Goal: Task Accomplishment & Management: Use online tool/utility

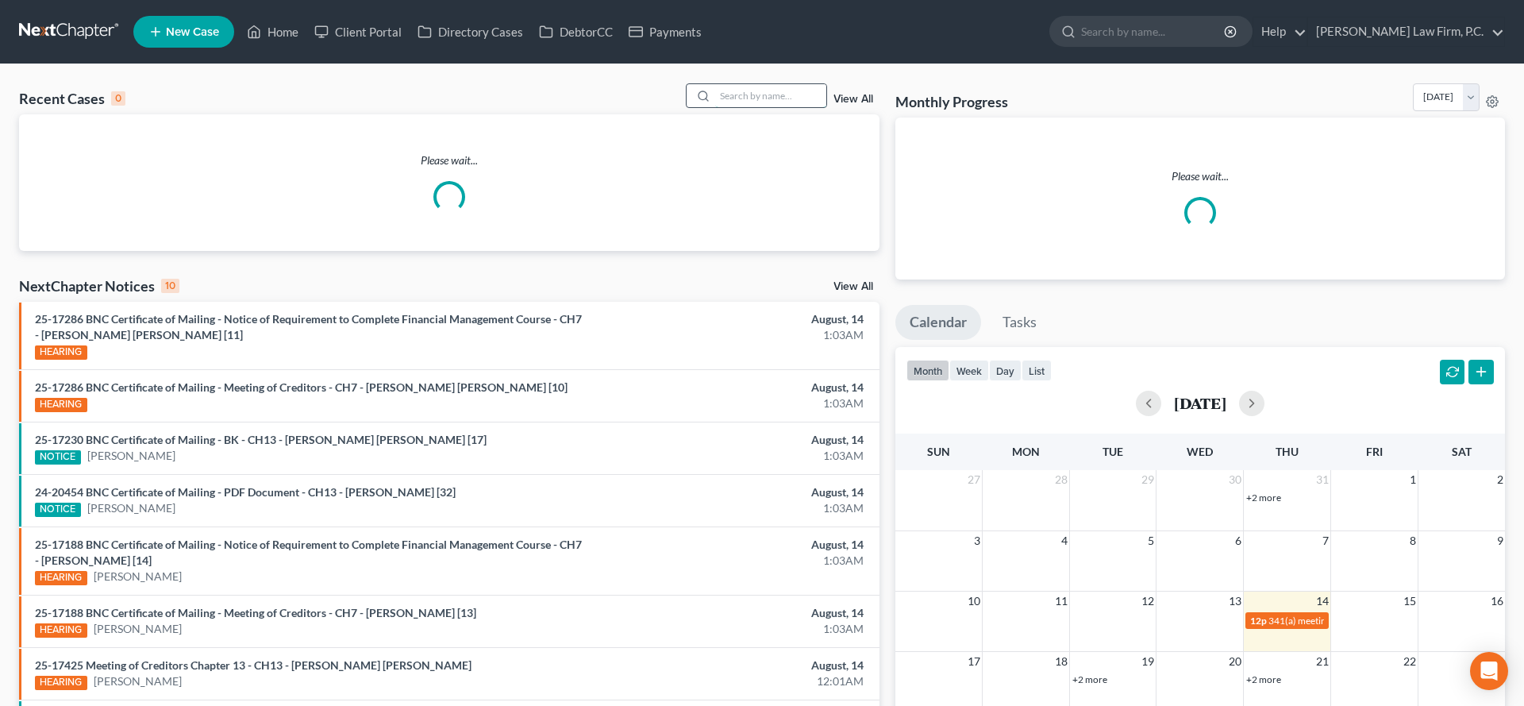
click at [749, 107] on input "search" at bounding box center [770, 95] width 111 height 23
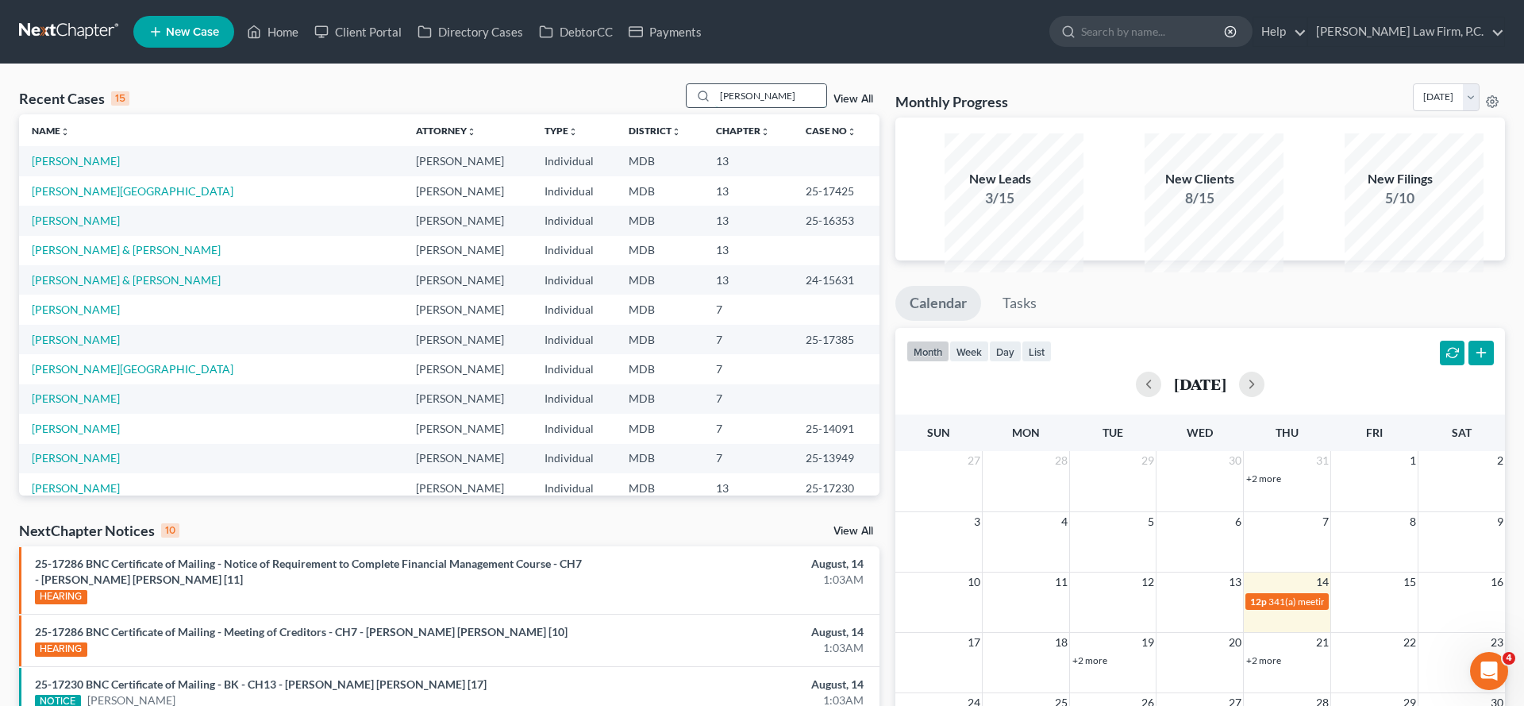
type input "[PERSON_NAME]"
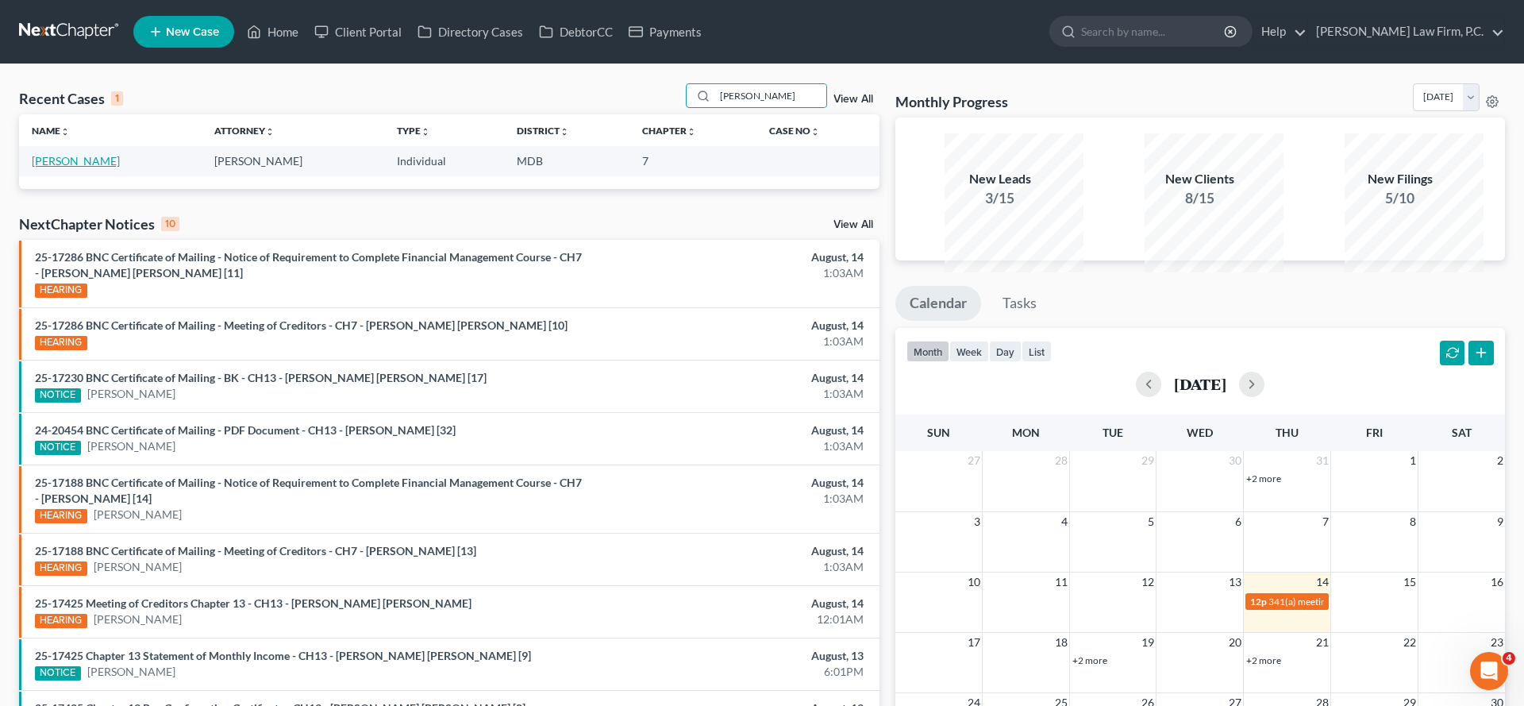
click at [83, 167] on link "[PERSON_NAME]" at bounding box center [76, 160] width 88 height 13
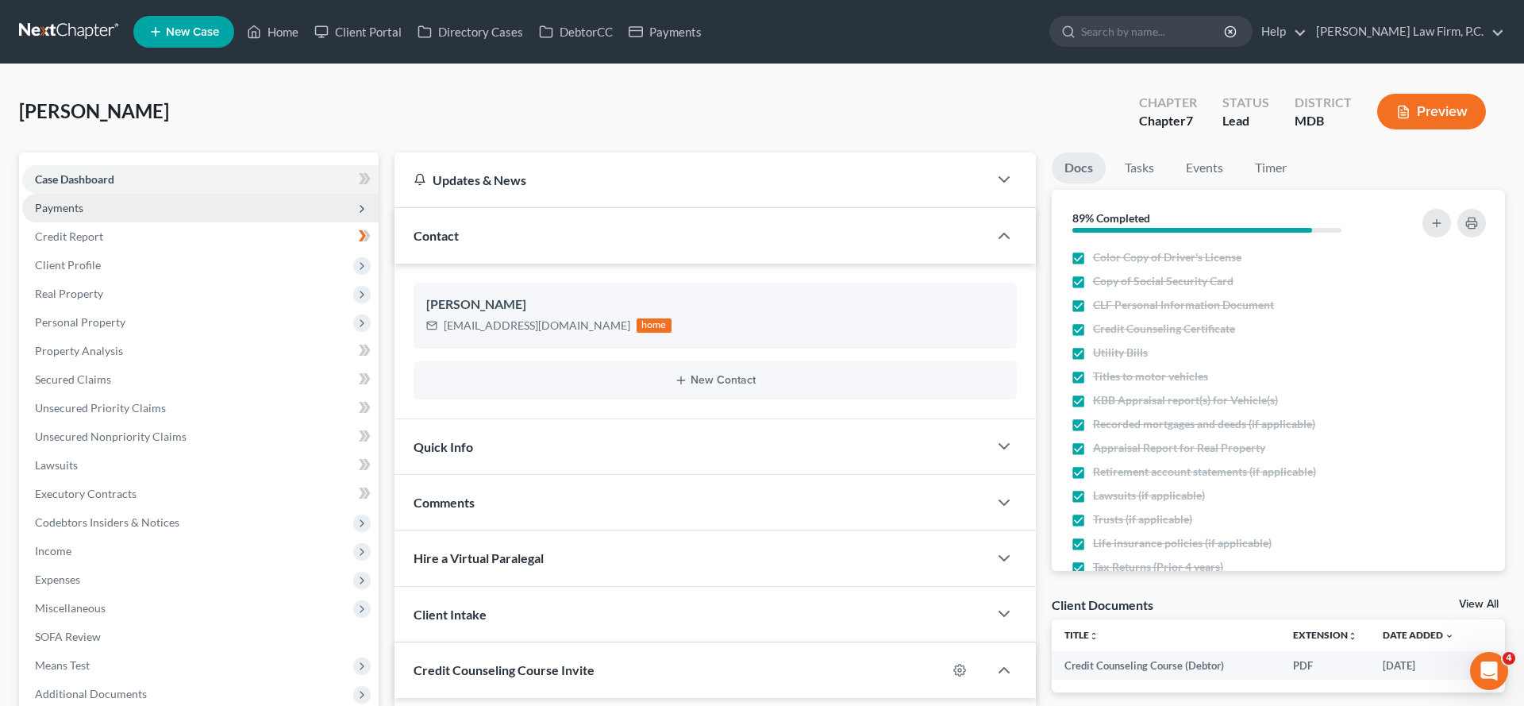
click at [83, 214] on span "Payments" at bounding box center [59, 207] width 48 height 13
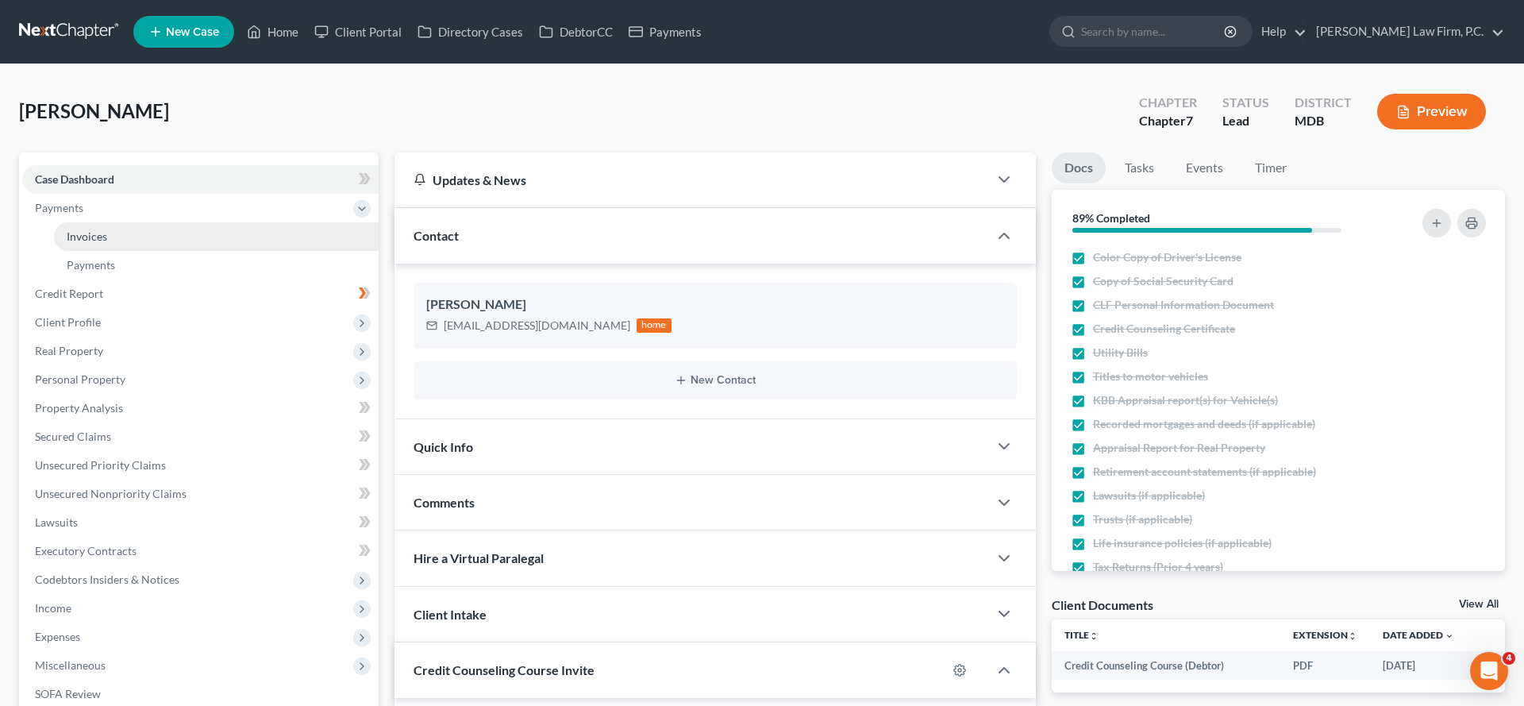
click at [96, 243] on span "Invoices" at bounding box center [87, 235] width 40 height 13
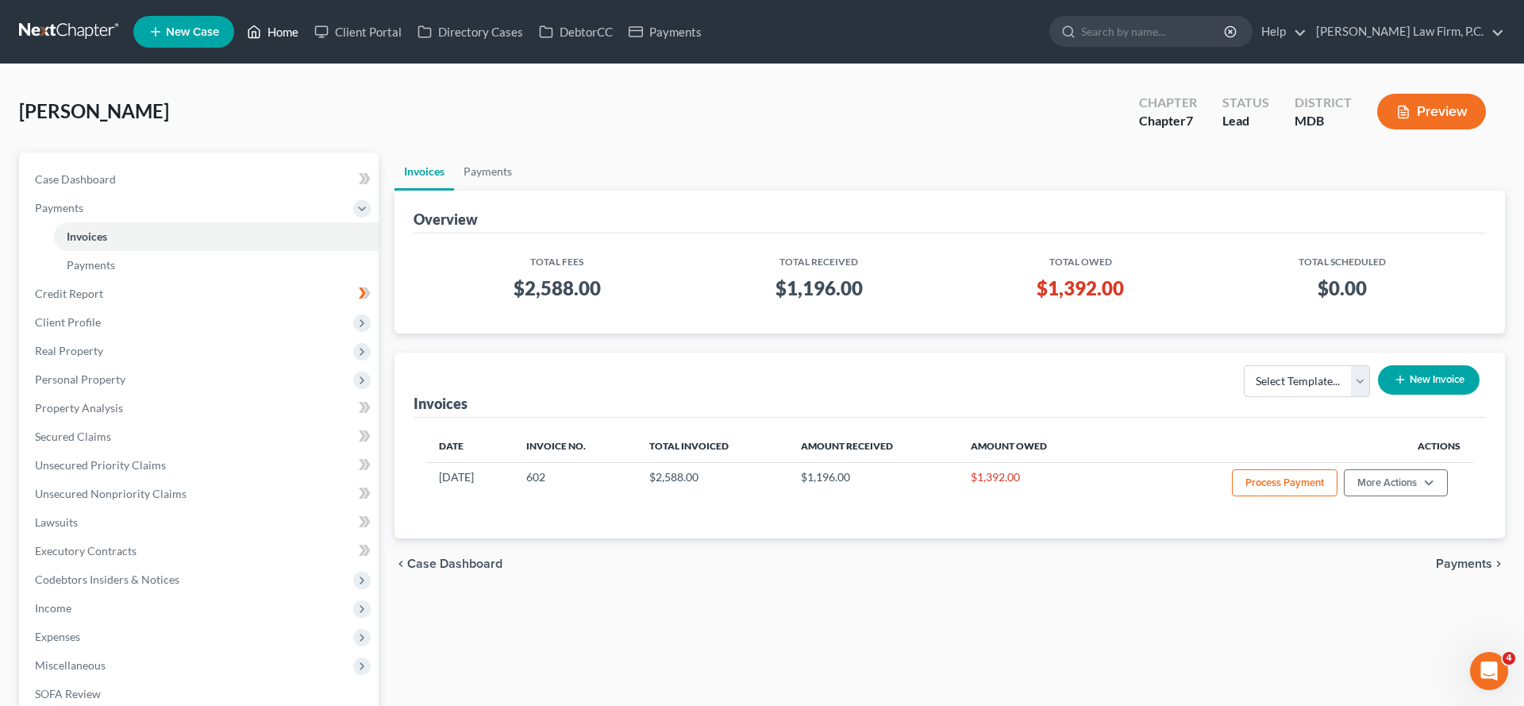
click at [306, 44] on link "Home" at bounding box center [272, 31] width 67 height 29
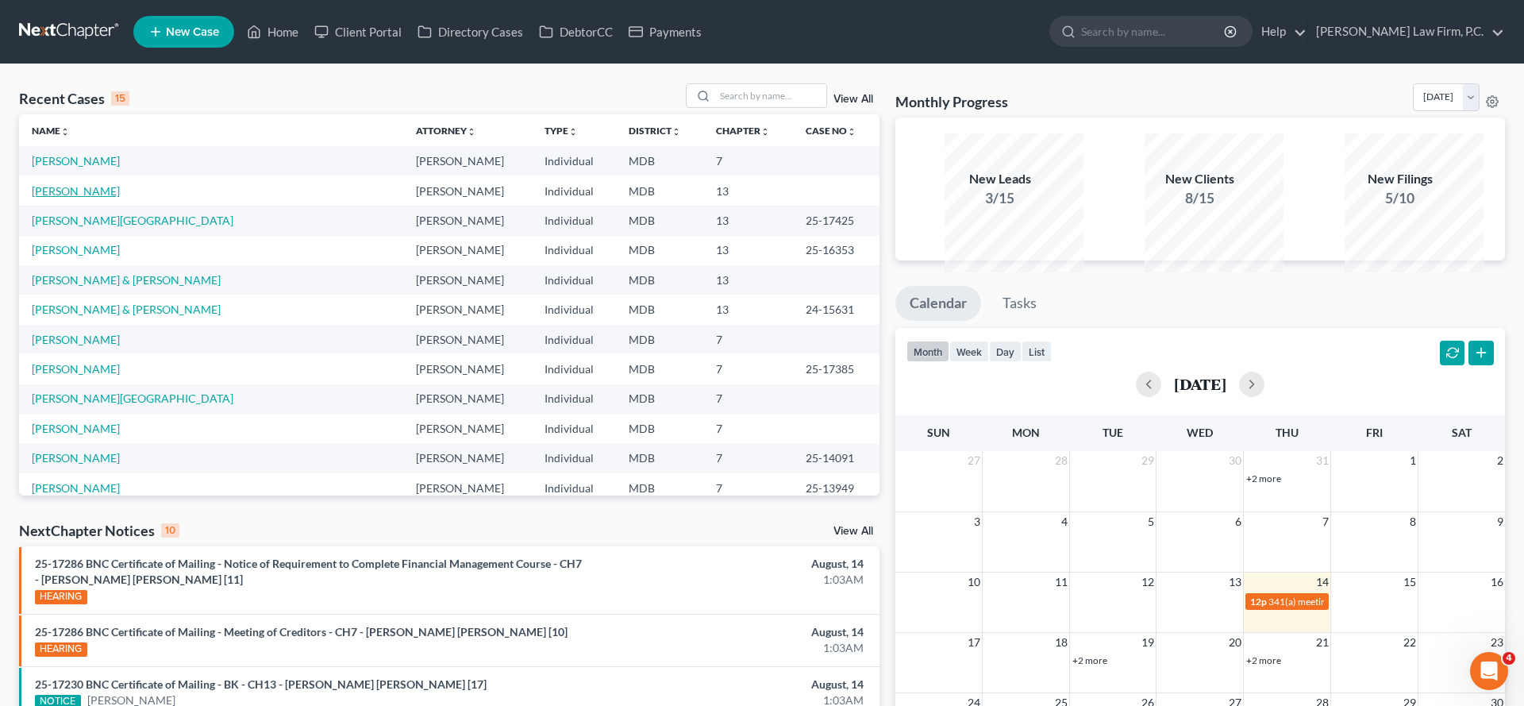
click at [102, 198] on link "[PERSON_NAME]" at bounding box center [76, 190] width 88 height 13
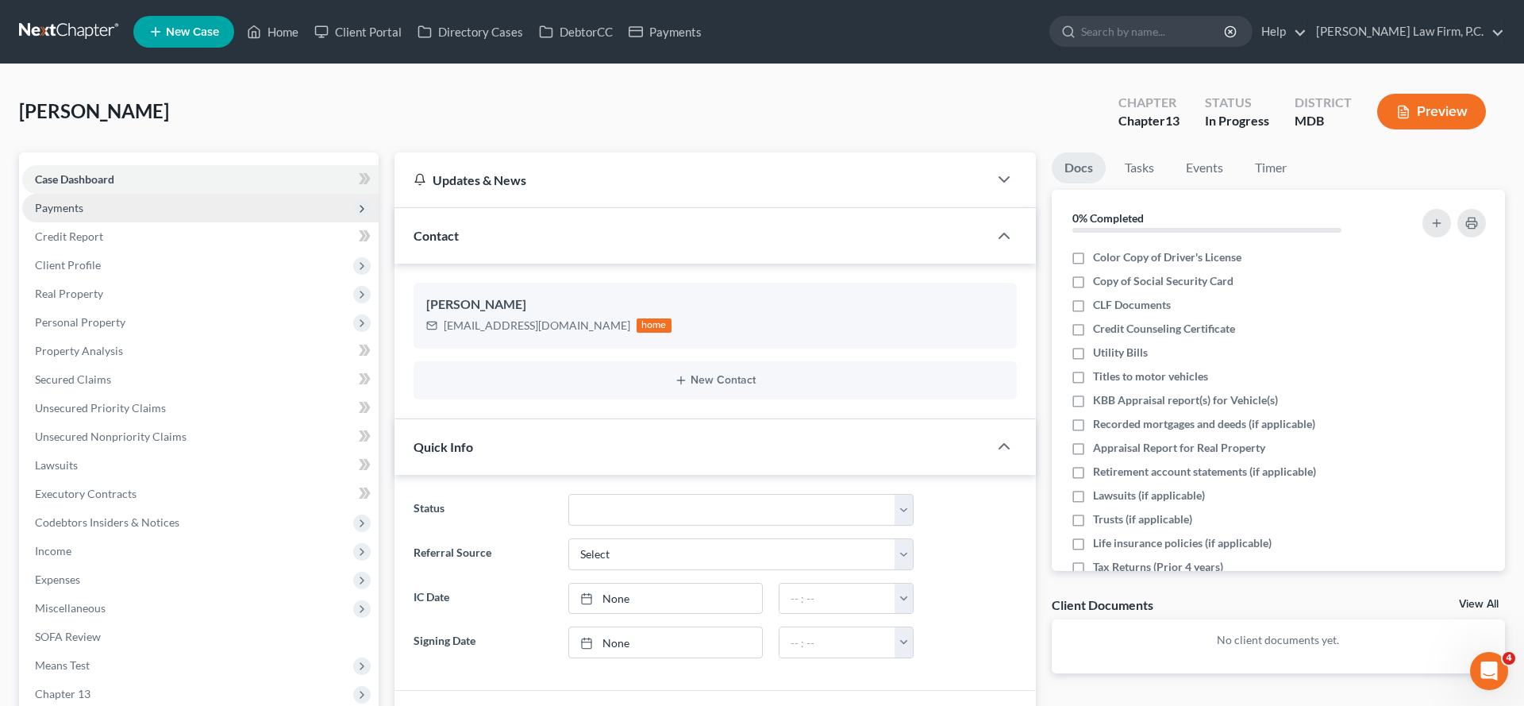
click at [83, 214] on span "Payments" at bounding box center [59, 207] width 48 height 13
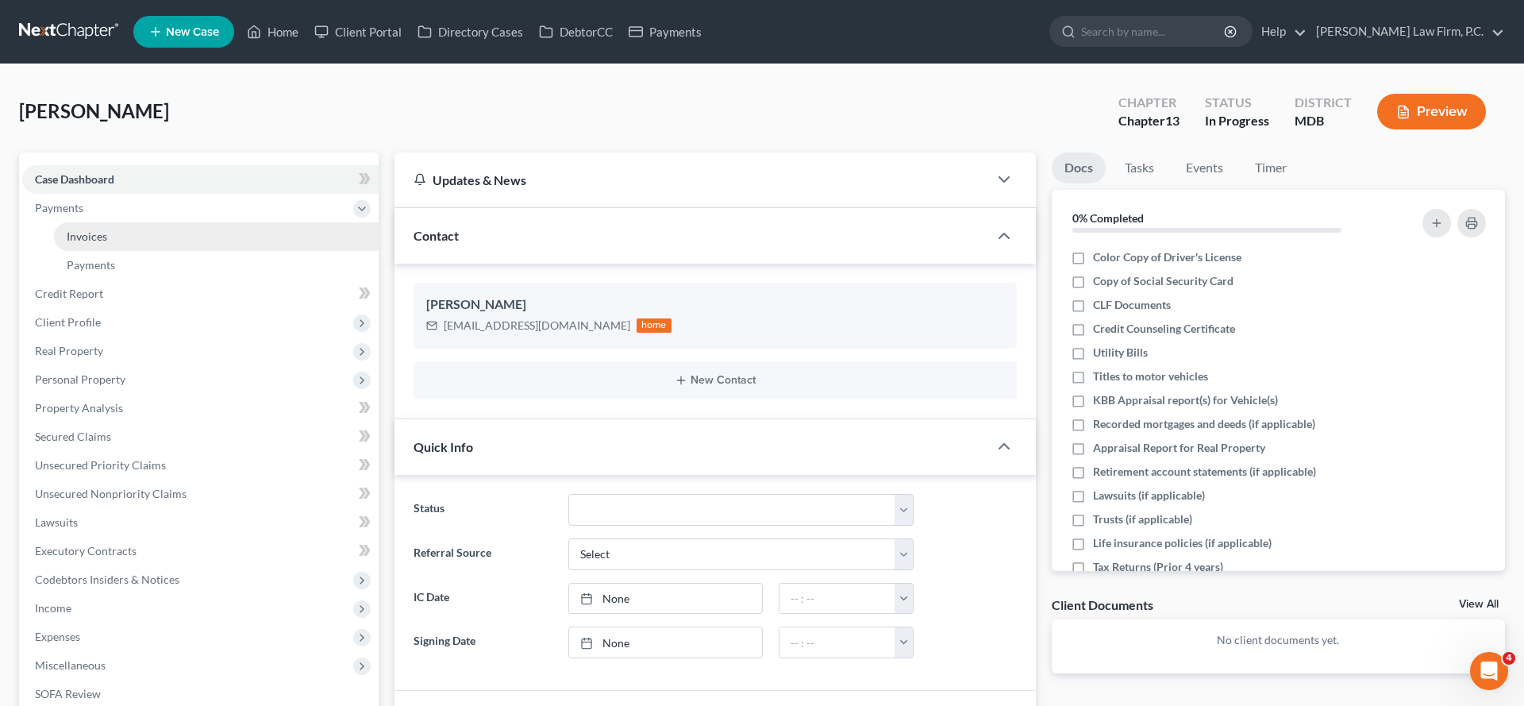
click at [107, 243] on span "Invoices" at bounding box center [87, 235] width 40 height 13
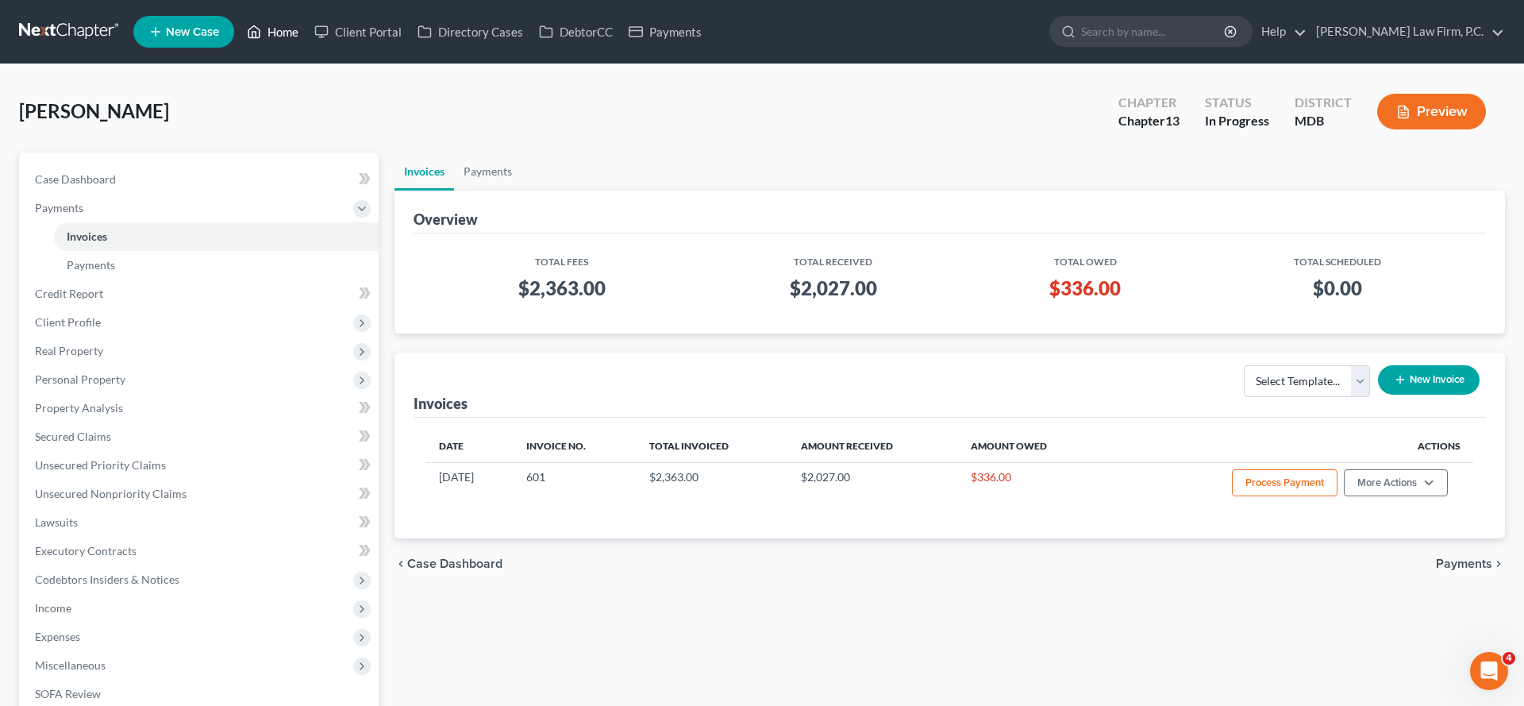
click at [306, 37] on link "Home" at bounding box center [272, 31] width 67 height 29
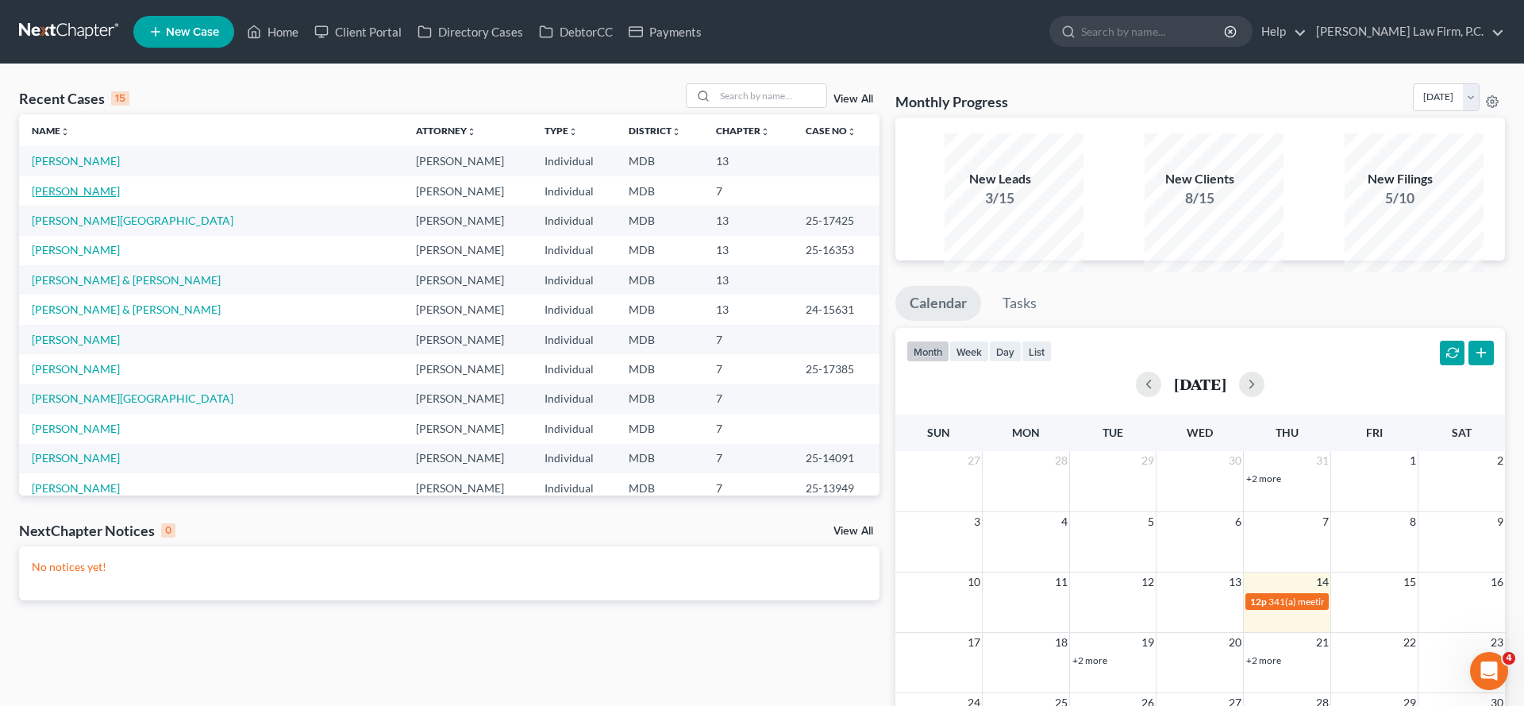
click at [90, 198] on link "[PERSON_NAME]" at bounding box center [76, 190] width 88 height 13
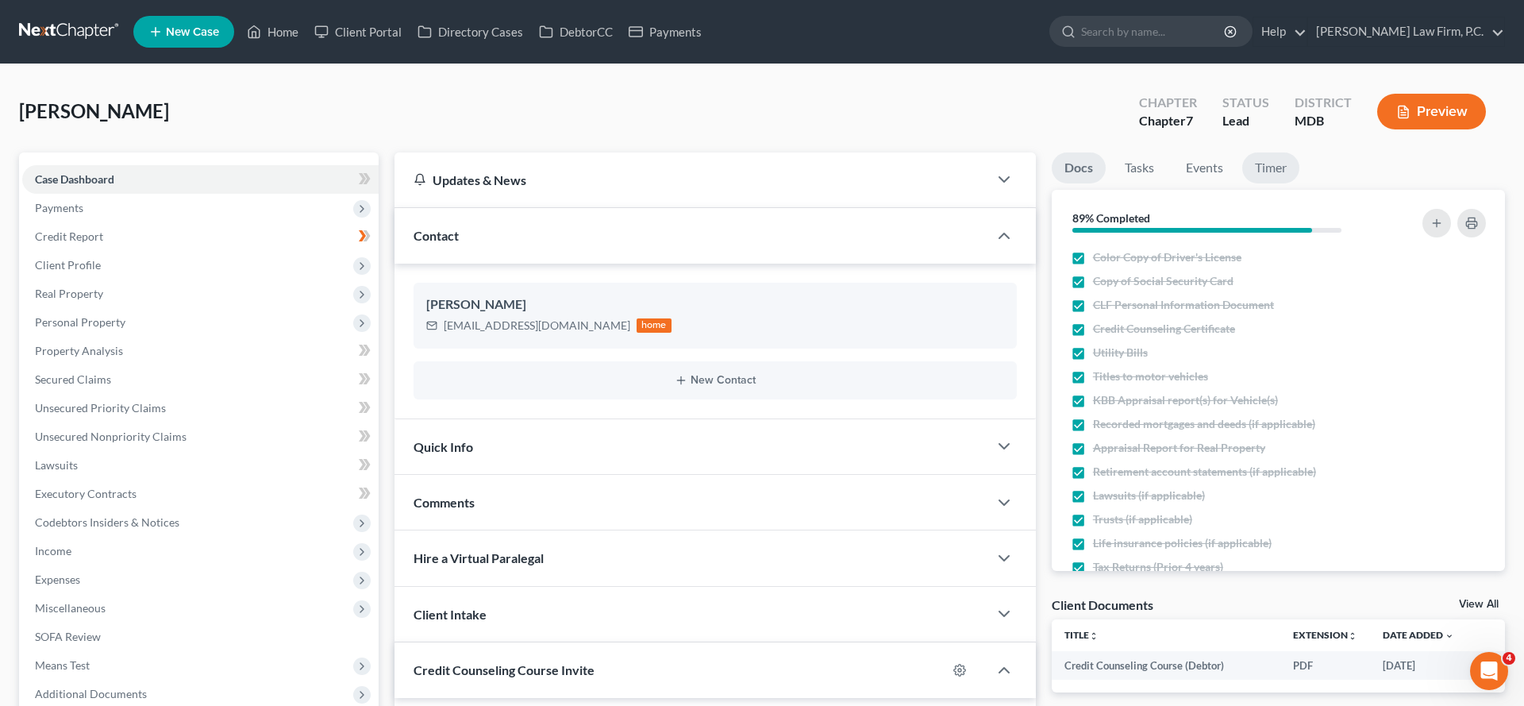
click at [1299, 183] on link "Timer" at bounding box center [1270, 167] width 57 height 31
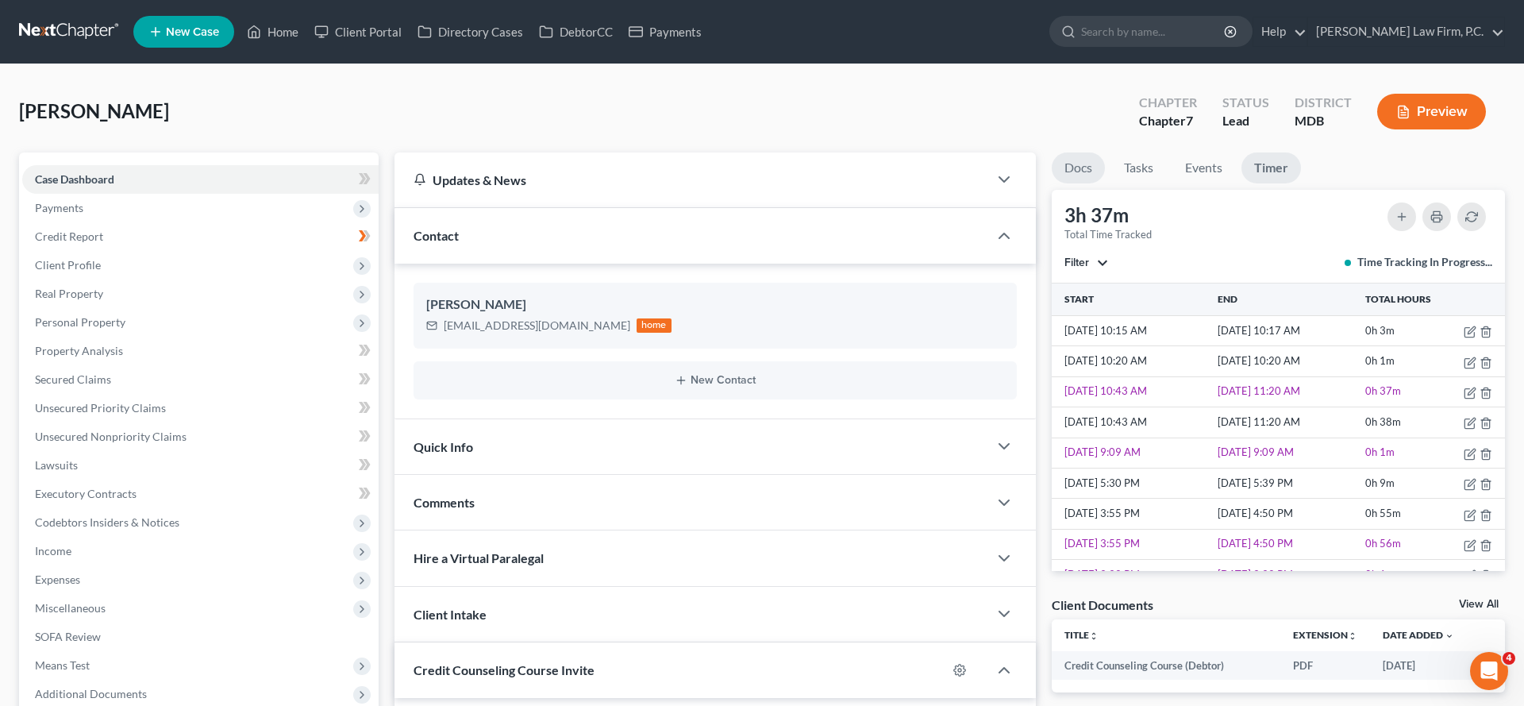
click at [1089, 183] on link "Docs" at bounding box center [1078, 167] width 53 height 31
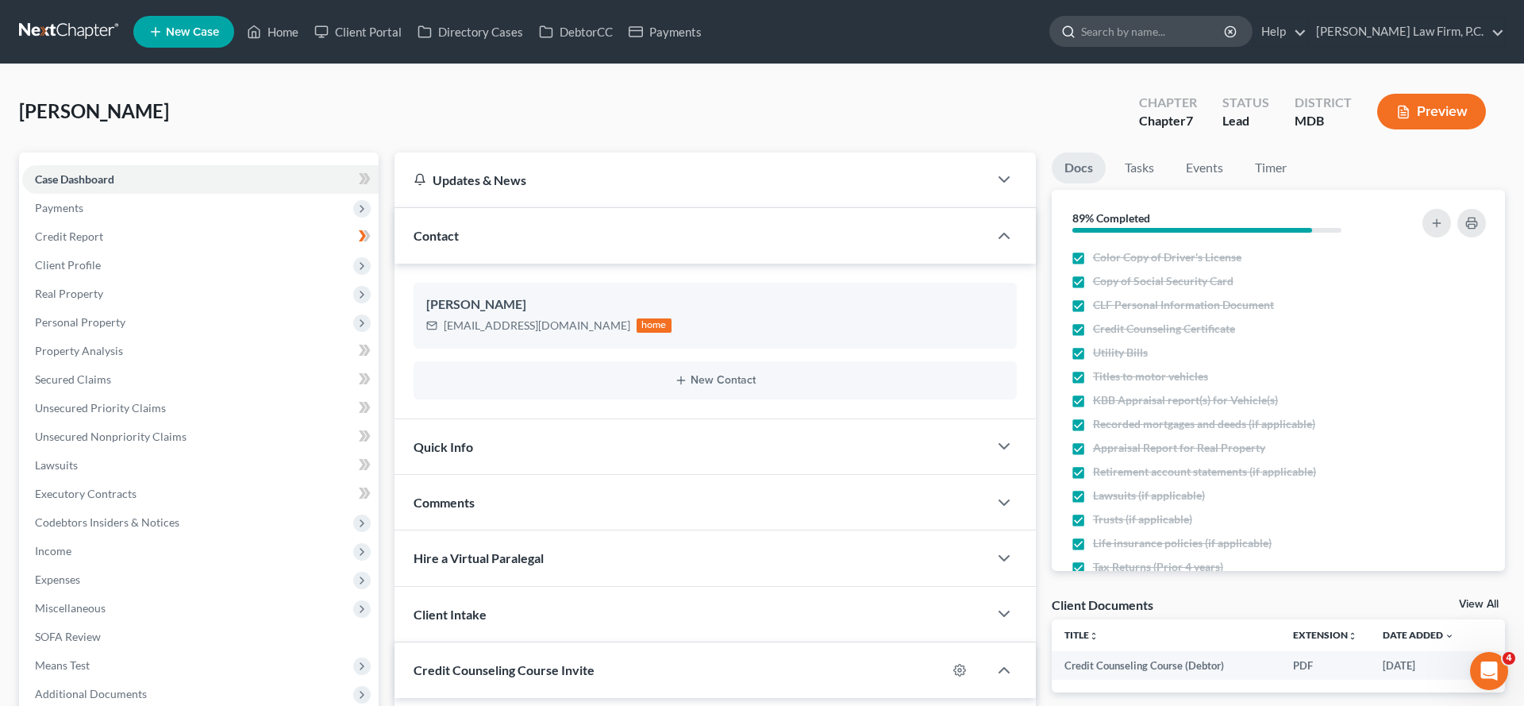
click at [1191, 46] on input "search" at bounding box center [1153, 31] width 145 height 29
click at [924, 152] on div "[PERSON_NAME] Upgraded Chapter Chapter 7 Status Lead District MDB Preview" at bounding box center [762, 117] width 1486 height 69
click at [115, 222] on span "Payments" at bounding box center [200, 208] width 356 height 29
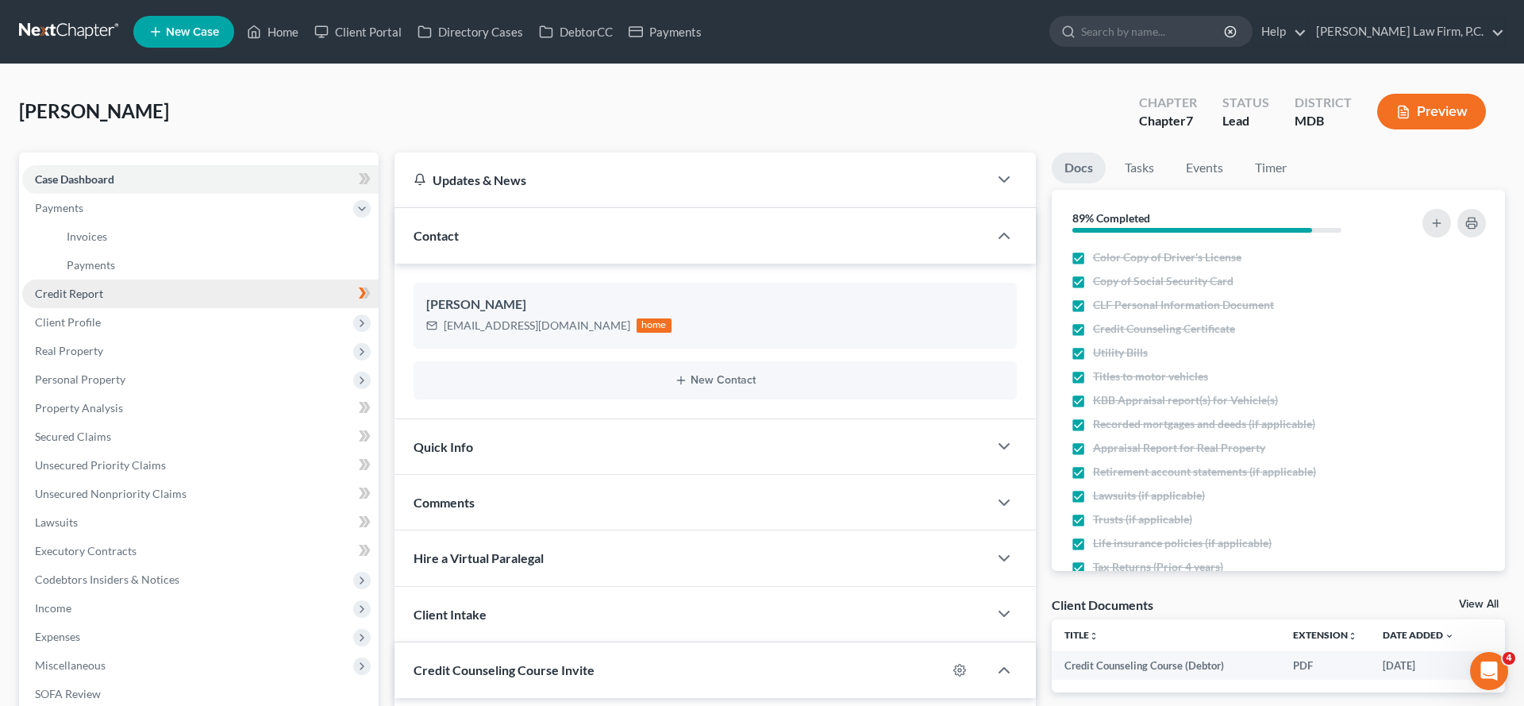
click at [111, 308] on link "Credit Report" at bounding box center [200, 293] width 356 height 29
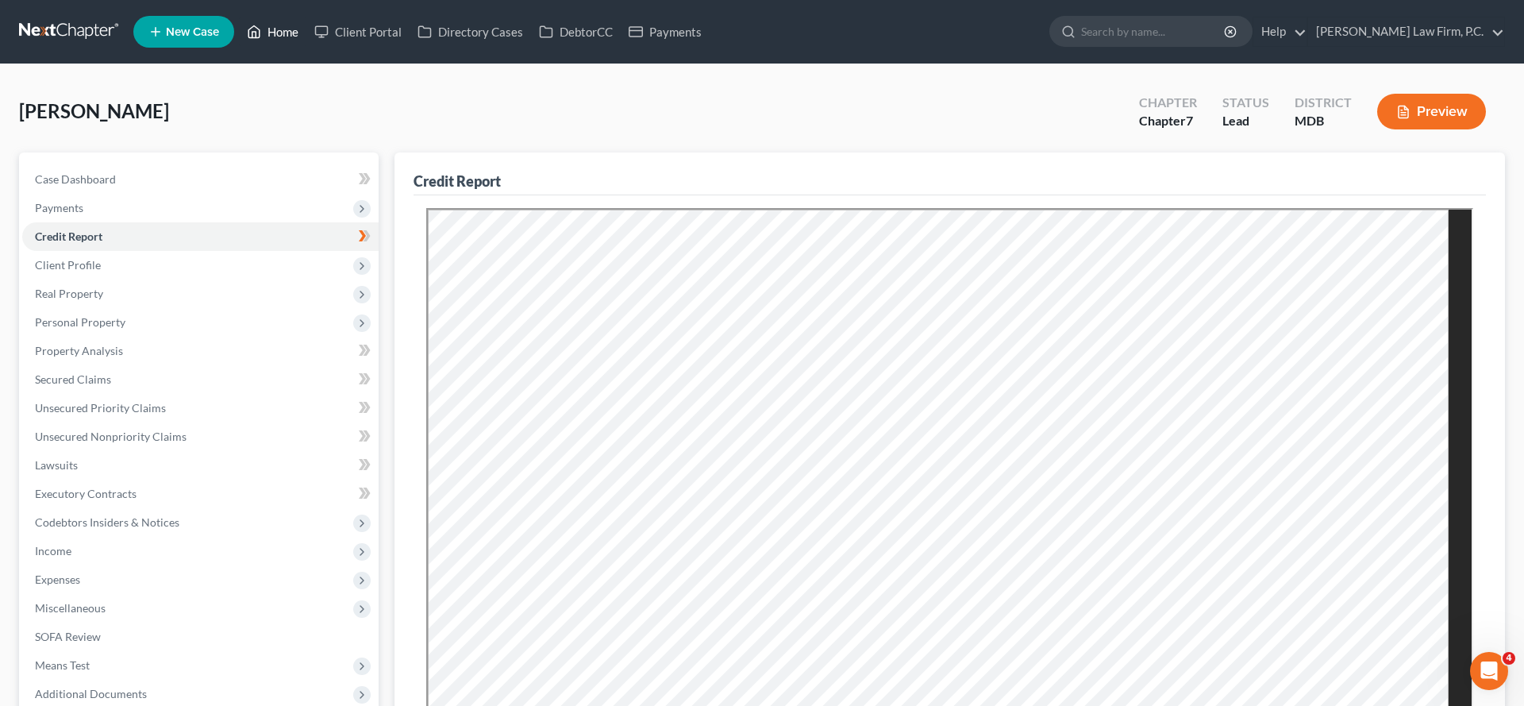
click at [306, 34] on link "Home" at bounding box center [272, 31] width 67 height 29
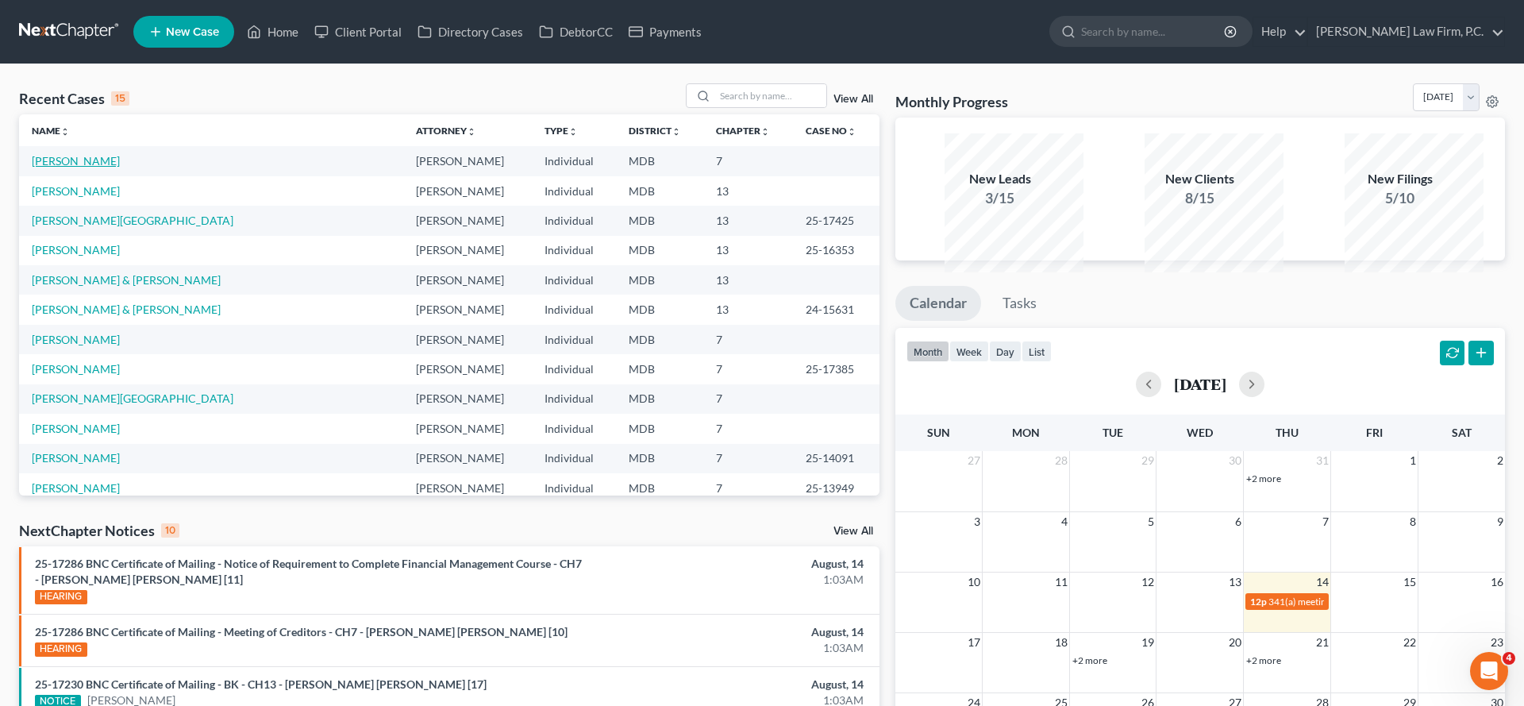
click at [94, 167] on link "[PERSON_NAME]" at bounding box center [76, 160] width 88 height 13
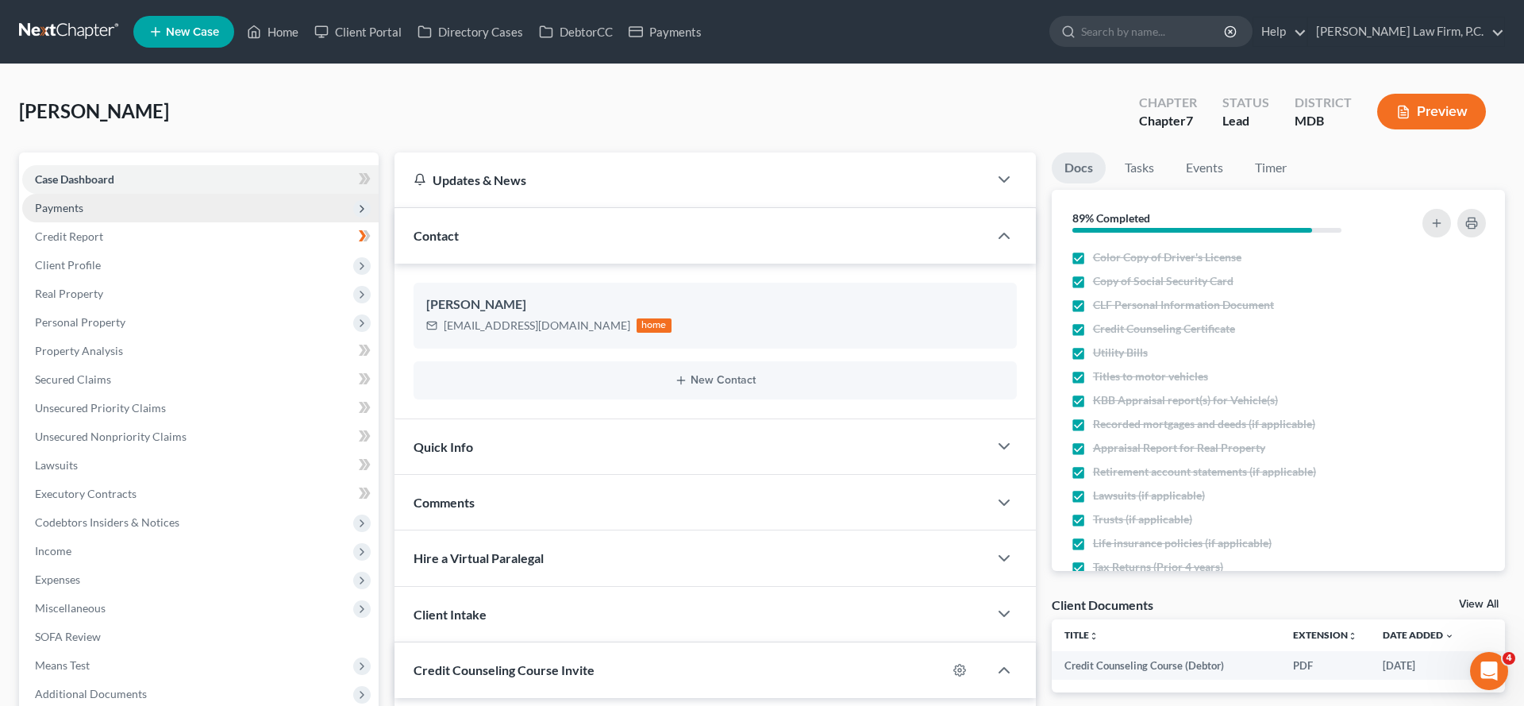
click at [83, 214] on span "Payments" at bounding box center [59, 207] width 48 height 13
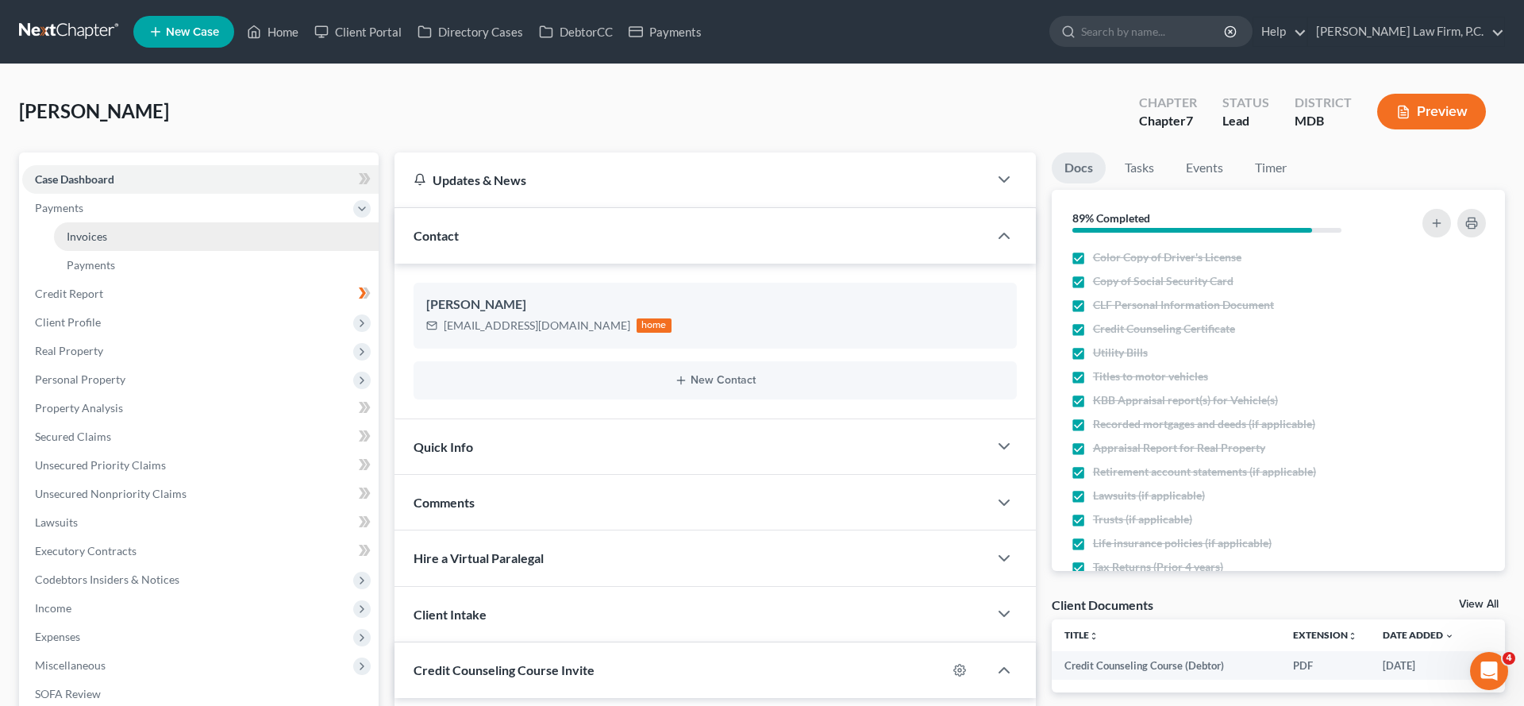
click at [94, 243] on span "Invoices" at bounding box center [87, 235] width 40 height 13
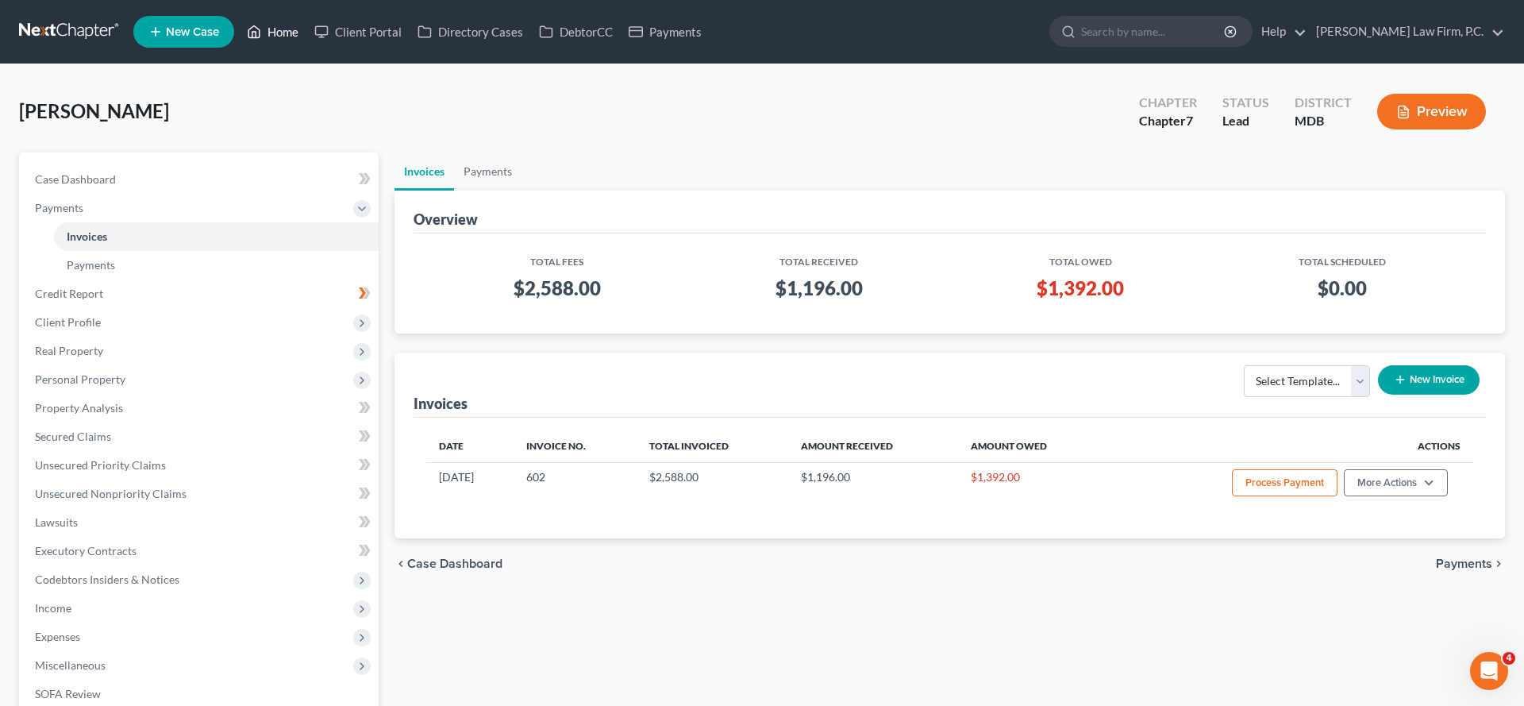
click at [306, 37] on link "Home" at bounding box center [272, 31] width 67 height 29
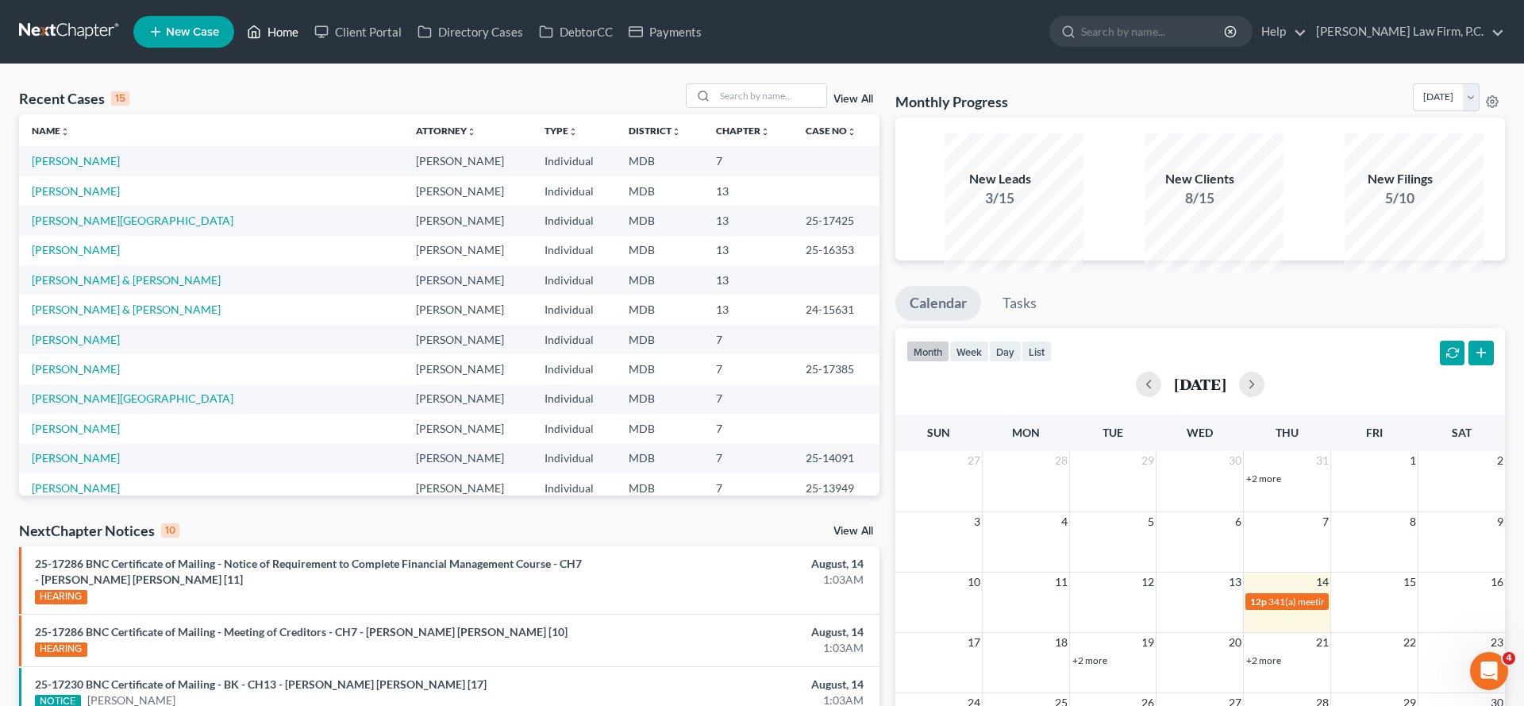
click at [306, 29] on link "Home" at bounding box center [272, 31] width 67 height 29
click at [102, 167] on link "[PERSON_NAME]" at bounding box center [76, 160] width 88 height 13
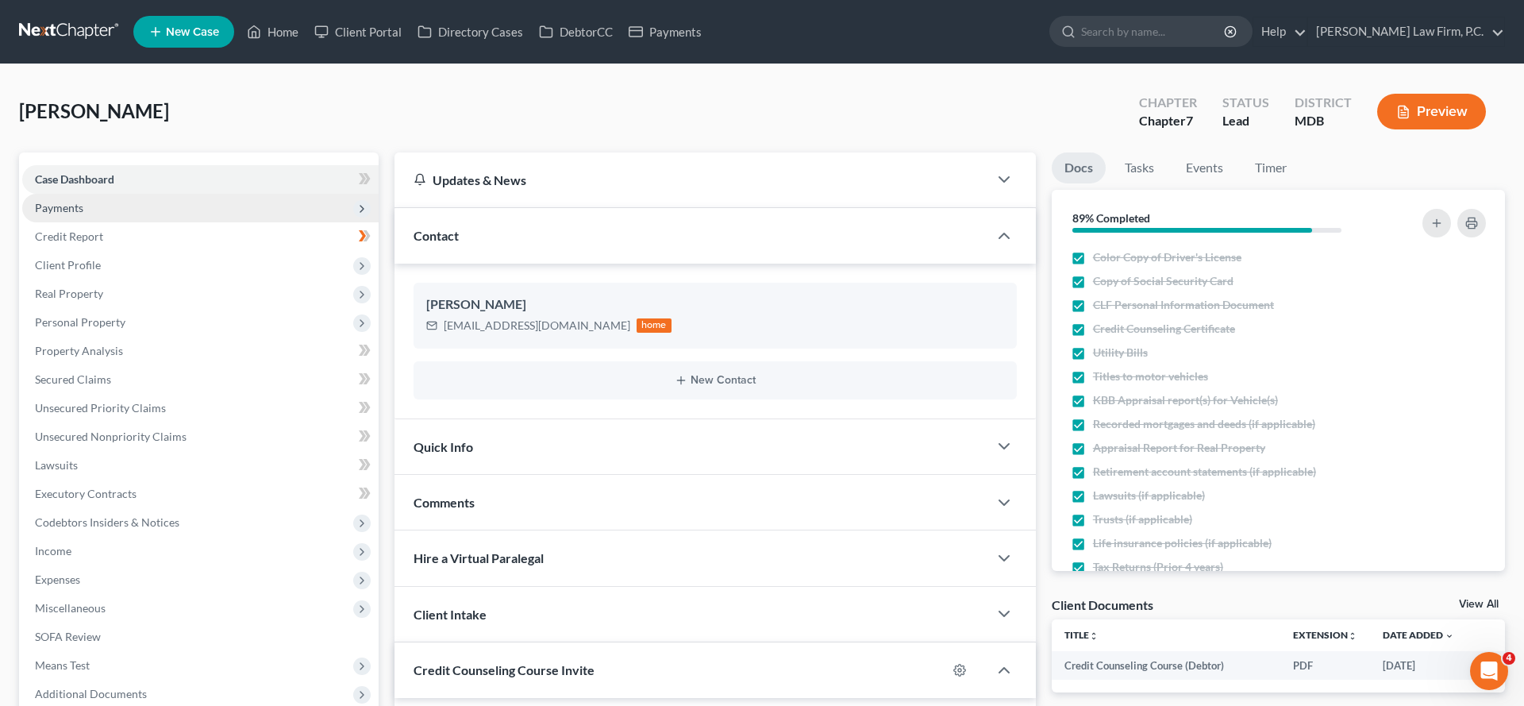
click at [83, 214] on span "Payments" at bounding box center [59, 207] width 48 height 13
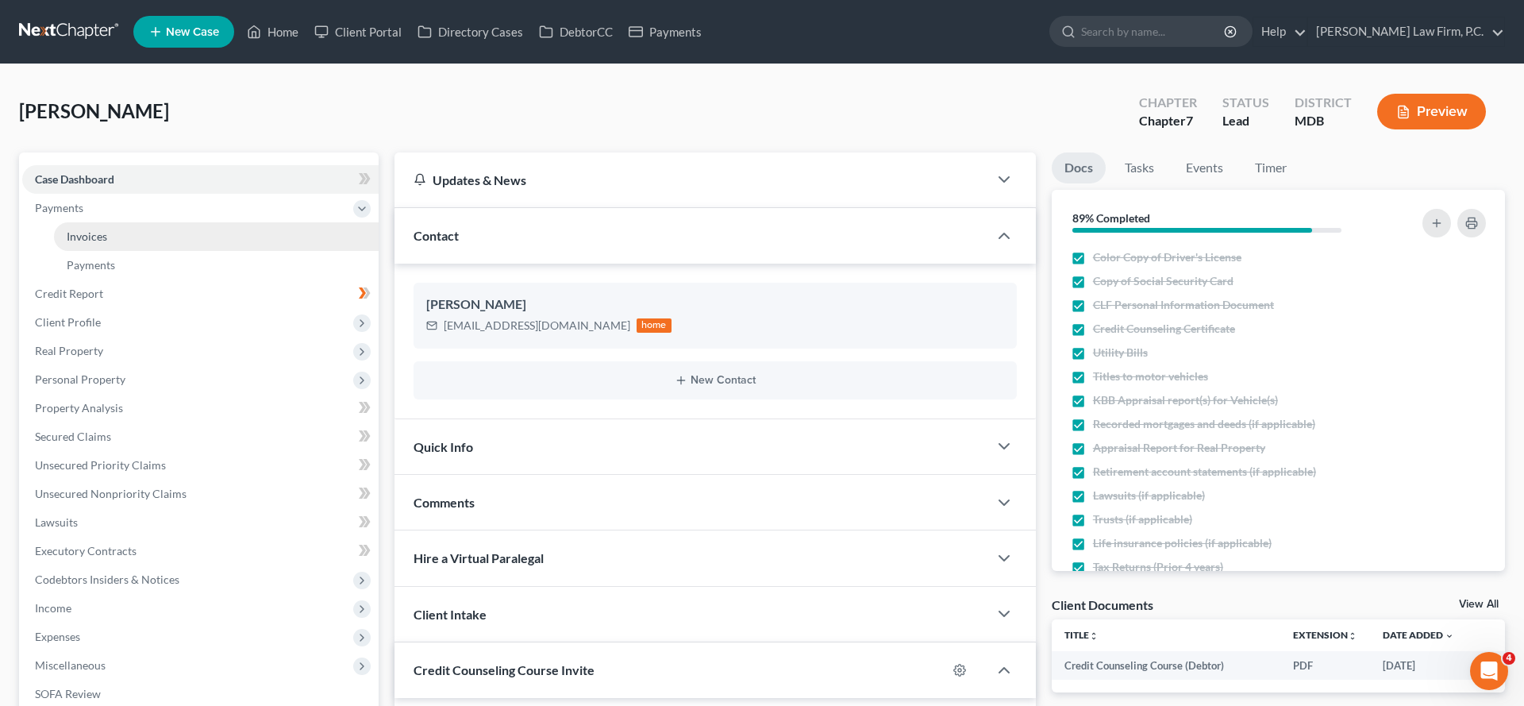
click at [107, 243] on span "Invoices" at bounding box center [87, 235] width 40 height 13
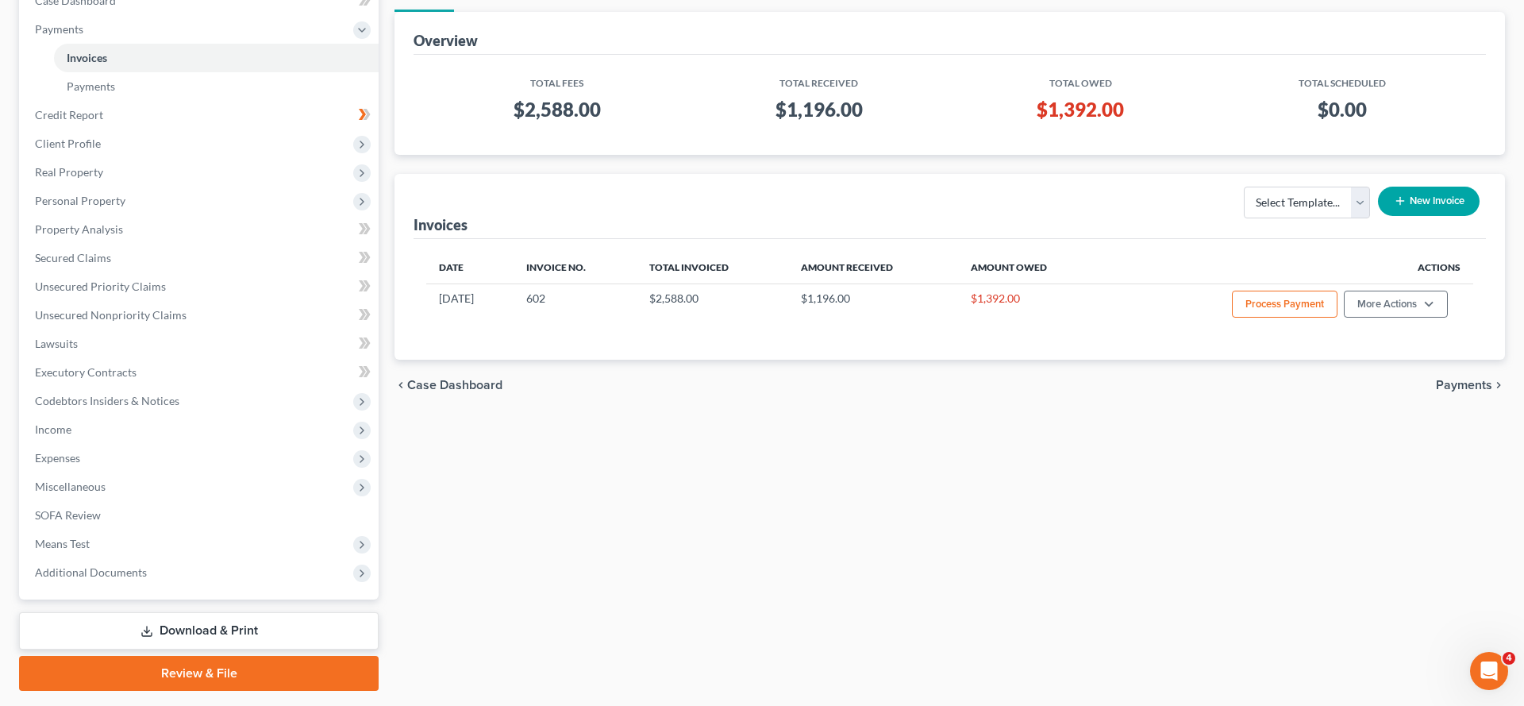
scroll to position [179, 0]
click at [223, 14] on link "Case Dashboard" at bounding box center [200, 0] width 356 height 29
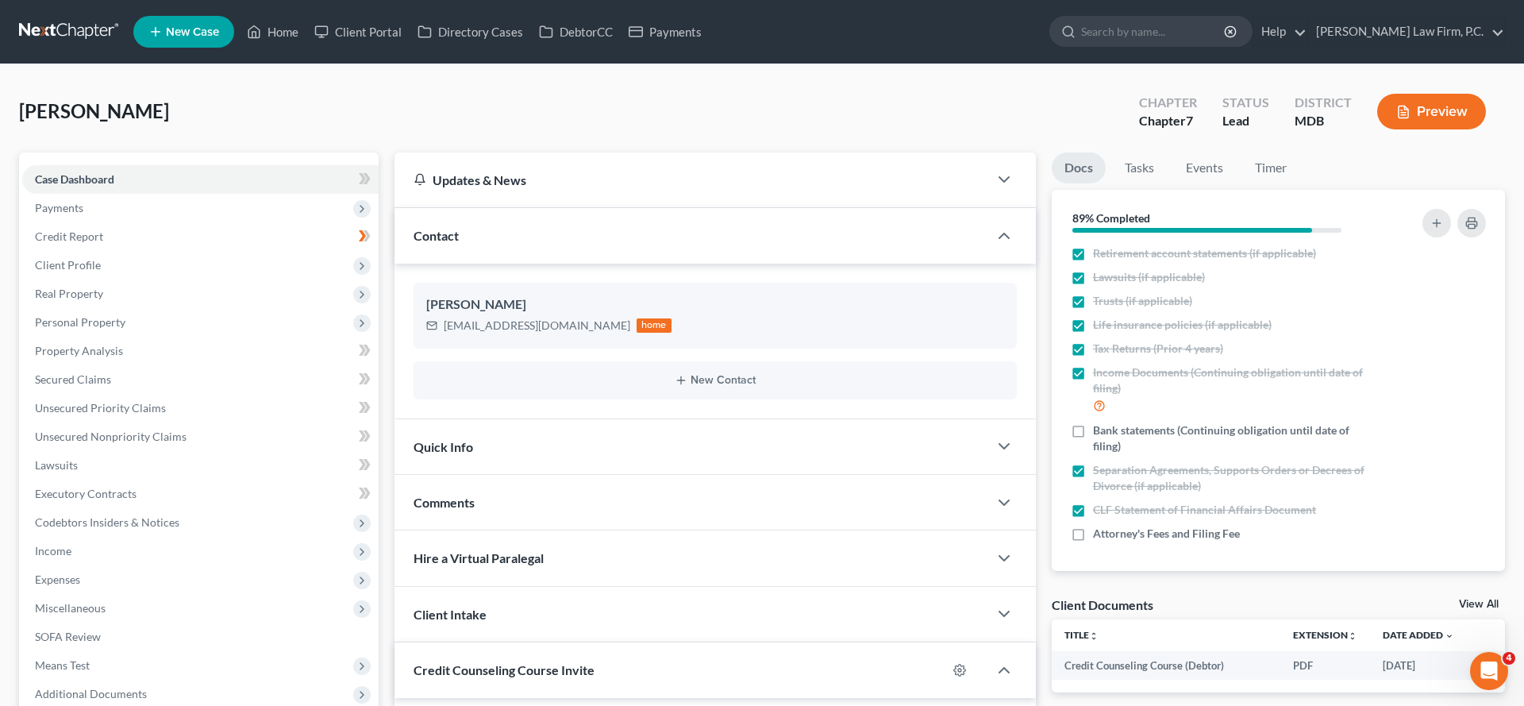
scroll to position [294, 0]
click at [1299, 183] on link "Timer" at bounding box center [1270, 167] width 57 height 31
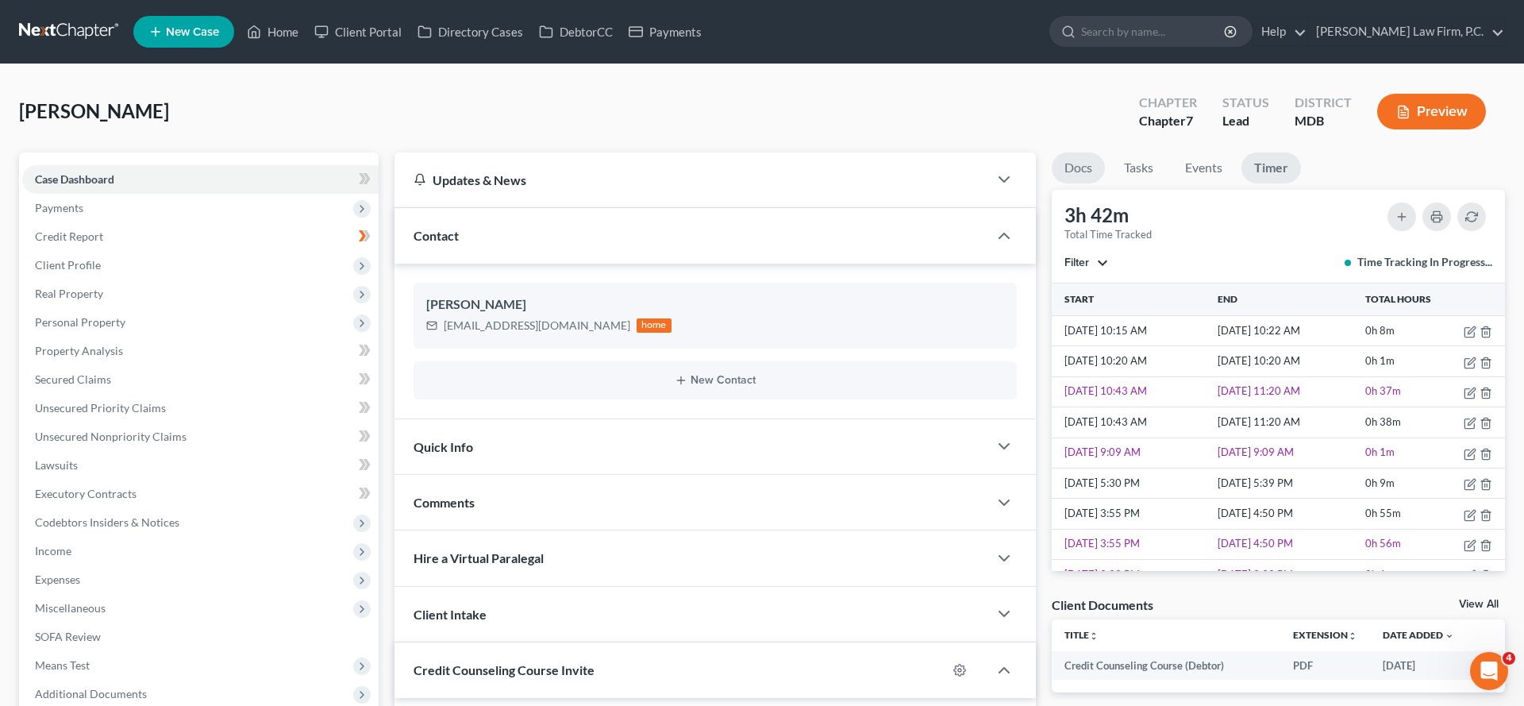
click at [1071, 183] on link "Docs" at bounding box center [1078, 167] width 53 height 31
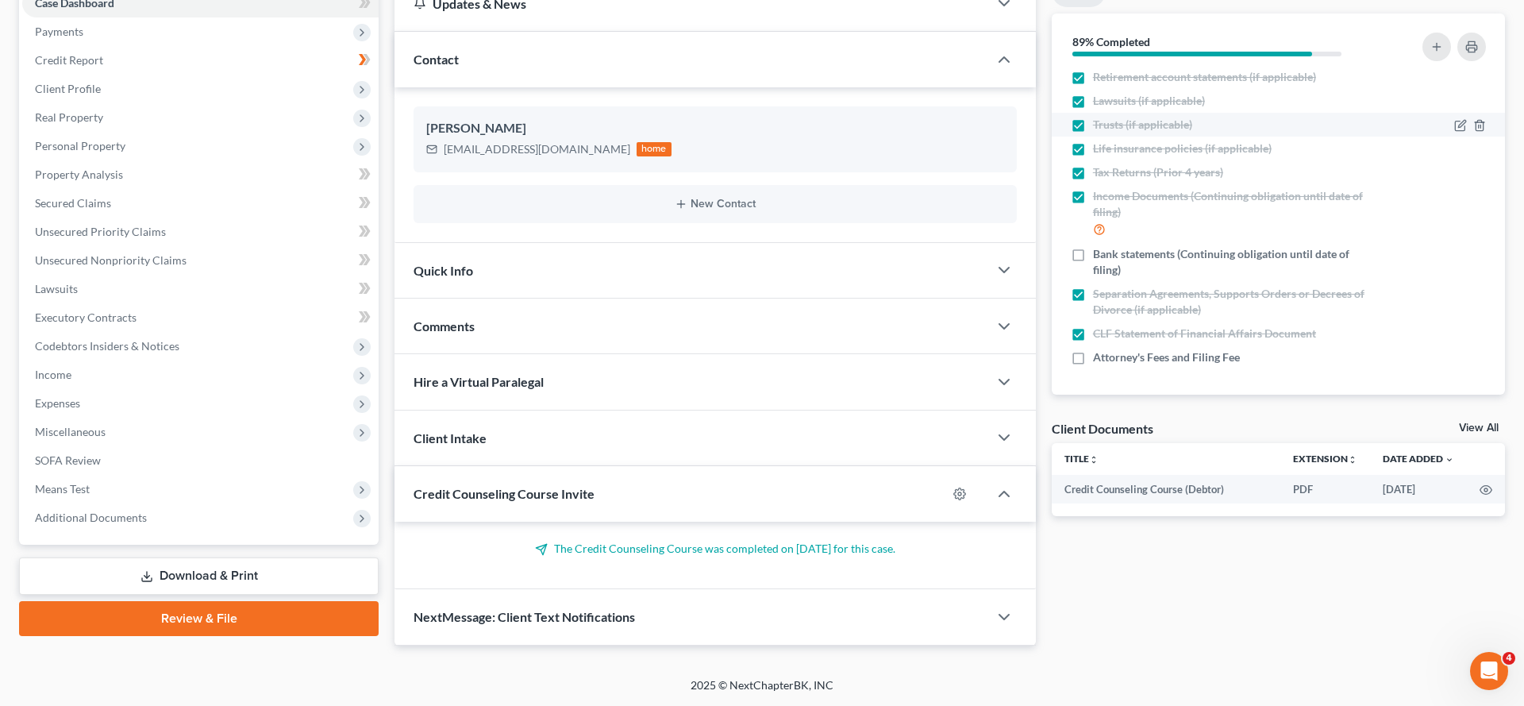
scroll to position [0, 0]
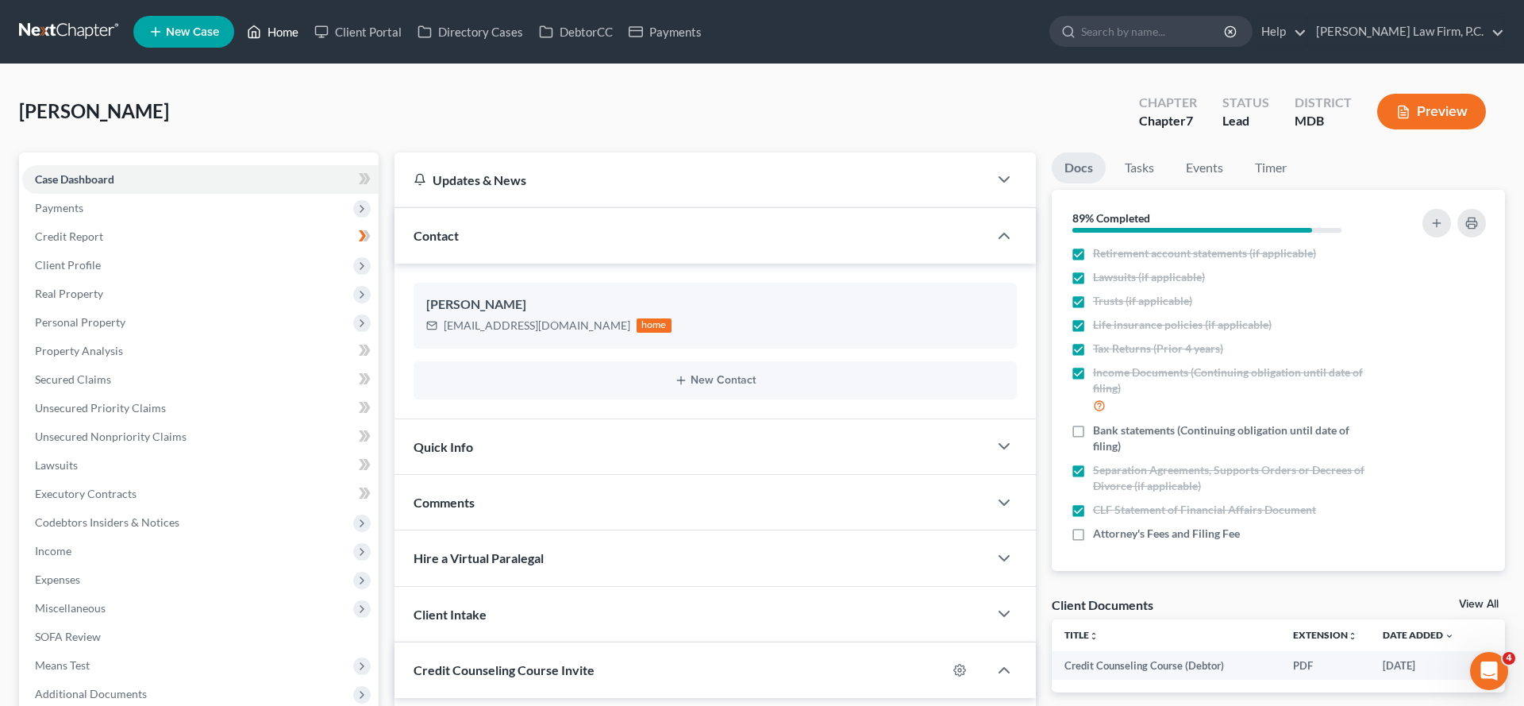
click at [306, 45] on link "Home" at bounding box center [272, 31] width 67 height 29
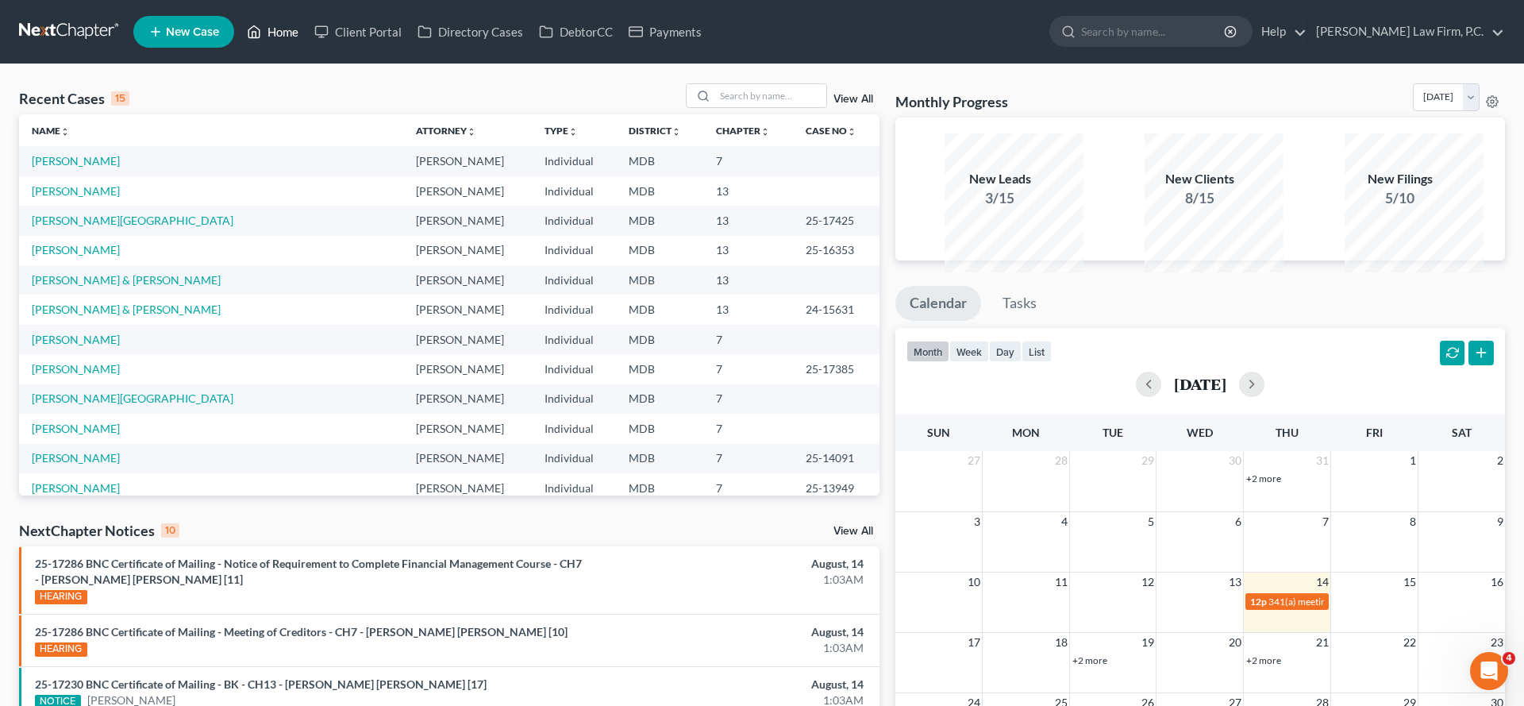
click at [306, 46] on link "Home" at bounding box center [272, 31] width 67 height 29
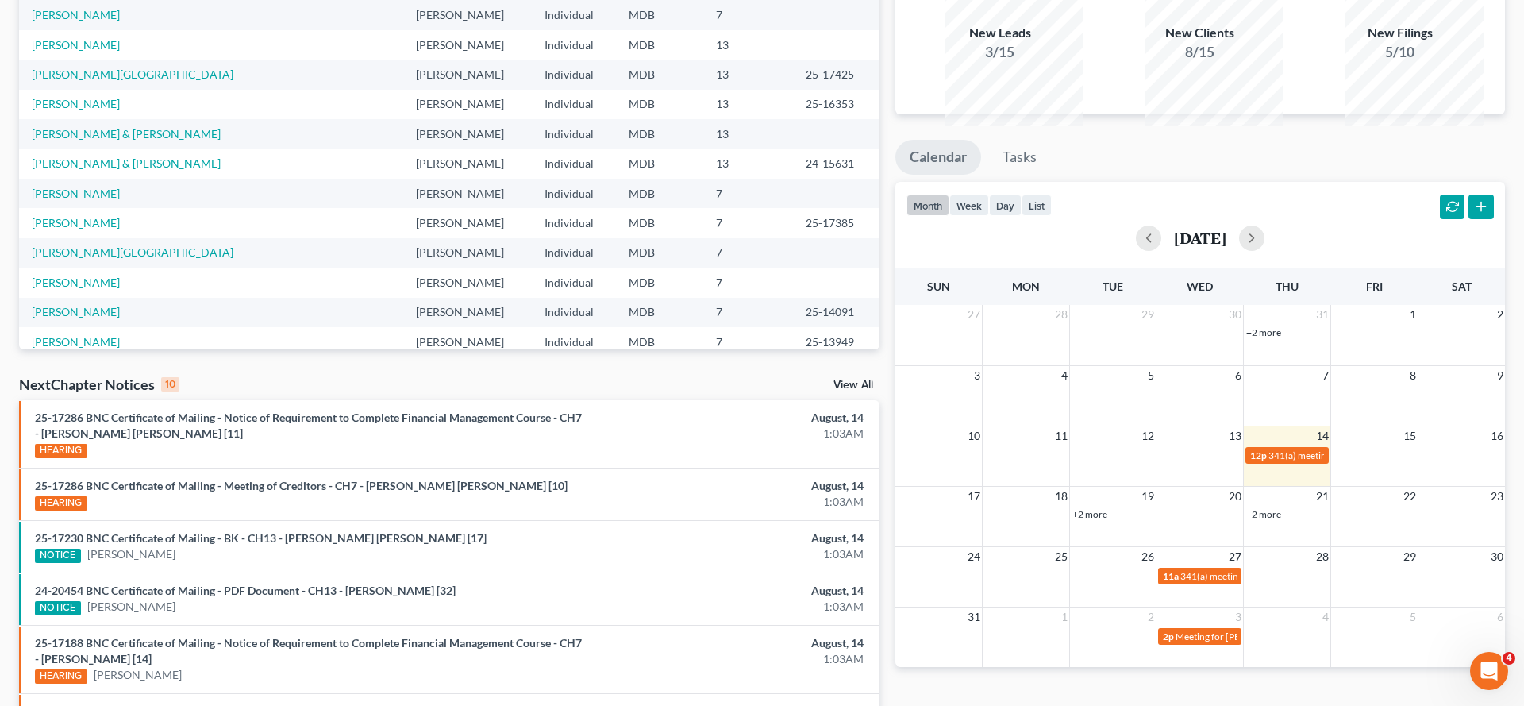
scroll to position [147, 0]
click at [1271, 460] on span "341(a) meeting for [PERSON_NAME]" at bounding box center [1344, 454] width 153 height 12
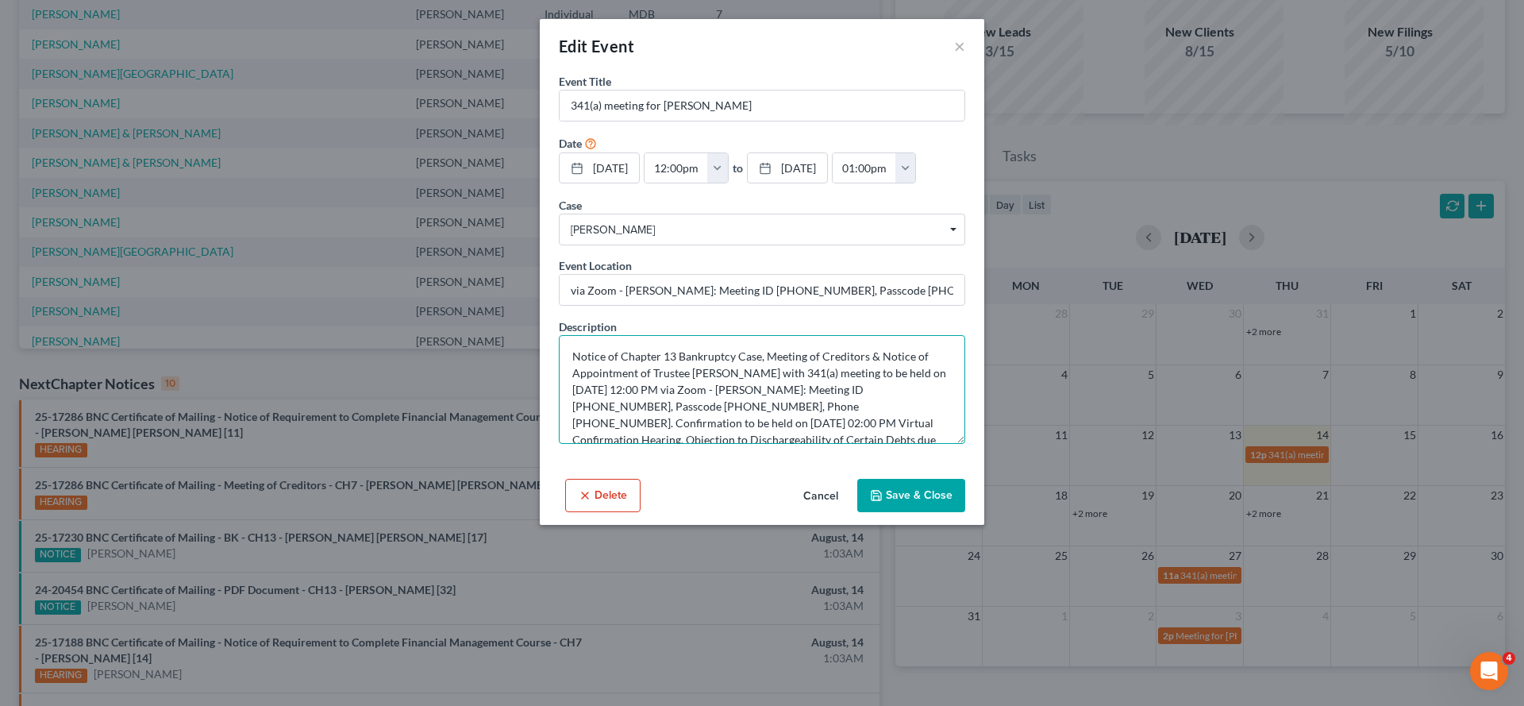
drag, startPoint x: 870, startPoint y: 449, endPoint x: 664, endPoint y: 495, distance: 211.4
click at [664, 444] on textarea "Notice of Chapter 13 Bankruptcy Case, Meeting of Creditors & Notice of Appointm…" at bounding box center [762, 389] width 406 height 109
drag, startPoint x: 640, startPoint y: 494, endPoint x: 1521, endPoint y: 507, distance: 881.1
click at [0, 0] on div "Edit Event × Event Title * 341(a) meeting for [PERSON_NAME] Date [DATE] close D…" at bounding box center [762, 353] width 1524 height 706
click at [842, 512] on button "Cancel" at bounding box center [820, 496] width 60 height 32
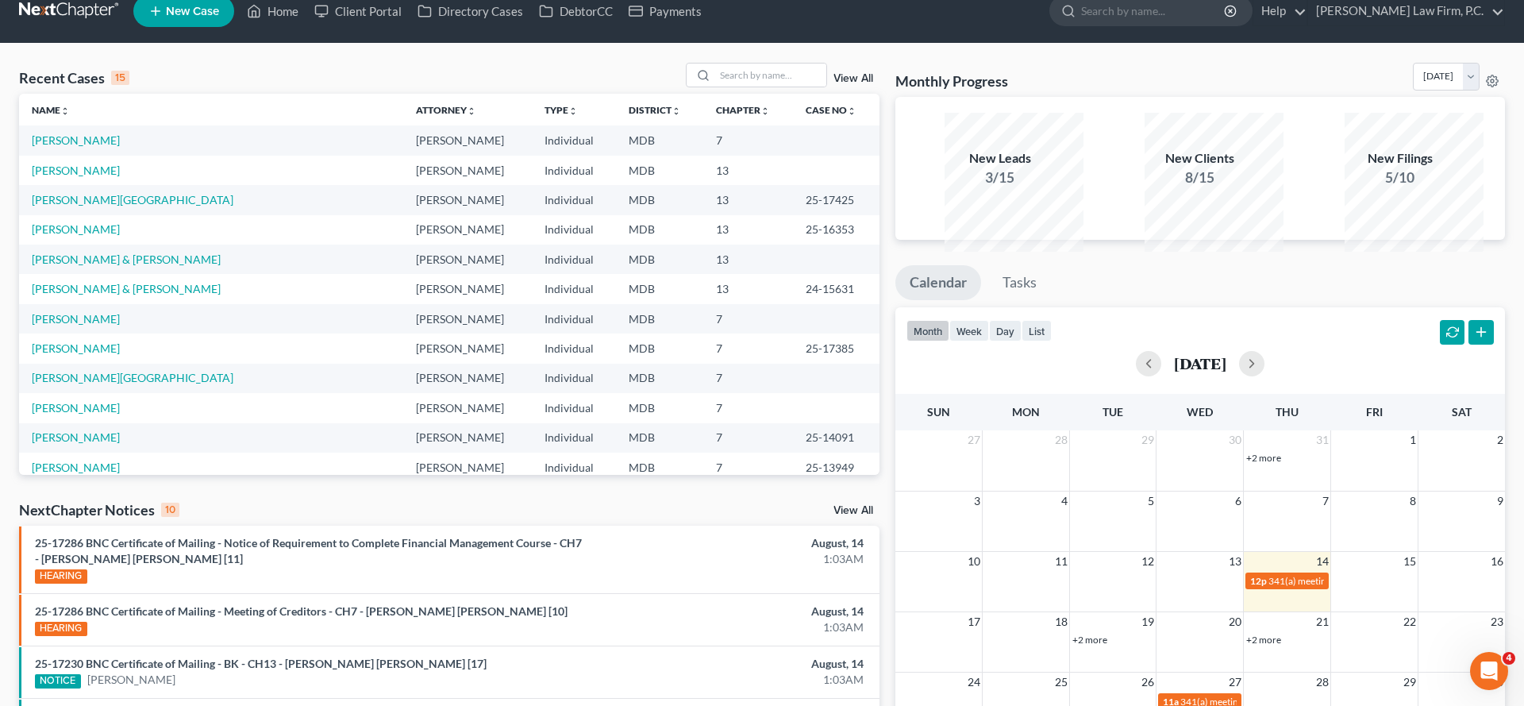
scroll to position [0, 0]
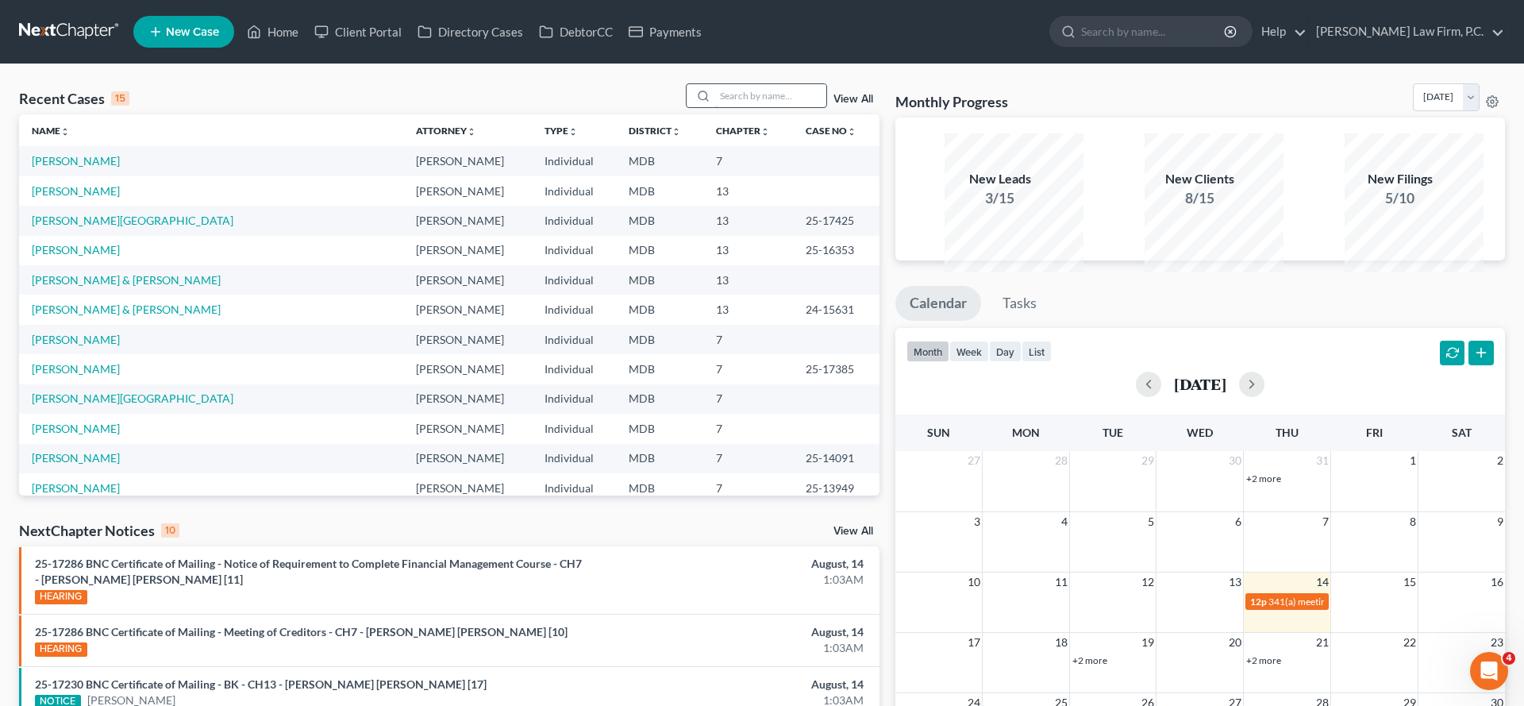
click at [715, 107] on input "search" at bounding box center [770, 95] width 111 height 23
type input "[PERSON_NAME]"
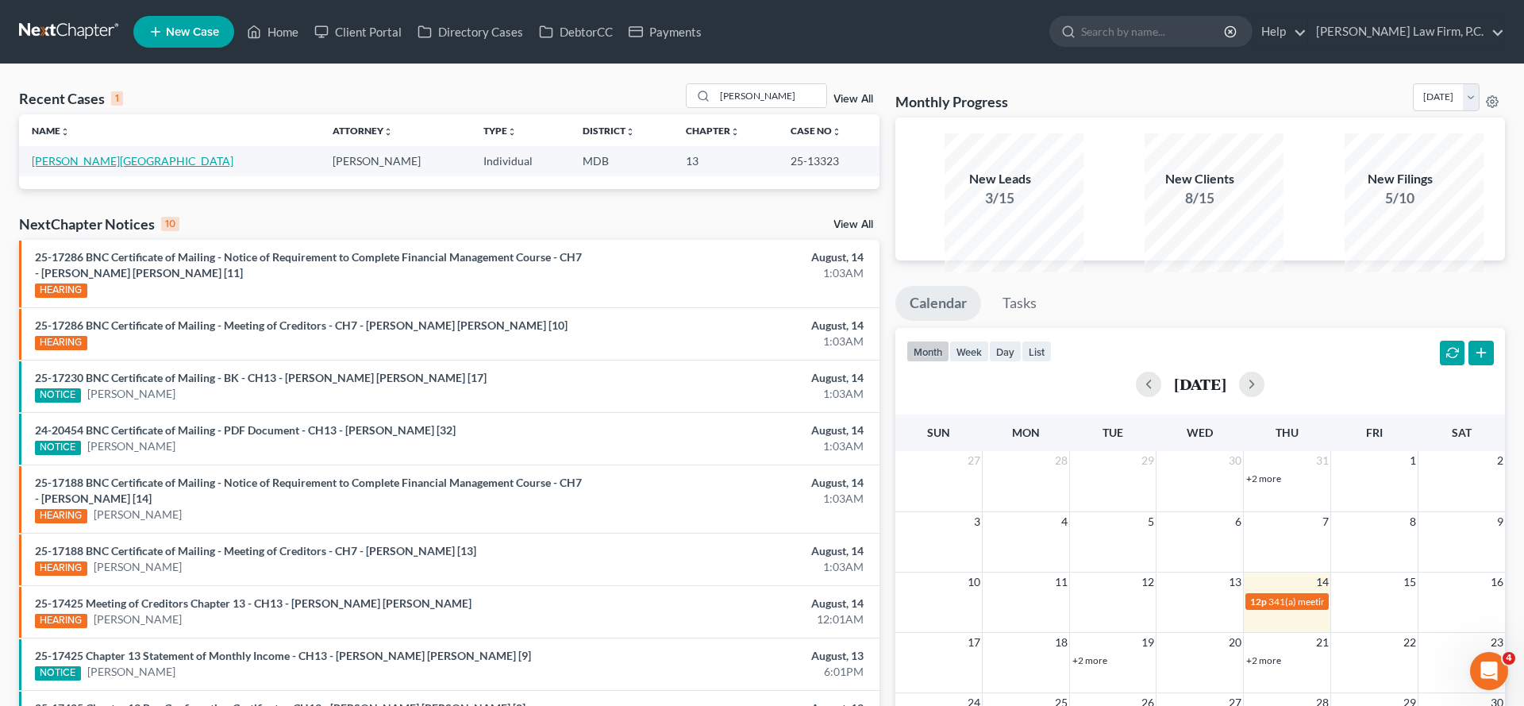
click at [78, 167] on link "[PERSON_NAME][GEOGRAPHIC_DATA]" at bounding box center [133, 160] width 202 height 13
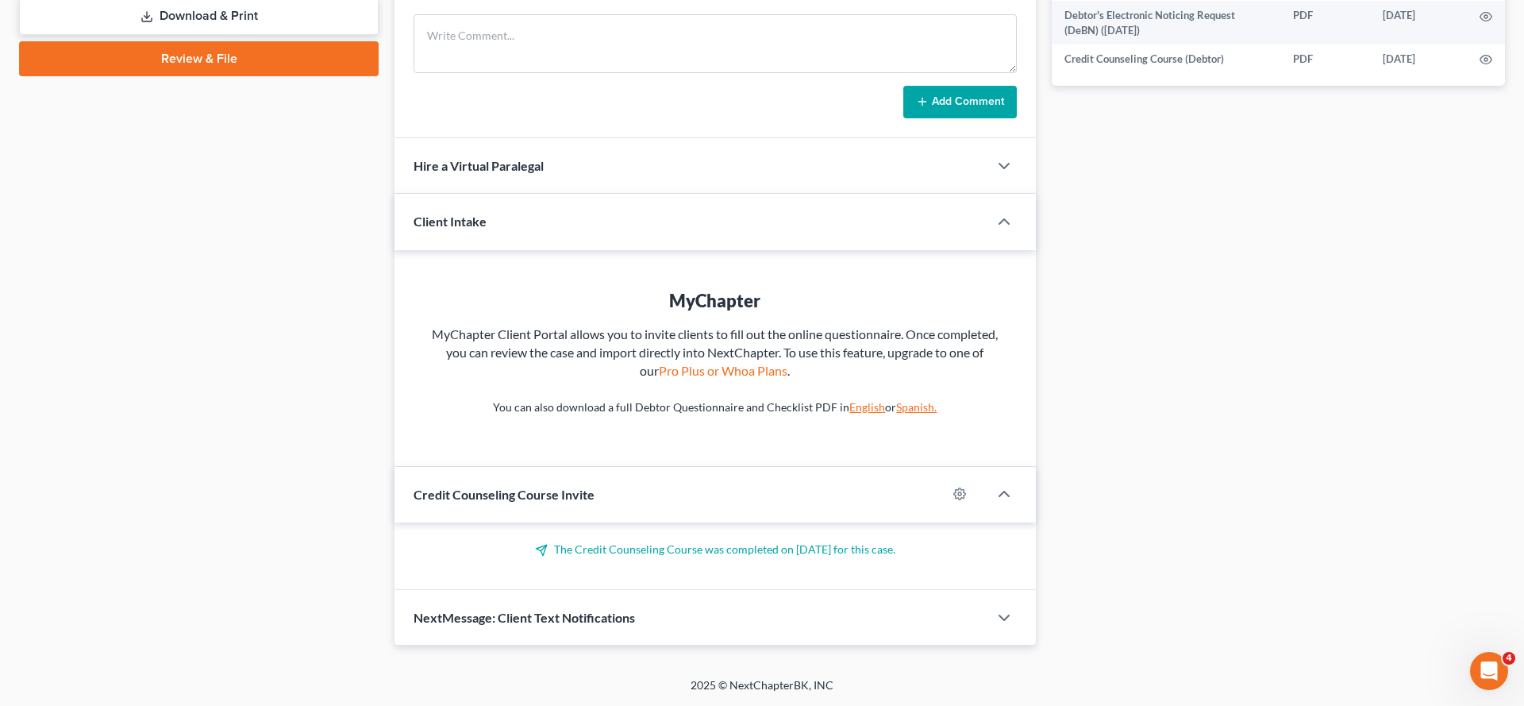
scroll to position [728, 0]
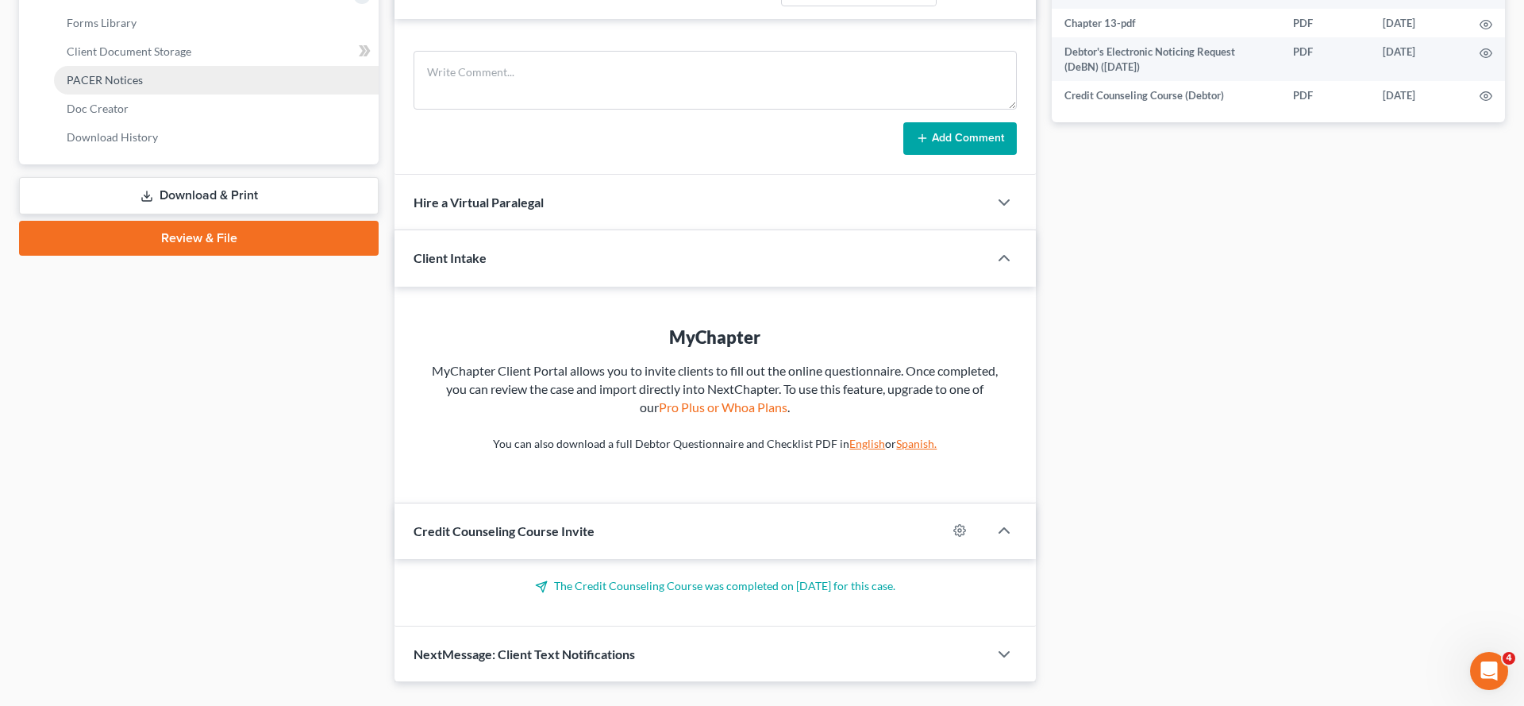
click at [133, 87] on span "PACER Notices" at bounding box center [105, 79] width 76 height 13
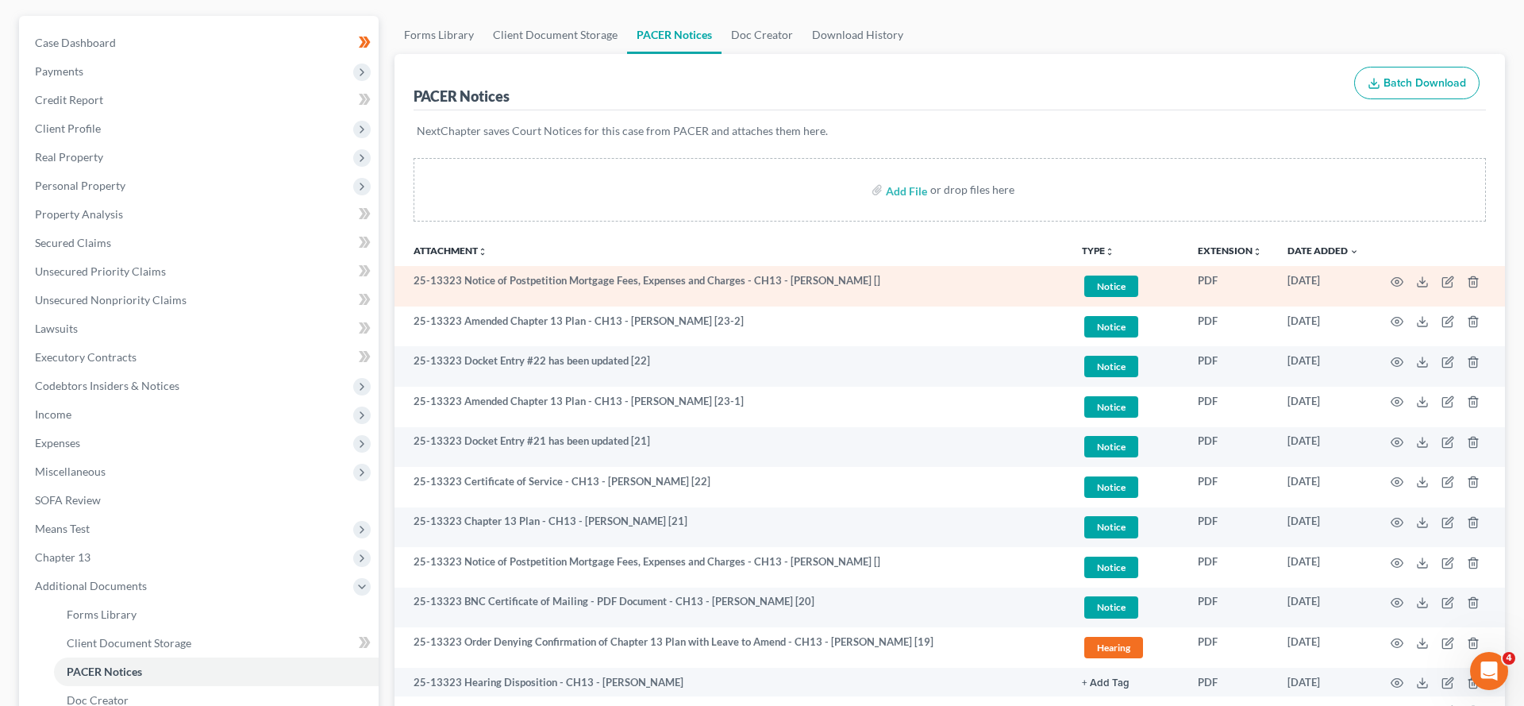
scroll to position [139, 0]
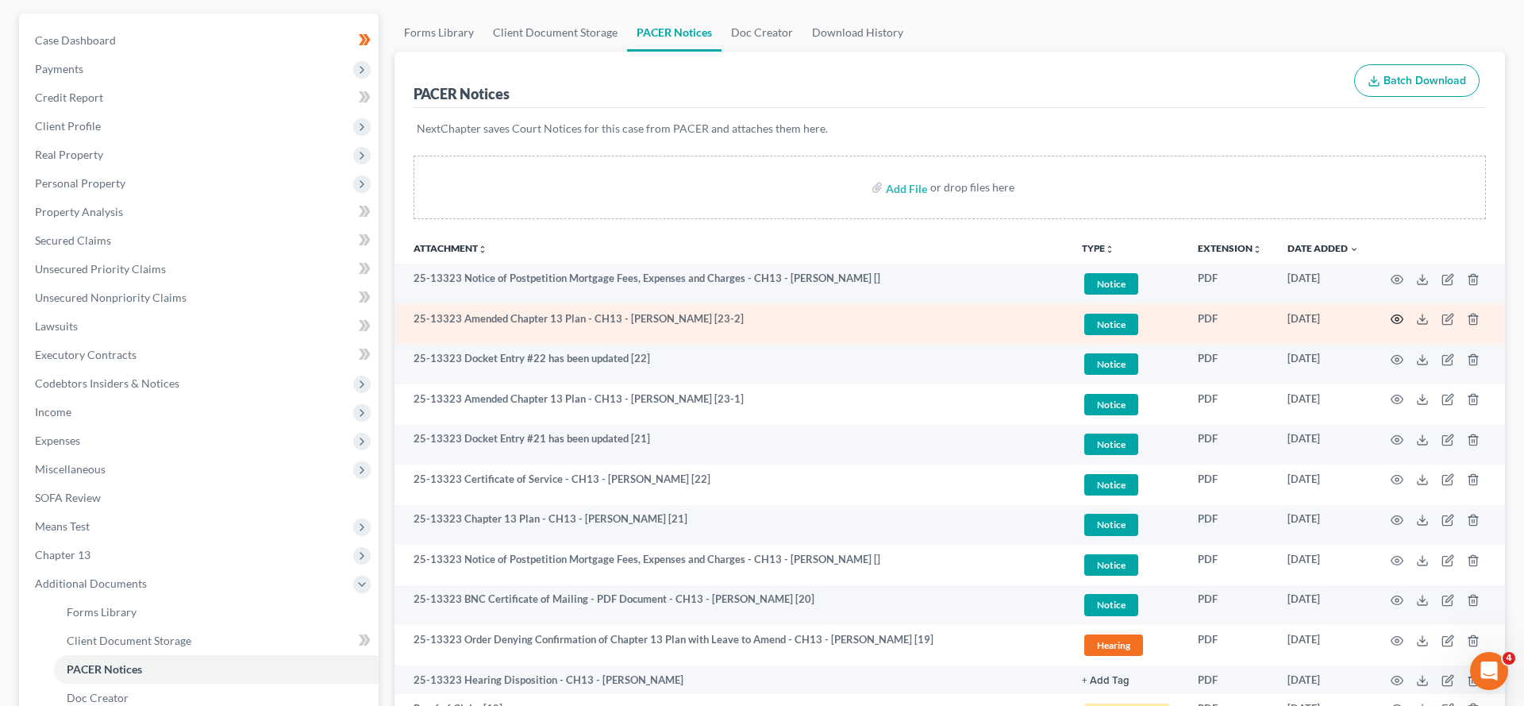
click at [1391, 325] on icon "button" at bounding box center [1397, 319] width 13 height 13
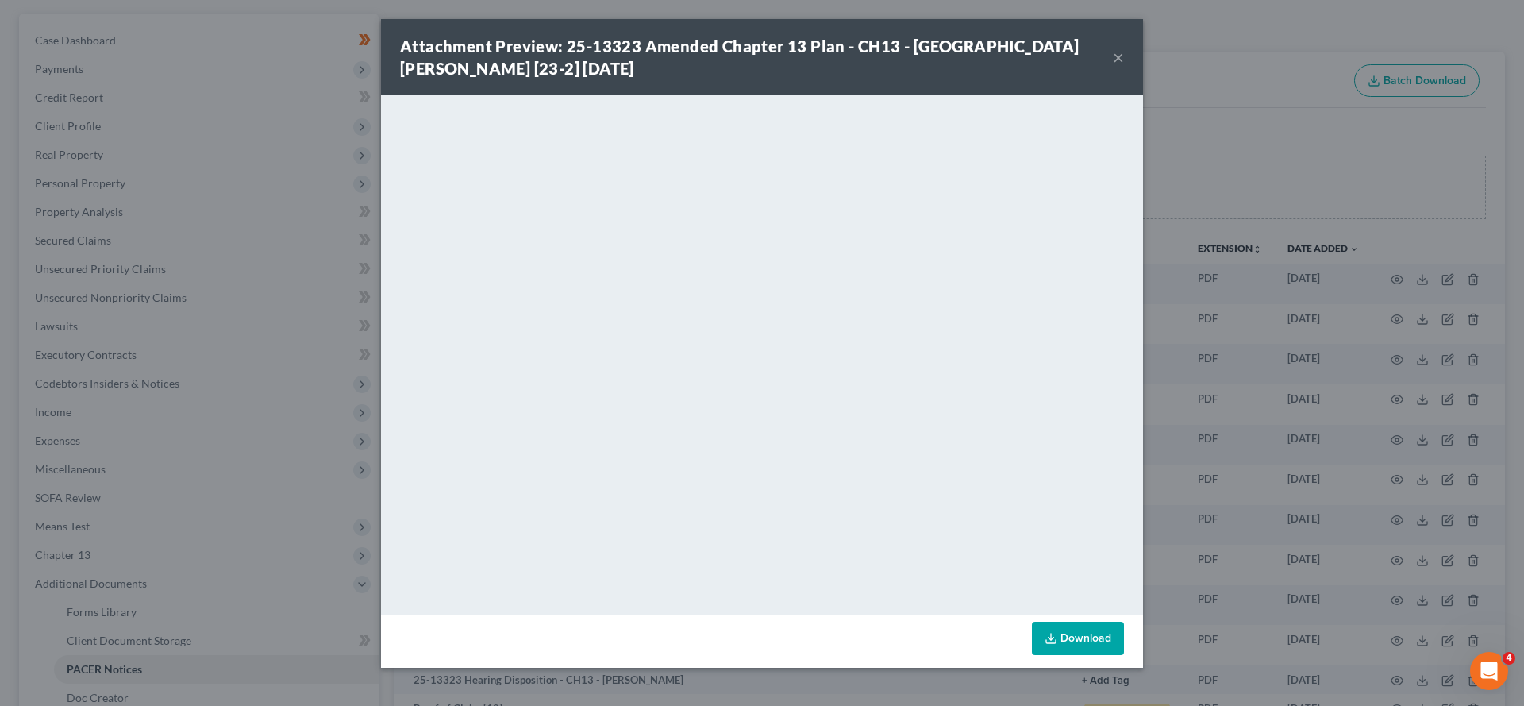
click at [1124, 67] on button "×" at bounding box center [1118, 57] width 11 height 19
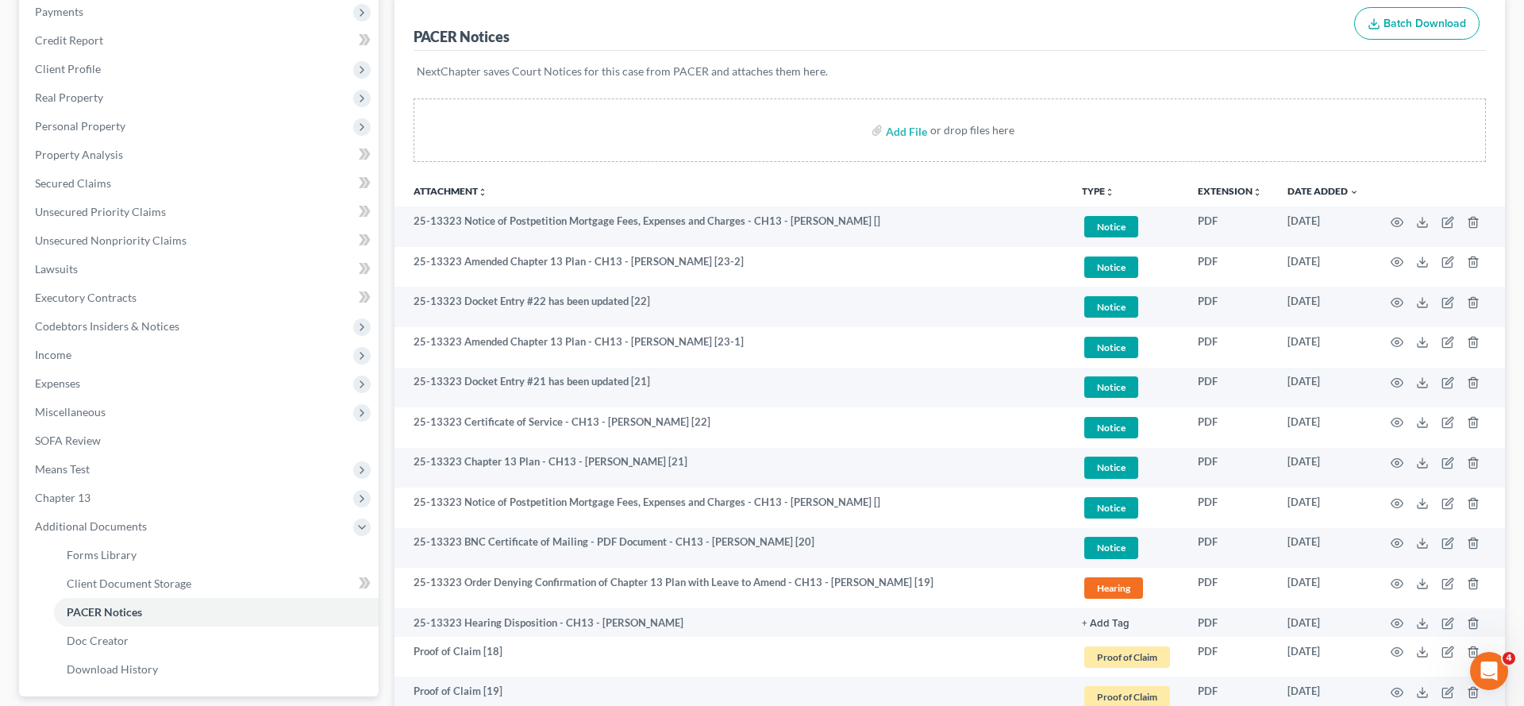
scroll to position [198, 0]
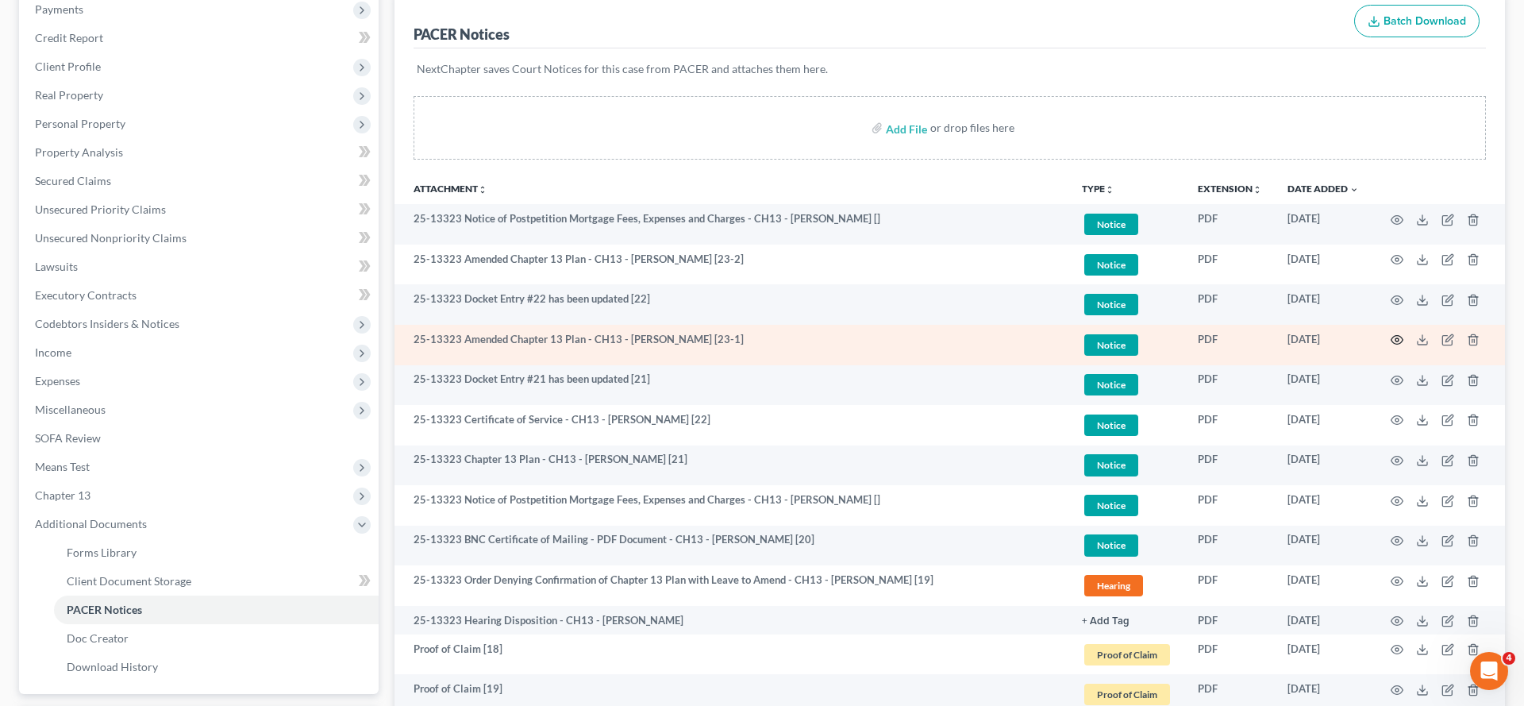
click at [1391, 346] on icon "button" at bounding box center [1397, 339] width 13 height 13
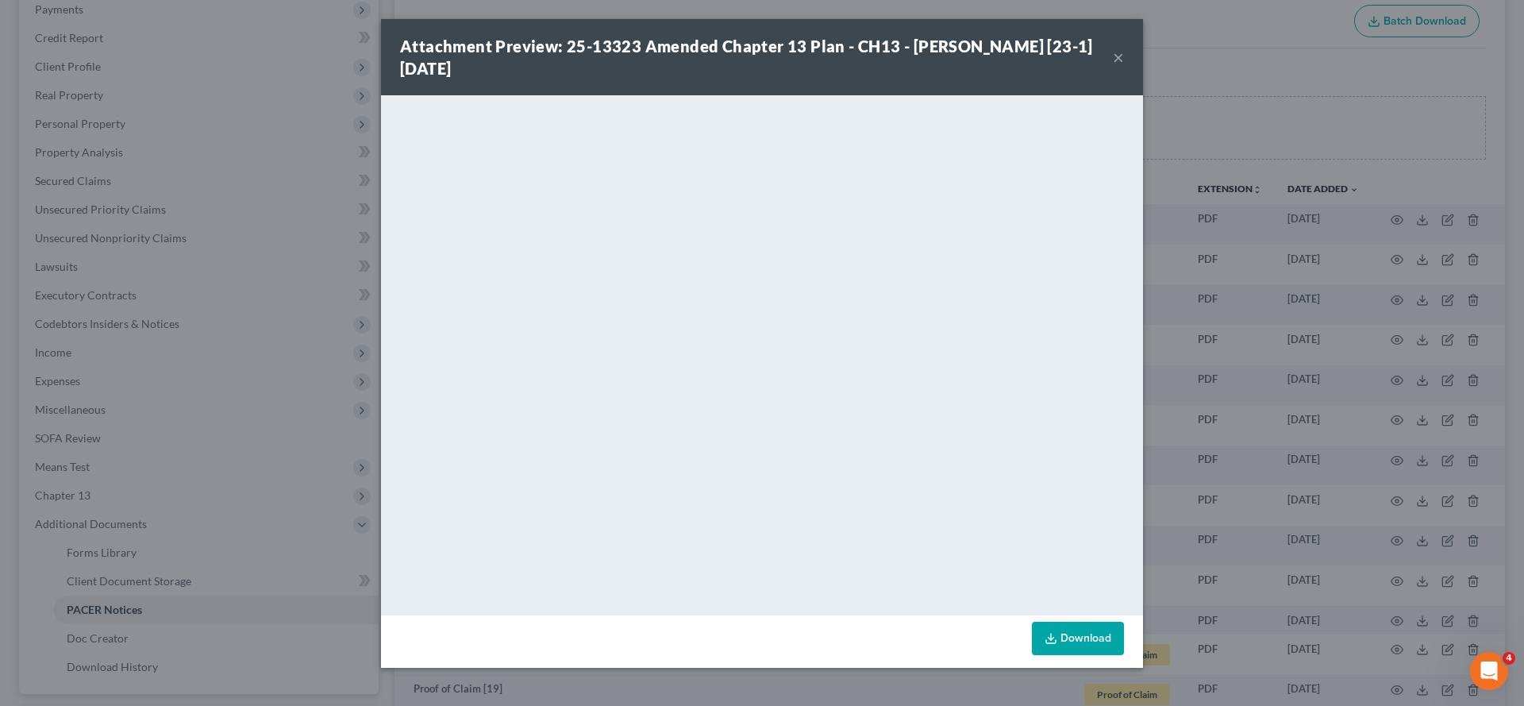
click at [1124, 67] on button "×" at bounding box center [1118, 57] width 11 height 19
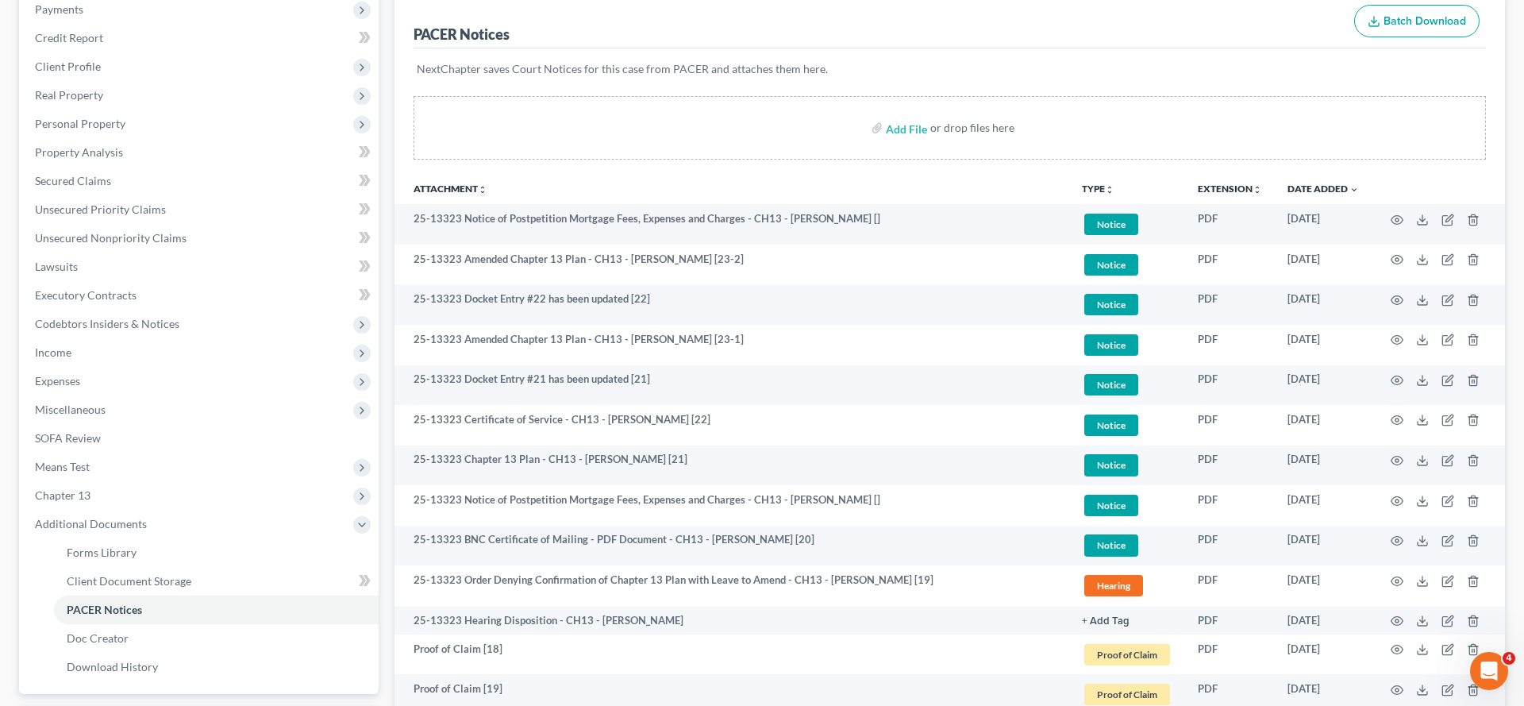
scroll to position [0, 0]
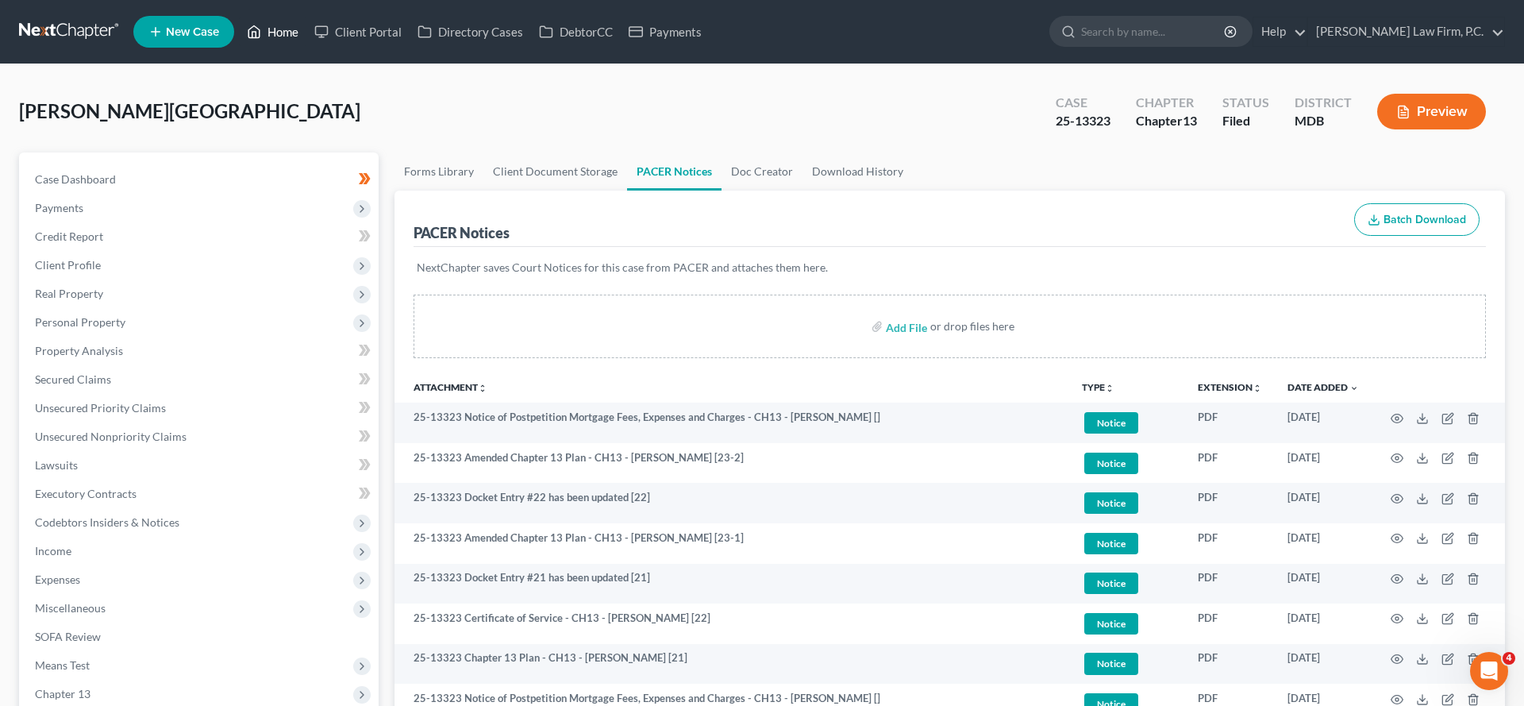
click at [306, 44] on link "Home" at bounding box center [272, 31] width 67 height 29
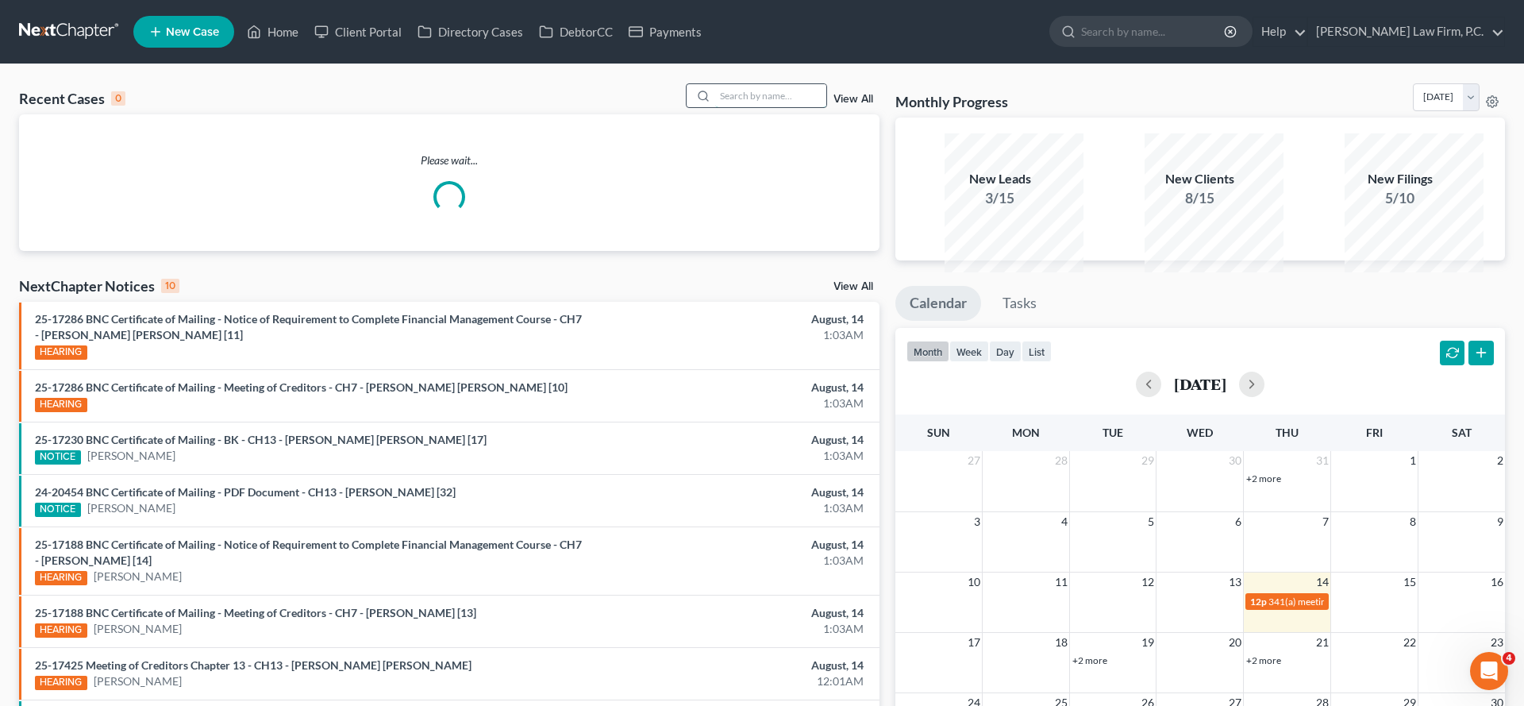
click at [715, 107] on input "search" at bounding box center [770, 95] width 111 height 23
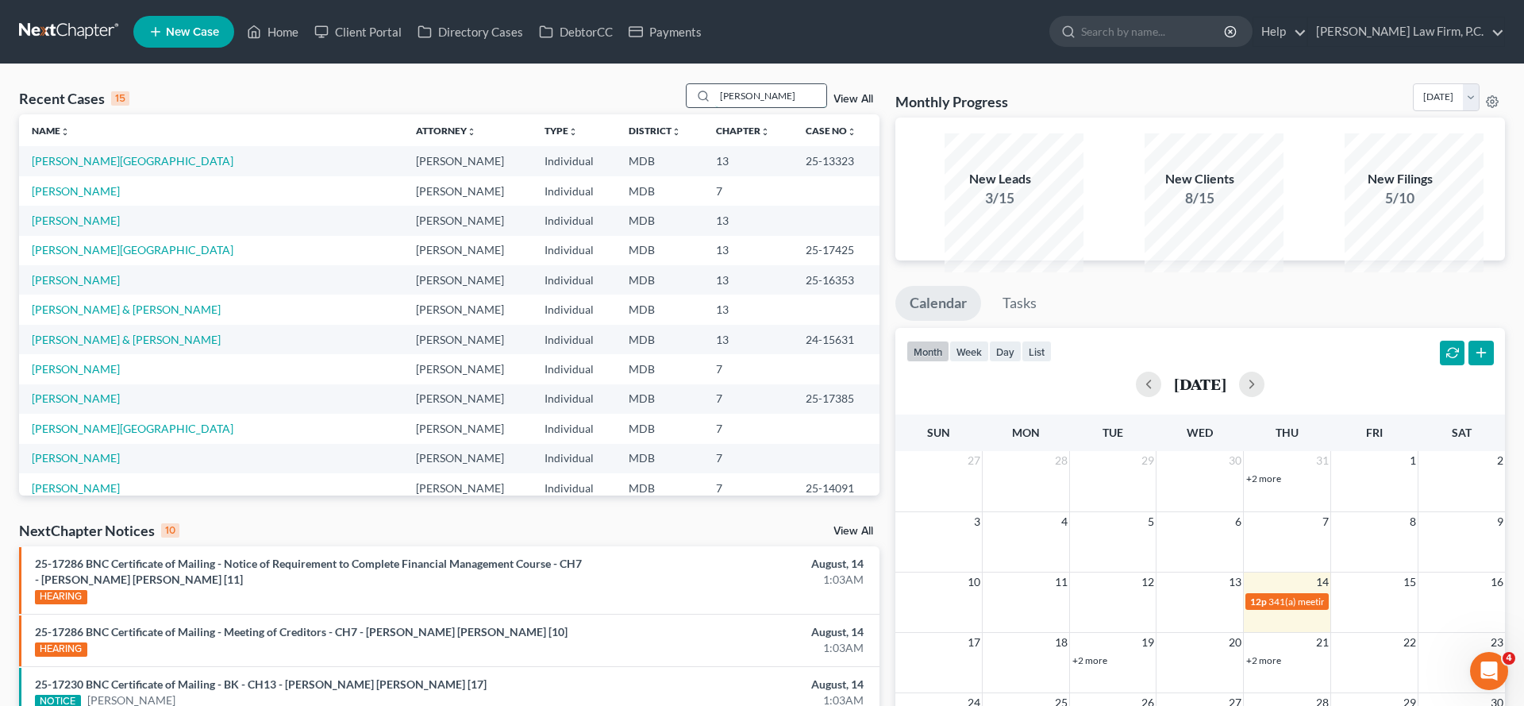
type input "[PERSON_NAME]"
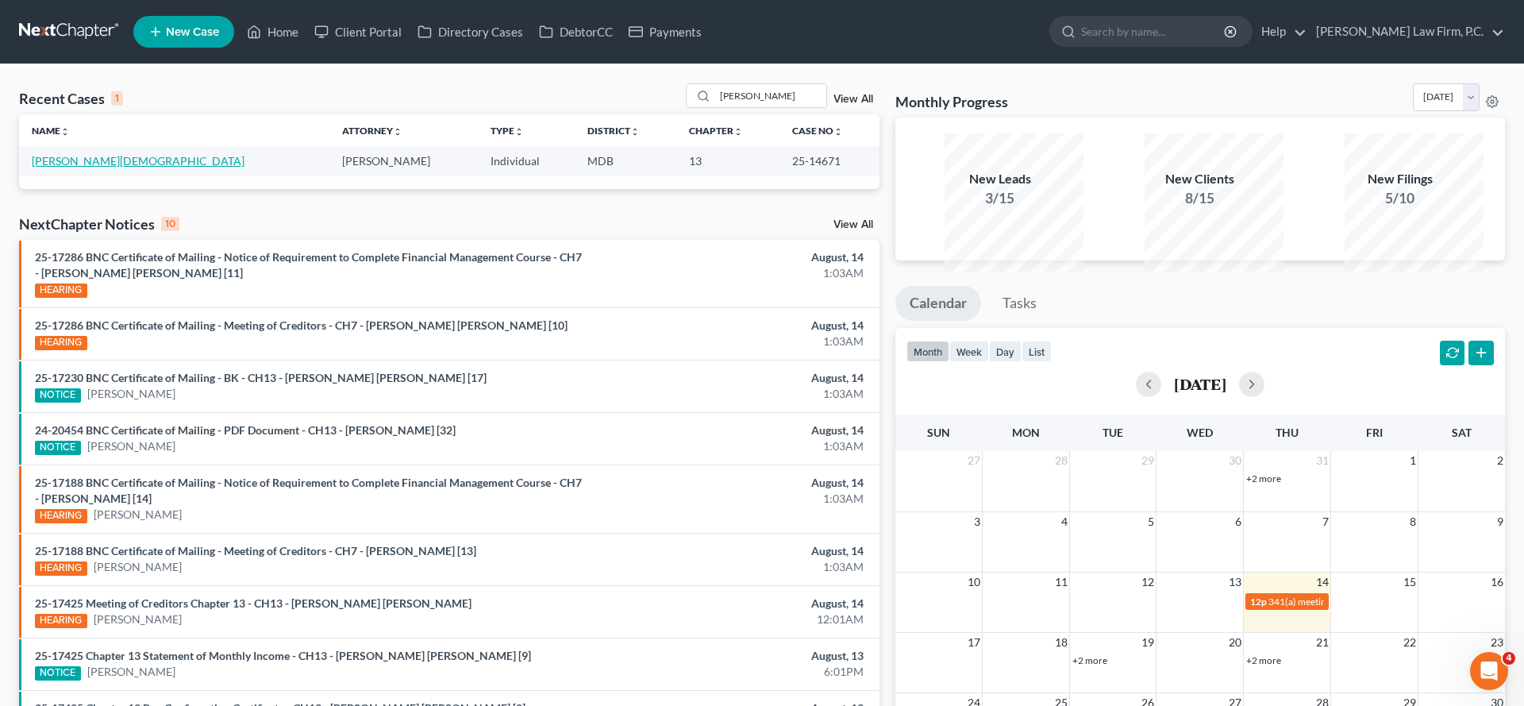
click at [105, 167] on link "[PERSON_NAME][DEMOGRAPHIC_DATA]" at bounding box center [138, 160] width 213 height 13
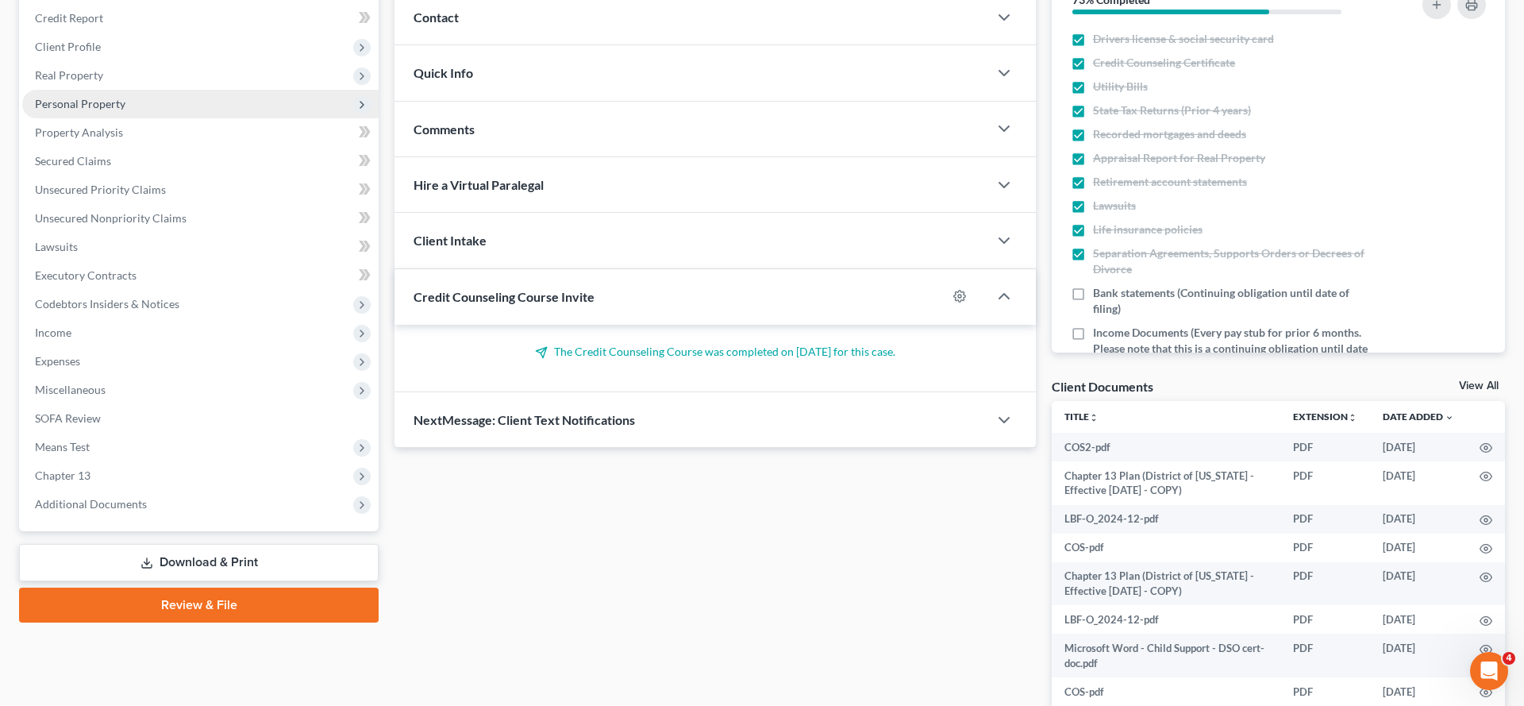
scroll to position [378, 0]
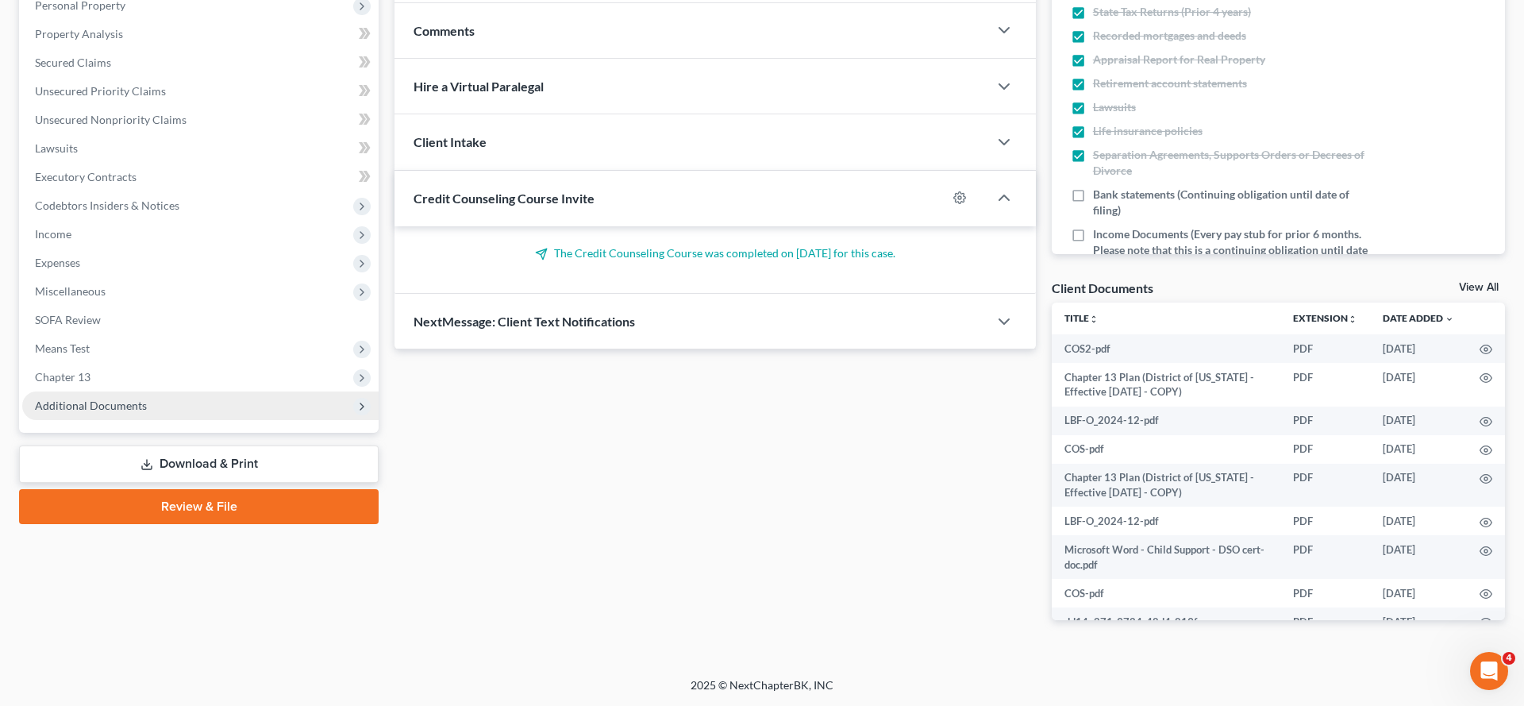
click at [100, 412] on span "Additional Documents" at bounding box center [91, 404] width 112 height 13
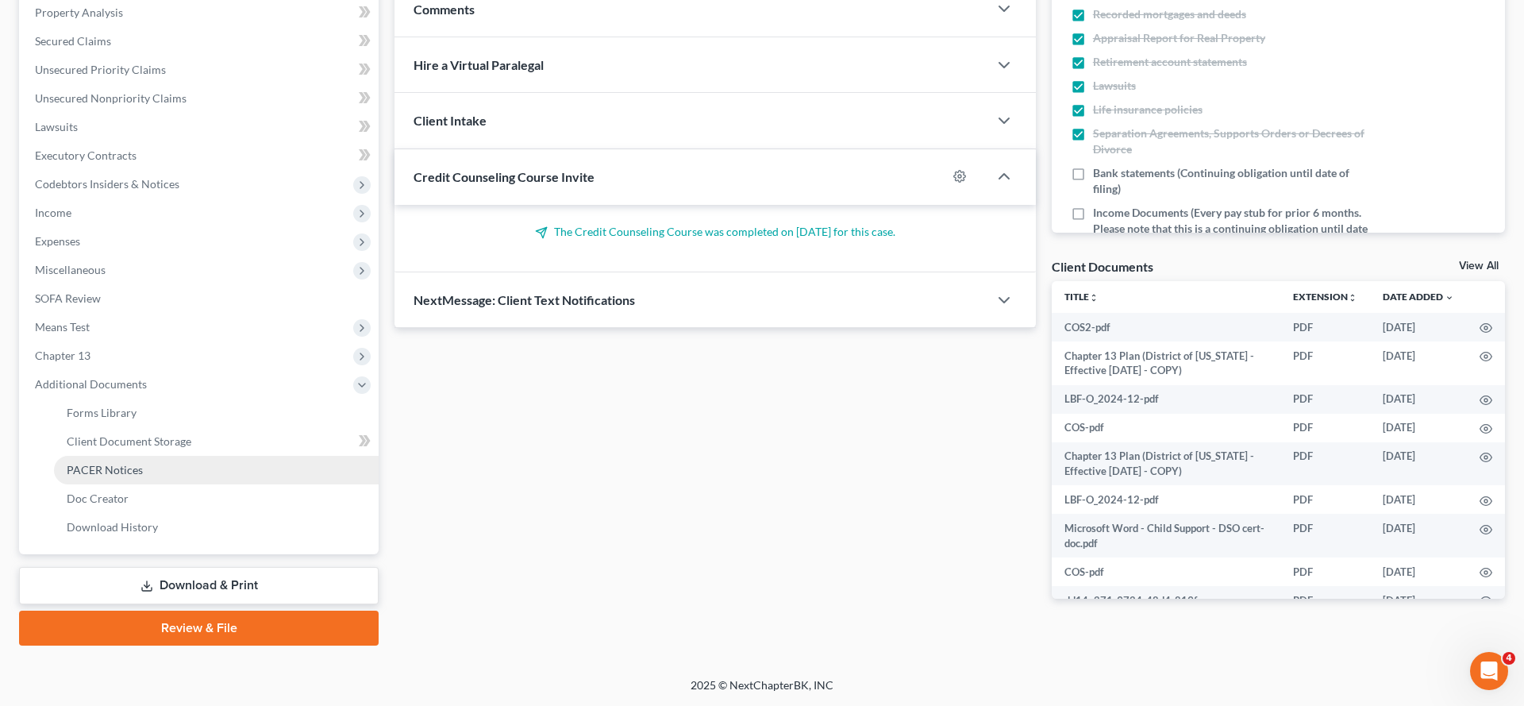
click at [121, 476] on span "PACER Notices" at bounding box center [105, 469] width 76 height 13
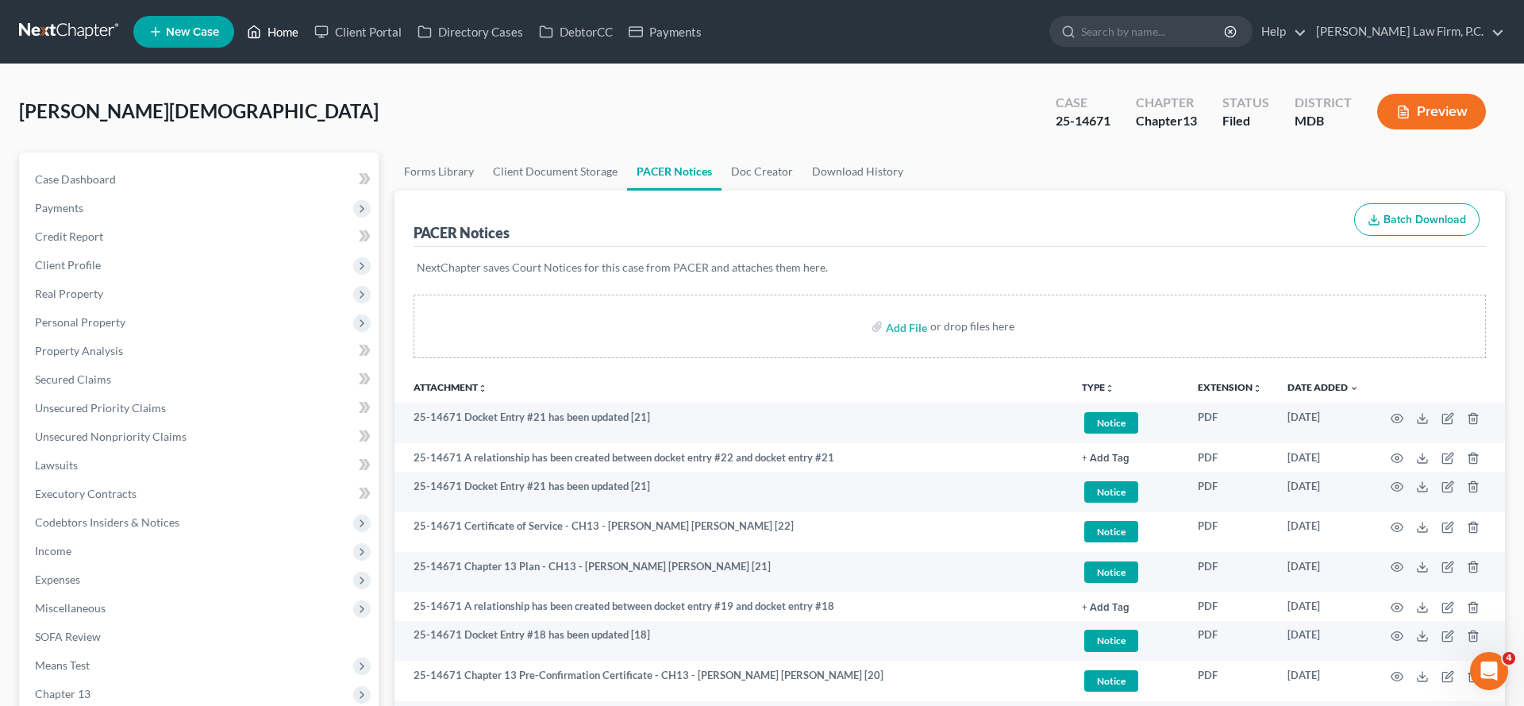
click at [306, 37] on link "Home" at bounding box center [272, 31] width 67 height 29
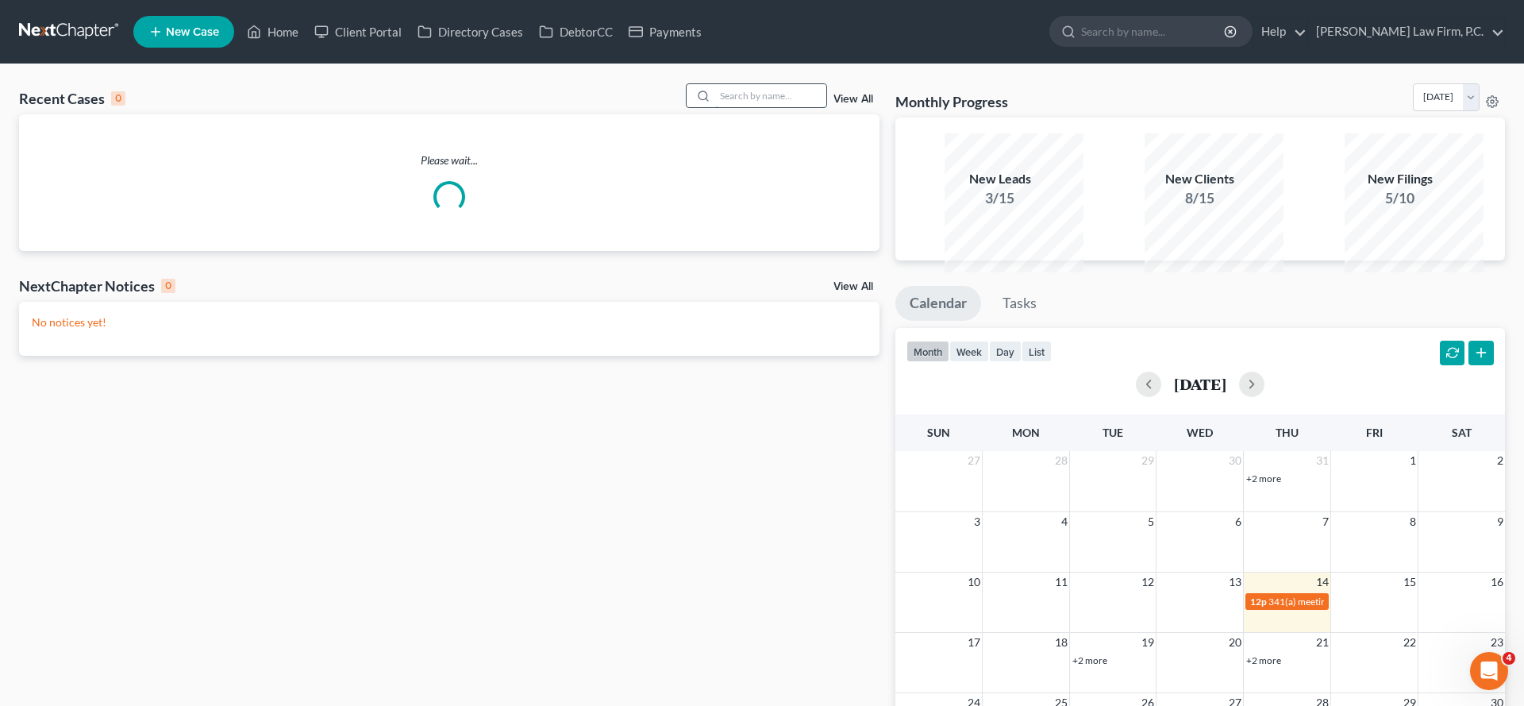
click at [715, 107] on input "search" at bounding box center [770, 95] width 111 height 23
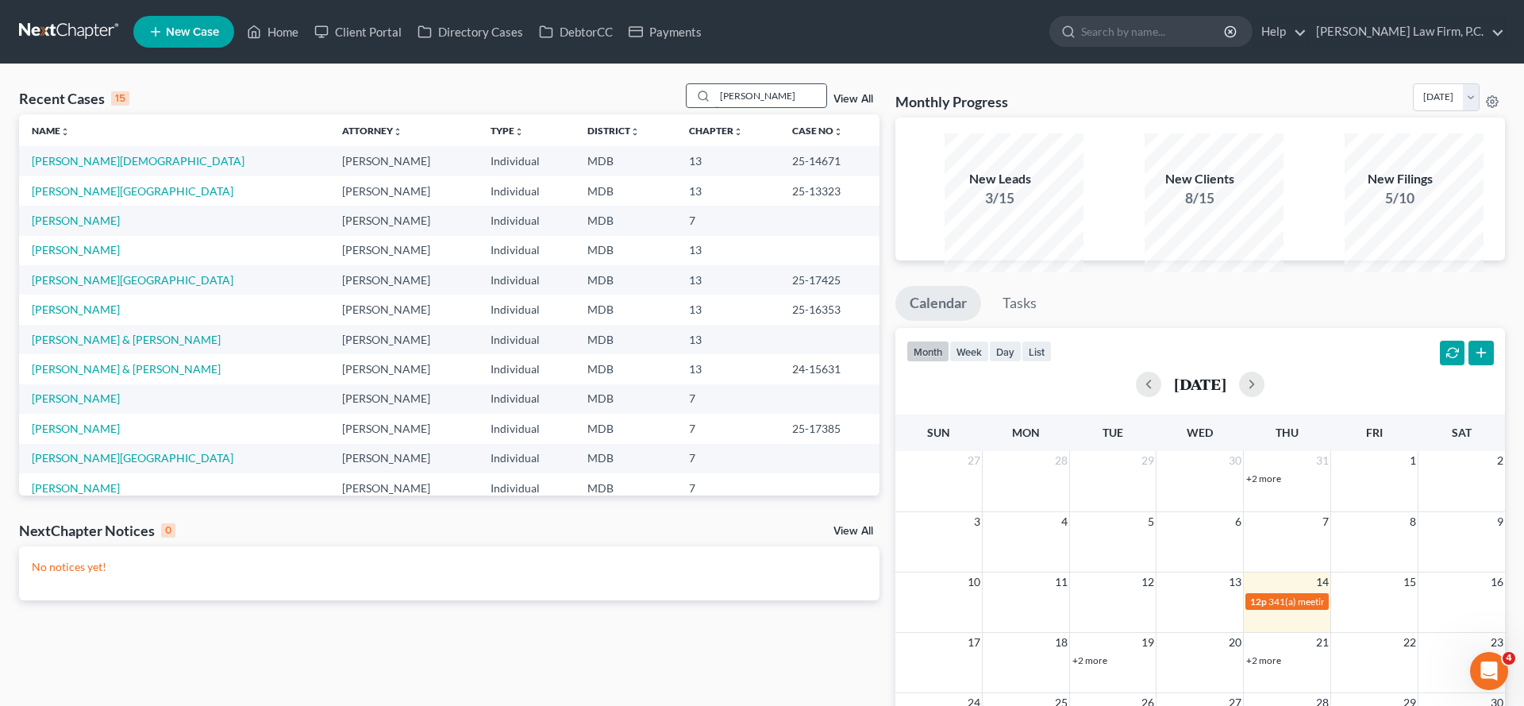
type input "[PERSON_NAME]"
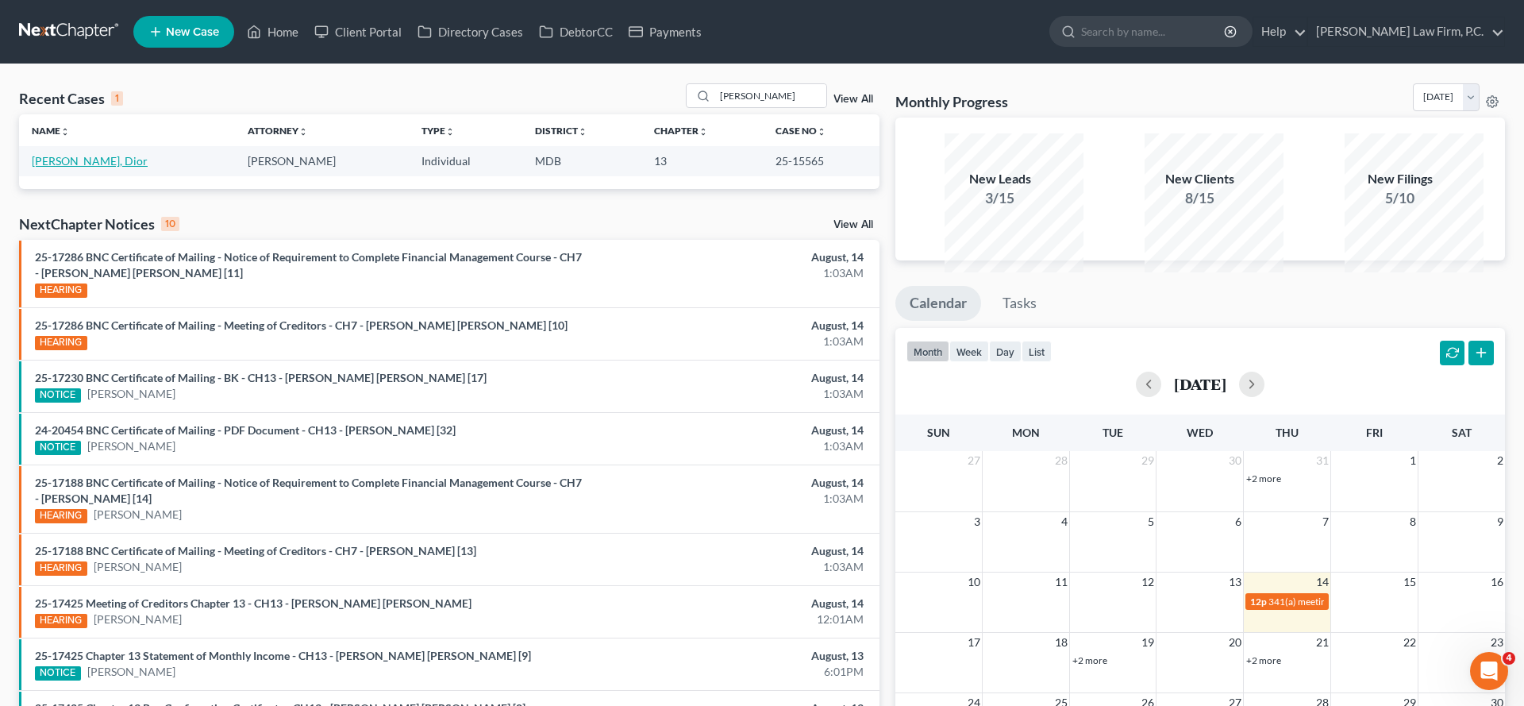
click at [109, 167] on link "[PERSON_NAME], Dior" at bounding box center [90, 160] width 116 height 13
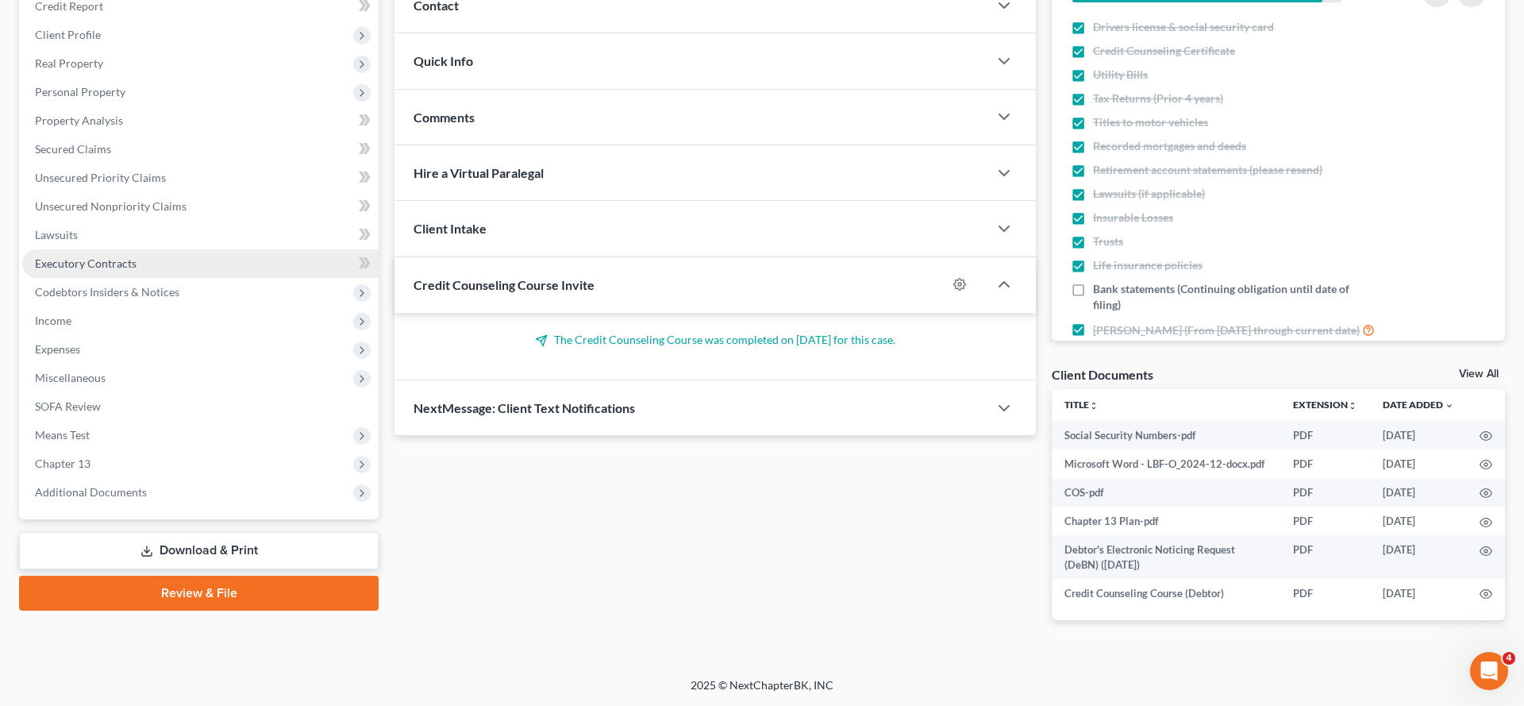
scroll to position [534, 0]
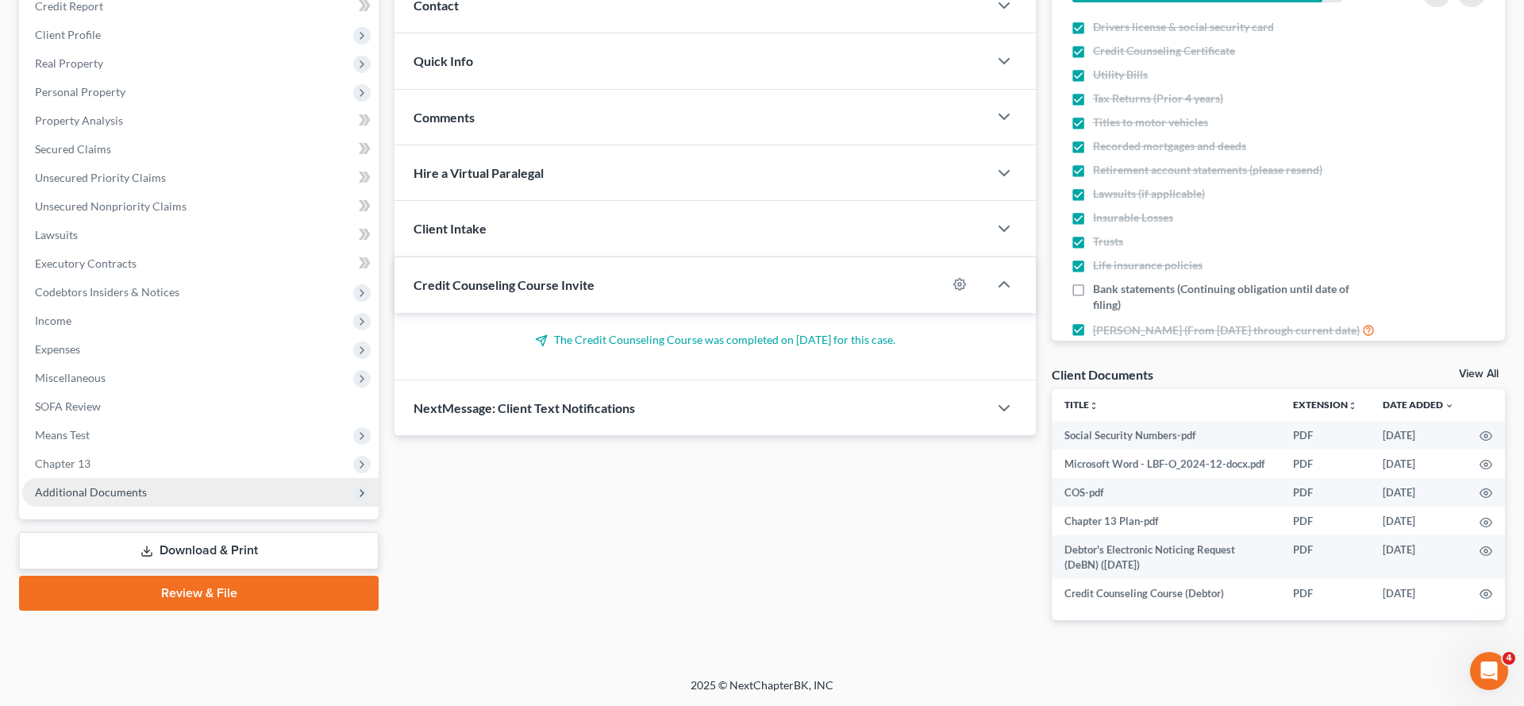
click at [110, 485] on span "Additional Documents" at bounding box center [91, 491] width 112 height 13
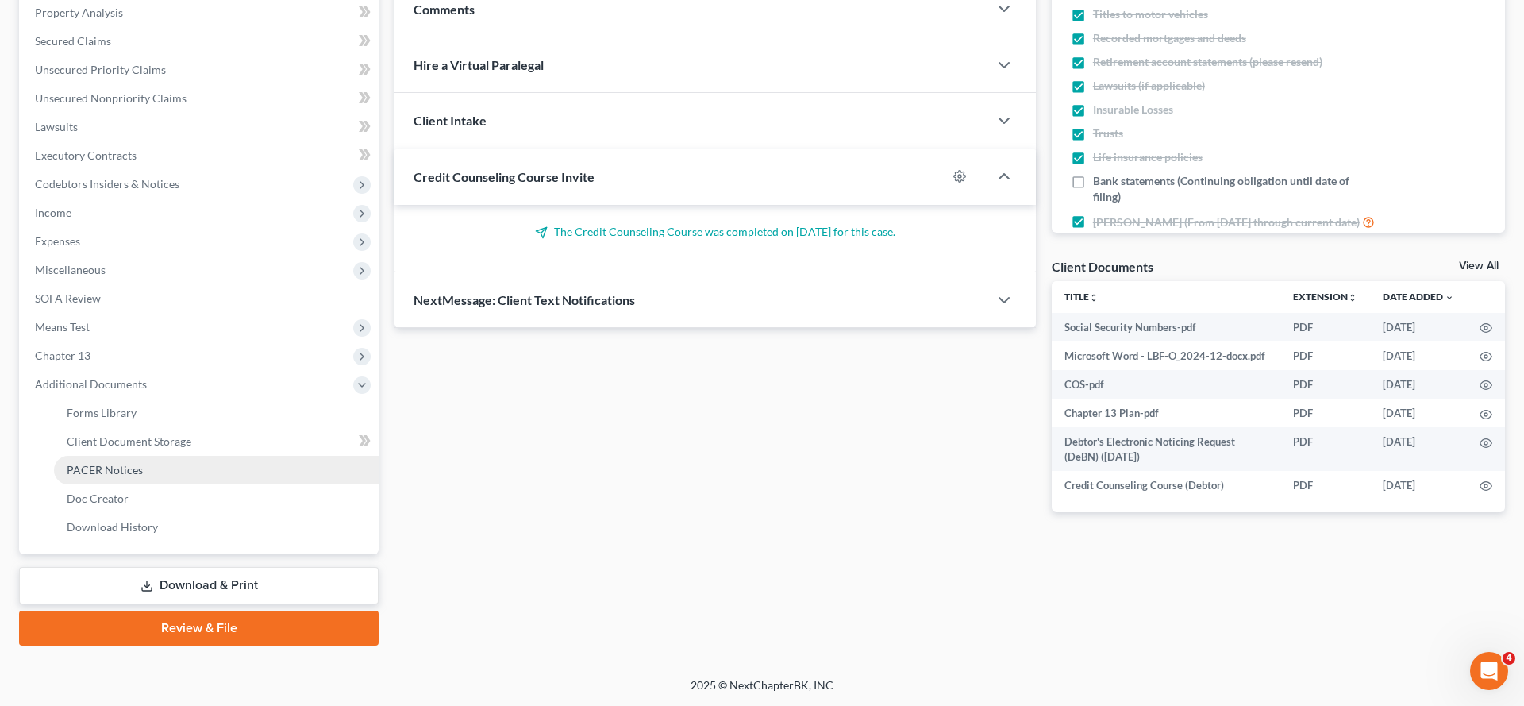
click at [115, 471] on span "PACER Notices" at bounding box center [105, 469] width 76 height 13
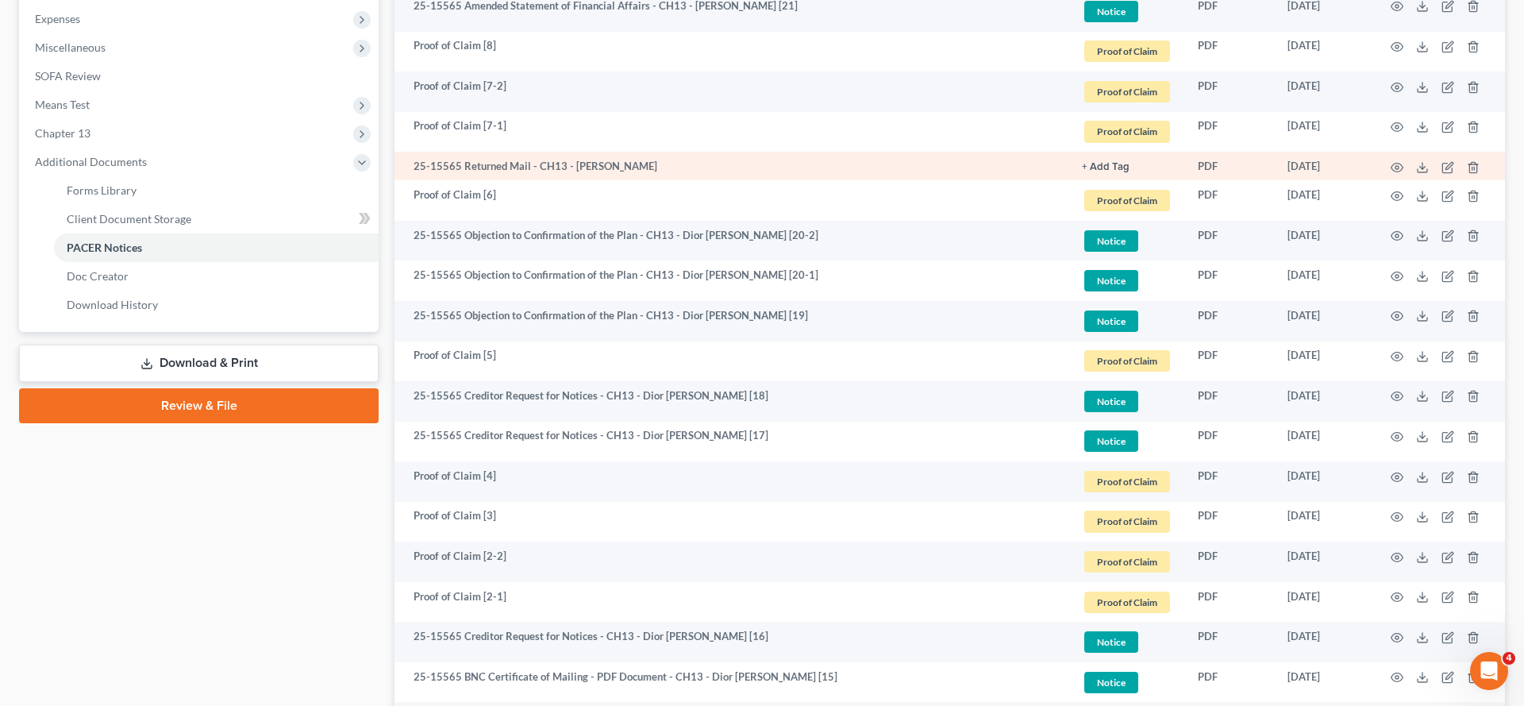
scroll to position [562, 0]
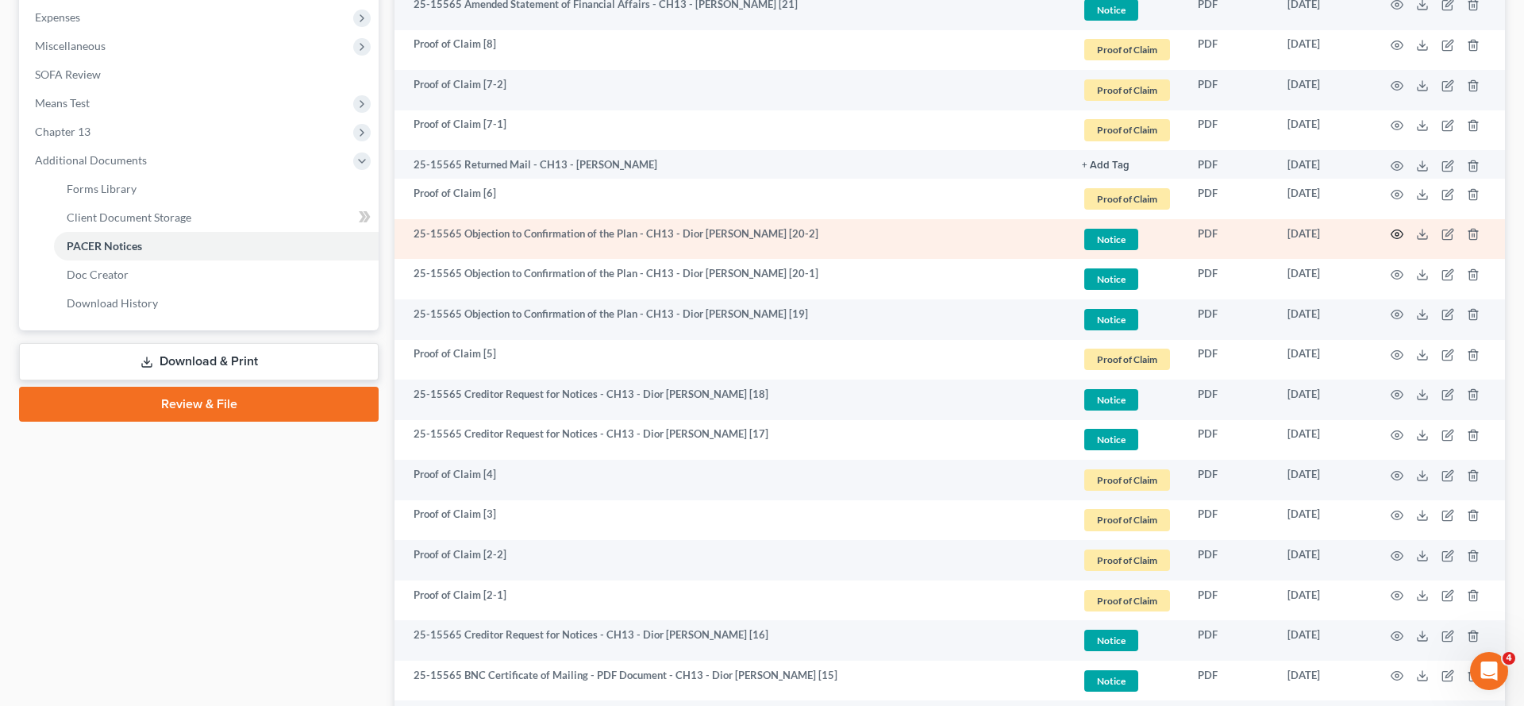
click at [1395, 236] on circle "button" at bounding box center [1396, 234] width 3 height 3
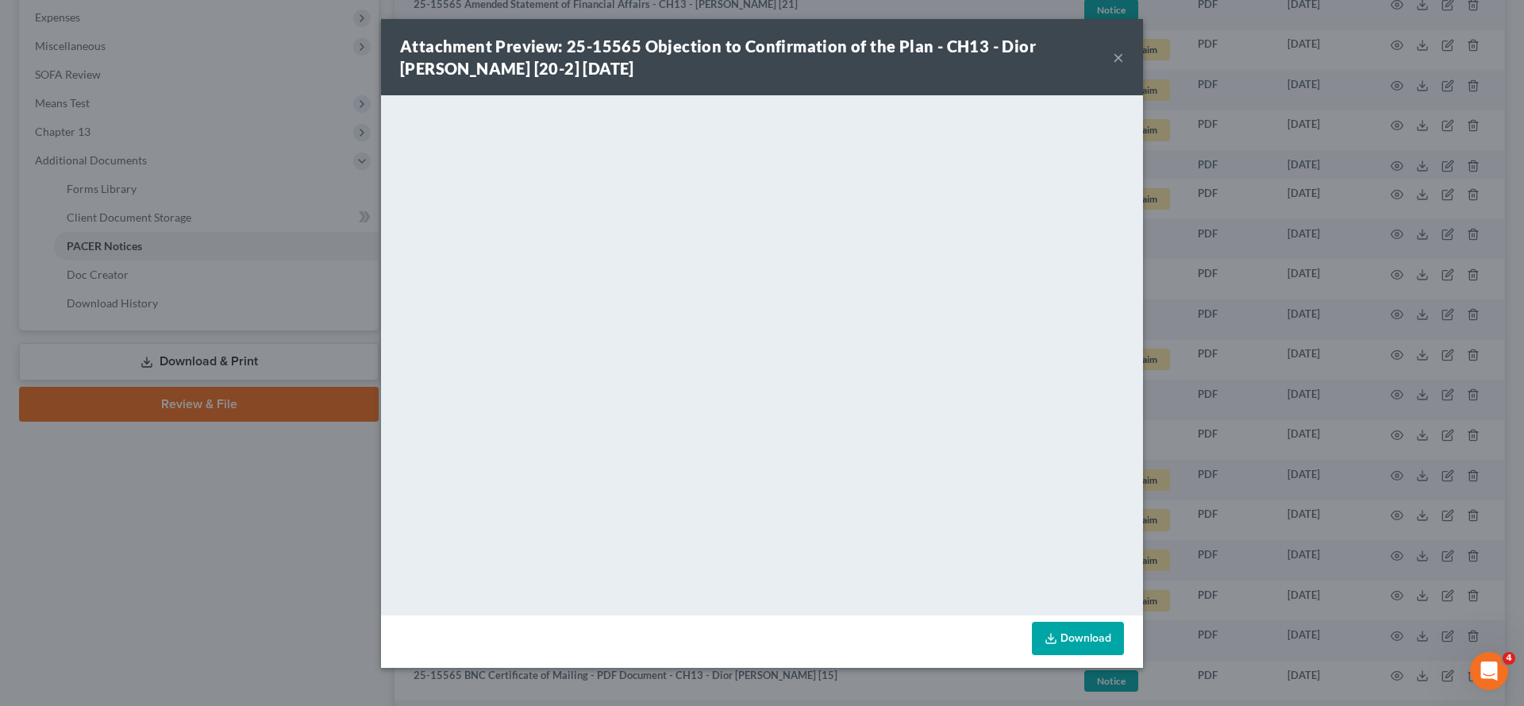
click at [1124, 67] on button "×" at bounding box center [1118, 57] width 11 height 19
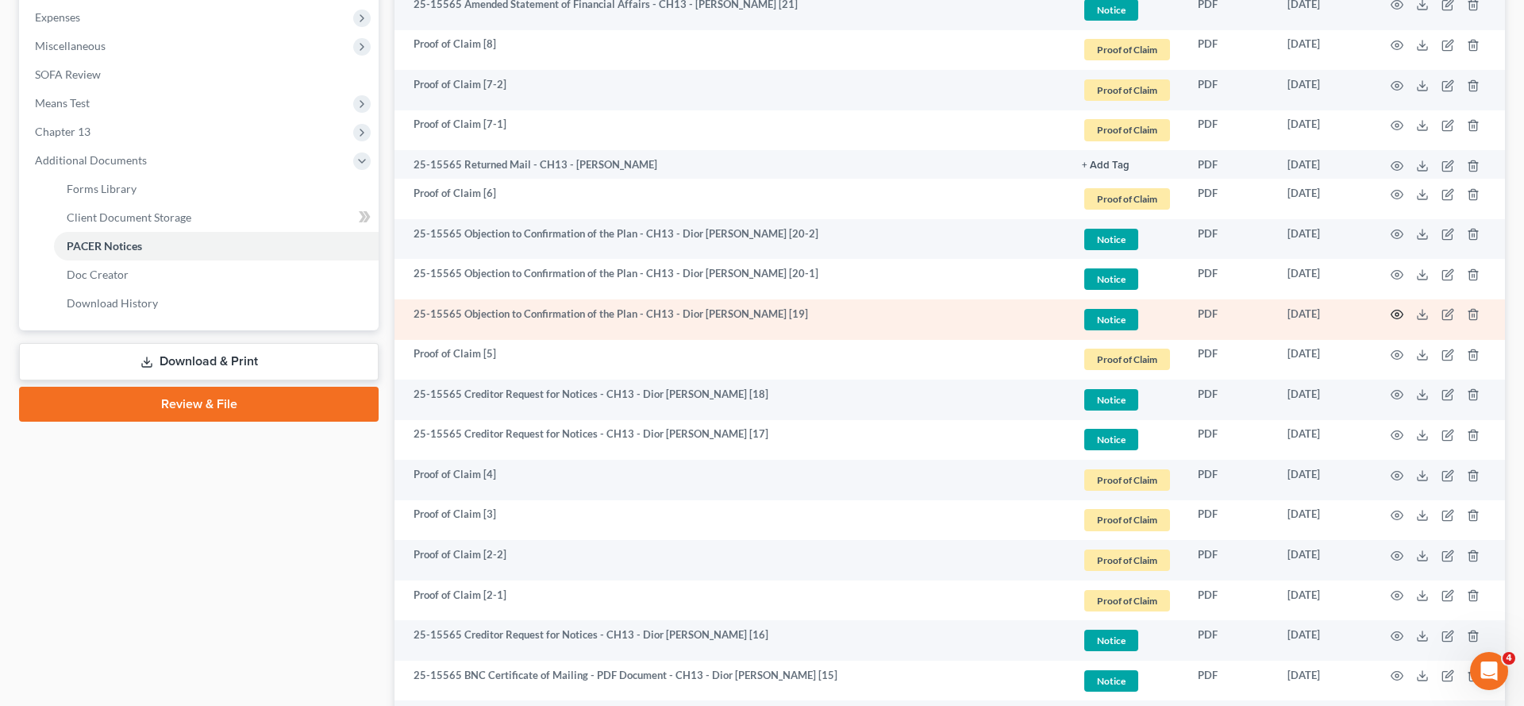
click at [1391, 321] on icon "button" at bounding box center [1397, 314] width 13 height 13
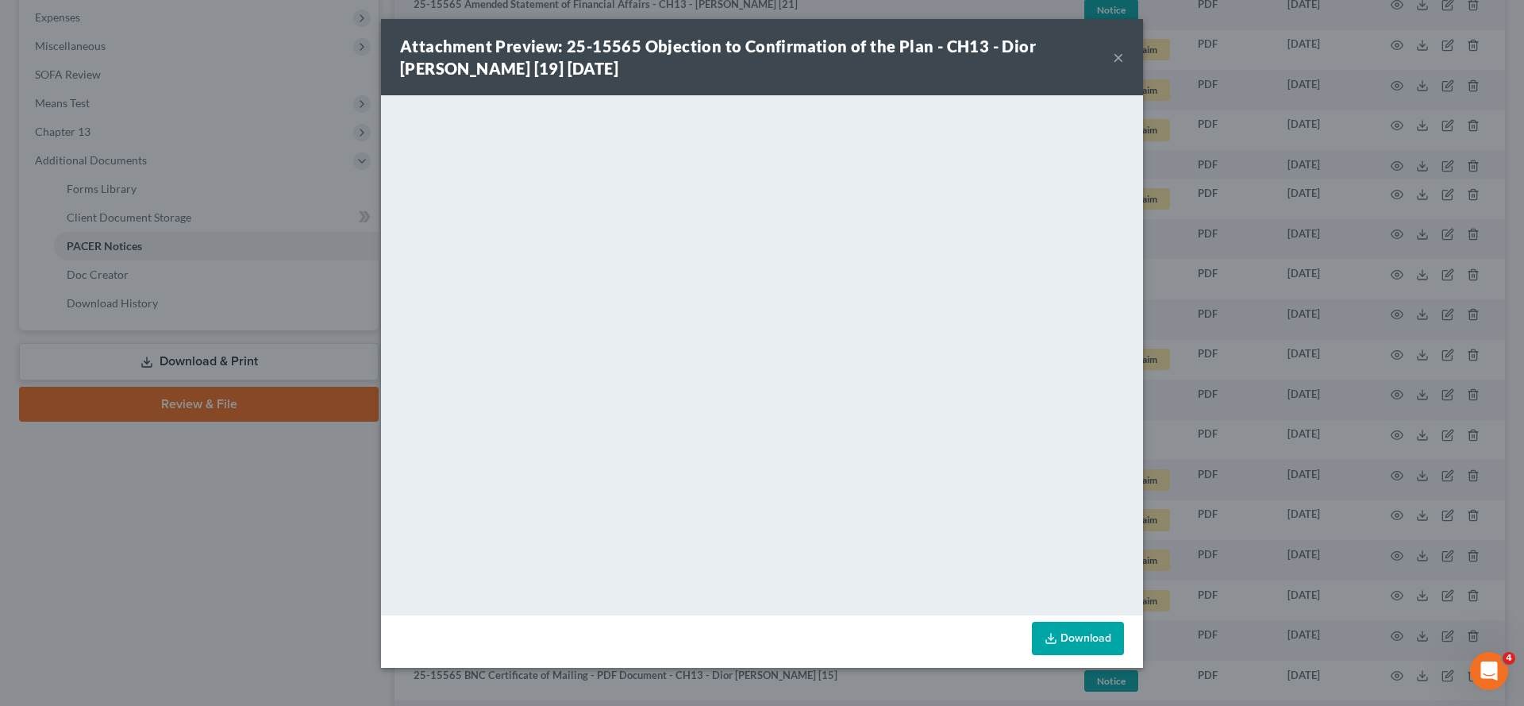
scroll to position [22, 0]
click at [1124, 50] on button "×" at bounding box center [1118, 57] width 11 height 19
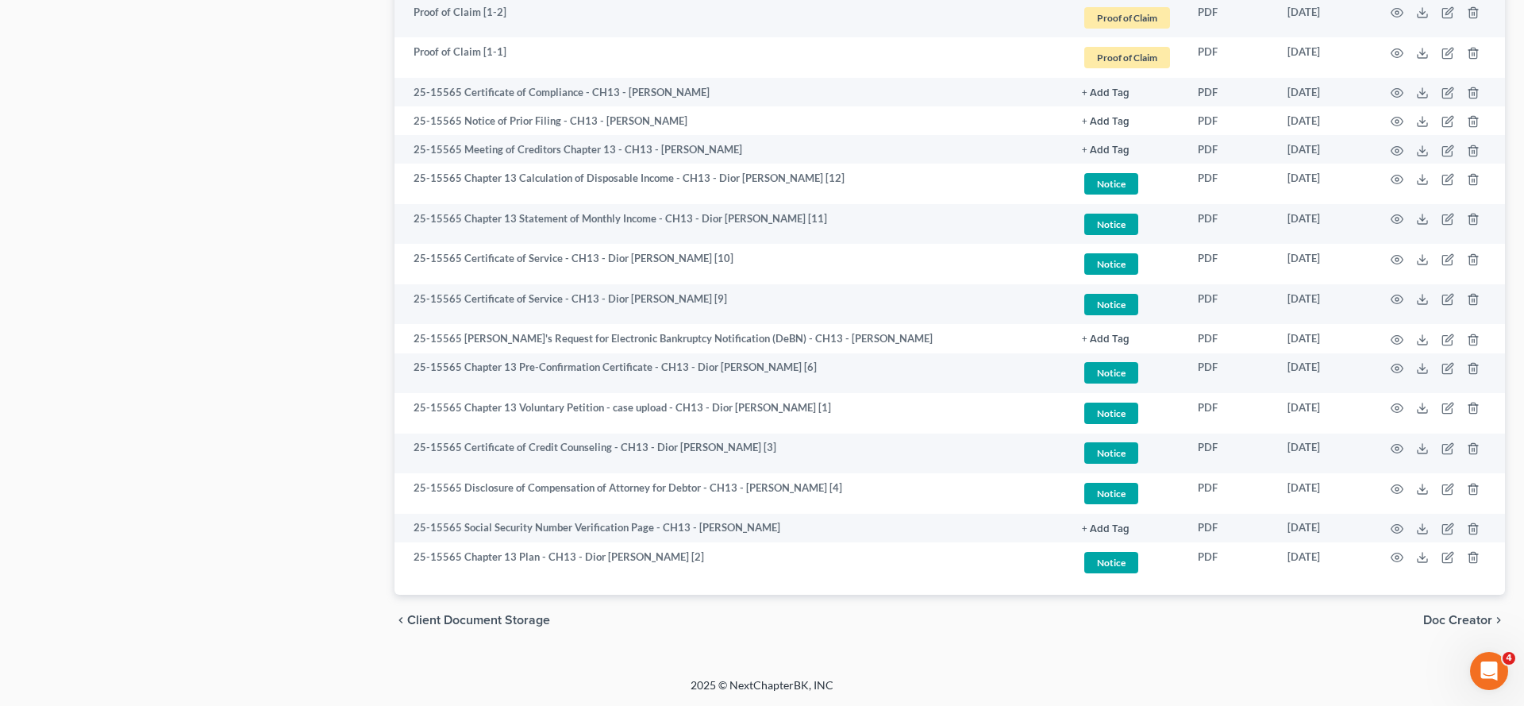
scroll to position [1709, 0]
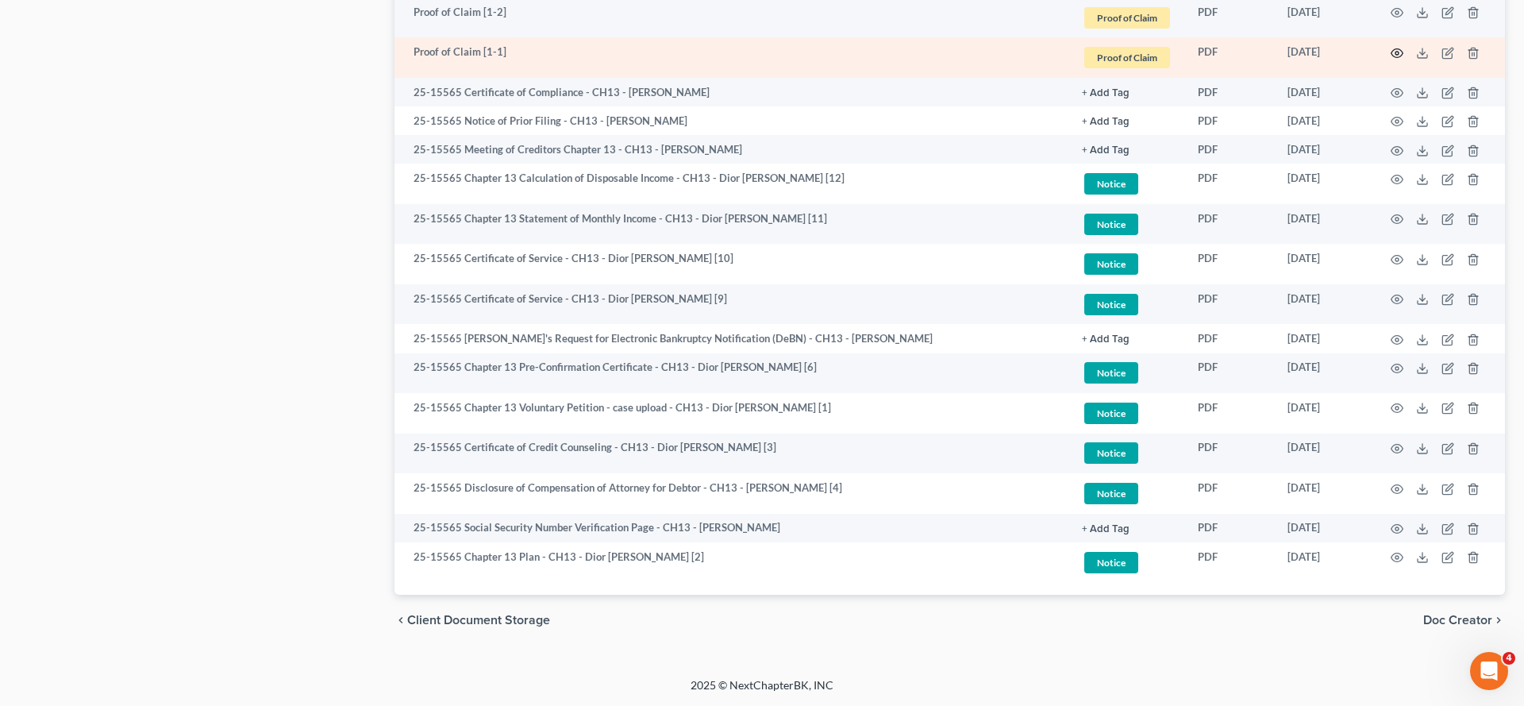
click at [1391, 58] on icon "button" at bounding box center [1397, 53] width 12 height 9
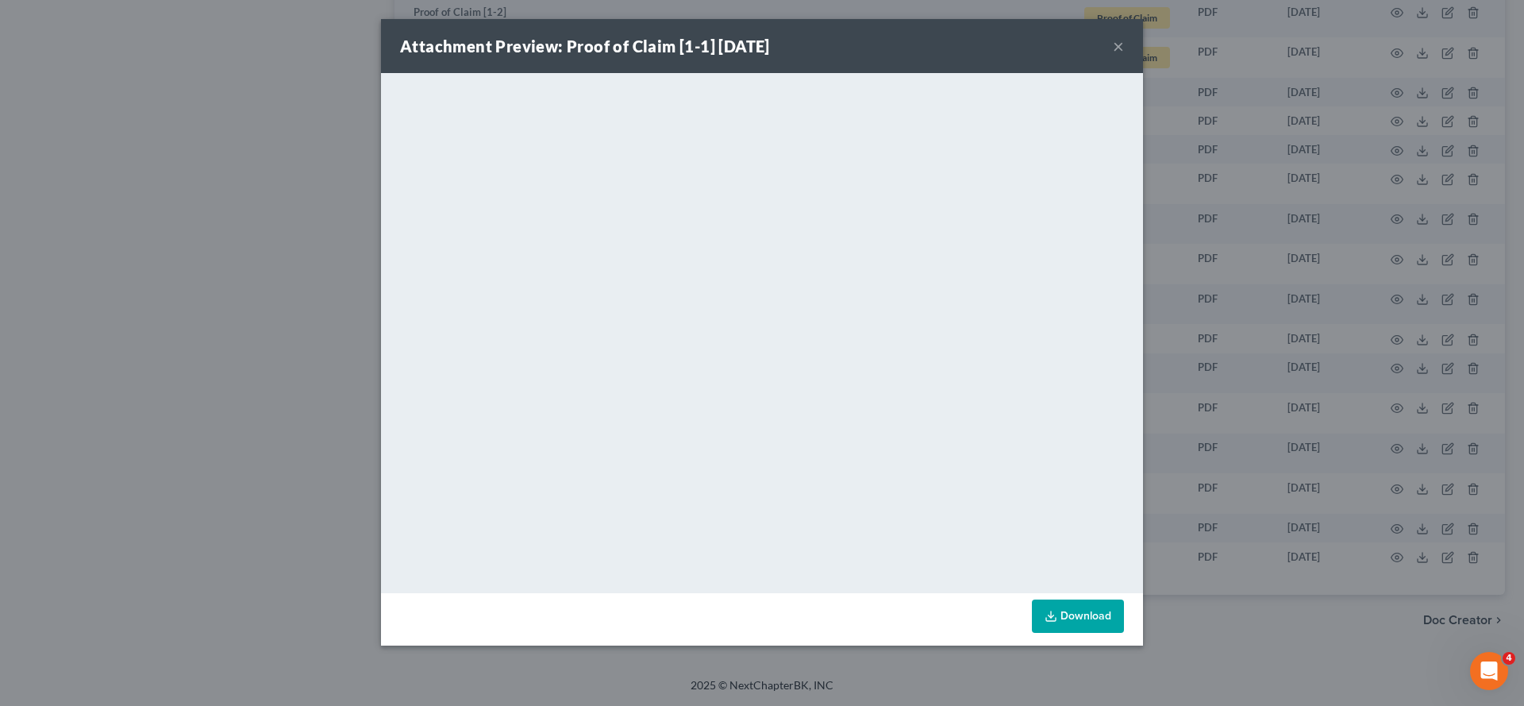
click at [1124, 56] on button "×" at bounding box center [1118, 46] width 11 height 19
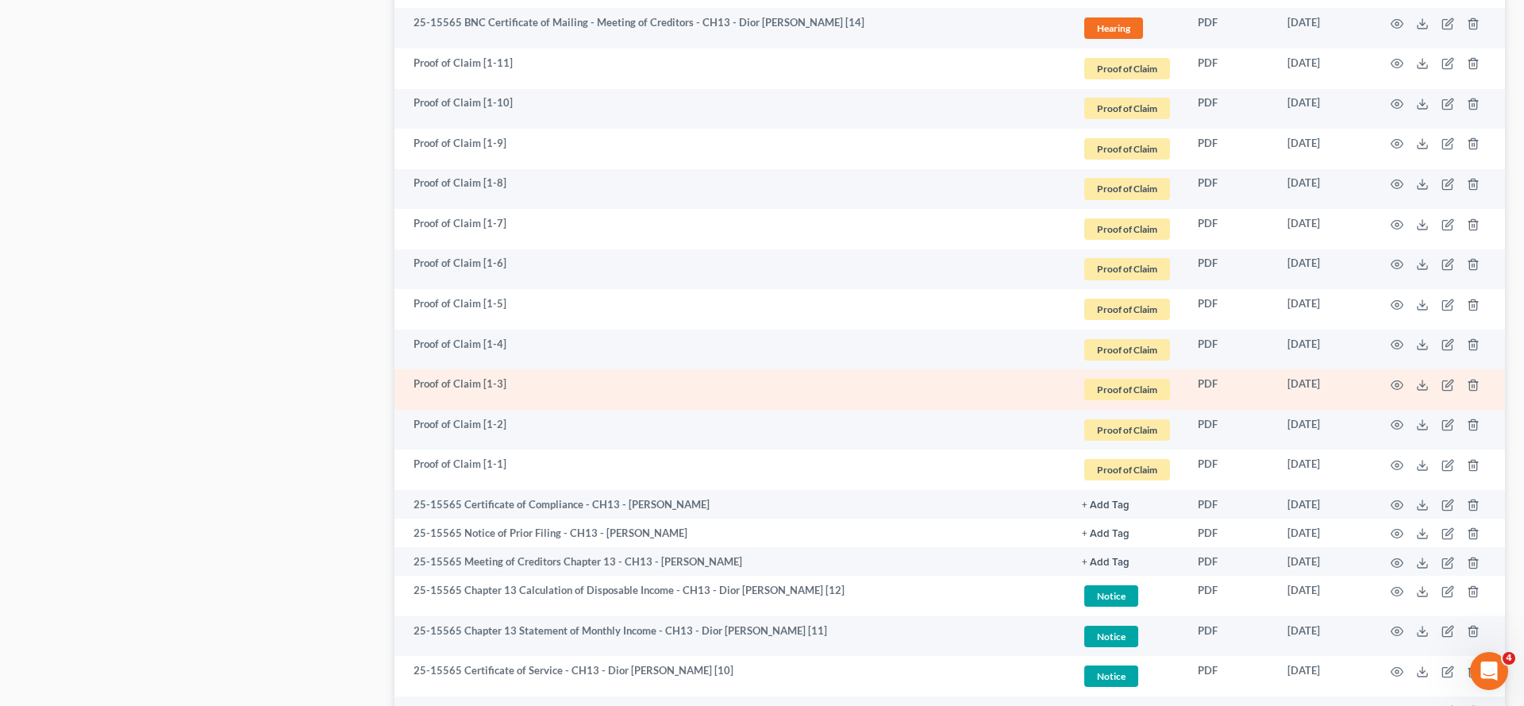
scroll to position [1244, 0]
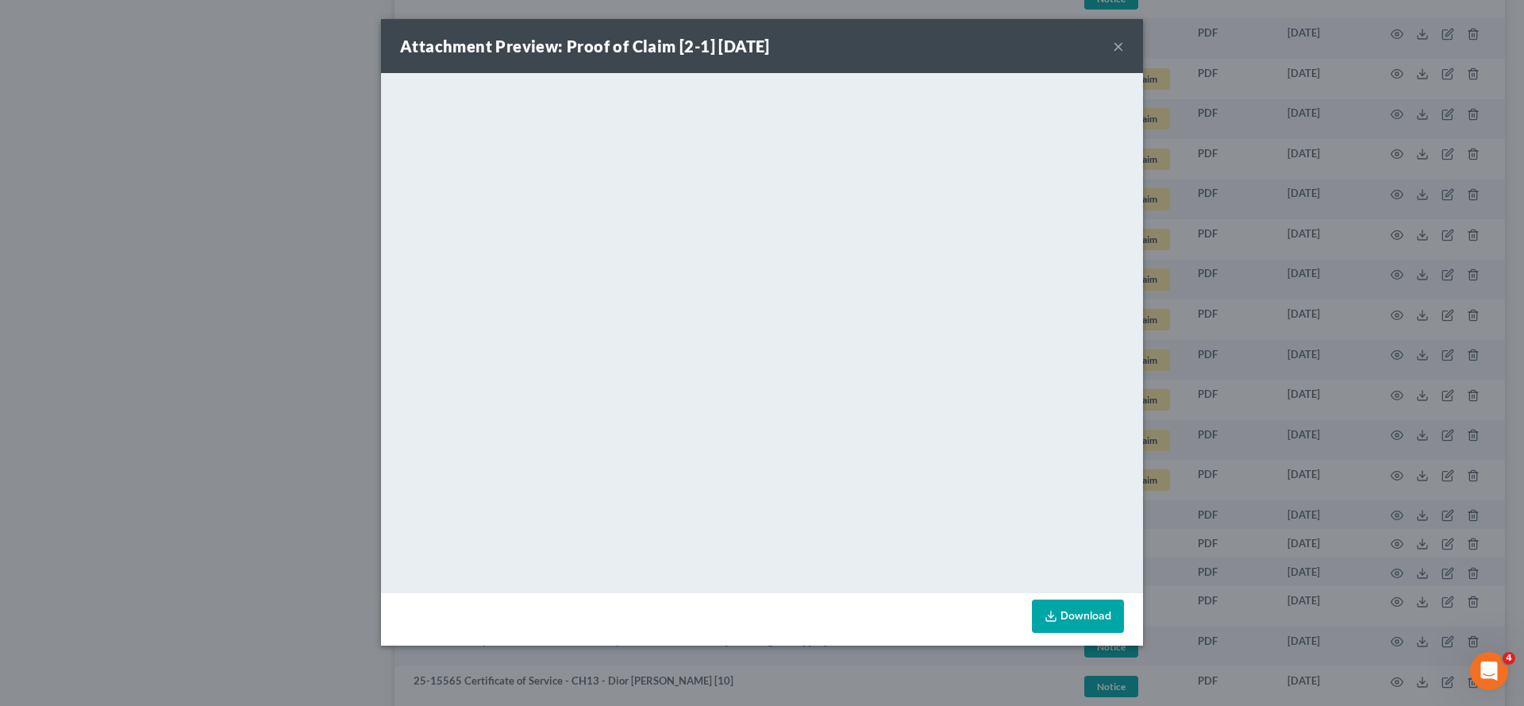
click at [1124, 56] on button "×" at bounding box center [1118, 46] width 11 height 19
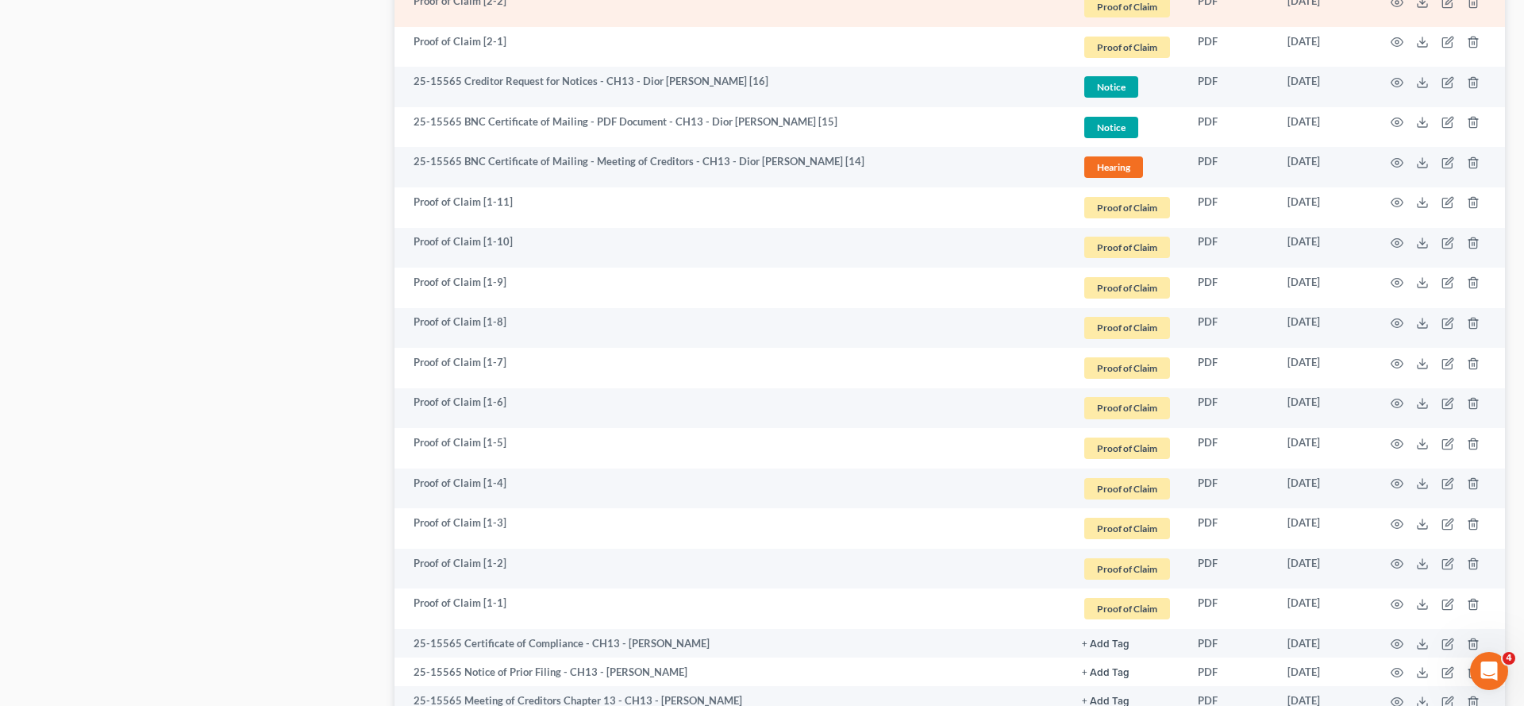
scroll to position [1110, 0]
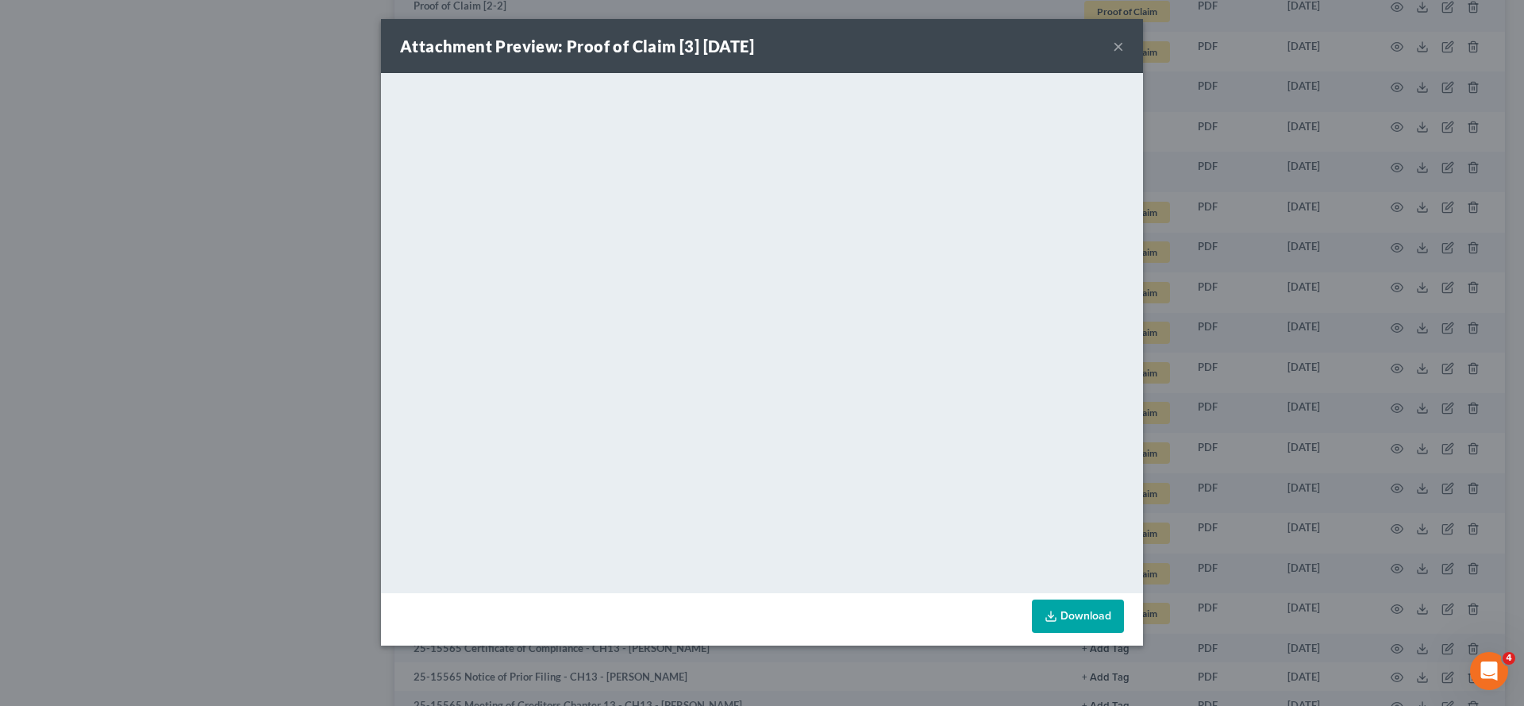
click at [1124, 56] on button "×" at bounding box center [1118, 46] width 11 height 19
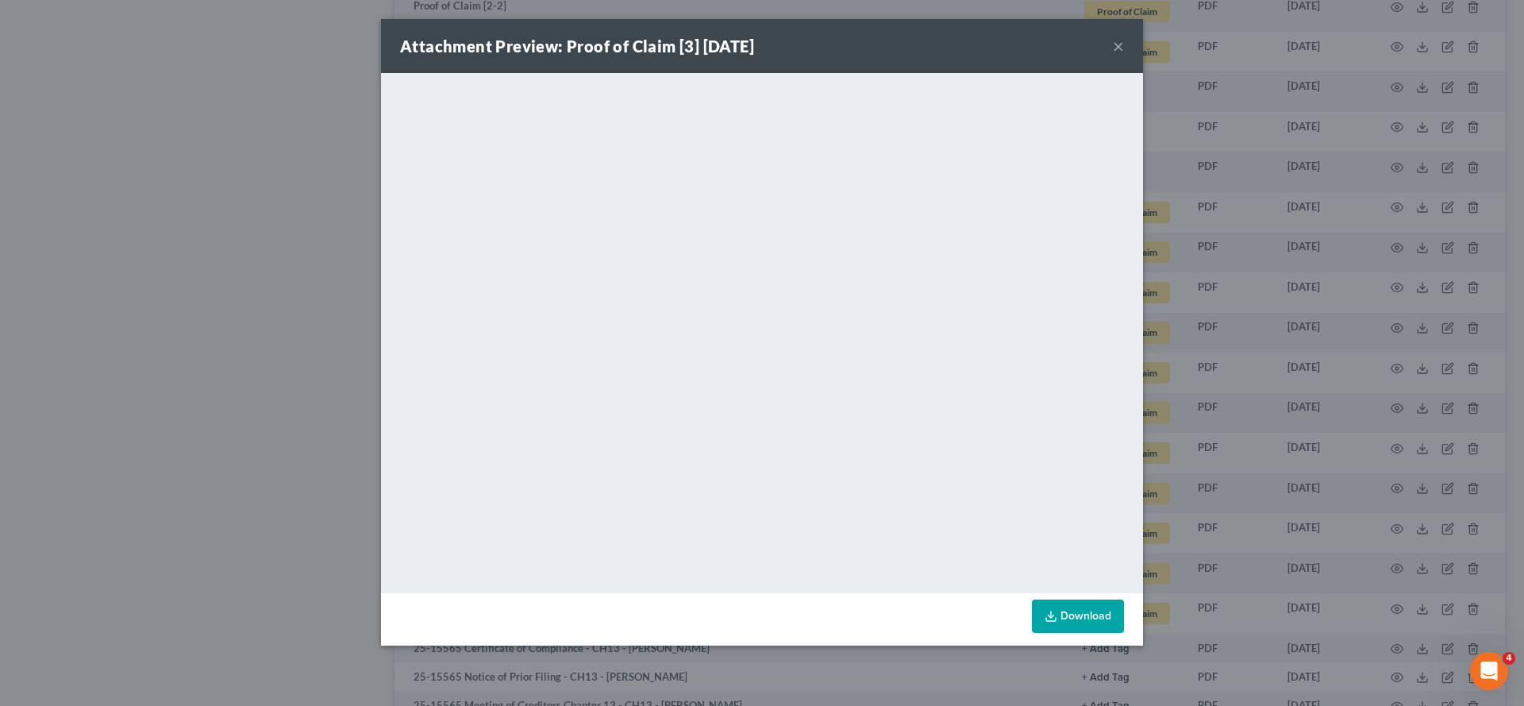
click at [1124, 52] on button "×" at bounding box center [1118, 46] width 11 height 19
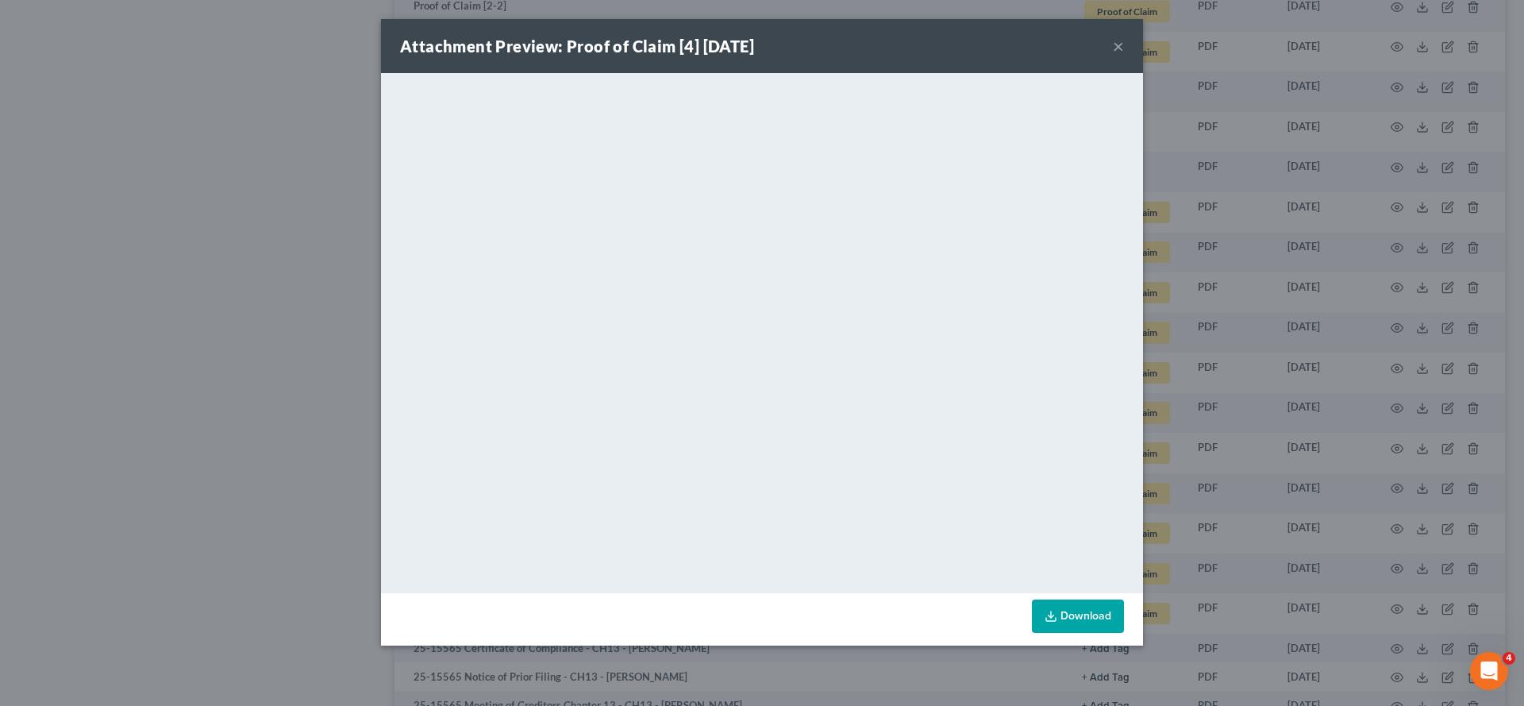
click at [1124, 56] on button "×" at bounding box center [1118, 46] width 11 height 19
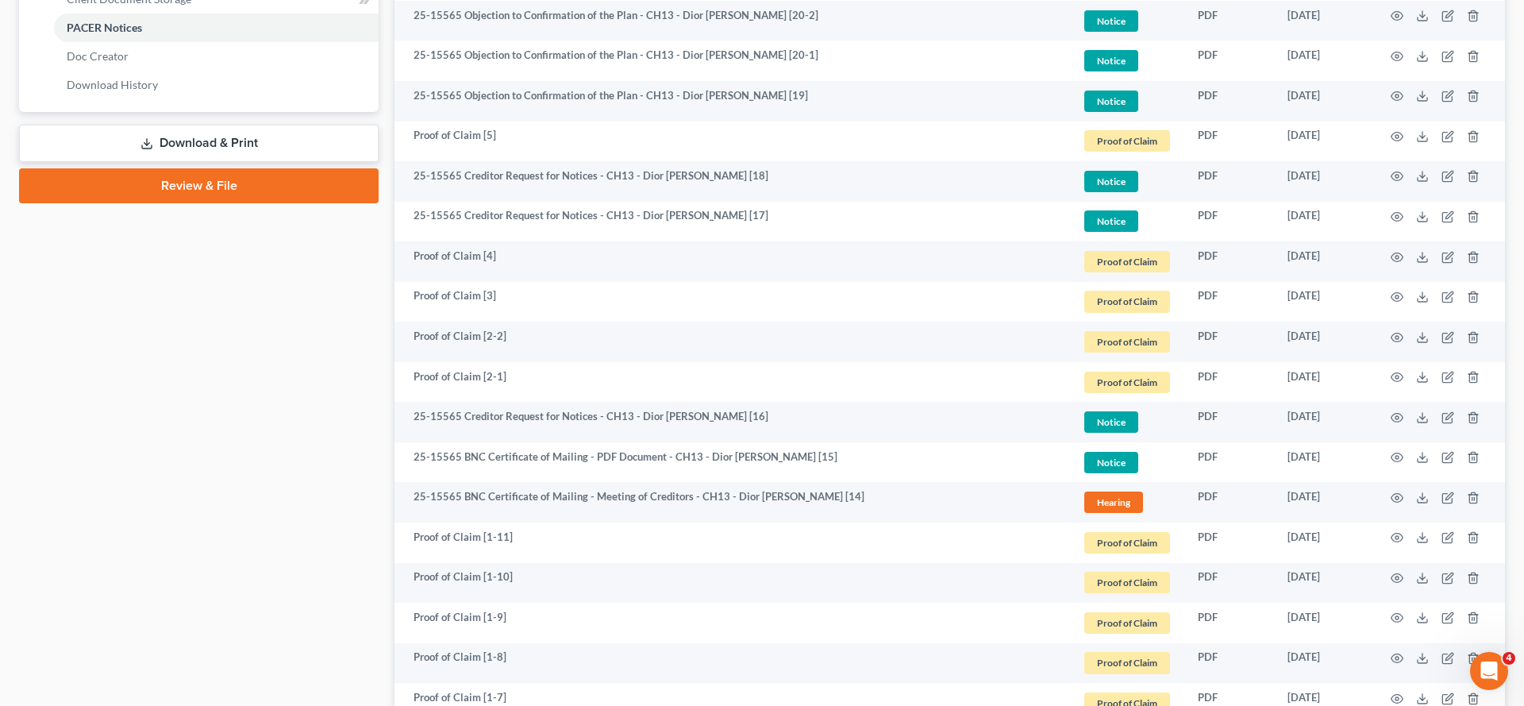
scroll to position [750, 0]
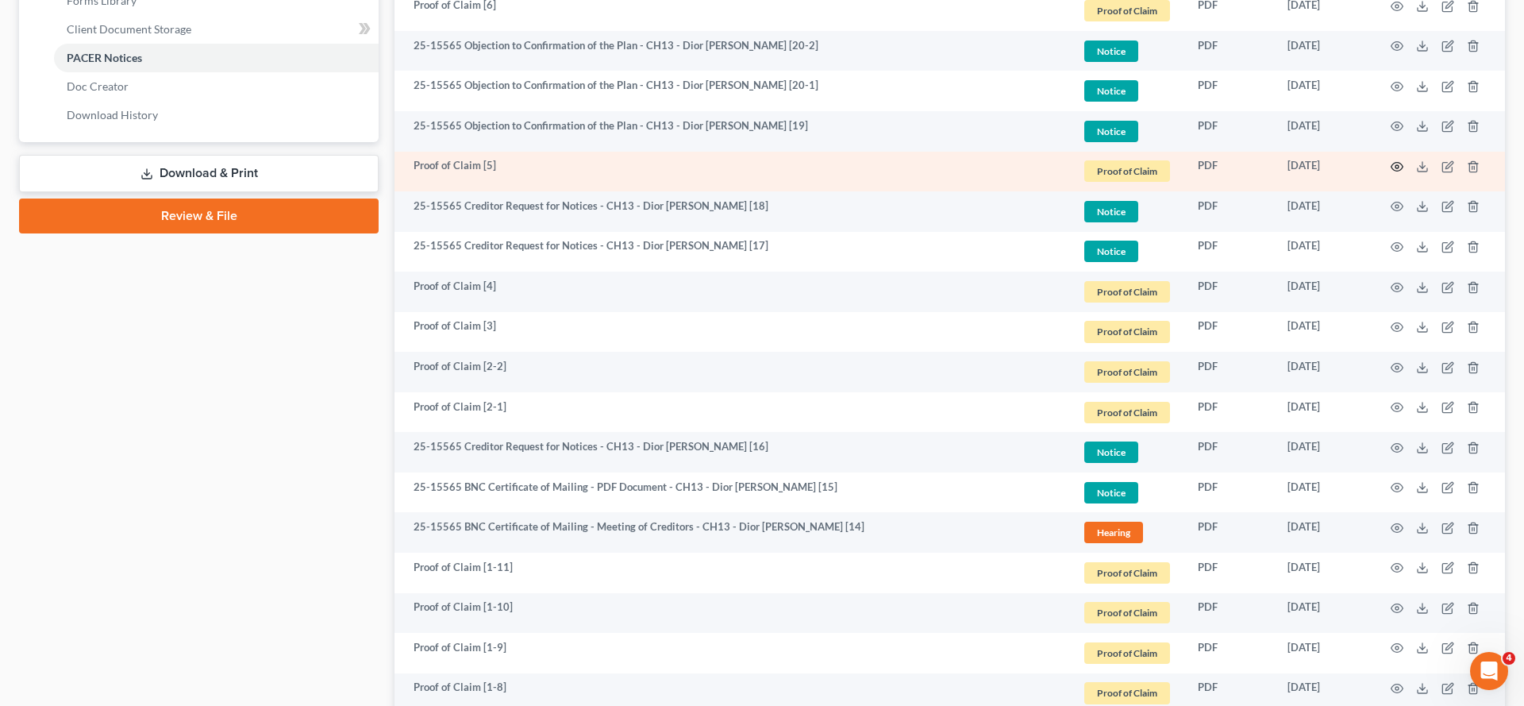
click at [1391, 173] on icon "button" at bounding box center [1397, 166] width 13 height 13
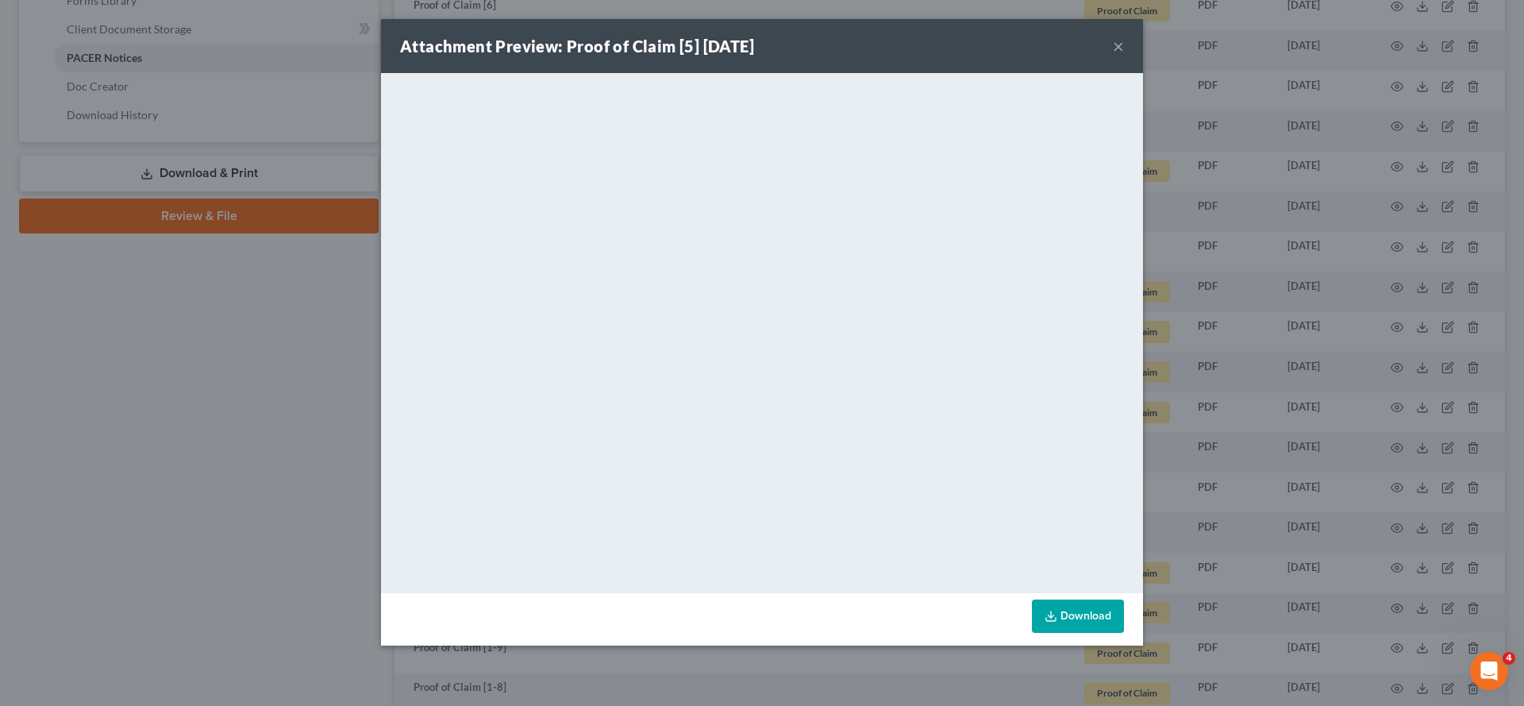
click at [1124, 56] on button "×" at bounding box center [1118, 46] width 11 height 19
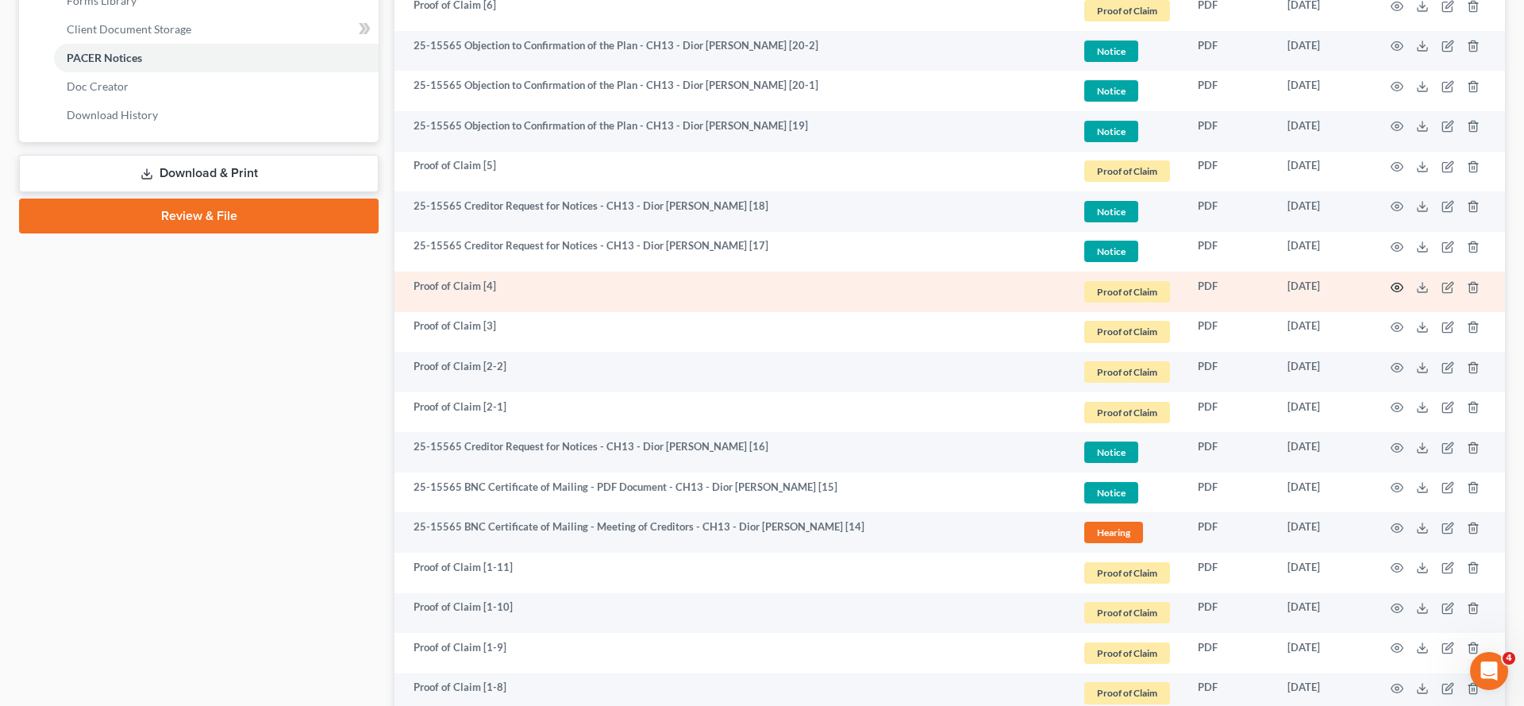
click at [1391, 291] on icon "button" at bounding box center [1397, 287] width 12 height 9
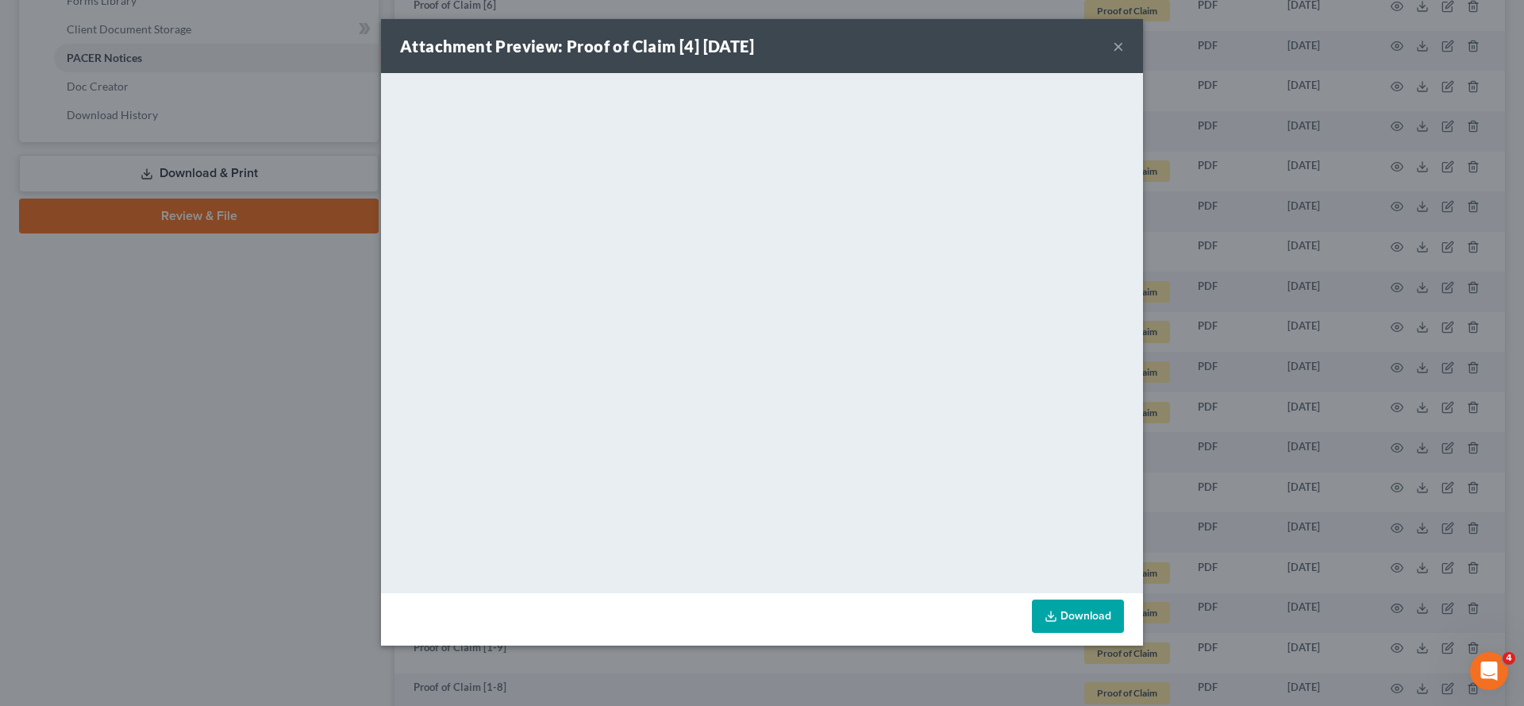
click at [1124, 56] on button "×" at bounding box center [1118, 46] width 11 height 19
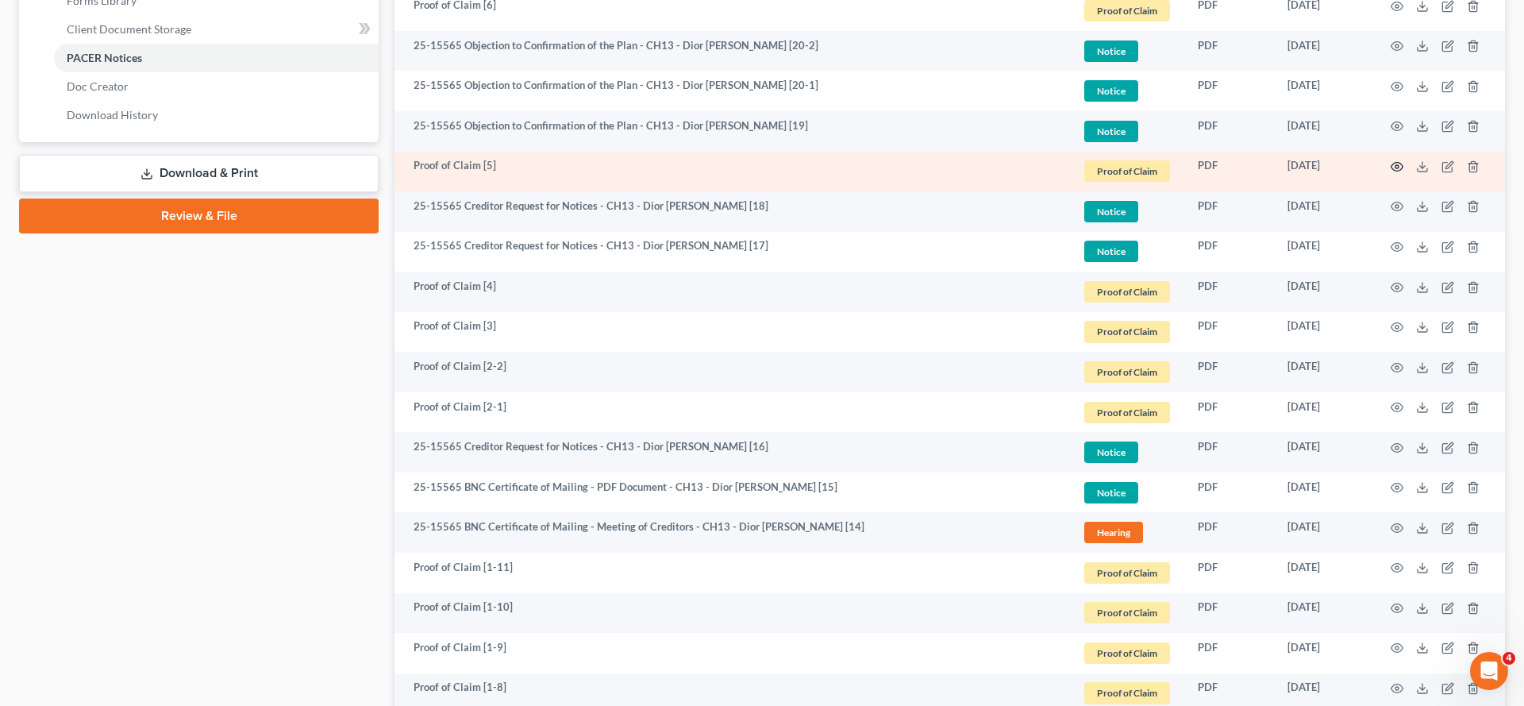
click at [1391, 173] on icon "button" at bounding box center [1397, 166] width 13 height 13
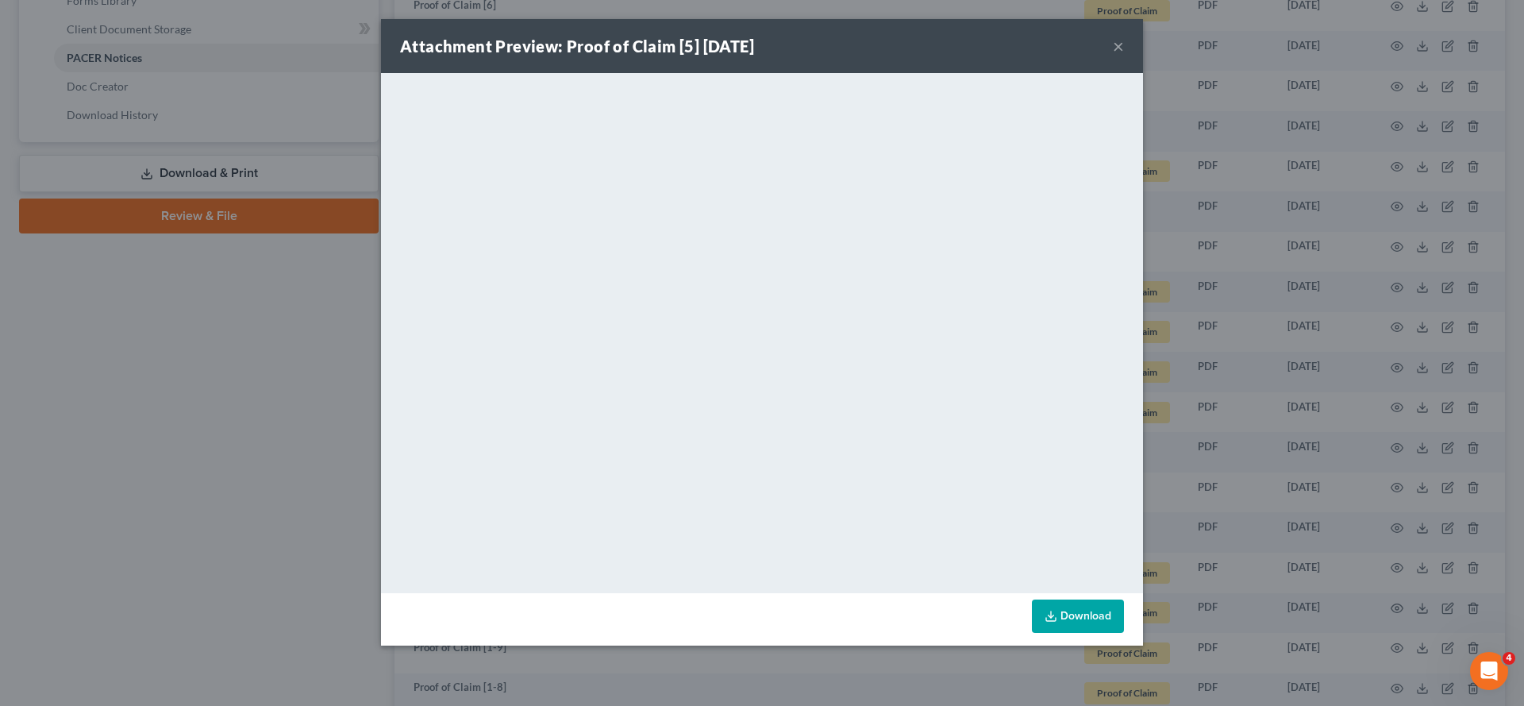
click at [1124, 56] on button "×" at bounding box center [1118, 46] width 11 height 19
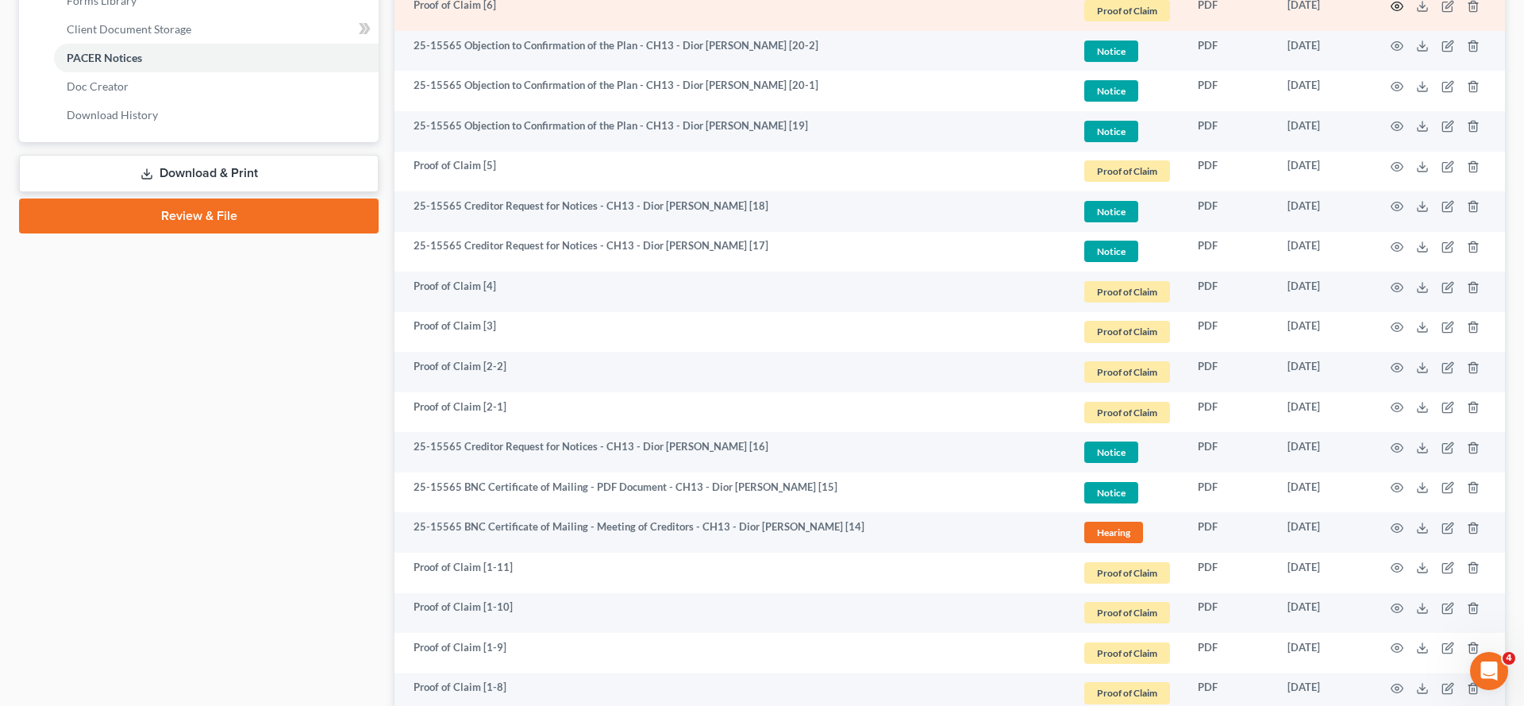
click at [1391, 13] on button "button" at bounding box center [1397, 6] width 13 height 13
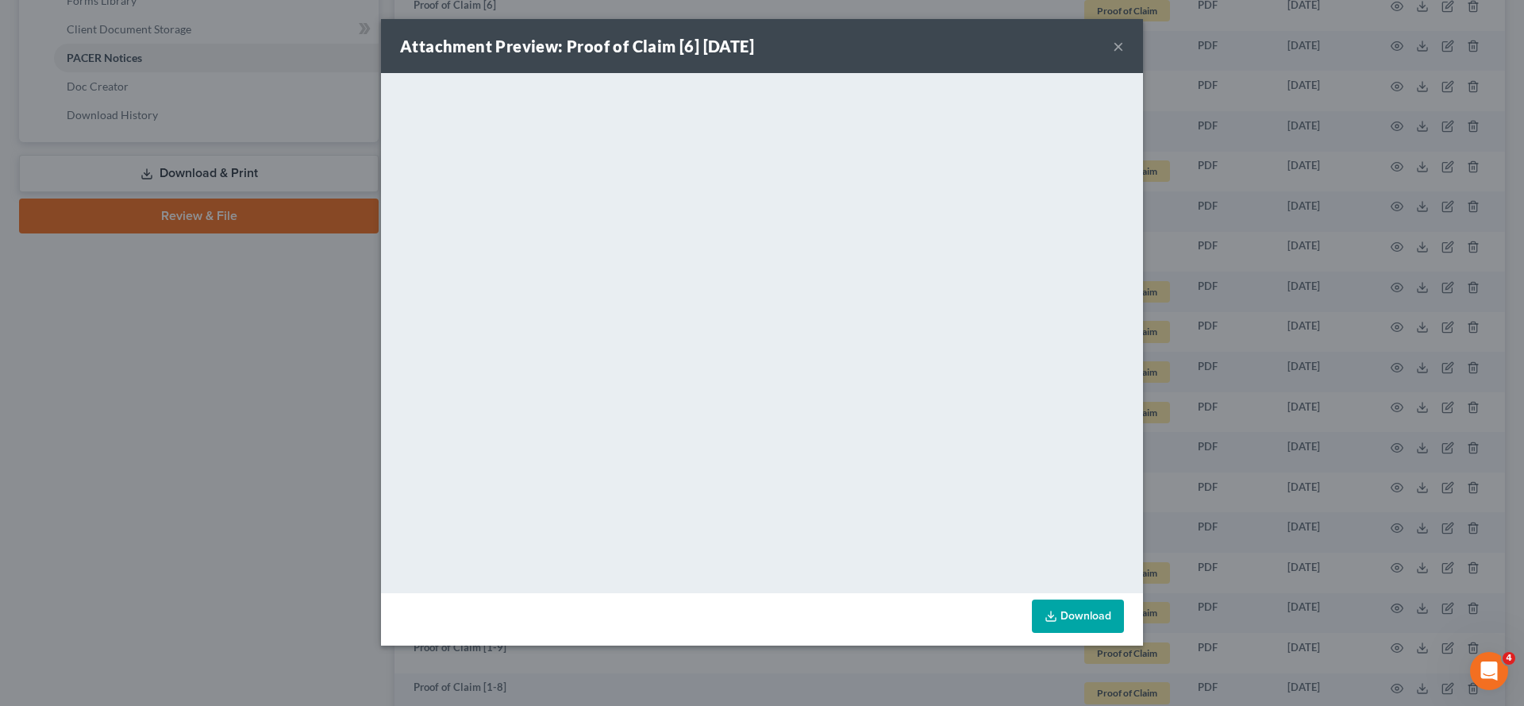
click at [1143, 59] on div "Attachment Preview: Proof of Claim [6] [DATE] ×" at bounding box center [762, 46] width 762 height 54
click at [1124, 56] on button "×" at bounding box center [1118, 46] width 11 height 19
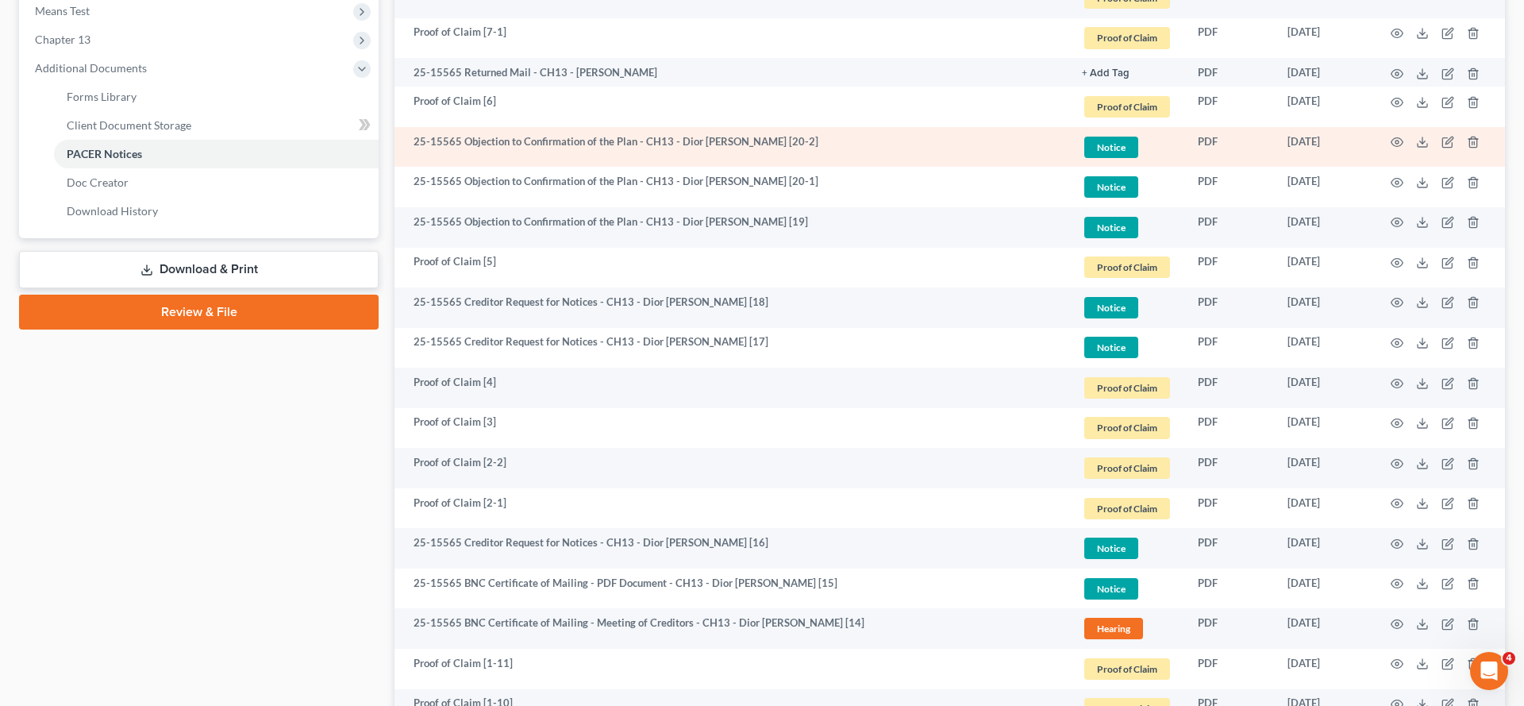
scroll to position [620, 0]
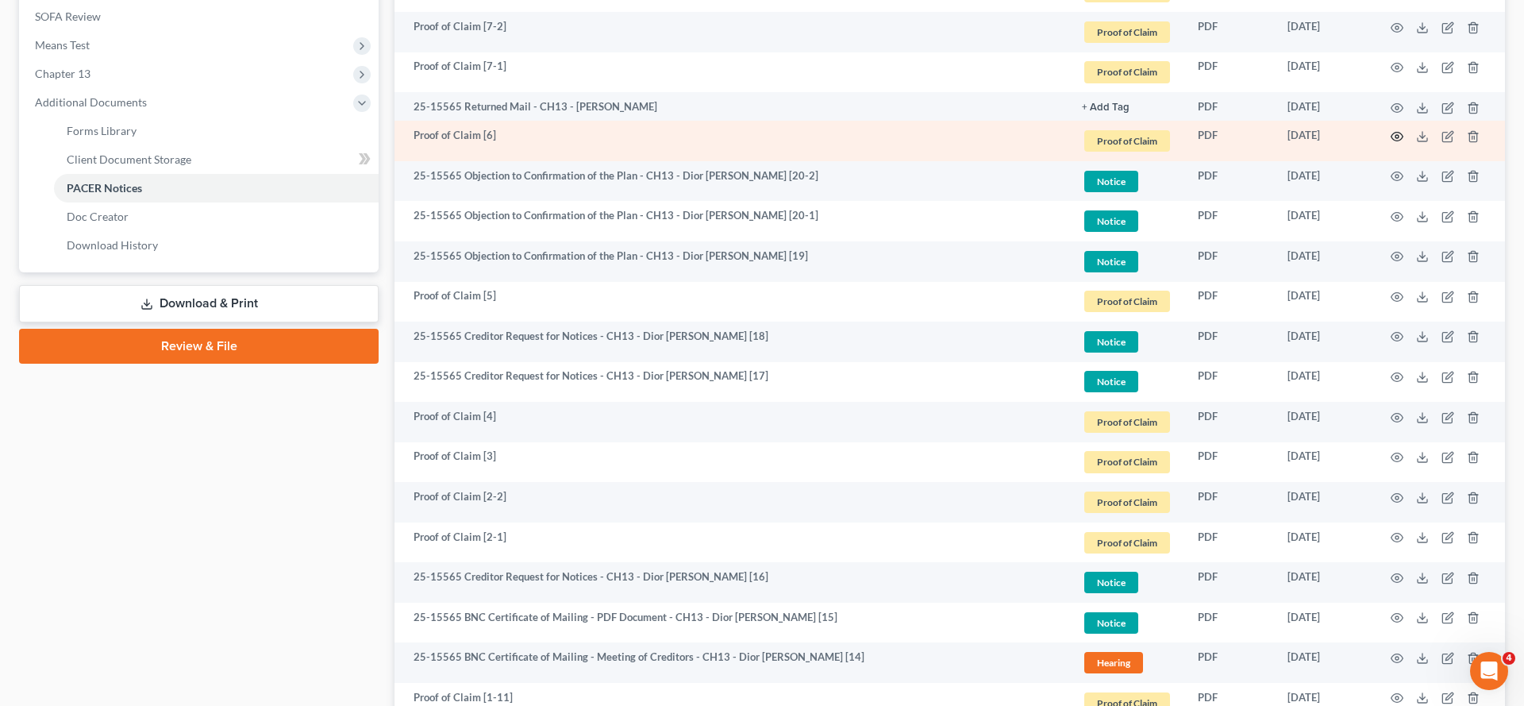
click at [1391, 143] on icon "button" at bounding box center [1397, 136] width 13 height 13
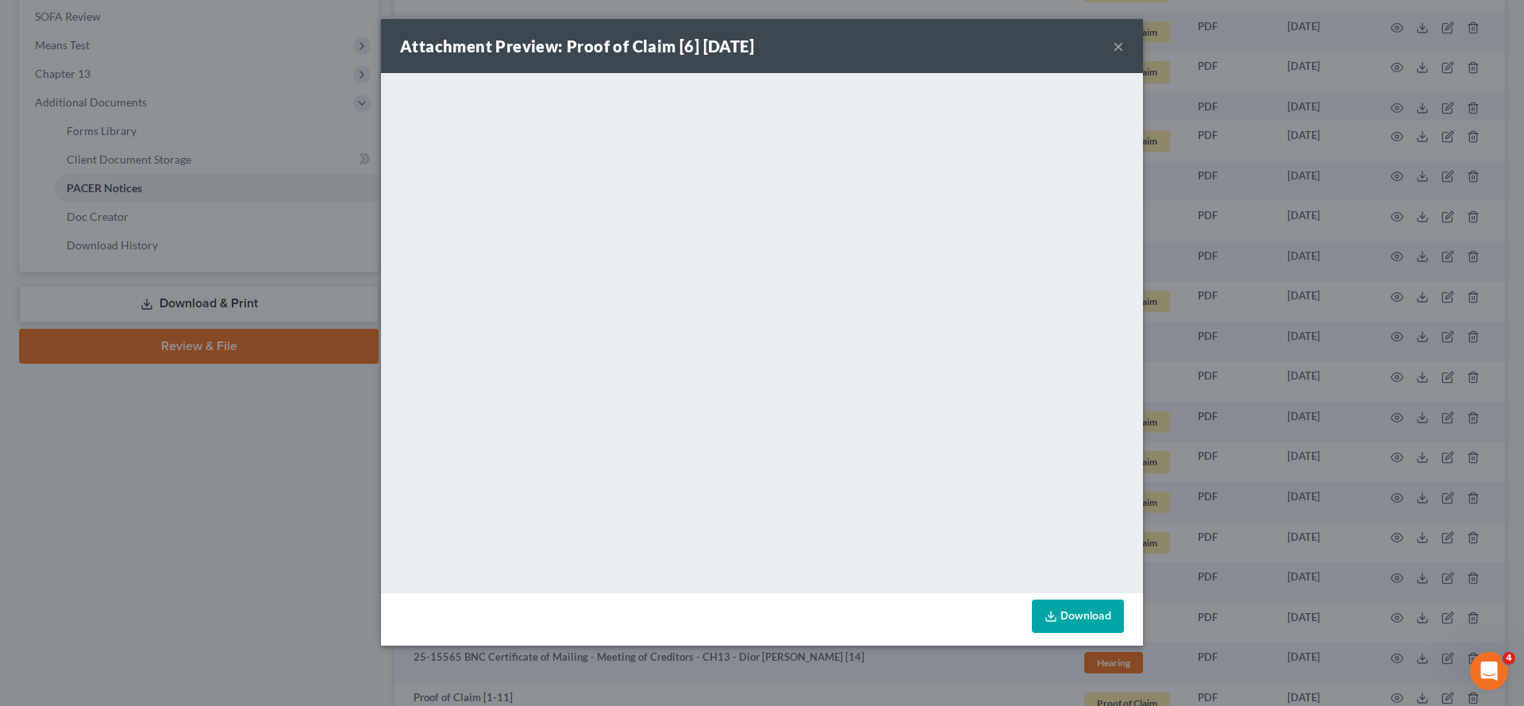
click at [1124, 46] on button "×" at bounding box center [1118, 46] width 11 height 19
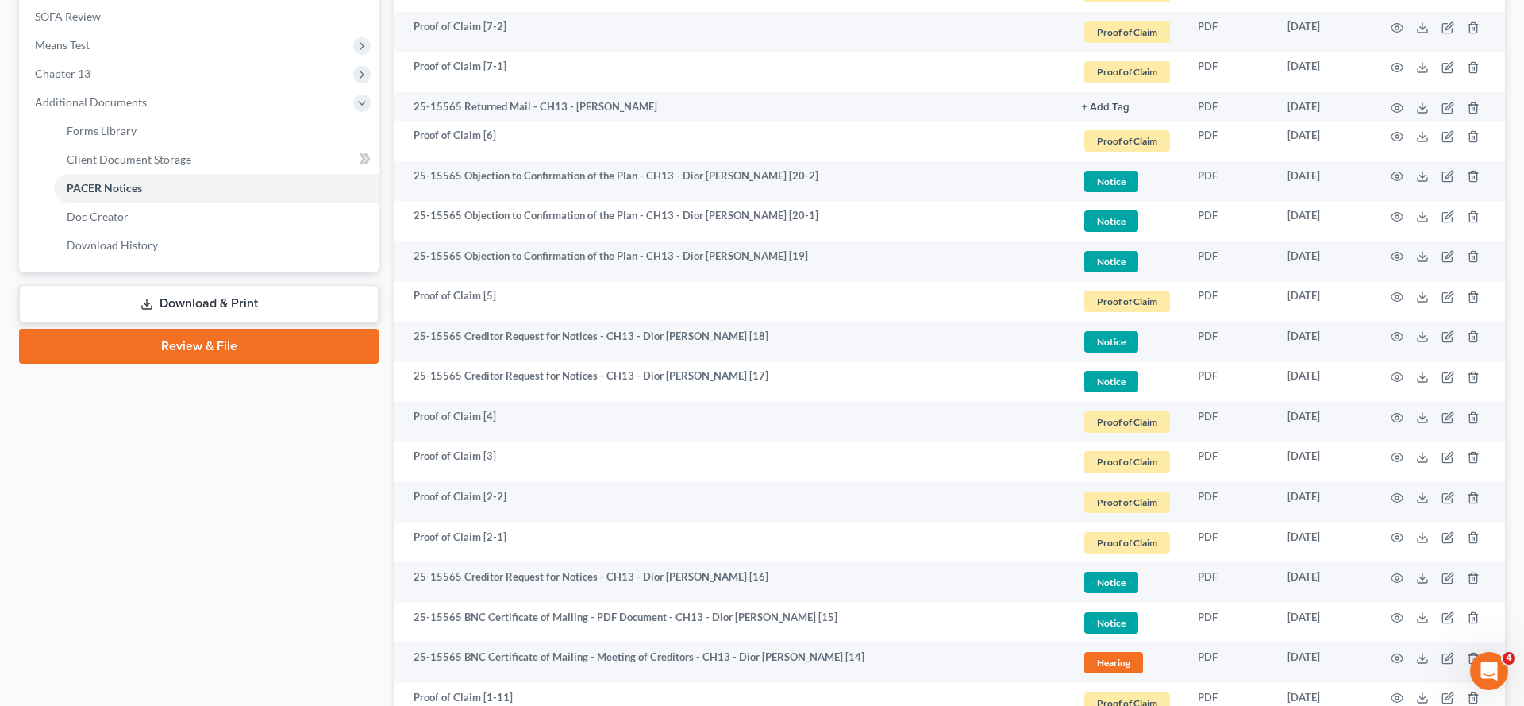
scroll to position [615, 0]
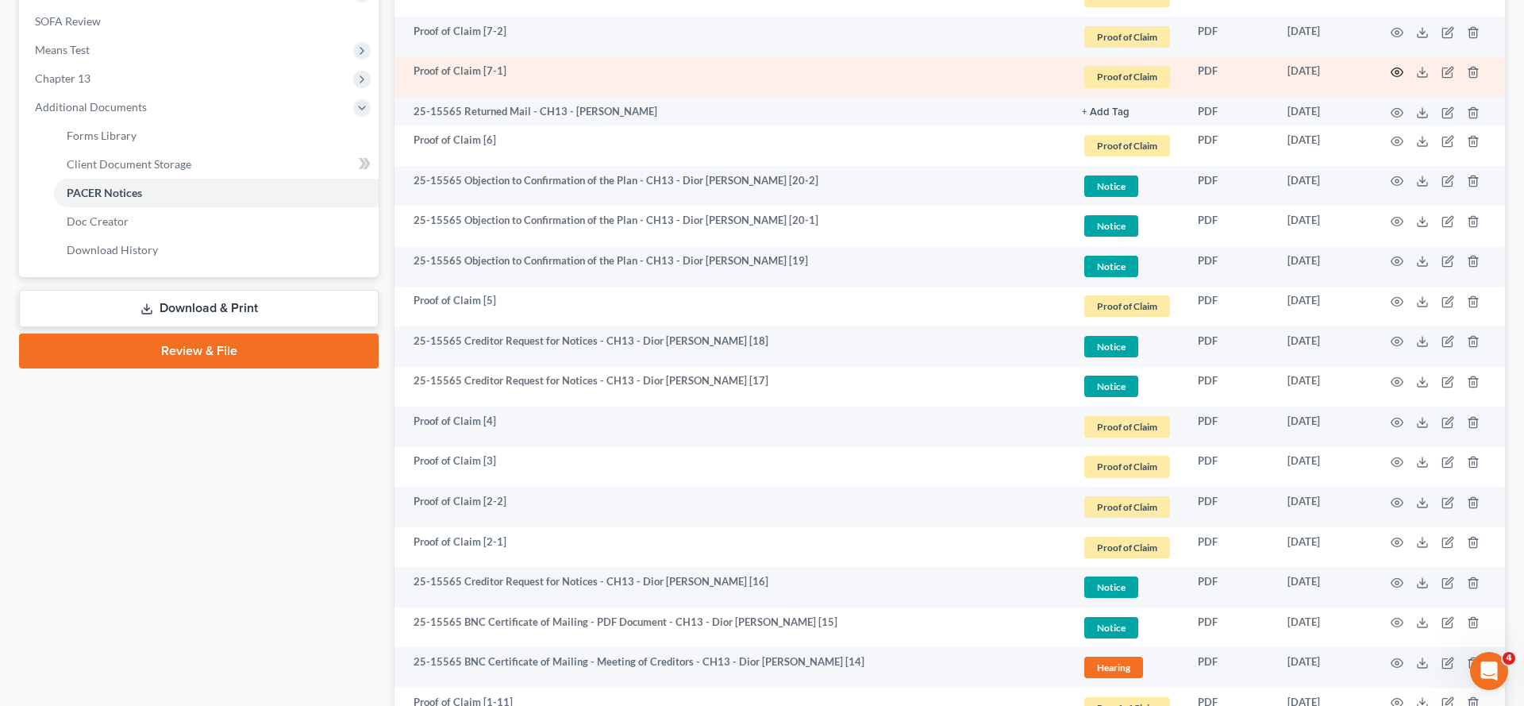
click at [1391, 79] on icon "button" at bounding box center [1397, 72] width 13 height 13
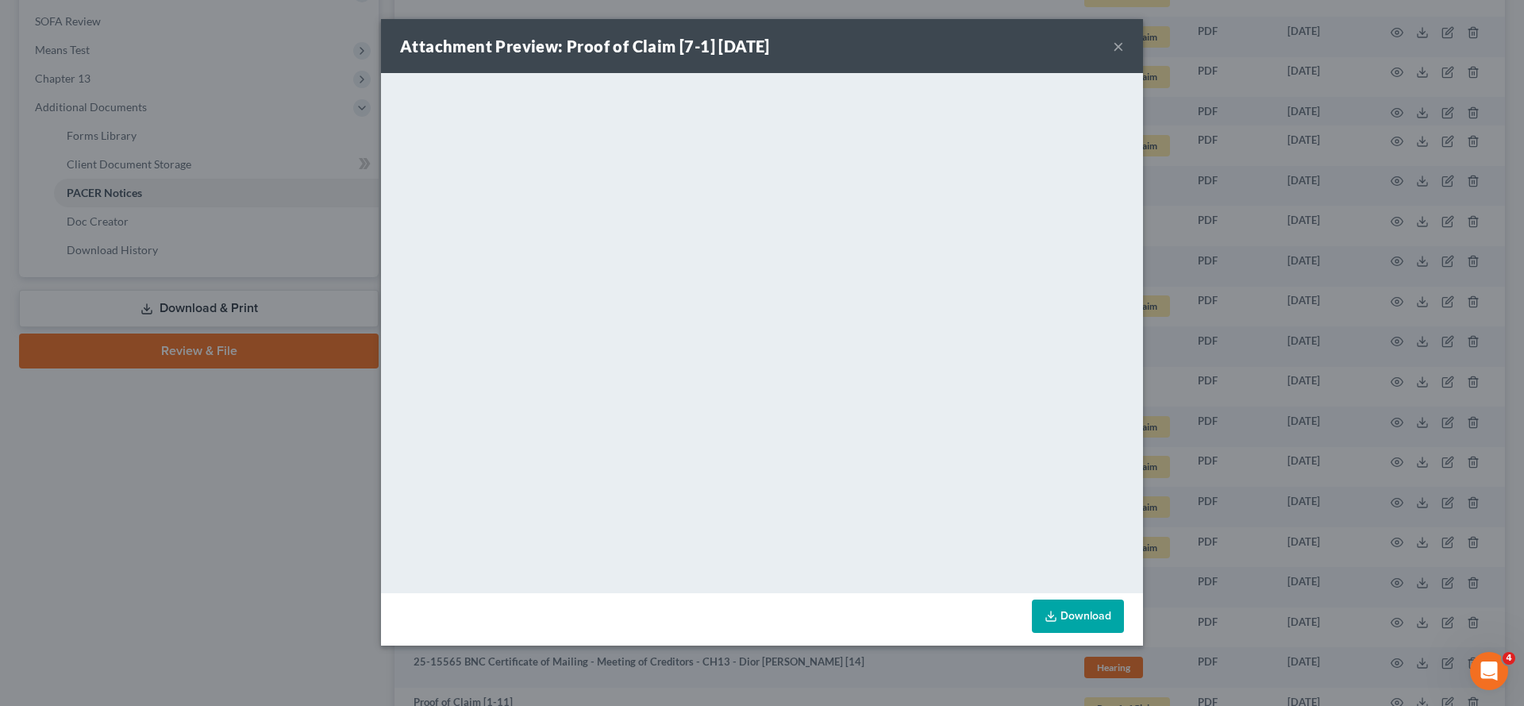
click at [1124, 56] on button "×" at bounding box center [1118, 46] width 11 height 19
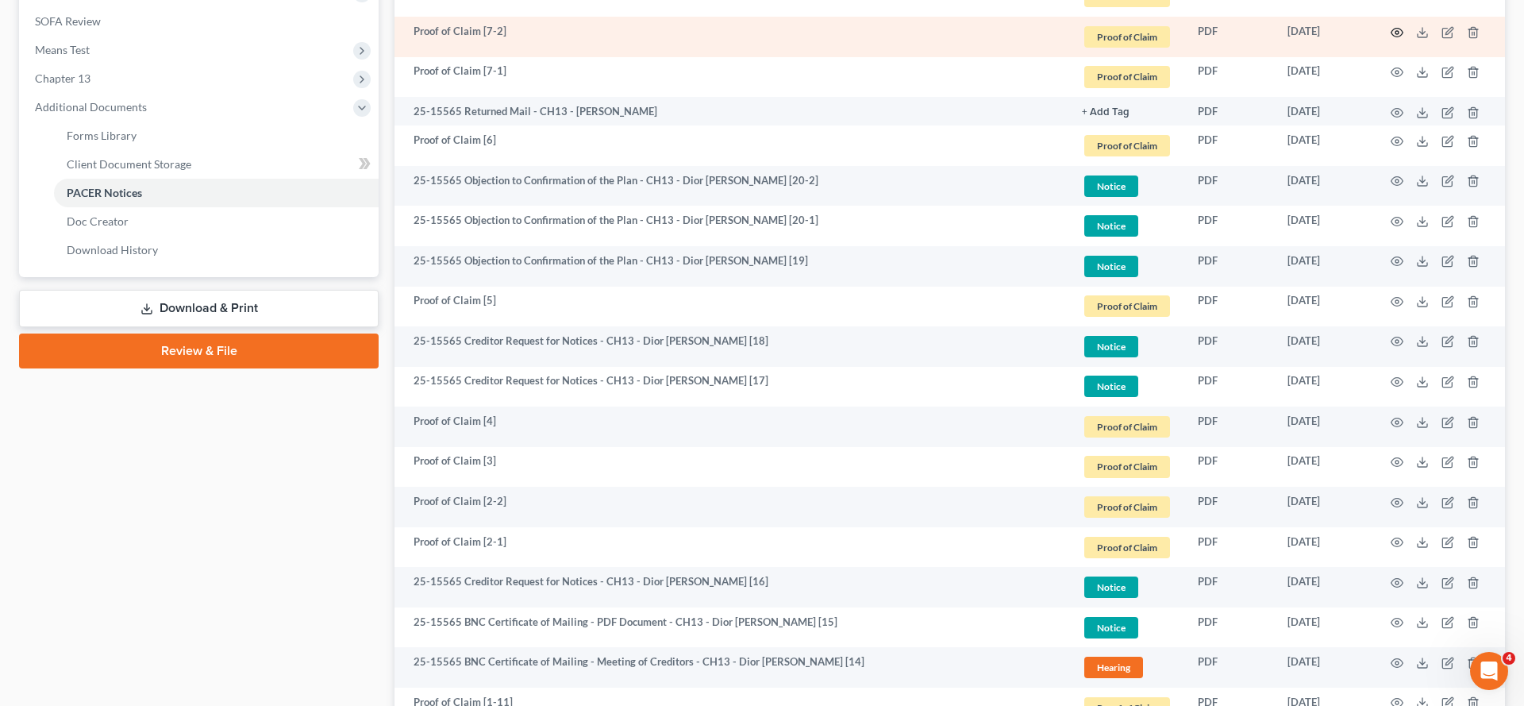
click at [1391, 39] on icon "button" at bounding box center [1397, 32] width 13 height 13
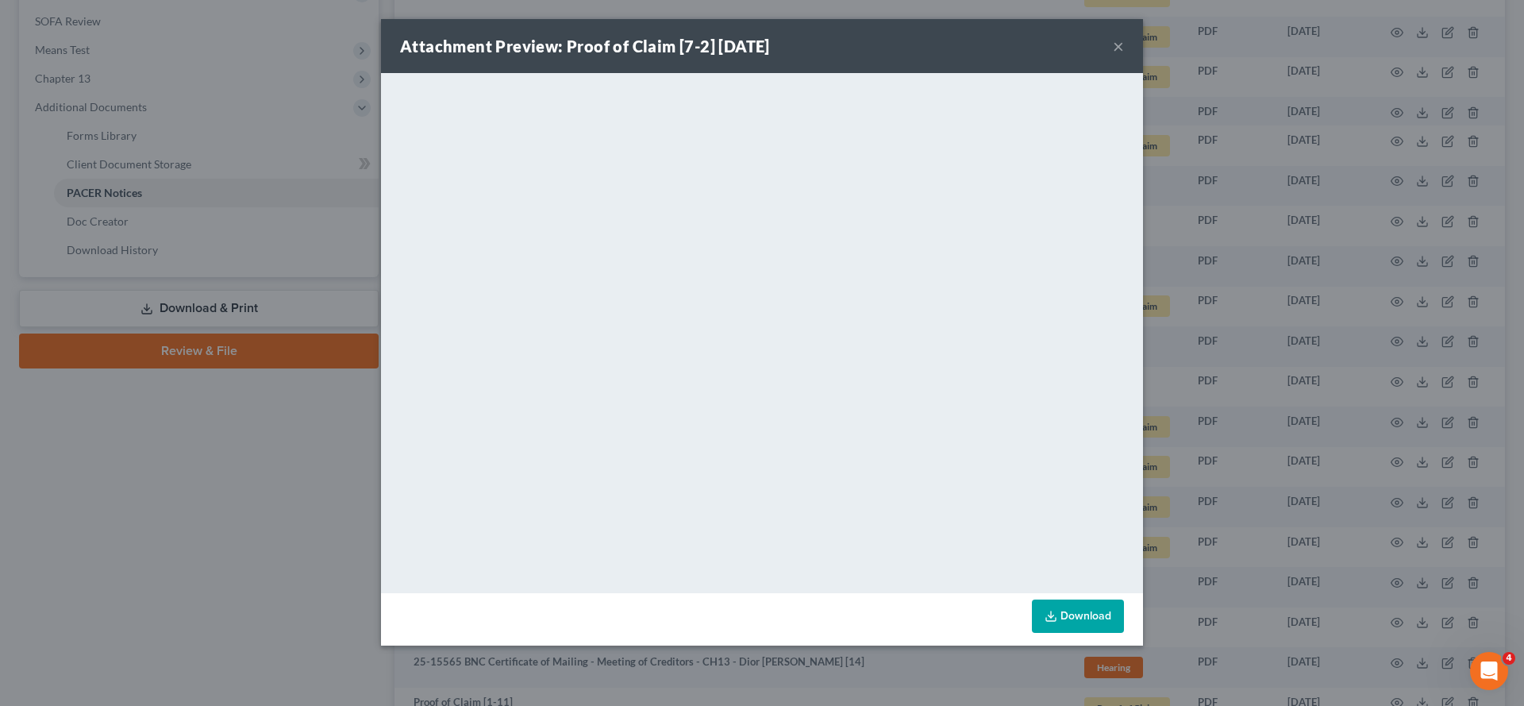
click at [1124, 56] on button "×" at bounding box center [1118, 46] width 11 height 19
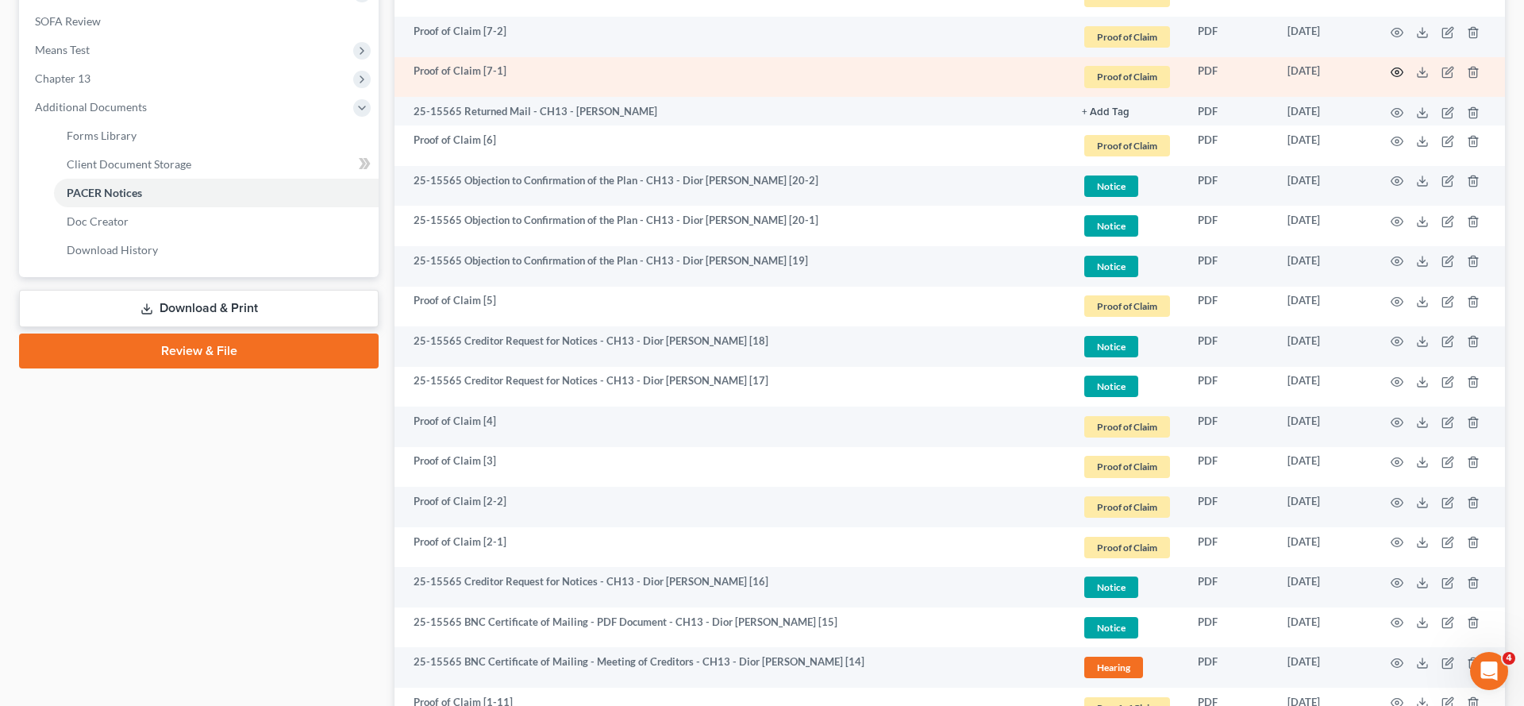
click at [1391, 79] on icon "button" at bounding box center [1397, 72] width 13 height 13
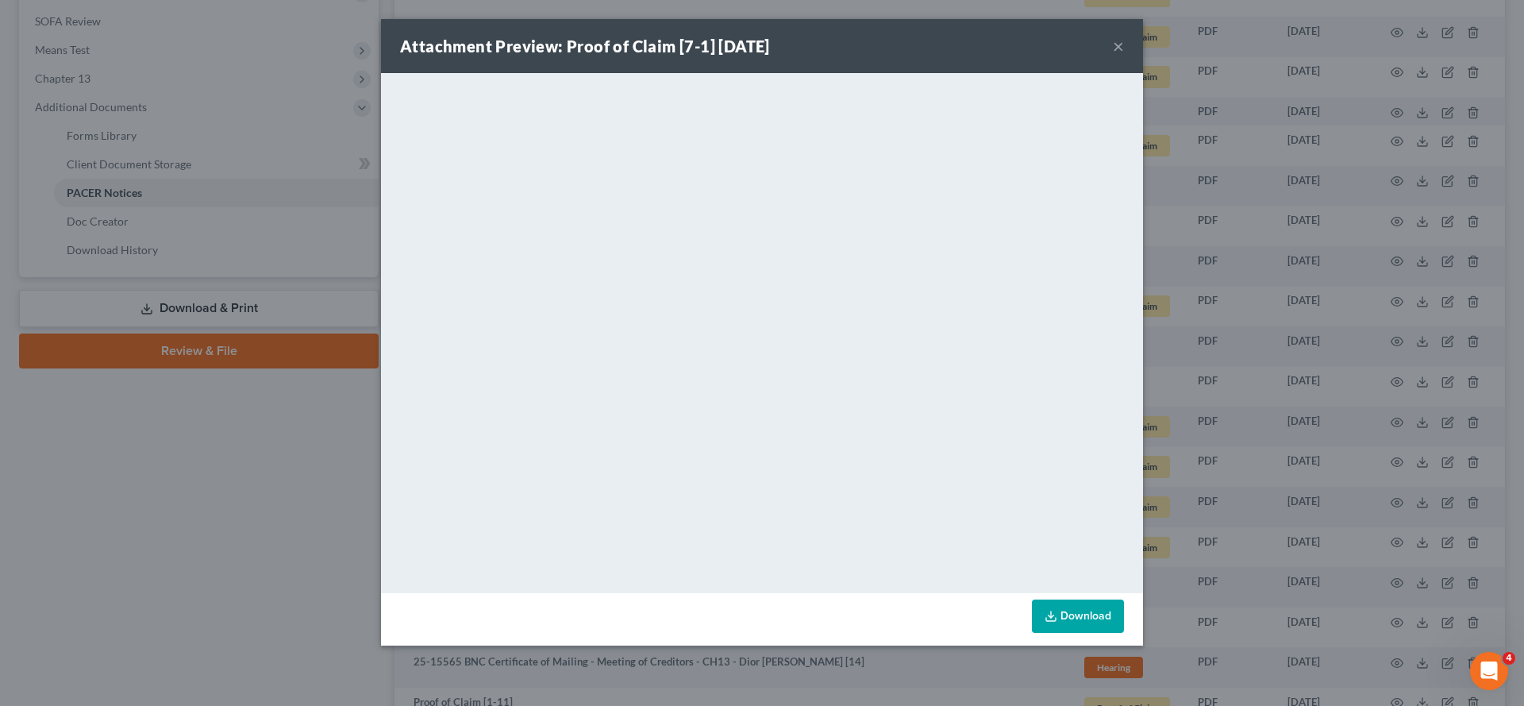
click at [1124, 56] on button "×" at bounding box center [1118, 46] width 11 height 19
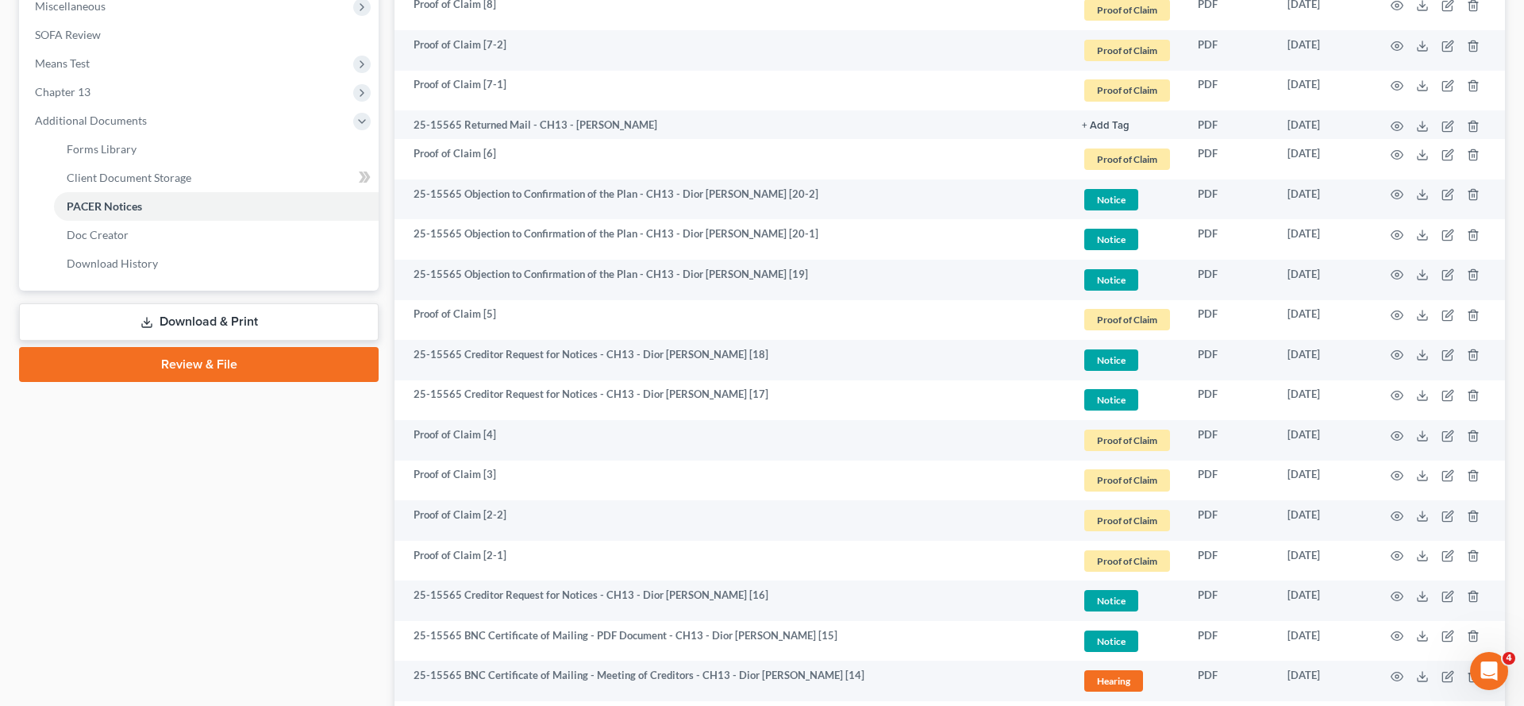
scroll to position [601, 0]
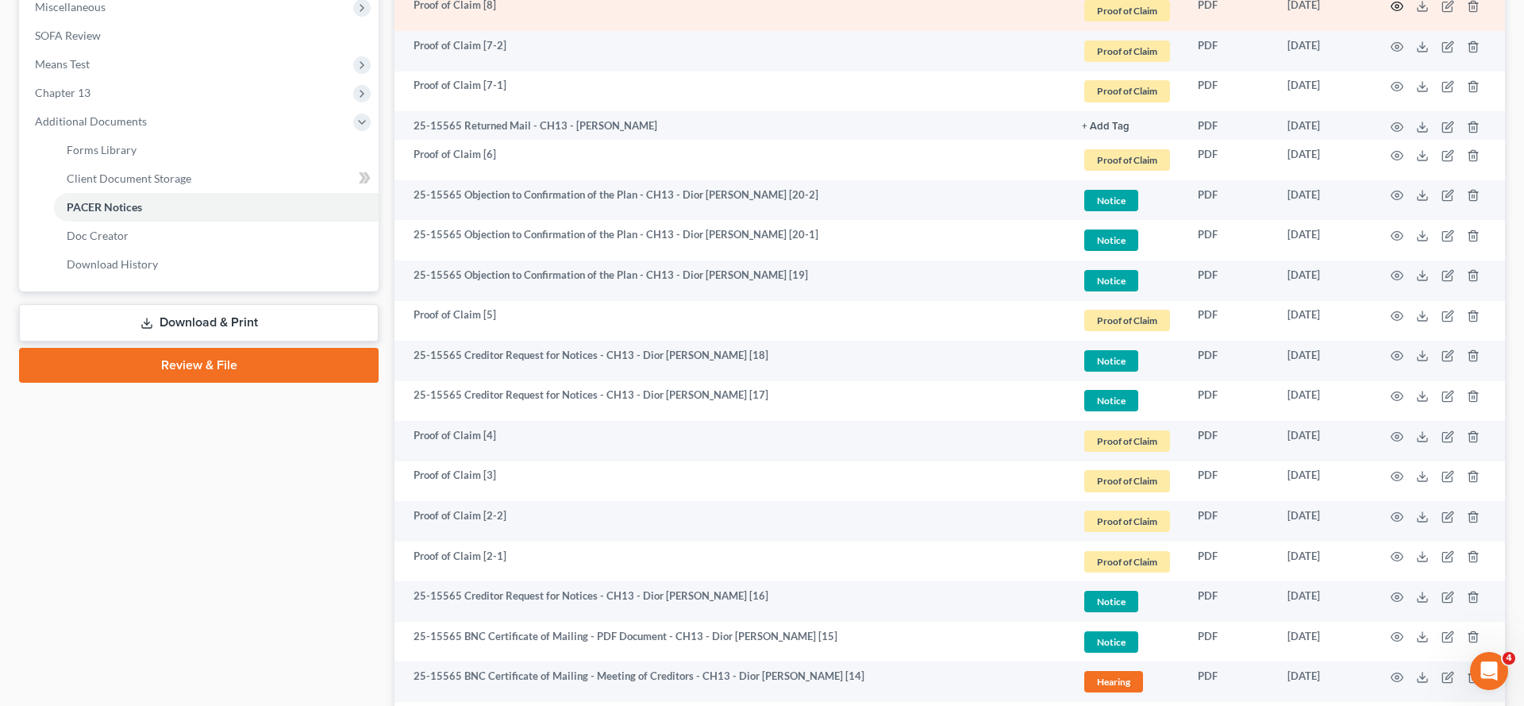
click at [1391, 13] on icon "button" at bounding box center [1397, 6] width 13 height 13
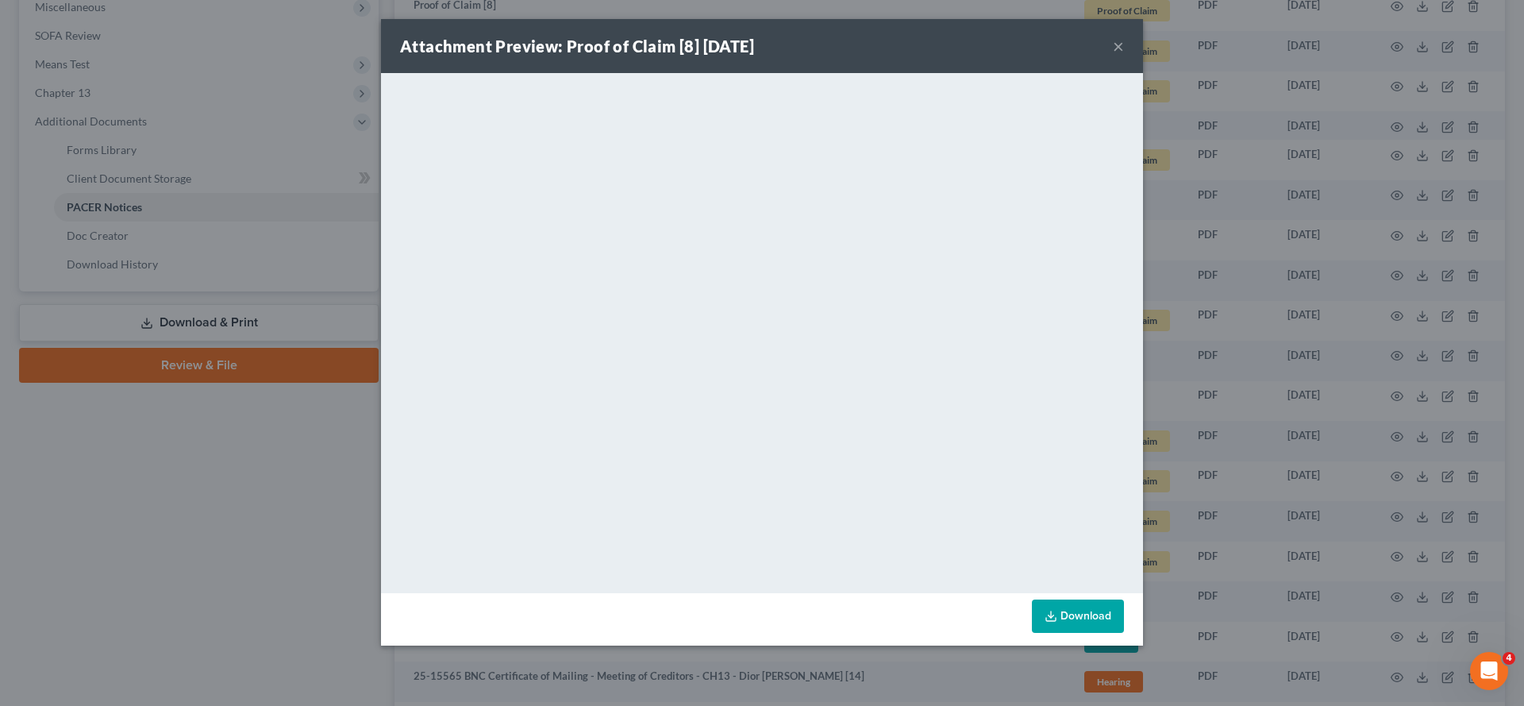
click at [1124, 56] on button "×" at bounding box center [1118, 46] width 11 height 19
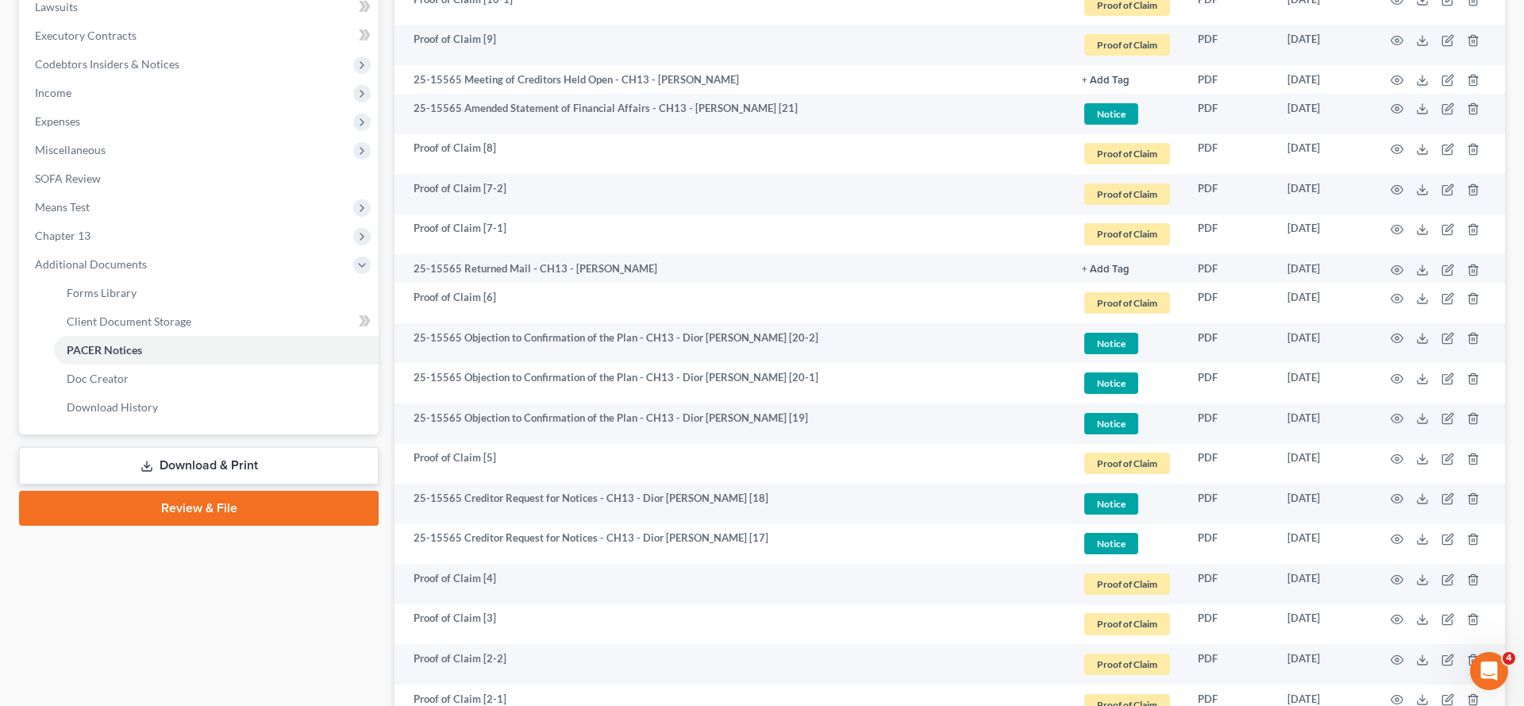
scroll to position [434, 0]
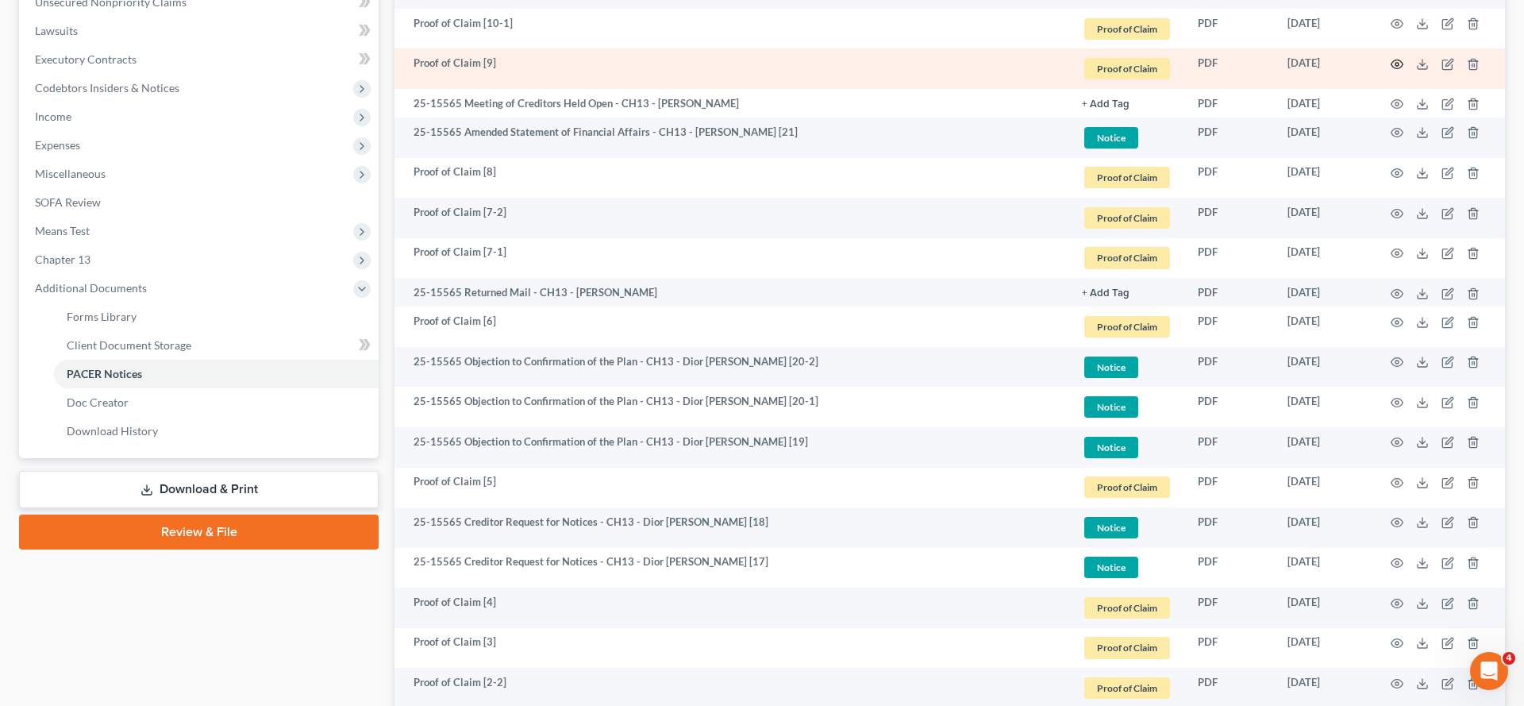
click at [1391, 71] on icon "button" at bounding box center [1397, 64] width 13 height 13
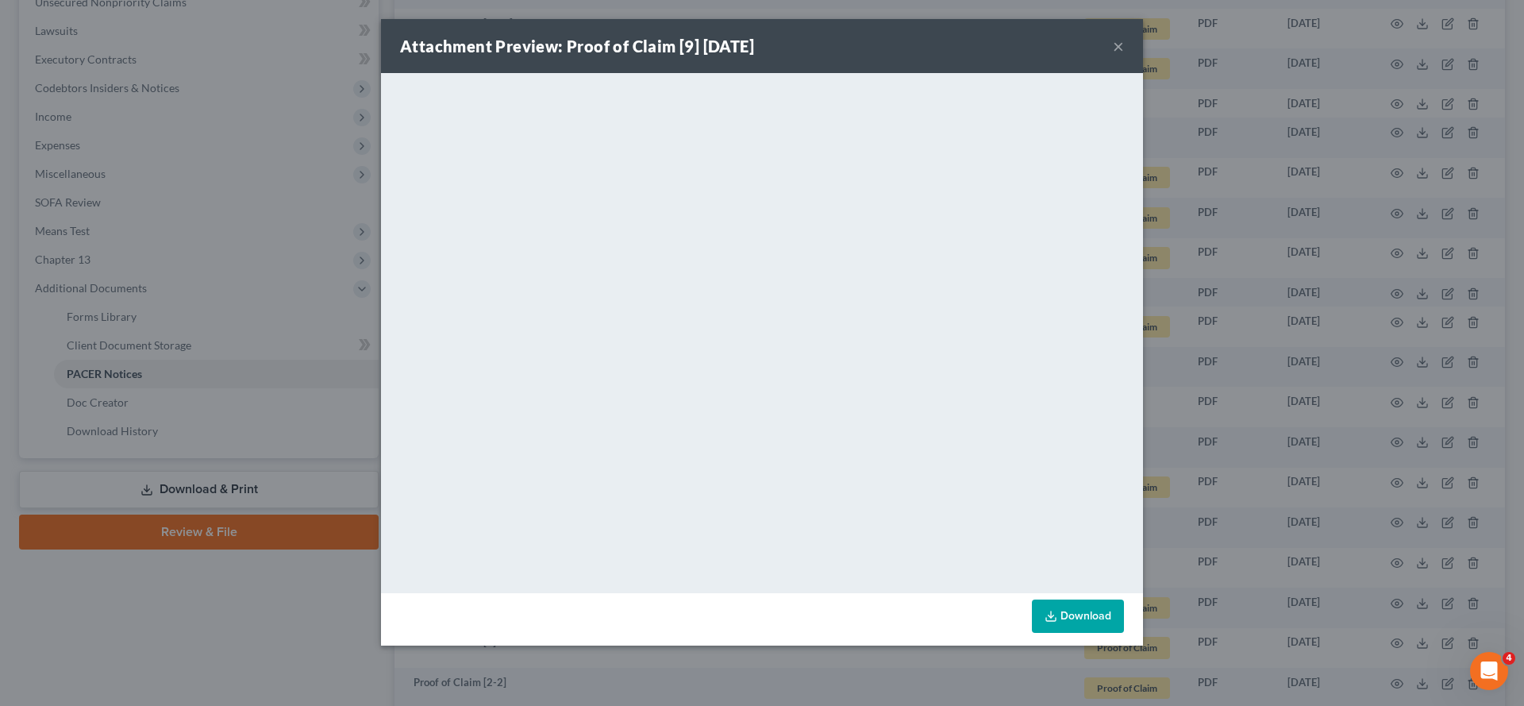
click at [1124, 55] on button "×" at bounding box center [1118, 46] width 11 height 19
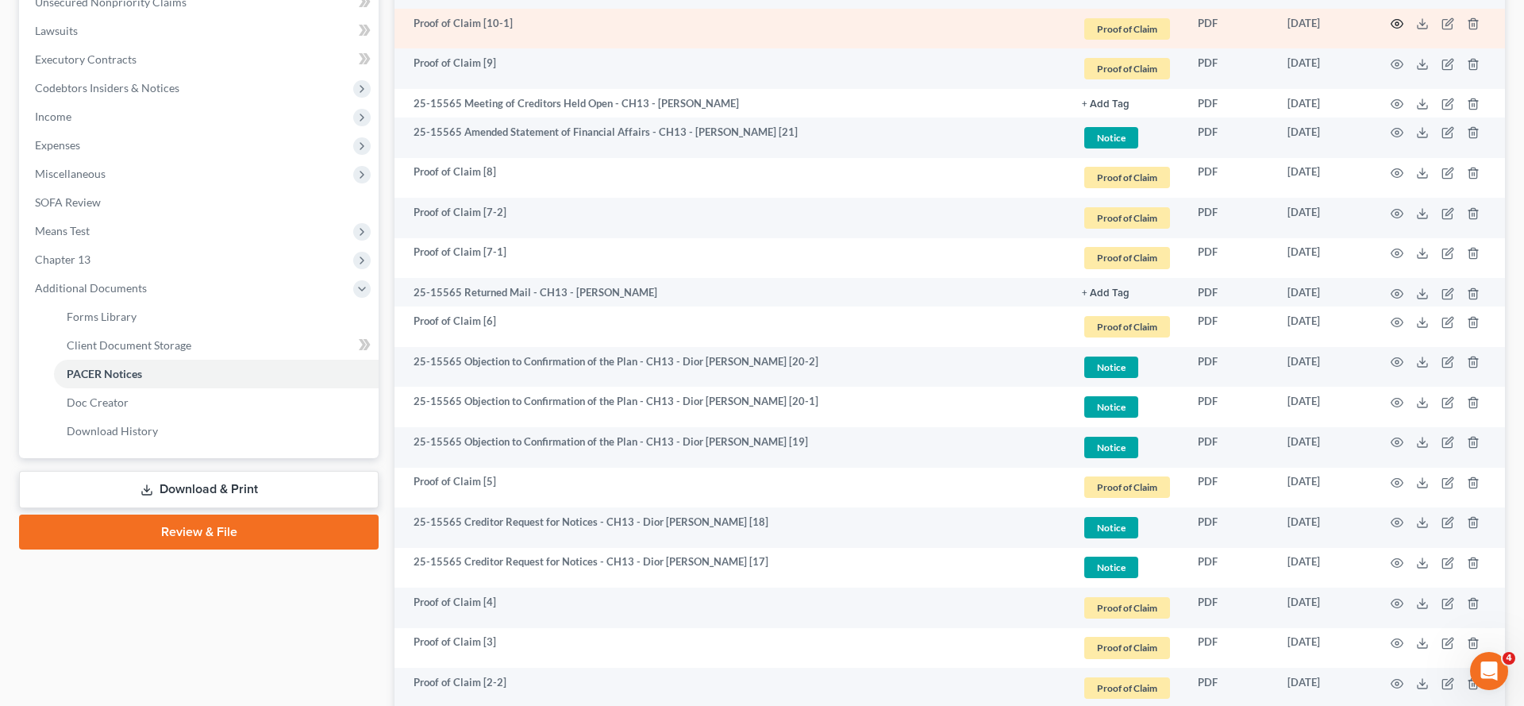
click at [1395, 25] on circle "button" at bounding box center [1396, 23] width 3 height 3
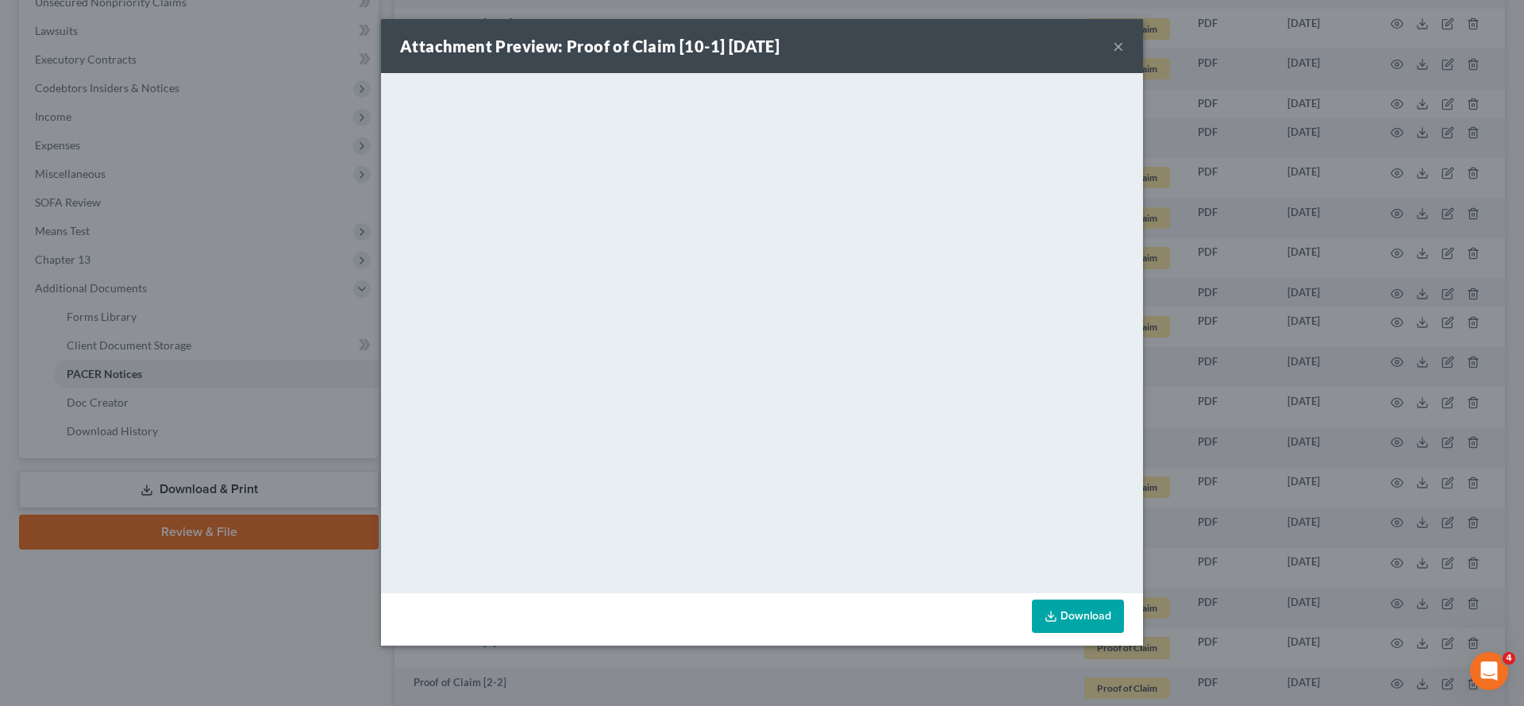
click at [1124, 56] on button "×" at bounding box center [1118, 46] width 11 height 19
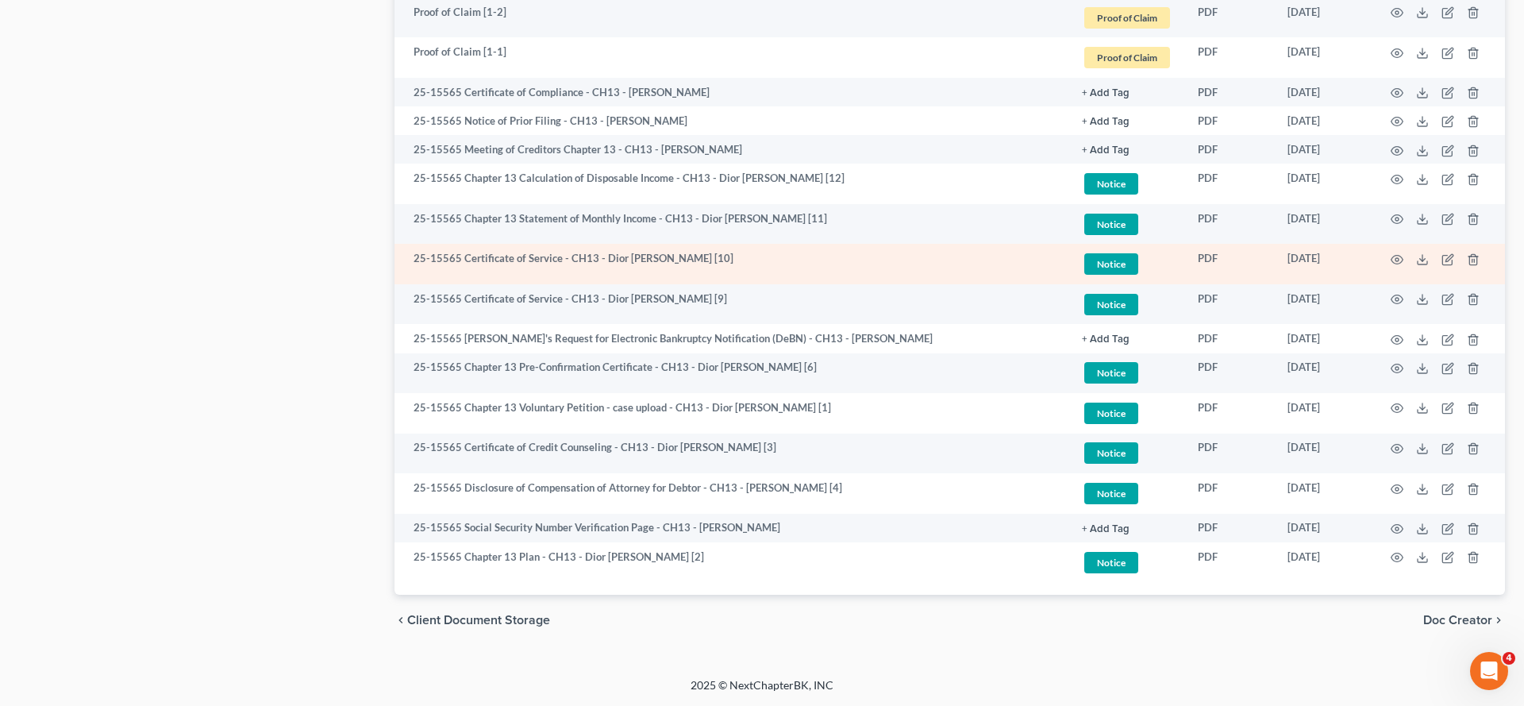
scroll to position [2057, 0]
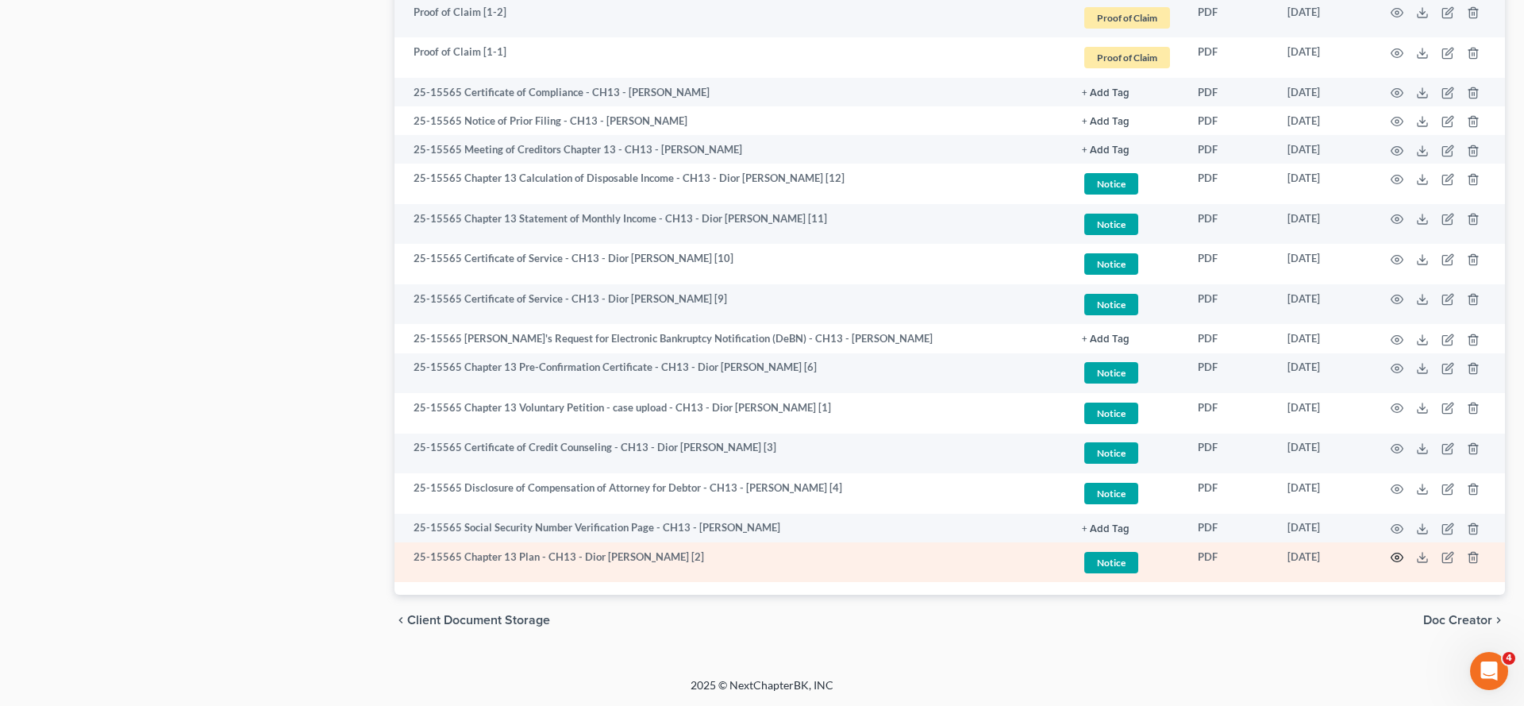
click at [1391, 562] on icon "button" at bounding box center [1397, 557] width 12 height 9
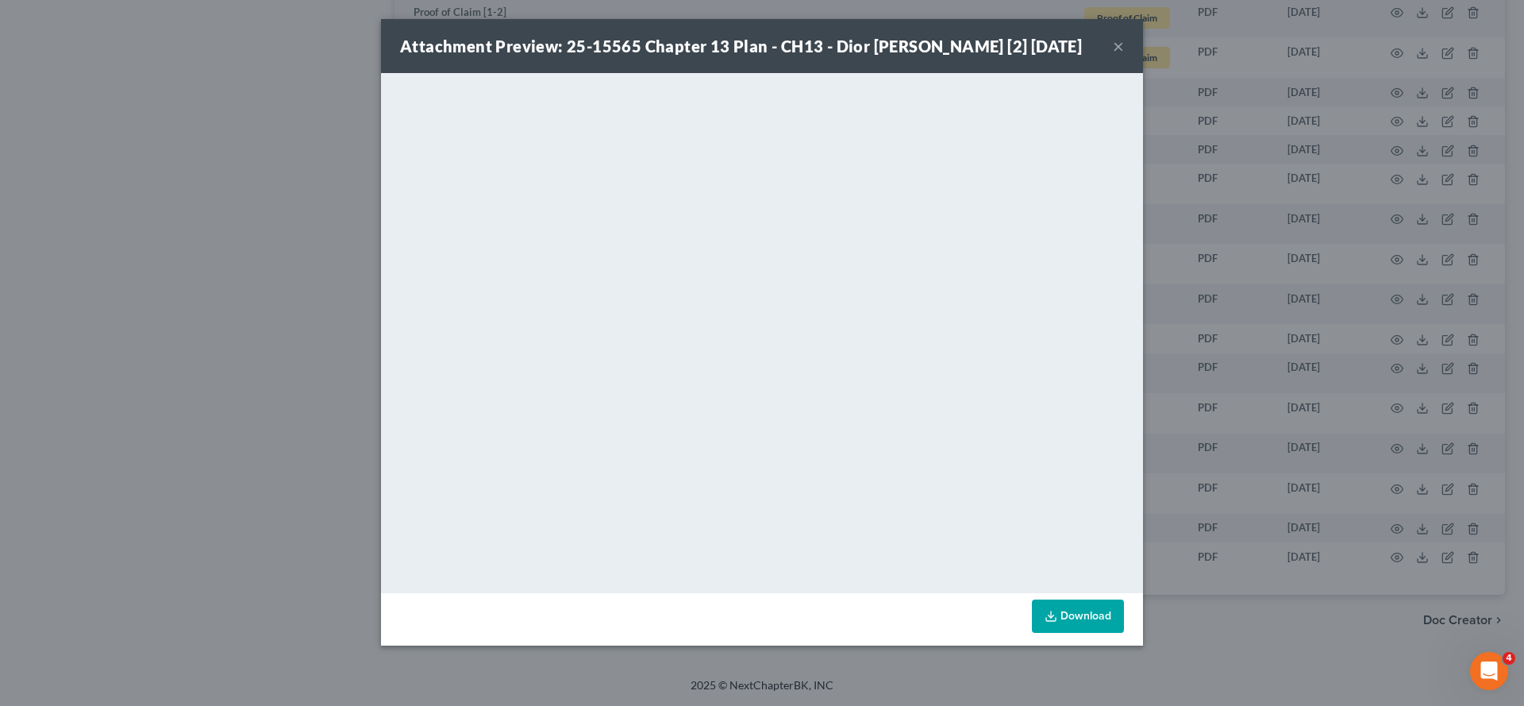
click at [1124, 56] on button "×" at bounding box center [1118, 46] width 11 height 19
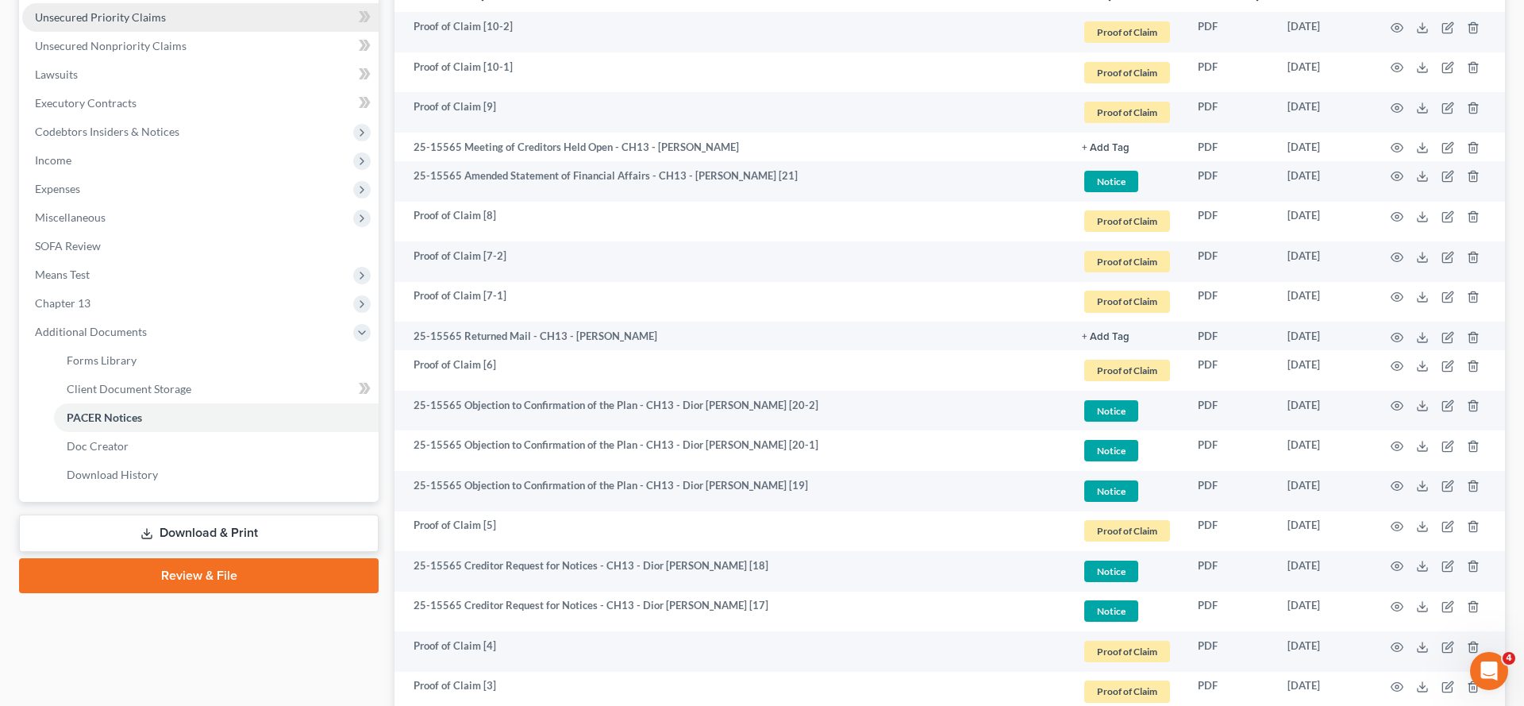
scroll to position [382, 0]
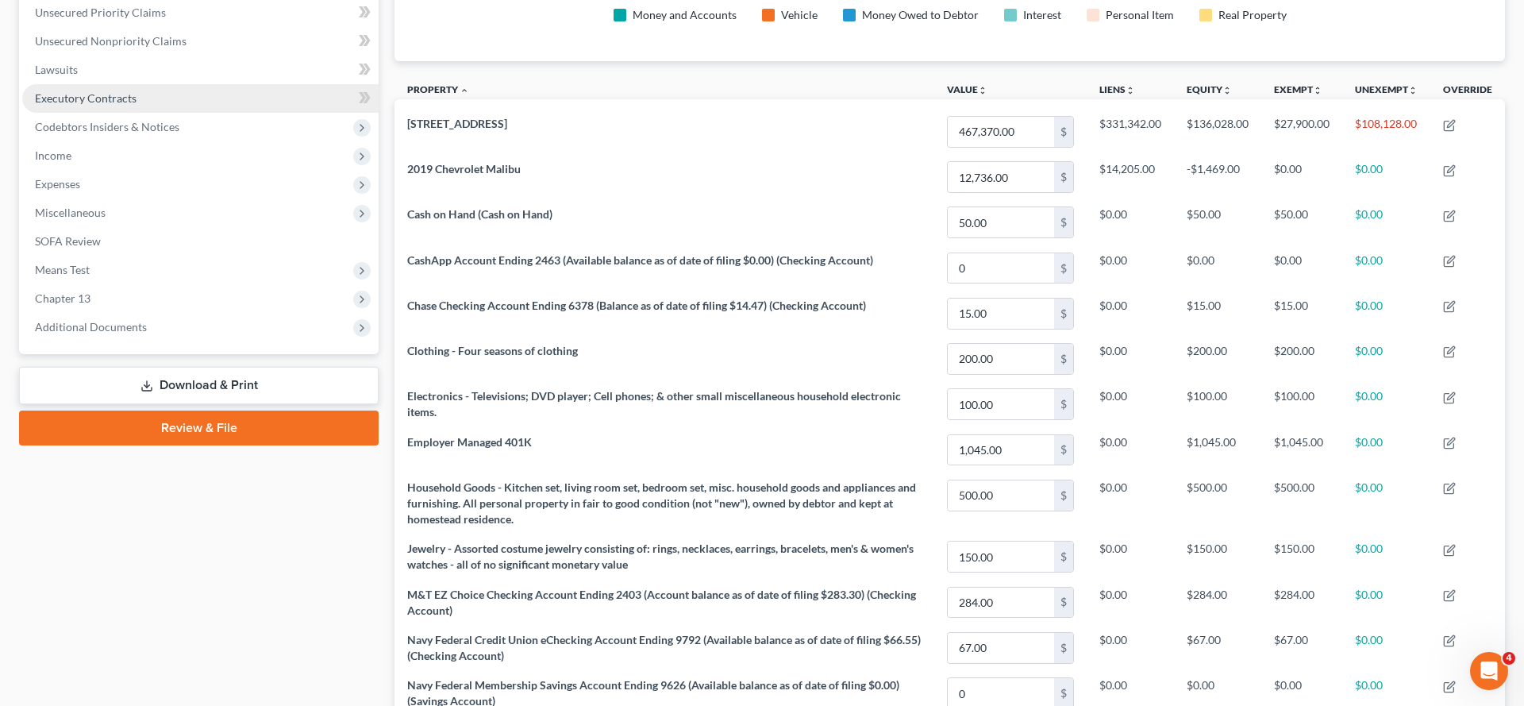
scroll to position [484, 0]
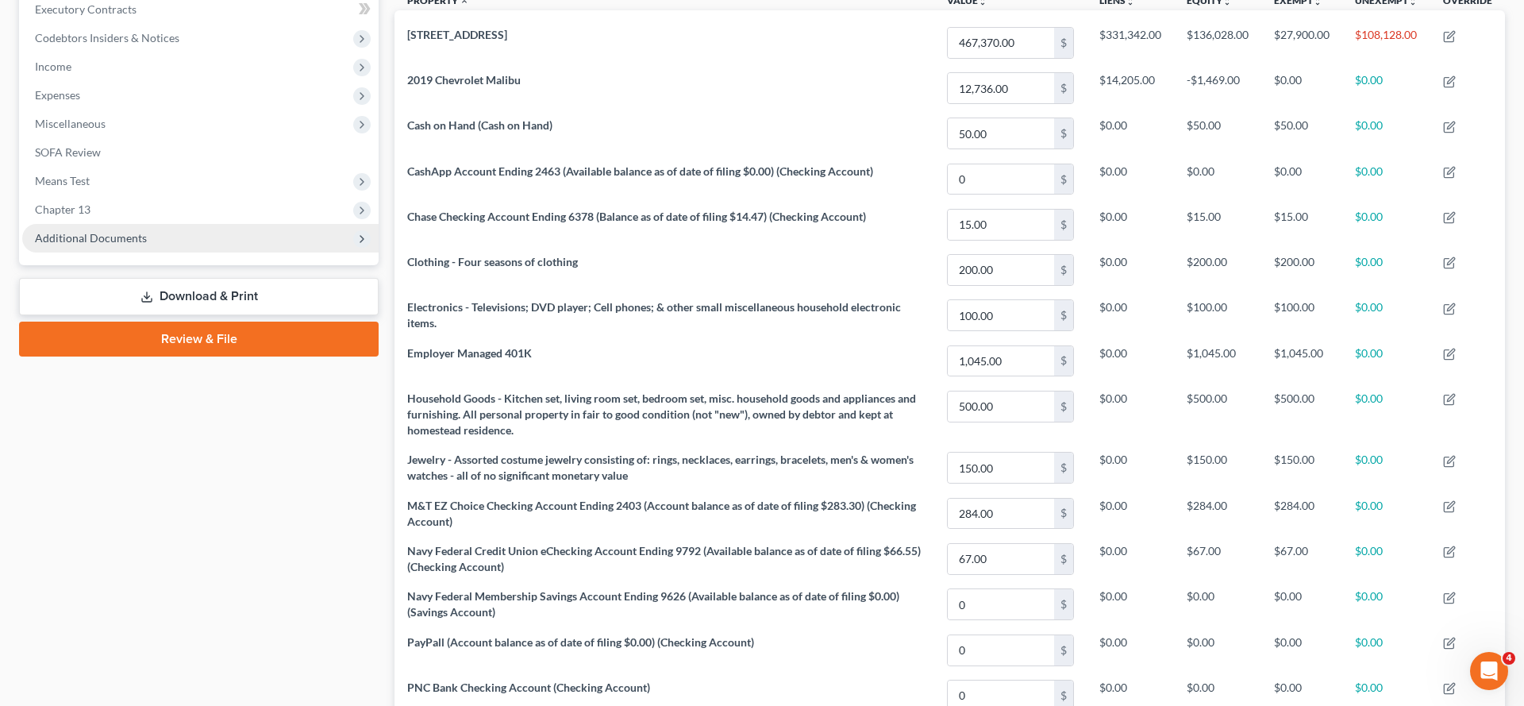
click at [147, 244] on span "Additional Documents" at bounding box center [91, 237] width 112 height 13
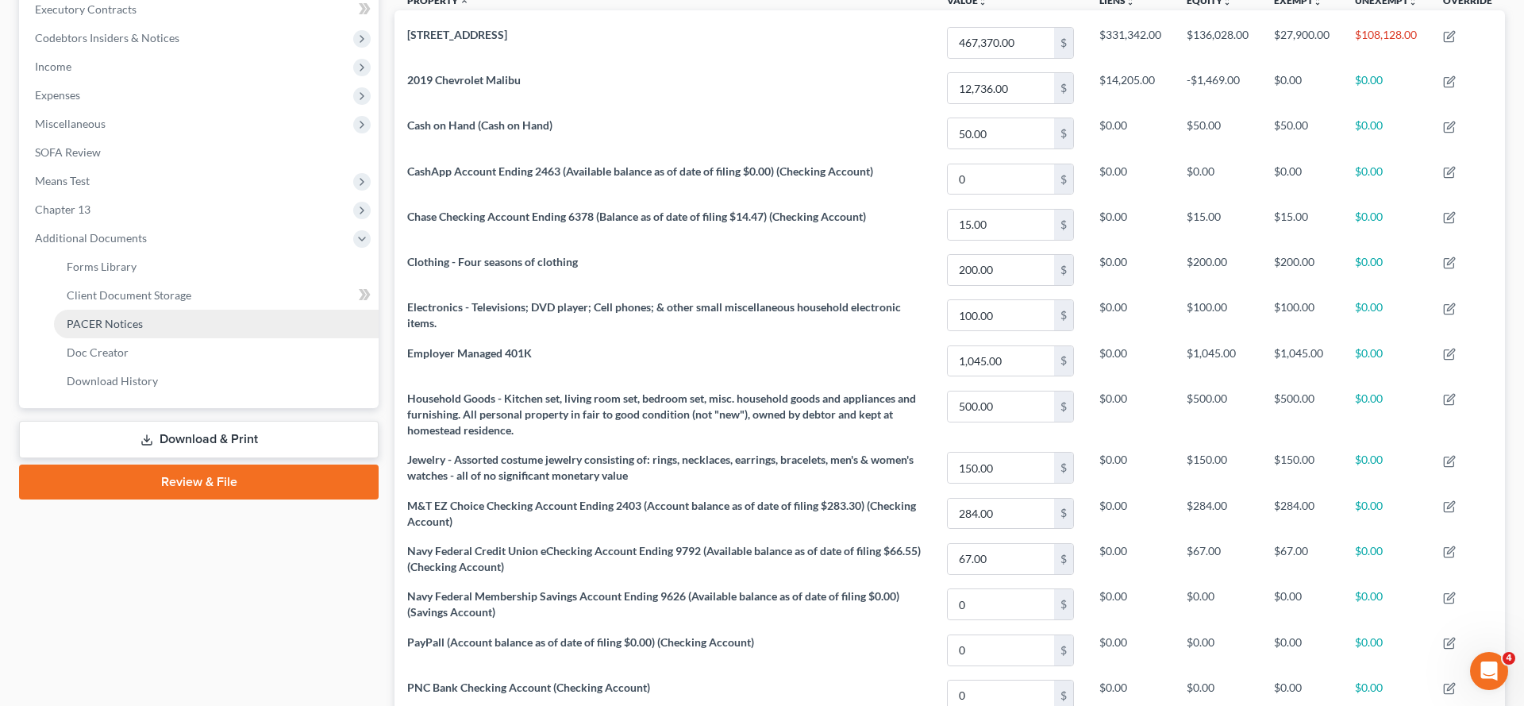
click at [223, 338] on link "PACER Notices" at bounding box center [216, 324] width 325 height 29
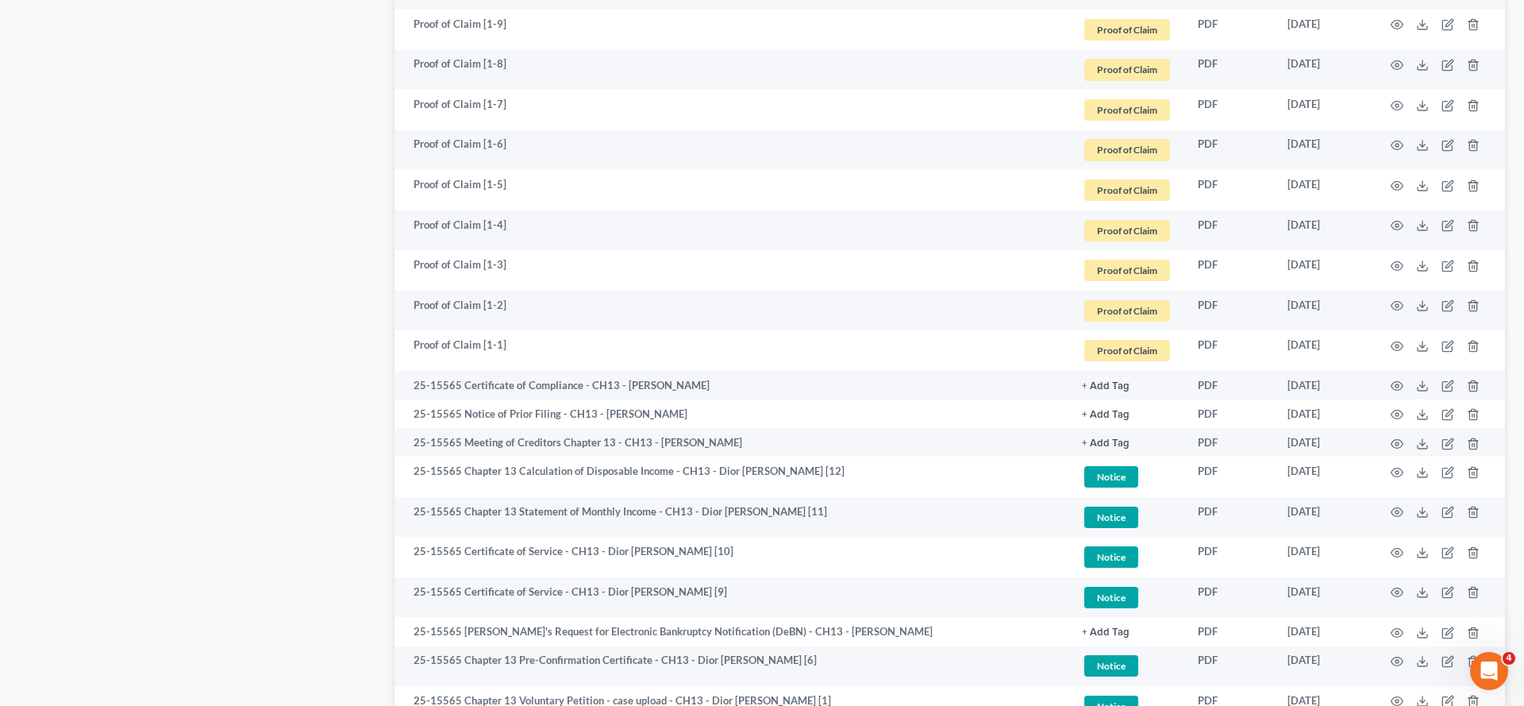
scroll to position [2156, 0]
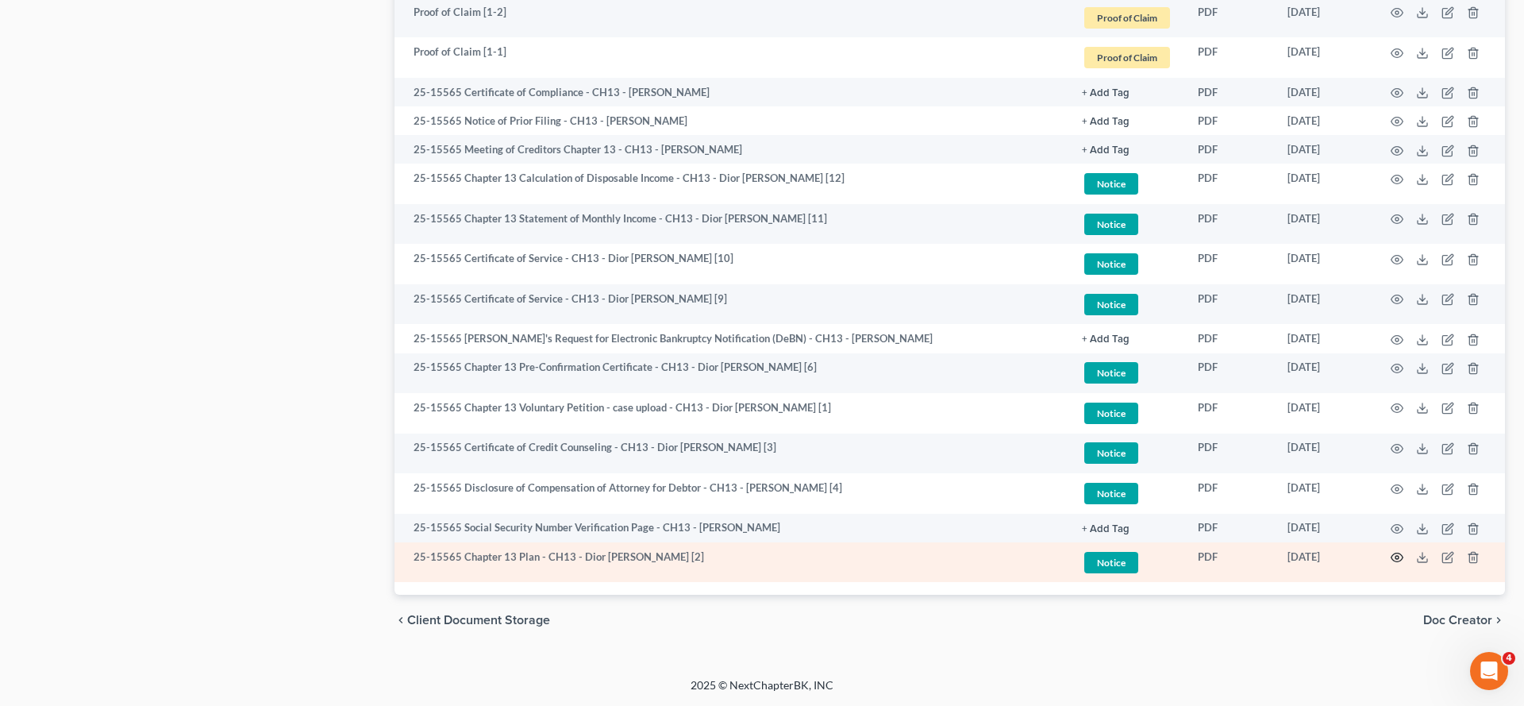
click at [1391, 553] on icon "button" at bounding box center [1397, 557] width 12 height 9
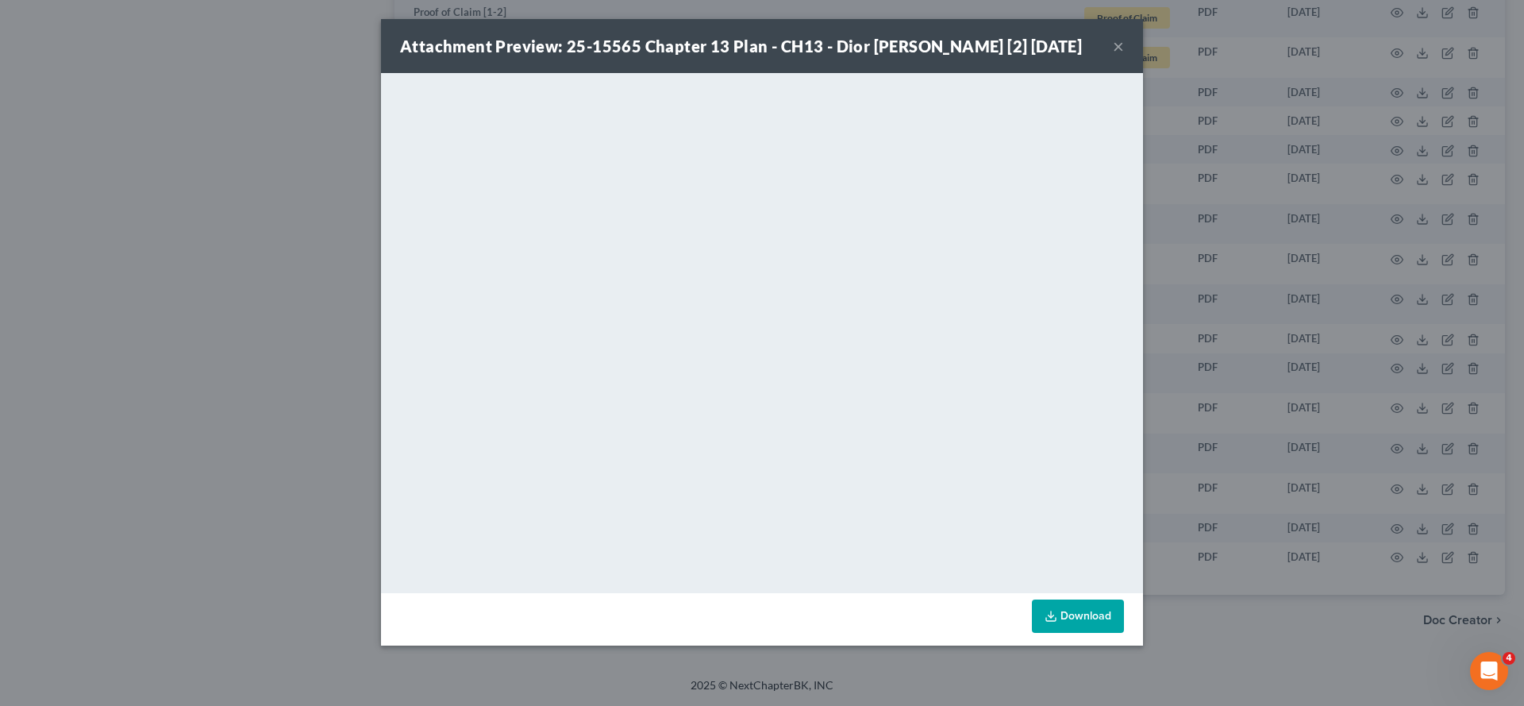
click at [1124, 56] on button "×" at bounding box center [1118, 46] width 11 height 19
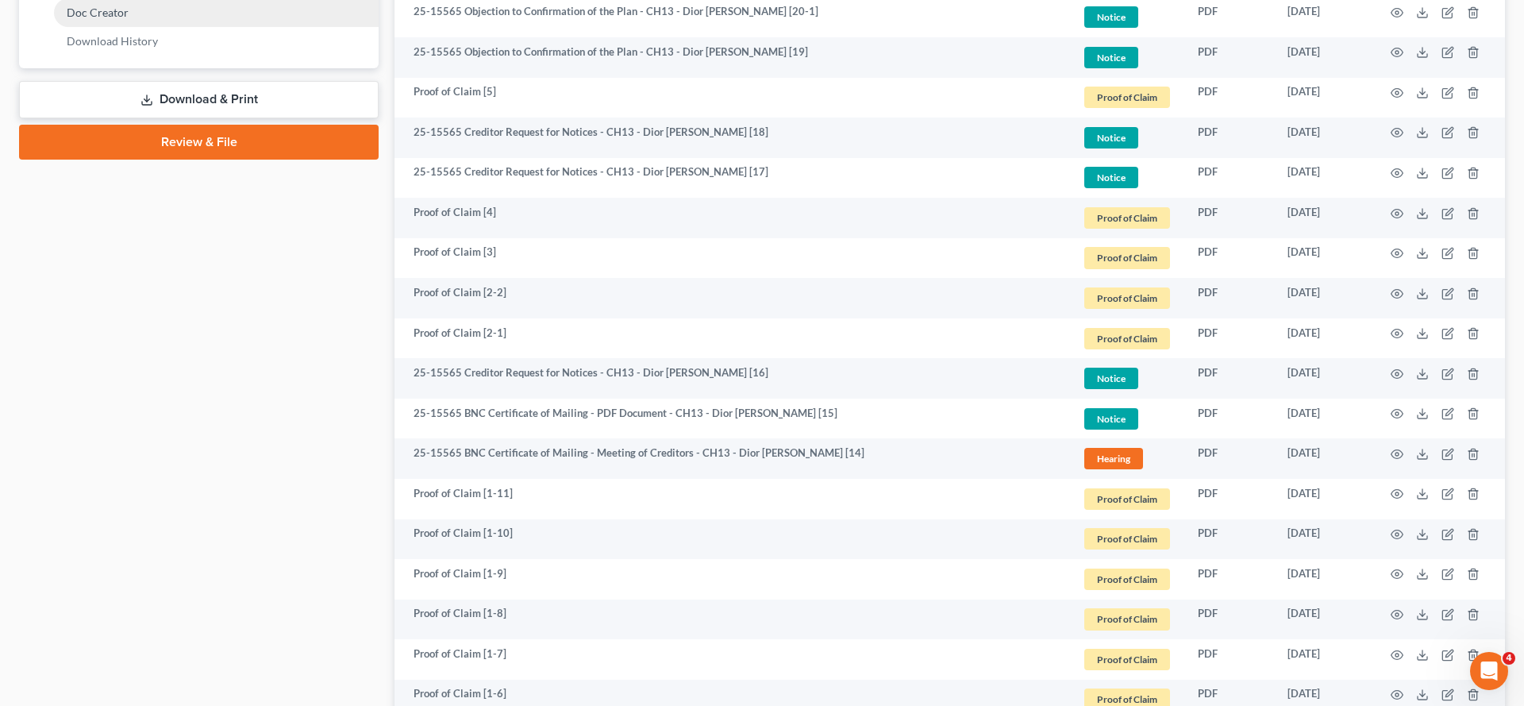
scroll to position [775, 0]
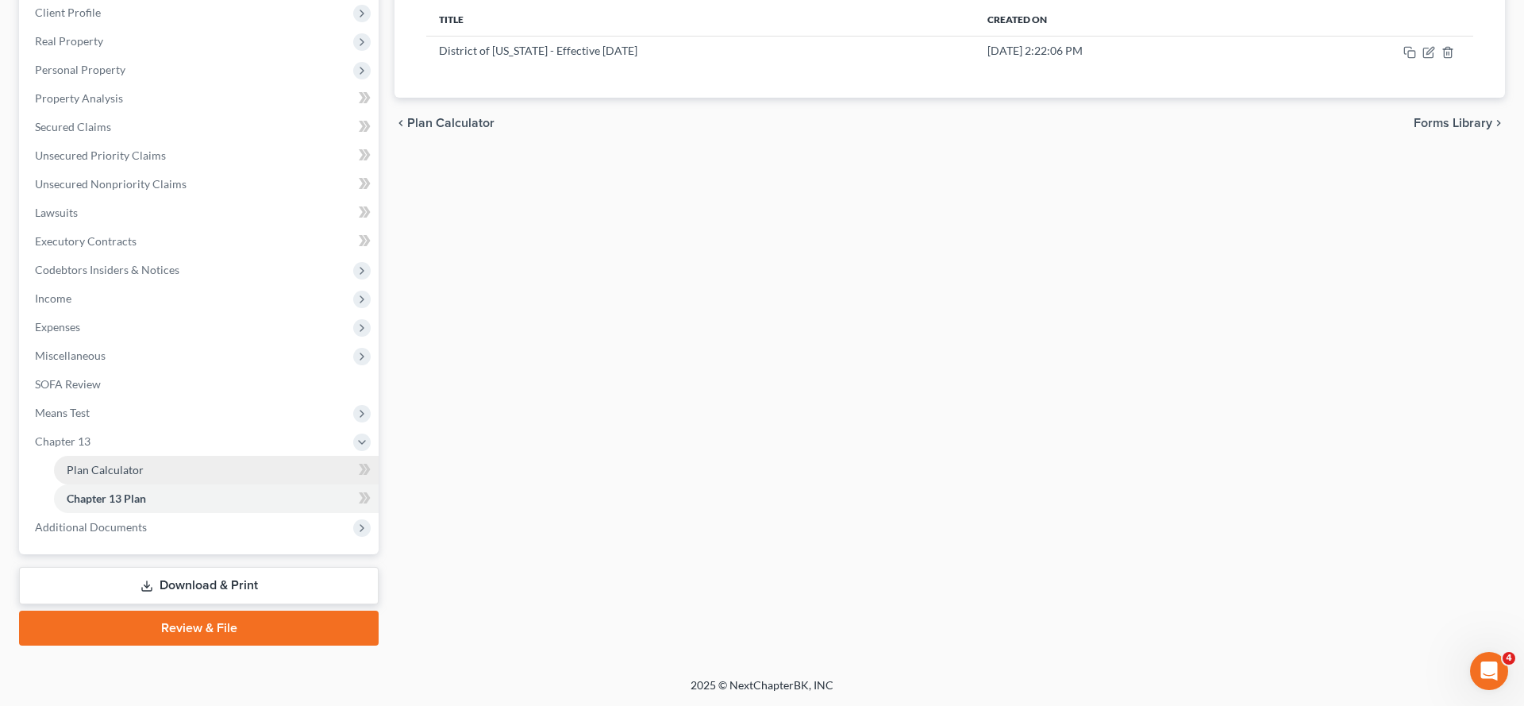
click at [160, 484] on link "Plan Calculator" at bounding box center [216, 470] width 325 height 29
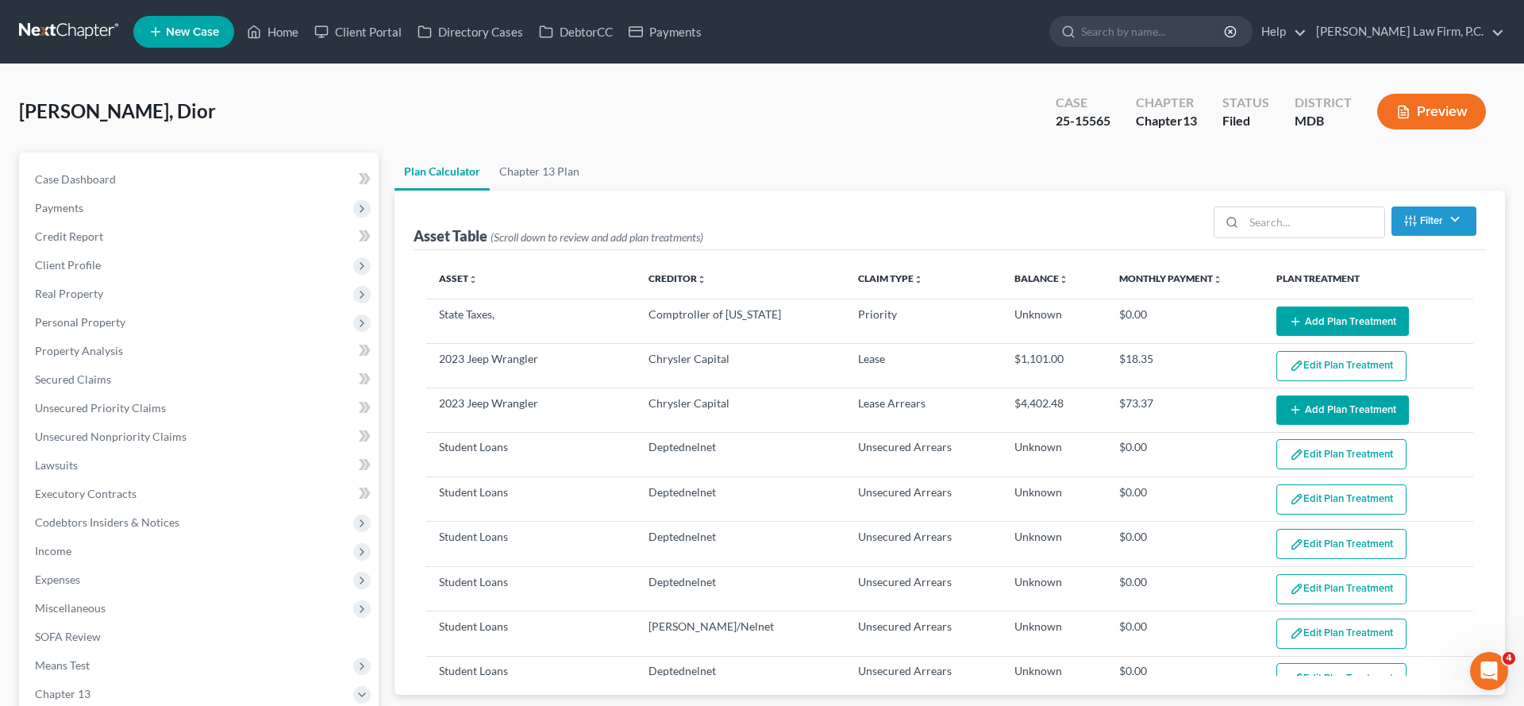
select select "59"
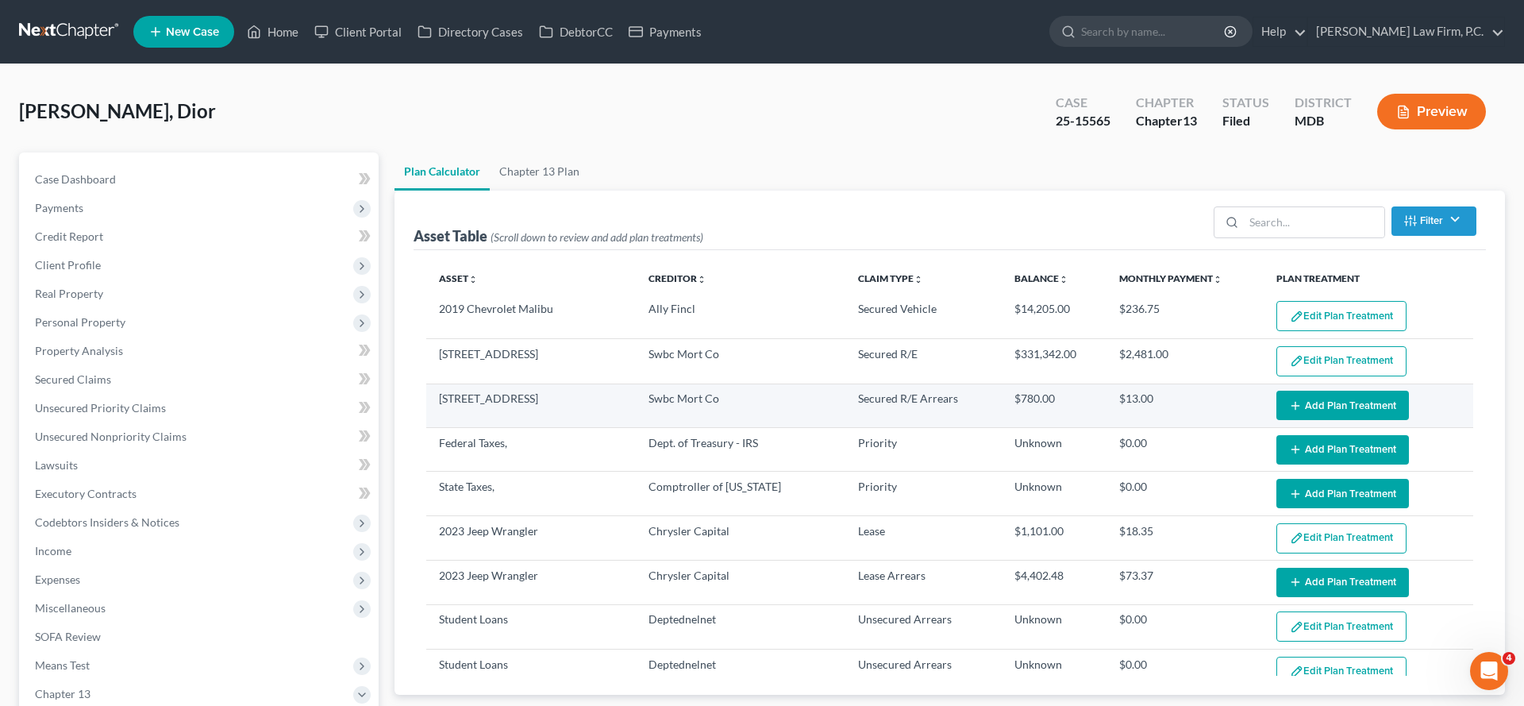
click at [1328, 420] on button "Add Plan Treatment" at bounding box center [1342, 404] width 133 height 29
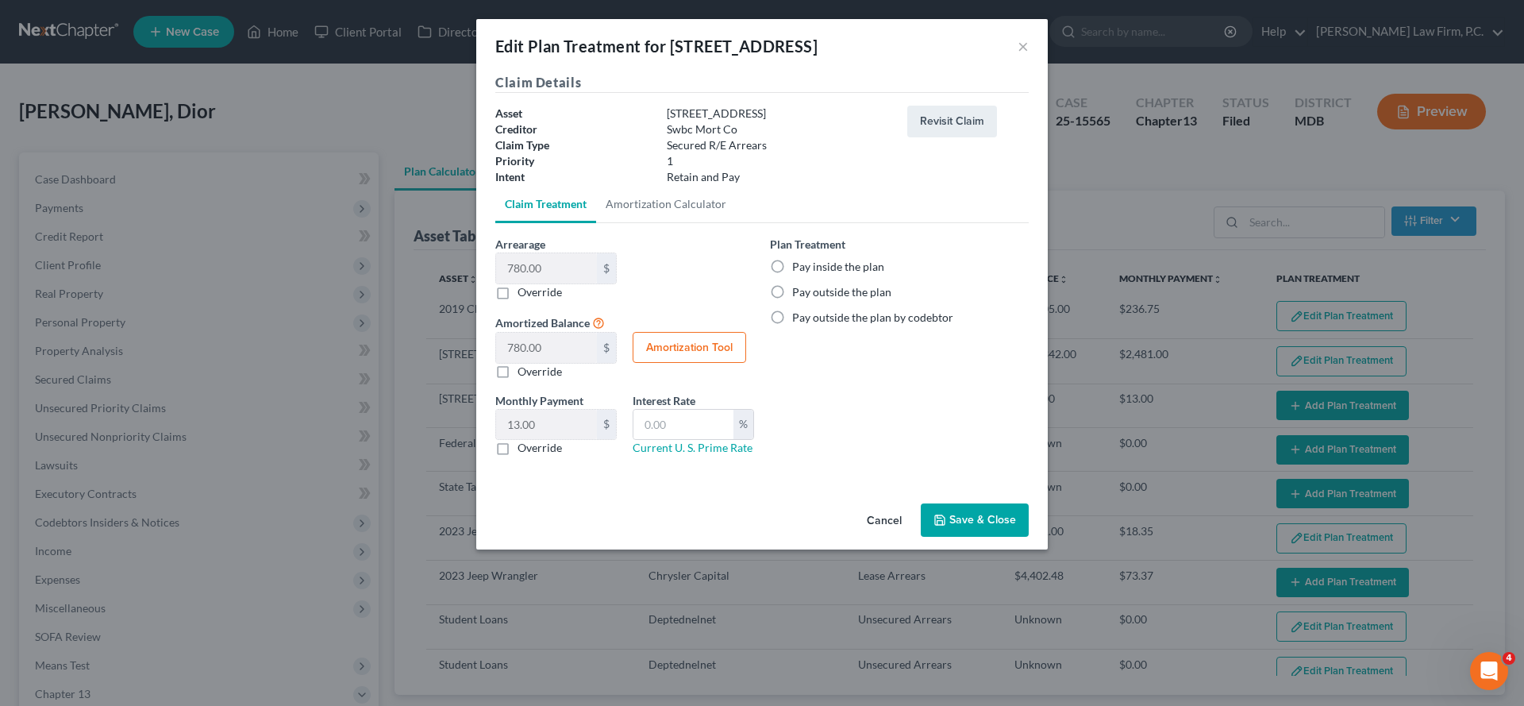
click at [517, 379] on label "Override" at bounding box center [539, 372] width 44 height 16
click at [524, 374] on input "Override" at bounding box center [529, 369] width 10 height 10
checkbox input "true"
click at [517, 379] on label "Override" at bounding box center [539, 372] width 44 height 16
click at [524, 374] on input "Override" at bounding box center [529, 369] width 10 height 10
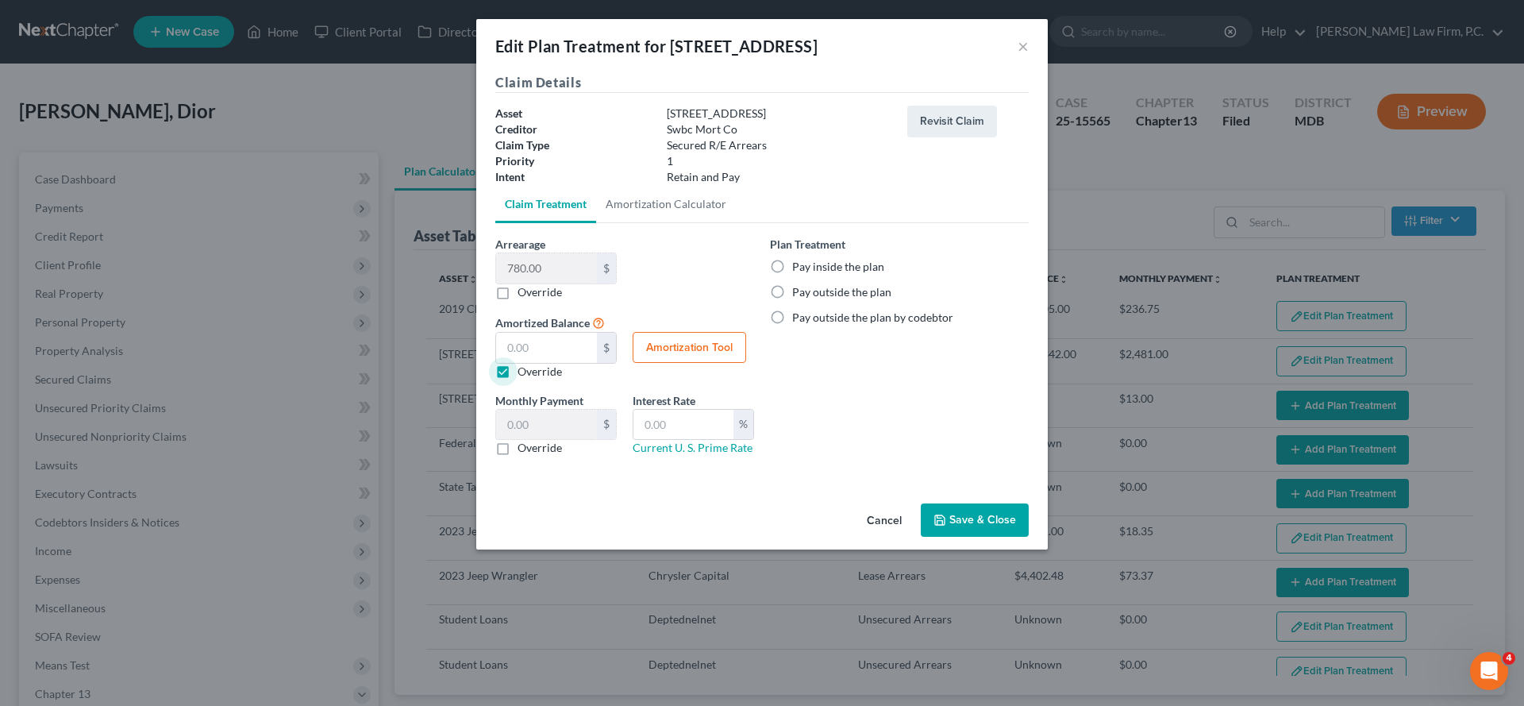
checkbox input "false"
type input "13.00"
click at [517, 300] on label "Override" at bounding box center [539, 292] width 44 height 16
click at [524, 294] on input "Override" at bounding box center [529, 289] width 10 height 10
checkbox input "true"
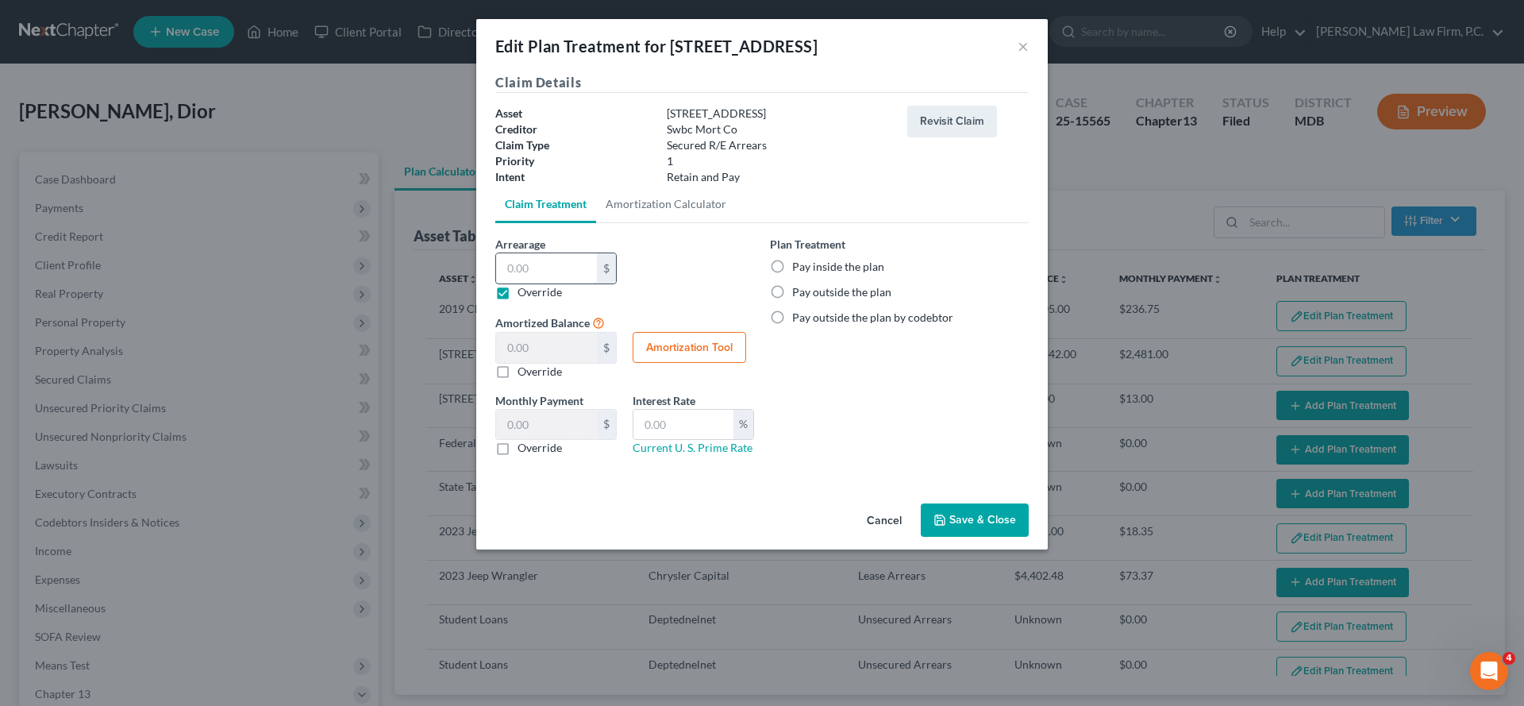
click at [496, 283] on input "text" at bounding box center [546, 268] width 101 height 30
type input "3"
type input "3.00"
type input "0.05"
type input "35"
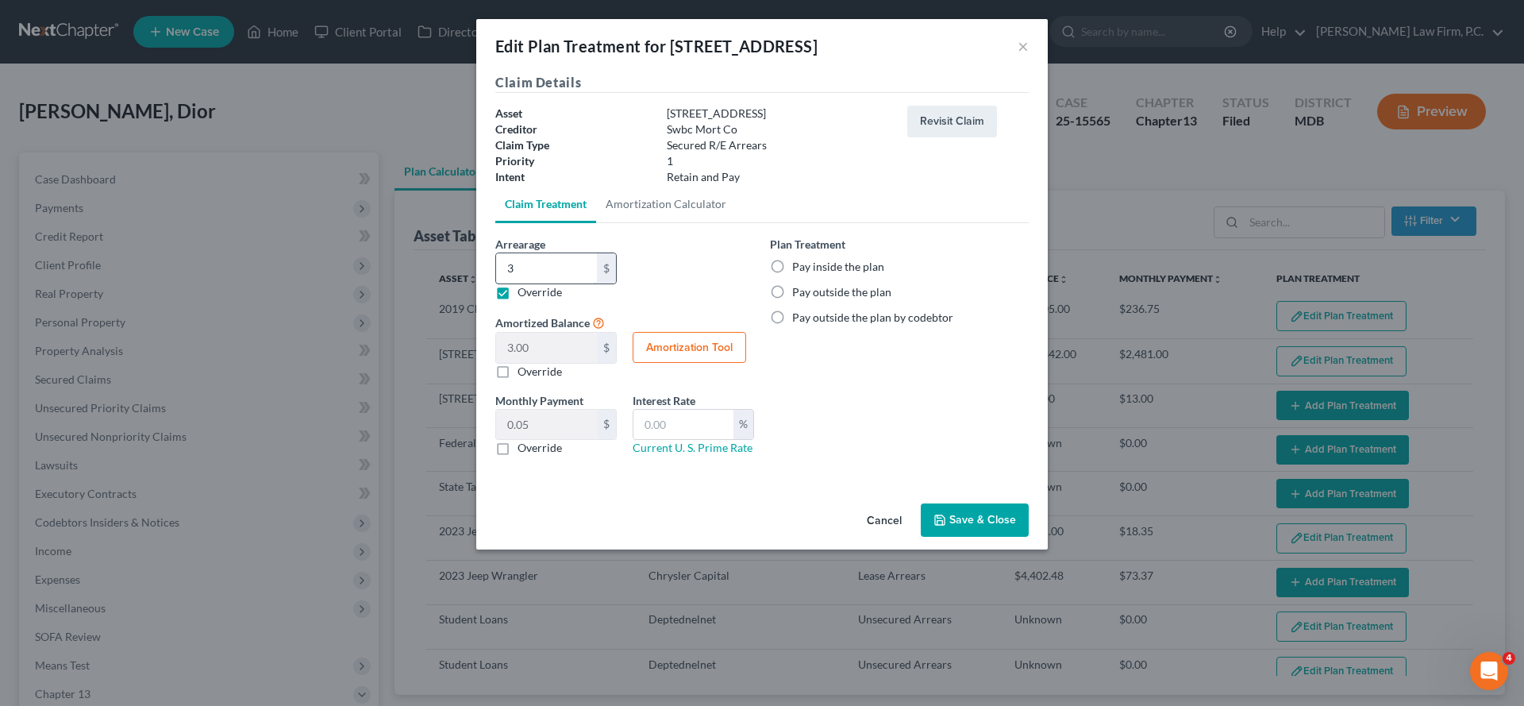
type input "35.00"
type input "0.58"
type input "356"
type input "356.00"
type input "5.93"
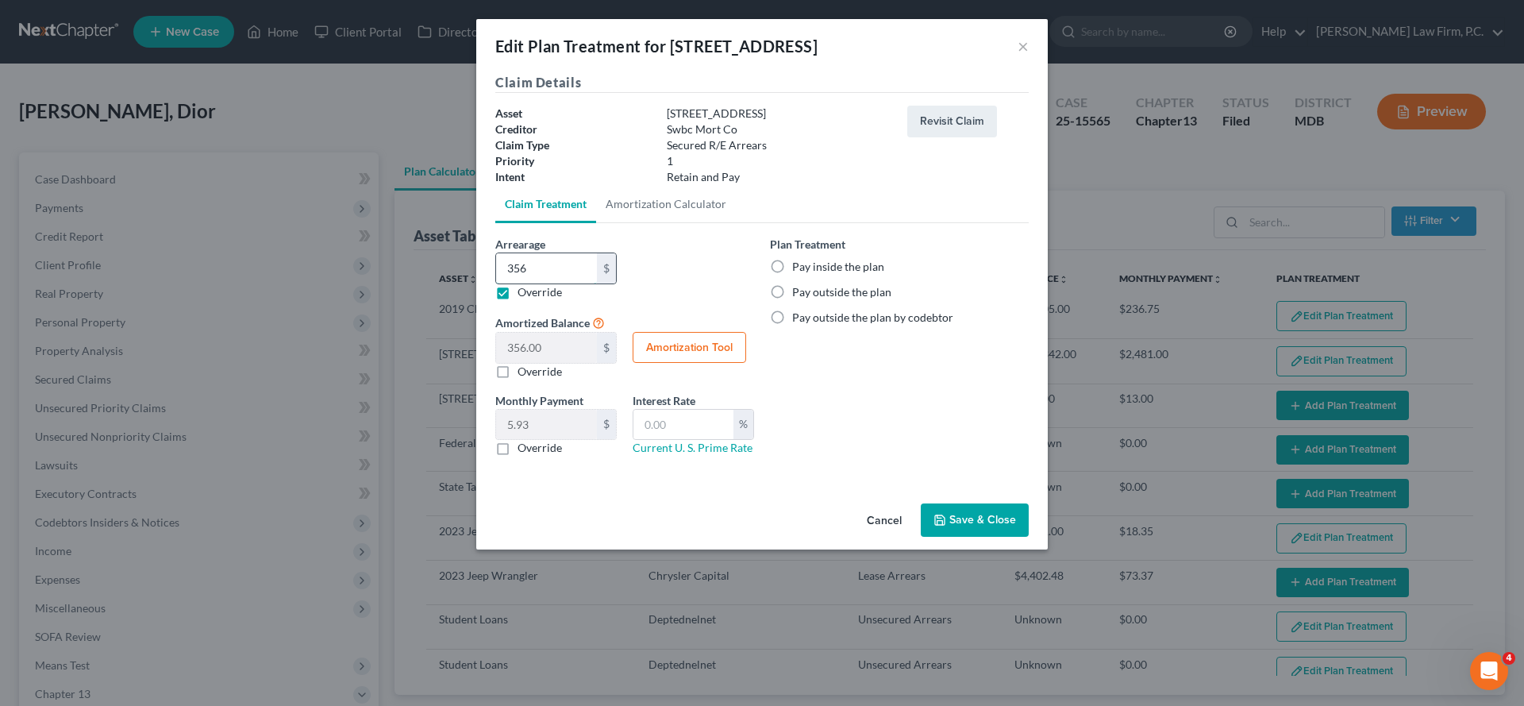
type input "3561"
type input "3,561.00"
type input "59.35"
type input "3,561.5"
type input "3,561.50"
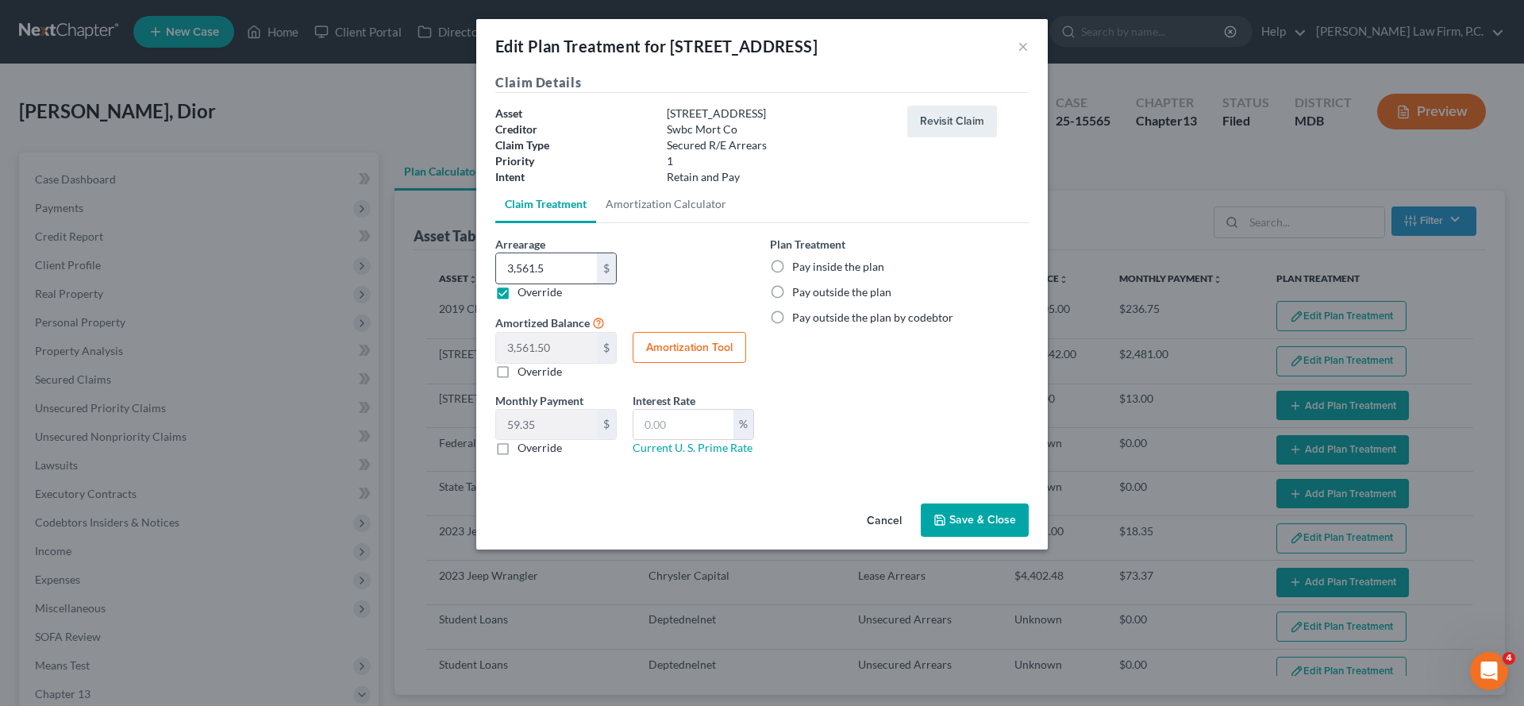
type input "3,561.58"
click at [855, 275] on label "Pay inside the plan" at bounding box center [838, 267] width 92 height 16
click at [809, 269] on input "Pay inside the plan" at bounding box center [803, 264] width 10 height 10
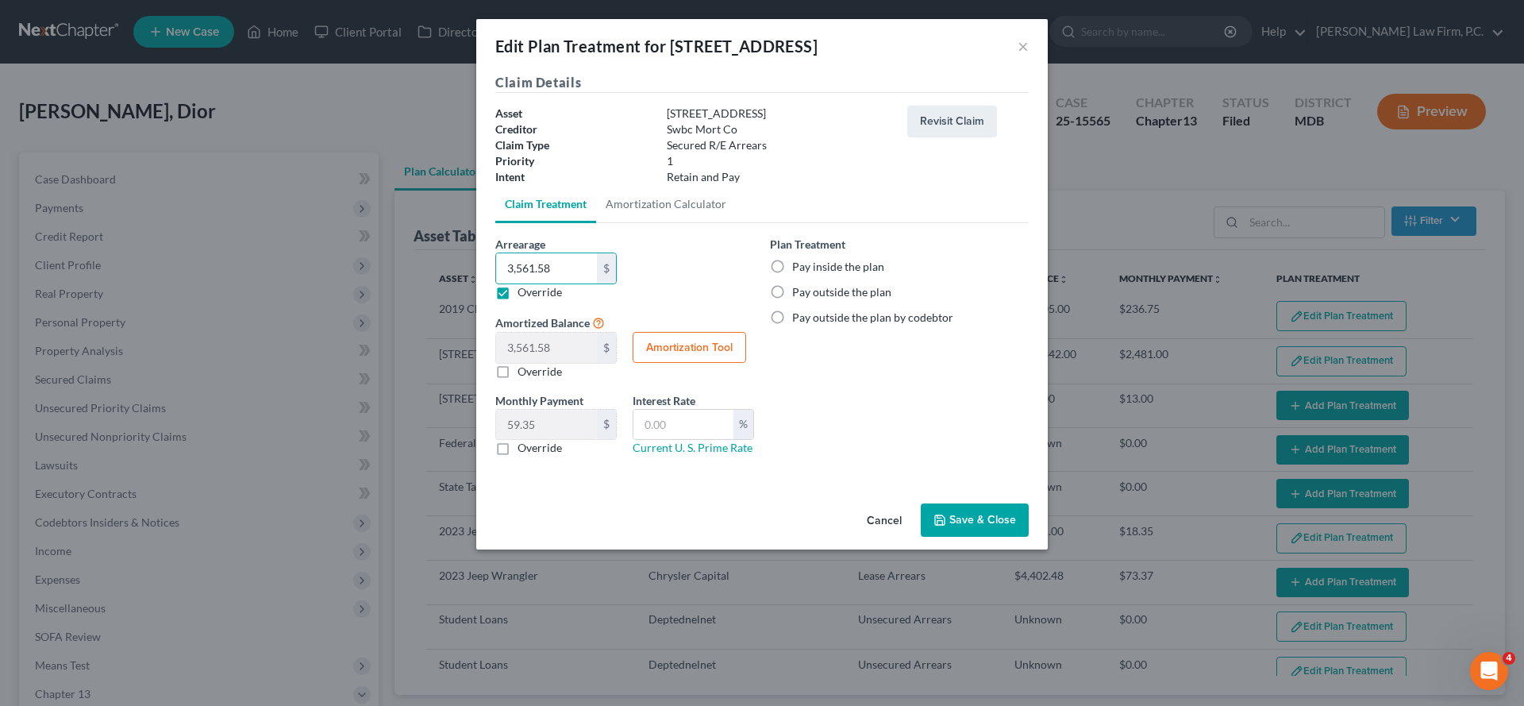
radio input "true"
click at [1016, 537] on button "Save & Close" at bounding box center [975, 519] width 108 height 33
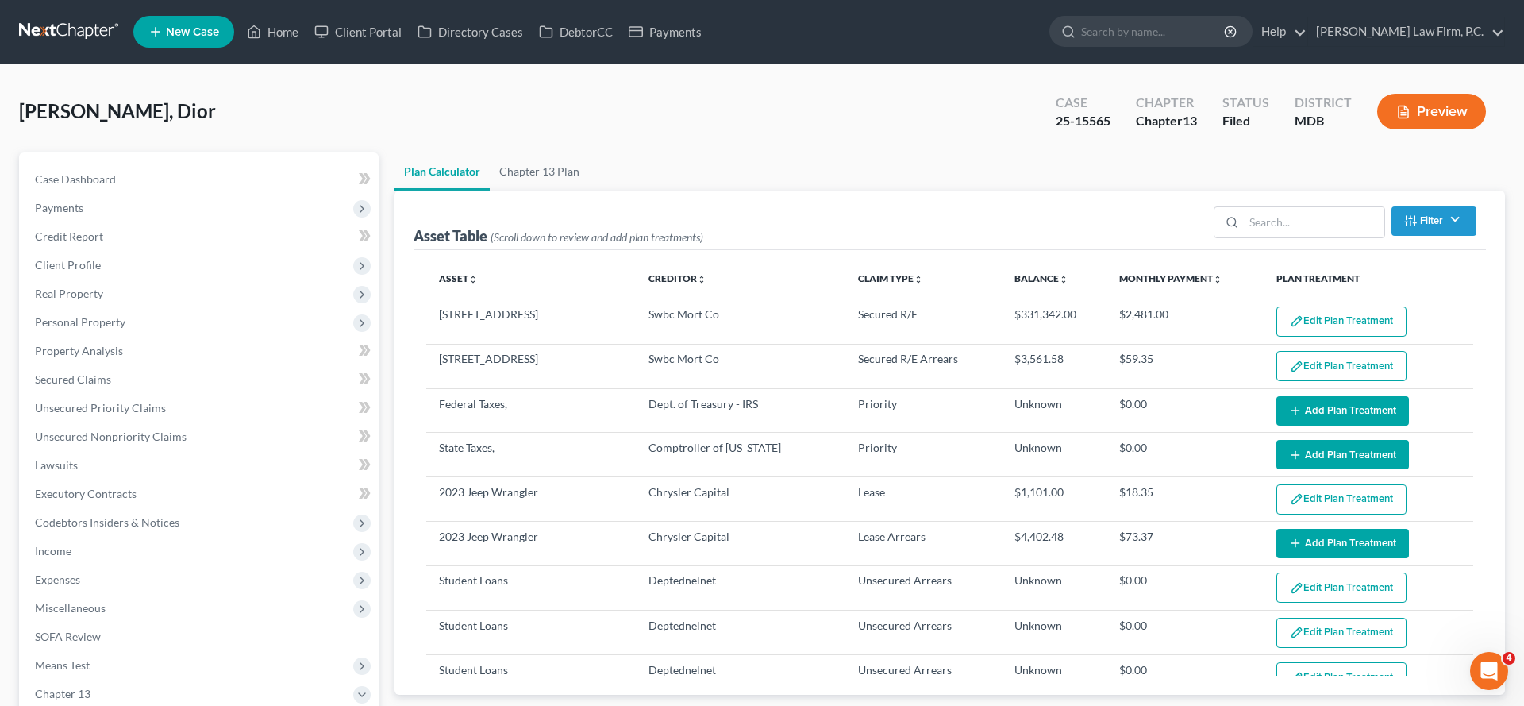
scroll to position [48, 0]
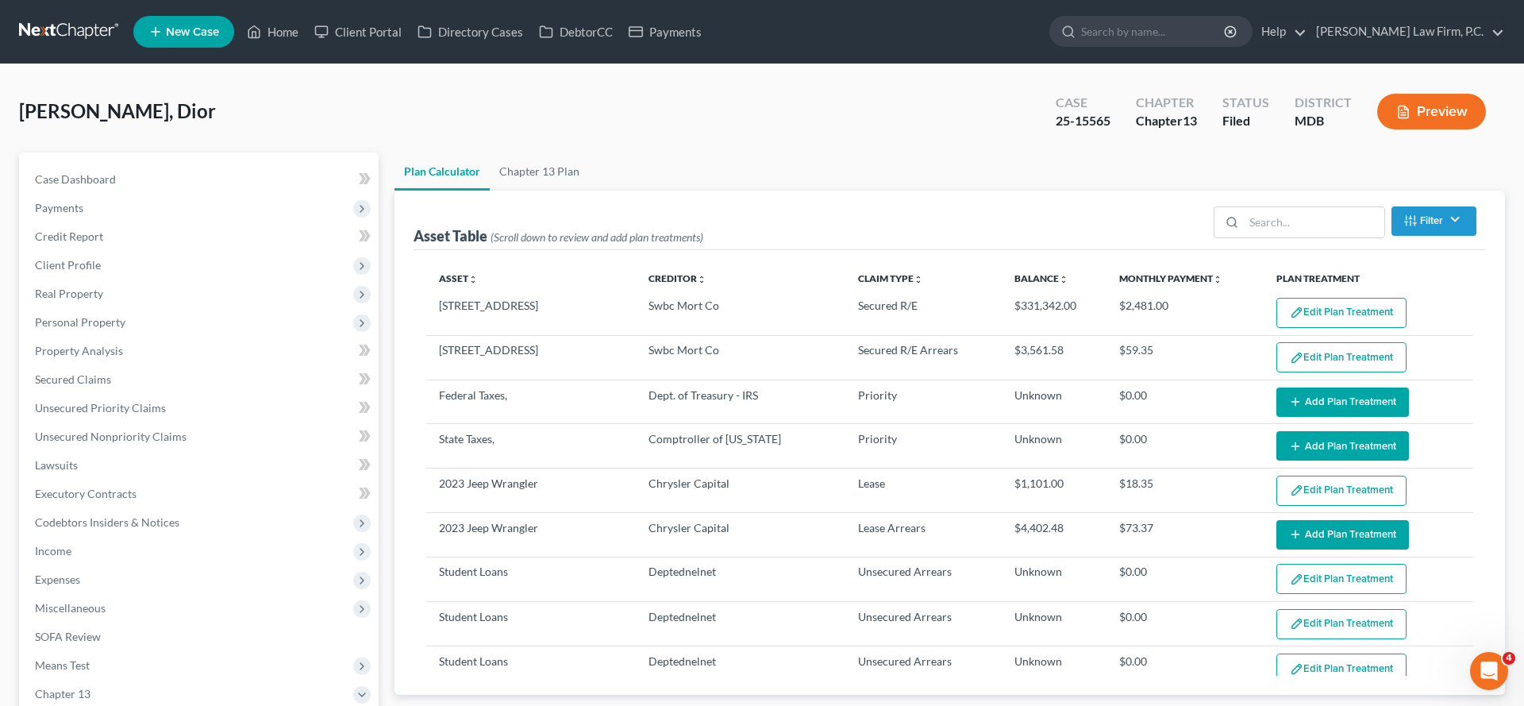
select select "59"
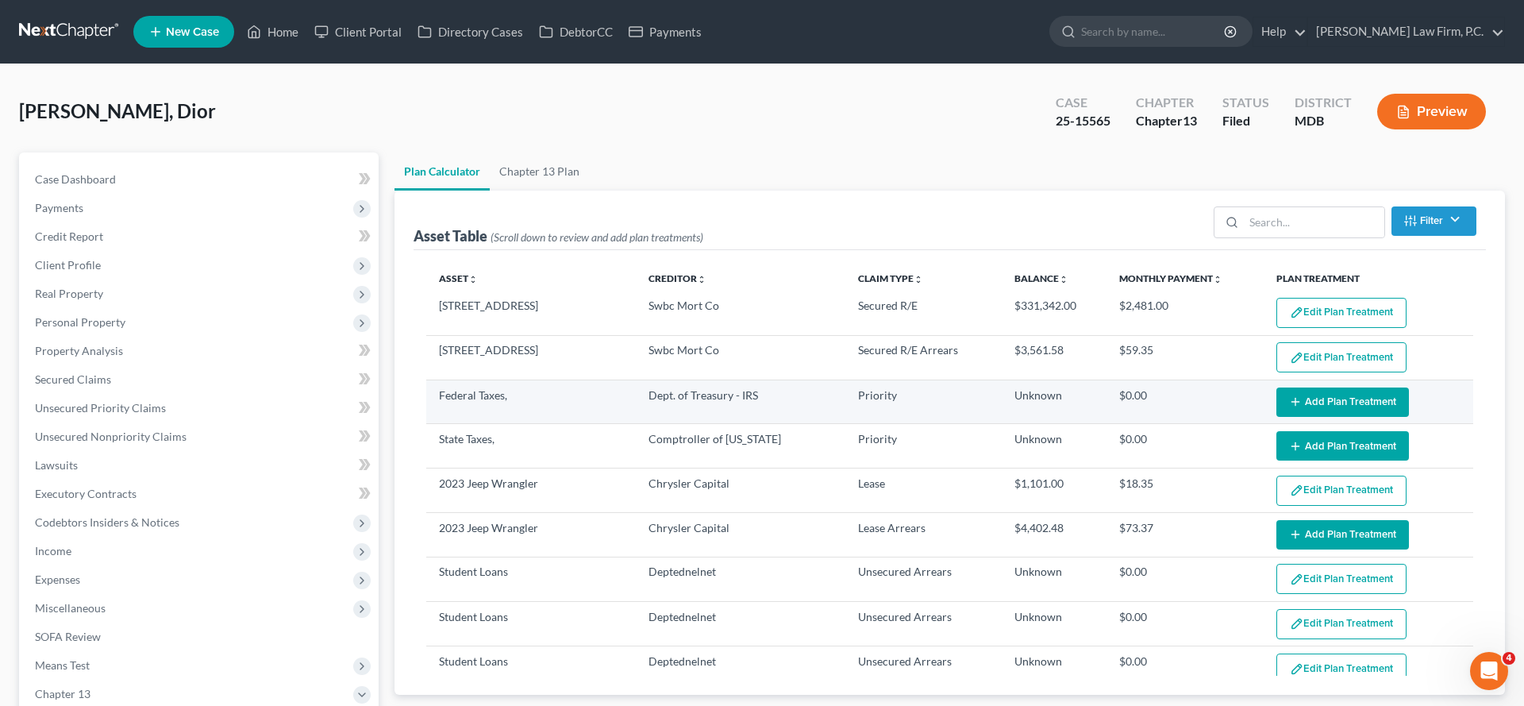
click at [1334, 417] on button "Add Plan Treatment" at bounding box center [1342, 401] width 133 height 29
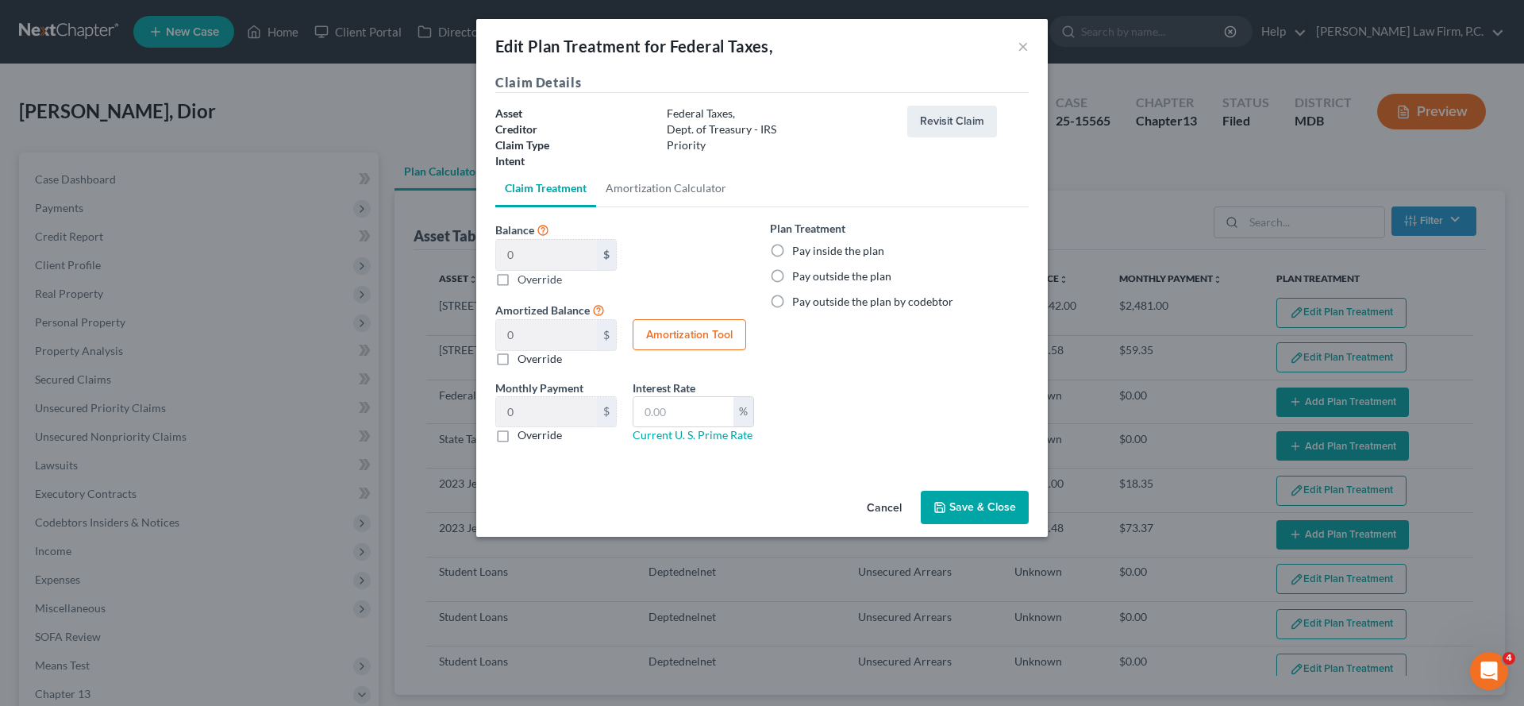
click at [517, 287] on label "Override" at bounding box center [539, 279] width 44 height 17
click at [524, 281] on input "Balance 0 $ $ Override" at bounding box center [529, 276] width 10 height 10
checkbox input "true"
click at [496, 270] on input "Balance 0 $ $ Override" at bounding box center [546, 255] width 101 height 30
type input "4"
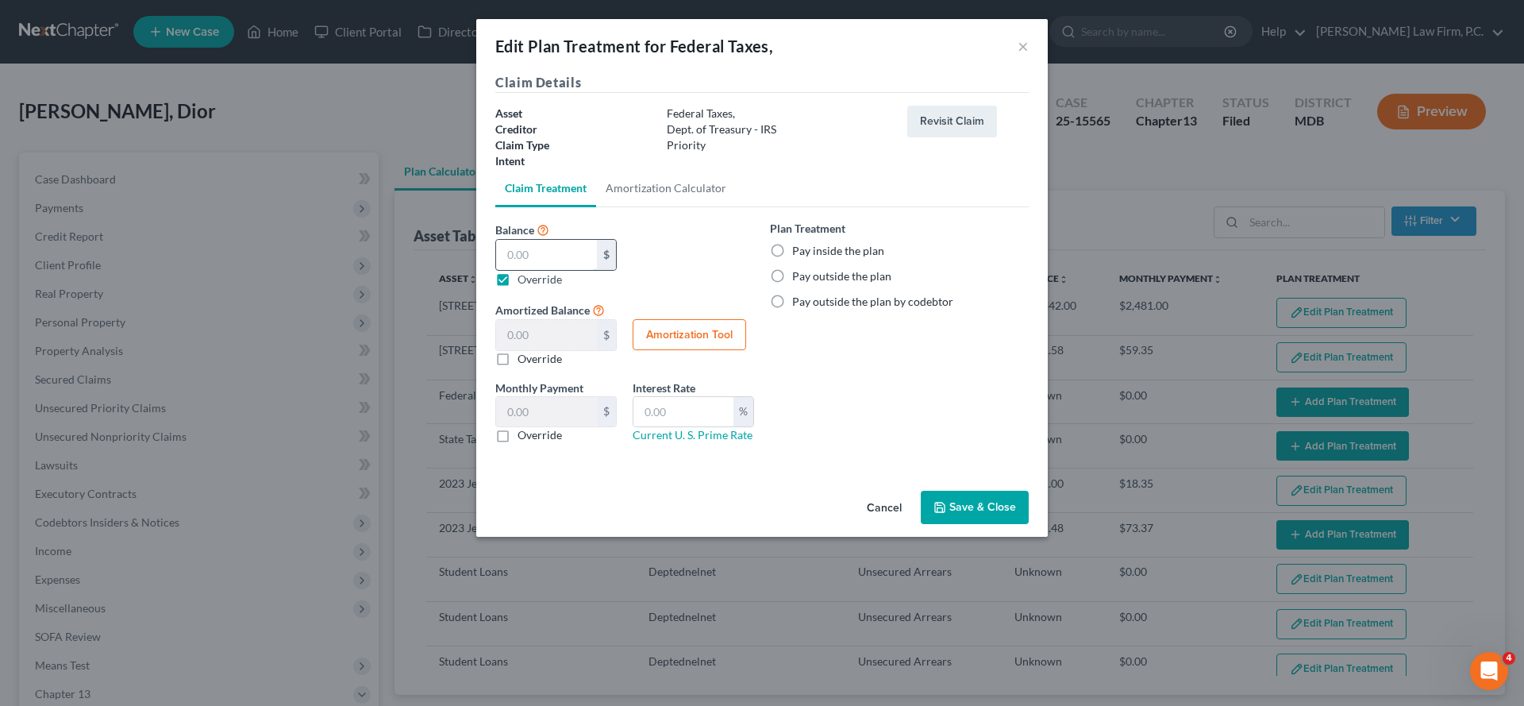
type input "4.00"
type input "0.06"
type input "46"
type input "46.00"
type input "0.76"
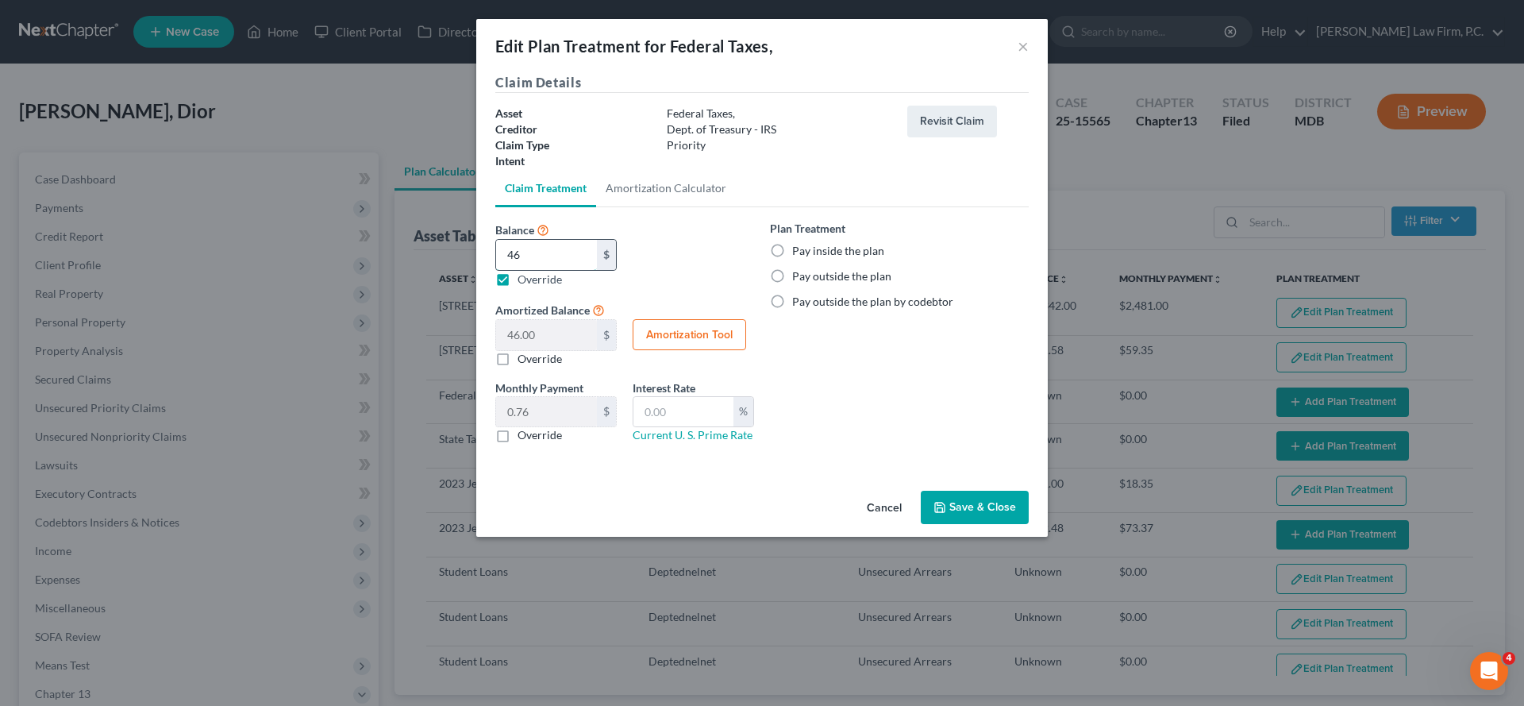
type input "469"
type input "469.00"
type input "7.81"
type input "4692"
type input "4,692.00"
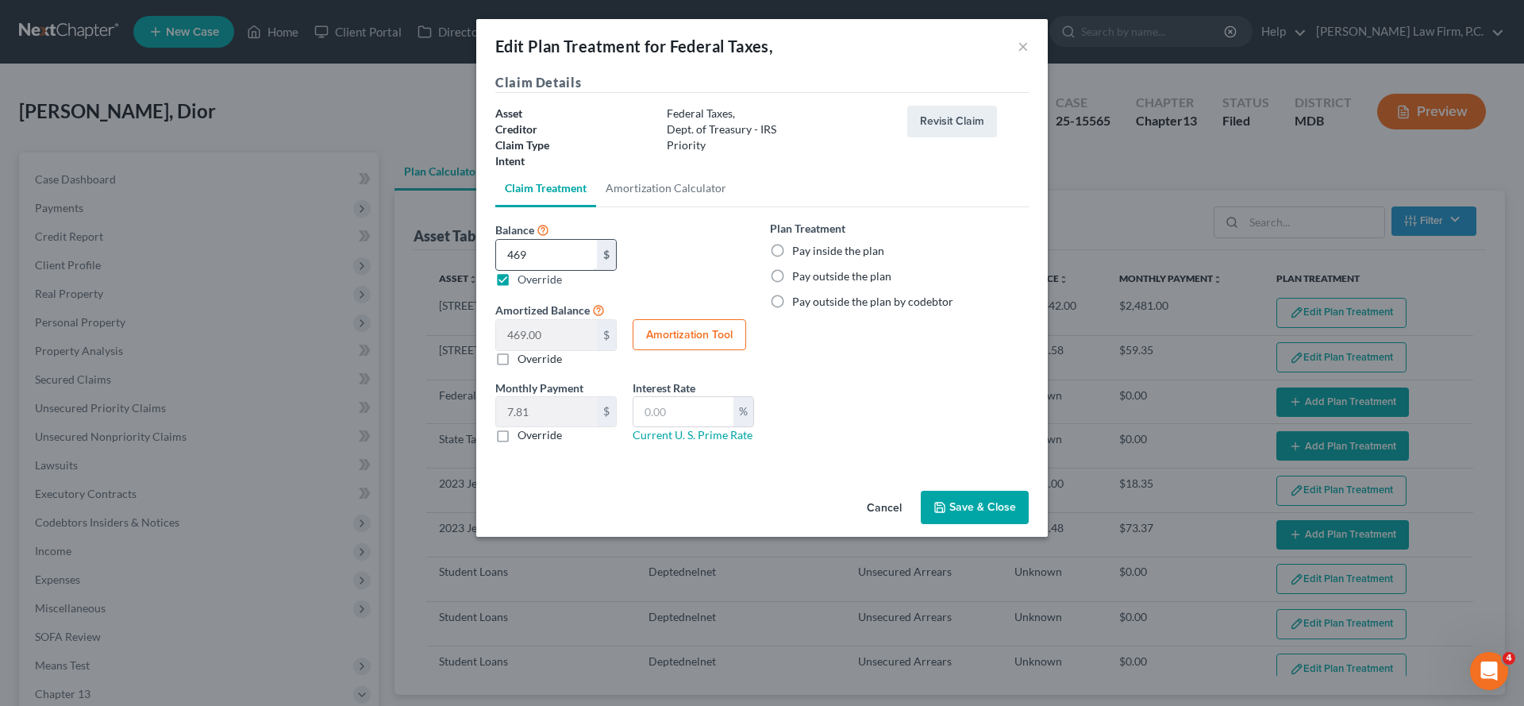
type input "78.20"
type input "4,692.3"
type input "4,692.30"
type input "4,692.36"
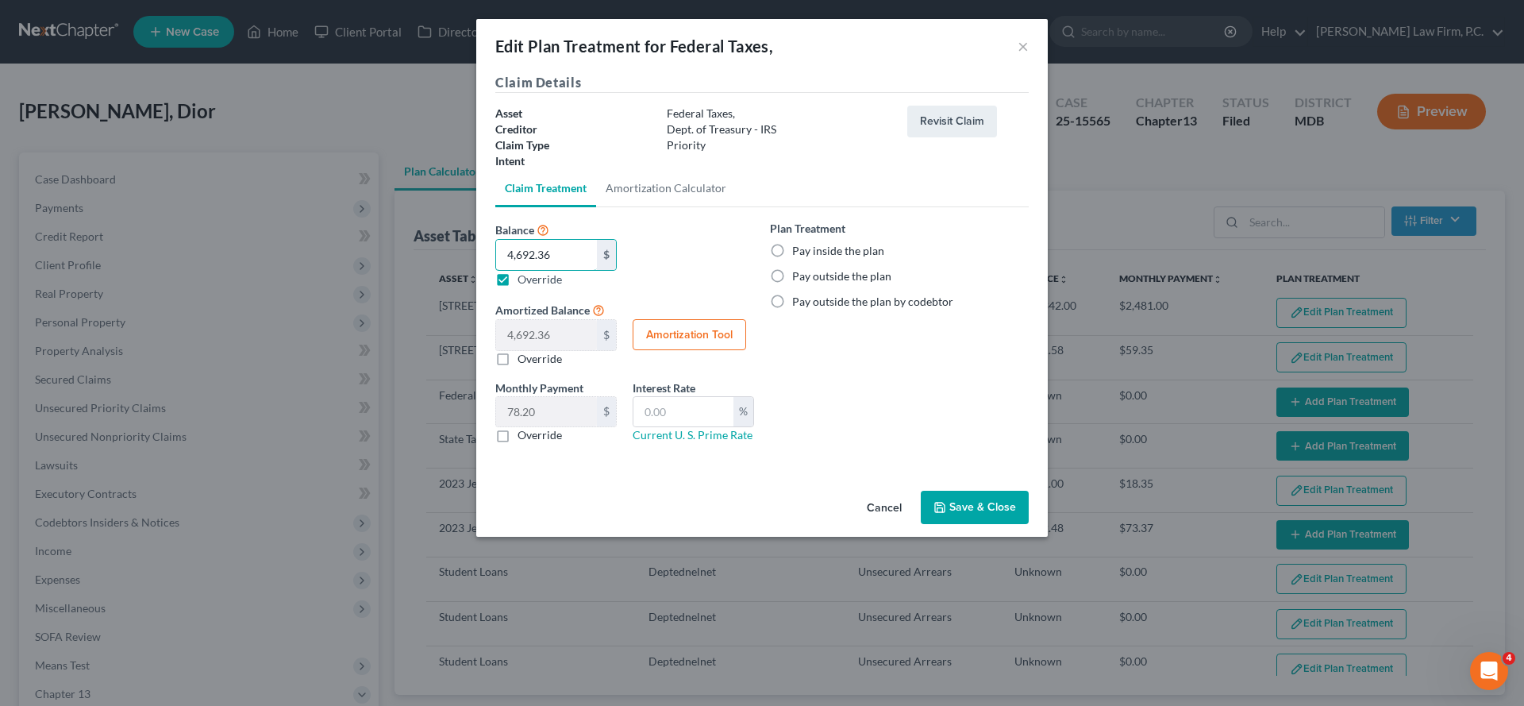
type input "4,692.36"
click at [1029, 524] on button "Save & Close" at bounding box center [975, 506] width 108 height 33
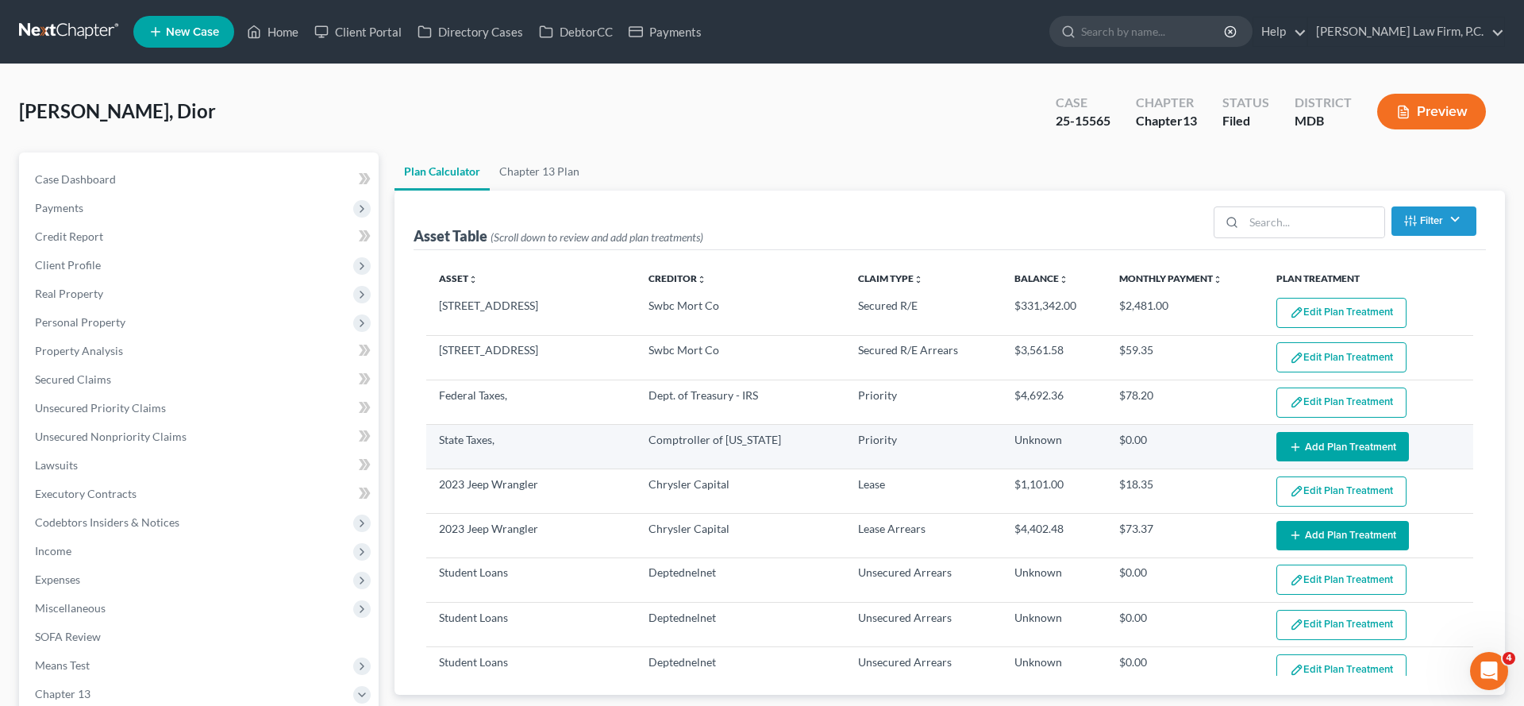
select select "59"
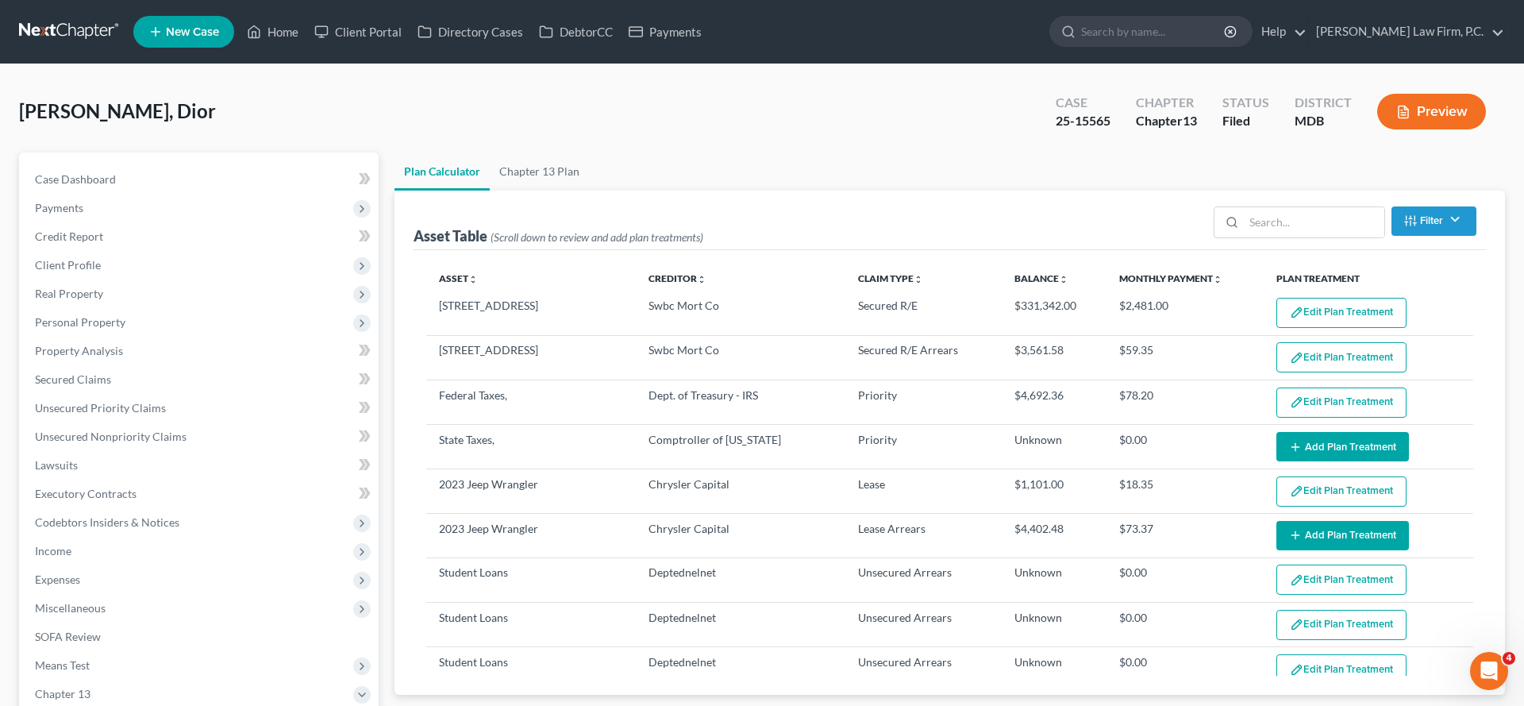
click at [1368, 461] on button "Add Plan Treatment" at bounding box center [1342, 446] width 133 height 29
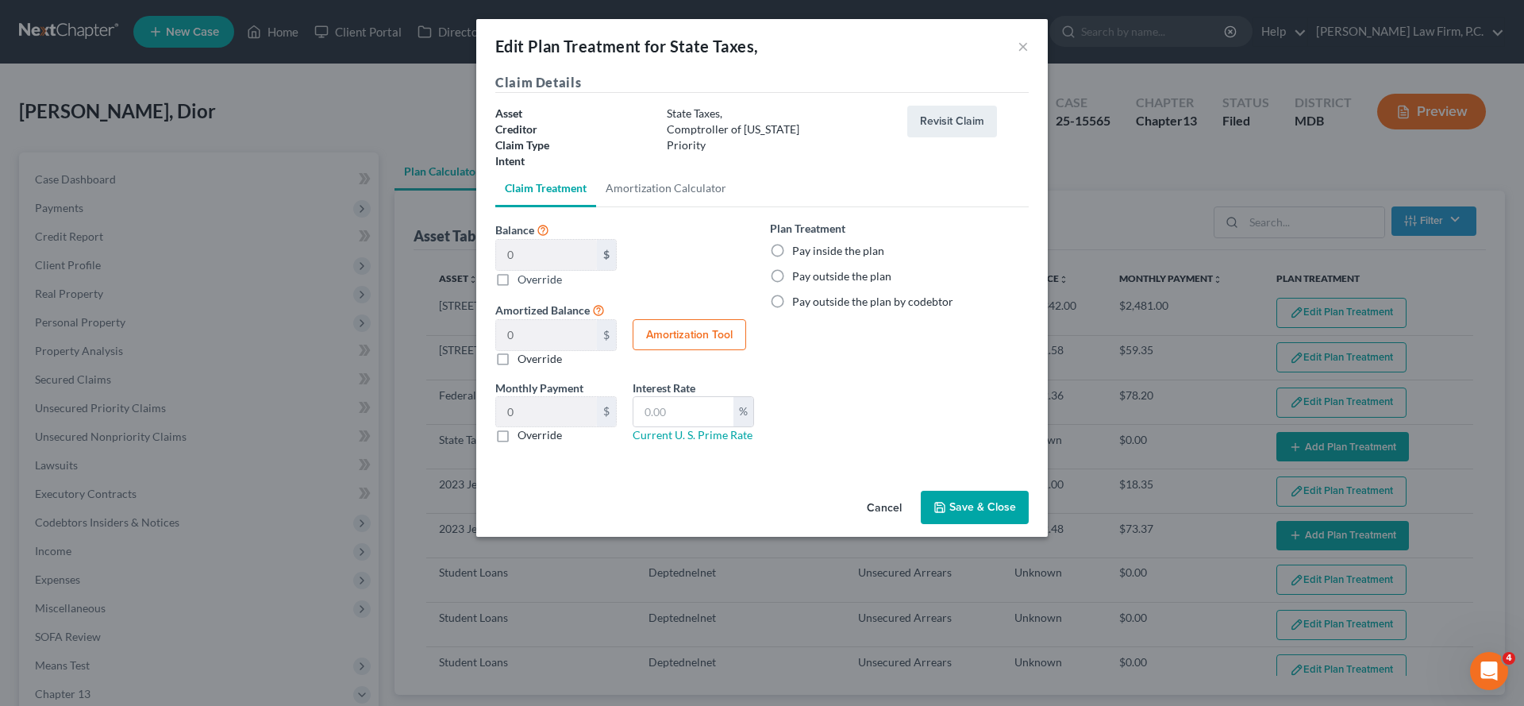
click at [845, 259] on label "Pay inside the plan" at bounding box center [838, 251] width 92 height 16
click at [809, 253] on input "Pay inside the plan" at bounding box center [803, 248] width 10 height 10
radio input "true"
click at [1011, 524] on button "Save & Close" at bounding box center [975, 506] width 108 height 33
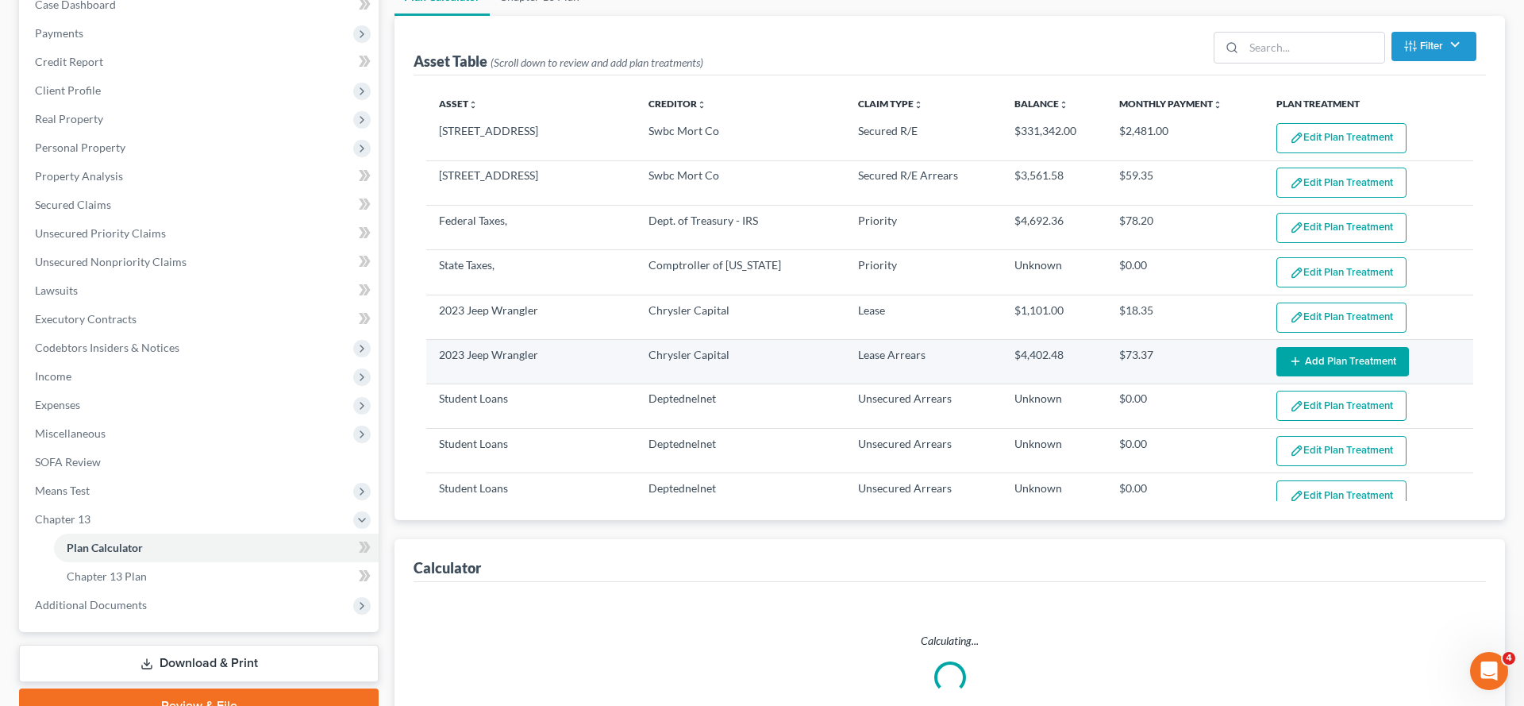
scroll to position [179, 0]
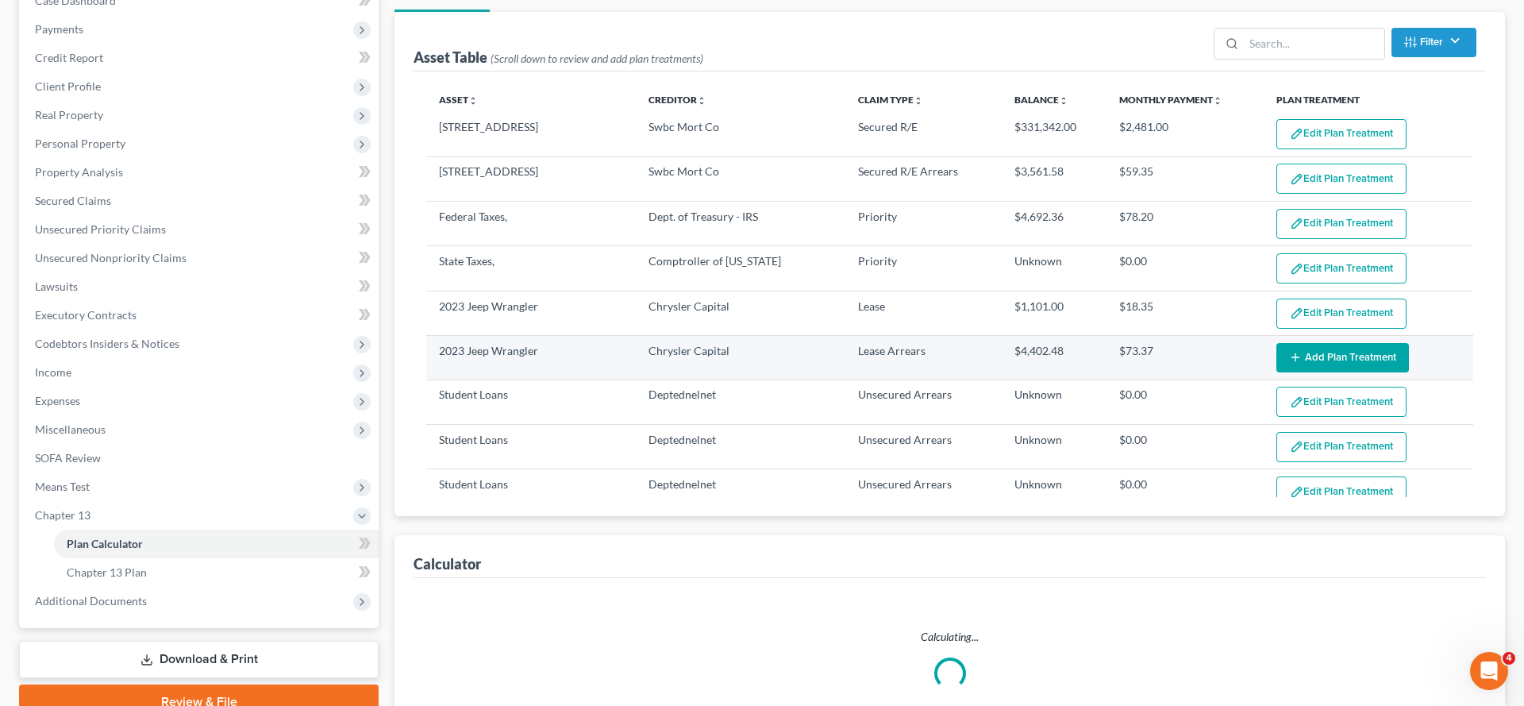
select select "59"
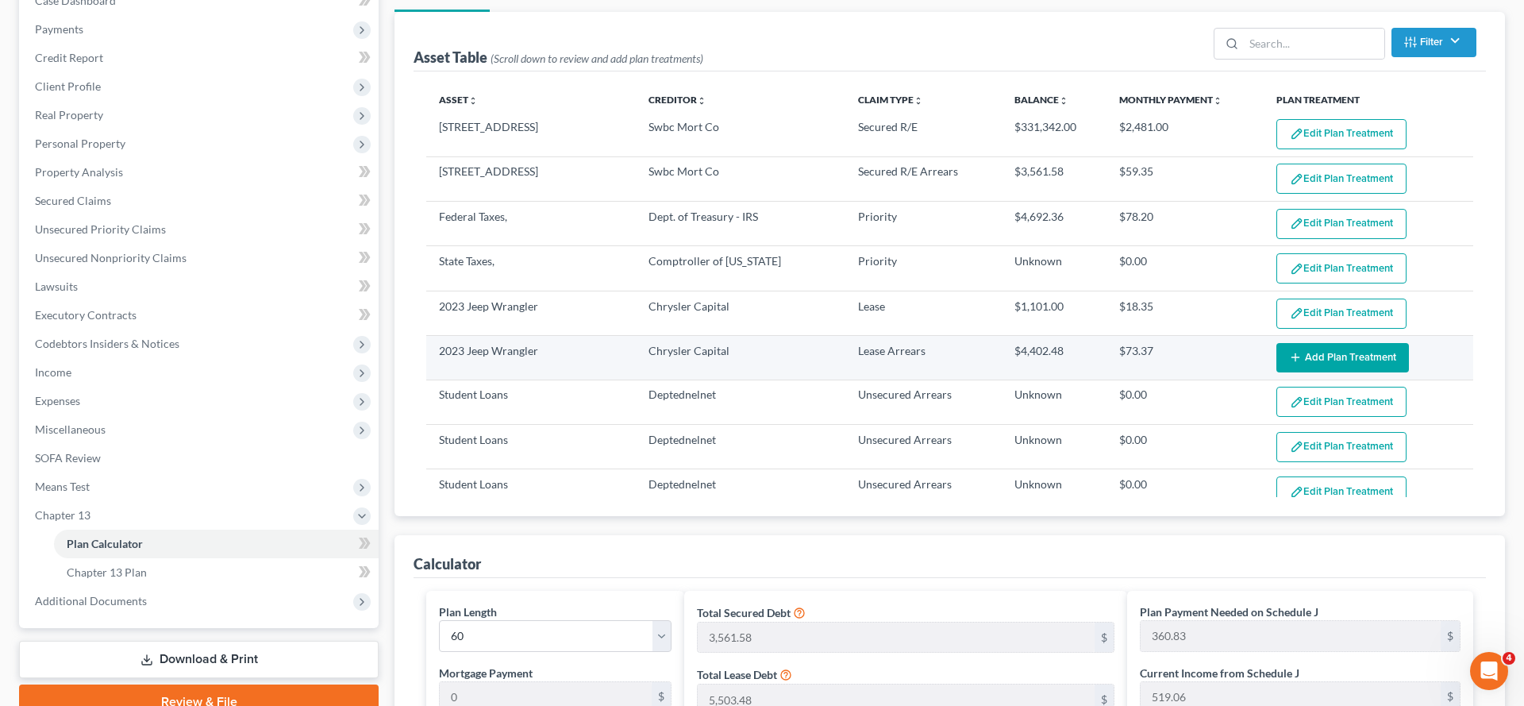
click at [1318, 372] on button "Add Plan Treatment" at bounding box center [1342, 357] width 133 height 29
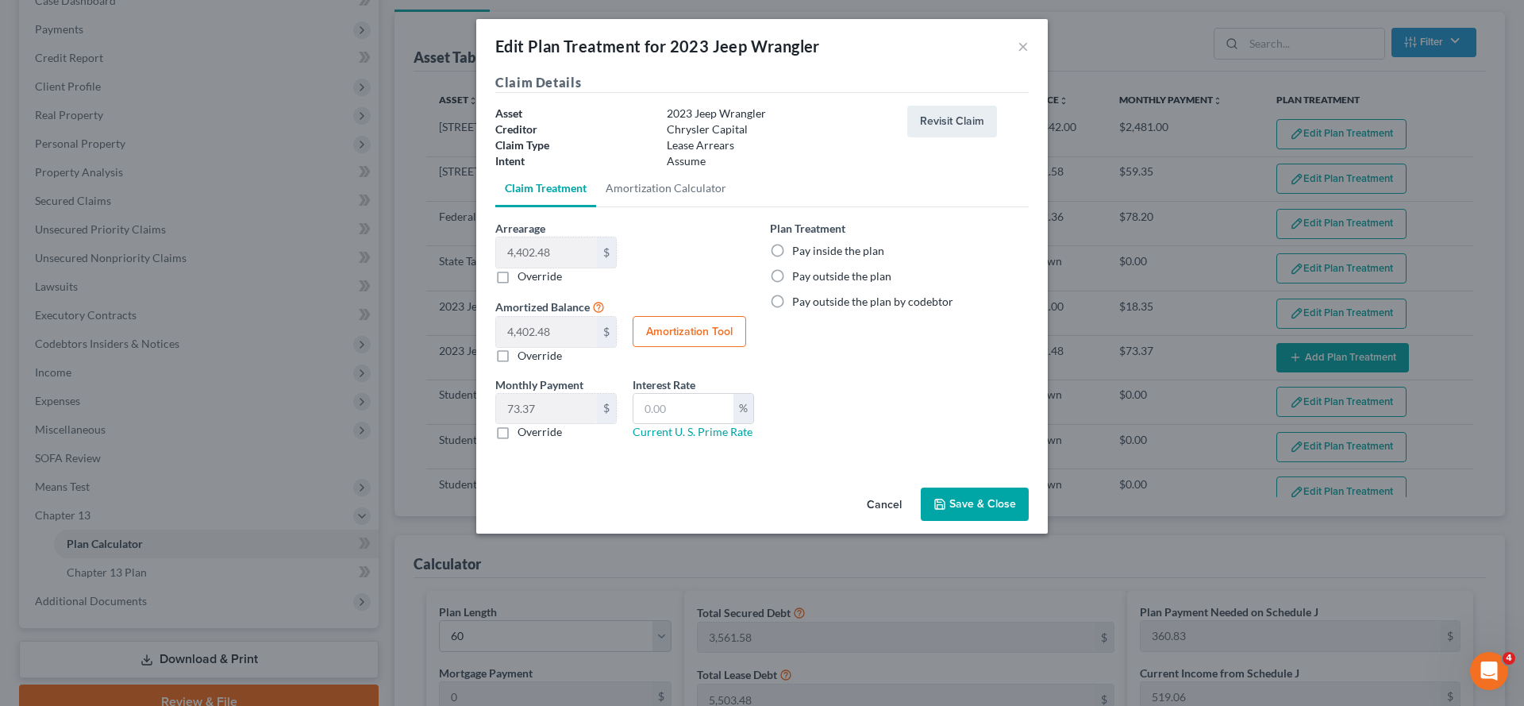
click at [833, 259] on label "Pay inside the plan" at bounding box center [838, 251] width 92 height 16
click at [809, 253] on input "Pay inside the plan" at bounding box center [803, 248] width 10 height 10
radio input "true"
click at [517, 284] on label "Override" at bounding box center [539, 276] width 44 height 16
click at [524, 279] on input "Override" at bounding box center [529, 273] width 10 height 10
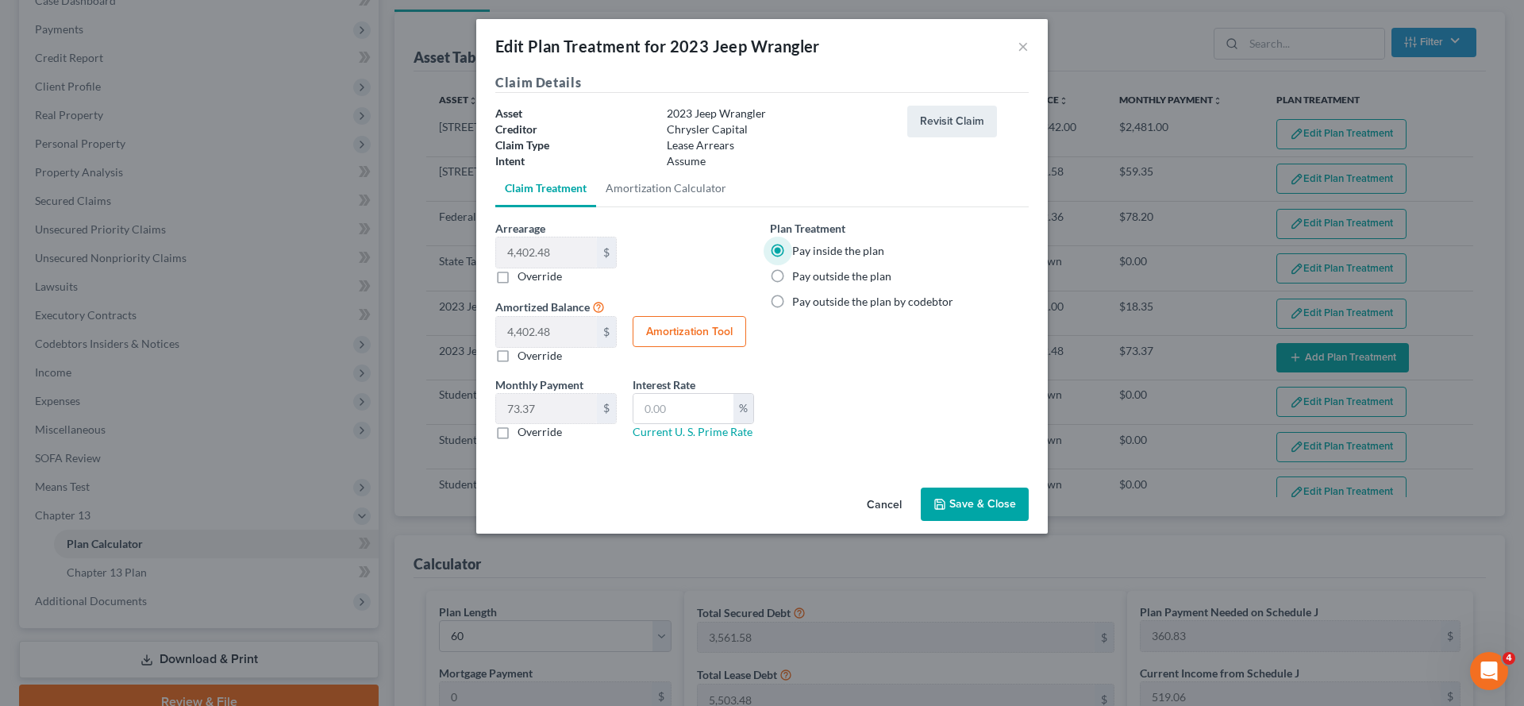
checkbox input "true"
click at [496, 267] on input "text" at bounding box center [546, 252] width 101 height 30
type input "1"
type input "1.00"
type input "0.01"
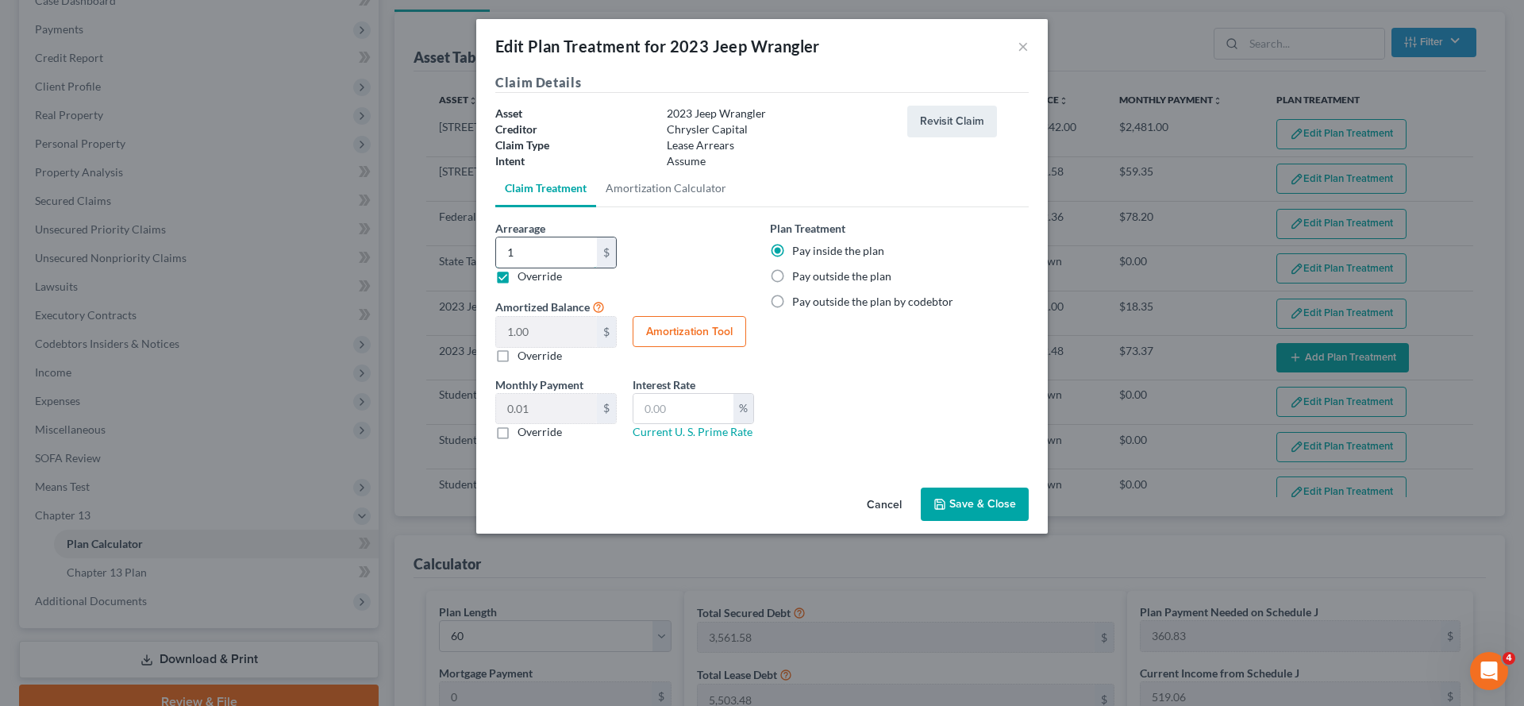
type input "11"
type input "11.00"
type input "0.18"
type input "111"
type input "111.00"
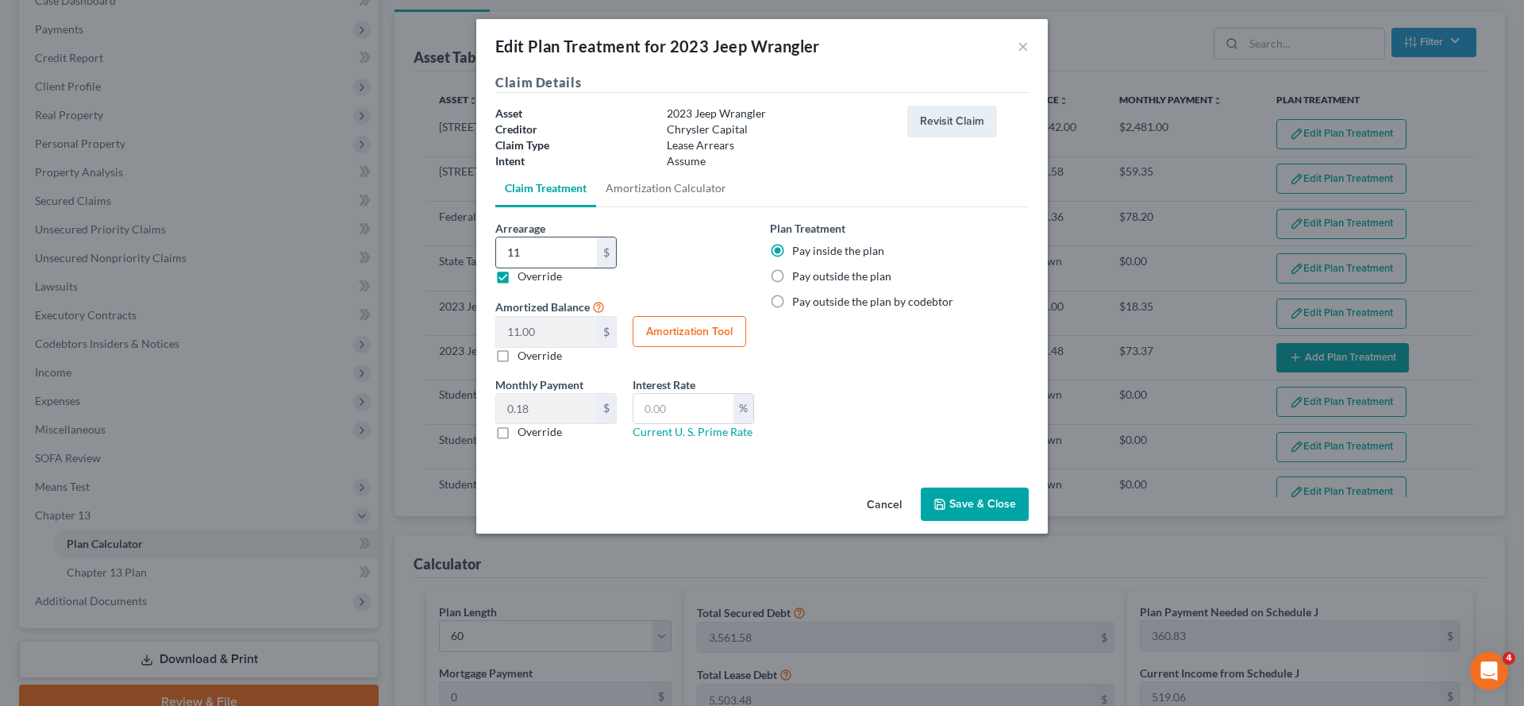
type input "1.85"
type input "1111"
type input "1,111.00"
type input "18.51"
type input "1,111.3"
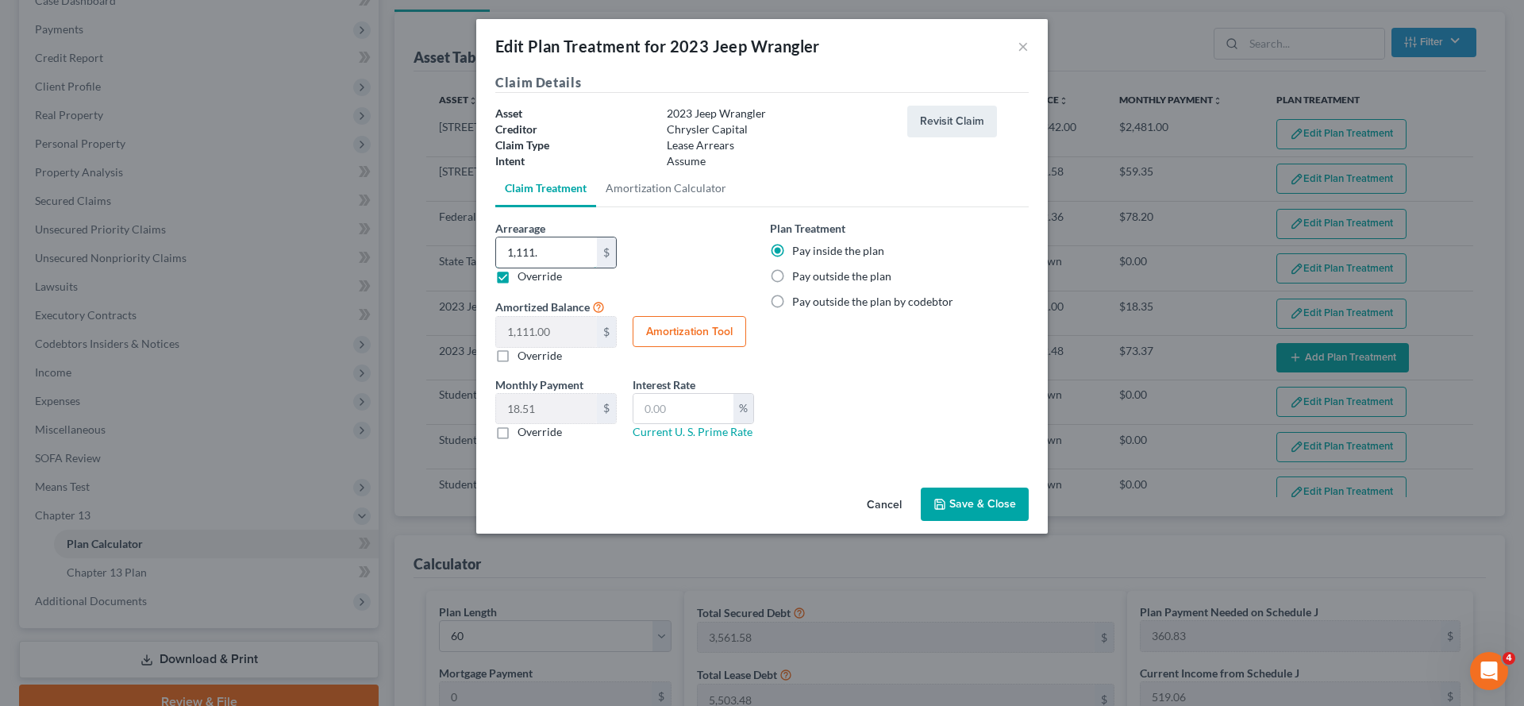
type input "1,111.30"
type input "18.52"
type input "1,111.34"
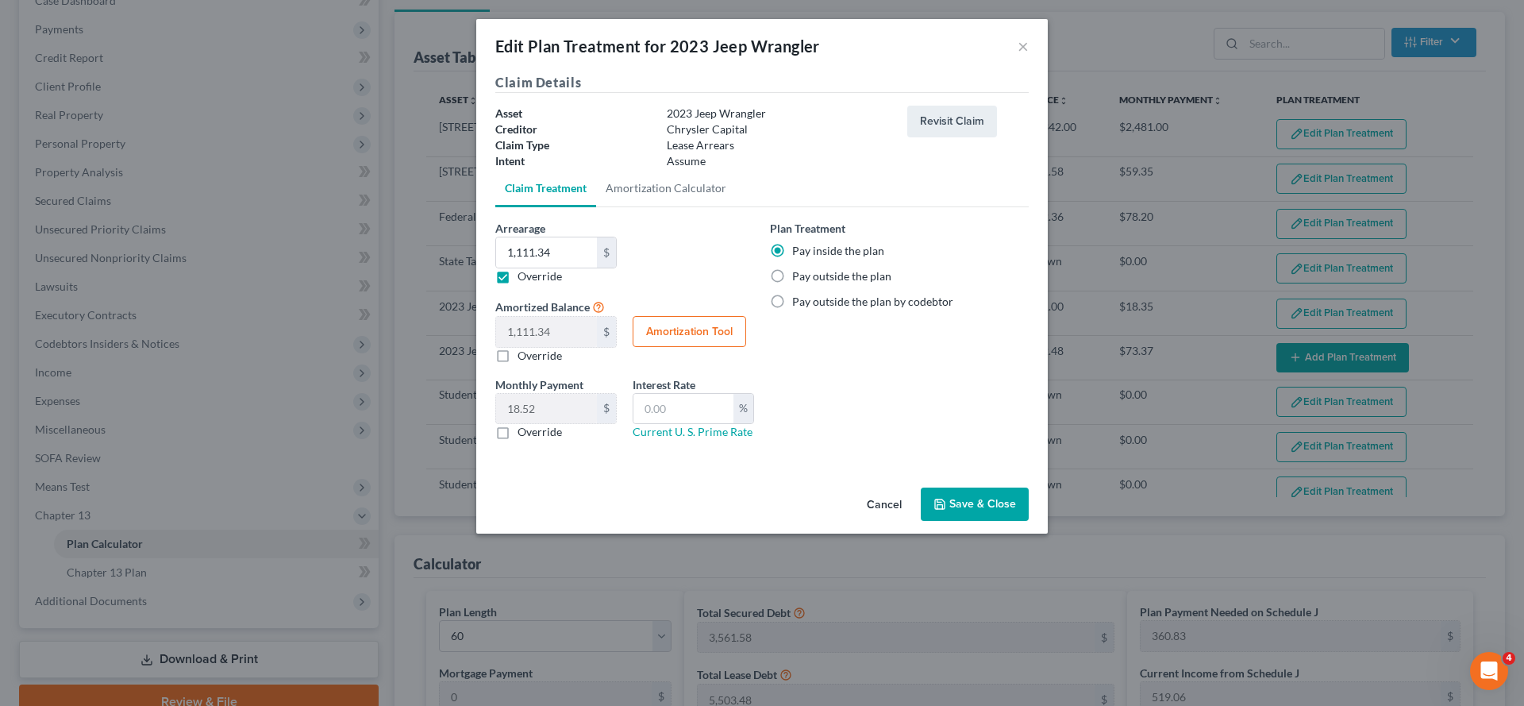
click at [1029, 521] on button "Save & Close" at bounding box center [975, 503] width 108 height 33
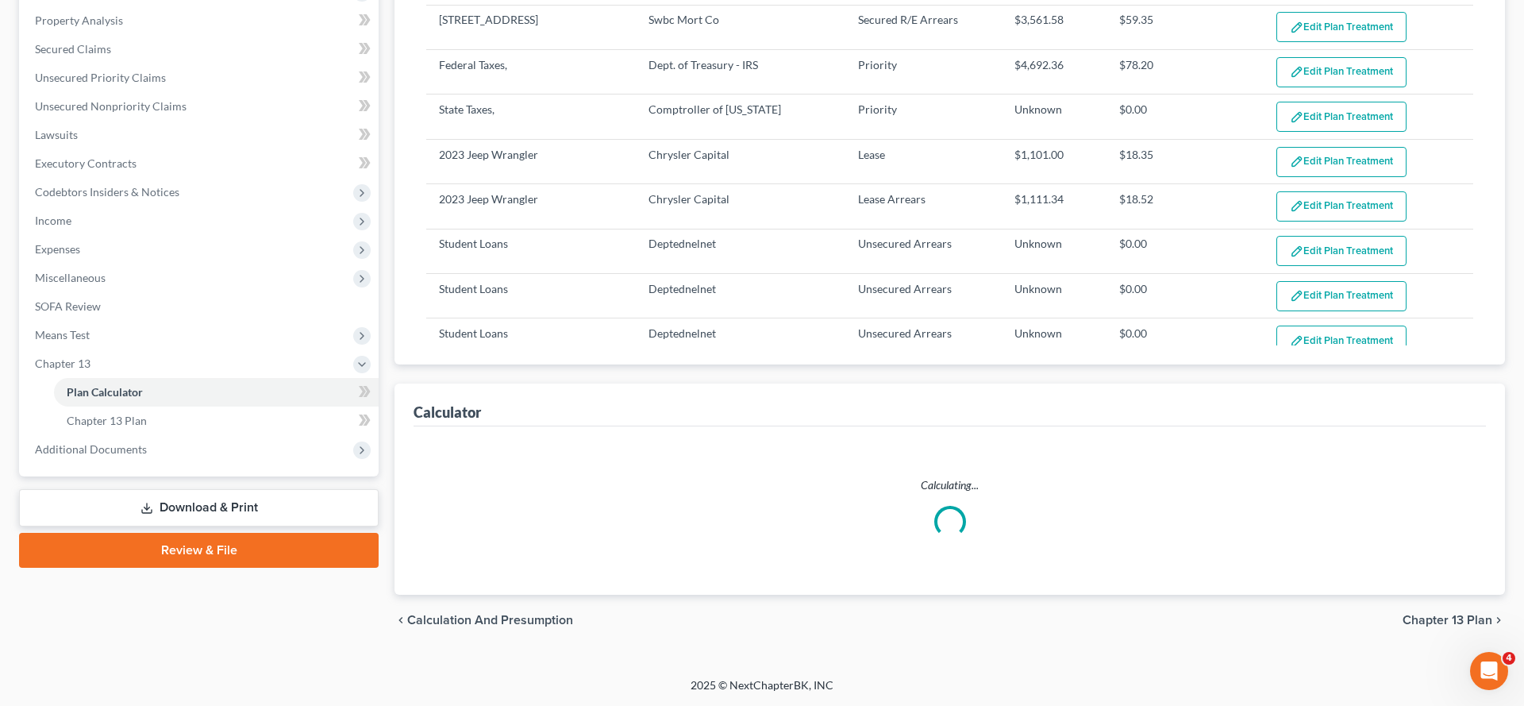
scroll to position [508, 0]
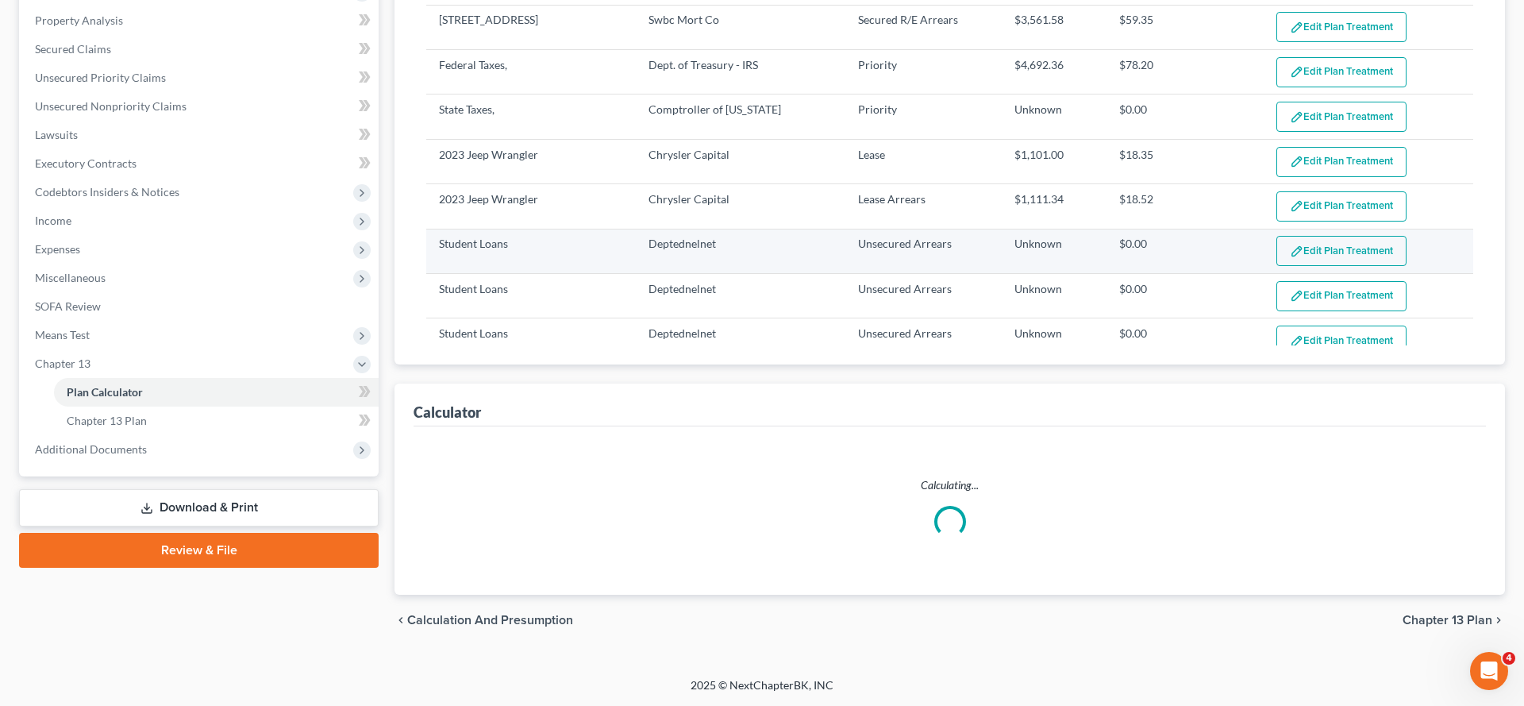
select select "59"
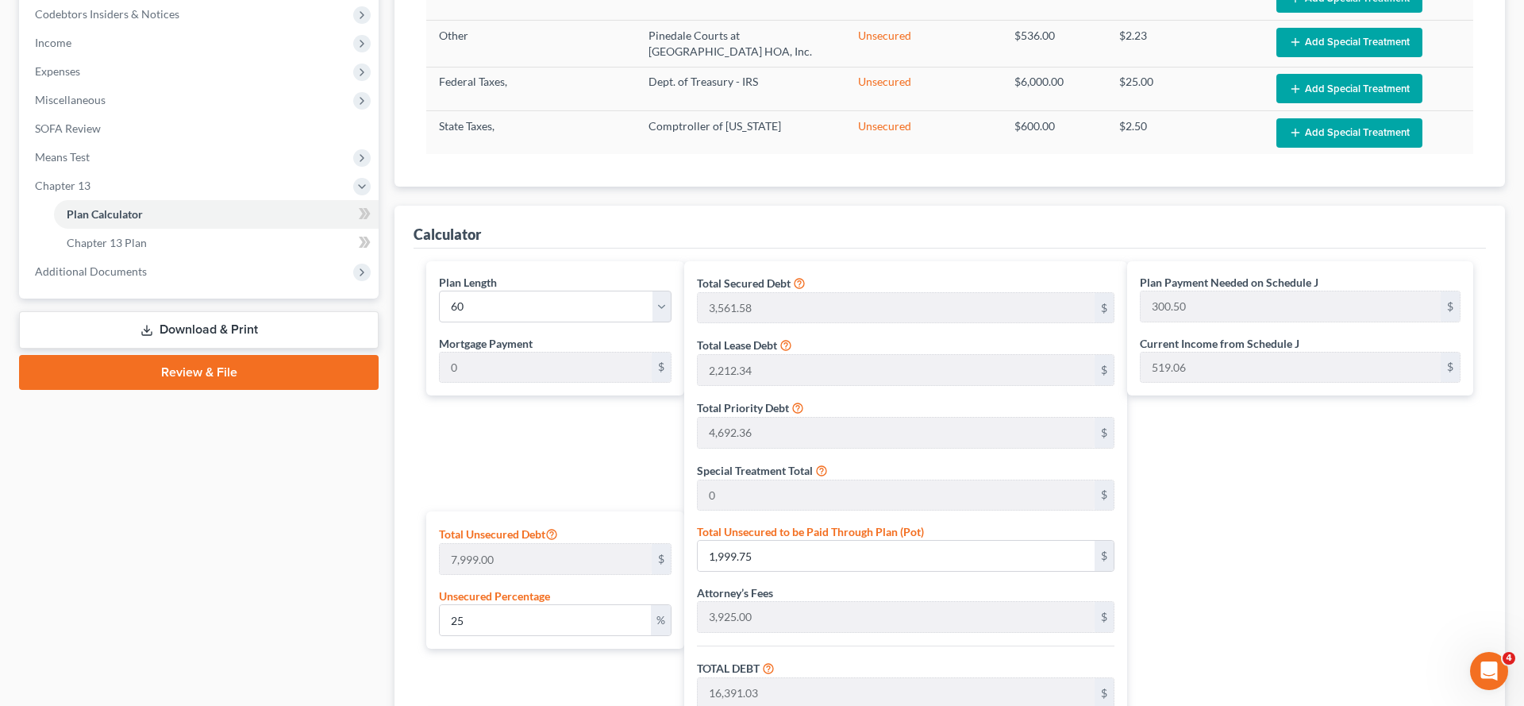
scroll to position [2359, 0]
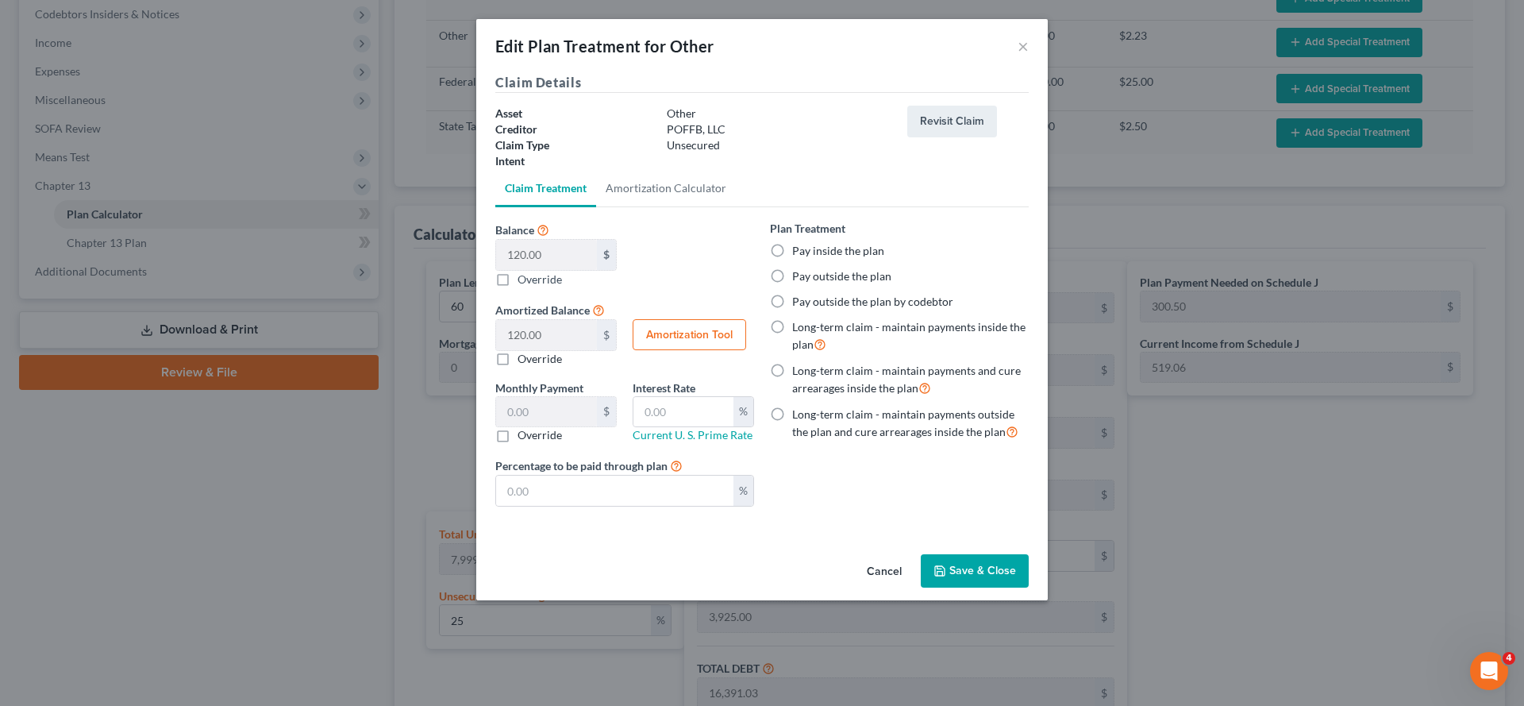
click at [859, 259] on label "Pay inside the plan" at bounding box center [838, 251] width 92 height 16
click at [809, 253] on input "Pay inside the plan" at bounding box center [803, 248] width 10 height 10
radio input "true"
click at [1029, 587] on button "Save & Close" at bounding box center [975, 570] width 108 height 33
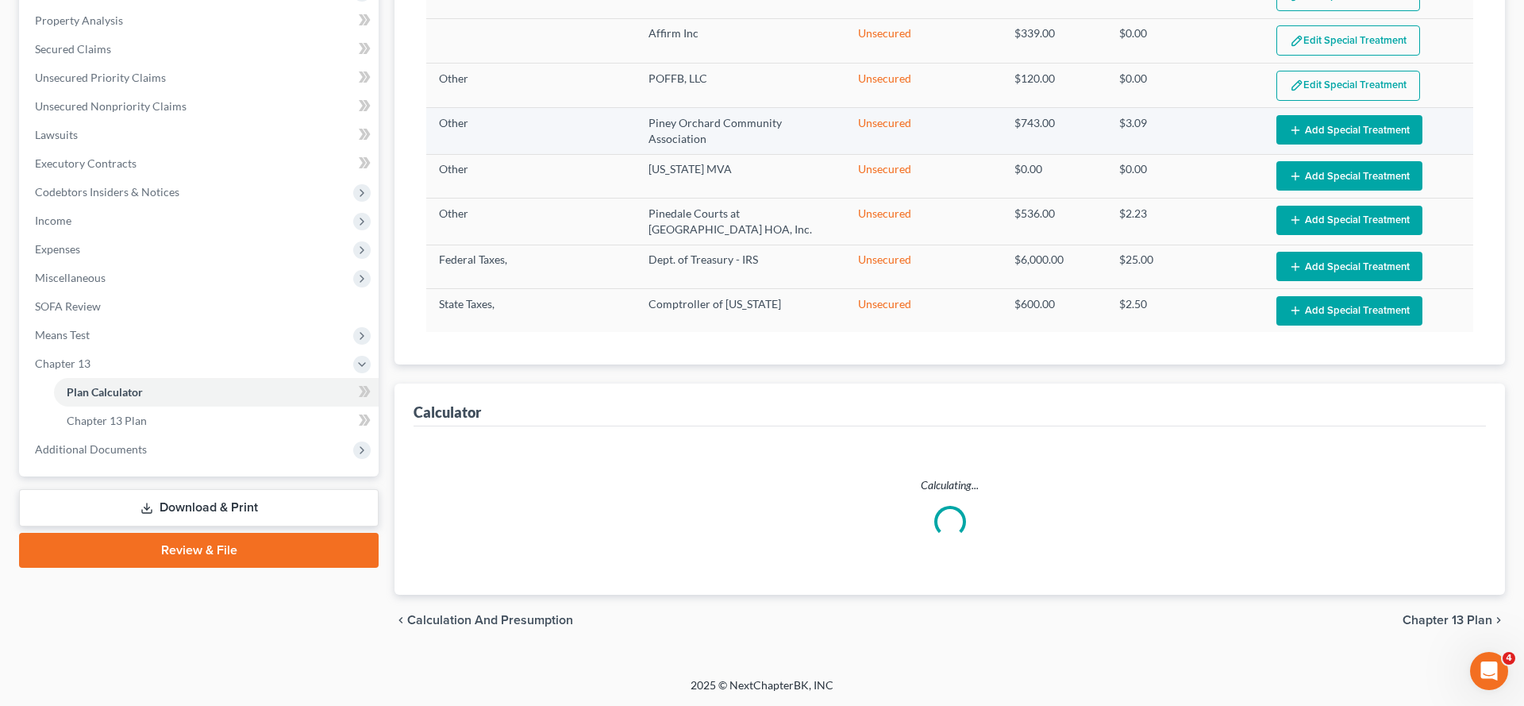
select select "59"
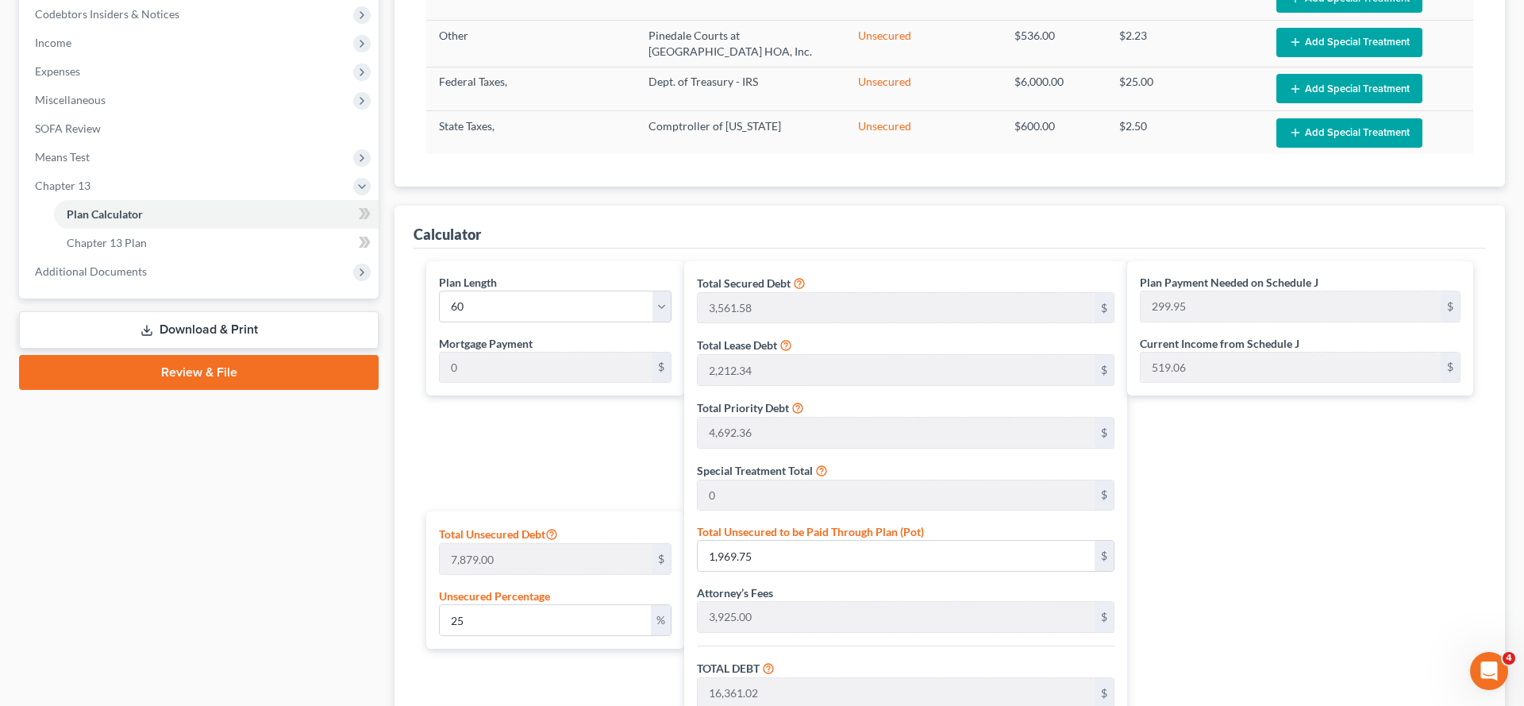
scroll to position [2447, 0]
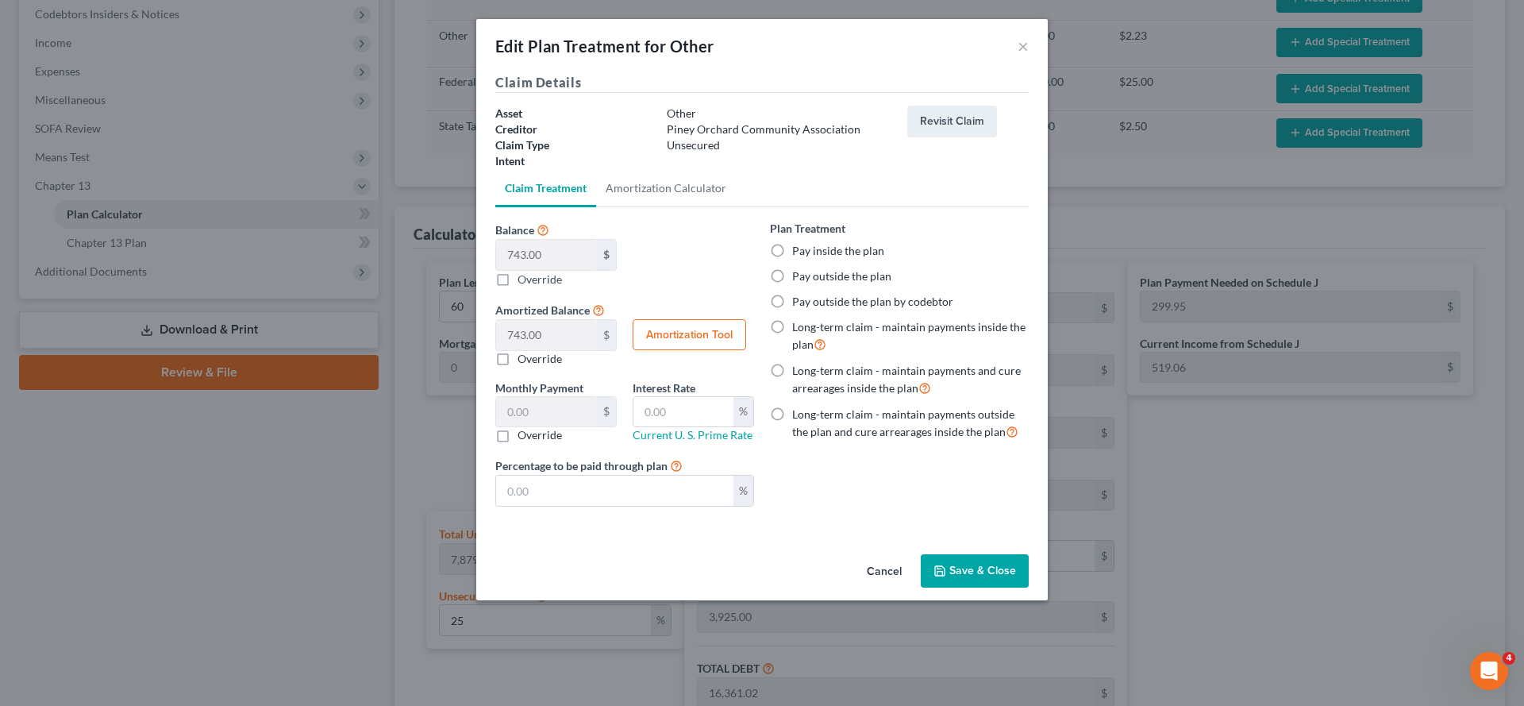
click at [860, 259] on label "Pay inside the plan" at bounding box center [838, 251] width 92 height 16
click at [809, 253] on input "Pay inside the plan" at bounding box center [803, 248] width 10 height 10
radio input "true"
click at [1028, 587] on button "Save & Close" at bounding box center [975, 570] width 108 height 33
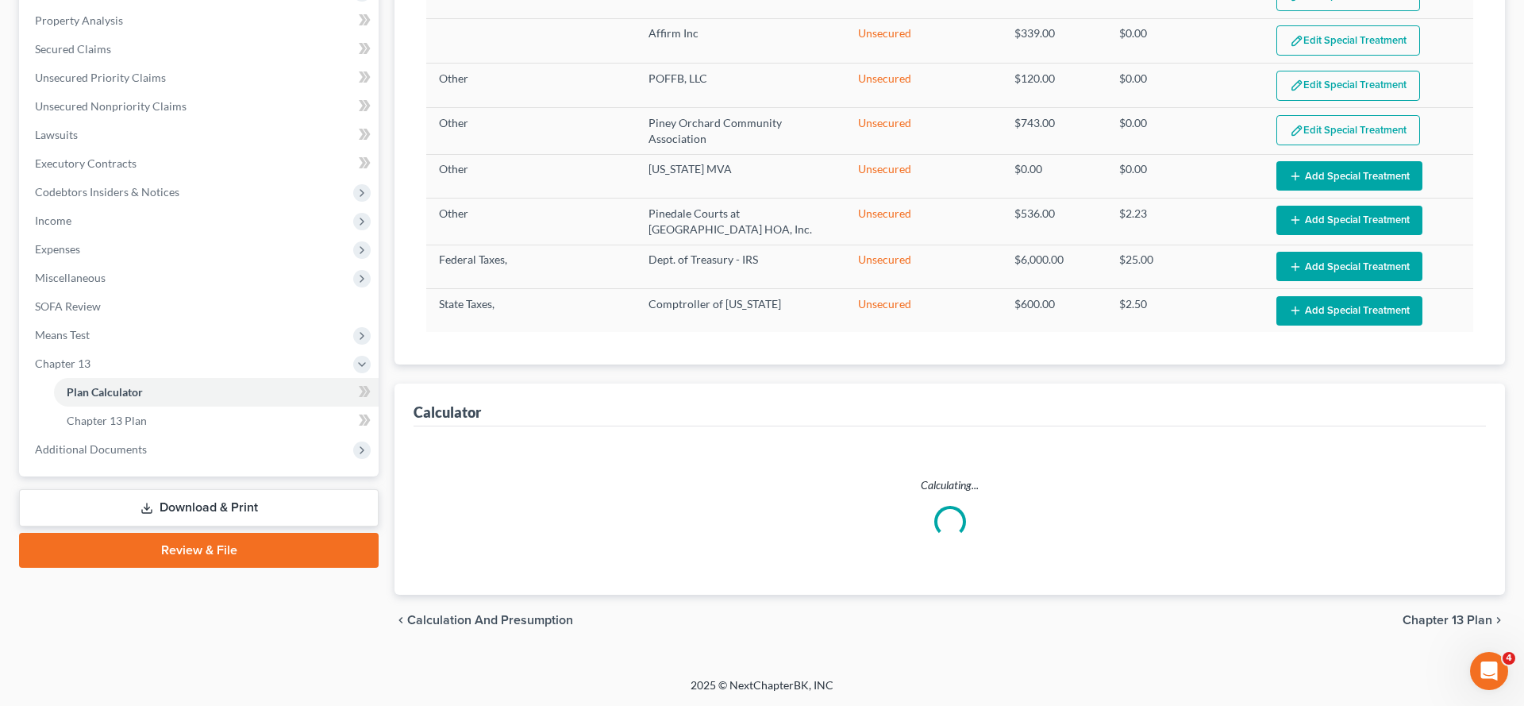
select select "59"
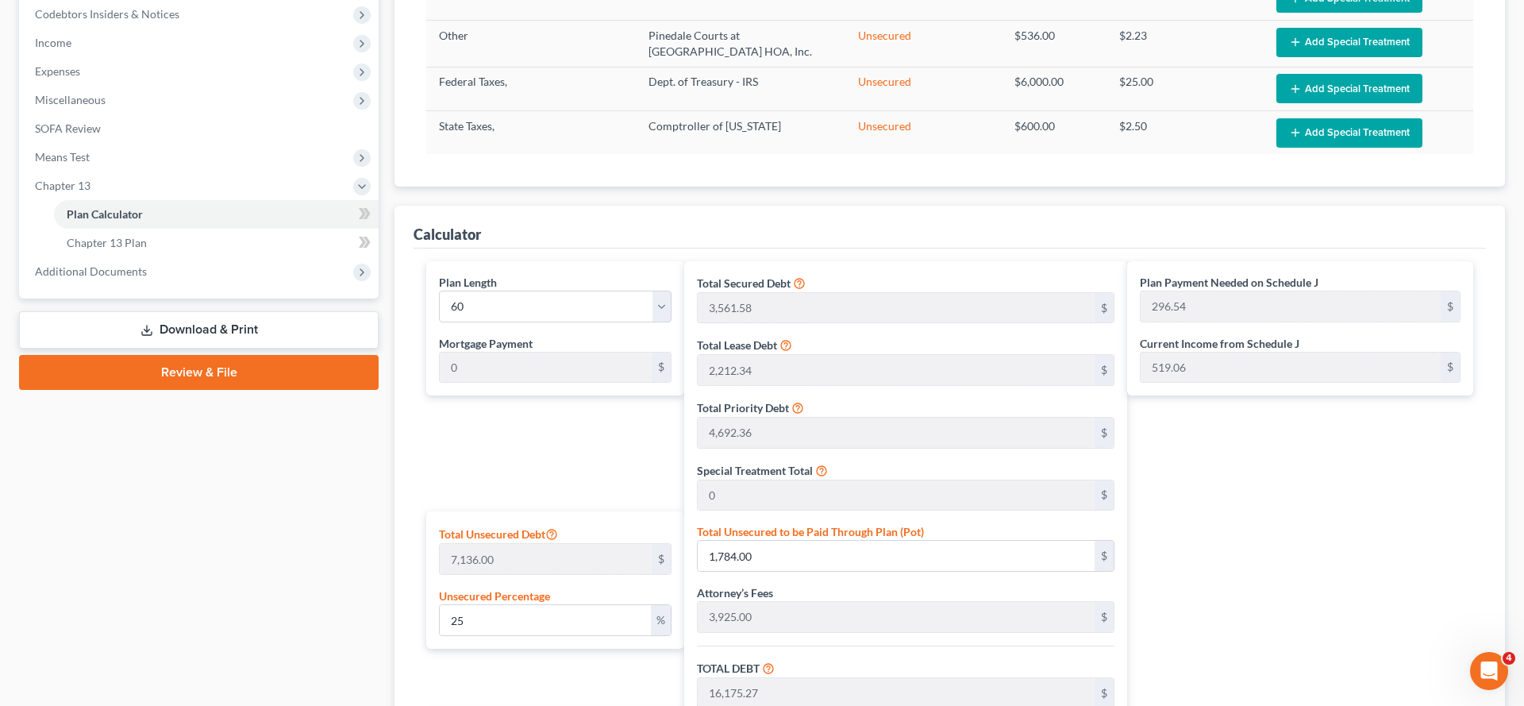
scroll to position [2541, 0]
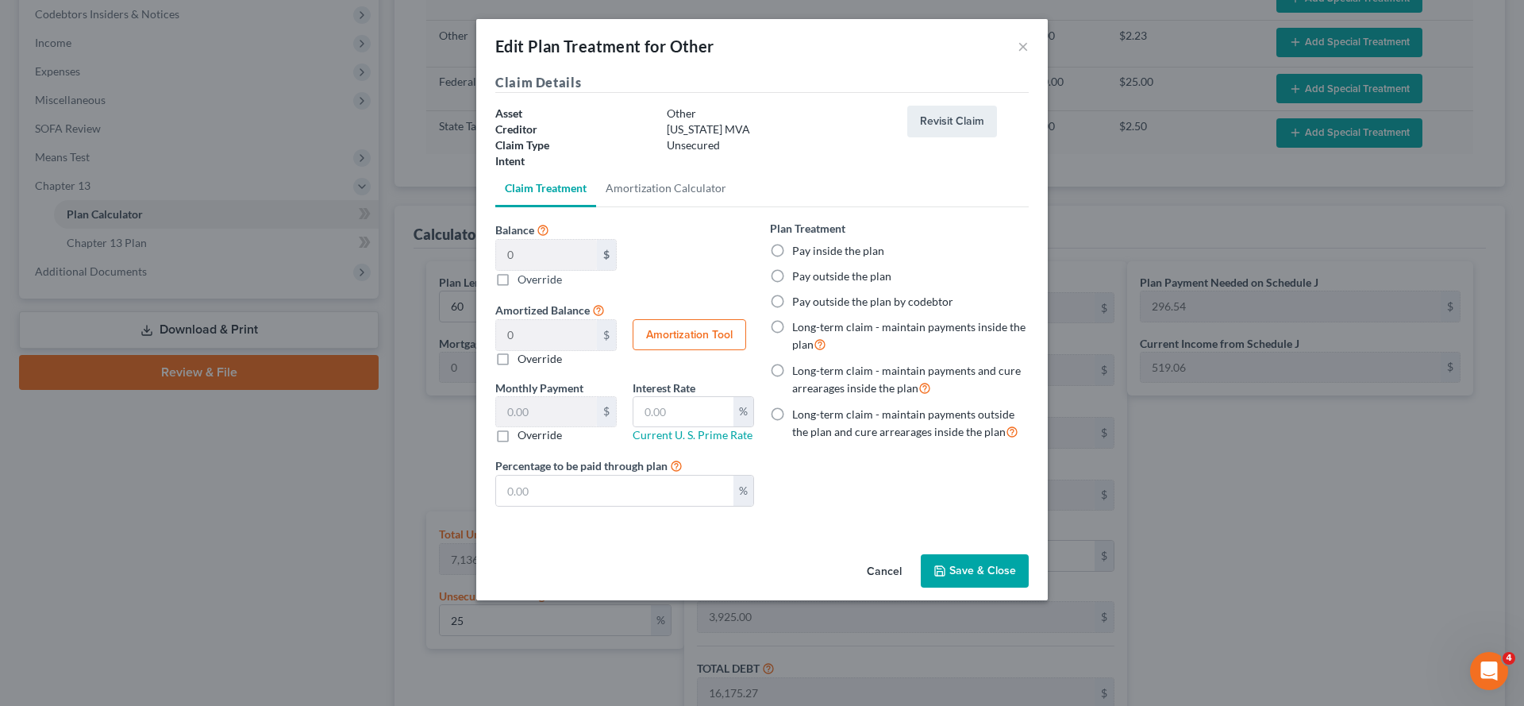
click at [880, 259] on label "Pay inside the plan" at bounding box center [838, 251] width 92 height 16
click at [809, 253] on input "Pay inside the plan" at bounding box center [803, 248] width 10 height 10
radio input "true"
click at [1020, 587] on button "Save & Close" at bounding box center [975, 570] width 108 height 33
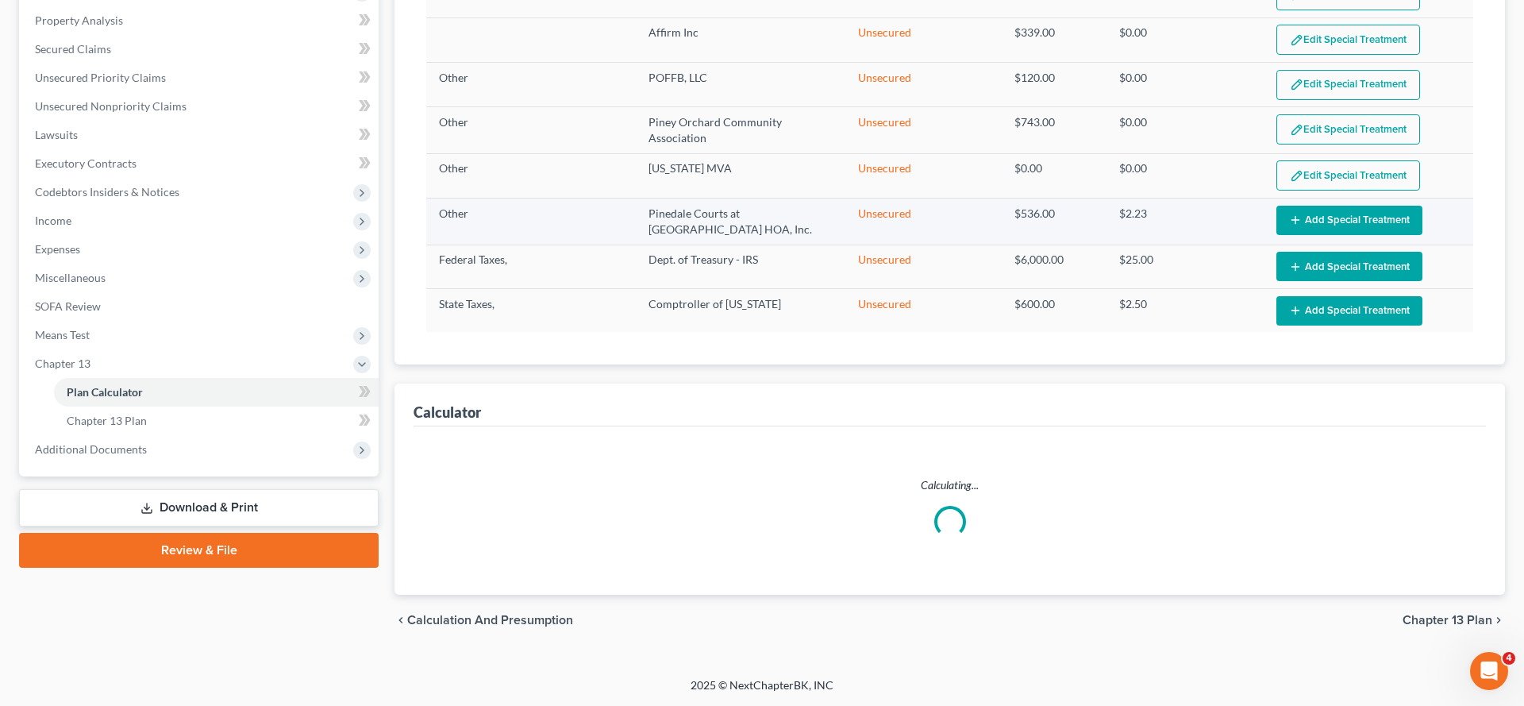
click at [1337, 235] on button "Add Special Treatment" at bounding box center [1349, 220] width 146 height 29
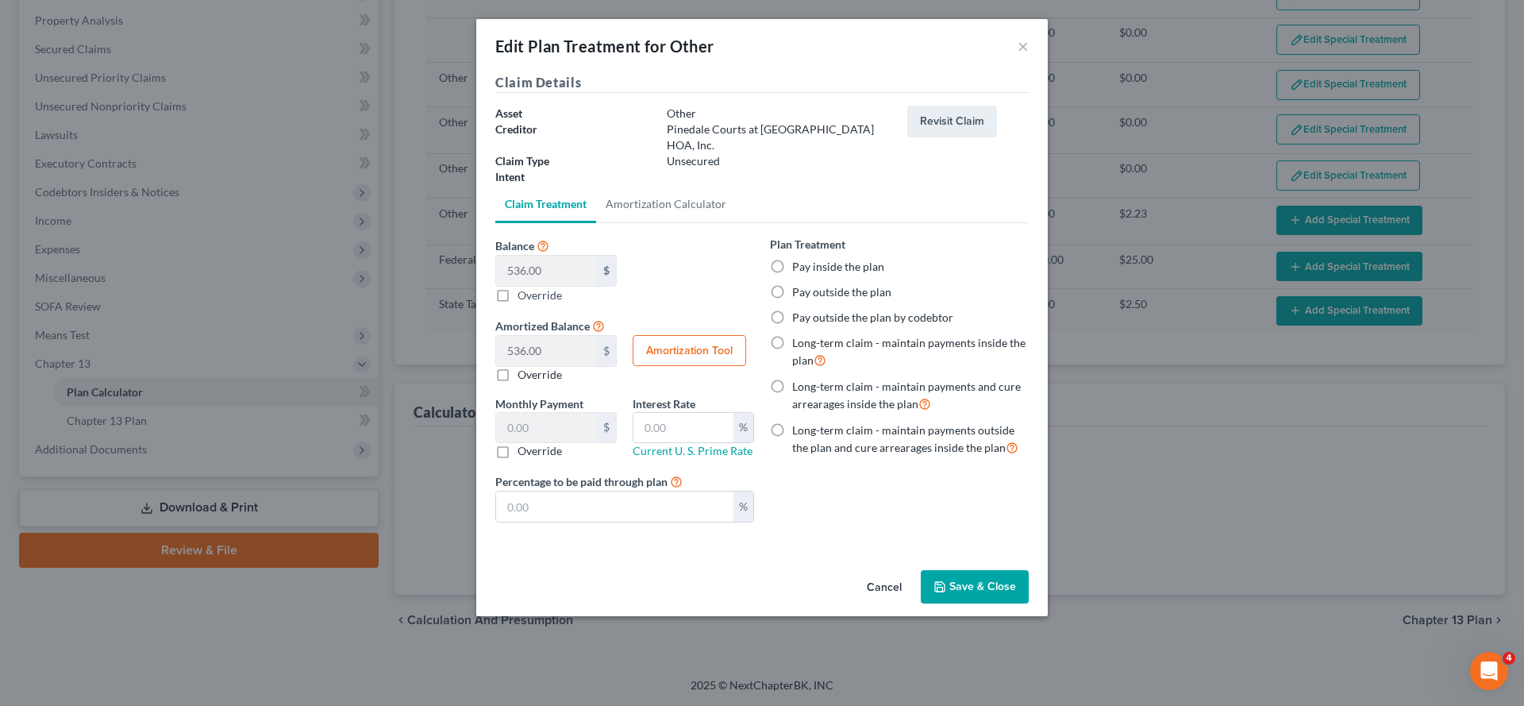
select select "59"
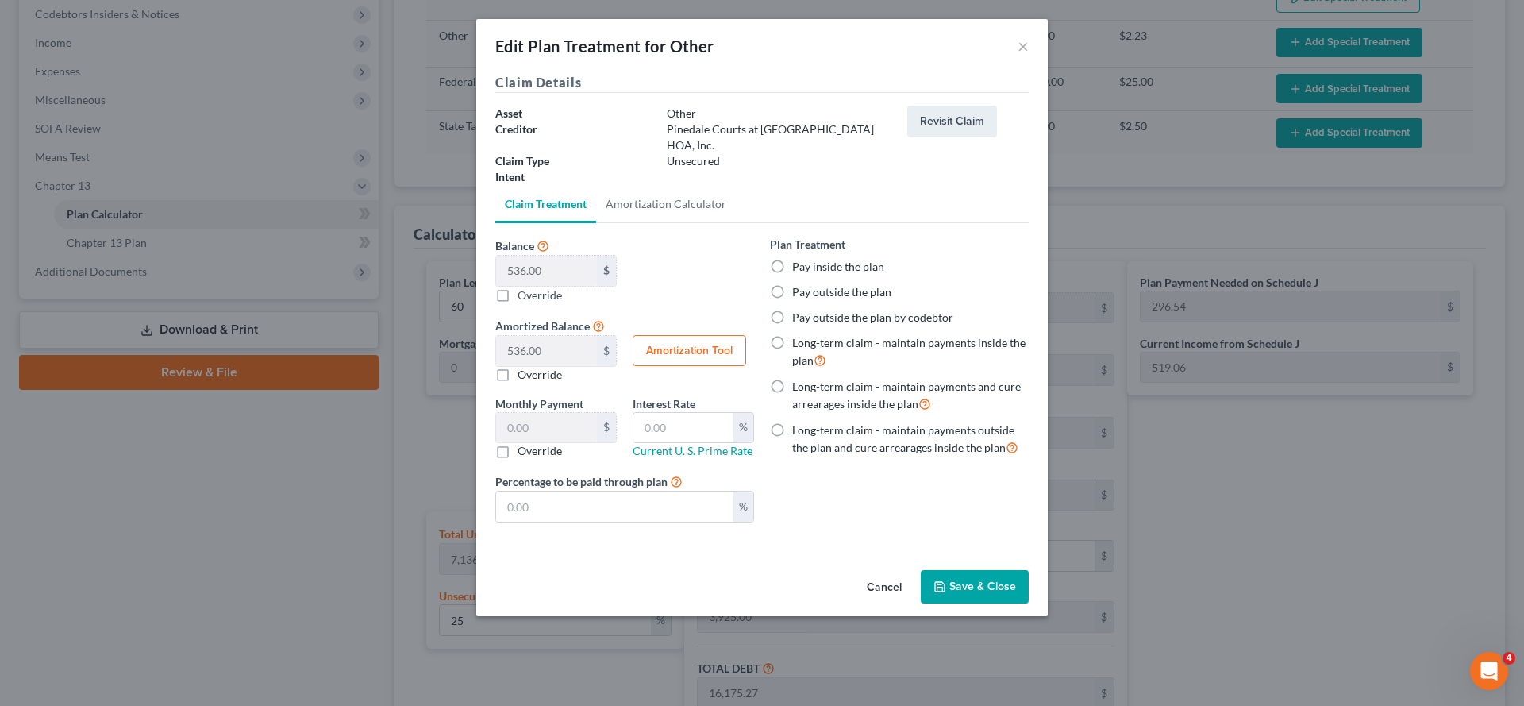
click at [862, 275] on label "Pay inside the plan" at bounding box center [838, 267] width 92 height 16
click at [809, 269] on input "Pay inside the plan" at bounding box center [803, 264] width 10 height 10
radio input "true"
click at [1029, 603] on button "Save & Close" at bounding box center [975, 586] width 108 height 33
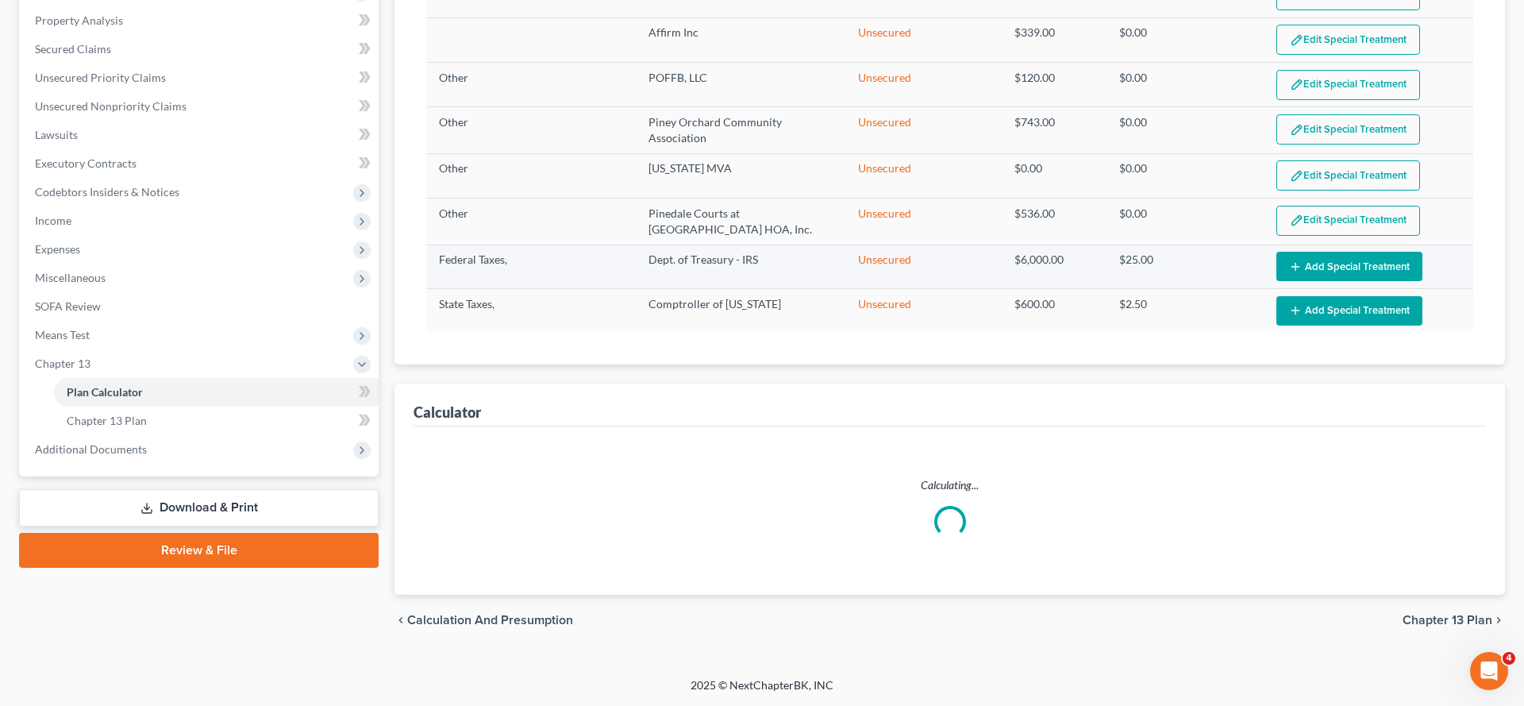
select select "59"
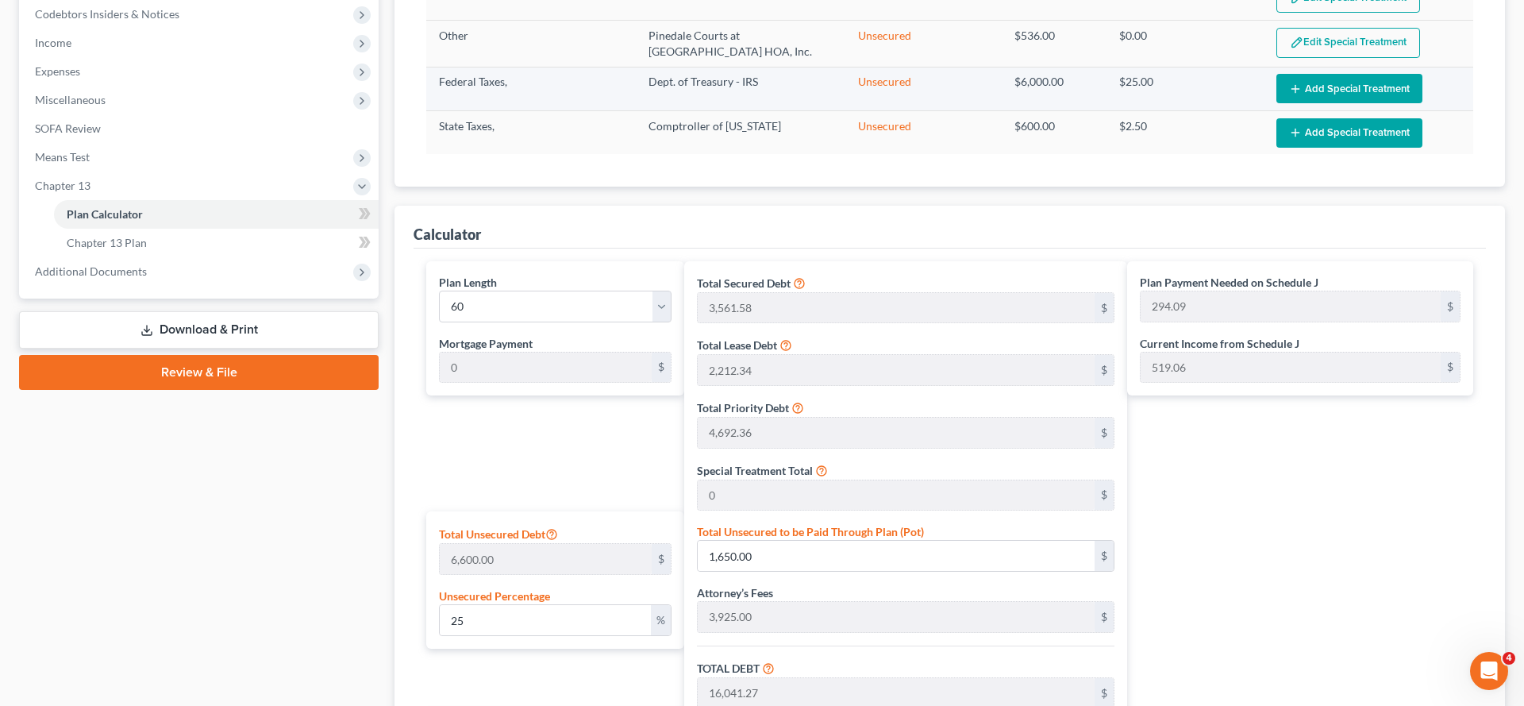
scroll to position [2619, 0]
click at [1331, 103] on button "Add Special Treatment" at bounding box center [1349, 88] width 146 height 29
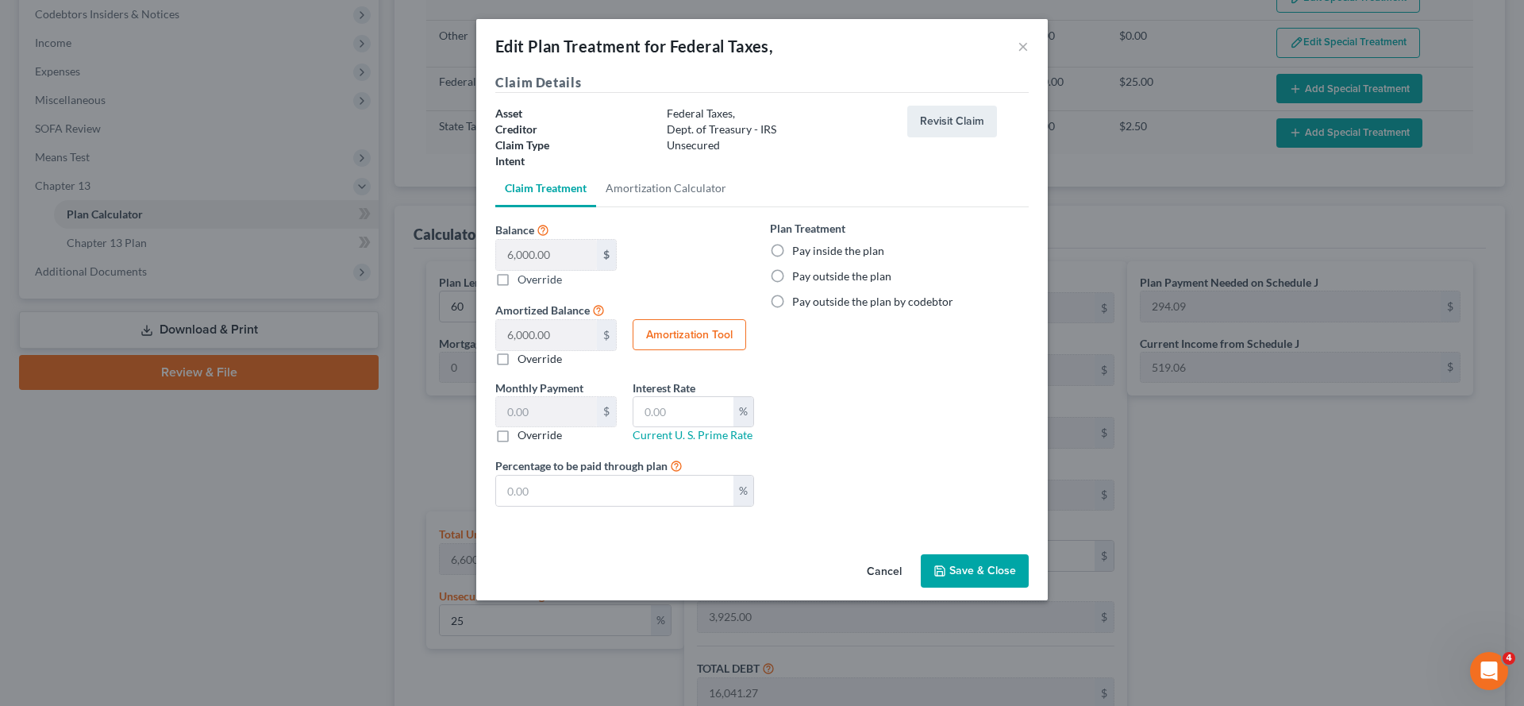
click at [862, 259] on label "Pay inside the plan" at bounding box center [838, 251] width 92 height 16
click at [809, 253] on input "Pay inside the plan" at bounding box center [803, 248] width 10 height 10
radio input "true"
click at [1029, 587] on button "Save & Close" at bounding box center [975, 570] width 108 height 33
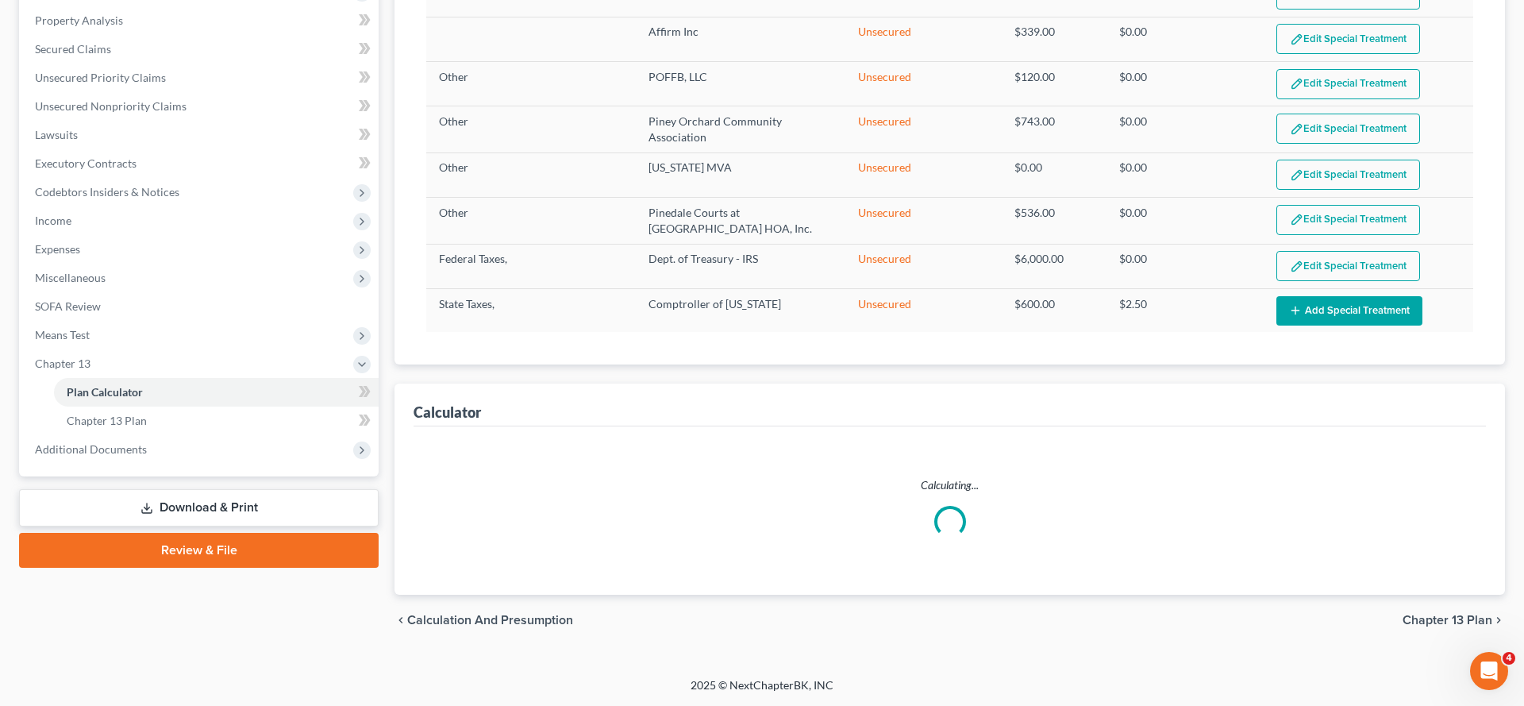
scroll to position [2620, 0]
select select "59"
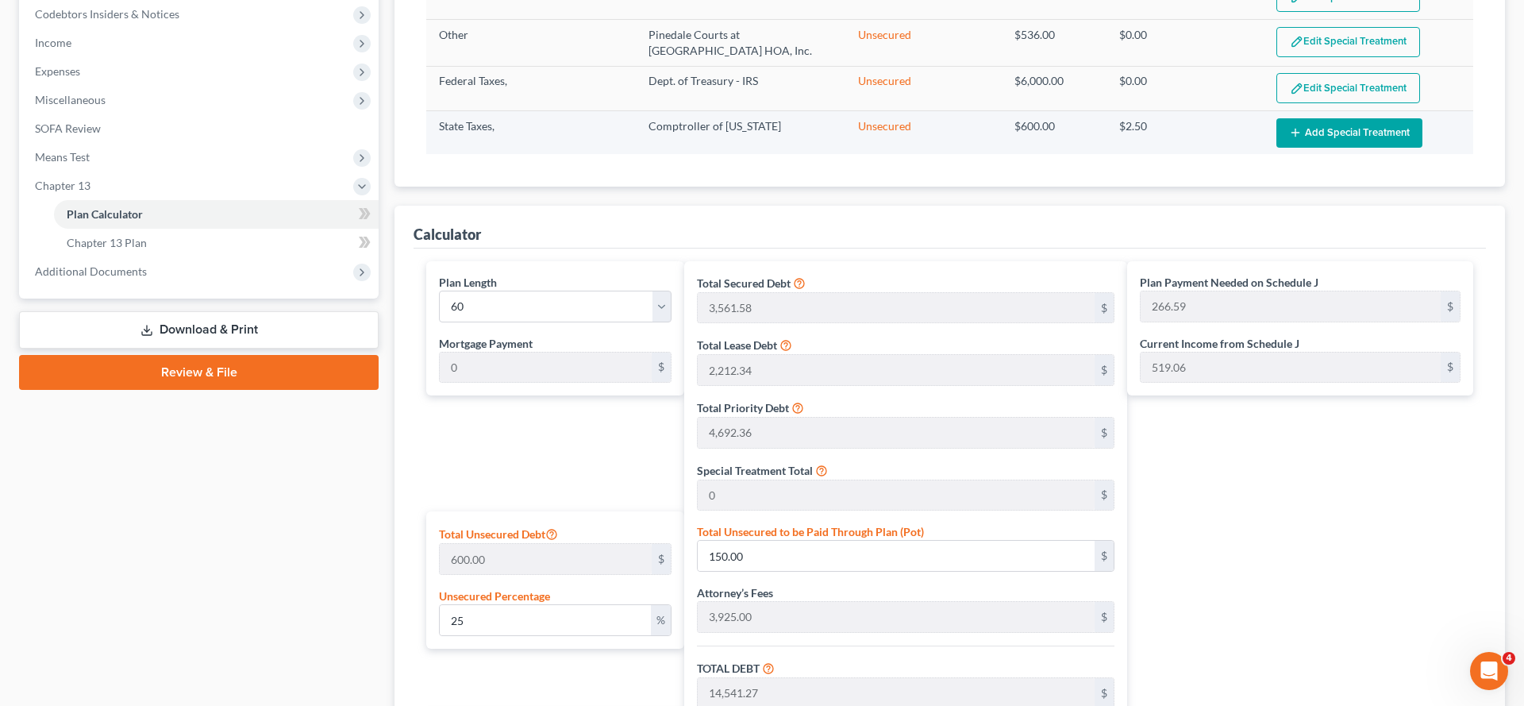
click at [1327, 148] on button "Add Special Treatment" at bounding box center [1349, 132] width 146 height 29
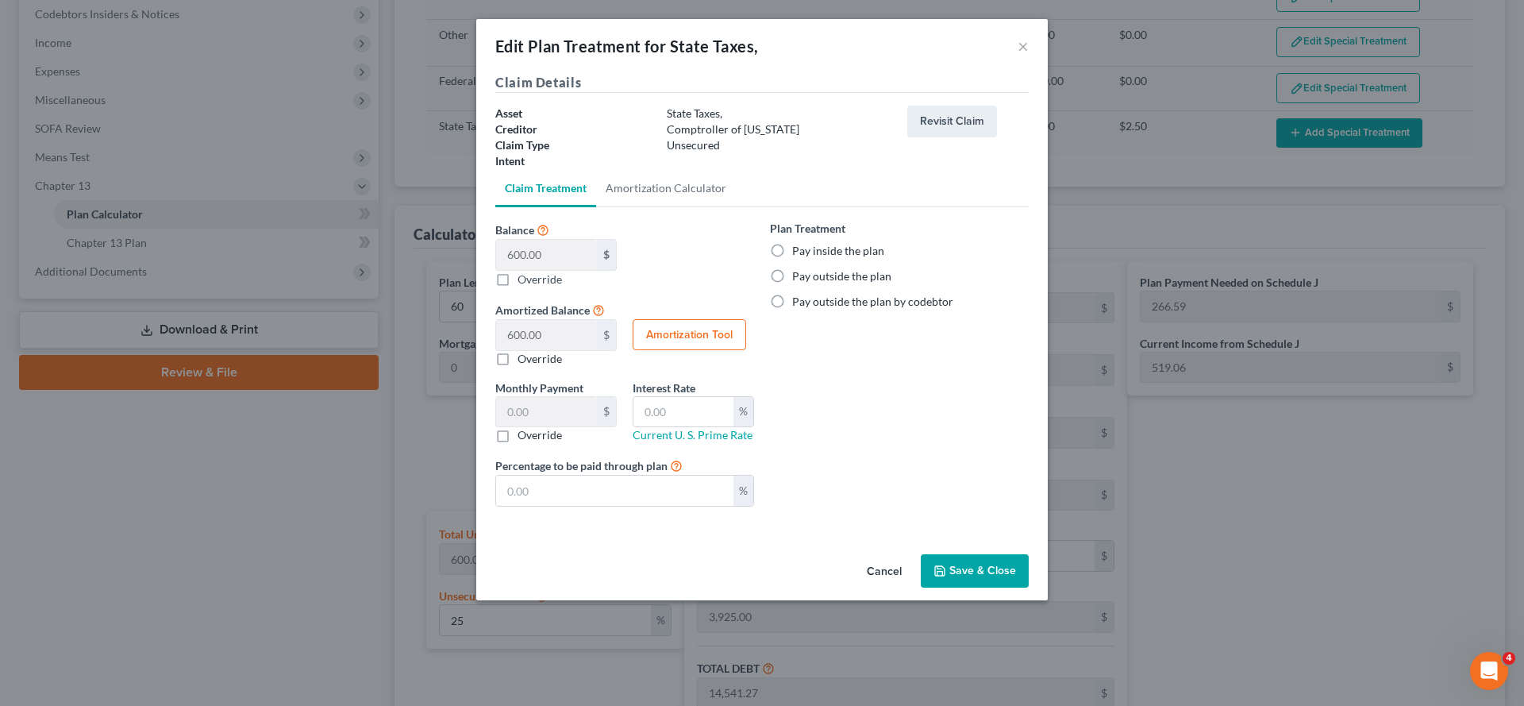
click at [871, 259] on label "Pay inside the plan" at bounding box center [838, 251] width 92 height 16
click at [809, 253] on input "Pay inside the plan" at bounding box center [803, 248] width 10 height 10
radio input "true"
click at [1017, 587] on button "Save & Close" at bounding box center [975, 570] width 108 height 33
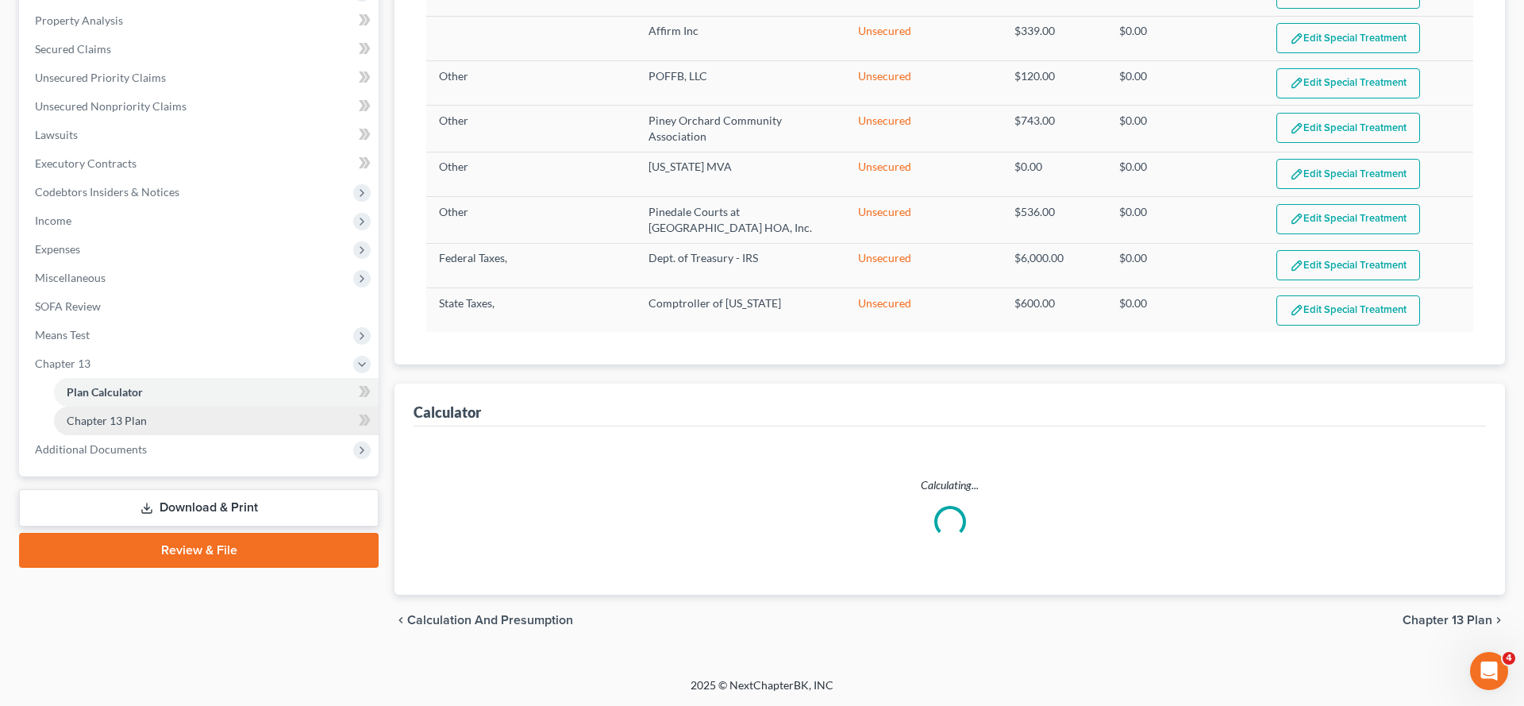
click at [196, 435] on link "Chapter 13 Plan" at bounding box center [216, 420] width 325 height 29
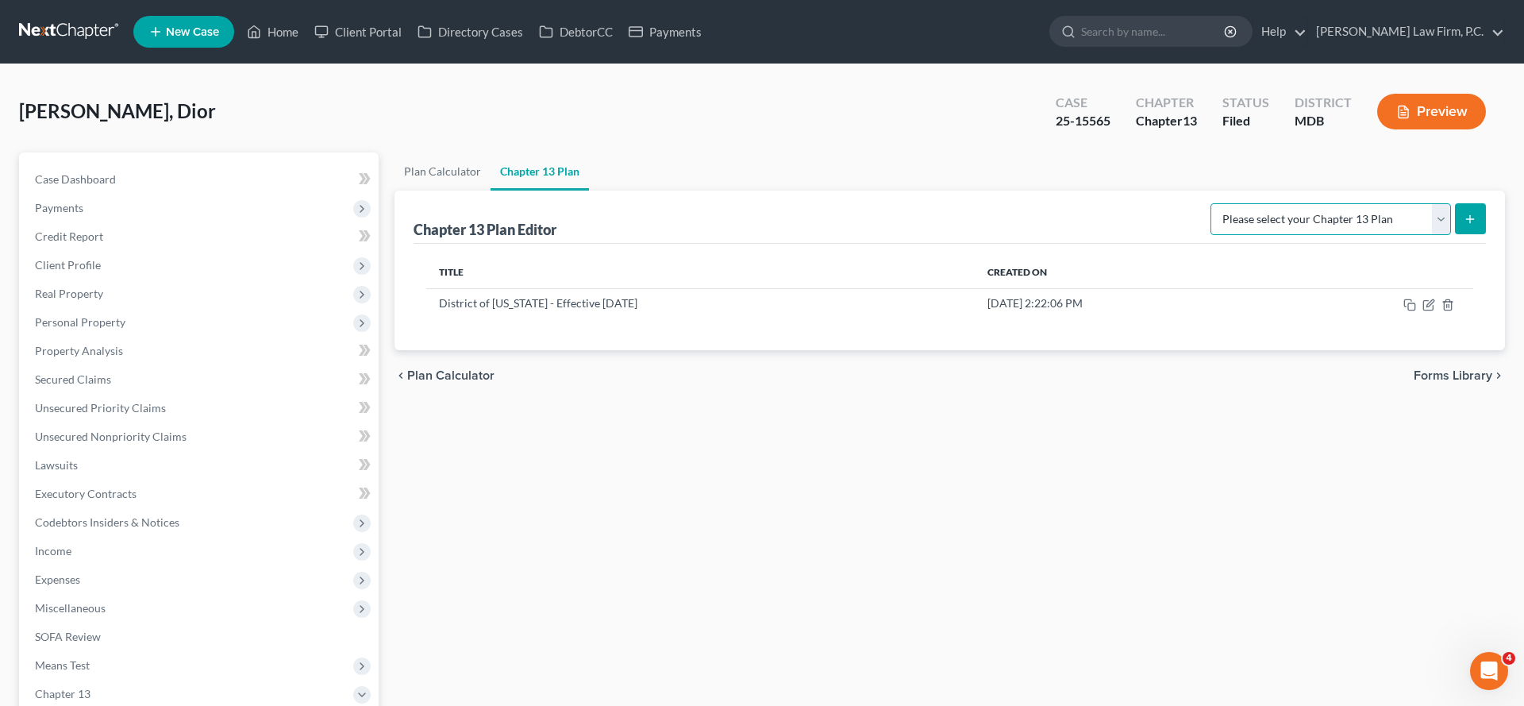
click at [1380, 235] on select "Please select your Chapter 13 Plan District of [US_STATE][GEOGRAPHIC_DATA] of […" at bounding box center [1330, 219] width 240 height 32
select select "2"
click at [1464, 225] on icon "submit" at bounding box center [1470, 219] width 13 height 13
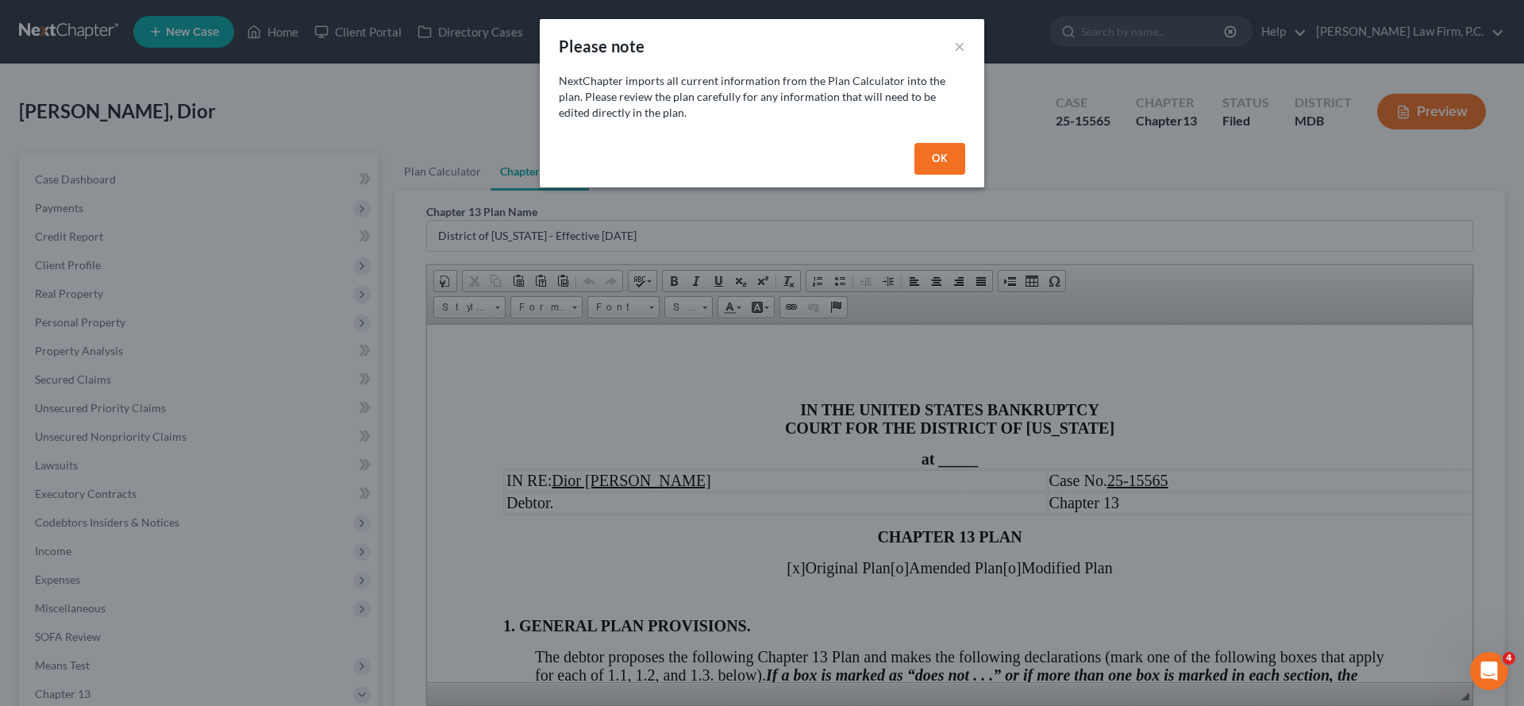
click at [965, 175] on button "OK" at bounding box center [939, 159] width 51 height 32
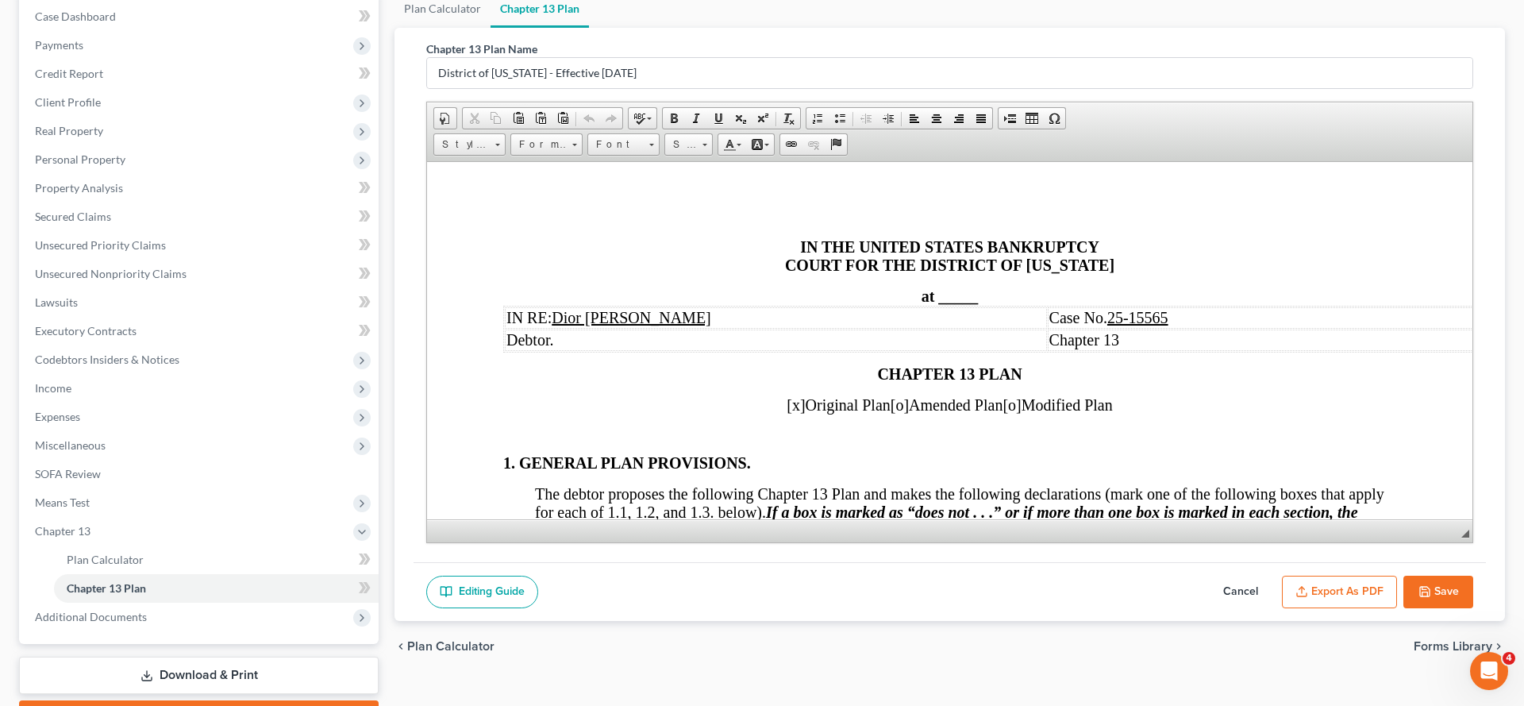
scroll to position [183, 0]
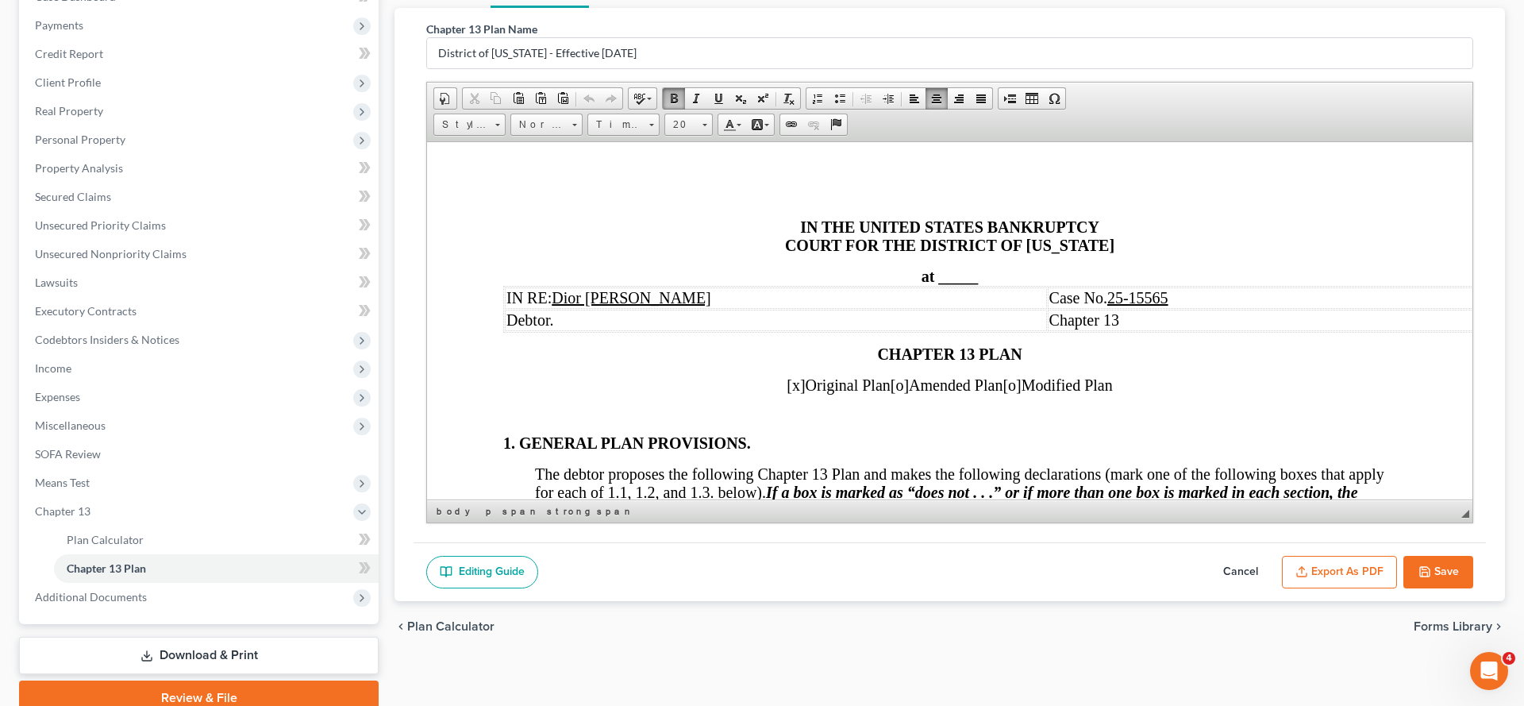
click at [891, 393] on span "[o]" at bounding box center [900, 383] width 18 height 17
click at [787, 393] on span "[x]" at bounding box center [796, 383] width 18 height 17
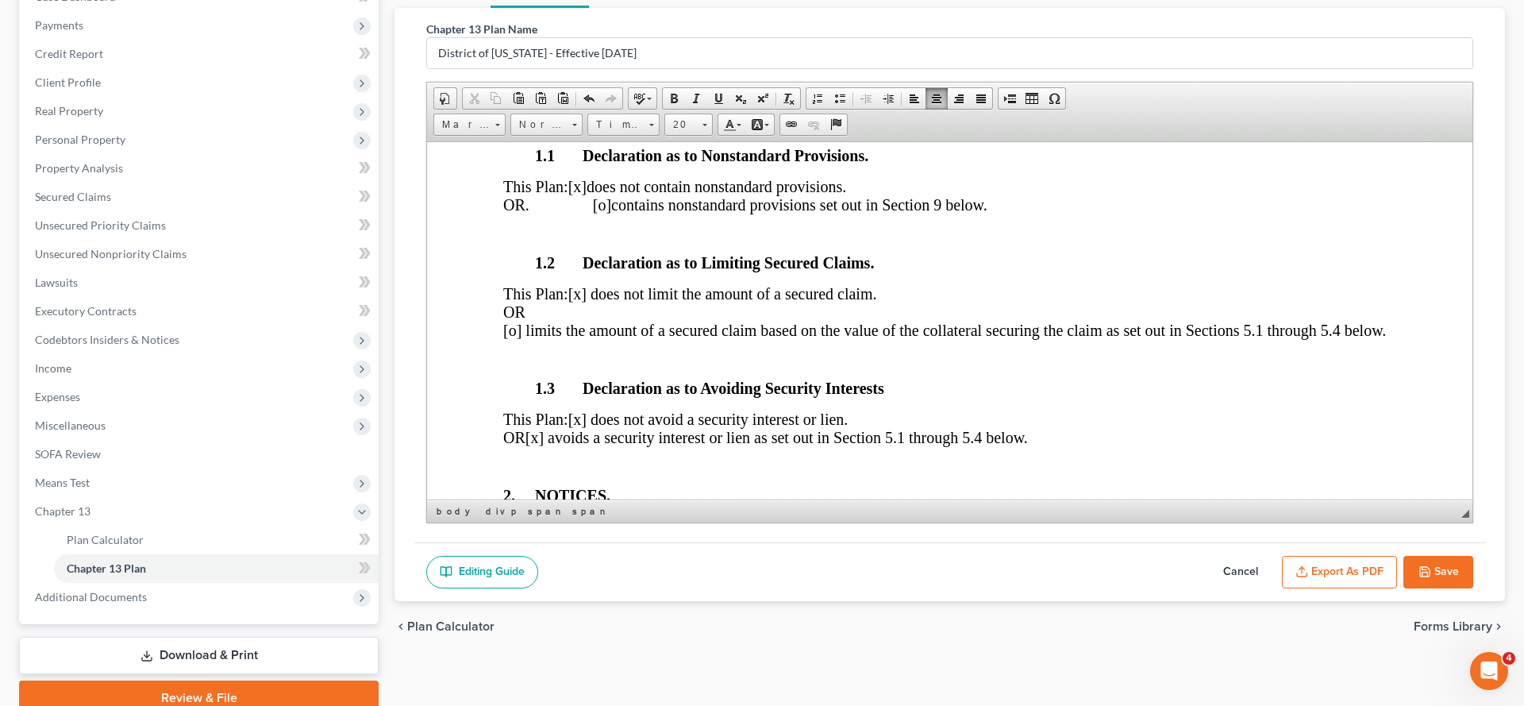
scroll to position [414, 0]
click at [590, 337] on p "This Plan: [x] does not limit the amount of a secured claim. OR [o] limits the …" at bounding box center [949, 310] width 893 height 55
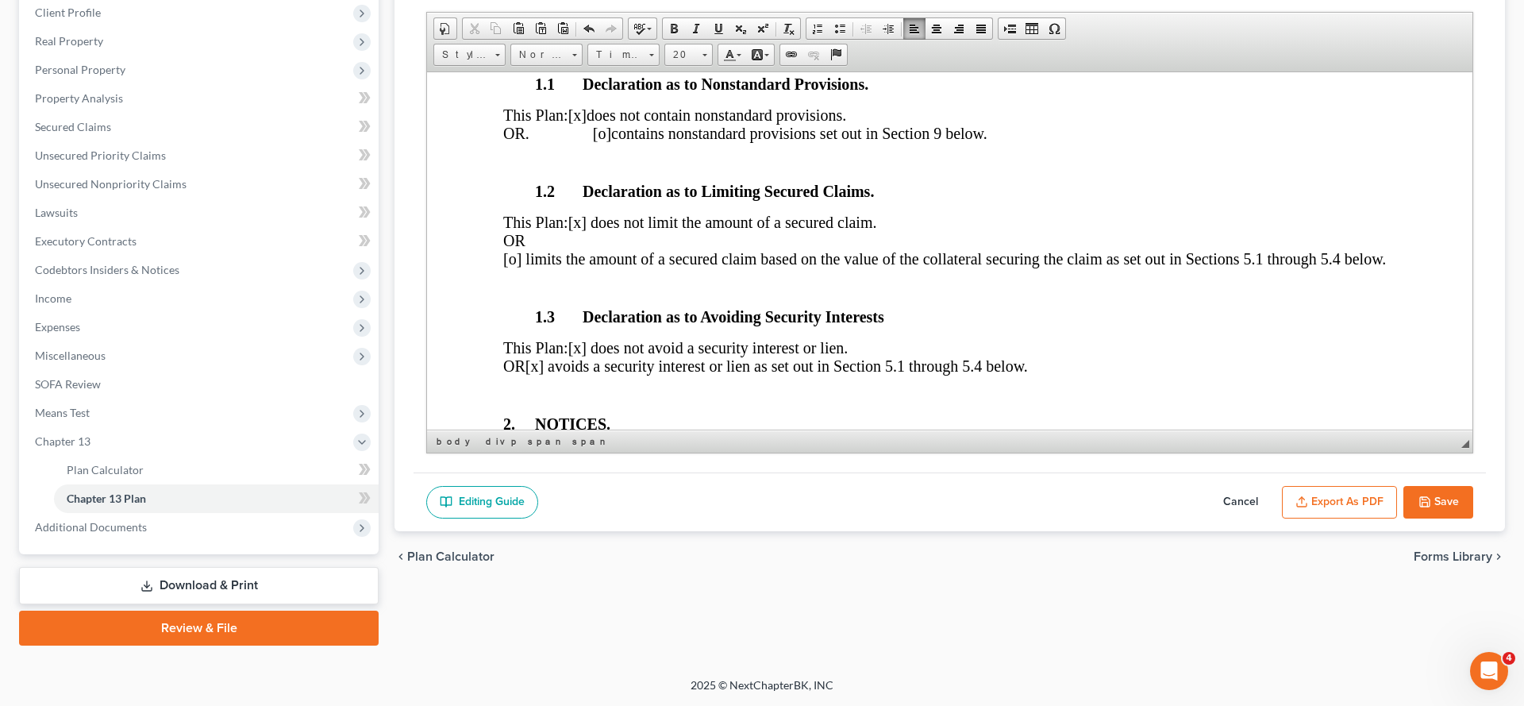
scroll to position [488, 0]
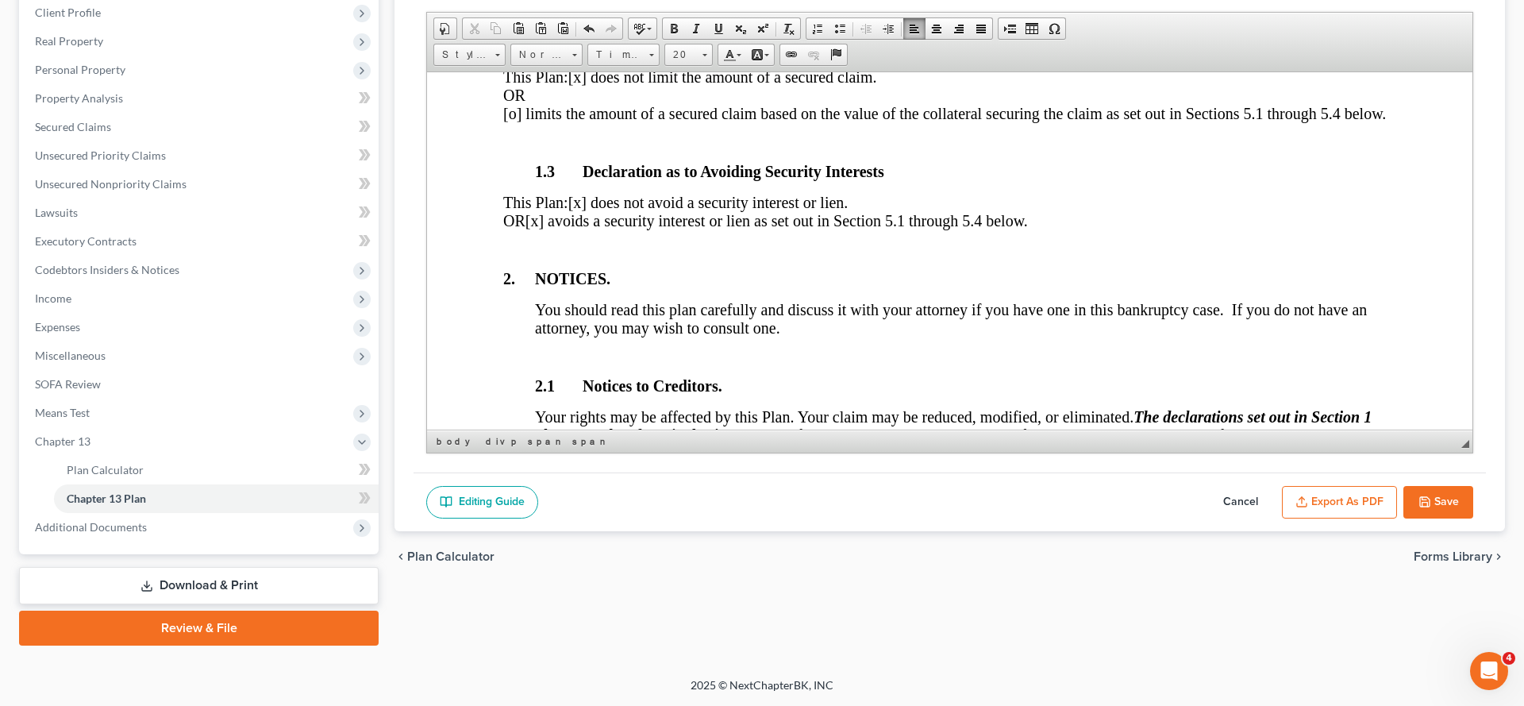
scroll to position [562, 0]
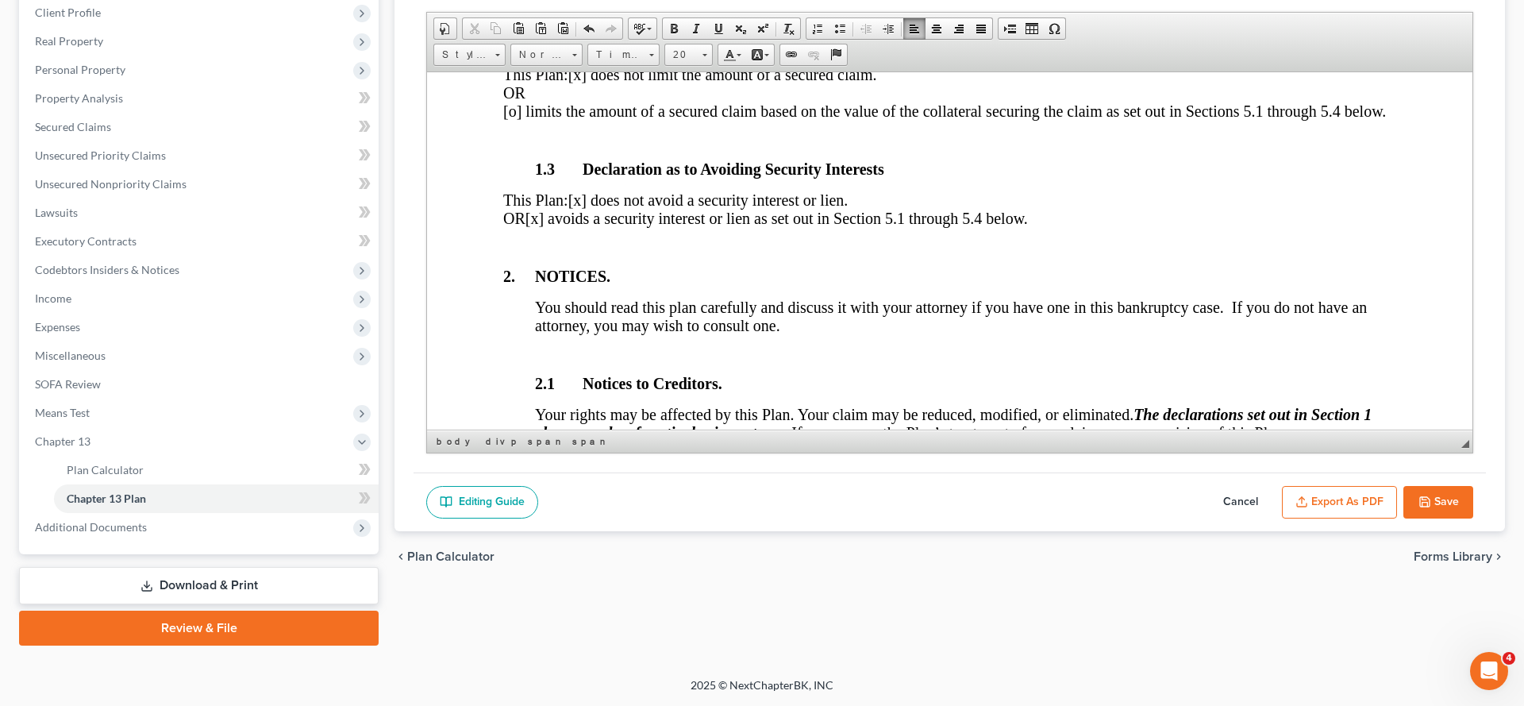
click at [601, 226] on span "[x] avoids a security interest or lien as set out in Section 5.1 through 5.4 be…" at bounding box center [776, 217] width 502 height 17
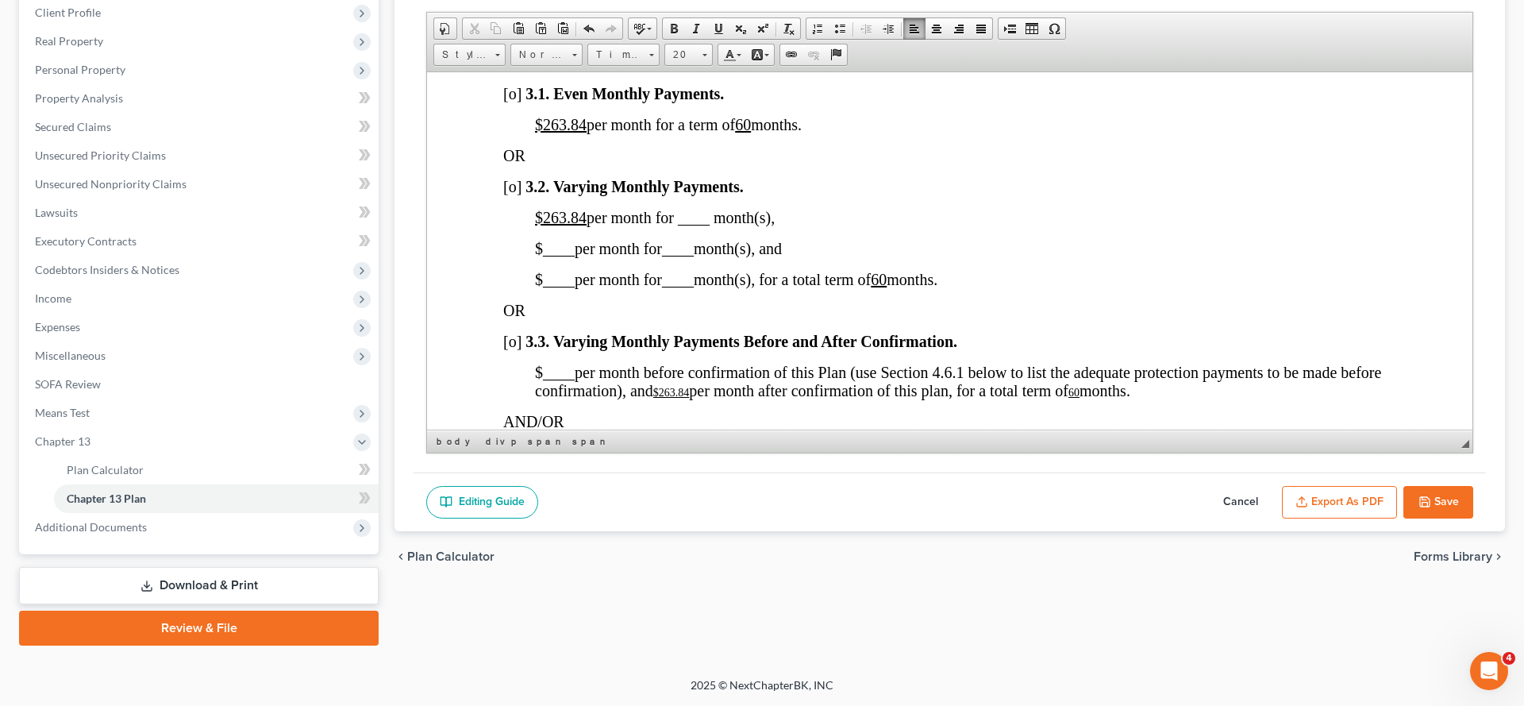
scroll to position [1202, 0]
click at [151, 513] on span "Additional Documents" at bounding box center [200, 527] width 356 height 29
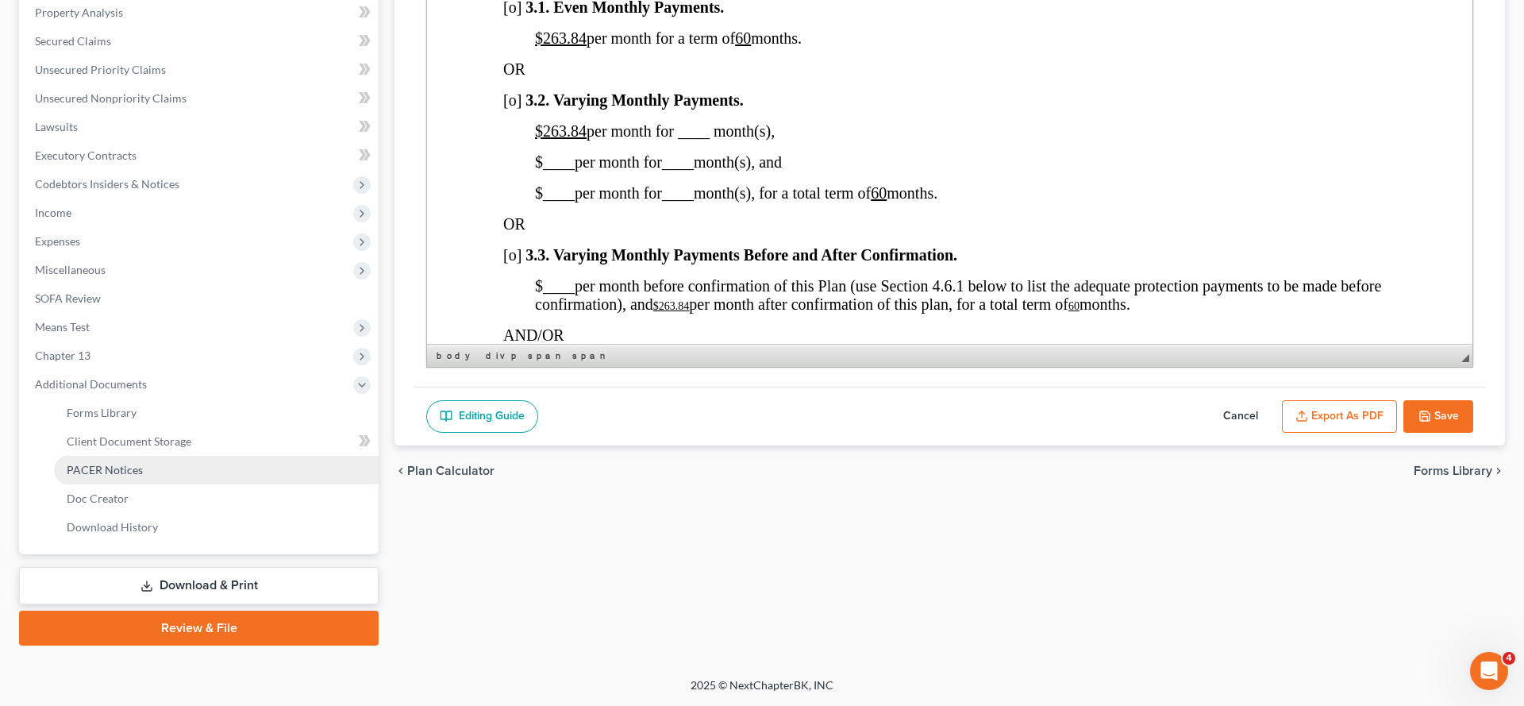
click at [143, 476] on span "PACER Notices" at bounding box center [105, 469] width 76 height 13
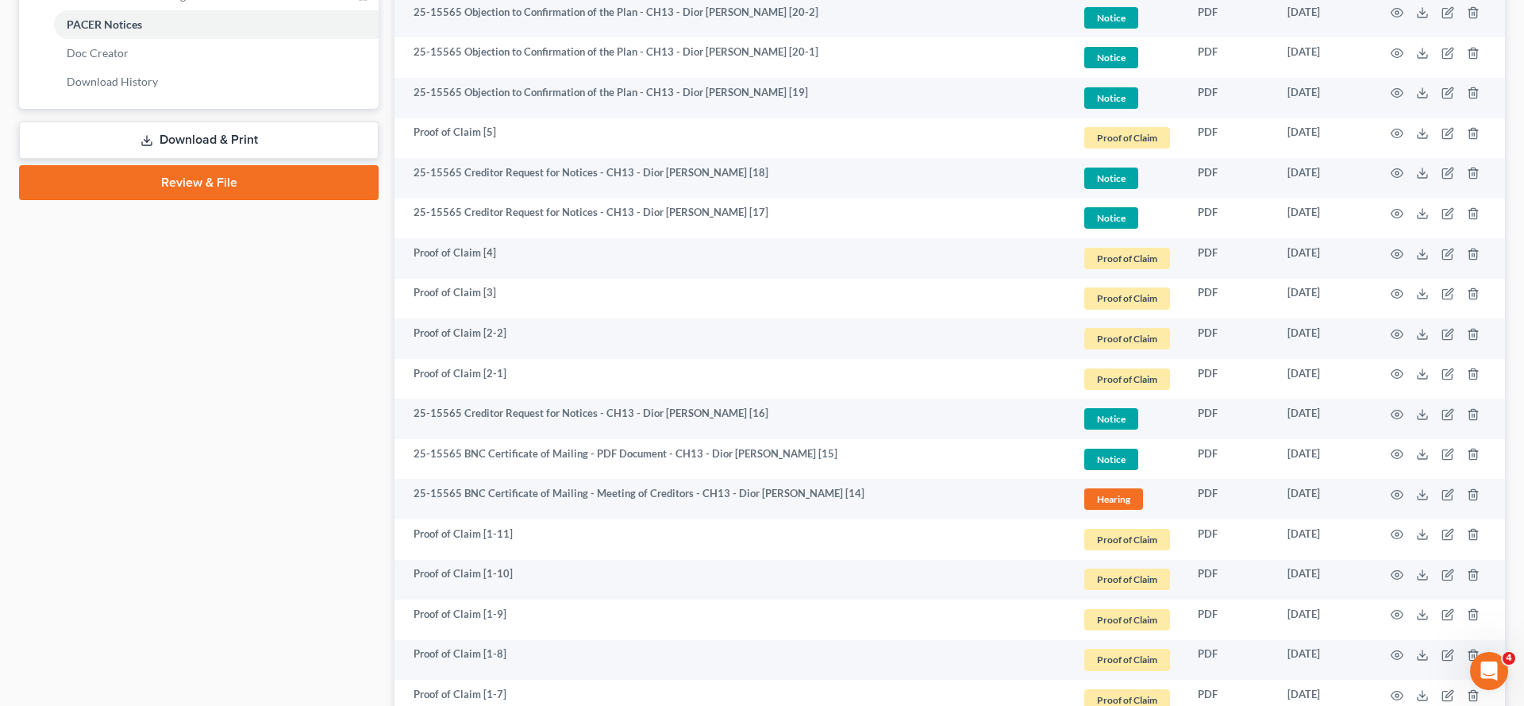
scroll to position [692, 0]
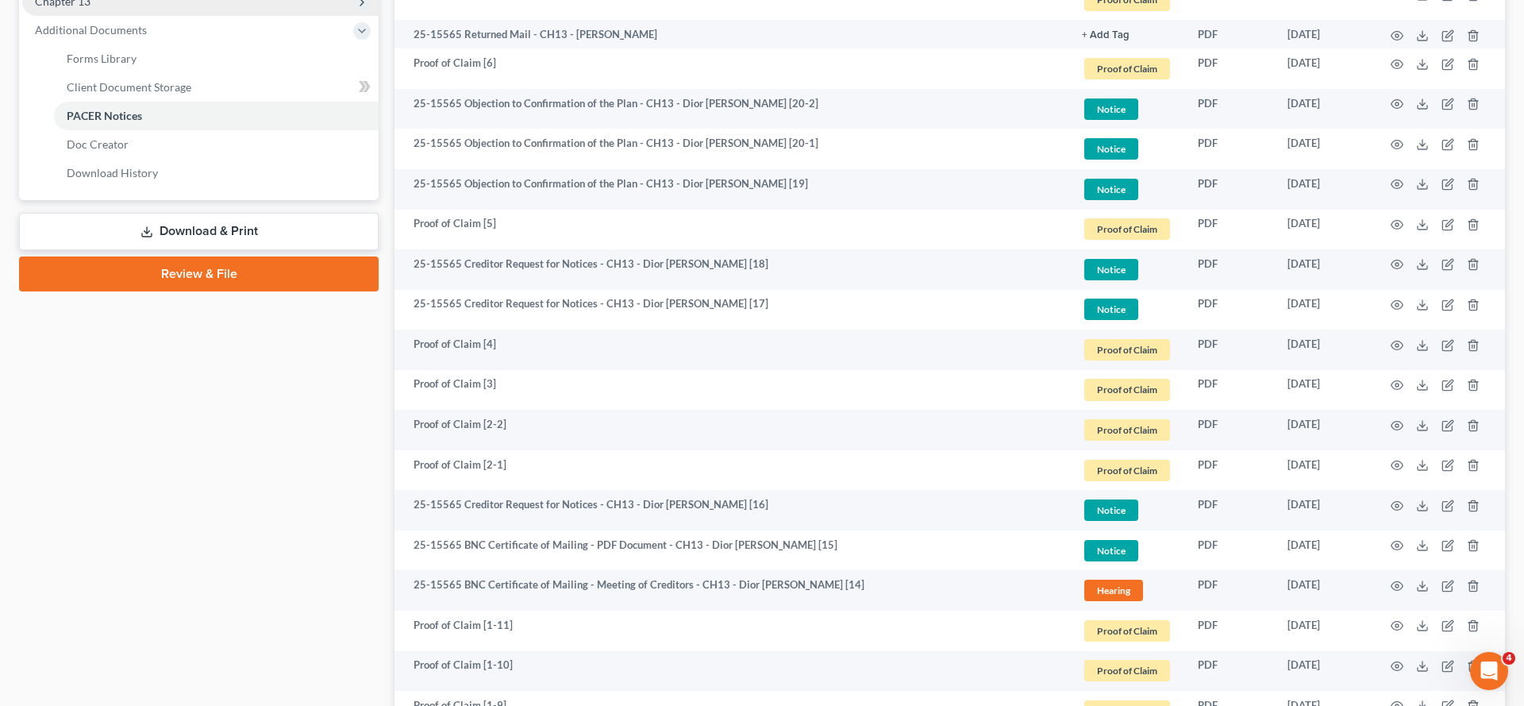
click at [144, 16] on span "Chapter 13" at bounding box center [200, 1] width 356 height 29
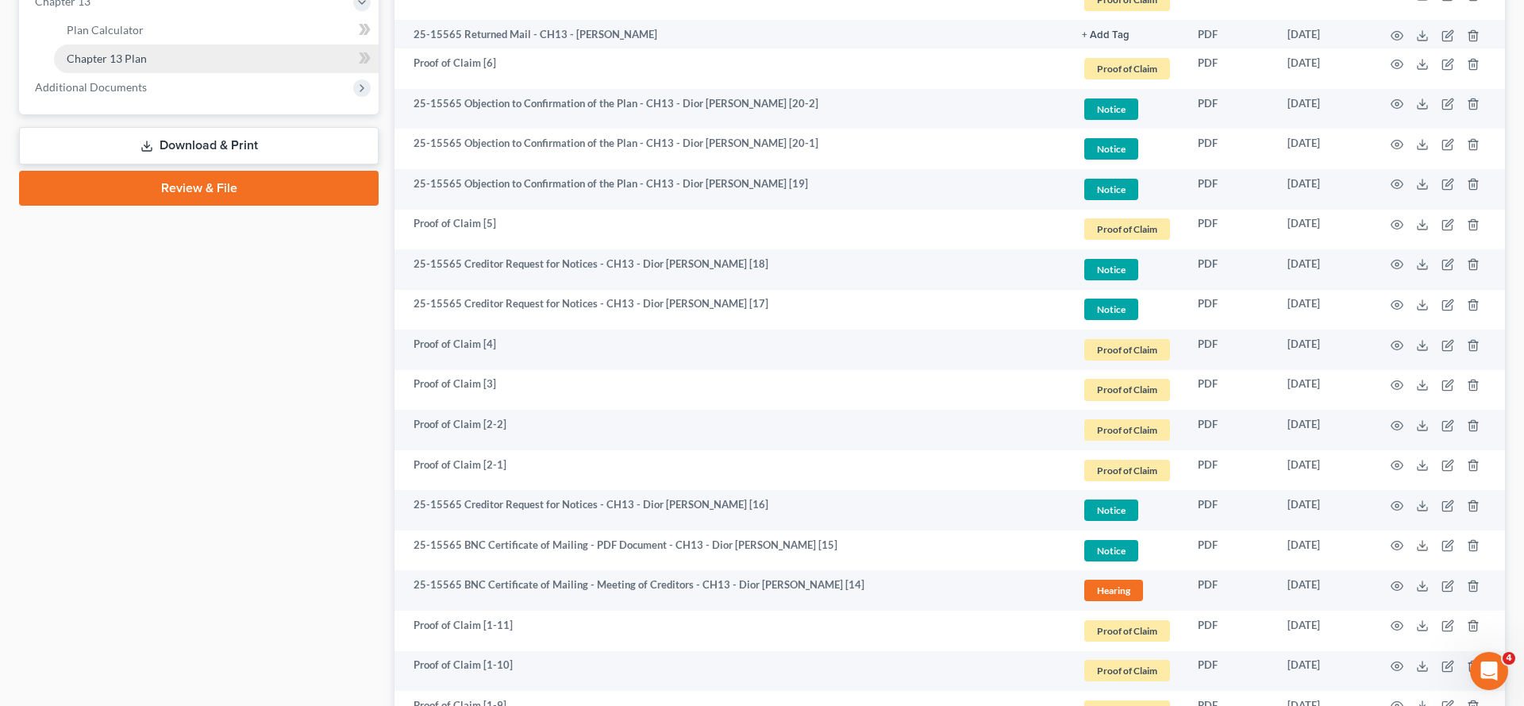
click at [147, 65] on span "Chapter 13 Plan" at bounding box center [107, 58] width 80 height 13
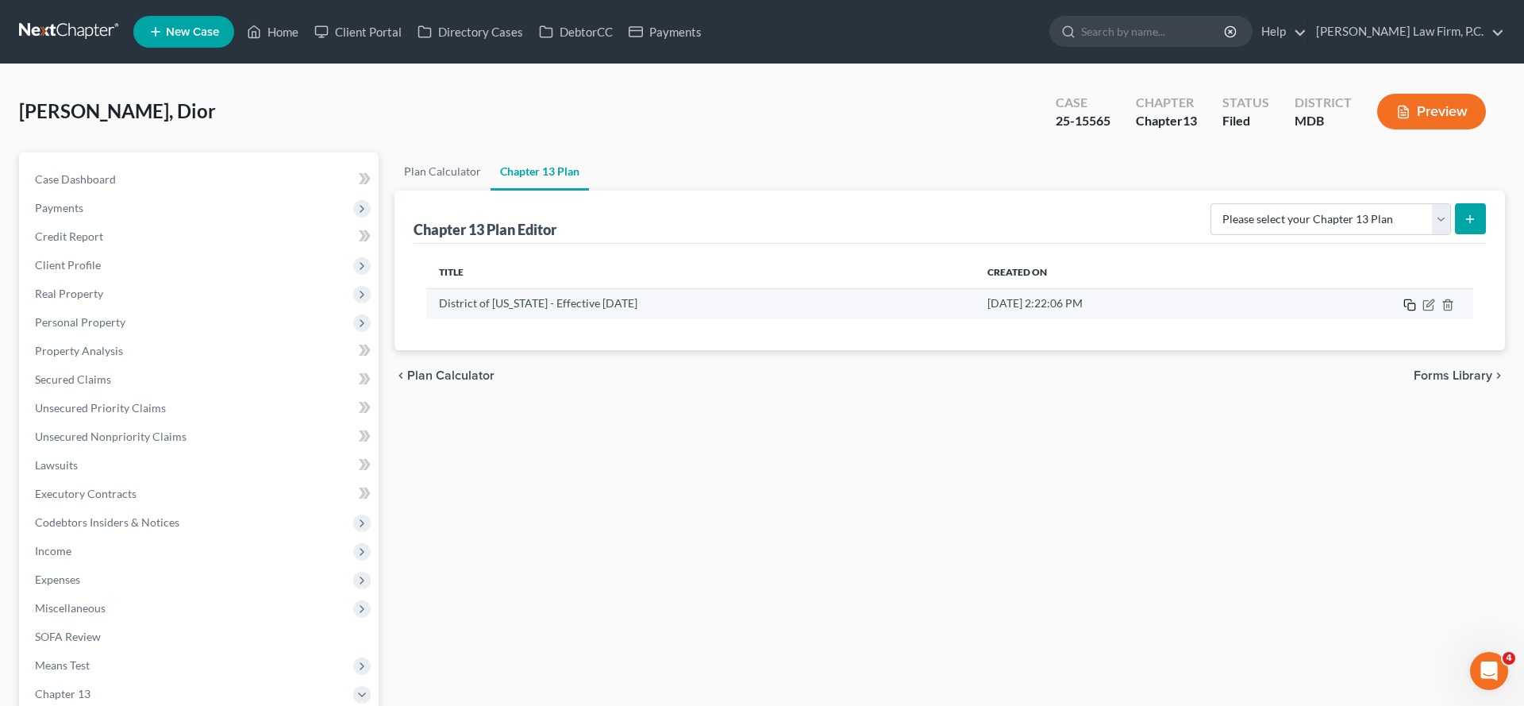
click at [1403, 311] on icon "button" at bounding box center [1409, 304] width 13 height 13
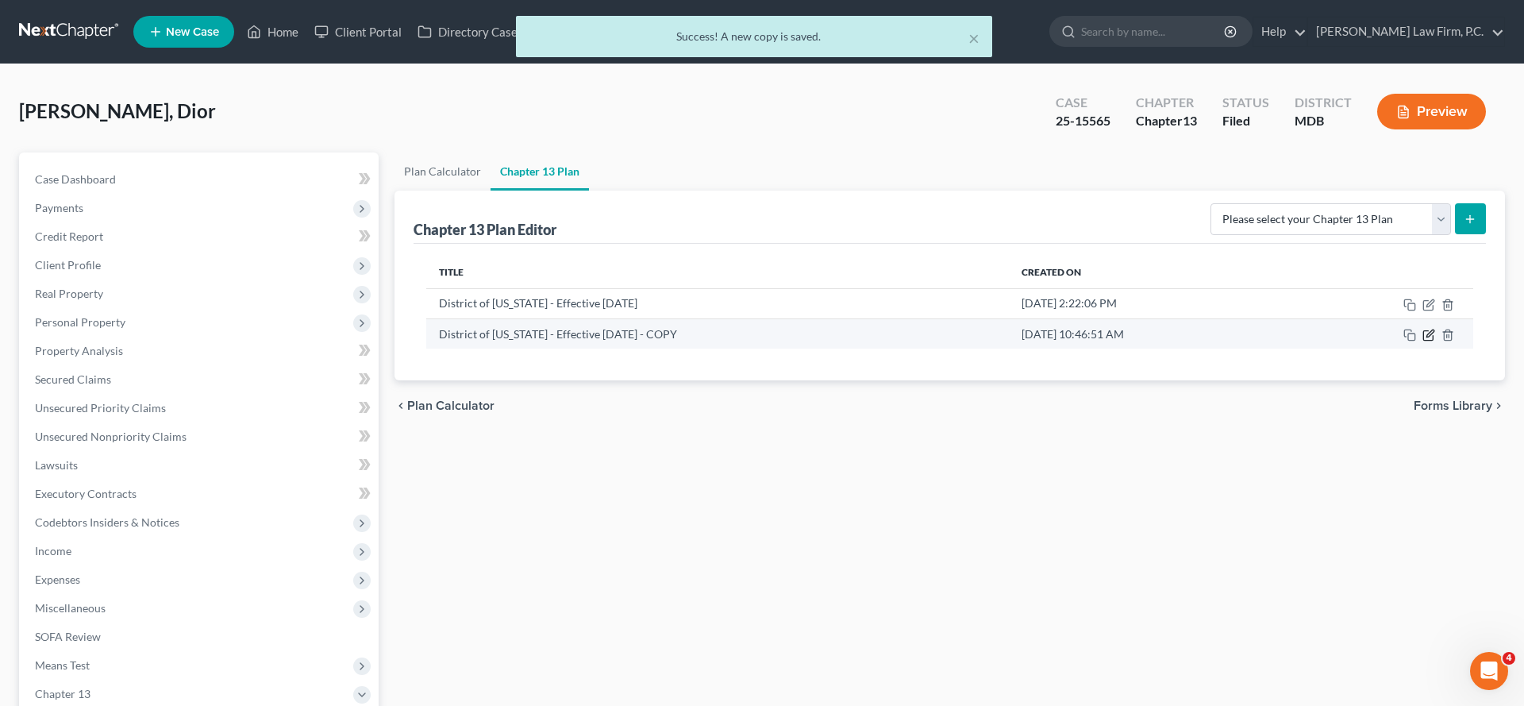
click at [1422, 341] on icon "button" at bounding box center [1428, 335] width 13 height 13
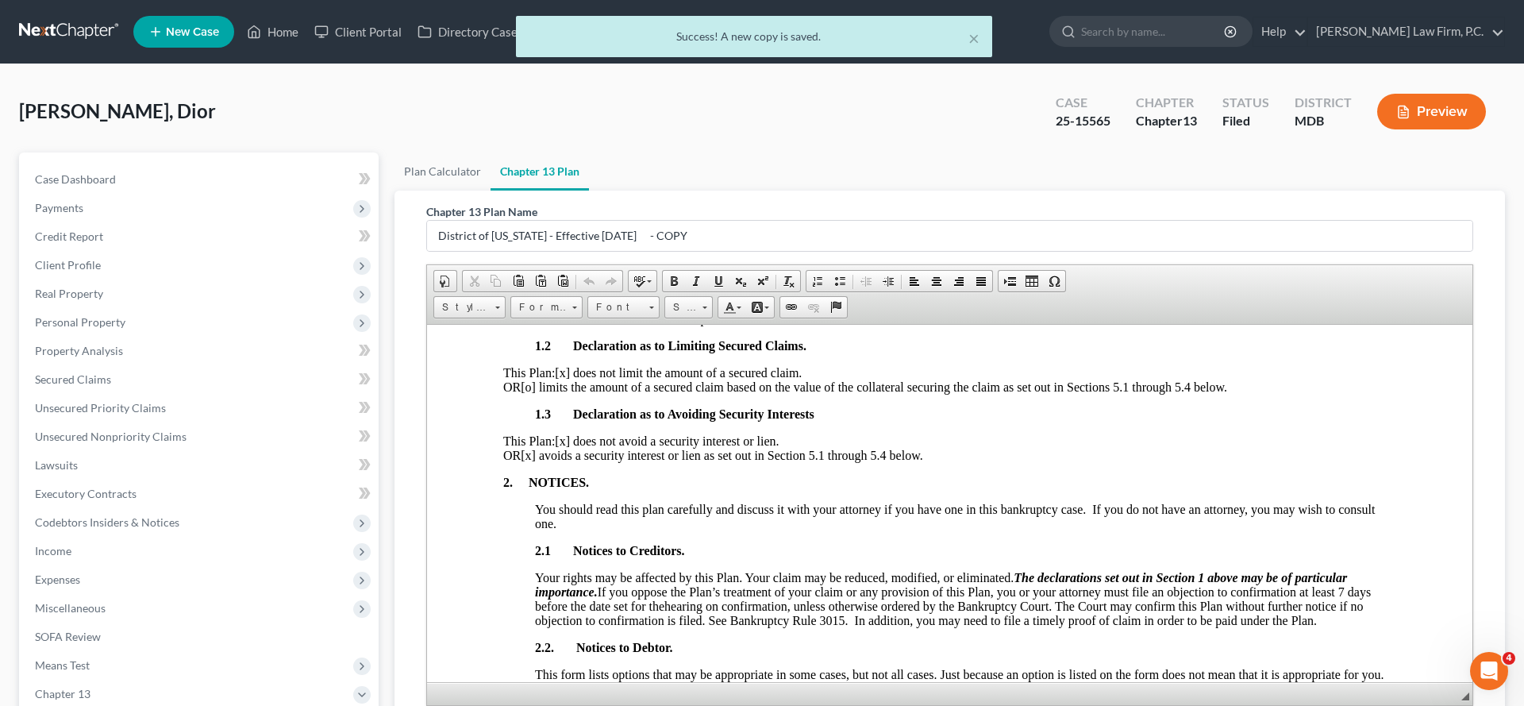
scroll to position [455, 0]
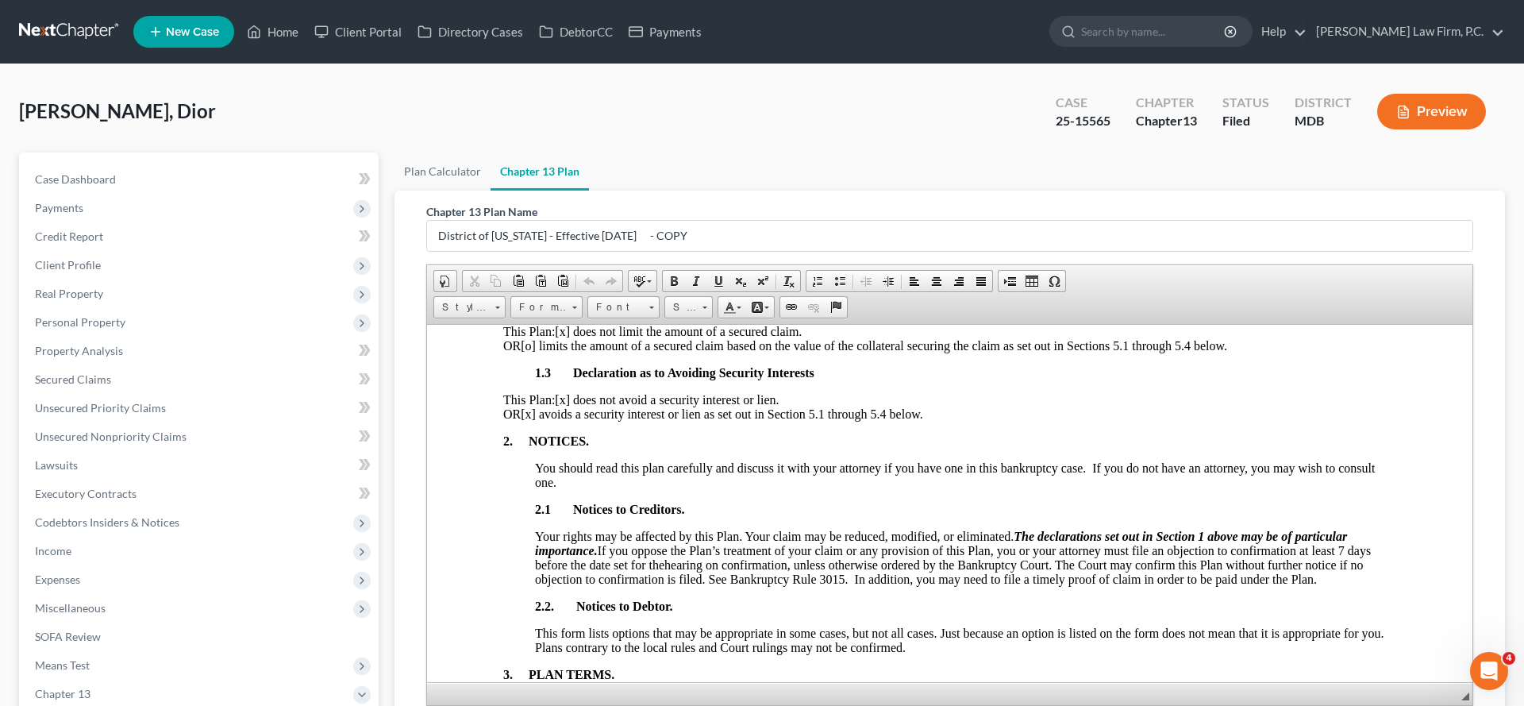
click at [582, 420] on span "[x] avoids a security interest or lien as set out in Section 5.1 through 5.4 be…" at bounding box center [722, 412] width 402 height 13
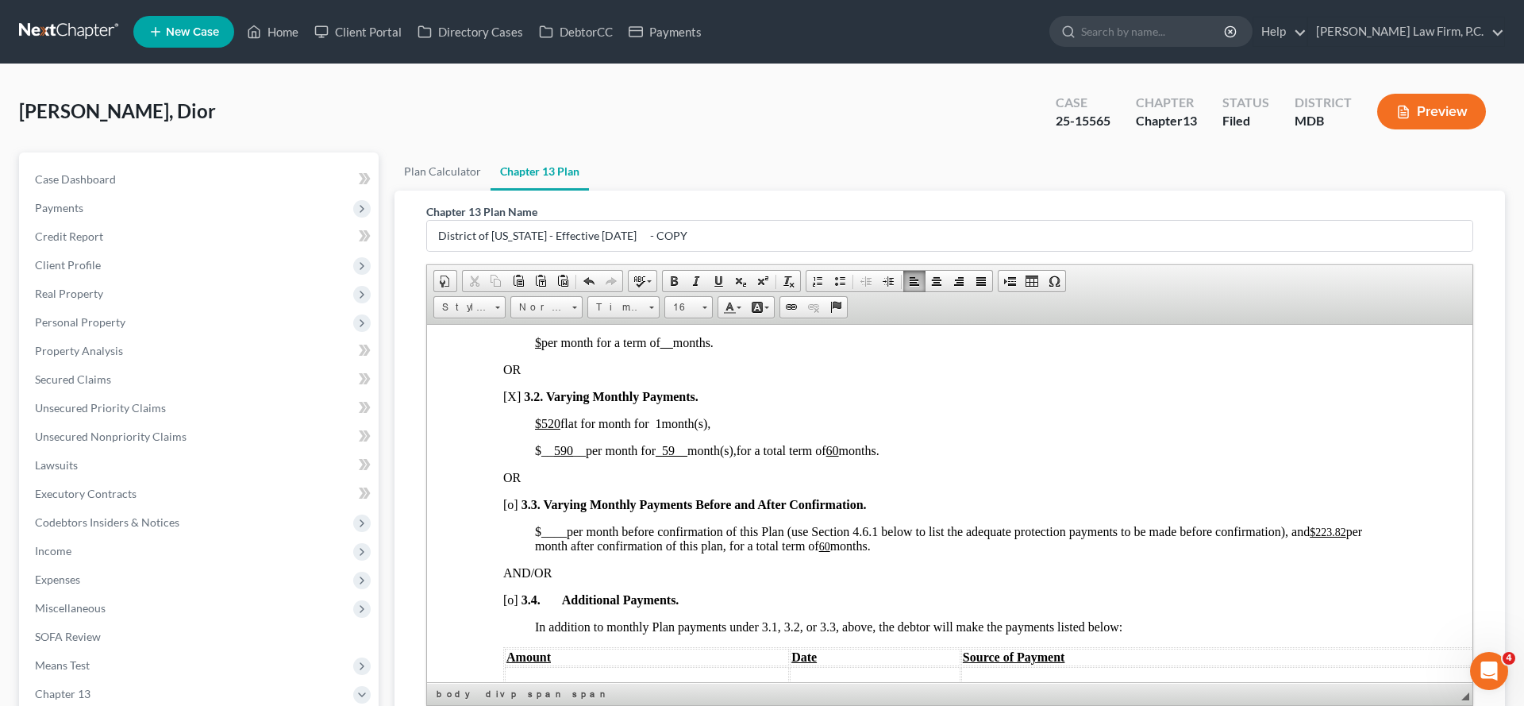
scroll to position [885, 0]
click at [559, 426] on u "$520" at bounding box center [547, 419] width 25 height 13
click at [561, 453] on u "590" at bounding box center [563, 446] width 19 height 13
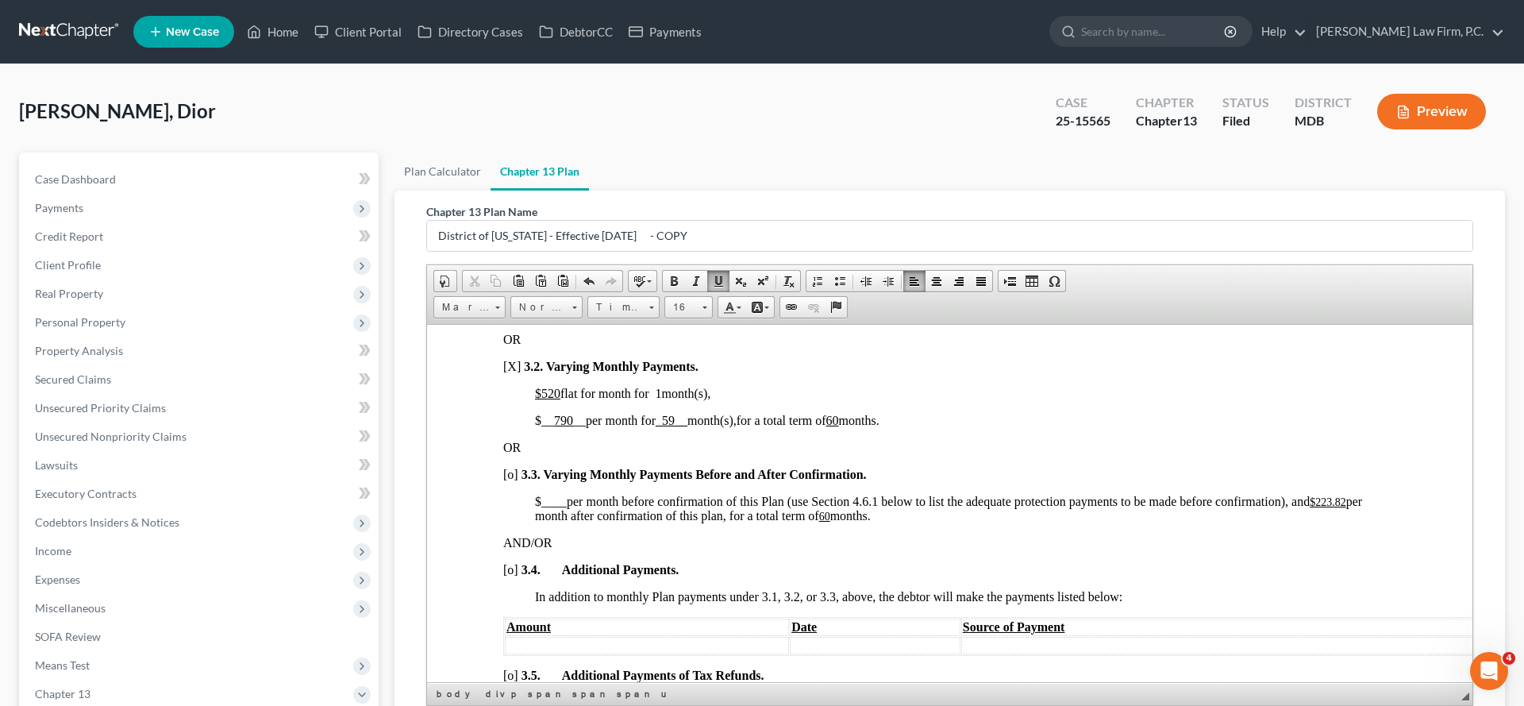
scroll to position [922, 0]
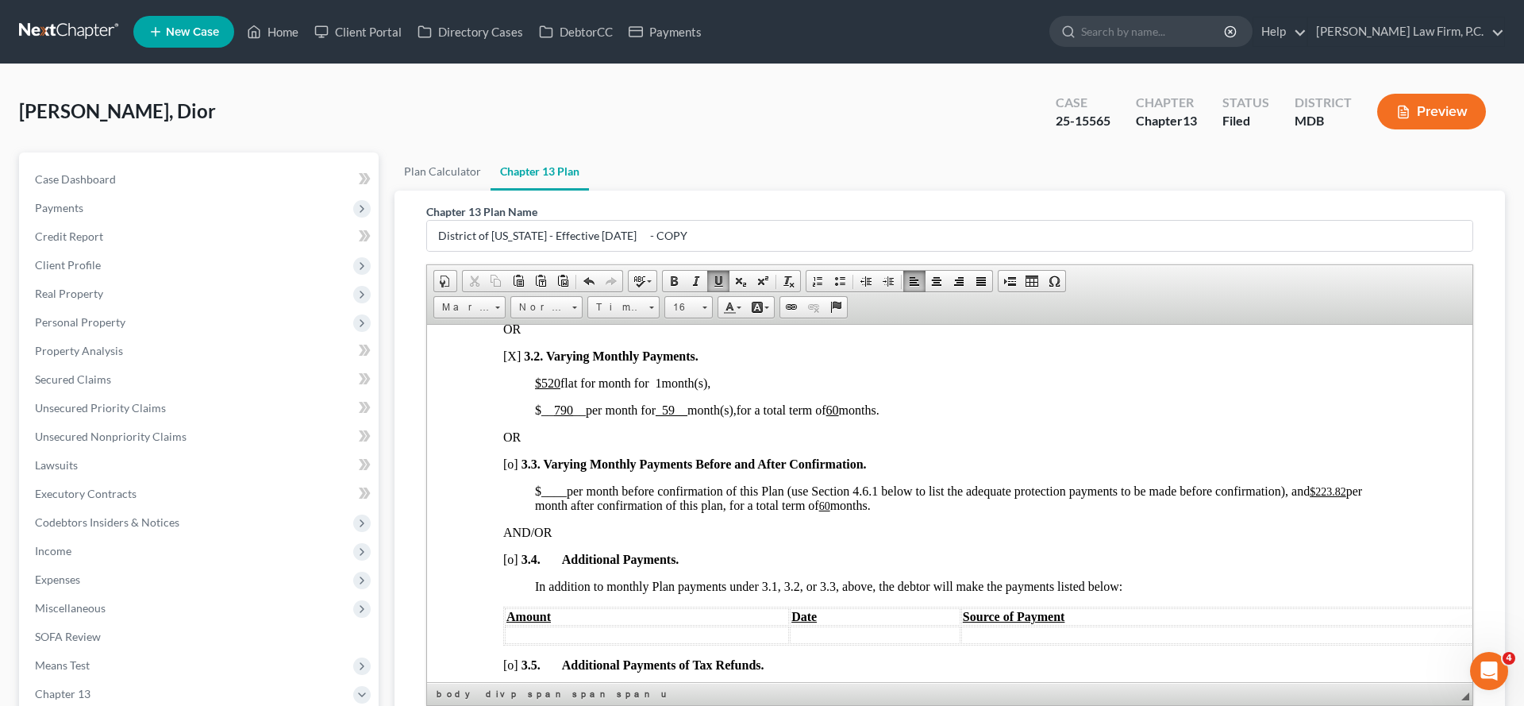
click at [681, 416] on span "_59__" at bounding box center [672, 408] width 32 height 13
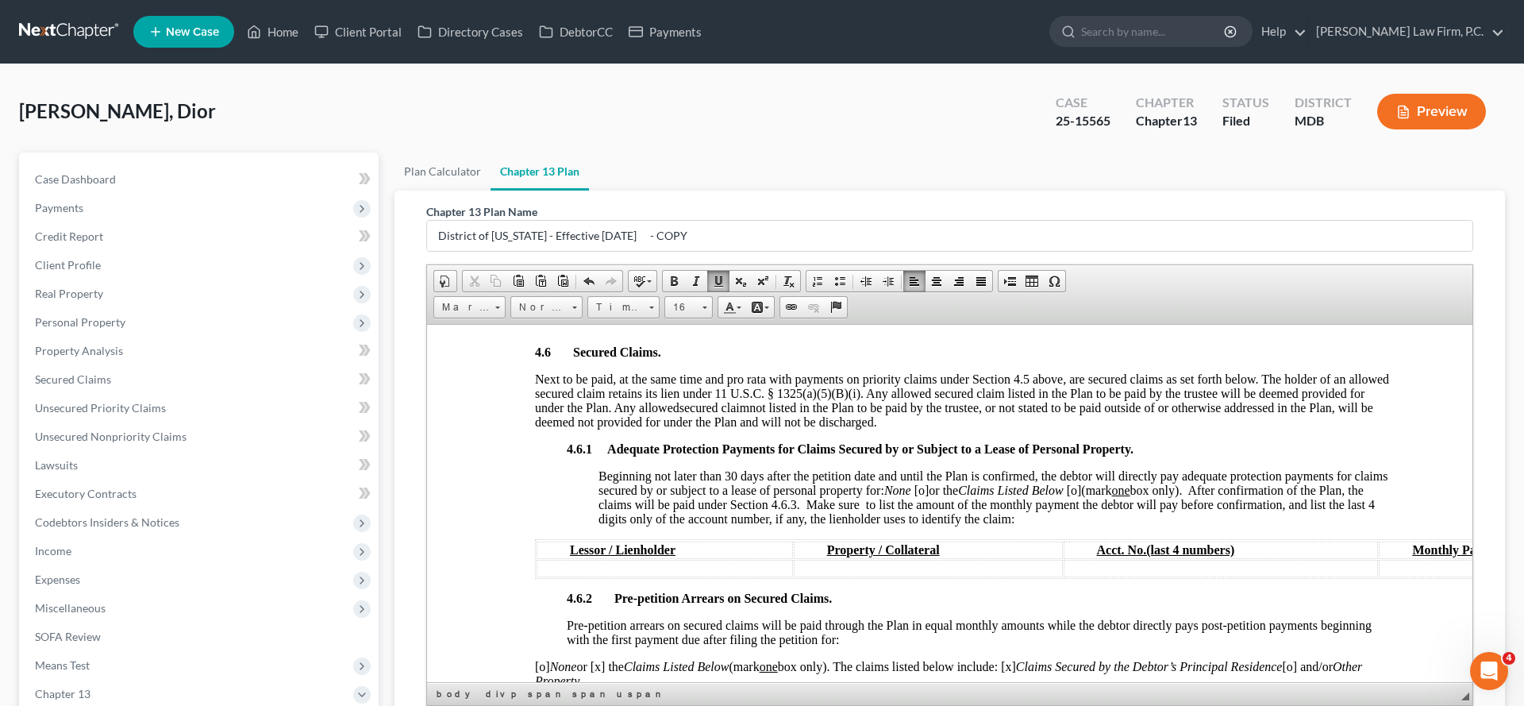
scroll to position [2006, 0]
click at [687, 282] on td "$6,000" at bounding box center [725, 272] width 137 height 17
click at [672, 260] on span "Expected Claim Amount" at bounding box center [725, 253] width 133 height 13
click at [659, 298] on span "$600" at bounding box center [671, 291] width 25 height 13
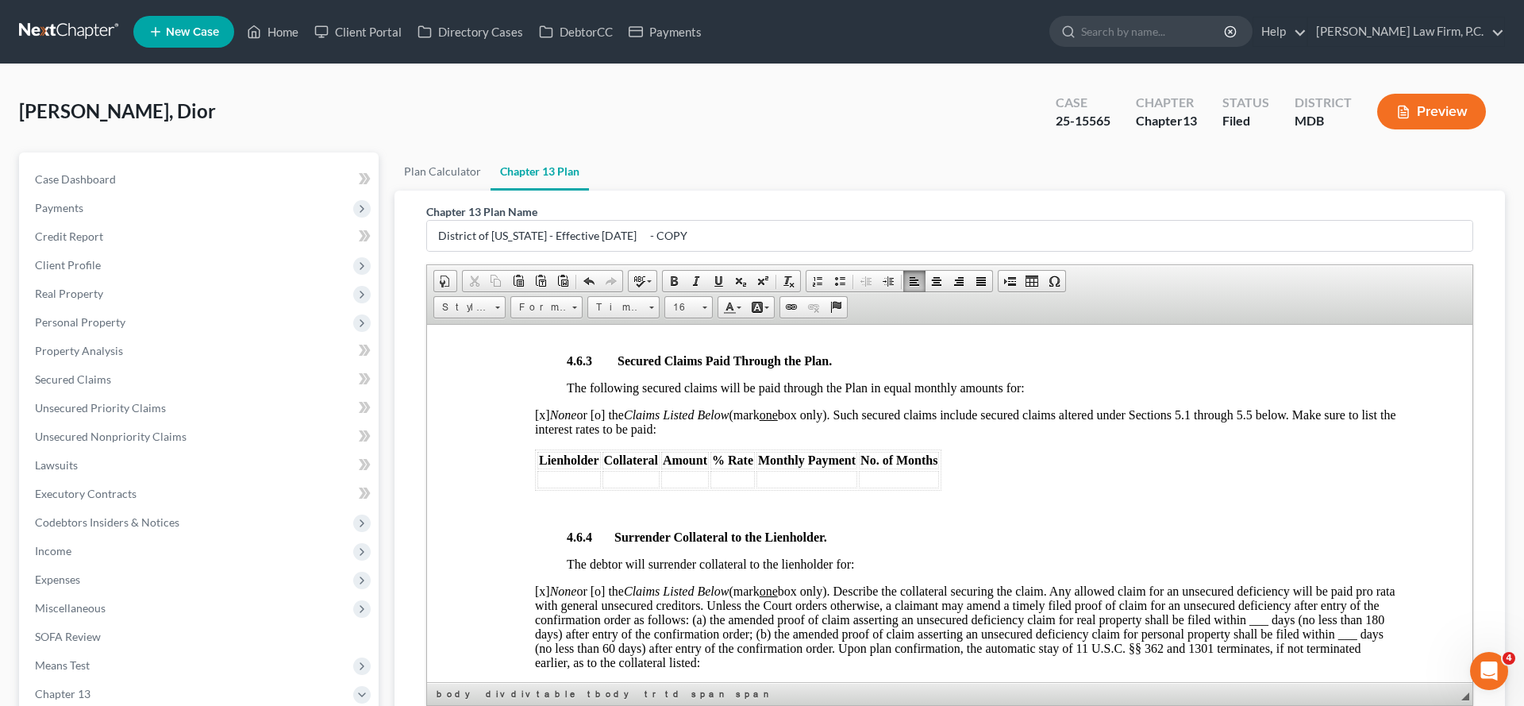
scroll to position [2436, 0]
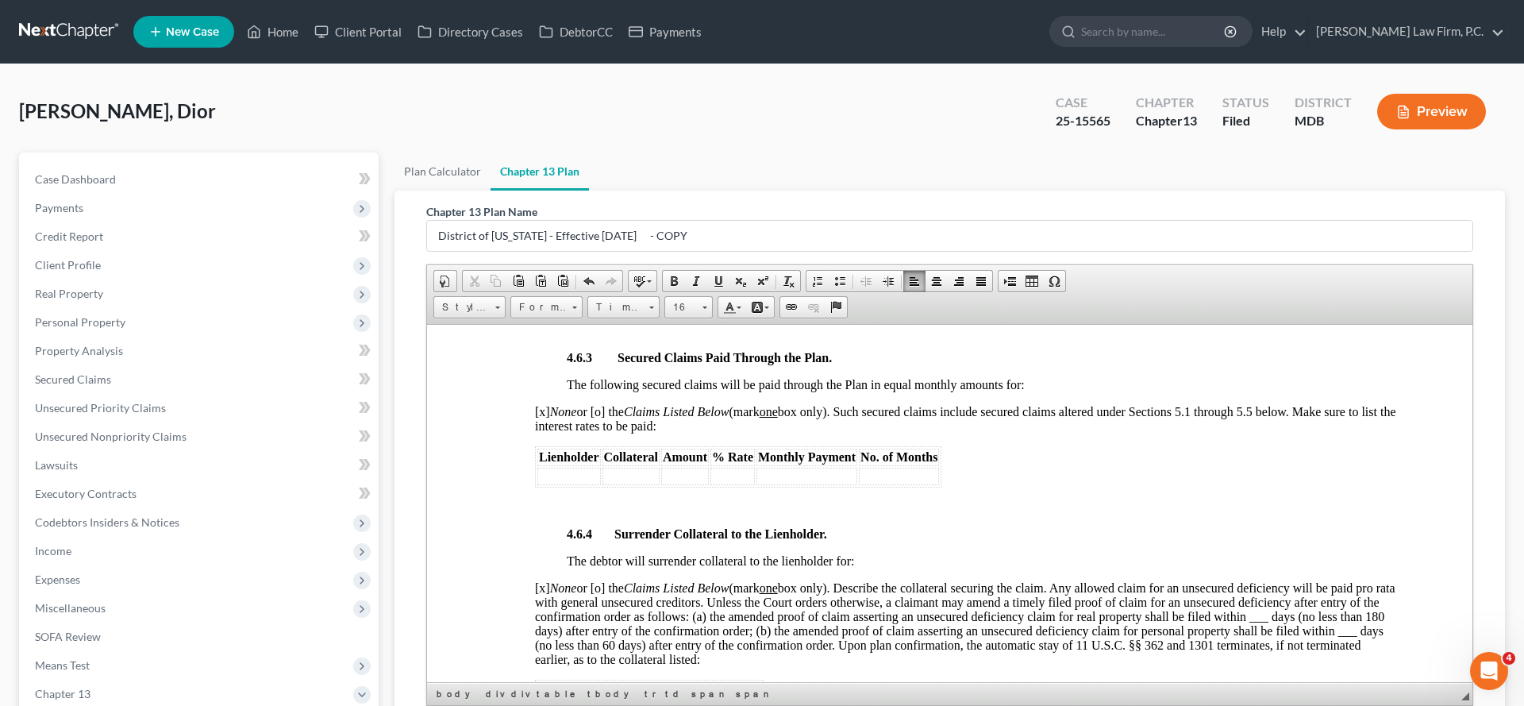
click at [776, 306] on span "$3,581.59" at bounding box center [770, 298] width 51 height 13
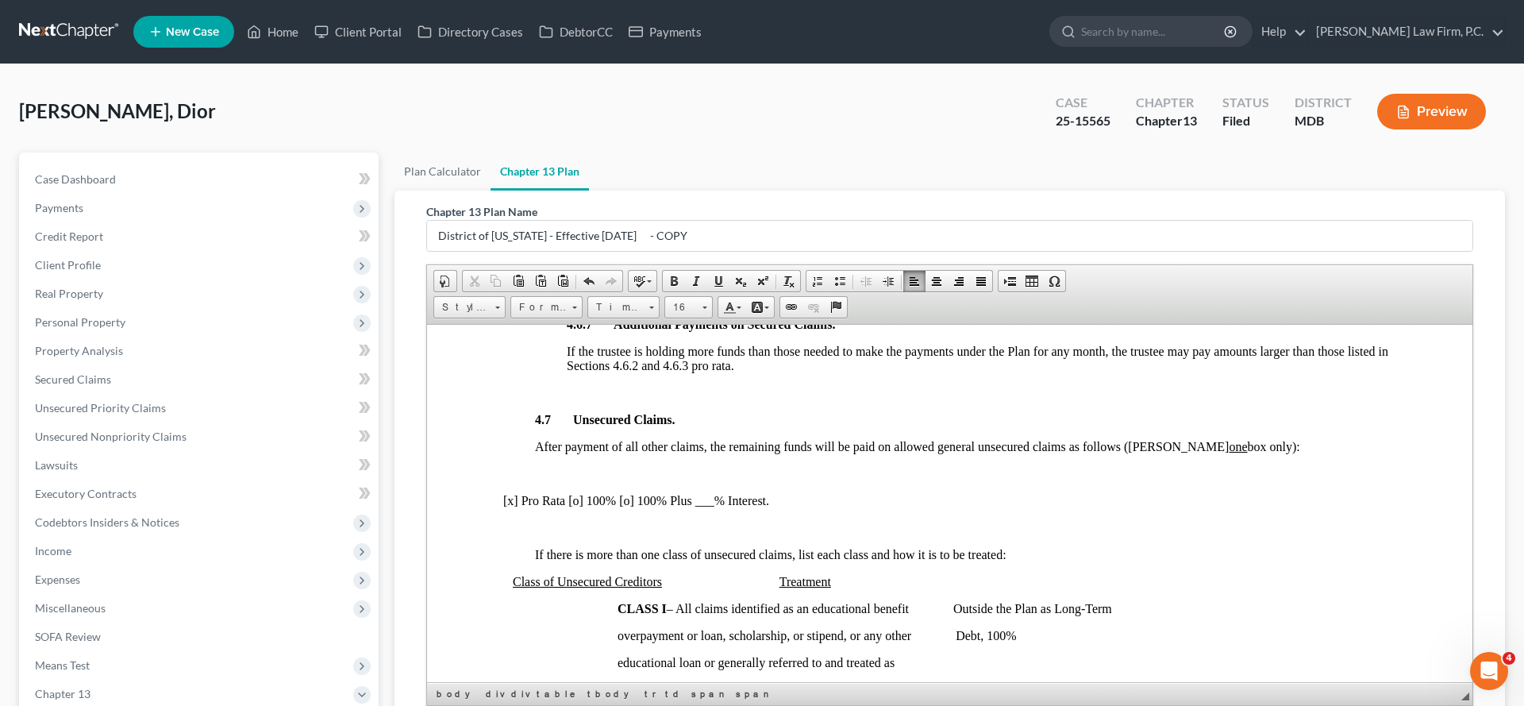
scroll to position [3170, 0]
drag, startPoint x: 787, startPoint y: 481, endPoint x: 609, endPoint y: 483, distance: 177.8
click at [609, 160] on tr "Ally Financial 2019 Chevrolet Malibu" at bounding box center [696, 150] width 319 height 17
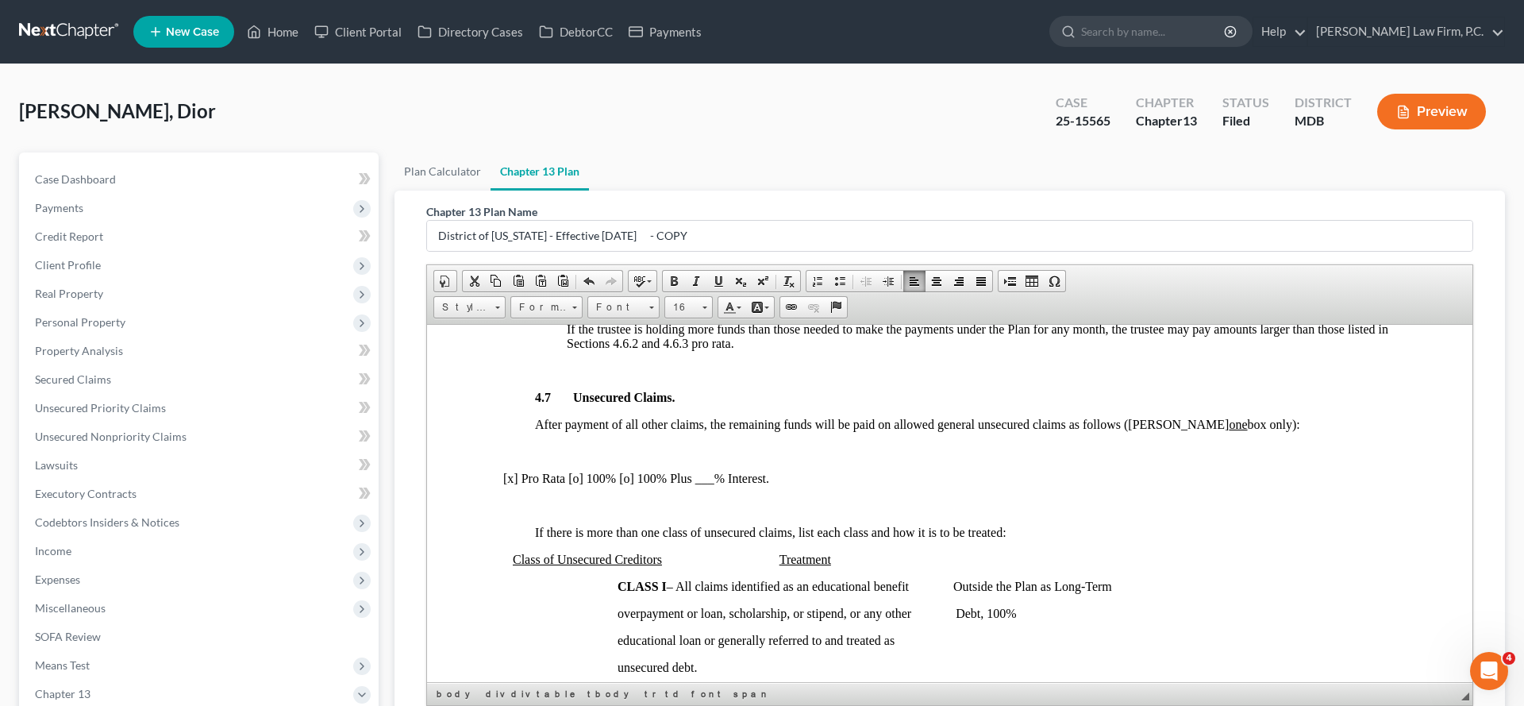
scroll to position [3195, 0]
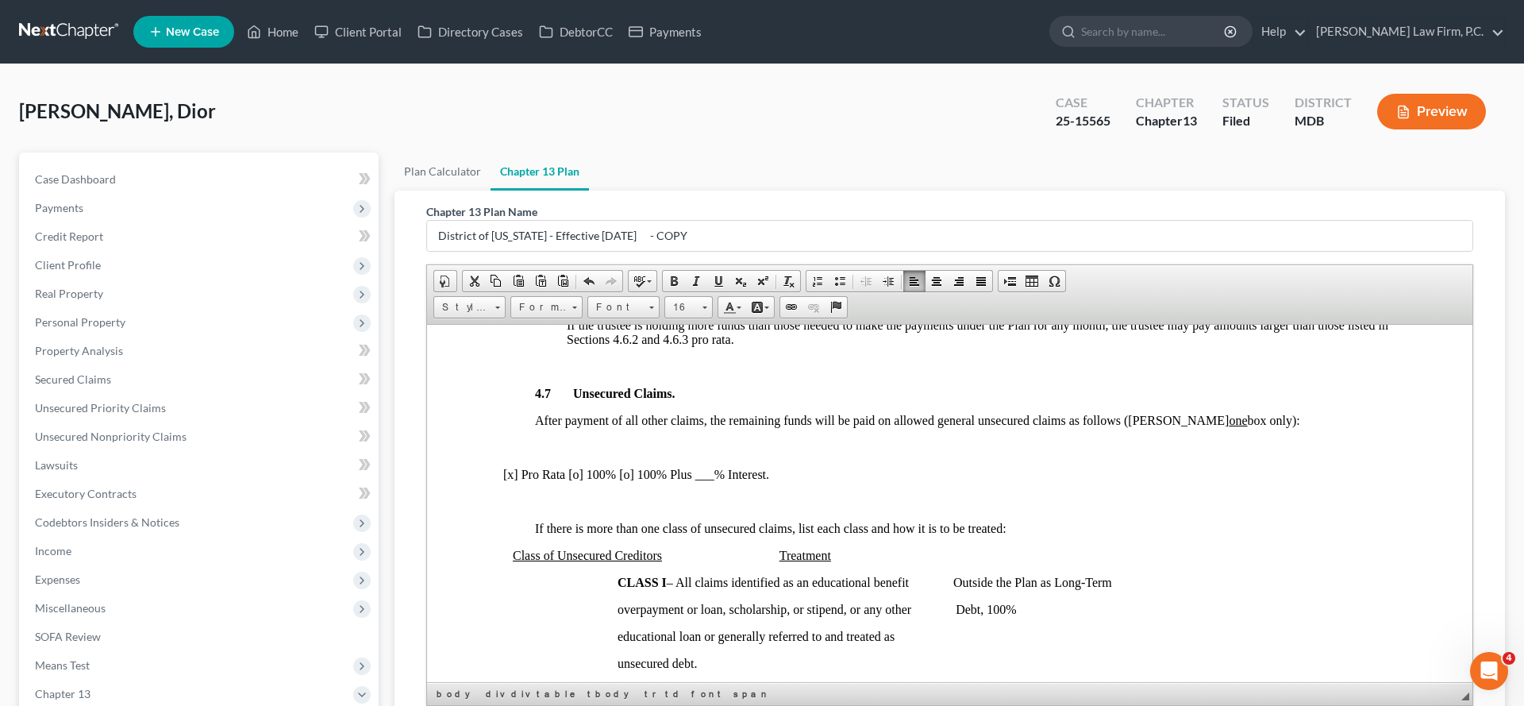
click at [545, 82] on span "[o] None or [x] the Claims Listed Below (mark one box only). Such claims are de…" at bounding box center [962, 68] width 855 height 28
click at [606, 82] on span "[x ] None or [x] the Claims Listed Below (mark one box only). Such claims are d…" at bounding box center [962, 68] width 855 height 28
drag, startPoint x: 785, startPoint y: 464, endPoint x: 540, endPoint y: 461, distance: 245.3
click at [540, 134] on tr "Ally Financial 2019 Chevrolet Malibu" at bounding box center [696, 125] width 319 height 17
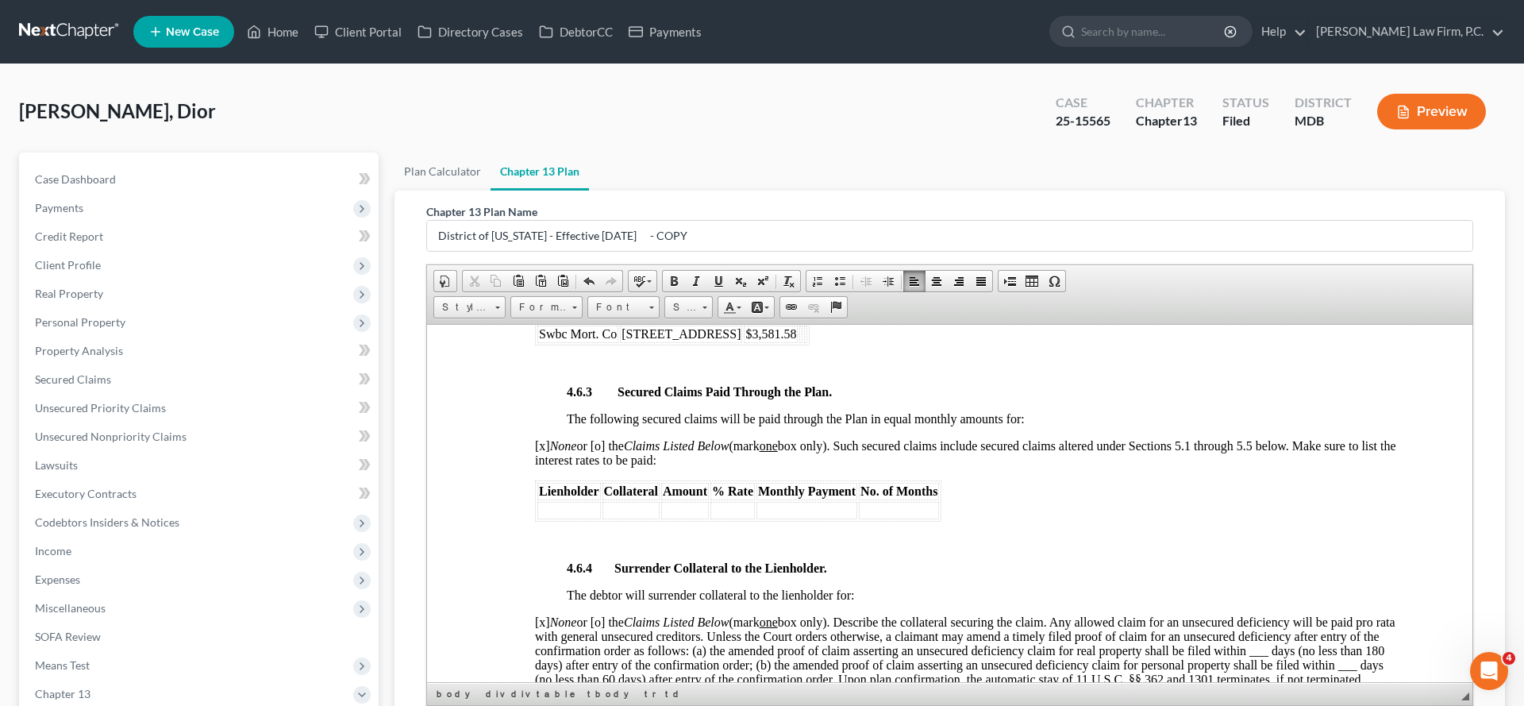
scroll to position [2403, 0]
click at [776, 338] on span "$3,581.58" at bounding box center [770, 331] width 51 height 13
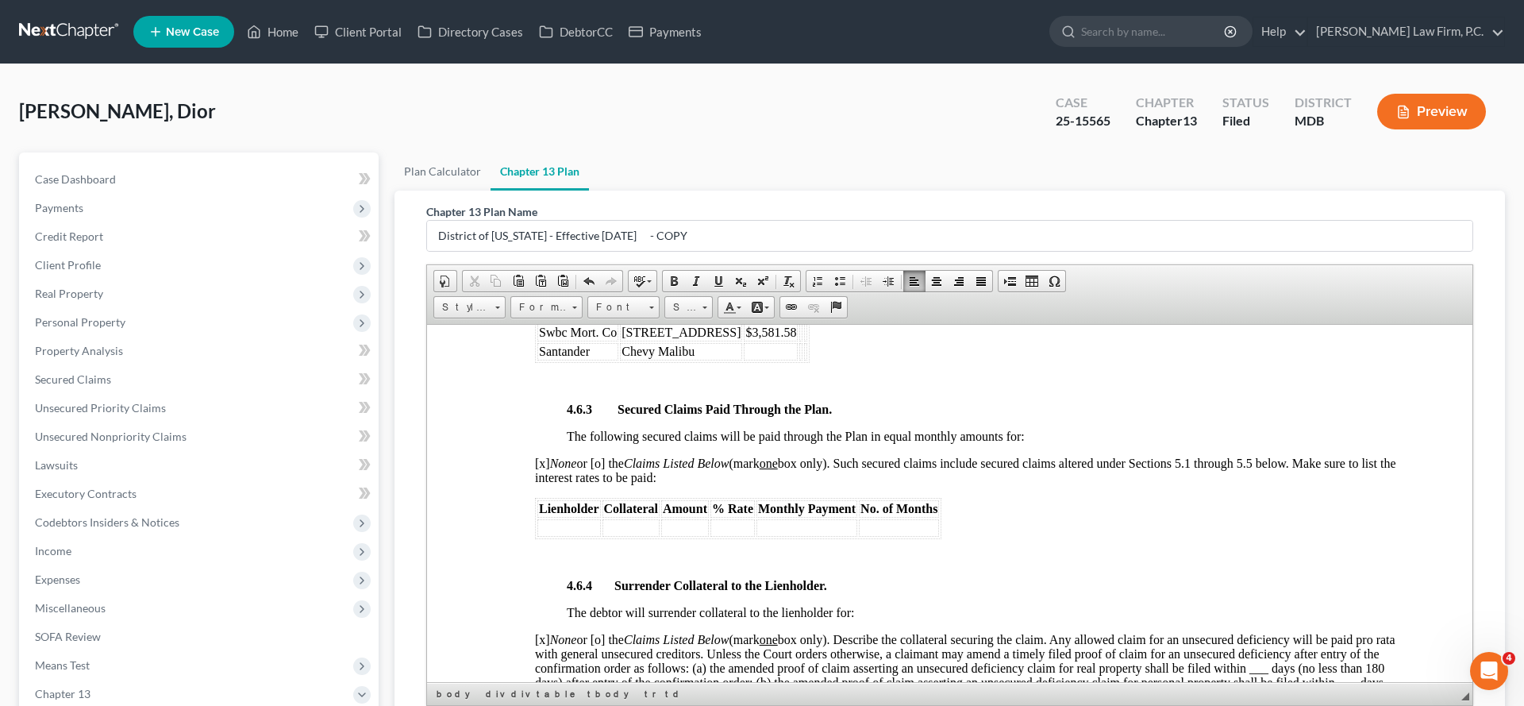
click at [687, 338] on span "[STREET_ADDRESS]" at bounding box center [680, 331] width 119 height 13
click at [687, 360] on td "Chevy Malibu" at bounding box center [681, 350] width 122 height 17
drag, startPoint x: 712, startPoint y: 613, endPoint x: 535, endPoint y: 614, distance: 177.0
click at [535, 362] on table "Lienholder Collateral Arrears Swbc Mort. Co 1006 Railbed Drive $3,581.58 Santan…" at bounding box center [672, 332] width 275 height 60
click at [707, 309] on span at bounding box center [704, 307] width 5 height 2
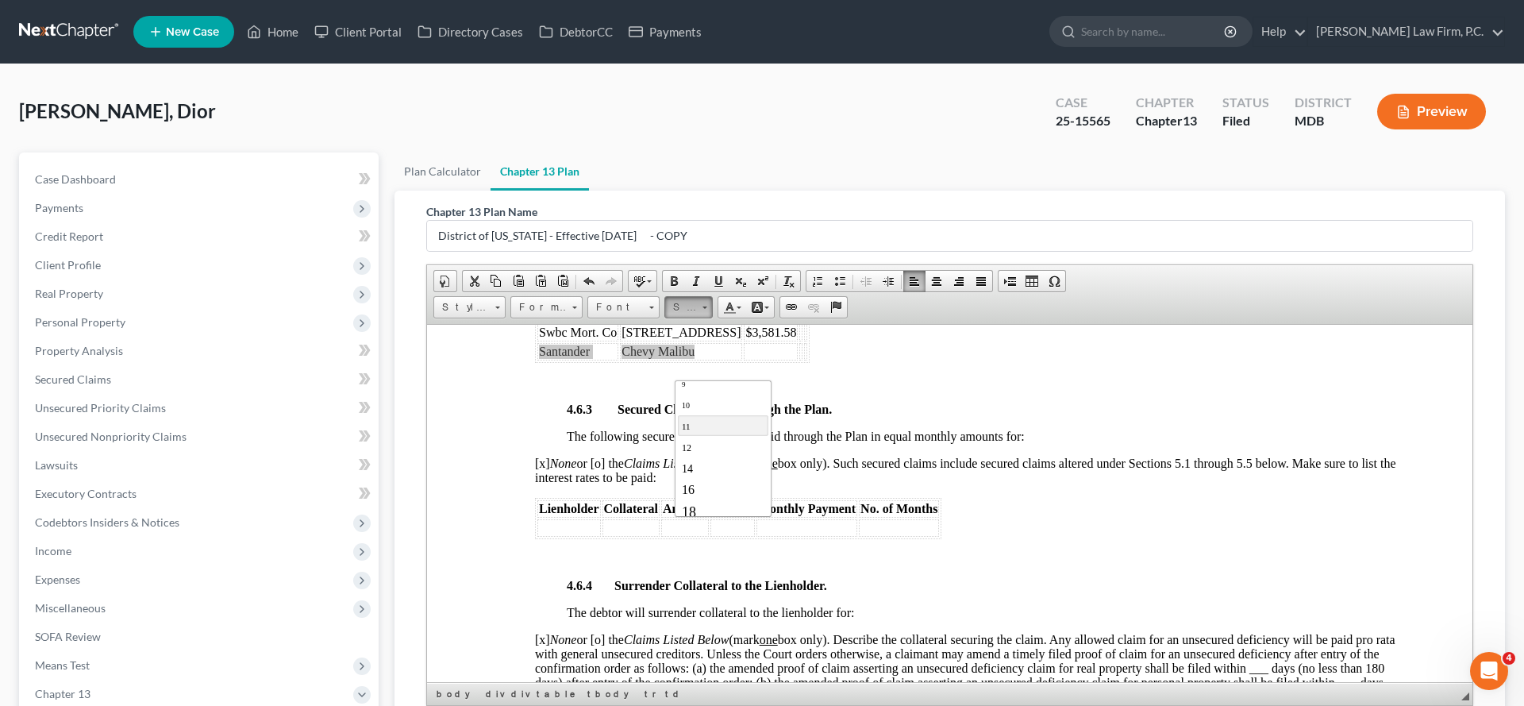
scroll to position [55, 0]
click at [702, 451] on link "12" at bounding box center [723, 440] width 90 height 21
click at [670, 338] on span "[STREET_ADDRESS]" at bounding box center [680, 331] width 119 height 13
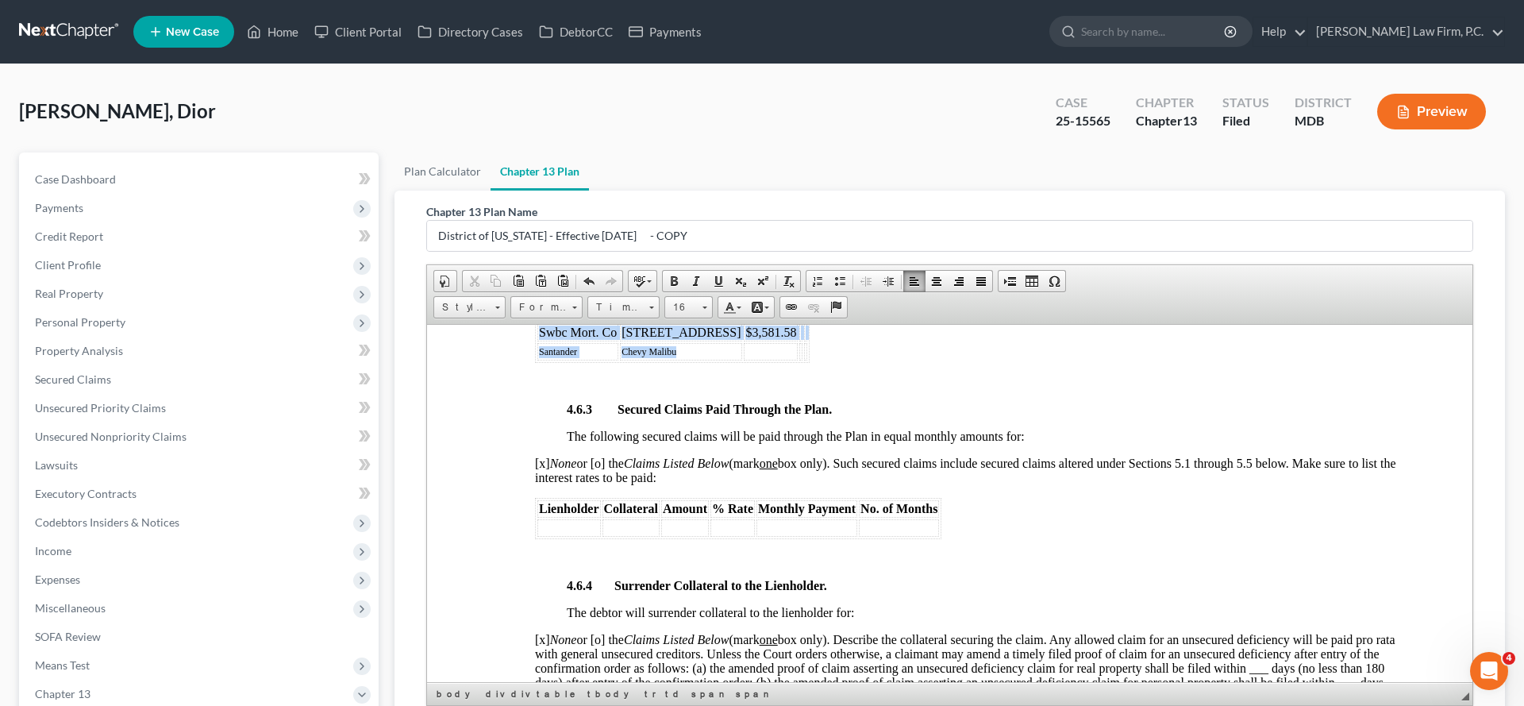
drag, startPoint x: 685, startPoint y: 614, endPoint x: 519, endPoint y: 614, distance: 165.9
click at [652, 499] on div "4.6.1 Adequate Protection Payments for Claims Secured by or Subject to a Lease …" at bounding box center [965, 600] width 861 height 1114
drag, startPoint x: 683, startPoint y: 614, endPoint x: 529, endPoint y: 617, distance: 154.0
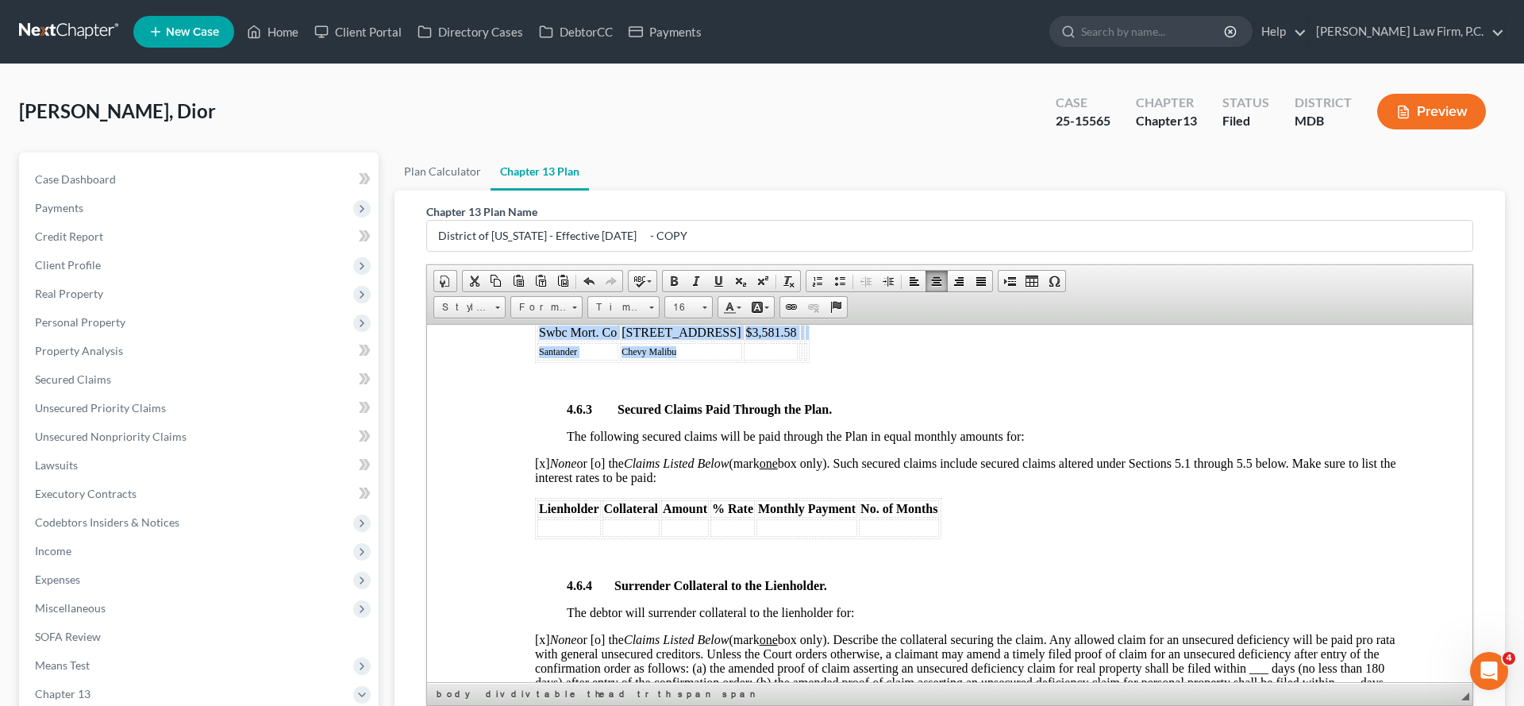
click at [687, 360] on td "Chevy Malibu" at bounding box center [681, 350] width 122 height 17
drag, startPoint x: 690, startPoint y: 615, endPoint x: 532, endPoint y: 618, distance: 158.8
click at [710, 318] on link "16" at bounding box center [688, 307] width 48 height 22
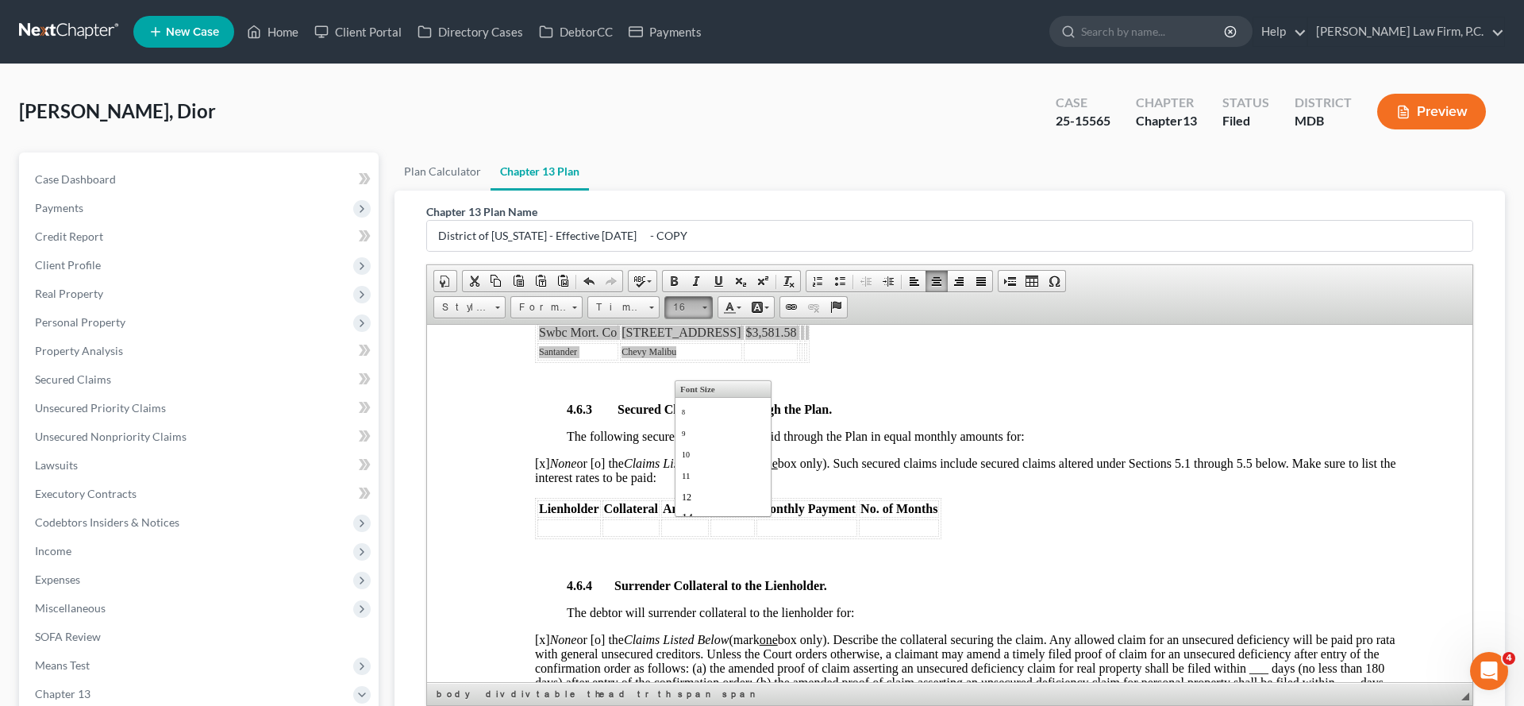
scroll to position [117, 0]
click at [701, 431] on link "16" at bounding box center [723, 420] width 90 height 21
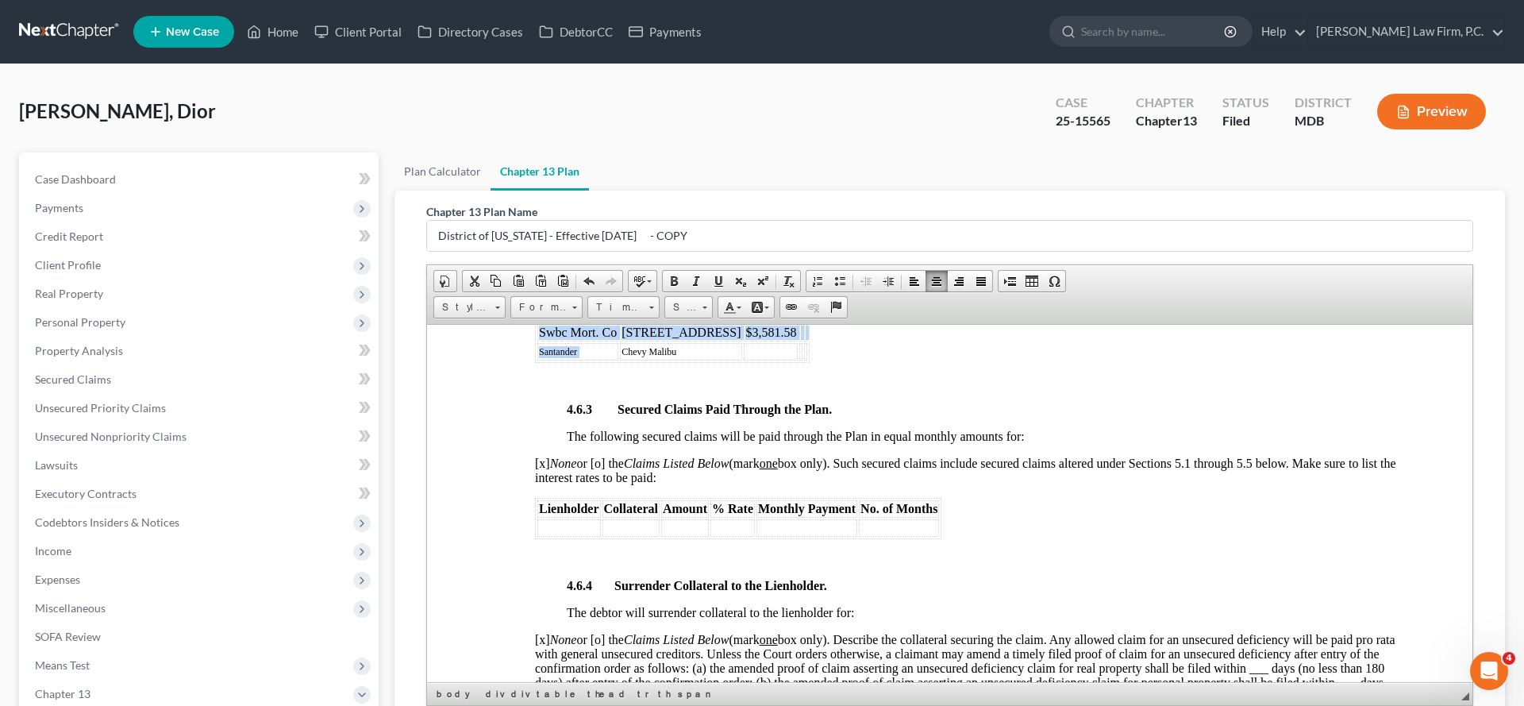
scroll to position [0, 0]
click at [656, 318] on link "Times New Roman" at bounding box center [623, 307] width 72 height 22
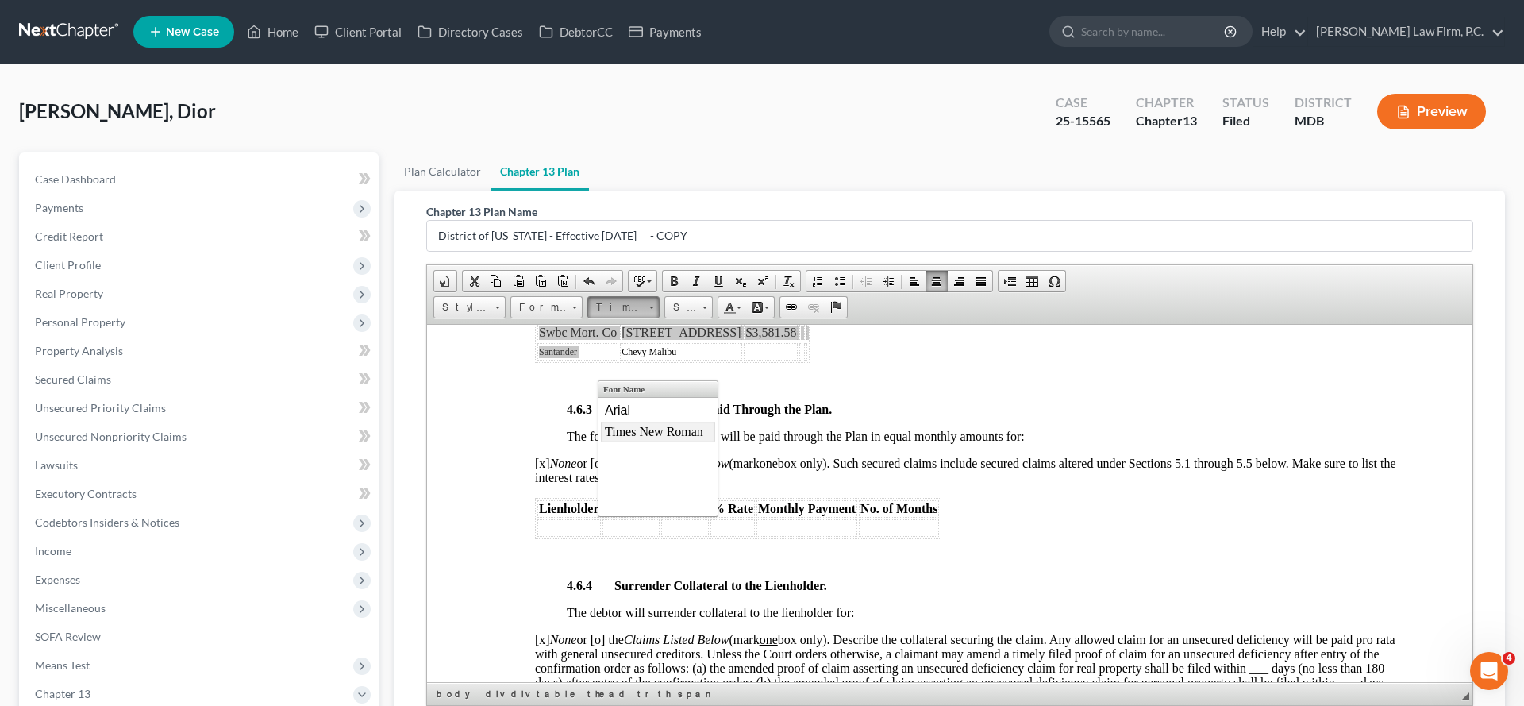
click at [643, 437] on span "Times New Roman" at bounding box center [654, 430] width 98 height 13
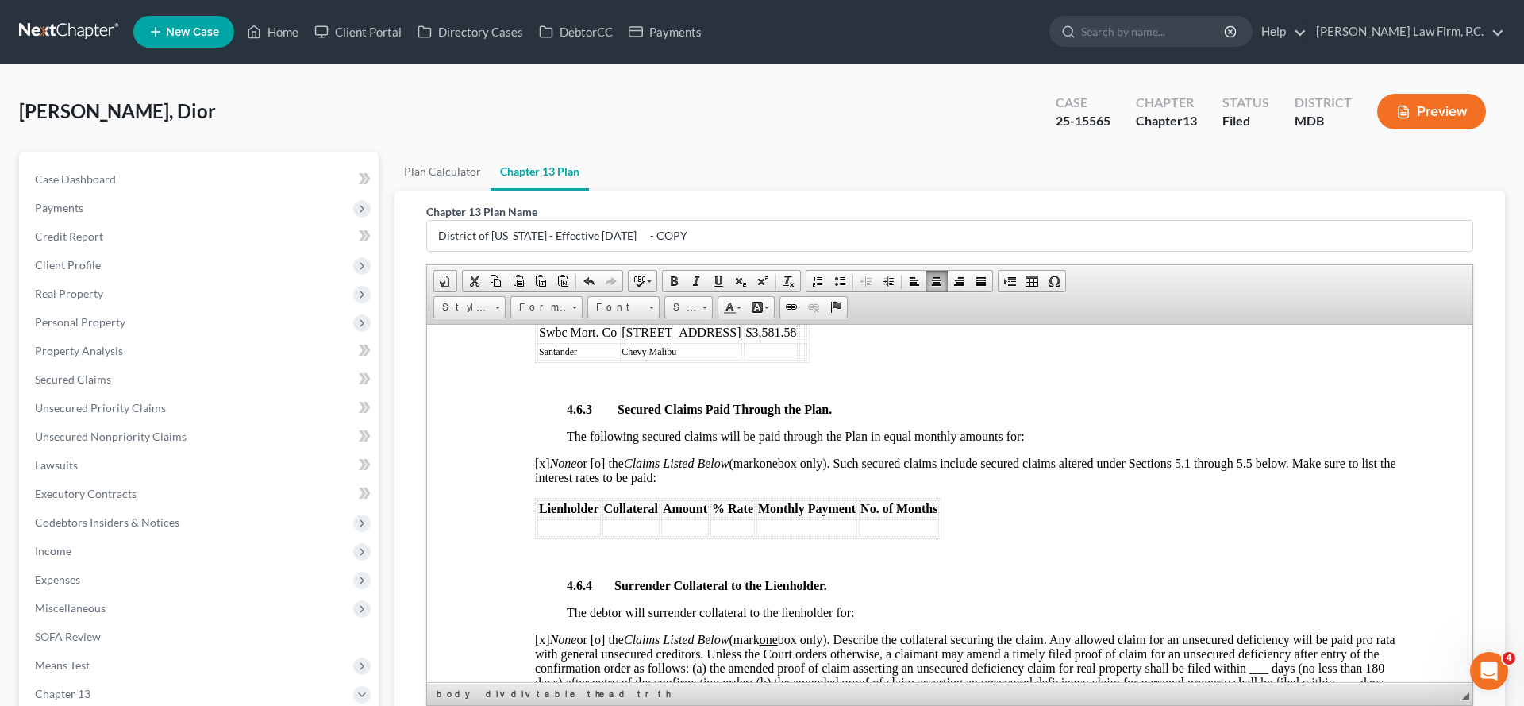
click at [901, 561] on div "4.6.1 Adequate Protection Payments for Claims Secured by or Subject to a Lease …" at bounding box center [965, 600] width 861 height 1114
click at [677, 340] on td "[STREET_ADDRESS]" at bounding box center [681, 331] width 122 height 17
click at [676, 340] on td "[STREET_ADDRESS]" at bounding box center [681, 331] width 122 height 17
click at [674, 360] on td "Chevy Malibu" at bounding box center [681, 350] width 122 height 17
click at [710, 340] on td "[STREET_ADDRESS]" at bounding box center [681, 331] width 122 height 17
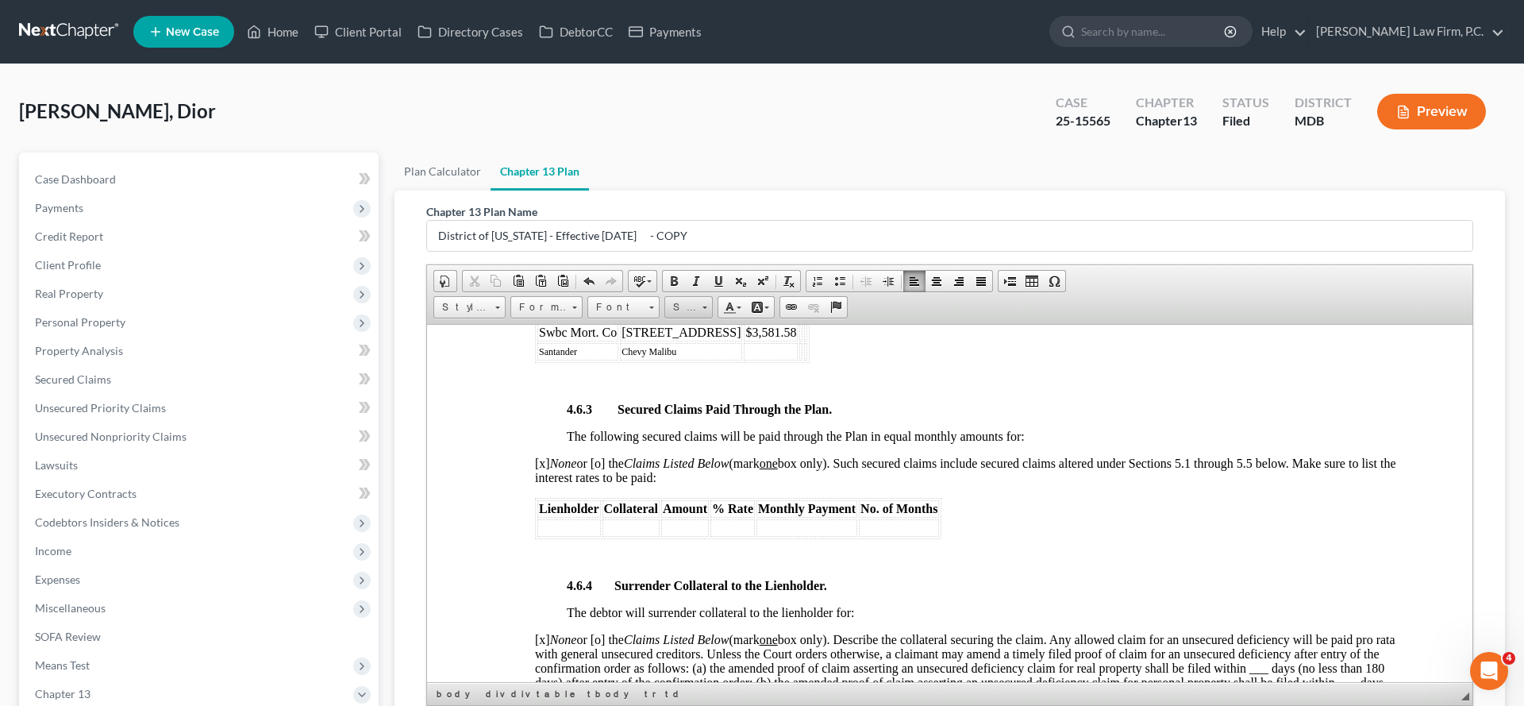
click at [697, 317] on span "Size" at bounding box center [681, 307] width 32 height 21
click at [710, 486] on link "14" at bounding box center [723, 475] width 90 height 21
drag, startPoint x: 833, startPoint y: 590, endPoint x: 538, endPoint y: 598, distance: 295.4
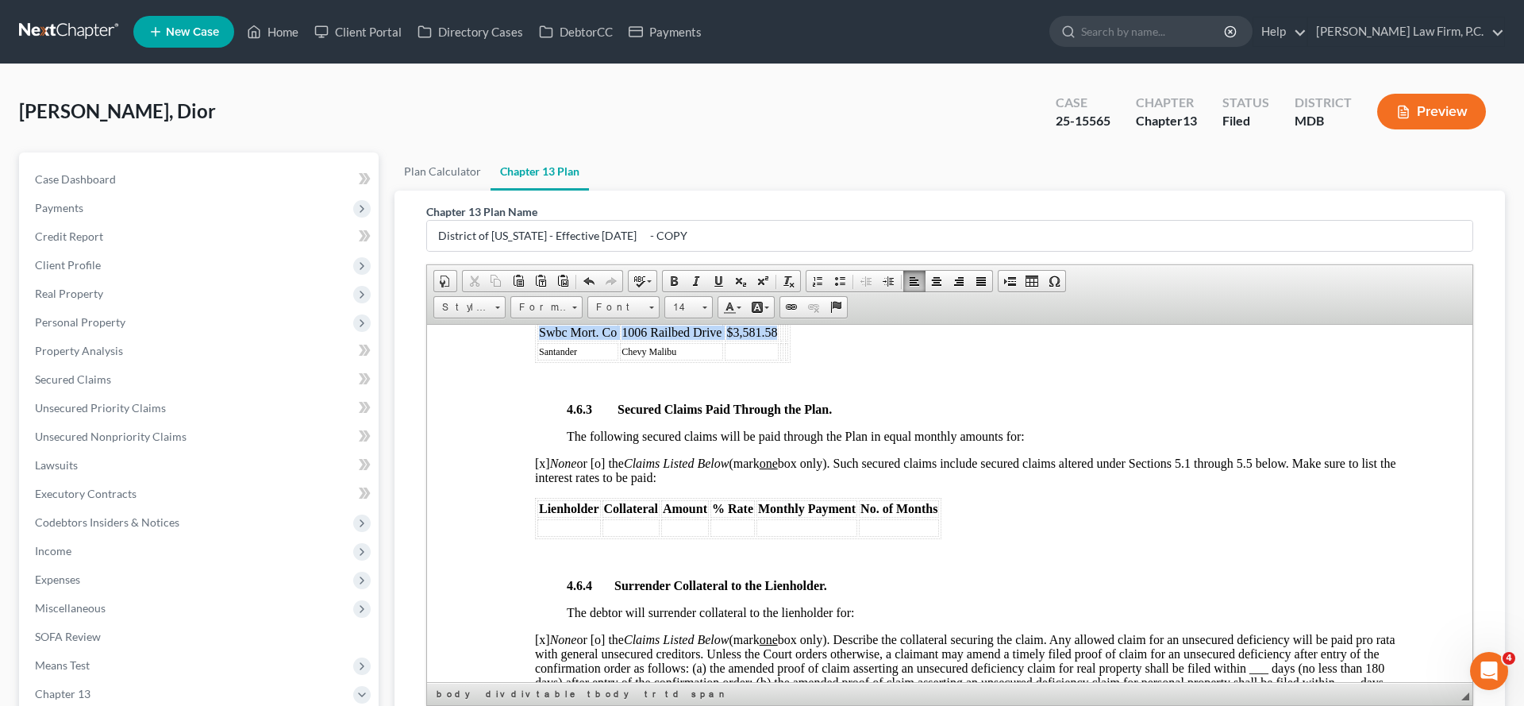
click at [538, 340] on tr "Swbc Mort. Co 1006 Railb ​ ed Drive $3,581.58" at bounding box center [662, 331] width 251 height 17
click at [710, 318] on link "Size" at bounding box center [688, 307] width 48 height 22
click at [708, 484] on link "14" at bounding box center [723, 474] width 90 height 21
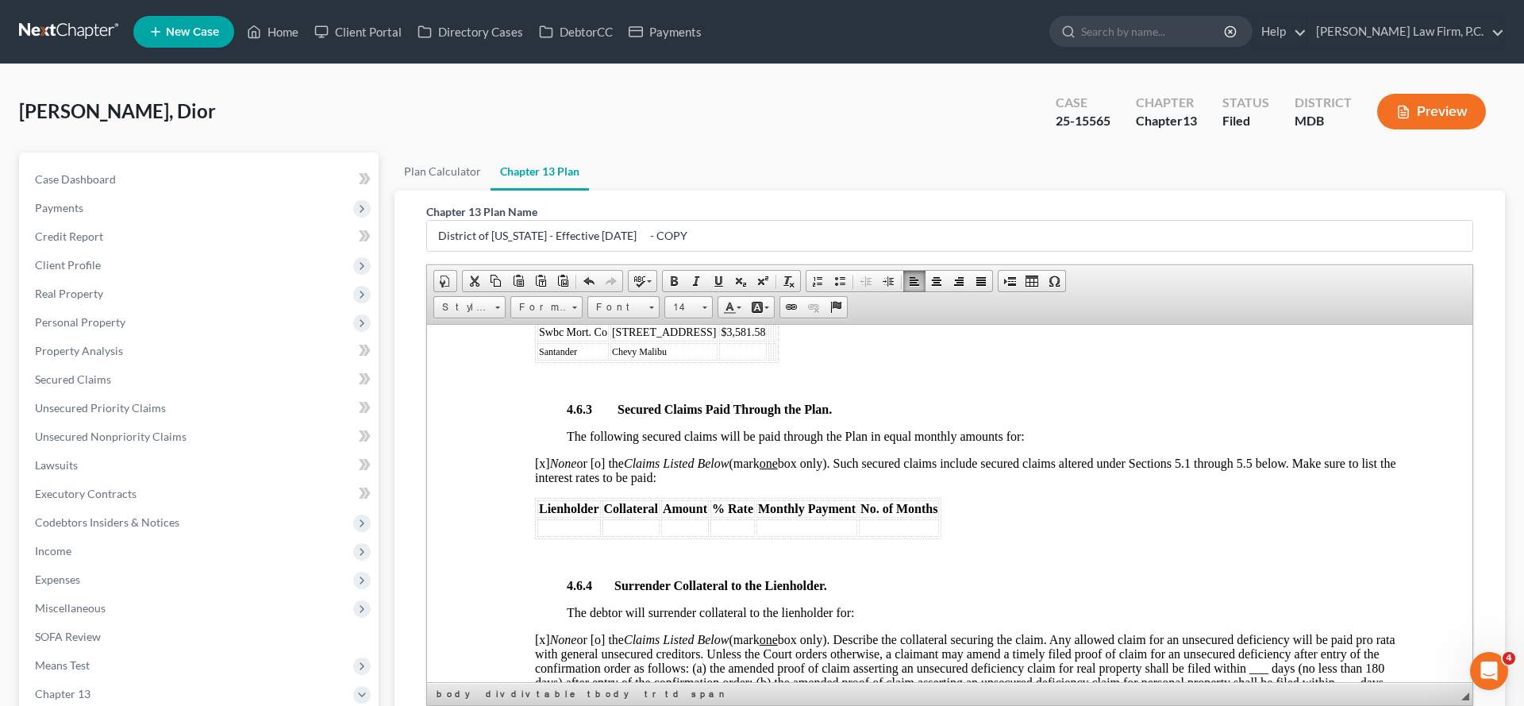
click at [719, 360] on td at bounding box center [743, 350] width 48 height 17
drag, startPoint x: 710, startPoint y: 613, endPoint x: 771, endPoint y: 612, distance: 61.9
click at [771, 360] on td "$1,111.34" at bounding box center [745, 350] width 53 height 17
click at [697, 317] on span "Size" at bounding box center [681, 307] width 32 height 21
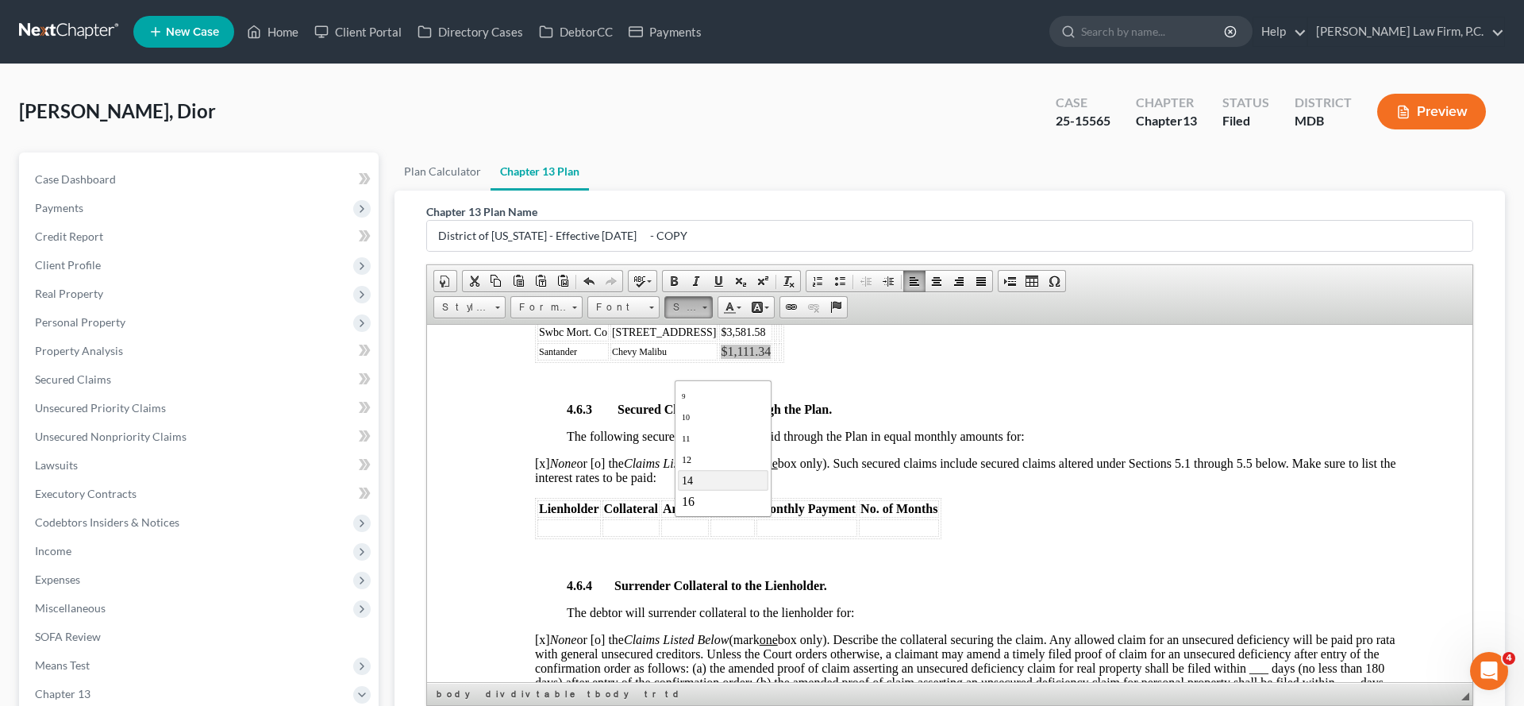
click at [702, 490] on link "14" at bounding box center [723, 479] width 90 height 21
click at [854, 590] on div "4.6.1 Adequate Protection Payments for Claims Secured by or Subject to a Lease …" at bounding box center [965, 600] width 861 height 1114
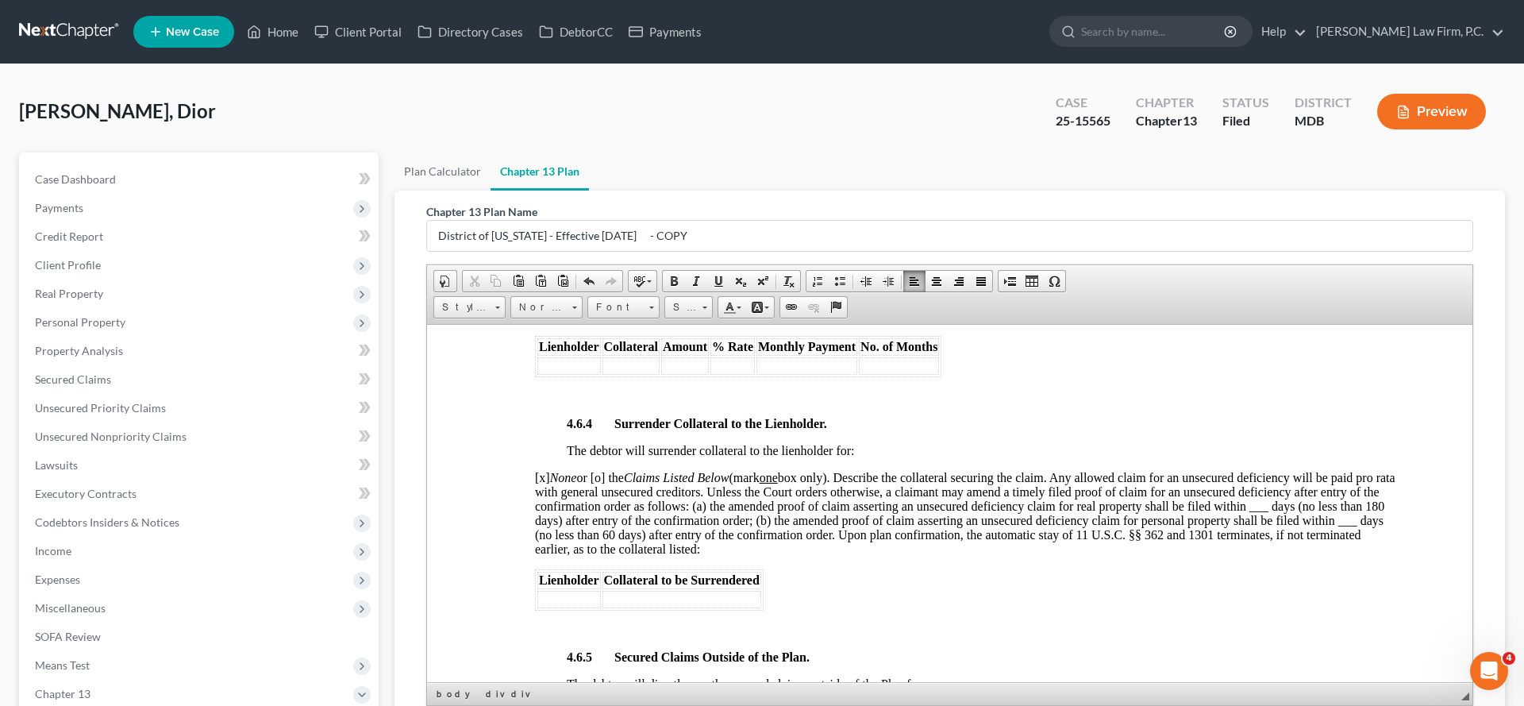
scroll to position [2567, 0]
drag, startPoint x: 758, startPoint y: 449, endPoint x: 537, endPoint y: 433, distance: 222.1
click at [537, 196] on tbody "Swbc Mort. Co [STREET_ADDRESS] $3,581.58 Santander Chevy Malibu $1,111.34" at bounding box center [656, 178] width 239 height 37
click at [709, 318] on link "14" at bounding box center [688, 307] width 48 height 22
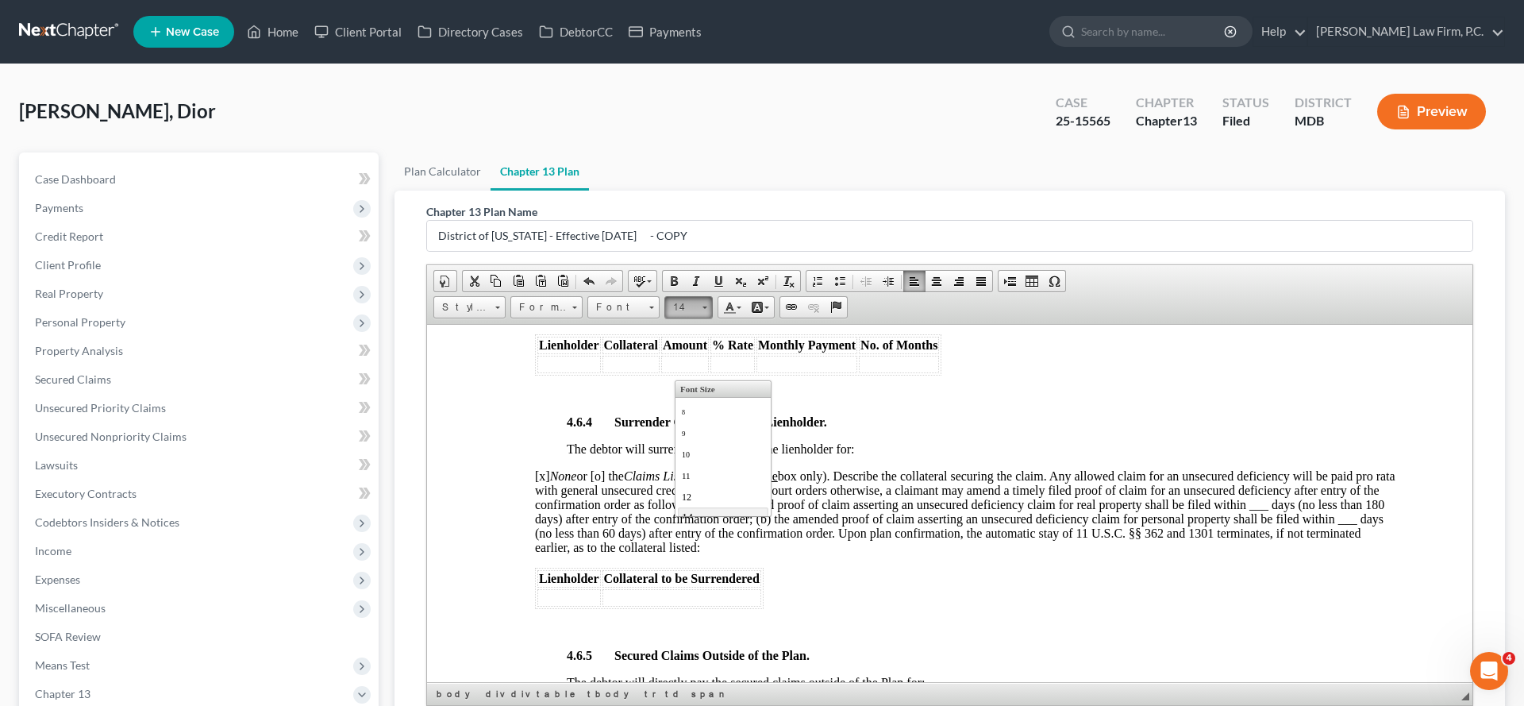
scroll to position [92, 0]
click at [701, 435] on link "14" at bounding box center [723, 424] width 90 height 21
click at [697, 317] on span "Size" at bounding box center [681, 307] width 32 height 21
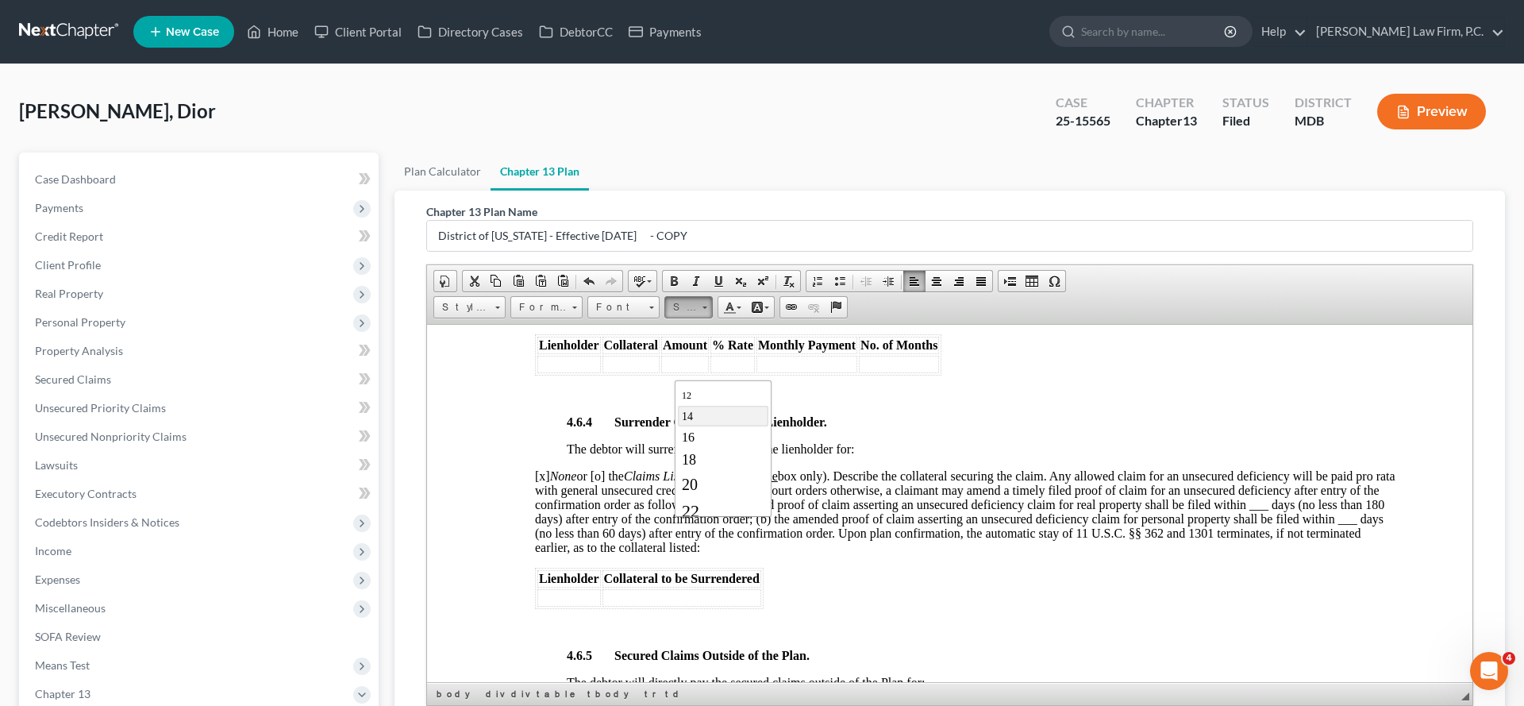
click at [696, 425] on link "14" at bounding box center [723, 415] width 90 height 21
click at [644, 317] on span "Font" at bounding box center [616, 307] width 56 height 21
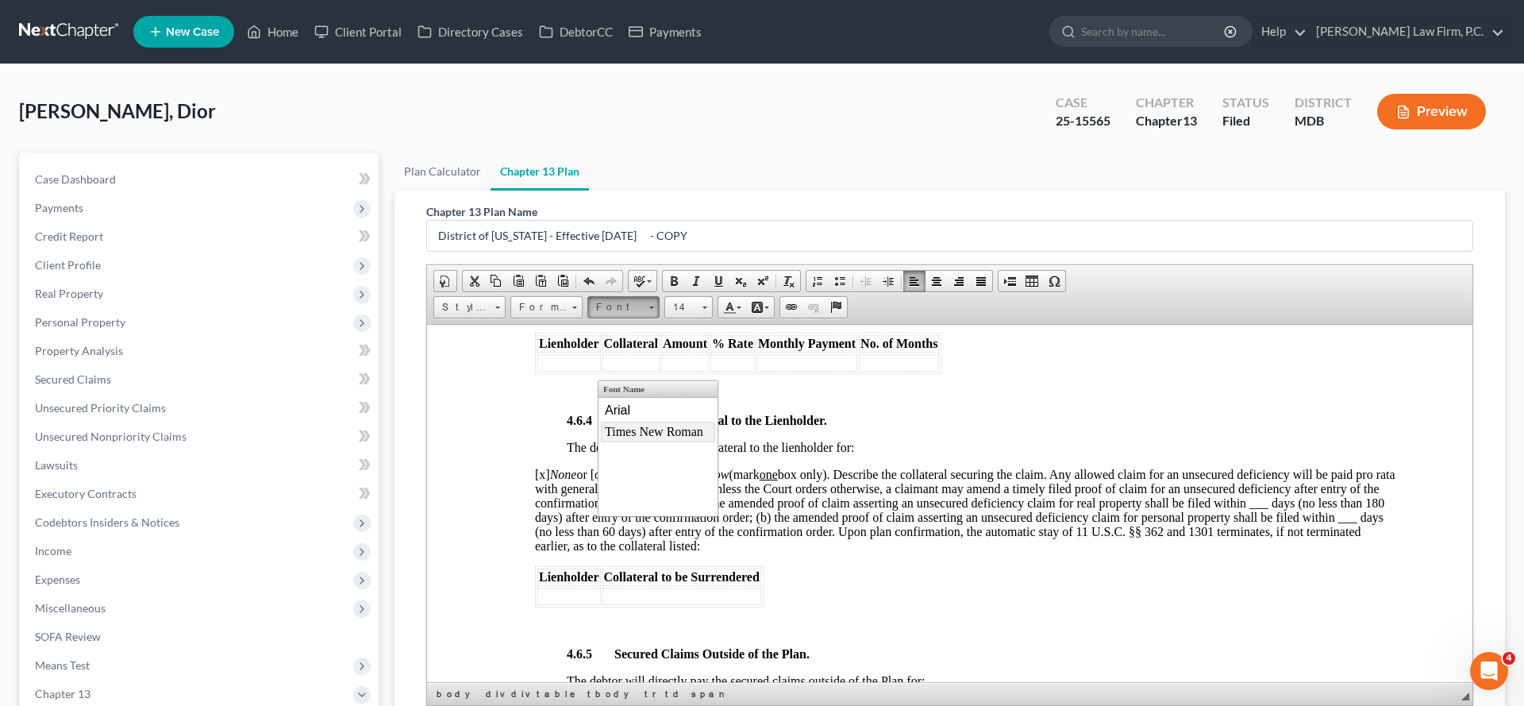
click at [648, 427] on link "Times New Roman" at bounding box center [658, 431] width 114 height 21
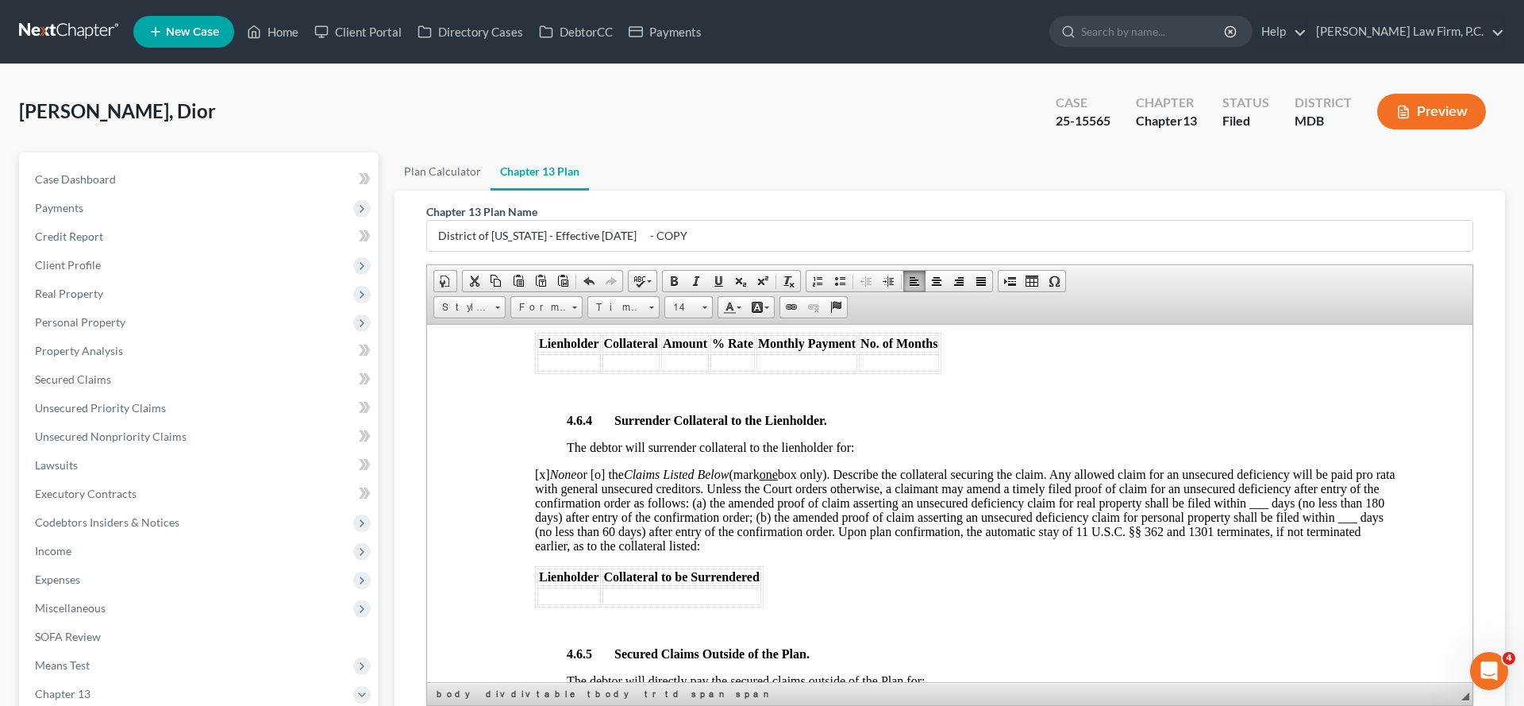
click at [828, 430] on div "4.6.1 Adequate Protection Payments for Claims Secured by or Subject to a Lease …" at bounding box center [965, 435] width 861 height 1113
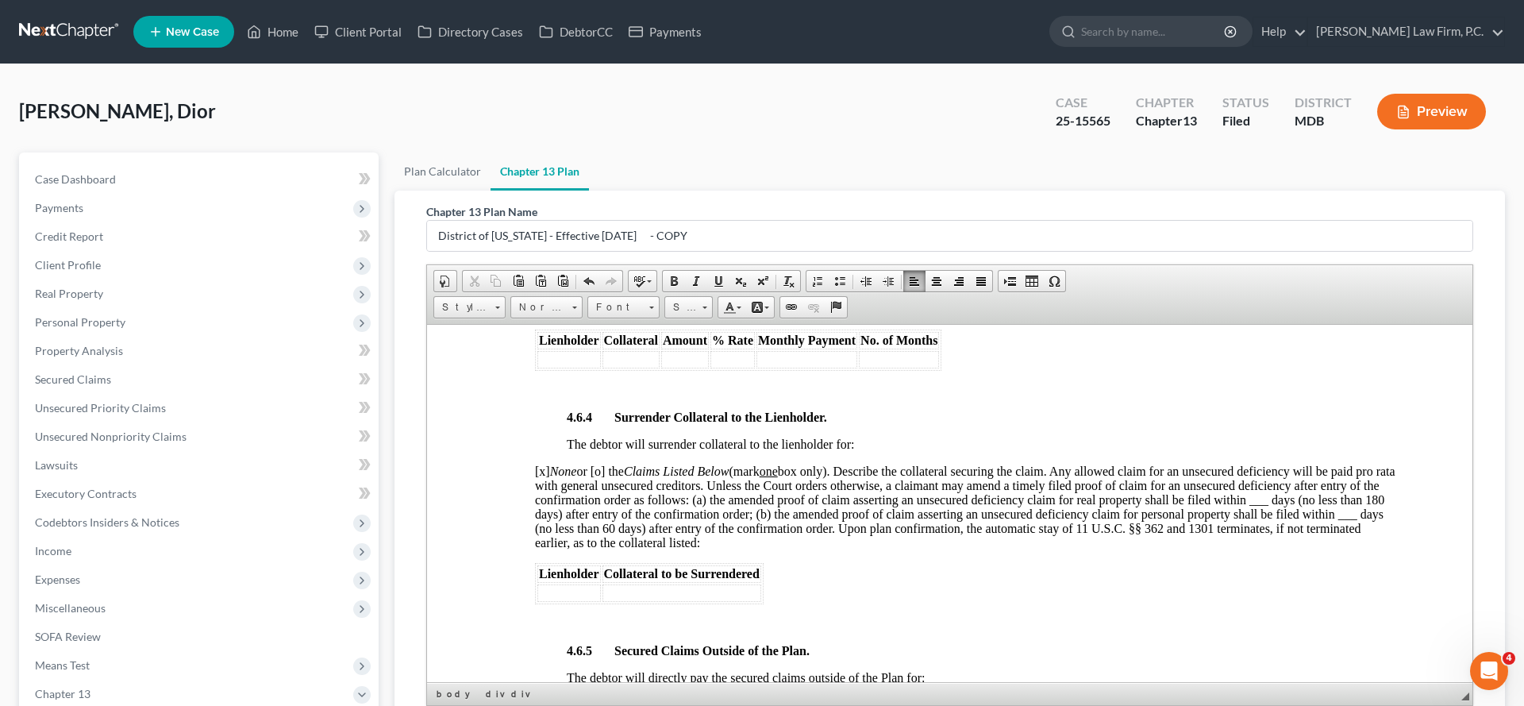
scroll to position [2519, 0]
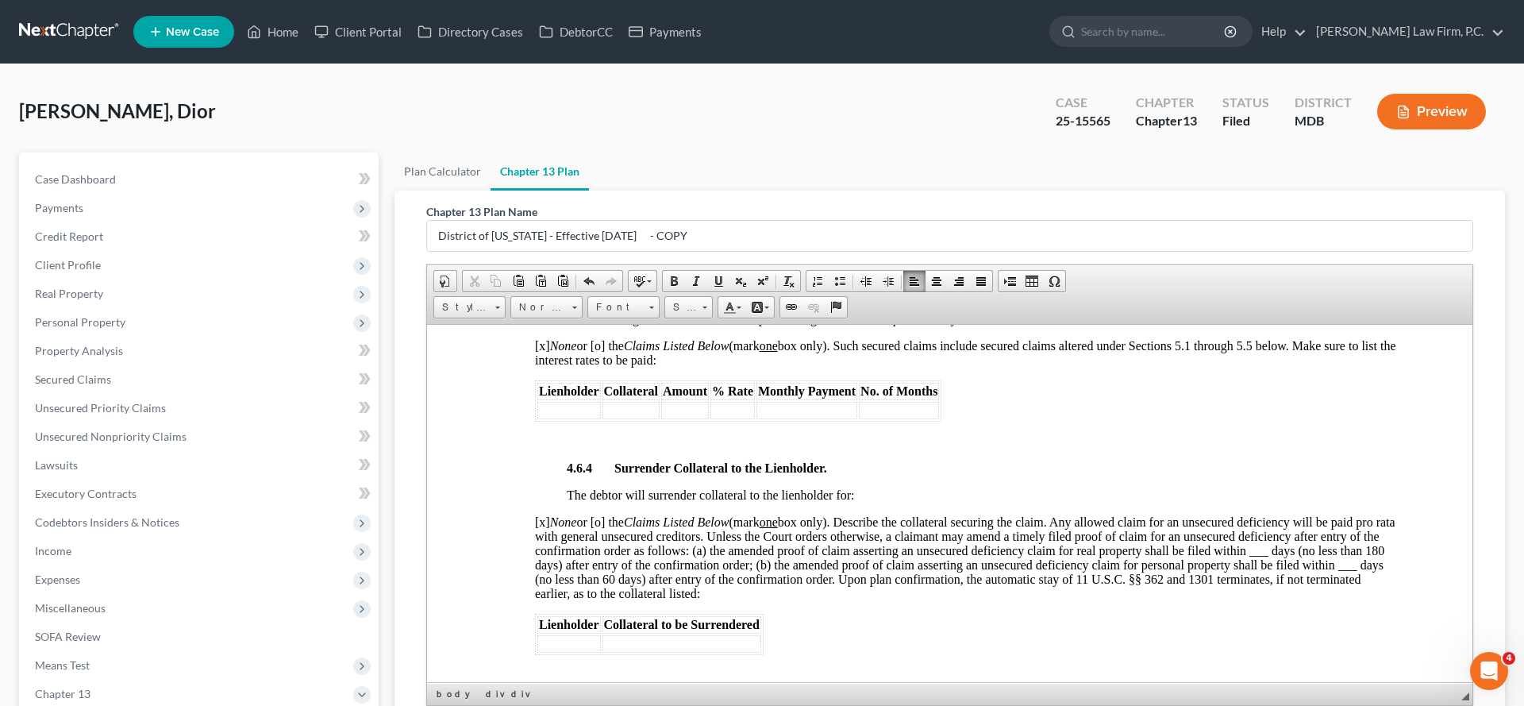
drag, startPoint x: 688, startPoint y: 498, endPoint x: 605, endPoint y: 496, distance: 83.4
click at [605, 242] on tr "Santander Chevy Malibu $1,111.34" at bounding box center [656, 233] width 239 height 17
click at [668, 242] on td "Jeep Wrangler" at bounding box center [663, 233] width 107 height 17
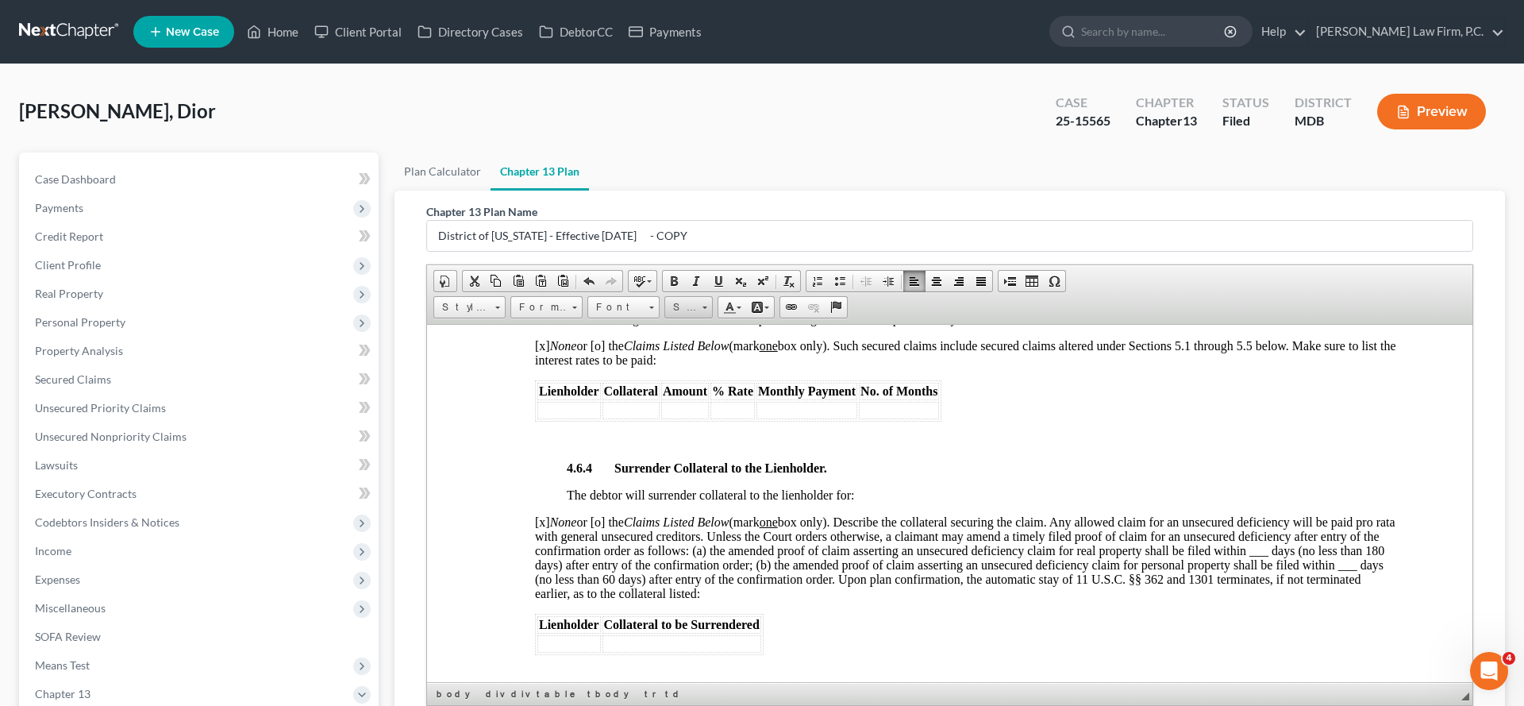
click at [697, 317] on span "Size" at bounding box center [681, 307] width 32 height 21
click at [704, 469] on link "14" at bounding box center [723, 458] width 90 height 21
click at [875, 490] on div "4.6.1 Adequate Protection Payments for Claims Secured by or Subject to a Lease …" at bounding box center [965, 483] width 861 height 1113
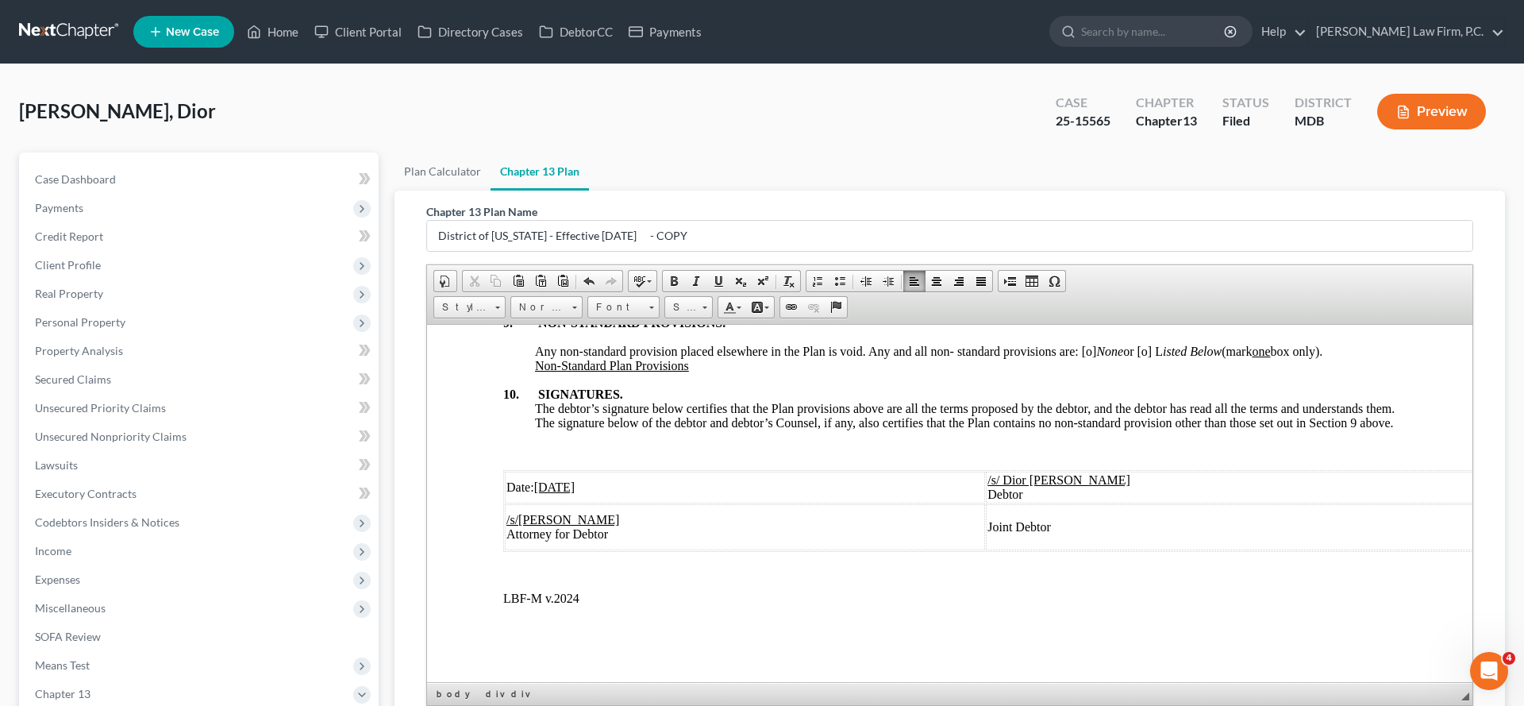
scroll to position [5829, 0]
click at [548, 479] on u "[DATE]" at bounding box center [554, 485] width 41 height 13
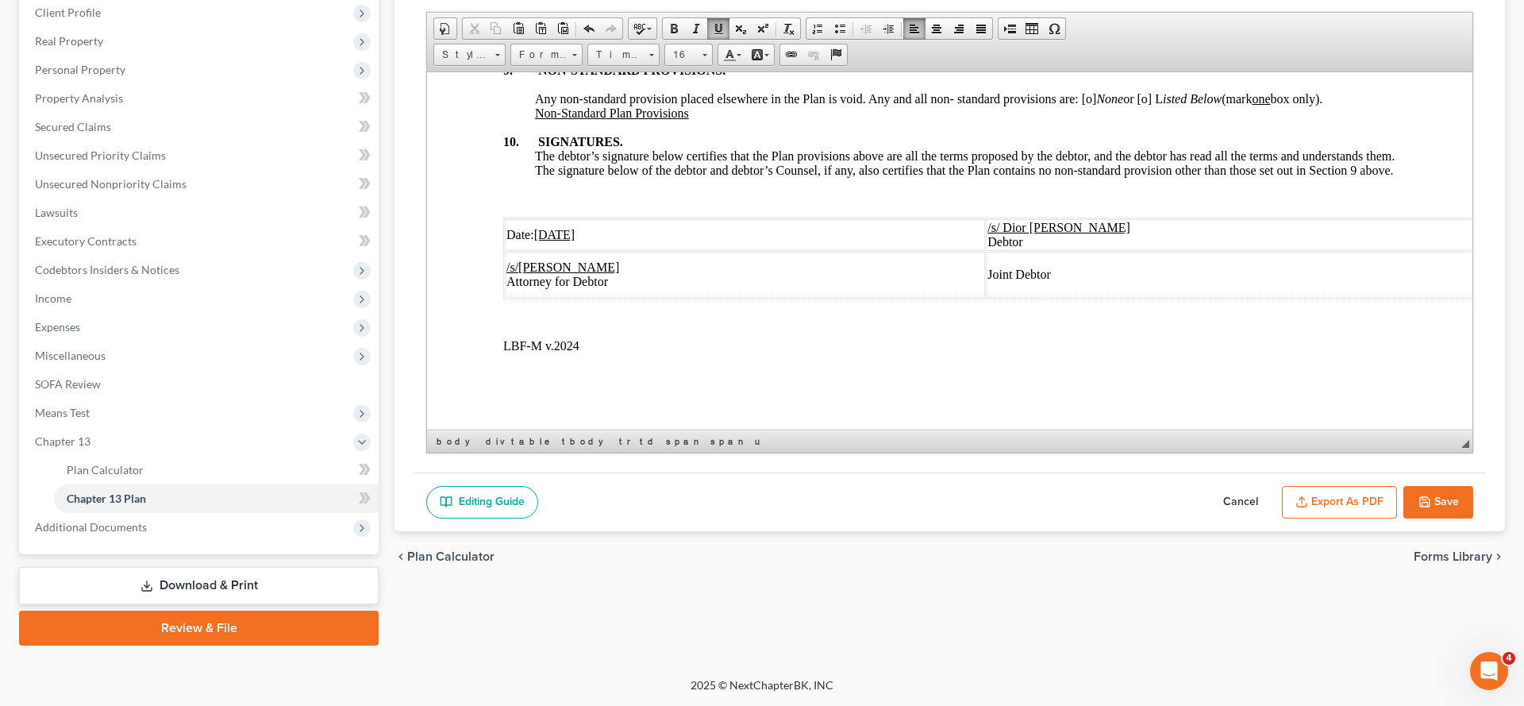
scroll to position [303, 0]
click at [1318, 519] on button "Export as PDF" at bounding box center [1339, 502] width 115 height 33
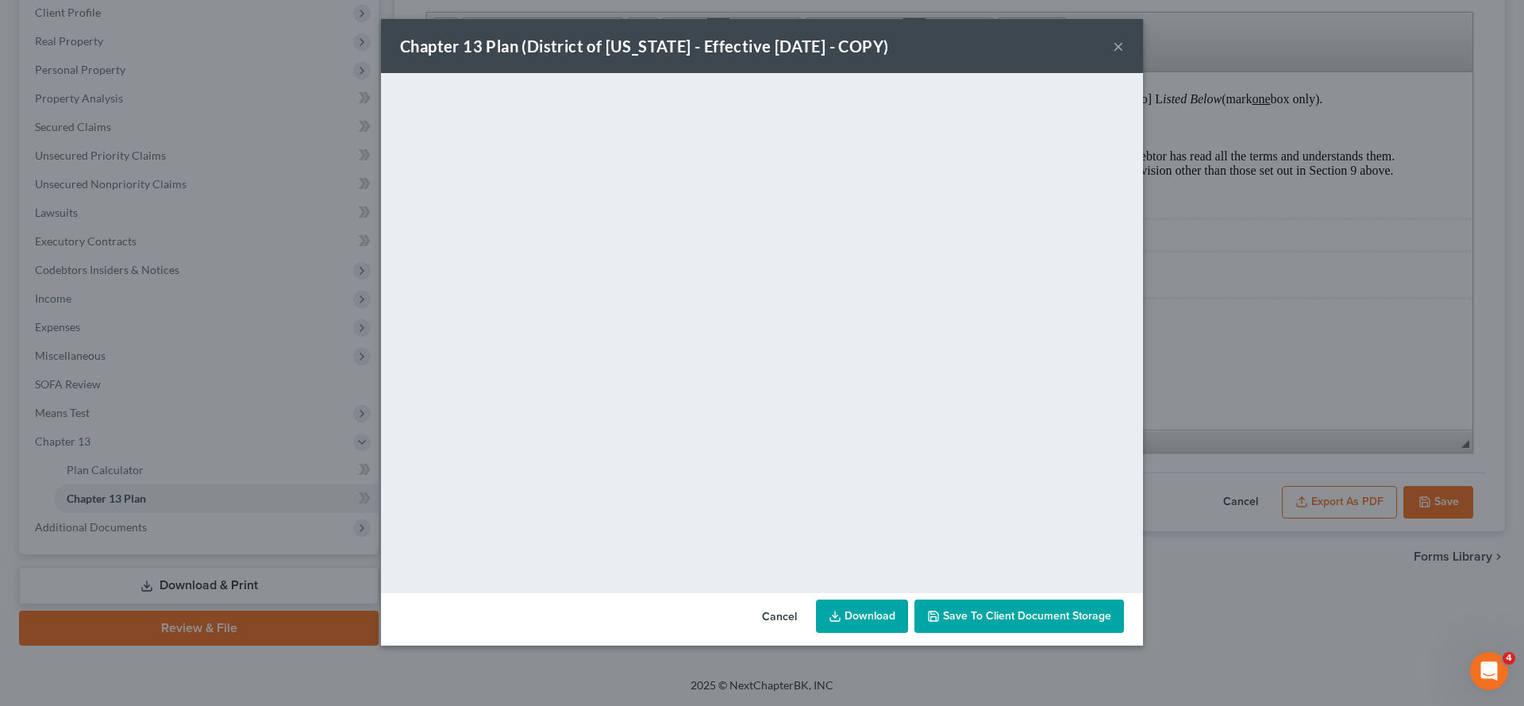
click at [1041, 622] on span "Save to Client Document Storage" at bounding box center [1027, 615] width 168 height 13
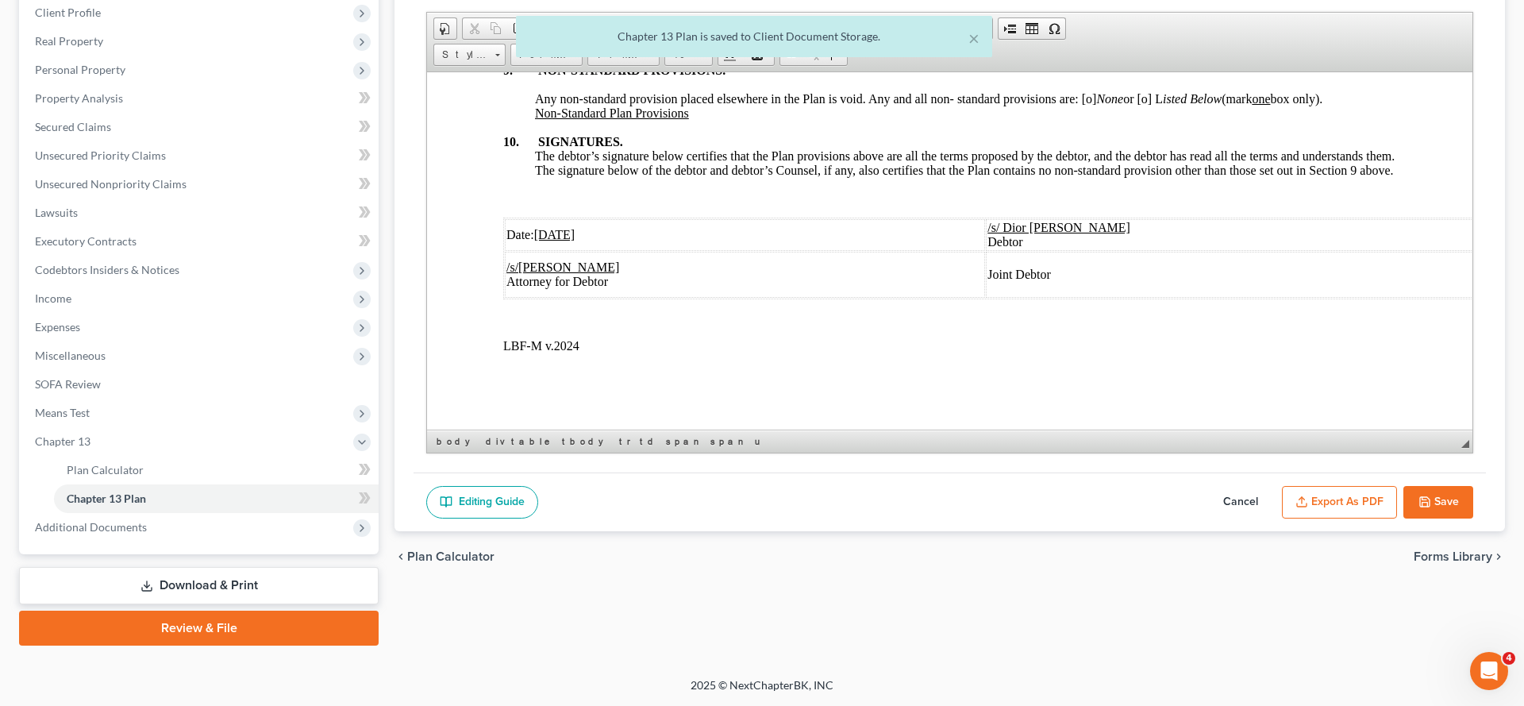
click at [1282, 519] on button "Export as PDF" at bounding box center [1339, 502] width 115 height 33
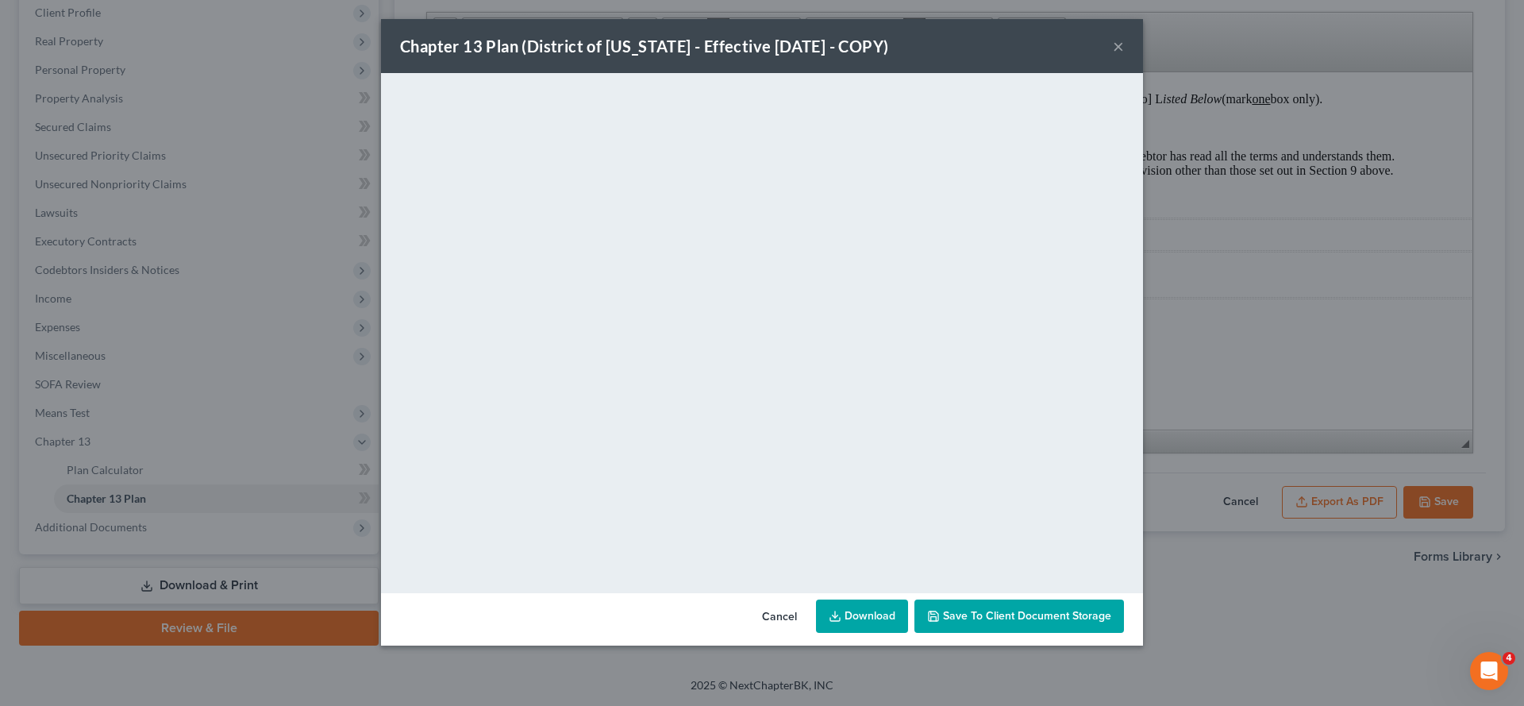
click at [900, 633] on link "Download" at bounding box center [862, 615] width 92 height 33
click at [1124, 56] on button "×" at bounding box center [1118, 46] width 11 height 19
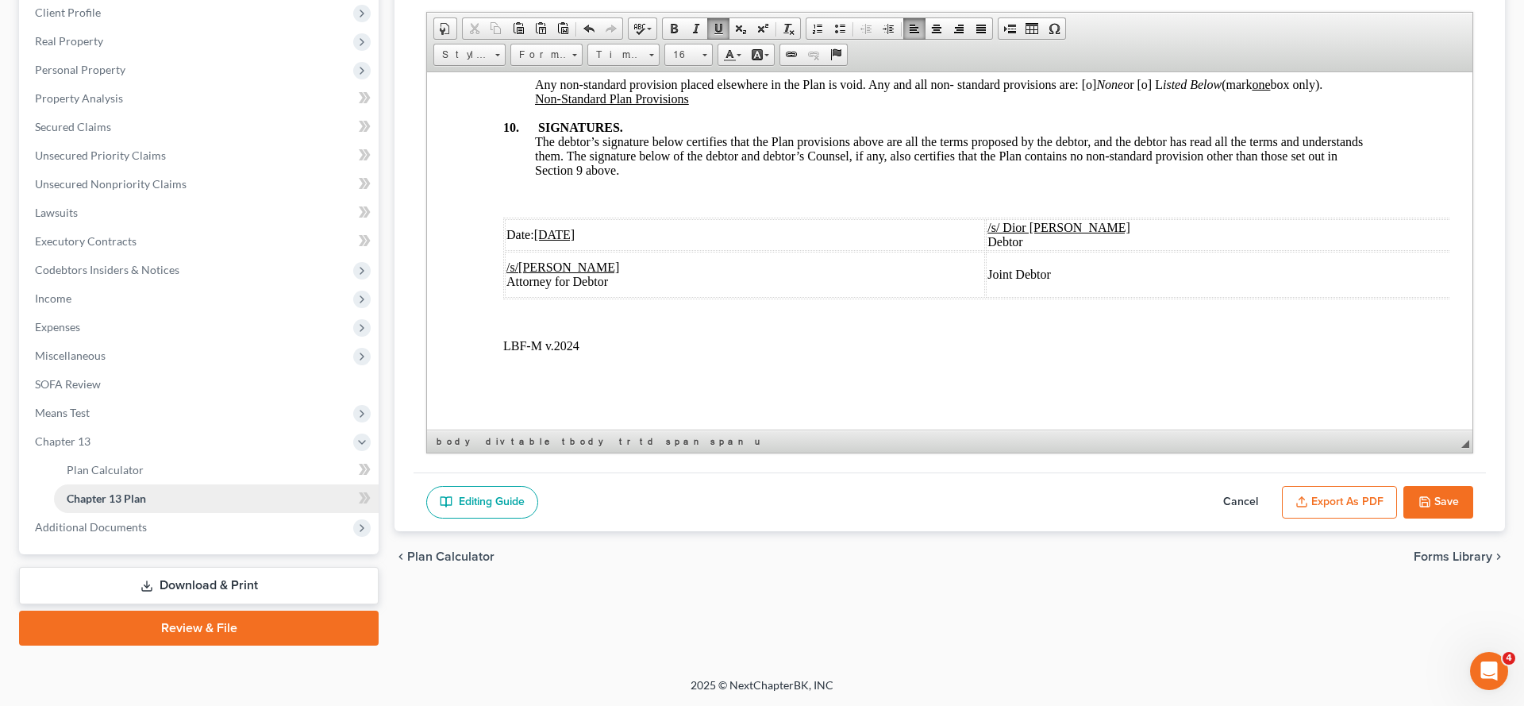
scroll to position [451, 0]
click at [140, 522] on span "Additional Documents" at bounding box center [91, 526] width 112 height 13
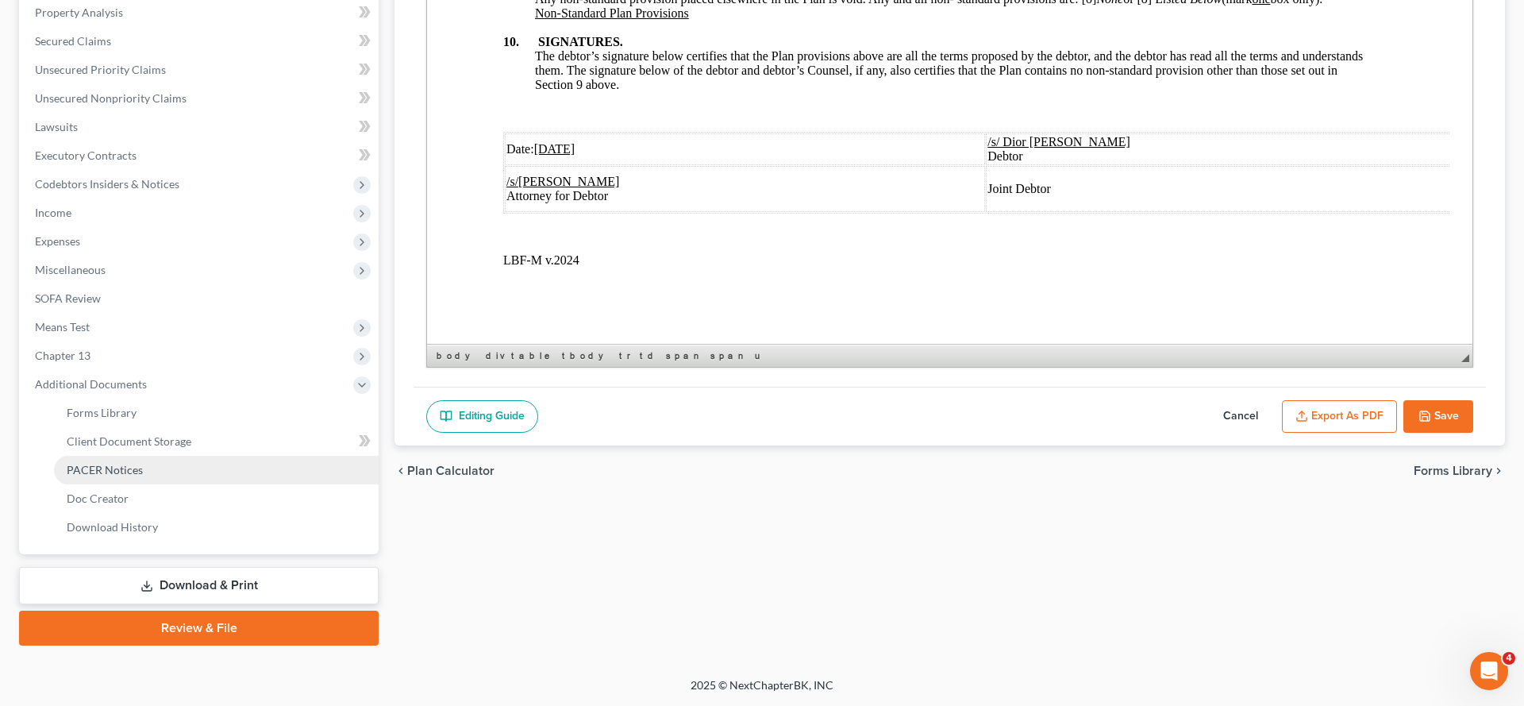
click at [143, 476] on span "PACER Notices" at bounding box center [105, 469] width 76 height 13
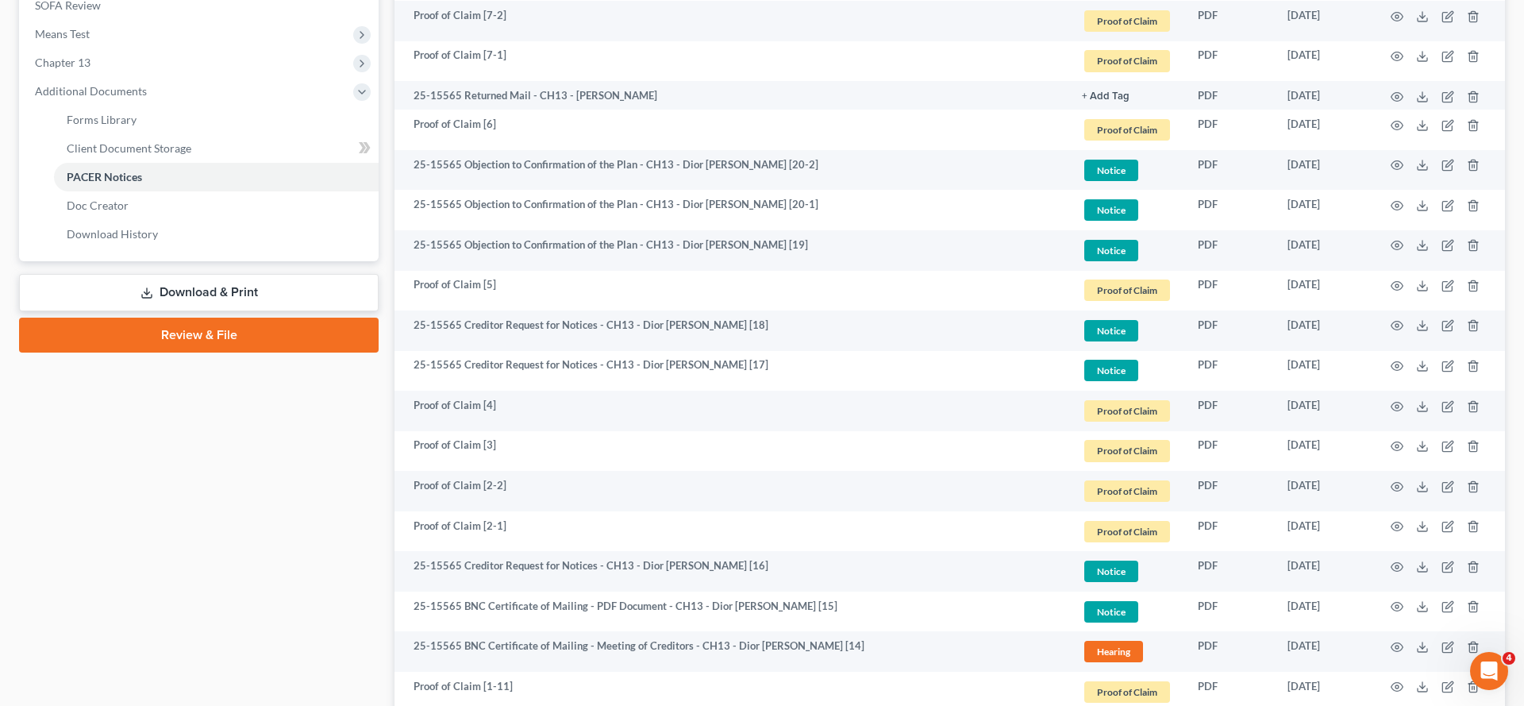
scroll to position [634, 0]
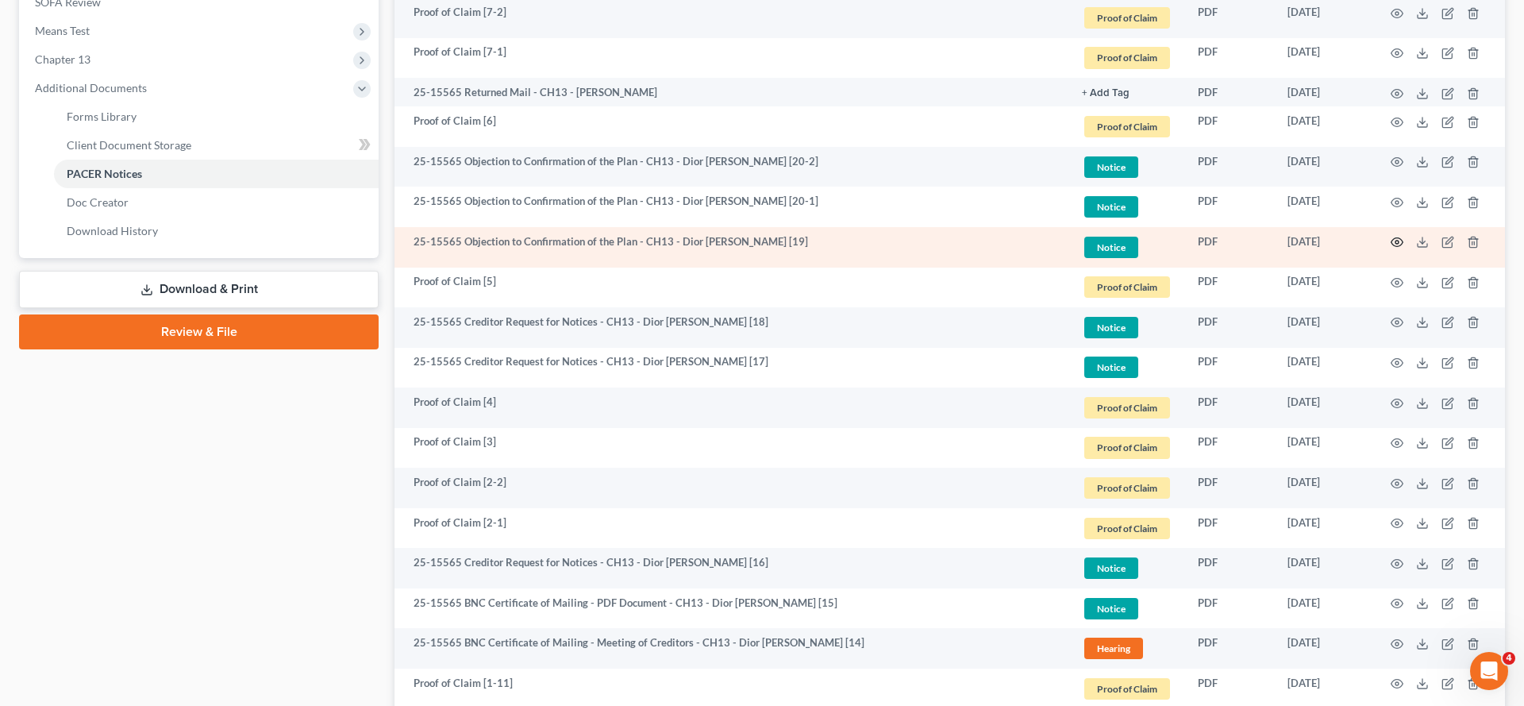
click at [1391, 248] on icon "button" at bounding box center [1397, 242] width 13 height 13
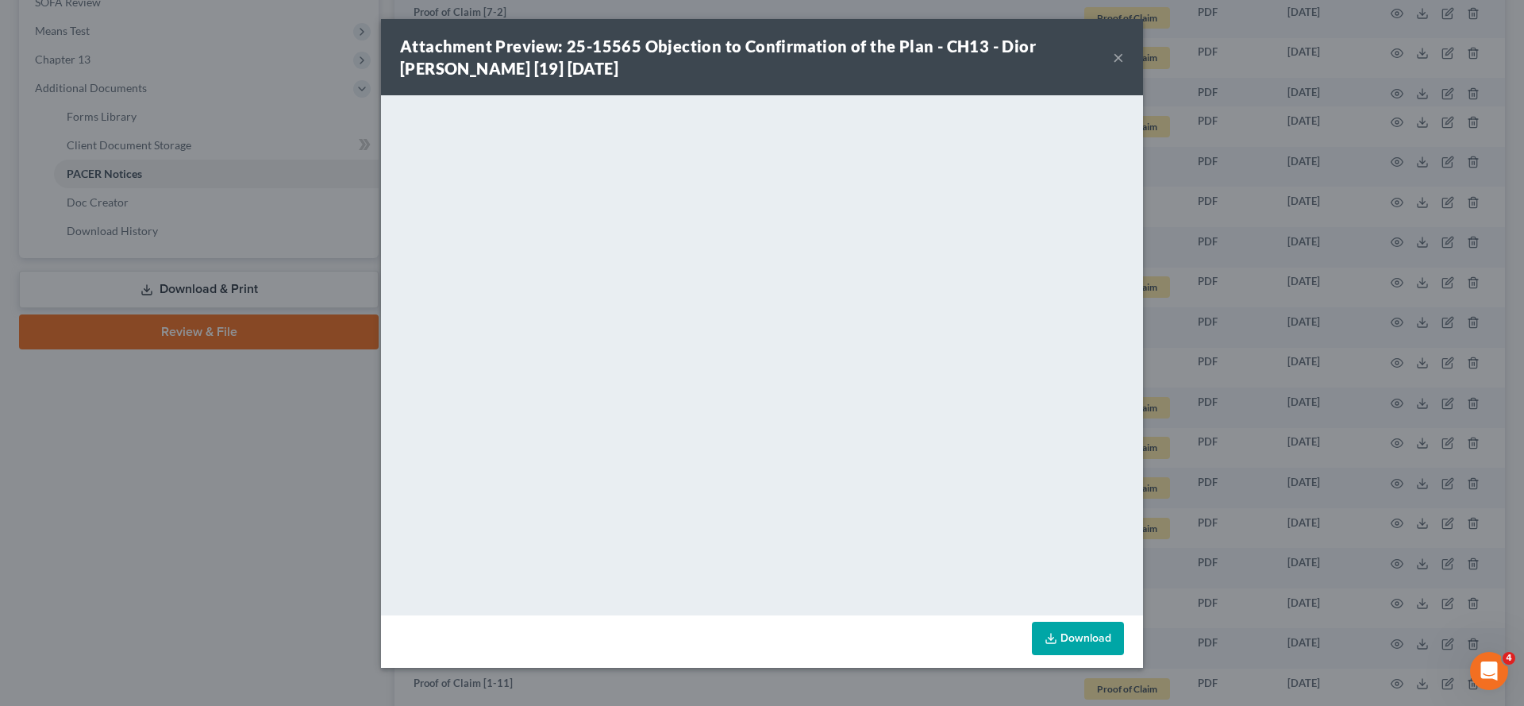
click at [1143, 63] on div "Attachment Preview: 25-15565 Objection to Confirmation of the Plan - CH13 - Dio…" at bounding box center [762, 57] width 762 height 76
click at [1124, 67] on button "×" at bounding box center [1118, 57] width 11 height 19
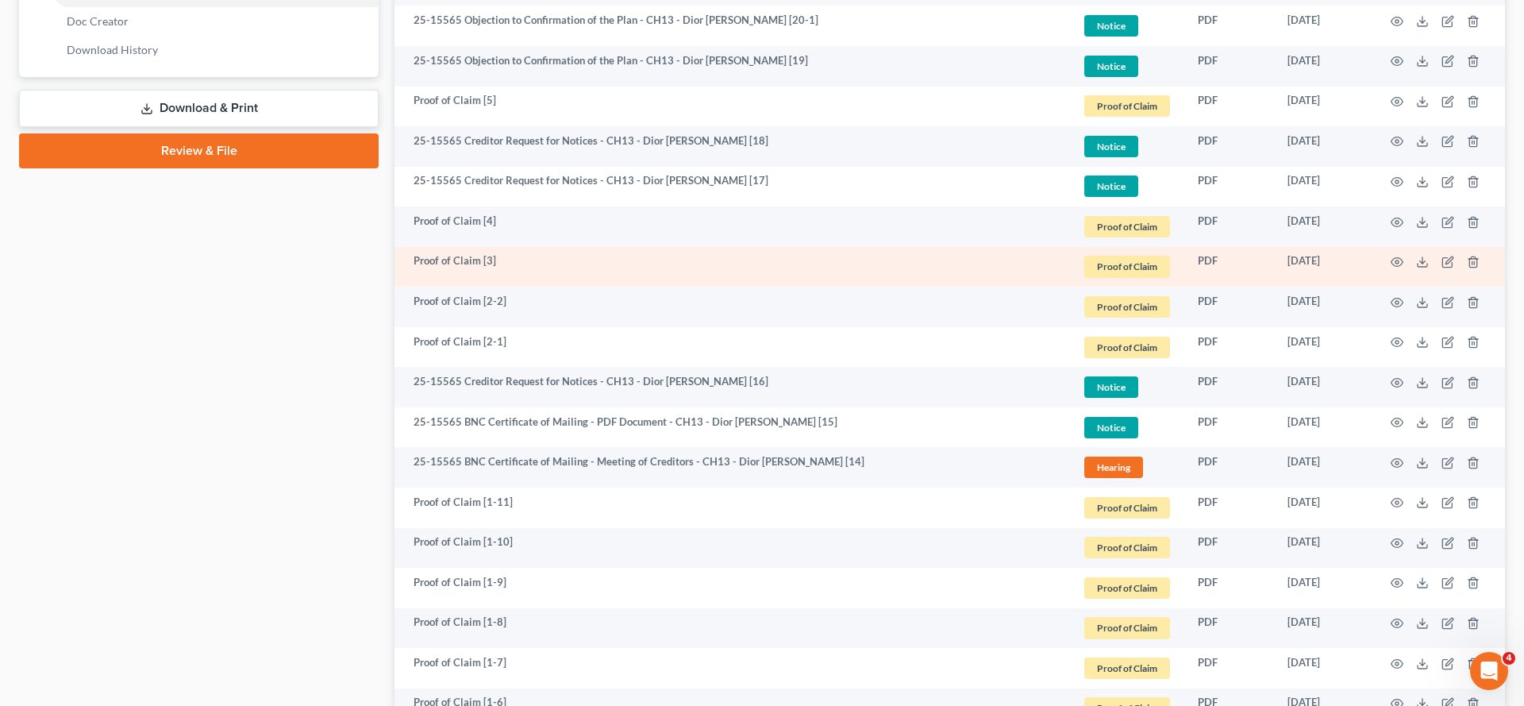
scroll to position [0, 0]
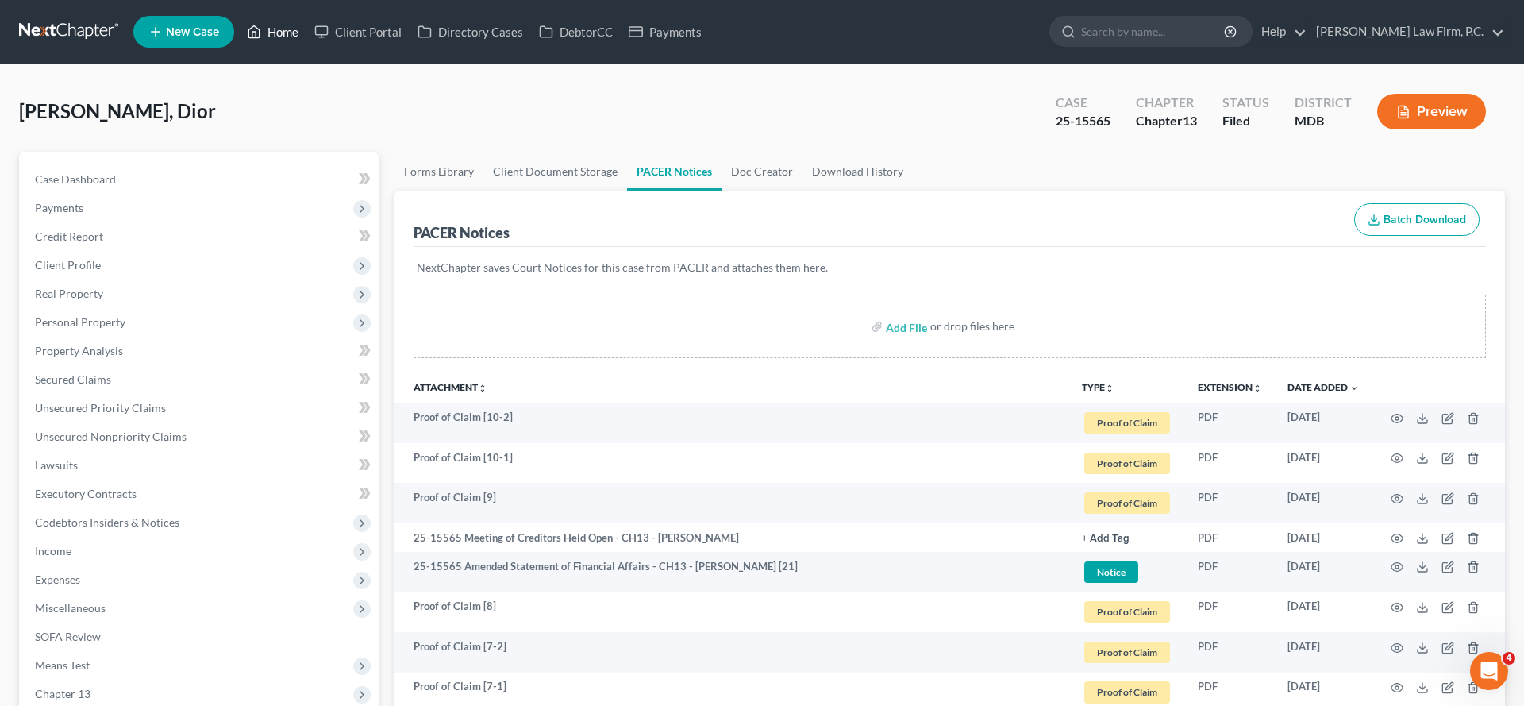
click at [306, 46] on link "Home" at bounding box center [272, 31] width 67 height 29
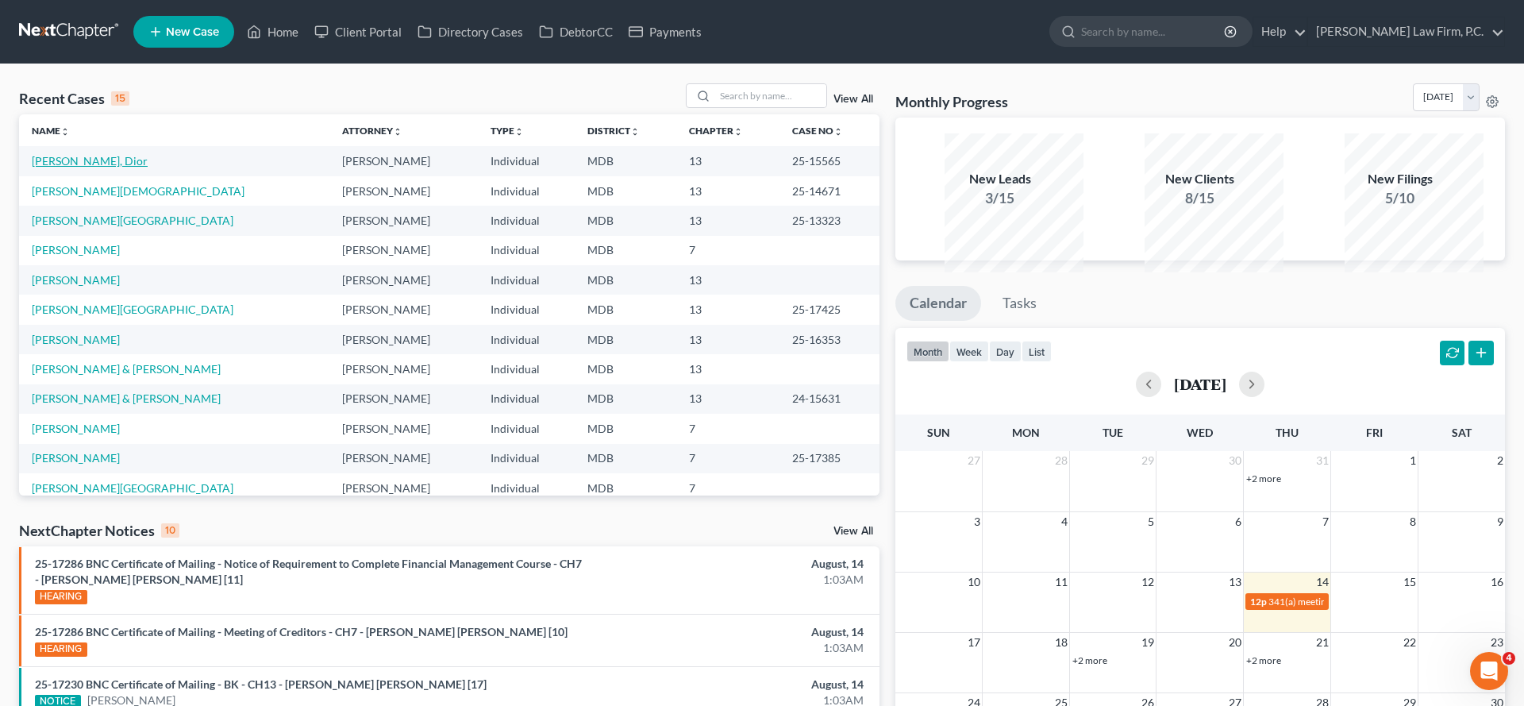
click at [94, 167] on link "[PERSON_NAME], Dior" at bounding box center [90, 160] width 116 height 13
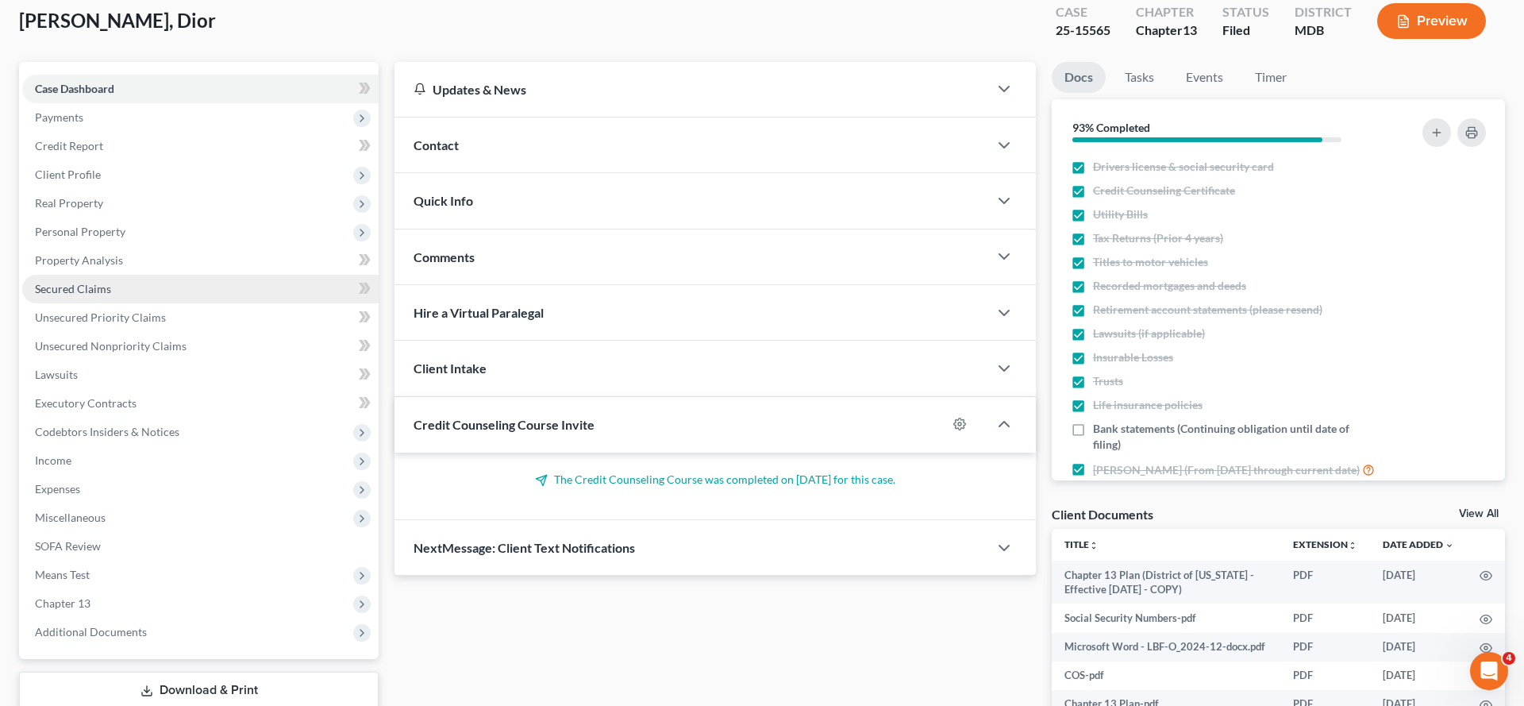
scroll to position [105, 0]
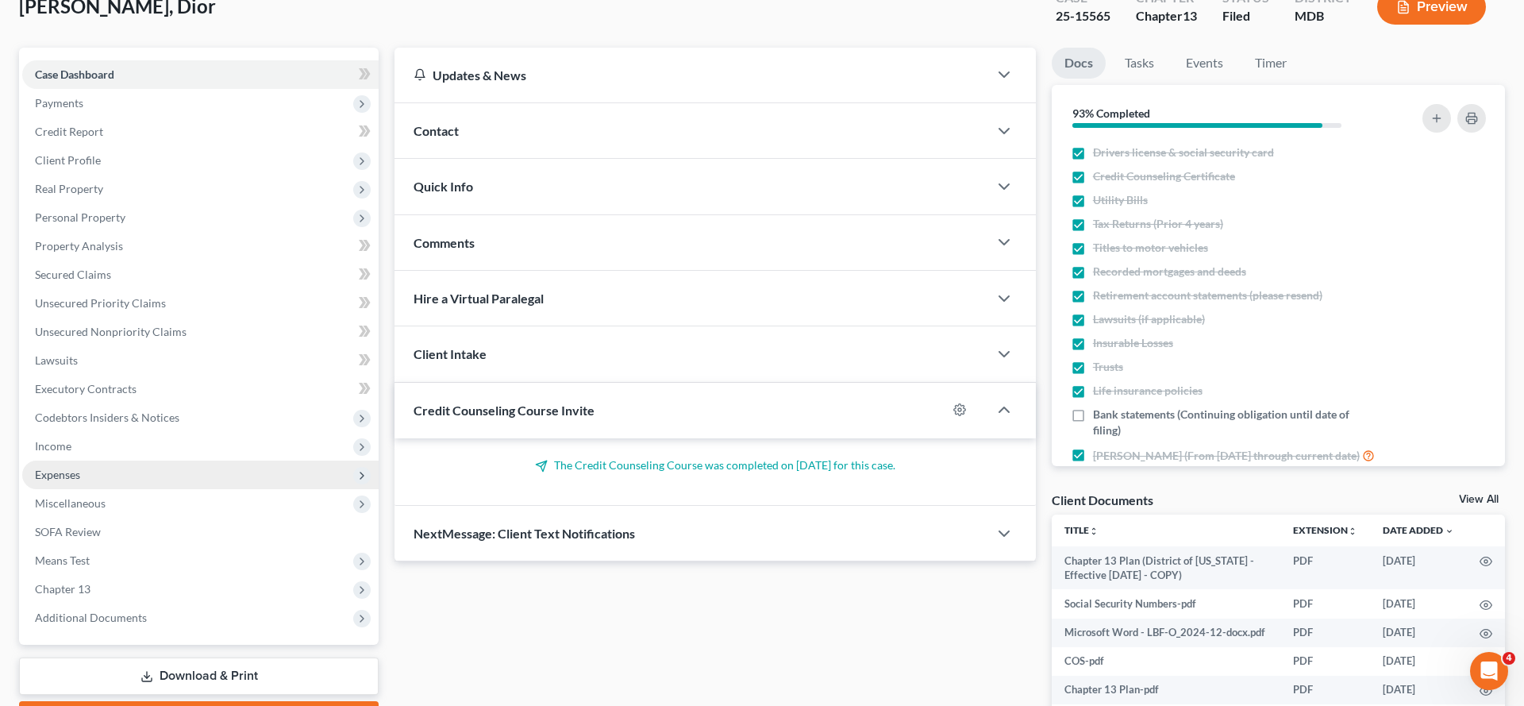
click at [80, 481] on span "Expenses" at bounding box center [57, 473] width 45 height 13
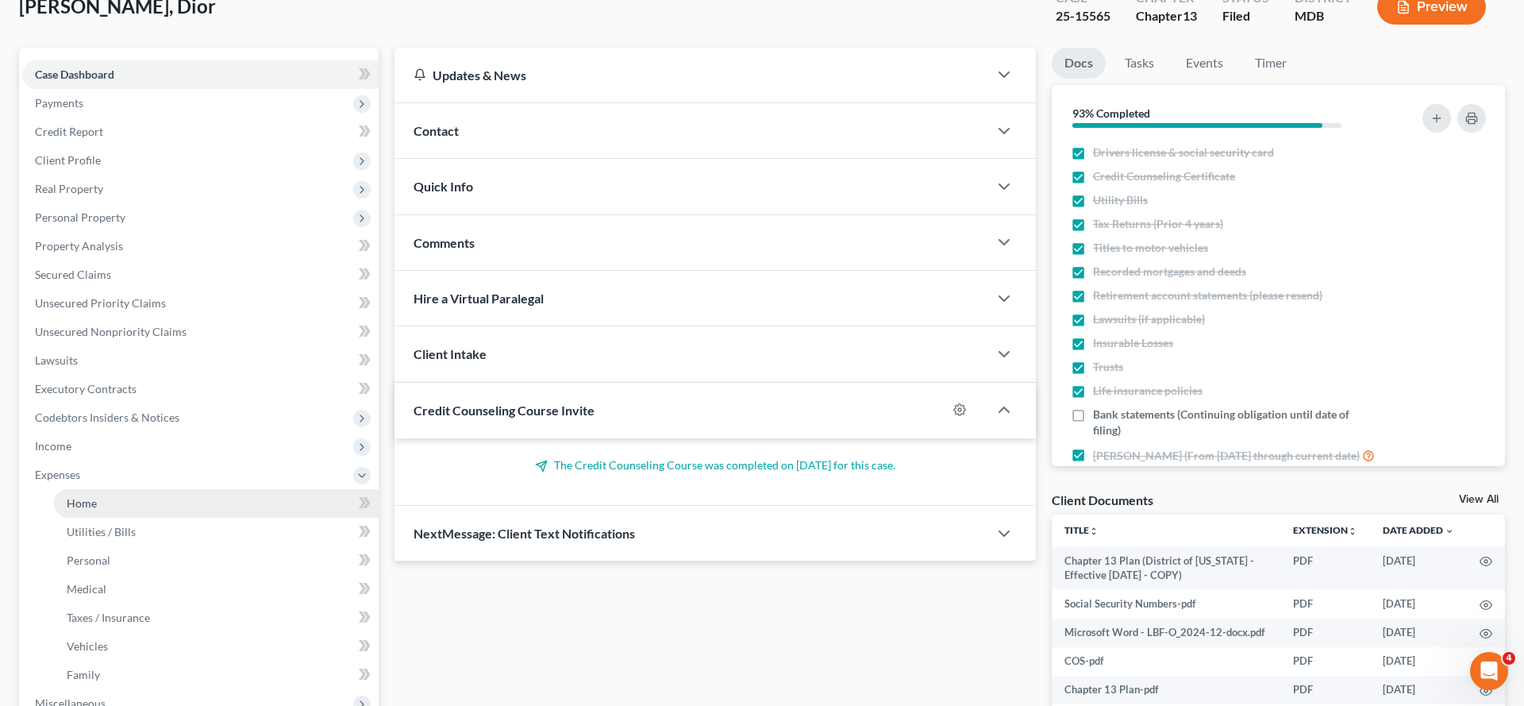
click at [131, 517] on link "Home" at bounding box center [216, 503] width 325 height 29
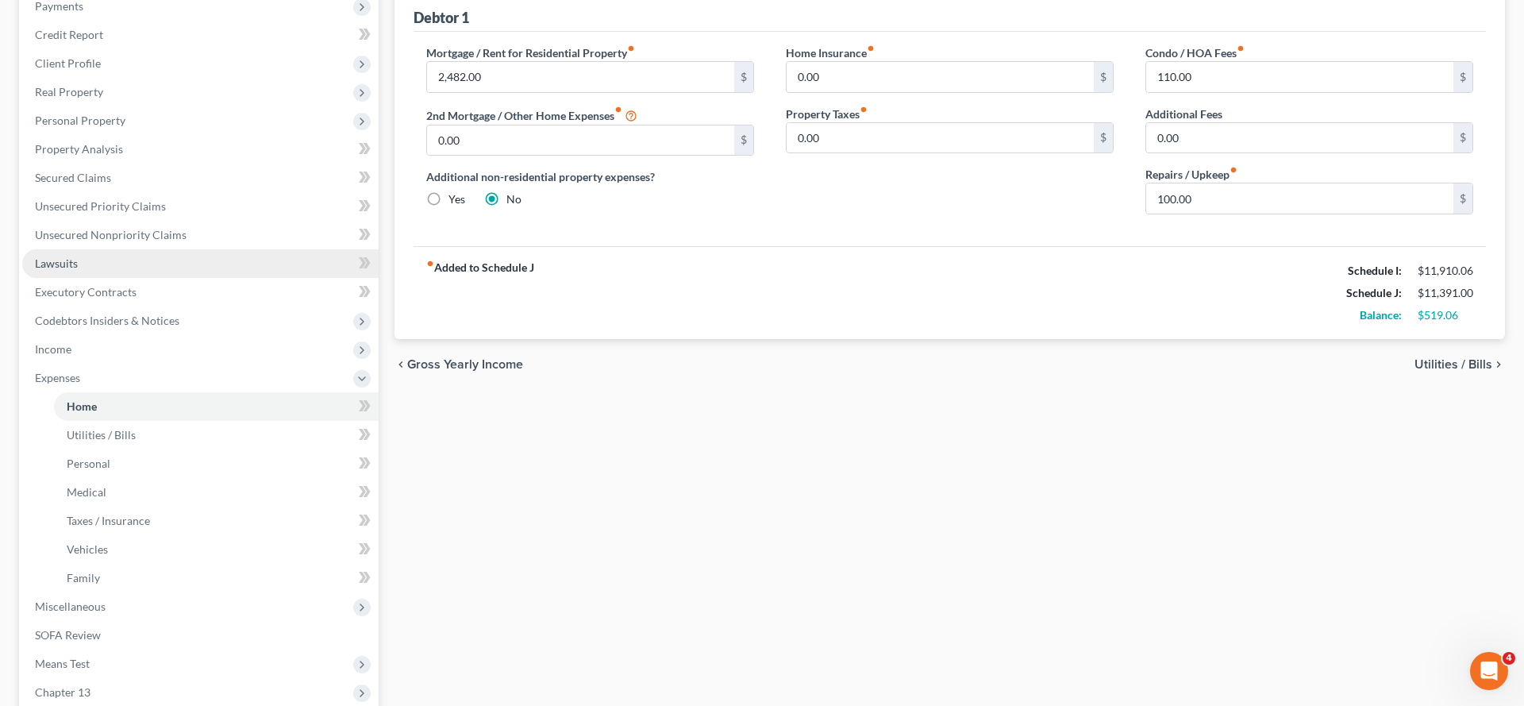
scroll to position [667, 0]
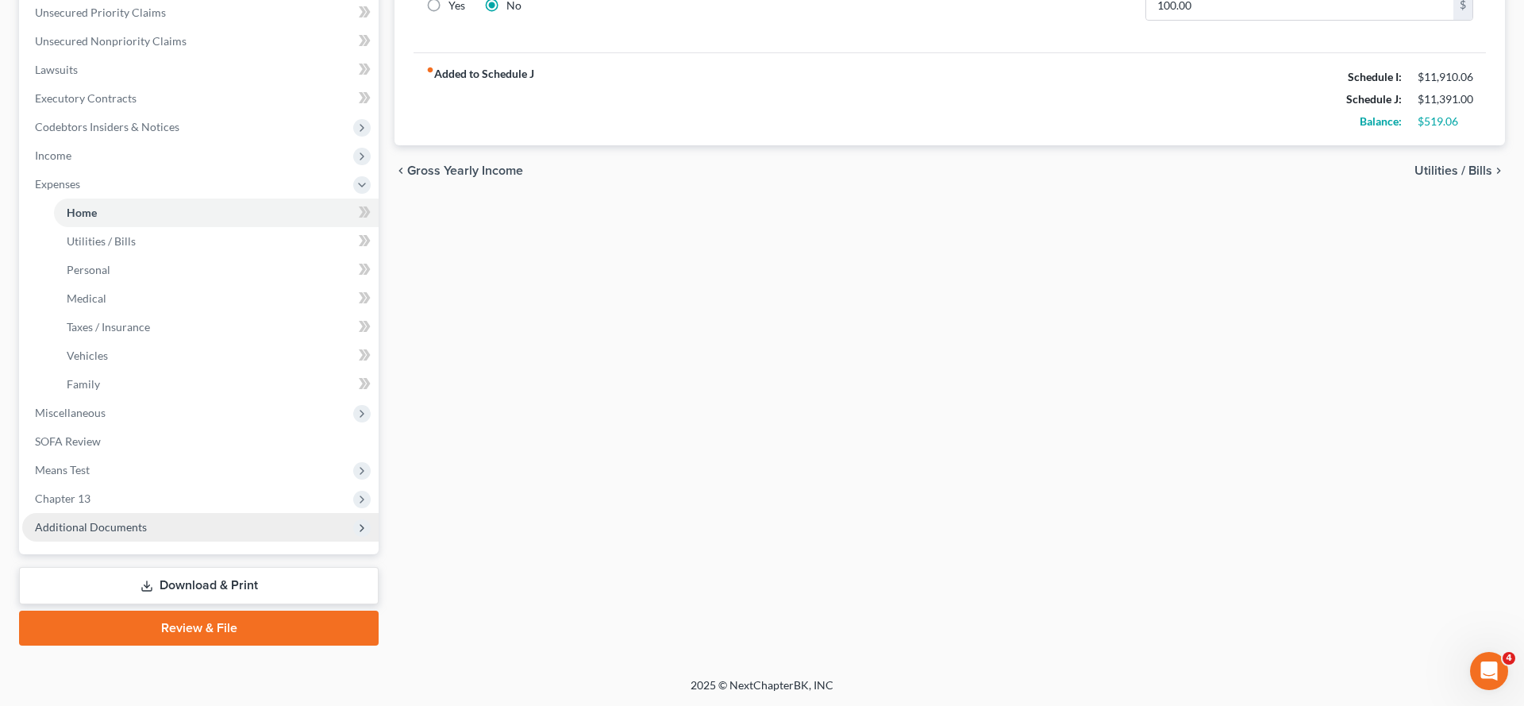
click at [147, 520] on span "Additional Documents" at bounding box center [91, 526] width 112 height 13
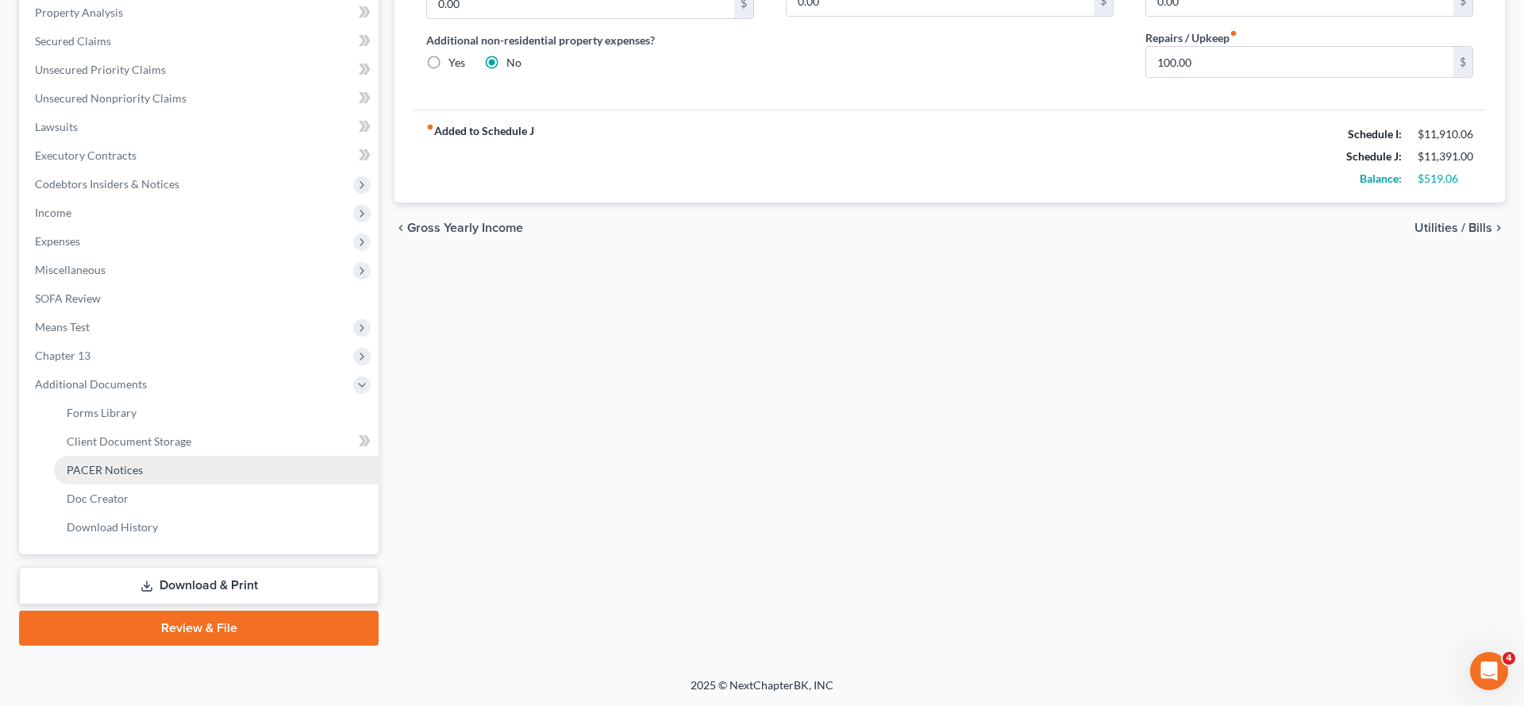
click at [143, 463] on span "PACER Notices" at bounding box center [105, 469] width 76 height 13
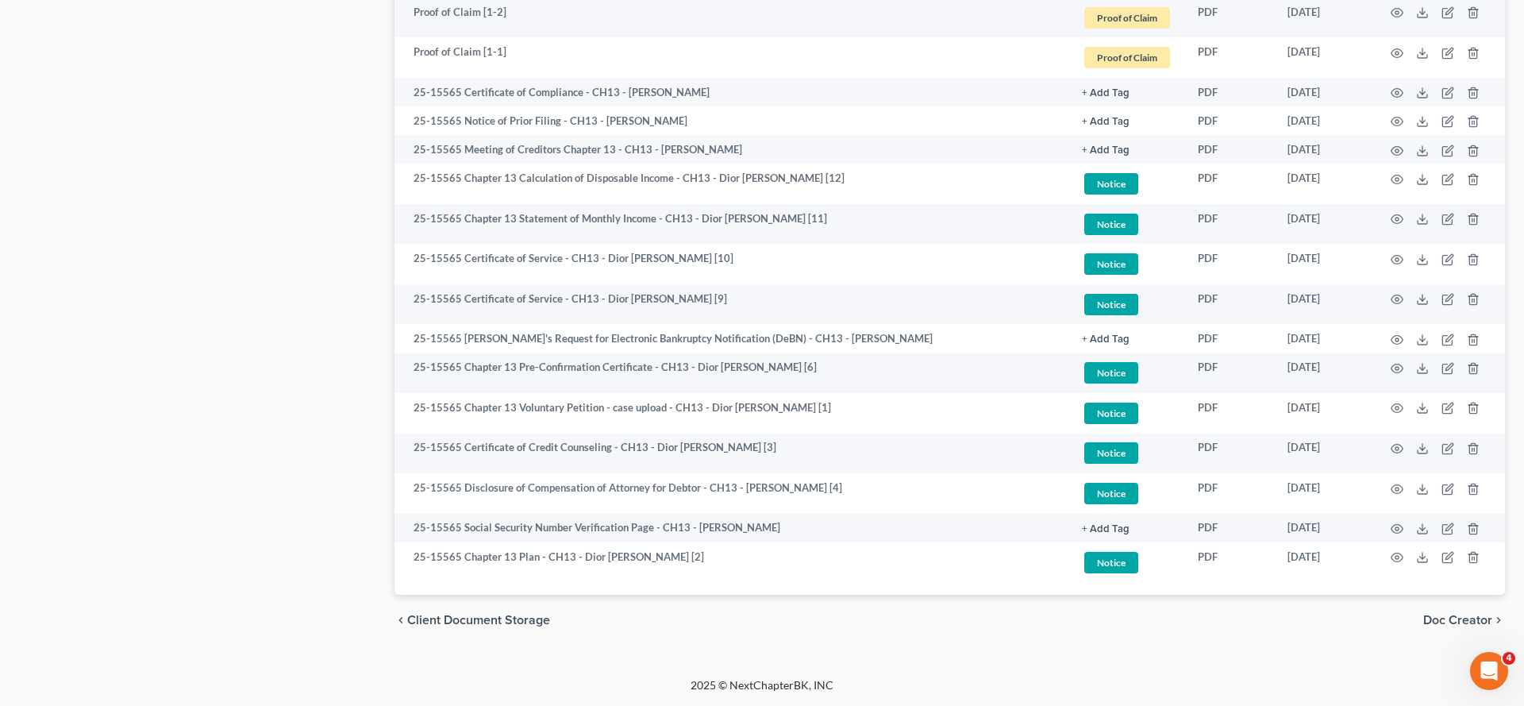
scroll to position [2156, 0]
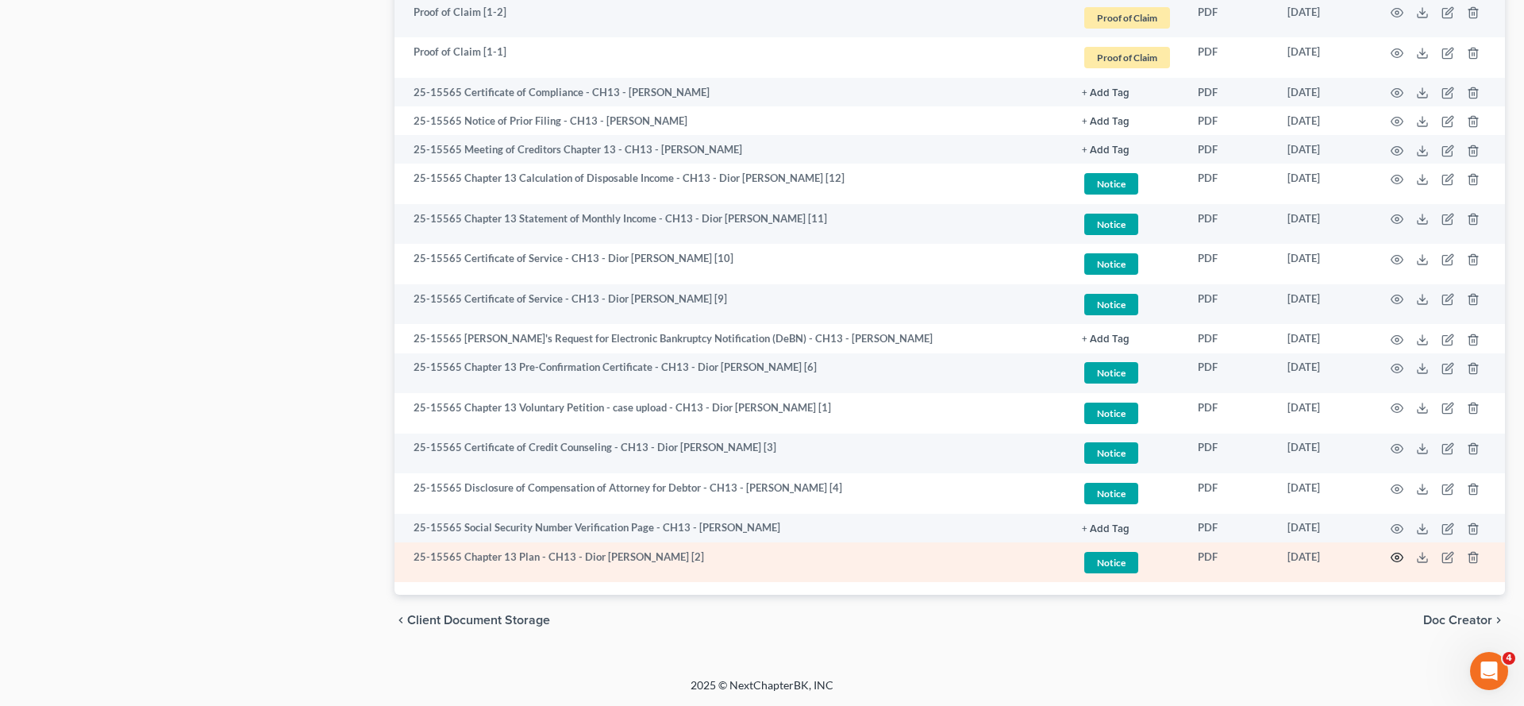
click at [1391, 553] on icon "button" at bounding box center [1397, 557] width 12 height 9
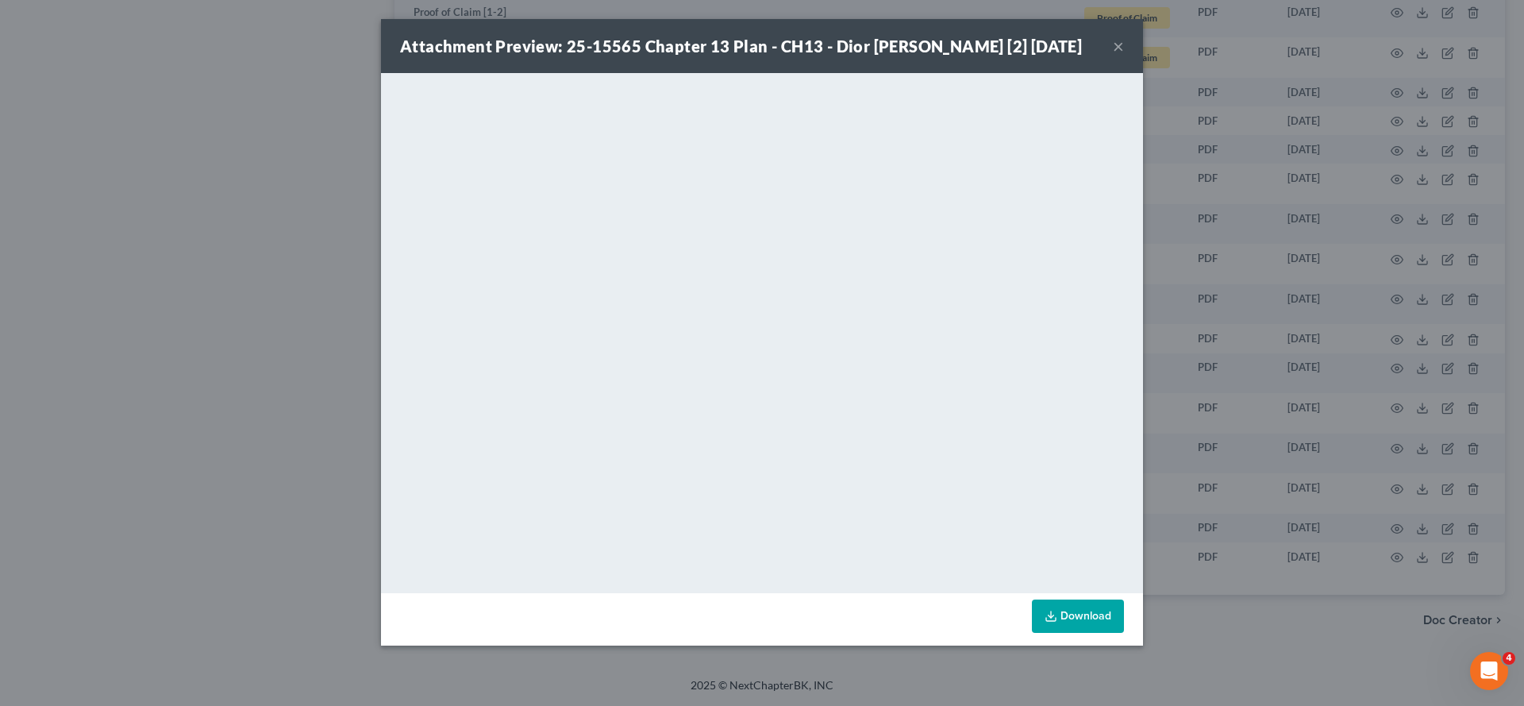
click at [1124, 56] on button "×" at bounding box center [1118, 46] width 11 height 19
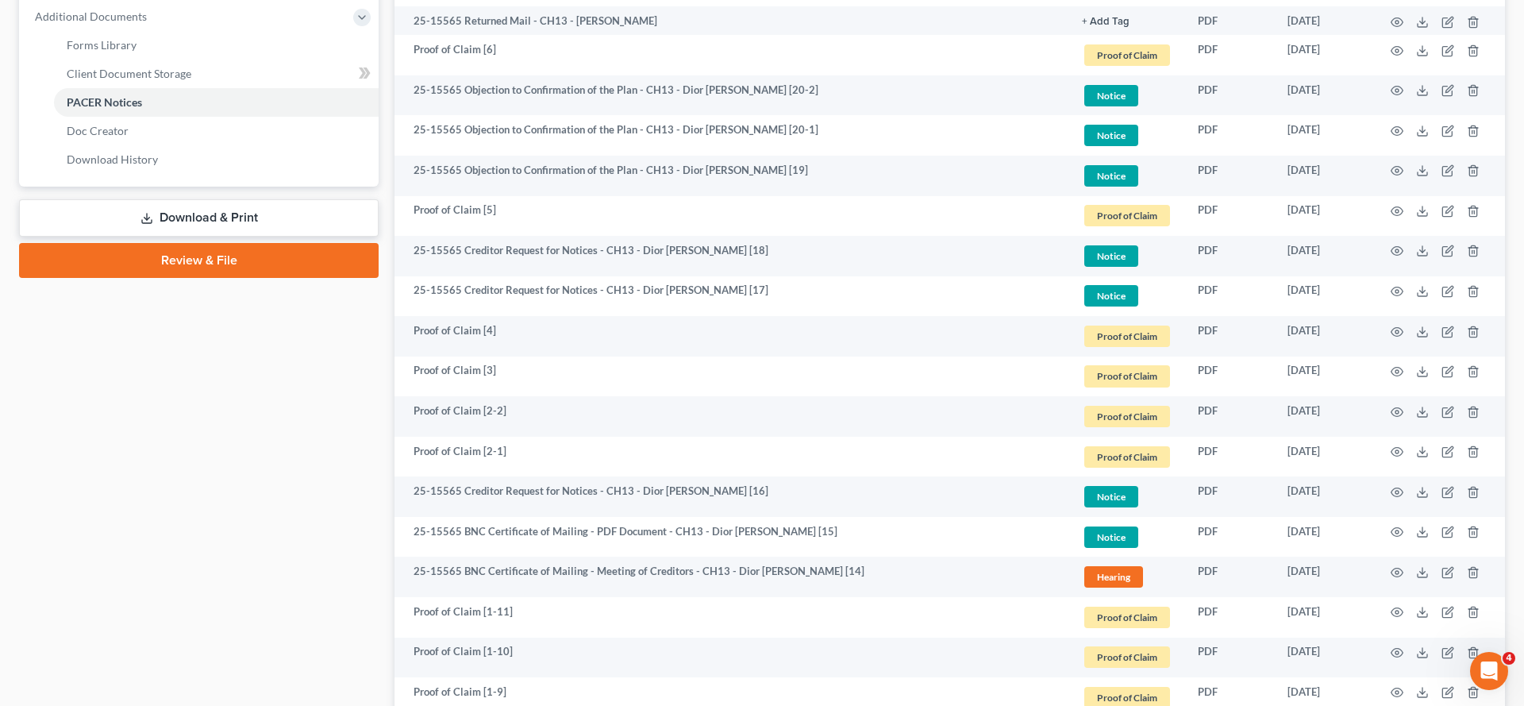
scroll to position [677, 0]
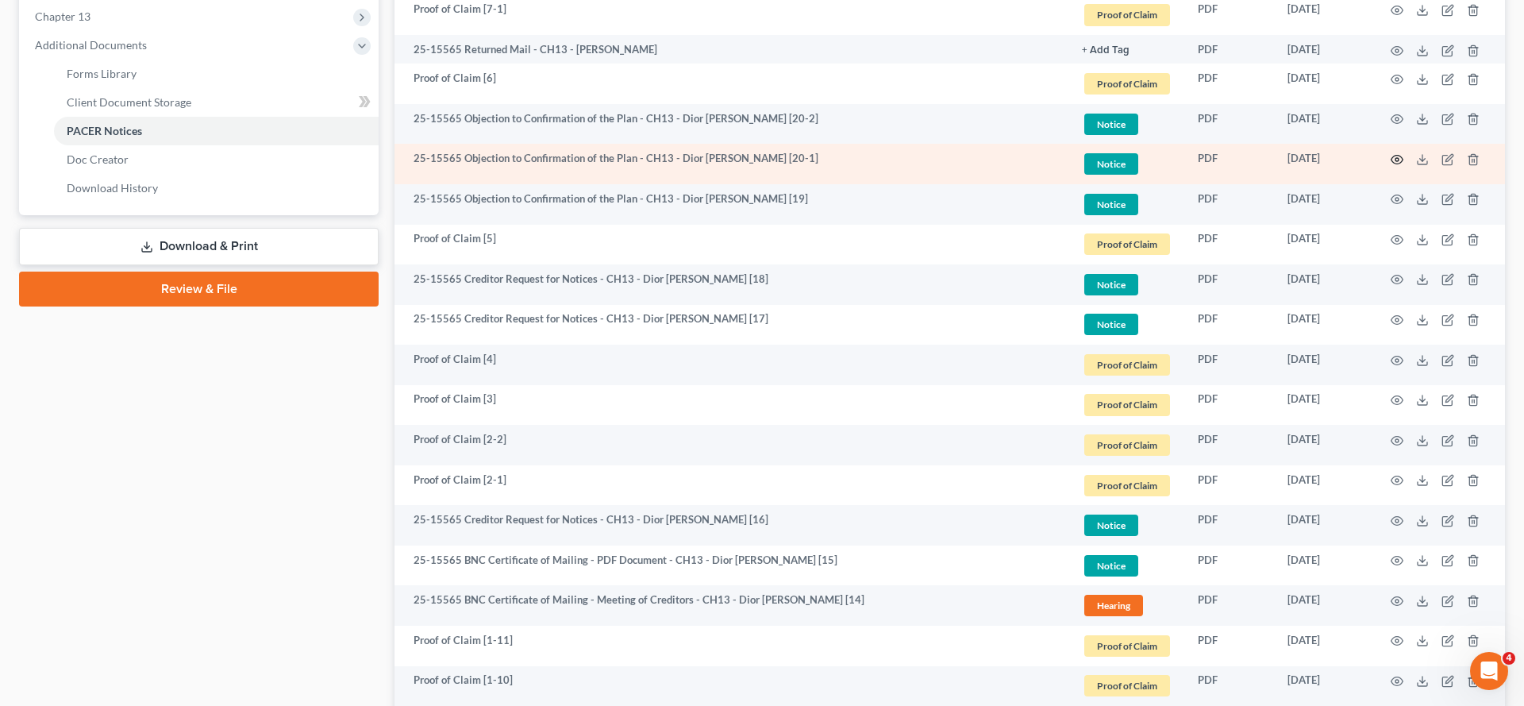
click at [1391, 163] on icon "button" at bounding box center [1397, 159] width 12 height 9
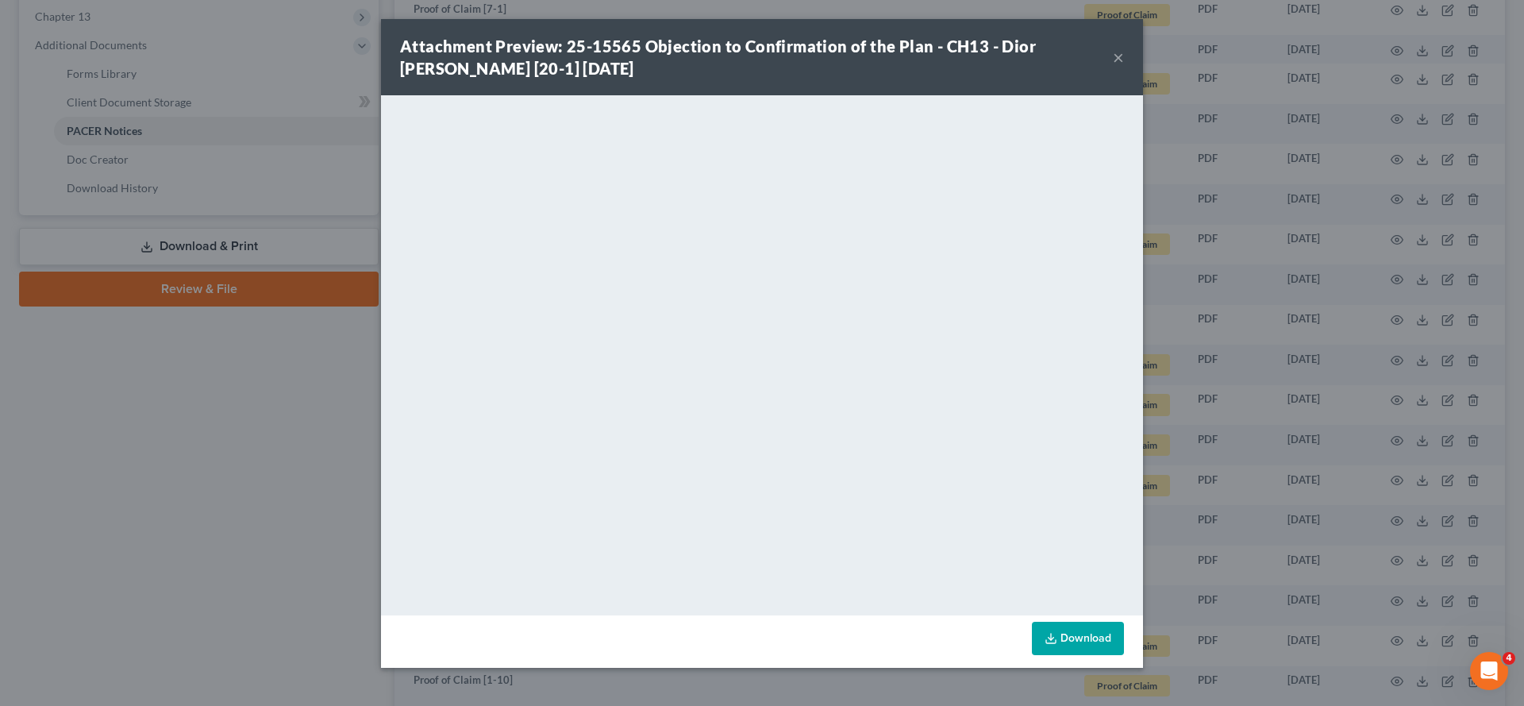
click at [1124, 67] on button "×" at bounding box center [1118, 57] width 11 height 19
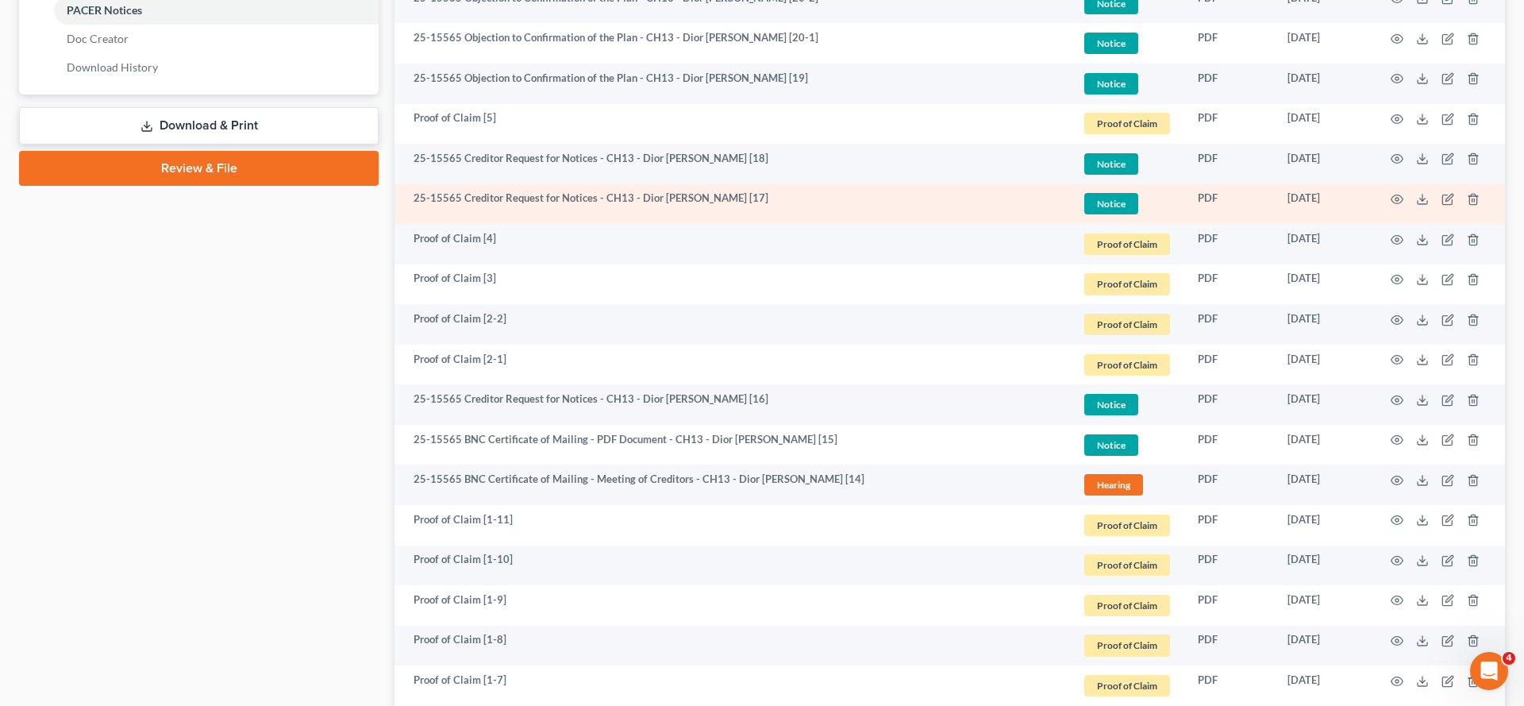
scroll to position [775, 0]
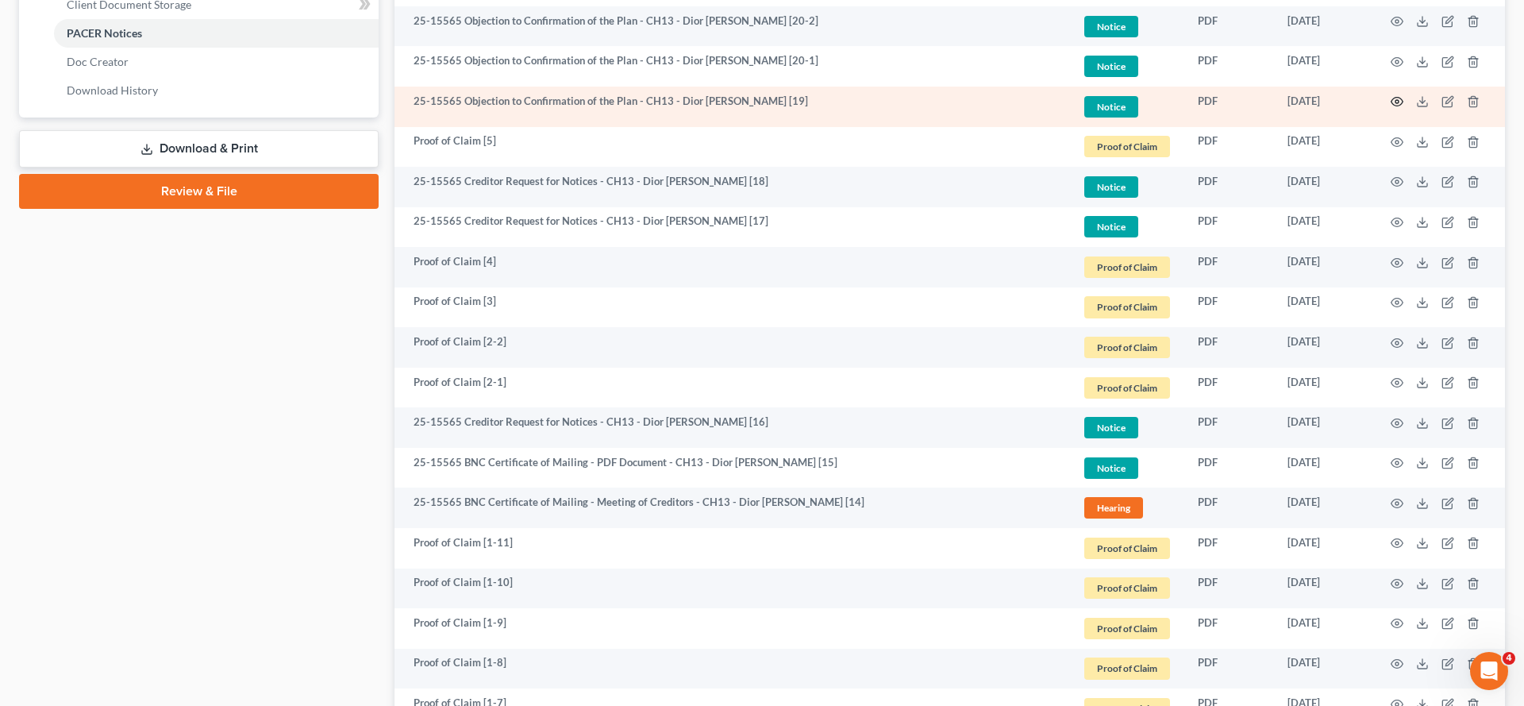
click at [1391, 108] on icon "button" at bounding box center [1397, 101] width 13 height 13
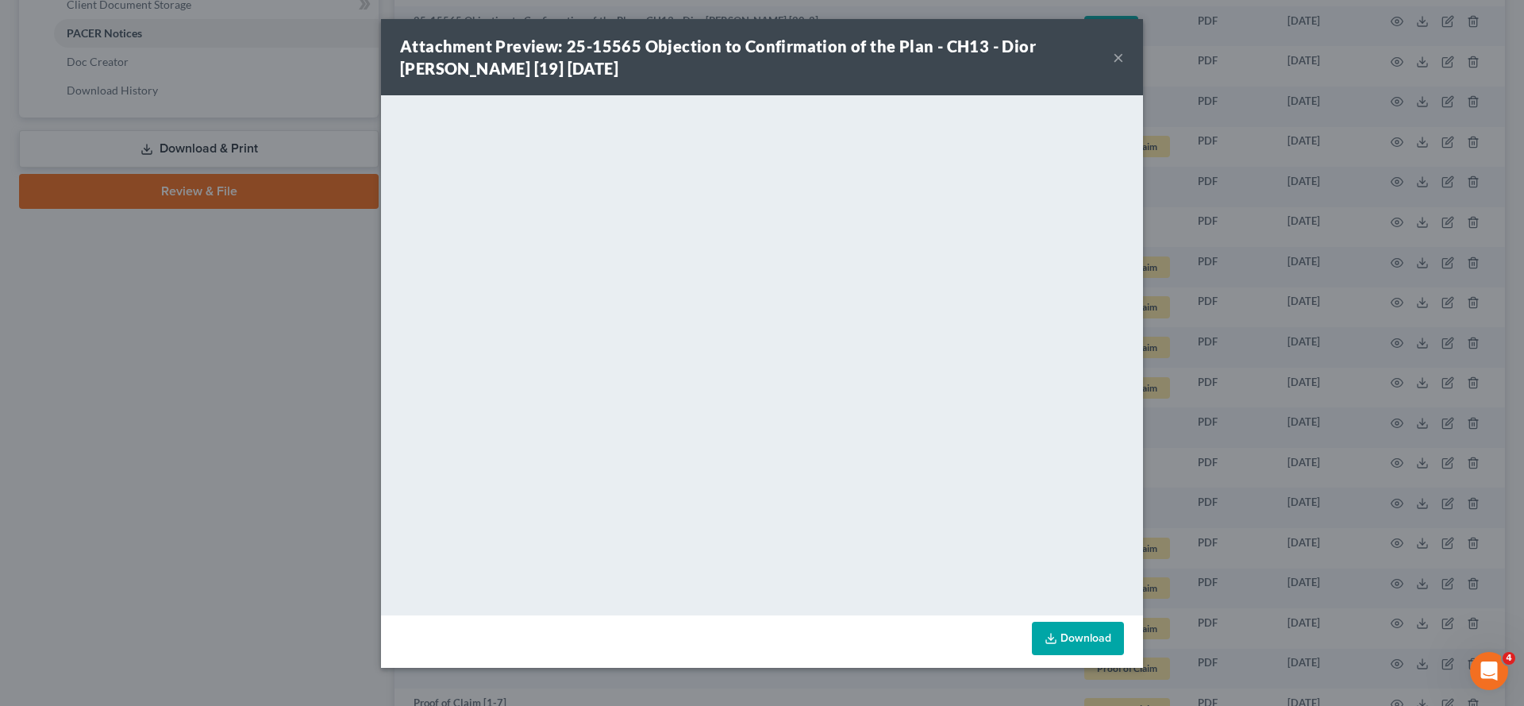
click at [1124, 67] on button "×" at bounding box center [1118, 57] width 11 height 19
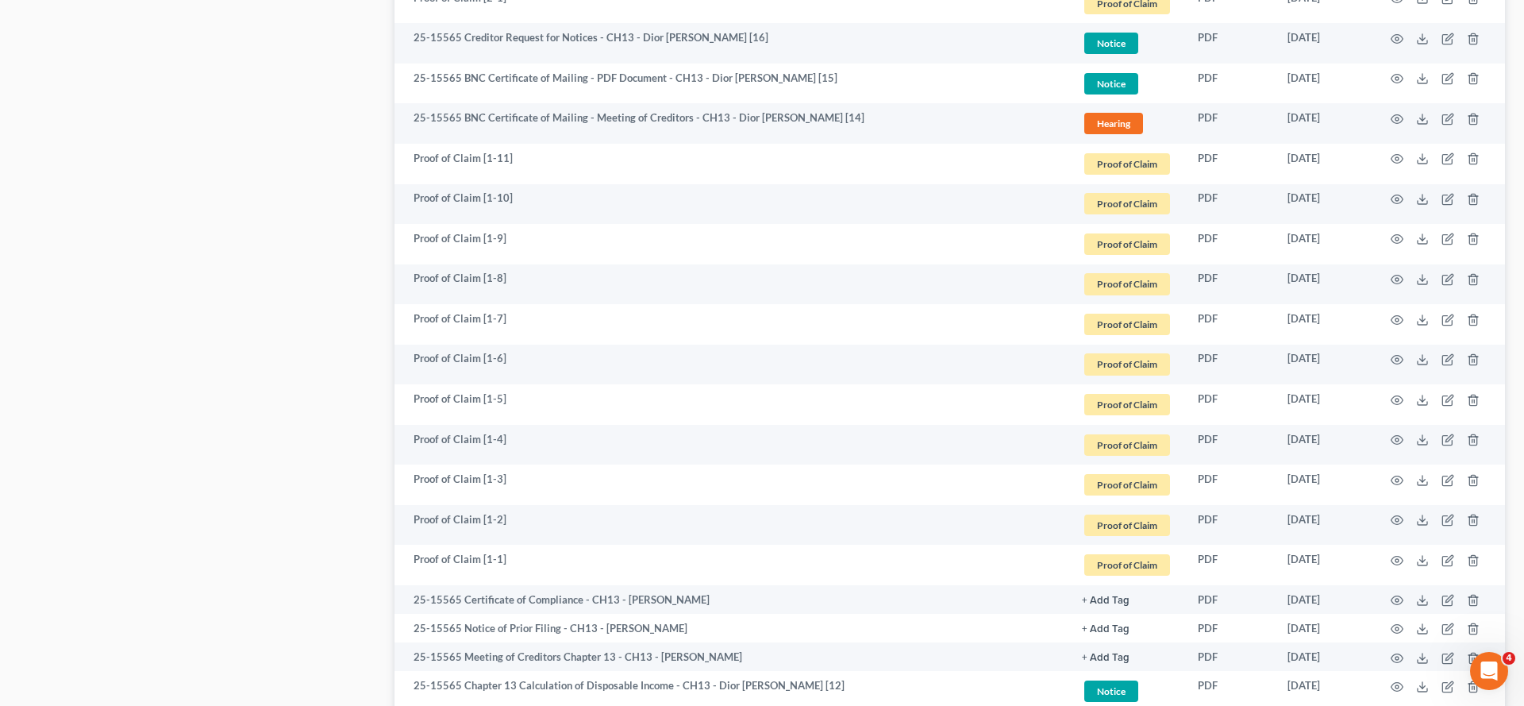
scroll to position [1083, 0]
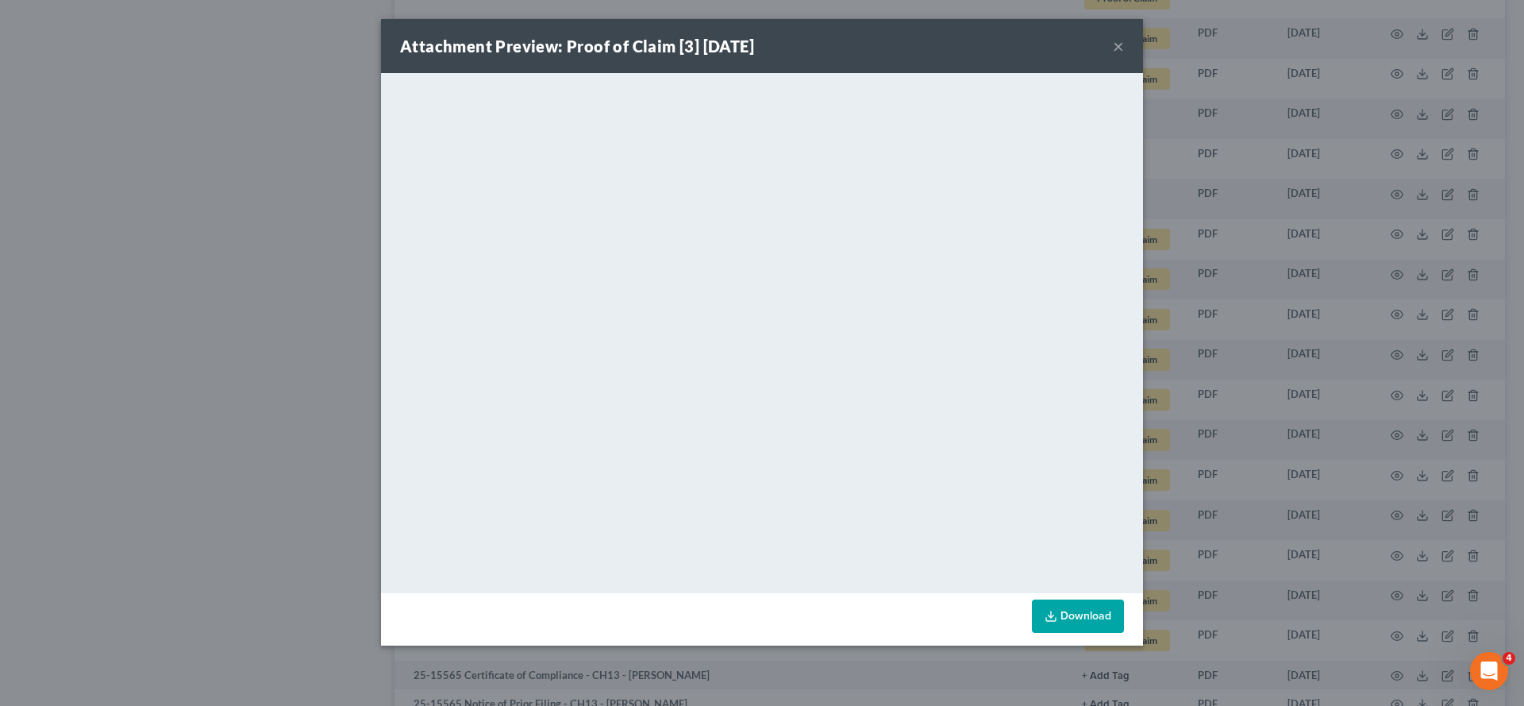
click at [1124, 56] on button "×" at bounding box center [1118, 46] width 11 height 19
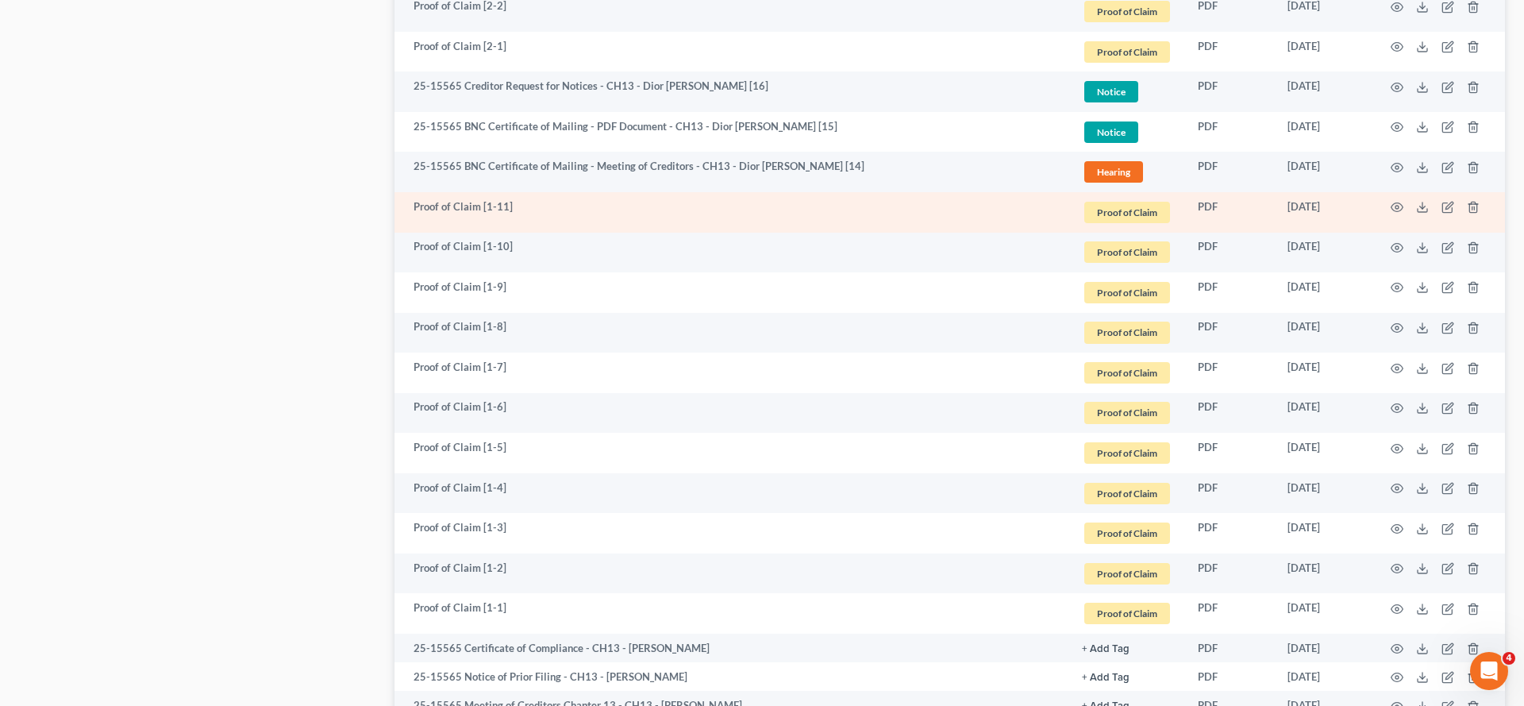
scroll to position [2156, 0]
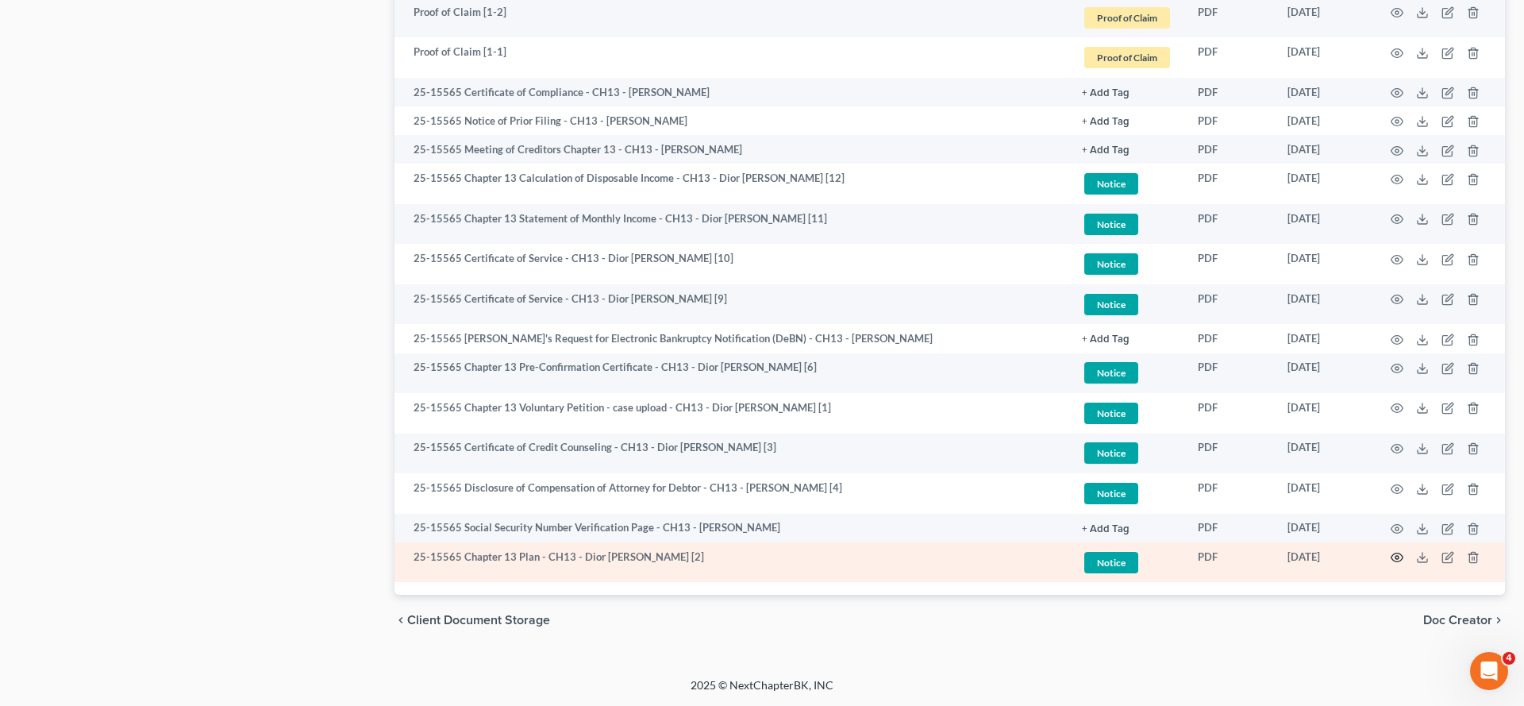
click at [1391, 551] on icon "button" at bounding box center [1397, 557] width 13 height 13
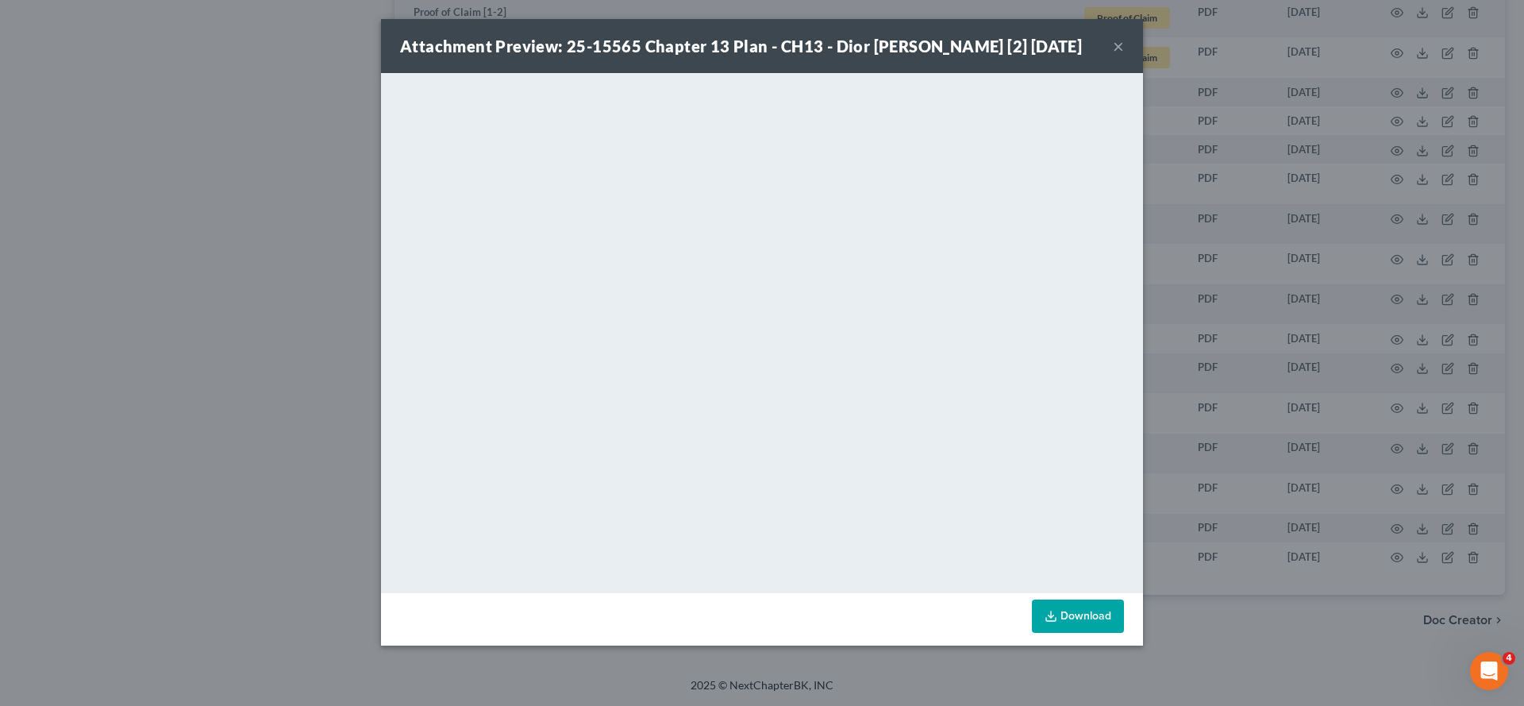
click at [1124, 56] on button "×" at bounding box center [1118, 46] width 11 height 19
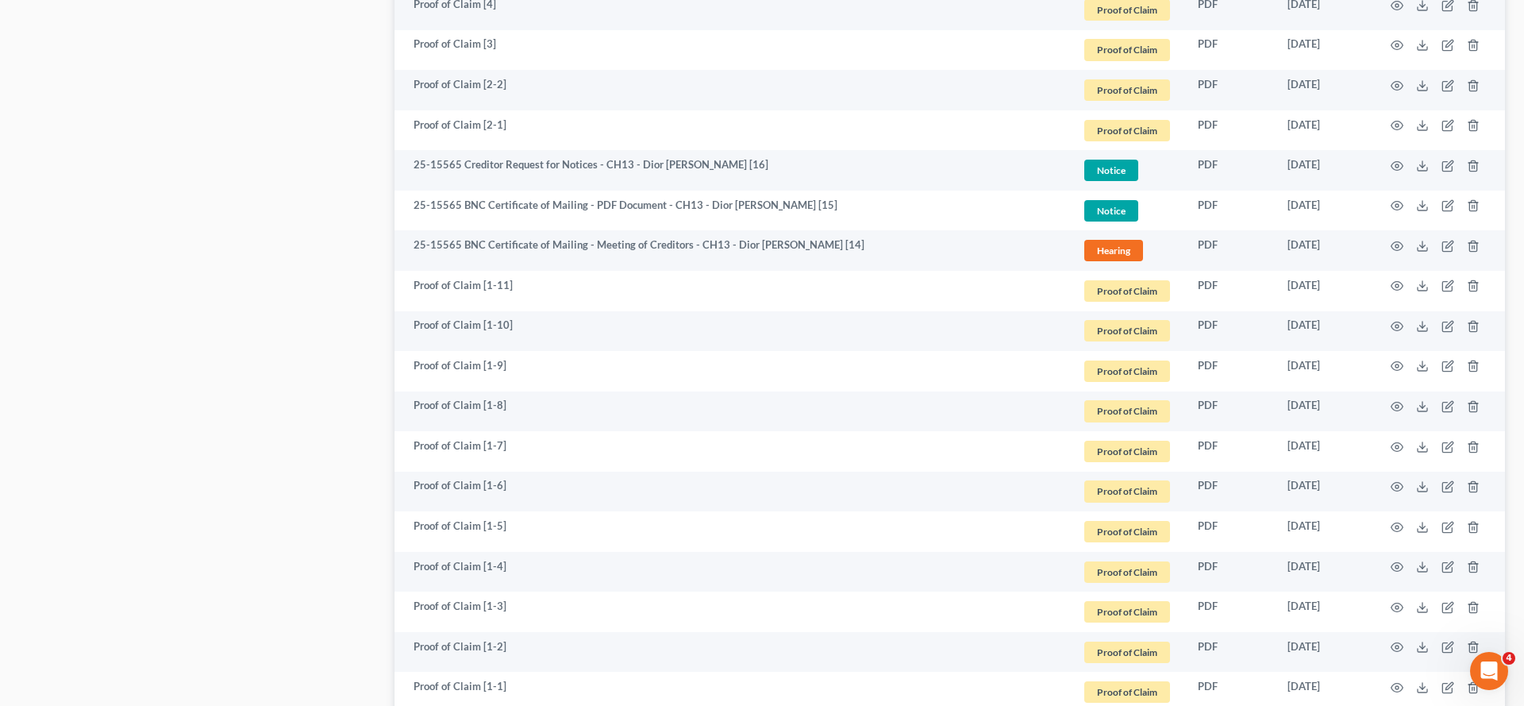
scroll to position [832, 0]
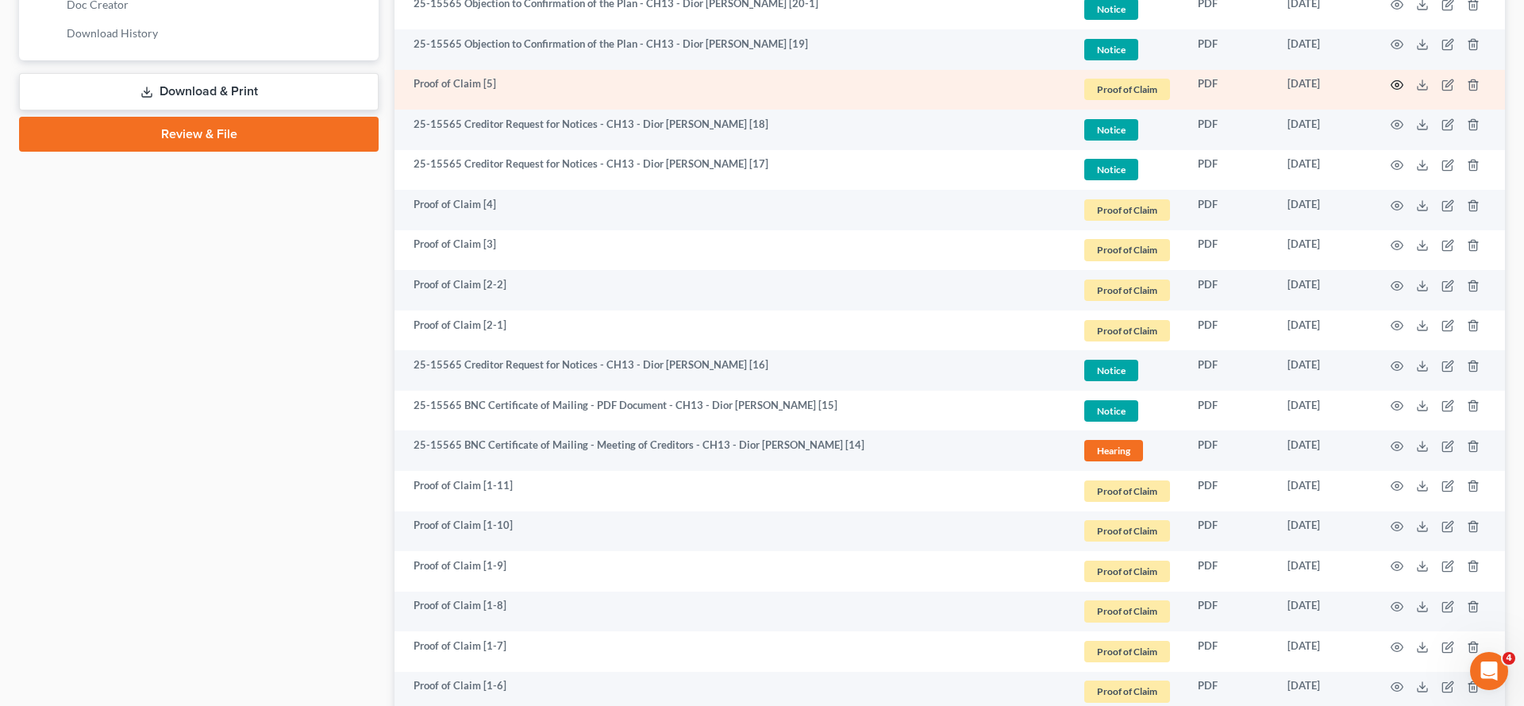
click at [1391, 91] on icon "button" at bounding box center [1397, 85] width 13 height 13
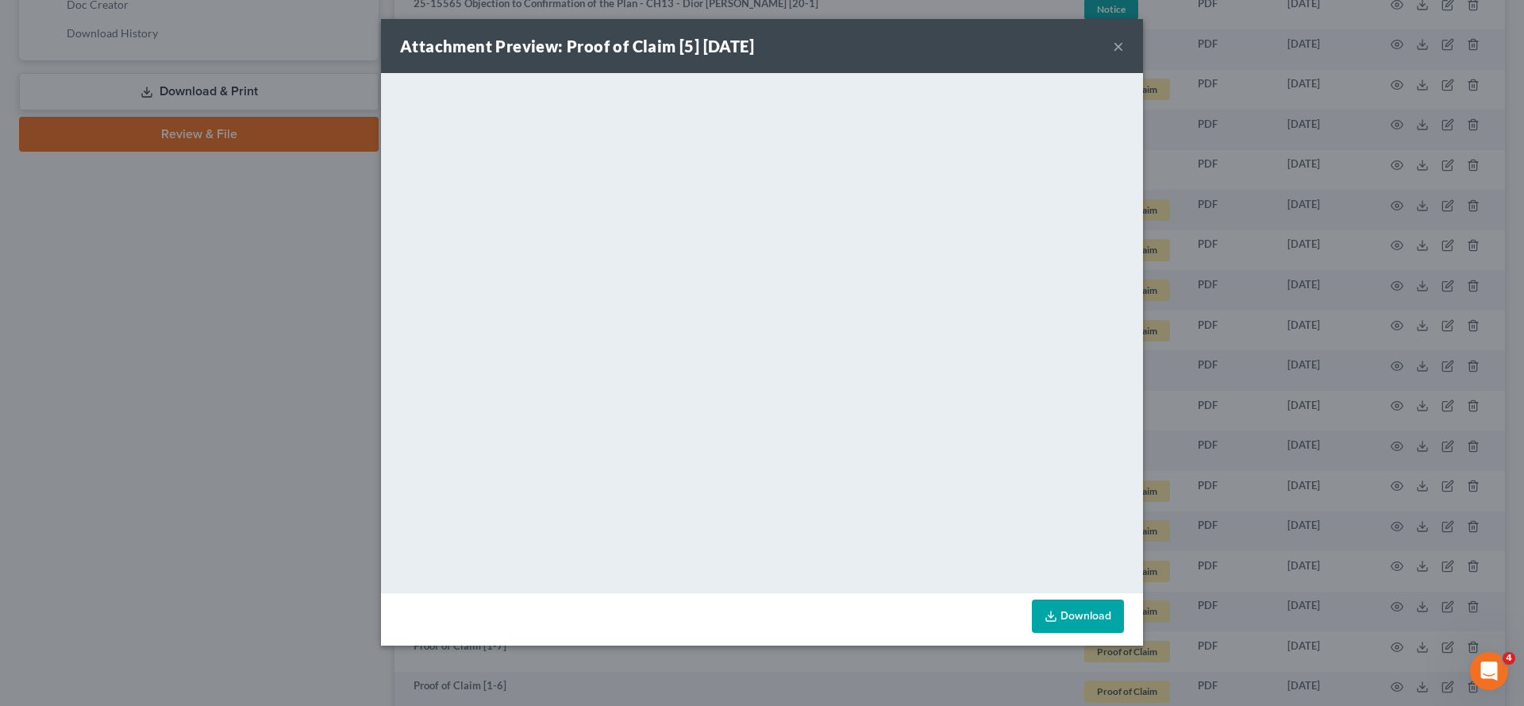
click at [1124, 633] on link "Download" at bounding box center [1078, 615] width 92 height 33
click at [1124, 56] on button "×" at bounding box center [1118, 46] width 11 height 19
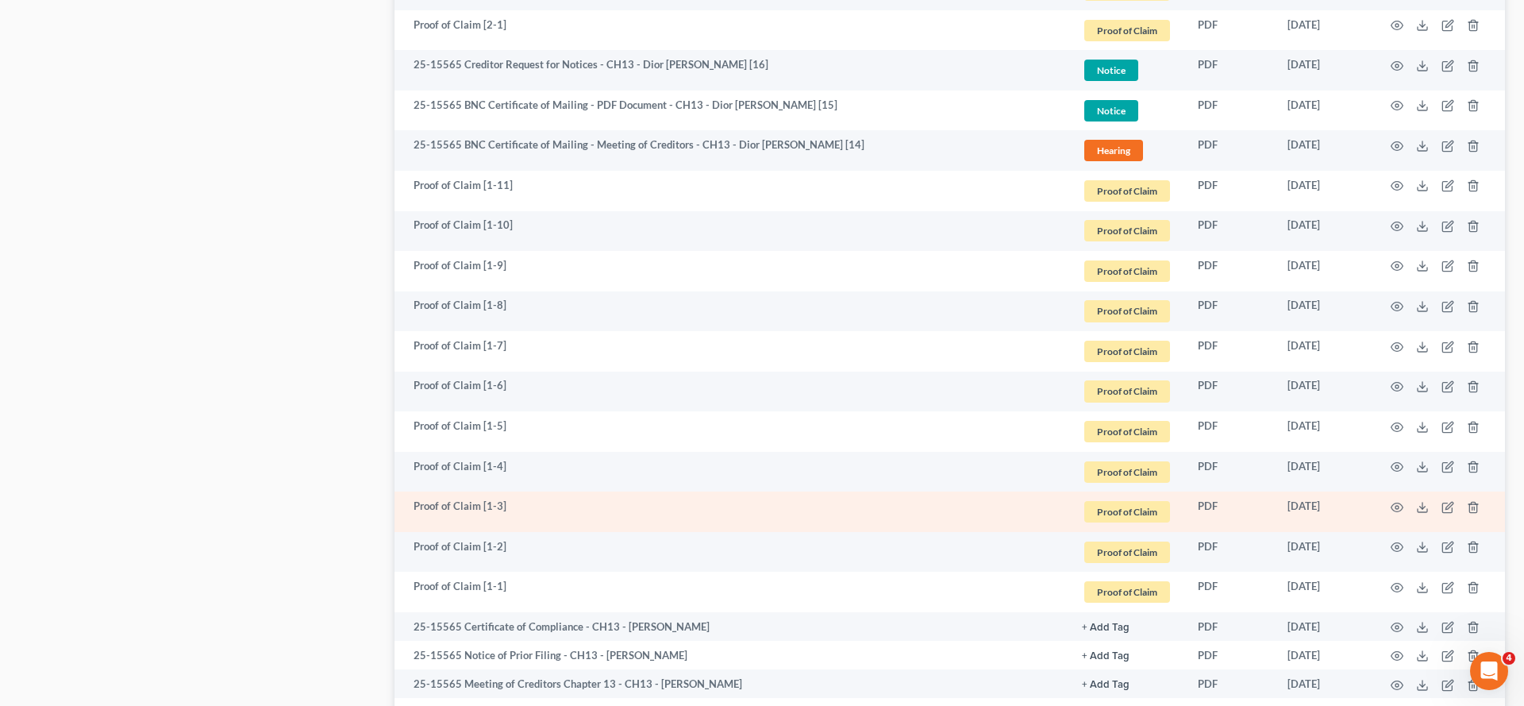
scroll to position [1111, 0]
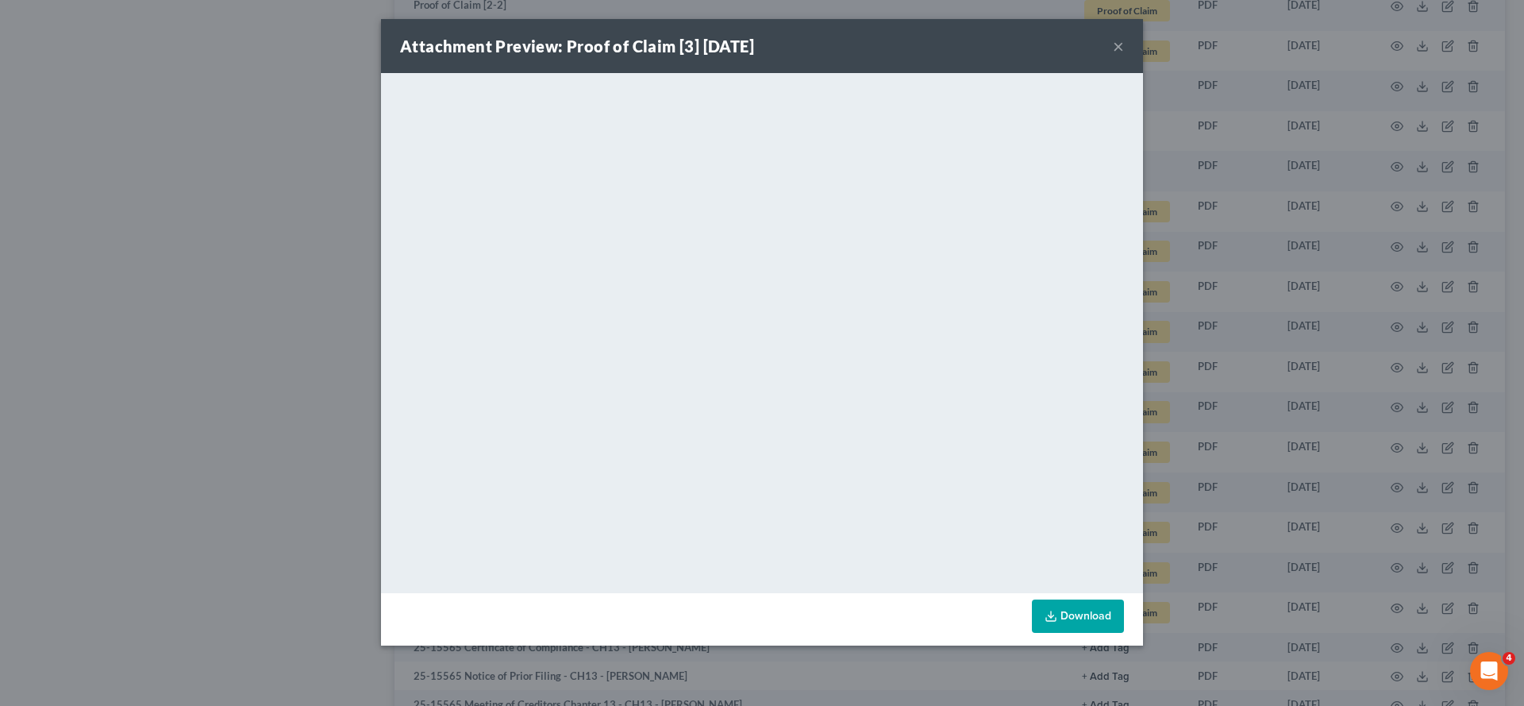
click at [1124, 633] on link "Download" at bounding box center [1078, 615] width 92 height 33
click at [1124, 56] on button "×" at bounding box center [1118, 46] width 11 height 19
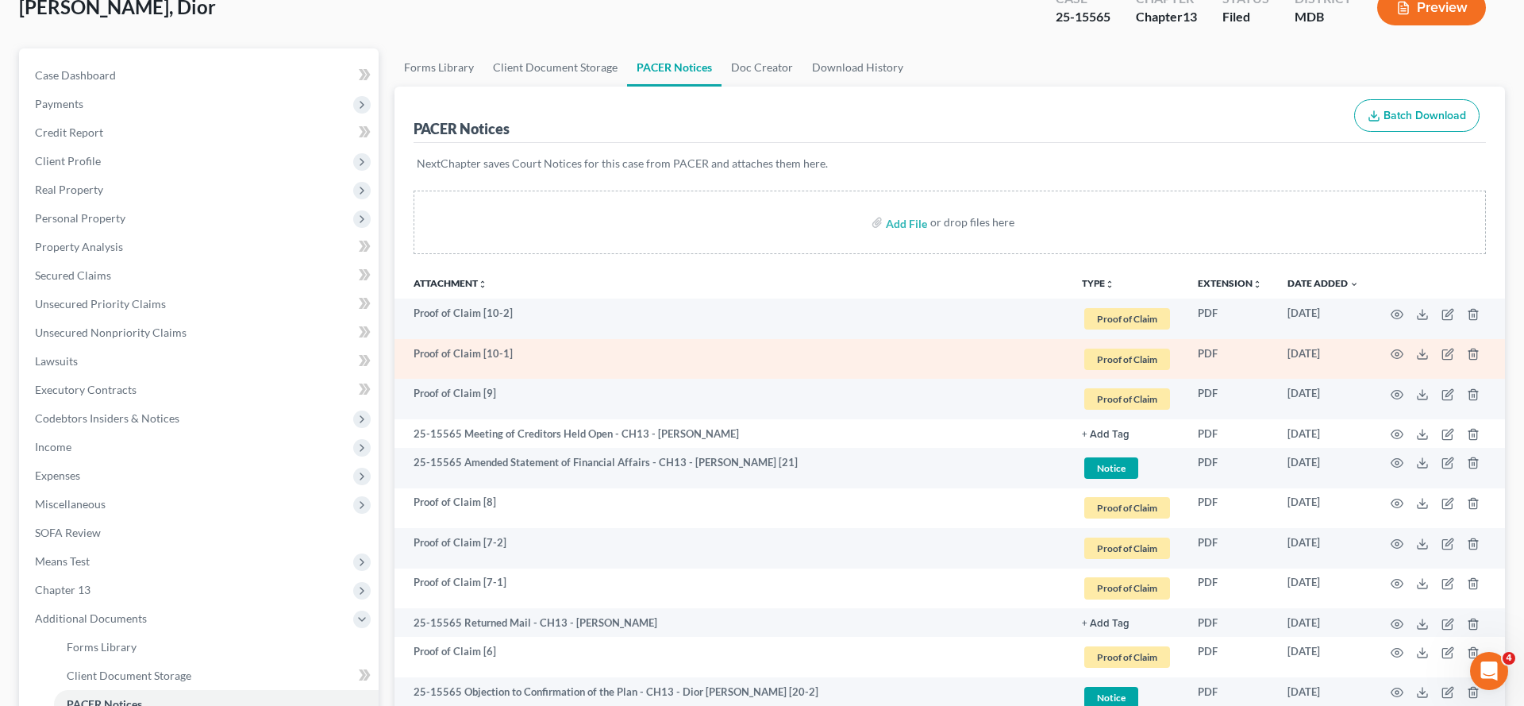
scroll to position [128, 0]
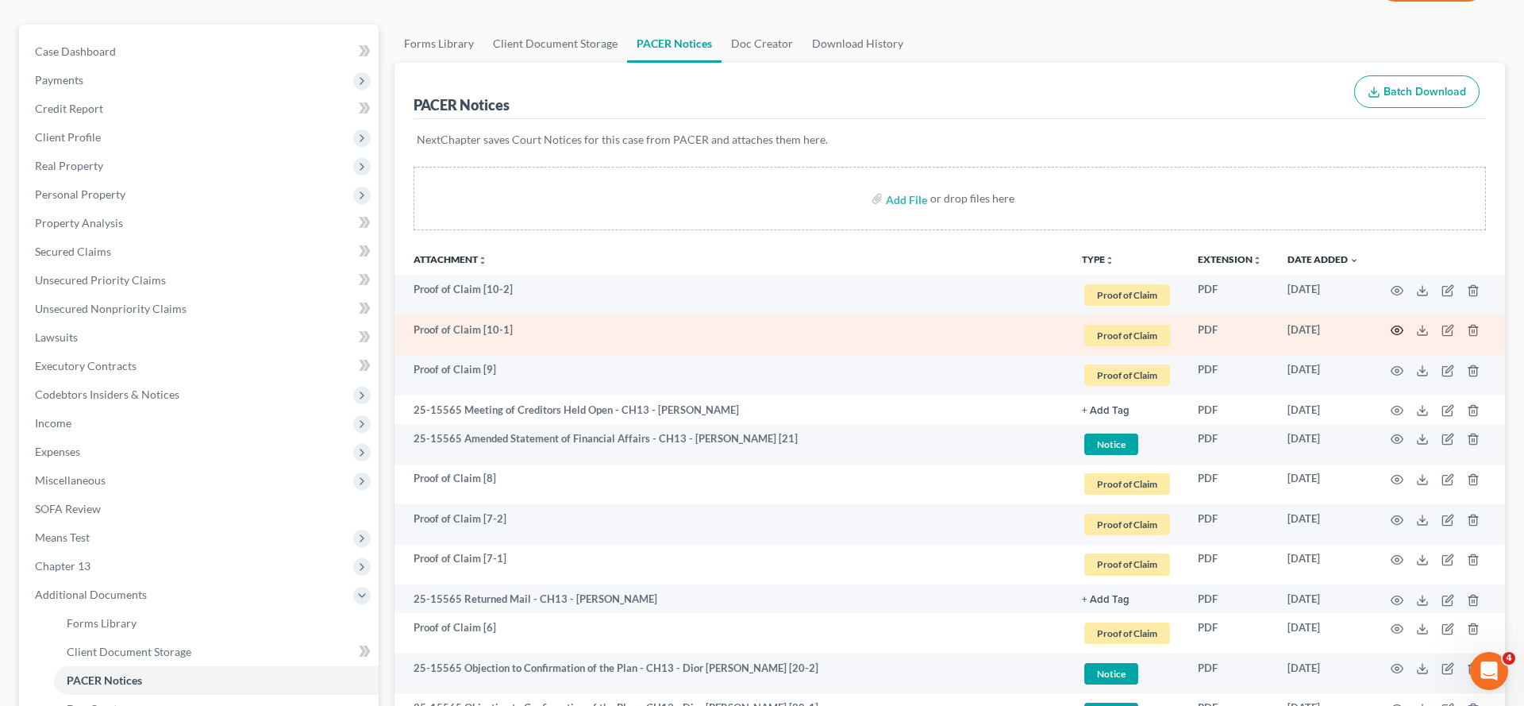
click at [1391, 337] on icon "button" at bounding box center [1397, 330] width 13 height 13
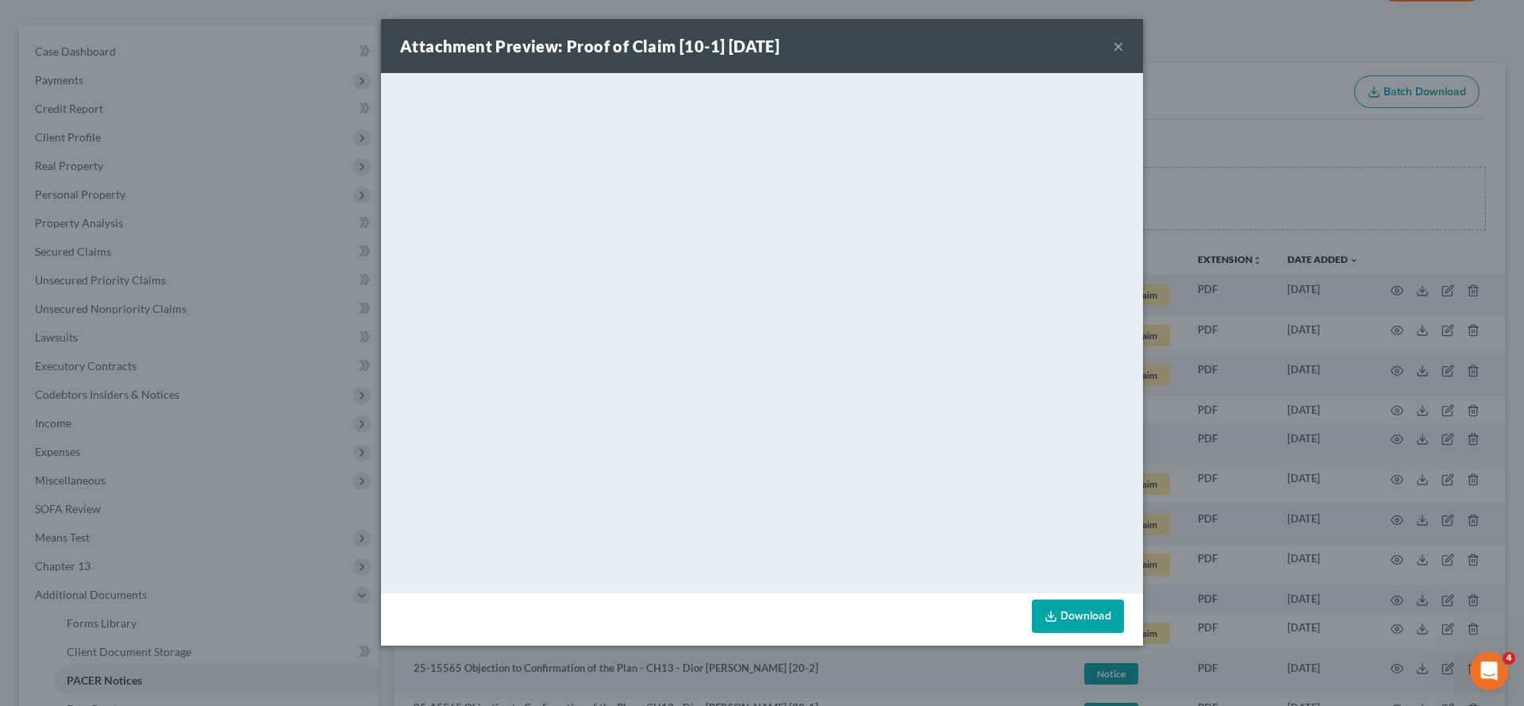
click at [1124, 56] on button "×" at bounding box center [1118, 46] width 11 height 19
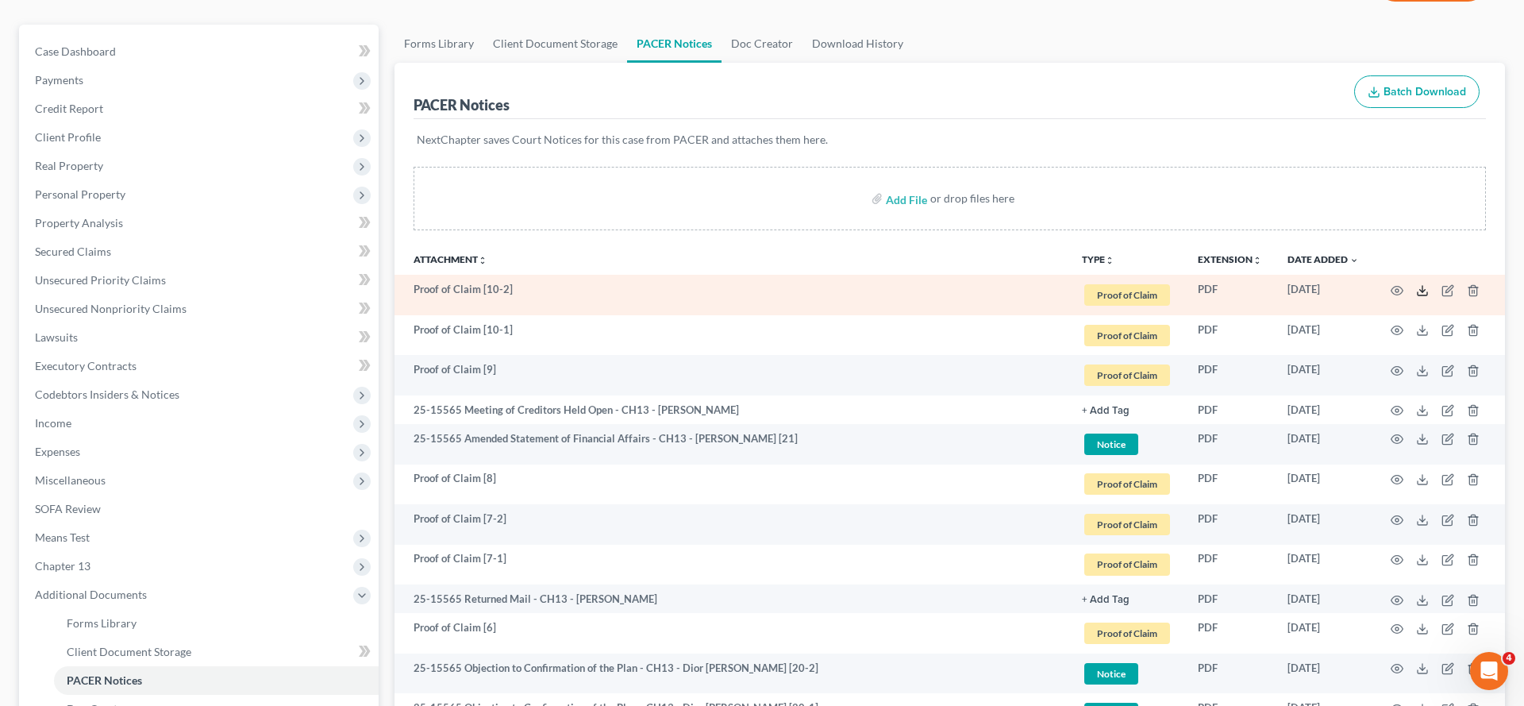
click at [1416, 297] on icon at bounding box center [1422, 290] width 13 height 13
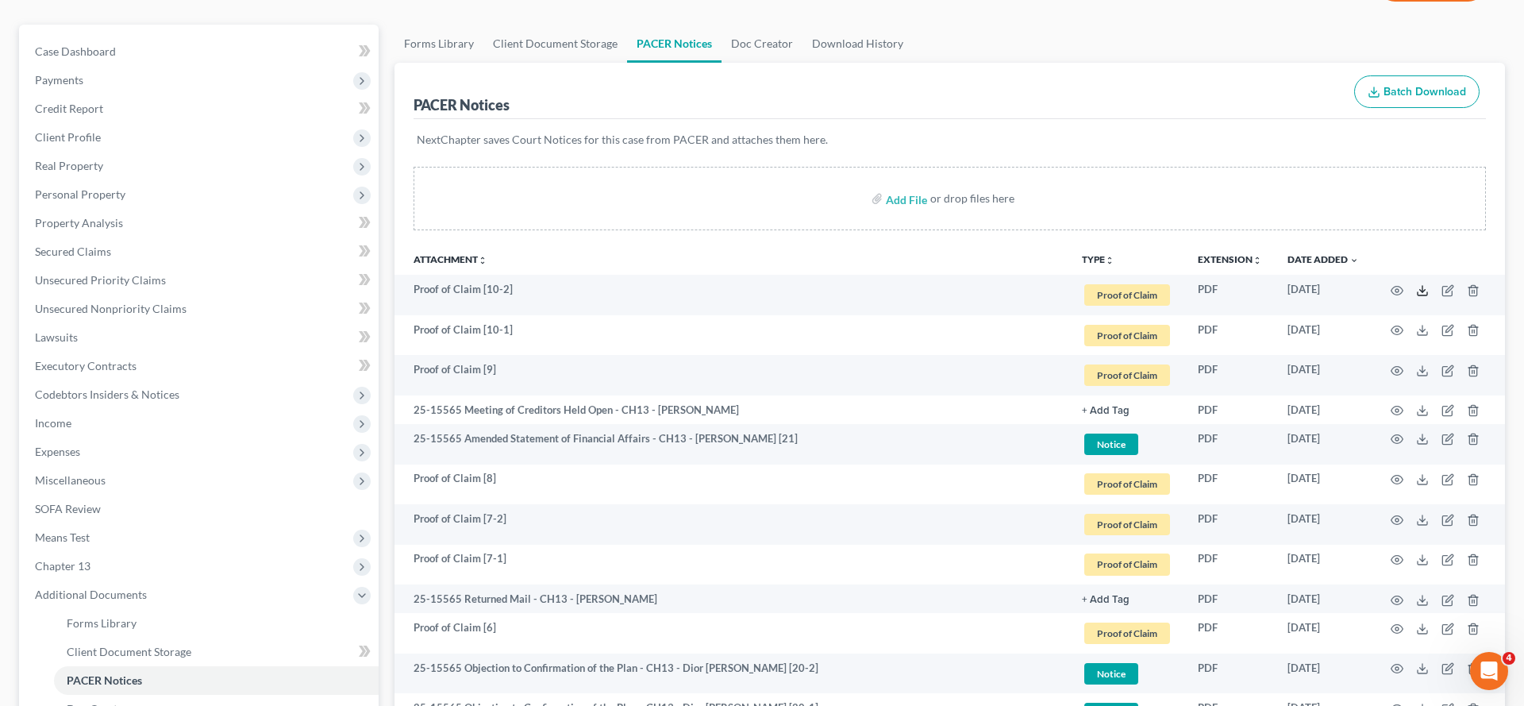
scroll to position [0, 0]
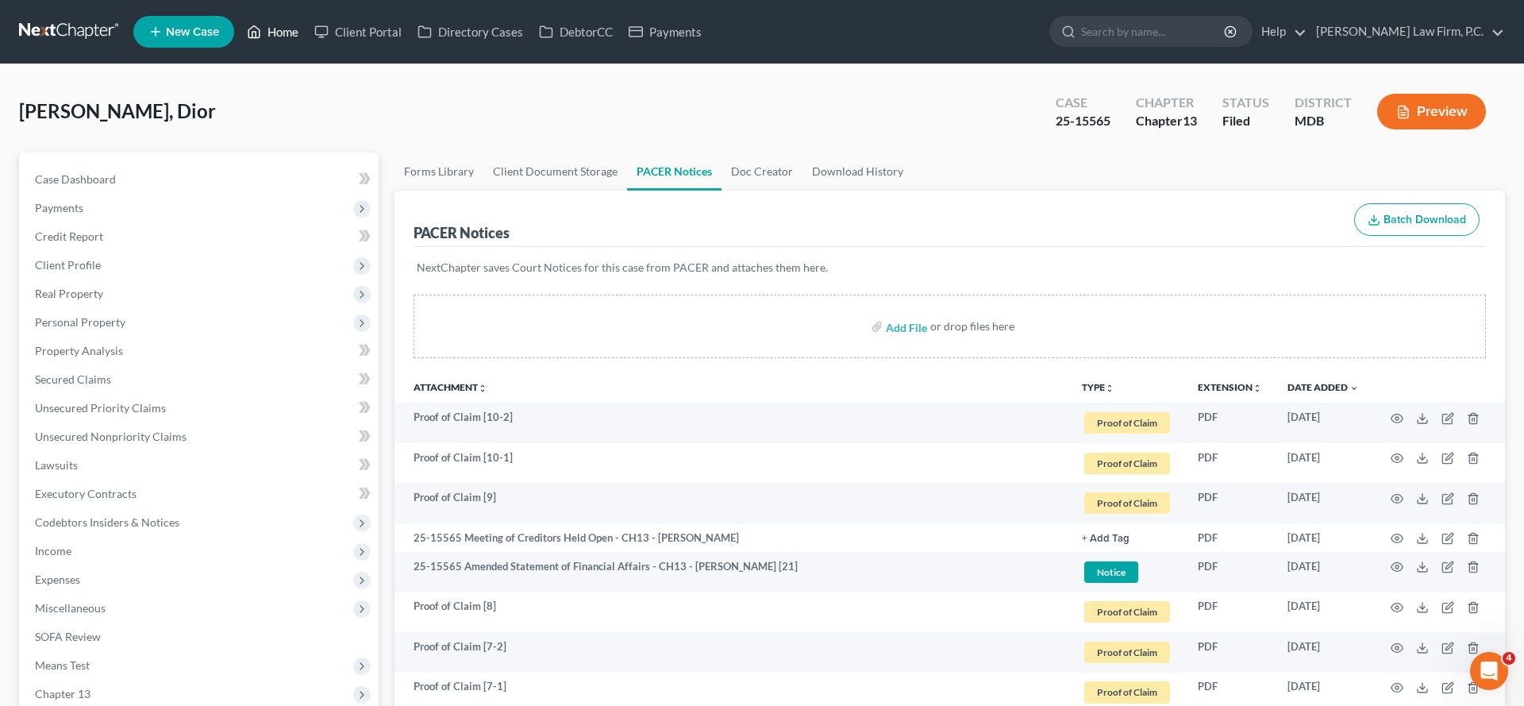
click at [306, 39] on link "Home" at bounding box center [272, 31] width 67 height 29
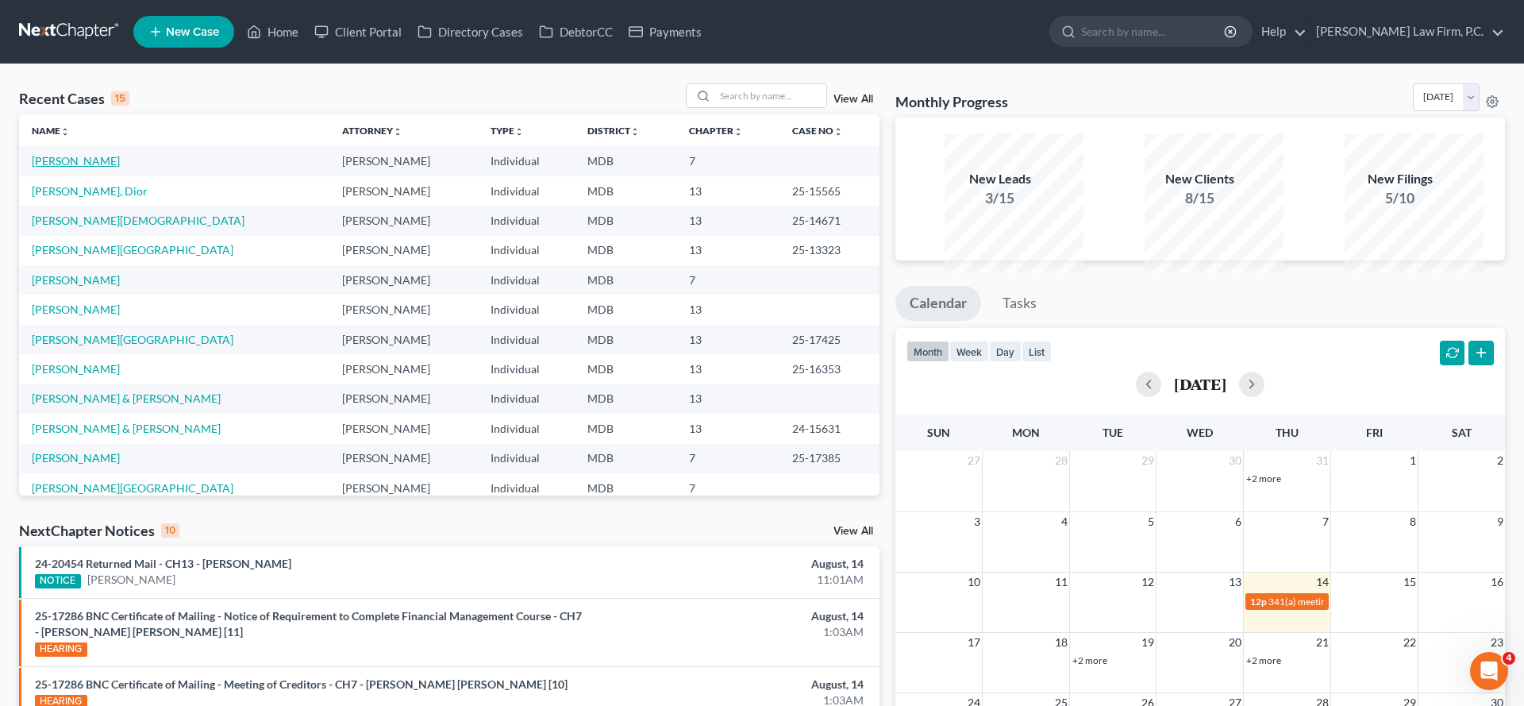
click at [112, 167] on link "[PERSON_NAME]" at bounding box center [76, 160] width 88 height 13
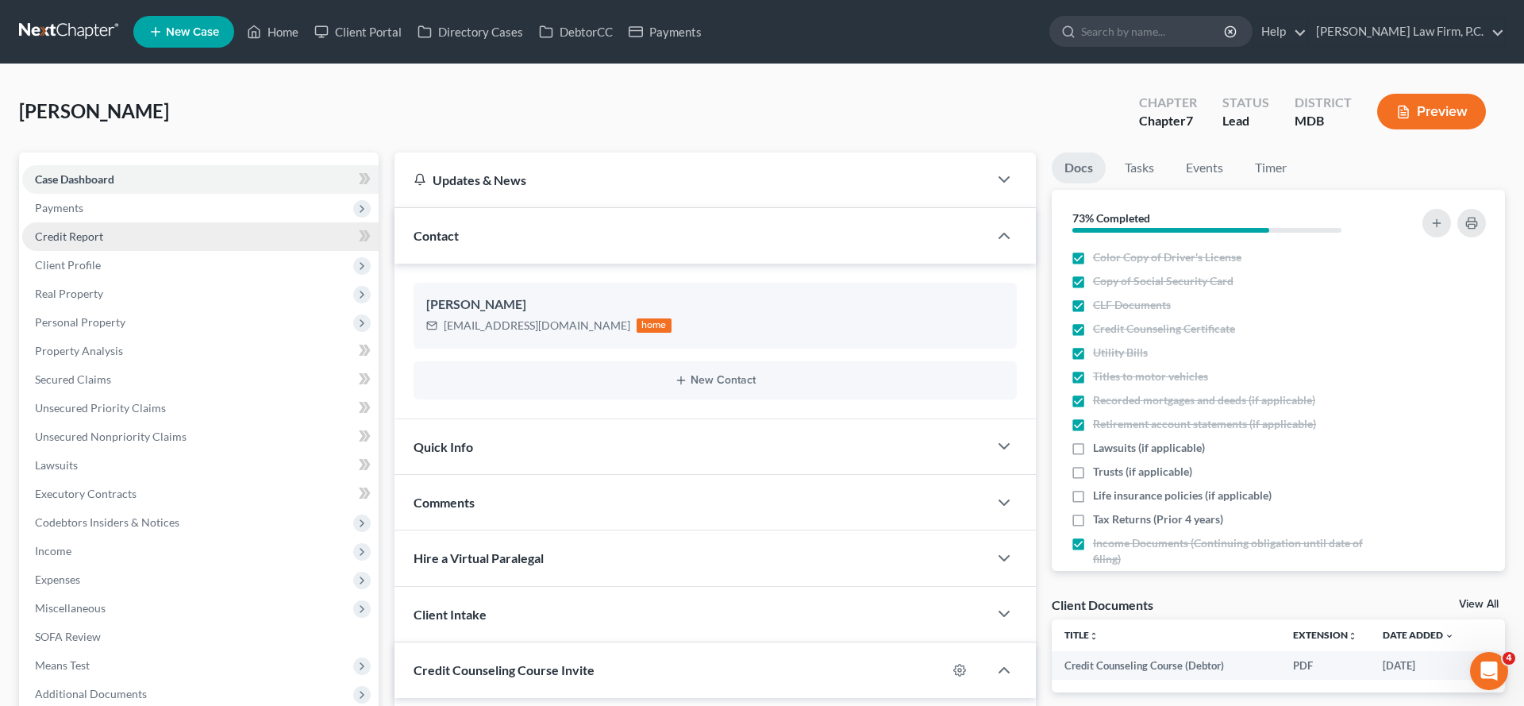
click at [148, 251] on link "Credit Report" at bounding box center [200, 236] width 356 height 29
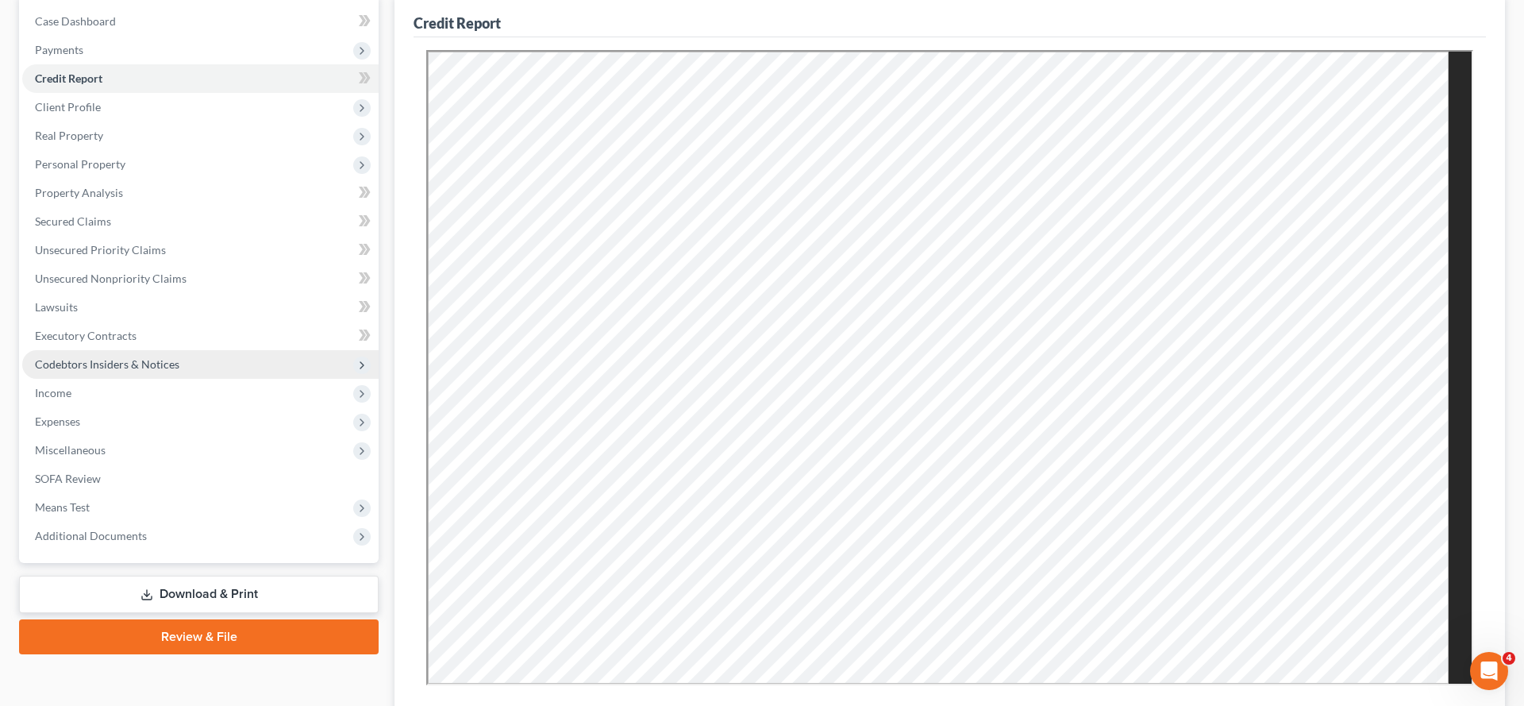
scroll to position [193, 0]
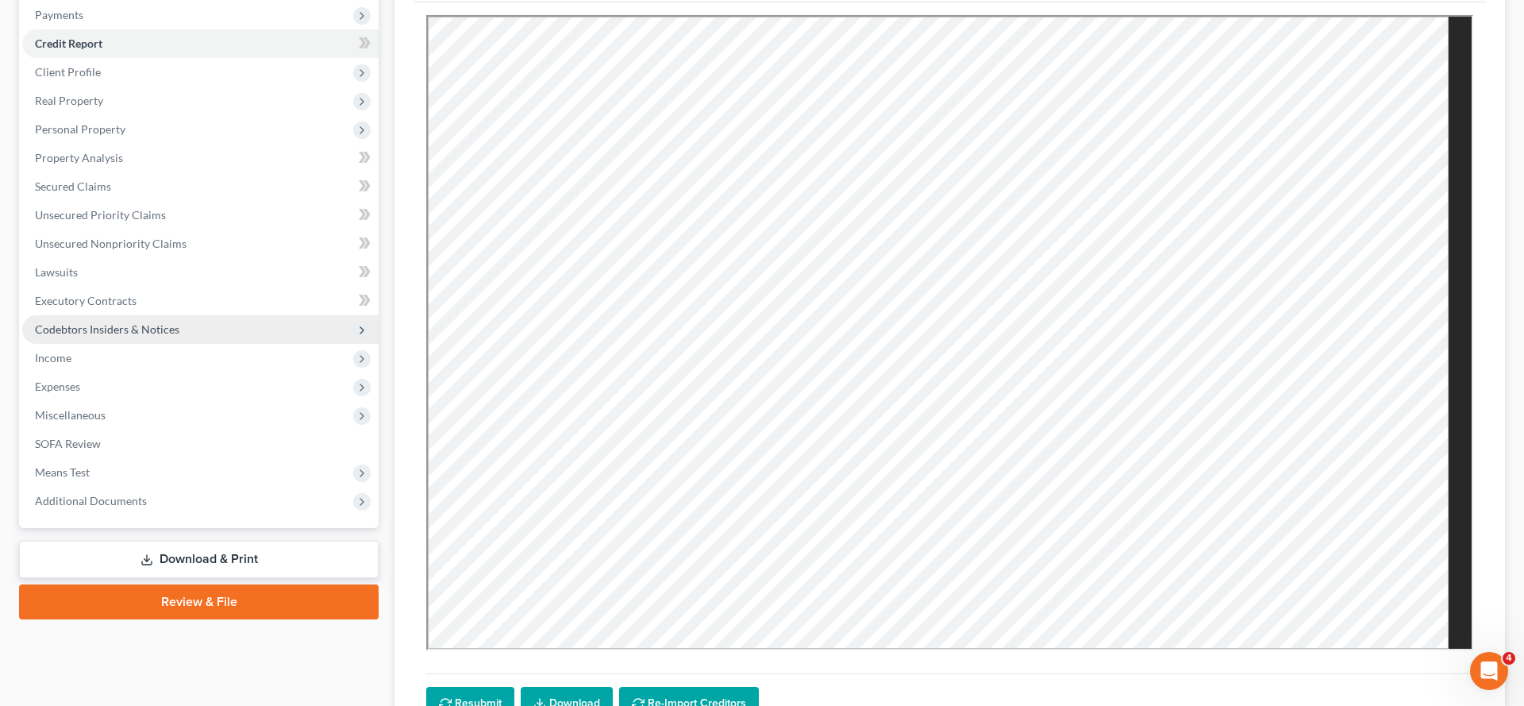
click at [154, 336] on span "Codebtors Insiders & Notices" at bounding box center [107, 328] width 144 height 13
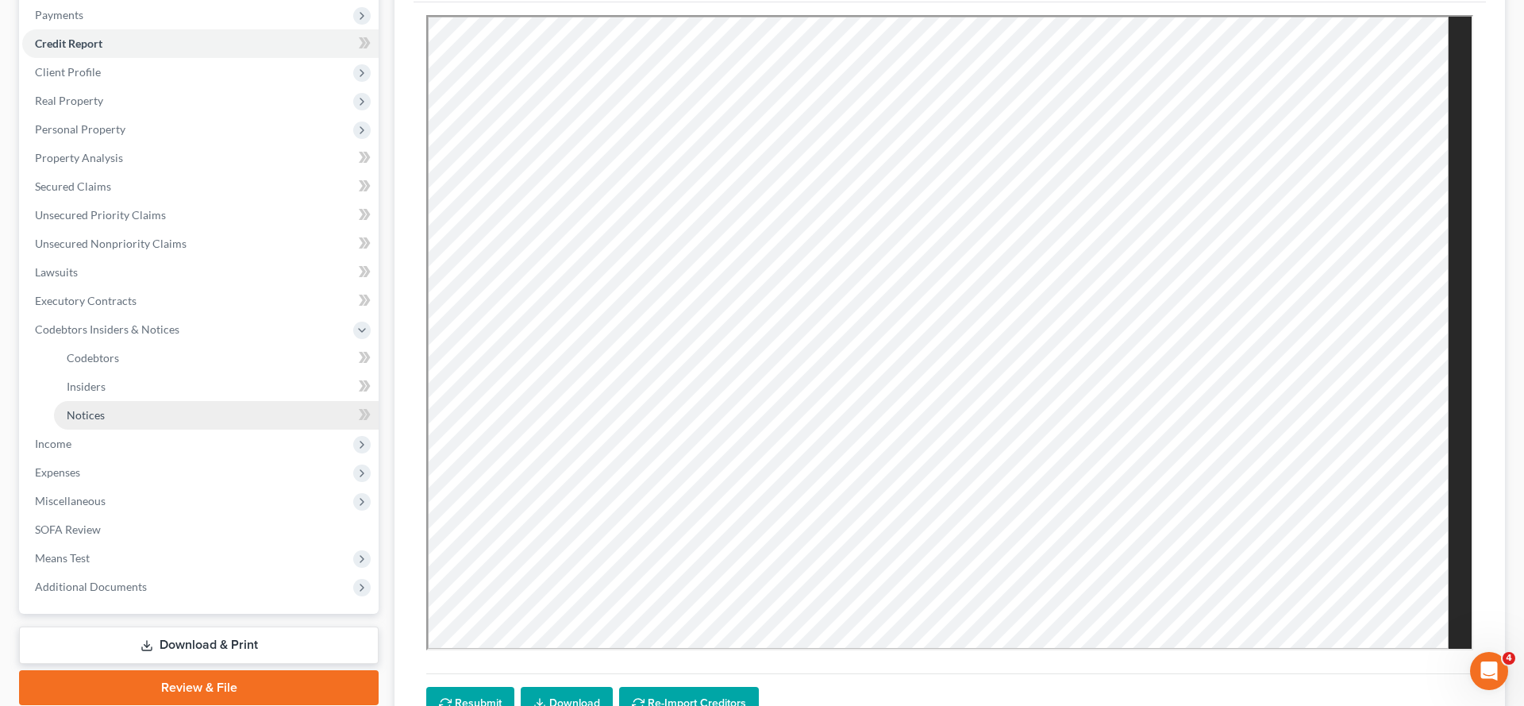
click at [168, 429] on link "Notices" at bounding box center [216, 415] width 325 height 29
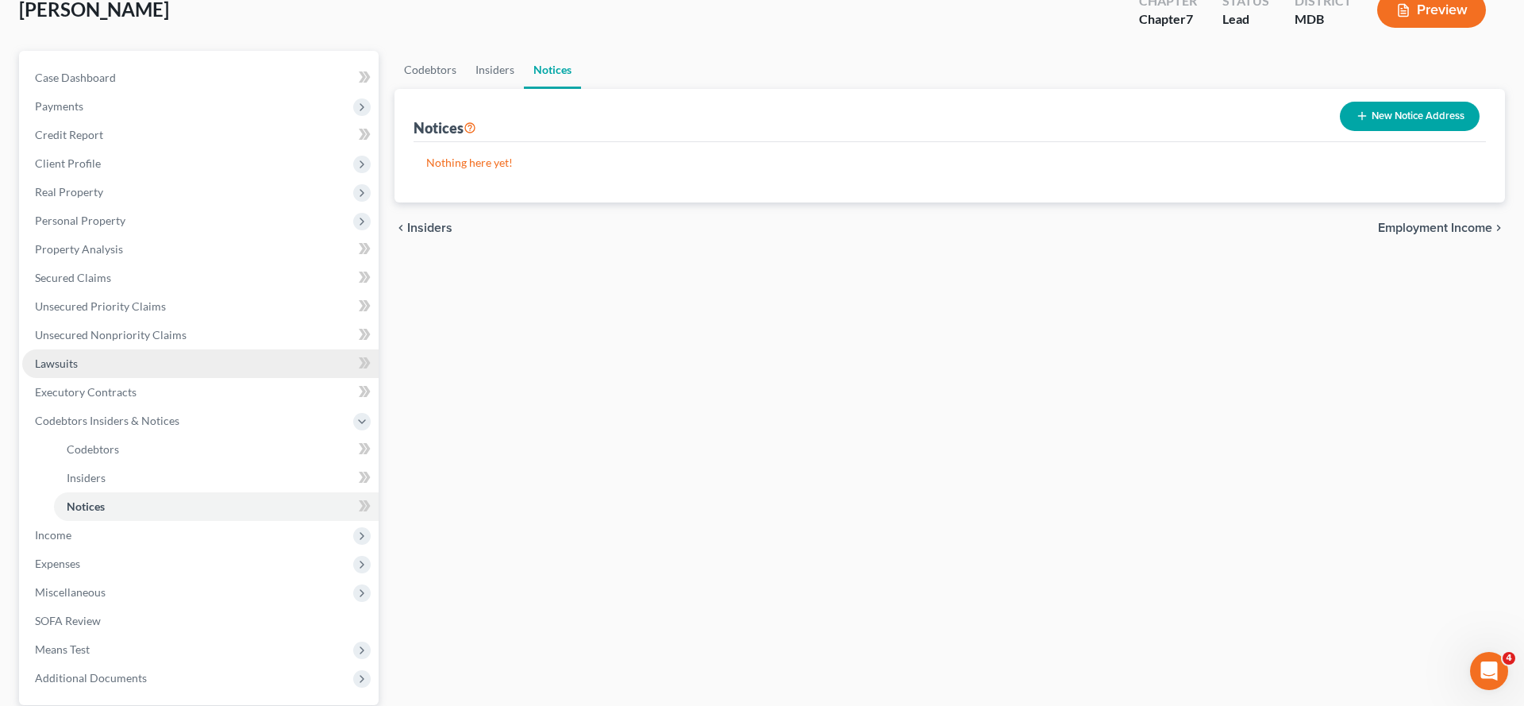
scroll to position [126, 0]
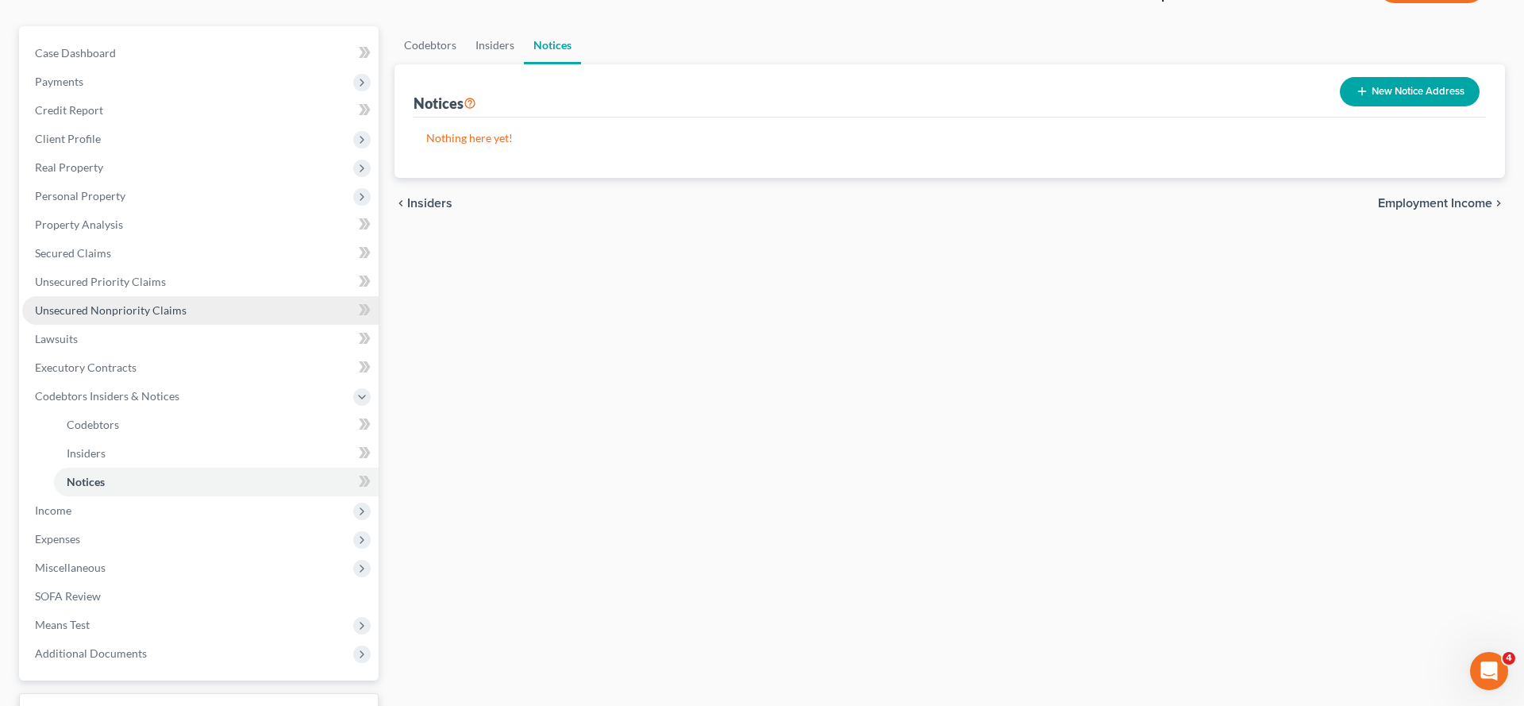
click at [138, 325] on link "Unsecured Nonpriority Claims" at bounding box center [200, 310] width 356 height 29
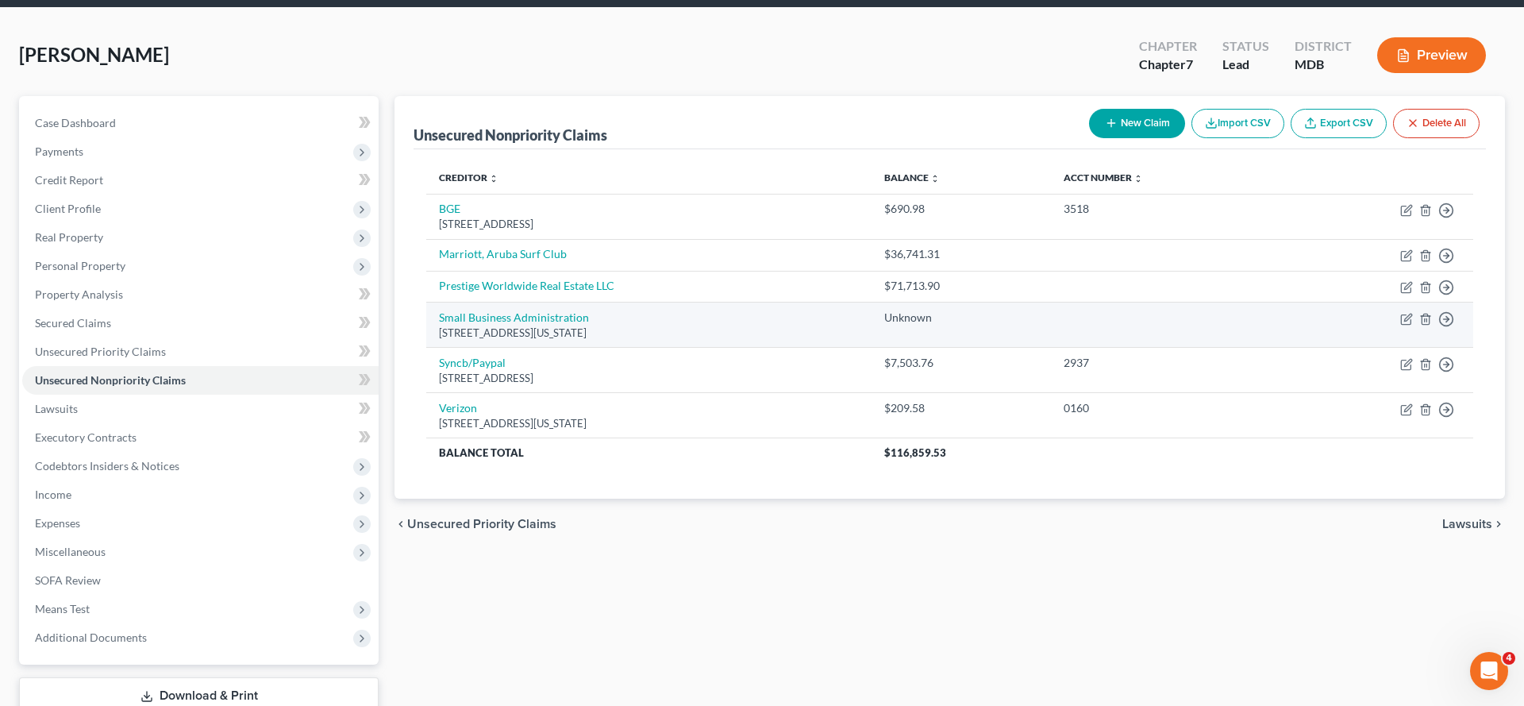
scroll to position [80, 0]
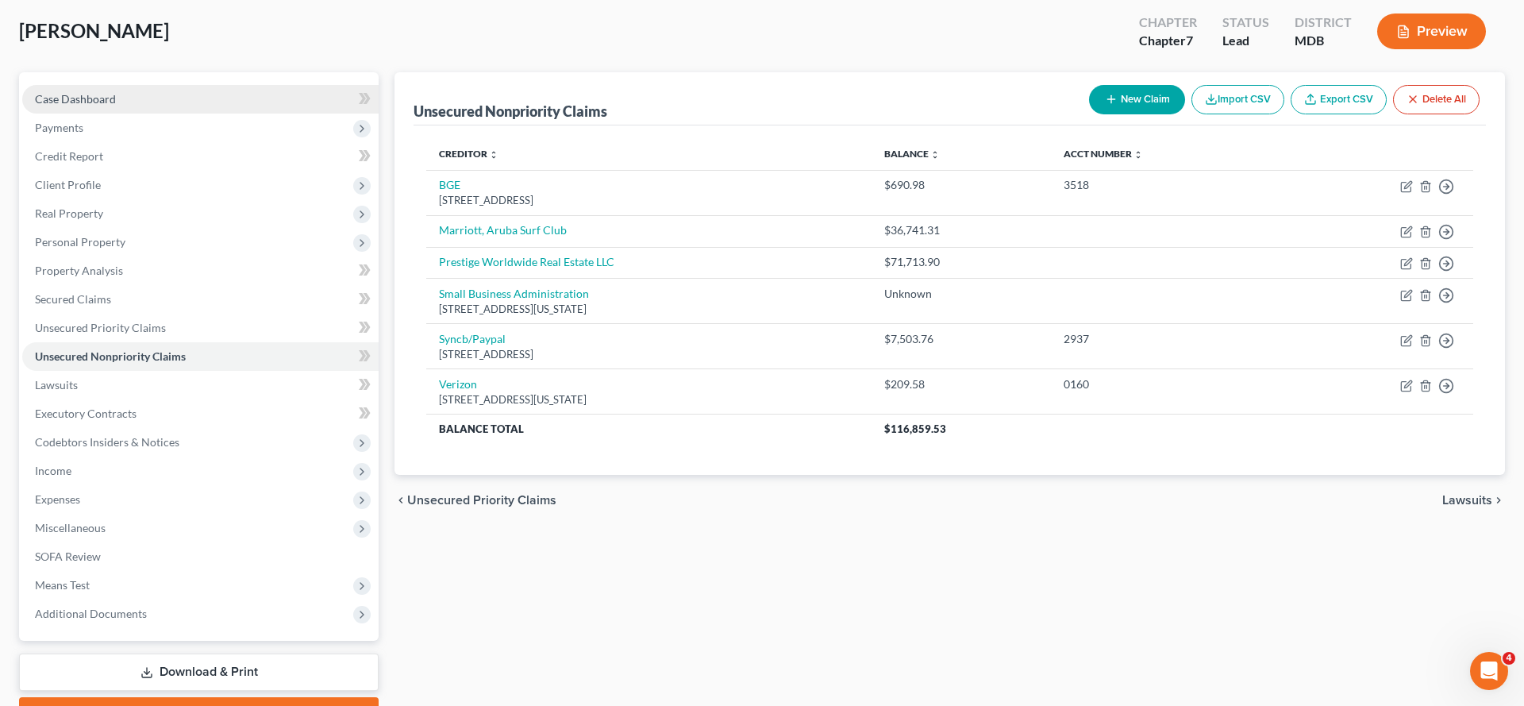
click at [116, 106] on span "Case Dashboard" at bounding box center [75, 98] width 81 height 13
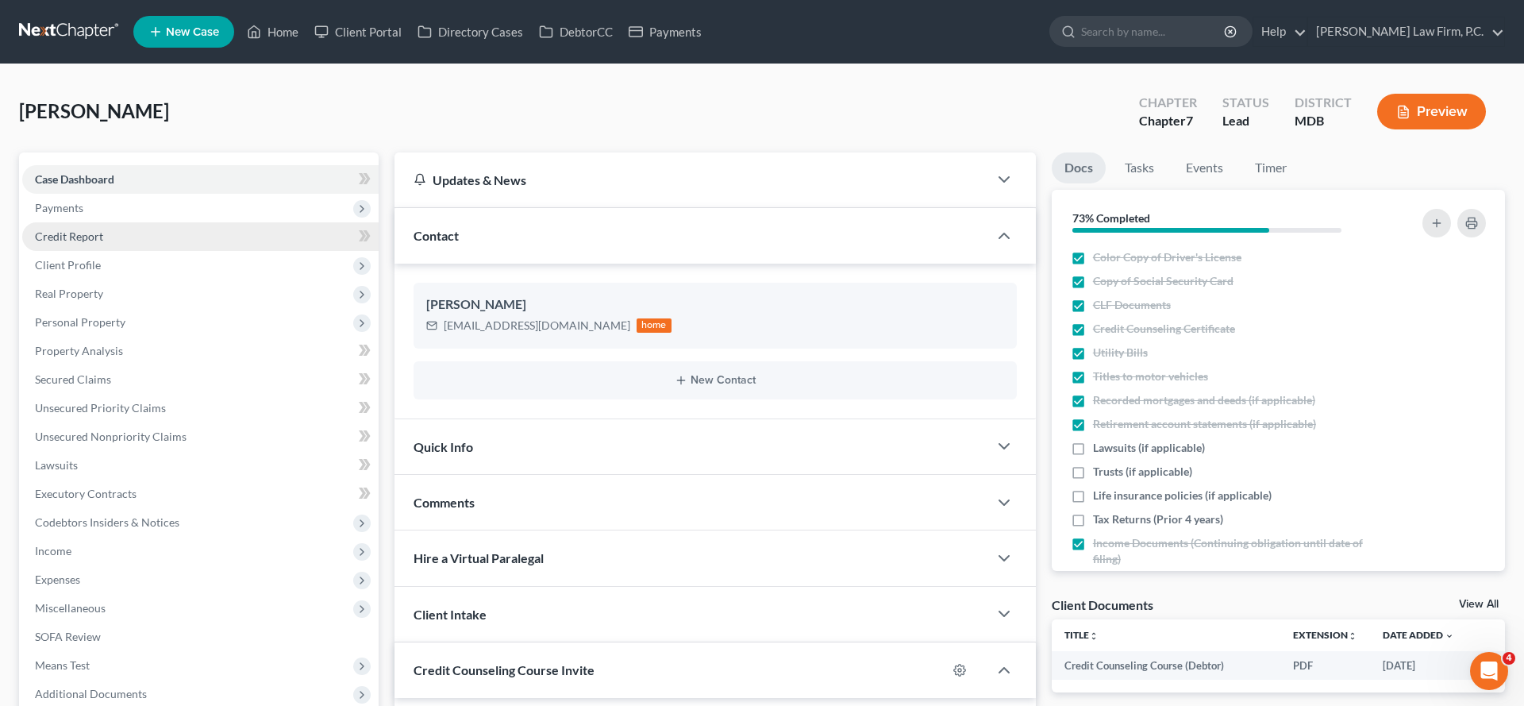
click at [78, 243] on span "Credit Report" at bounding box center [69, 235] width 68 height 13
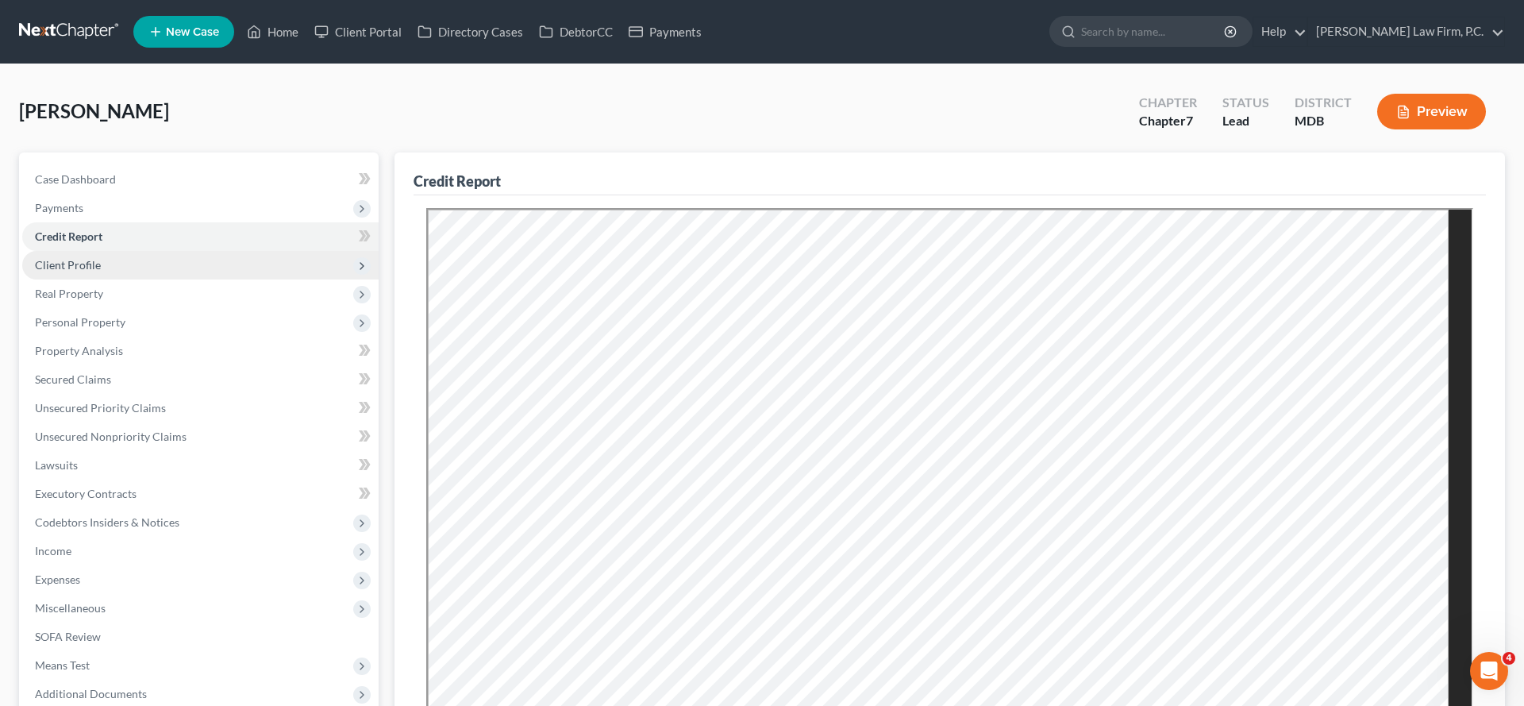
click at [94, 271] on span "Client Profile" at bounding box center [68, 264] width 66 height 13
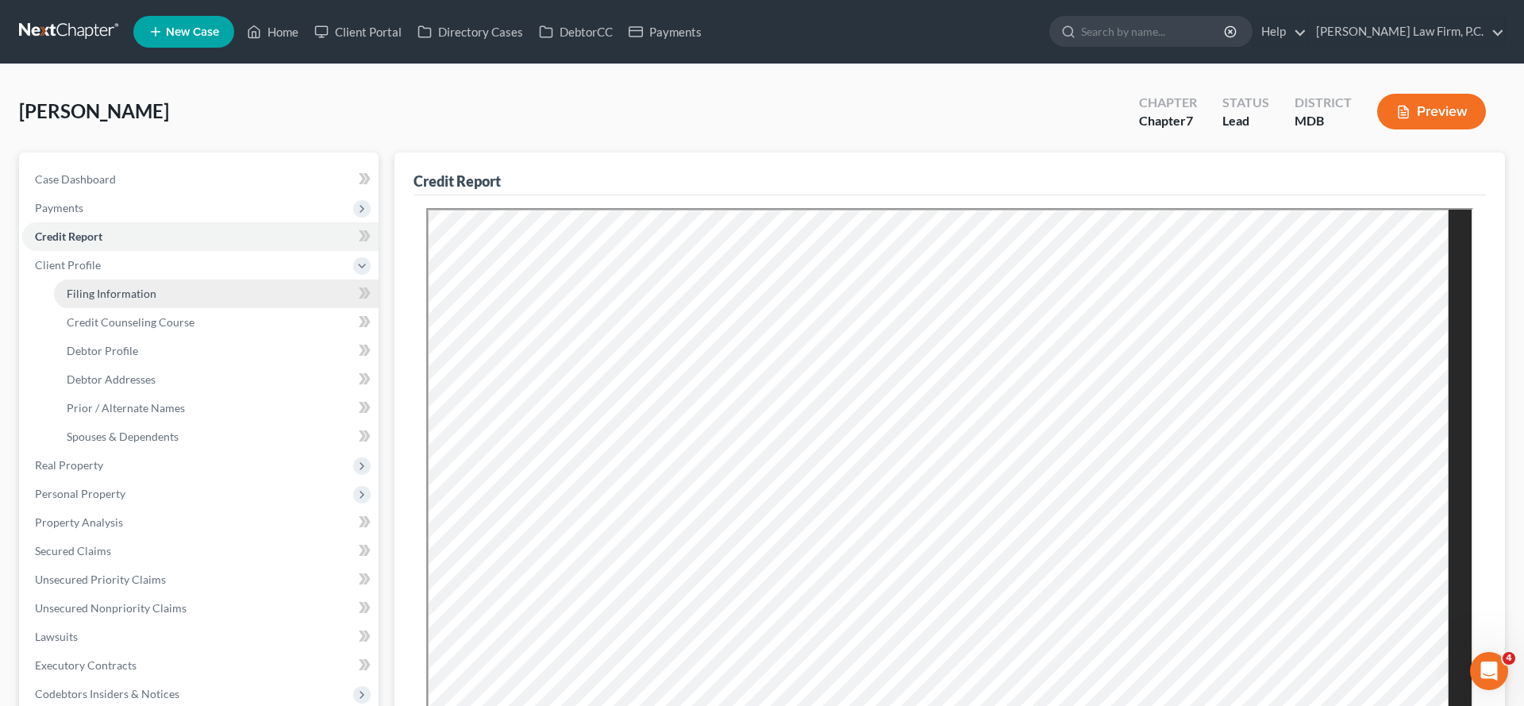
click at [156, 300] on span "Filing Information" at bounding box center [112, 293] width 90 height 13
select select "1"
select select "0"
select select "21"
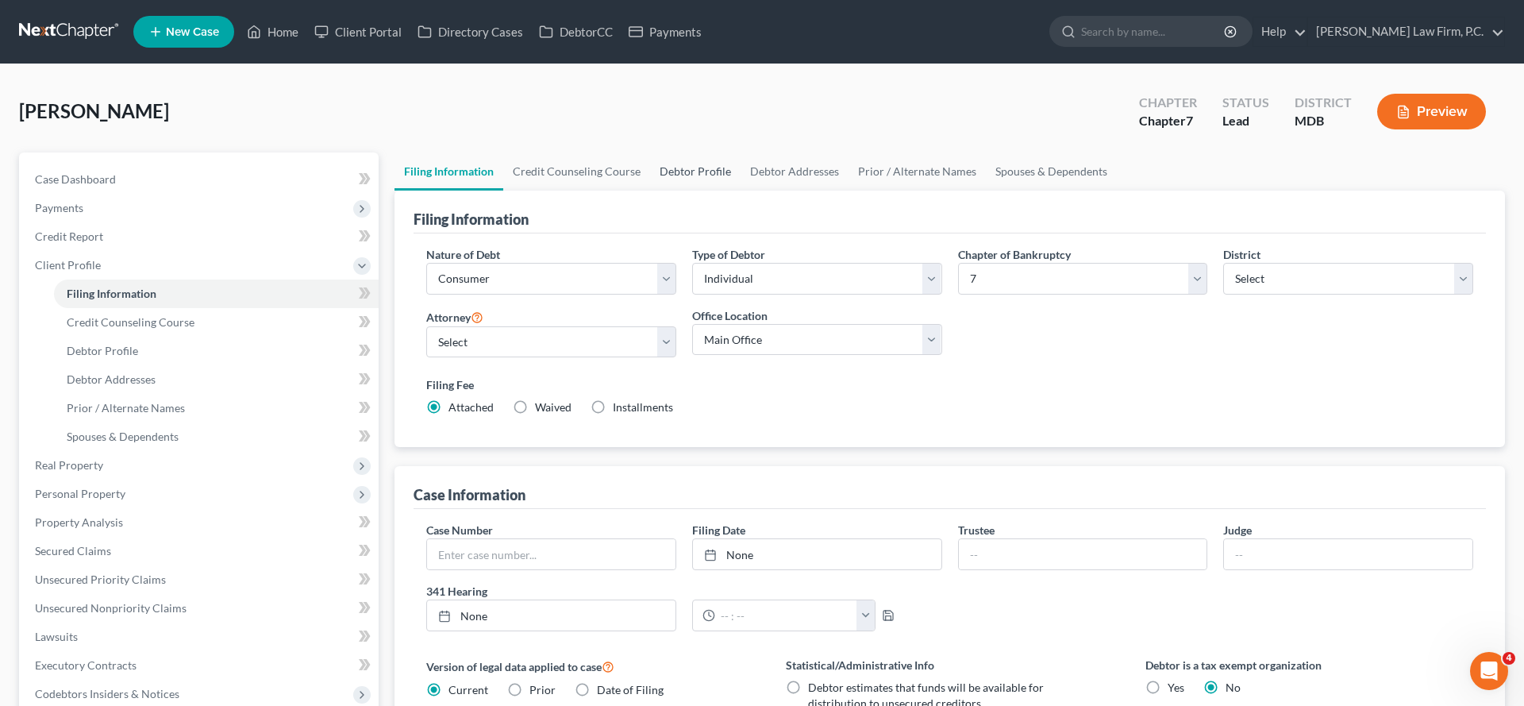
click at [740, 190] on link "Debtor Profile" at bounding box center [695, 171] width 90 height 38
select select "3"
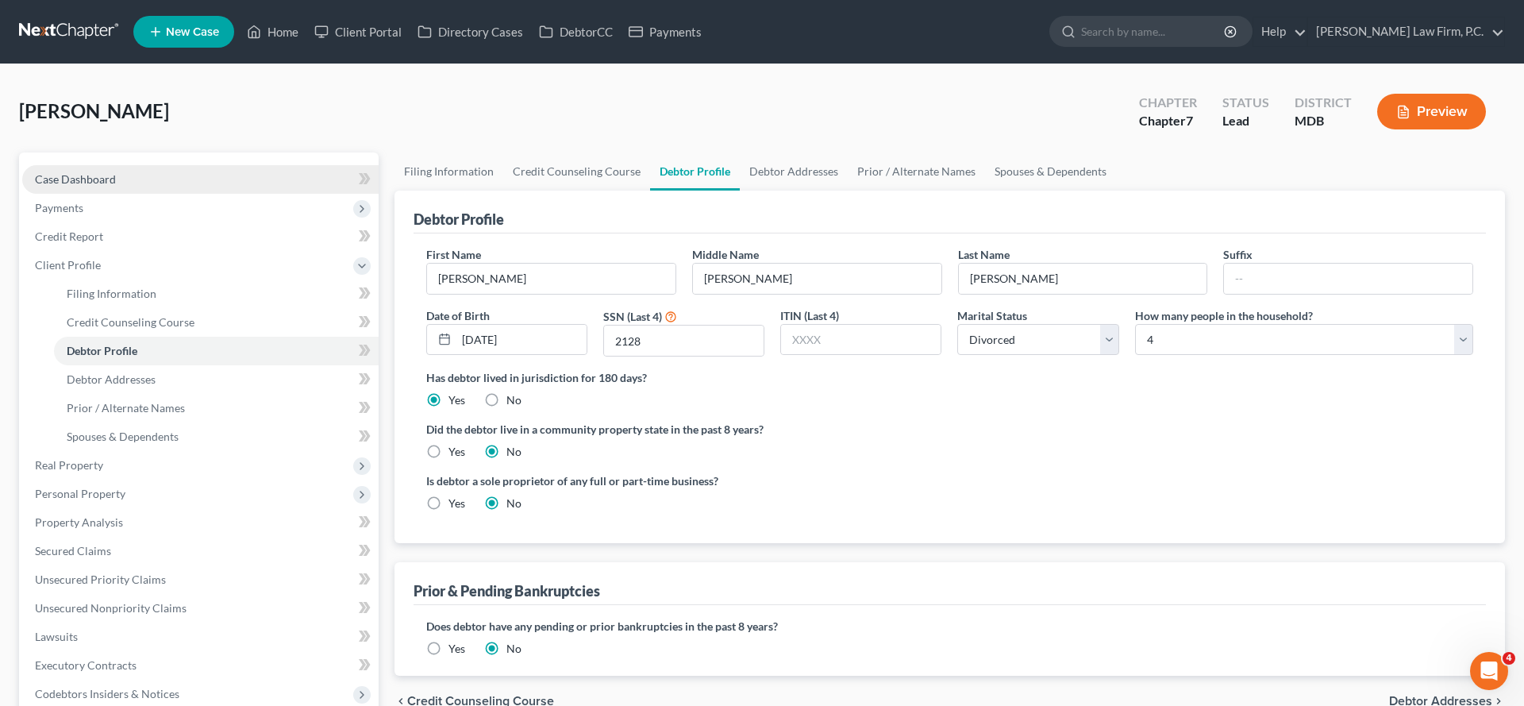
click at [116, 186] on span "Case Dashboard" at bounding box center [75, 178] width 81 height 13
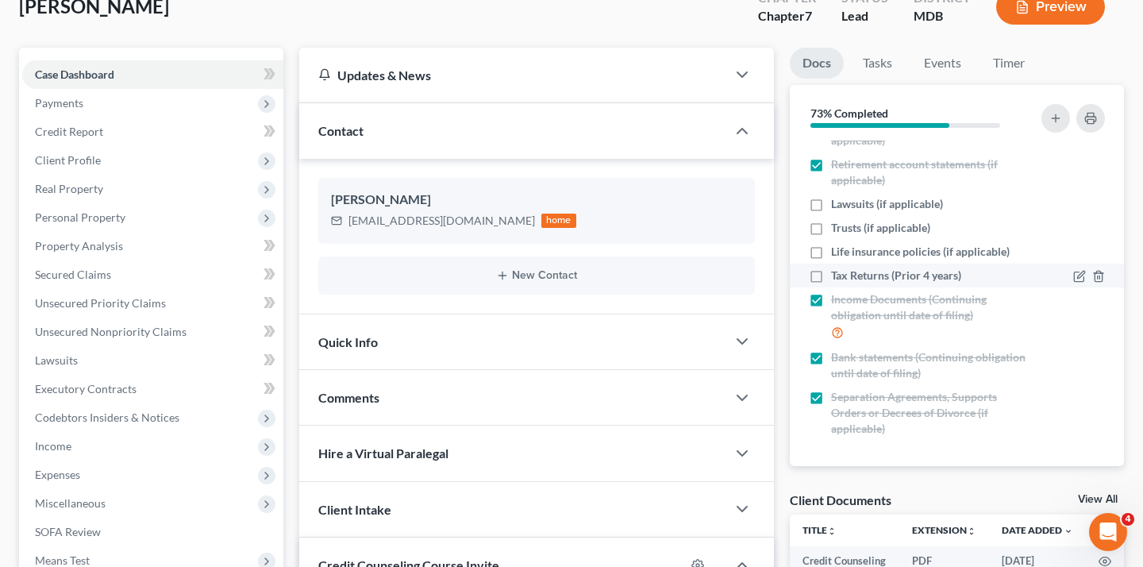
scroll to position [183, 0]
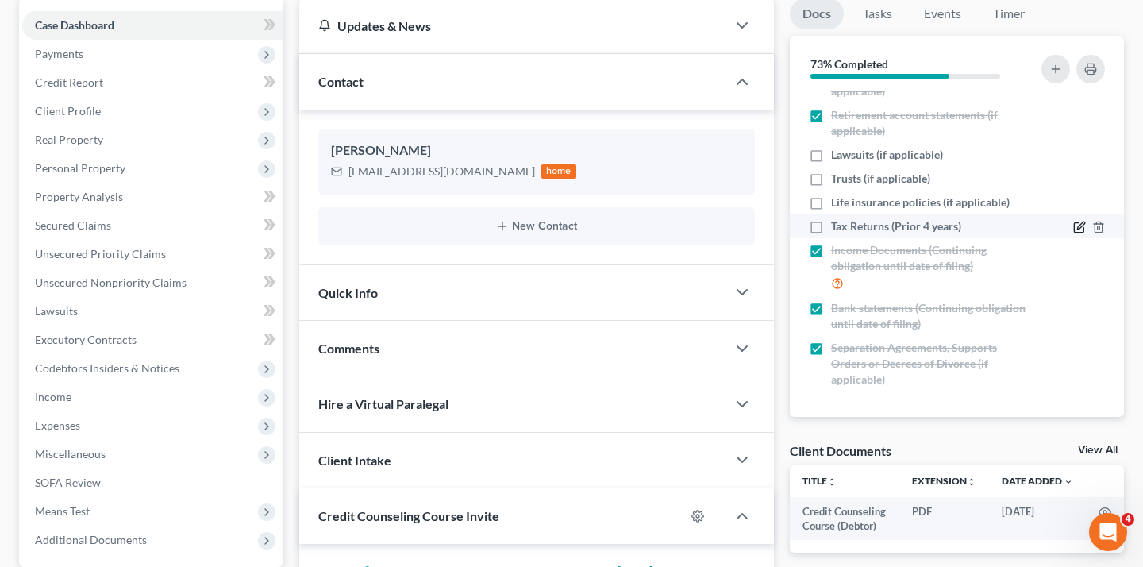
click at [1073, 233] on icon "button" at bounding box center [1079, 227] width 13 height 13
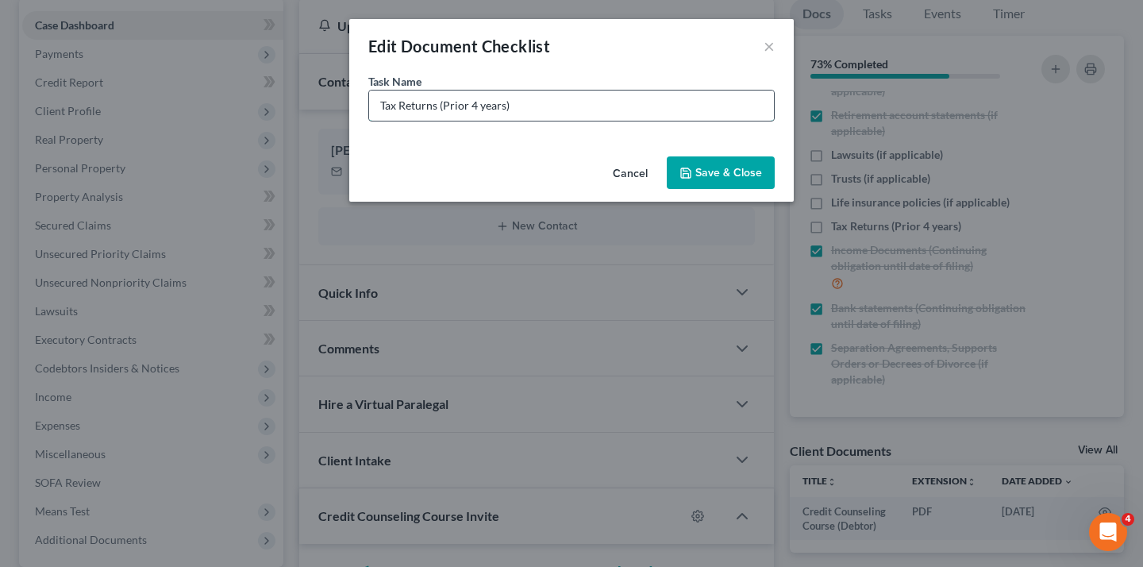
click at [488, 121] on input "Tax Returns (Prior 4 years)" at bounding box center [571, 105] width 405 height 30
type input "Tax Returns (2024)"
click at [775, 190] on button "Save & Close" at bounding box center [721, 172] width 108 height 33
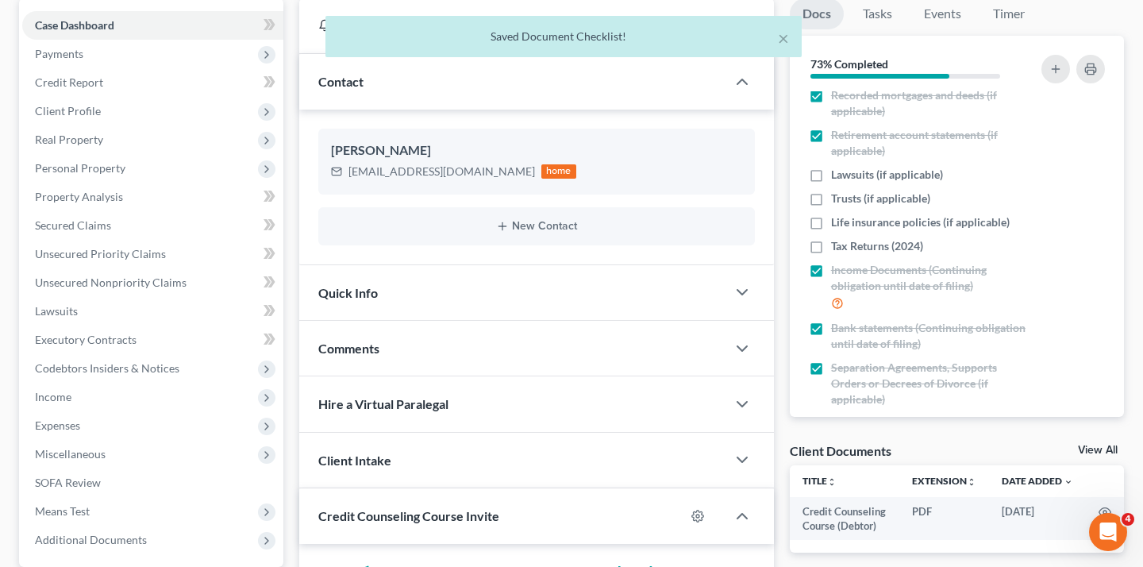
scroll to position [0, 0]
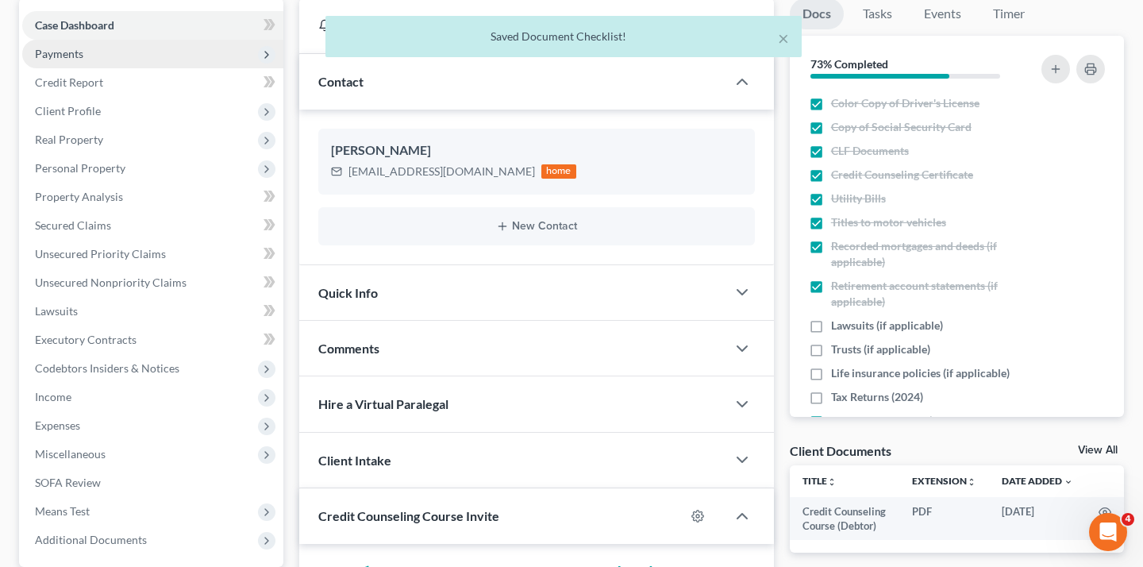
click at [148, 68] on span "Payments" at bounding box center [152, 54] width 261 height 29
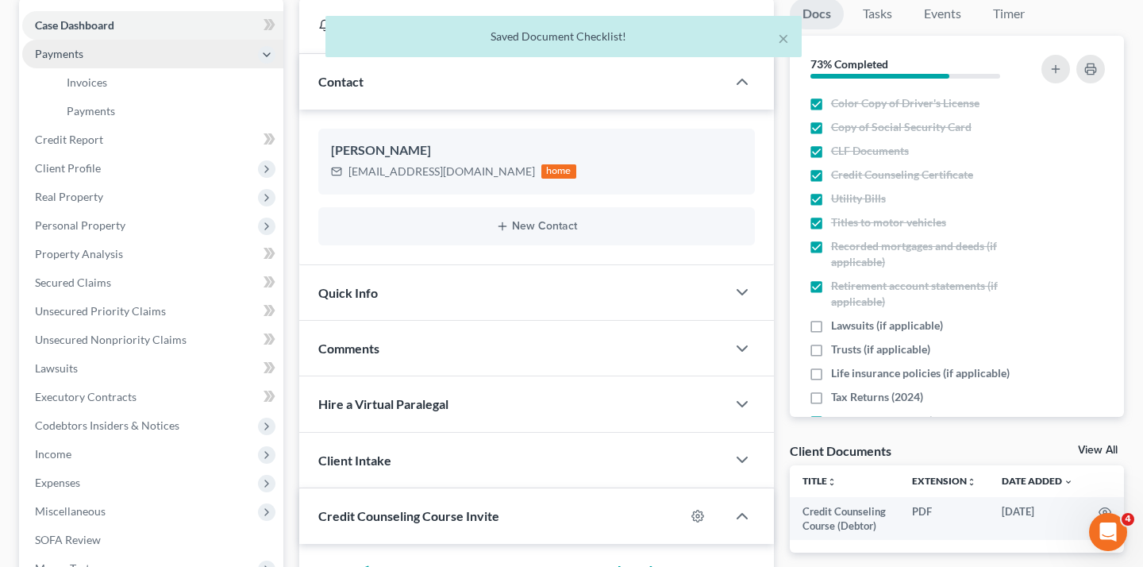
click at [129, 68] on span "Payments" at bounding box center [152, 54] width 261 height 29
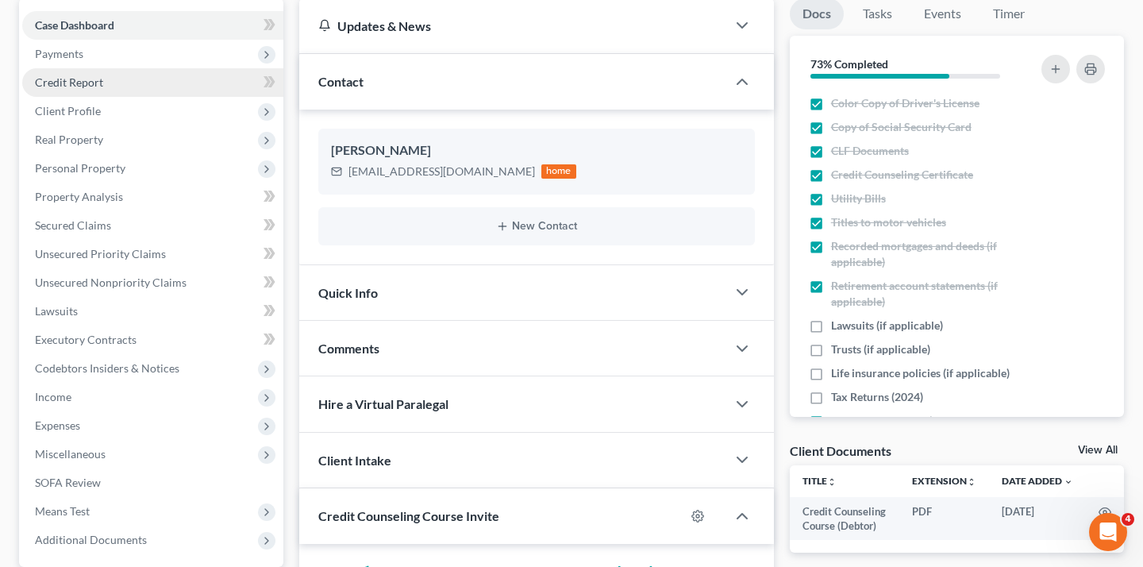
click at [103, 89] on span "Credit Report" at bounding box center [69, 81] width 68 height 13
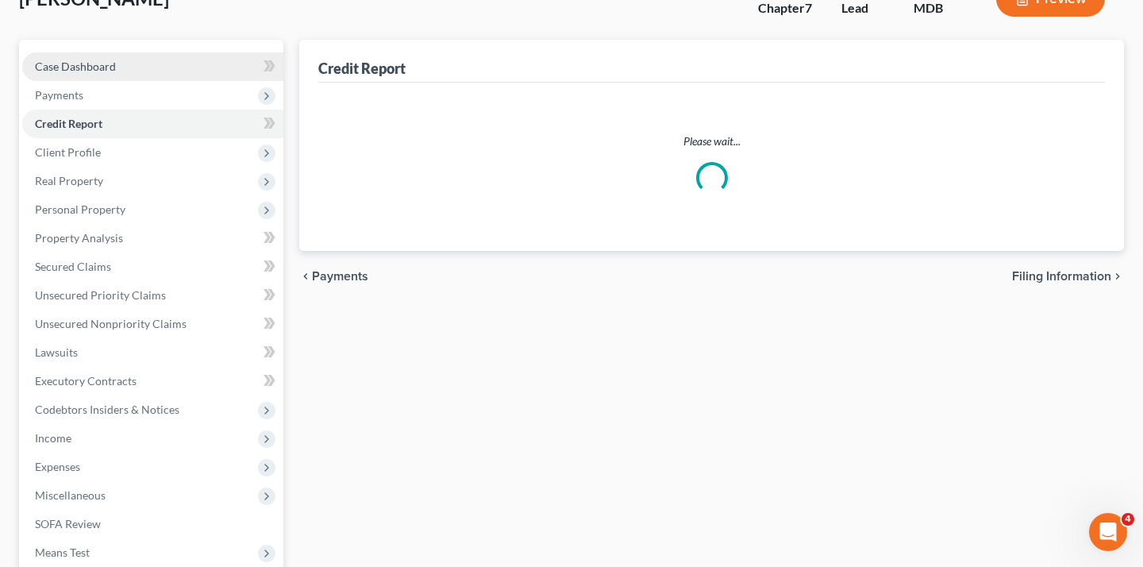
click at [116, 107] on div "[PERSON_NAME] Upgraded Chapter Chapter 7 Status Lead District MDB Preview Petit…" at bounding box center [571, 341] width 1105 height 741
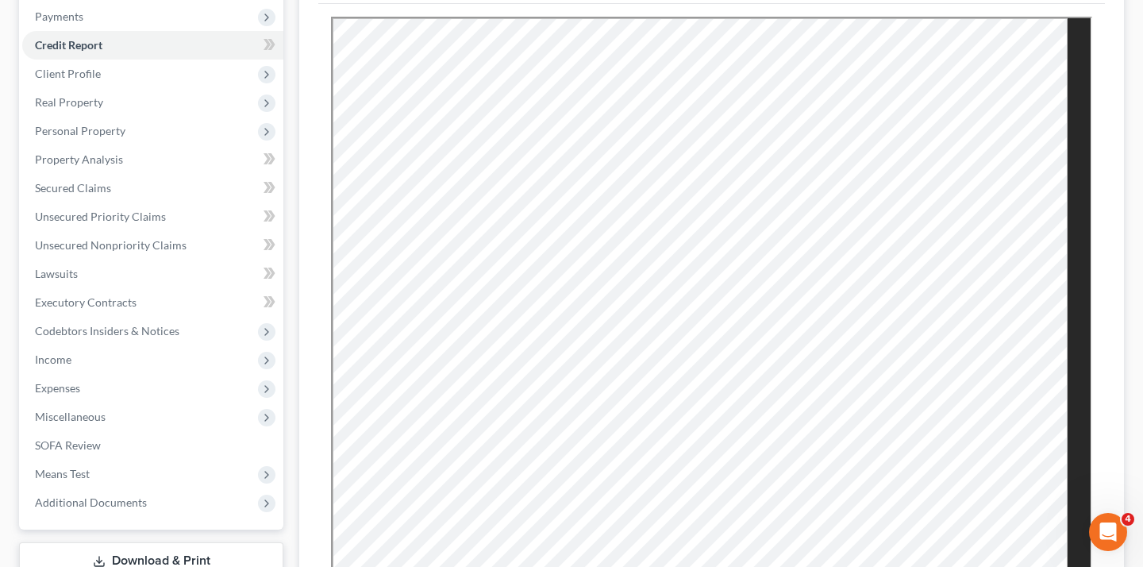
scroll to position [280, 0]
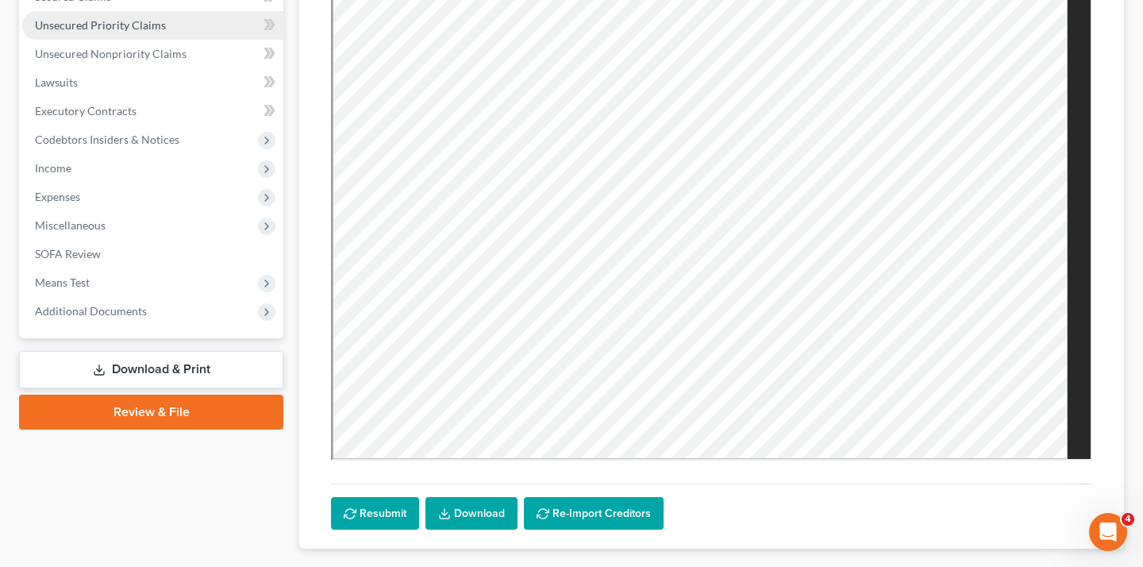
click at [154, 32] on span "Unsecured Priority Claims" at bounding box center [100, 24] width 131 height 13
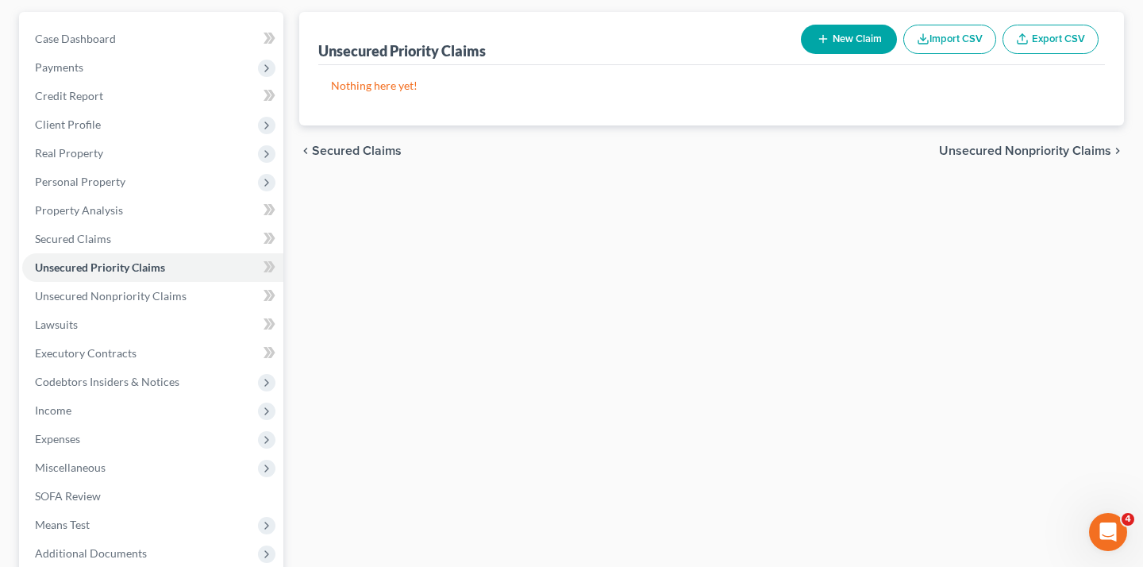
scroll to position [175, 0]
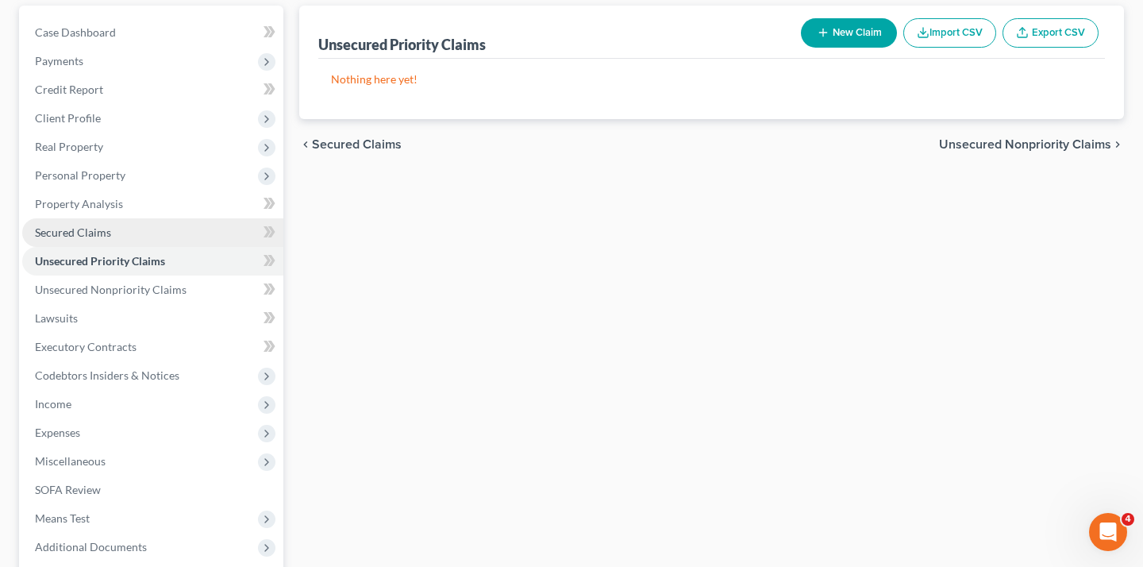
click at [111, 239] on span "Secured Claims" at bounding box center [73, 231] width 76 height 13
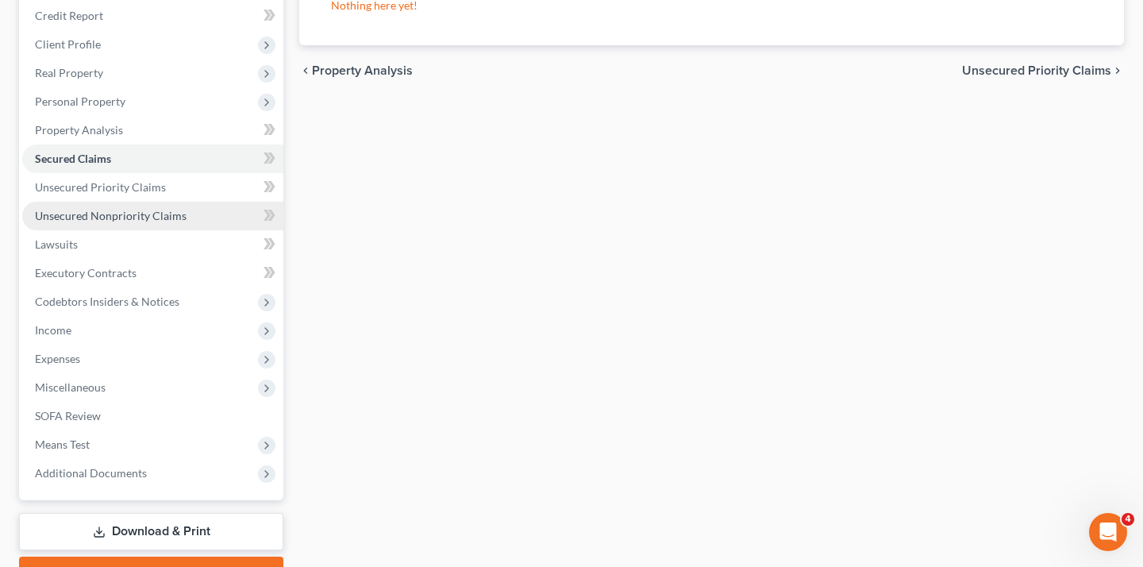
click at [187, 222] on span "Unsecured Nonpriority Claims" at bounding box center [111, 215] width 152 height 13
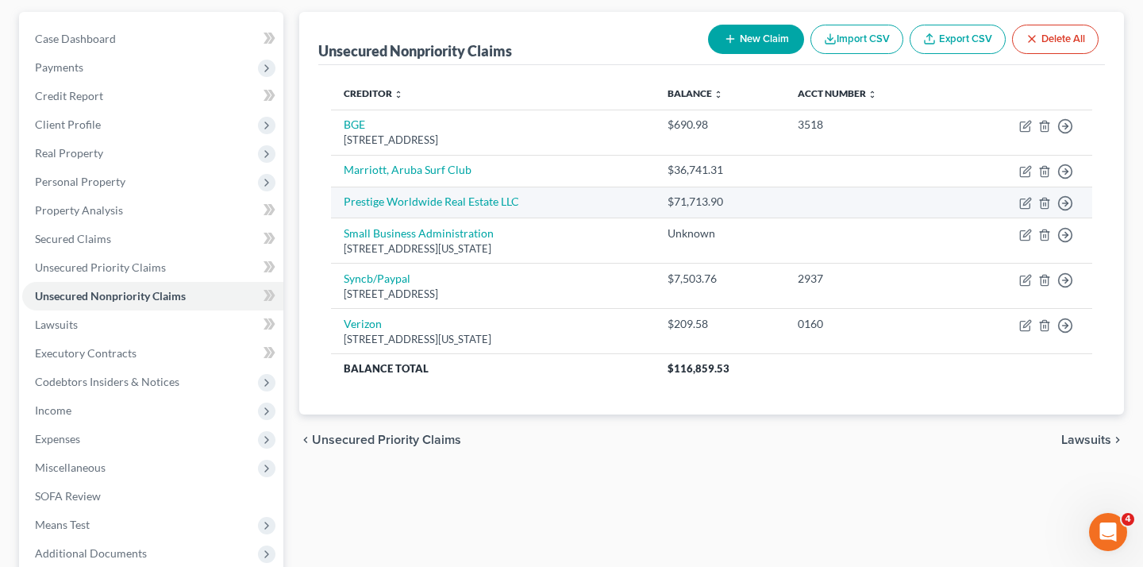
scroll to position [178, 0]
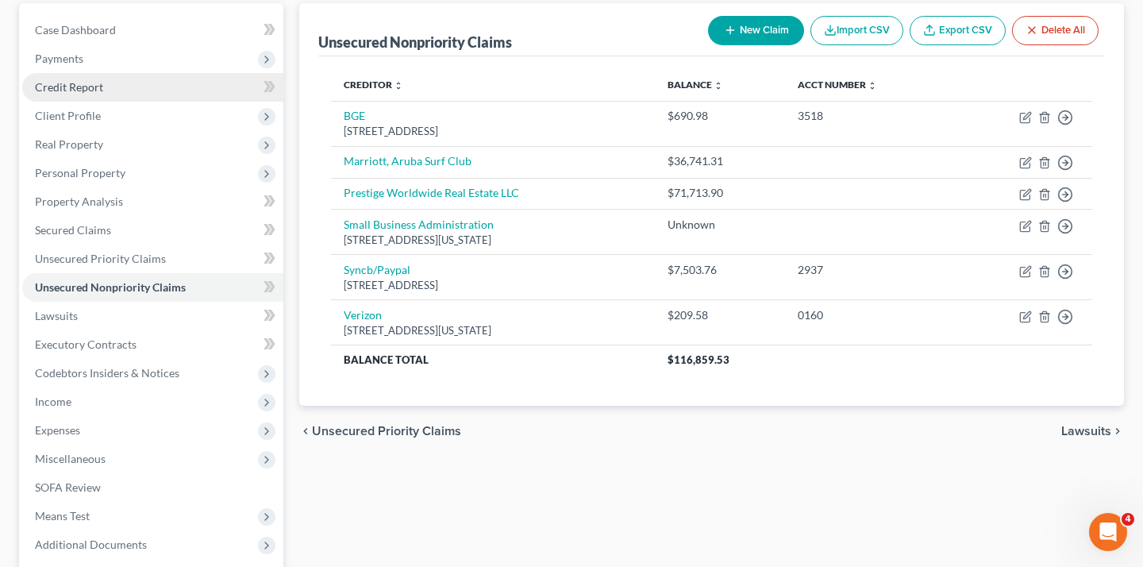
click at [170, 102] on link "Credit Report" at bounding box center [152, 87] width 261 height 29
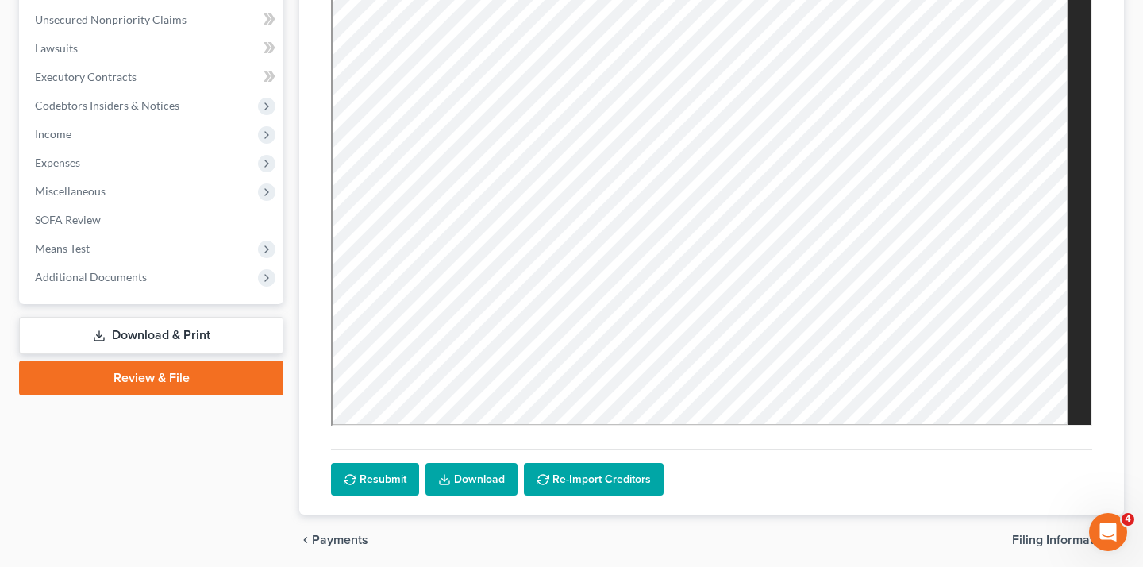
scroll to position [598, 0]
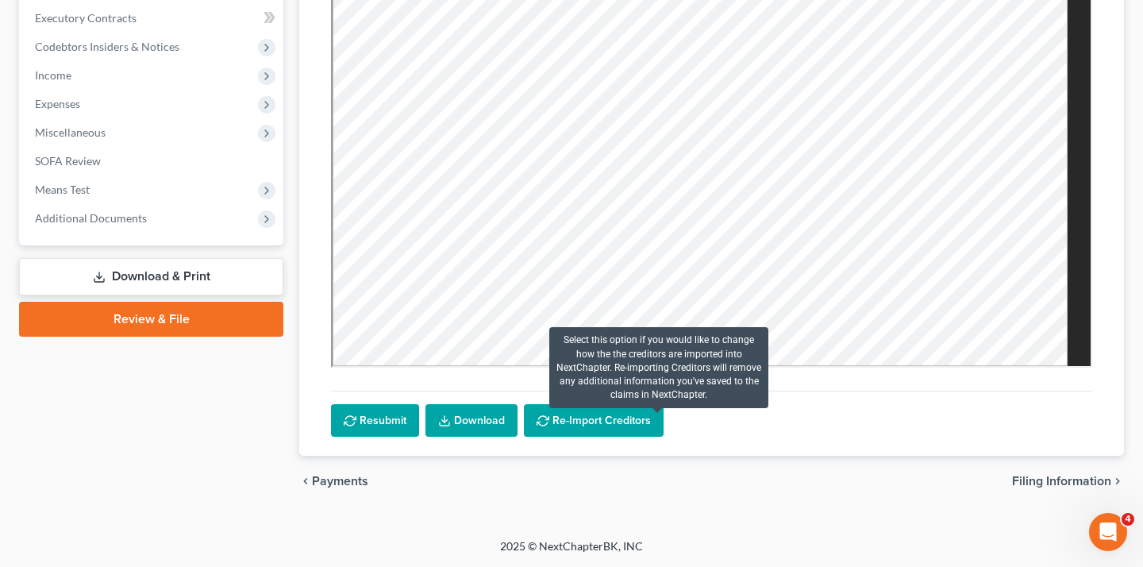
click at [640, 404] on button "Re-Import Creditors" at bounding box center [594, 420] width 140 height 33
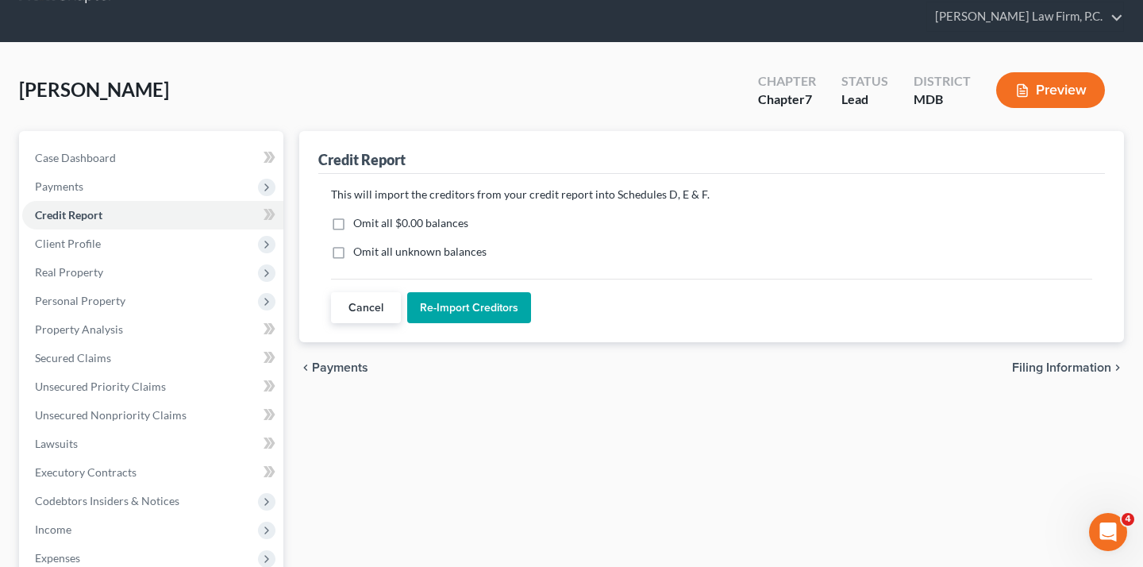
scroll to position [22, 0]
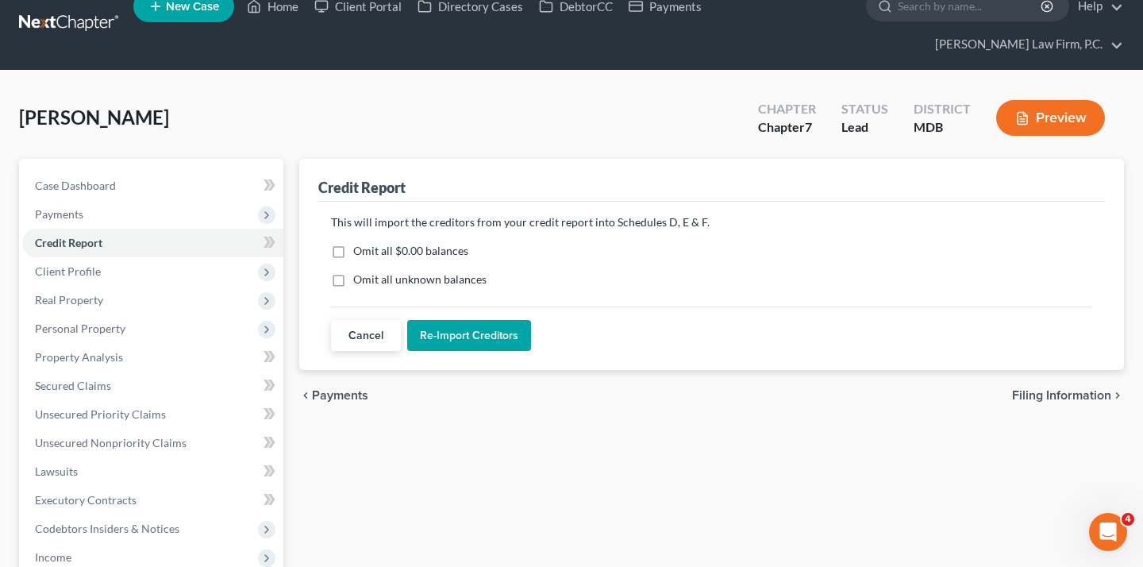
click at [406, 287] on label "Omit all unknown balances" at bounding box center [419, 279] width 133 height 16
click at [370, 282] on input "Omit all unknown balances" at bounding box center [365, 276] width 10 height 10
checkbox input "true"
click at [487, 352] on button "Re-Import Creditors" at bounding box center [469, 336] width 124 height 32
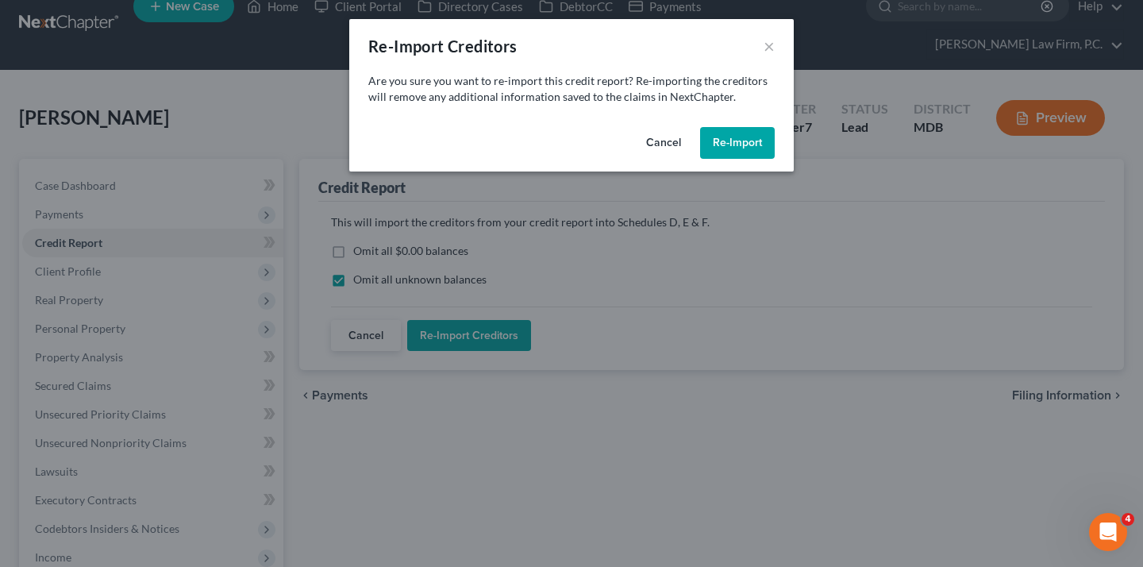
click at [762, 159] on button "Re-Import" at bounding box center [737, 143] width 75 height 32
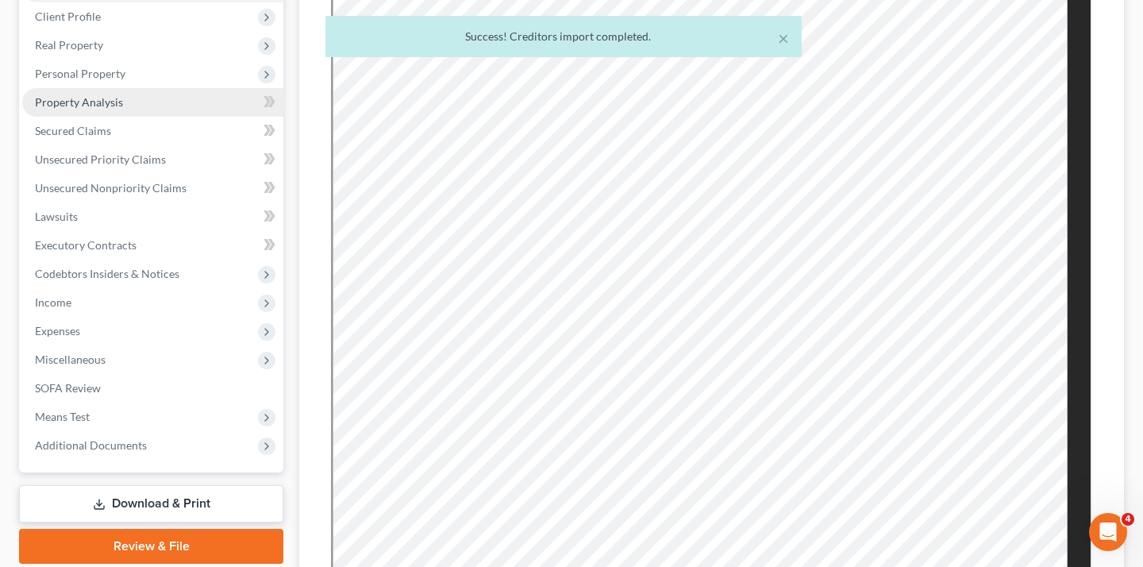
scroll to position [304, 0]
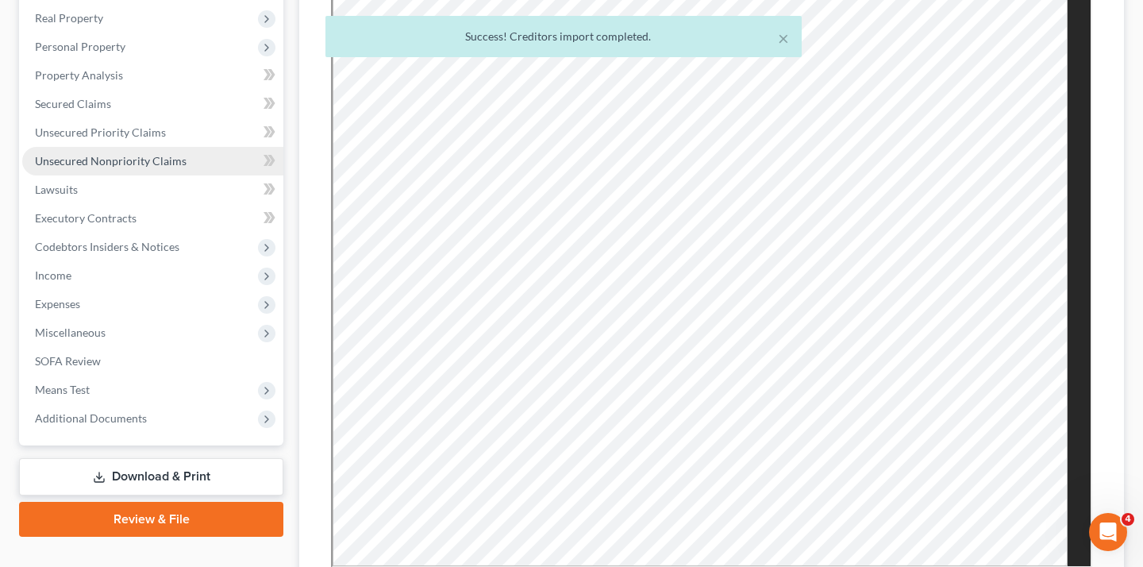
click at [139, 175] on link "Unsecured Nonpriority Claims" at bounding box center [152, 161] width 261 height 29
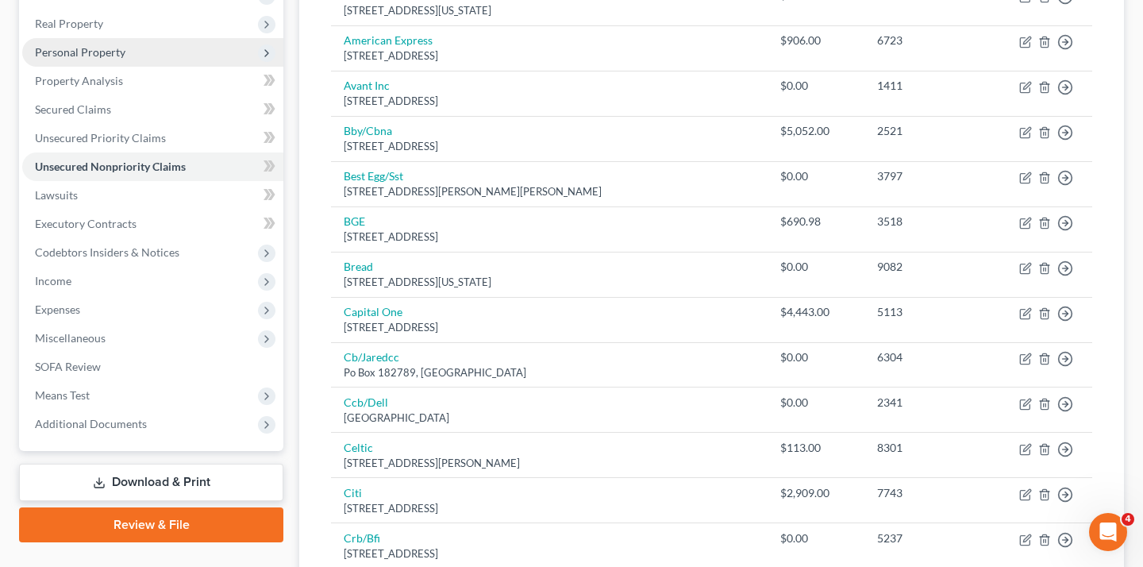
scroll to position [391, 0]
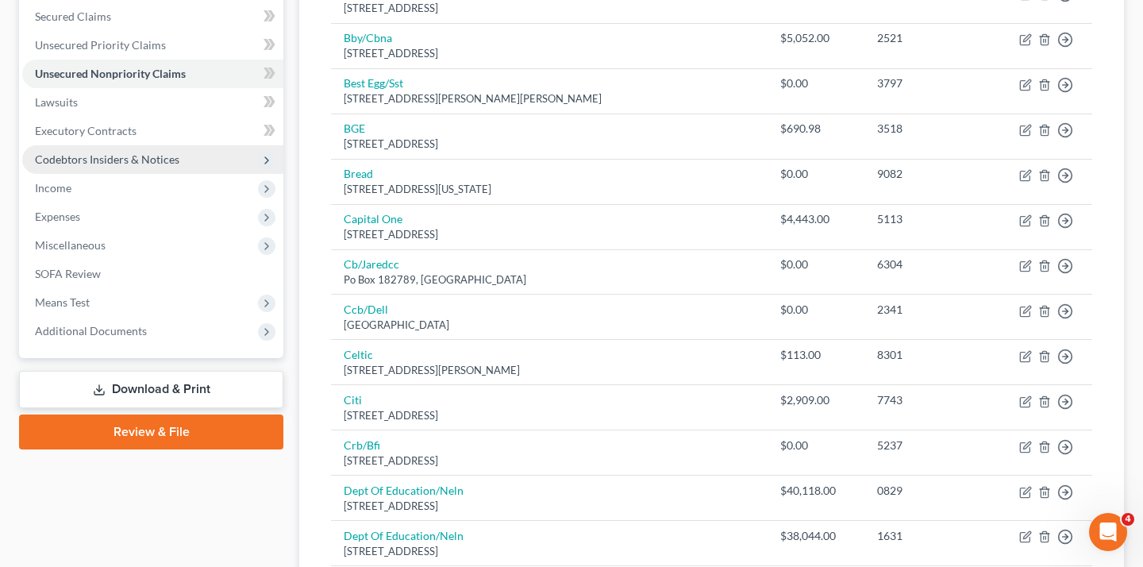
click at [147, 166] on span "Codebtors Insiders & Notices" at bounding box center [107, 158] width 144 height 13
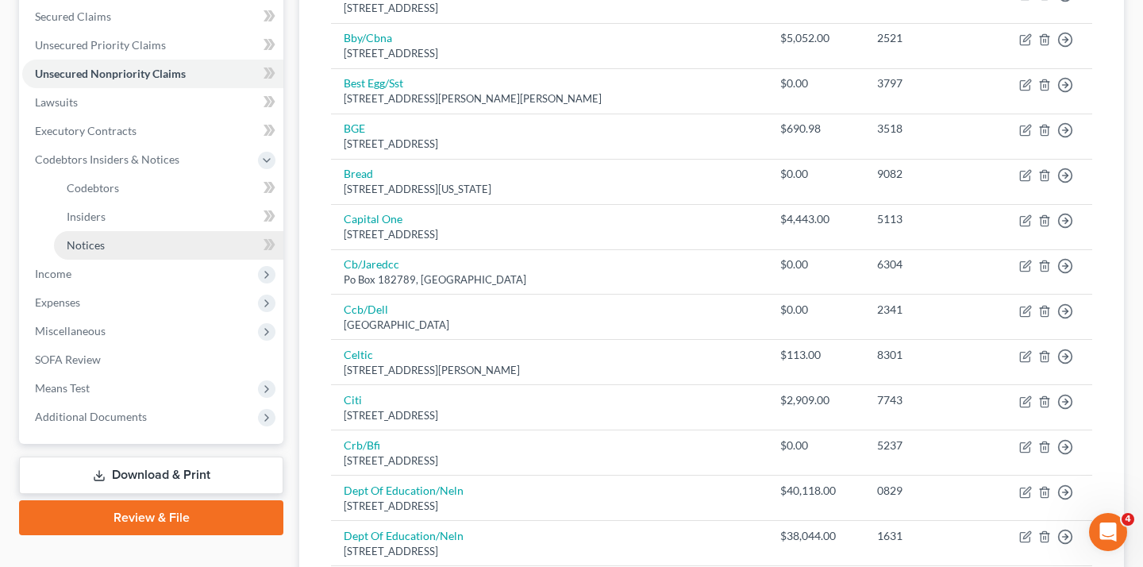
click at [146, 260] on link "Notices" at bounding box center [168, 245] width 229 height 29
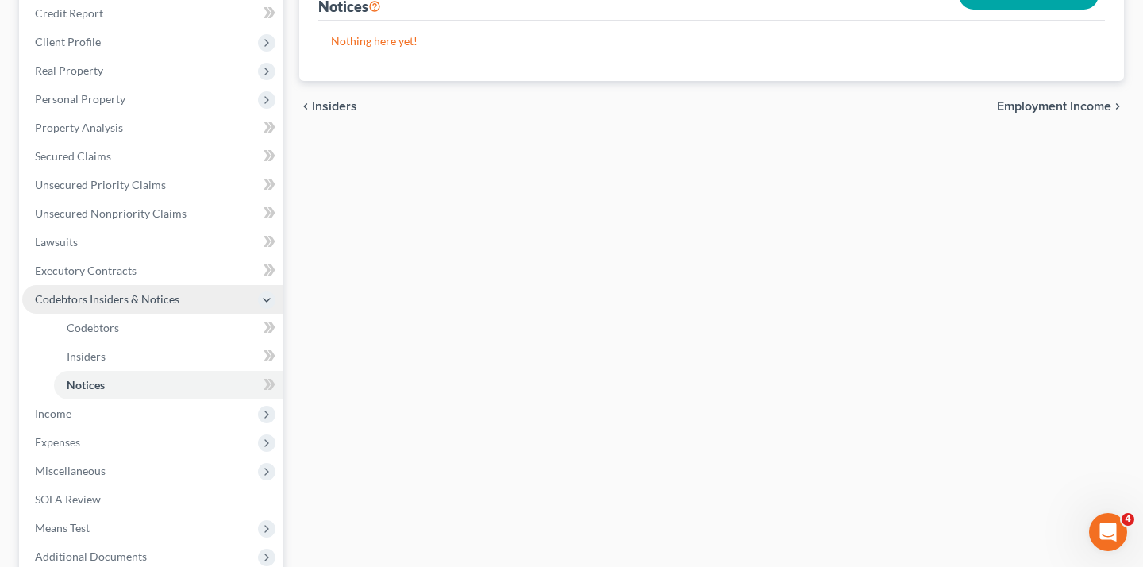
scroll to position [258, 0]
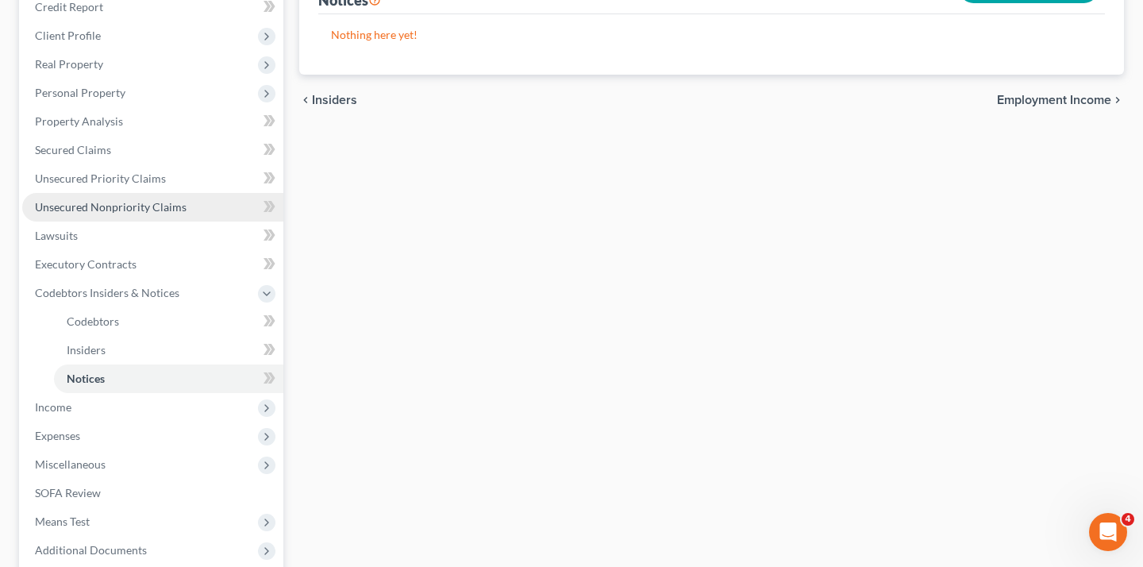
click at [129, 213] on span "Unsecured Nonpriority Claims" at bounding box center [111, 206] width 152 height 13
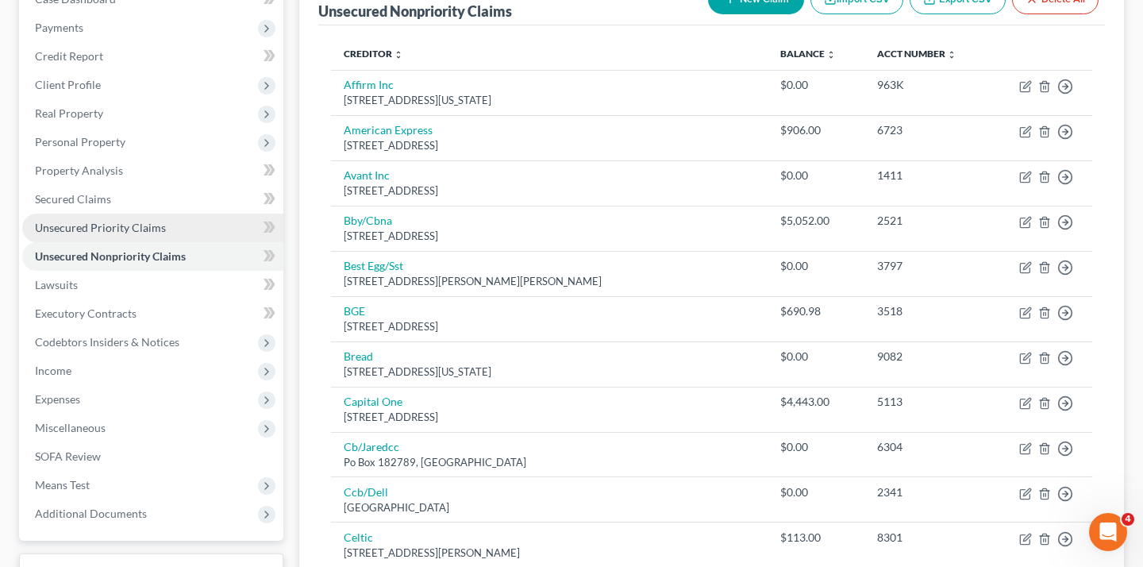
click at [125, 234] on span "Unsecured Priority Claims" at bounding box center [100, 227] width 131 height 13
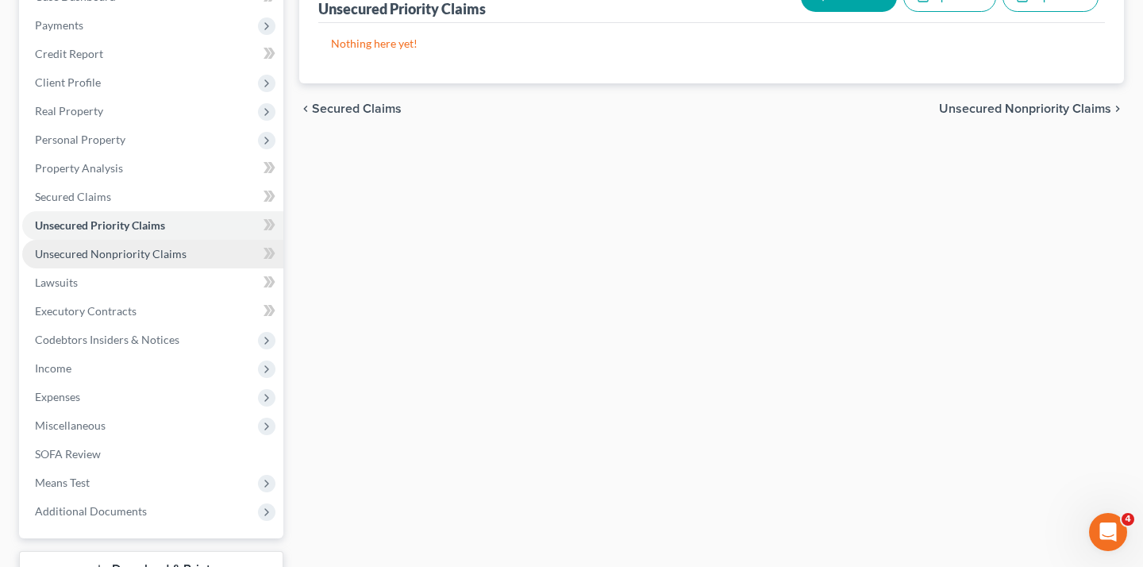
click at [146, 260] on span "Unsecured Nonpriority Claims" at bounding box center [111, 253] width 152 height 13
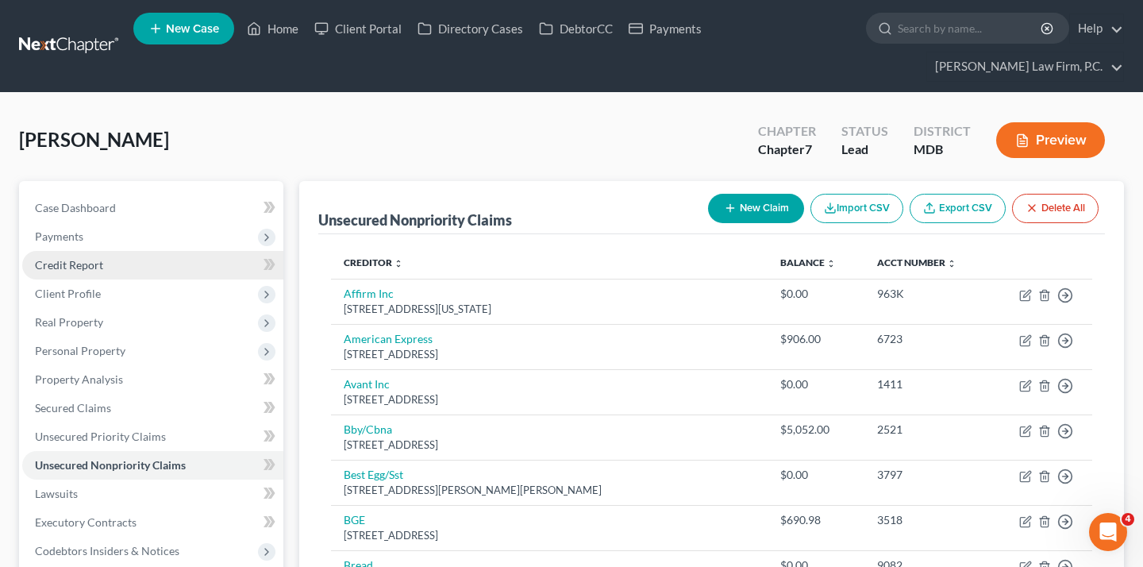
click at [136, 279] on link "Credit Report" at bounding box center [152, 265] width 261 height 29
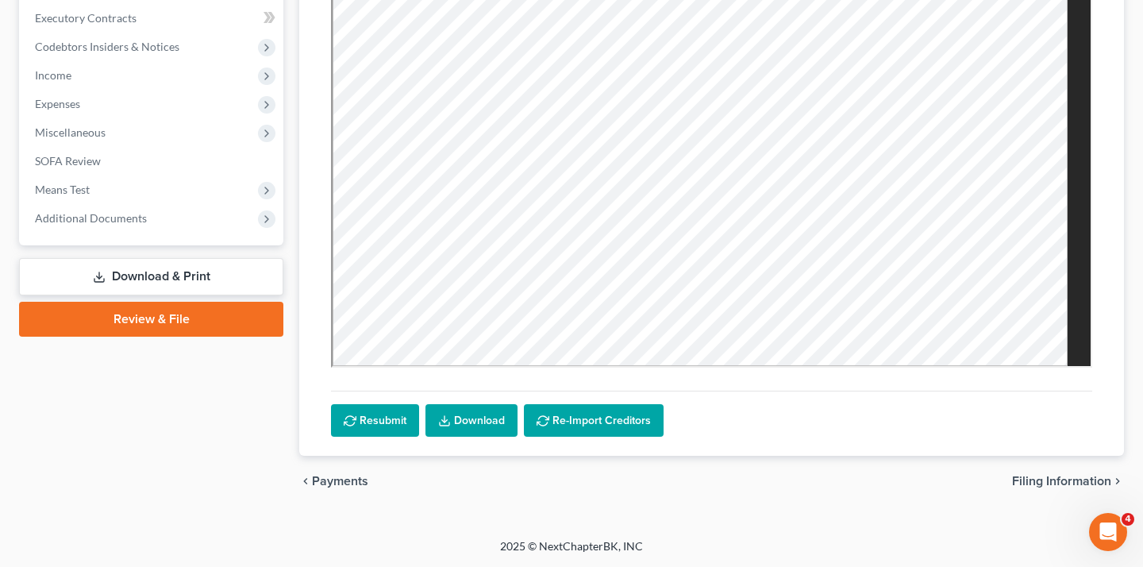
scroll to position [560, 0]
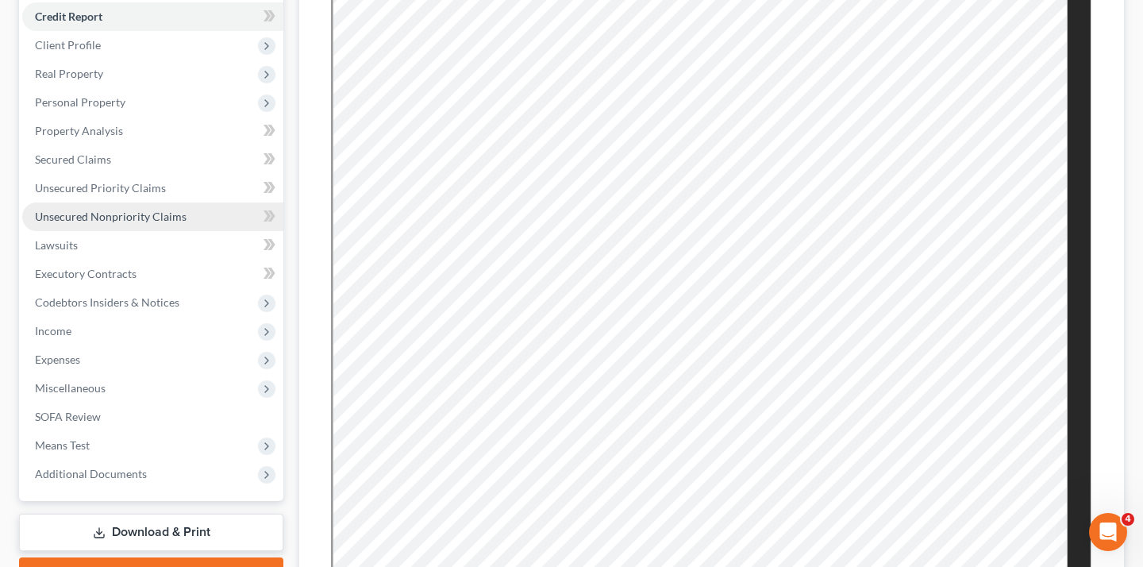
click at [179, 223] on span "Unsecured Nonpriority Claims" at bounding box center [111, 216] width 152 height 13
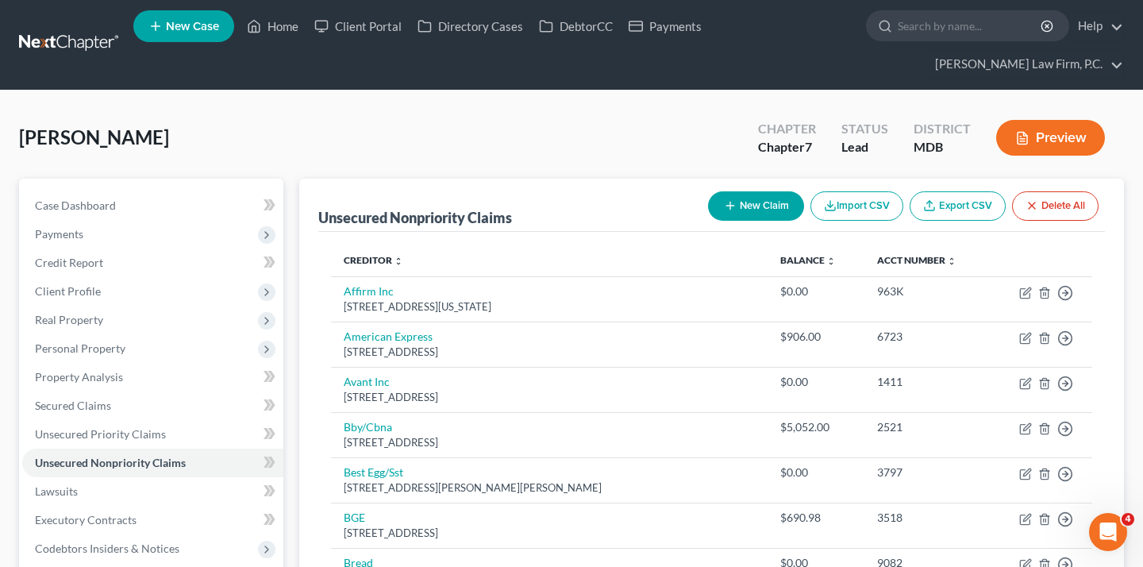
scroll to position [165, 0]
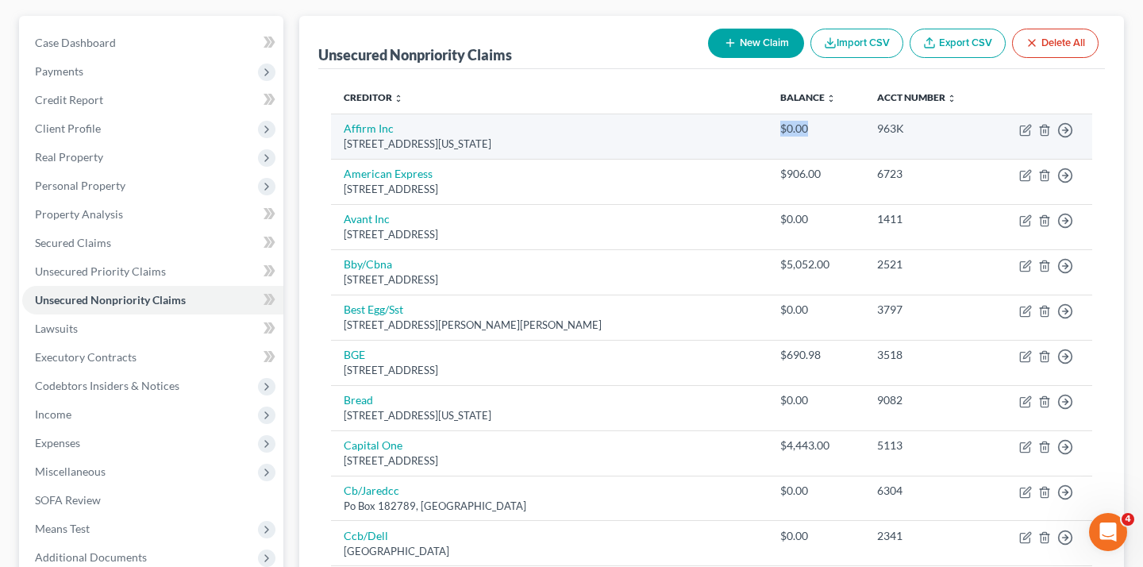
drag, startPoint x: 763, startPoint y: 193, endPoint x: 721, endPoint y: 191, distance: 42.1
click at [767, 159] on td "$0.00" at bounding box center [815, 135] width 97 height 45
click at [1063, 130] on line "button" at bounding box center [1066, 130] width 6 height 0
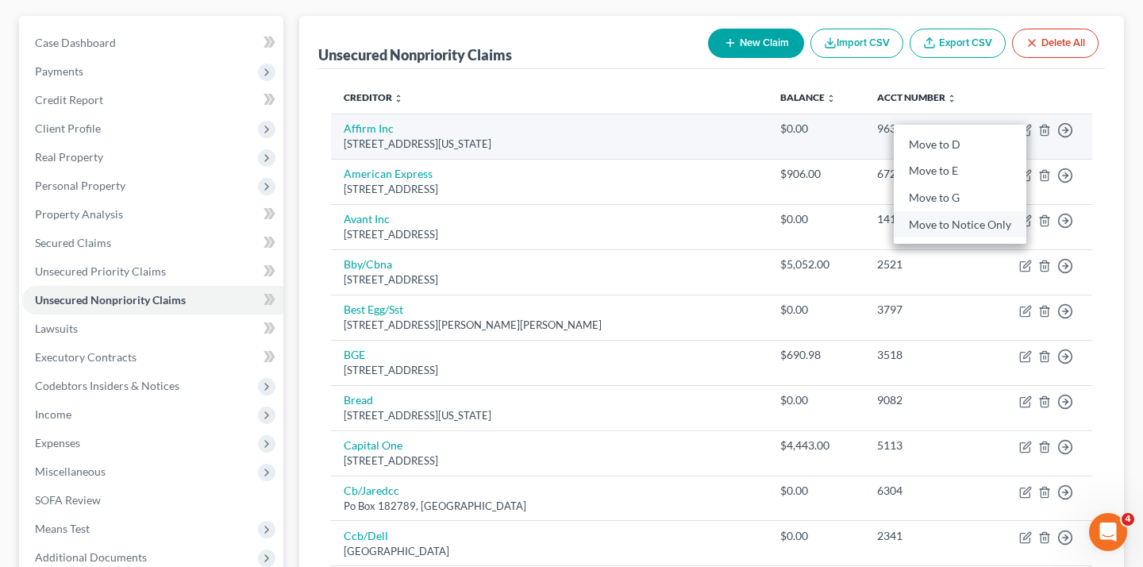
click at [962, 238] on link "Move to Notice Only" at bounding box center [960, 224] width 133 height 27
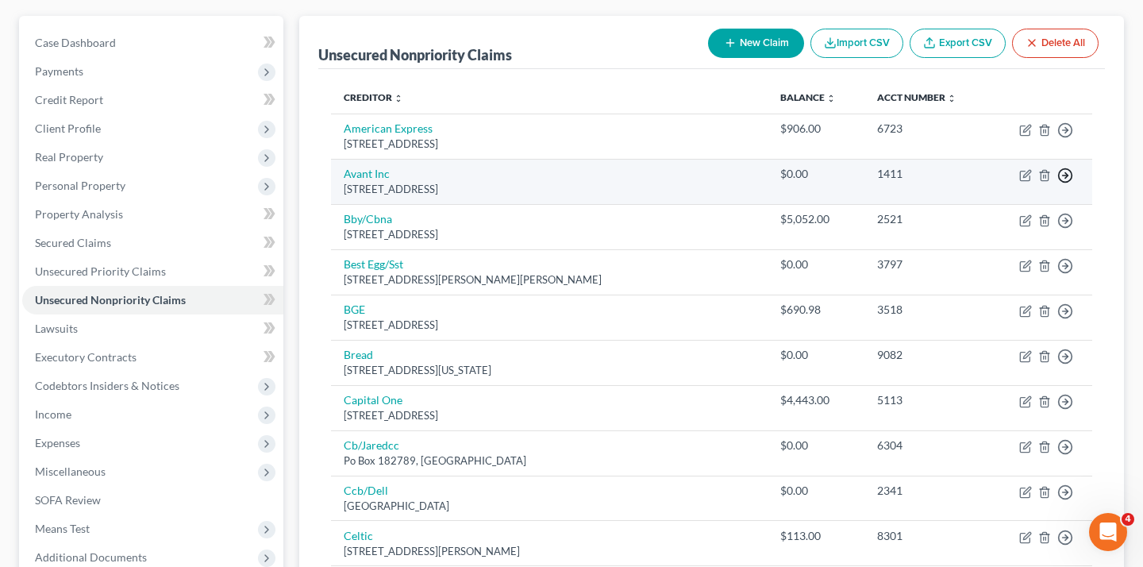
click at [1057, 138] on icon "button" at bounding box center [1065, 130] width 16 height 16
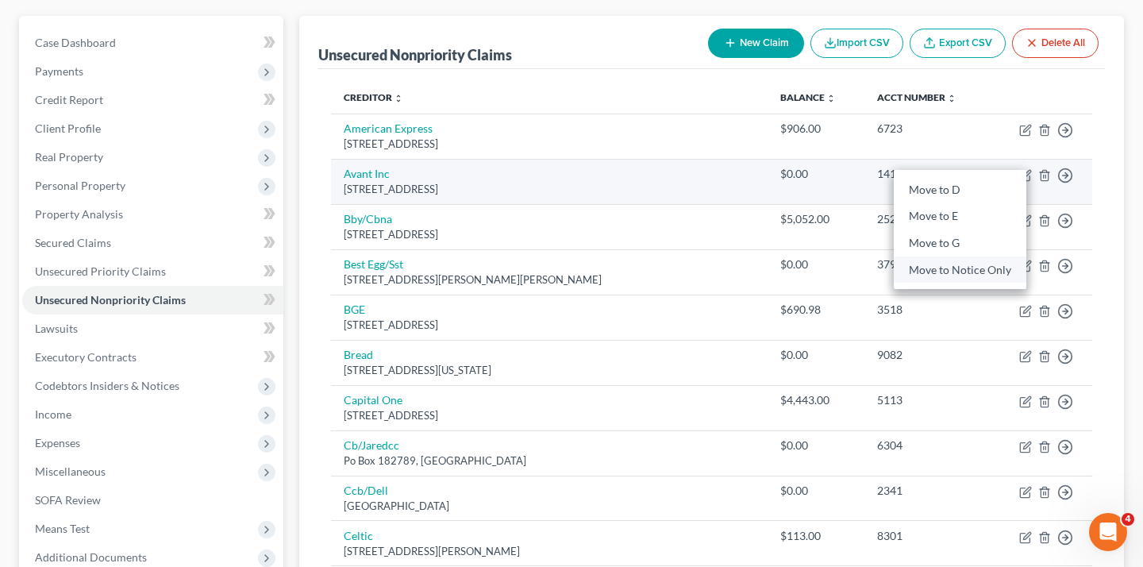
click at [997, 283] on link "Move to Notice Only" at bounding box center [960, 269] width 133 height 27
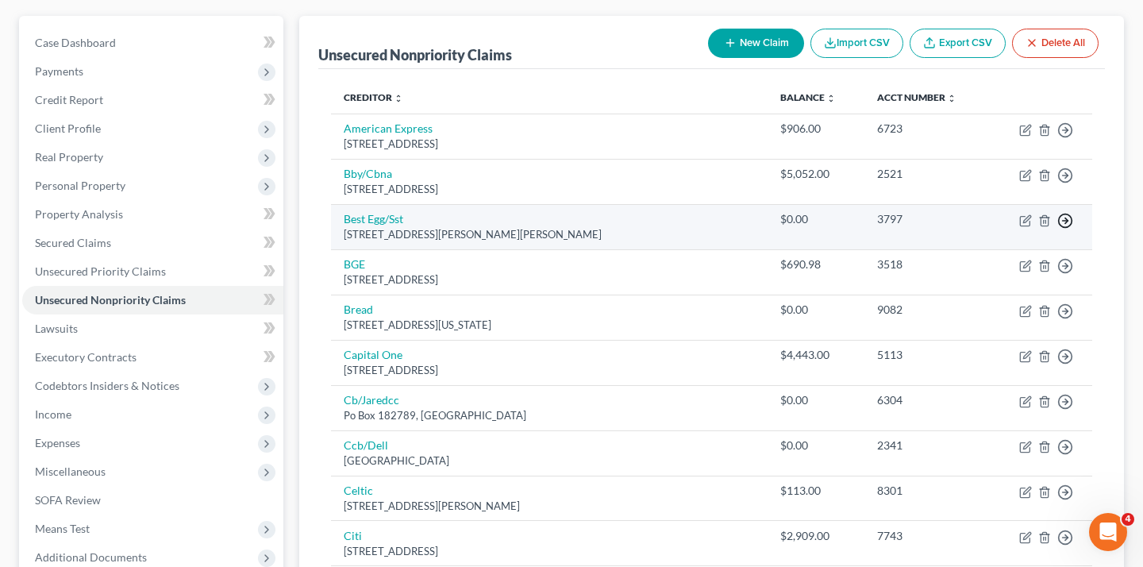
click at [1057, 138] on icon "button" at bounding box center [1065, 130] width 16 height 16
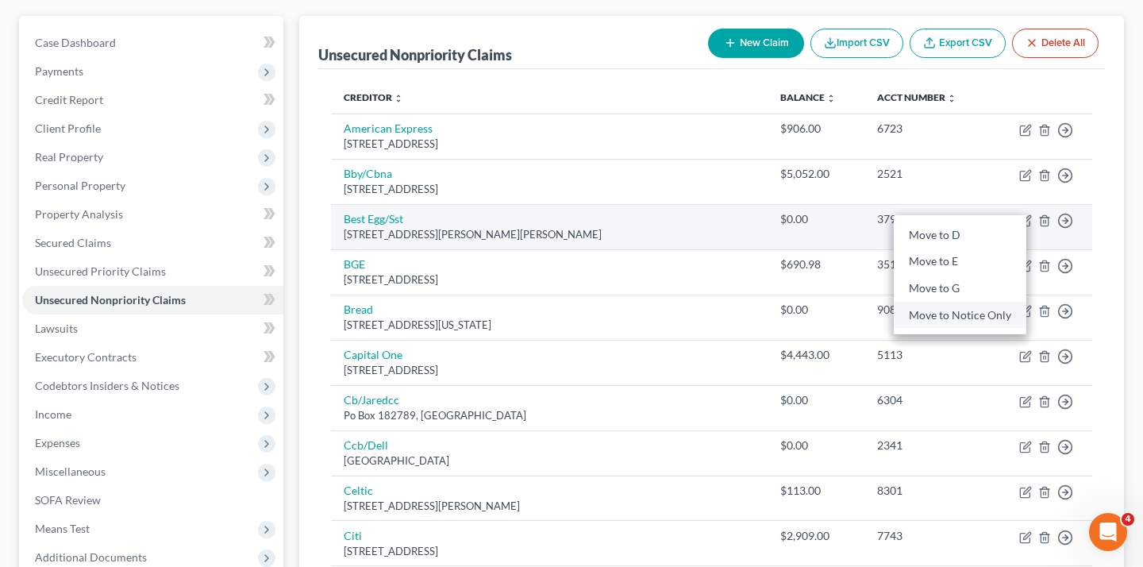
click at [988, 329] on link "Move to Notice Only" at bounding box center [960, 315] width 133 height 27
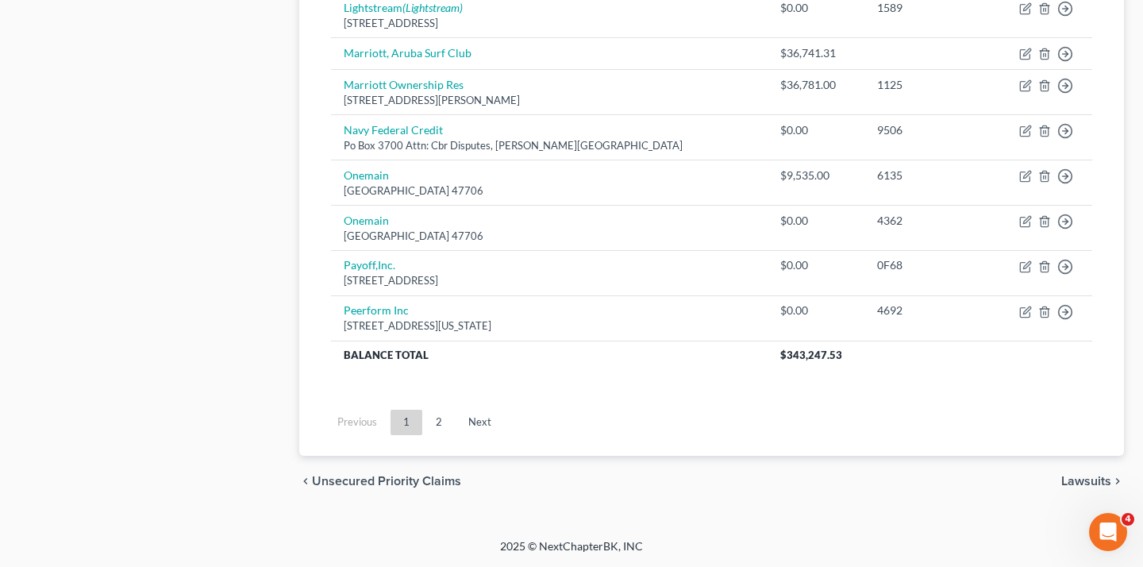
scroll to position [1533, 0]
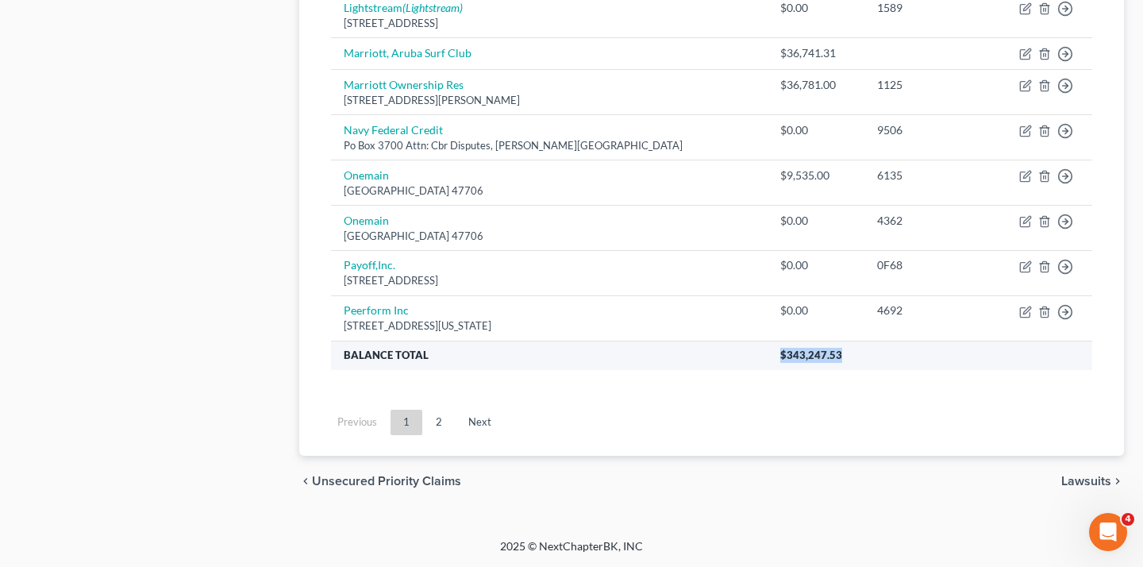
drag, startPoint x: 734, startPoint y: 304, endPoint x: 807, endPoint y: 309, distance: 73.2
click at [807, 340] on th "$343,247.53" at bounding box center [929, 354] width 325 height 29
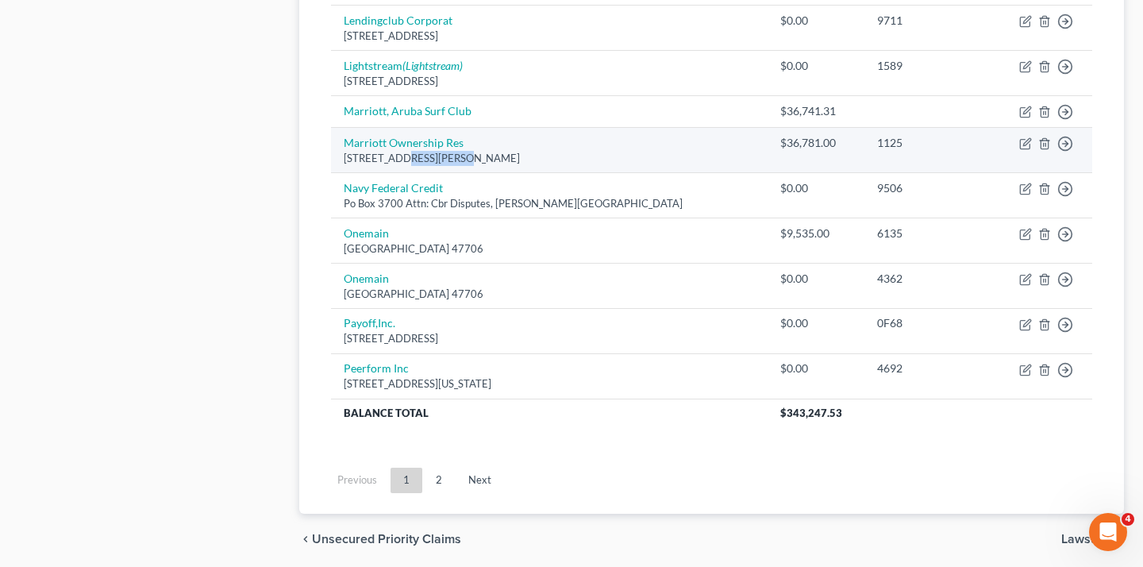
drag, startPoint x: 485, startPoint y: 439, endPoint x: 430, endPoint y: 441, distance: 54.8
click at [430, 166] on div "[STREET_ADDRESS][PERSON_NAME]" at bounding box center [549, 158] width 411 height 15
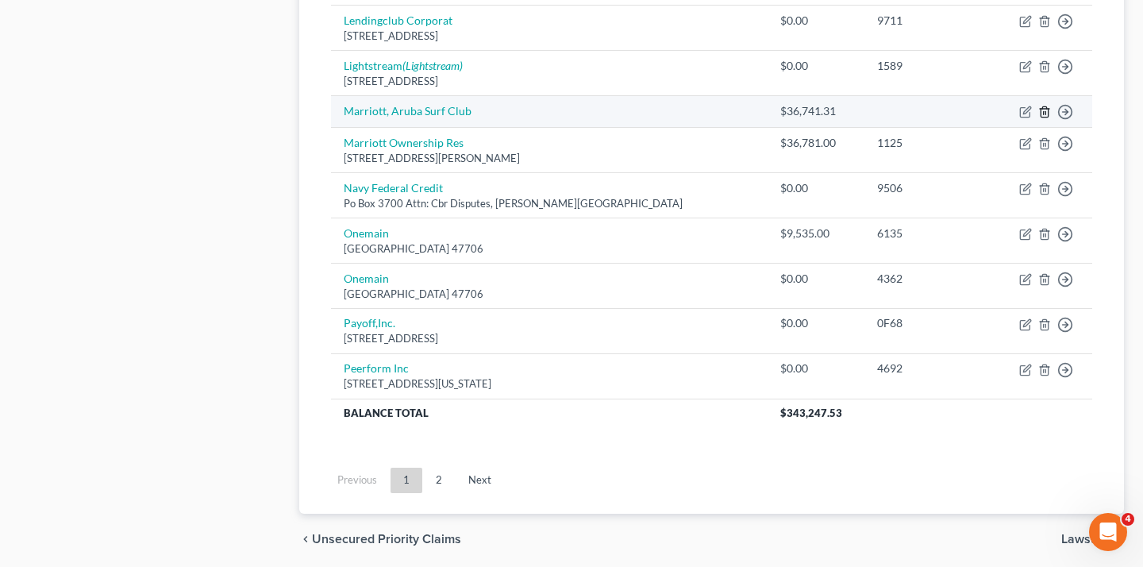
click at [1038, 118] on icon "button" at bounding box center [1044, 112] width 13 height 13
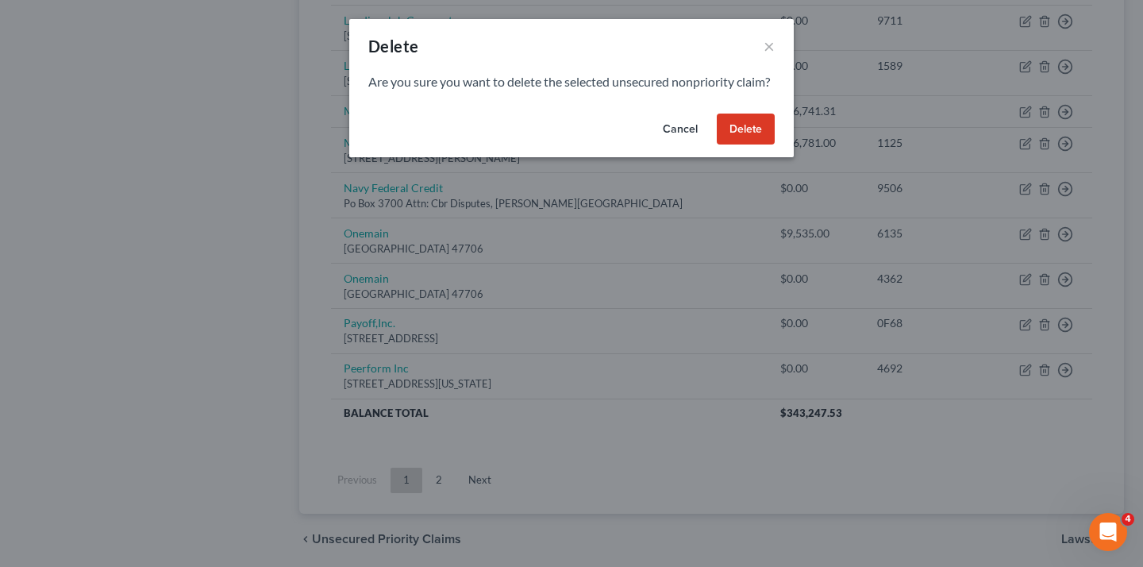
click at [775, 145] on button "Delete" at bounding box center [746, 129] width 58 height 32
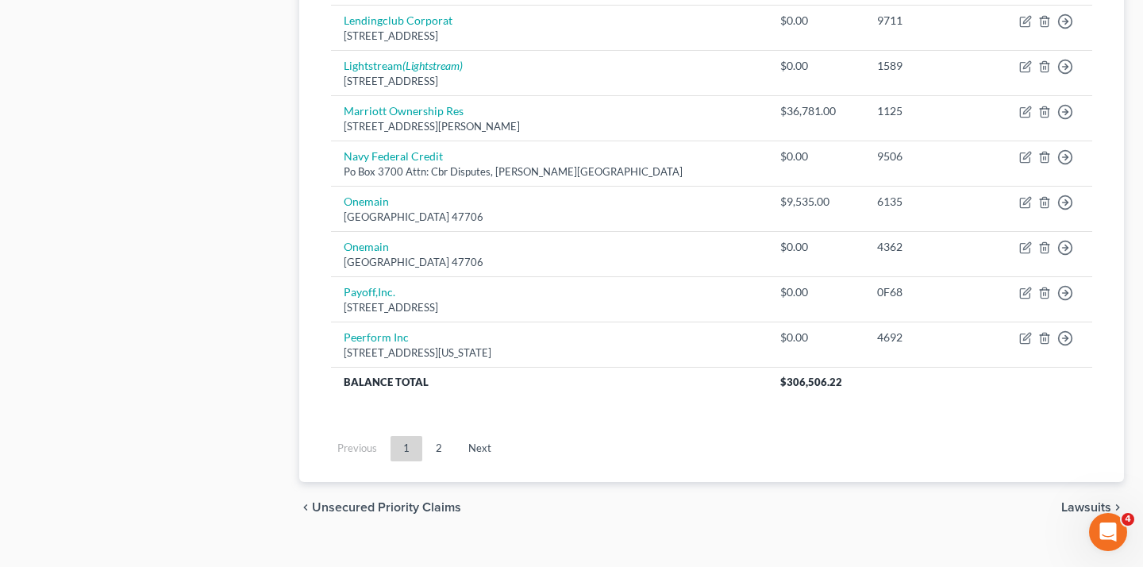
click at [998, 40] on link "Move to Notice Only" at bounding box center [960, 26] width 133 height 27
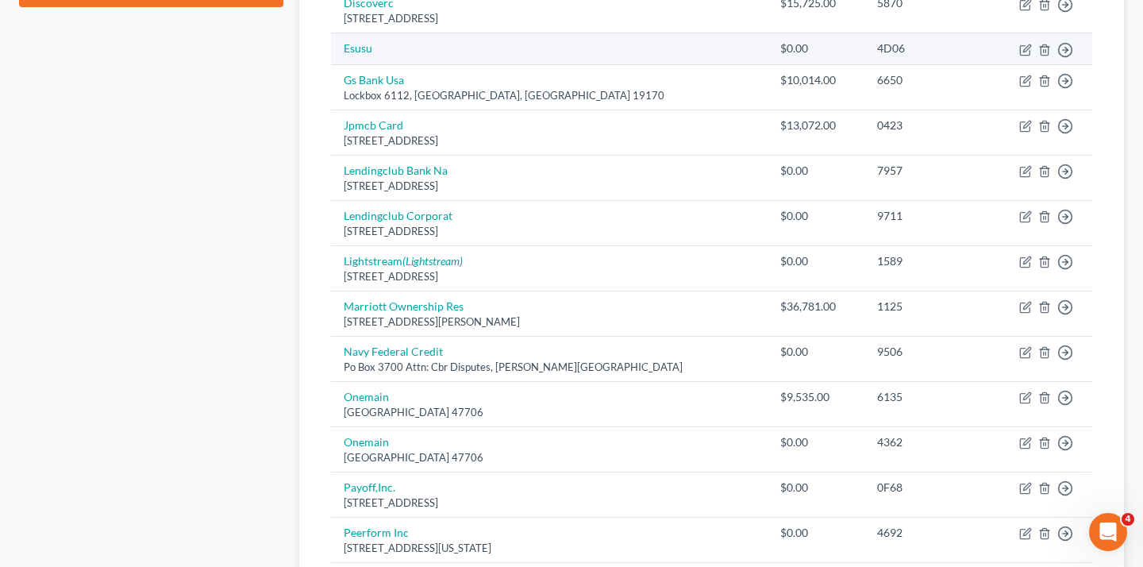
scroll to position [827, 0]
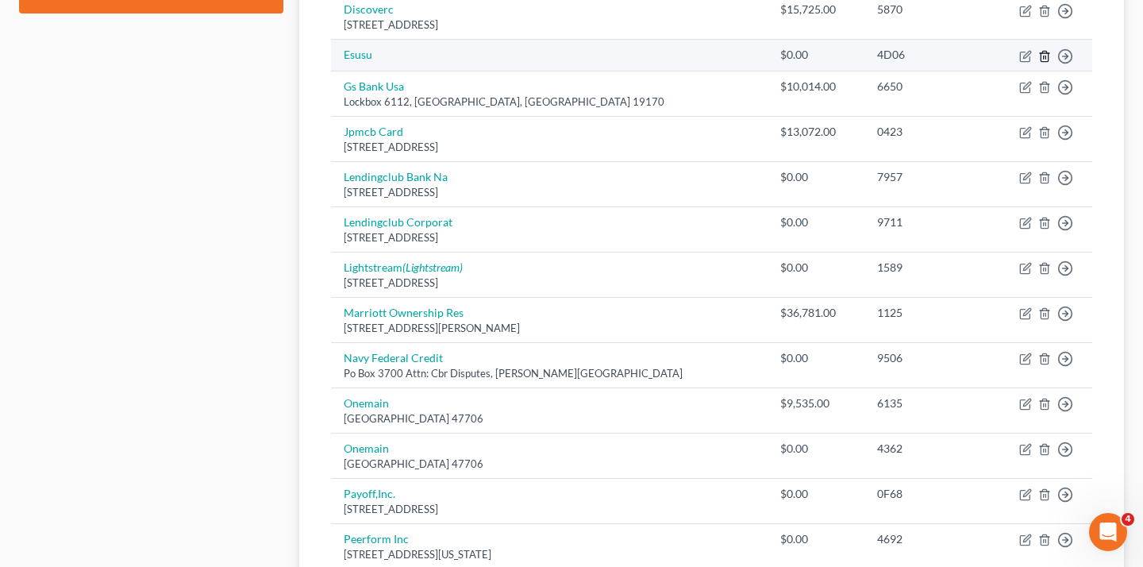
click at [1045, 59] on line "button" at bounding box center [1045, 57] width 0 height 3
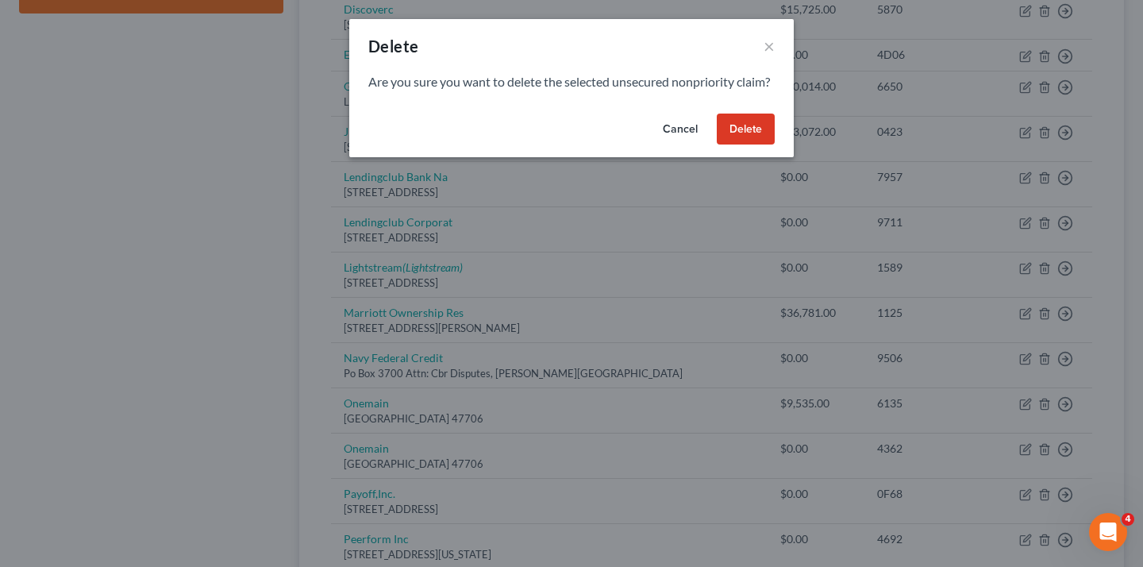
click at [775, 145] on button "Delete" at bounding box center [746, 129] width 58 height 32
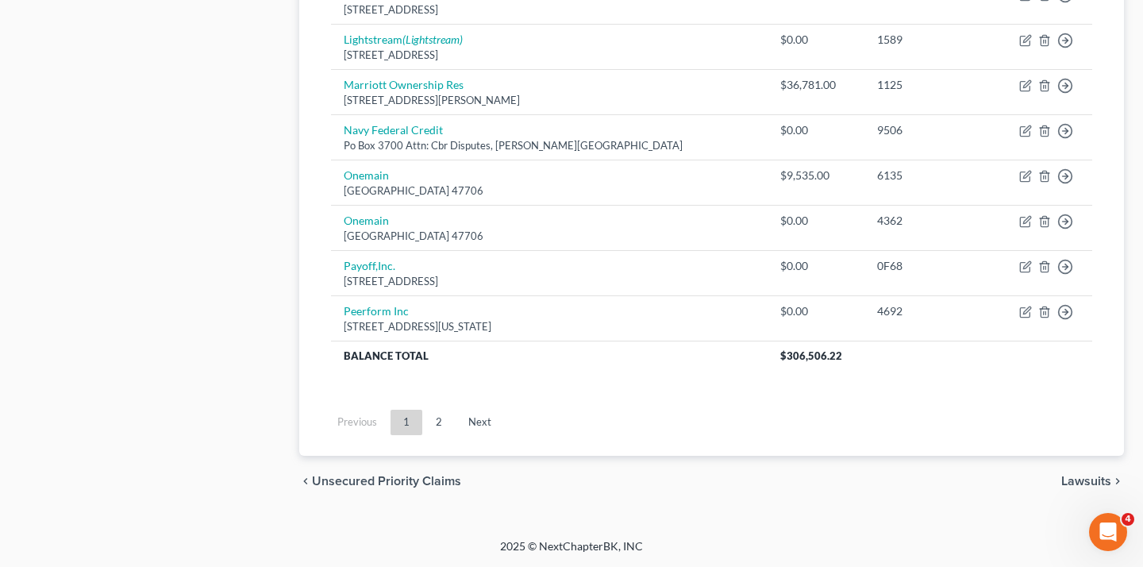
scroll to position [1400, 0]
click at [455, 410] on link "2" at bounding box center [439, 422] width 32 height 25
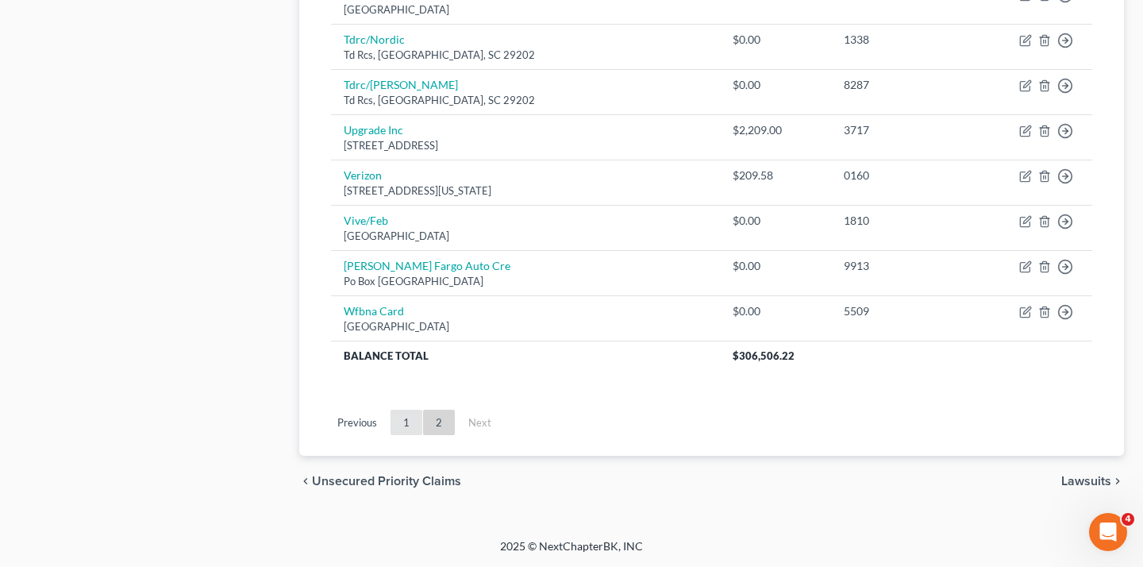
click at [422, 410] on link "1" at bounding box center [406, 422] width 32 height 25
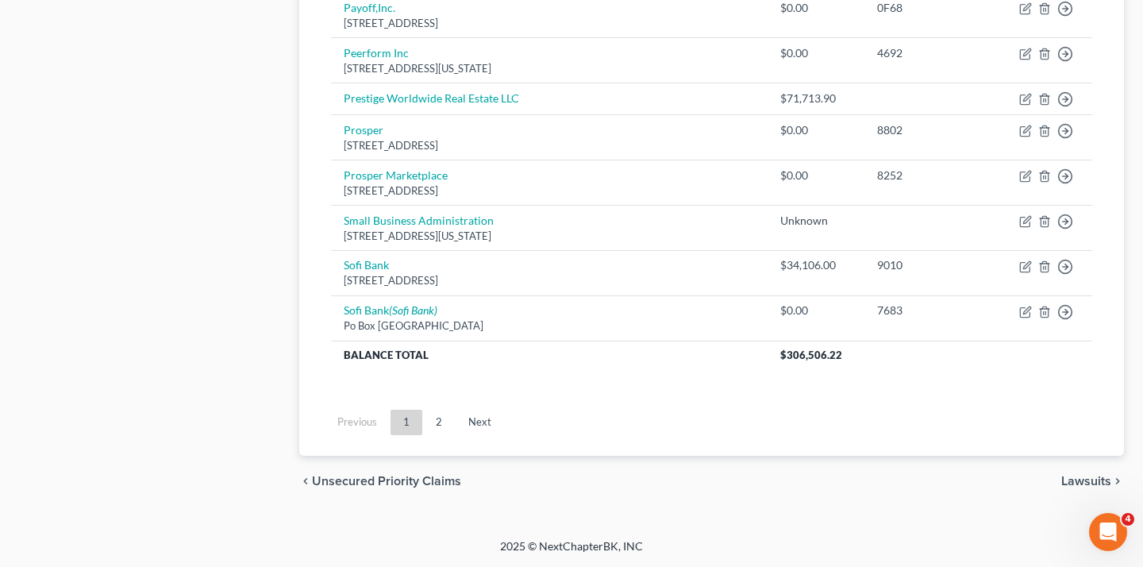
scroll to position [1541, 0]
drag, startPoint x: 818, startPoint y: 157, endPoint x: 753, endPoint y: 160, distance: 65.1
click at [780, 106] on div "$71,713.90" at bounding box center [815, 98] width 71 height 16
copy div "71,713.90"
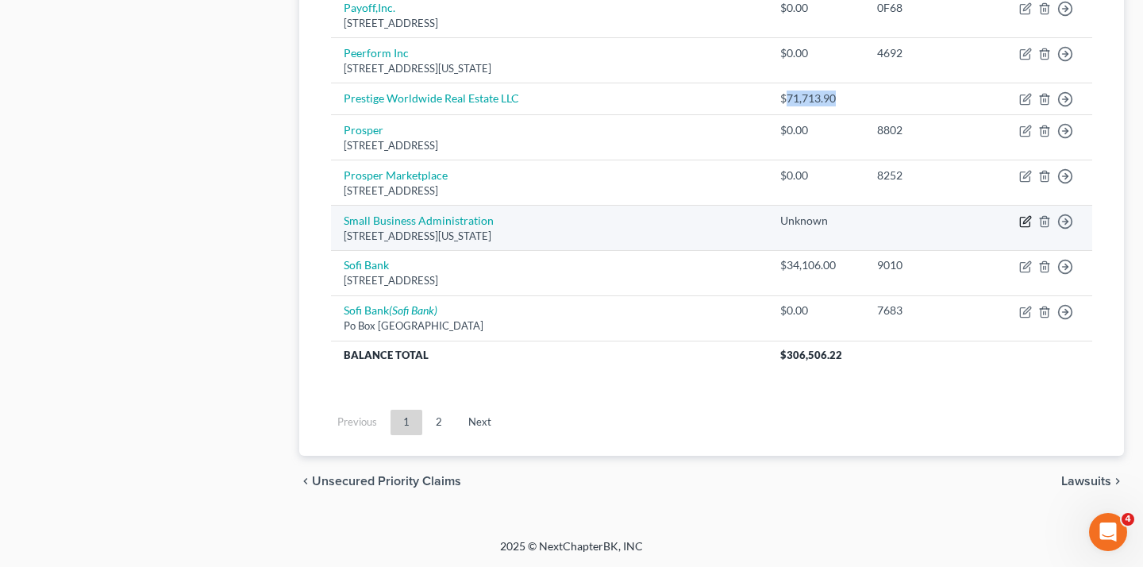
click at [1023, 223] on icon "button" at bounding box center [1026, 219] width 7 height 7
select select "8"
select select "0"
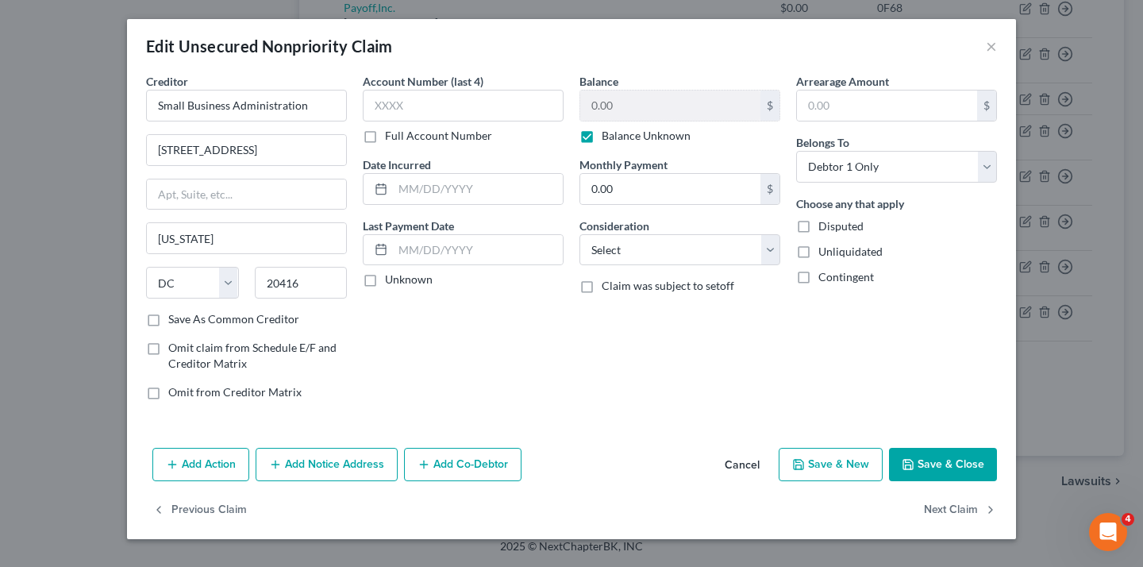
click at [617, 144] on label "Balance Unknown" at bounding box center [646, 136] width 89 height 16
click at [617, 138] on input "Balance Unknown" at bounding box center [613, 133] width 10 height 10
checkbox input "false"
click at [620, 121] on input "0.00" at bounding box center [670, 105] width 180 height 30
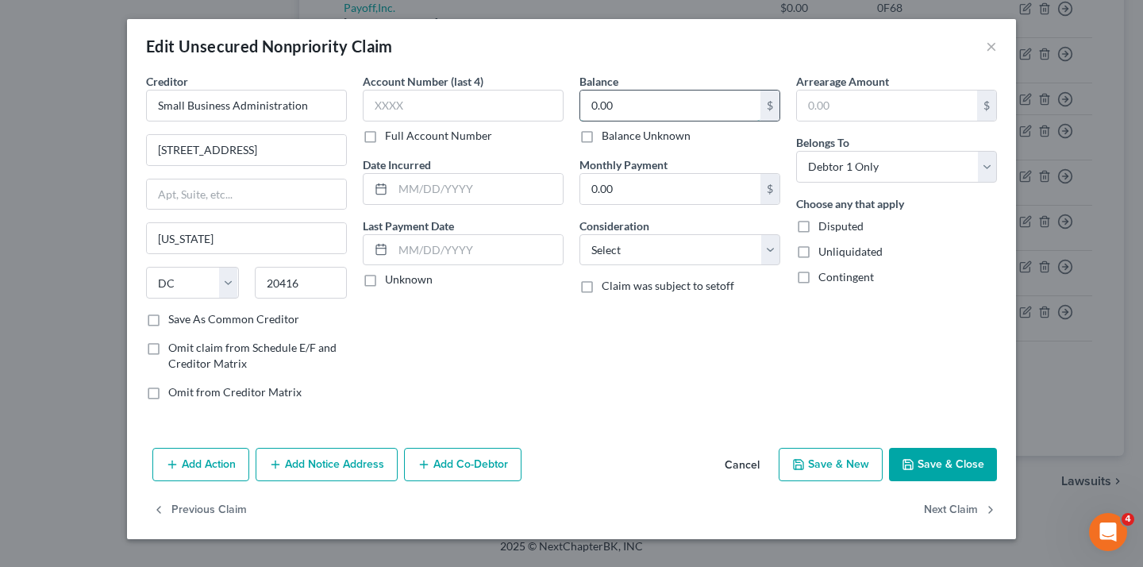
paste input "71,713.9"
type input "71,713.90"
click at [638, 400] on div "Balance 71,713.90 $ Balance Unknown Balance Undetermined 71,713.90 $ Balance Un…" at bounding box center [679, 243] width 217 height 340
click at [675, 234] on select "Select Cable / Satellite Services Collection Agency Credit Card Debt Debt Couns…" at bounding box center [679, 250] width 201 height 32
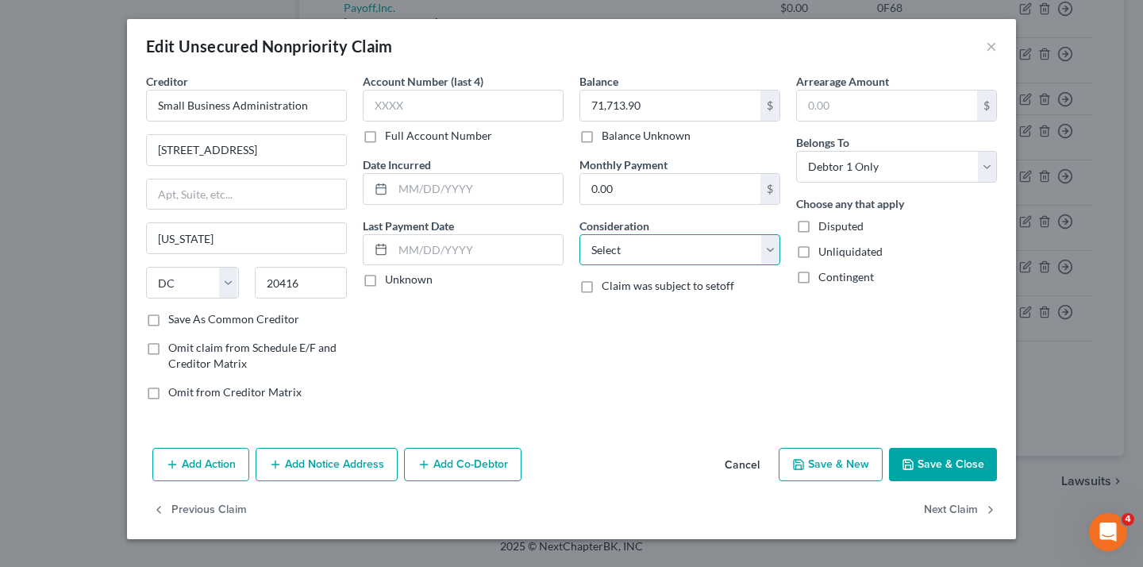
select select "10"
click at [997, 481] on button "Save & Close" at bounding box center [943, 464] width 108 height 33
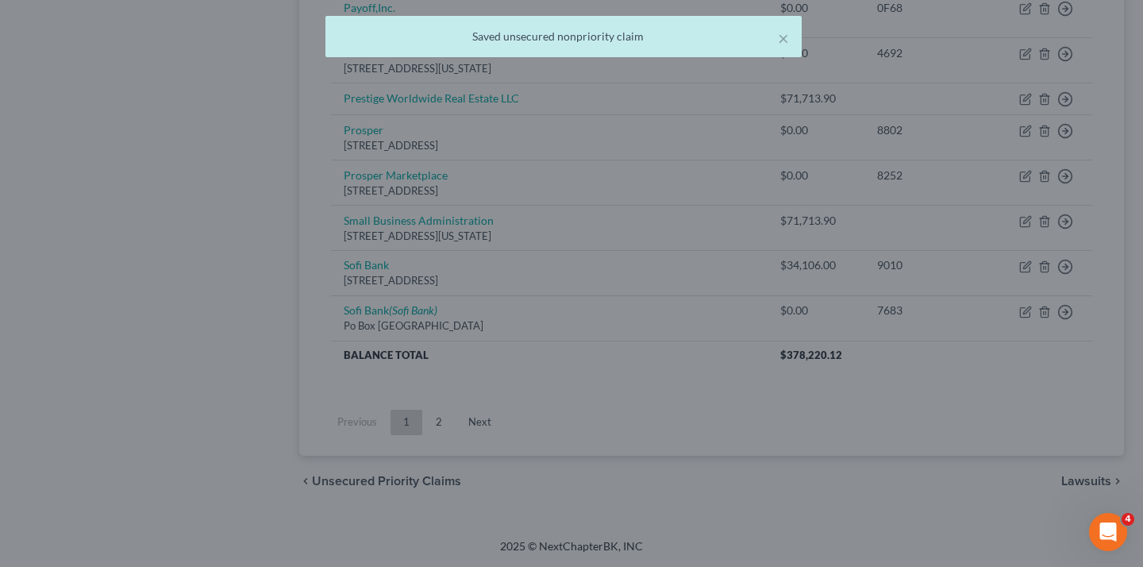
type input "0"
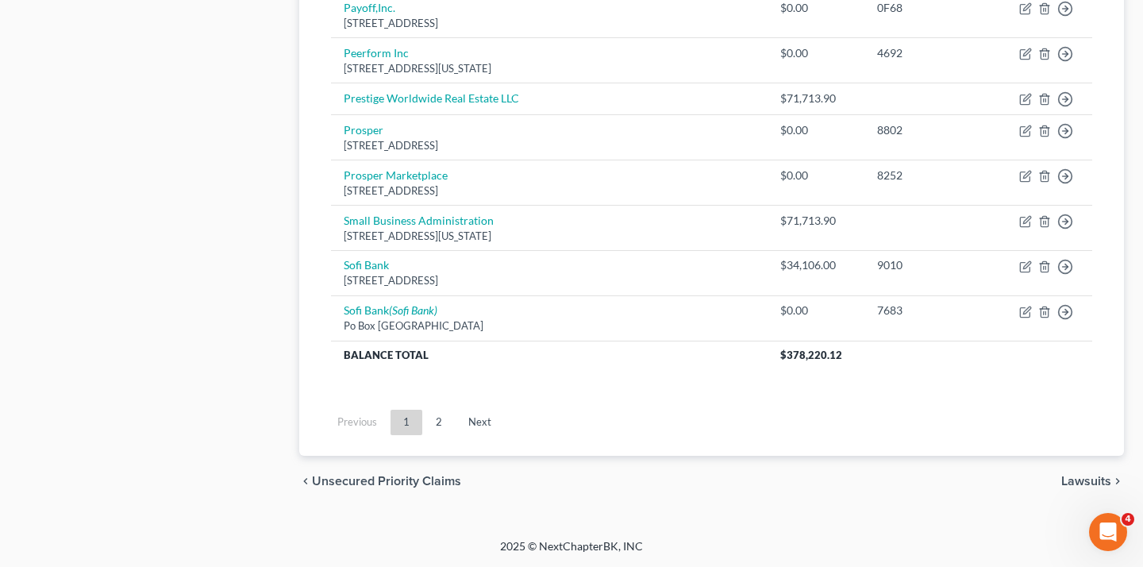
scroll to position [1548, 0]
click at [1041, 105] on icon "button" at bounding box center [1044, 99] width 7 height 10
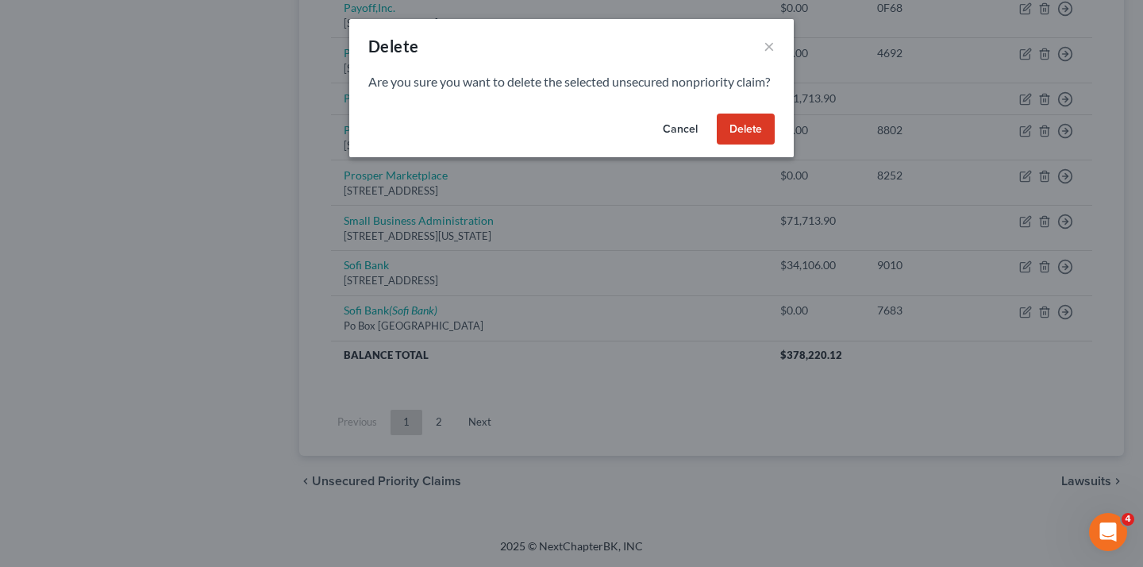
click at [775, 145] on button "Delete" at bounding box center [746, 129] width 58 height 32
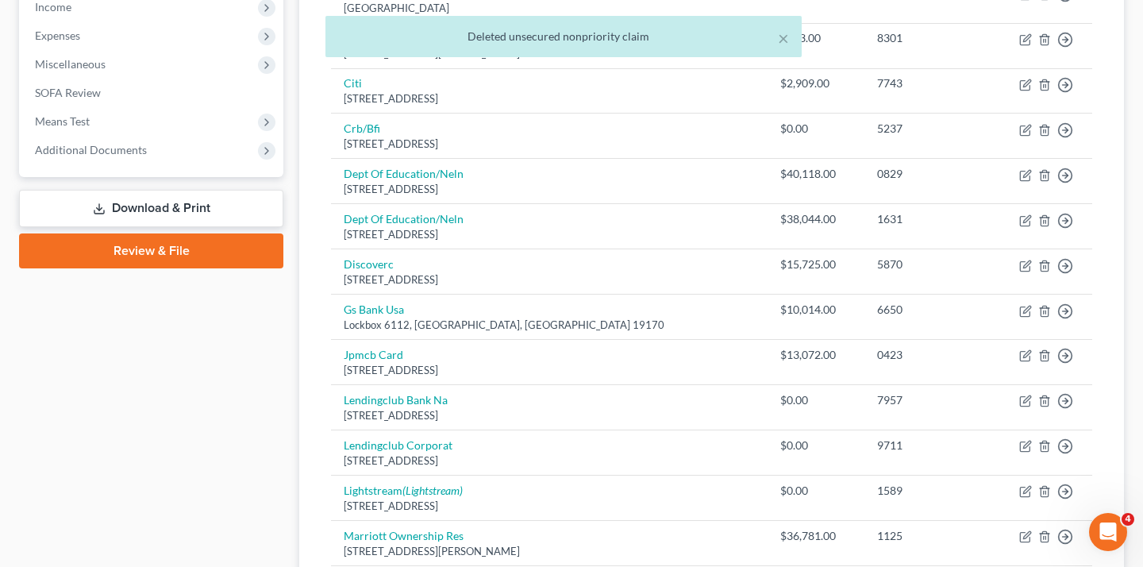
scroll to position [569, 0]
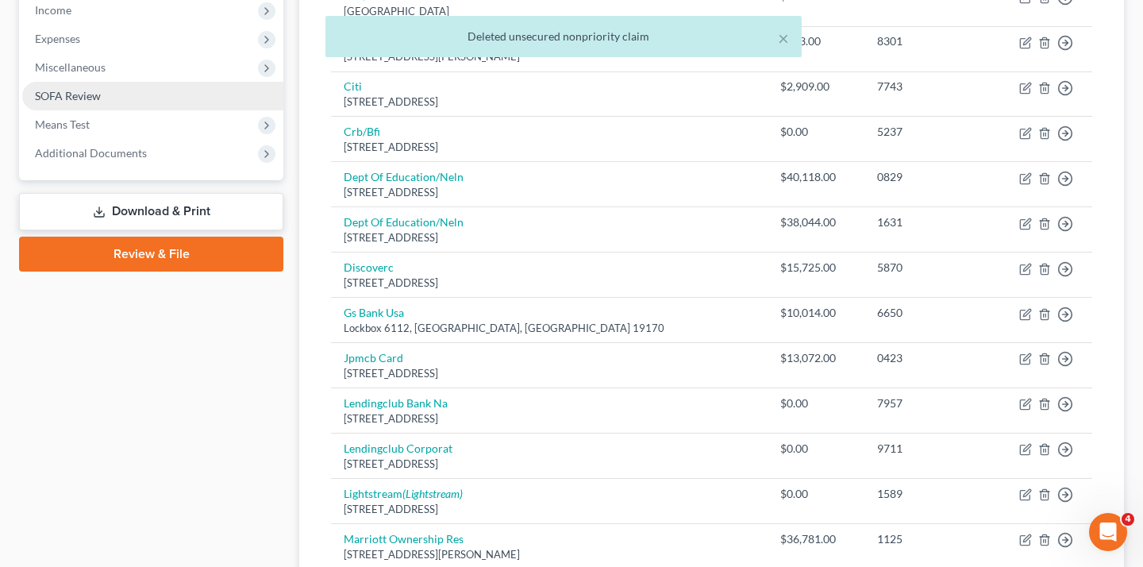
click at [200, 110] on link "SOFA Review" at bounding box center [152, 96] width 261 height 29
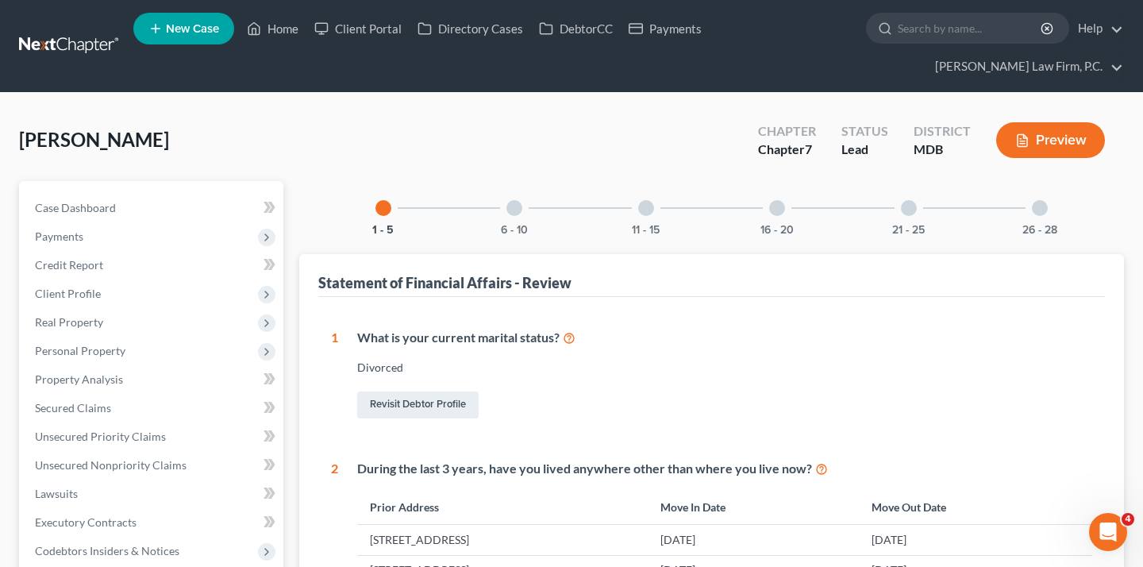
click at [802, 235] on div "16 - 20" at bounding box center [777, 208] width 54 height 54
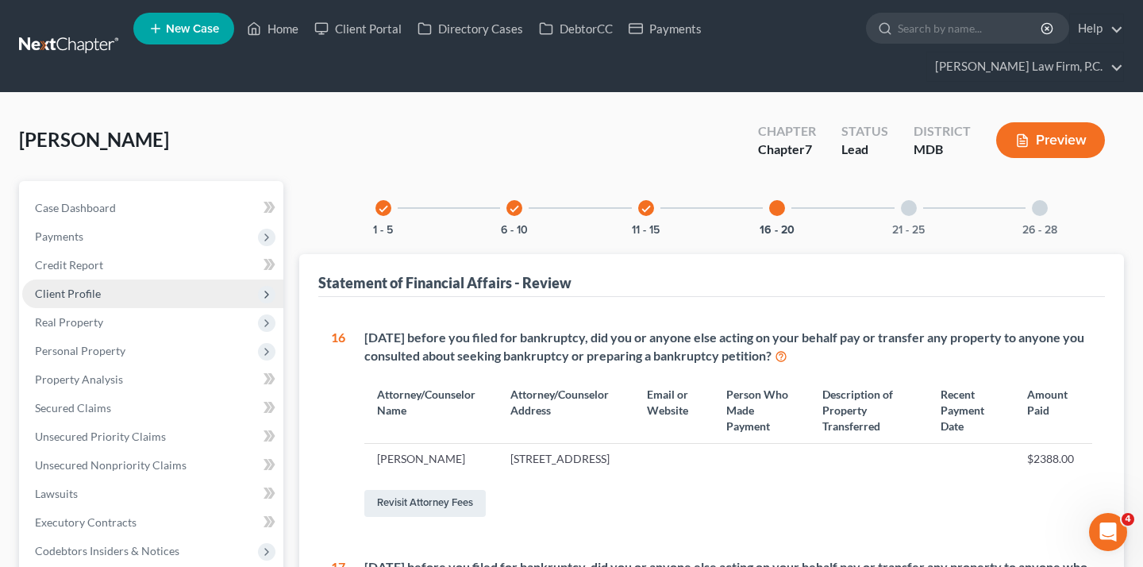
click at [129, 308] on span "Client Profile" at bounding box center [152, 293] width 261 height 29
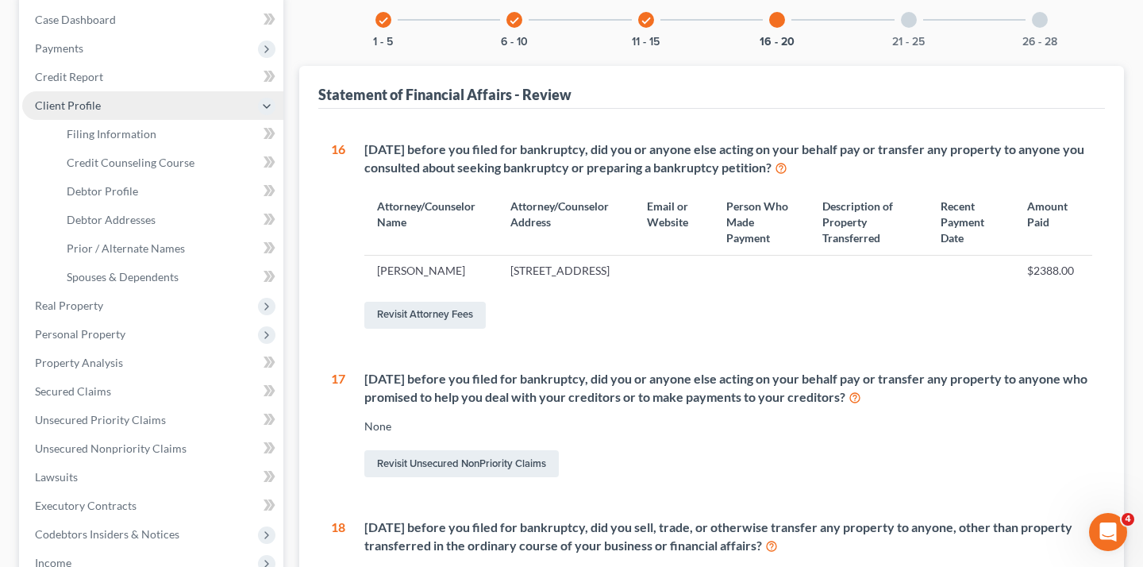
scroll to position [206, 0]
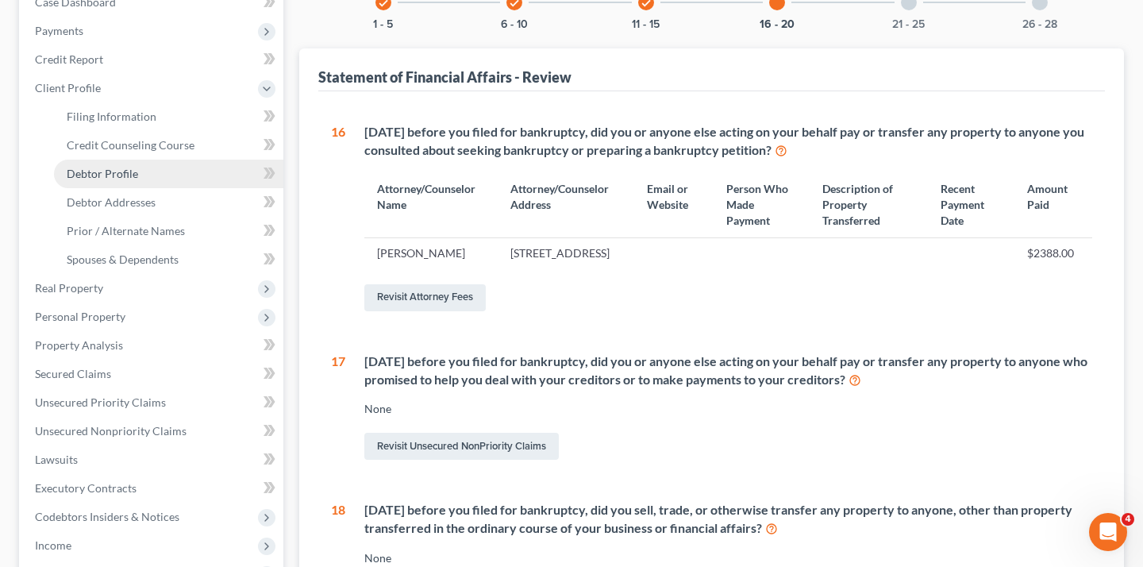
click at [138, 180] on span "Debtor Profile" at bounding box center [102, 173] width 71 height 13
select select "3"
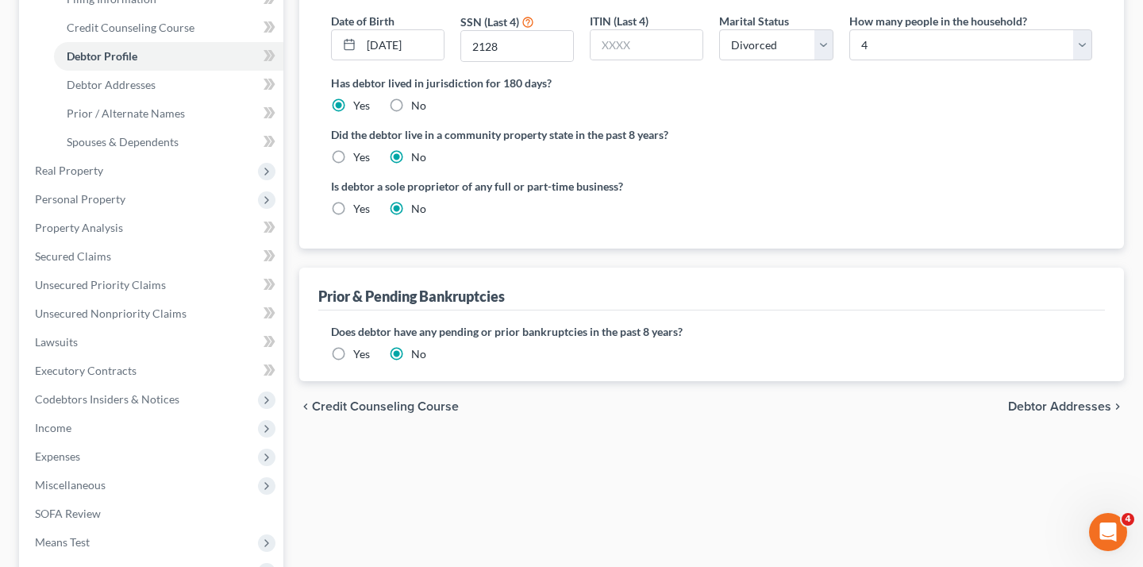
scroll to position [195, 0]
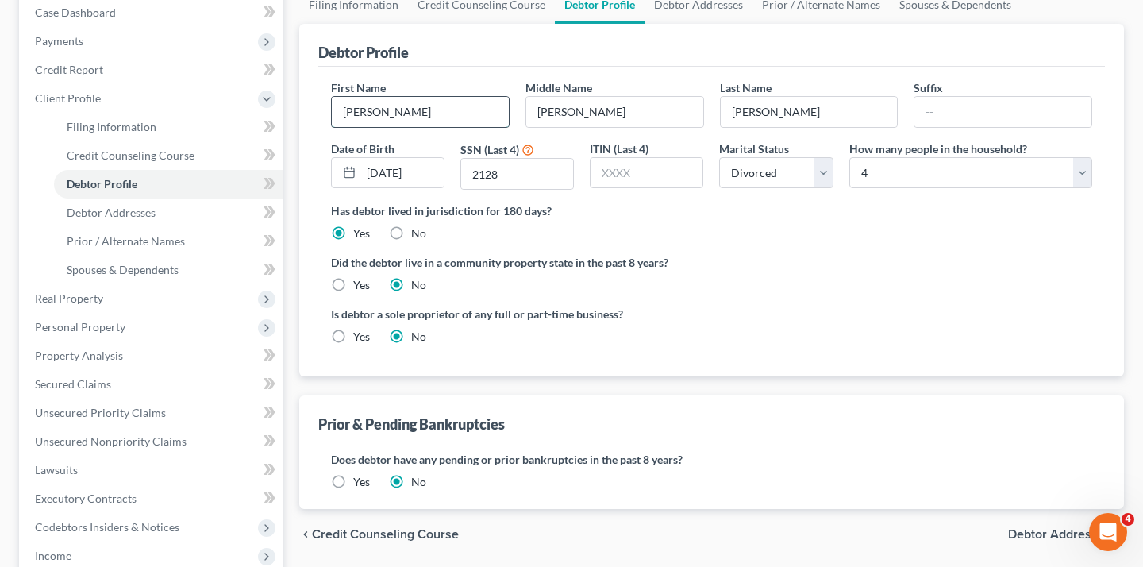
click at [441, 127] on input "[PERSON_NAME]" at bounding box center [420, 112] width 177 height 30
click at [445, 127] on input "[PERSON_NAME]" at bounding box center [420, 112] width 177 height 30
click at [583, 127] on input "[PERSON_NAME]" at bounding box center [614, 112] width 177 height 30
click at [795, 127] on input "[PERSON_NAME]" at bounding box center [809, 112] width 177 height 30
click at [555, 189] on input "2128" at bounding box center [517, 174] width 112 height 30
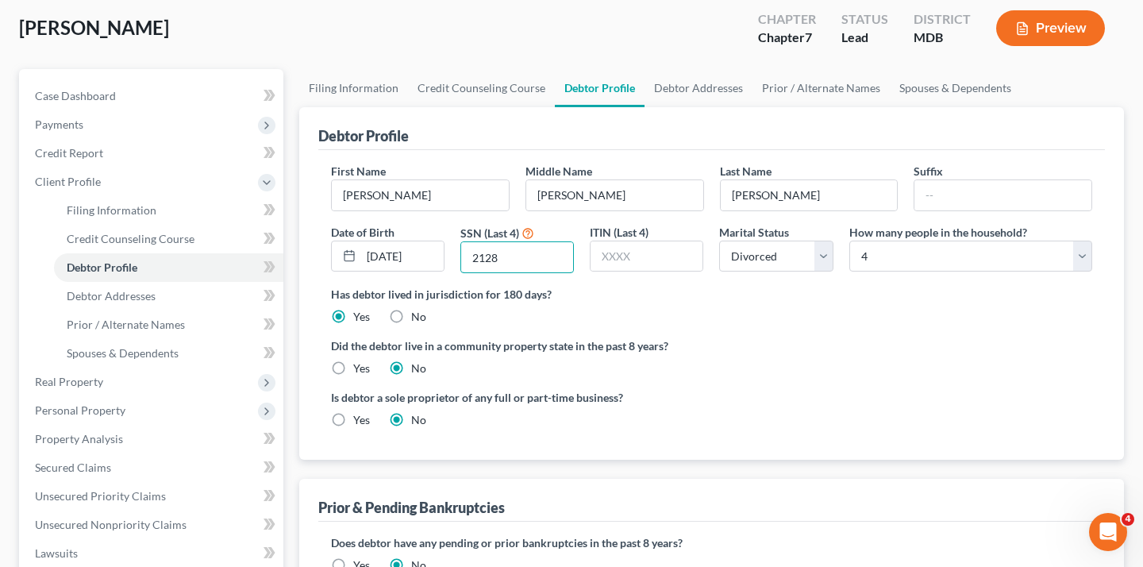
scroll to position [87, 0]
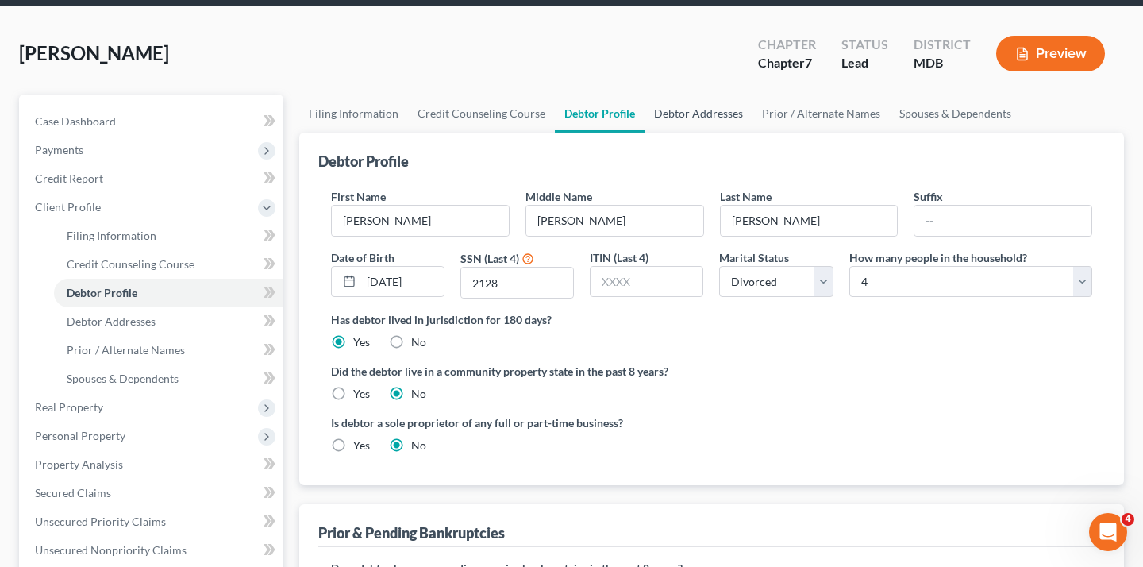
click at [752, 133] on link "Debtor Addresses" at bounding box center [698, 113] width 108 height 38
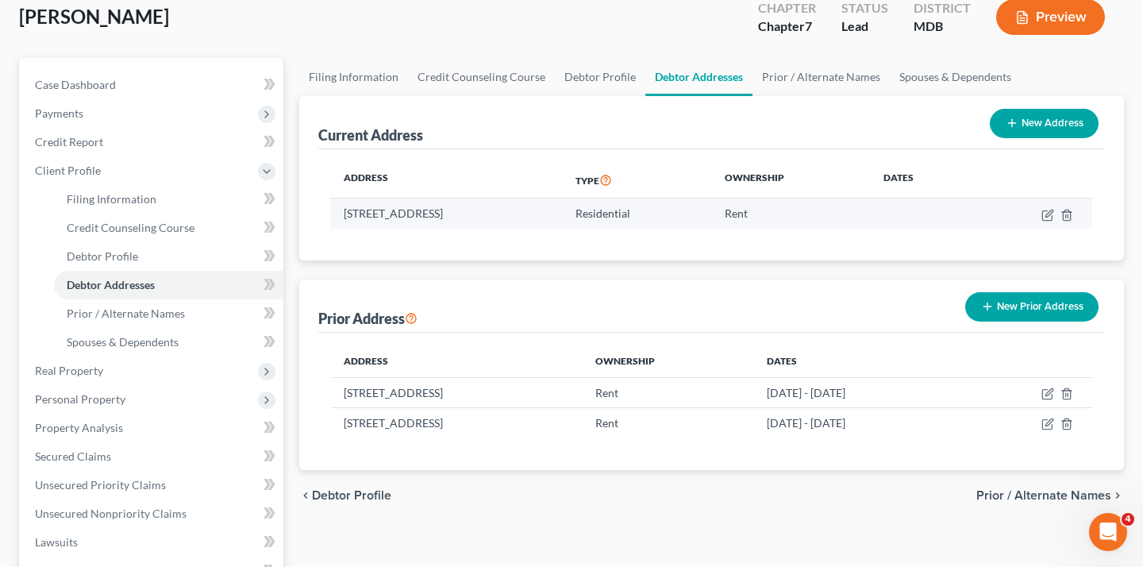
scroll to position [129, 0]
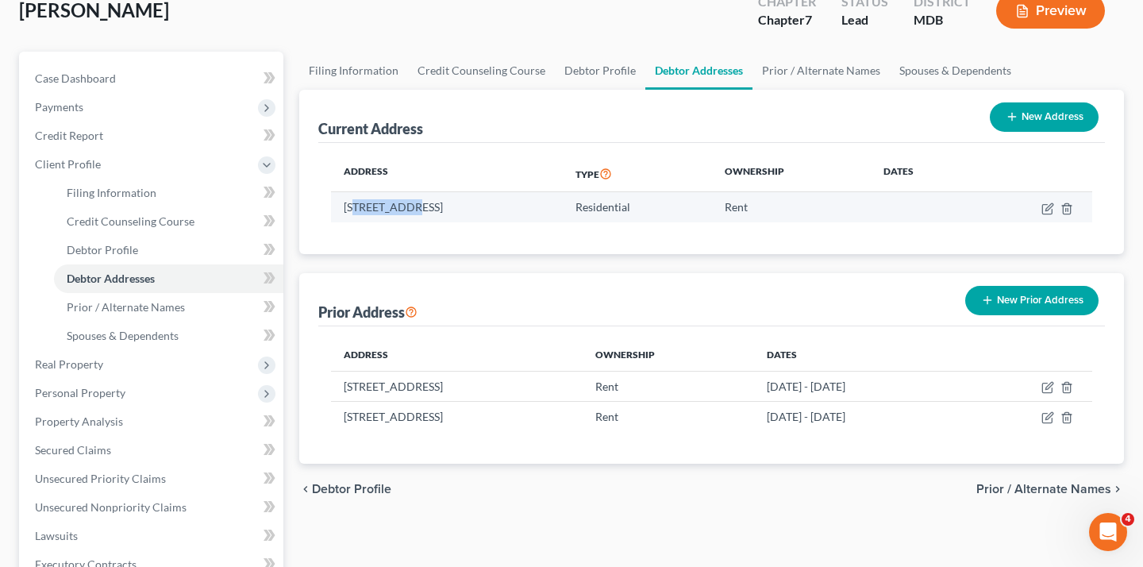
drag, startPoint x: 373, startPoint y: 328, endPoint x: 437, endPoint y: 329, distance: 63.5
click at [437, 222] on td "[STREET_ADDRESS]" at bounding box center [447, 207] width 232 height 30
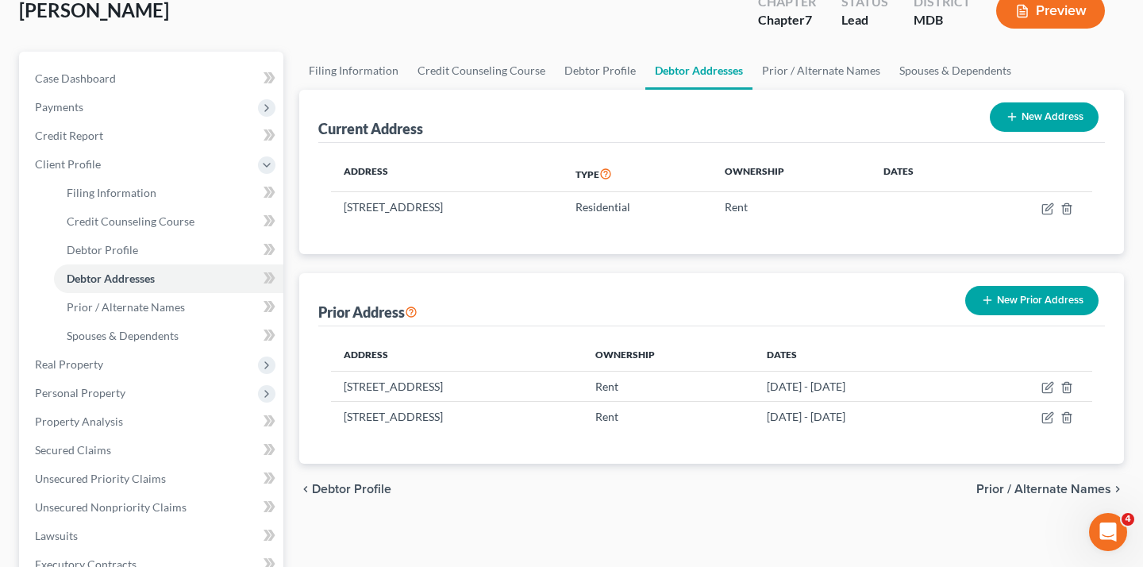
click at [471, 254] on div "Address Type Ownership Dates [STREET_ADDRESS] Residential Rent" at bounding box center [711, 198] width 787 height 111
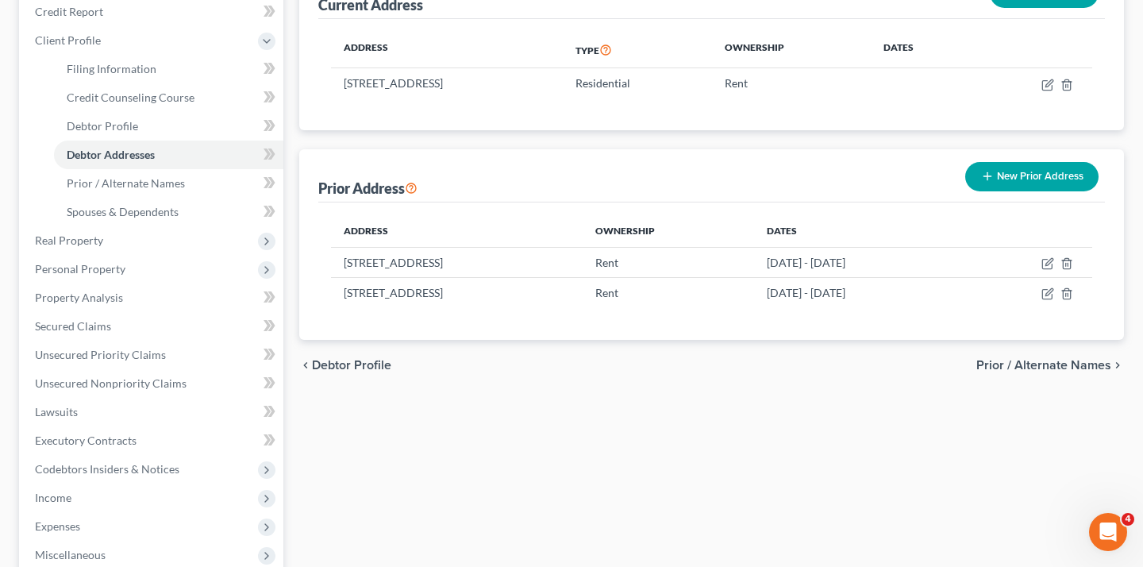
scroll to position [272, 0]
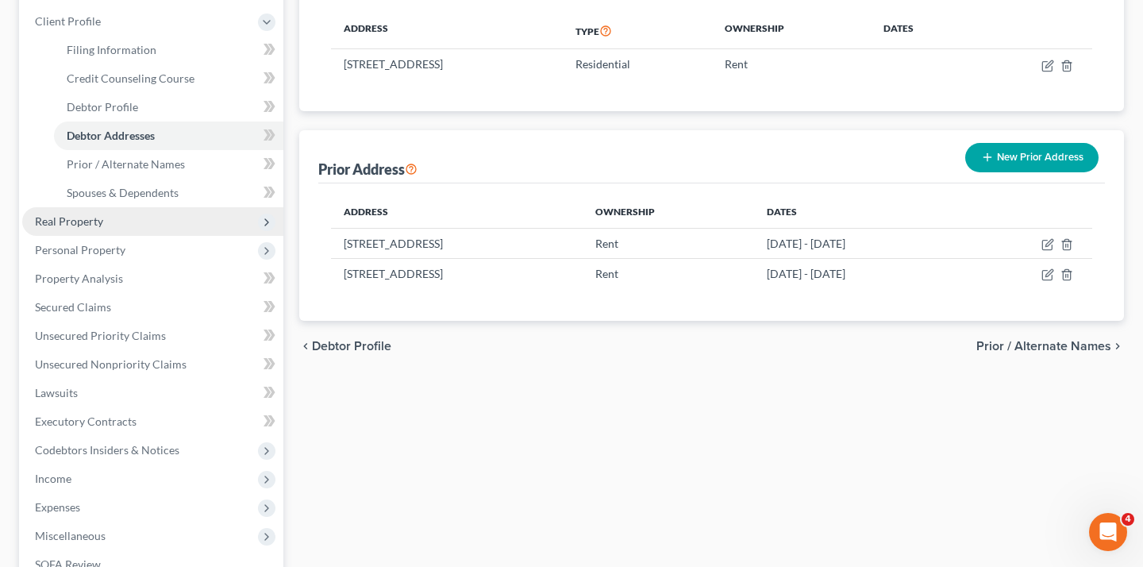
click at [147, 236] on span "Real Property" at bounding box center [152, 221] width 261 height 29
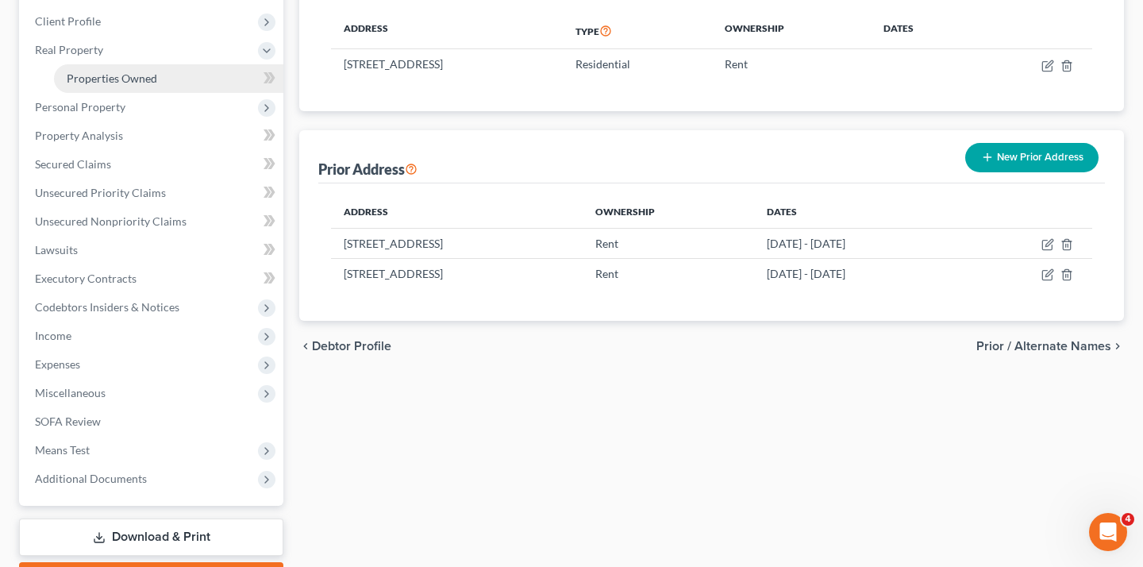
click at [157, 85] on span "Properties Owned" at bounding box center [112, 77] width 90 height 13
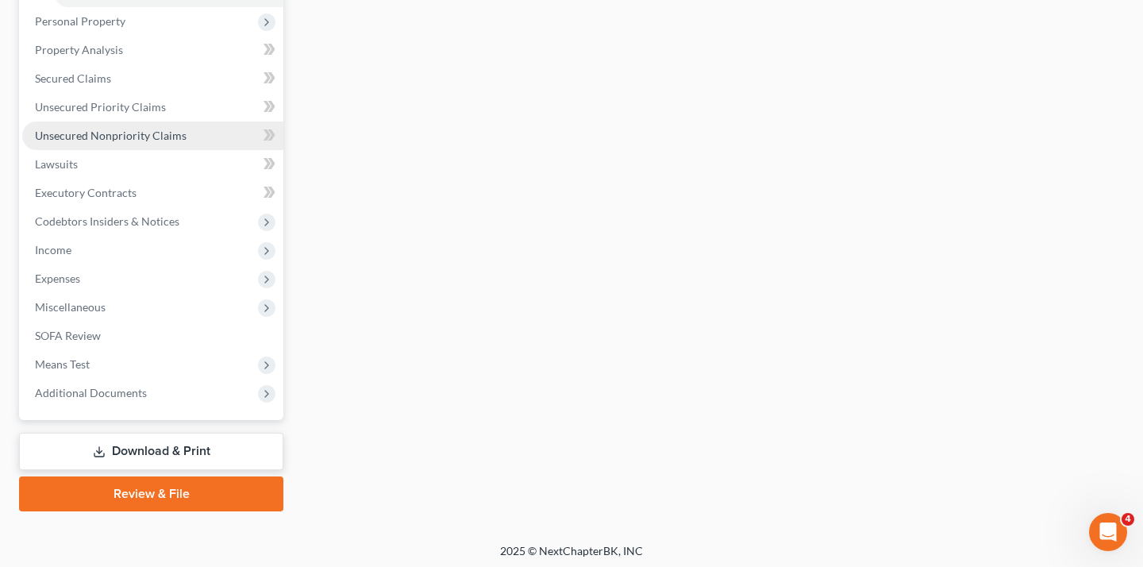
scroll to position [371, 0]
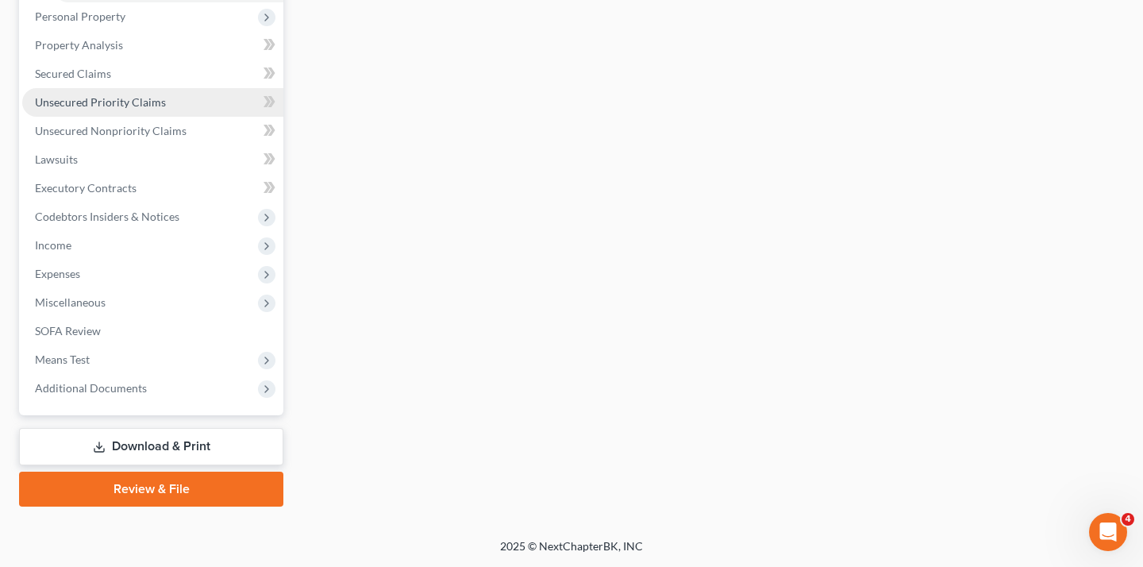
click at [148, 109] on span "Unsecured Priority Claims" at bounding box center [100, 101] width 131 height 13
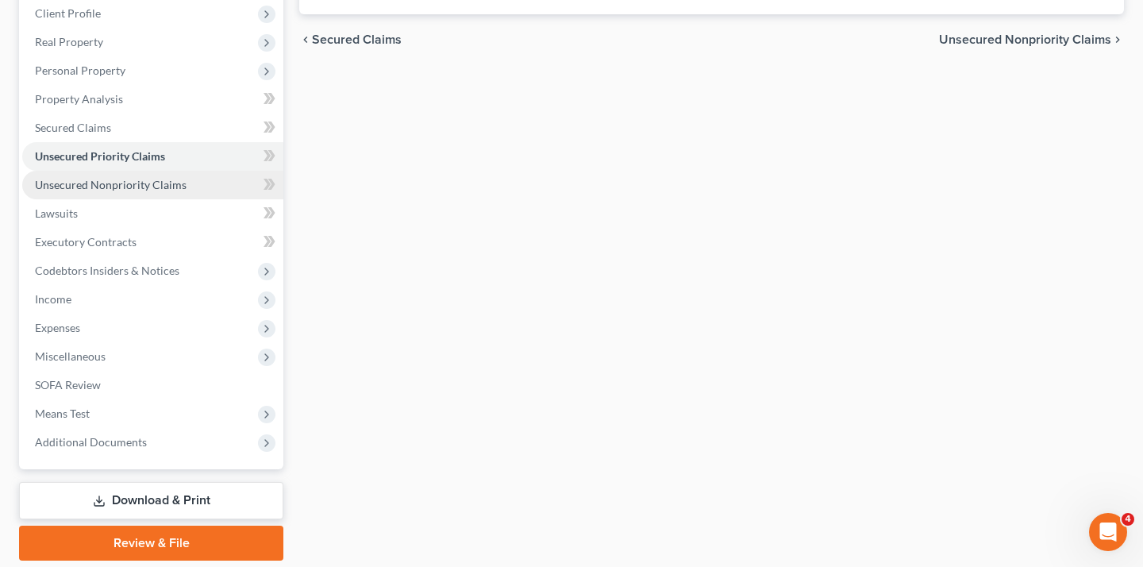
click at [113, 199] on link "Unsecured Nonpriority Claims" at bounding box center [152, 185] width 261 height 29
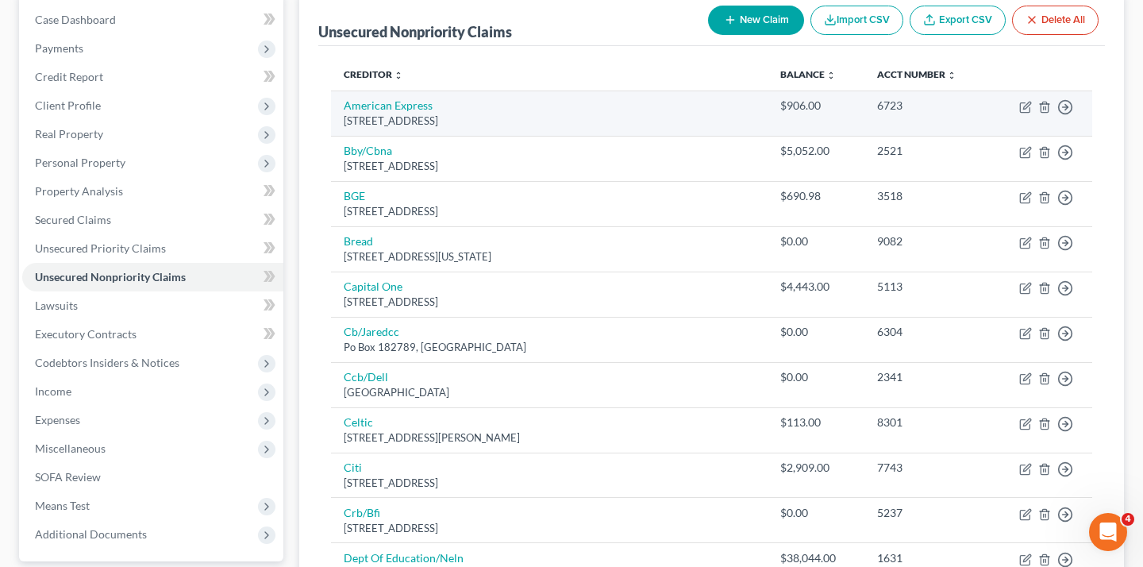
scroll to position [190, 0]
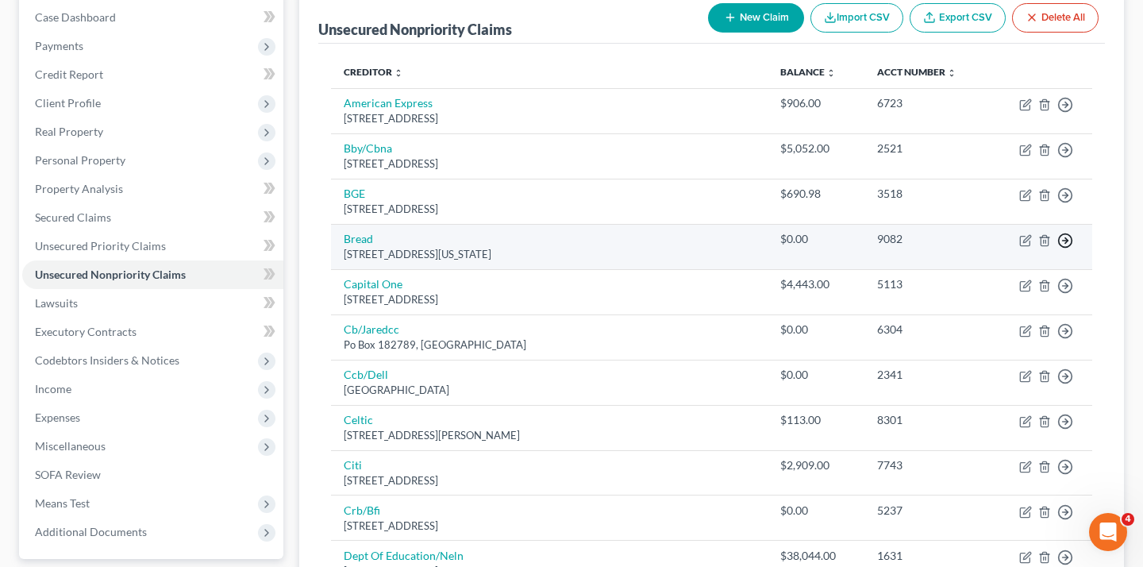
click at [1057, 113] on icon "button" at bounding box center [1065, 105] width 16 height 16
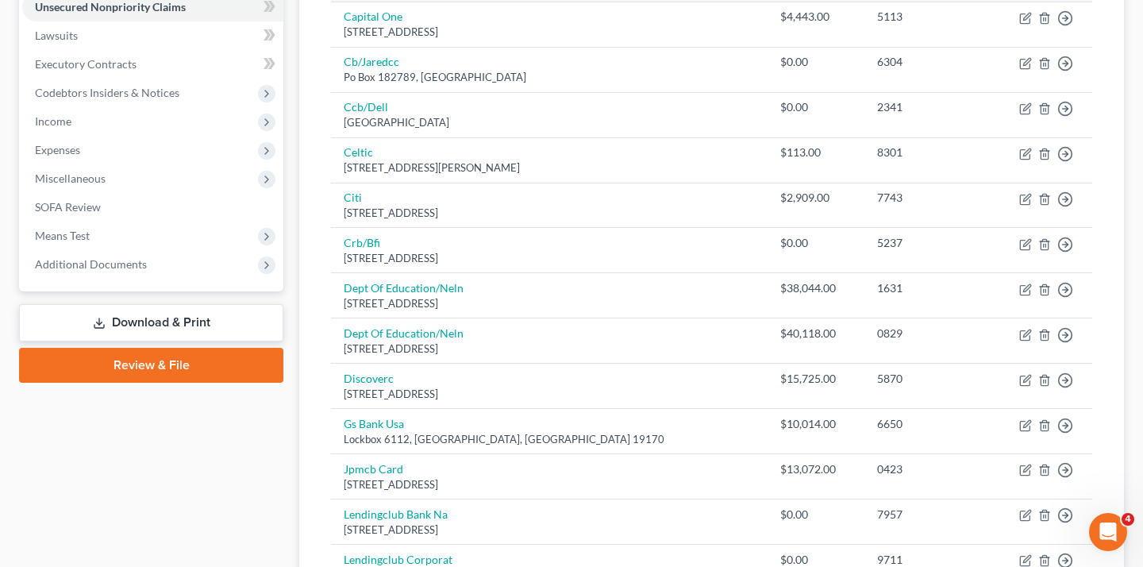
scroll to position [471, 0]
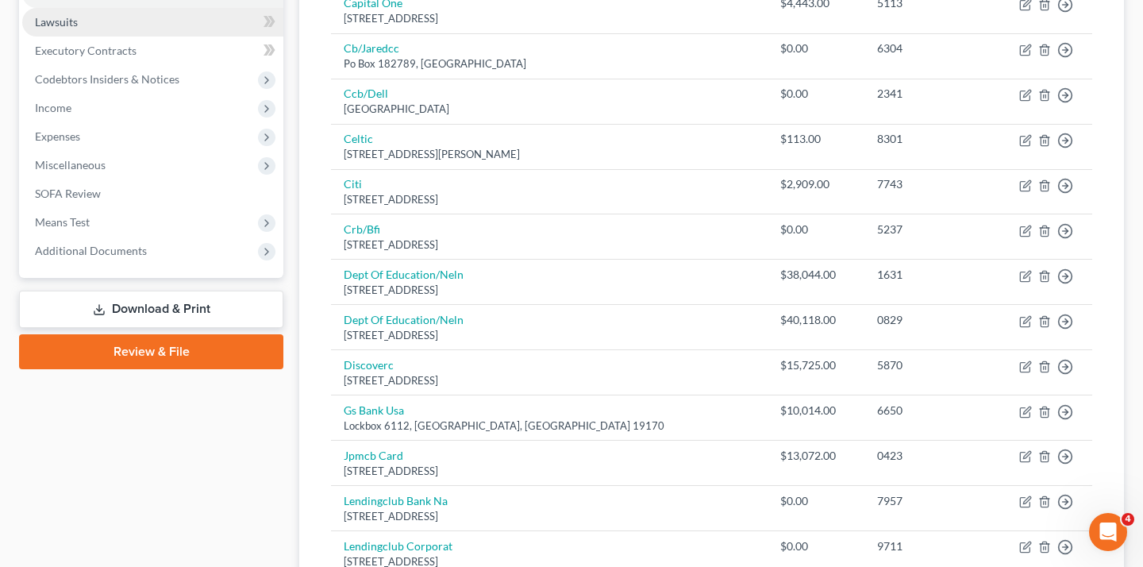
click at [152, 37] on link "Lawsuits" at bounding box center [152, 22] width 261 height 29
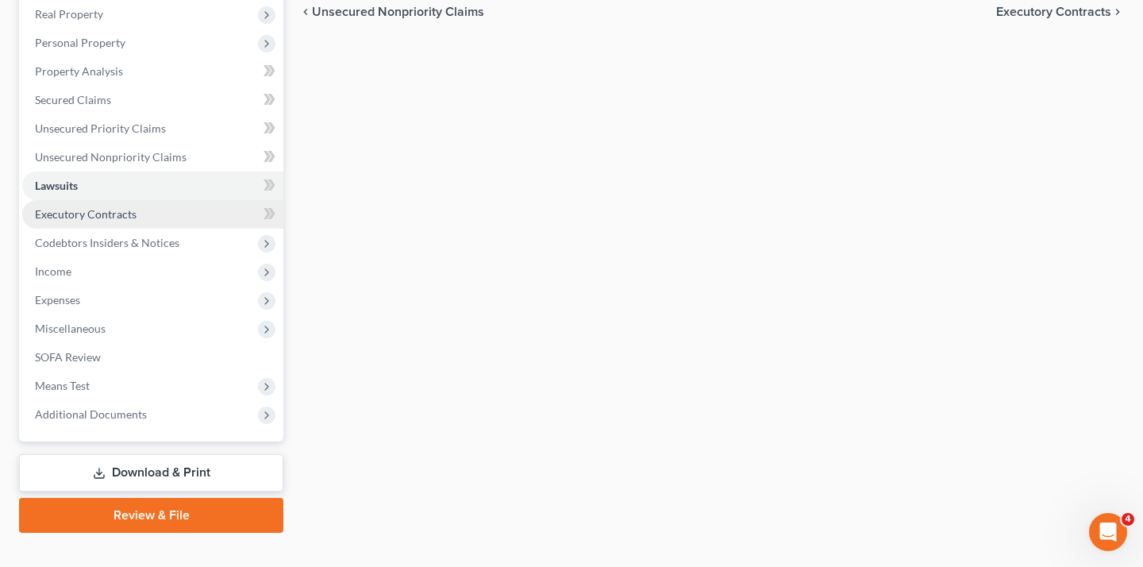
click at [128, 221] on span "Executory Contracts" at bounding box center [86, 213] width 102 height 13
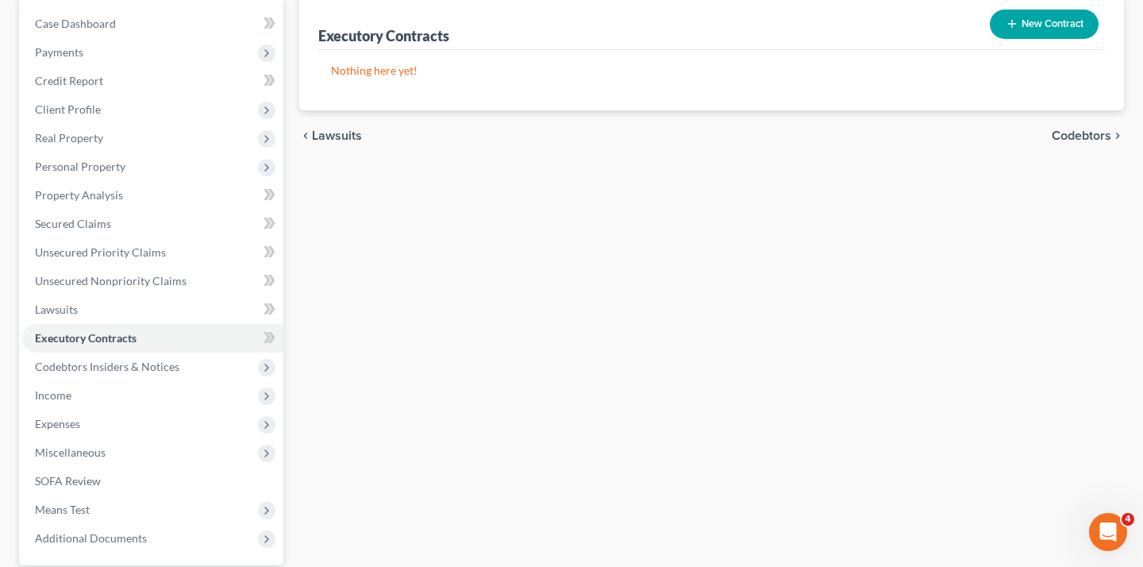
scroll to position [273, 0]
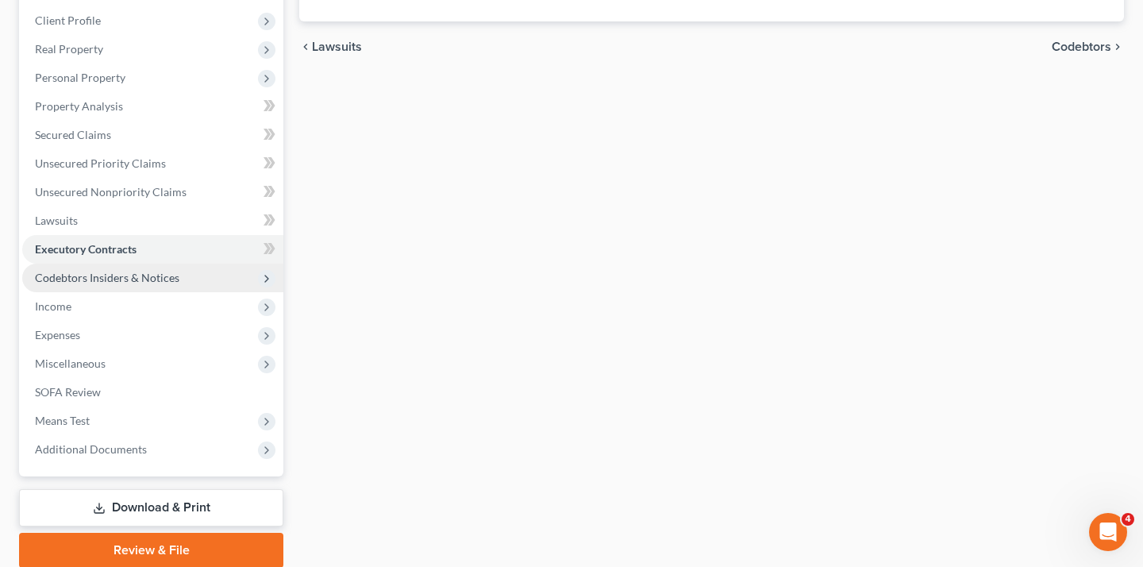
click at [171, 292] on span "Codebtors Insiders & Notices" at bounding box center [152, 277] width 261 height 29
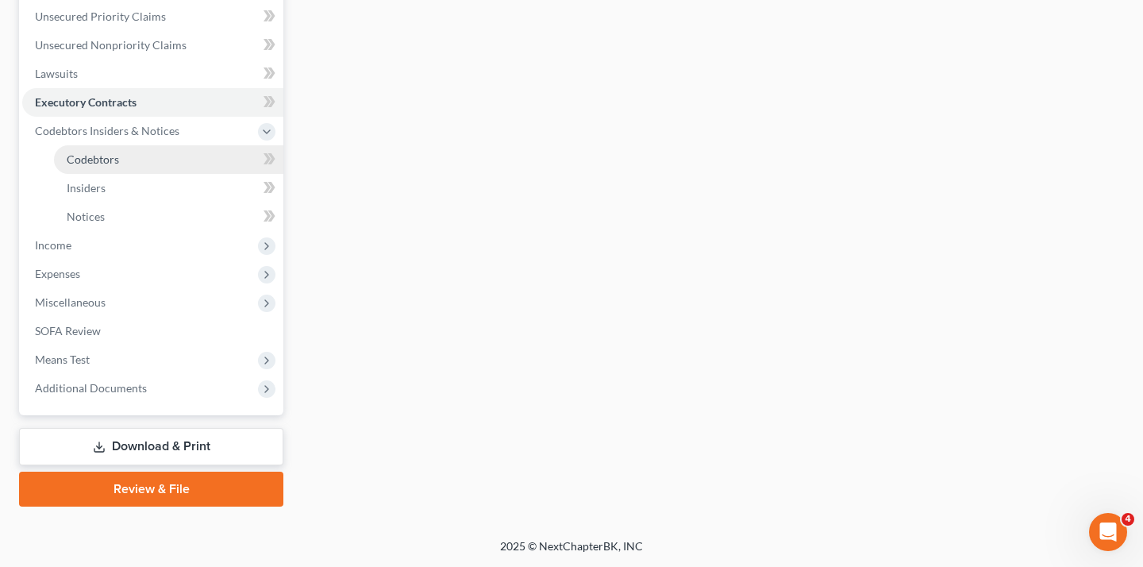
click at [162, 174] on link "Codebtors" at bounding box center [168, 159] width 229 height 29
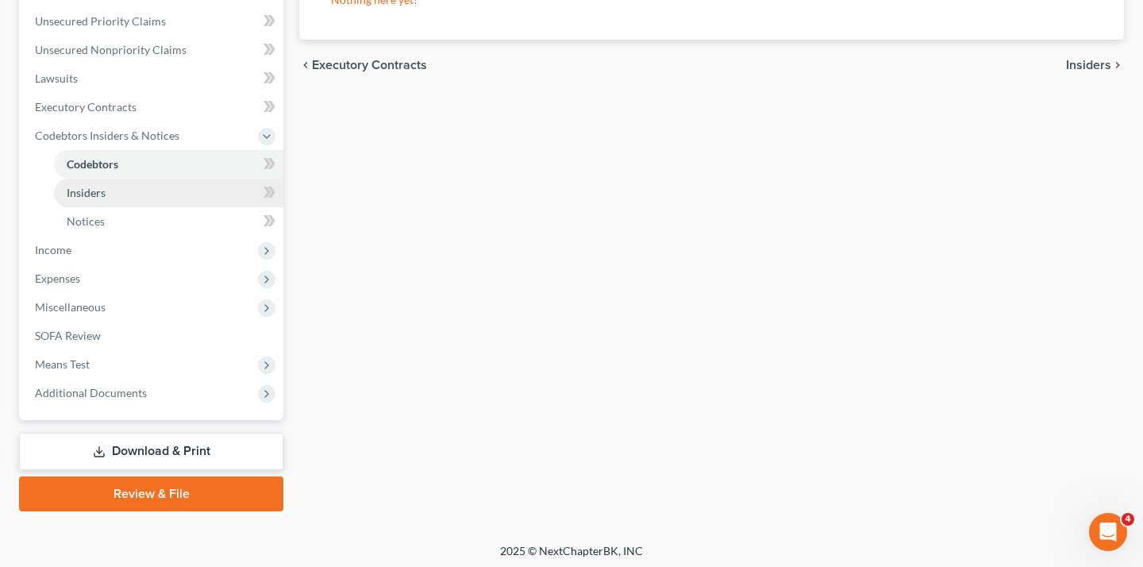
scroll to position [432, 0]
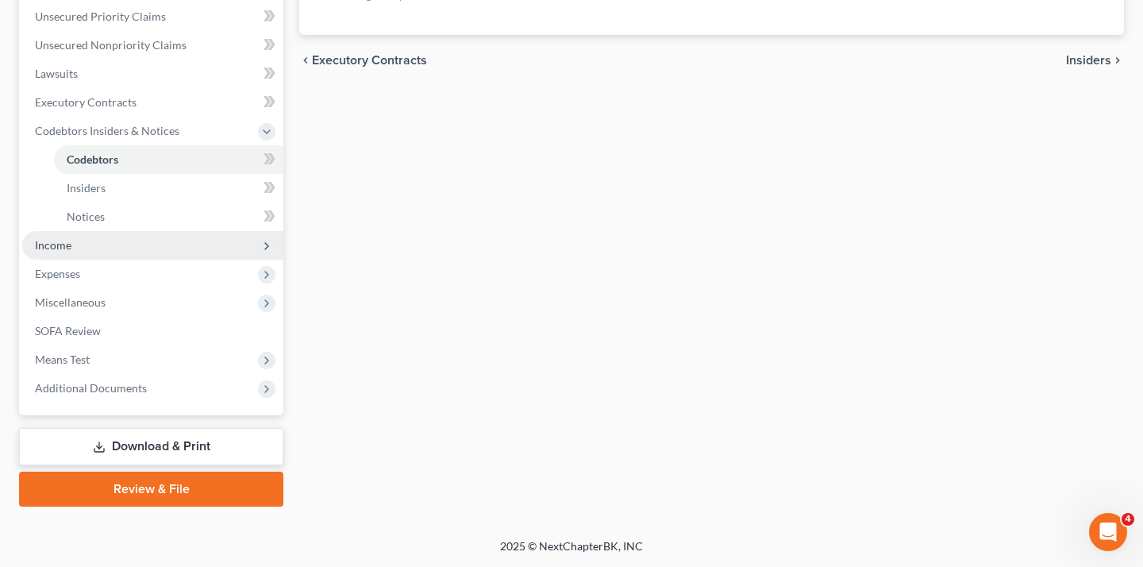
click at [125, 260] on span "Income" at bounding box center [152, 245] width 261 height 29
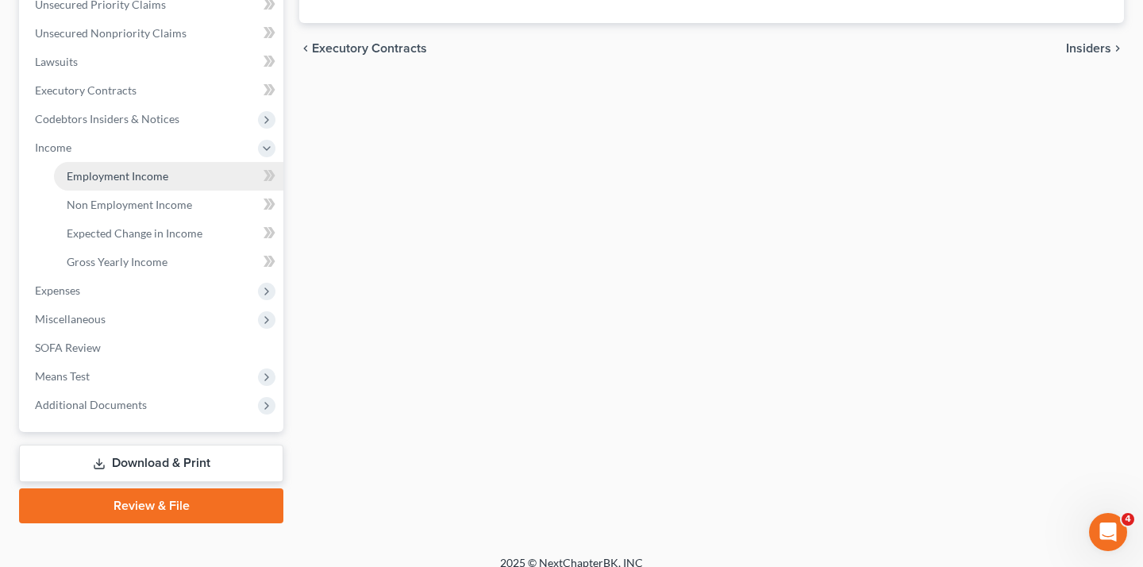
click at [153, 190] on link "Employment Income" at bounding box center [168, 176] width 229 height 29
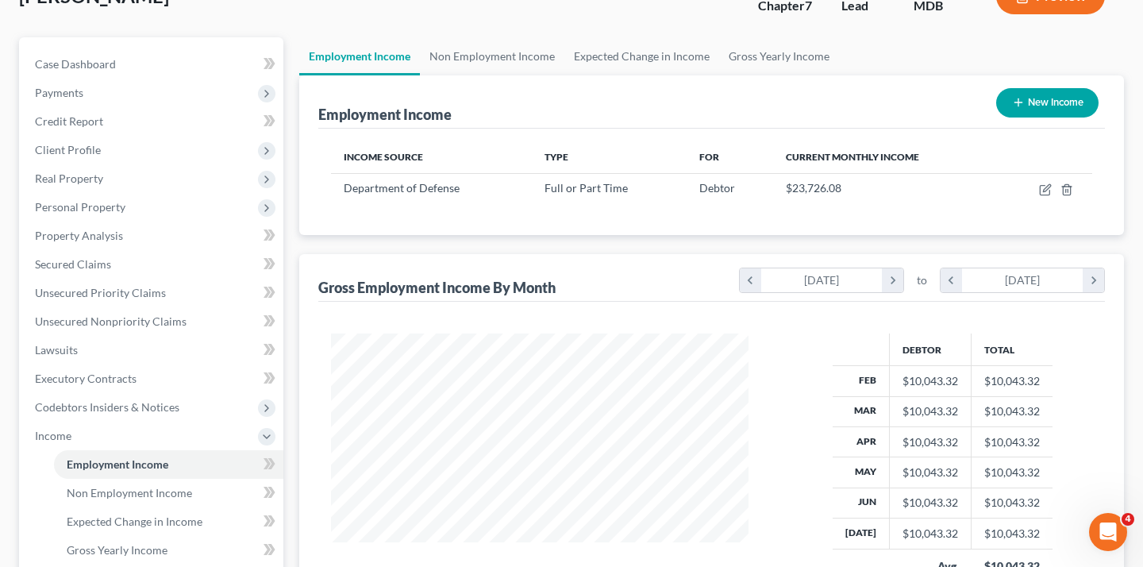
scroll to position [152, 0]
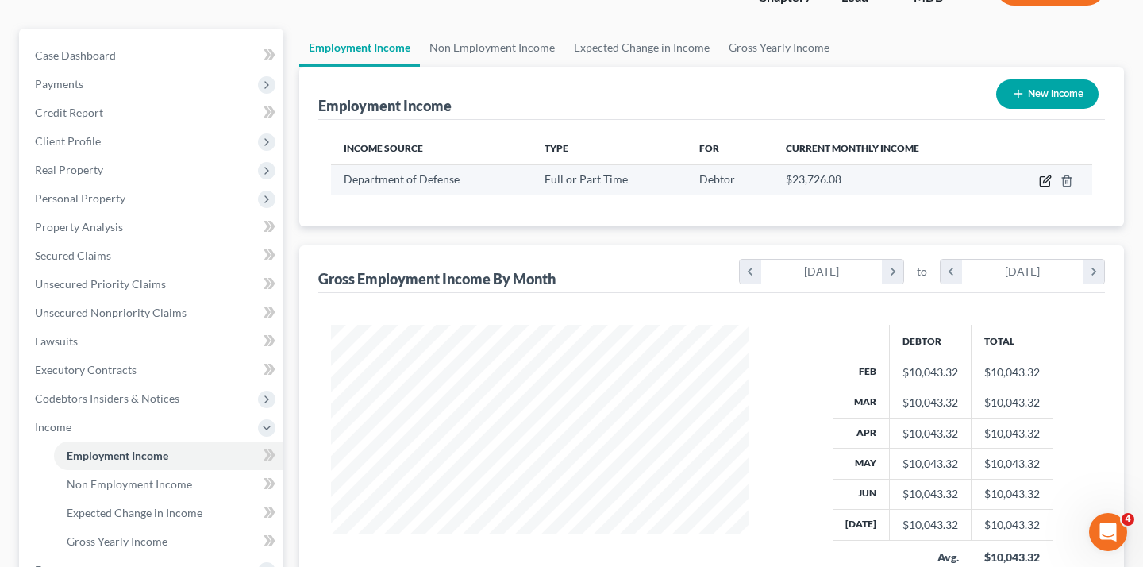
click at [1039, 187] on icon "button" at bounding box center [1045, 181] width 13 height 13
select select "0"
select select "21"
select select "3"
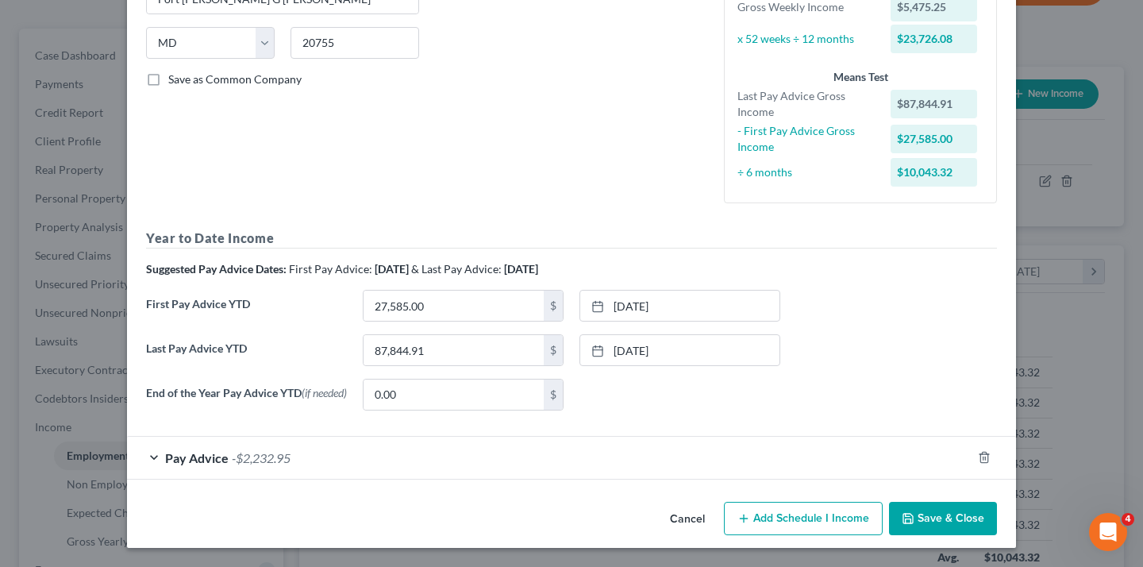
scroll to position [517, 0]
click at [350, 437] on div "Pay Advice -$2,232.95" at bounding box center [549, 458] width 844 height 42
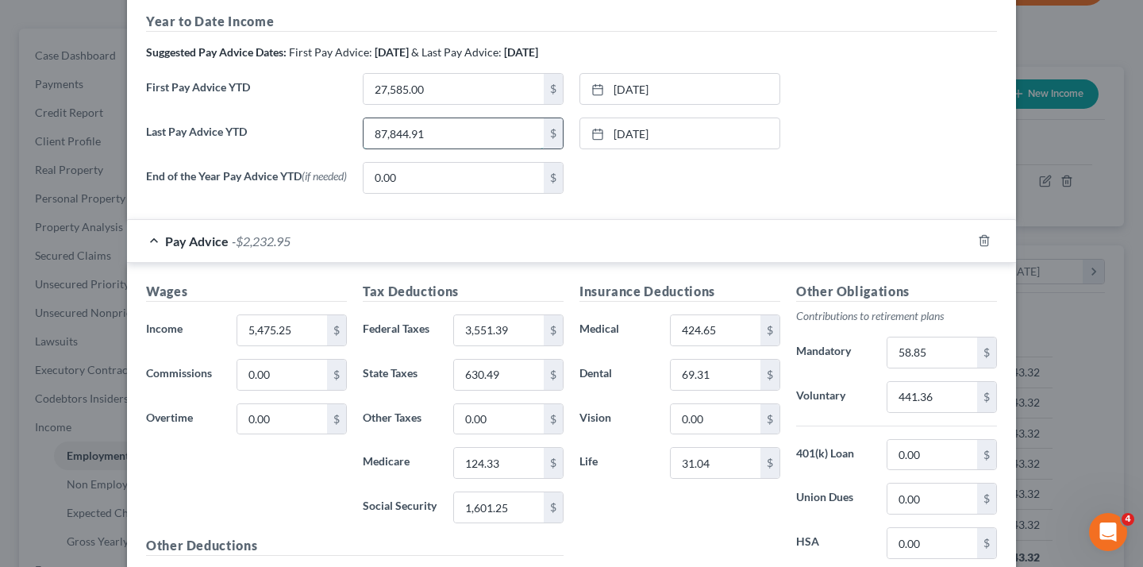
click at [479, 148] on input "87,844.91" at bounding box center [454, 133] width 180 height 30
paste input "147717.00"
type input "147,717.00"
click at [407, 104] on input "27,585.00" at bounding box center [454, 89] width 180 height 30
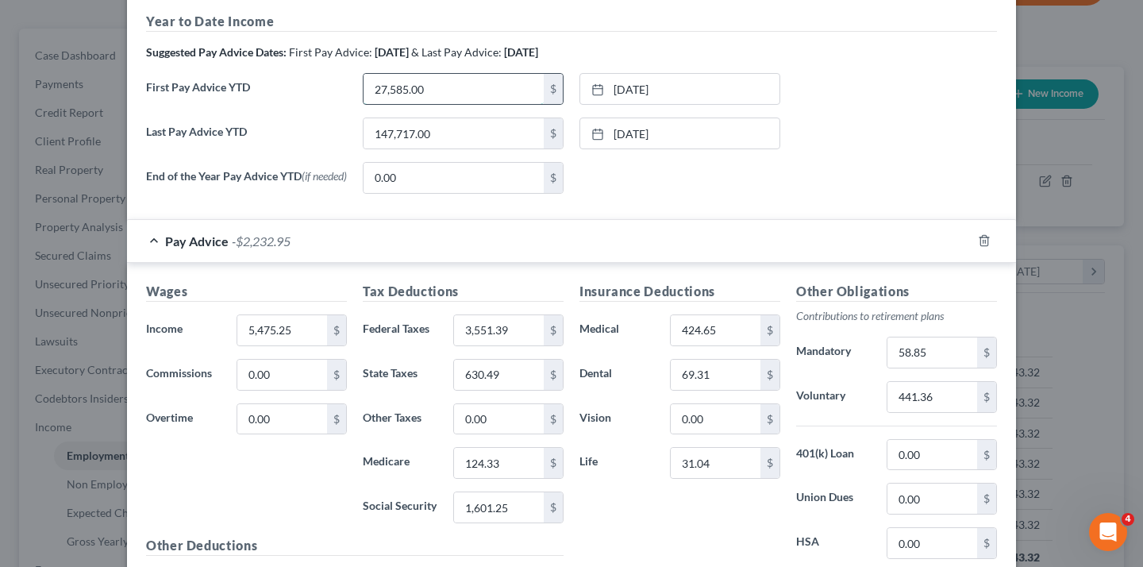
paste input "text"
type input "27,585.00"
click at [653, 194] on div "None close Date Time chevron_left [DATE] chevron_right Su M Tu W Th F Sa 27 28 …" at bounding box center [679, 178] width 217 height 32
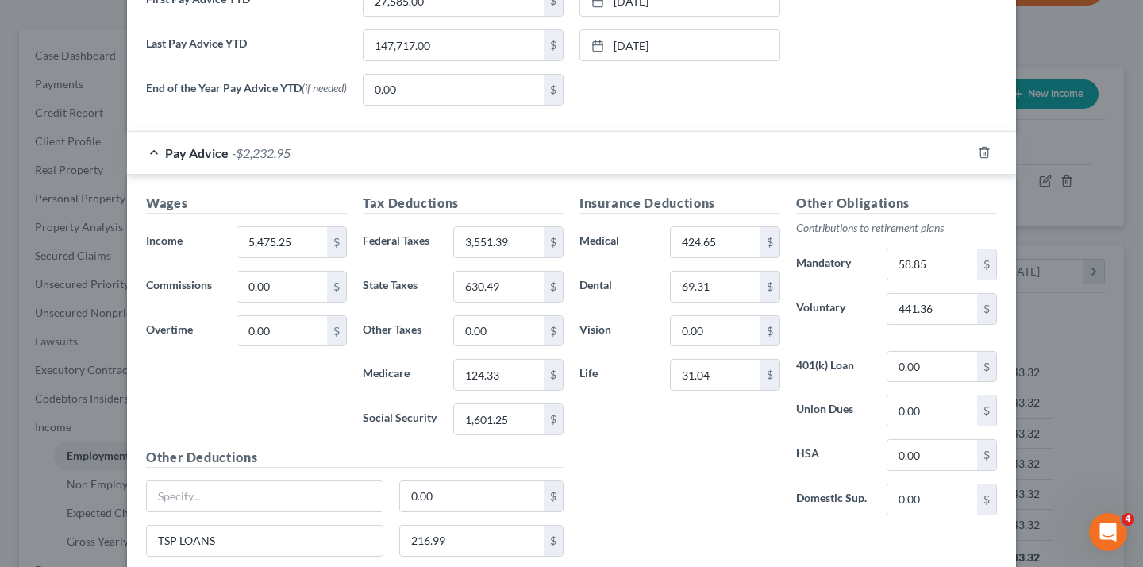
scroll to position [660, 0]
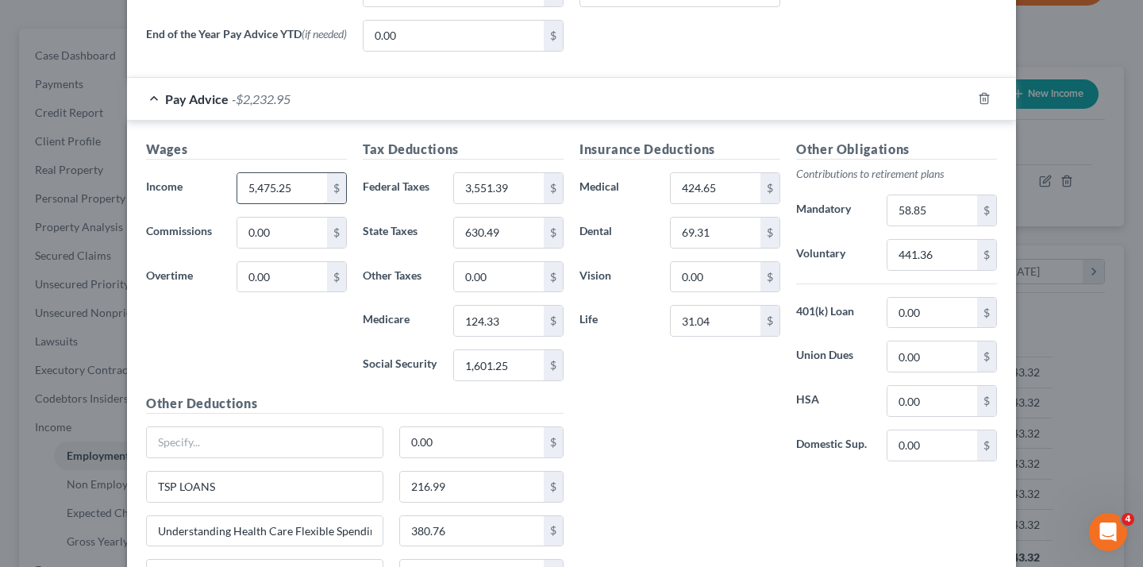
click at [237, 203] on input "5,475.25" at bounding box center [282, 188] width 90 height 30
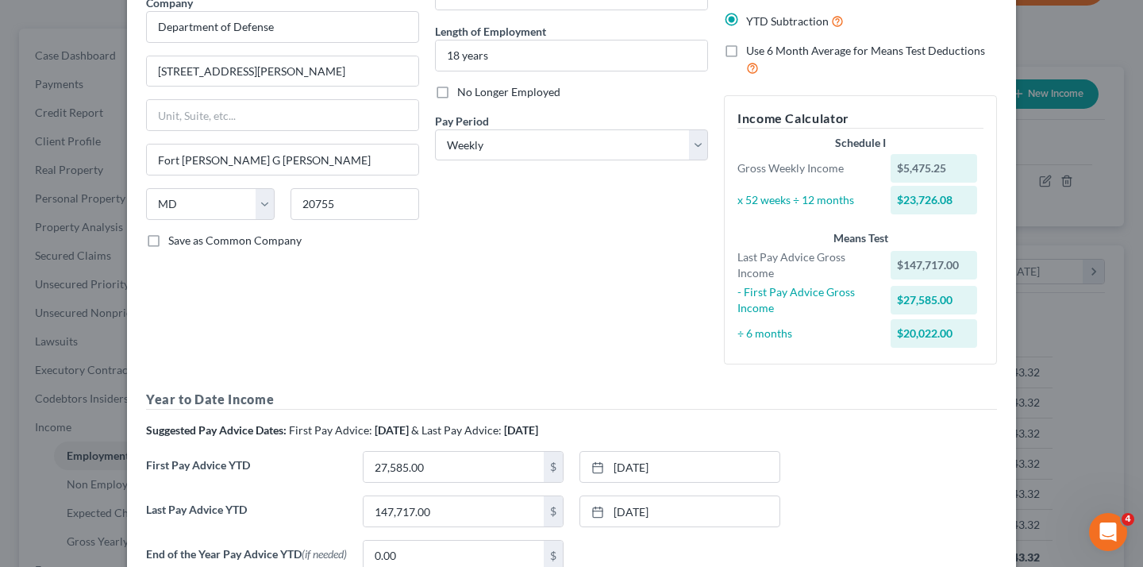
scroll to position [128, 0]
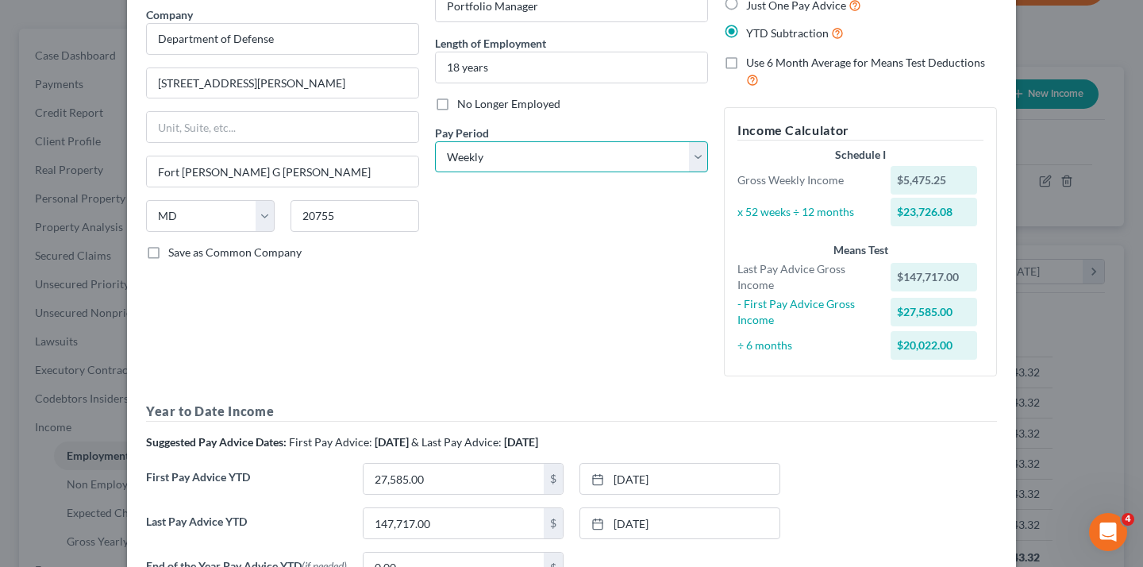
click at [517, 173] on select "Select Monthly Twice Monthly Every Other Week Weekly" at bounding box center [571, 157] width 273 height 32
select select "2"
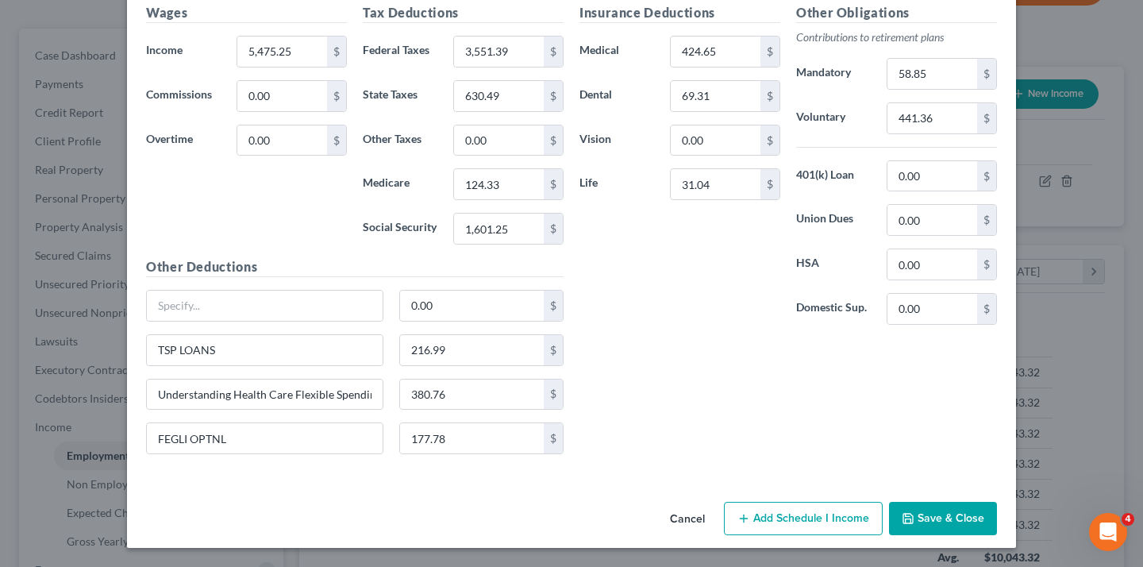
scroll to position [1119, 0]
click at [997, 518] on button "Save & Close" at bounding box center [943, 518] width 108 height 33
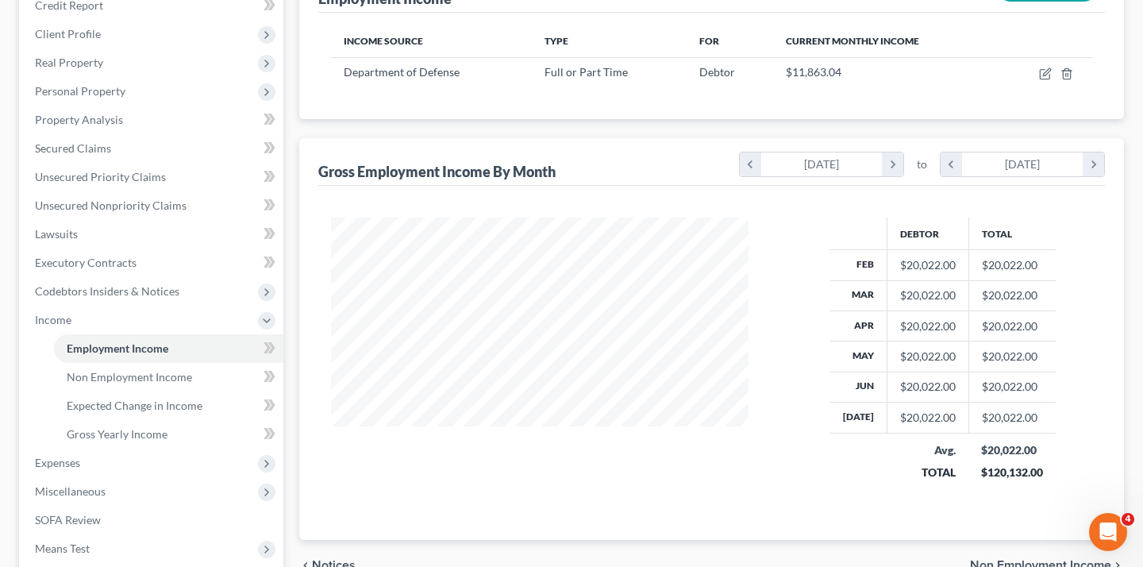
scroll to position [217, 0]
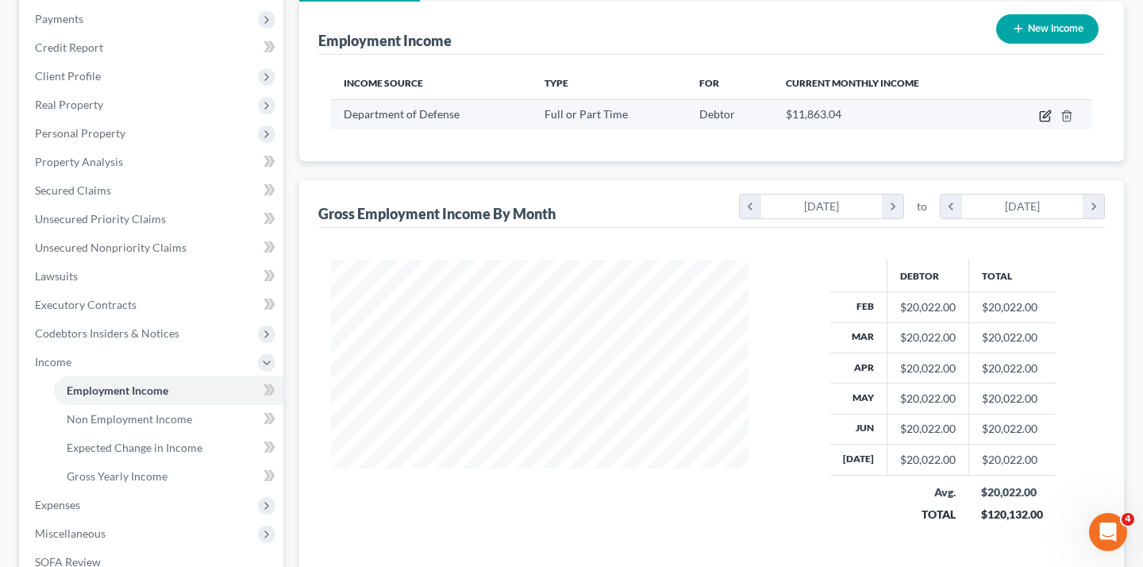
click at [1039, 122] on icon "button" at bounding box center [1045, 116] width 13 height 13
select select "0"
select select "21"
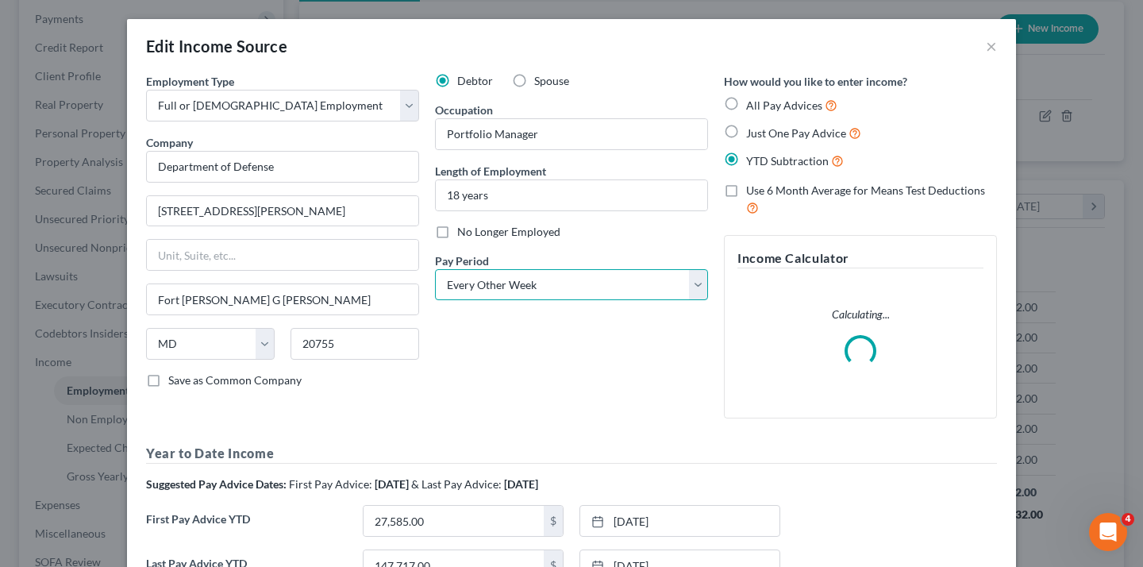
click at [525, 301] on select "Select Monthly Twice Monthly Every Other Week Weekly" at bounding box center [571, 285] width 273 height 32
select select "3"
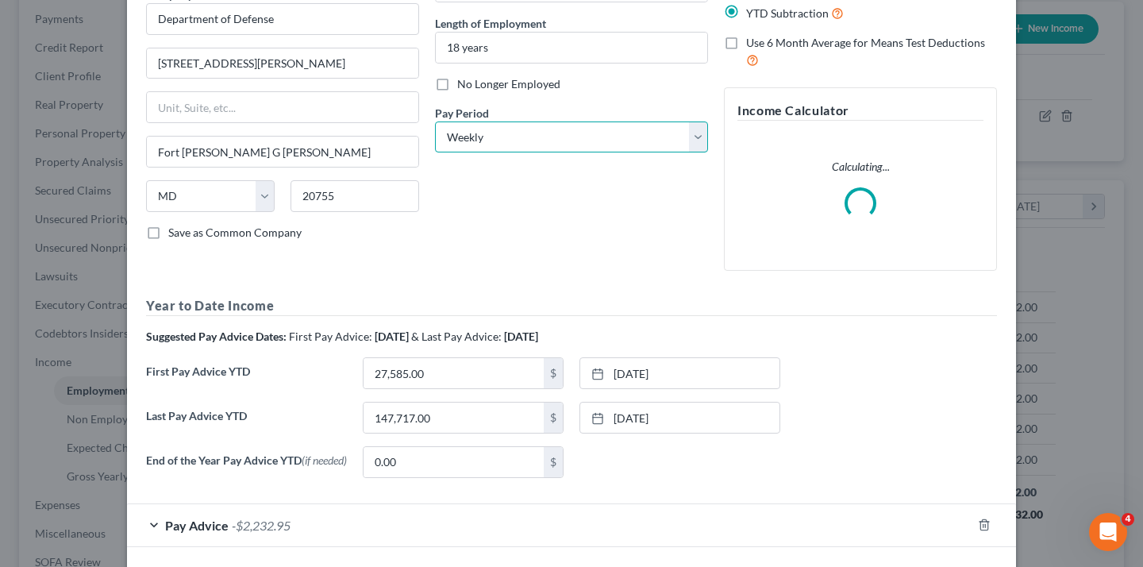
scroll to position [379, 0]
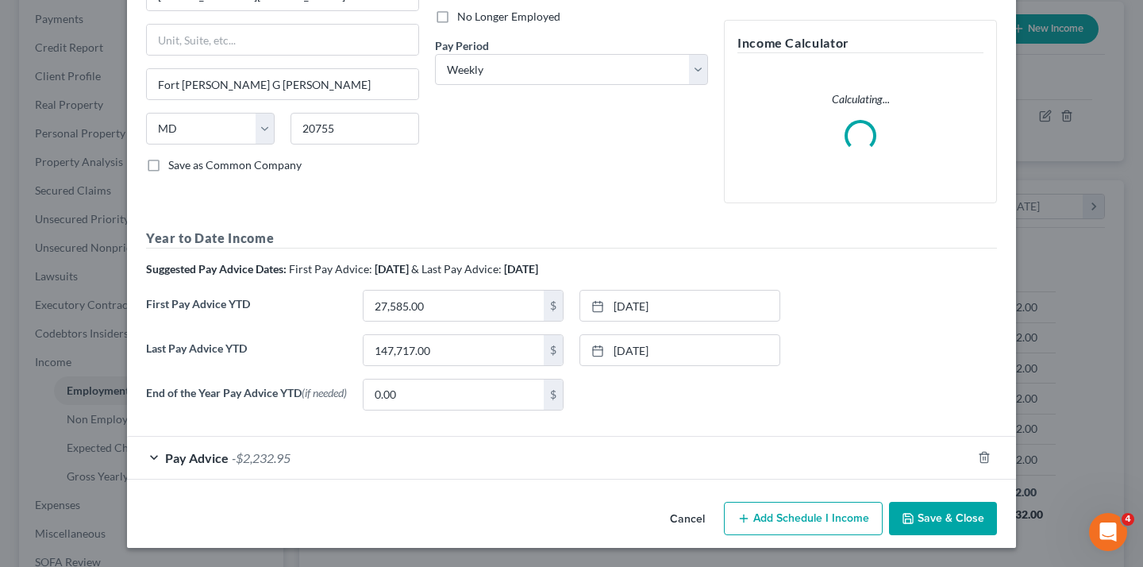
click at [997, 535] on button "Save & Close" at bounding box center [943, 518] width 108 height 33
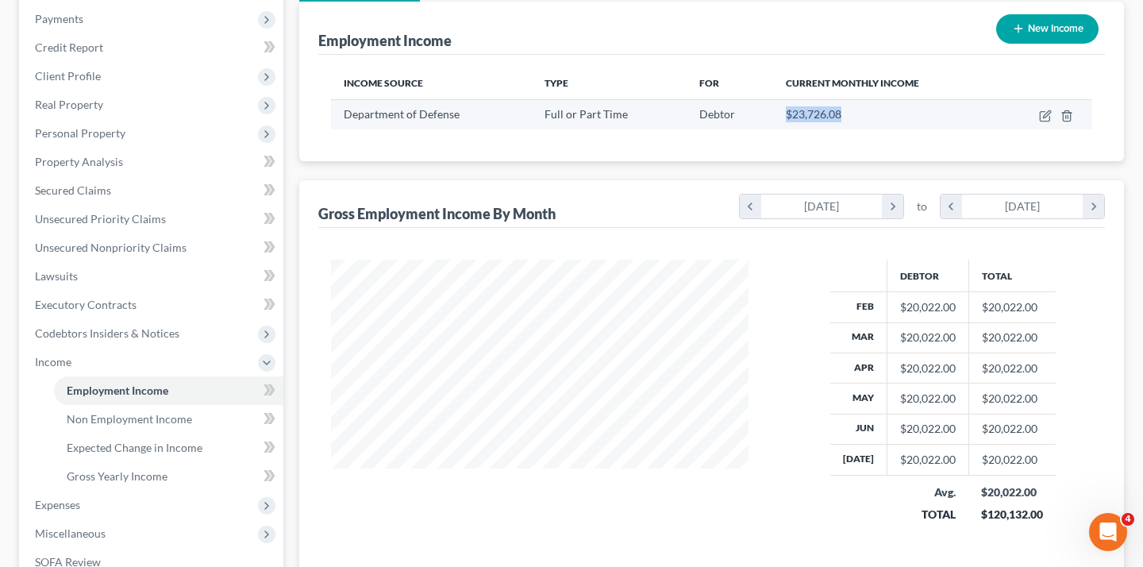
drag, startPoint x: 868, startPoint y: 183, endPoint x: 783, endPoint y: 181, distance: 85.7
click at [783, 129] on td "$23,726.08" at bounding box center [885, 114] width 225 height 30
click at [768, 129] on td "Debtor" at bounding box center [730, 114] width 87 height 30
drag, startPoint x: 768, startPoint y: 182, endPoint x: 861, endPoint y: 181, distance: 92.9
click at [861, 129] on tr "Department of Defense Full or Part Time Debtor $23,726.08" at bounding box center [711, 114] width 761 height 30
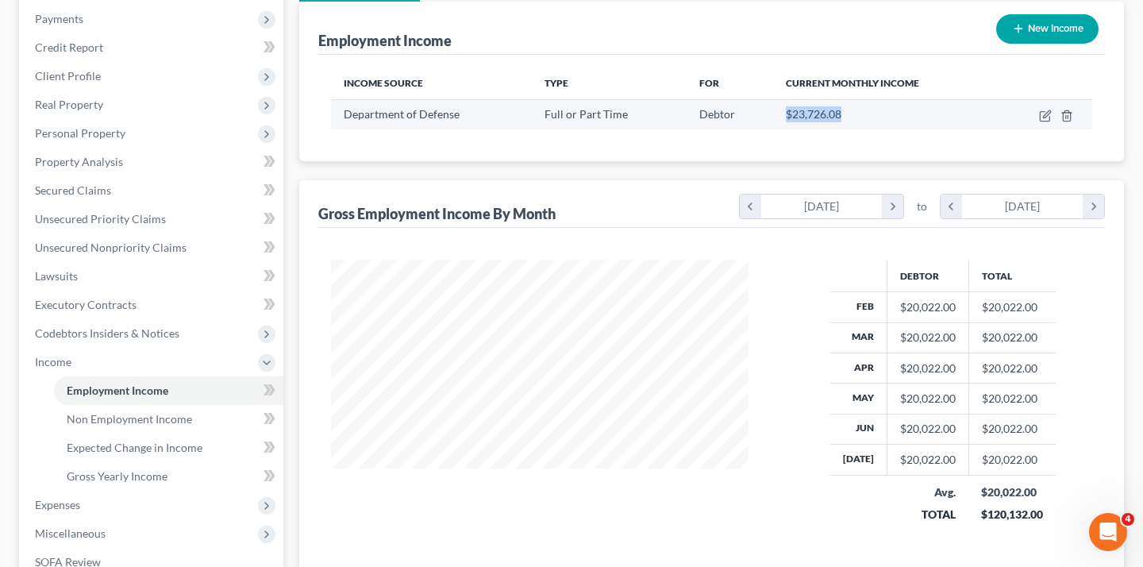
click at [861, 122] on div "$23,726.08" at bounding box center [886, 114] width 200 height 16
click at [1043, 117] on icon "button" at bounding box center [1046, 113] width 7 height 7
select select "0"
select select "21"
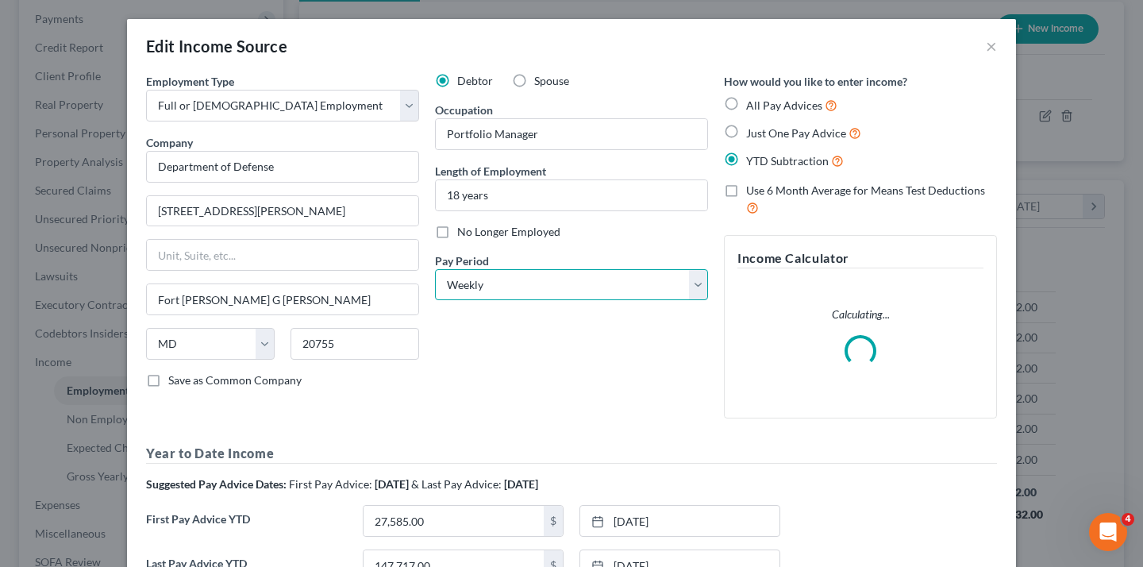
click at [555, 301] on select "Select Monthly Twice Monthly Every Other Week Weekly" at bounding box center [571, 285] width 273 height 32
click at [587, 301] on select "Select Monthly Twice Monthly Every Other Week Weekly" at bounding box center [571, 285] width 273 height 32
select select "2"
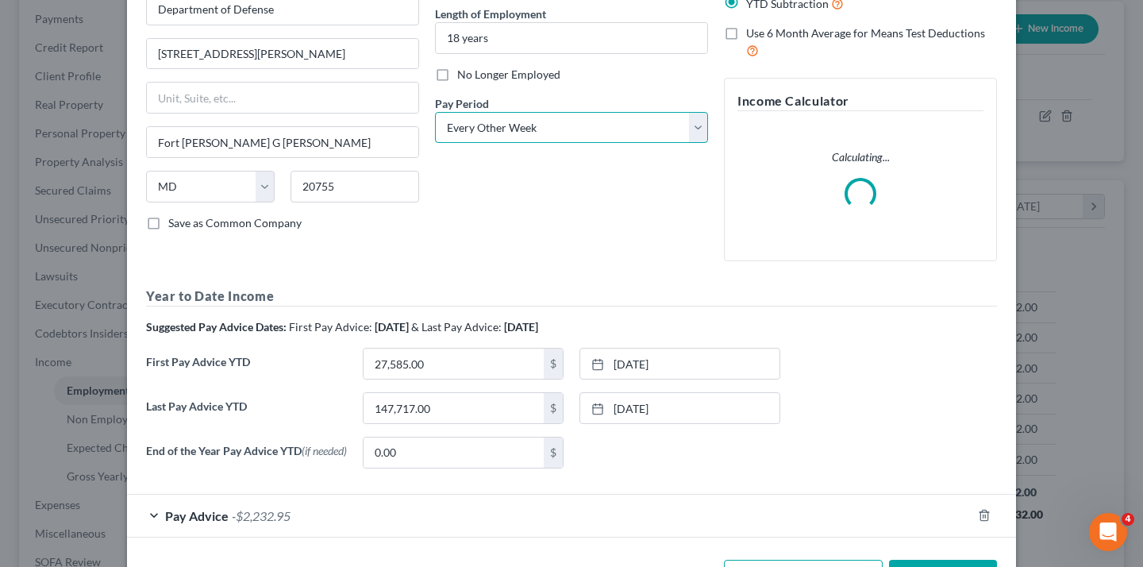
scroll to position [410, 0]
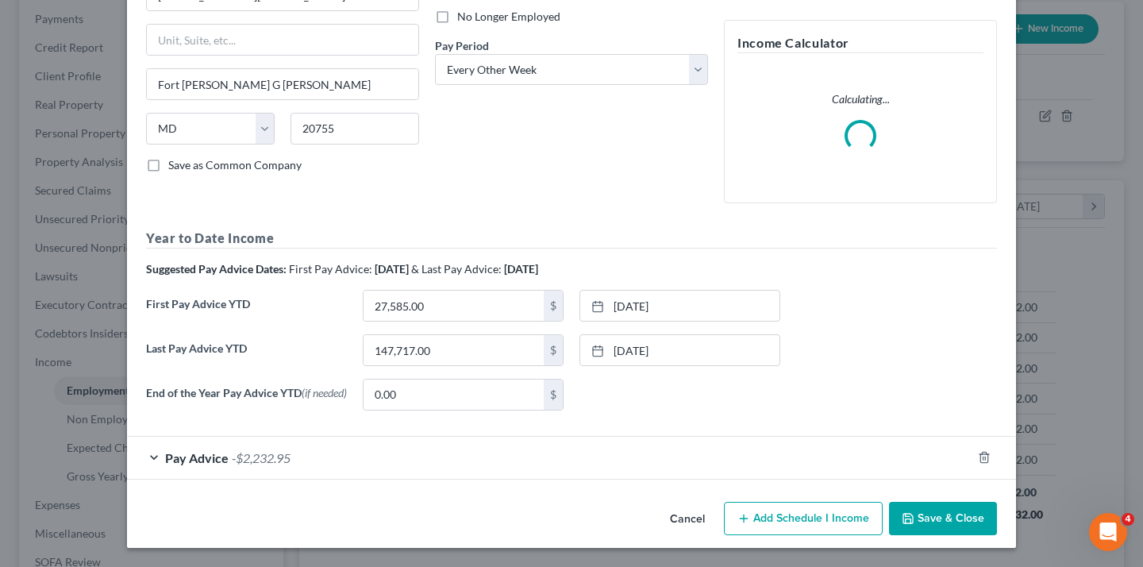
click at [997, 521] on button "Save & Close" at bounding box center [943, 518] width 108 height 33
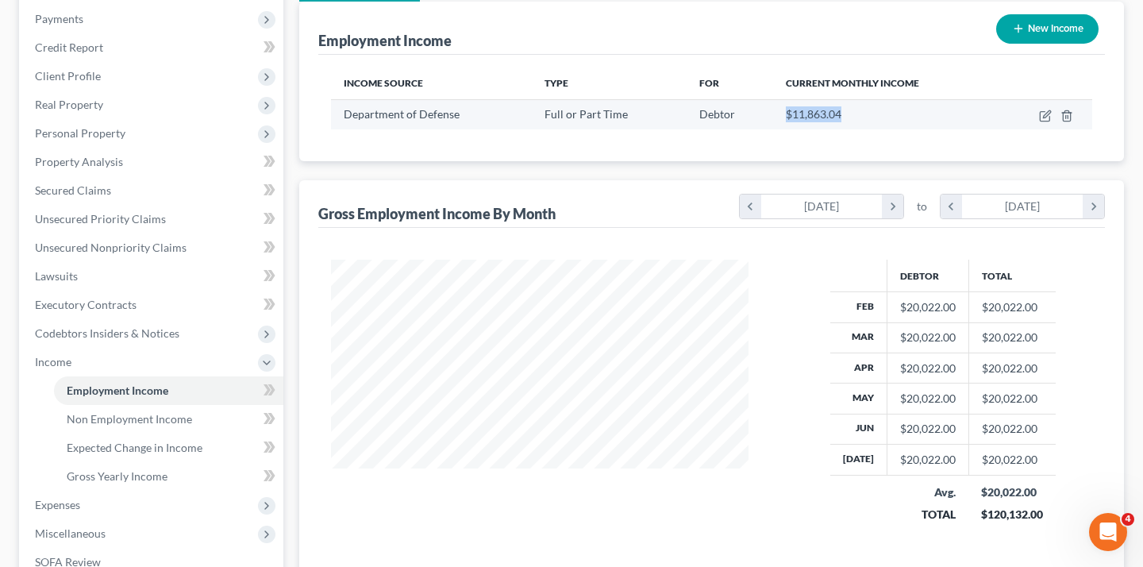
drag, startPoint x: 861, startPoint y: 186, endPoint x: 787, endPoint y: 181, distance: 74.0
click at [787, 122] on div "$11,863.04" at bounding box center [886, 114] width 200 height 16
click at [759, 129] on td "Debtor" at bounding box center [730, 114] width 87 height 30
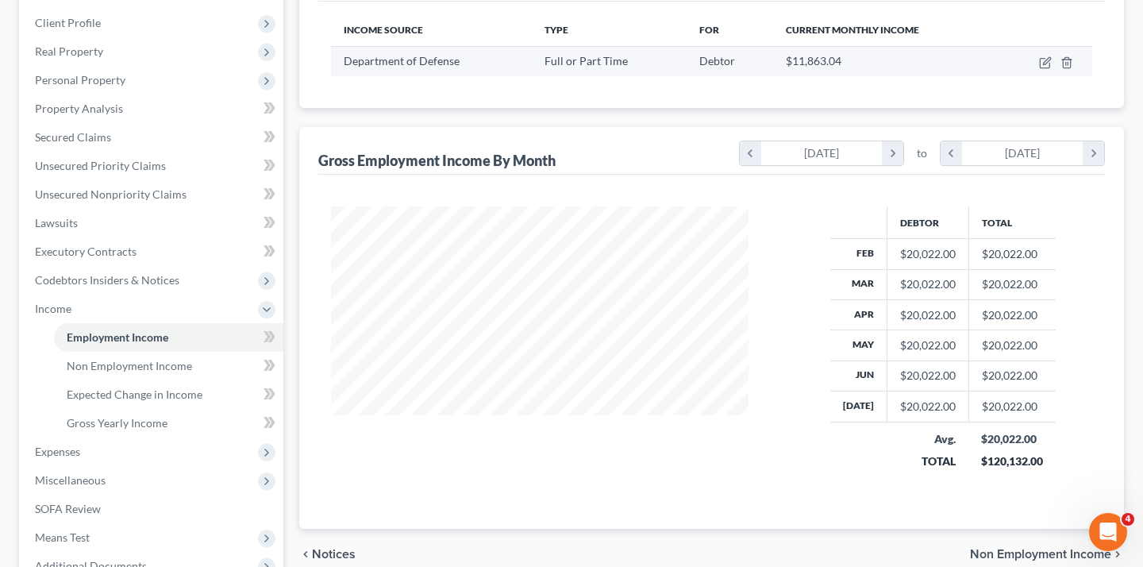
scroll to position [133, 0]
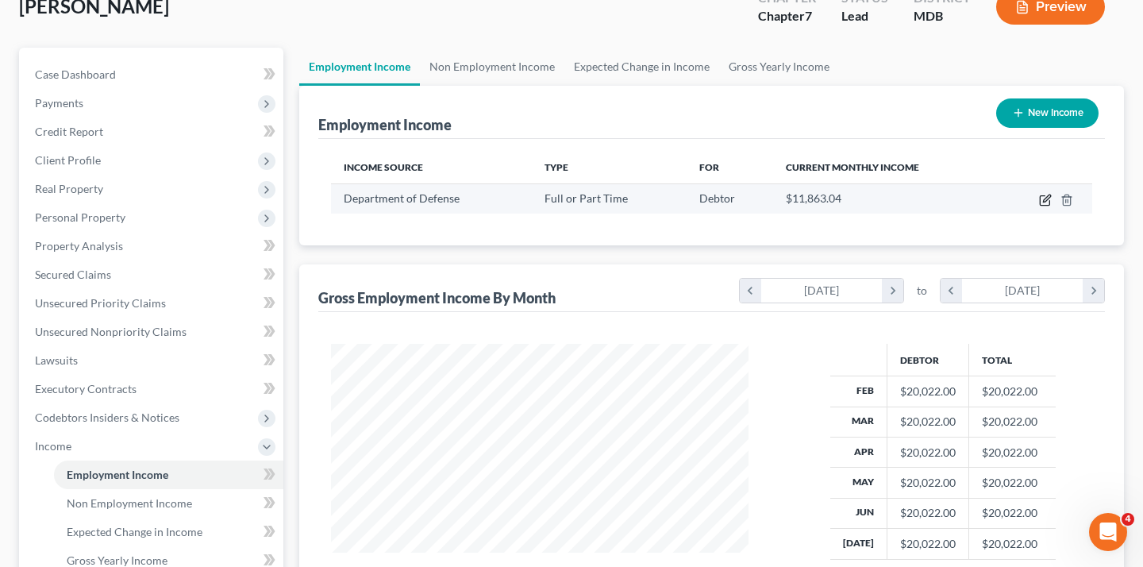
click at [1039, 206] on icon "button" at bounding box center [1045, 200] width 13 height 13
select select "0"
select select "21"
select select "2"
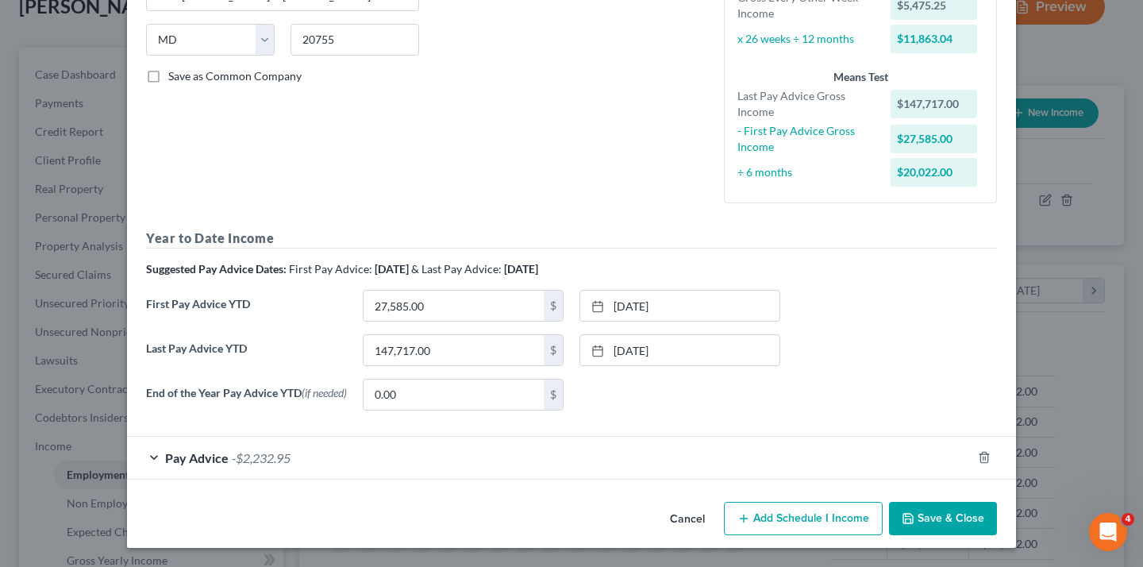
scroll to position [521, 0]
click at [474, 437] on div "Pay Advice -$2,232.95" at bounding box center [549, 458] width 844 height 42
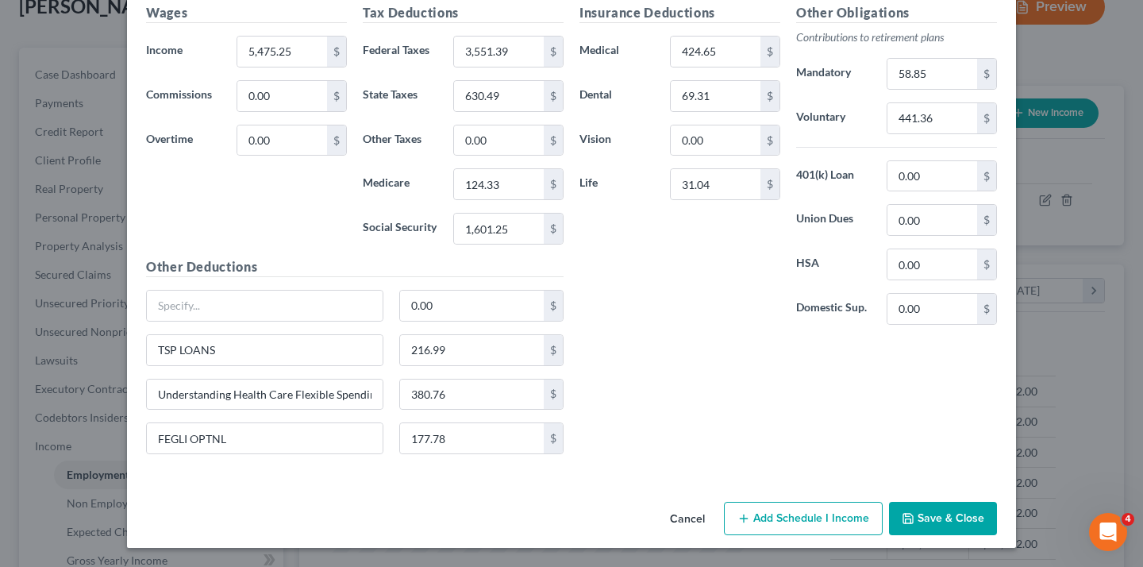
scroll to position [898, 0]
click at [977, 133] on input "441.36" at bounding box center [932, 118] width 90 height 30
click at [977, 89] on input "58.85" at bounding box center [932, 74] width 90 height 30
click at [977, 191] on input "0.00" at bounding box center [932, 176] width 90 height 30
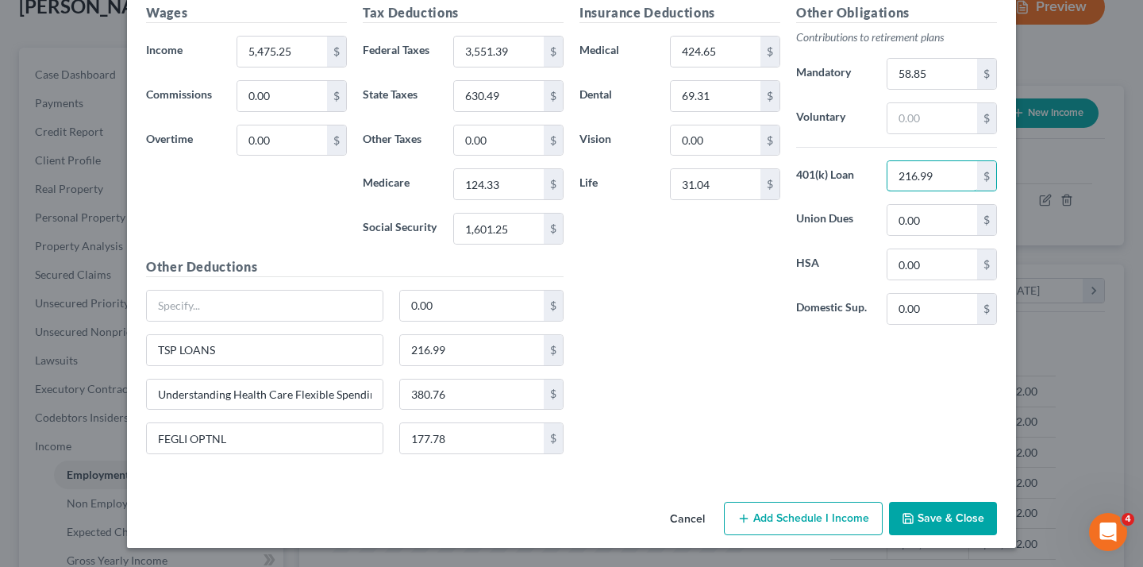
type input "216.99"
drag, startPoint x: 920, startPoint y: 210, endPoint x: 861, endPoint y: 210, distance: 58.7
click at [861, 192] on label "401(k) Loan" at bounding box center [833, 176] width 90 height 32
click at [445, 365] on input "216.99" at bounding box center [472, 350] width 144 height 30
click at [225, 365] on input "TSP LOANS" at bounding box center [265, 350] width 236 height 30
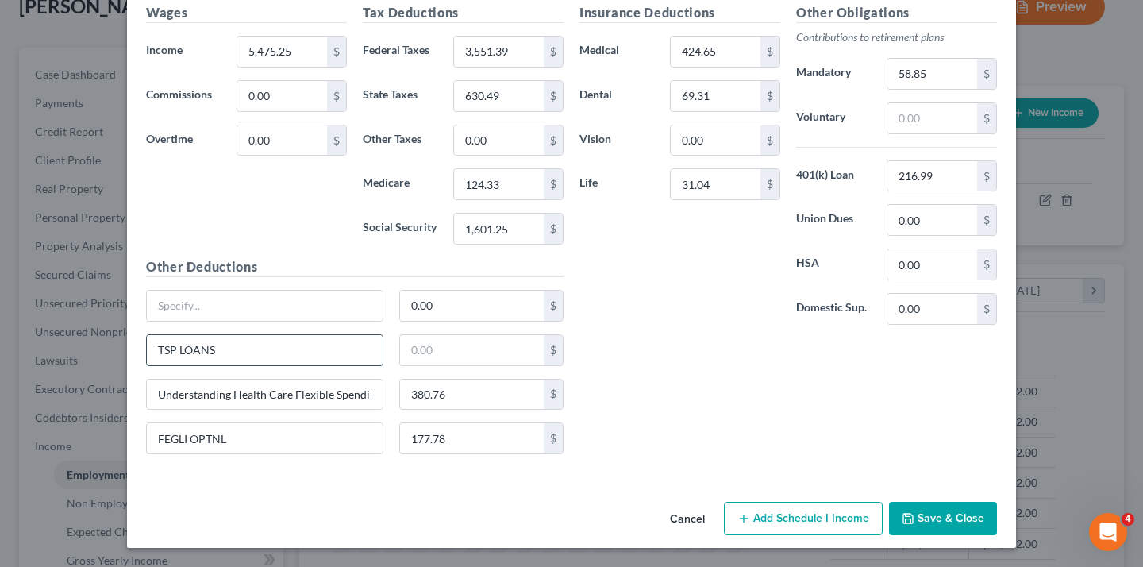
click at [225, 365] on input "TSP LOANS" at bounding box center [265, 350] width 236 height 30
click at [399, 290] on div "0.00 $" at bounding box center [481, 306] width 165 height 32
click at [257, 379] on input "Understanding Health Care Flexible Spending Accounts" at bounding box center [265, 394] width 236 height 30
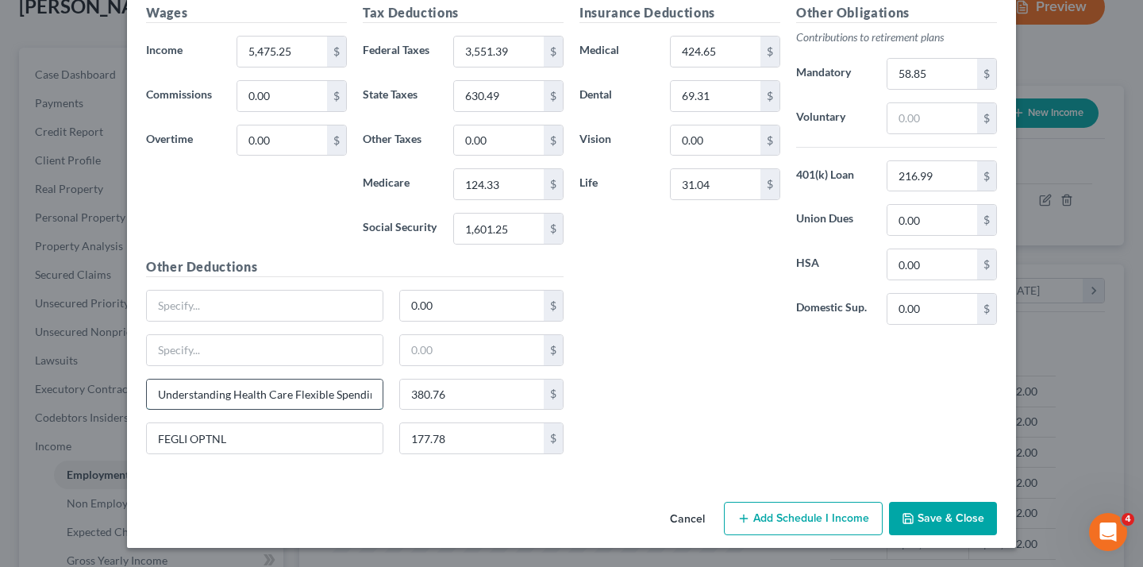
click at [257, 379] on input "Understanding Health Care Flexible Spending Accounts" at bounding box center [265, 394] width 236 height 30
click at [218, 379] on input "Understanding Health Care Flexible Spending Accounts" at bounding box center [265, 394] width 236 height 30
drag, startPoint x: 229, startPoint y: 379, endPoint x: 376, endPoint y: 384, distance: 146.9
click at [376, 384] on div "Understanding Health Care Flexible Spending Accounts 380.76 $" at bounding box center [354, 401] width 433 height 44
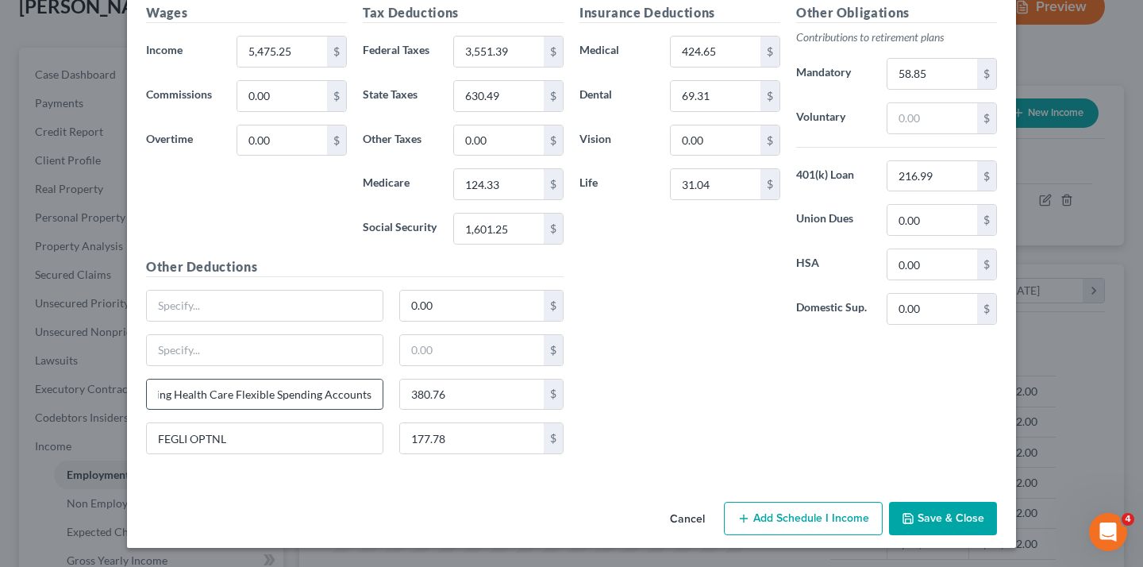
click at [293, 379] on input "Understanding Health Care Flexible Spending Accounts" at bounding box center [265, 394] width 236 height 30
click at [862, 248] on label "HSA" at bounding box center [833, 264] width 90 height 32
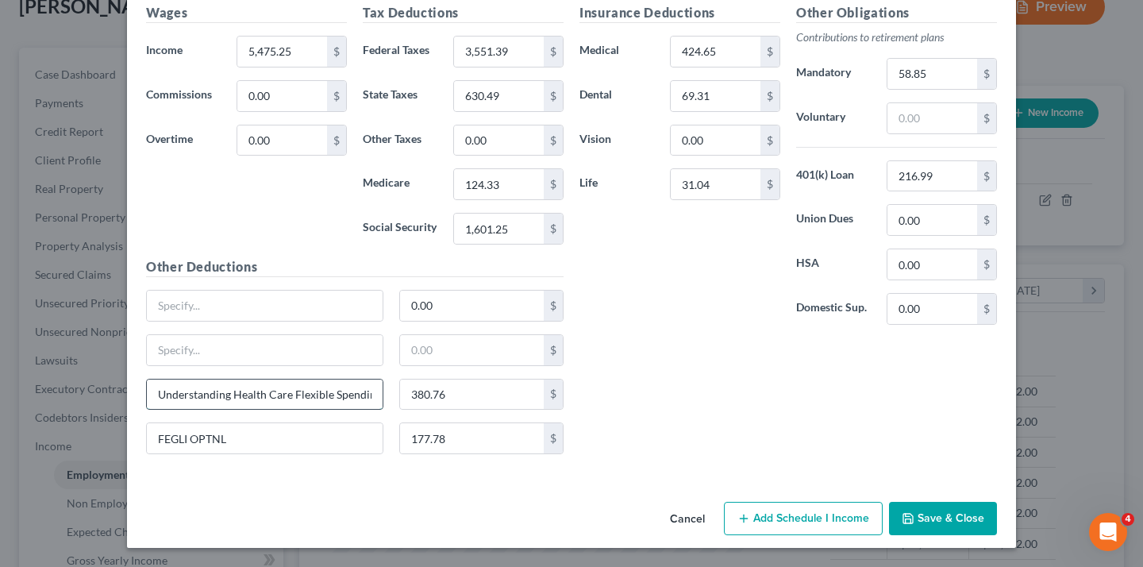
click at [254, 381] on input "Understanding Health Care Flexible Spending Accounts" at bounding box center [265, 394] width 236 height 30
click at [425, 379] on input "380.76" at bounding box center [472, 394] width 144 height 30
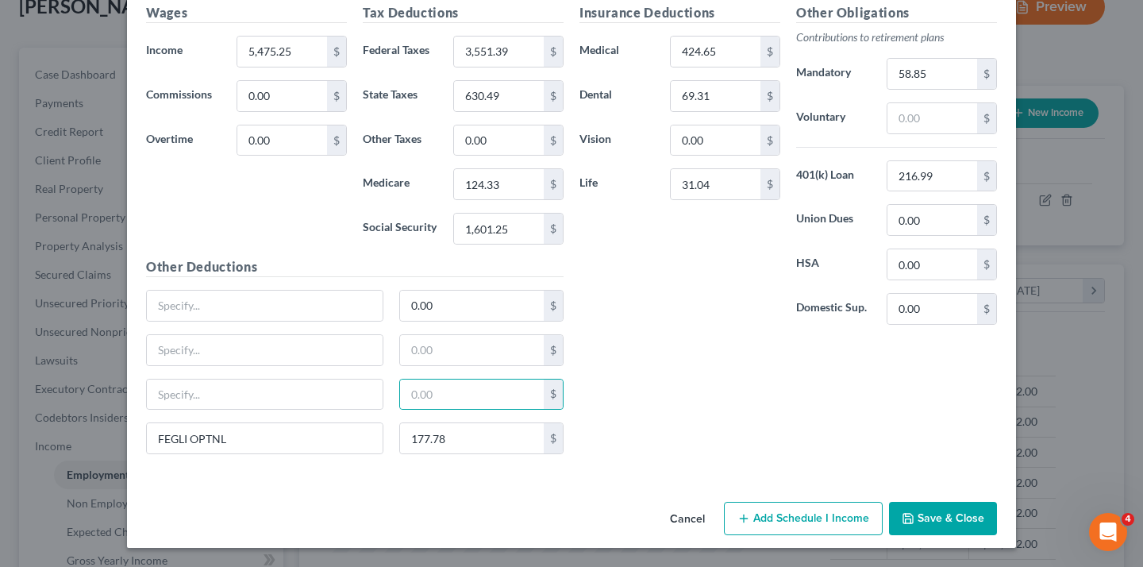
click at [687, 282] on div "Insurance Deductions Medical 424.65 $ Dental 69.31 $ Vision 0.00 $ Life 31.04 $" at bounding box center [679, 170] width 217 height 334
click at [997, 502] on button "Save & Close" at bounding box center [943, 518] width 108 height 33
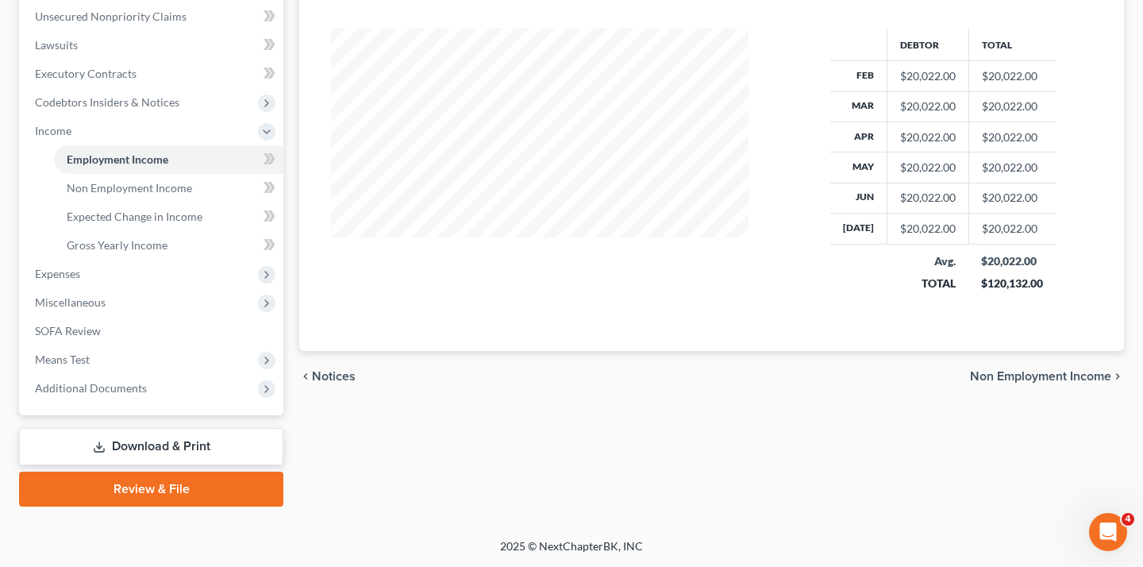
scroll to position [460, 0]
click at [156, 252] on span "Gross Yearly Income" at bounding box center [117, 244] width 101 height 13
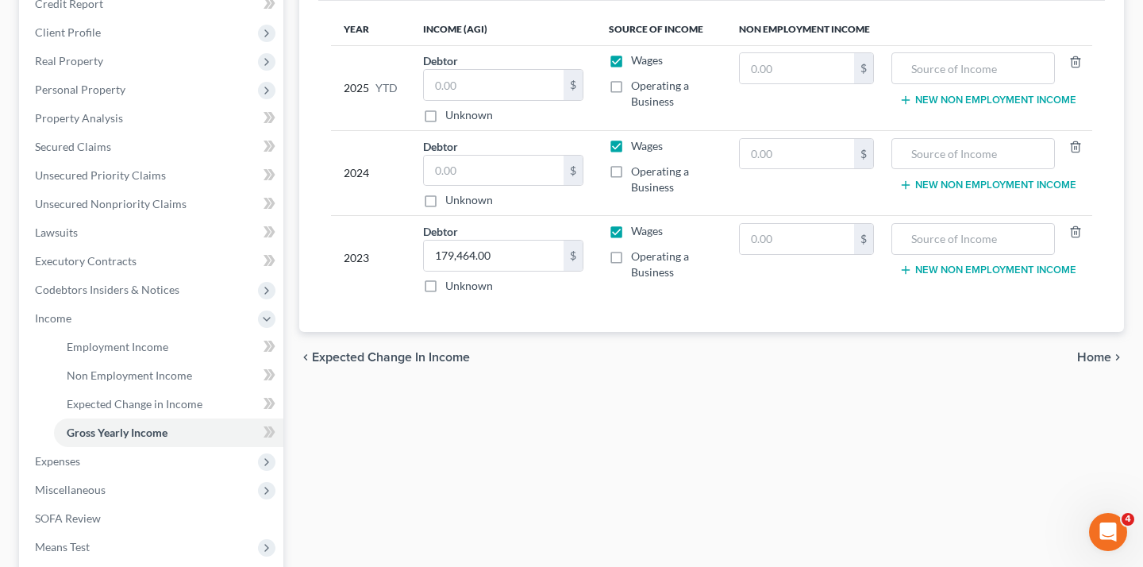
scroll to position [265, 0]
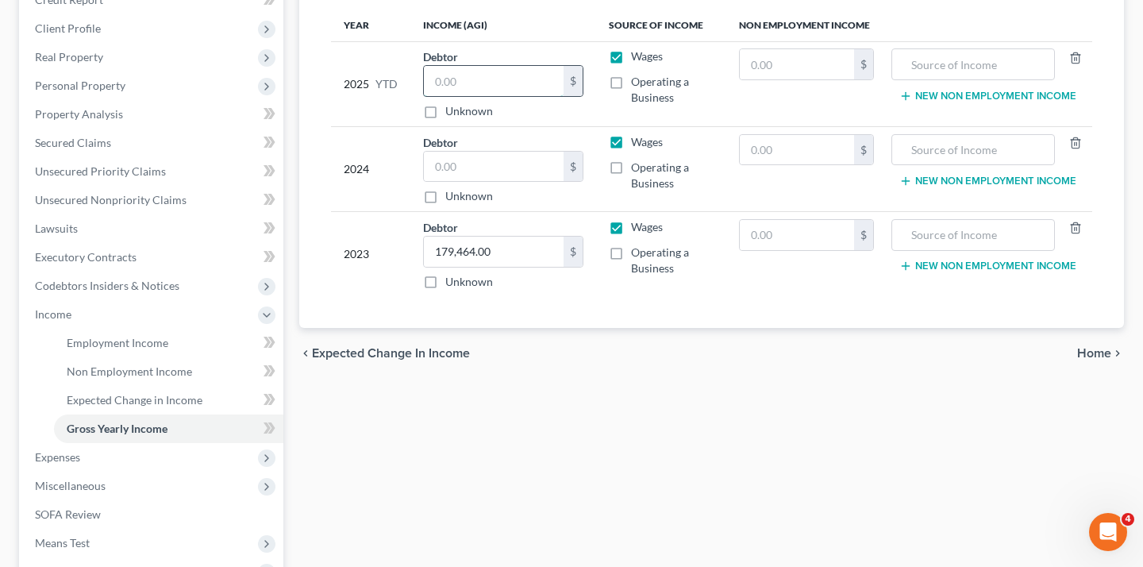
click at [484, 96] on input "text" at bounding box center [494, 81] width 140 height 30
paste input "27585.00"
click at [488, 96] on input "27,585.00" at bounding box center [494, 81] width 140 height 30
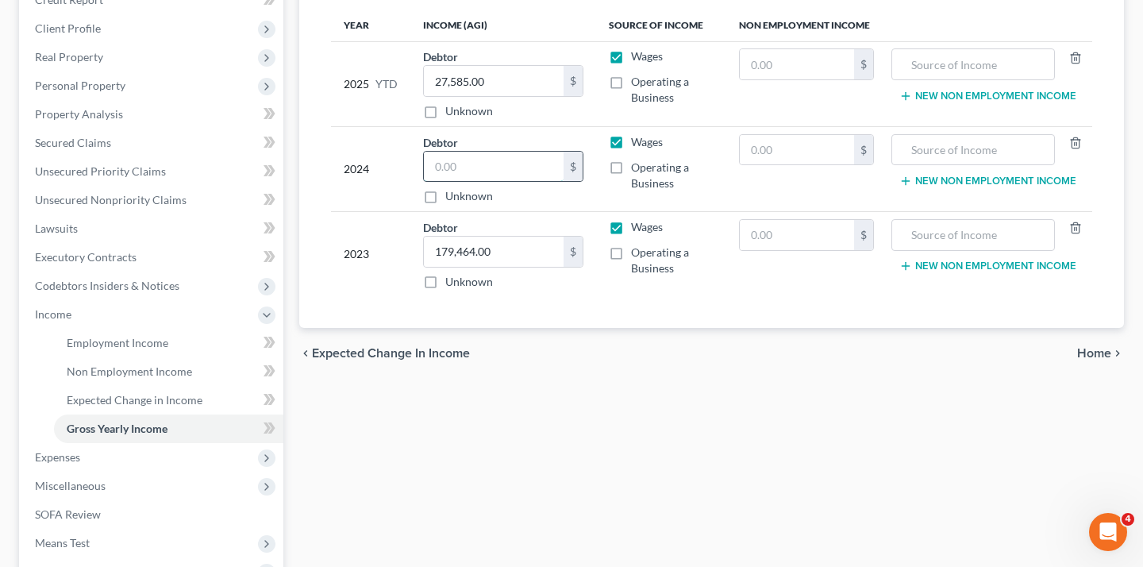
click at [498, 182] on input "text" at bounding box center [494, 167] width 140 height 30
click at [488, 96] on input "27,585.00" at bounding box center [494, 81] width 140 height 30
paste input "147717"
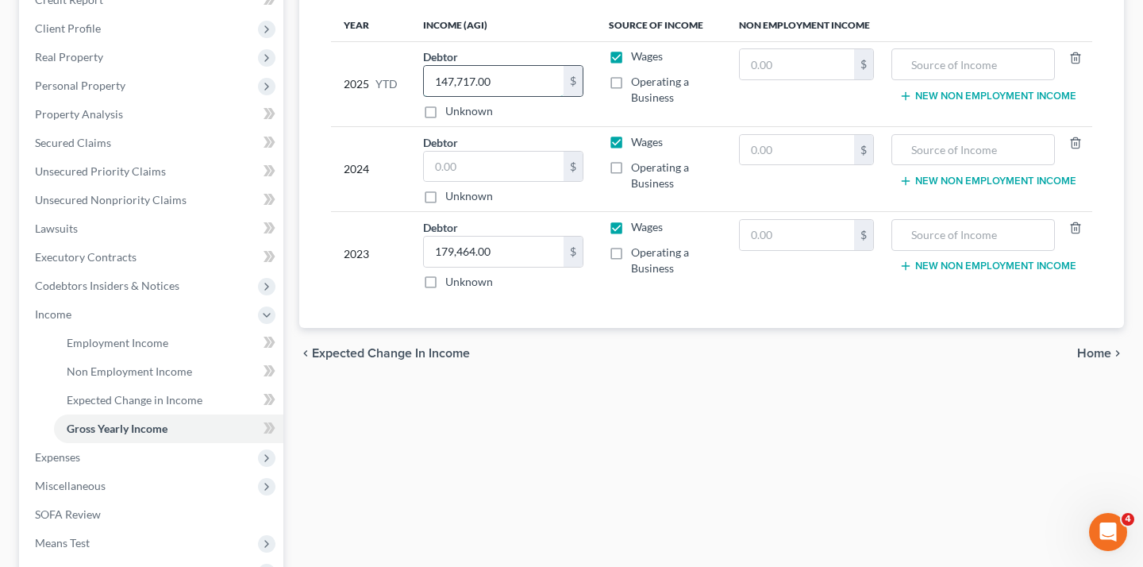
scroll to position [0, 16]
type input "147,717.00"
click at [398, 205] on div "2024" at bounding box center [371, 169] width 54 height 71
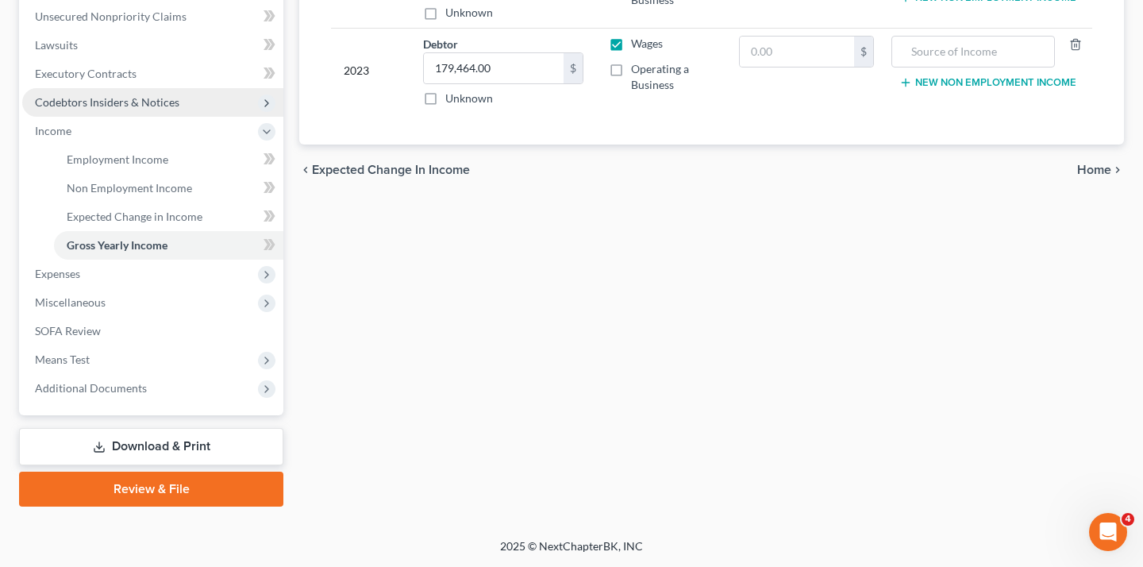
scroll to position [568, 0]
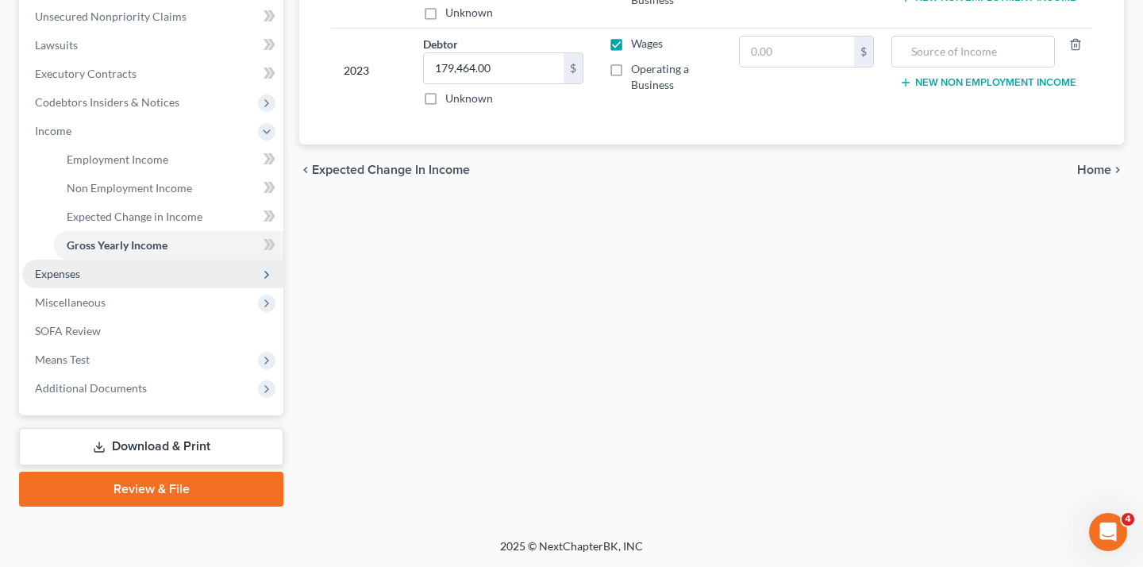
click at [137, 288] on span "Expenses" at bounding box center [152, 274] width 261 height 29
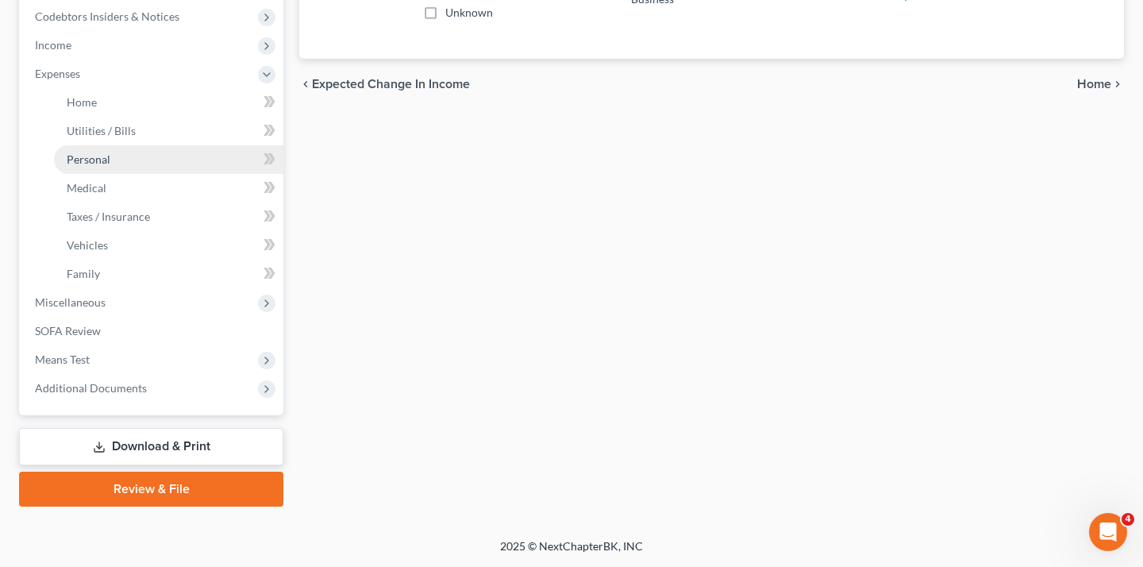
click at [133, 174] on link "Personal" at bounding box center [168, 159] width 229 height 29
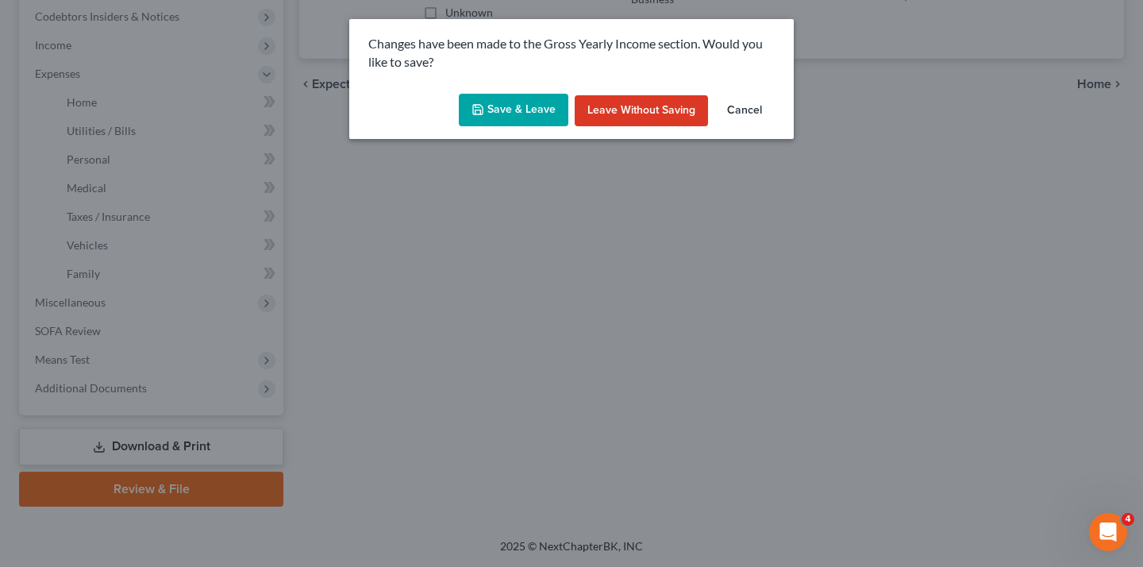
click at [533, 127] on button "Save & Leave" at bounding box center [514, 110] width 110 height 33
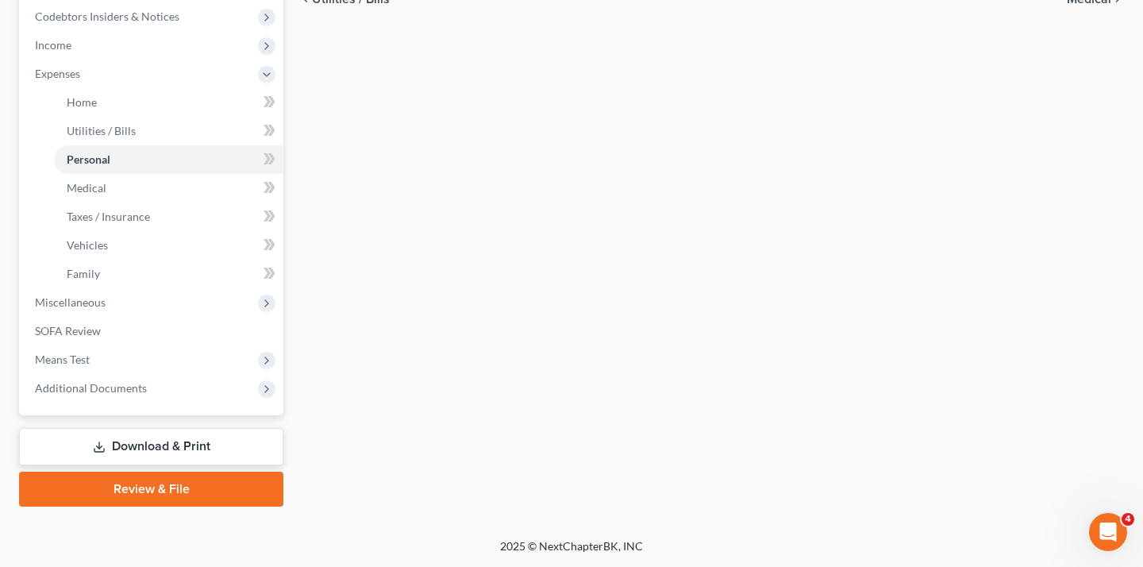
type input "1,800.00"
type input "100.00"
type input "200.00"
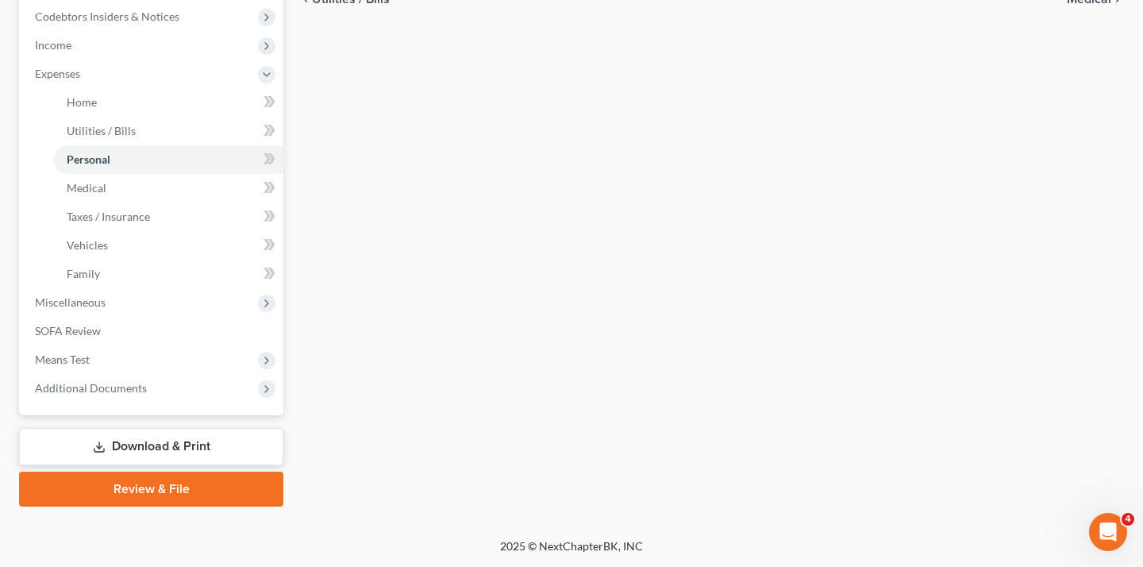
type input "200.00"
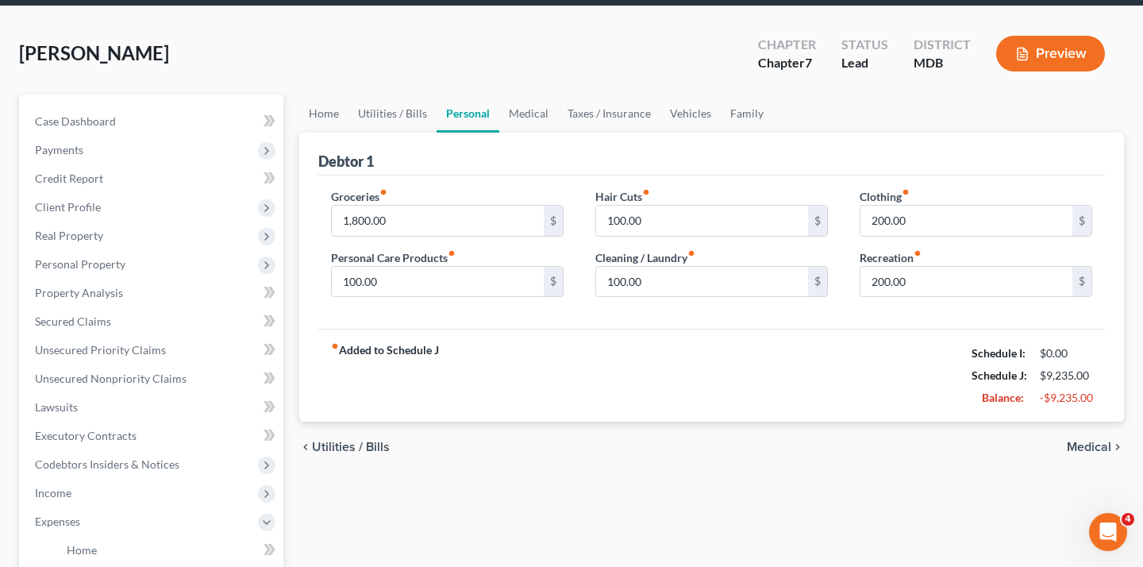
scroll to position [87, 0]
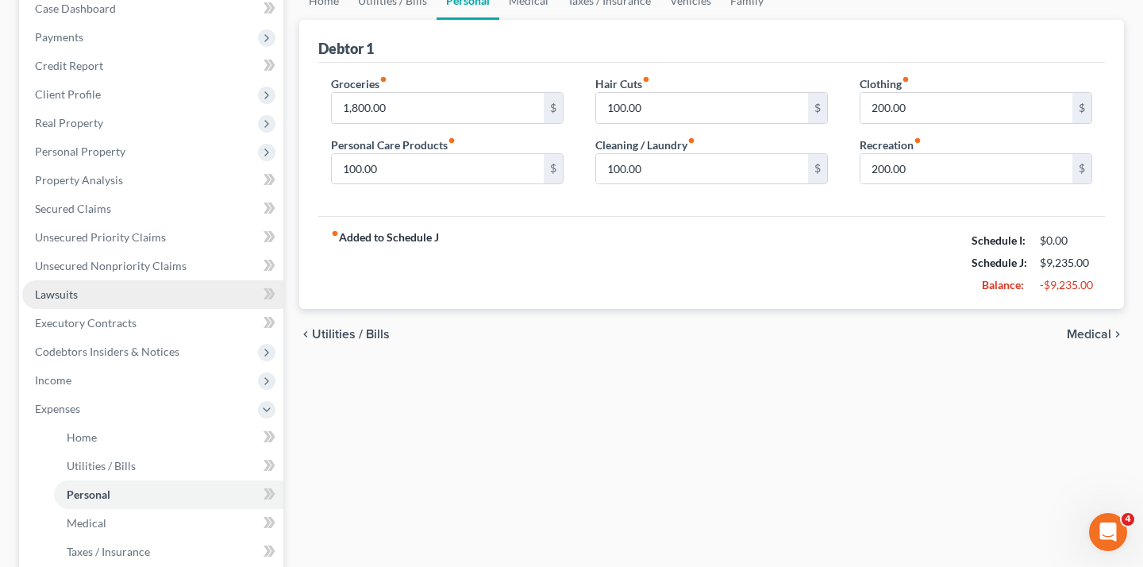
click at [120, 309] on link "Lawsuits" at bounding box center [152, 294] width 261 height 29
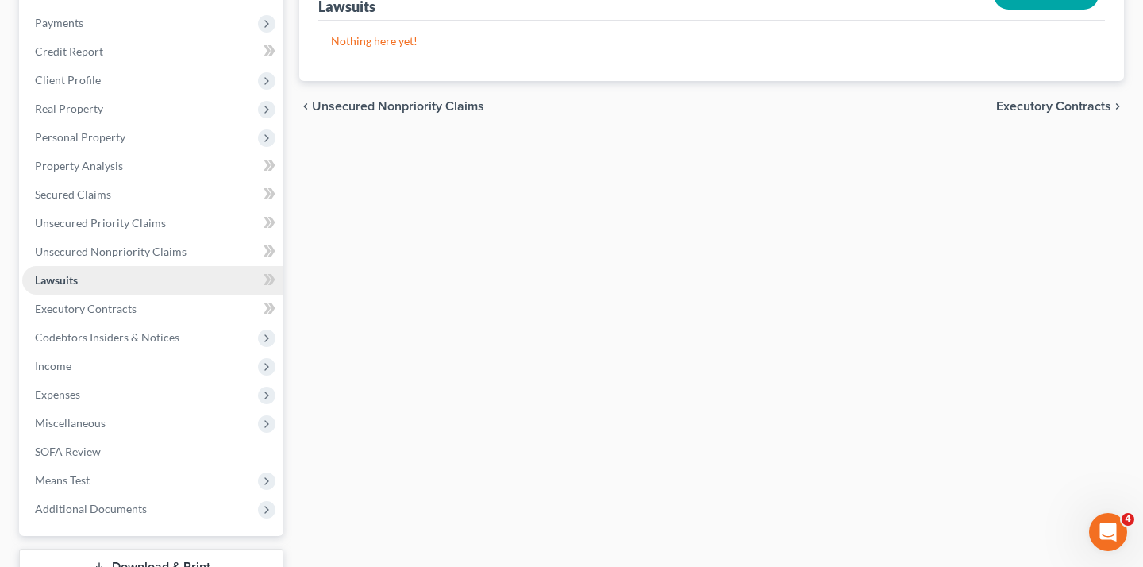
scroll to position [314, 0]
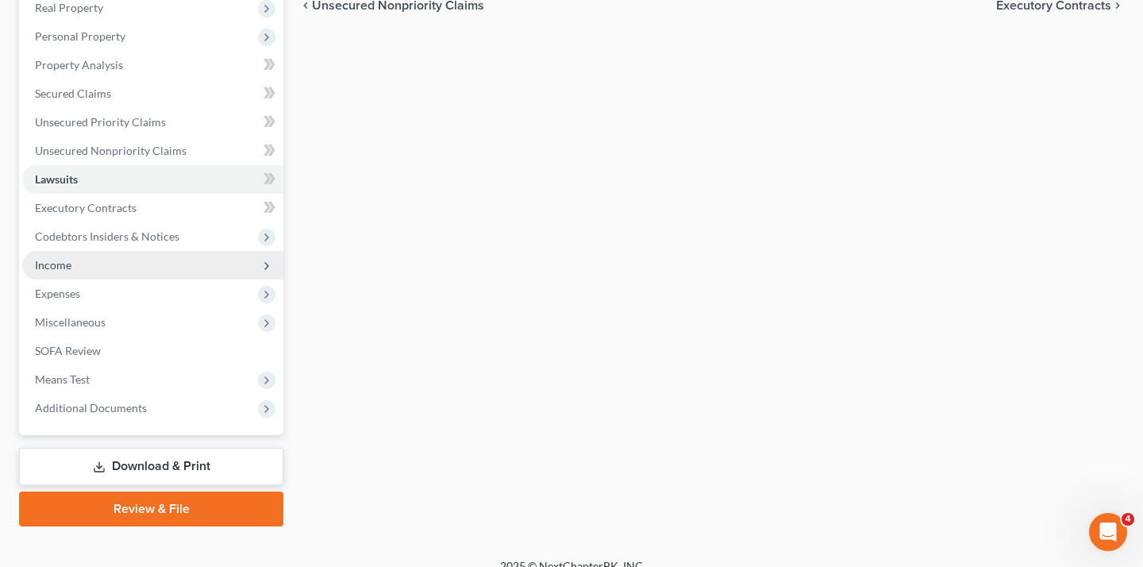
click at [94, 279] on span "Income" at bounding box center [152, 265] width 261 height 29
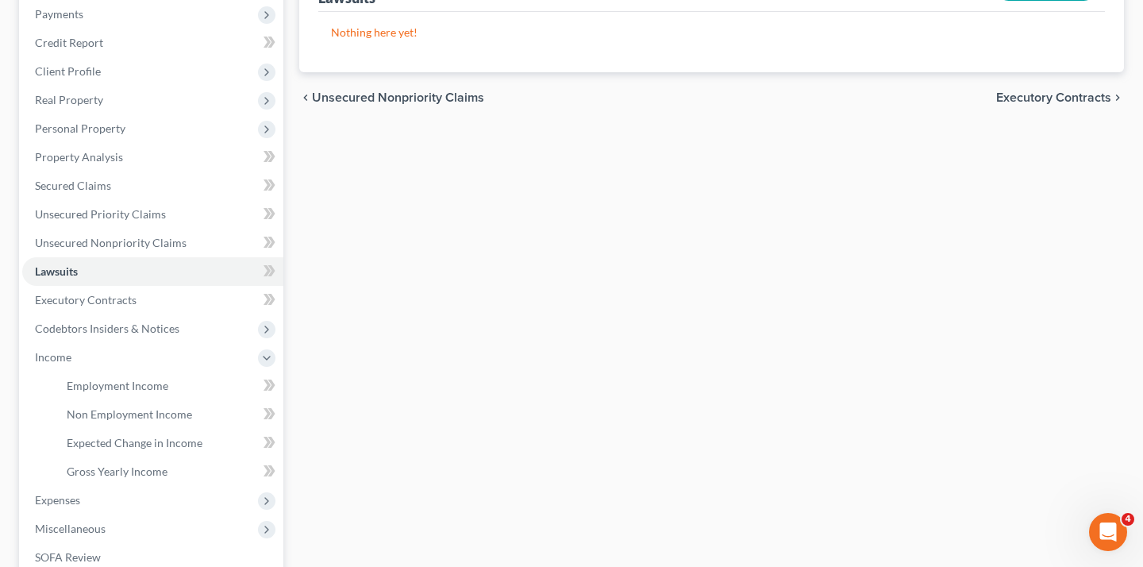
scroll to position [206, 0]
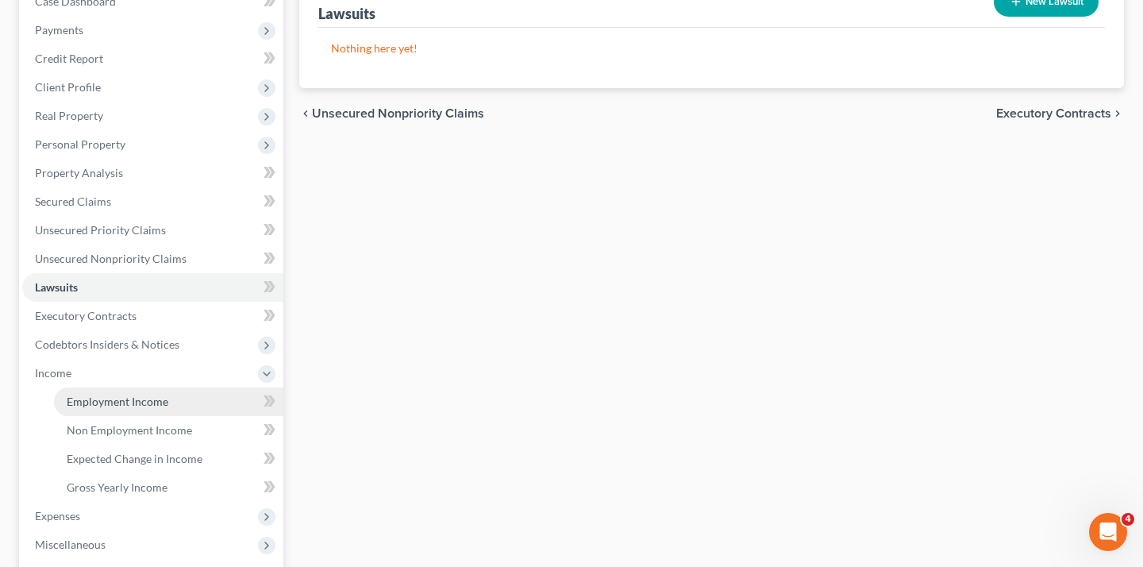
click at [144, 408] on span "Employment Income" at bounding box center [118, 400] width 102 height 13
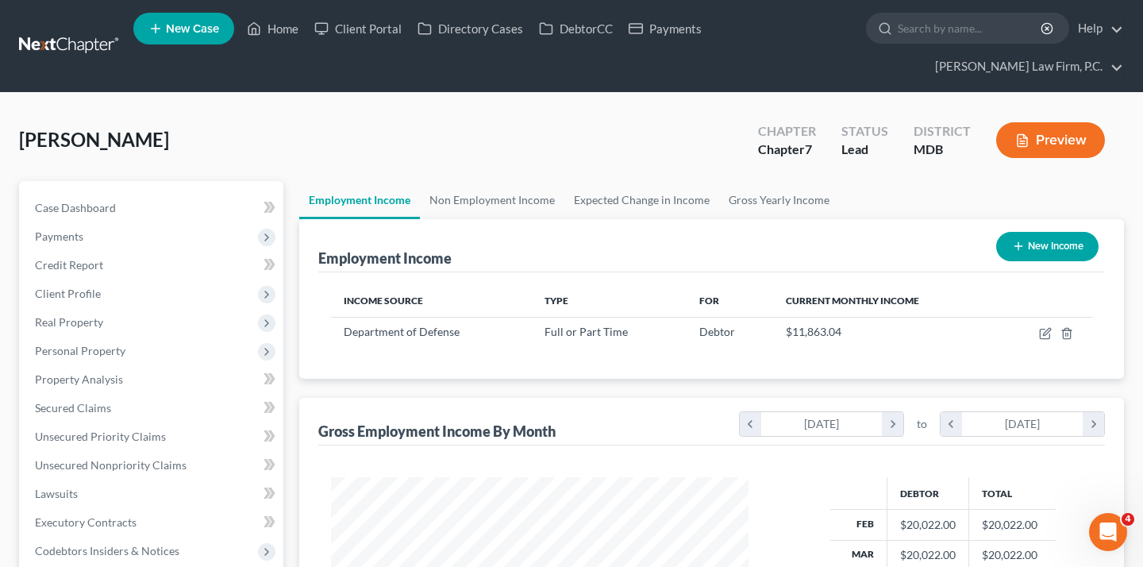
scroll to position [354, 448]
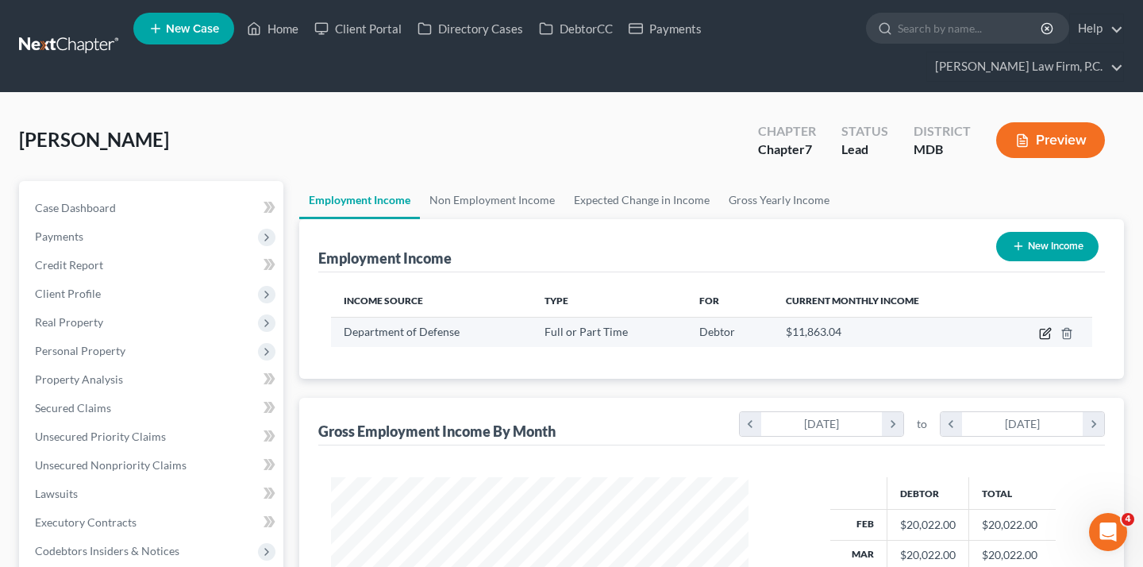
click at [1043, 335] on icon "button" at bounding box center [1046, 331] width 7 height 7
select select "0"
select select "21"
select select "2"
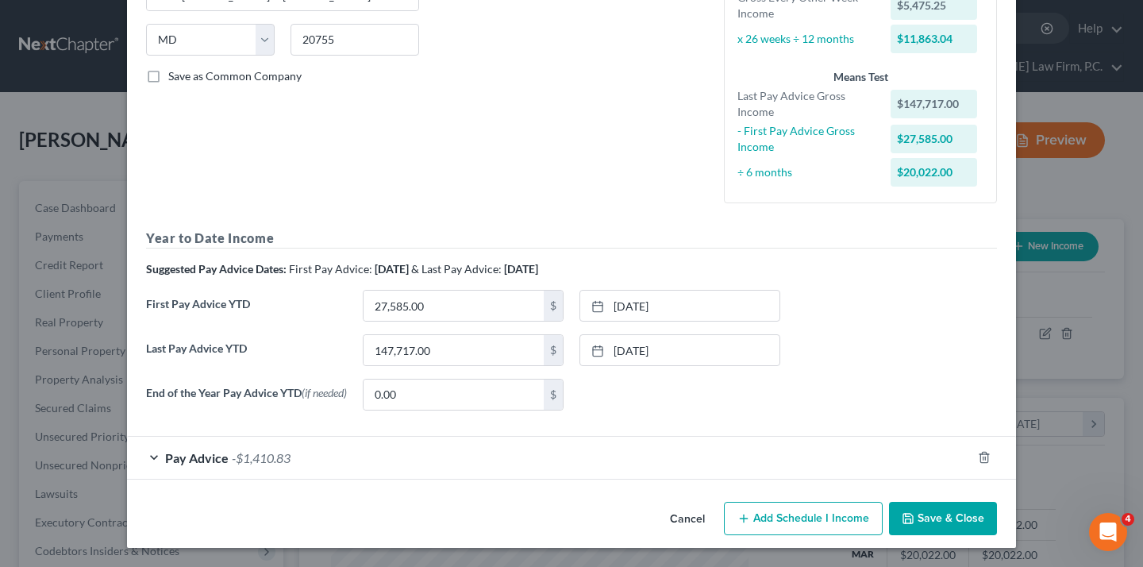
scroll to position [521, 0]
click at [321, 452] on div "Pay Advice -$1,410.83" at bounding box center [549, 458] width 844 height 42
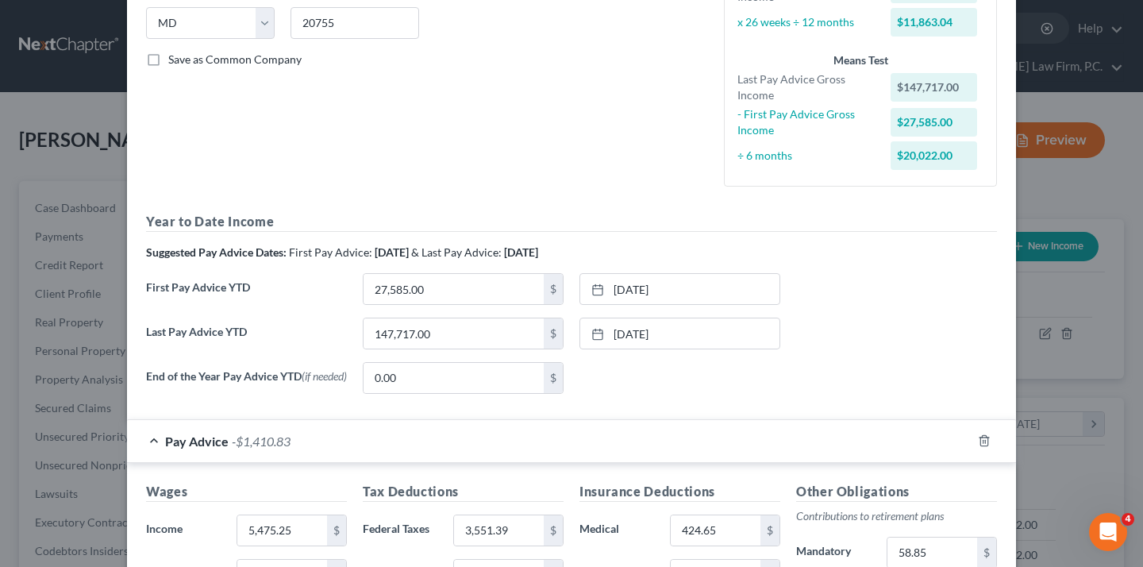
scroll to position [0, 0]
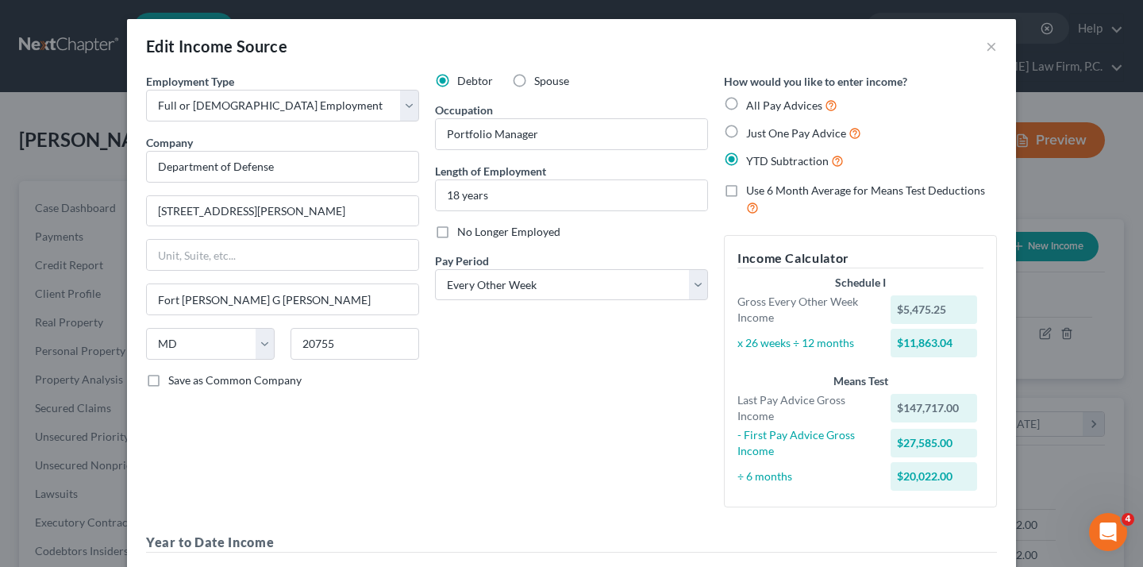
click at [809, 140] on span "Just One Pay Advice" at bounding box center [796, 132] width 100 height 13
click at [763, 134] on input "Just One Pay Advice" at bounding box center [757, 129] width 10 height 10
radio input "true"
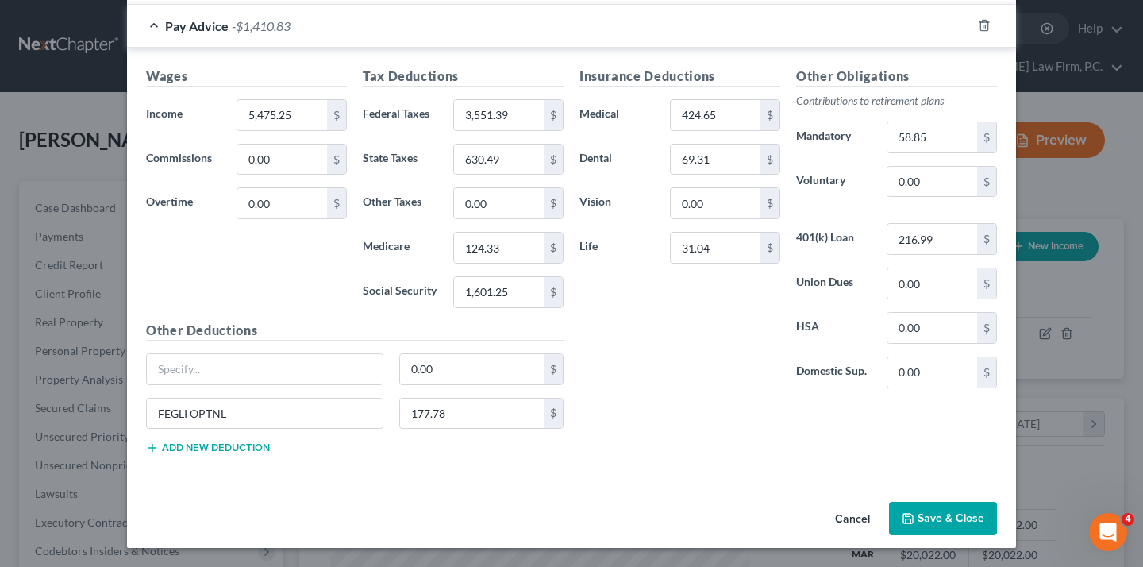
scroll to position [745, 0]
click at [997, 502] on button "Save & Close" at bounding box center [943, 518] width 108 height 33
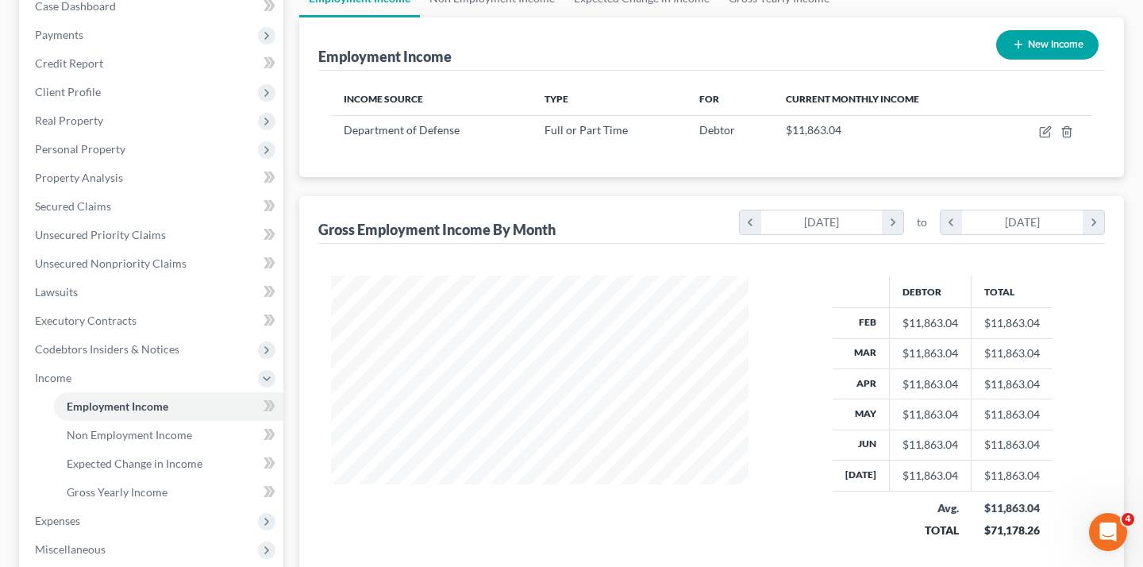
scroll to position [374, 0]
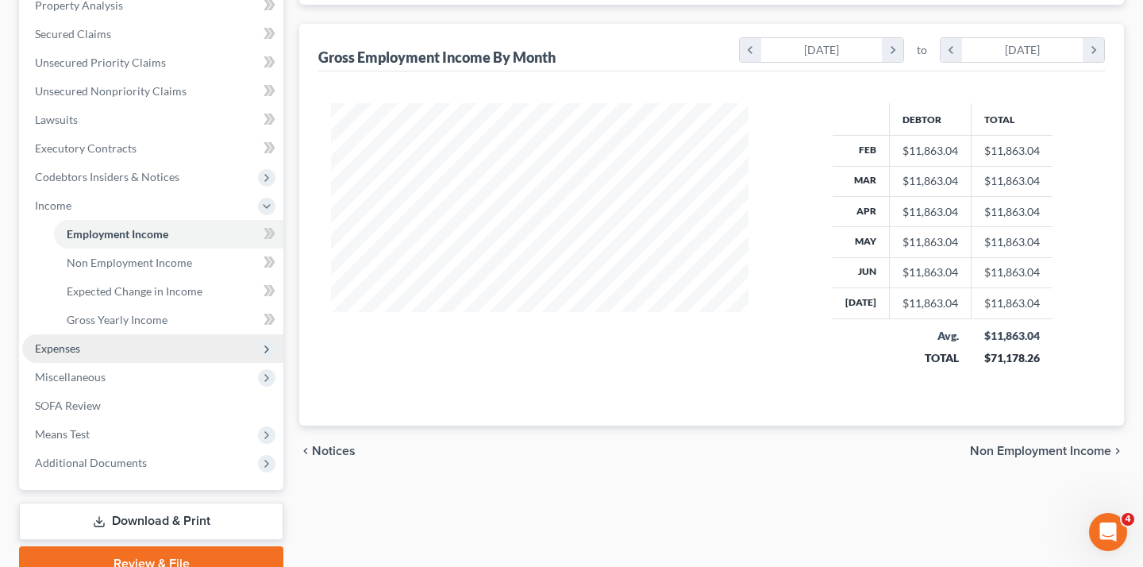
click at [118, 363] on span "Expenses" at bounding box center [152, 348] width 261 height 29
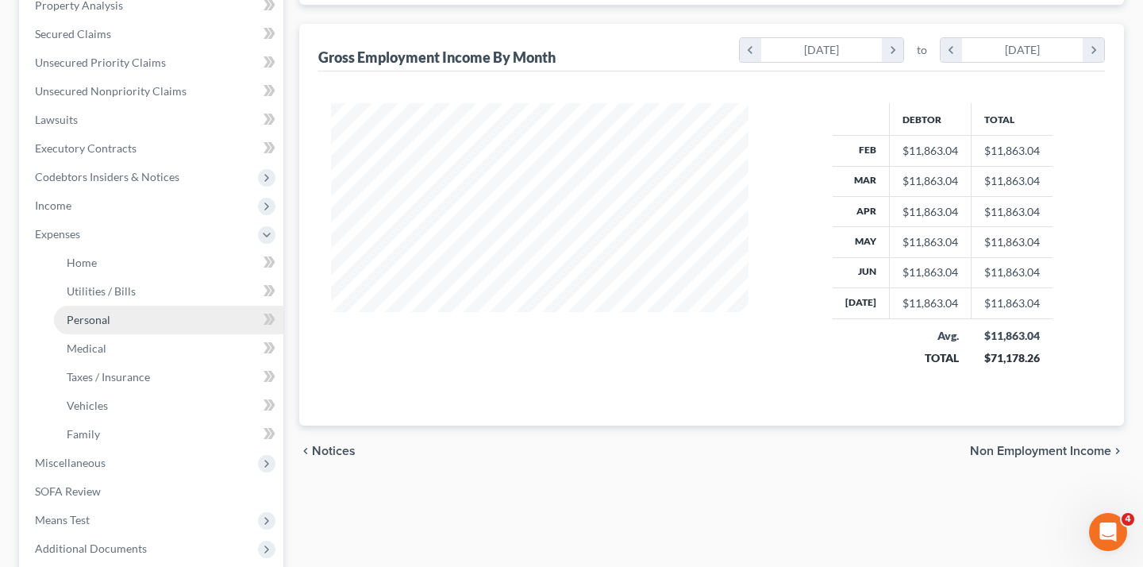
click at [146, 334] on link "Personal" at bounding box center [168, 320] width 229 height 29
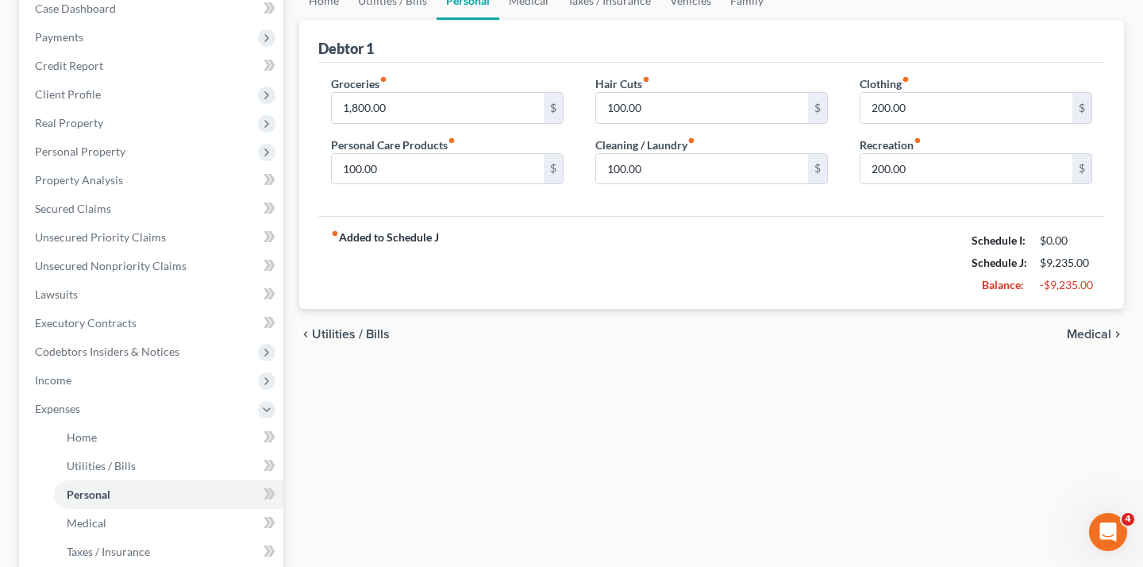
scroll to position [236, 0]
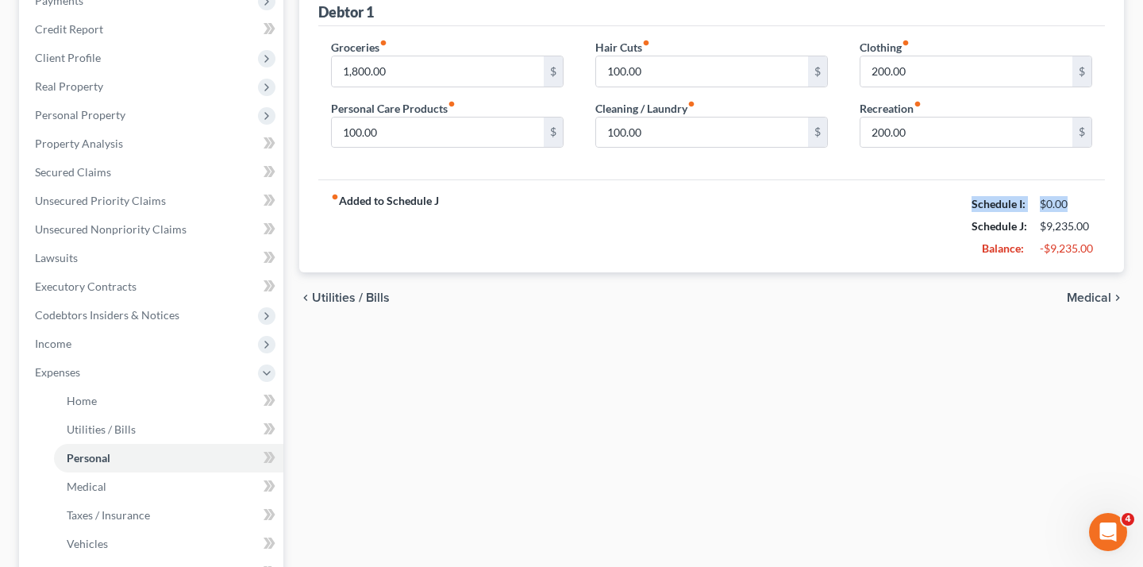
drag, startPoint x: 1049, startPoint y: 300, endPoint x: 925, endPoint y: 300, distance: 124.6
click at [964, 215] on div "Schedule I: $0.00" at bounding box center [1032, 204] width 137 height 22
click at [964, 212] on div "Schedule I:" at bounding box center [998, 204] width 68 height 16
drag, startPoint x: 925, startPoint y: 300, endPoint x: 1065, endPoint y: 298, distance: 140.5
click at [1065, 215] on div "Schedule I: $0.00" at bounding box center [1032, 204] width 137 height 22
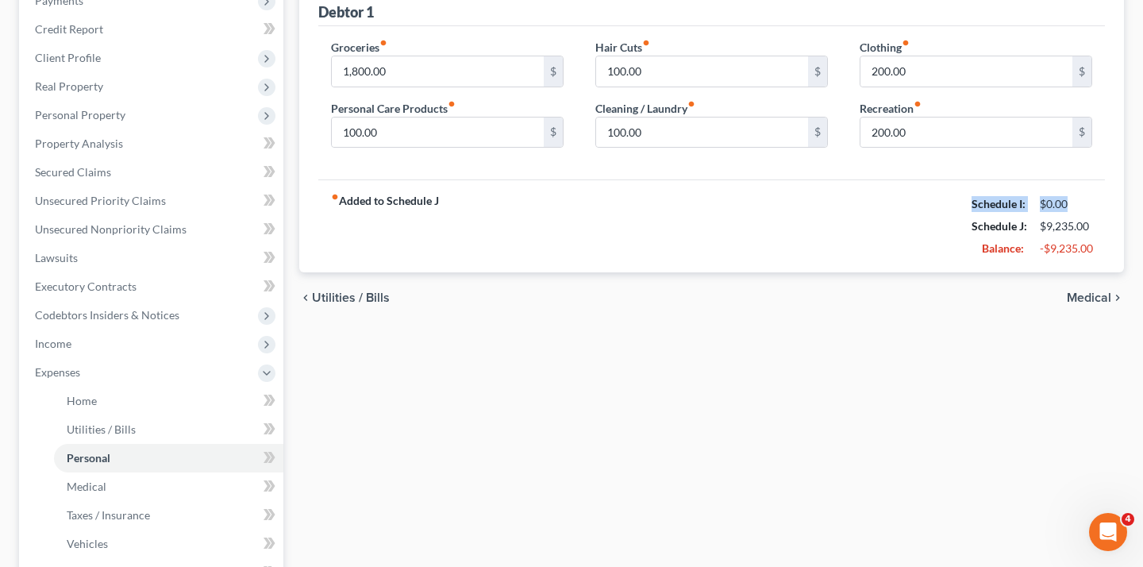
click at [1065, 212] on div "$0.00" at bounding box center [1066, 204] width 52 height 16
drag, startPoint x: 1065, startPoint y: 298, endPoint x: 910, endPoint y: 298, distance: 155.6
click at [910, 272] on div "fiber_manual_record Added to Schedule J Schedule I: $0.00 Schedule J: $9,235.00…" at bounding box center [711, 225] width 787 height 93
click at [125, 358] on span "Income" at bounding box center [152, 343] width 261 height 29
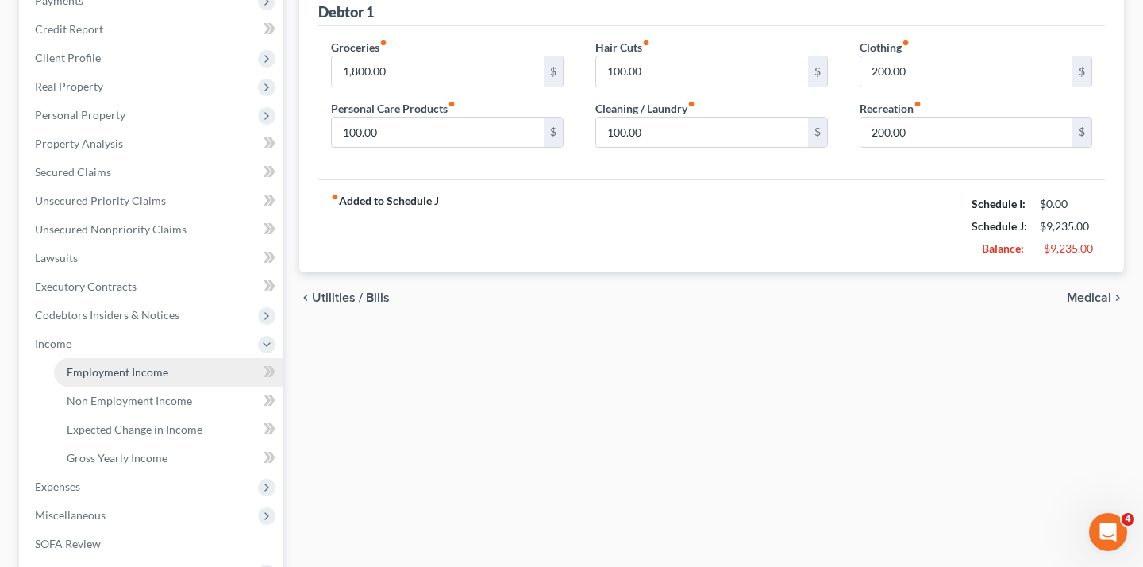
click at [125, 379] on span "Employment Income" at bounding box center [118, 371] width 102 height 13
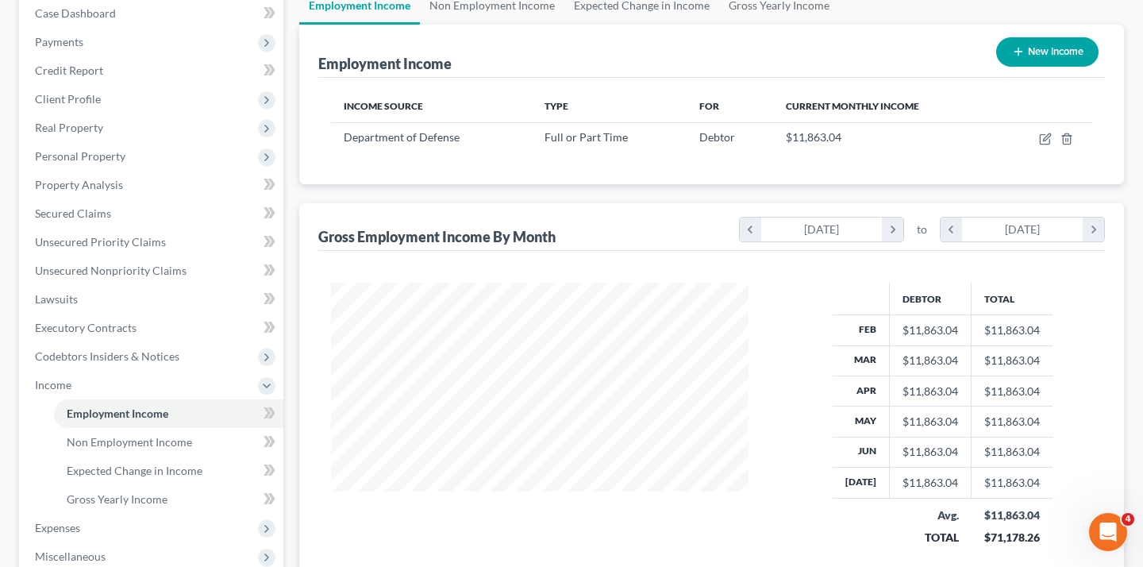
scroll to position [9, 0]
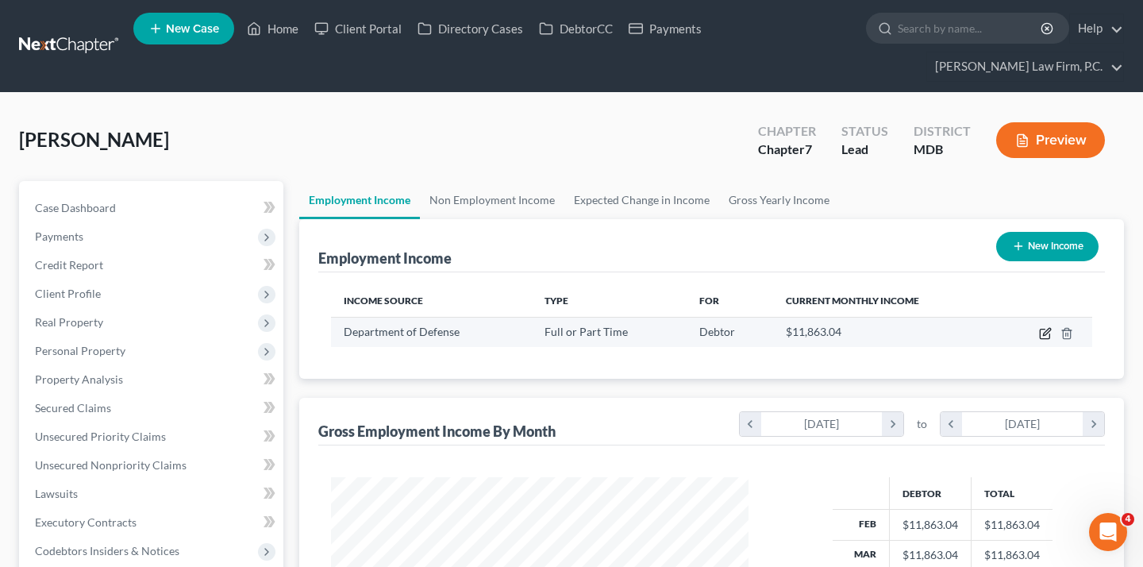
click at [1039, 340] on icon "button" at bounding box center [1045, 333] width 13 height 13
select select "0"
select select "21"
select select "2"
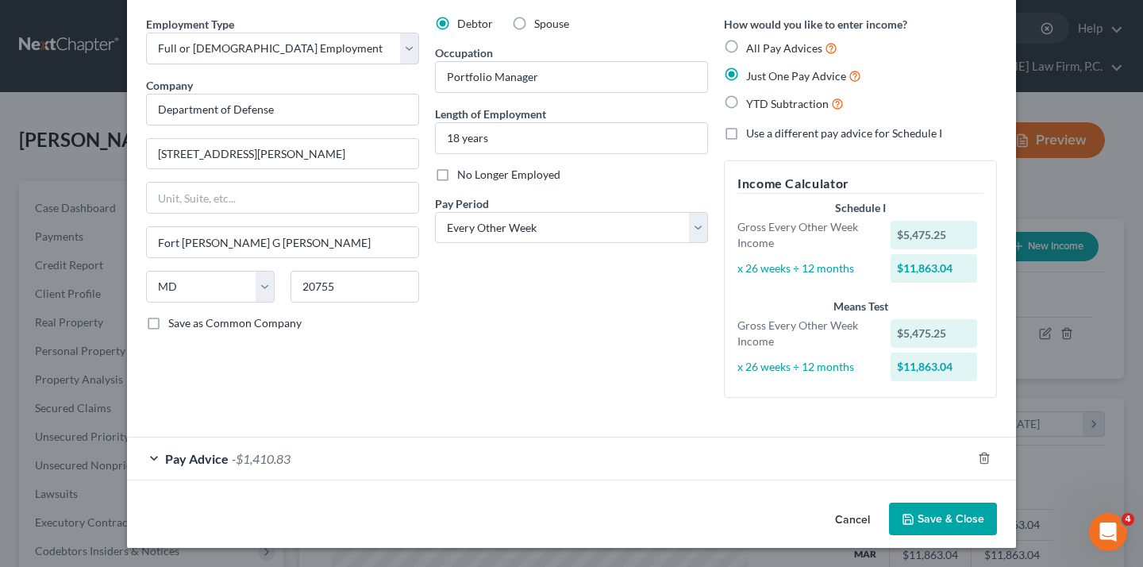
click at [419, 444] on div "Pay Advice -$1,410.83" at bounding box center [549, 458] width 844 height 42
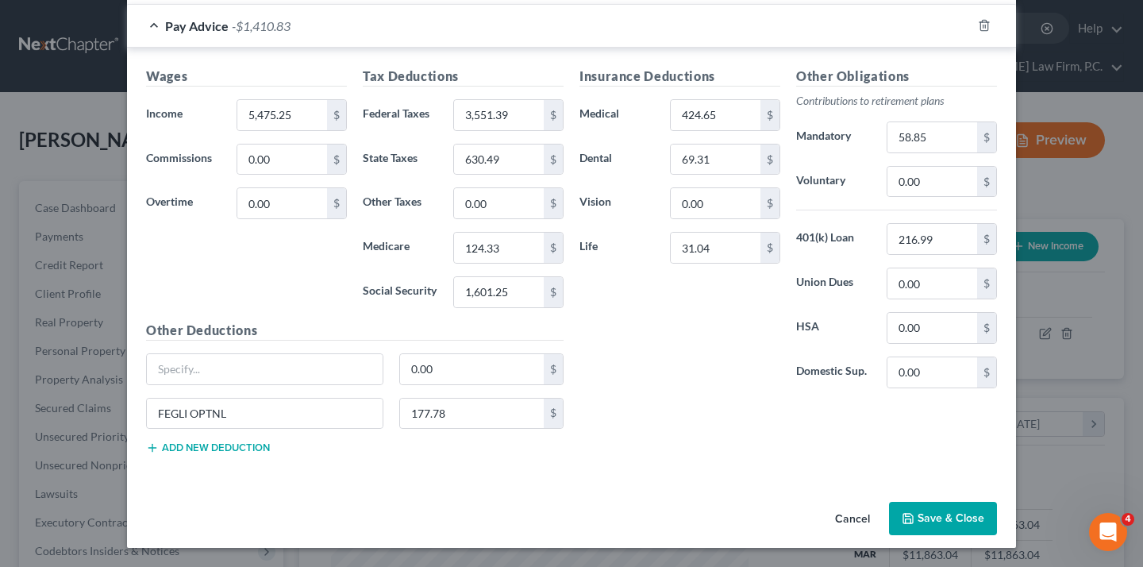
click at [997, 502] on button "Save & Close" at bounding box center [943, 518] width 108 height 33
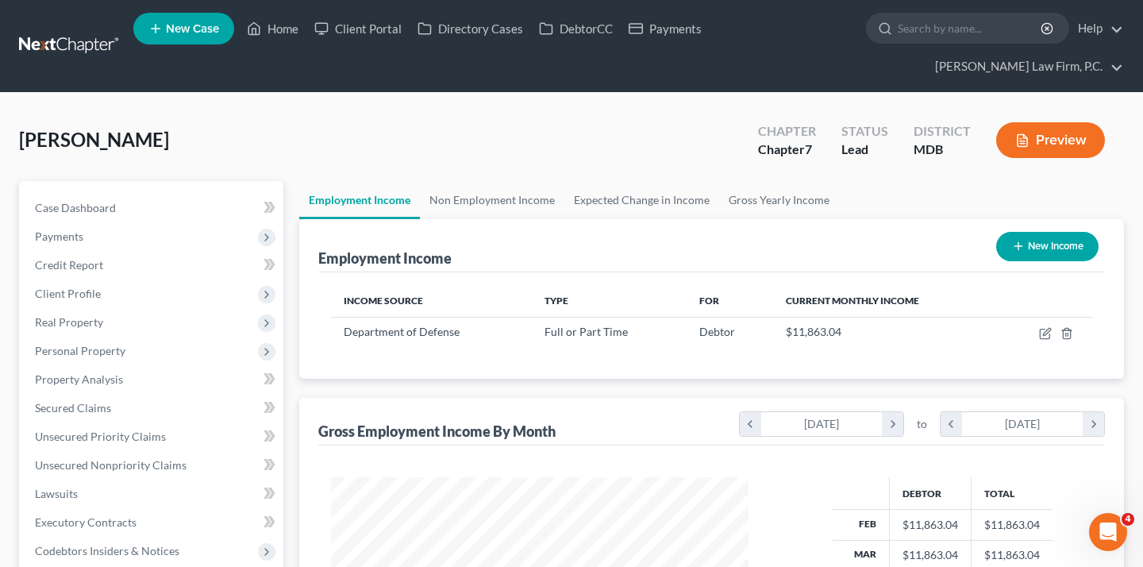
click at [1102, 540] on div "Open Intercom Messenger" at bounding box center [1108, 532] width 52 height 52
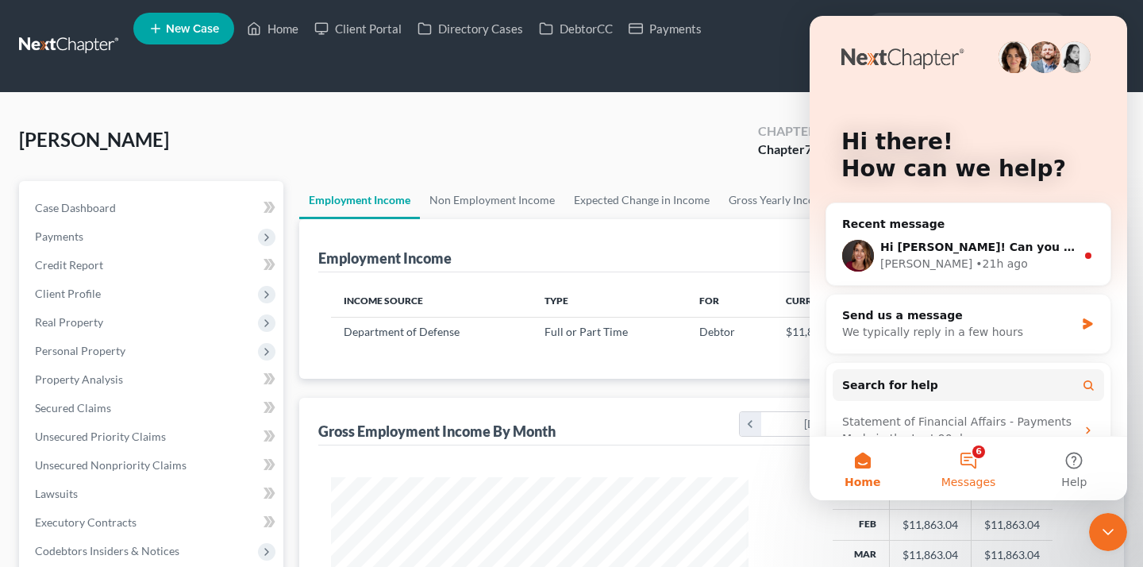
click at [978, 467] on button "6 Messages" at bounding box center [968, 468] width 106 height 63
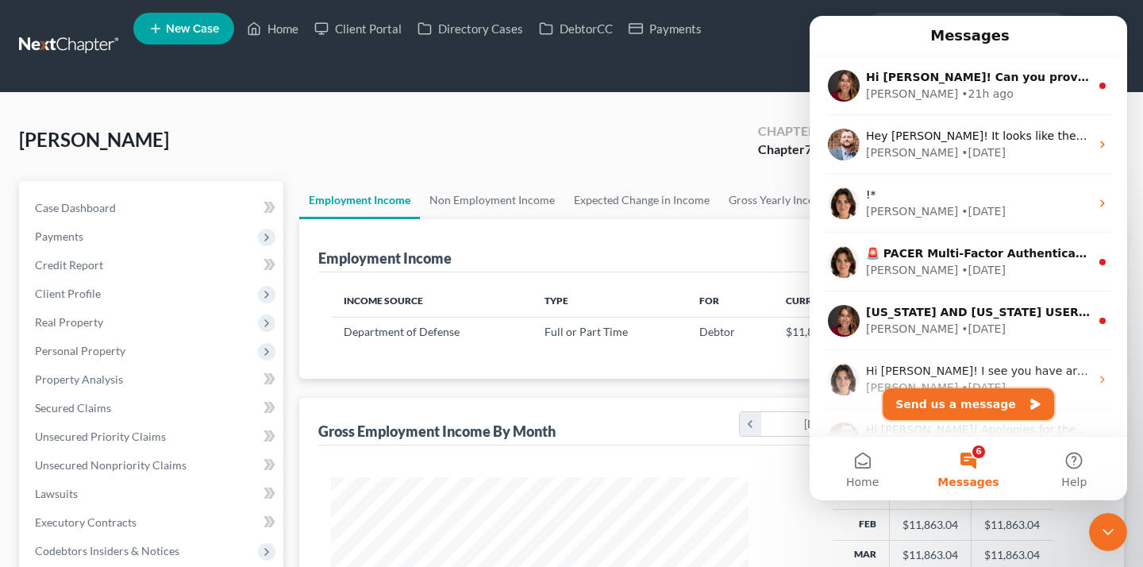
click at [969, 406] on button "Send us a message" at bounding box center [968, 404] width 171 height 32
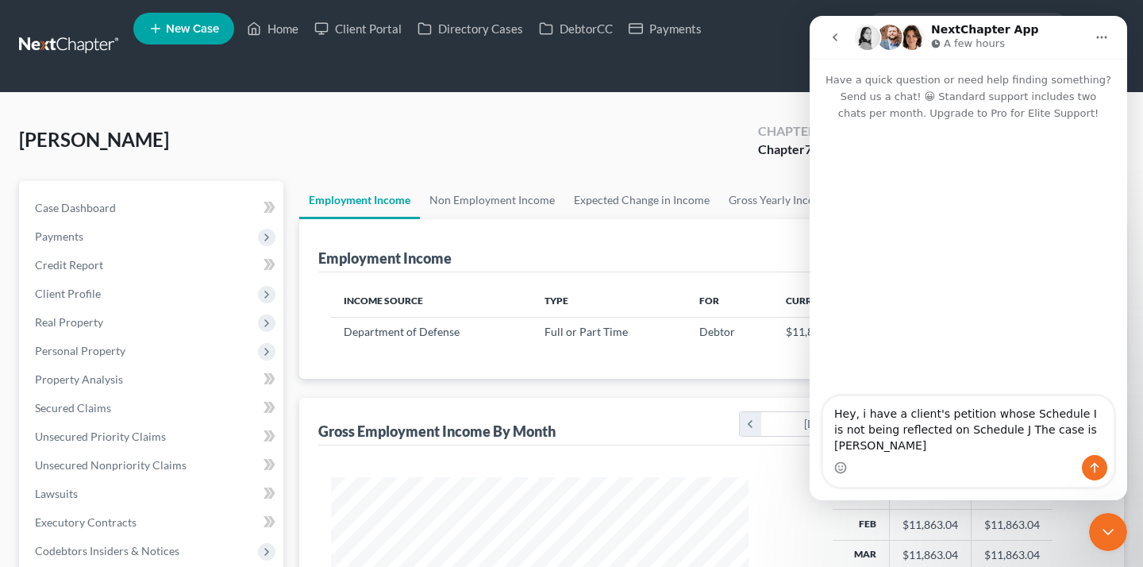
type textarea "Hey, i have a client's petition whose Schedule I is not being reflected on Sche…"
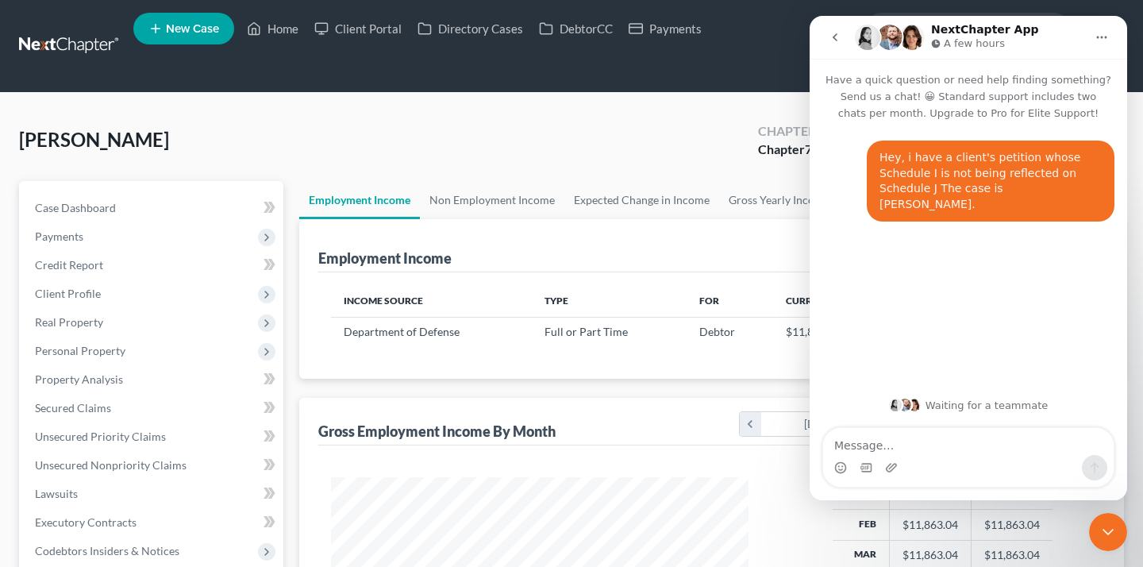
click at [514, 165] on div "[PERSON_NAME] Upgraded Chapter Chapter 7 Status Lead District MDB Preview" at bounding box center [571, 146] width 1105 height 69
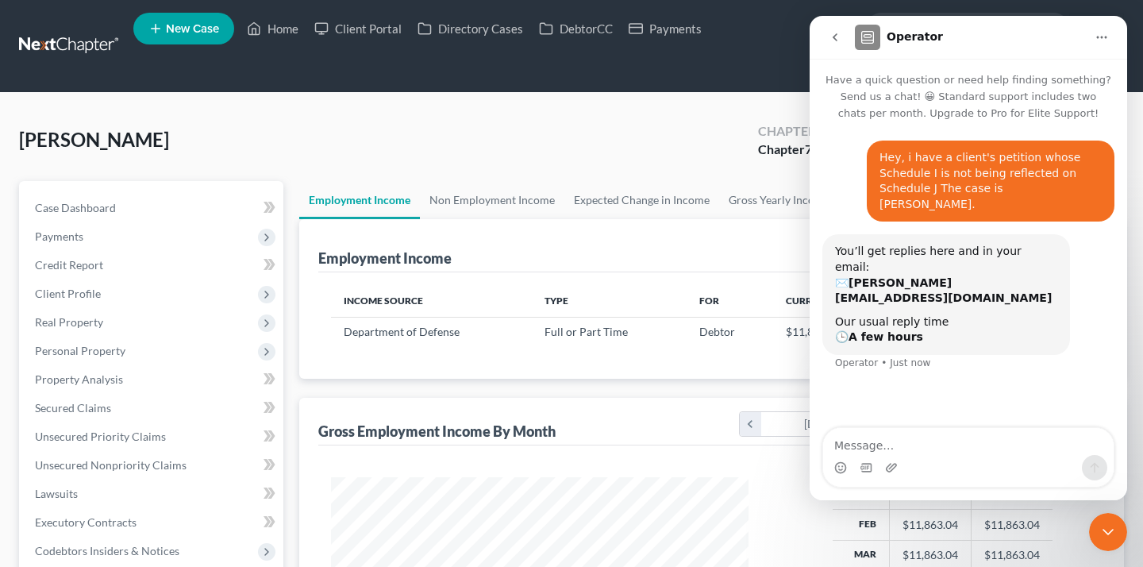
click at [1106, 537] on icon "Close Intercom Messenger" at bounding box center [1107, 531] width 19 height 19
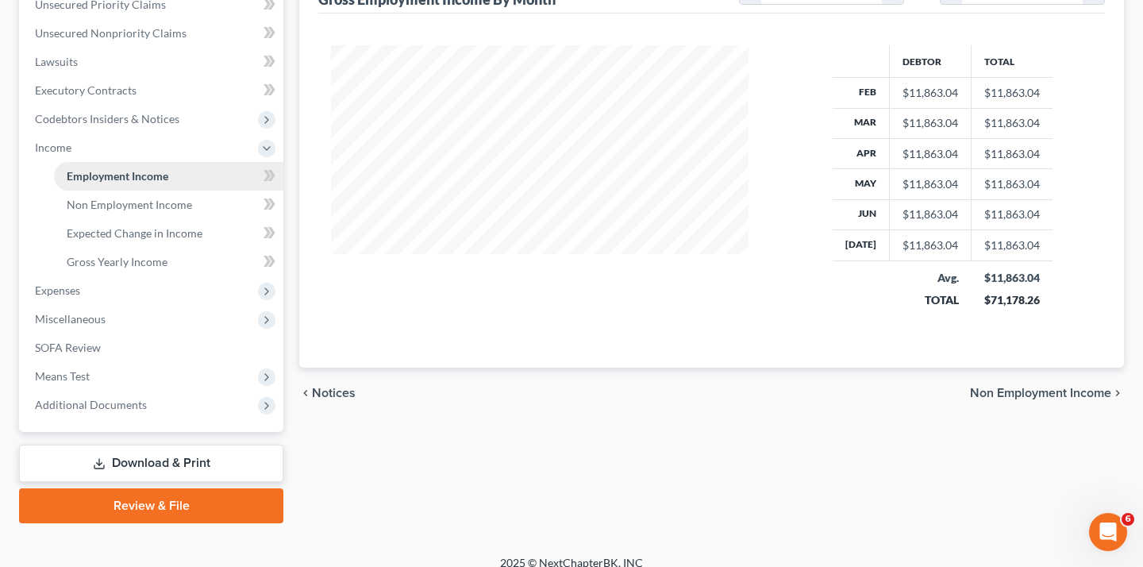
scroll to position [465, 0]
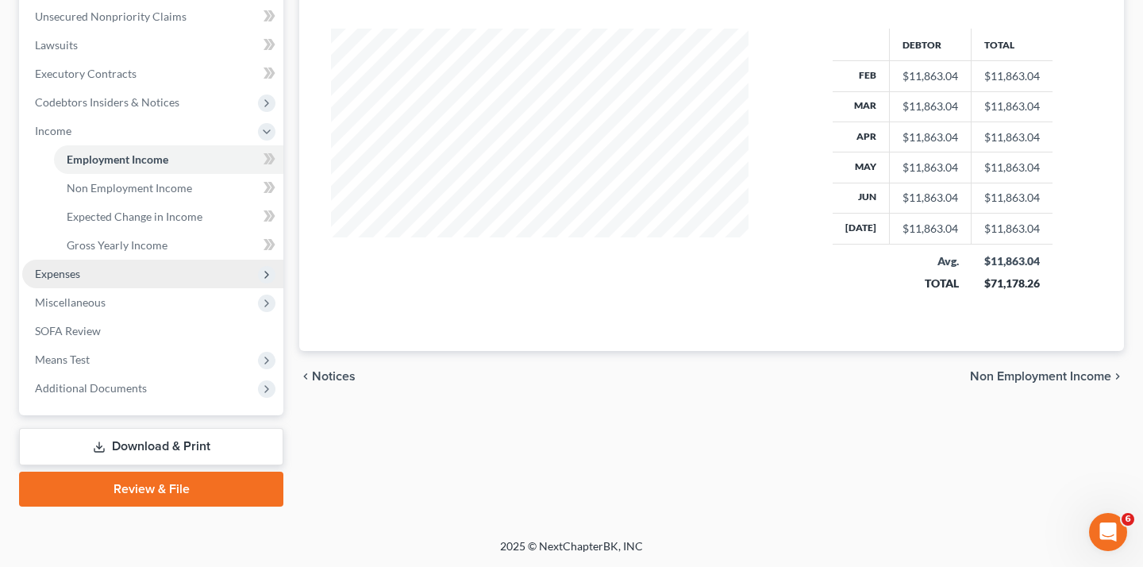
click at [137, 288] on span "Expenses" at bounding box center [152, 274] width 261 height 29
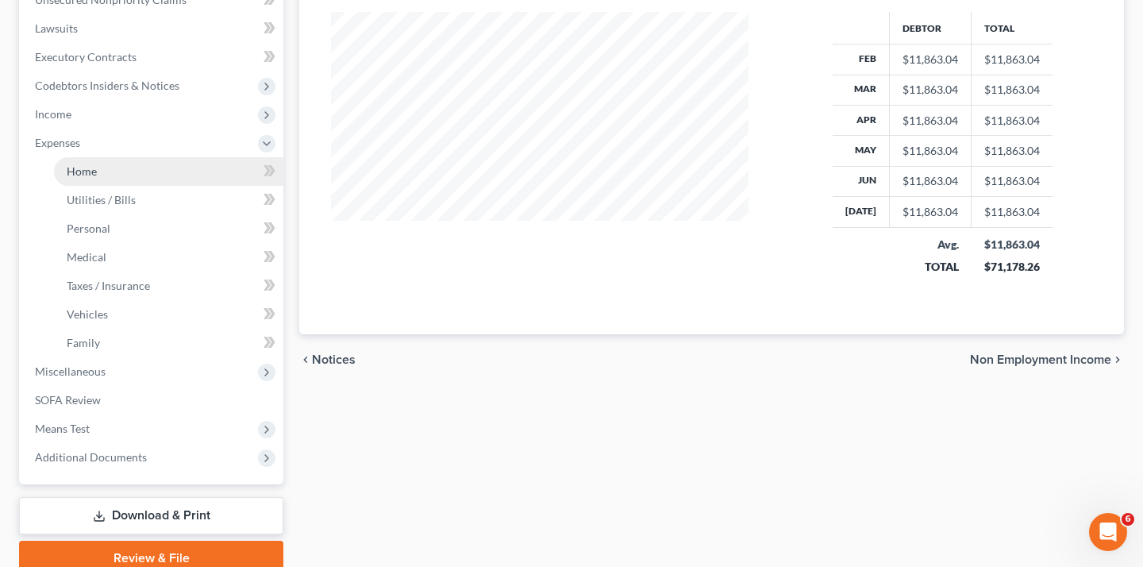
click at [125, 186] on link "Home" at bounding box center [168, 171] width 229 height 29
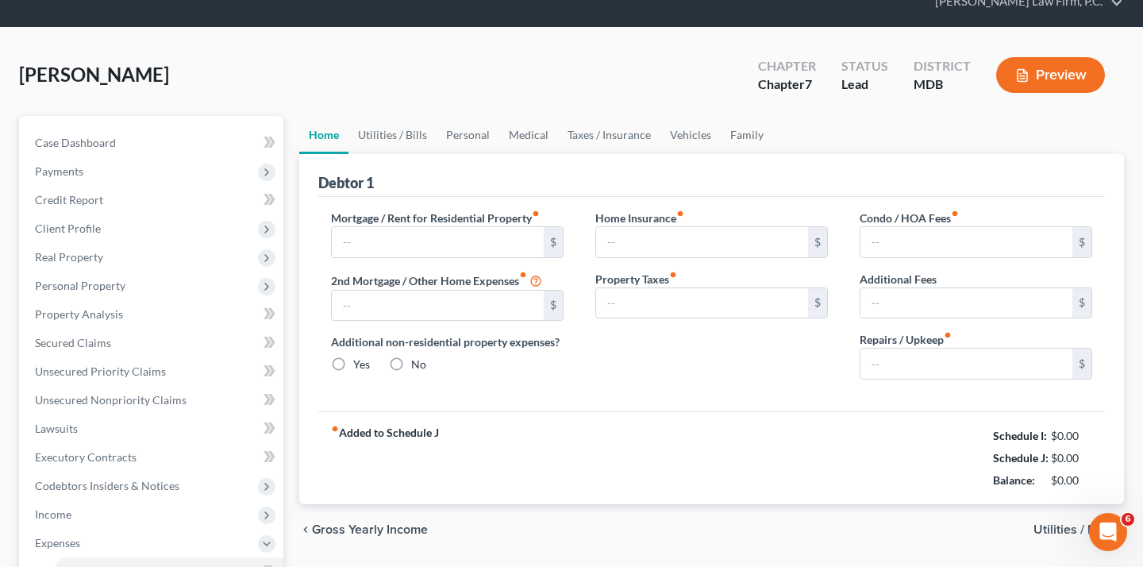
scroll to position [81, 0]
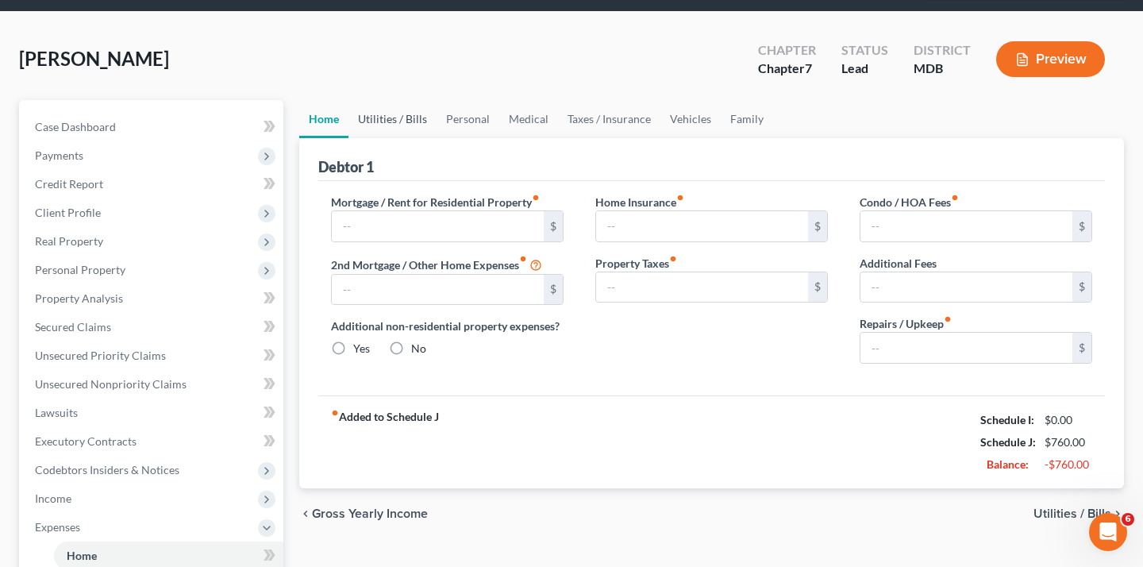
type input "2,850.00"
type input "0.00"
radio input "true"
type input "0.00"
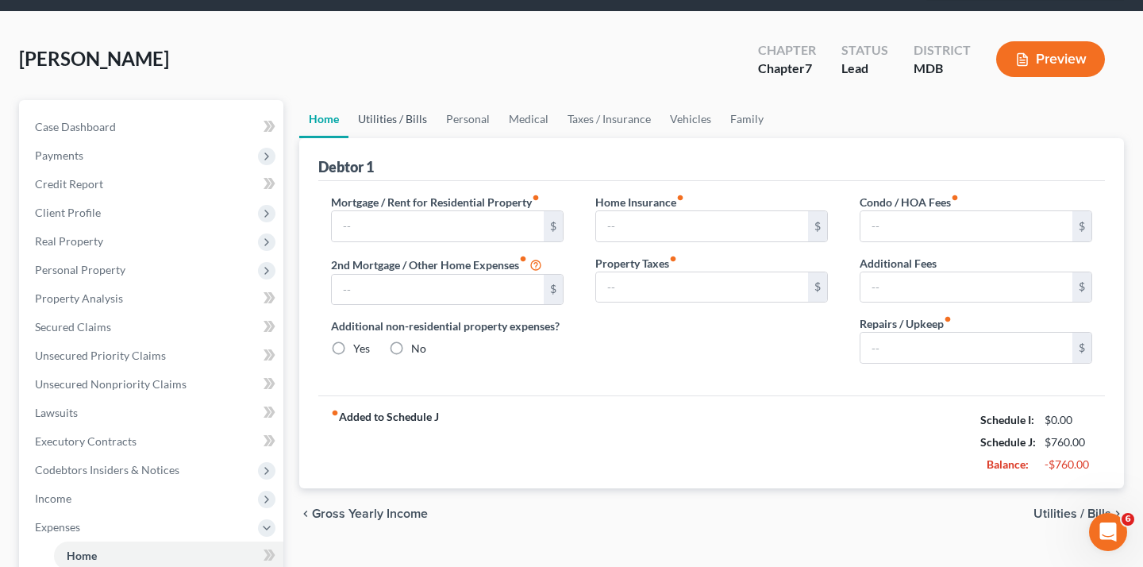
type input "30.00"
type input "0.00"
type input "200.00"
click at [414, 138] on link "Utilities / Bills" at bounding box center [392, 119] width 88 height 38
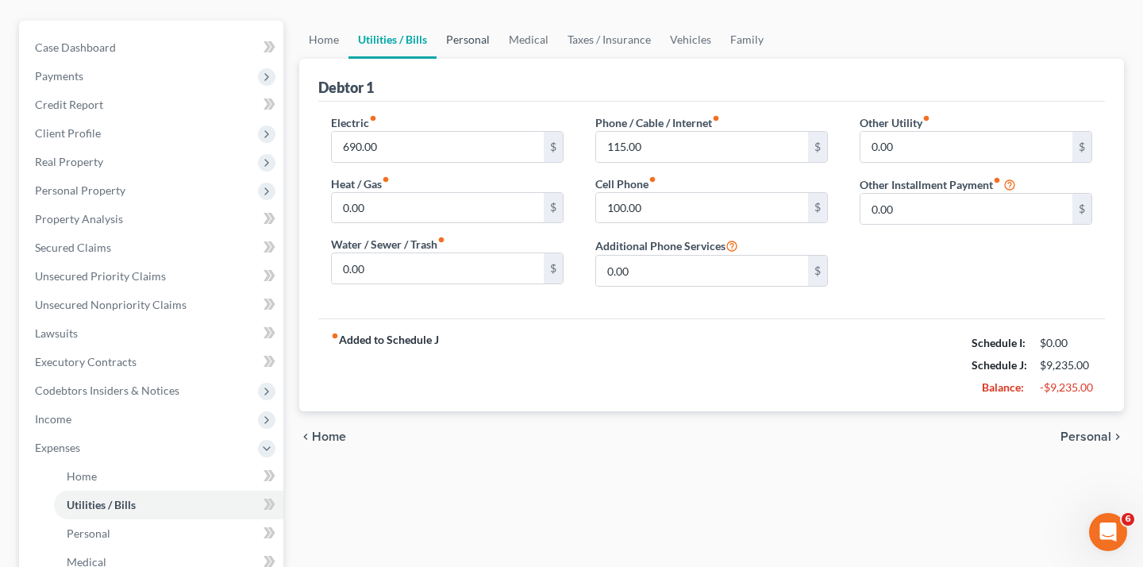
scroll to position [163, 0]
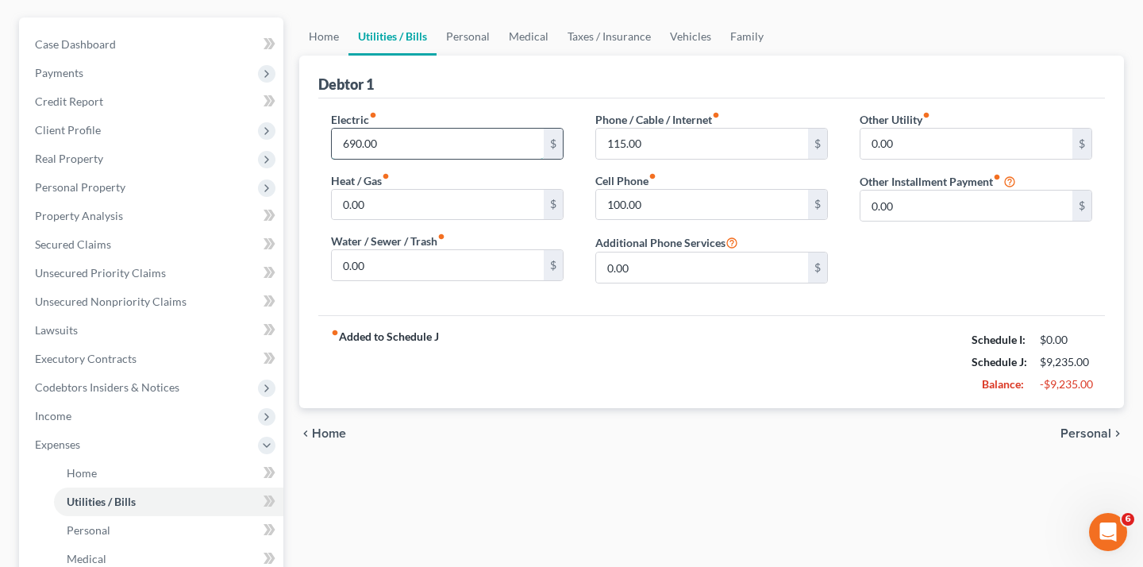
click at [474, 159] on input "690.00" at bounding box center [438, 144] width 212 height 30
click at [498, 56] on link "Personal" at bounding box center [468, 36] width 63 height 38
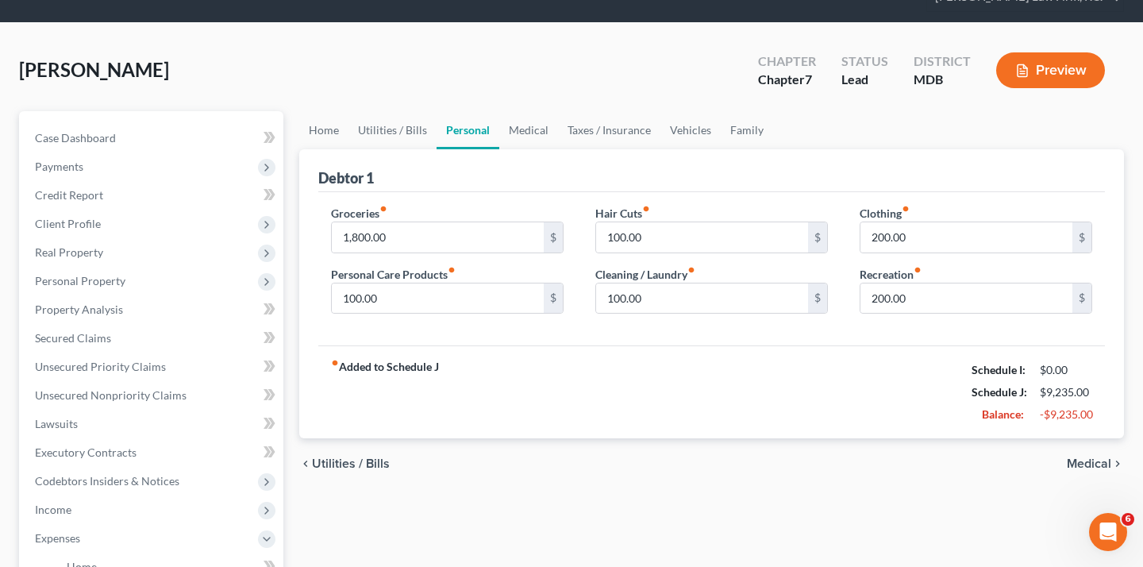
scroll to position [79, 0]
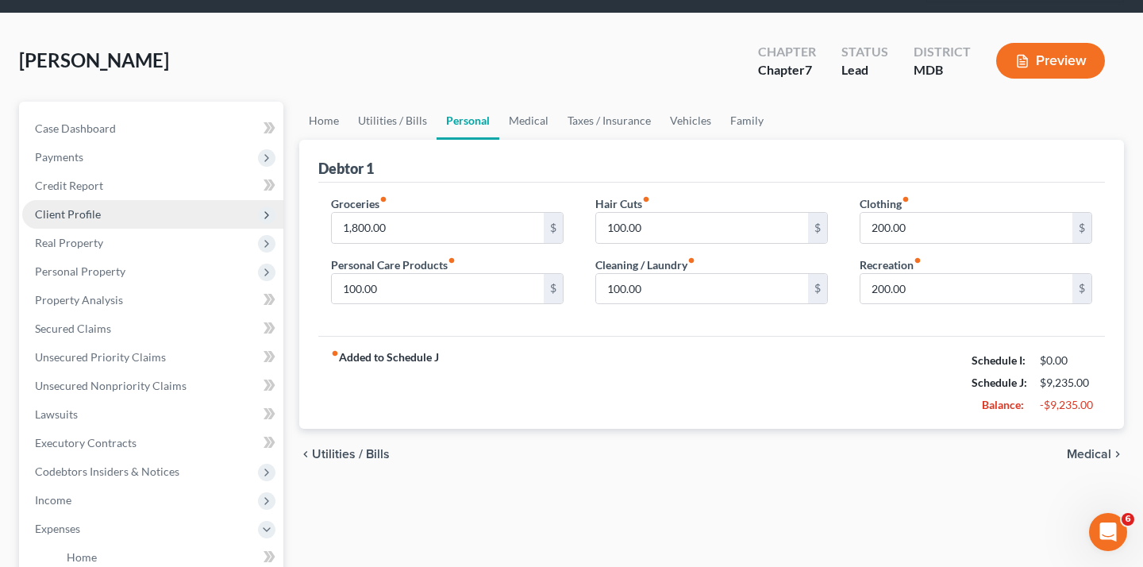
click at [183, 229] on span "Client Profile" at bounding box center [152, 214] width 261 height 29
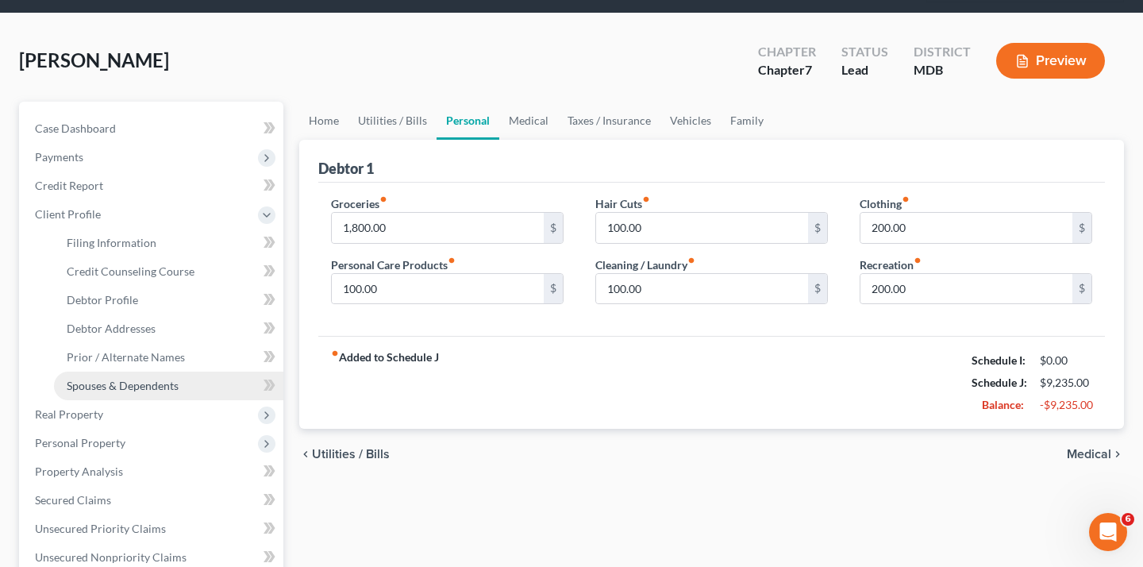
click at [153, 400] on link "Spouses & Dependents" at bounding box center [168, 385] width 229 height 29
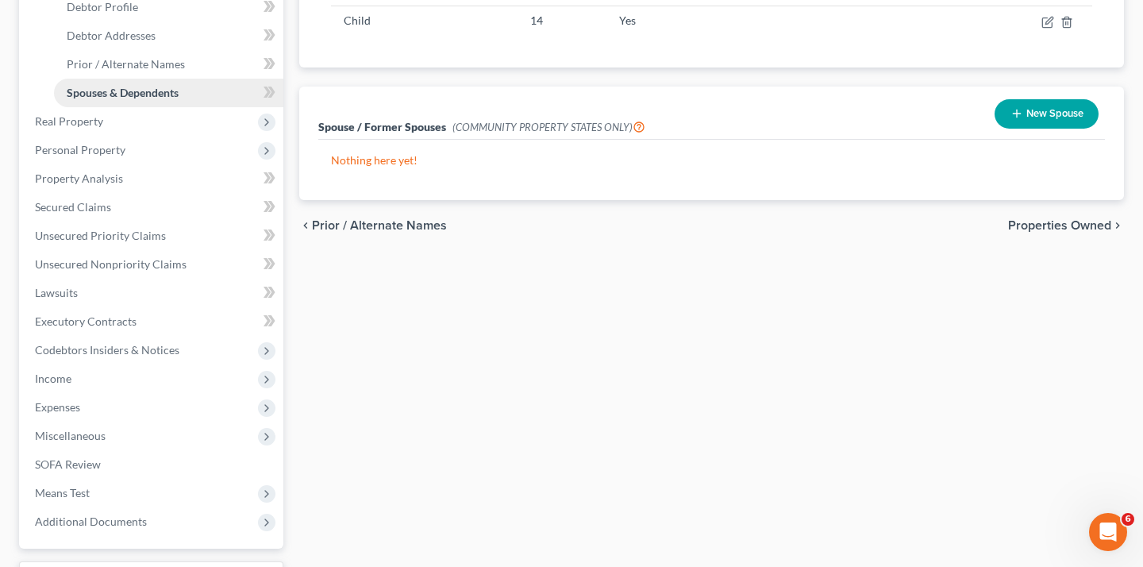
scroll to position [463, 0]
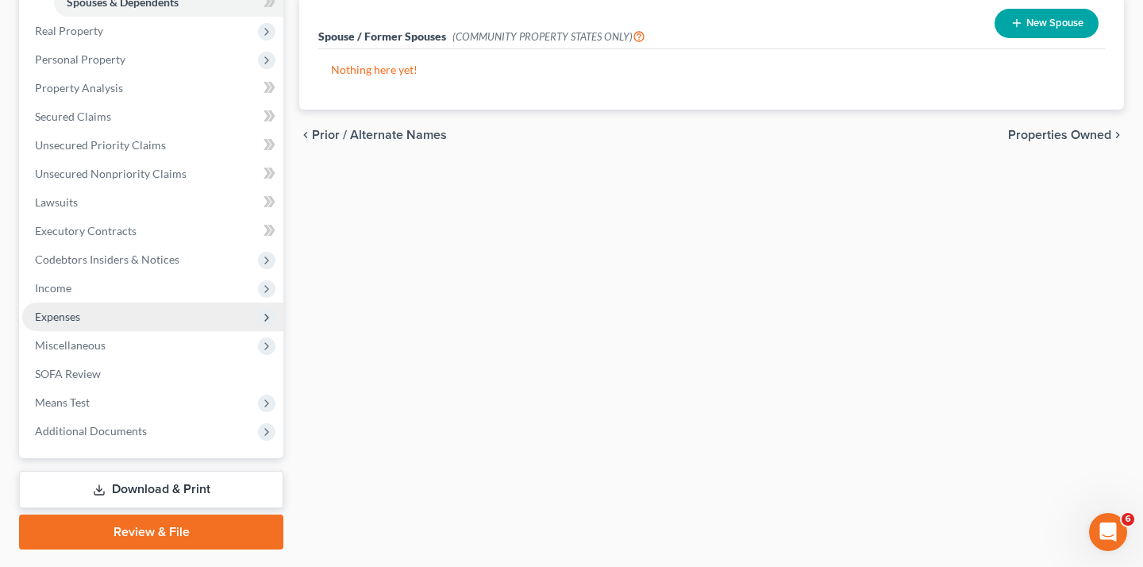
click at [112, 331] on span "Expenses" at bounding box center [152, 316] width 261 height 29
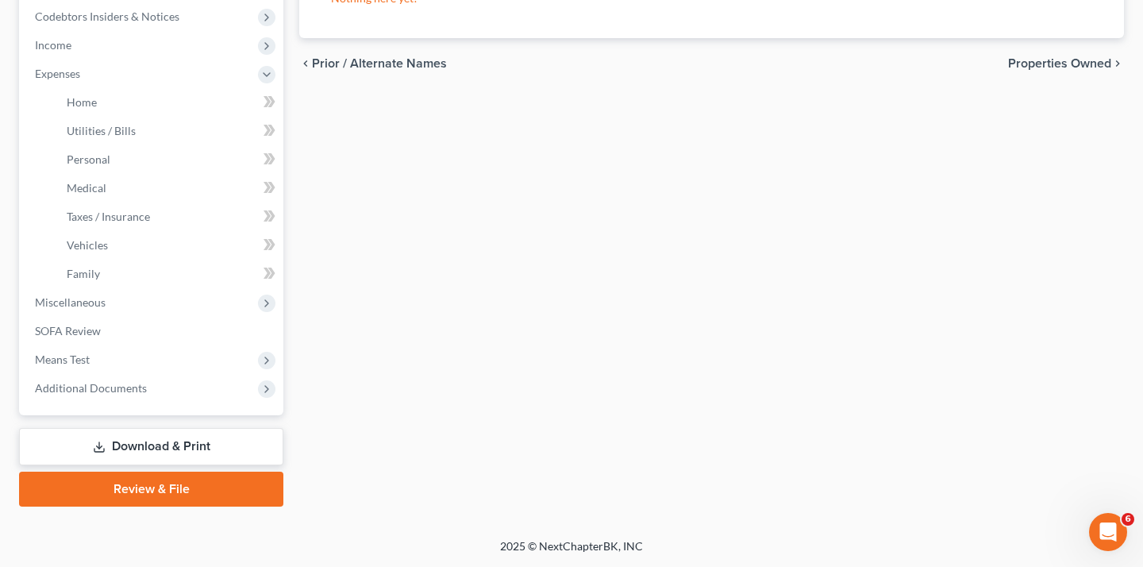
scroll to position [629, 0]
click at [133, 174] on link "Personal" at bounding box center [168, 159] width 229 height 29
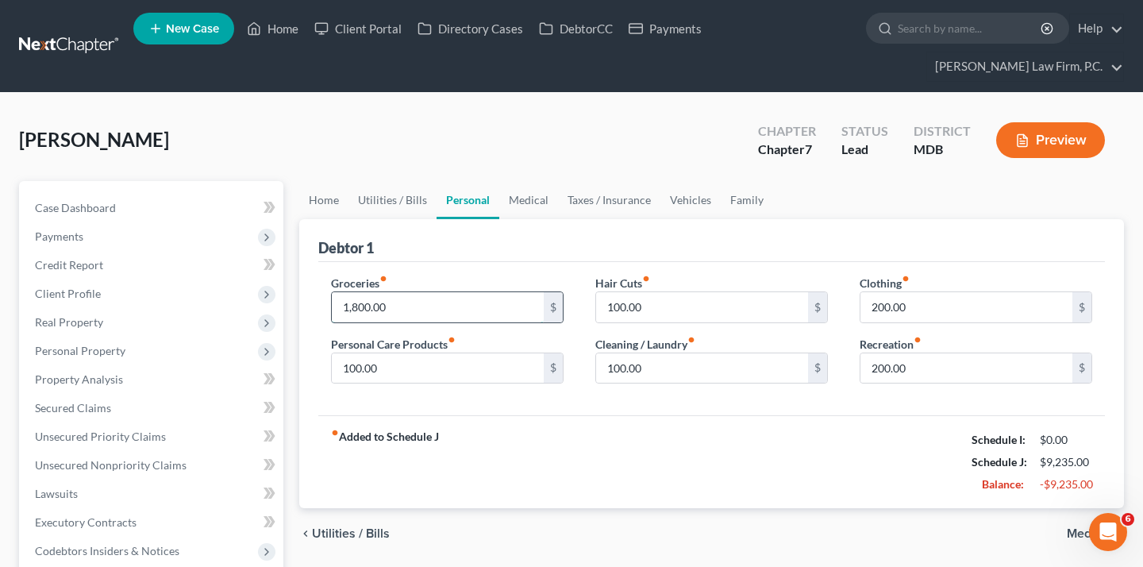
click at [465, 322] on input "1,800.00" at bounding box center [438, 307] width 212 height 30
type input "1,400.00"
click at [628, 508] on div "fiber_manual_record Added to Schedule J Schedule I: $0.00 Schedule J: $8,835.00…" at bounding box center [711, 461] width 787 height 93
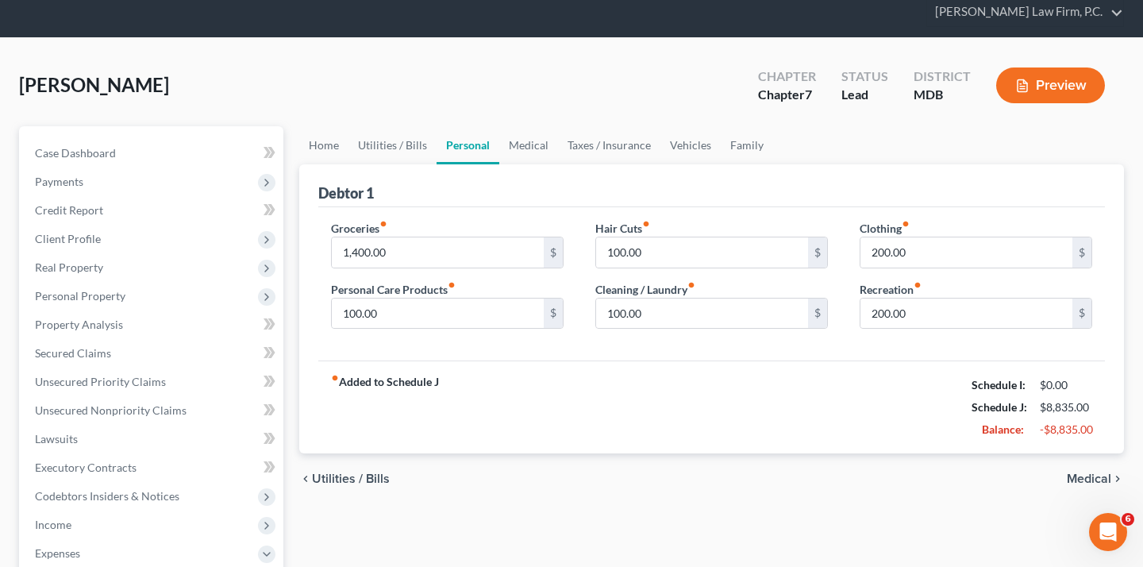
scroll to position [67, 0]
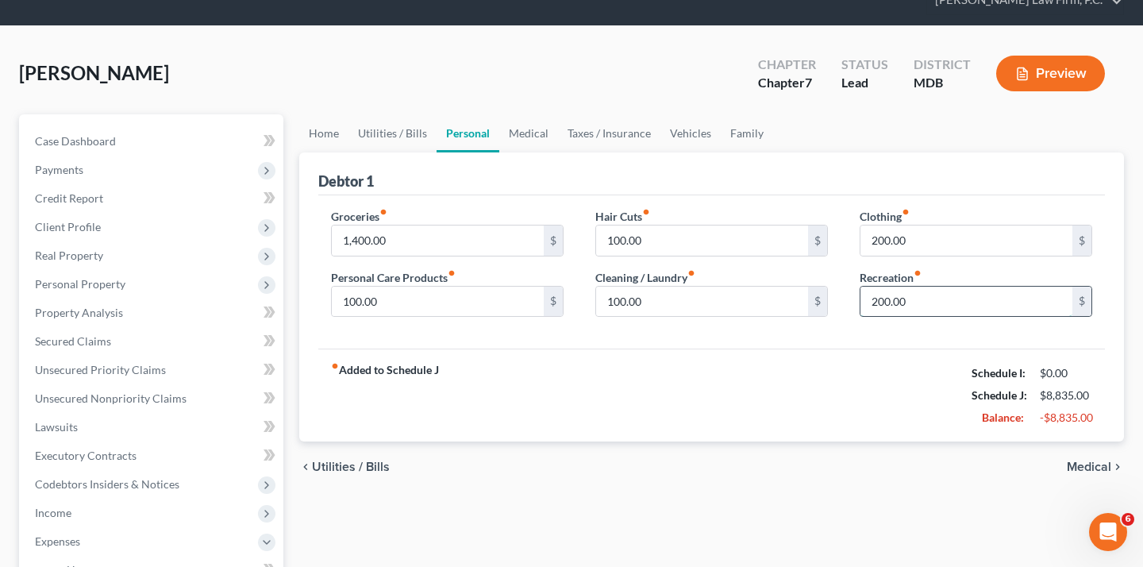
click at [933, 317] on input "200.00" at bounding box center [966, 302] width 212 height 30
type input "100.00"
click at [850, 441] on div "fiber_manual_record Added to Schedule J Schedule I: $0.00 Schedule J: $8,735.00…" at bounding box center [711, 394] width 787 height 93
click at [458, 317] on input "100.00" at bounding box center [438, 302] width 212 height 30
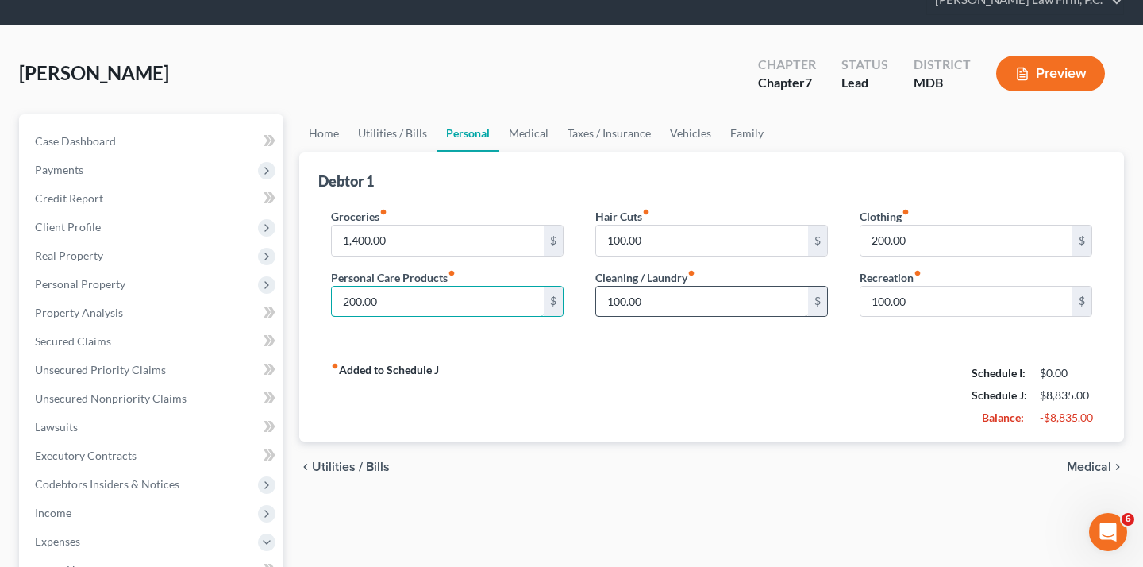
type input "200.00"
click at [702, 317] on input "100.00" at bounding box center [702, 302] width 212 height 30
type input "150.00"
click at [728, 256] on input "100.00" at bounding box center [702, 240] width 212 height 30
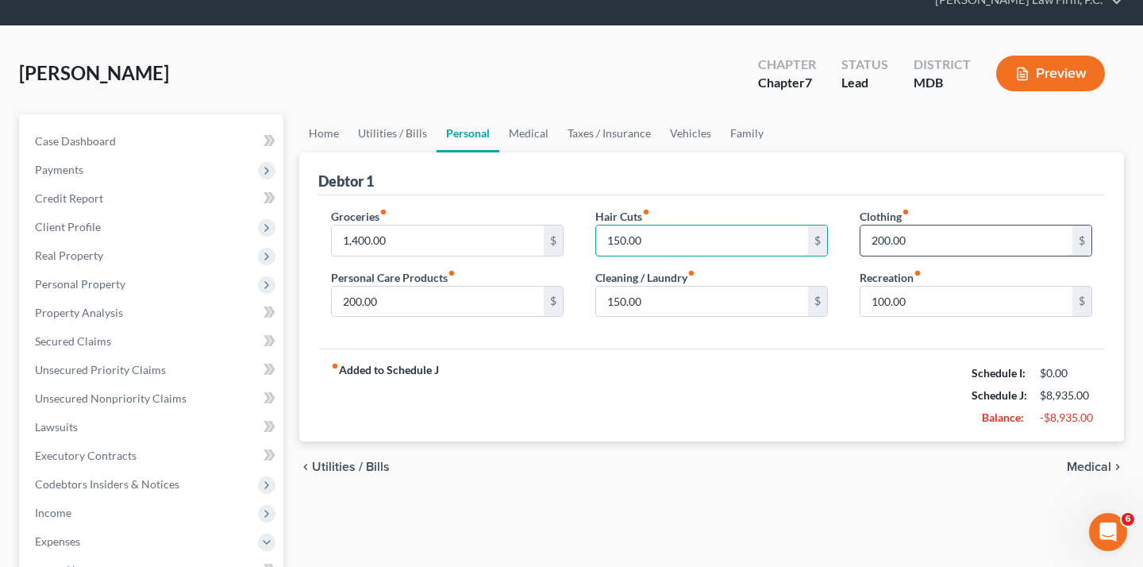
type input "150.00"
click at [961, 256] on input "200.00" at bounding box center [966, 240] width 212 height 30
click at [940, 317] on input "100.00" at bounding box center [966, 302] width 212 height 30
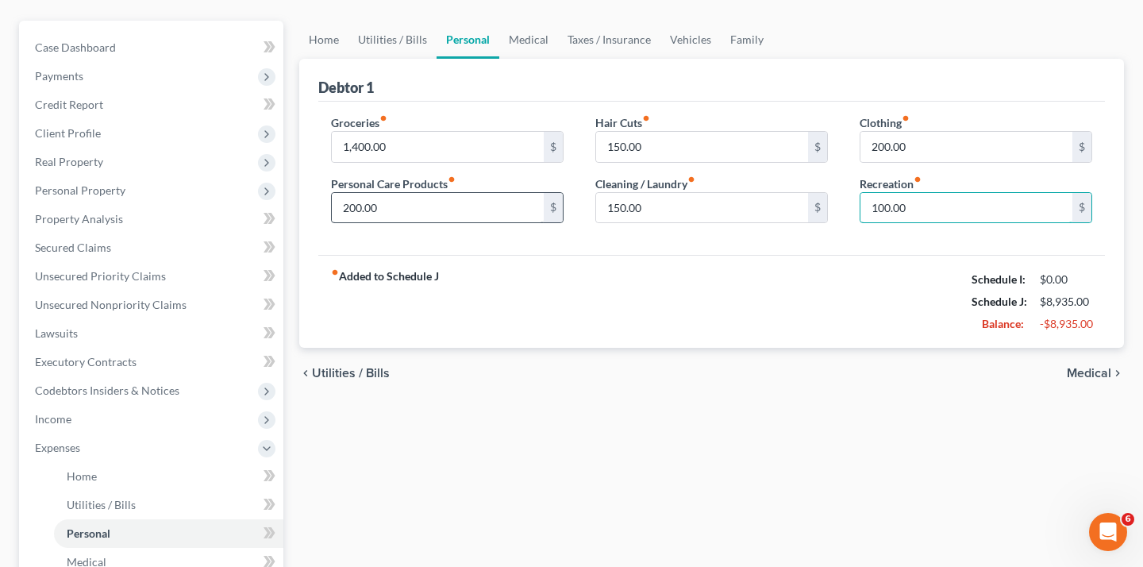
scroll to position [206, 0]
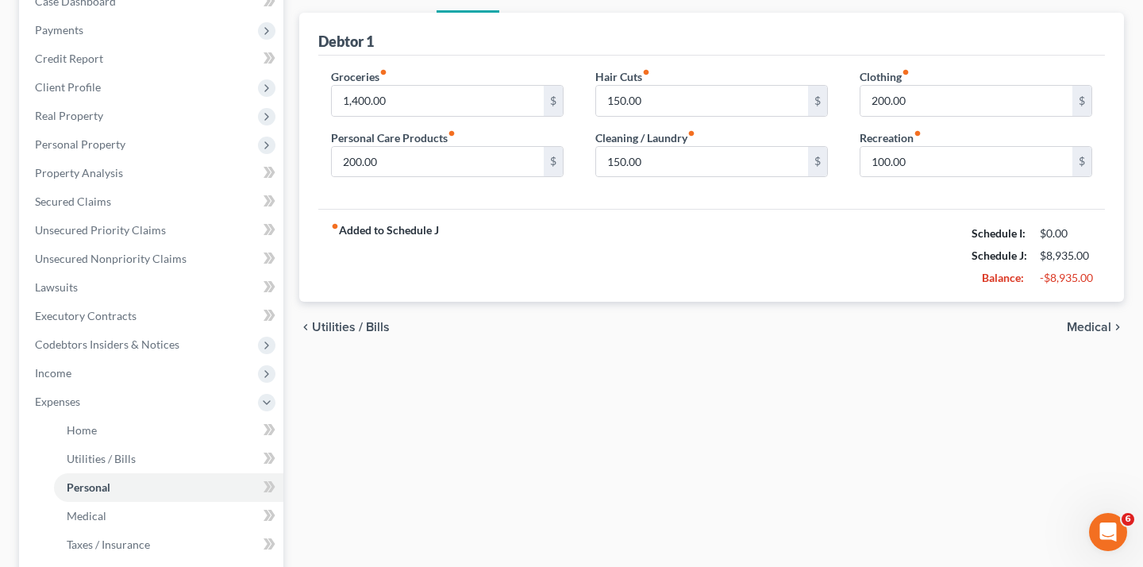
click at [698, 302] on div "fiber_manual_record Added to Schedule J Schedule I: $0.00 Schedule J: $8,935.00…" at bounding box center [711, 255] width 787 height 93
drag, startPoint x: 939, startPoint y: 387, endPoint x: 1079, endPoint y: 382, distance: 139.8
click at [1079, 289] on div "Balance: -$8,935.00" at bounding box center [1032, 278] width 137 height 22
click at [1062, 286] on div "-$8,935.00" at bounding box center [1066, 278] width 52 height 16
drag, startPoint x: 1059, startPoint y: 329, endPoint x: 934, endPoint y: 329, distance: 124.6
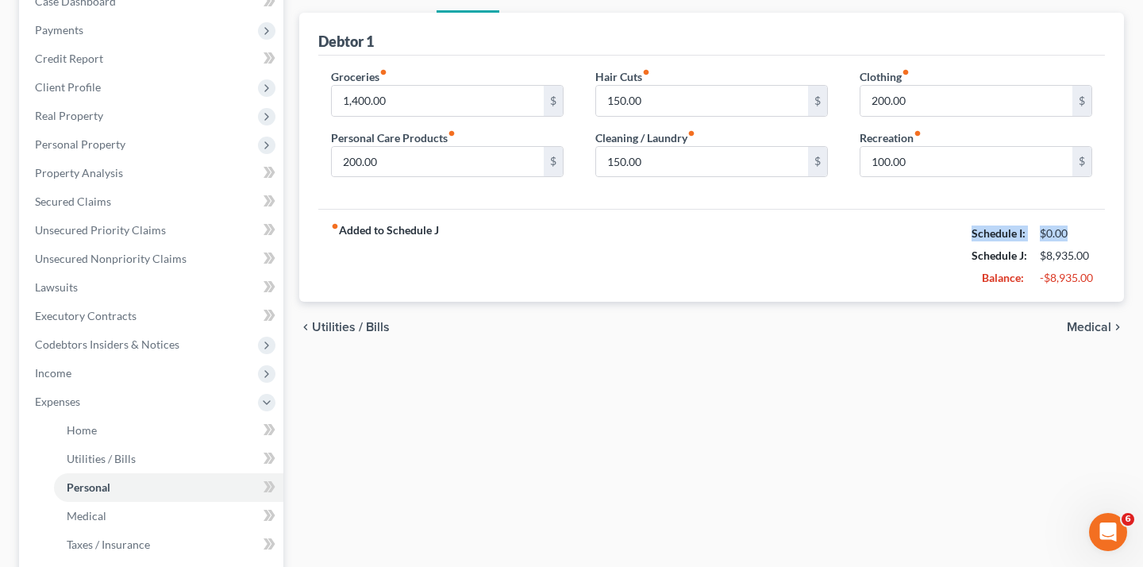
click at [964, 244] on div "Schedule I: $0.00" at bounding box center [1032, 233] width 137 height 22
click at [1048, 241] on div "$0.00" at bounding box center [1066, 233] width 52 height 16
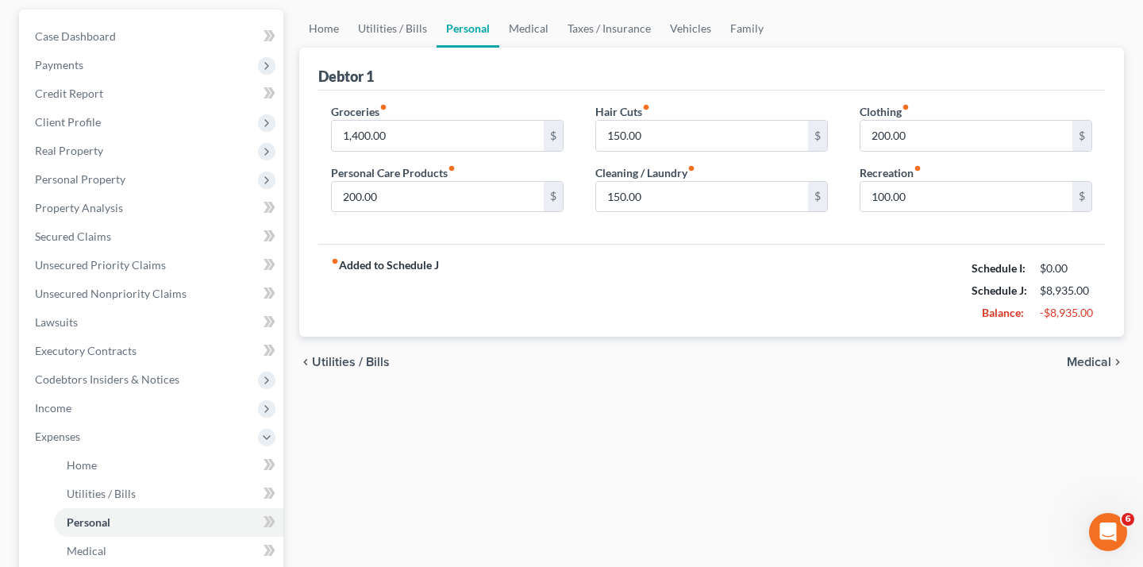
scroll to position [163, 0]
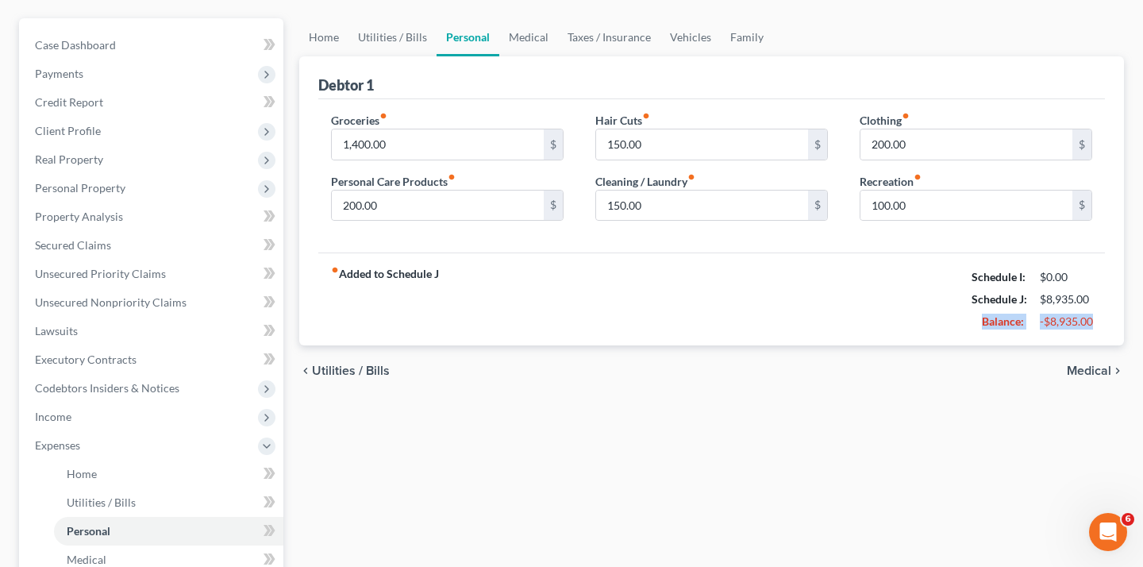
drag, startPoint x: 933, startPoint y: 434, endPoint x: 1086, endPoint y: 429, distance: 152.5
click at [1086, 333] on div "Balance: -$8,935.00" at bounding box center [1032, 321] width 137 height 22
click at [721, 56] on link "Vehicles" at bounding box center [690, 37] width 60 height 38
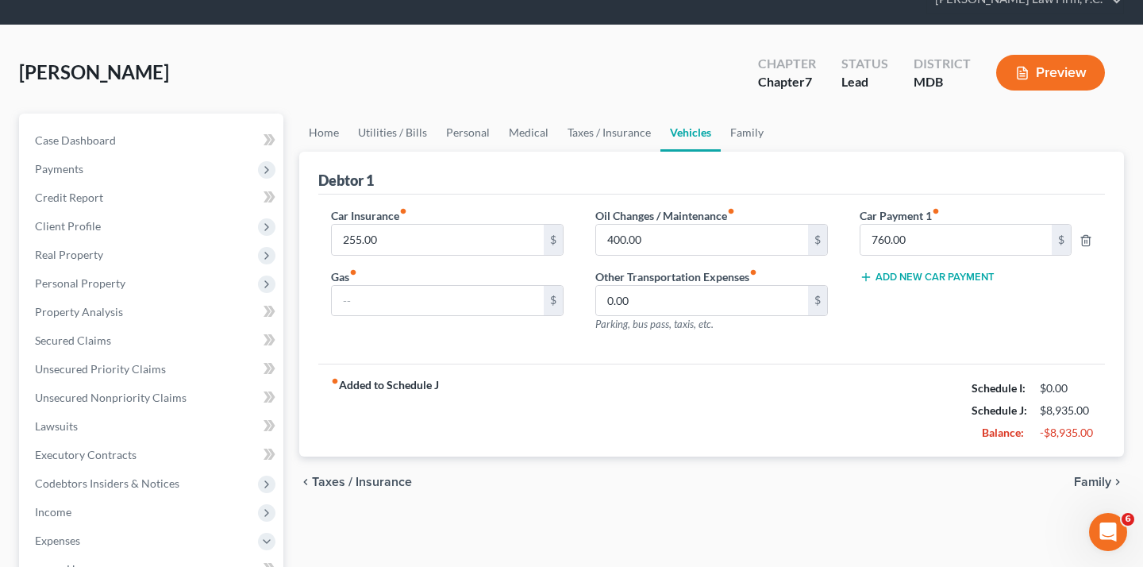
scroll to position [68, 0]
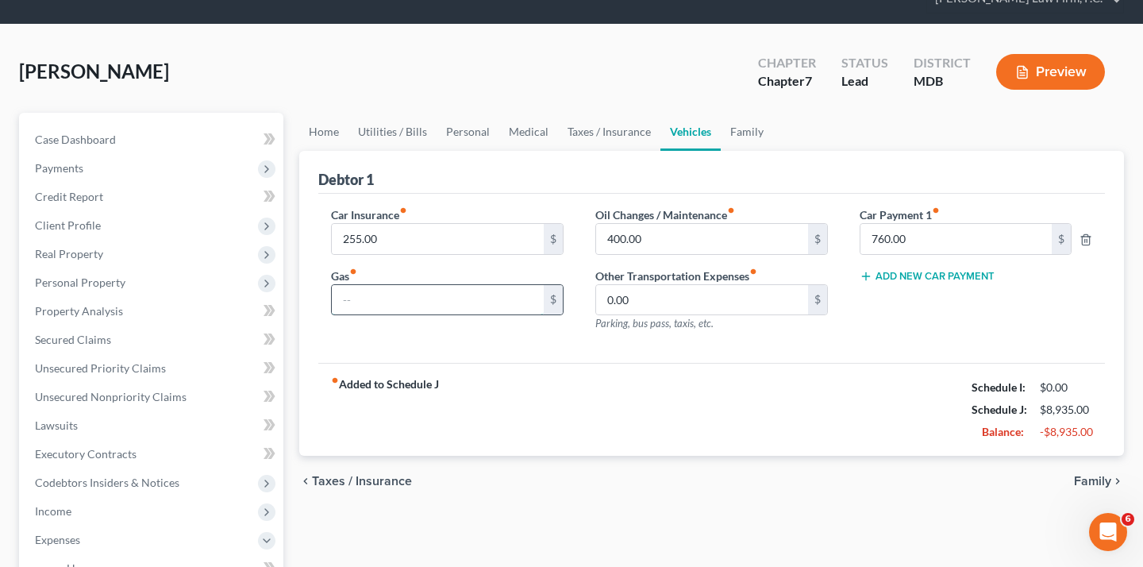
click at [490, 315] on input "text" at bounding box center [438, 300] width 212 height 30
type input "250.00"
click at [521, 456] on div "fiber_manual_record Added to Schedule J Schedule I: $0.00 Schedule J: $9,185.00…" at bounding box center [711, 409] width 787 height 93
click at [650, 315] on input "0.00" at bounding box center [702, 300] width 212 height 30
type input "50.00"
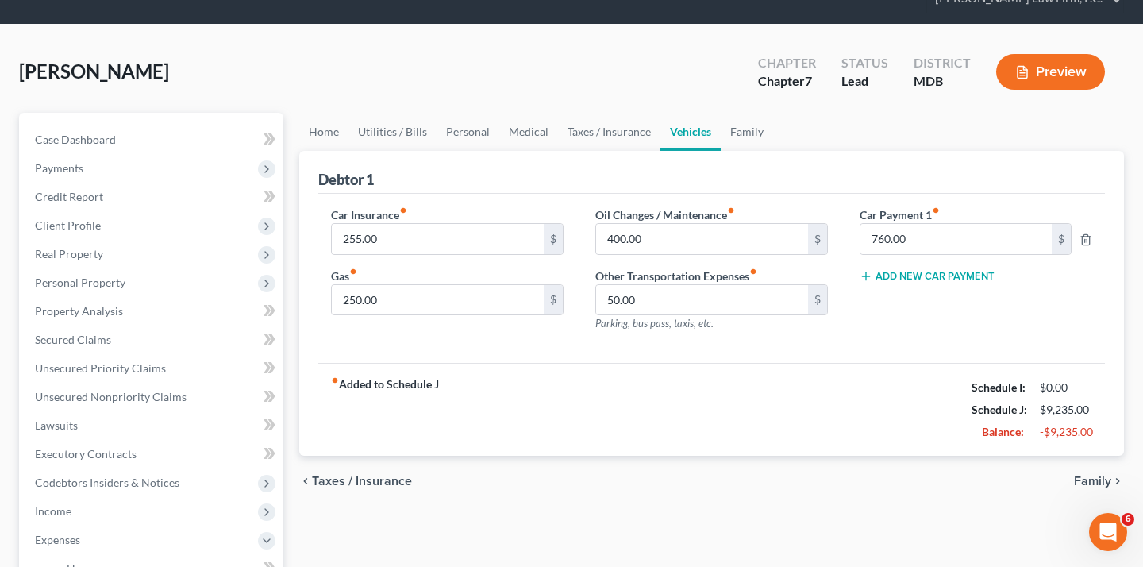
click at [525, 456] on div "fiber_manual_record Added to Schedule J Schedule I: $0.00 Schedule J: $9,235.00…" at bounding box center [711, 409] width 787 height 93
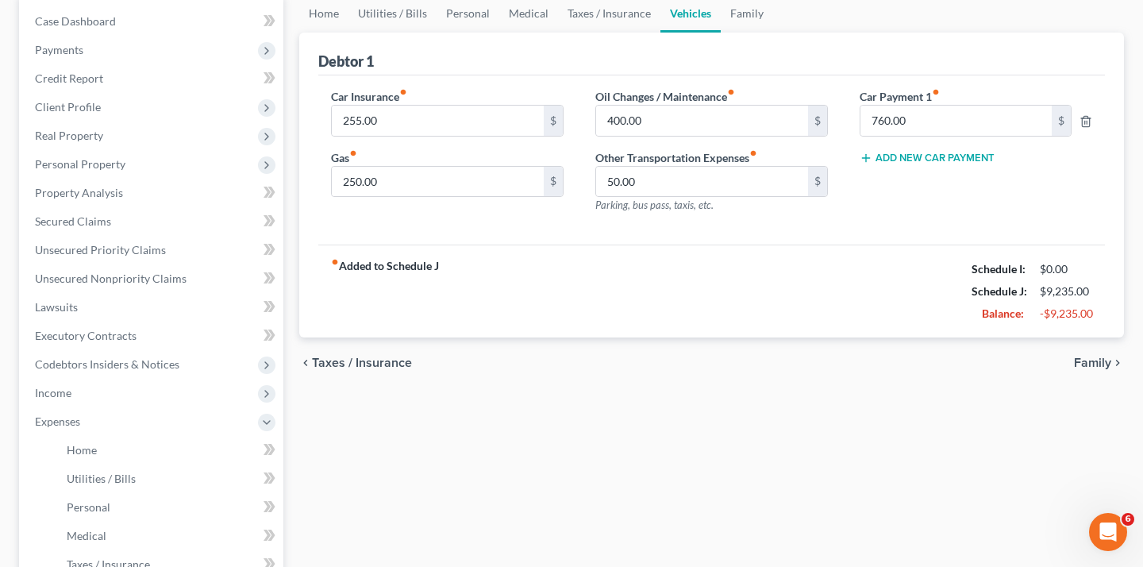
scroll to position [110, 0]
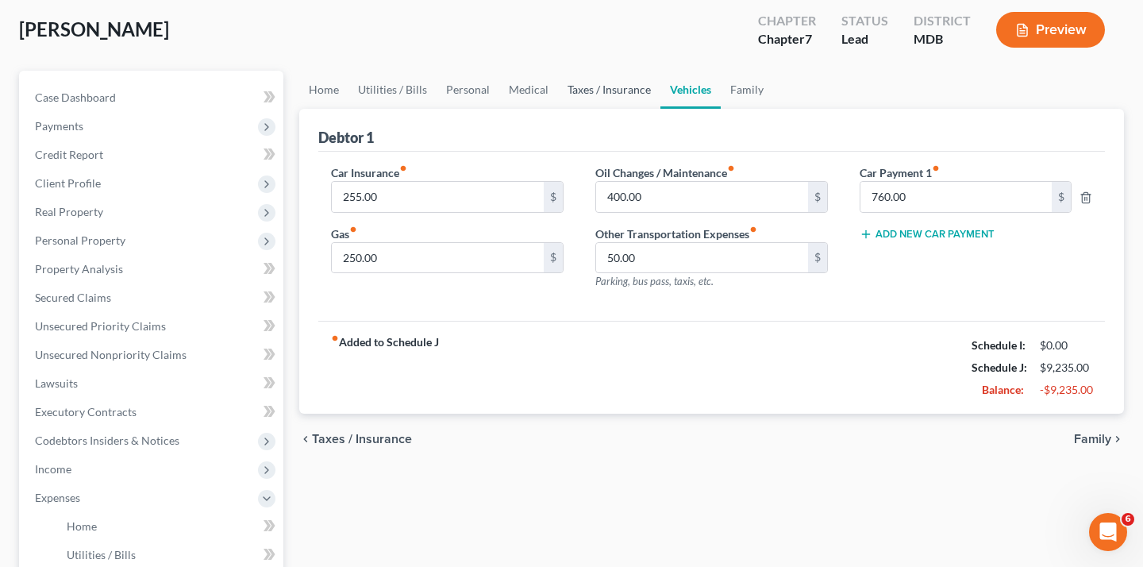
click at [660, 109] on link "Taxes / Insurance" at bounding box center [609, 90] width 102 height 38
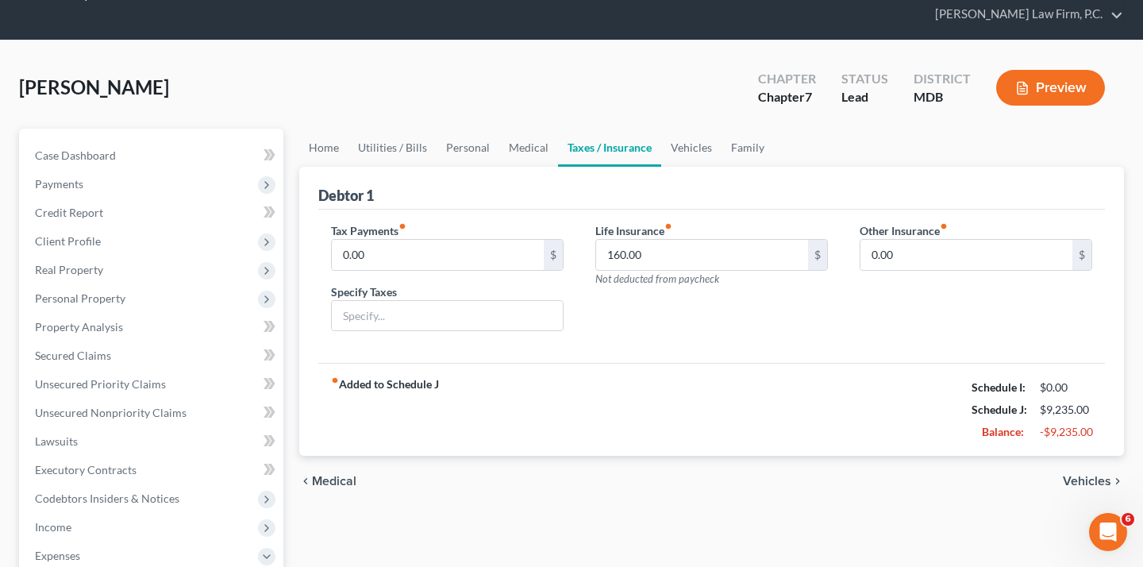
scroll to position [67, 0]
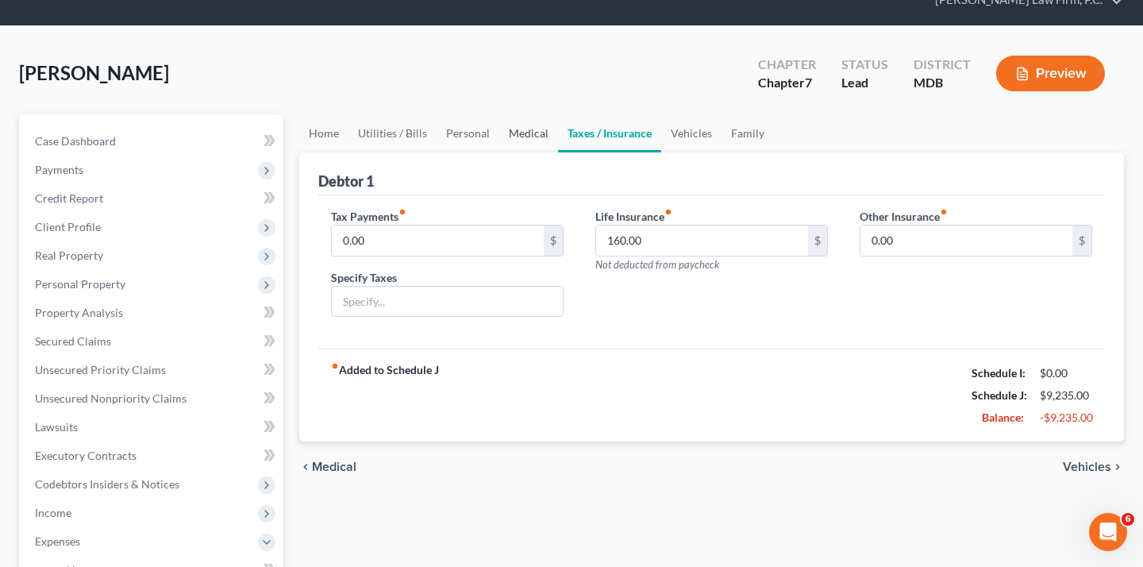
click at [558, 152] on link "Medical" at bounding box center [528, 133] width 59 height 38
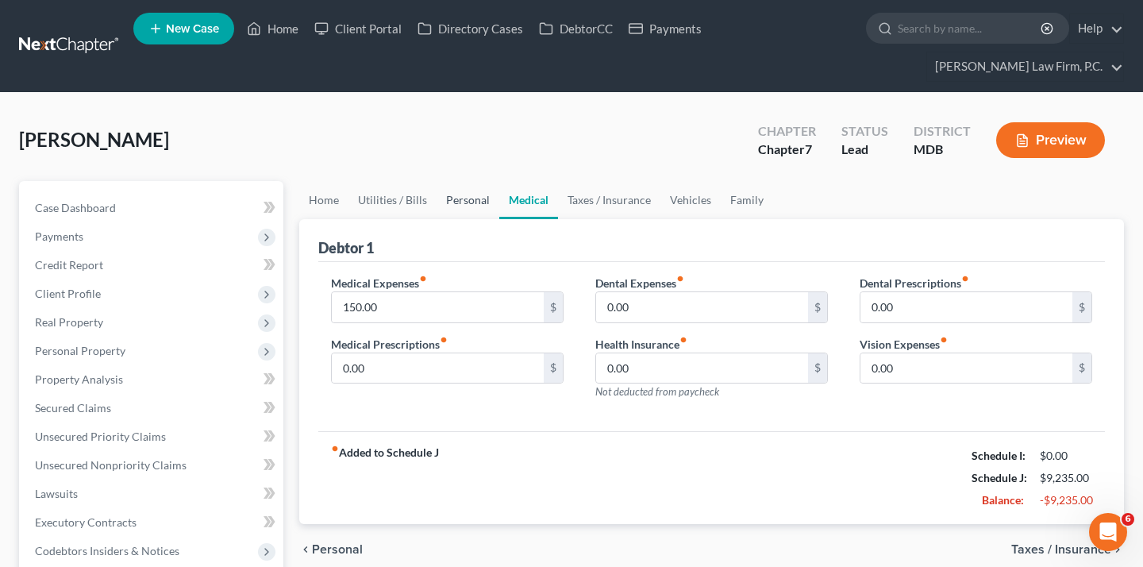
click at [480, 219] on link "Personal" at bounding box center [468, 200] width 63 height 38
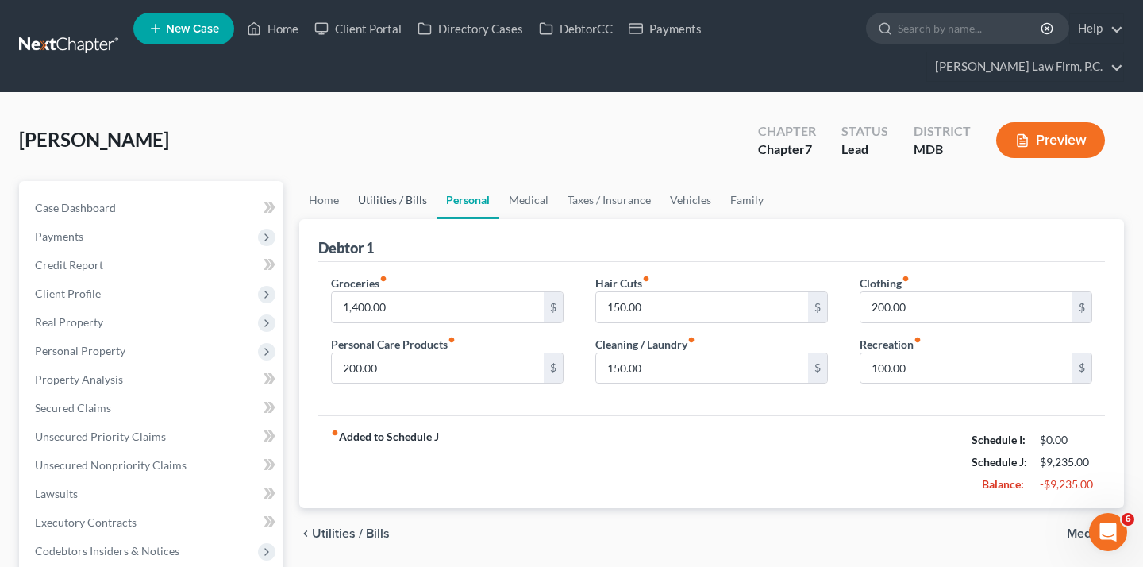
click at [435, 219] on link "Utilities / Bills" at bounding box center [392, 200] width 88 height 38
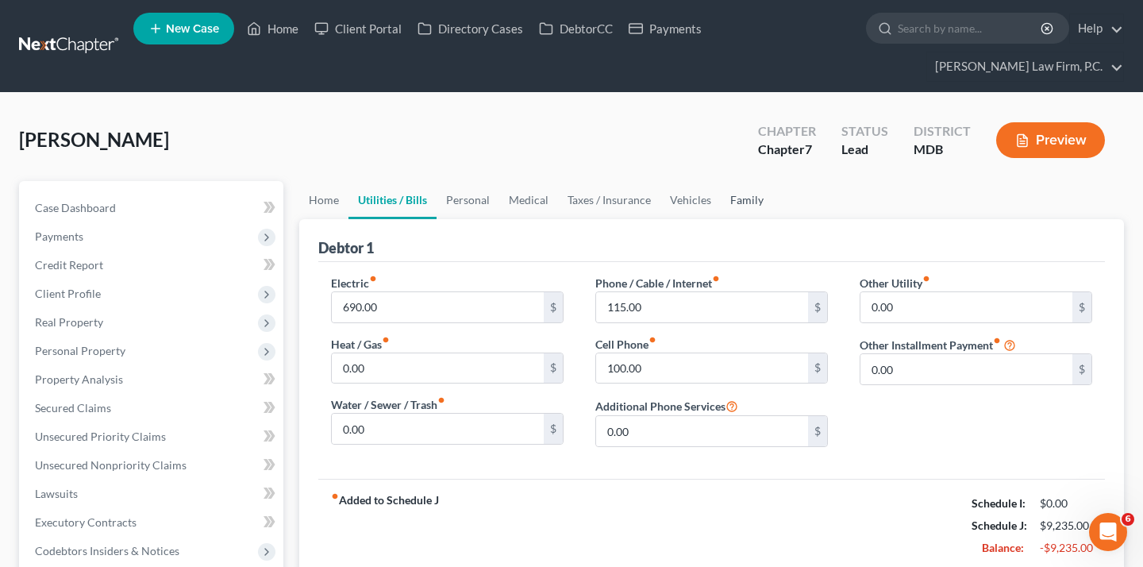
click at [773, 219] on link "Family" at bounding box center [747, 200] width 52 height 38
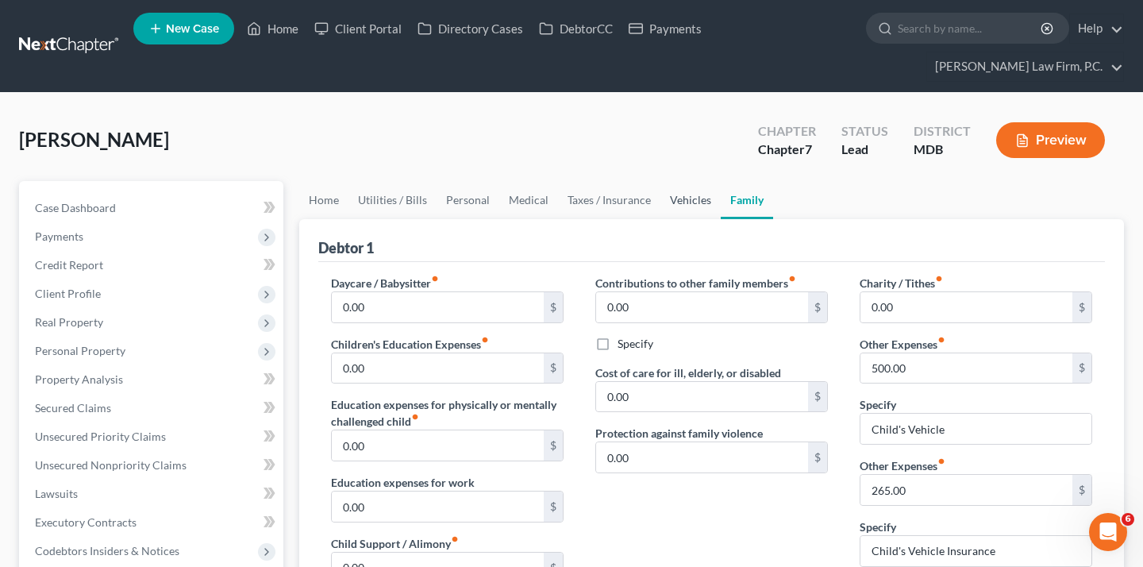
click at [721, 219] on link "Vehicles" at bounding box center [690, 200] width 60 height 38
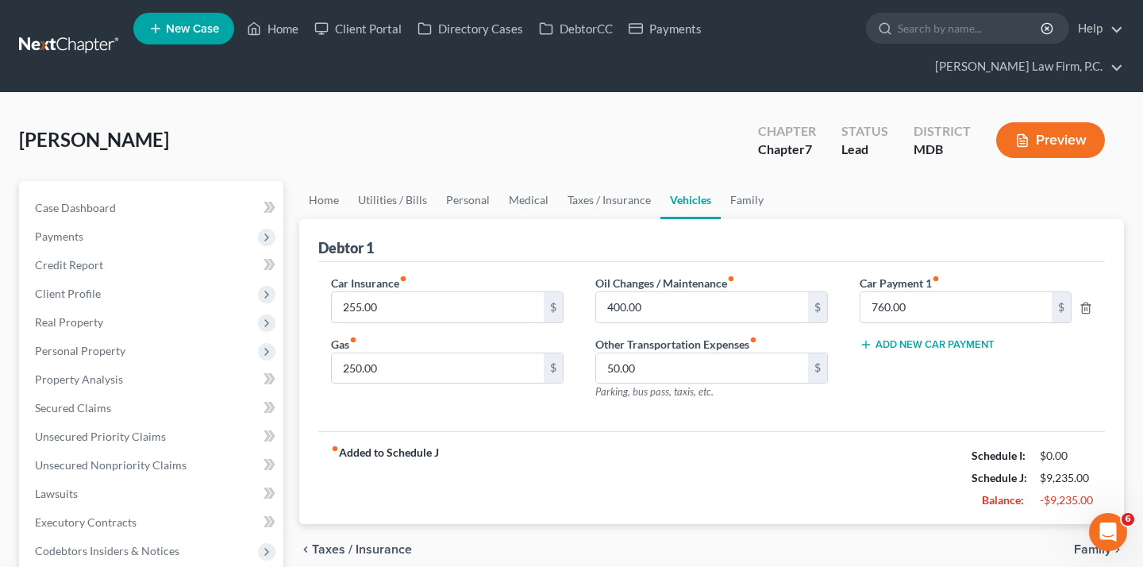
scroll to position [60, 0]
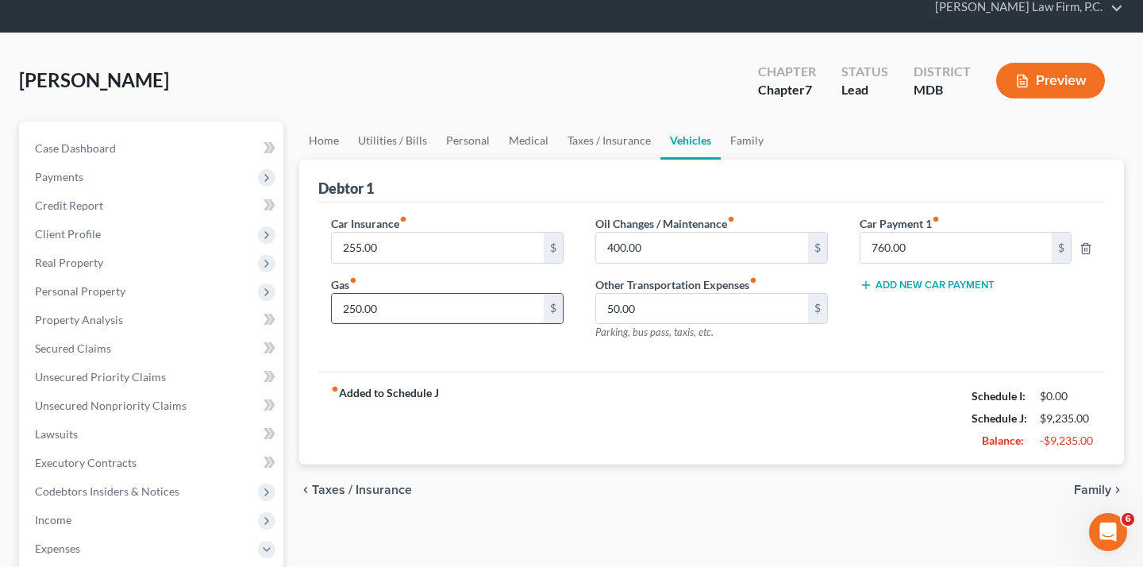
click at [458, 324] on input "250.00" at bounding box center [438, 309] width 212 height 30
type input "6"
type input "1"
type input "250.00"
click at [452, 372] on div "Car Insurance fiber_manual_record 255.00 $ Gas fiber_manual_record 250.00 $ Oil…" at bounding box center [711, 287] width 787 height 170
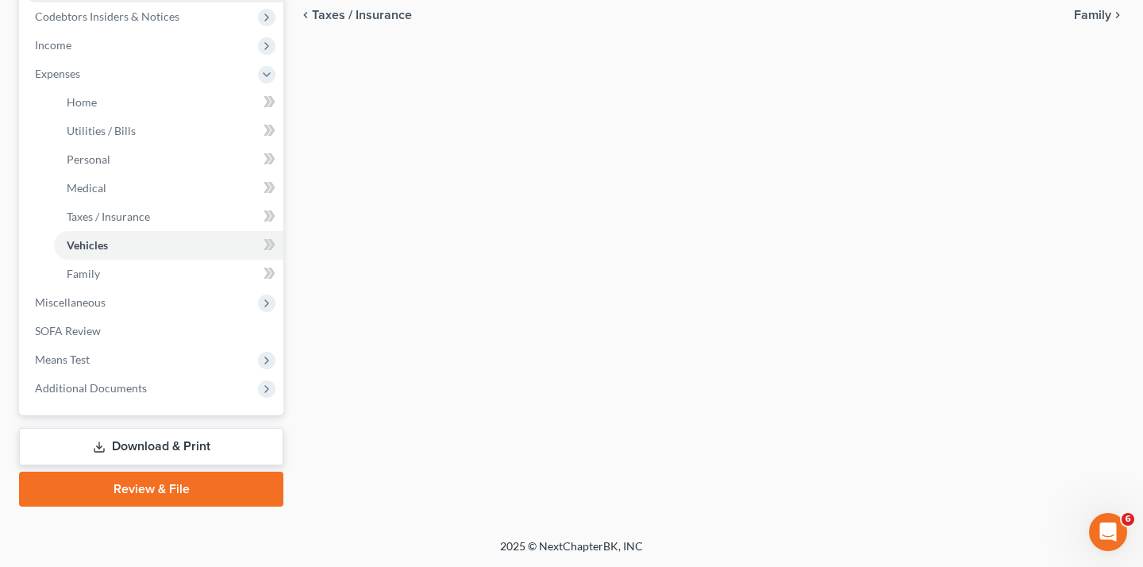
scroll to position [677, 0]
click at [113, 317] on span "Miscellaneous" at bounding box center [152, 302] width 261 height 29
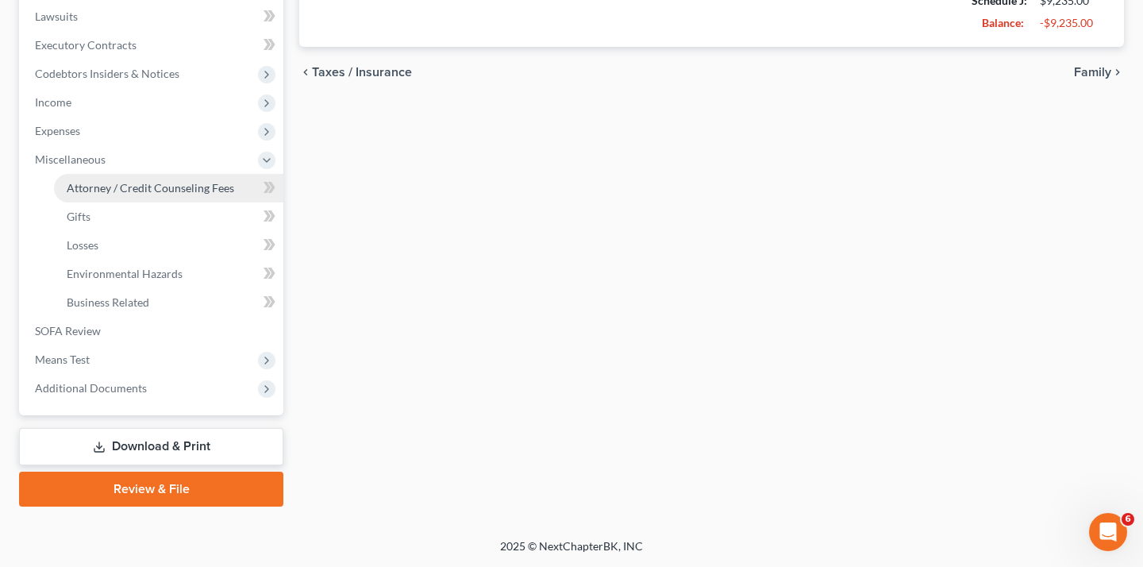
click at [125, 181] on span "Attorney / Credit Counseling Fees" at bounding box center [150, 187] width 167 height 13
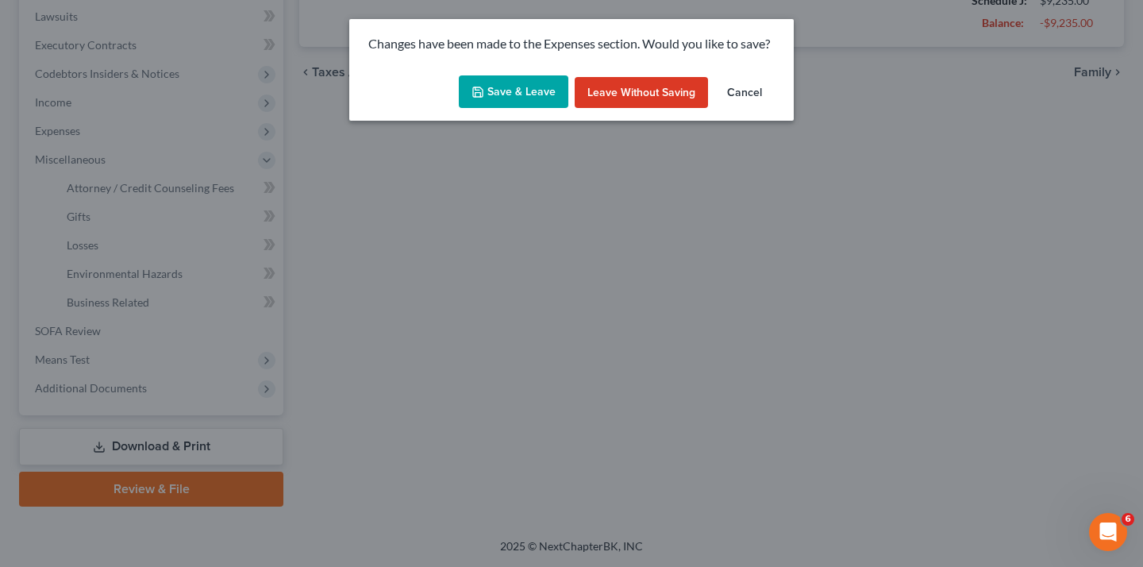
click at [505, 99] on button "Save & Leave" at bounding box center [514, 91] width 110 height 33
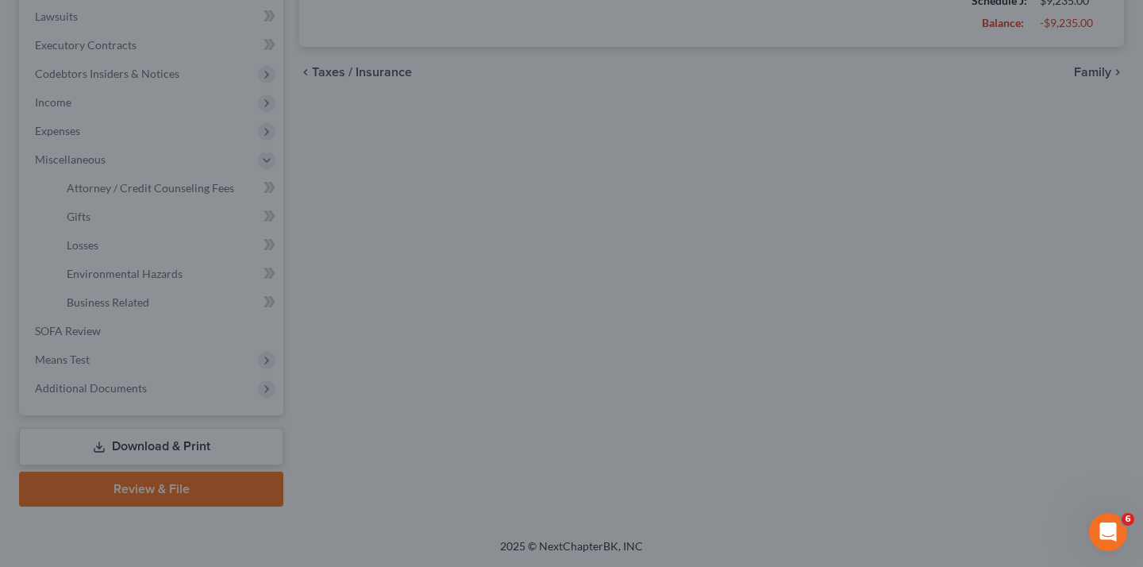
select select "2"
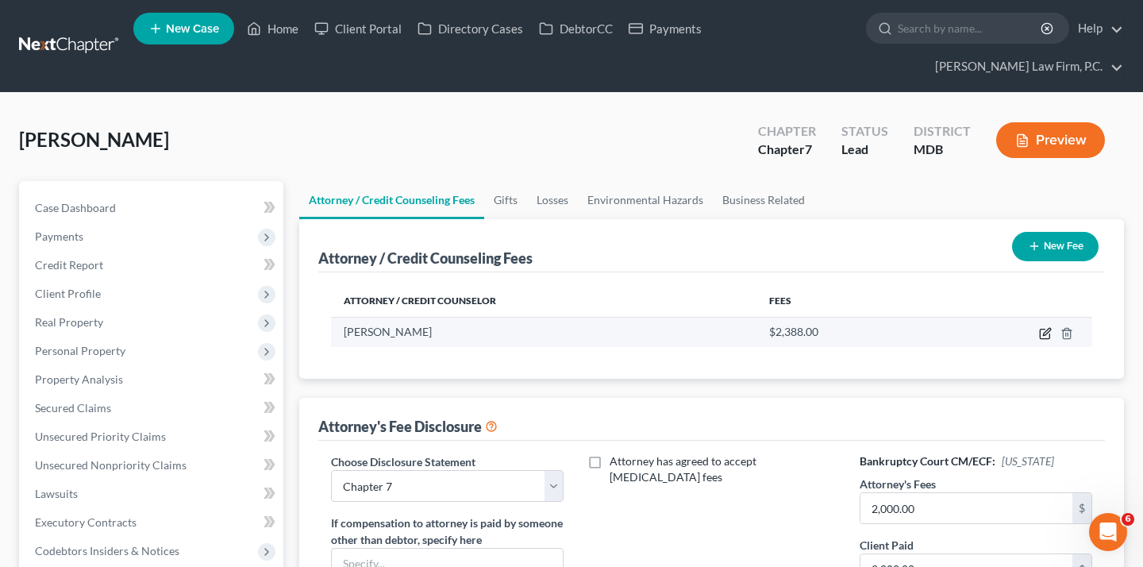
click at [1043, 335] on icon "button" at bounding box center [1046, 331] width 7 height 7
select select "21"
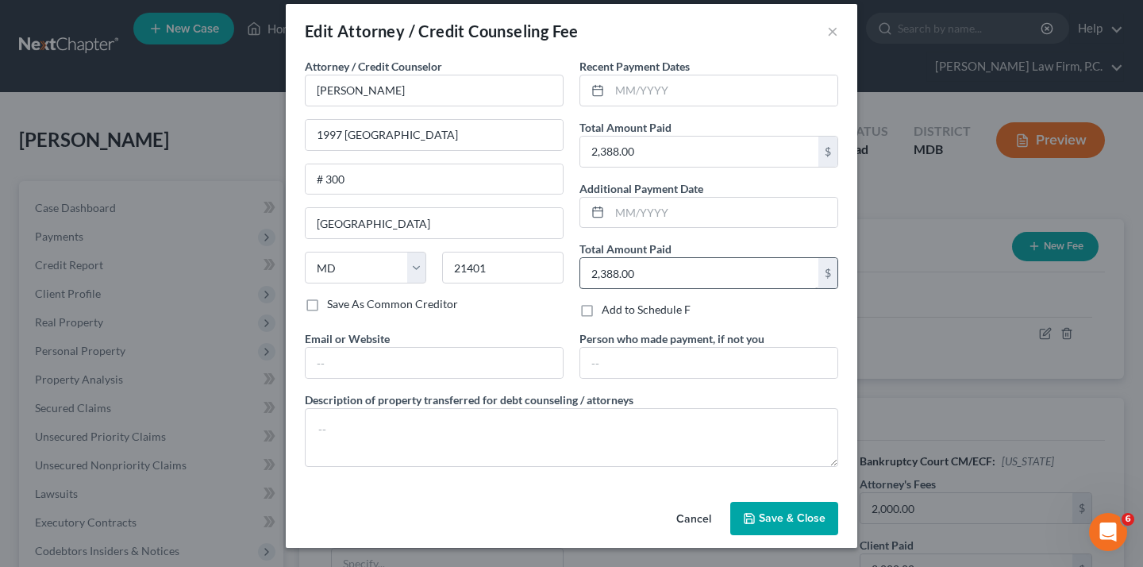
scroll to position [156, 0]
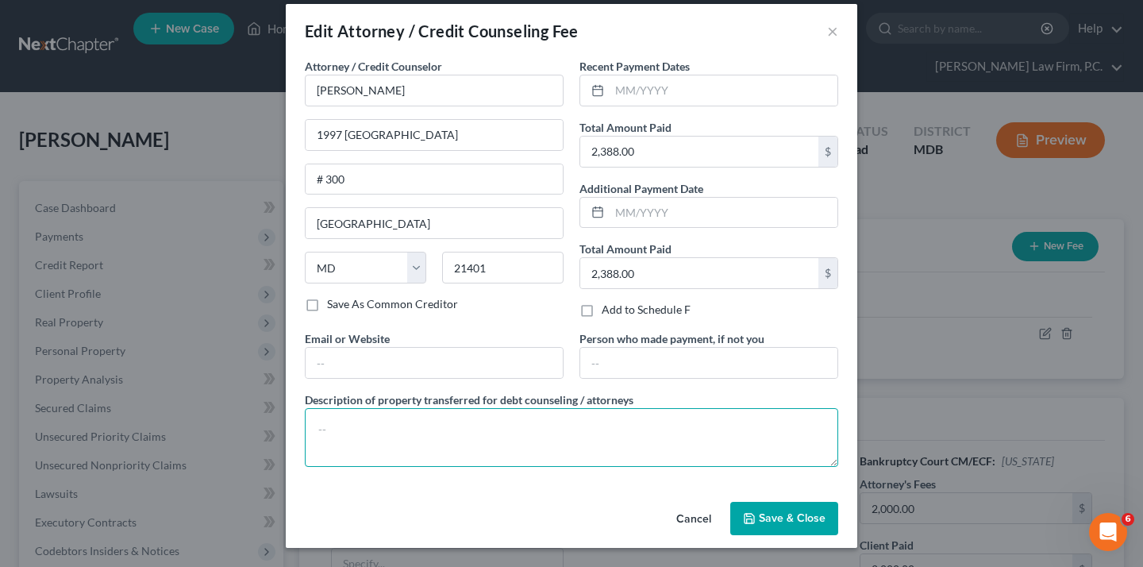
click at [556, 408] on textarea at bounding box center [571, 437] width 533 height 59
type textarea "$2,388 ("
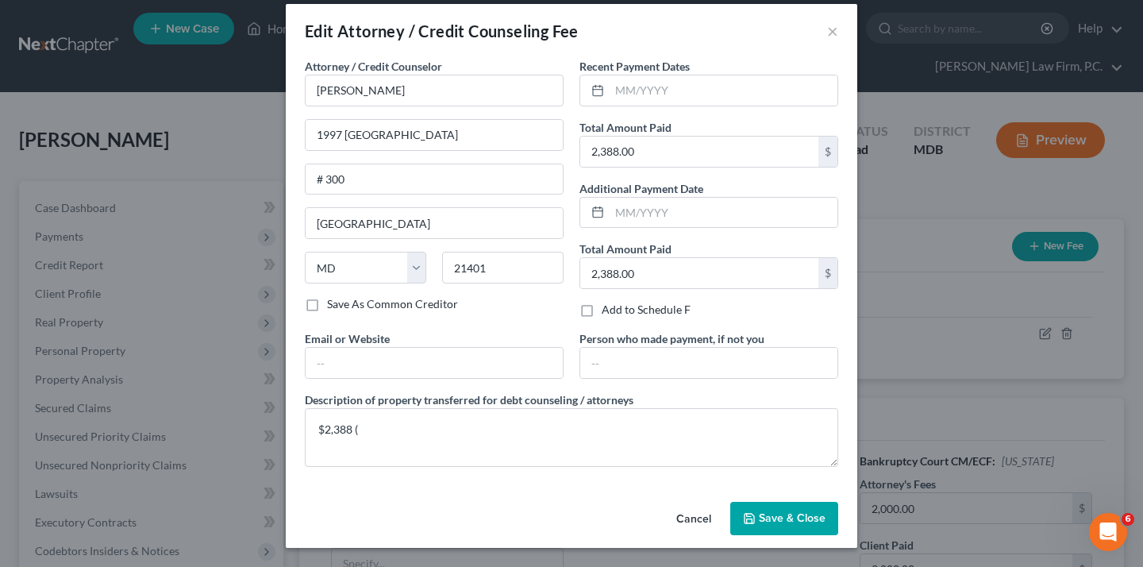
click at [724, 505] on button "Cancel" at bounding box center [694, 519] width 60 height 32
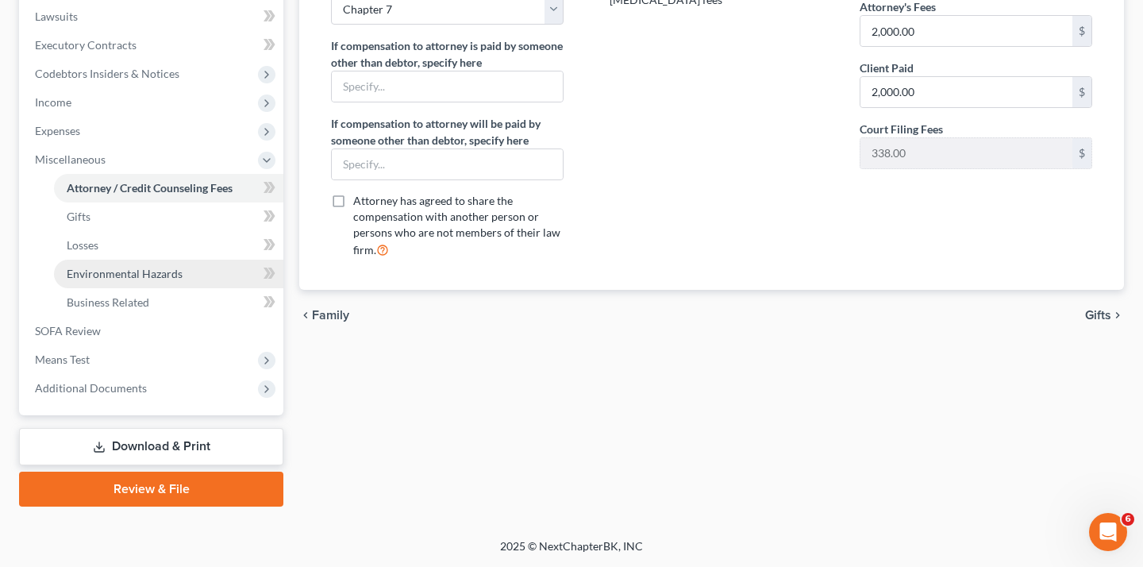
scroll to position [653, 0]
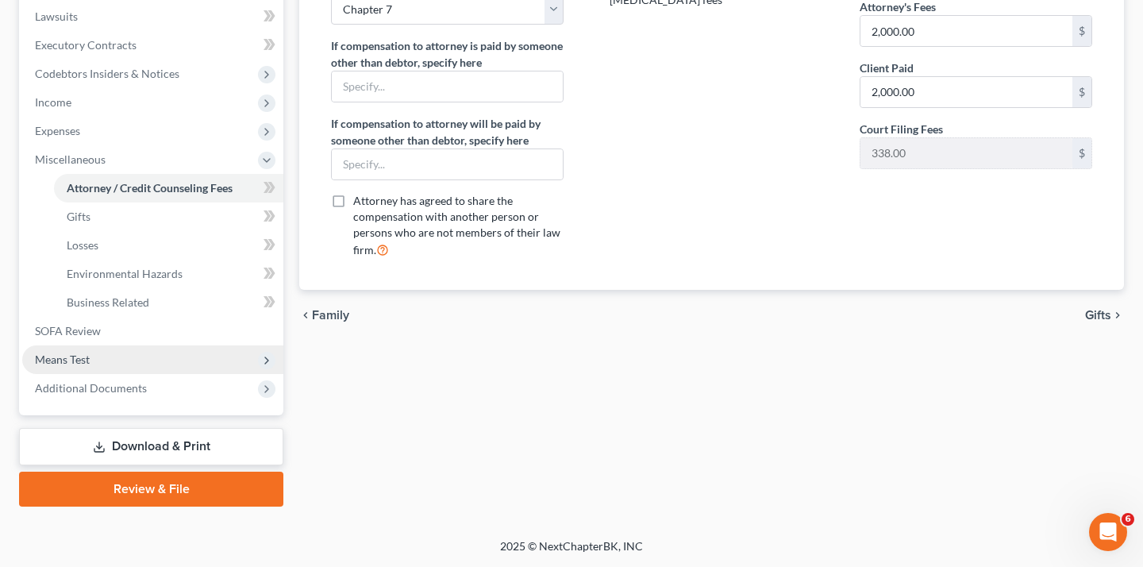
click at [125, 371] on span "Means Test" at bounding box center [152, 359] width 261 height 29
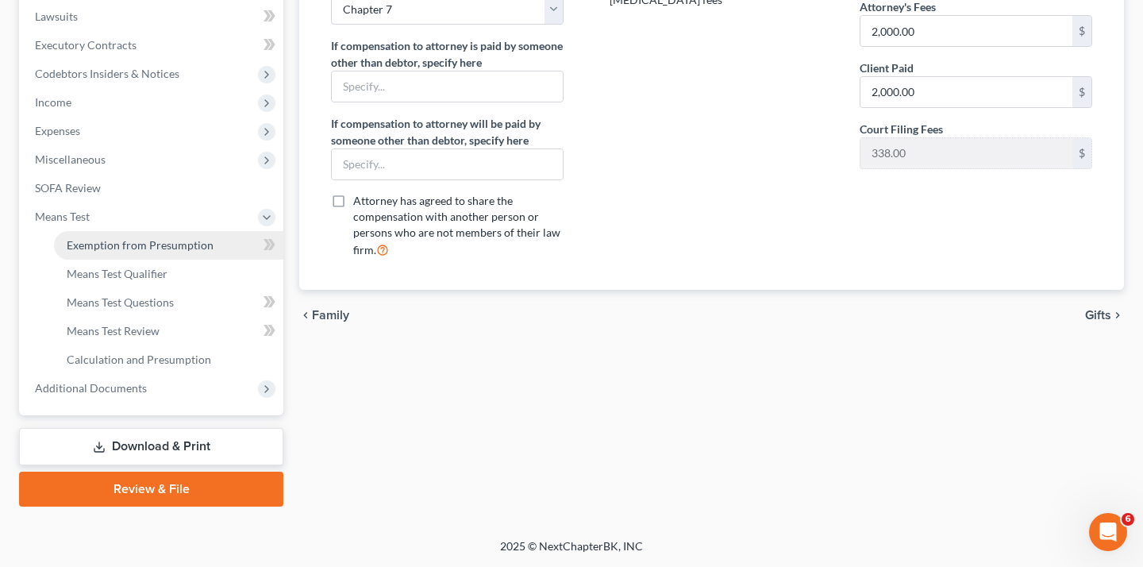
click at [160, 241] on span "Exemption from Presumption" at bounding box center [140, 244] width 147 height 13
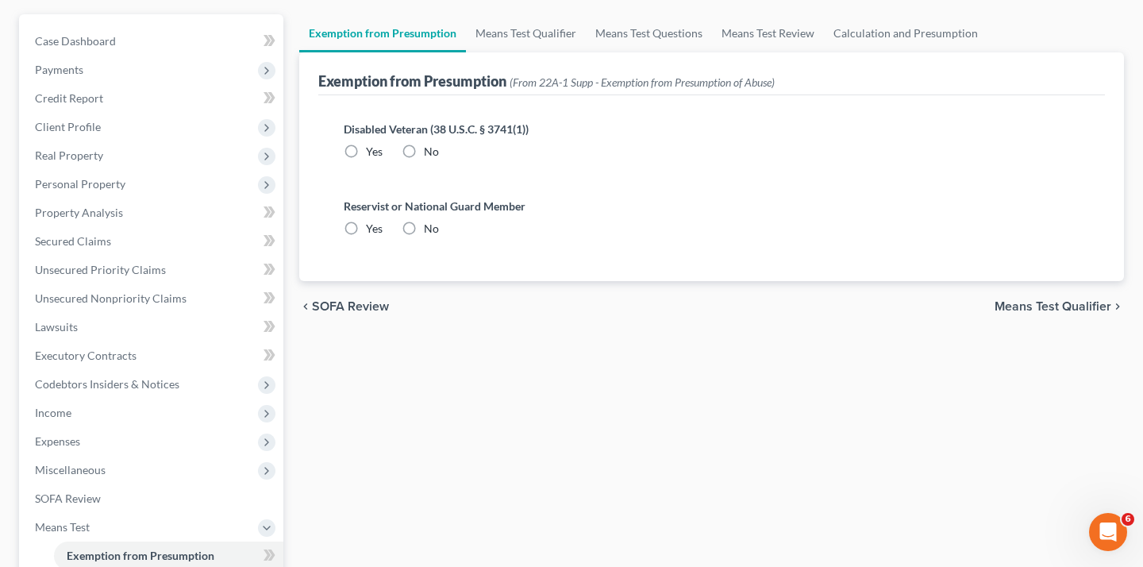
scroll to position [171, 0]
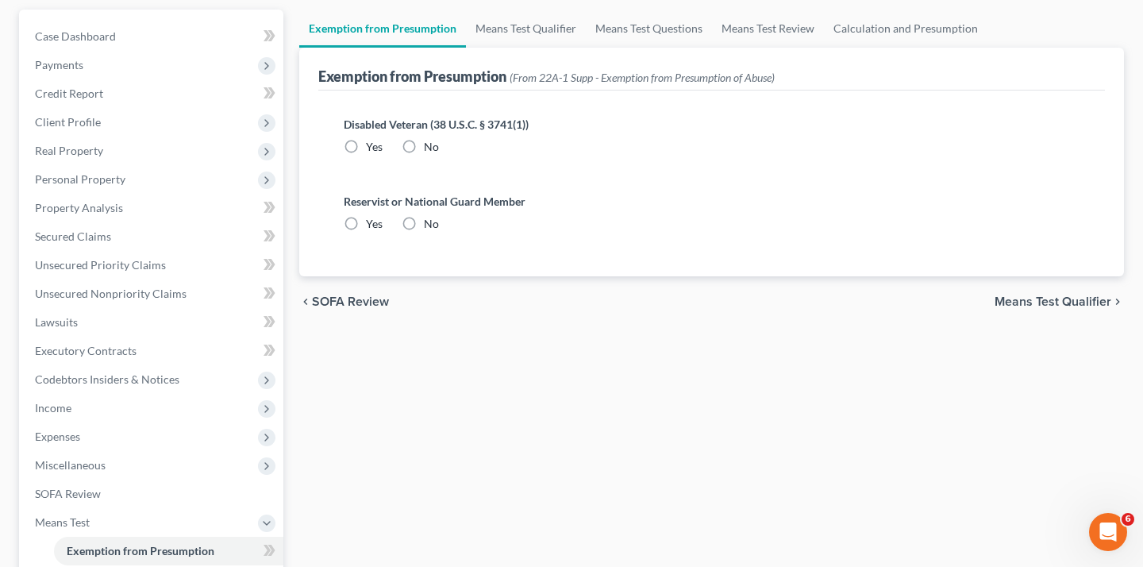
click at [437, 155] on label "No" at bounding box center [431, 147] width 15 height 16
click at [437, 149] on input "No" at bounding box center [435, 144] width 10 height 10
radio input "true"
click at [436, 232] on label "No" at bounding box center [431, 224] width 15 height 16
click at [436, 226] on input "No" at bounding box center [435, 221] width 10 height 10
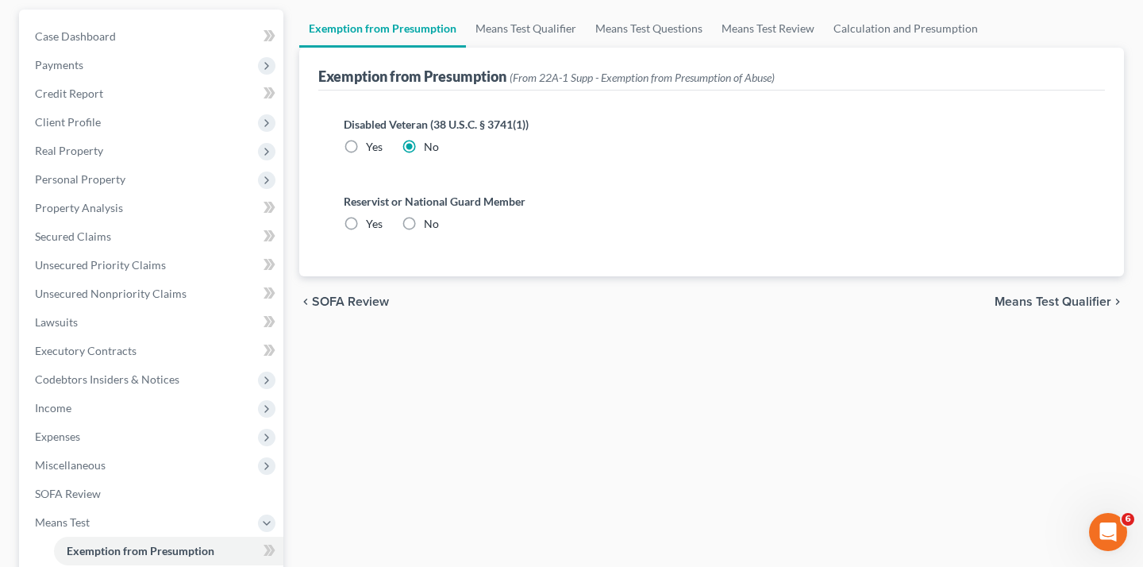
radio input "true"
click at [824, 48] on link "Means Test Review" at bounding box center [768, 29] width 112 height 38
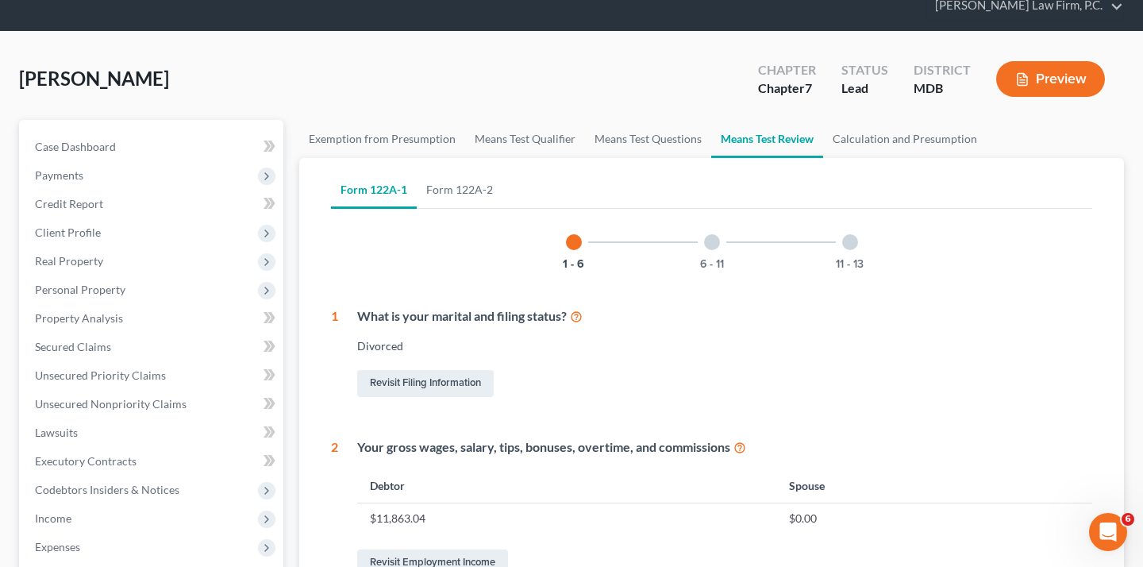
scroll to position [56, 0]
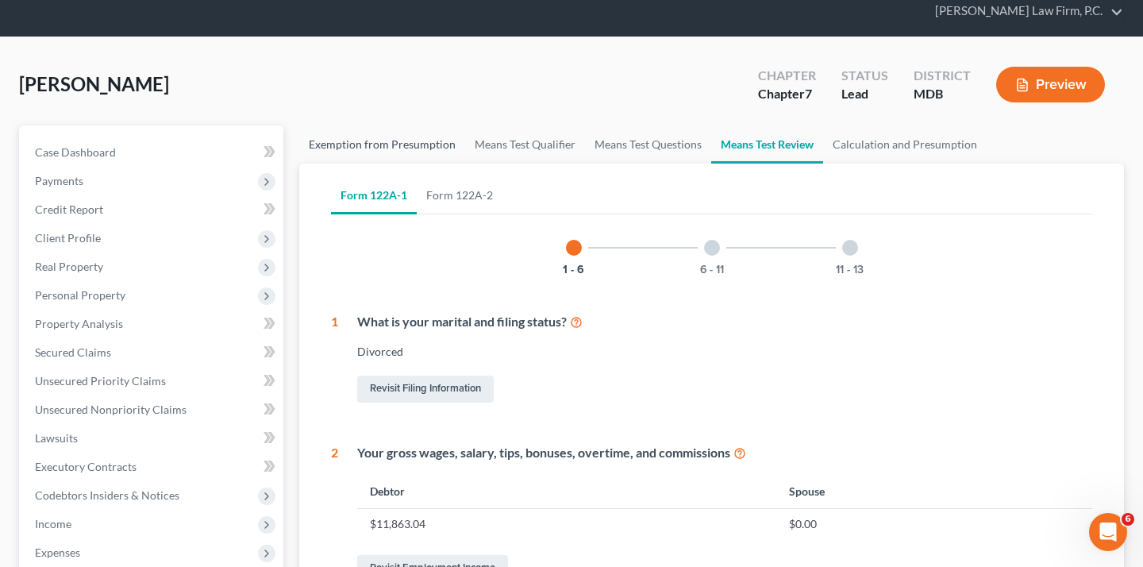
click at [375, 163] on link "Exemption from Presumption" at bounding box center [382, 144] width 166 height 38
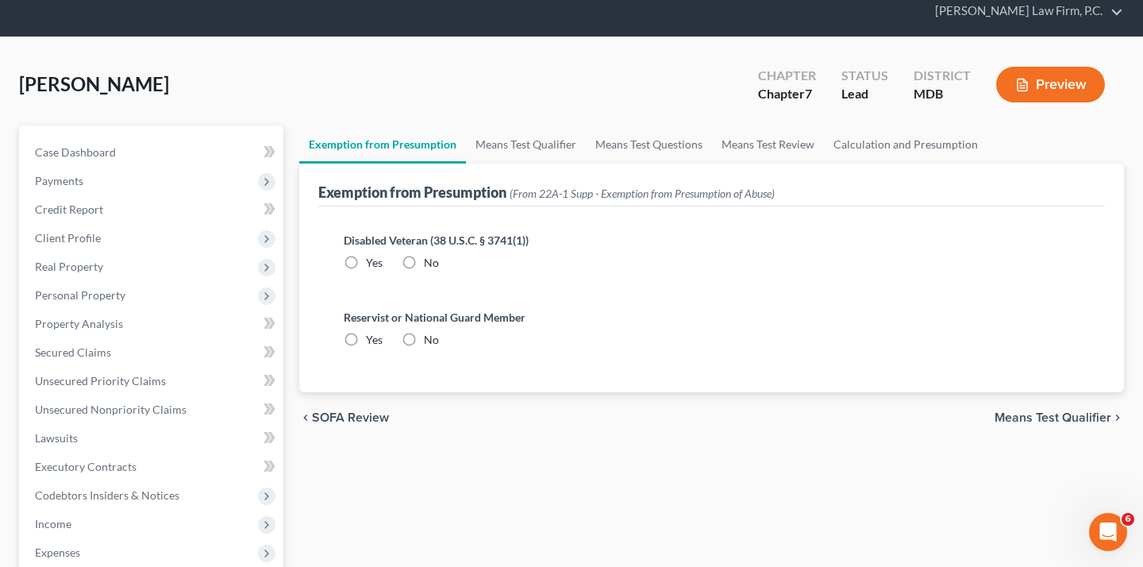
radio input "true"
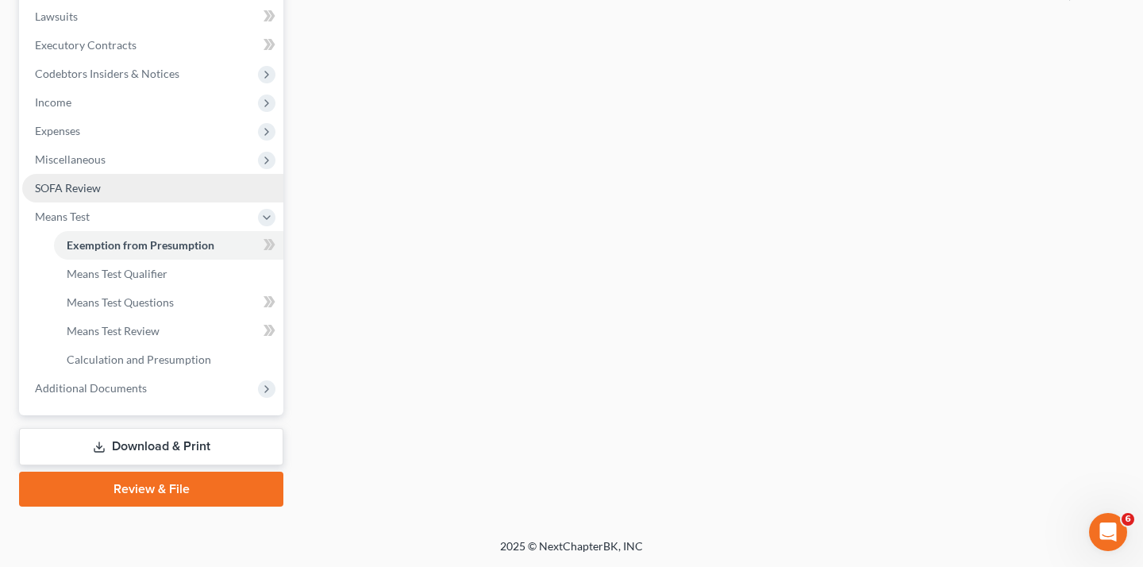
scroll to position [520, 0]
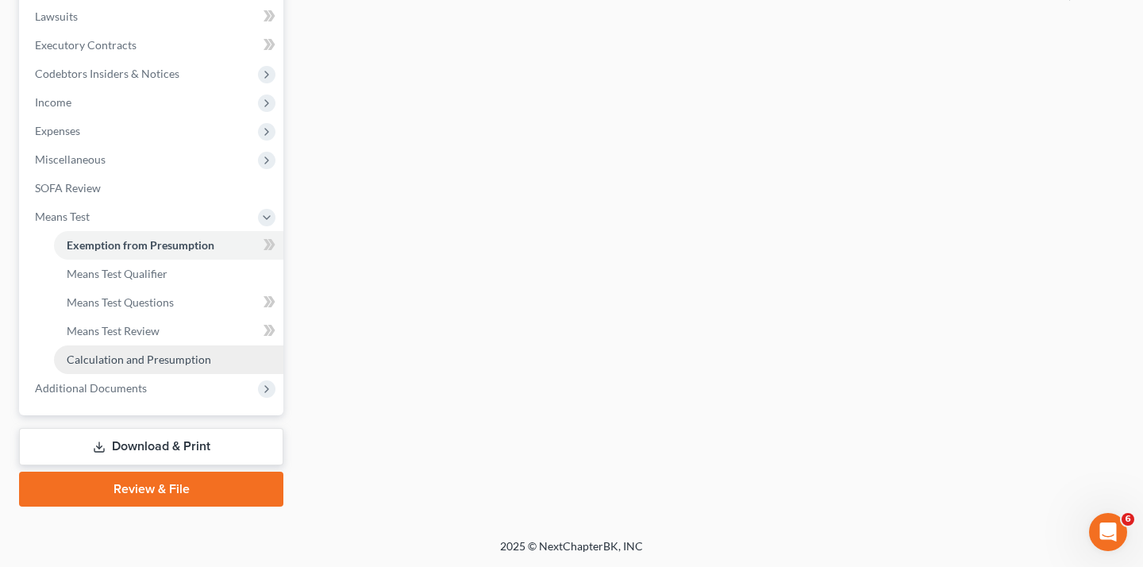
click at [109, 366] on span "Calculation and Presumption" at bounding box center [139, 358] width 144 height 13
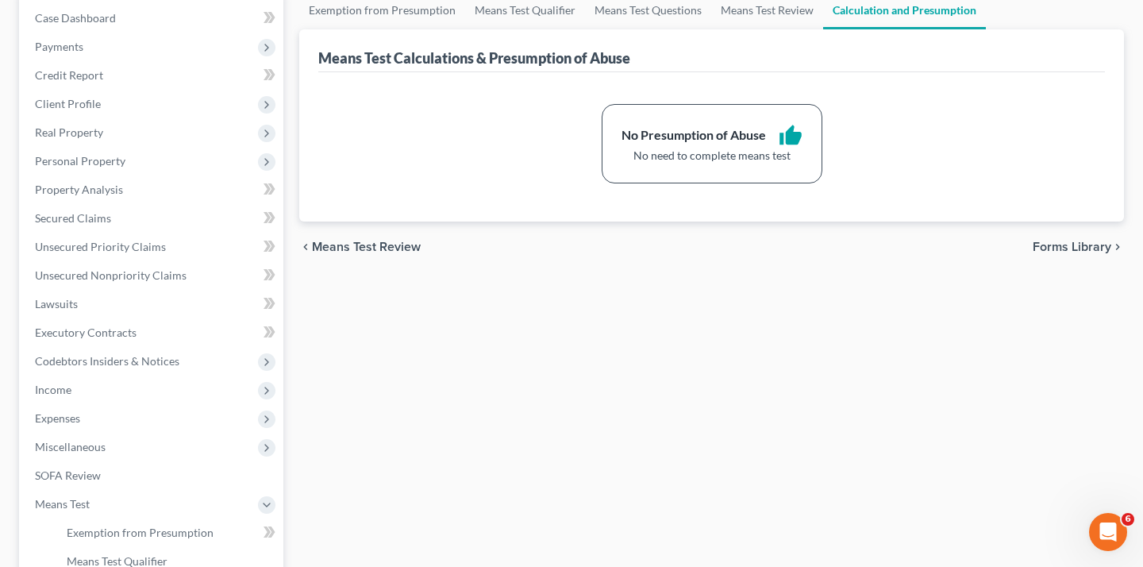
scroll to position [198, 0]
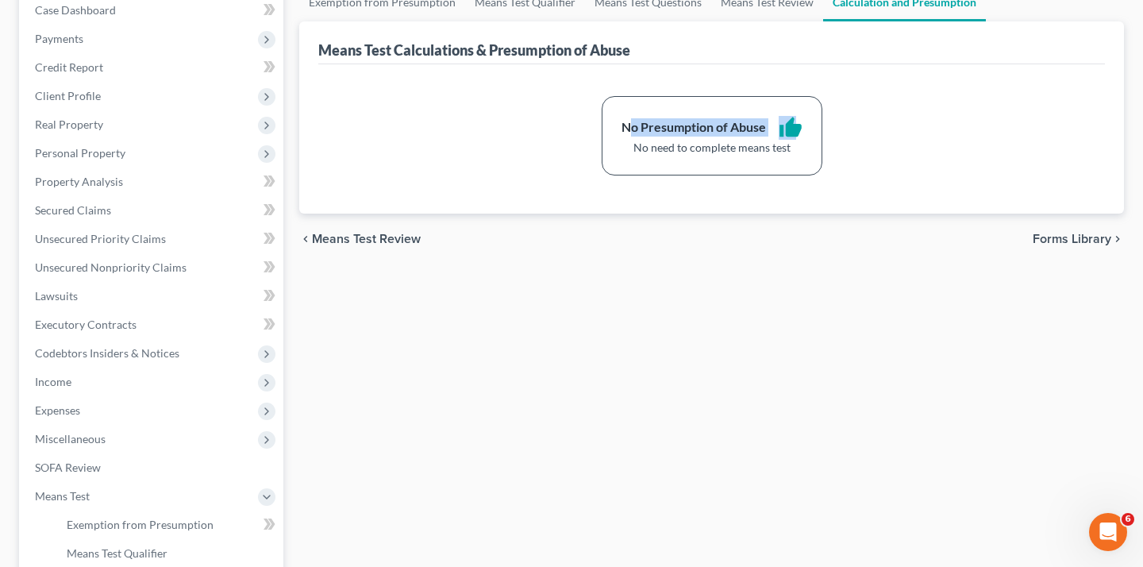
drag, startPoint x: 608, startPoint y: 236, endPoint x: 816, endPoint y: 240, distance: 208.0
click at [802, 140] on div "No Presumption of Abuse thumb_up" at bounding box center [711, 128] width 181 height 24
click at [683, 156] on div "No need to complete means test" at bounding box center [711, 148] width 181 height 16
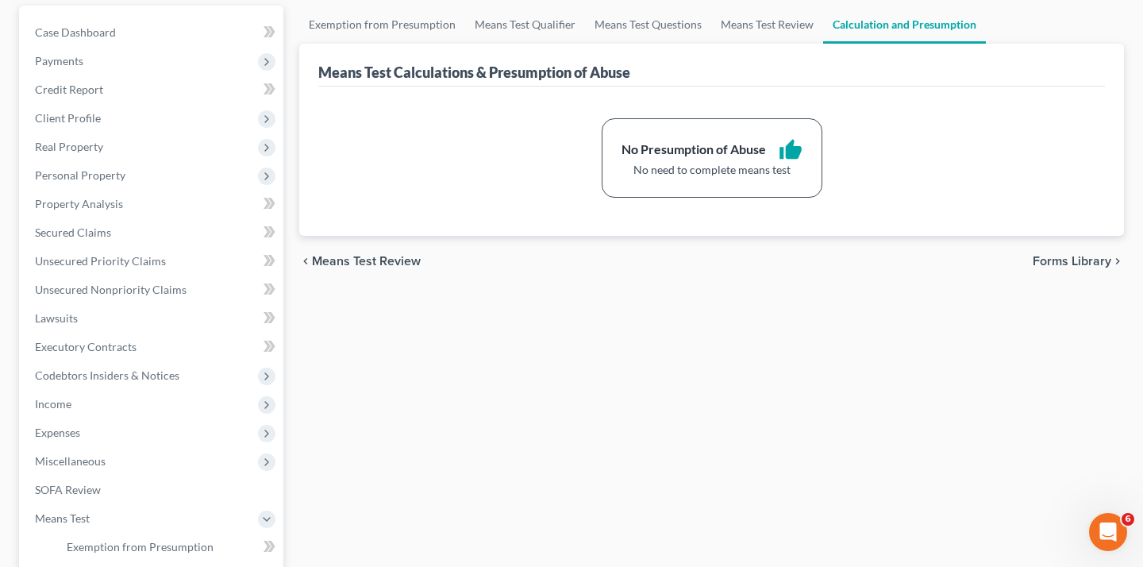
scroll to position [174, 0]
drag, startPoint x: 823, startPoint y: 266, endPoint x: 791, endPoint y: 265, distance: 31.8
click at [791, 199] on div "No Presumption of Abuse thumb_up No need to complete means test" at bounding box center [712, 159] width 221 height 79
click at [791, 163] on div "No Presumption of Abuse thumb_up" at bounding box center [711, 152] width 181 height 24
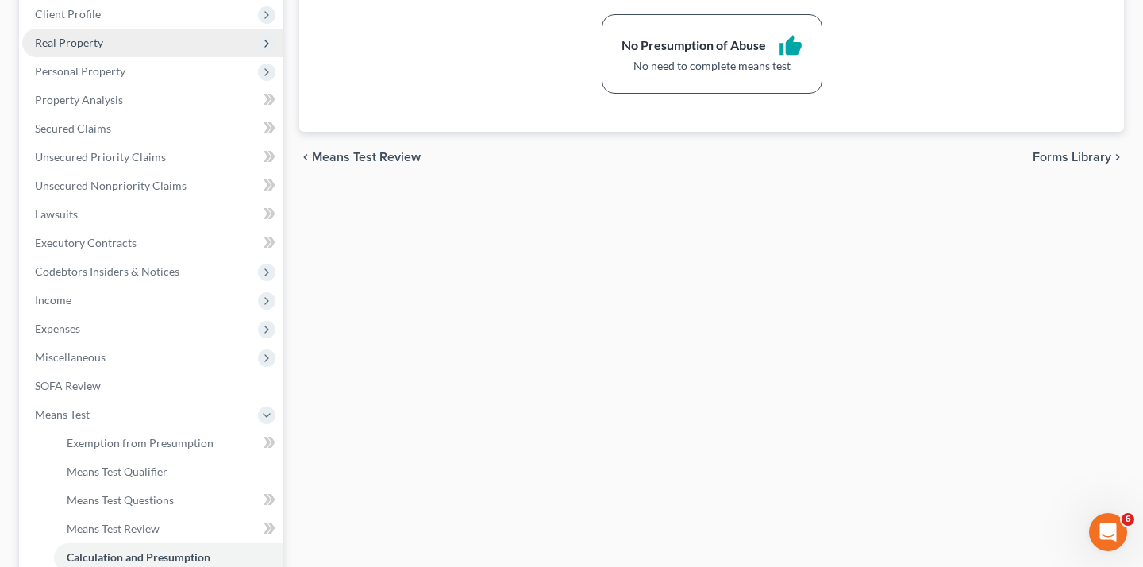
scroll to position [143, 0]
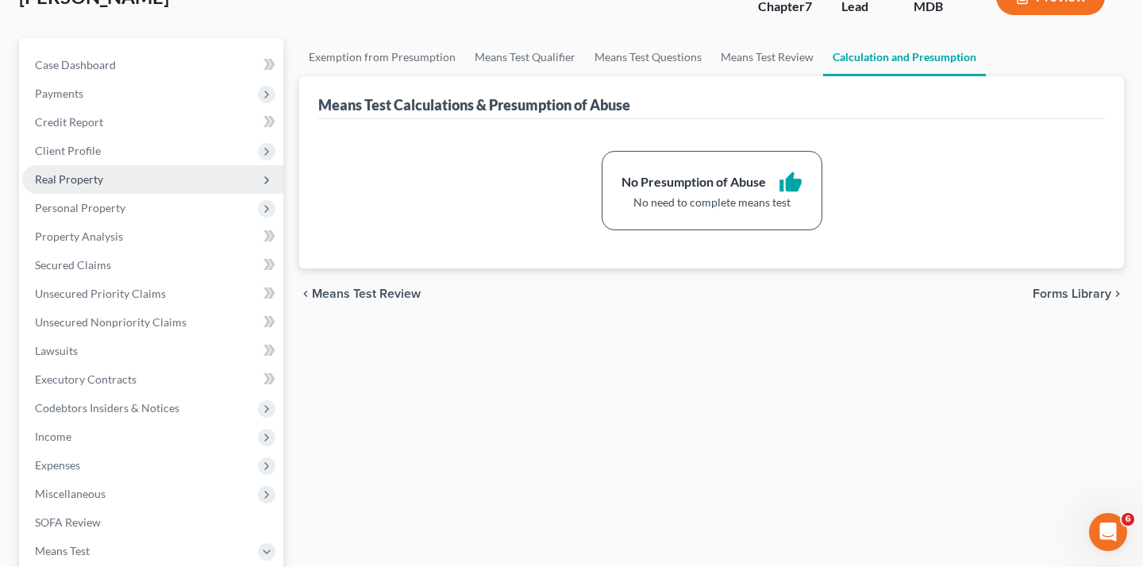
click at [170, 194] on span "Real Property" at bounding box center [152, 179] width 261 height 29
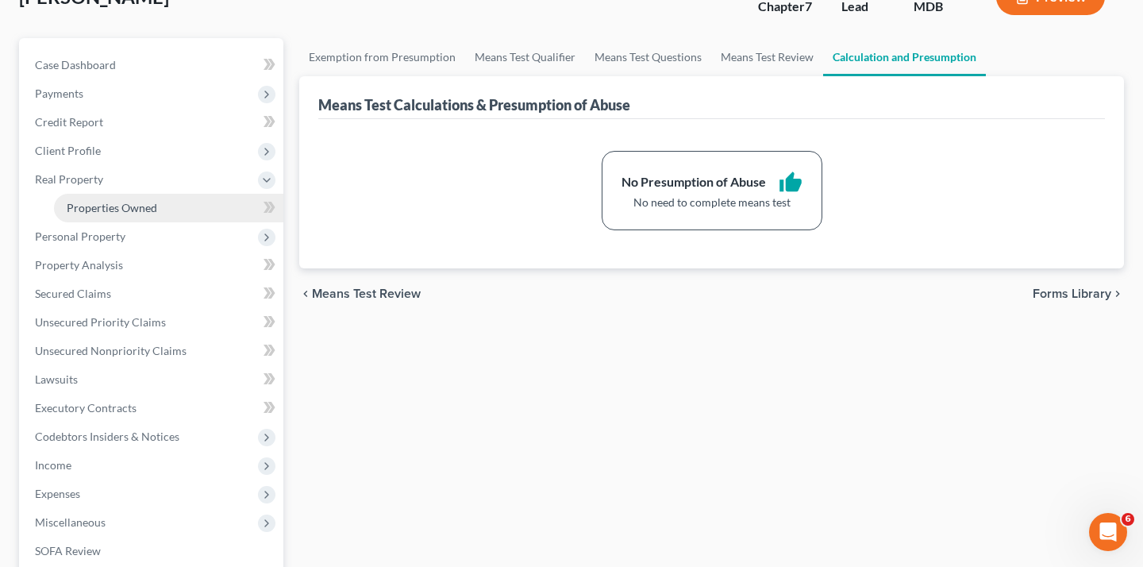
click at [157, 214] on span "Properties Owned" at bounding box center [112, 207] width 90 height 13
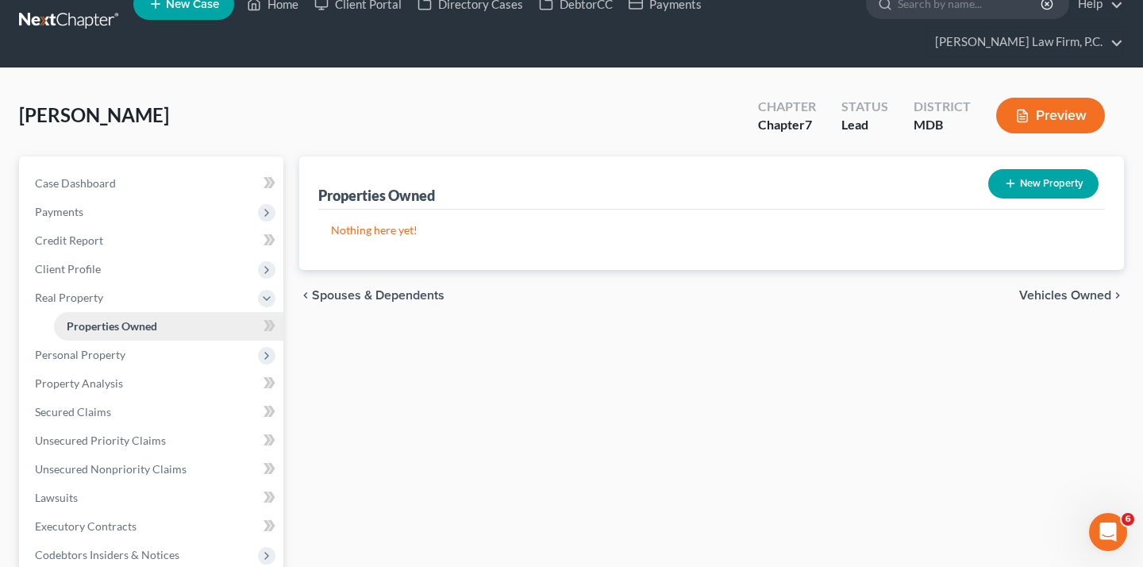
scroll to position [42, 0]
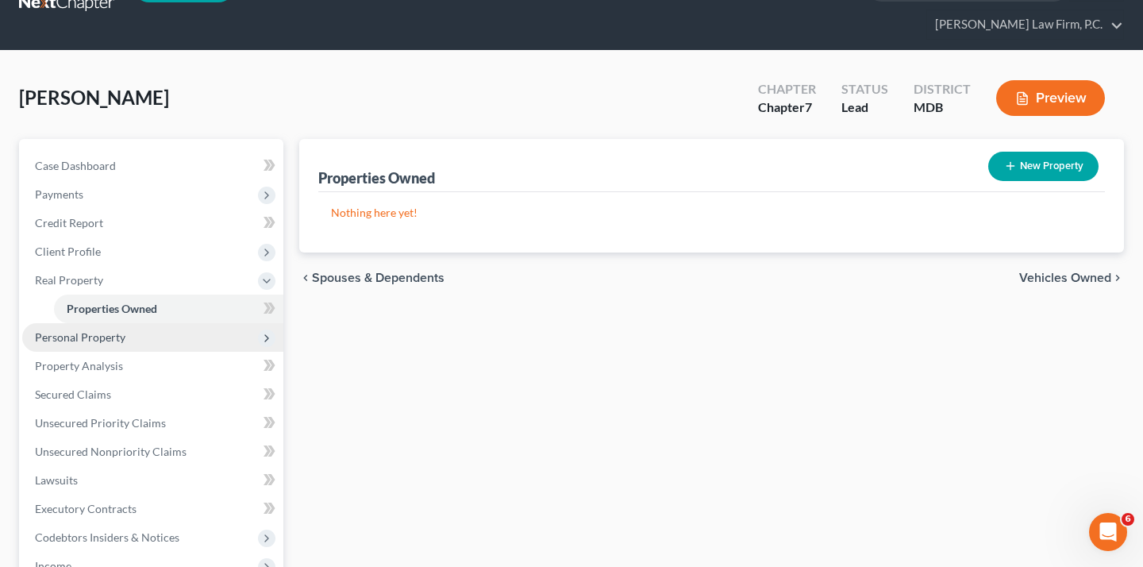
click at [135, 352] on span "Personal Property" at bounding box center [152, 337] width 261 height 29
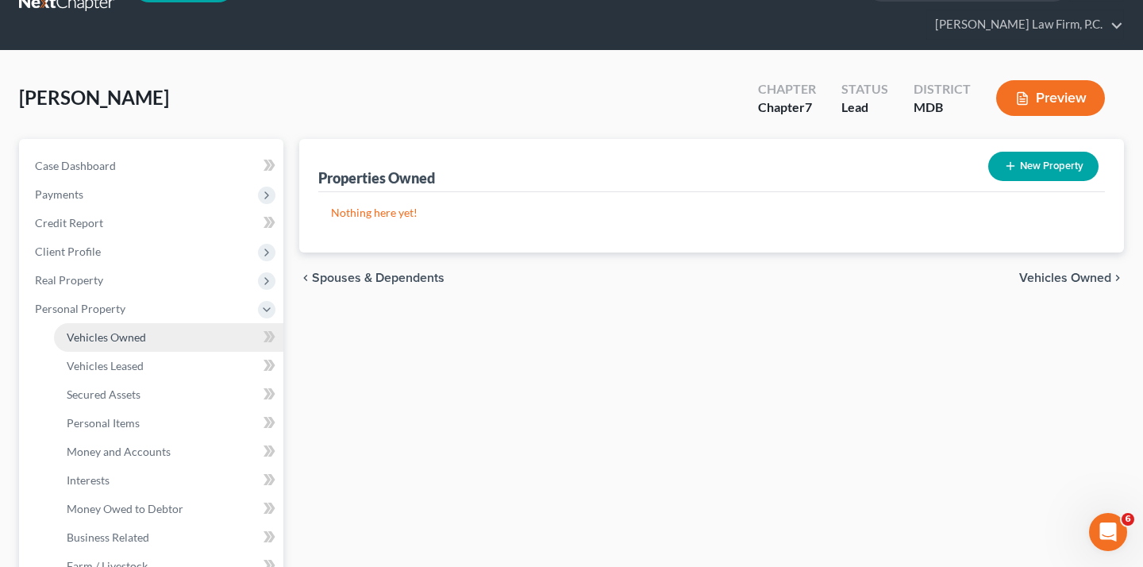
click at [135, 344] on span "Vehicles Owned" at bounding box center [106, 336] width 79 height 13
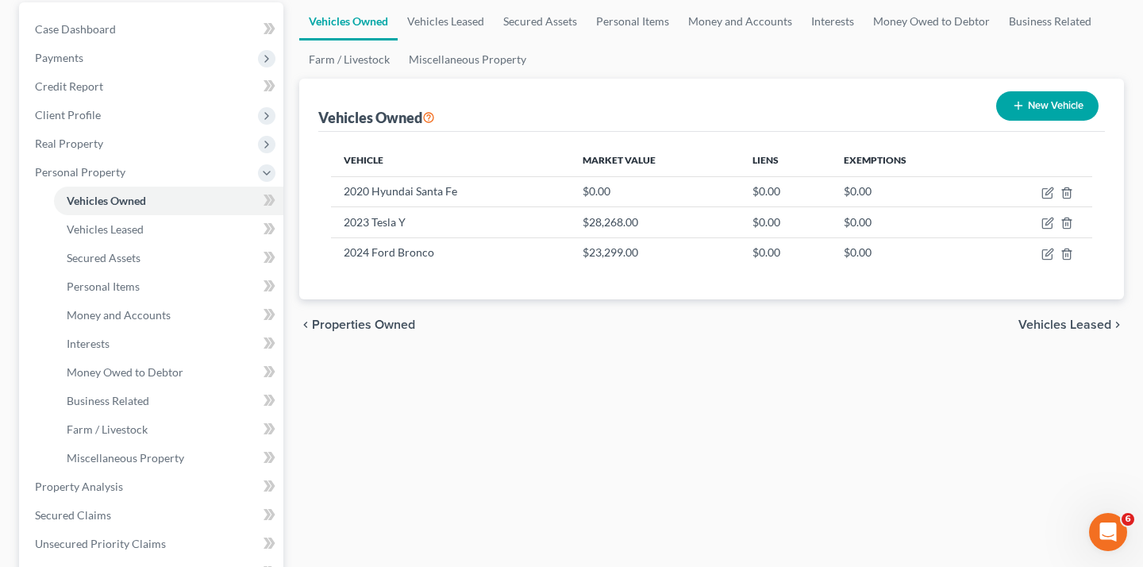
scroll to position [238, 0]
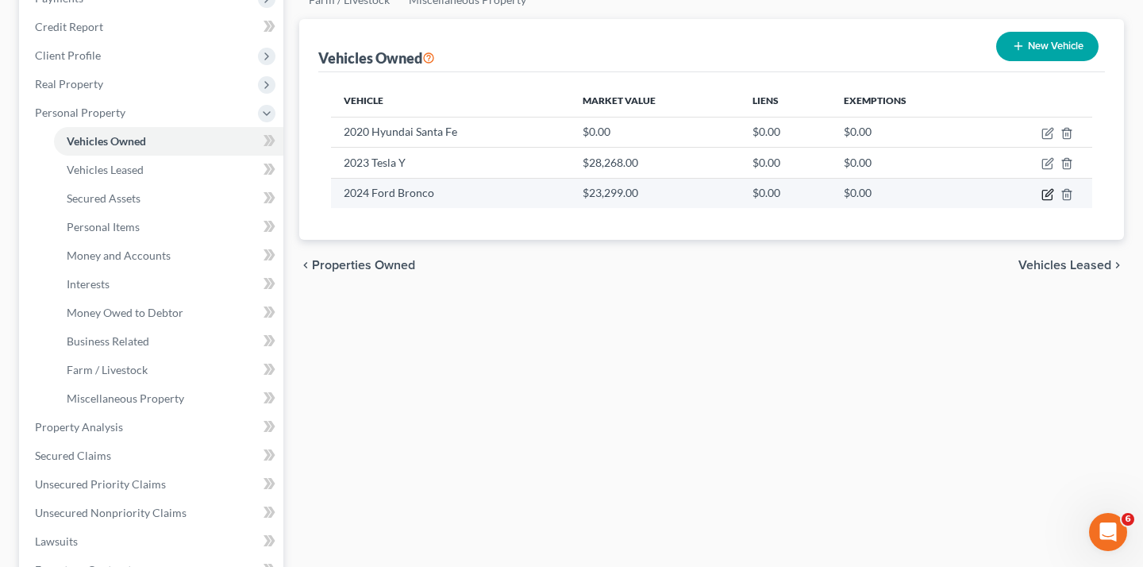
click at [1041, 201] on icon "button" at bounding box center [1047, 194] width 13 height 13
select select "0"
select select "2"
select select "0"
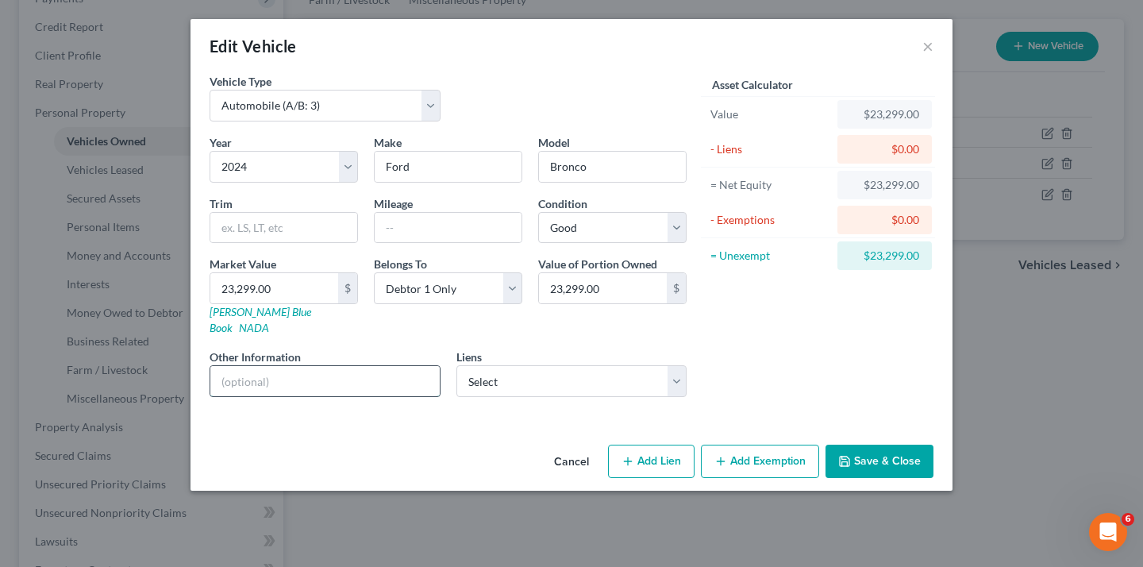
click at [314, 396] on input "text" at bounding box center [324, 381] width 229 height 30
click at [210, 396] on input "text" at bounding box center [324, 381] width 229 height 30
type input "Vehicle kept at debtor's primary residence, owned solely by the Debtor; trade i…"
drag, startPoint x: 289, startPoint y: 410, endPoint x: 498, endPoint y: 421, distance: 209.8
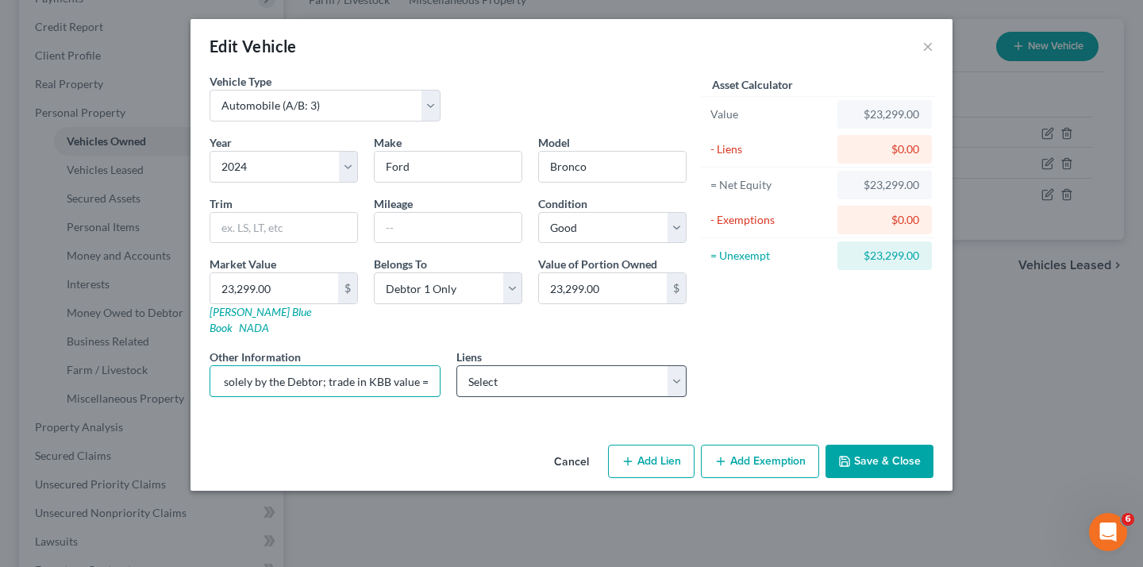
click at [514, 410] on div "Year Select 2026 2025 2024 2023 2022 2021 2020 2019 2018 2017 2016 2015 2014 20…" at bounding box center [448, 271] width 493 height 275
click at [394, 438] on div "Vehicle Type Select Automobile (A/B: 3) Truck (A/B: 3) Trailer (A/B: 4) Watercr…" at bounding box center [571, 255] width 762 height 365
click at [933, 478] on button "Save & Close" at bounding box center [879, 460] width 108 height 33
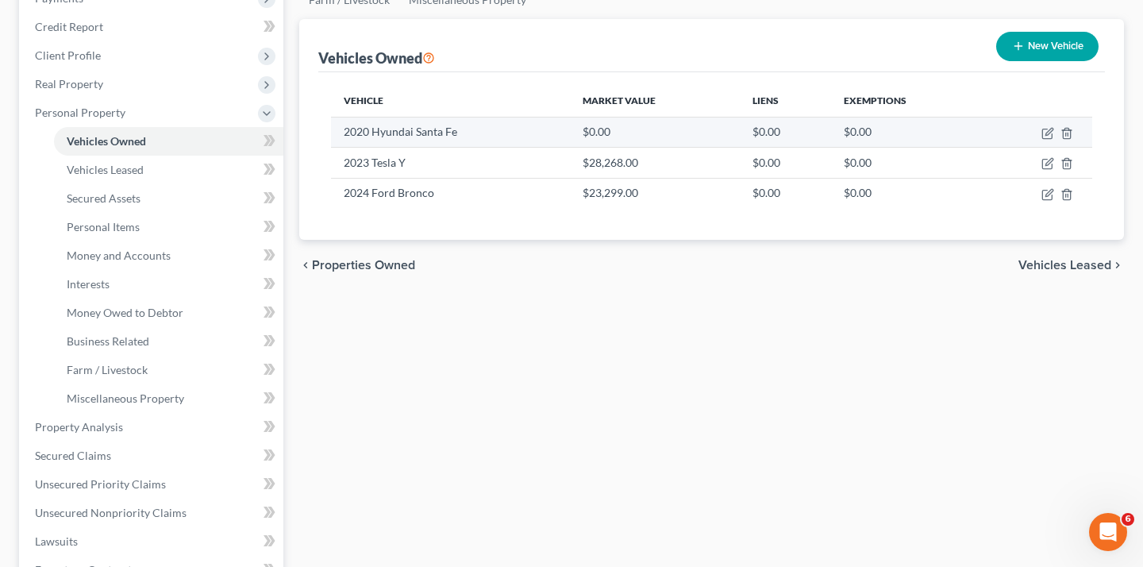
click at [1030, 147] on td at bounding box center [1038, 132] width 110 height 30
click at [1045, 135] on icon "button" at bounding box center [1048, 131] width 7 height 7
select select "0"
select select "6"
select select "2"
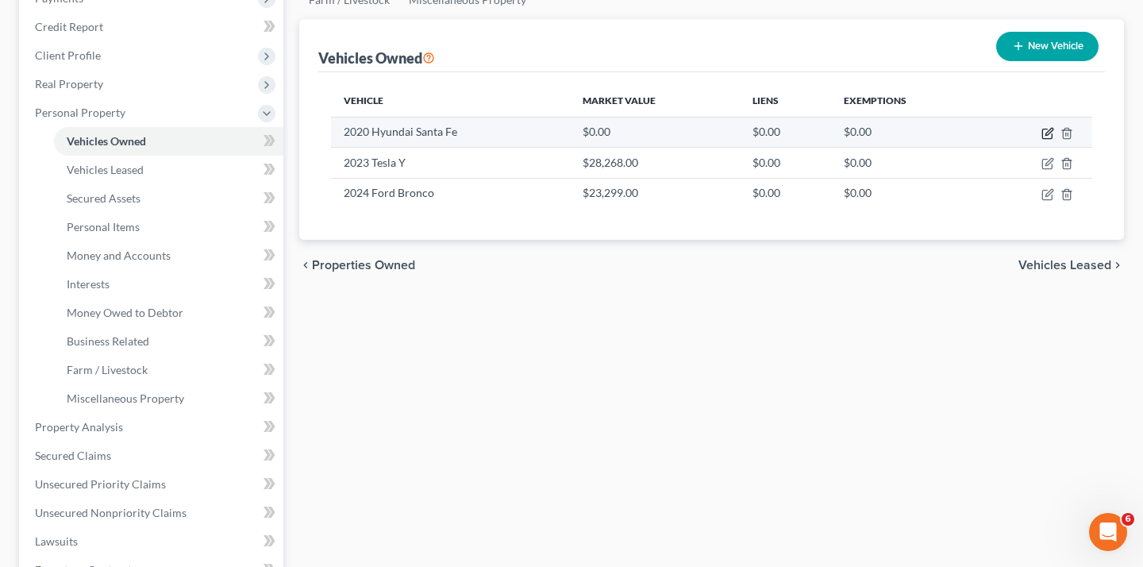
select select "3"
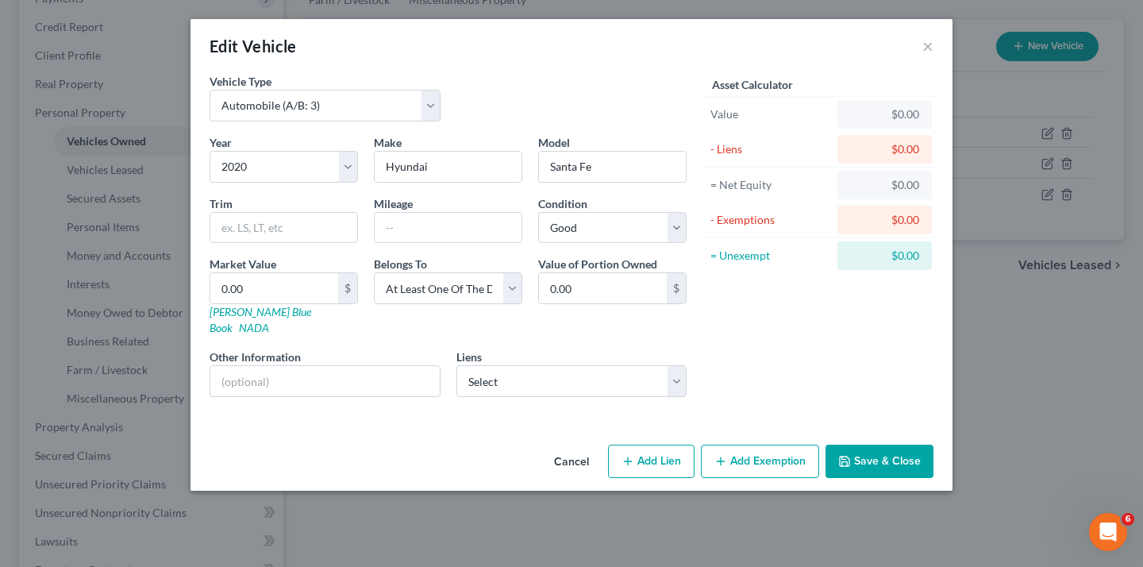
click at [587, 478] on button "Cancel" at bounding box center [571, 462] width 60 height 32
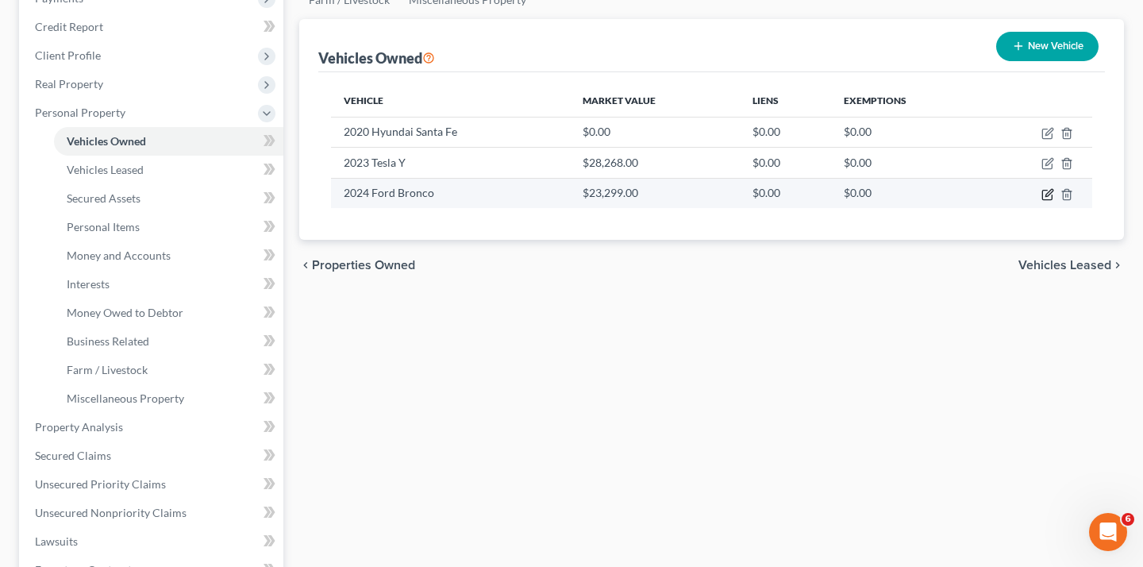
click at [1041, 201] on icon "button" at bounding box center [1047, 194] width 13 height 13
select select "0"
select select "2"
select select "0"
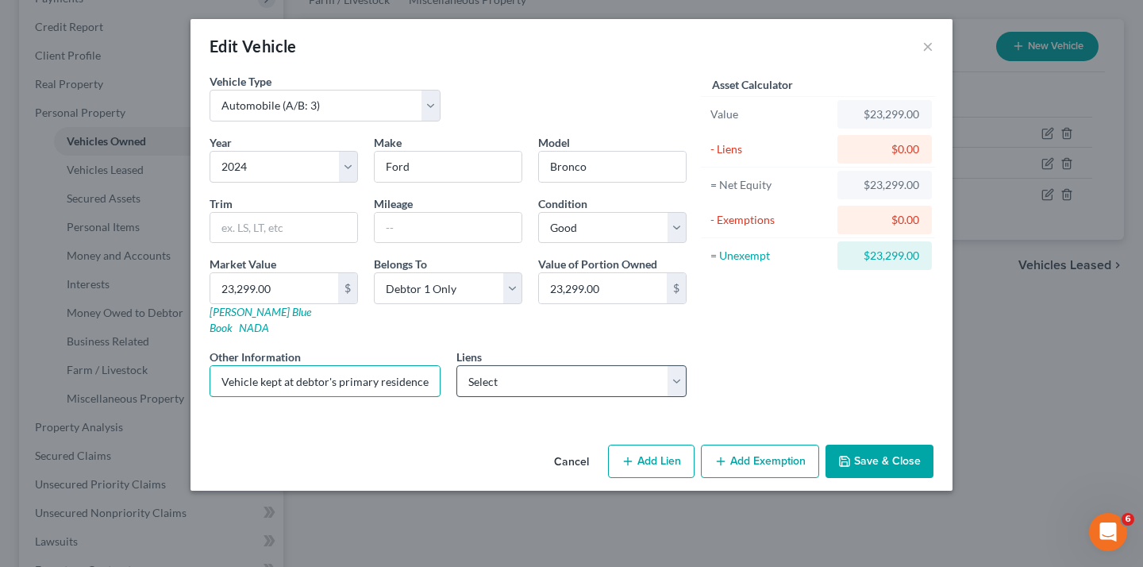
scroll to position [0, 294]
drag, startPoint x: 333, startPoint y: 447, endPoint x: 587, endPoint y: 449, distance: 254.0
click at [587, 410] on div "Year Select 2026 2025 2024 2023 2022 2021 2020 2019 2018 2017 2016 2015 2014 20…" at bounding box center [448, 271] width 493 height 275
click at [530, 438] on div "Vehicle Type Select Automobile (A/B: 3) Truck (A/B: 3) Trailer (A/B: 4) Watercr…" at bounding box center [571, 255] width 762 height 365
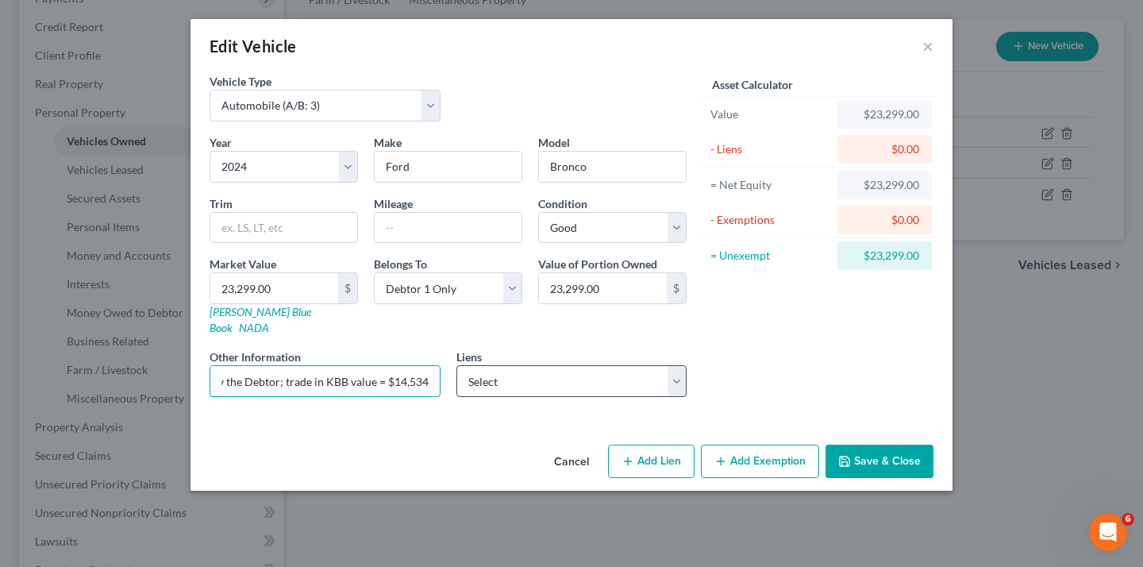
drag, startPoint x: 365, startPoint y: 448, endPoint x: 566, endPoint y: 465, distance: 201.5
click at [566, 410] on div "Year Select 2026 2025 2024 2023 2022 2021 2020 2019 2018 2017 2016 2015 2014 20…" at bounding box center [448, 271] width 493 height 275
click at [469, 438] on div "Vehicle Type Select Automobile (A/B: 3) Truck (A/B: 3) Trailer (A/B: 4) Watercr…" at bounding box center [571, 255] width 762 height 365
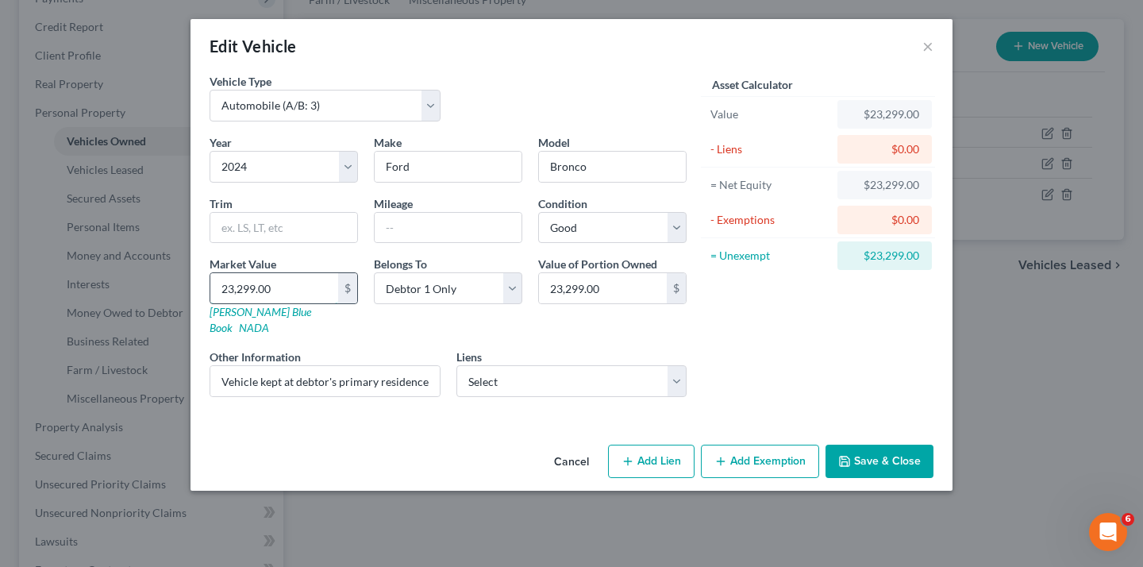
click at [238, 303] on input "23,299.00" at bounding box center [274, 288] width 128 height 30
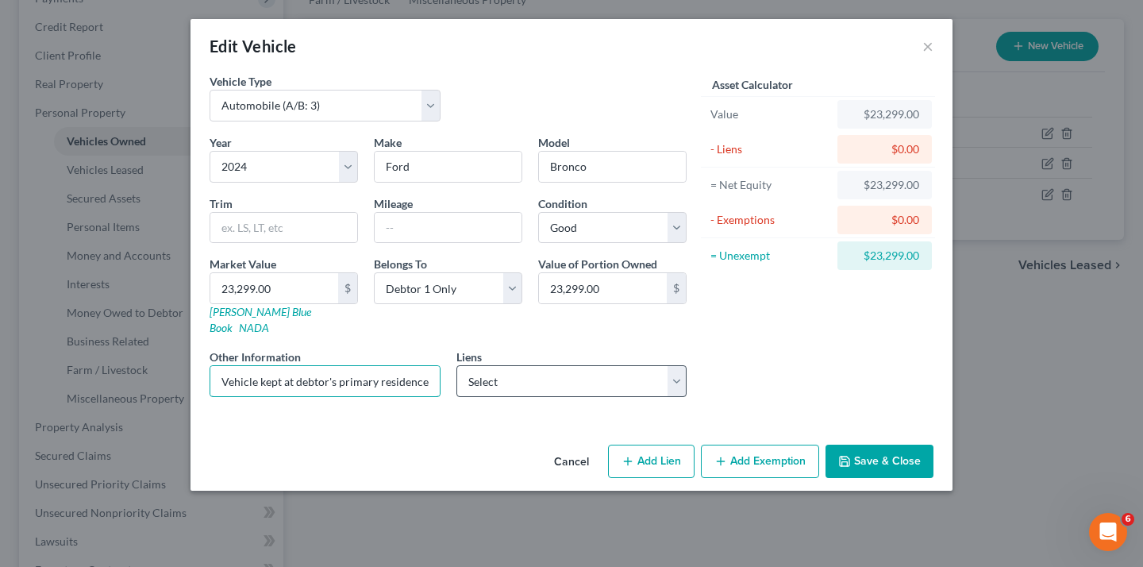
scroll to position [0, 348]
drag, startPoint x: 290, startPoint y: 452, endPoint x: 525, endPoint y: 455, distance: 234.1
click at [525, 410] on div "Year Select 2026 2025 2024 2023 2022 2021 2020 2019 2018 2017 2016 2015 2014 20…" at bounding box center [448, 271] width 493 height 275
click at [394, 396] on input "Vehicle kept at debtor's primary residence, owned solely by the Debtor; trade i…" at bounding box center [324, 381] width 229 height 30
click at [406, 396] on input "Vehicle kept at debtor's primary residence, owned solely by the Debtor; trade i…" at bounding box center [324, 381] width 229 height 30
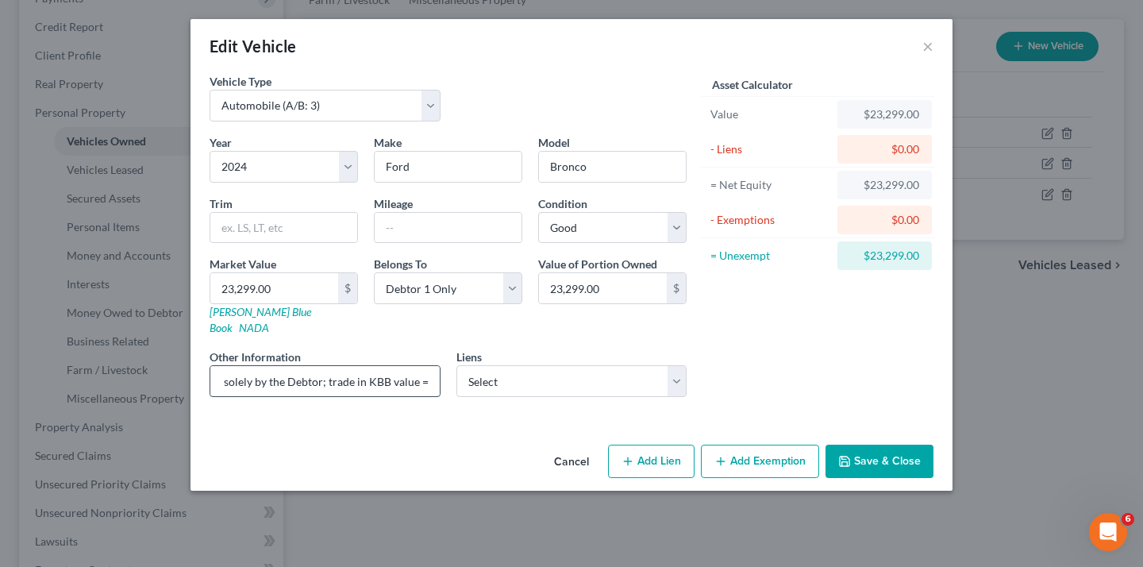
scroll to position [0, 294]
type input "Vehicle kept at debtor's primary residence, owned solely by the Debtor; trade i…"
click at [933, 478] on button "Save & Close" at bounding box center [879, 460] width 108 height 33
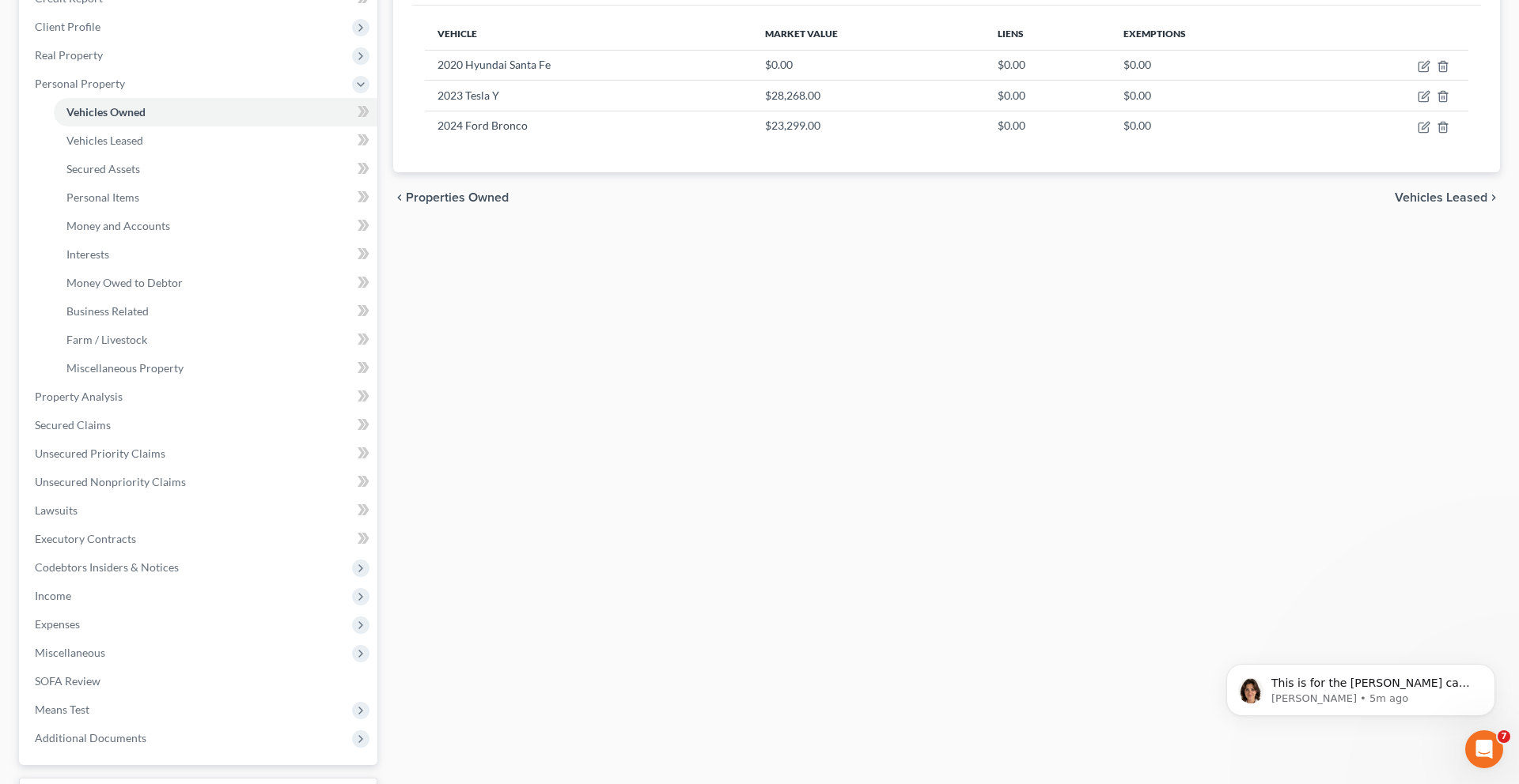
scroll to position [174, 0]
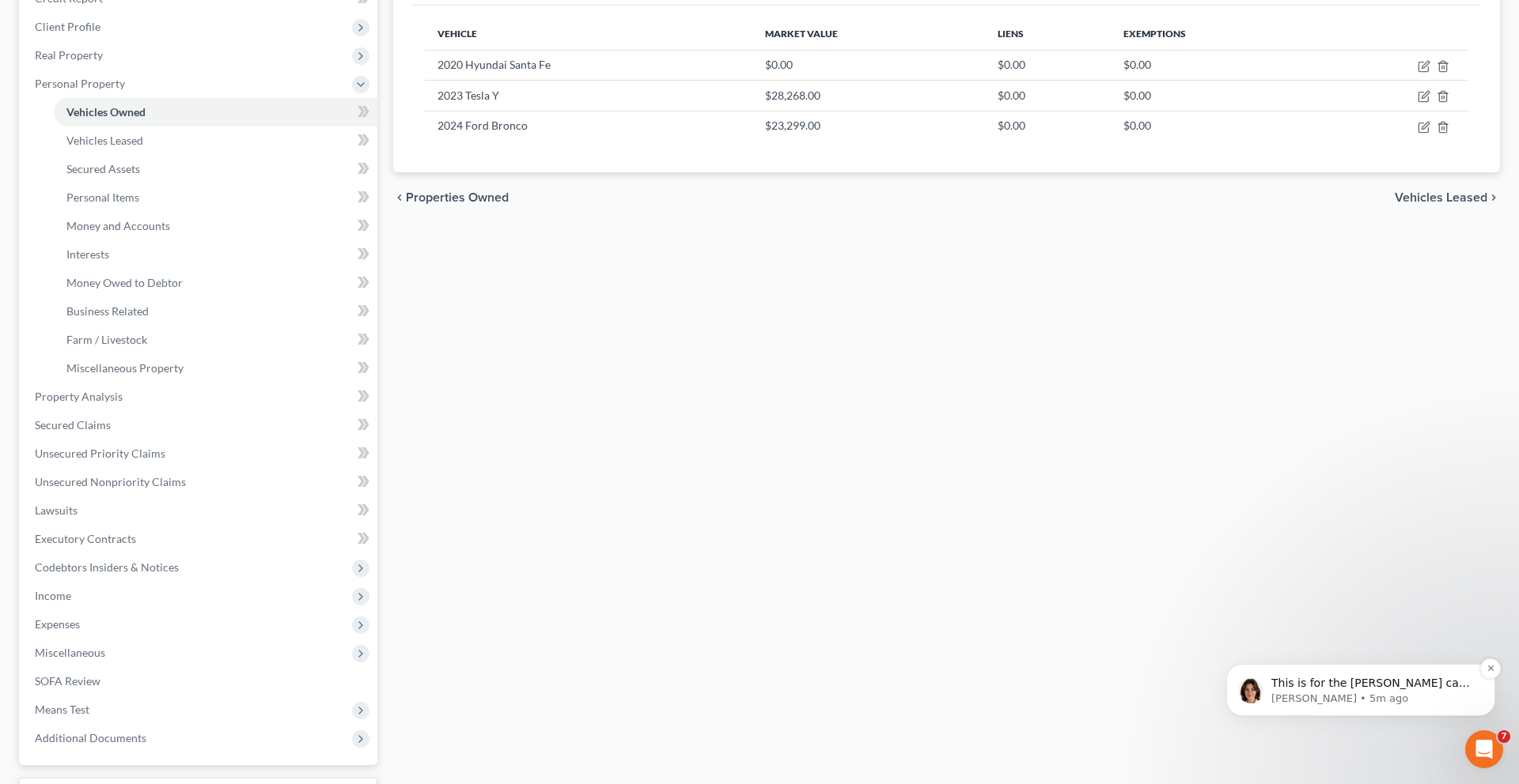
click at [1349, 684] on p "This is for the [PERSON_NAME] case, correct?" at bounding box center [1372, 684] width 204 height 16
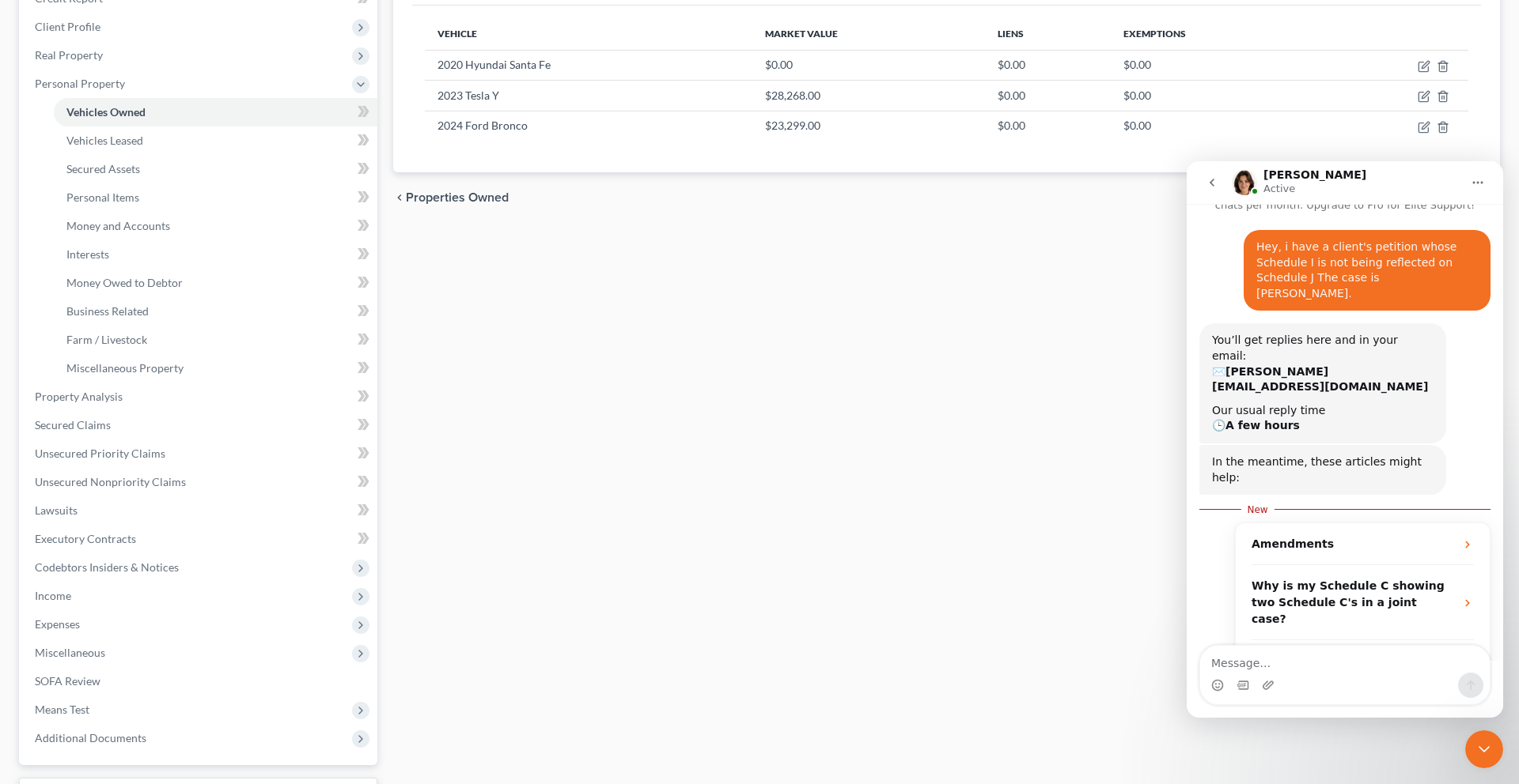
scroll to position [201, 0]
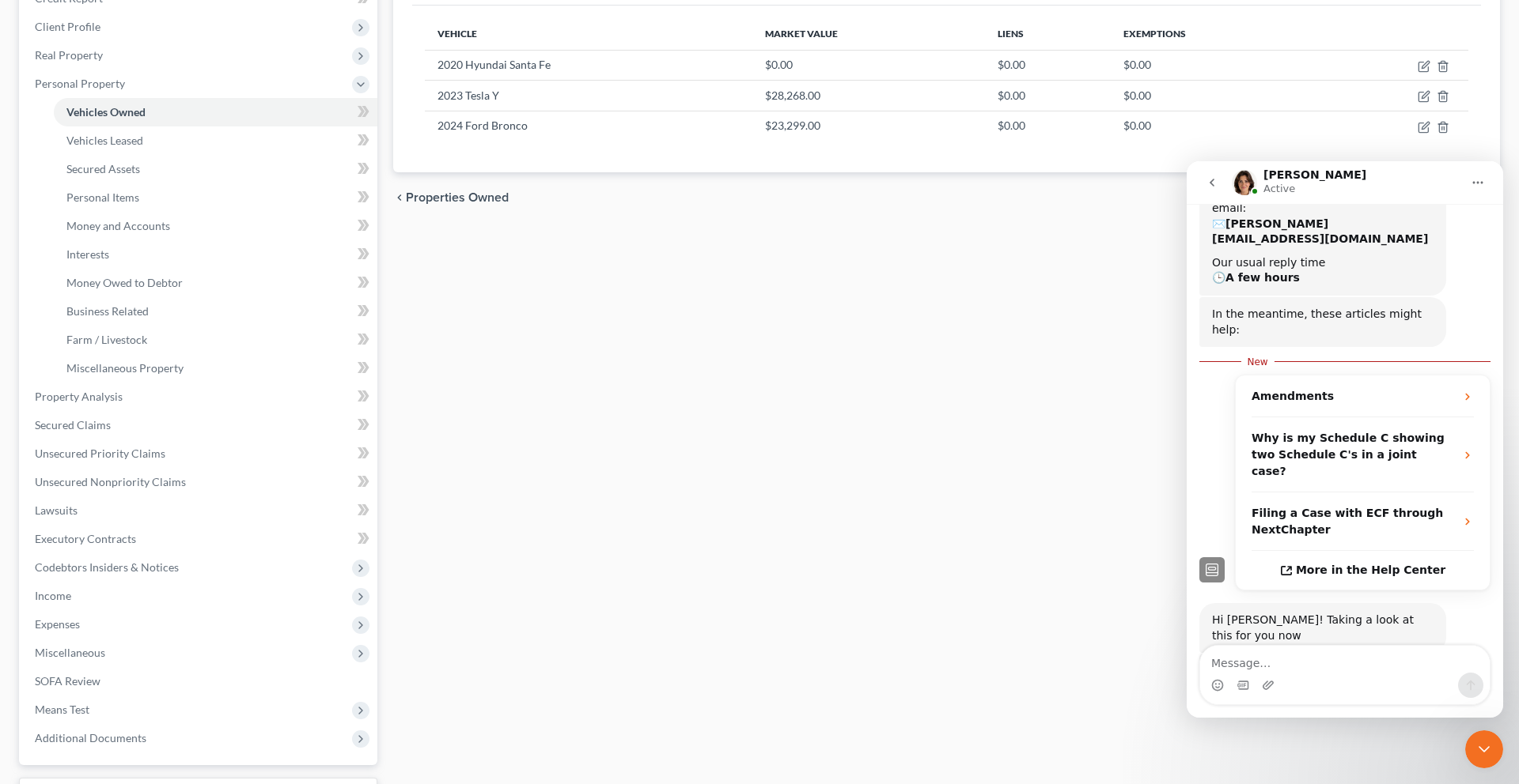
click at [1309, 661] on textarea "Message…" at bounding box center [1345, 658] width 289 height 27
type textarea "Yes"
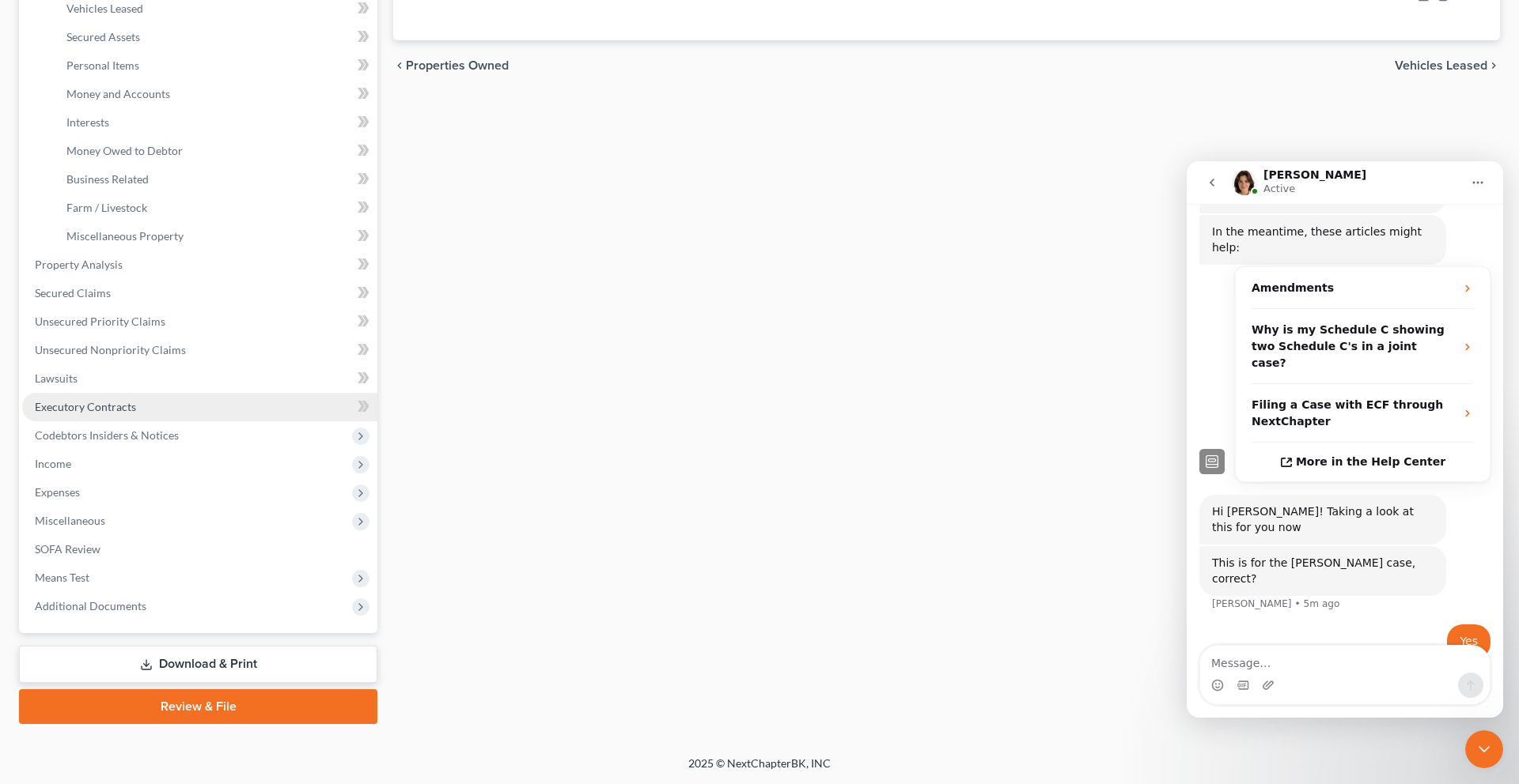
scroll to position [435, 0]
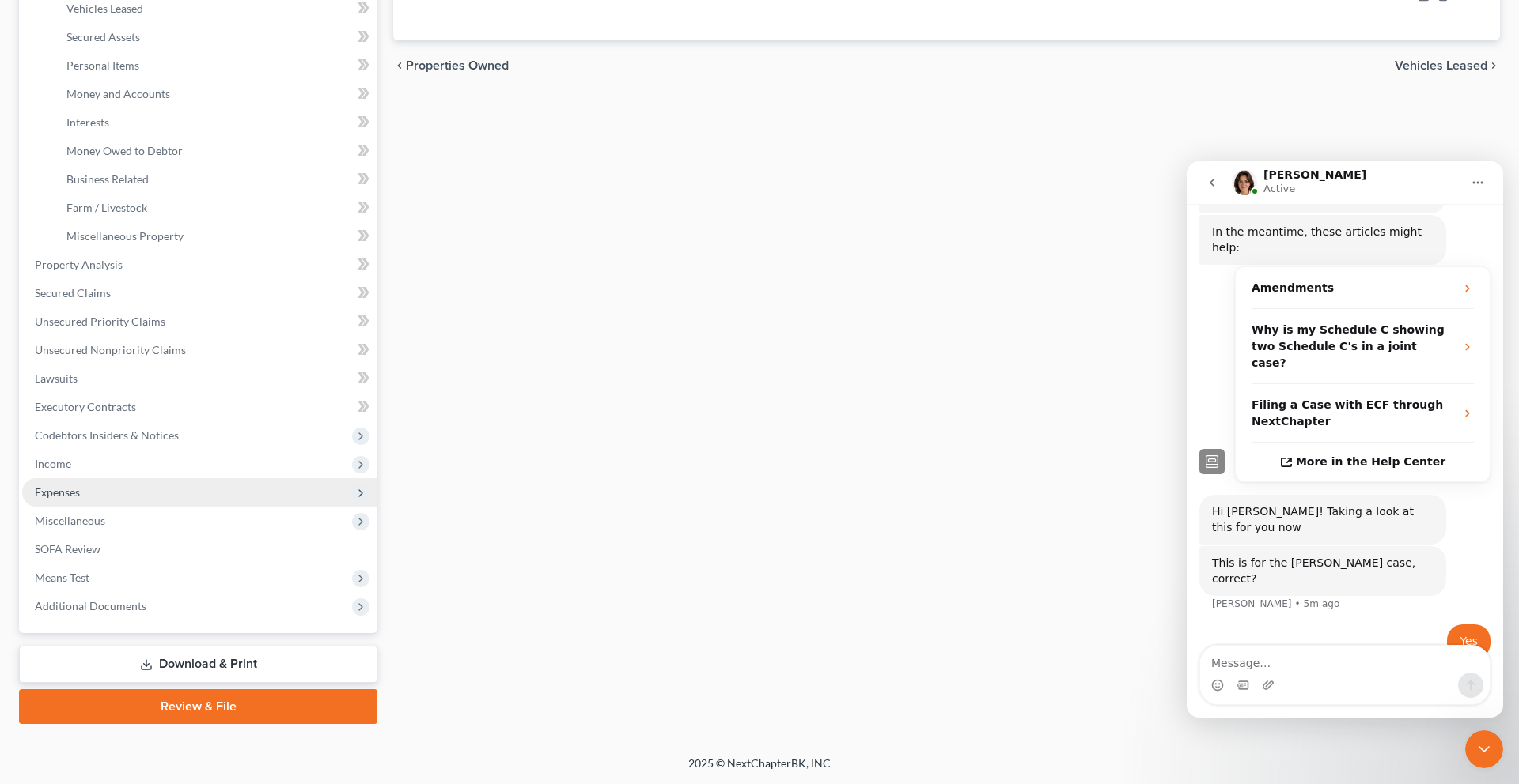
click at [90, 507] on span "Expenses" at bounding box center [199, 492] width 355 height 29
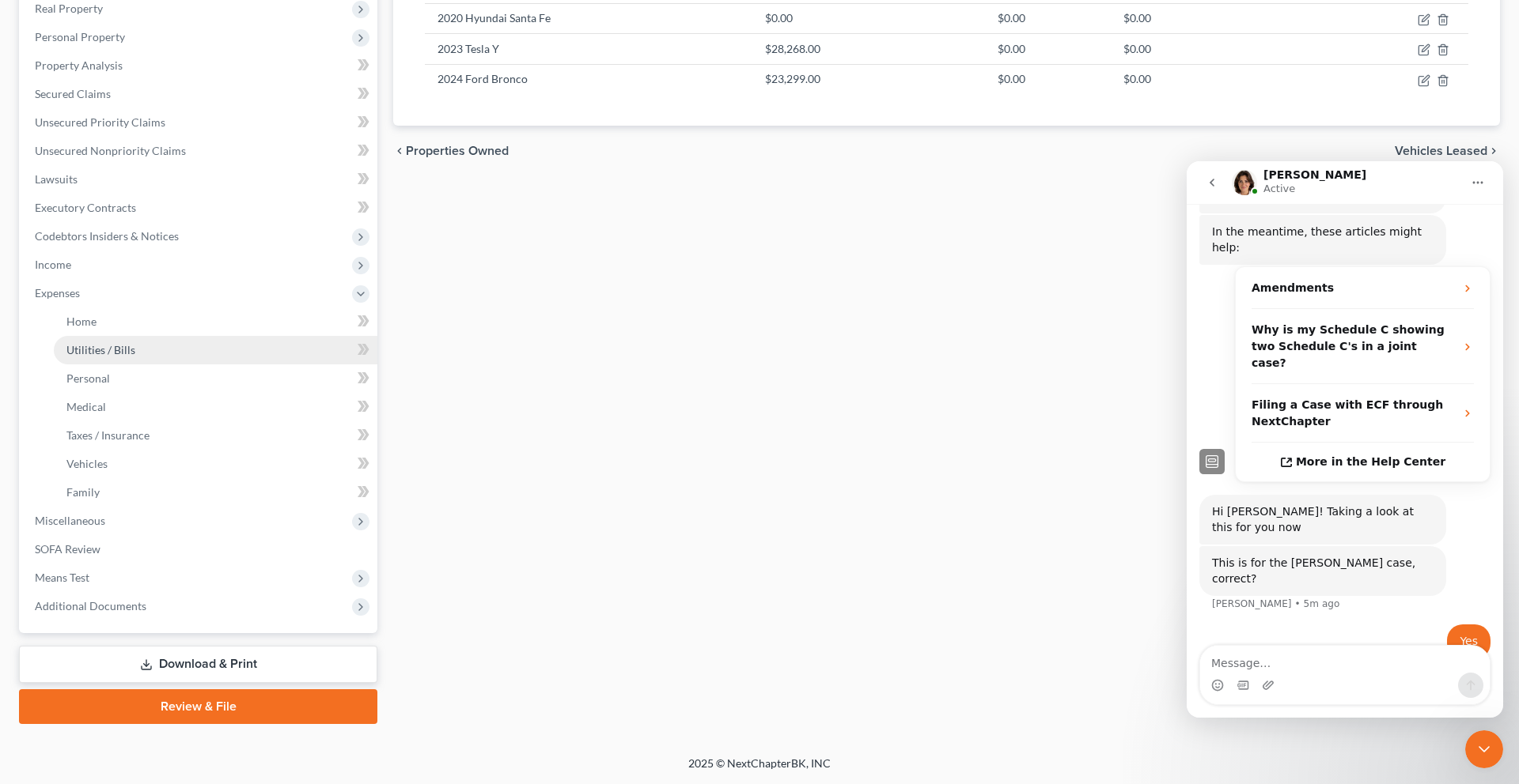
click at [122, 339] on link "Utilities / Bills" at bounding box center [215, 350] width 324 height 29
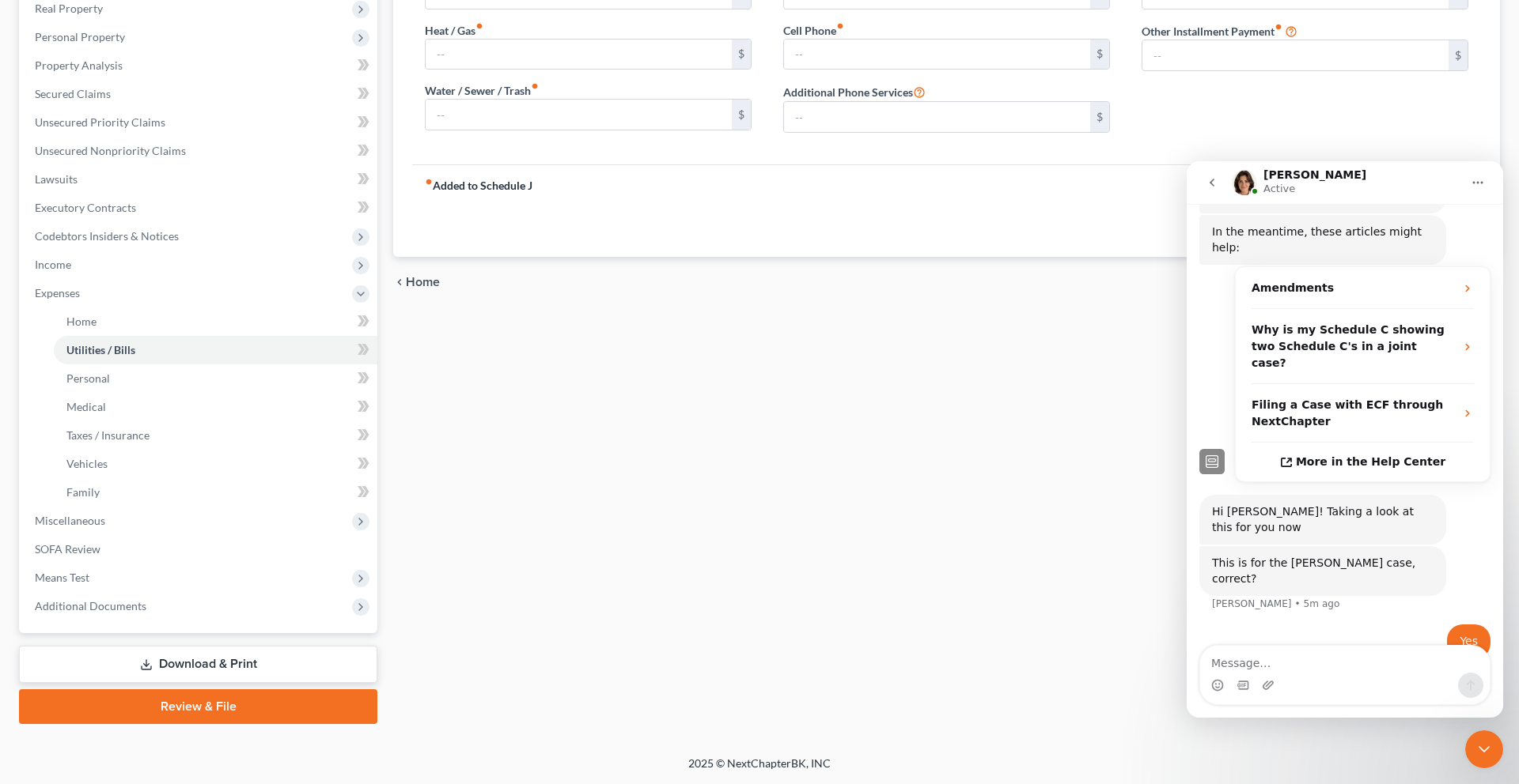
type input "690.00"
type input "0.00"
type input "115.00"
type input "100.00"
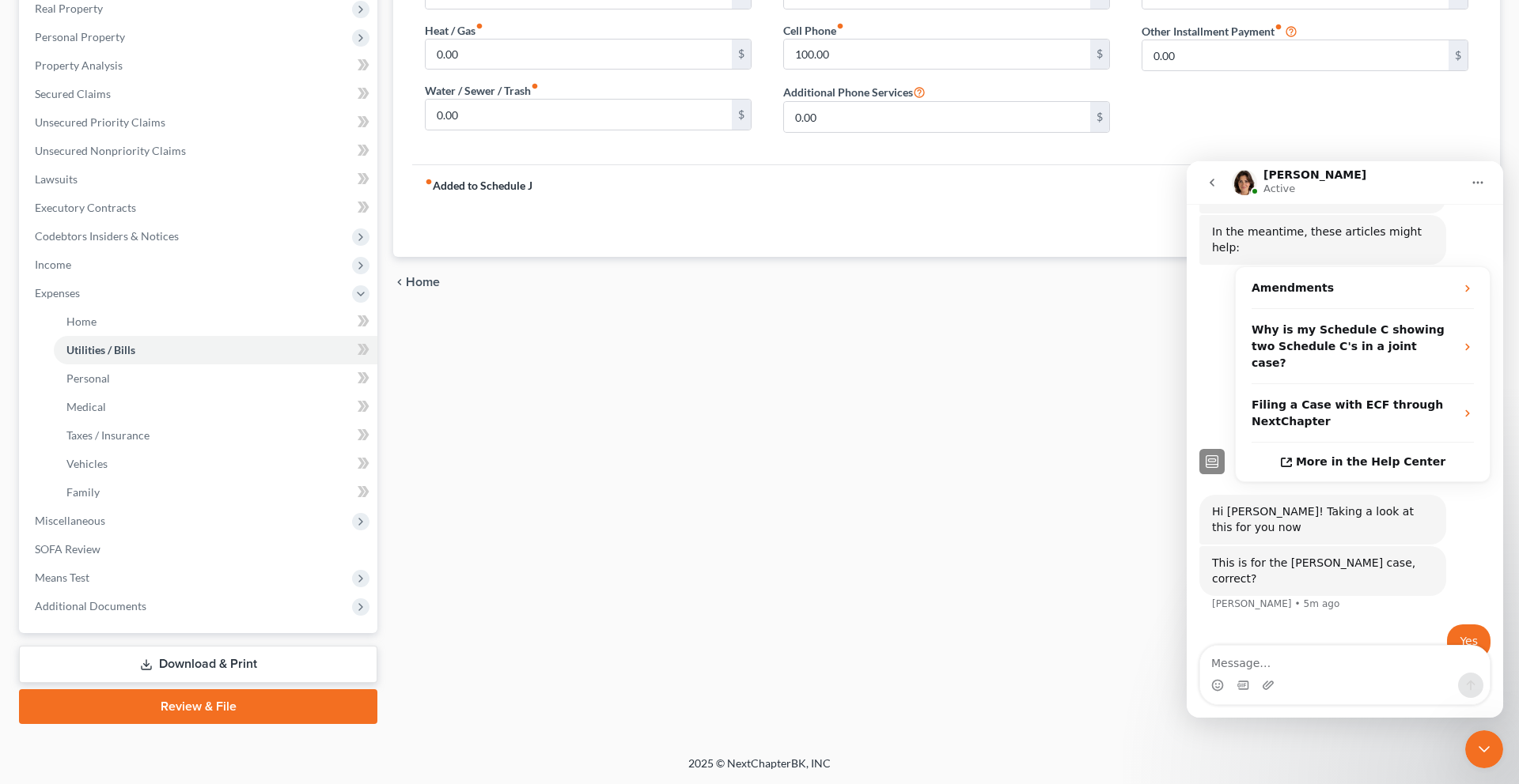
scroll to position [517, 0]
click at [92, 251] on span "Income" at bounding box center [199, 265] width 355 height 29
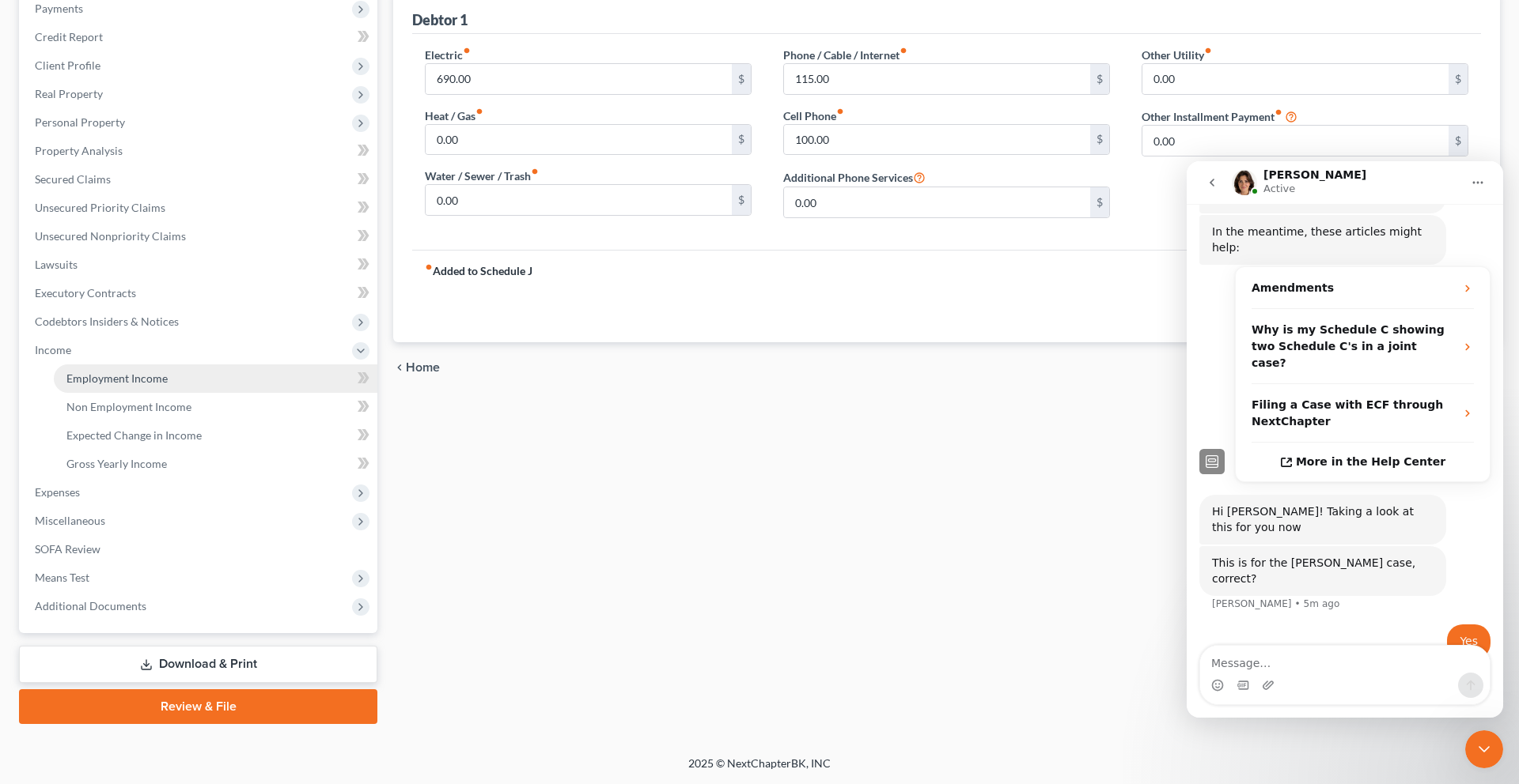
click at [129, 372] on span "Employment Income" at bounding box center [118, 378] width 102 height 13
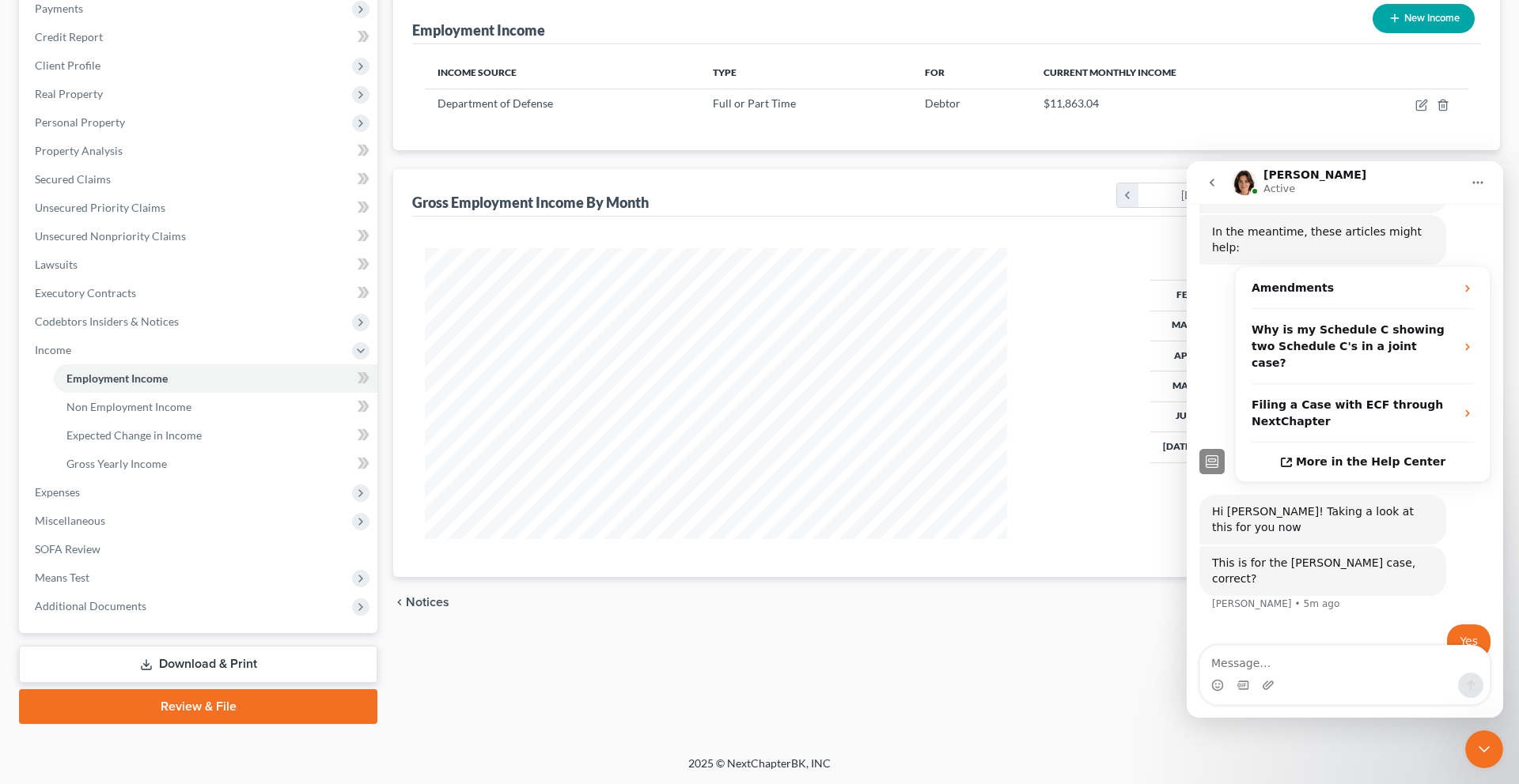
scroll to position [230, 0]
click at [1415, 112] on icon "button" at bounding box center [1421, 105] width 13 height 13
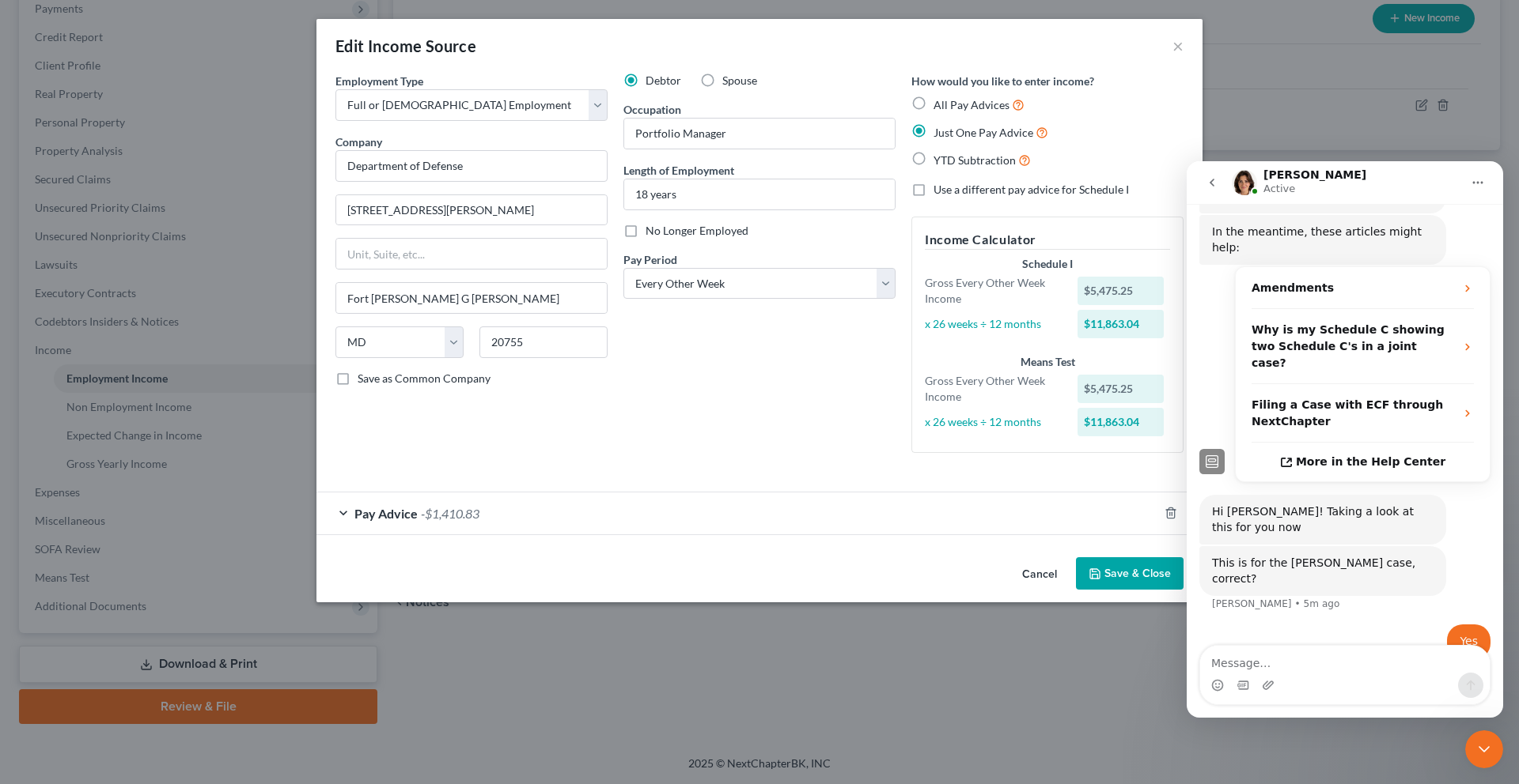
click at [505, 535] on div "Pay Advice -$1,410.83" at bounding box center [737, 513] width 841 height 42
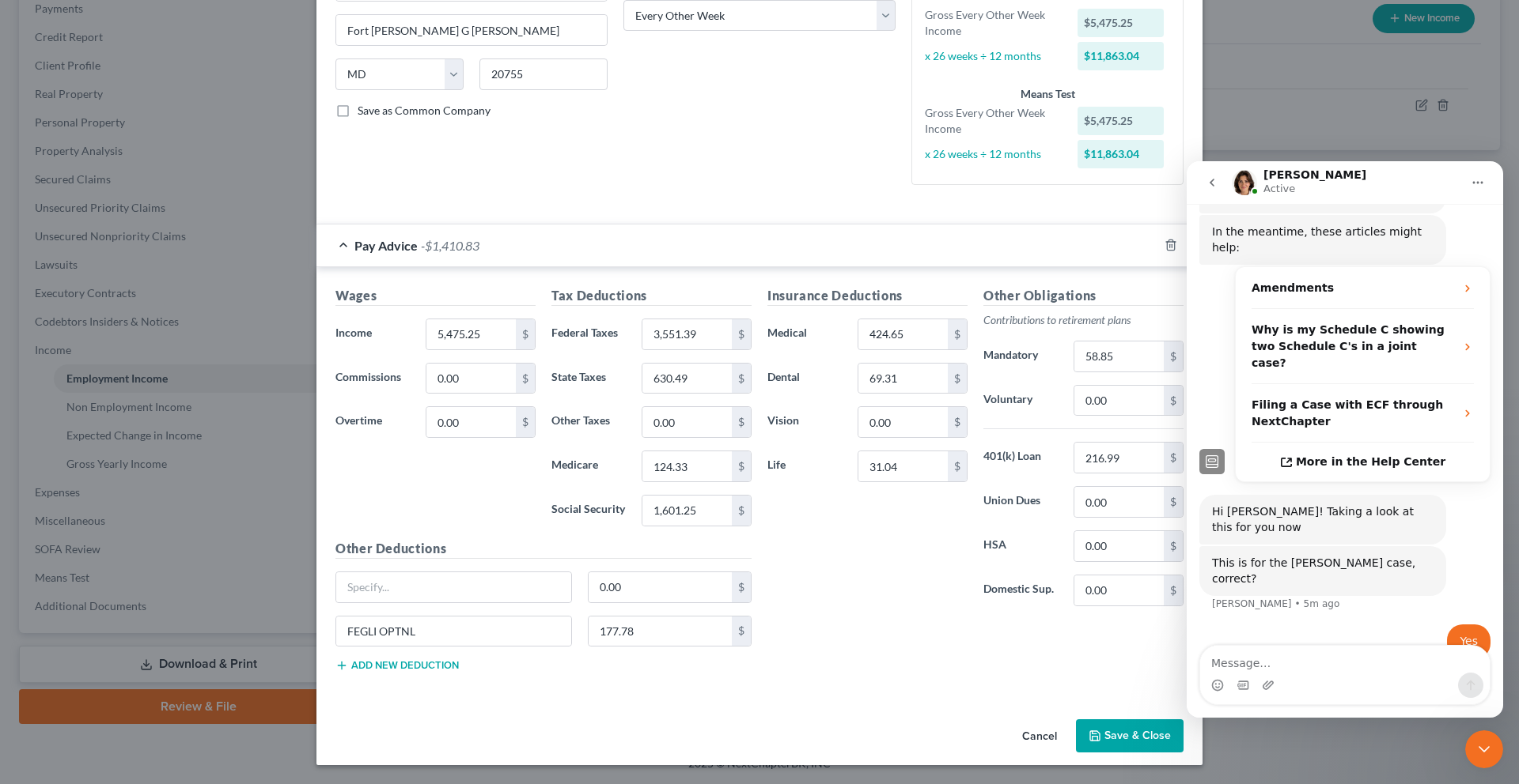
scroll to position [523, 0]
click at [1207, 178] on icon "go back" at bounding box center [1212, 182] width 13 height 13
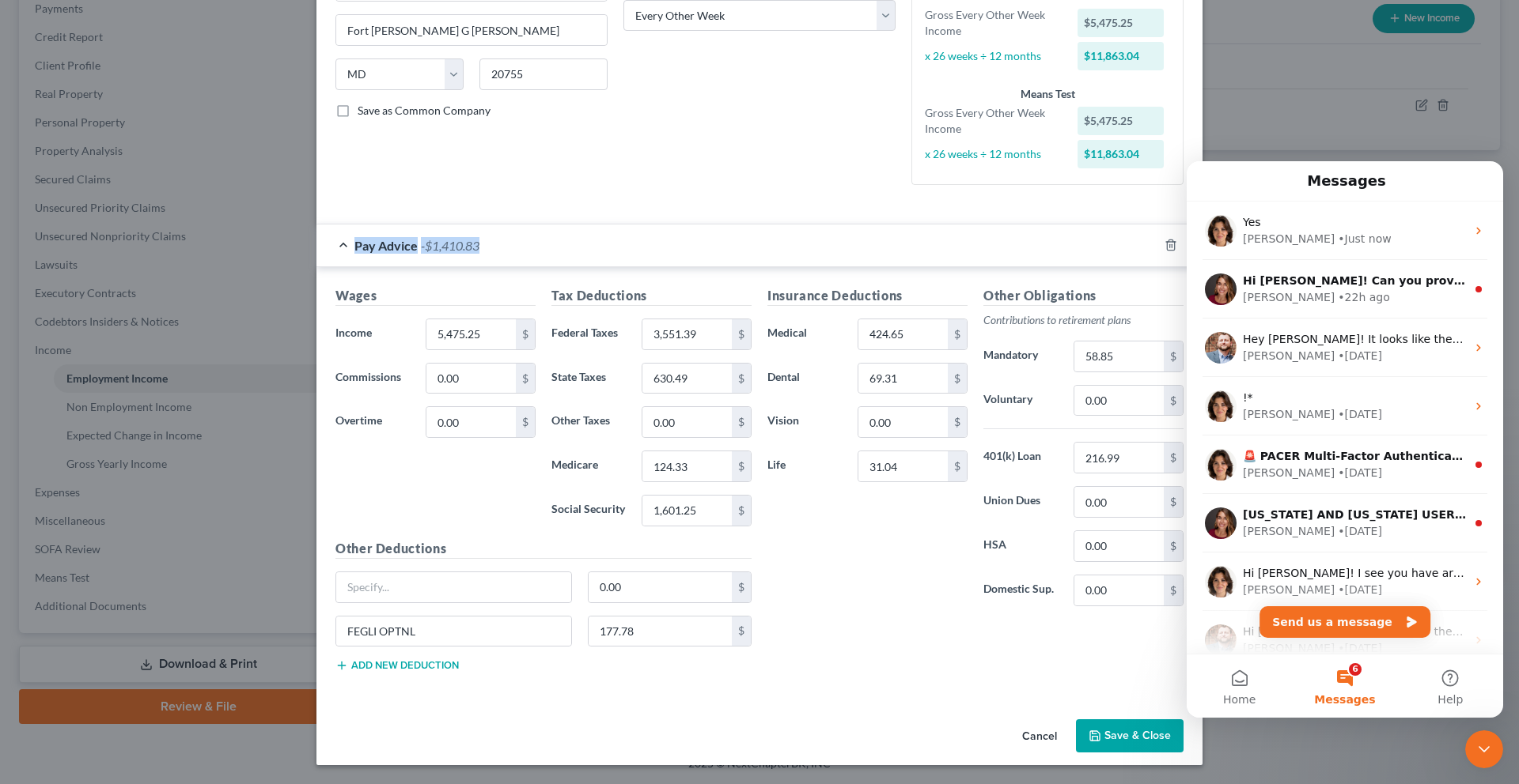
drag, startPoint x: 1206, startPoint y: 107, endPoint x: 1199, endPoint y: 75, distance: 32.8
click at [1183, 75] on form "Employment Type * Select Full or [DEMOGRAPHIC_DATA] Employment Self Employment …" at bounding box center [760, 251] width 848 height 893
click at [1485, 702] on div "Close Intercom Messenger" at bounding box center [1484, 749] width 38 height 38
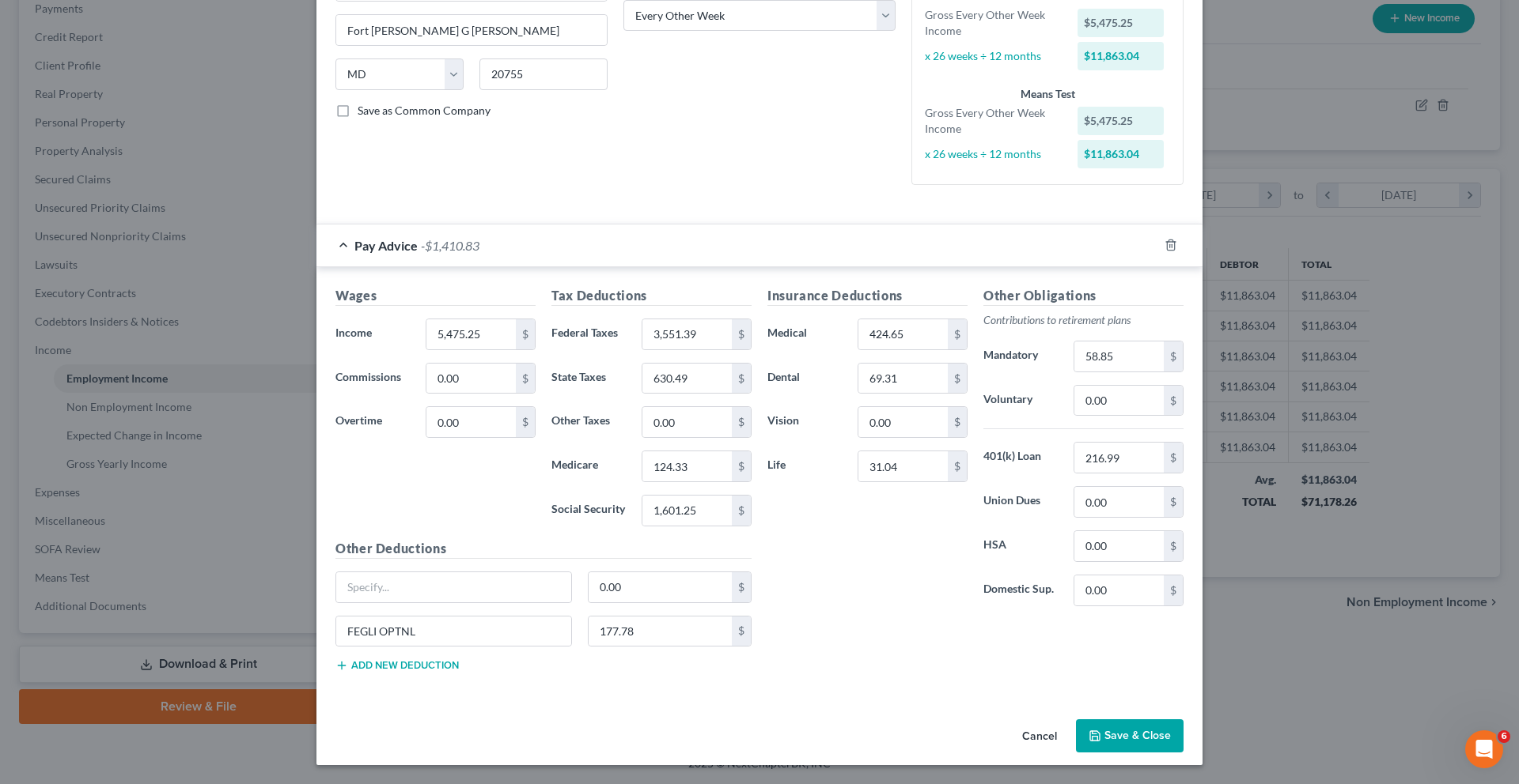
click at [859, 546] on div "Insurance Deductions Medical 424.65 $ Dental 69.31 $ Vision 0.00 $ Life 31.04 $" at bounding box center [867, 452] width 216 height 333
click at [1069, 702] on button "Cancel" at bounding box center [1040, 737] width 60 height 32
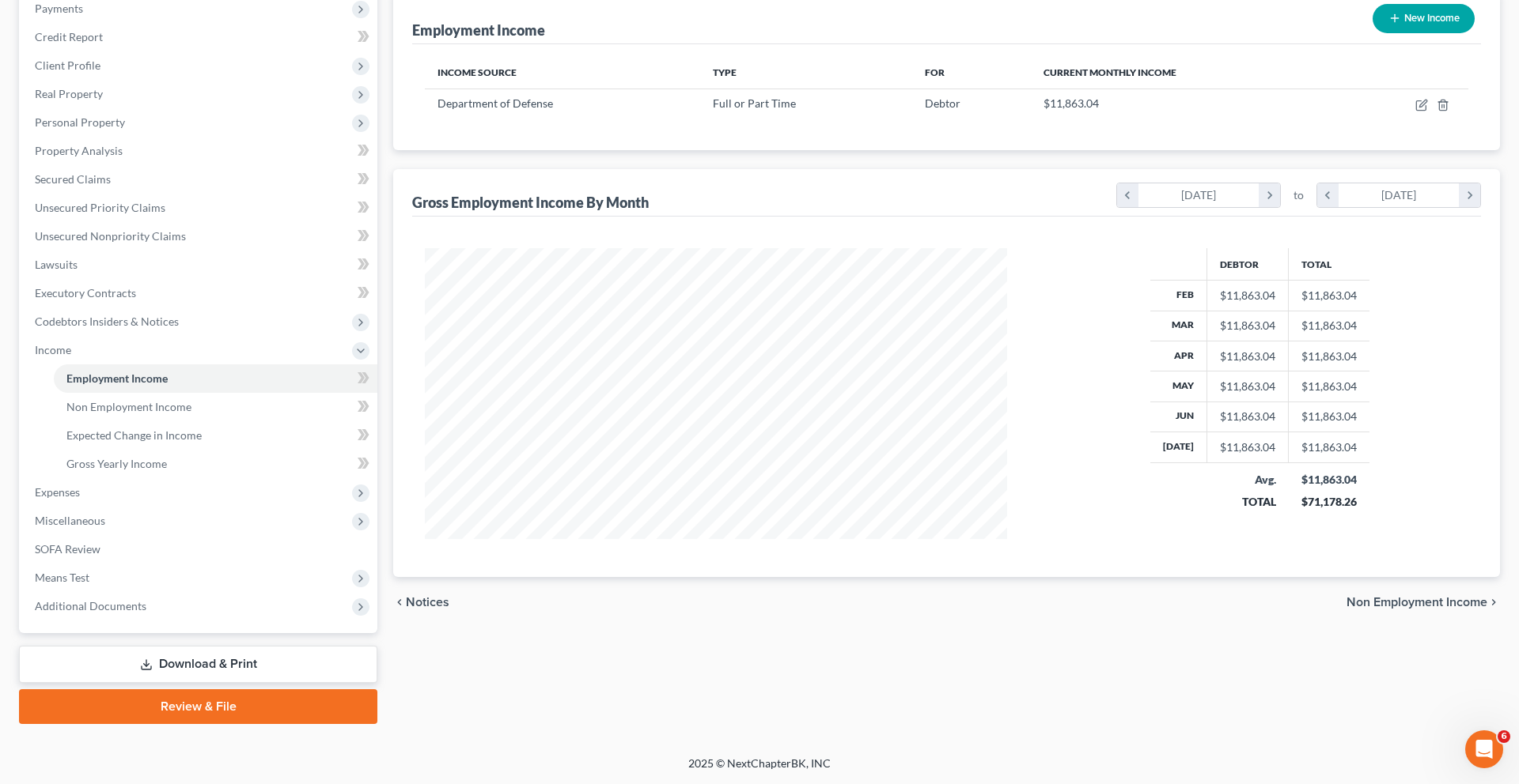
click at [1488, 702] on icon "Open Intercom Messenger" at bounding box center [1484, 750] width 26 height 26
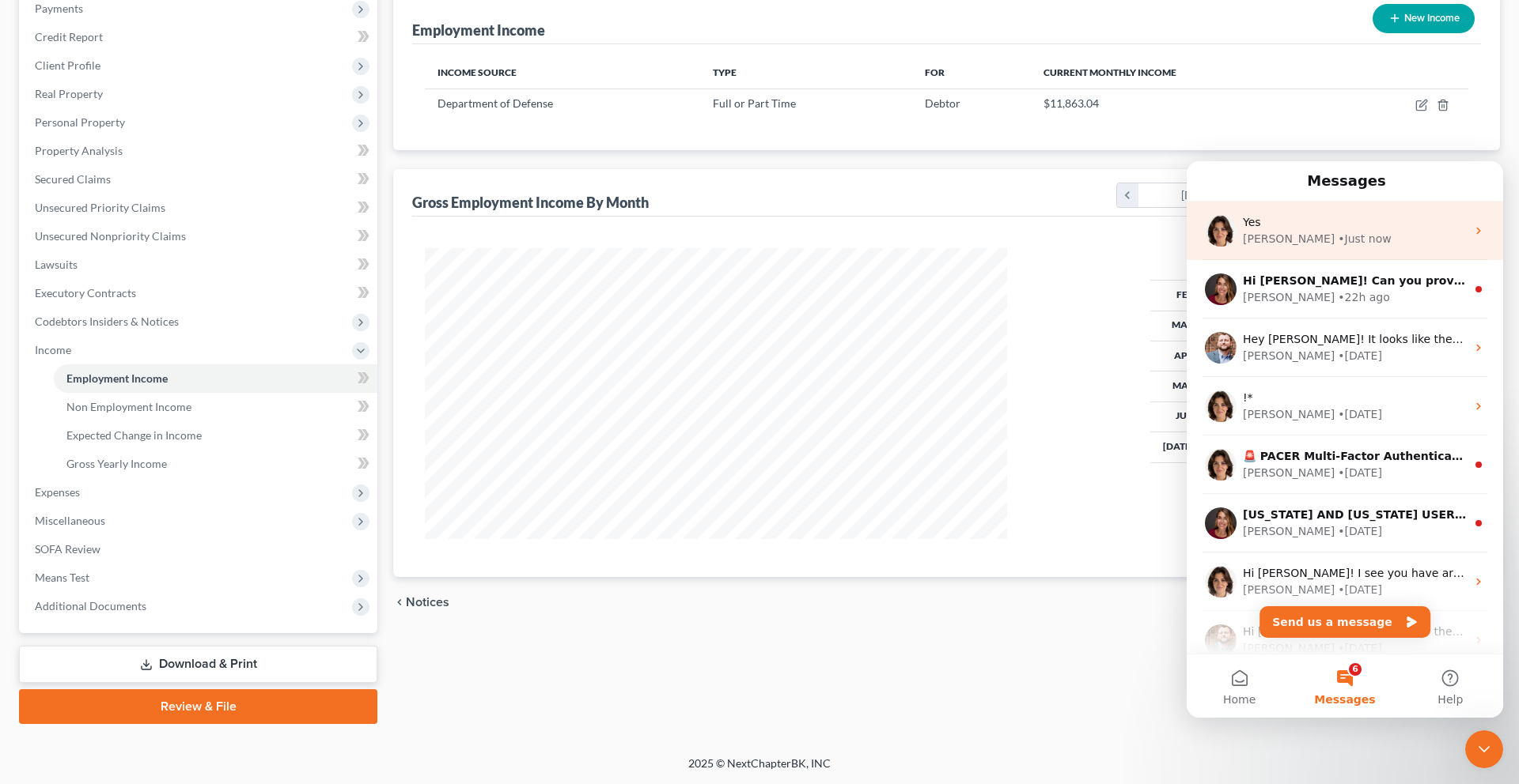
click at [1354, 239] on div "[PERSON_NAME] • Just now" at bounding box center [1355, 239] width 223 height 17
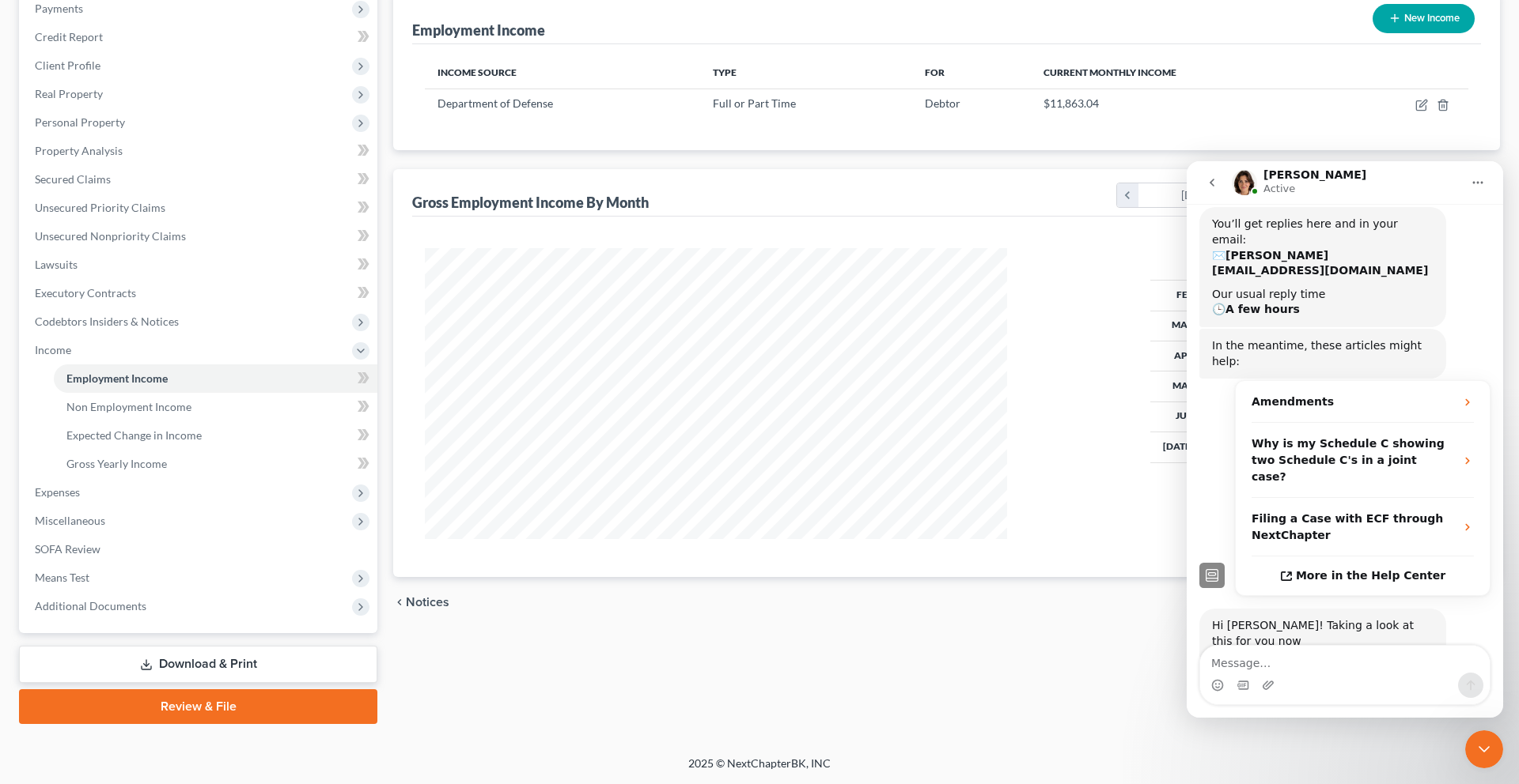
scroll to position [222, 0]
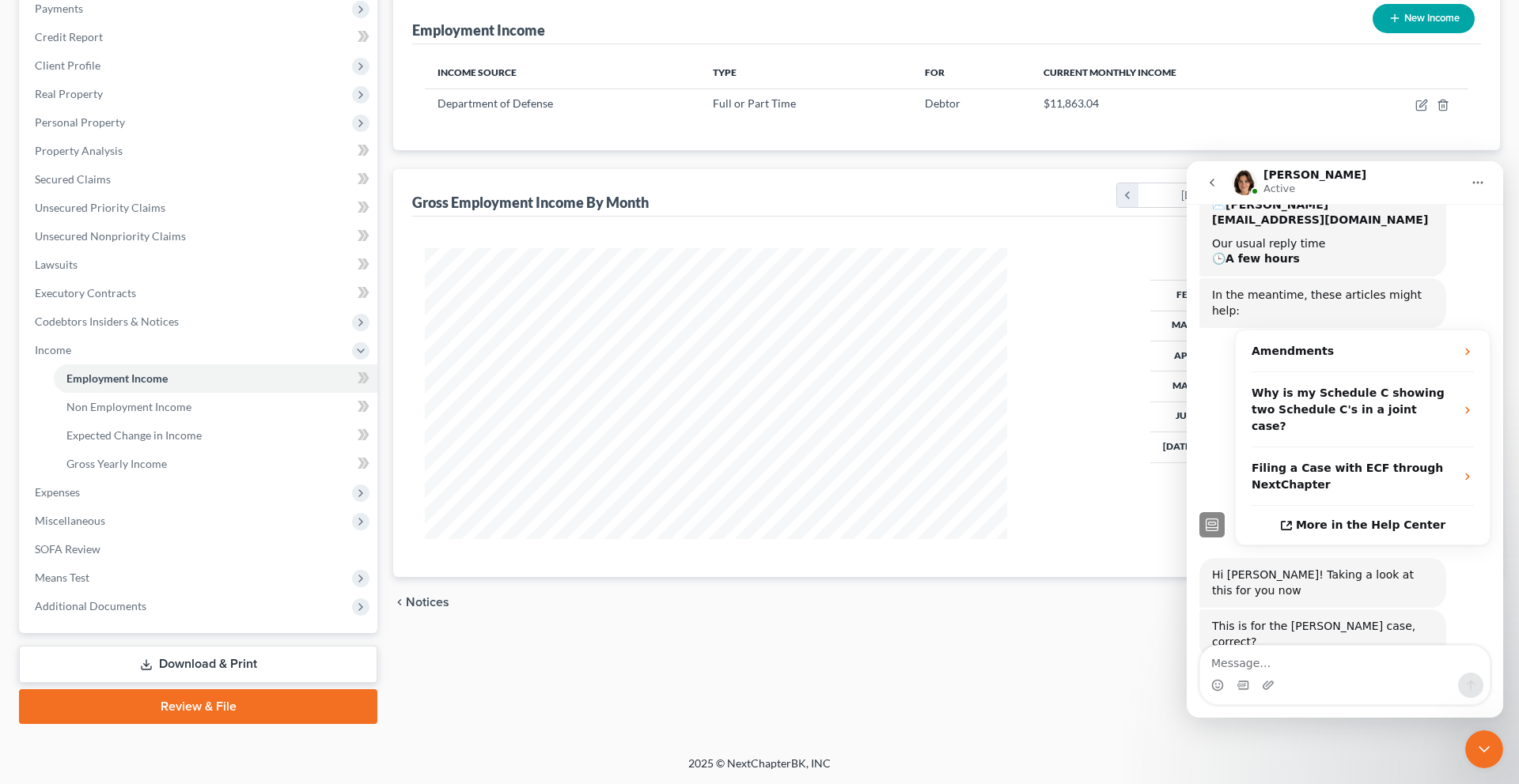
click at [1326, 678] on div "Intercom messenger" at bounding box center [1345, 684] width 289 height 25
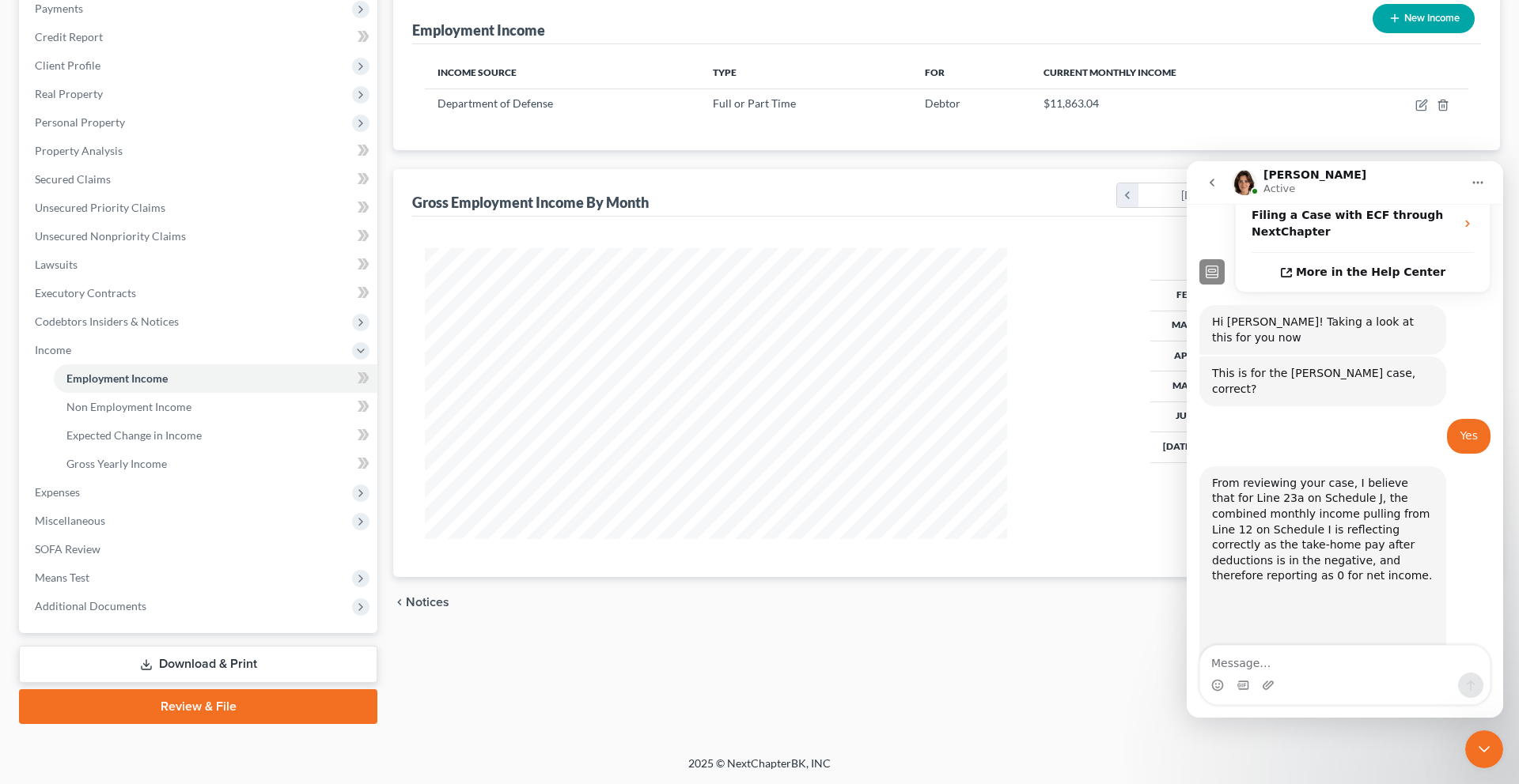
scroll to position [613, 0]
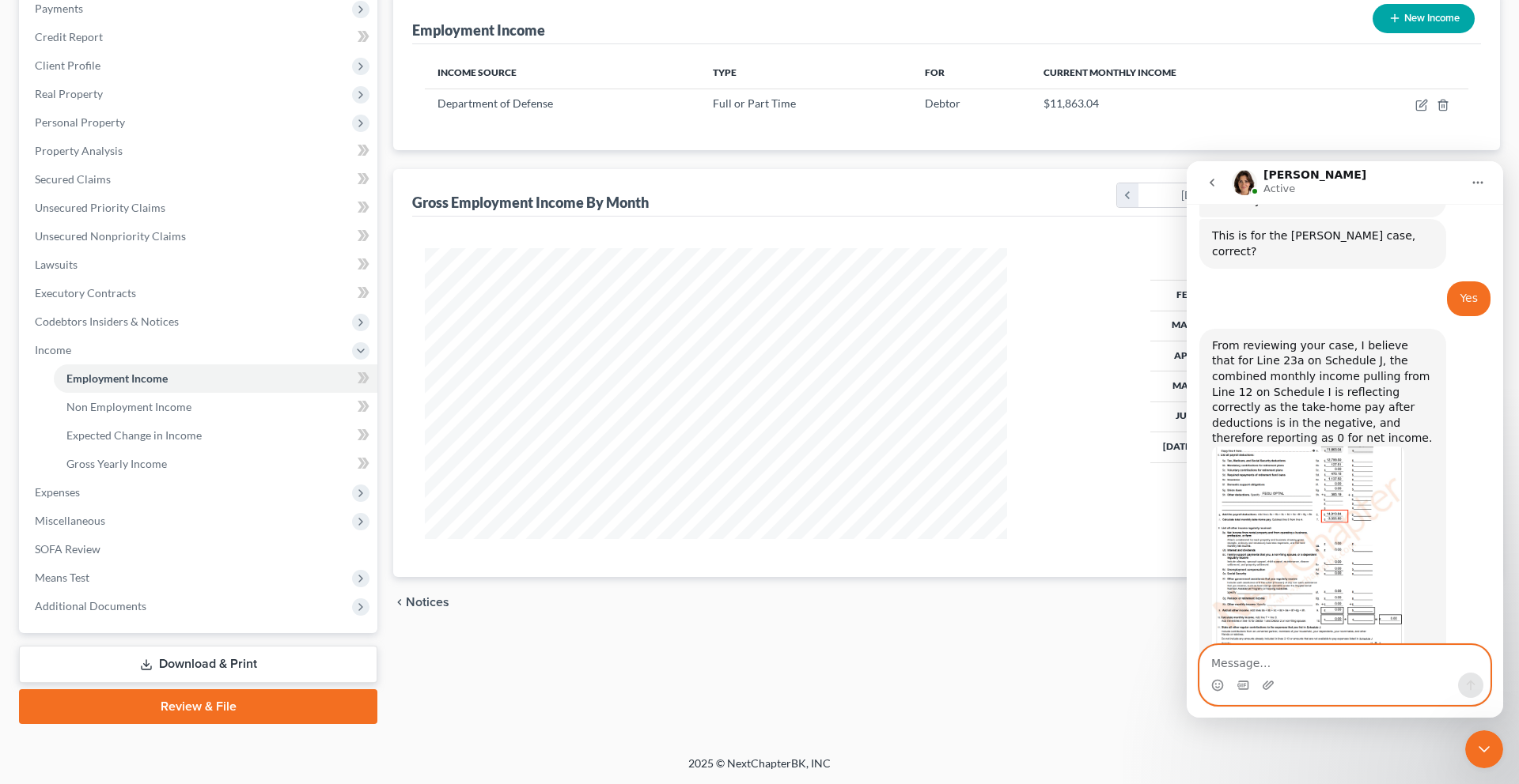
click at [1311, 663] on textarea "Message…" at bounding box center [1345, 658] width 289 height 27
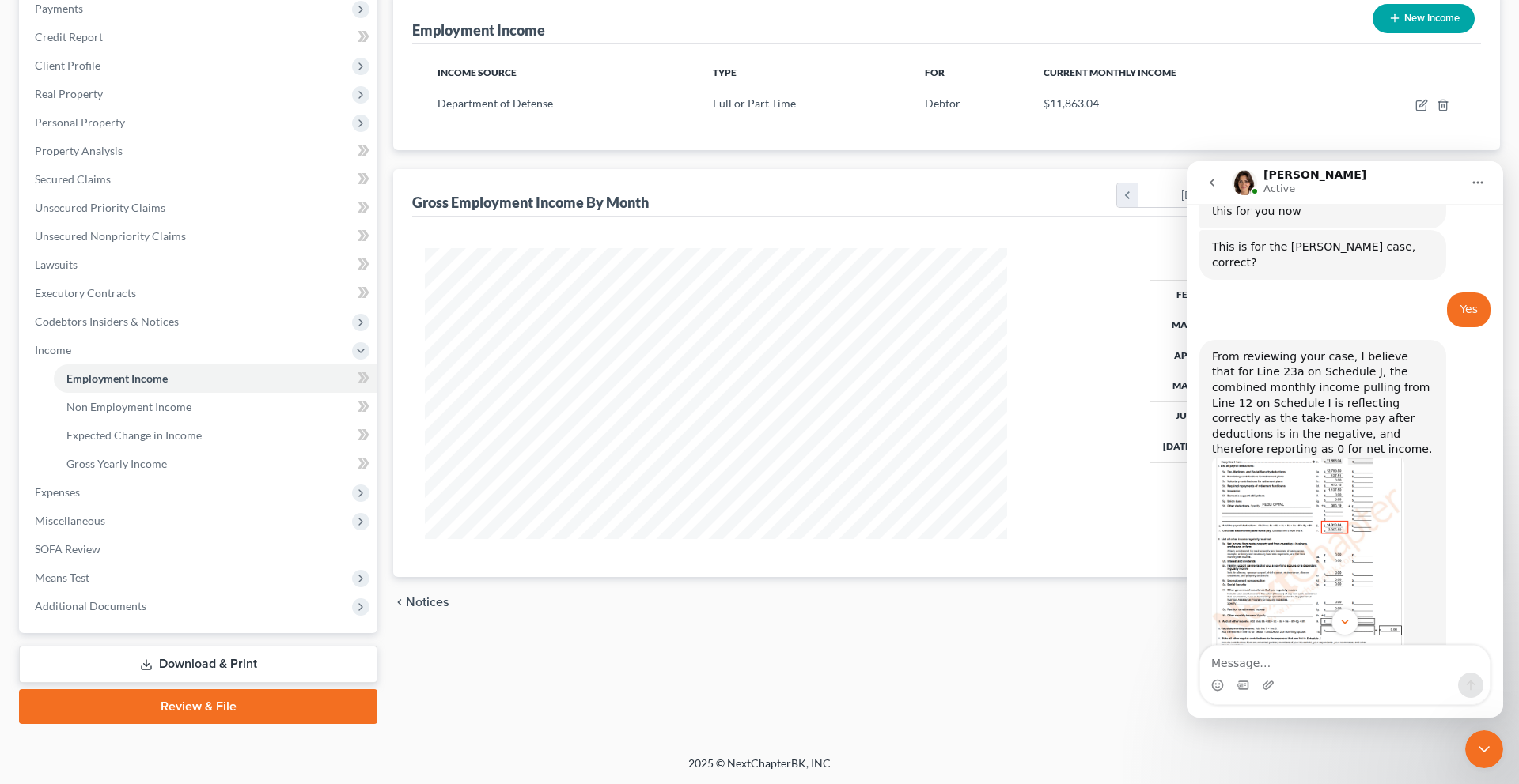
click at [1482, 702] on icon "Close Intercom Messenger" at bounding box center [1483, 749] width 19 height 19
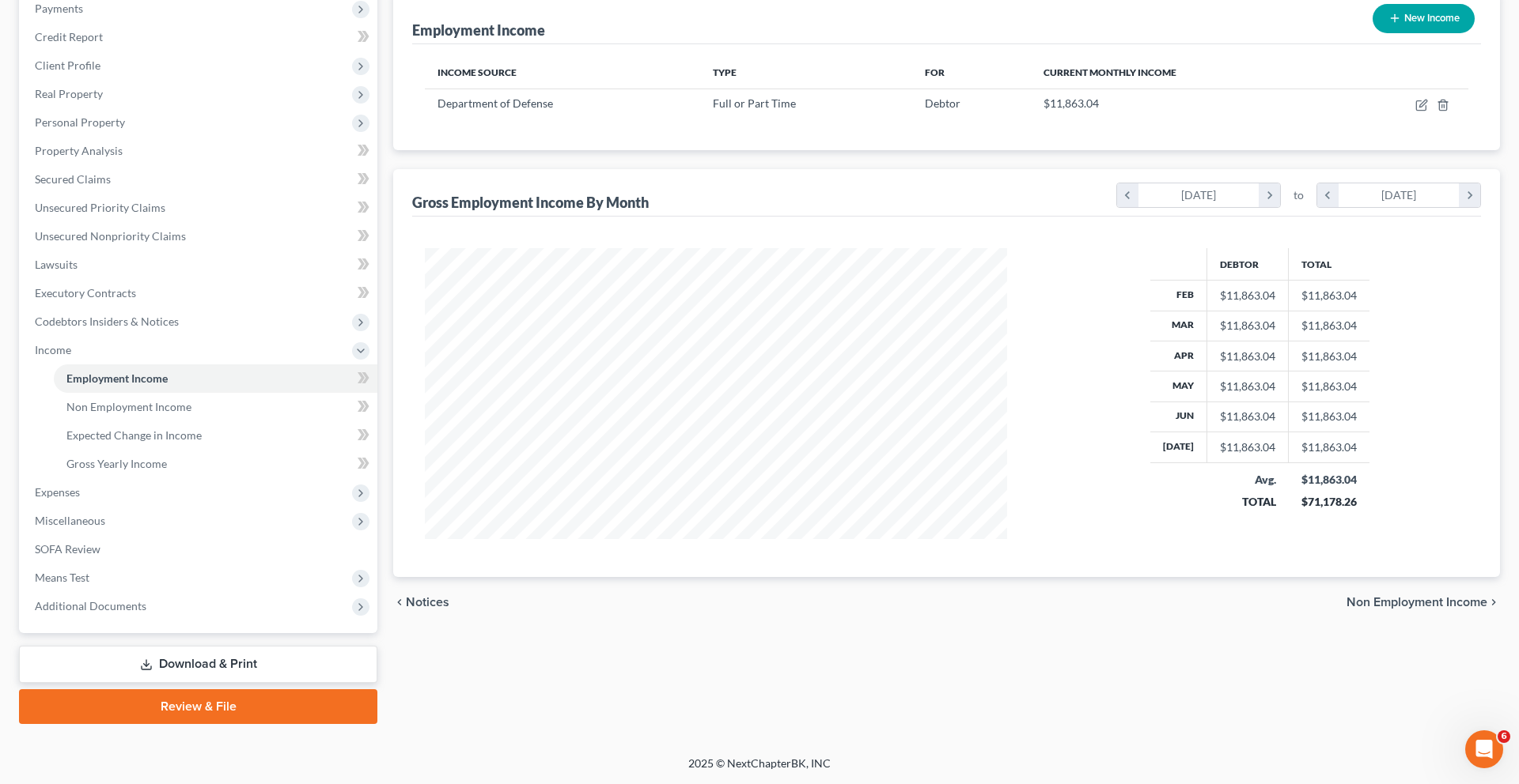
click at [1329, 150] on div "Income Source Type For Current Monthly Income Department of Defense Full or Par…" at bounding box center [947, 97] width 1068 height 106
click at [1419, 107] on icon "button" at bounding box center [1422, 103] width 7 height 7
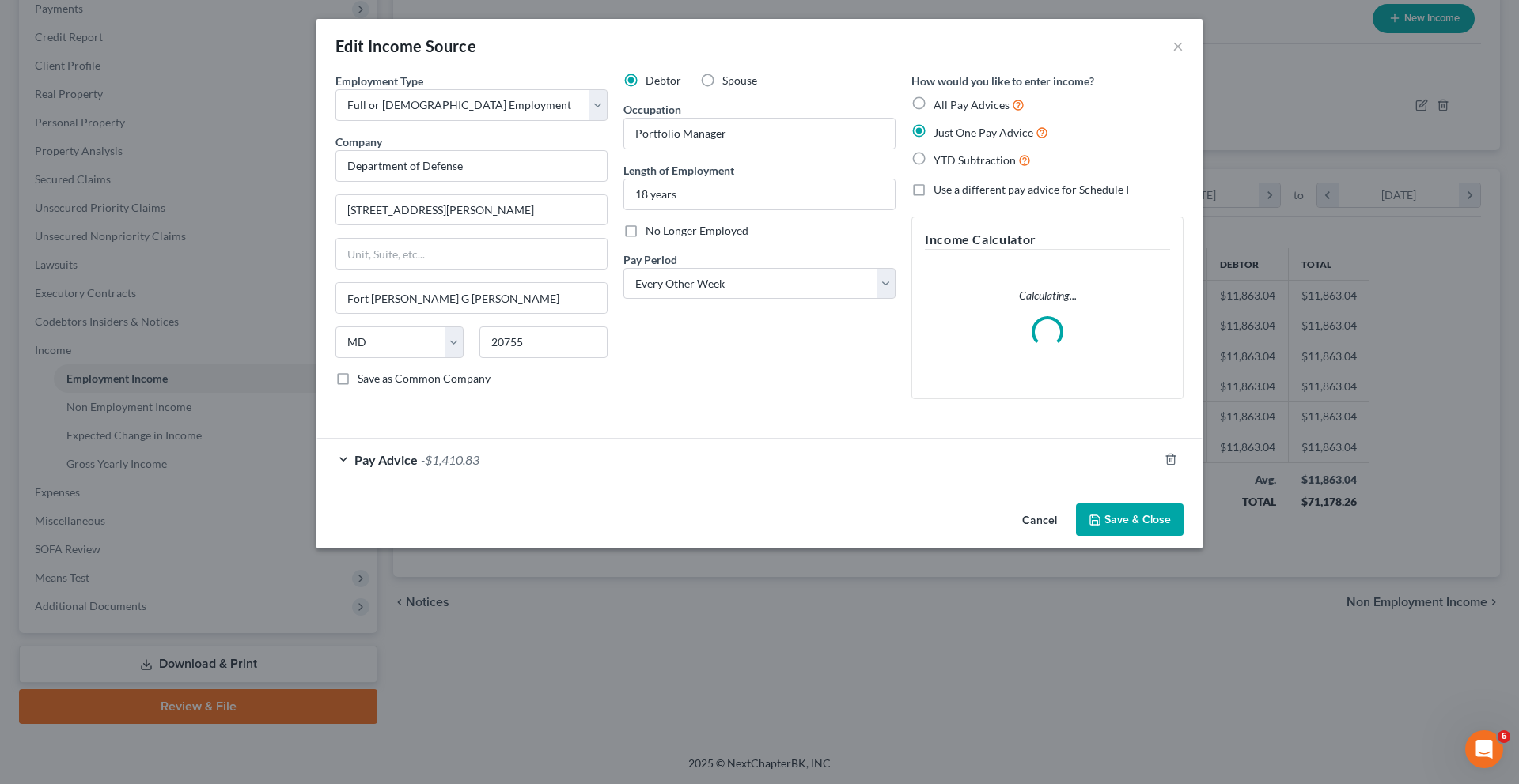
click at [421, 467] on span "-$1,410.83" at bounding box center [450, 459] width 59 height 15
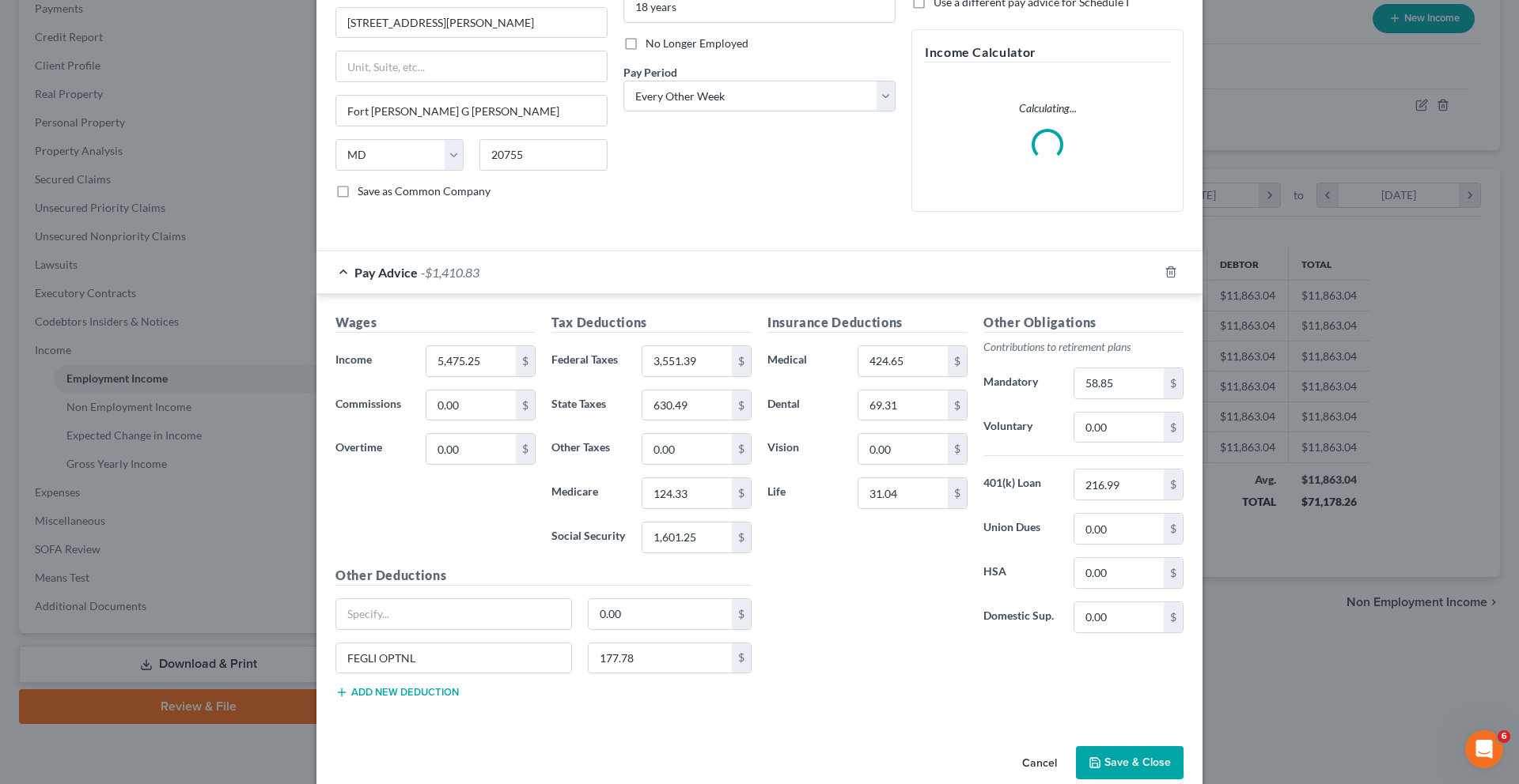
scroll to position [189, 0]
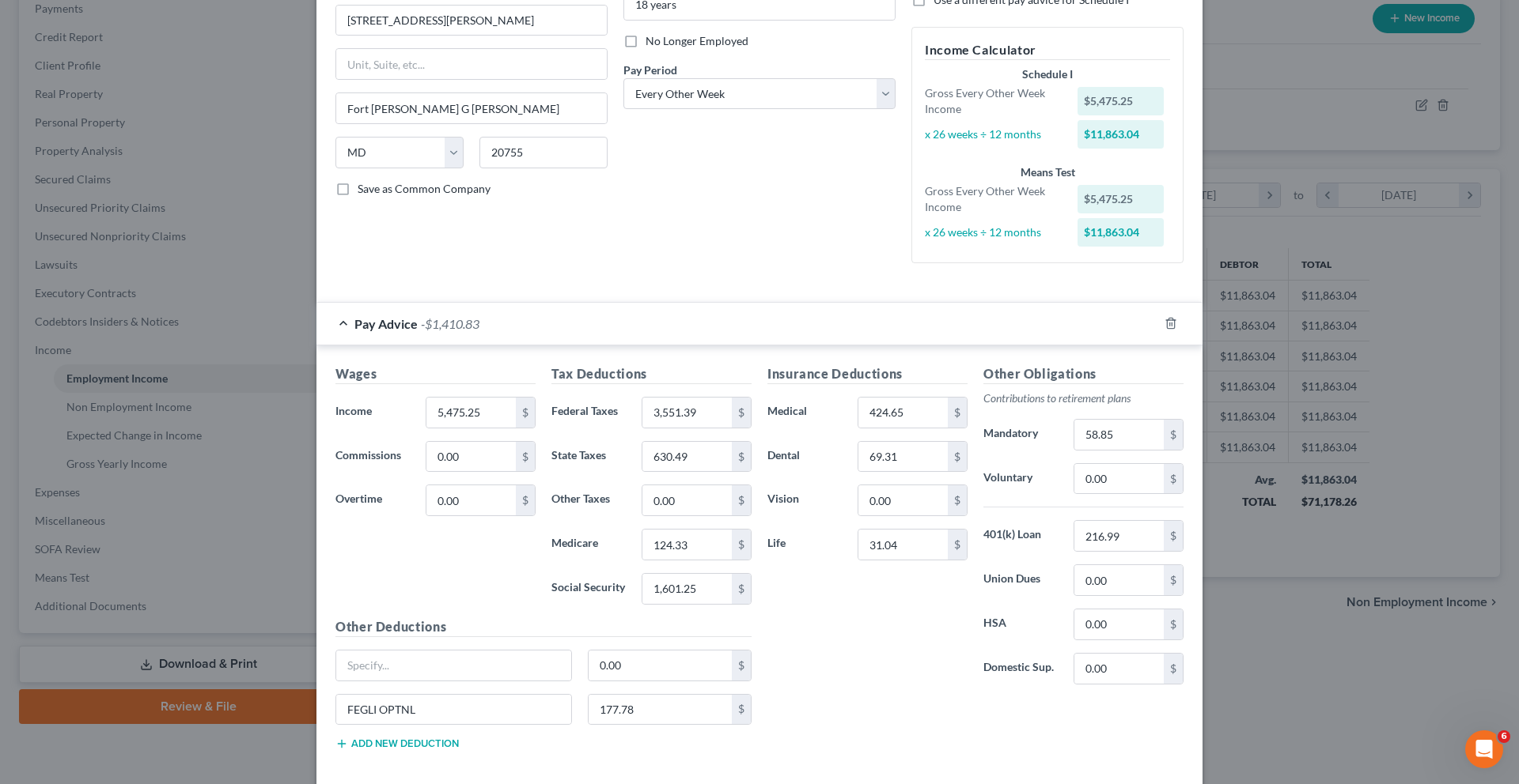
click at [875, 276] on div "Debtor Spouse Occupation Portfolio Manager Length of Employment 18 years No Lon…" at bounding box center [759, 80] width 288 height 392
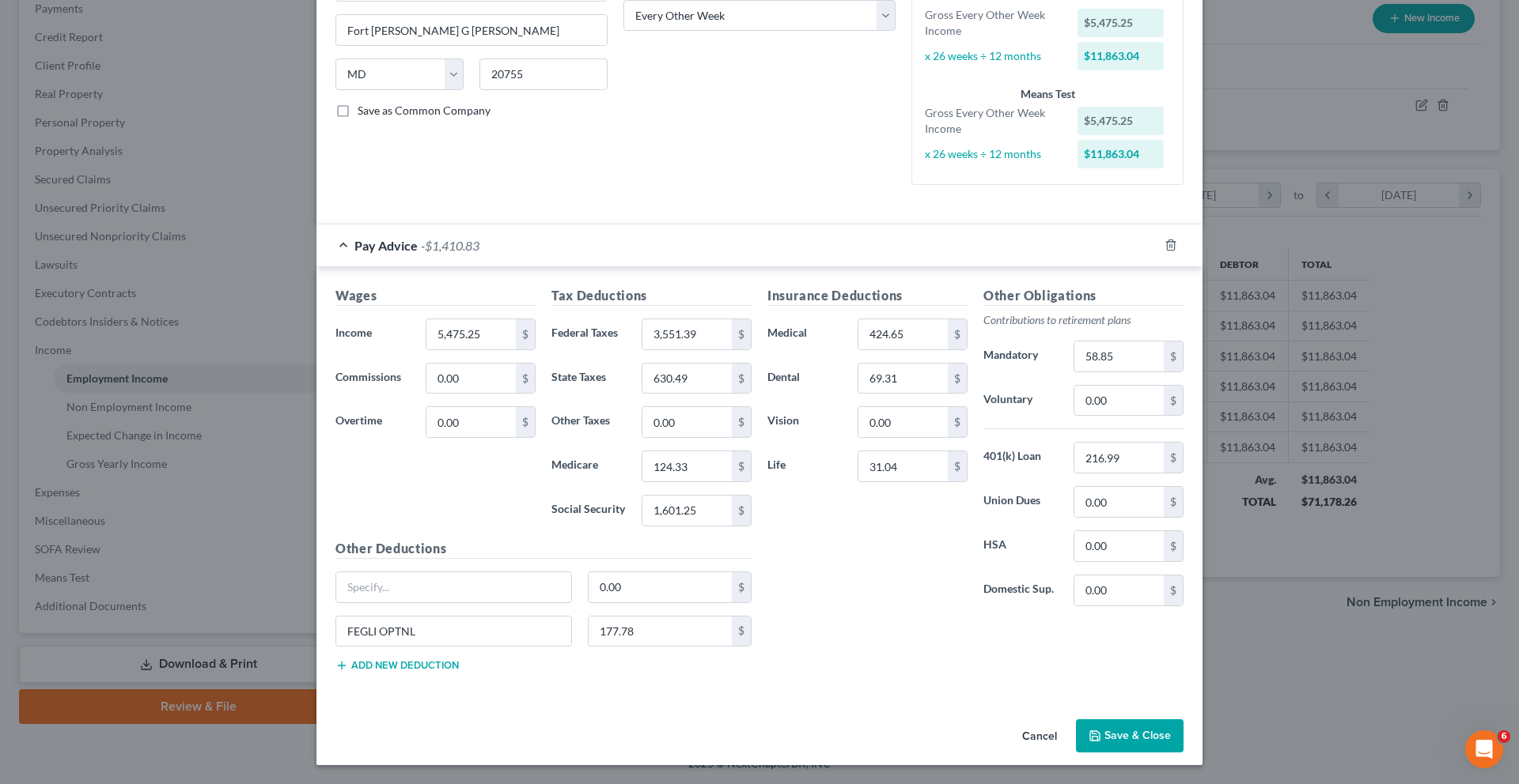
scroll to position [523, 0]
click at [1069, 702] on button "Cancel" at bounding box center [1040, 737] width 60 height 32
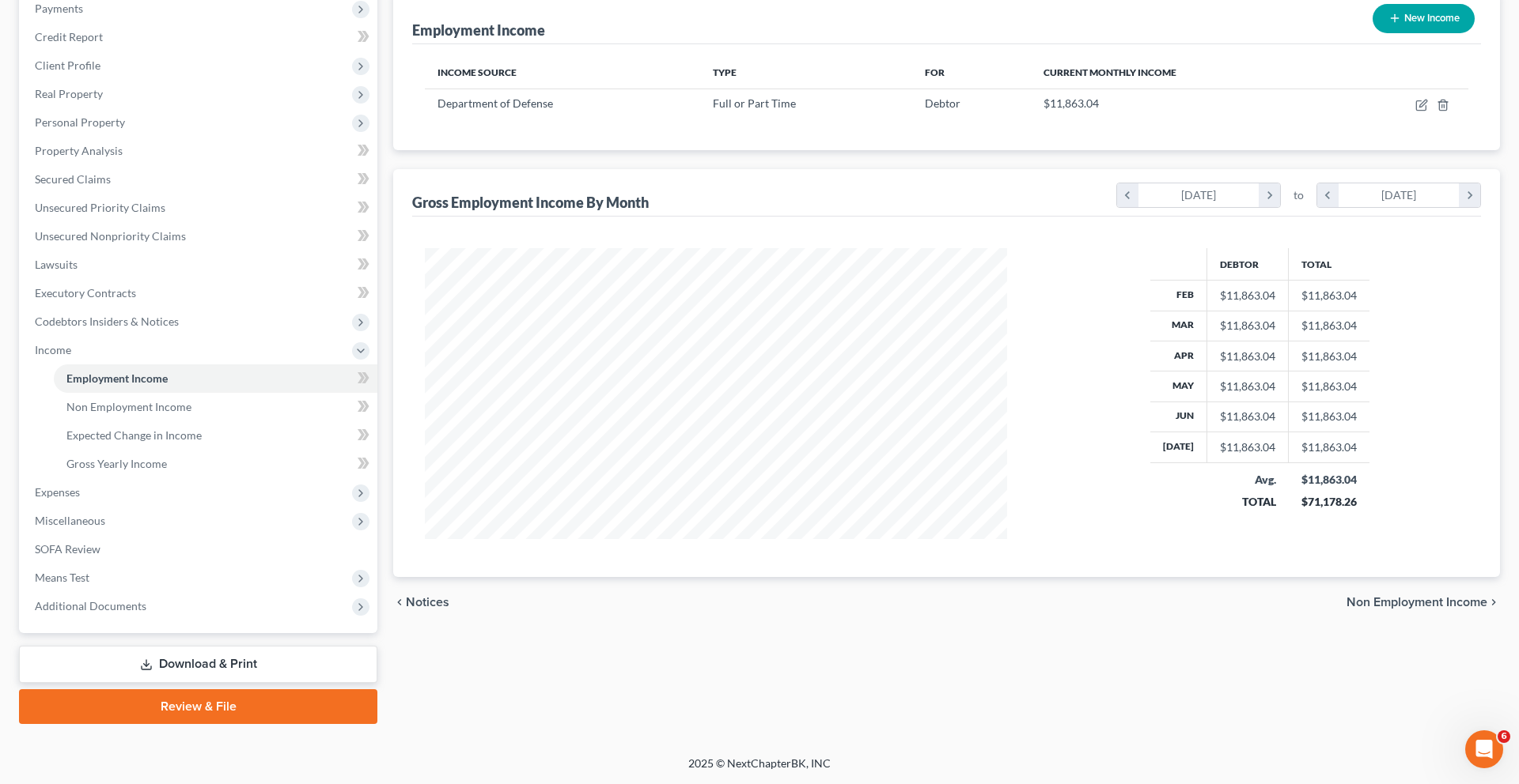
scroll to position [0, 0]
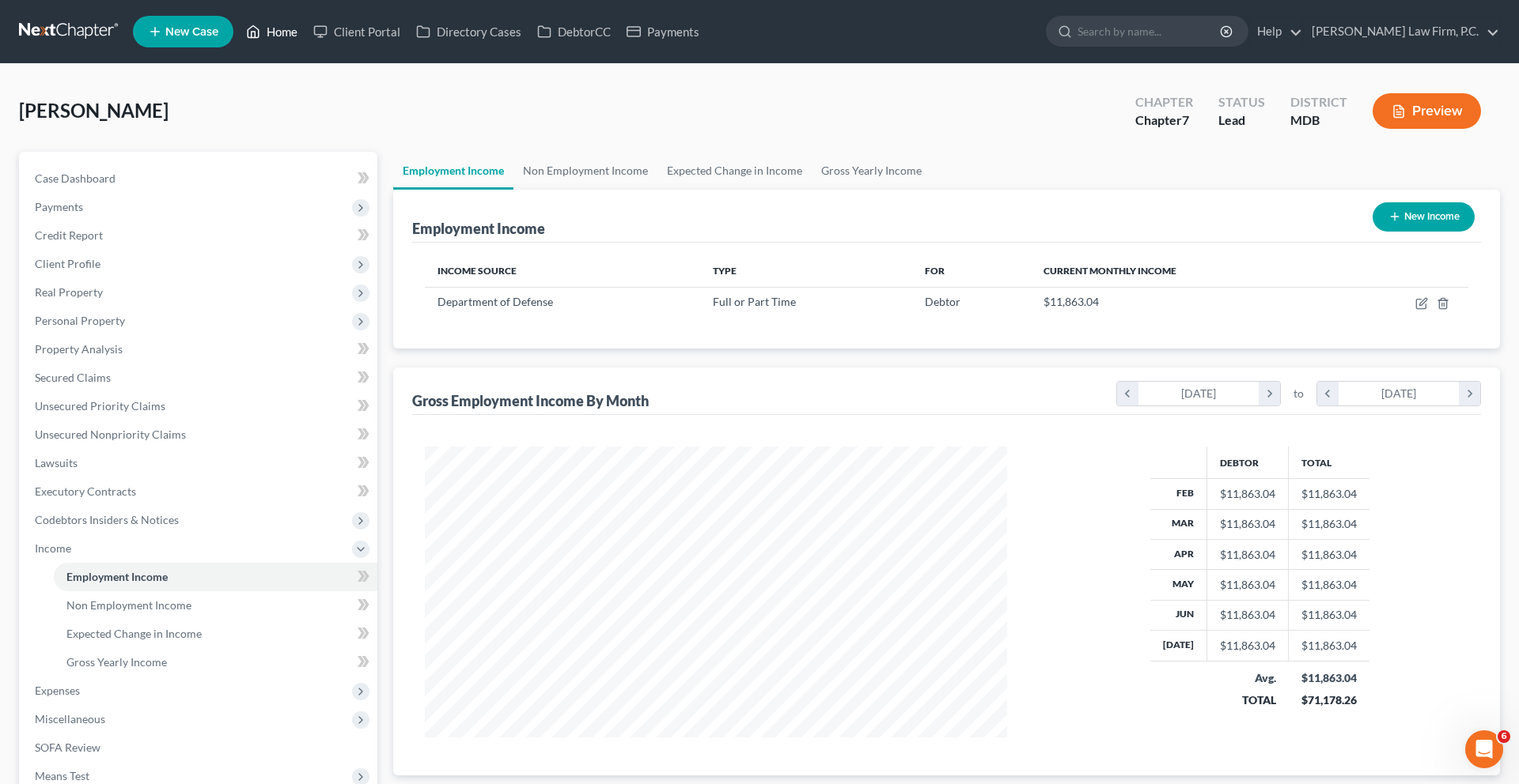
click at [305, 33] on link "Home" at bounding box center [271, 31] width 67 height 29
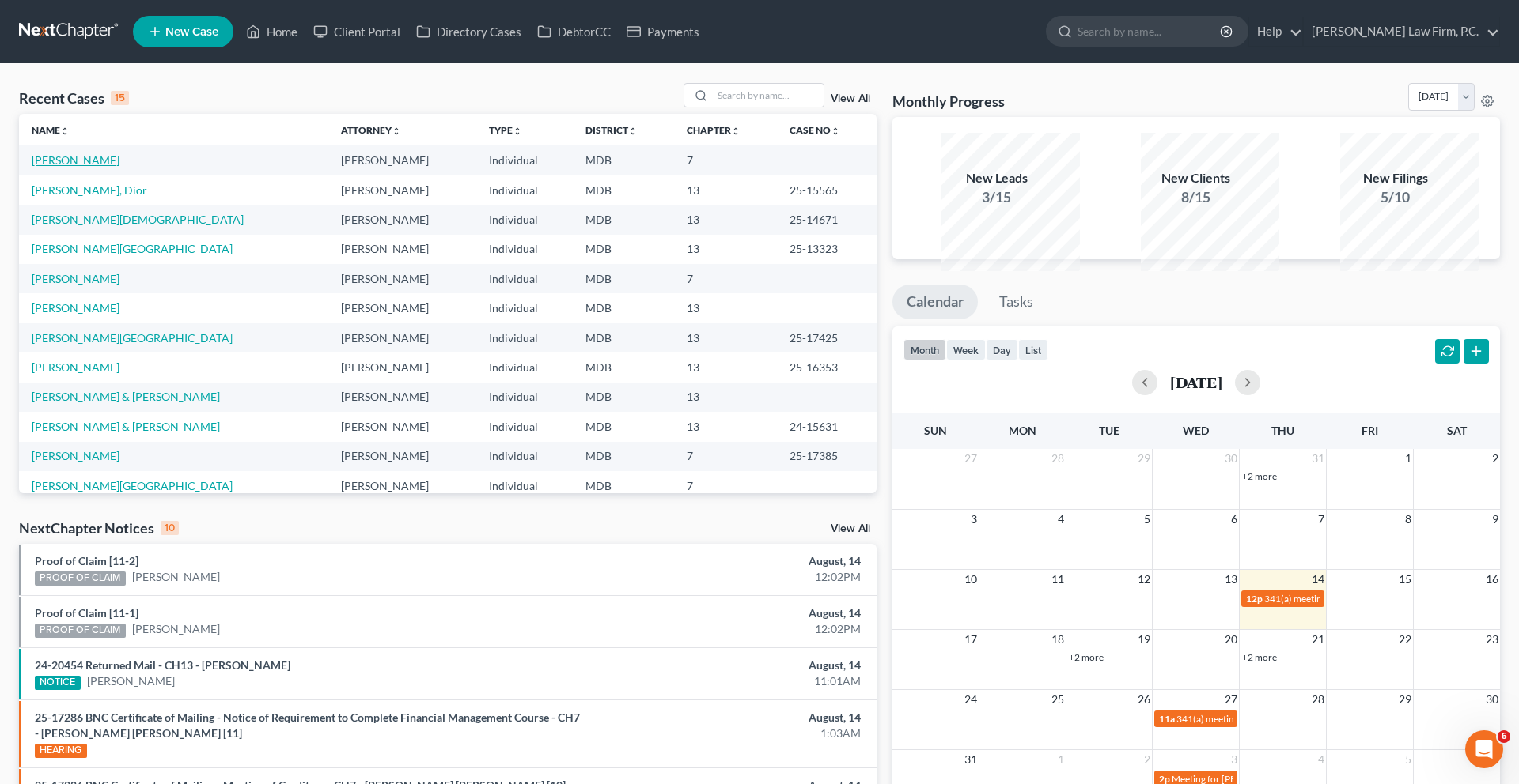
click at [83, 166] on link "[PERSON_NAME]" at bounding box center [76, 159] width 88 height 13
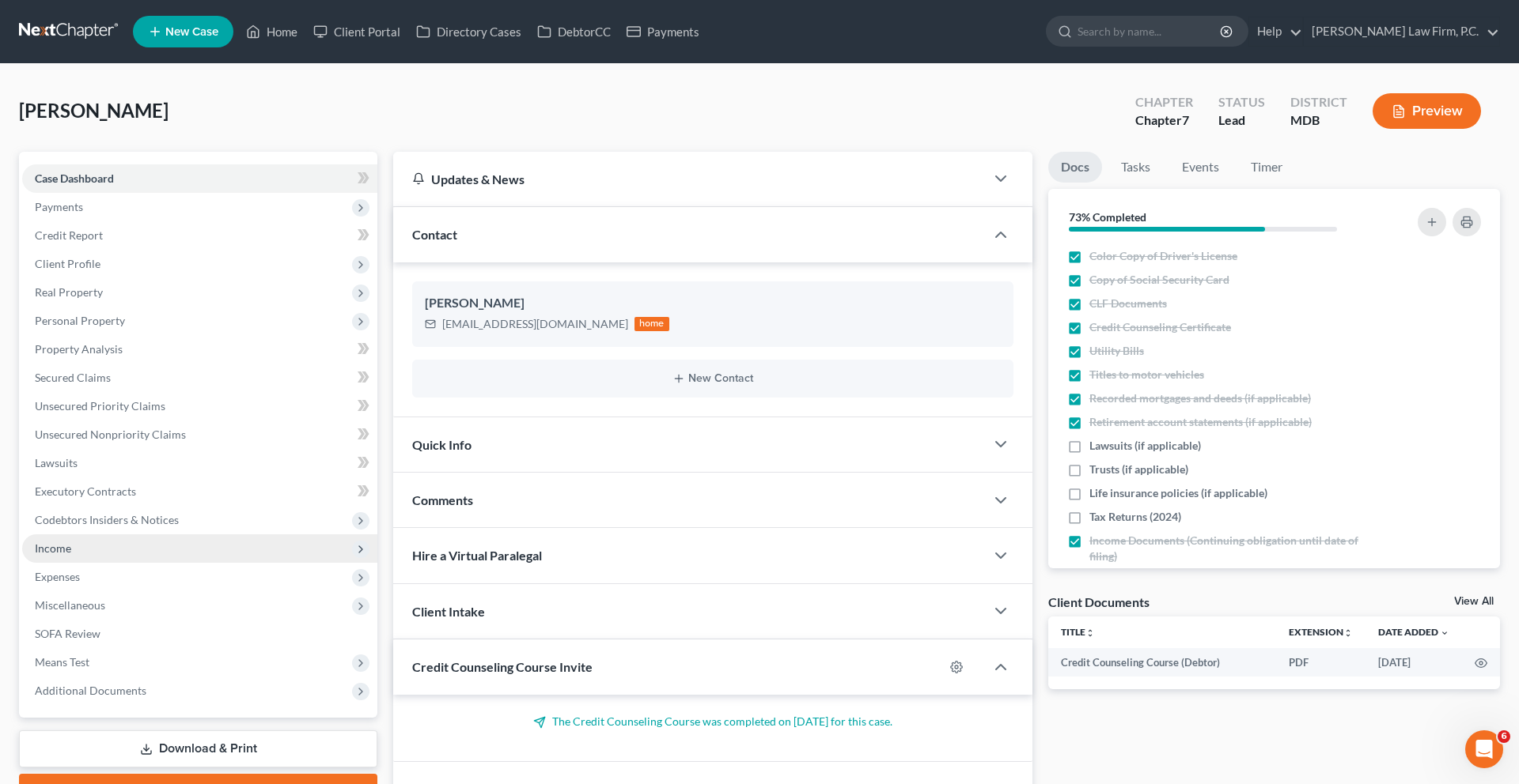
click at [122, 563] on span "Income" at bounding box center [199, 549] width 355 height 29
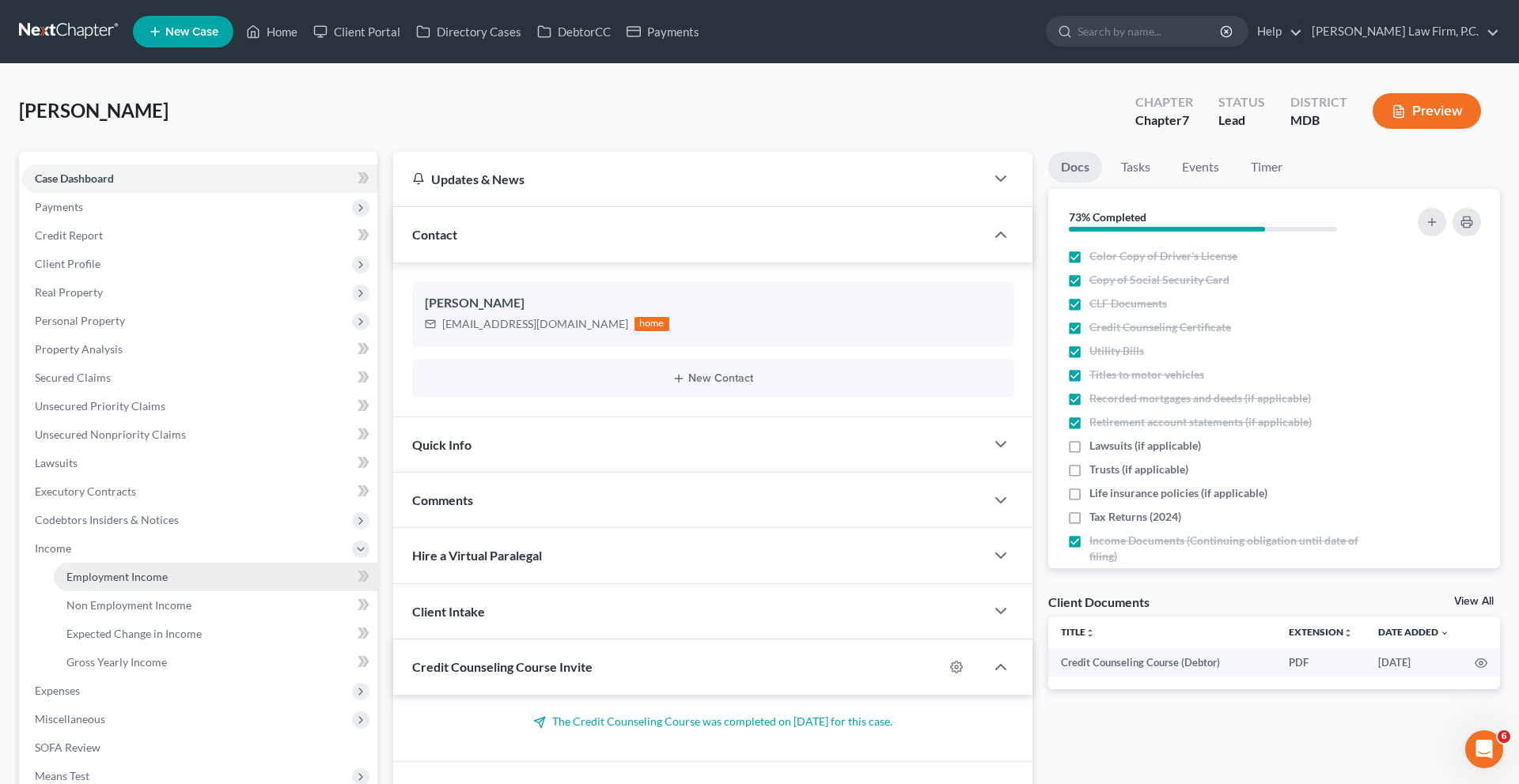
click at [137, 584] on span "Employment Income" at bounding box center [118, 576] width 102 height 13
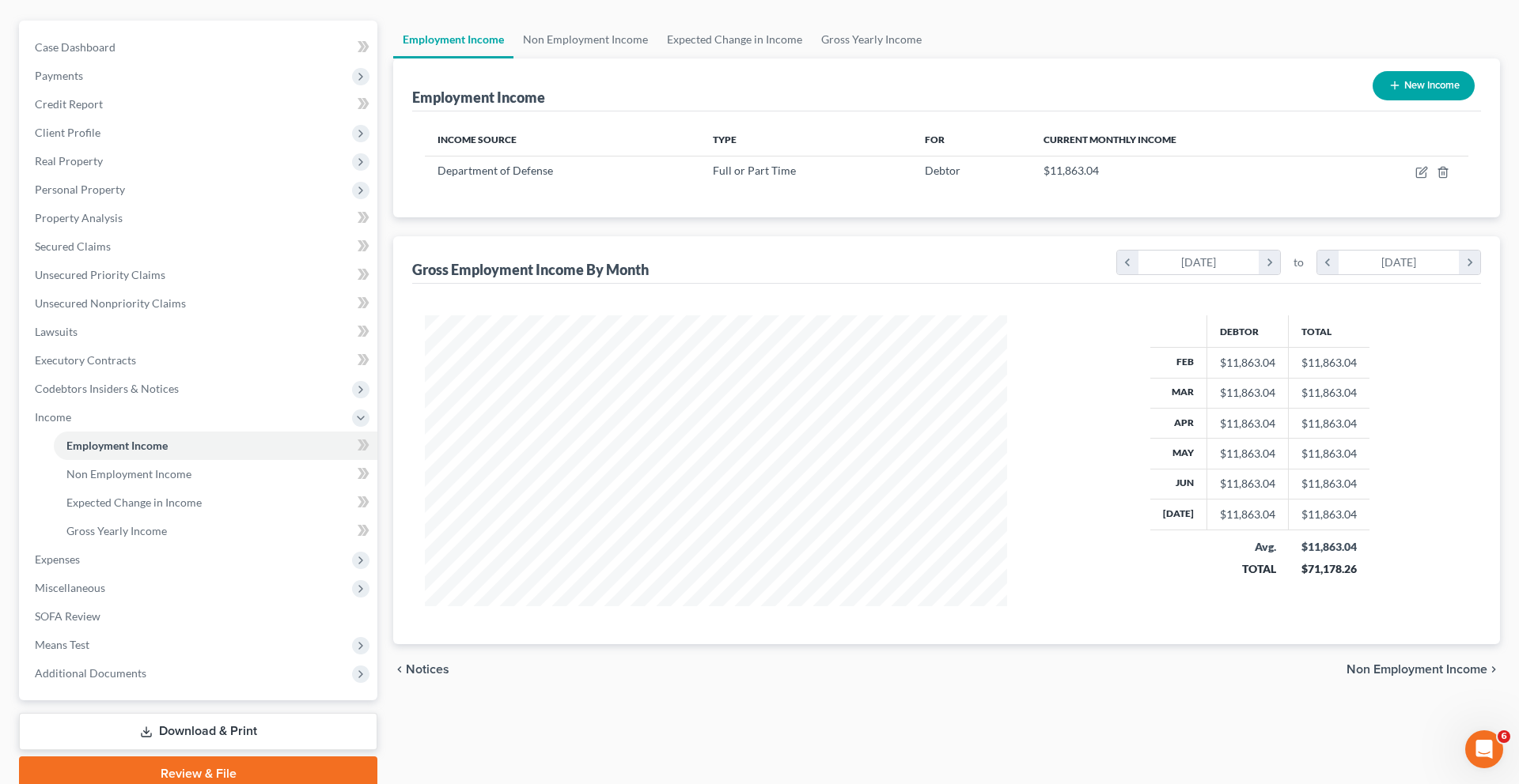
scroll to position [166, 0]
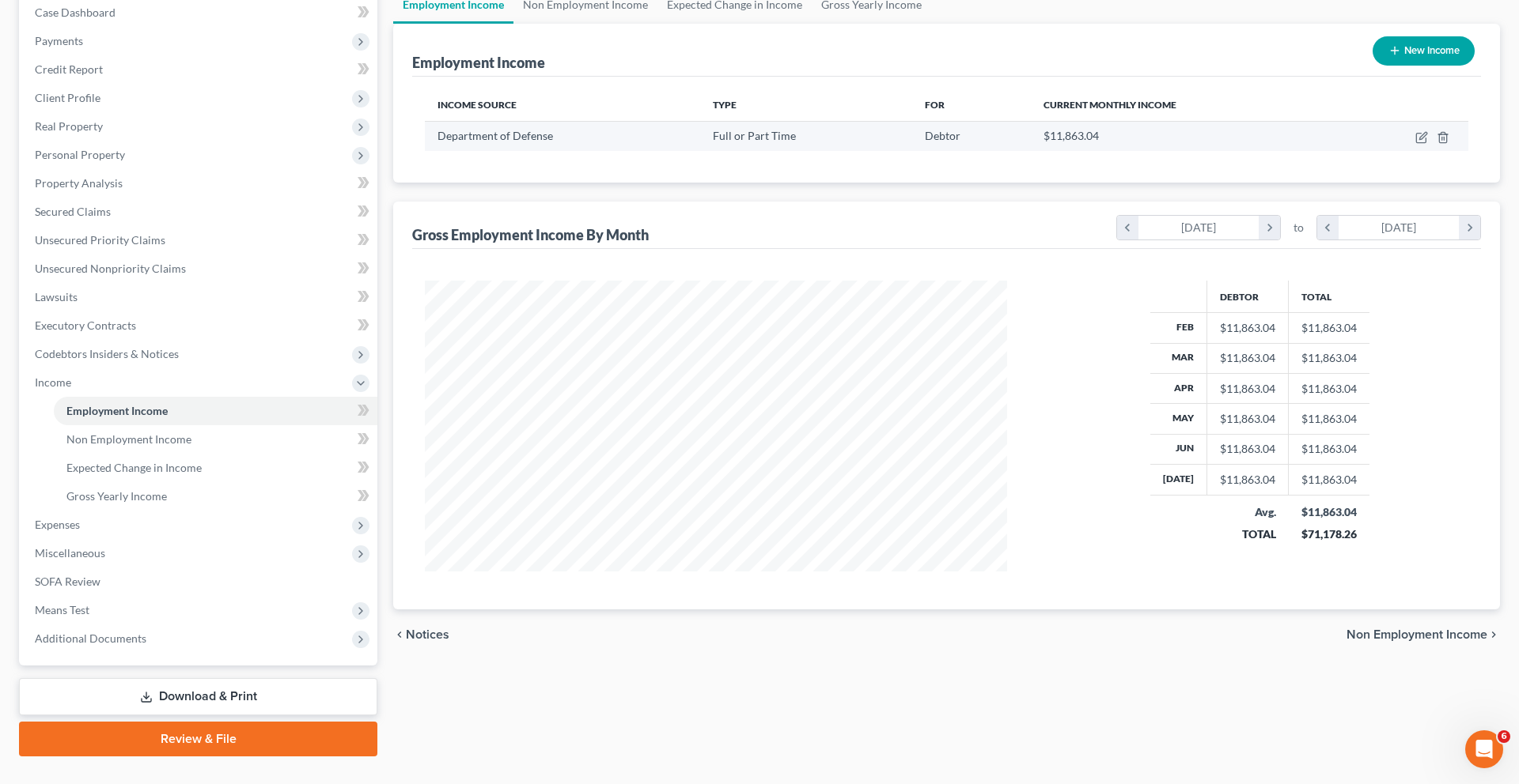
click at [1408, 151] on td at bounding box center [1403, 135] width 129 height 30
click at [1394, 151] on td at bounding box center [1403, 135] width 129 height 30
click at [1415, 143] on icon "button" at bounding box center [1421, 137] width 13 height 13
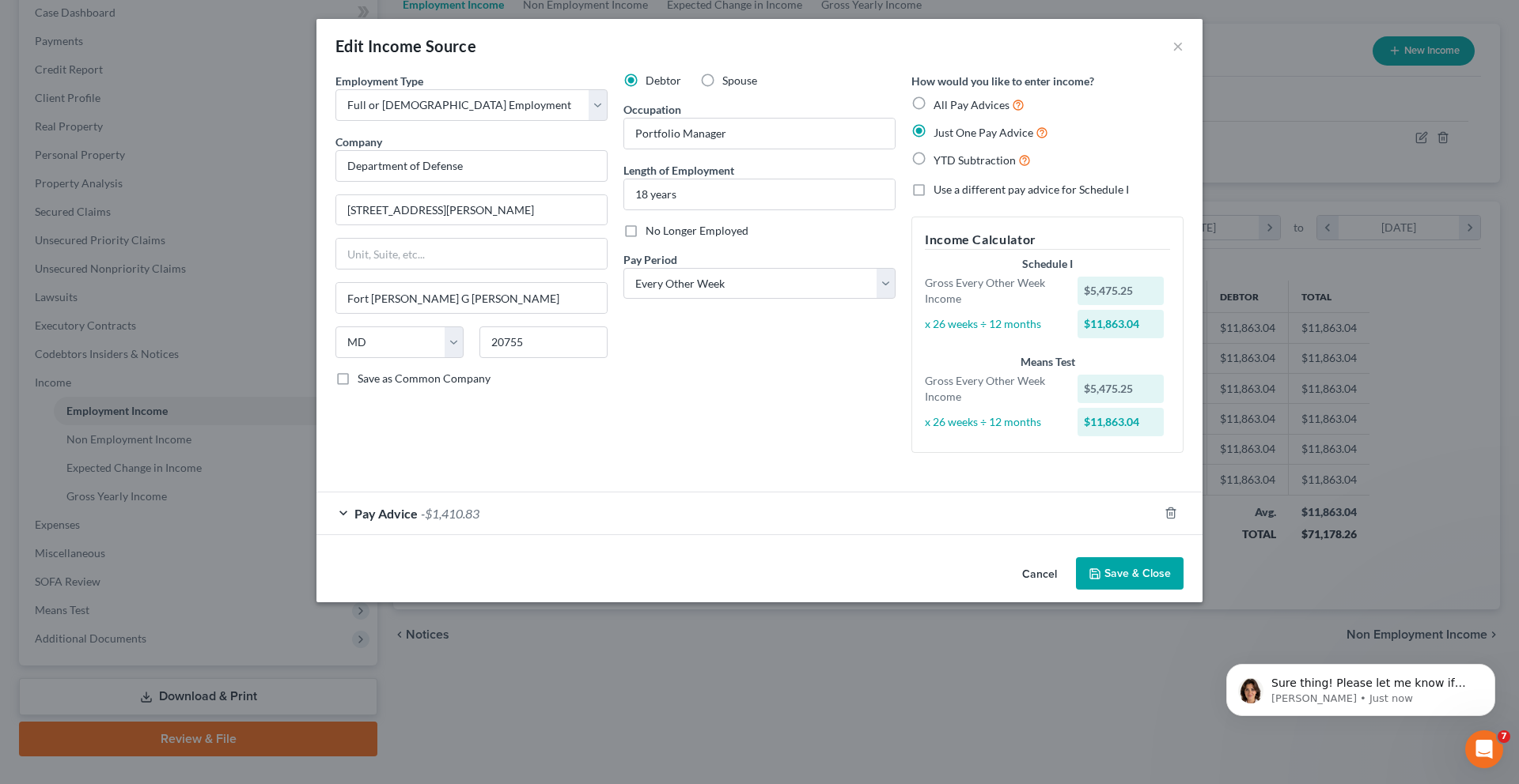
scroll to position [0, 0]
click at [1183, 591] on button "Save & Close" at bounding box center [1129, 574] width 108 height 33
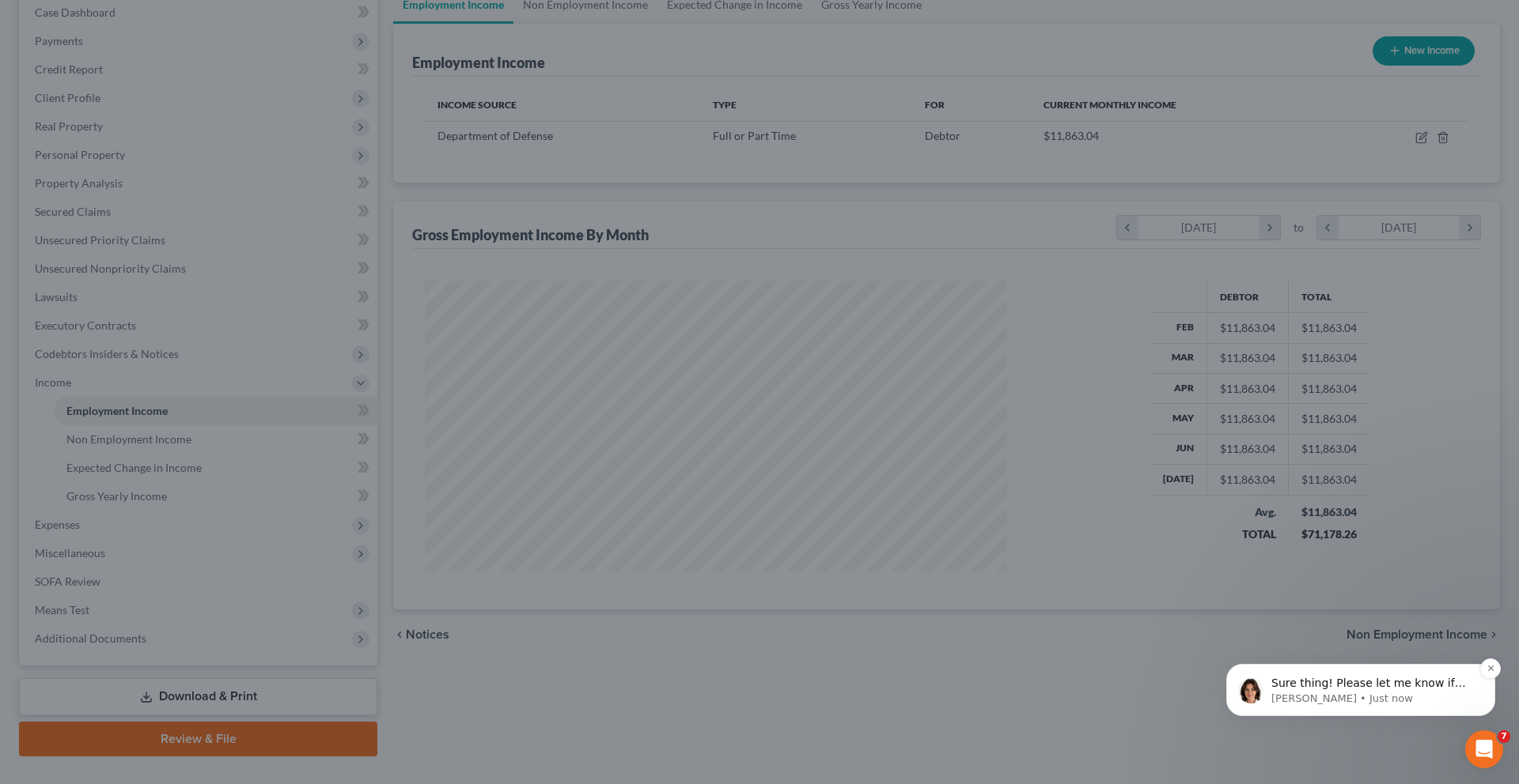
click at [1342, 688] on p "Sure thing! Please let me know if you have any other questions!" at bounding box center [1372, 684] width 204 height 16
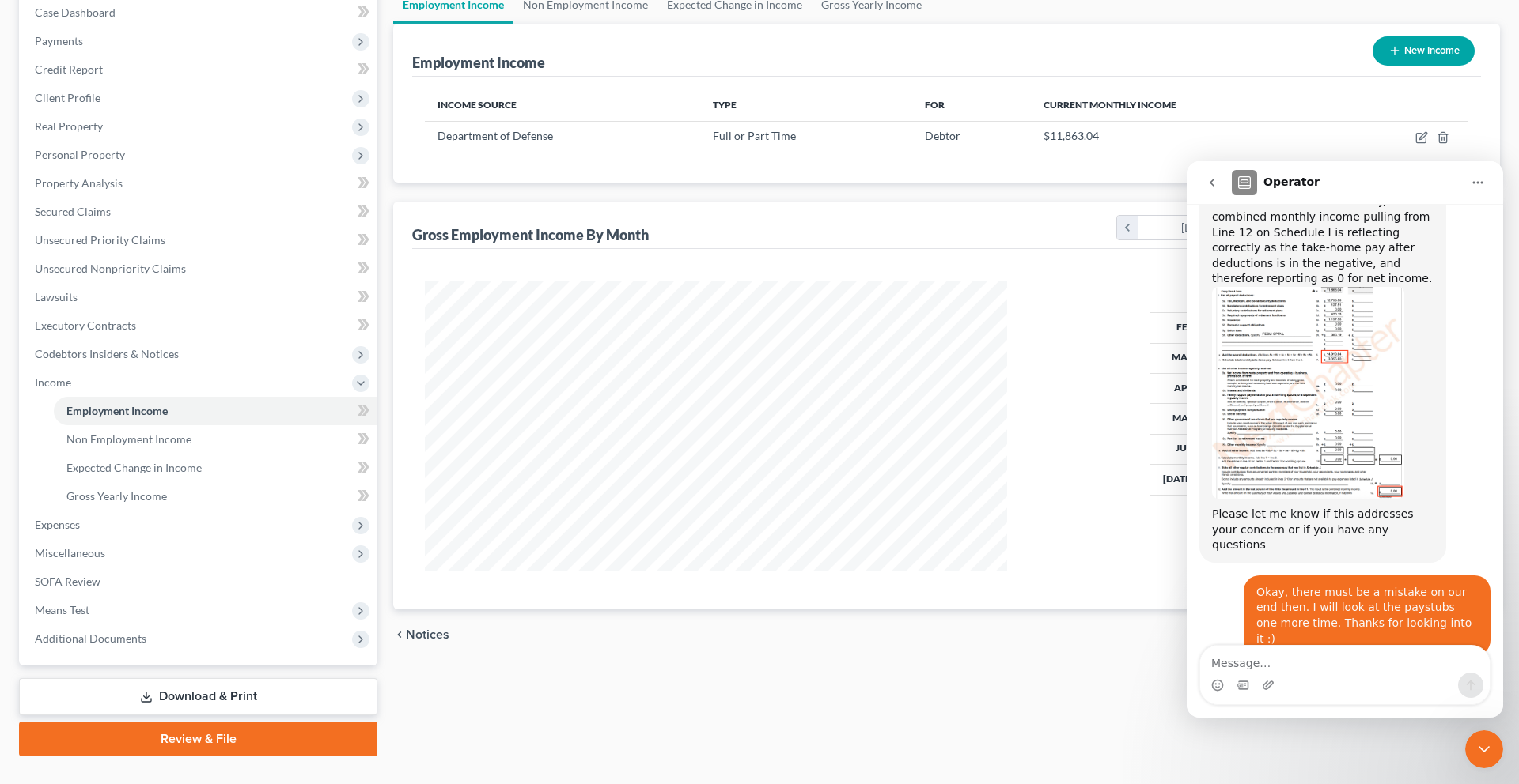
scroll to position [780, 0]
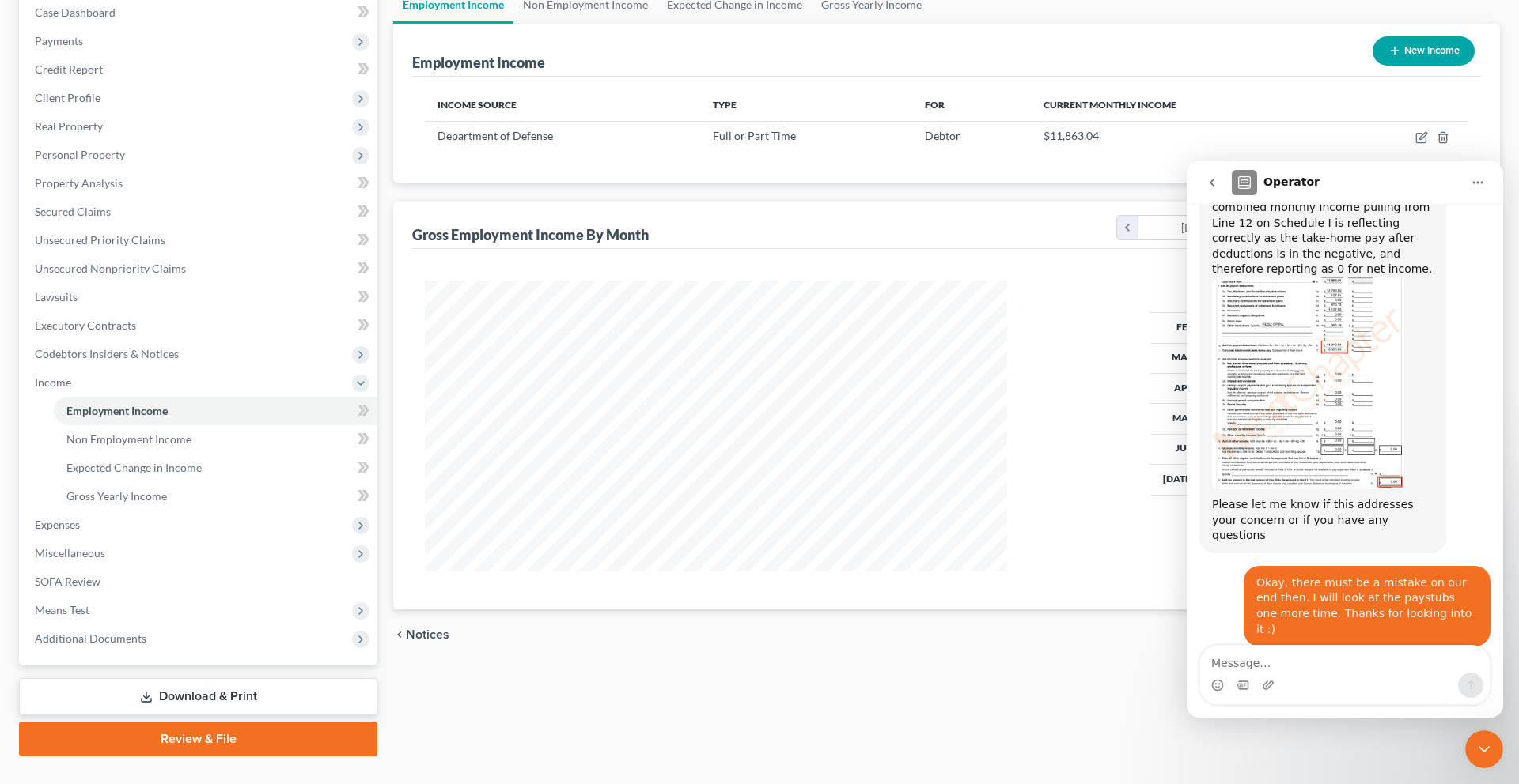
click at [1482, 702] on icon "Close Intercom Messenger" at bounding box center [1483, 749] width 19 height 19
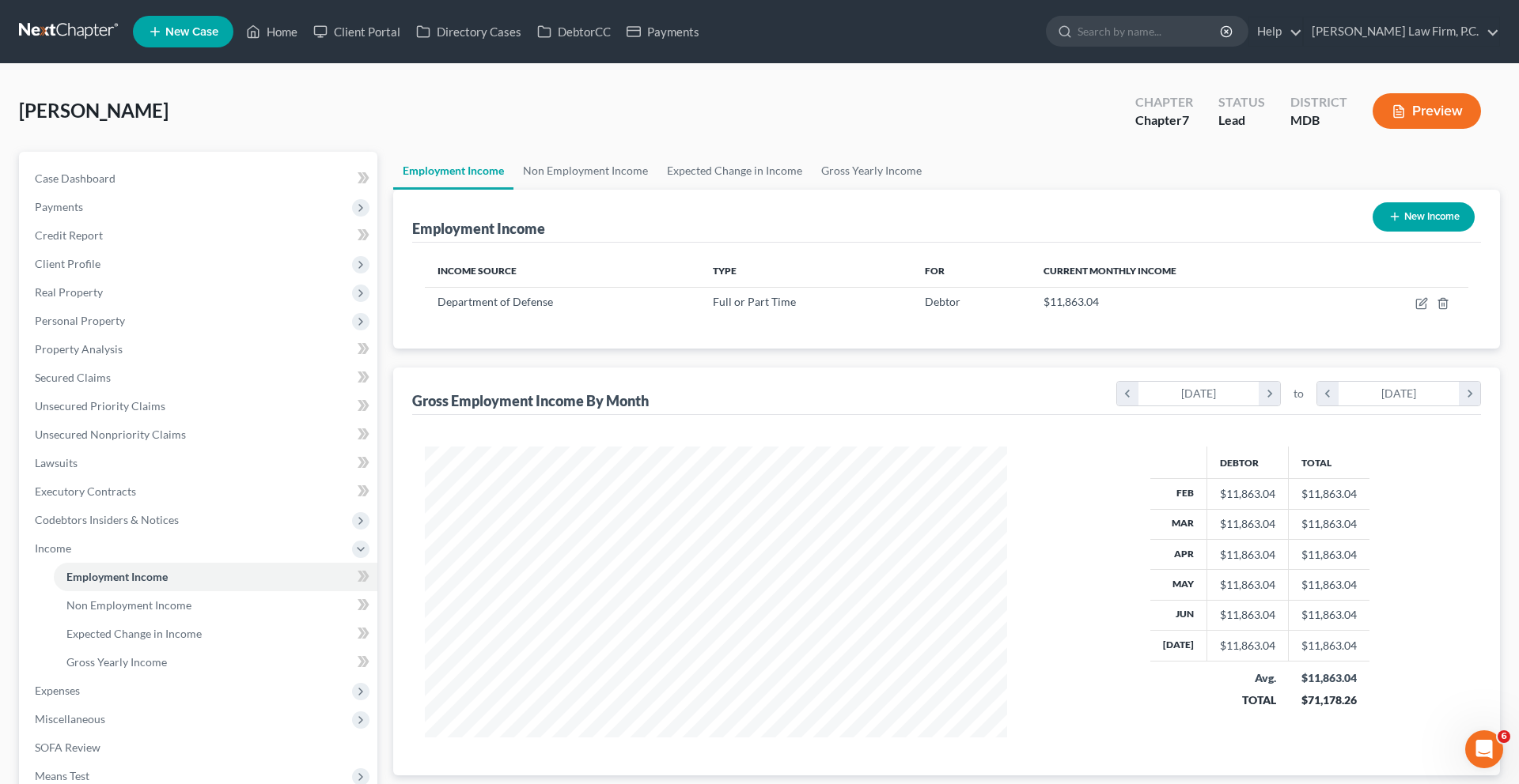
scroll to position [2, 0]
click at [305, 34] on link "Home" at bounding box center [271, 31] width 67 height 29
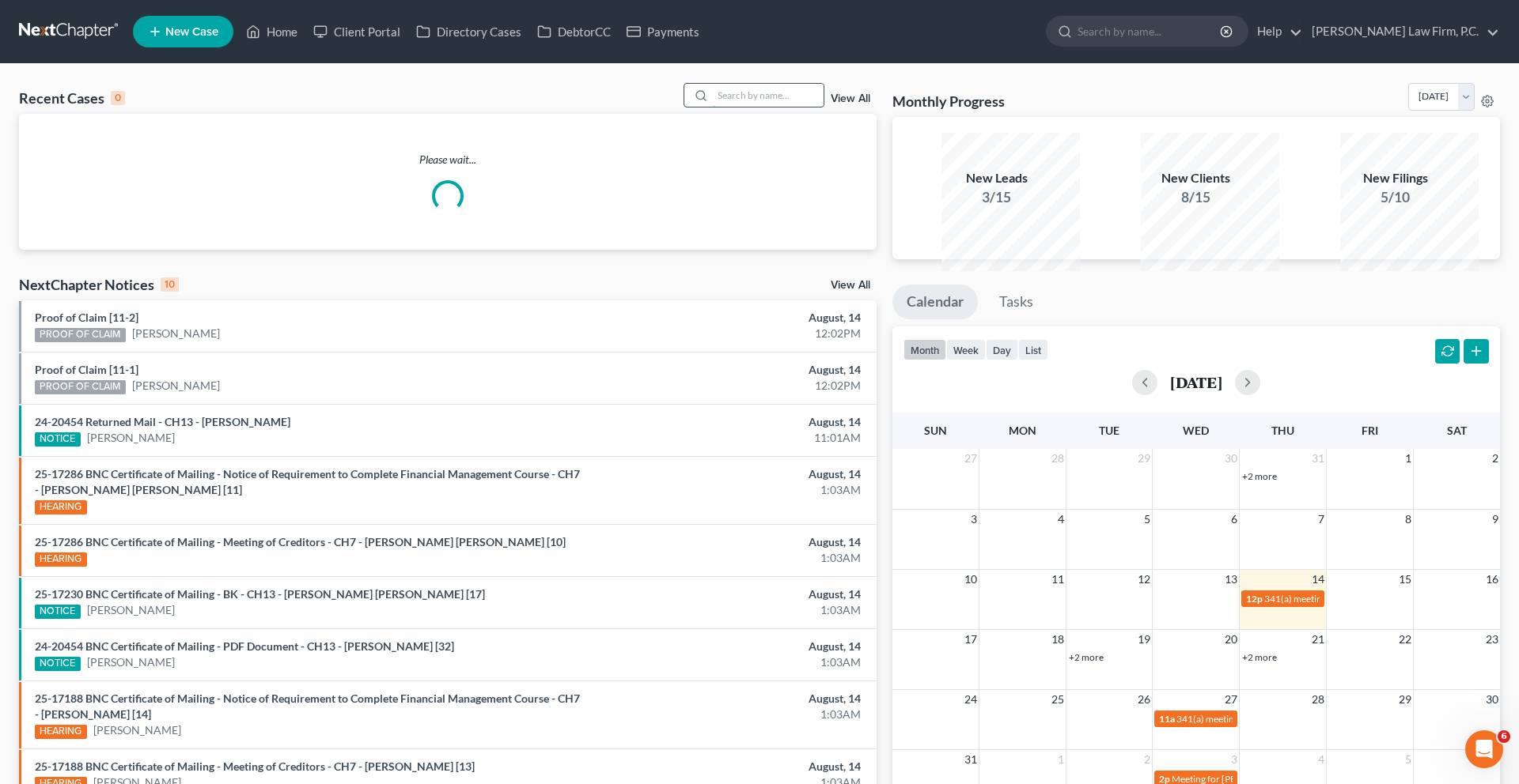
click at [713, 107] on input "search" at bounding box center [767, 95] width 111 height 23
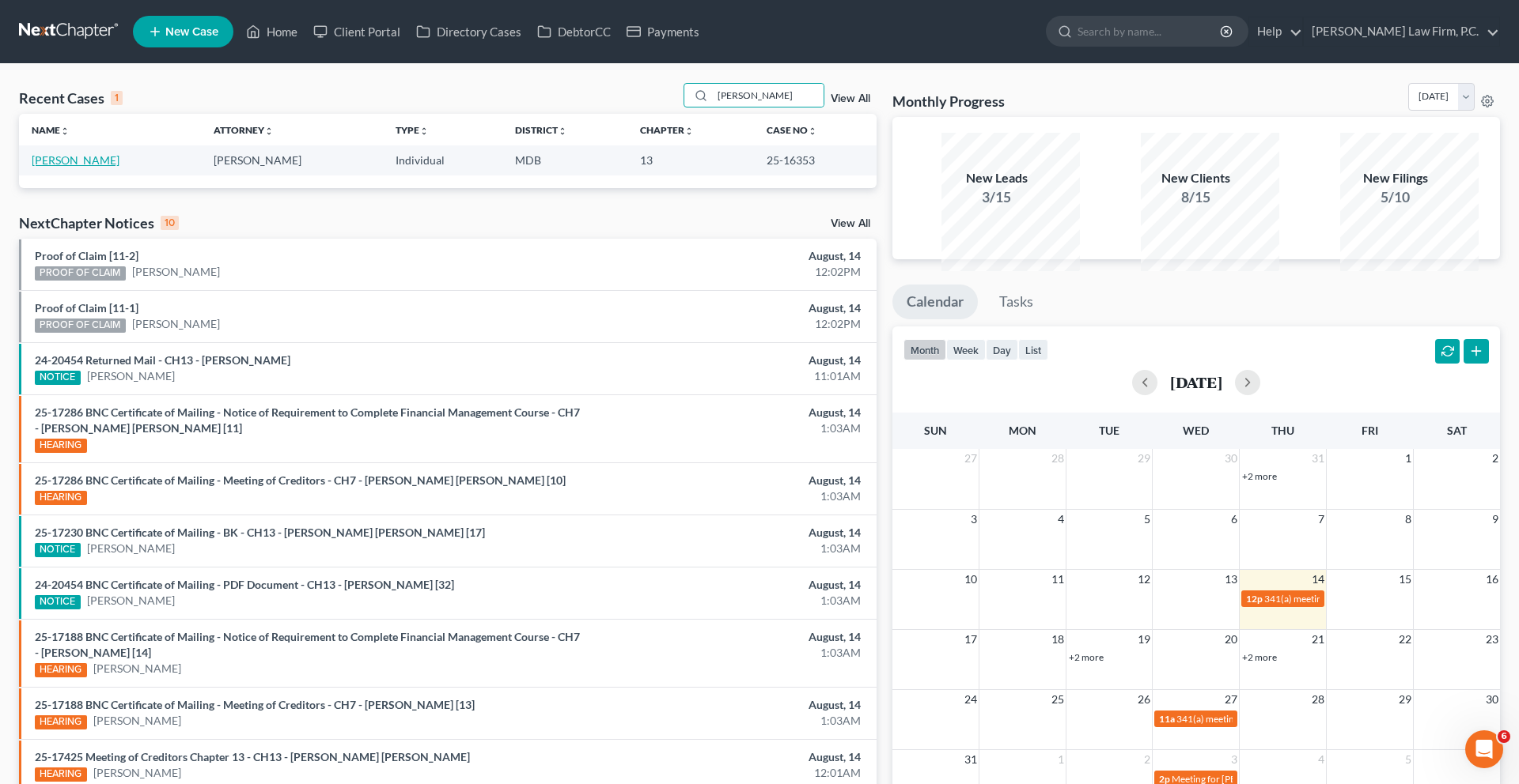
click at [106, 166] on link "[PERSON_NAME]" at bounding box center [76, 159] width 88 height 13
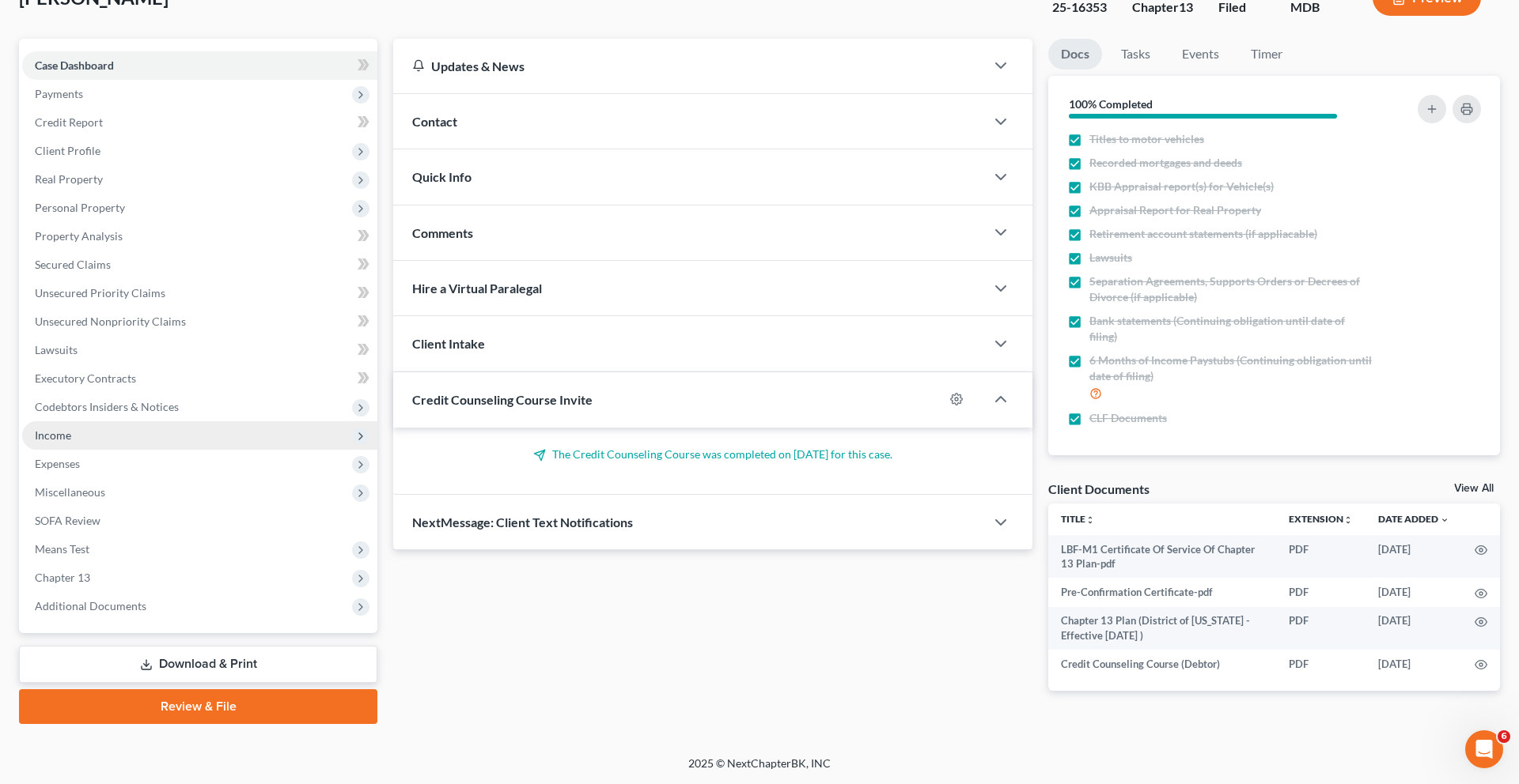
scroll to position [397, 0]
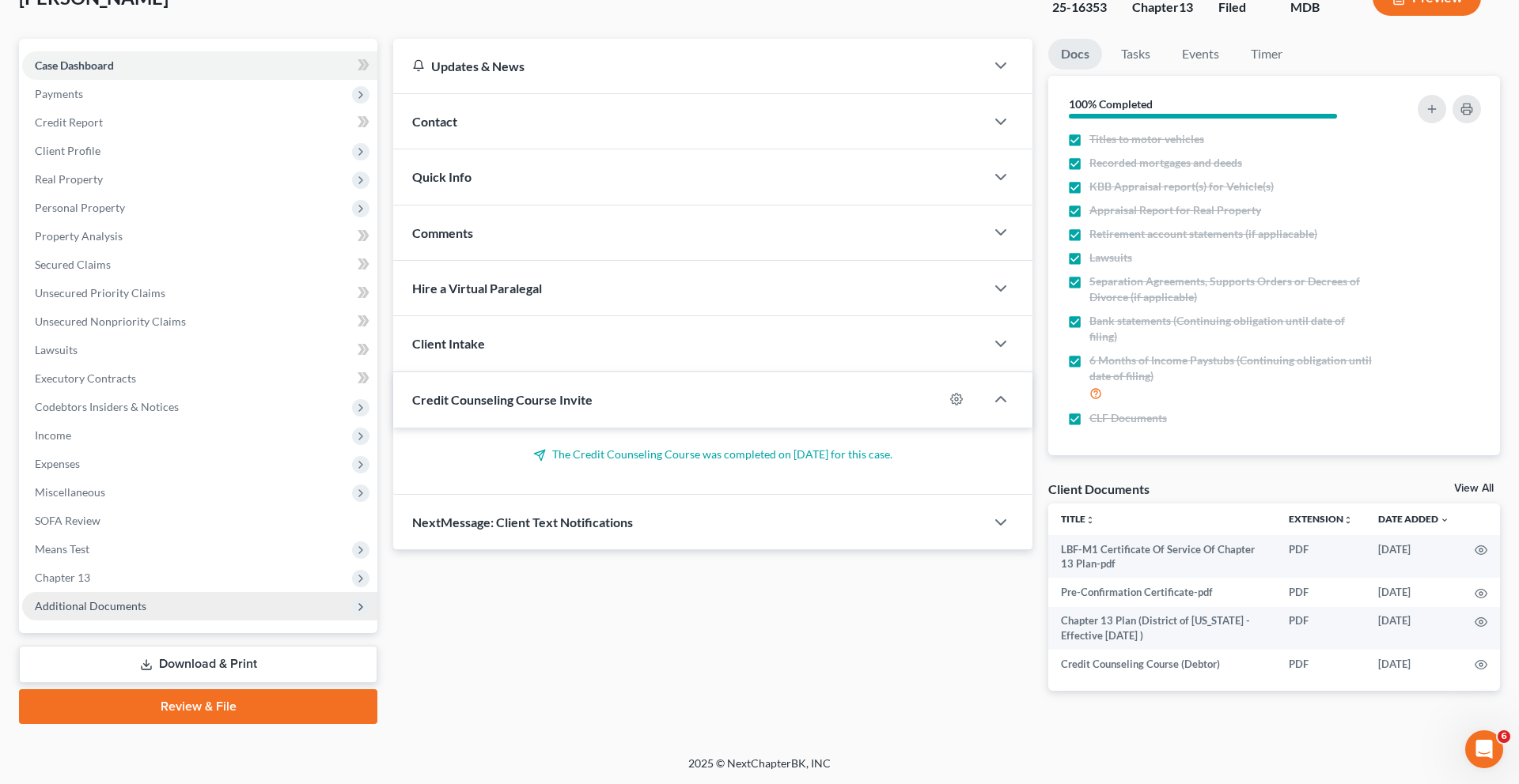
click at [104, 592] on span "Additional Documents" at bounding box center [199, 606] width 355 height 29
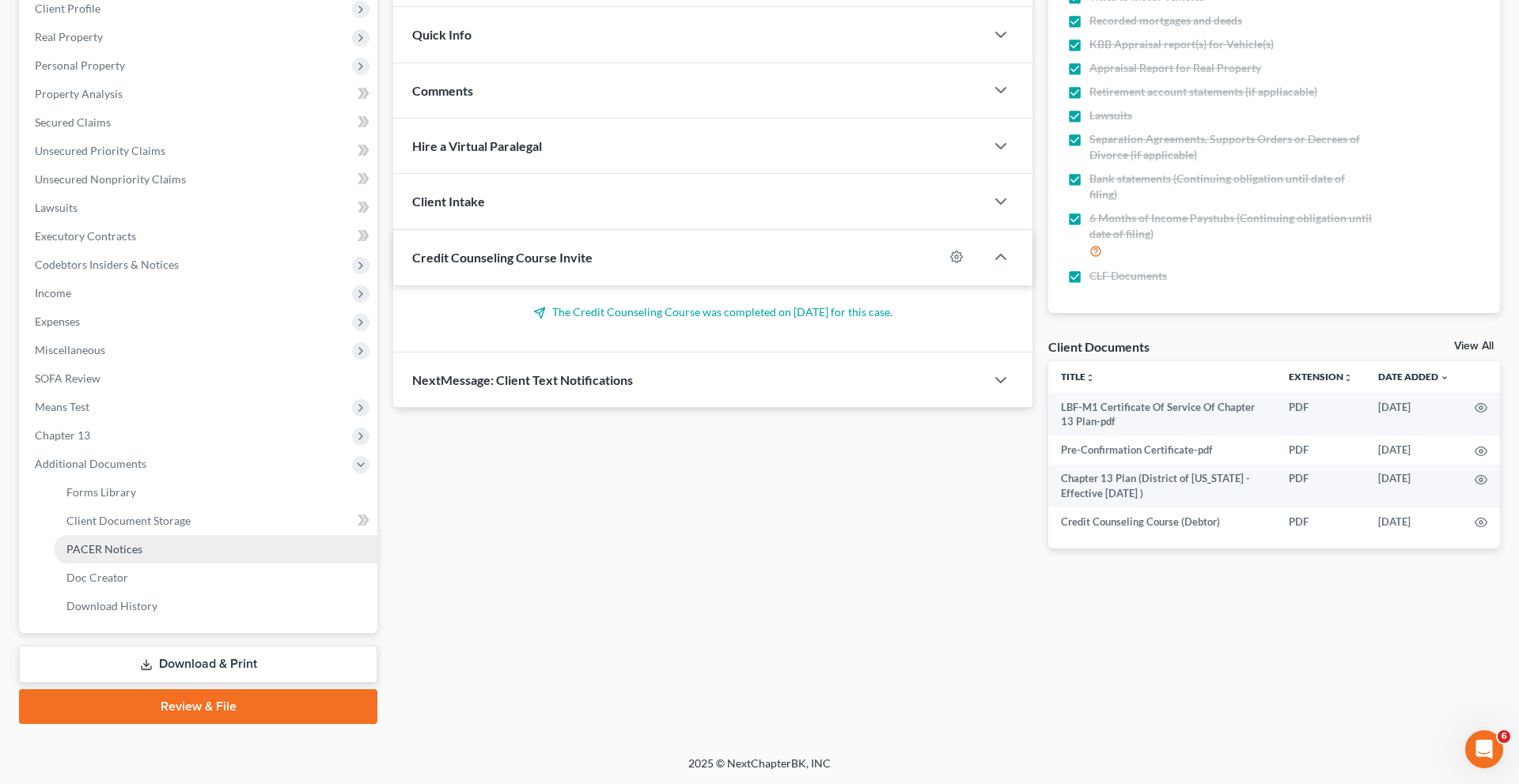
click at [118, 556] on span "PACER Notices" at bounding box center [105, 548] width 76 height 13
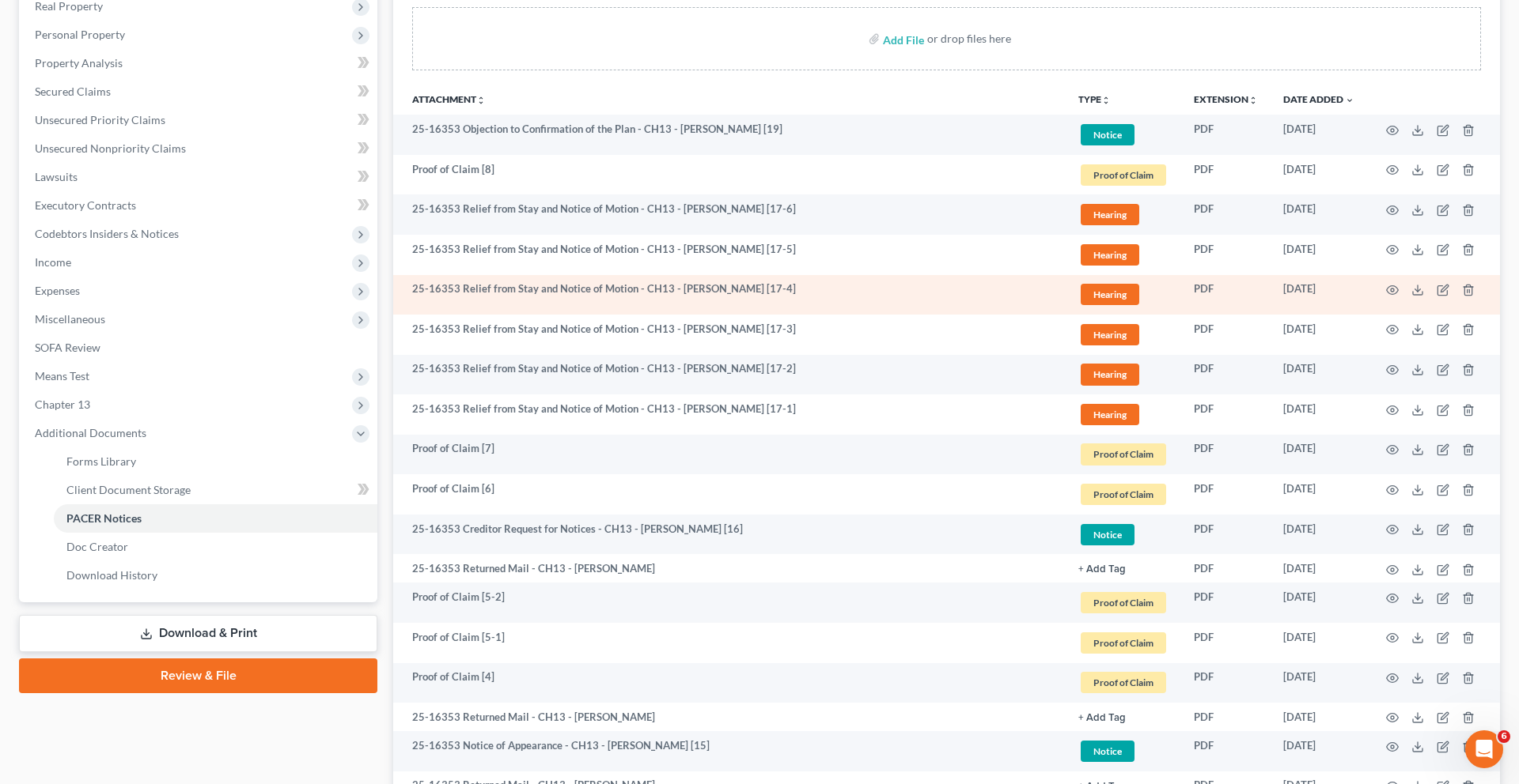
scroll to position [311, 0]
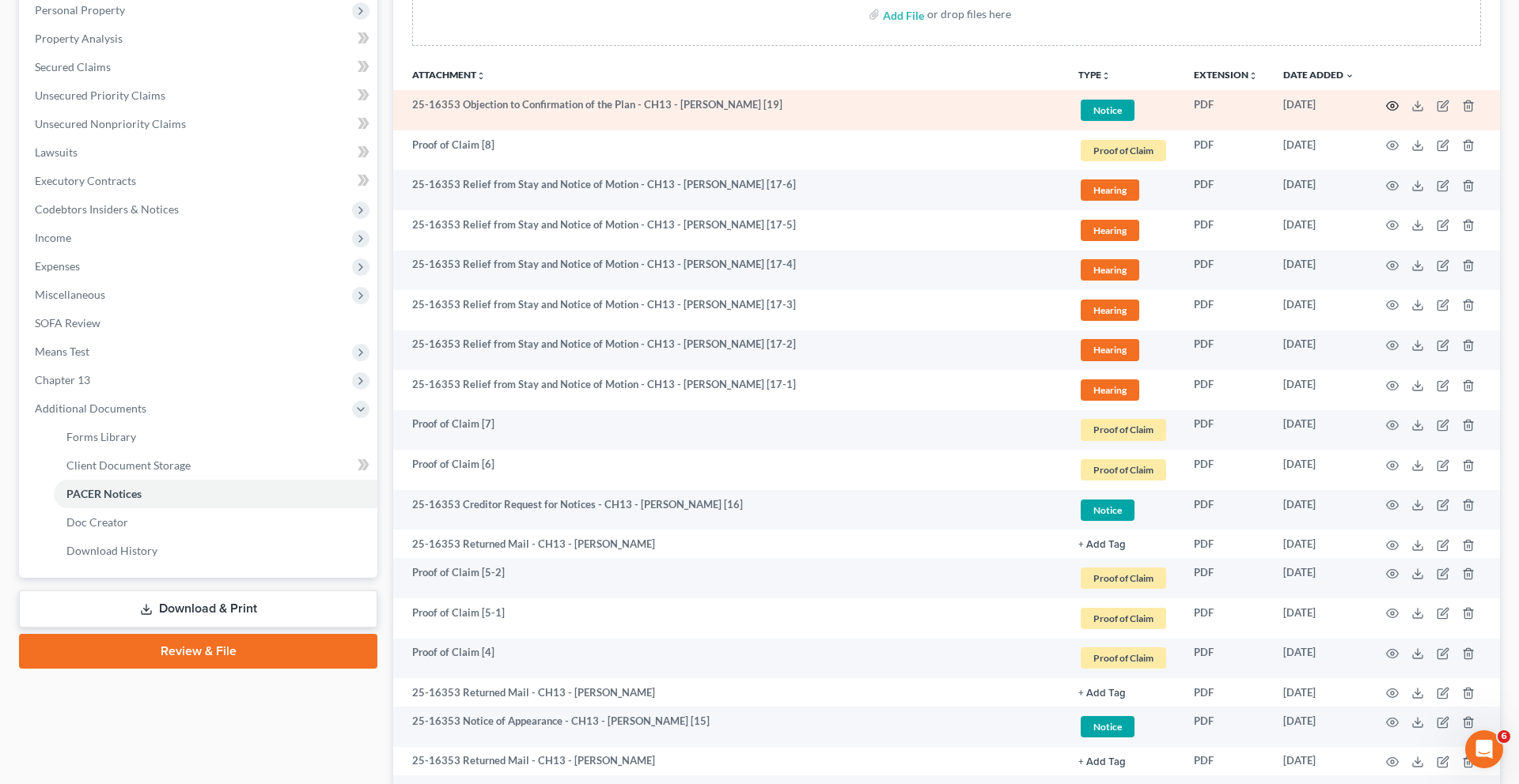
click at [1390, 108] on circle "button" at bounding box center [1391, 106] width 3 height 3
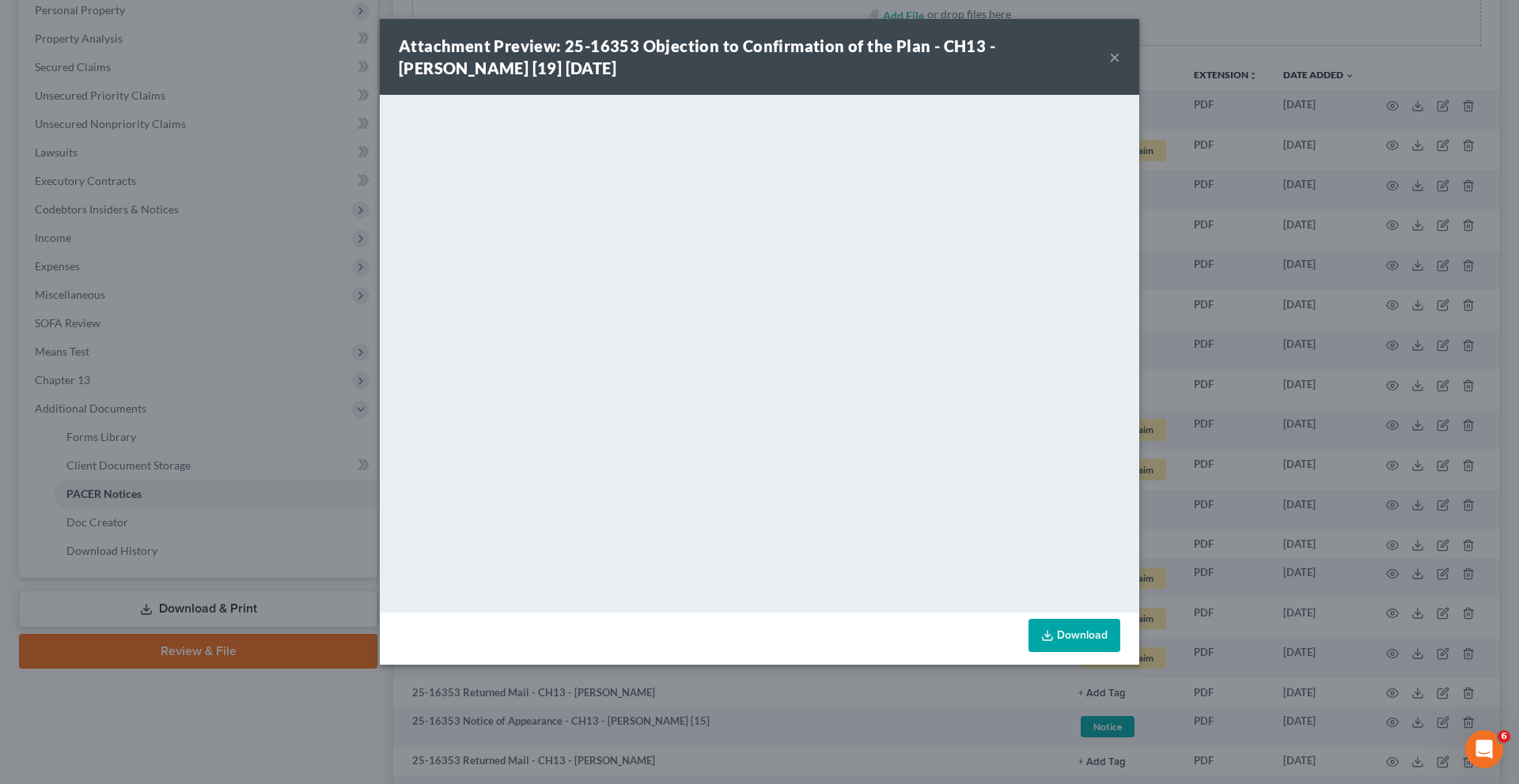
click at [1120, 67] on button "×" at bounding box center [1114, 57] width 11 height 19
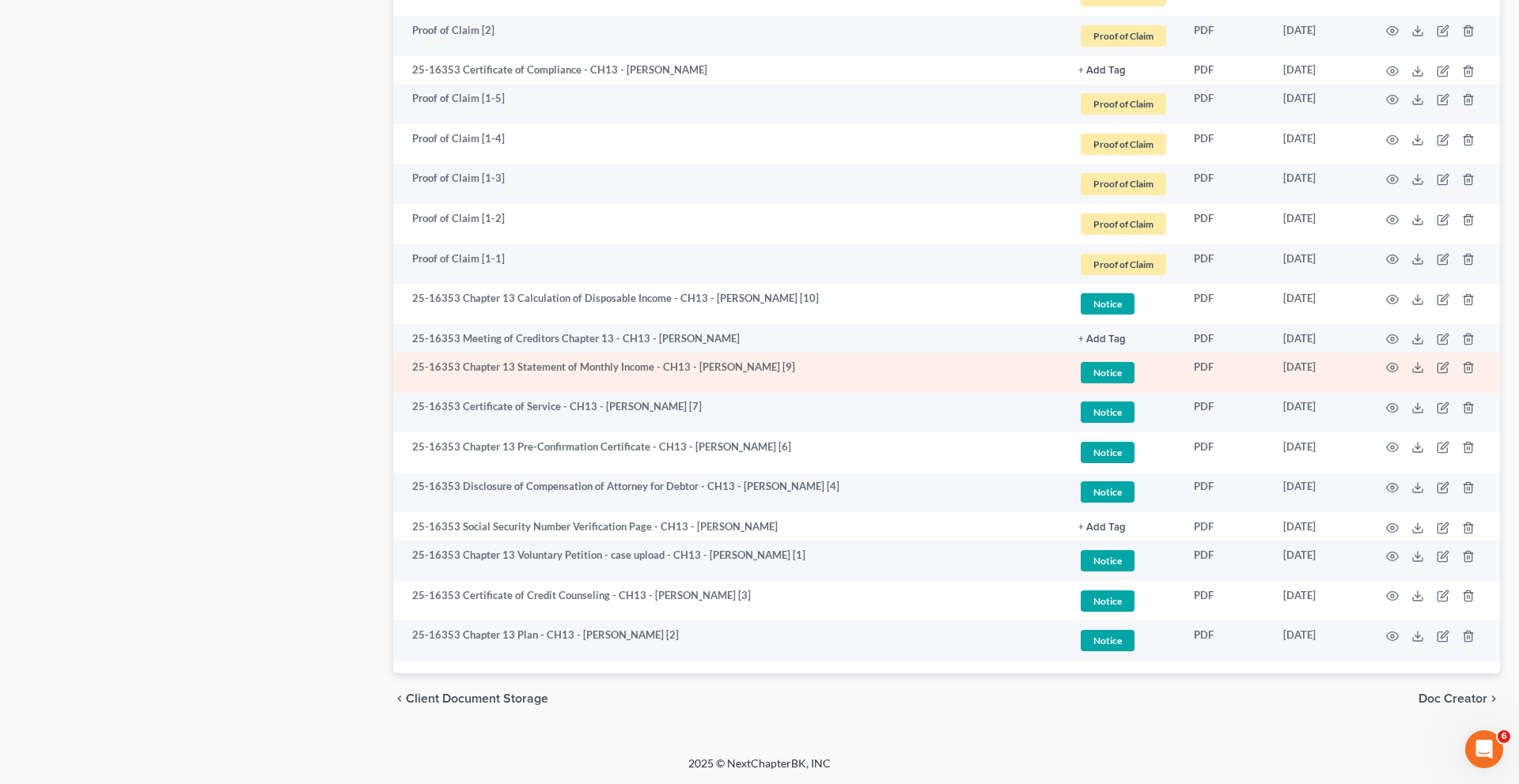
scroll to position [1638, 0]
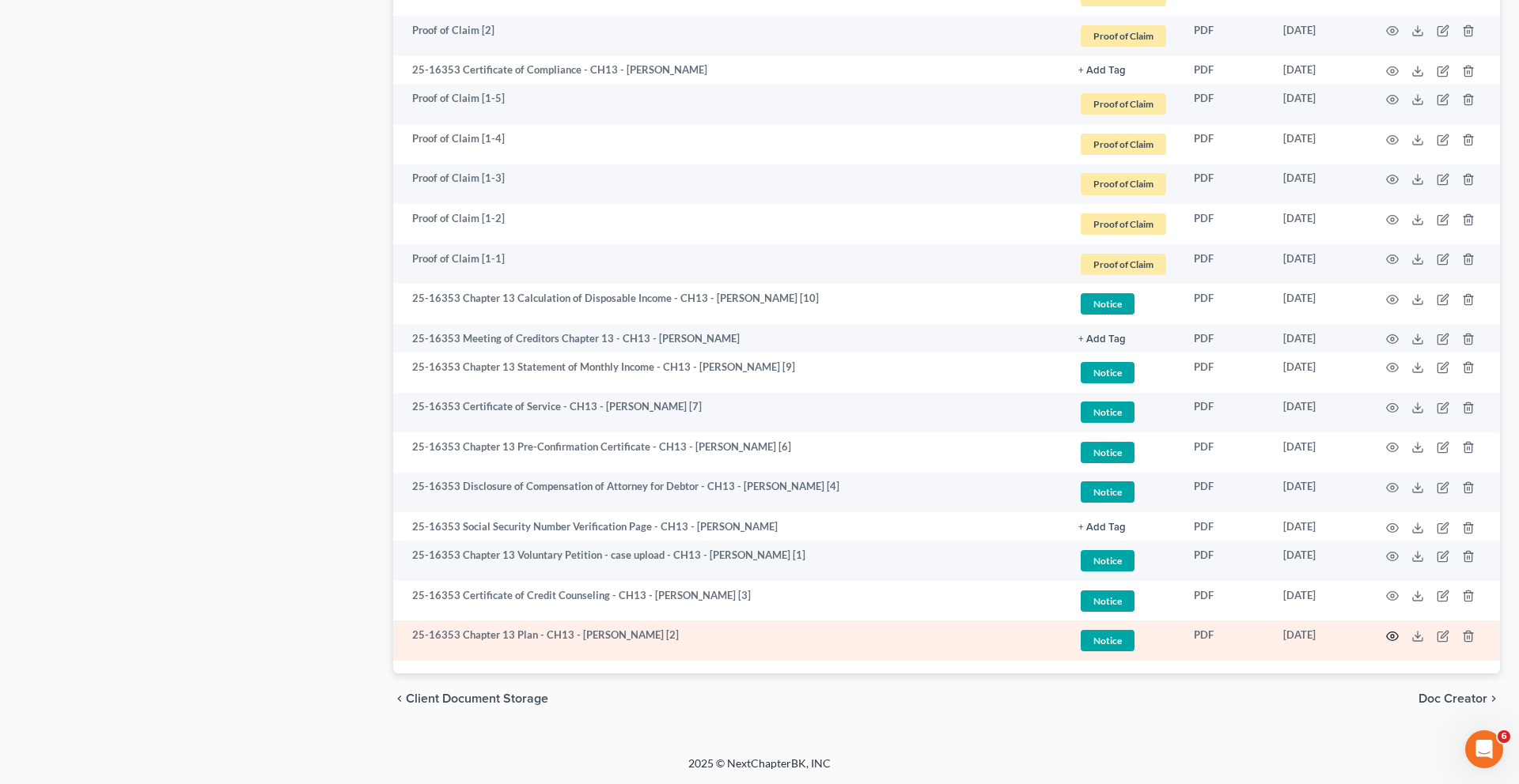
click at [1386, 631] on icon "button" at bounding box center [1392, 637] width 13 height 13
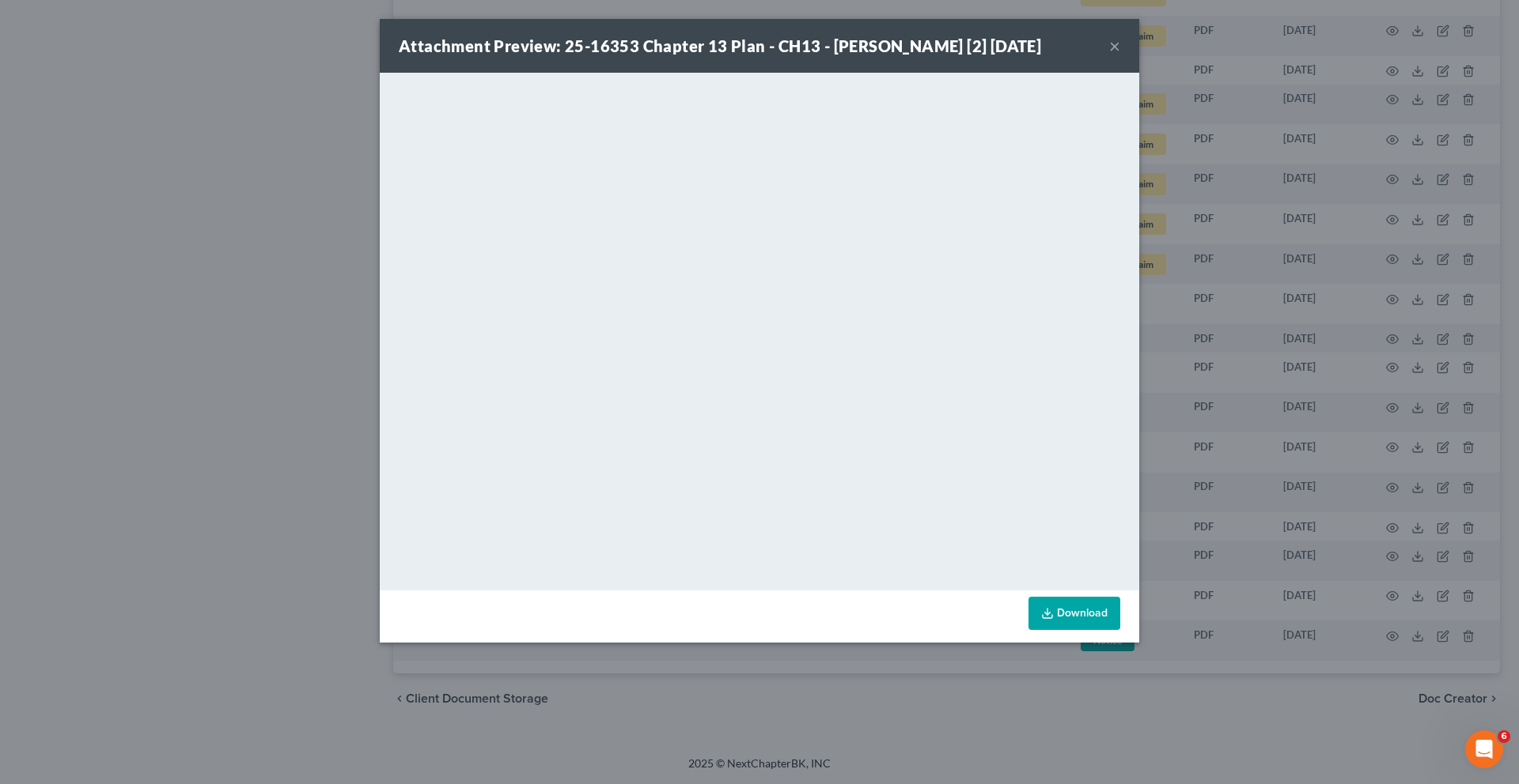
click at [1120, 56] on button "×" at bounding box center [1114, 46] width 11 height 19
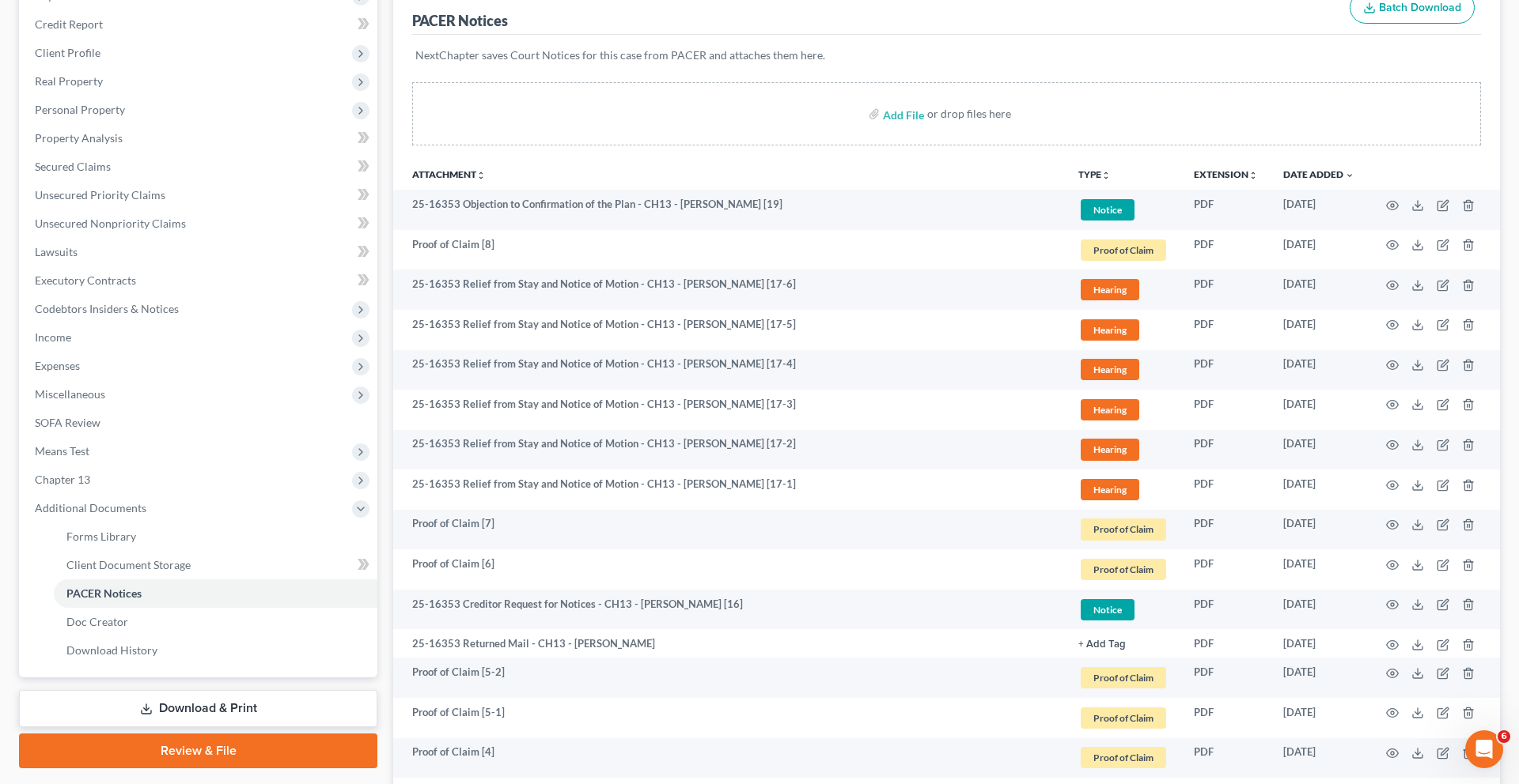
scroll to position [0, 0]
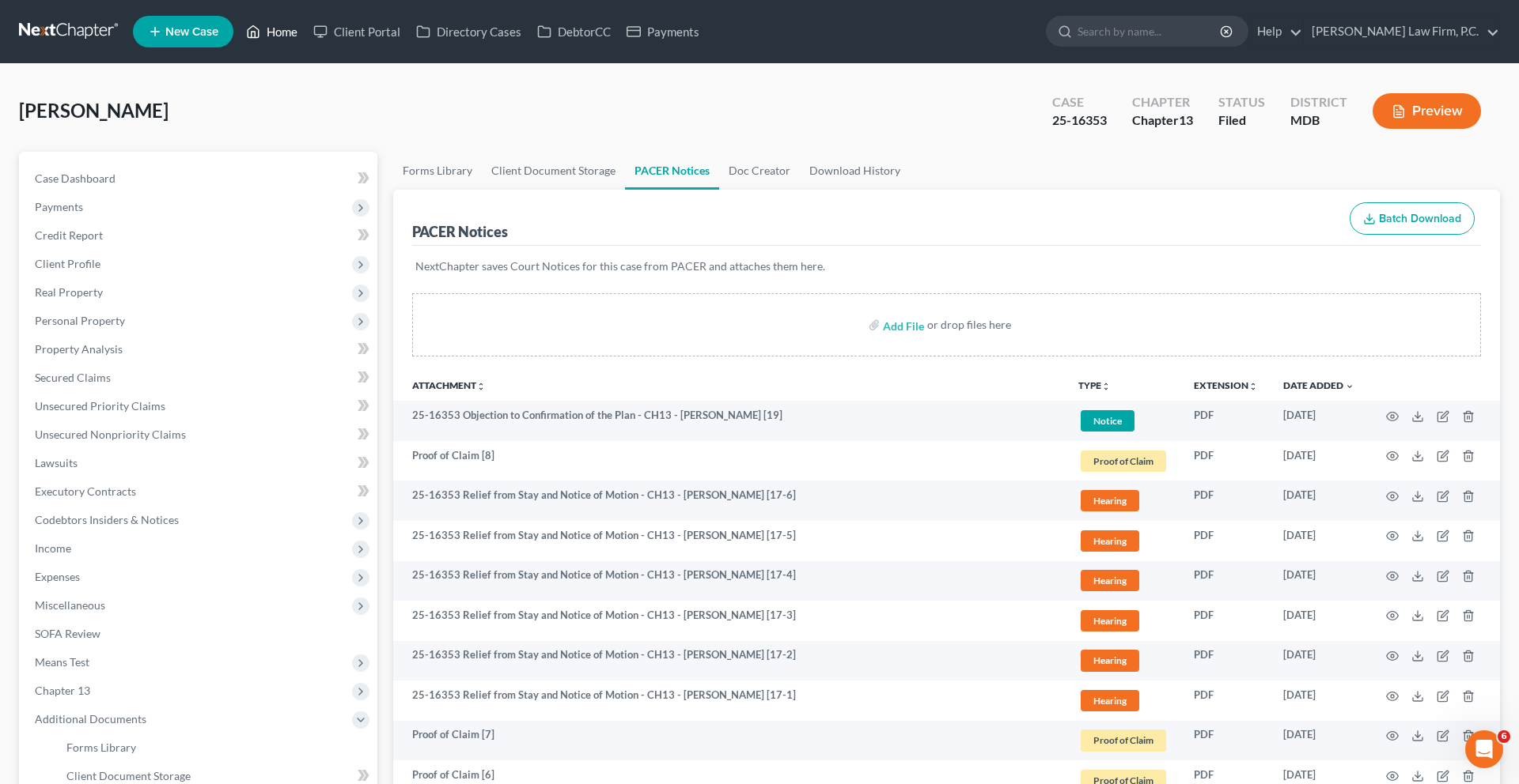
click at [305, 28] on link "Home" at bounding box center [271, 31] width 67 height 29
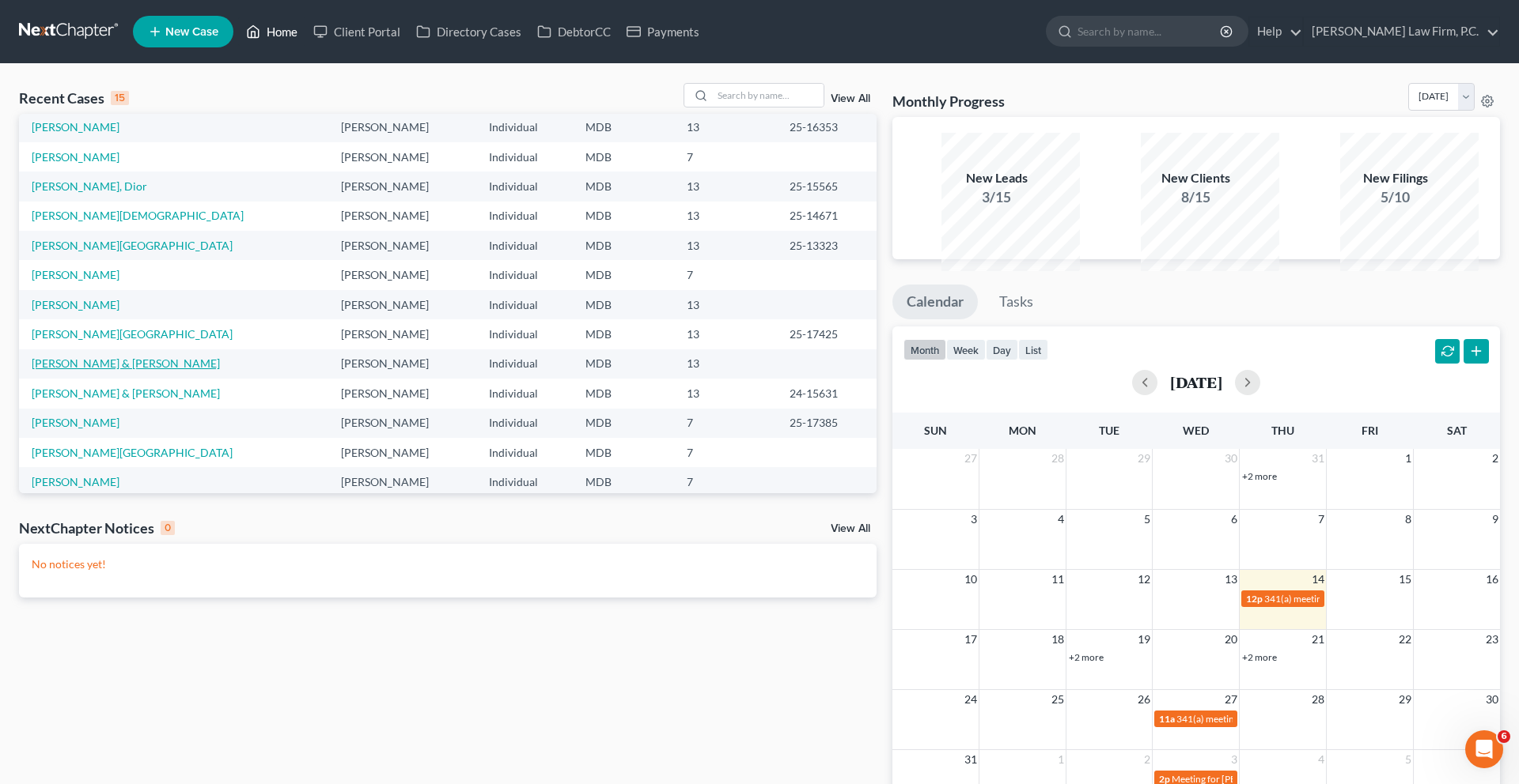
scroll to position [35, 0]
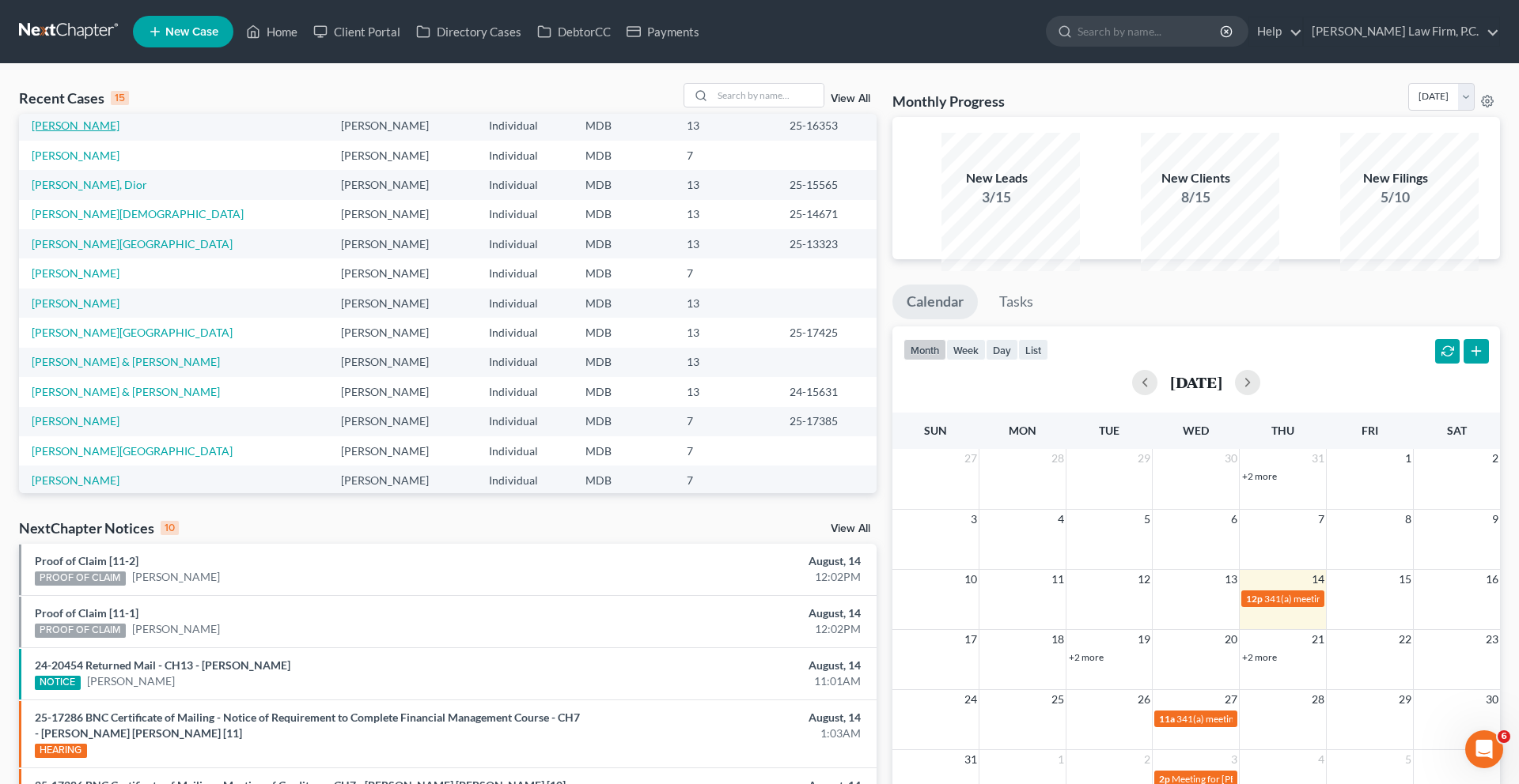
click at [105, 132] on link "[PERSON_NAME]" at bounding box center [76, 125] width 88 height 13
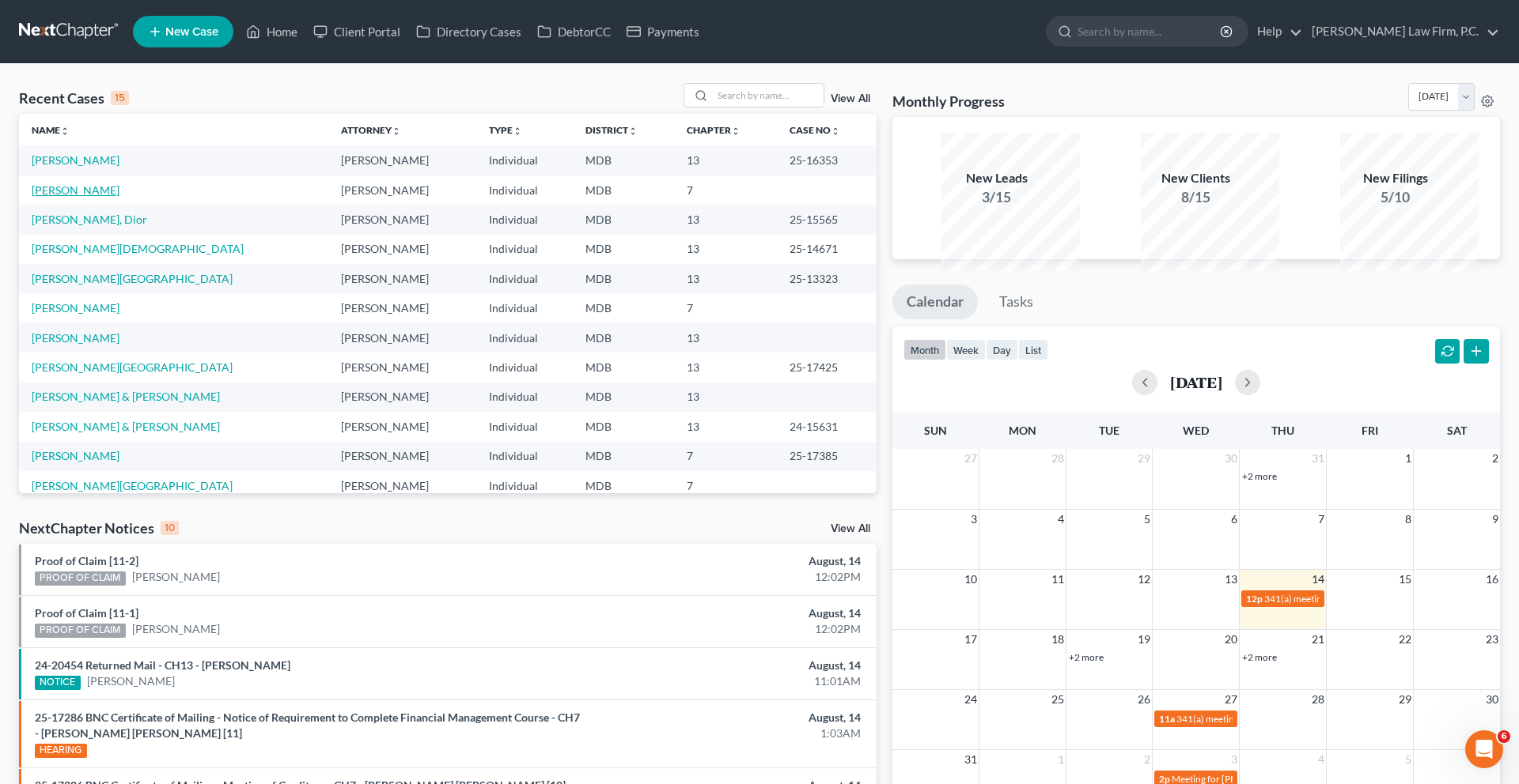
click at [83, 197] on link "[PERSON_NAME]" at bounding box center [76, 189] width 88 height 13
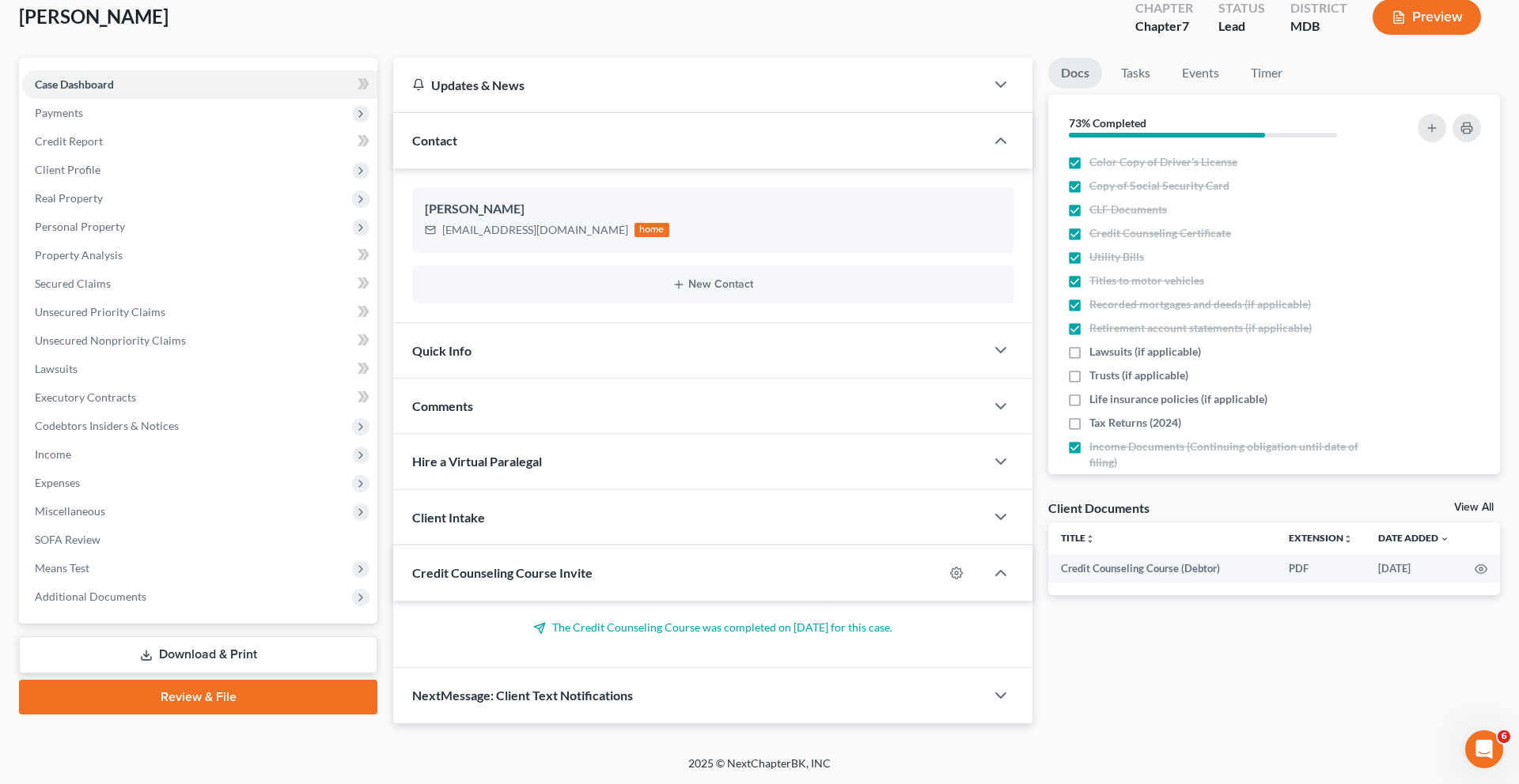
scroll to position [231, 0]
click at [120, 450] on span "Income" at bounding box center [199, 454] width 355 height 29
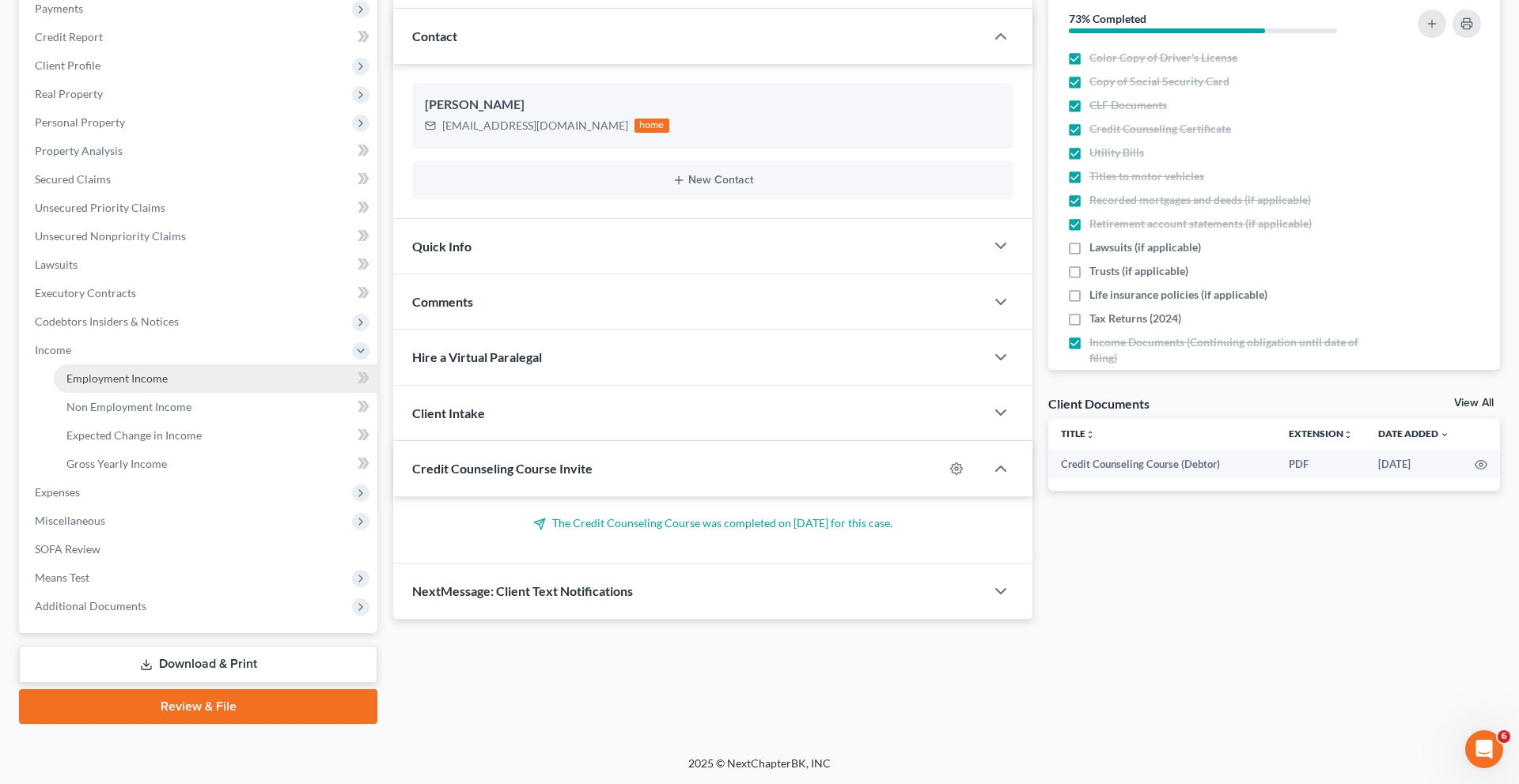
click at [129, 392] on link "Employment Income" at bounding box center [215, 379] width 324 height 29
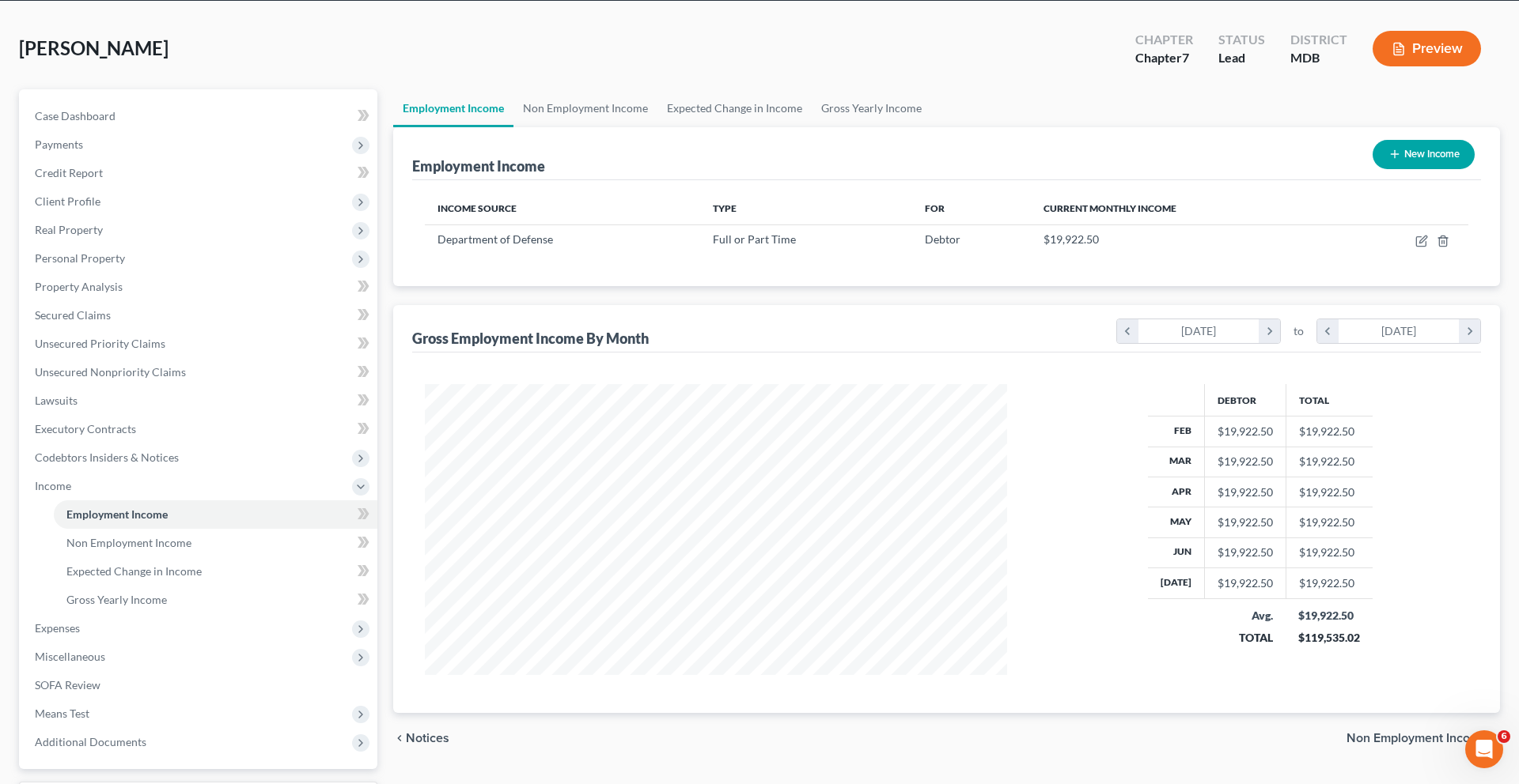
scroll to position [243, 0]
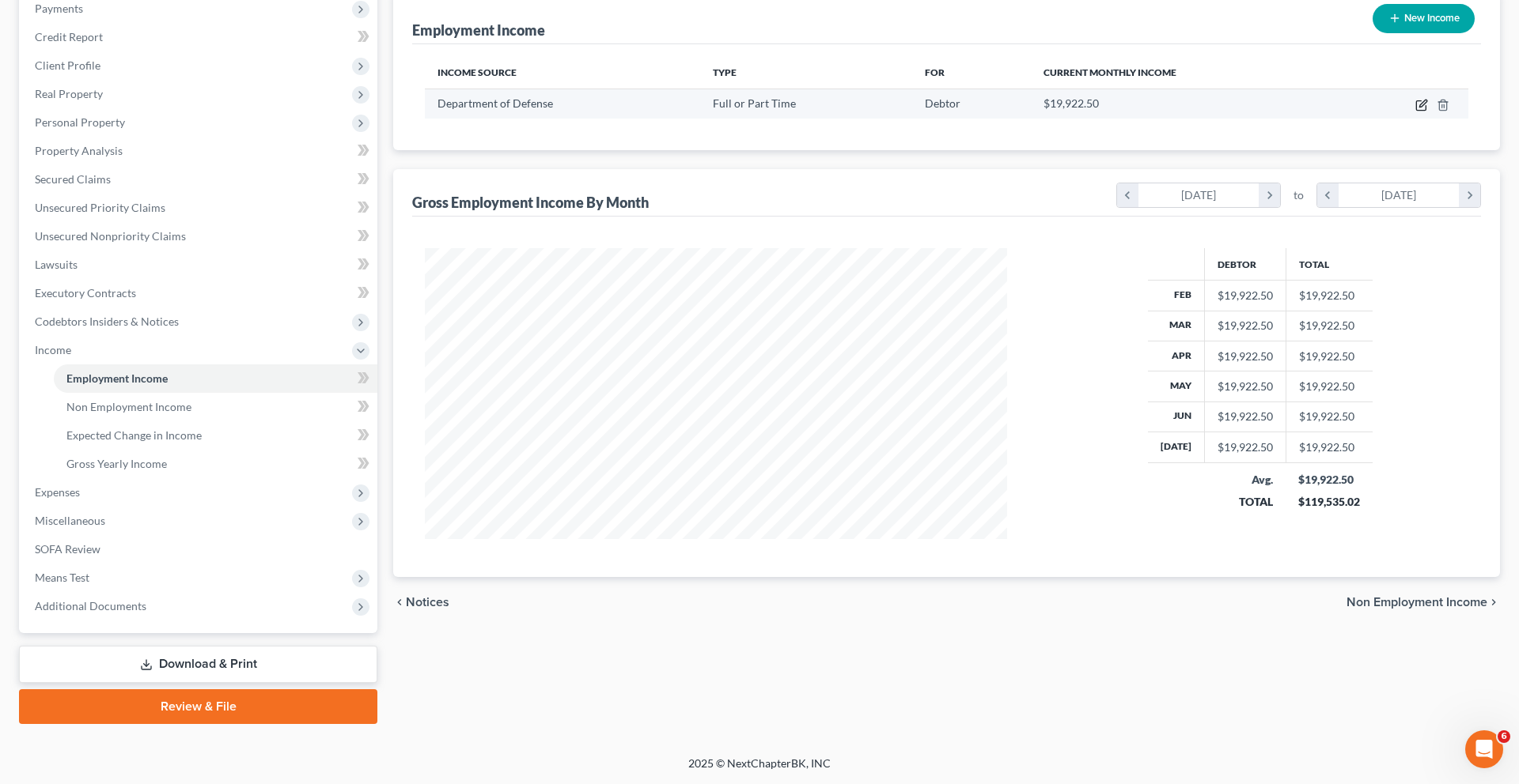
click at [1416, 111] on icon "button" at bounding box center [1421, 107] width 10 height 10
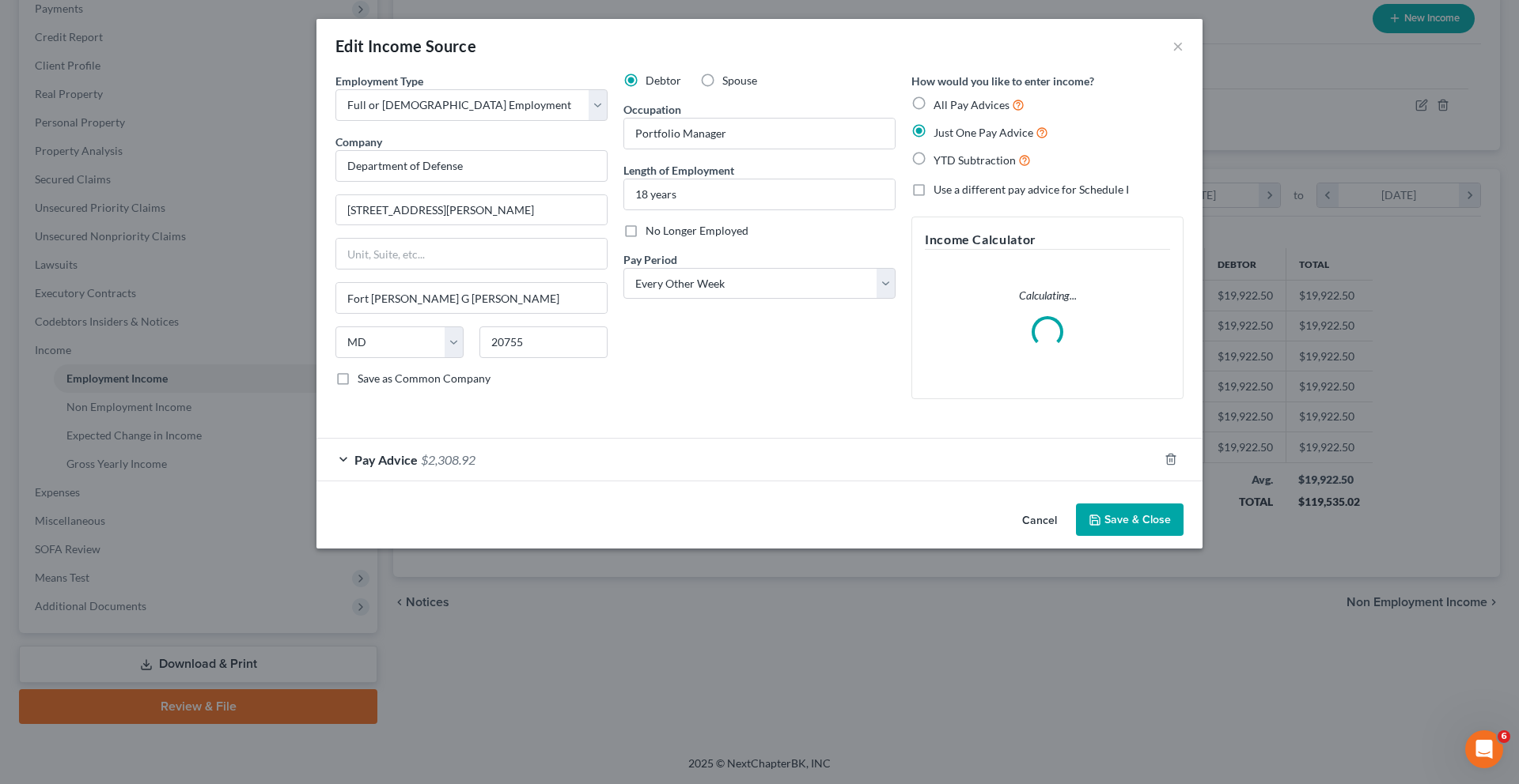
click at [477, 481] on div "Pay Advice $2,308.92" at bounding box center [737, 459] width 841 height 42
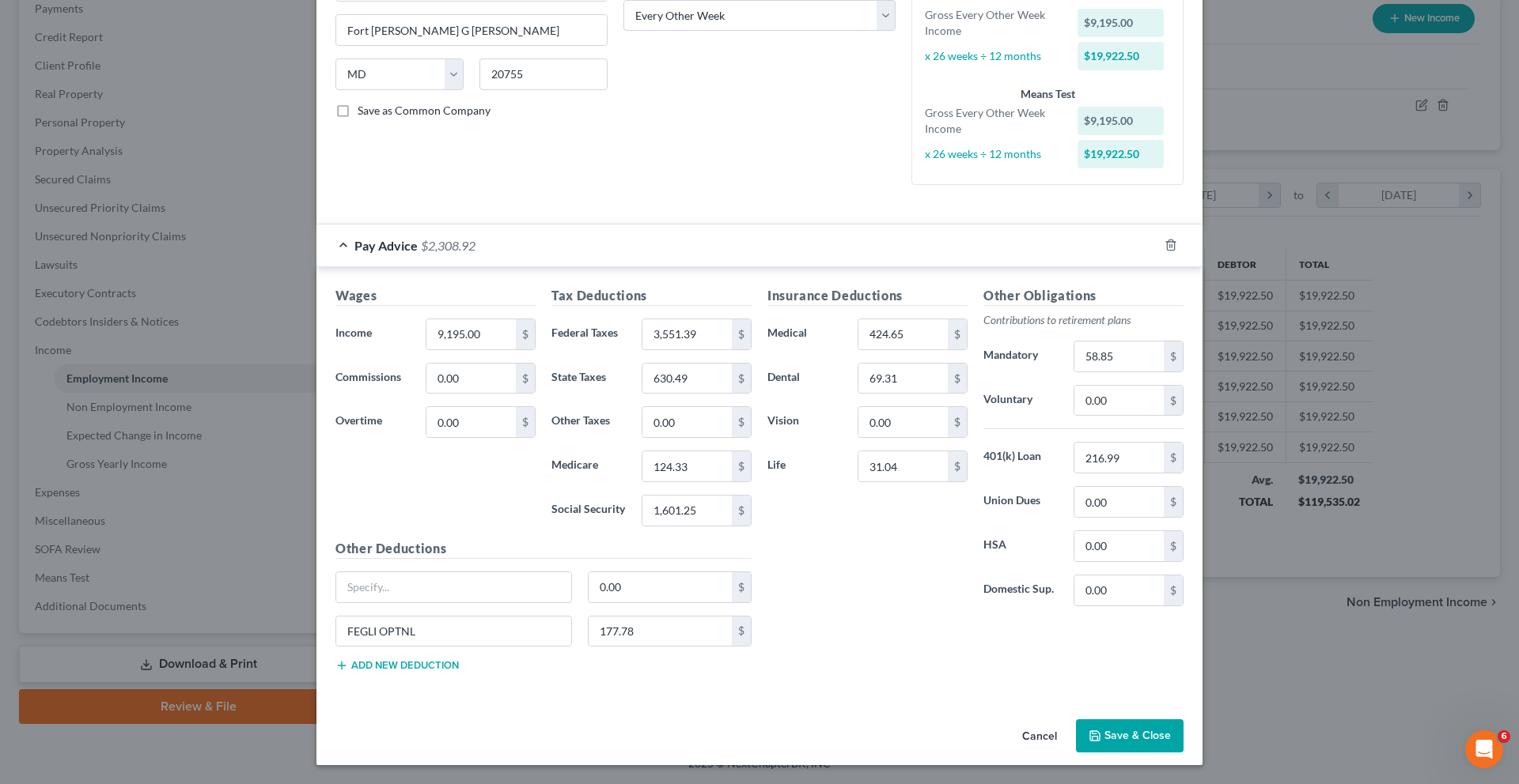
scroll to position [0, 0]
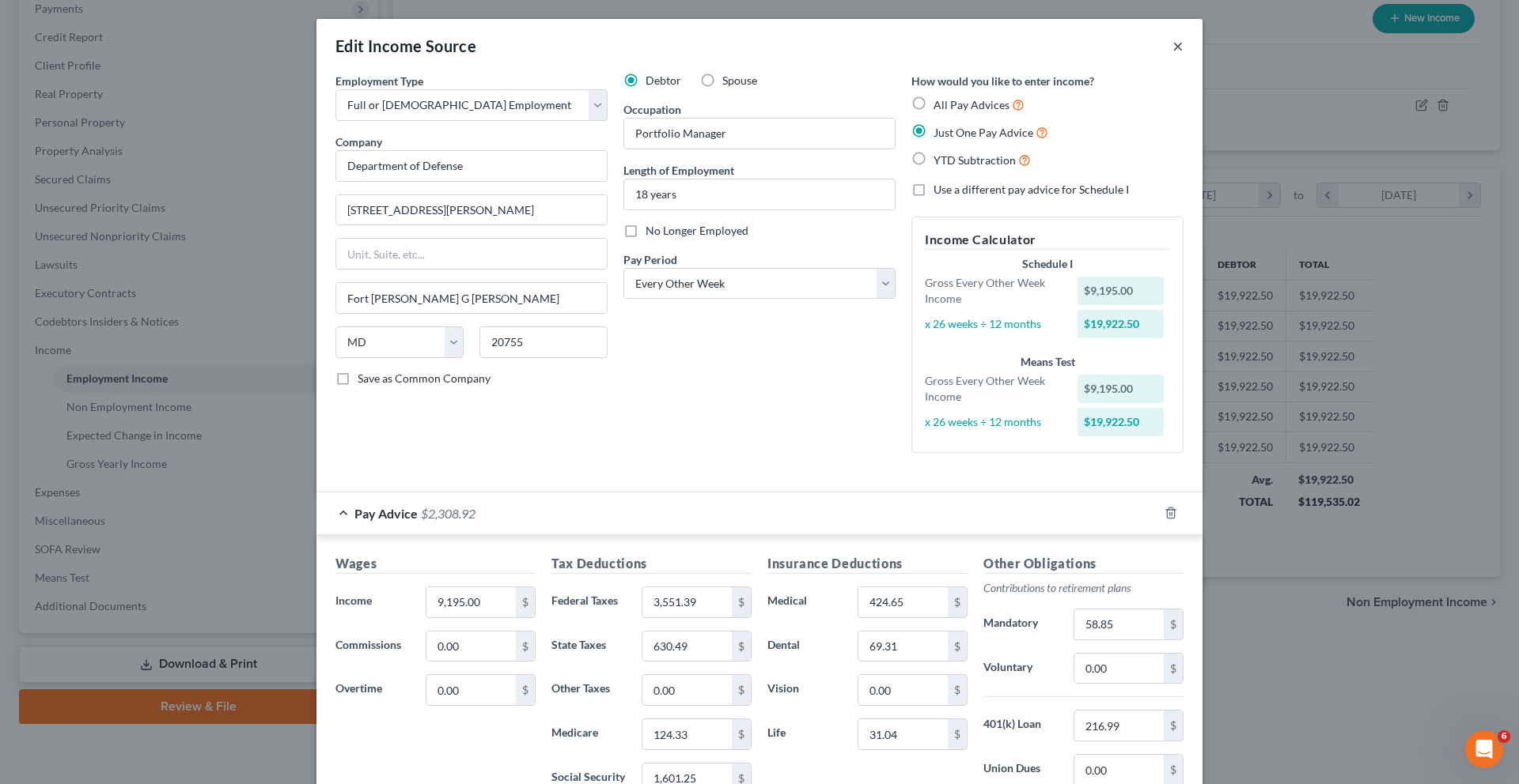
click at [1183, 56] on button "×" at bounding box center [1177, 46] width 11 height 19
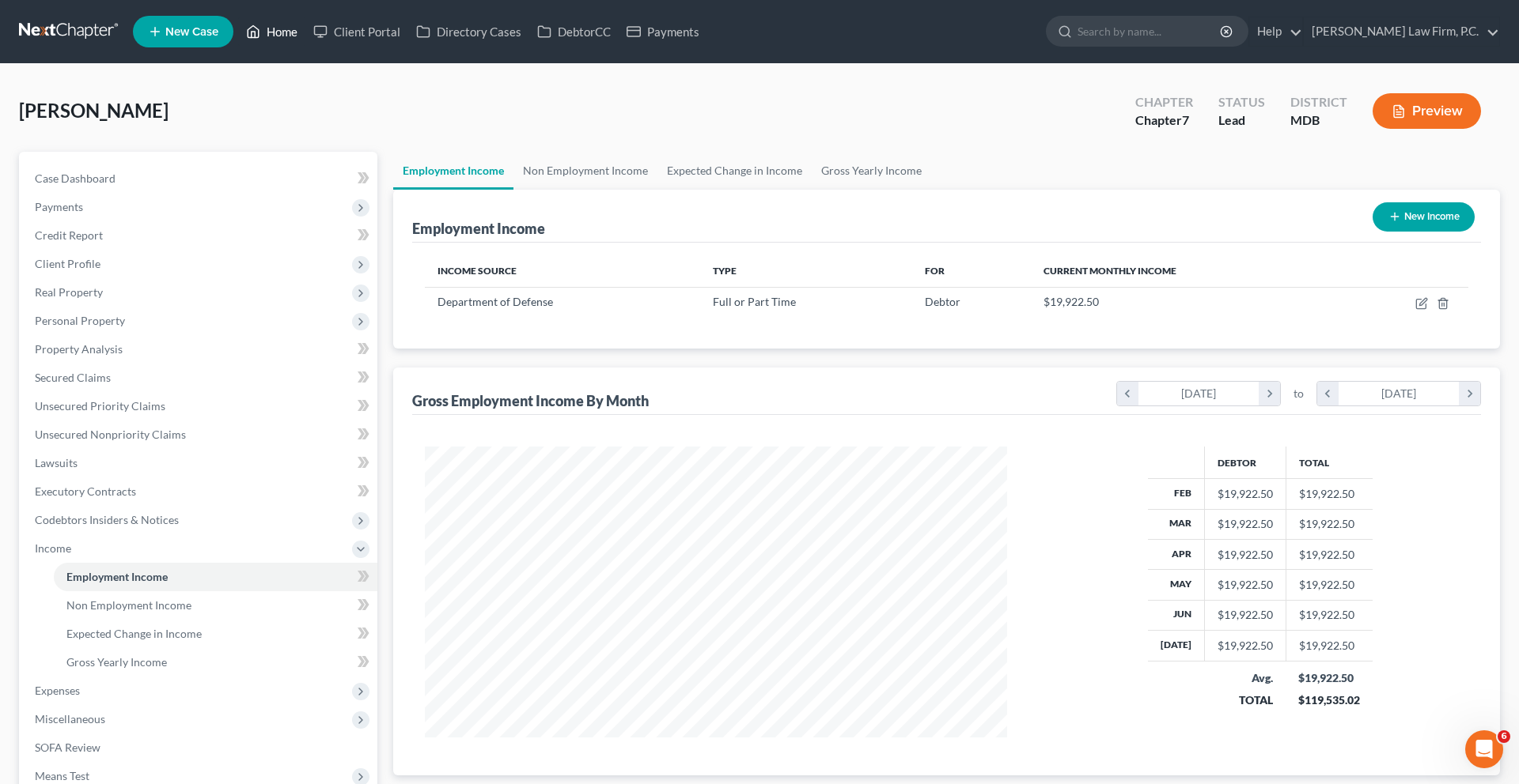
click at [305, 44] on link "Home" at bounding box center [271, 31] width 67 height 29
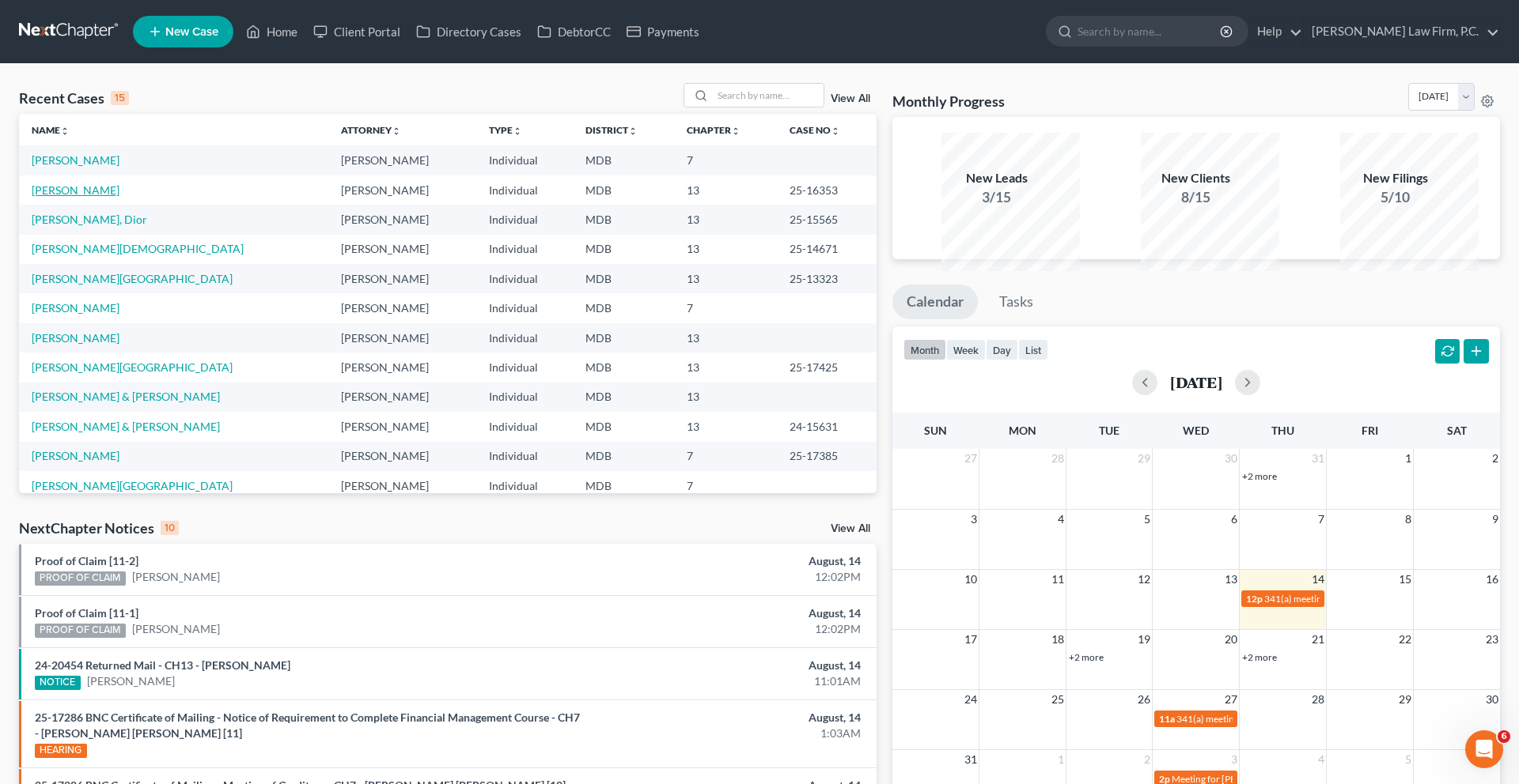
click at [113, 197] on link "[PERSON_NAME]" at bounding box center [76, 189] width 88 height 13
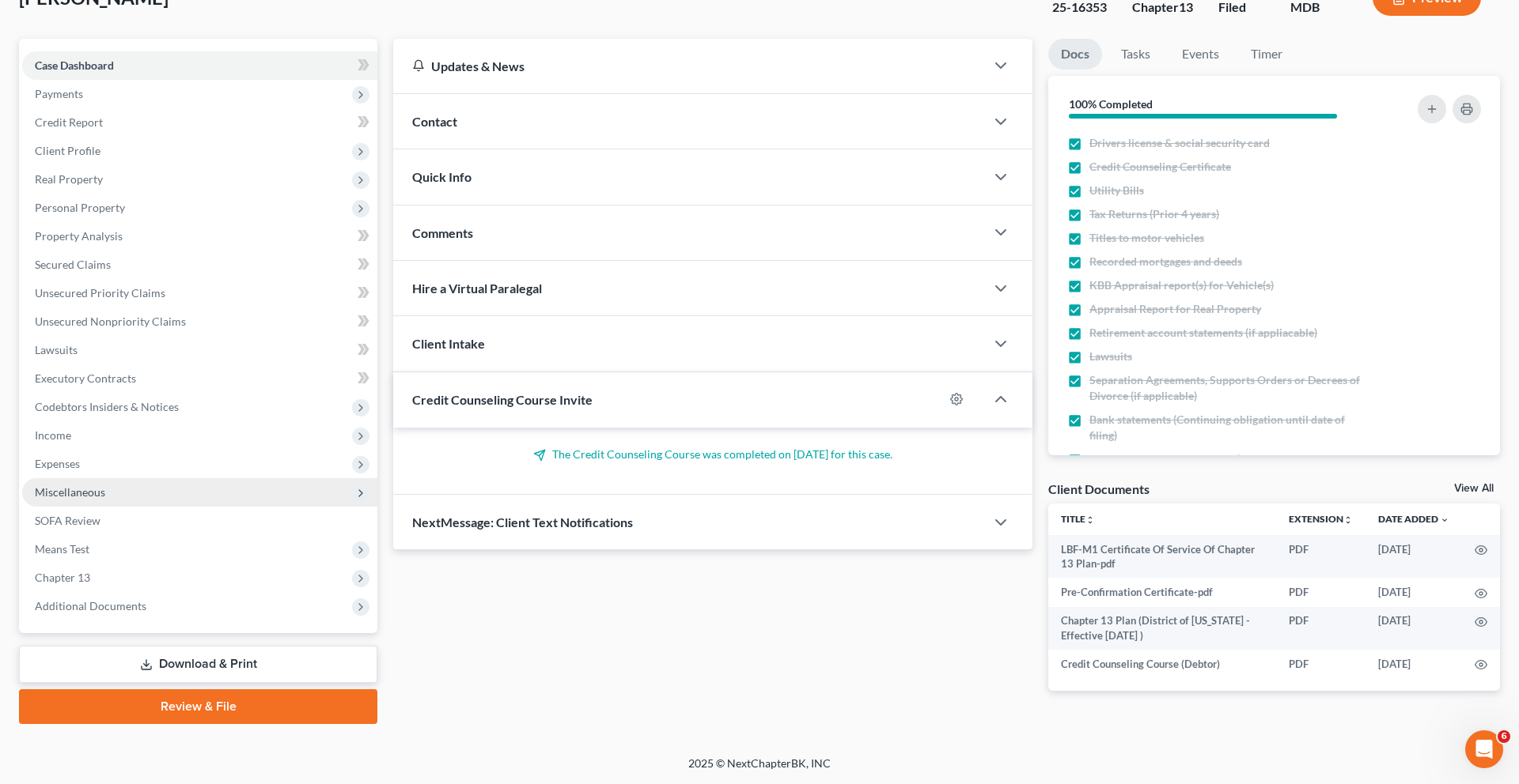
scroll to position [397, 0]
click at [80, 514] on span "SOFA Review" at bounding box center [68, 520] width 66 height 13
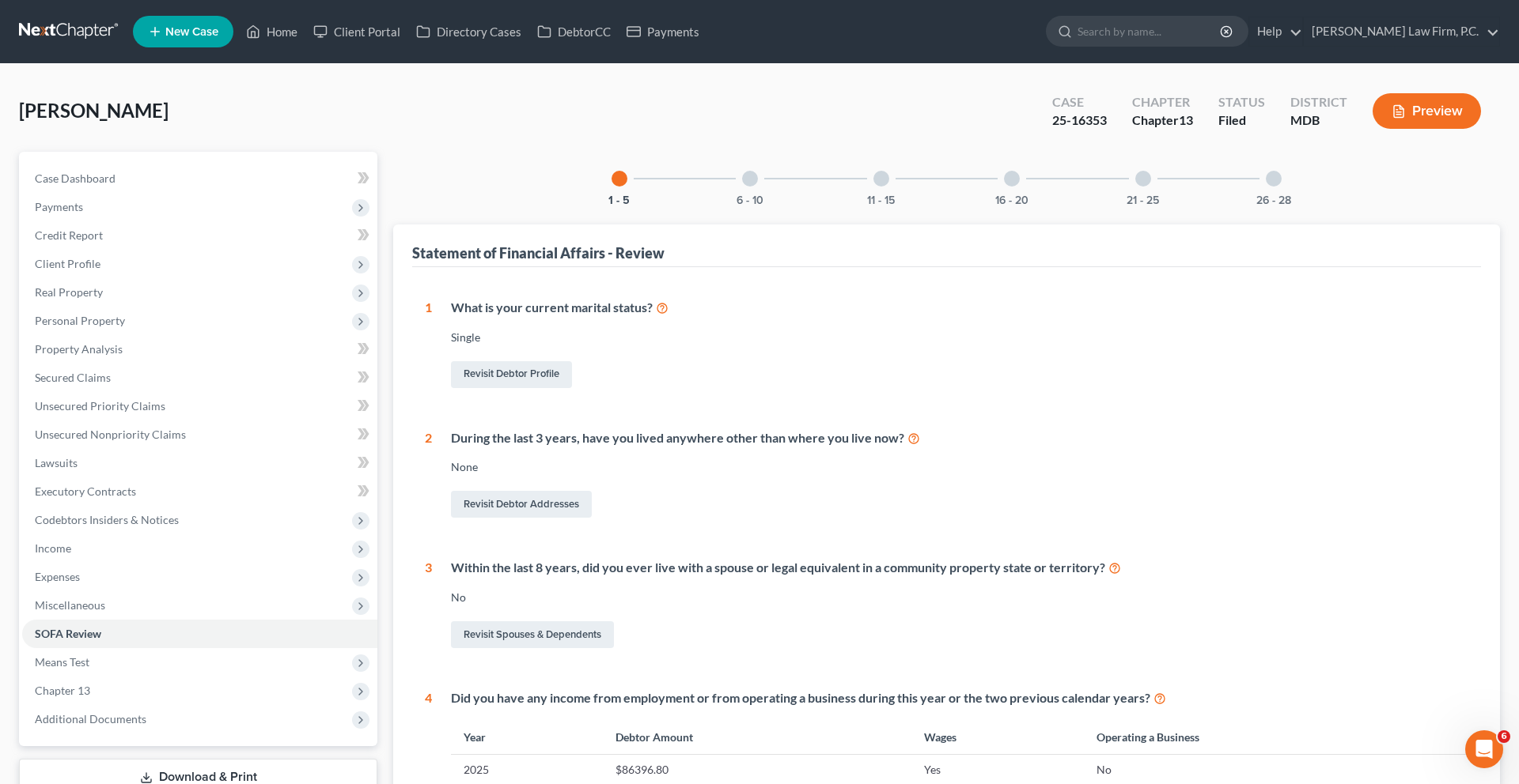
click at [1020, 186] on div at bounding box center [1012, 178] width 16 height 16
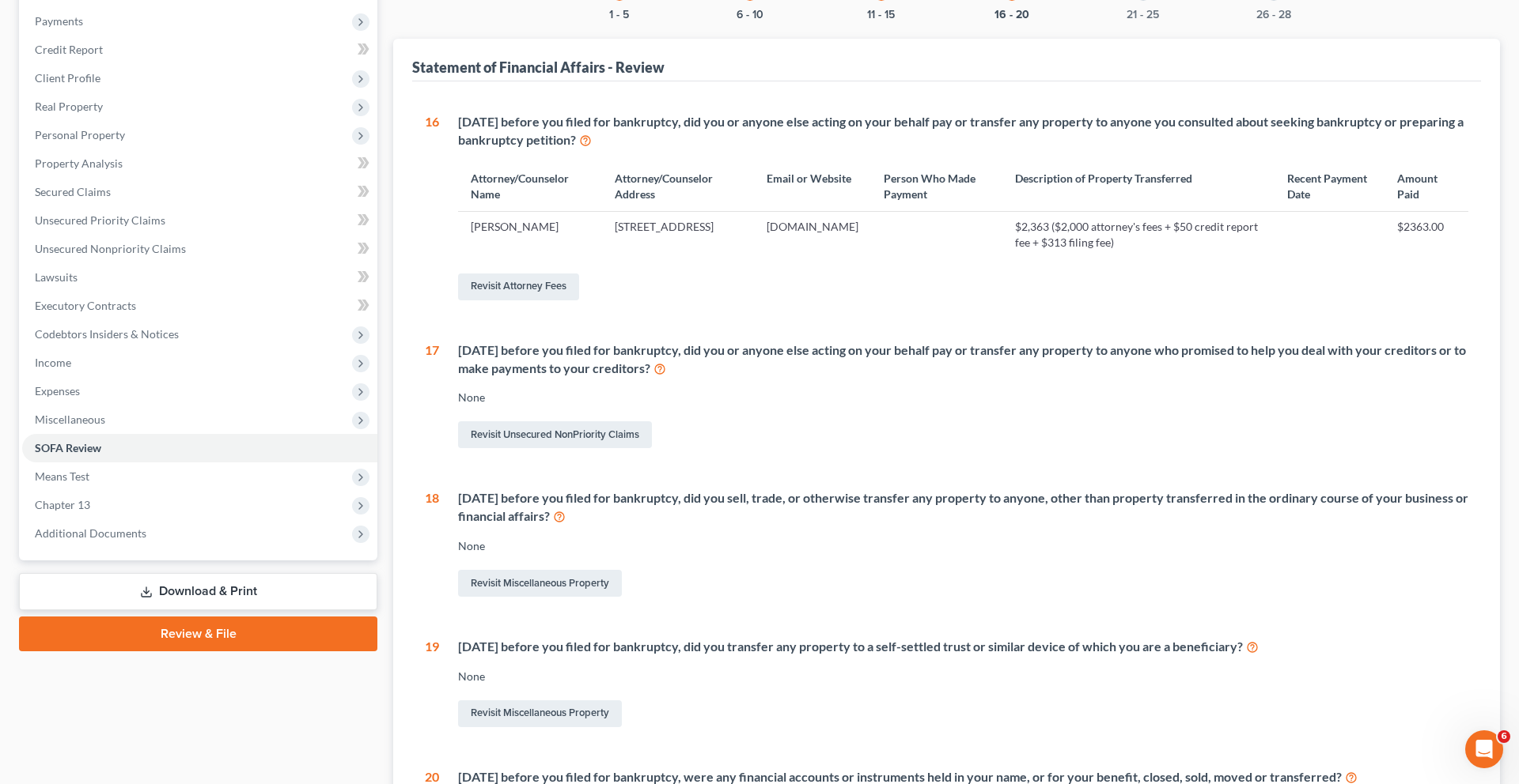
scroll to position [175, 0]
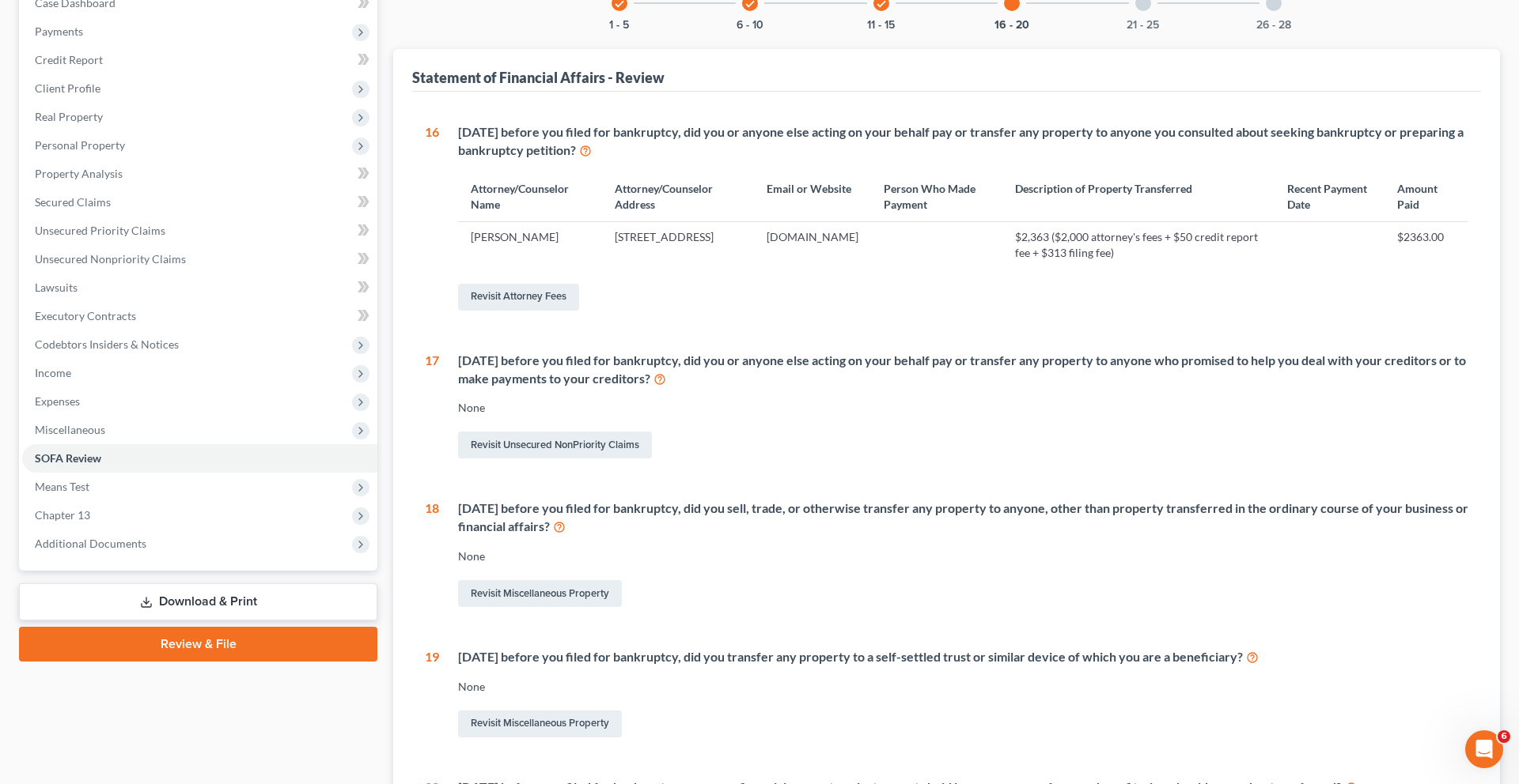
click at [1170, 30] on div "21 - 25" at bounding box center [1143, 3] width 54 height 54
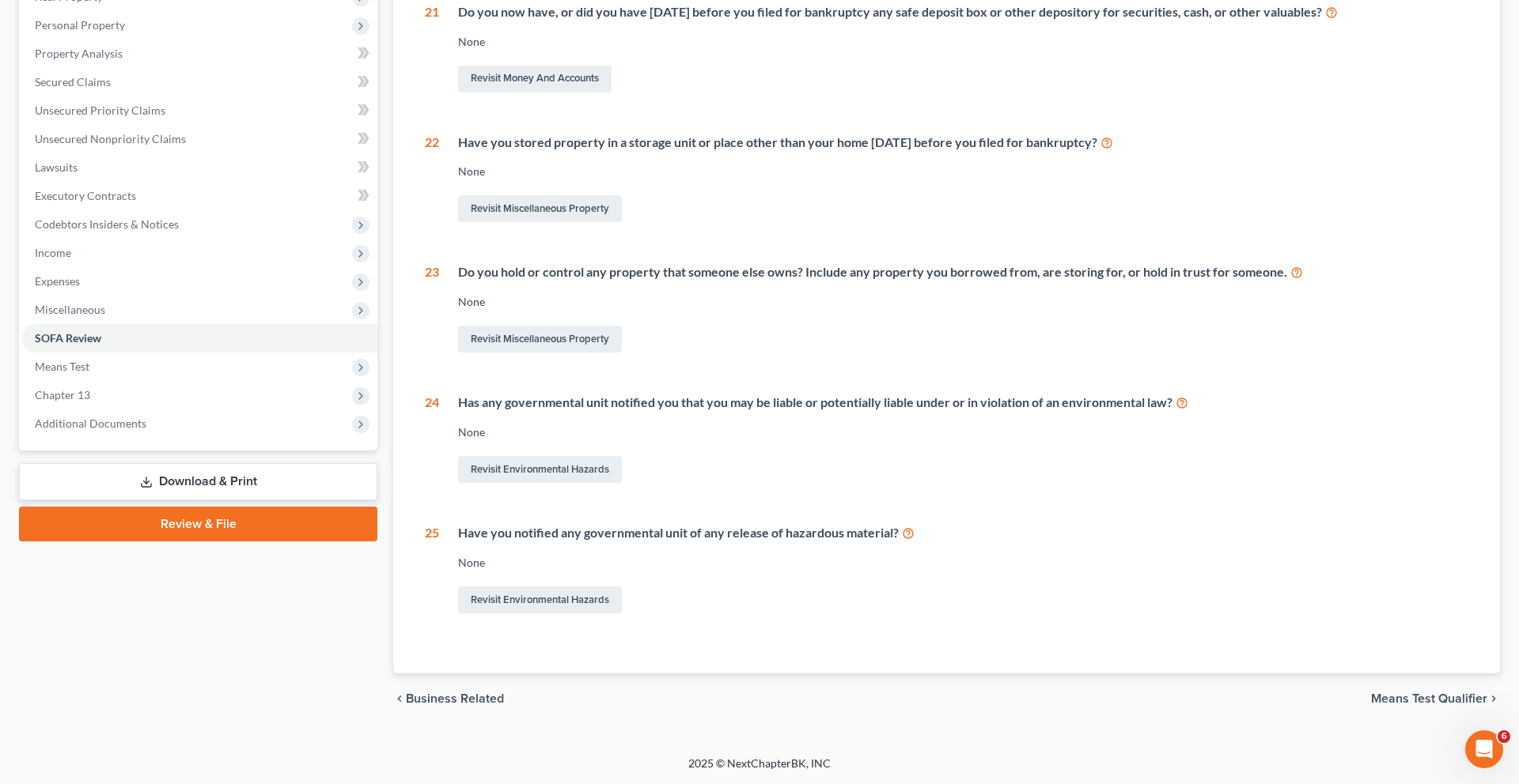
scroll to position [0, 0]
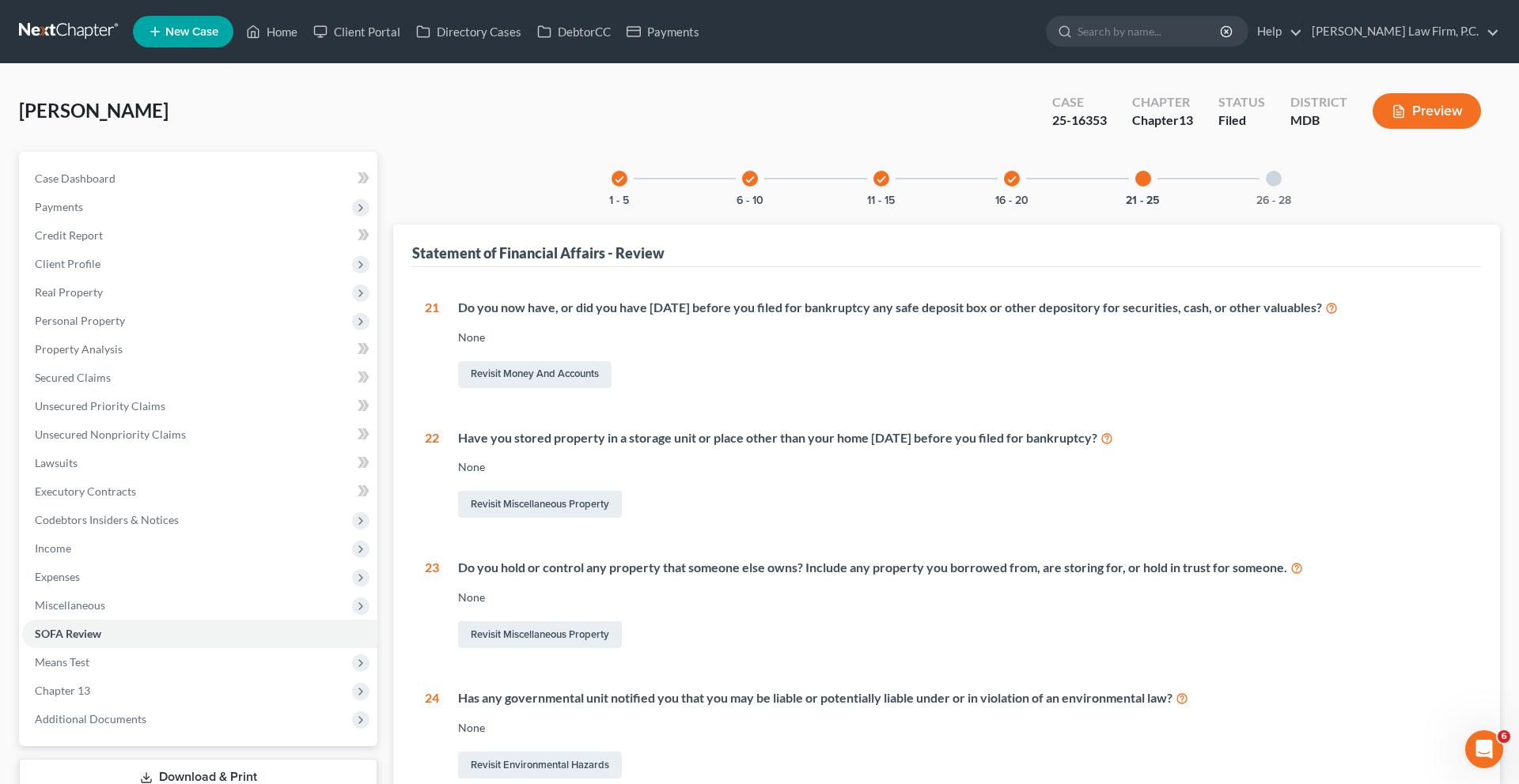
click at [1018, 185] on icon "check" at bounding box center [1012, 179] width 11 height 11
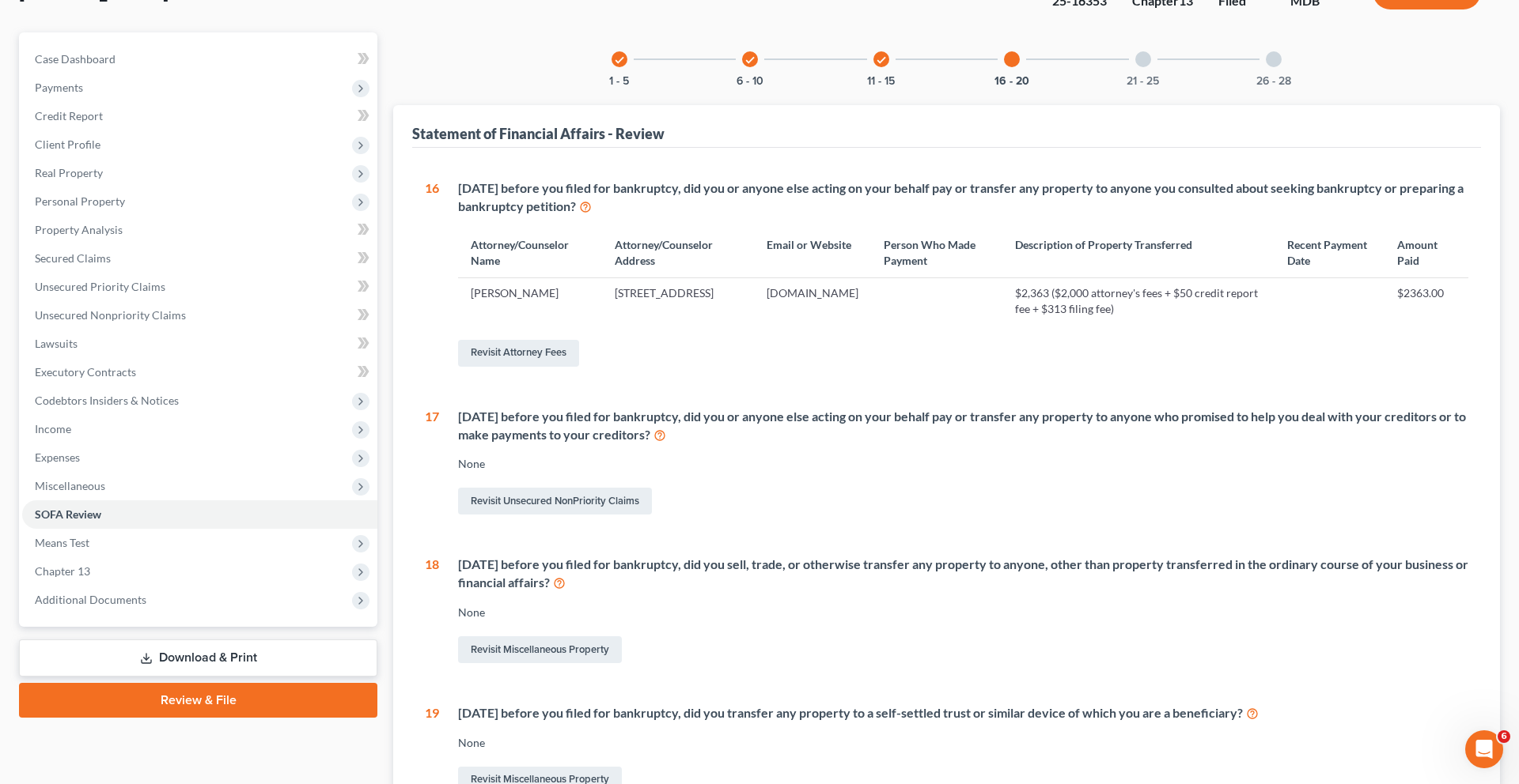
scroll to position [93, 0]
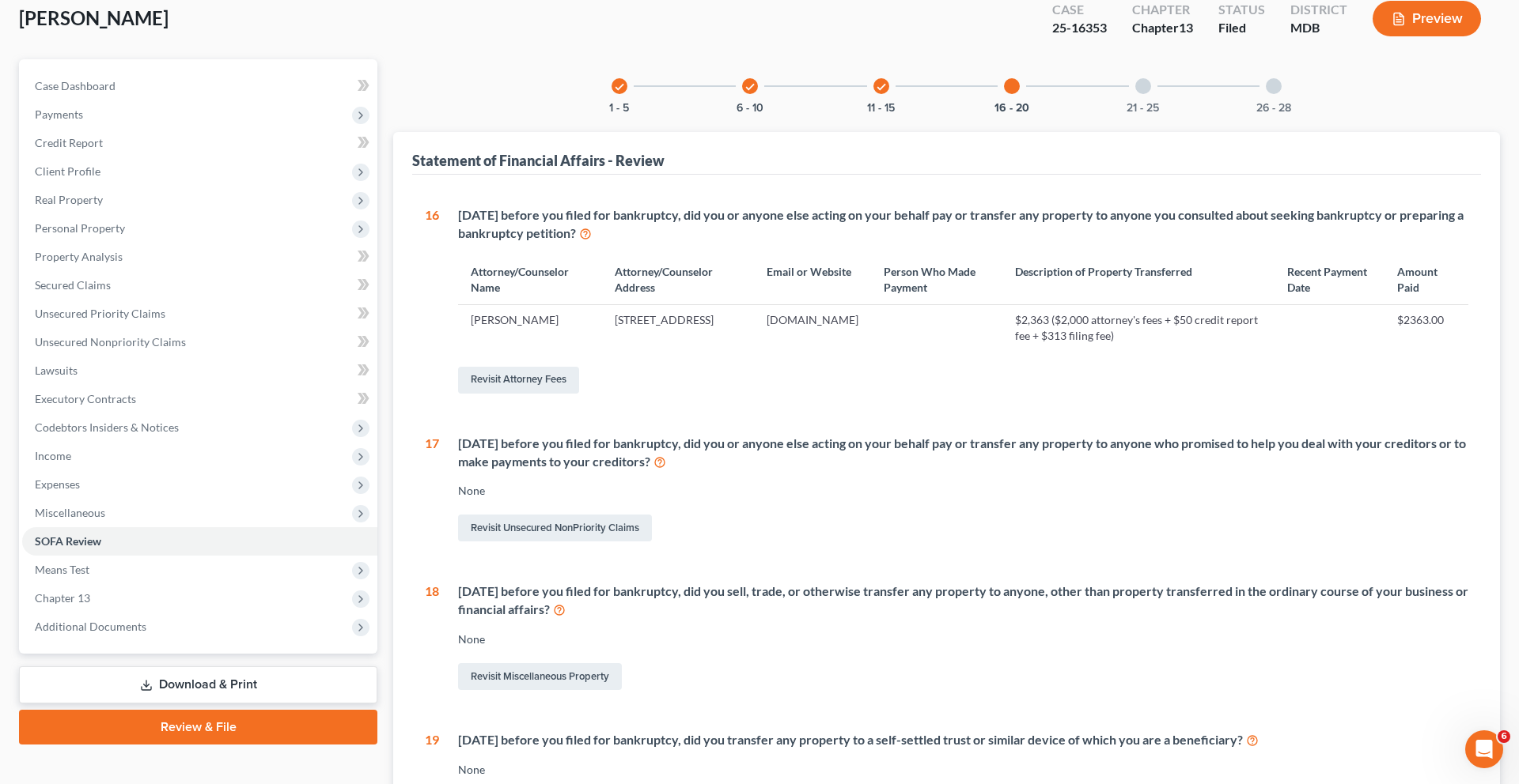
click at [1020, 94] on div at bounding box center [1012, 87] width 16 height 16
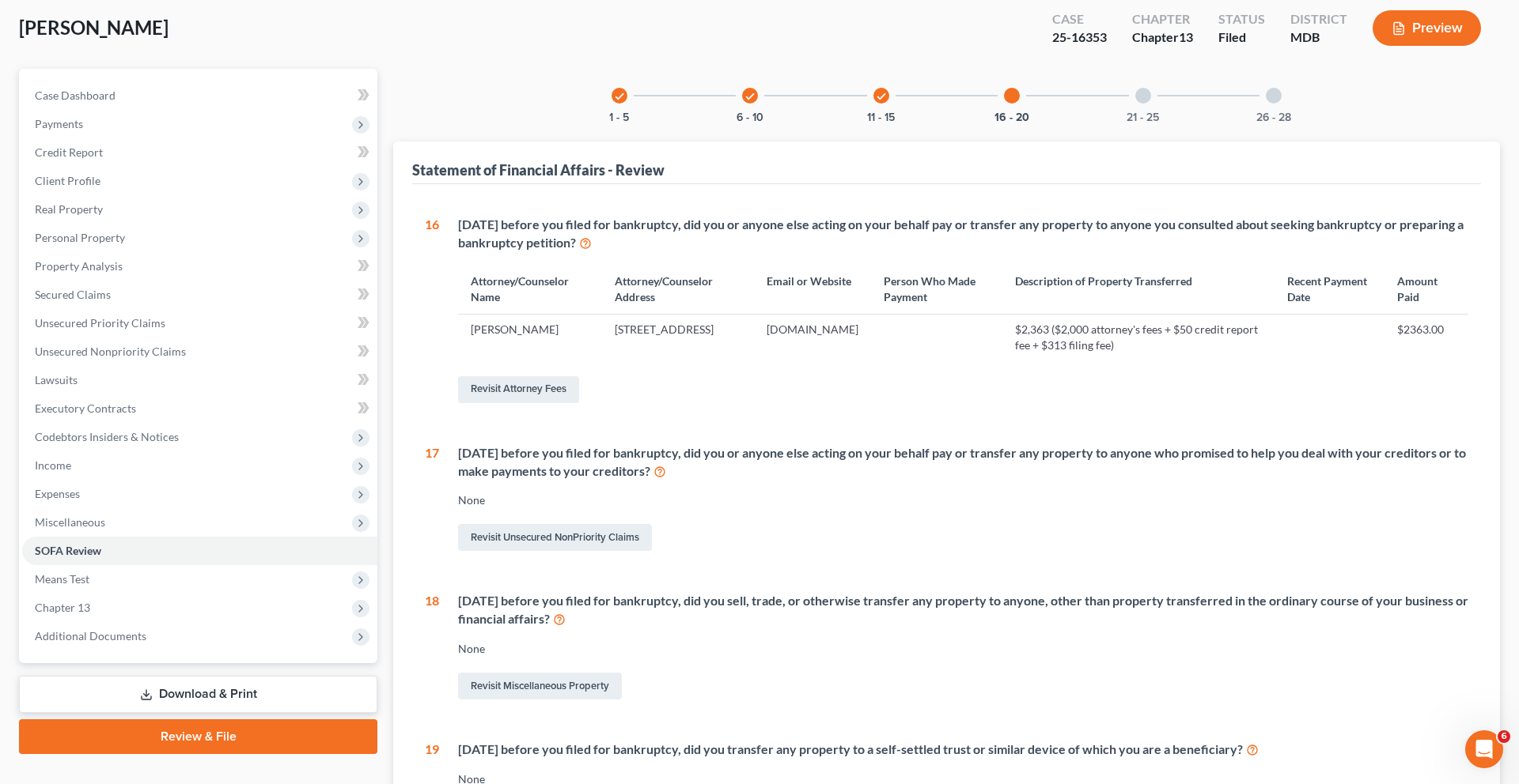
scroll to position [0, 0]
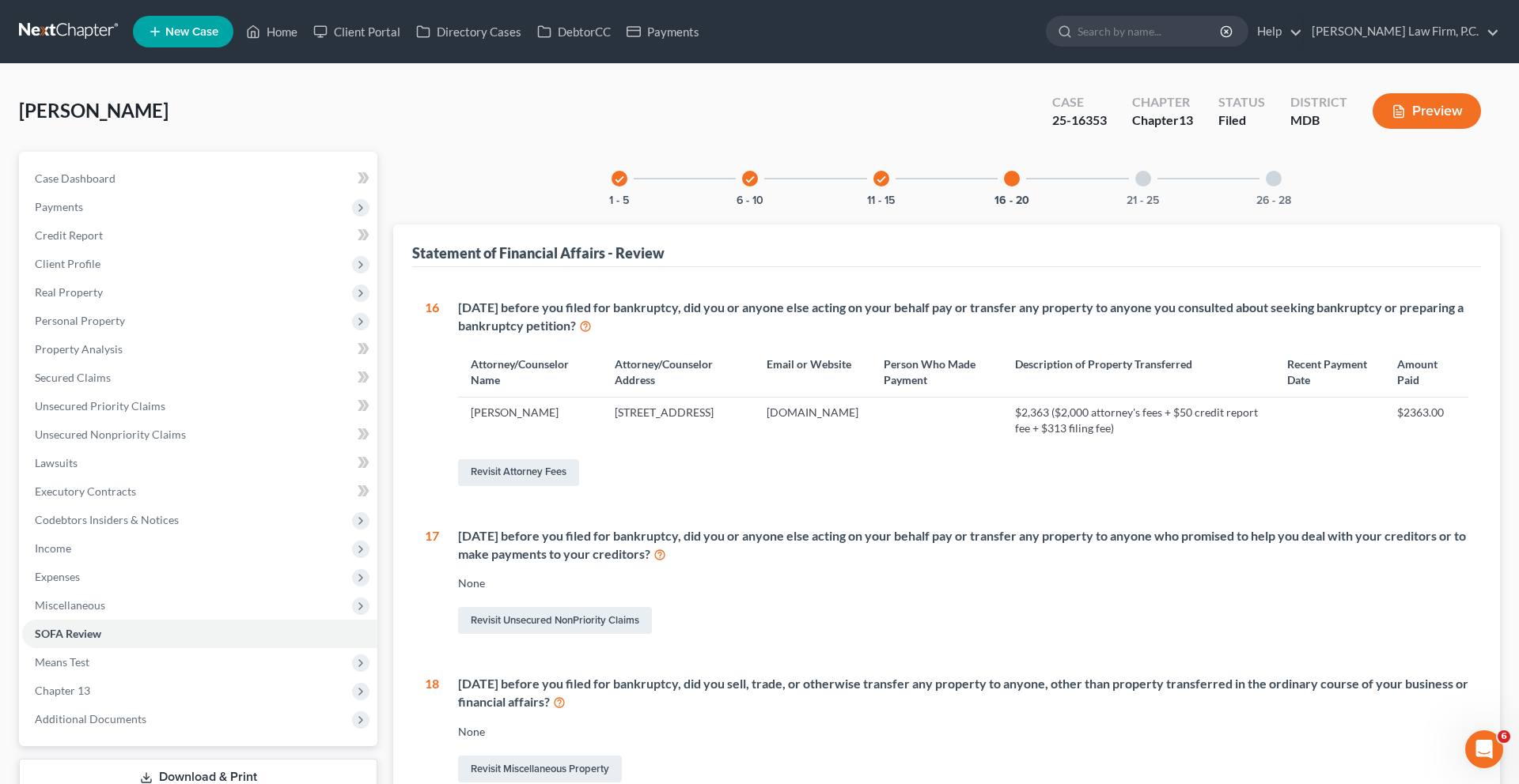
click at [876, 185] on icon "check" at bounding box center [881, 179] width 11 height 11
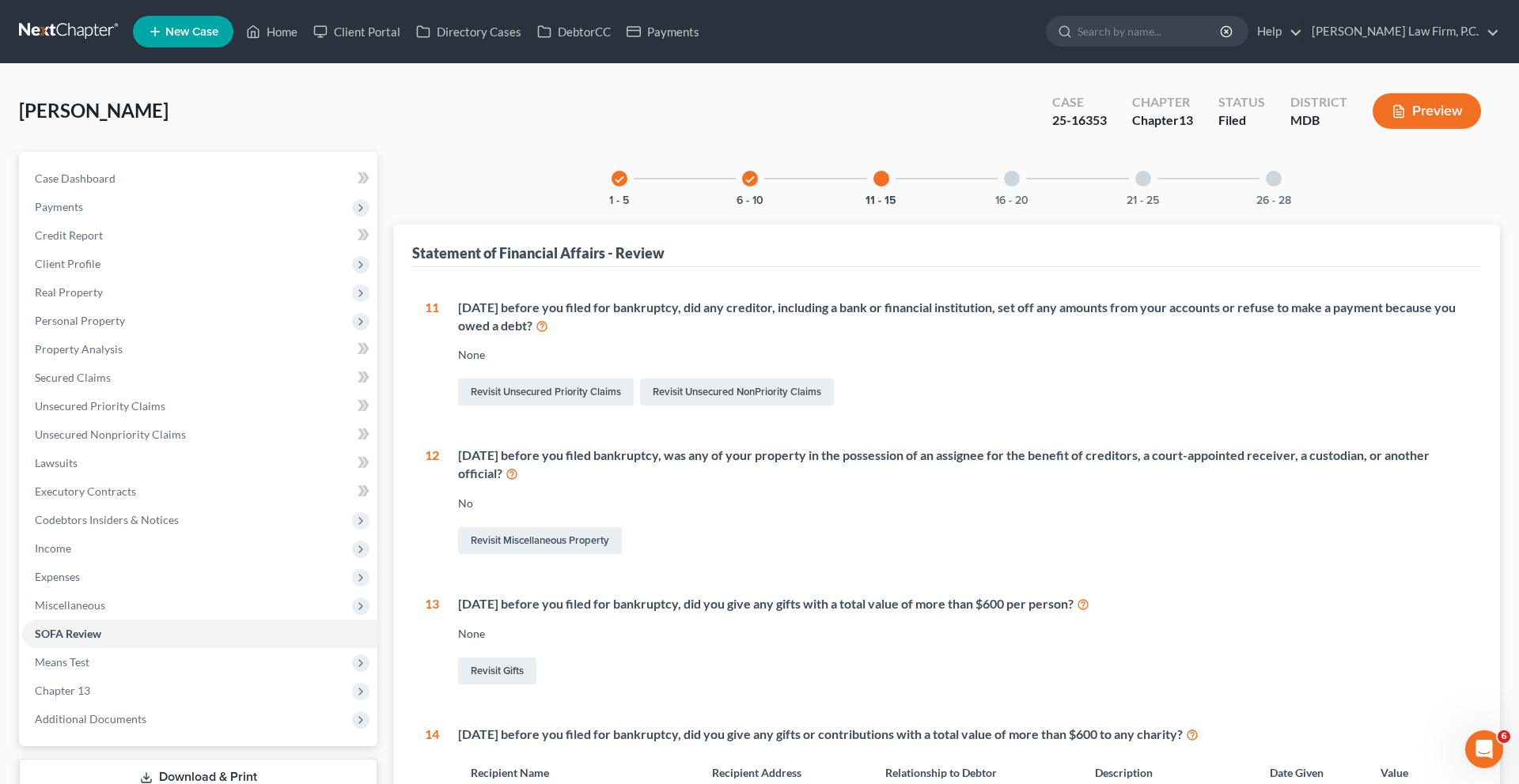
click at [1170, 205] on div "21 - 25" at bounding box center [1143, 178] width 54 height 54
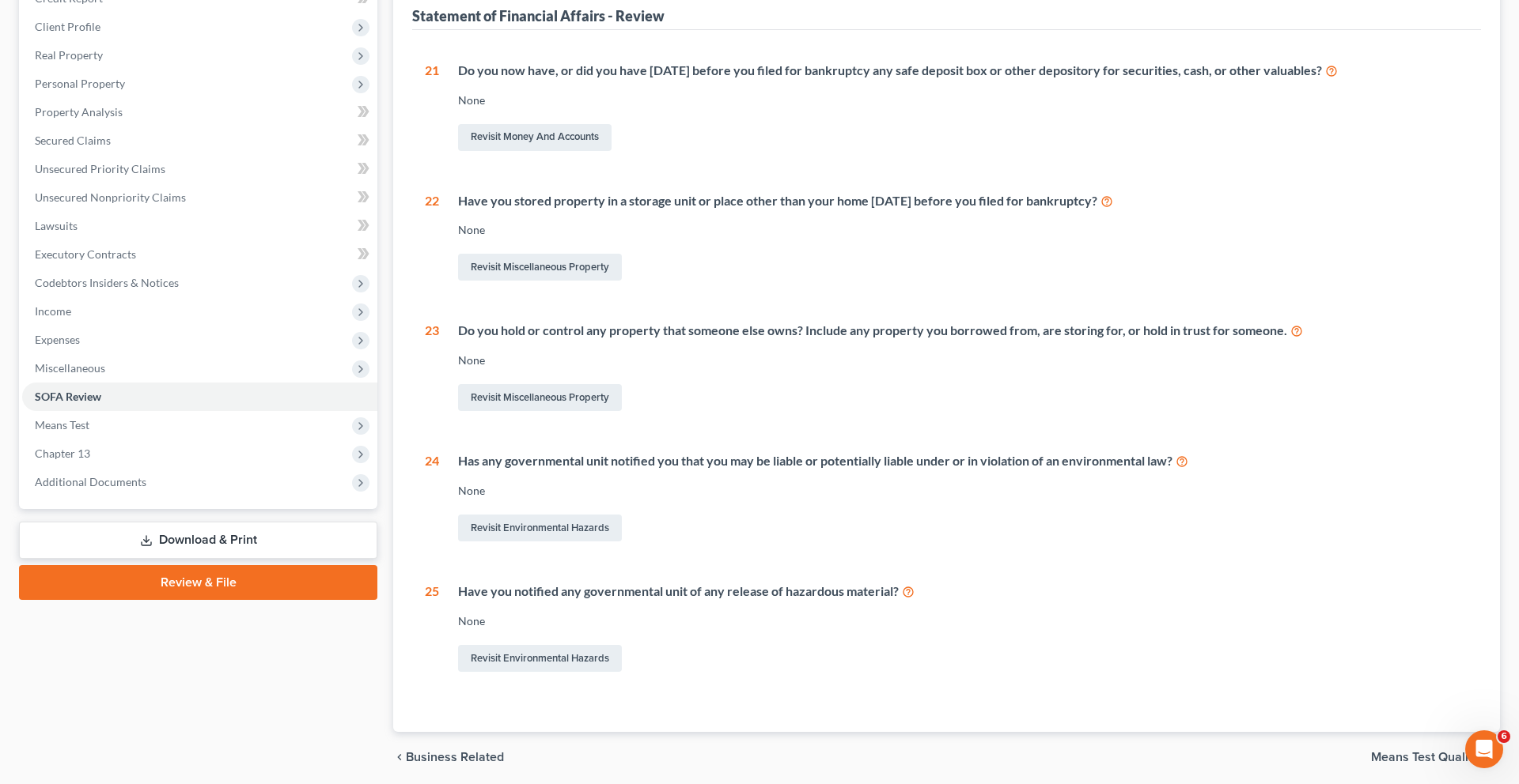
scroll to position [122, 0]
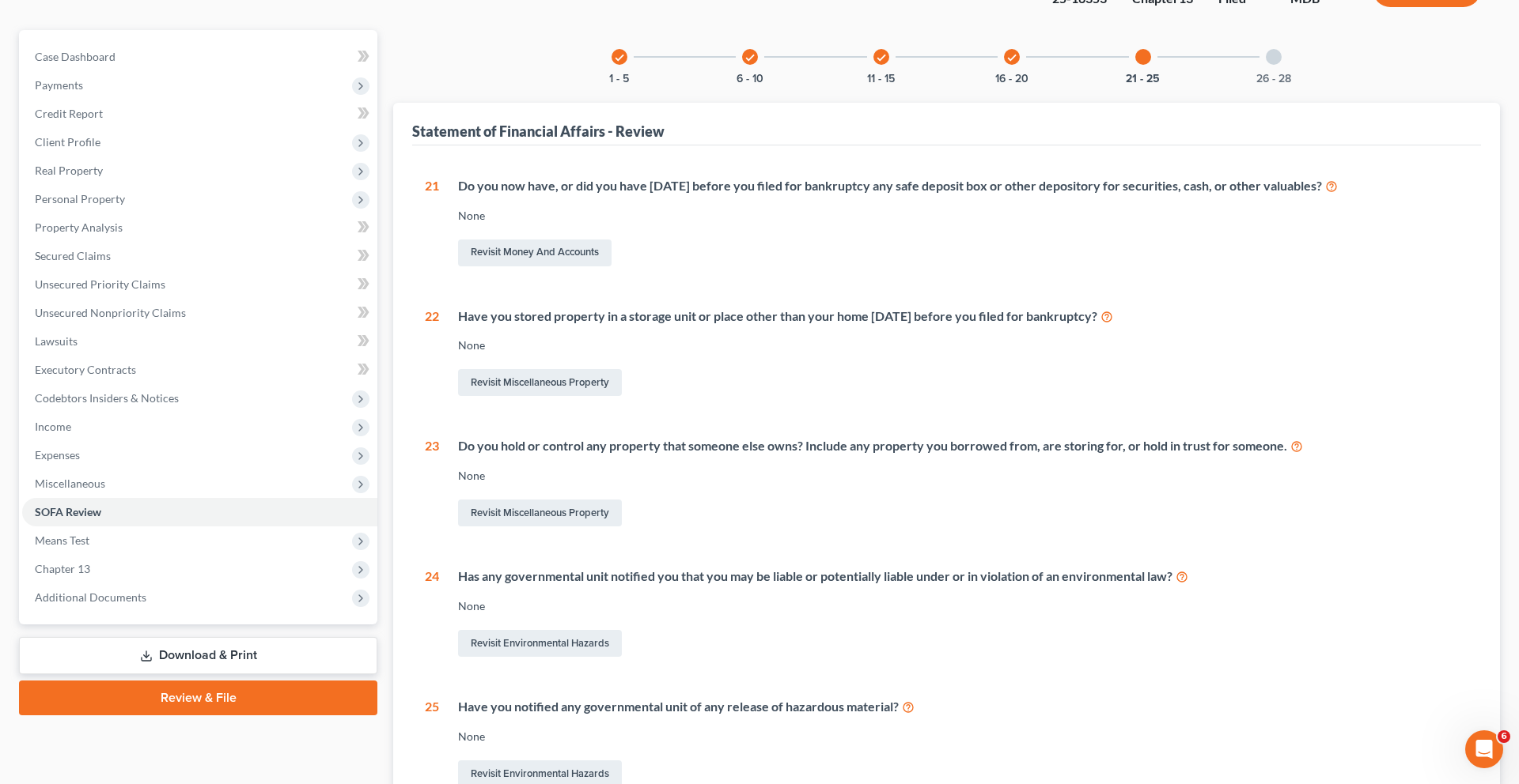
click at [1282, 65] on div at bounding box center [1274, 57] width 16 height 16
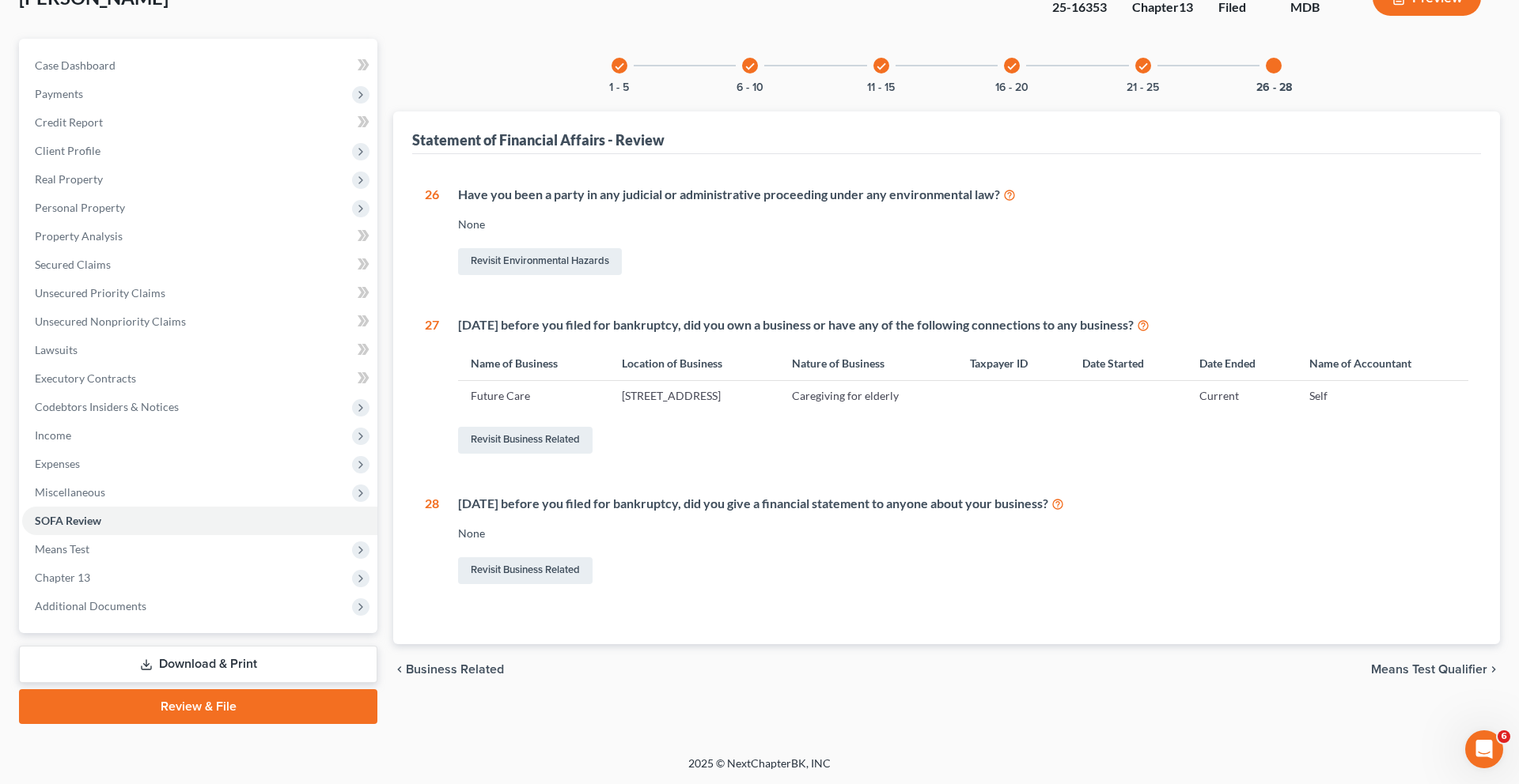
scroll to position [278, 0]
click at [160, 592] on span "Chapter 13" at bounding box center [199, 578] width 355 height 29
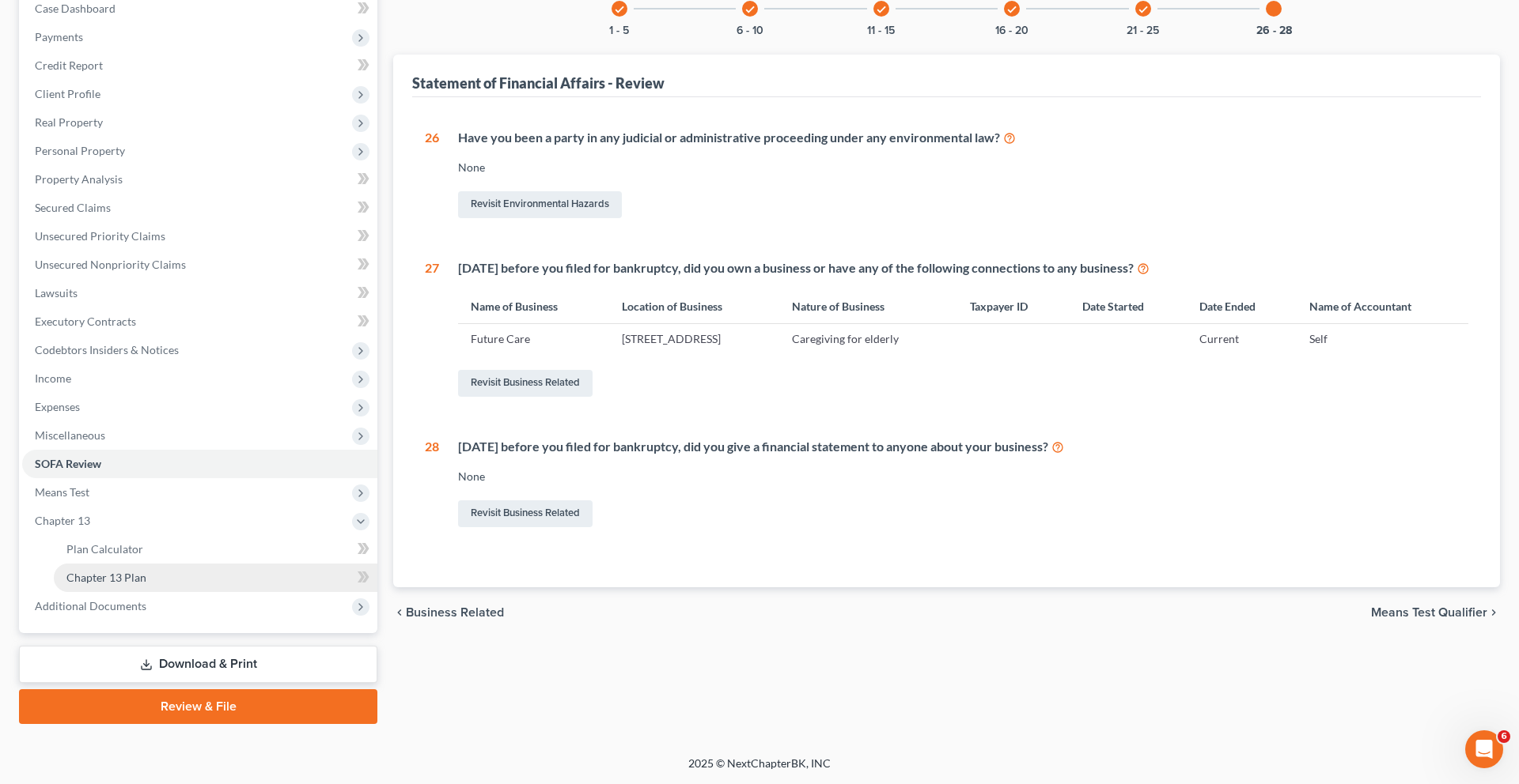
click at [147, 585] on span "Chapter 13 Plan" at bounding box center [107, 577] width 80 height 13
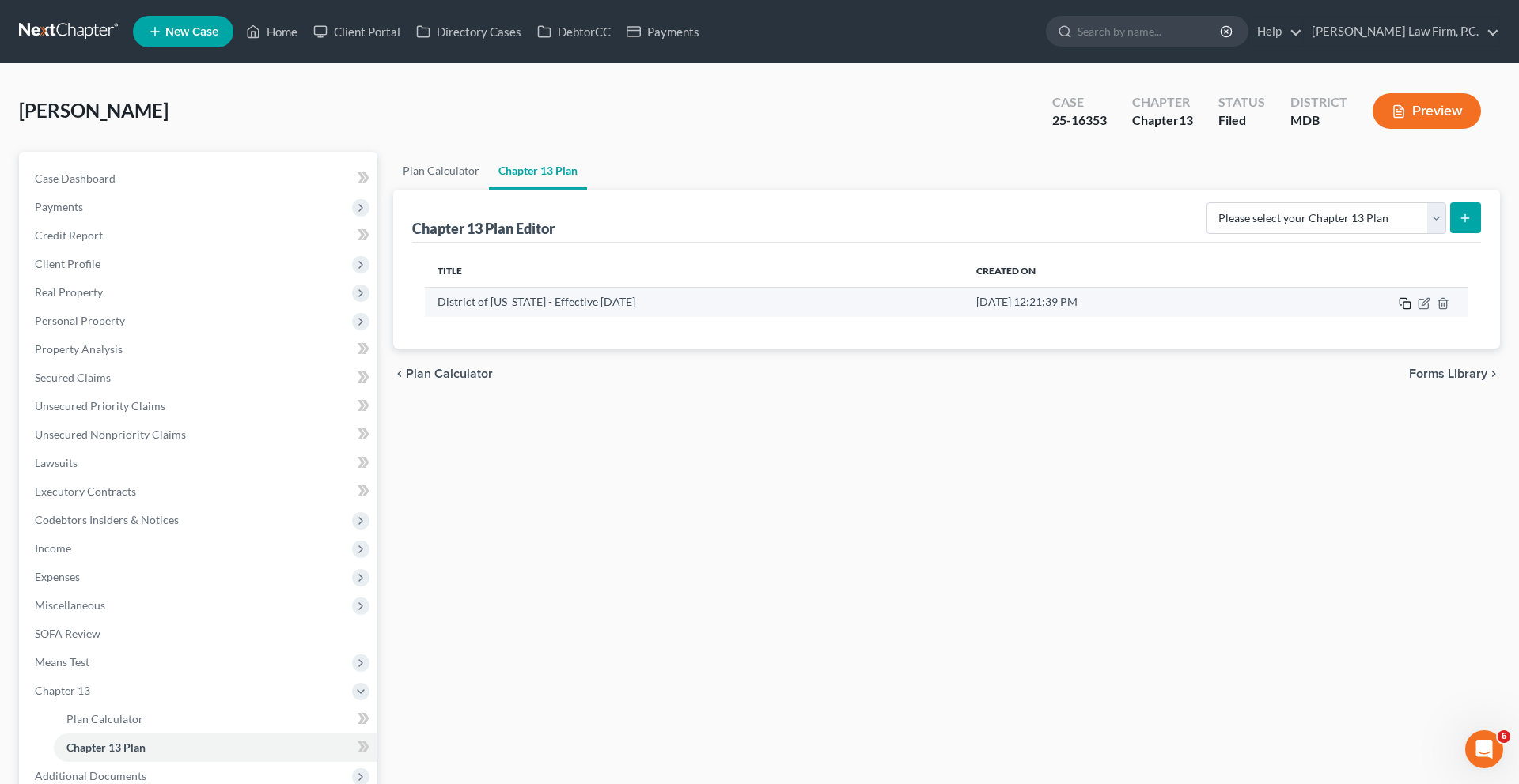
click at [1398, 310] on icon "button" at bounding box center [1404, 303] width 13 height 13
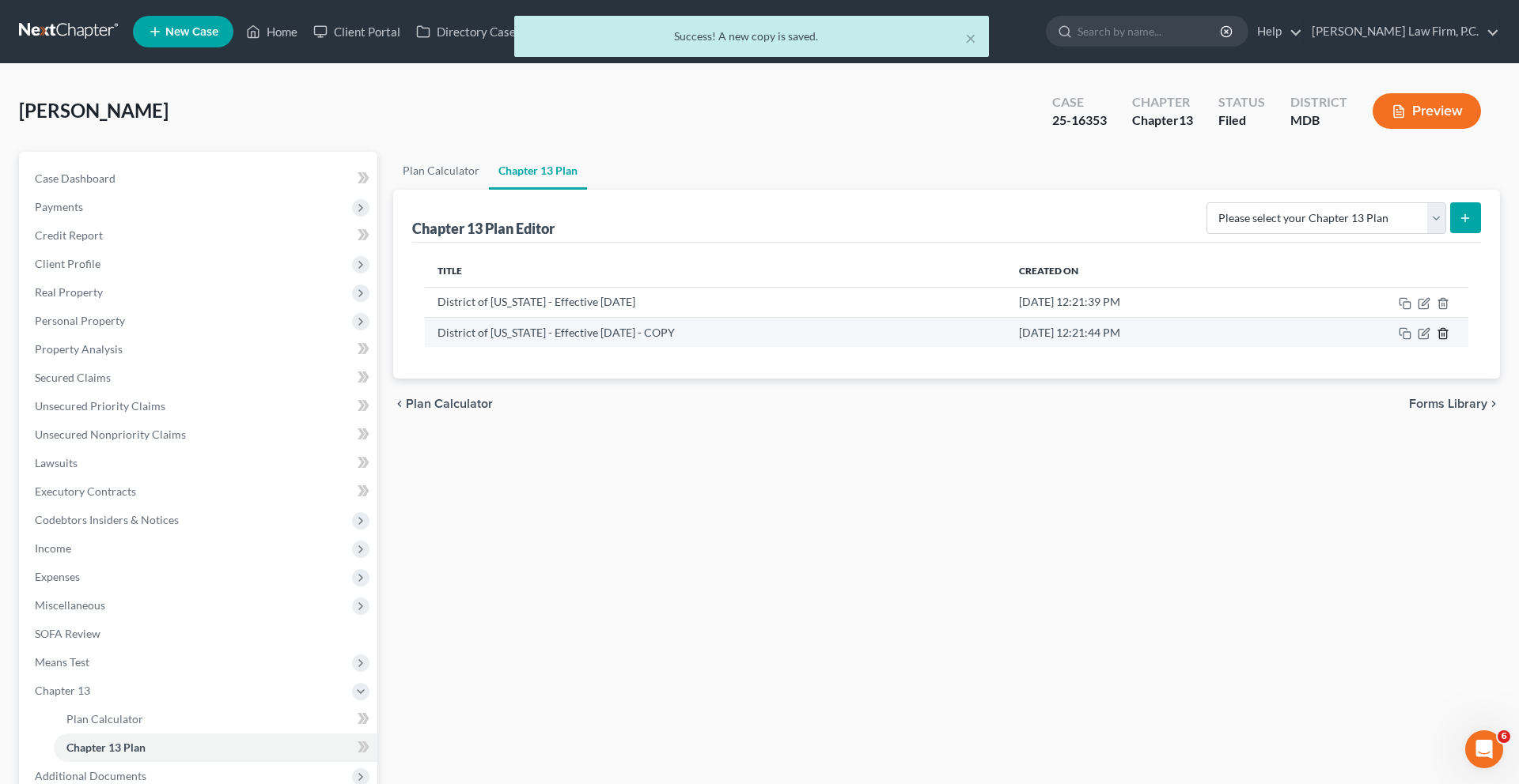
click at [1439, 339] on icon "button" at bounding box center [1442, 333] width 7 height 10
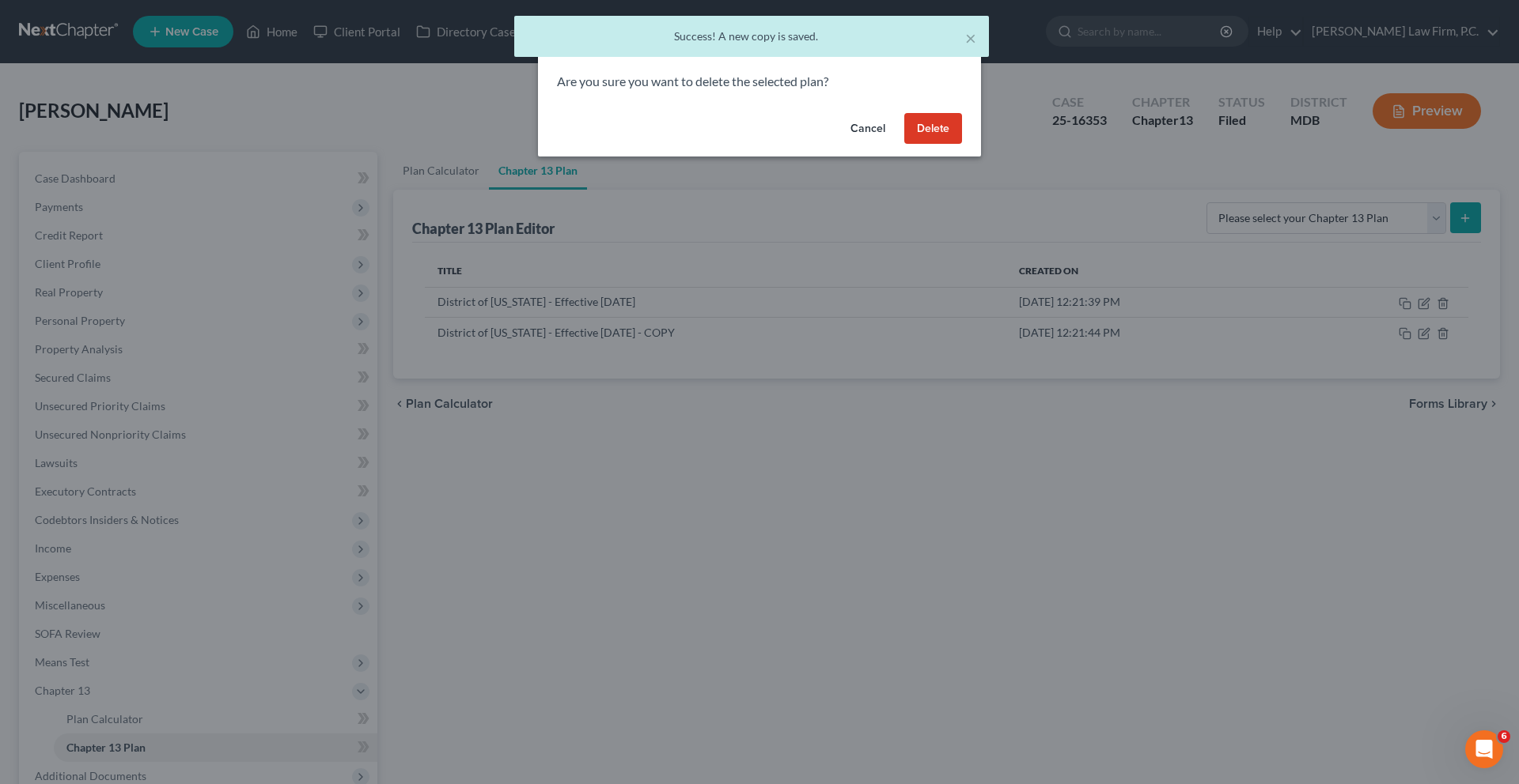
click at [962, 144] on button "Delete" at bounding box center [933, 129] width 58 height 32
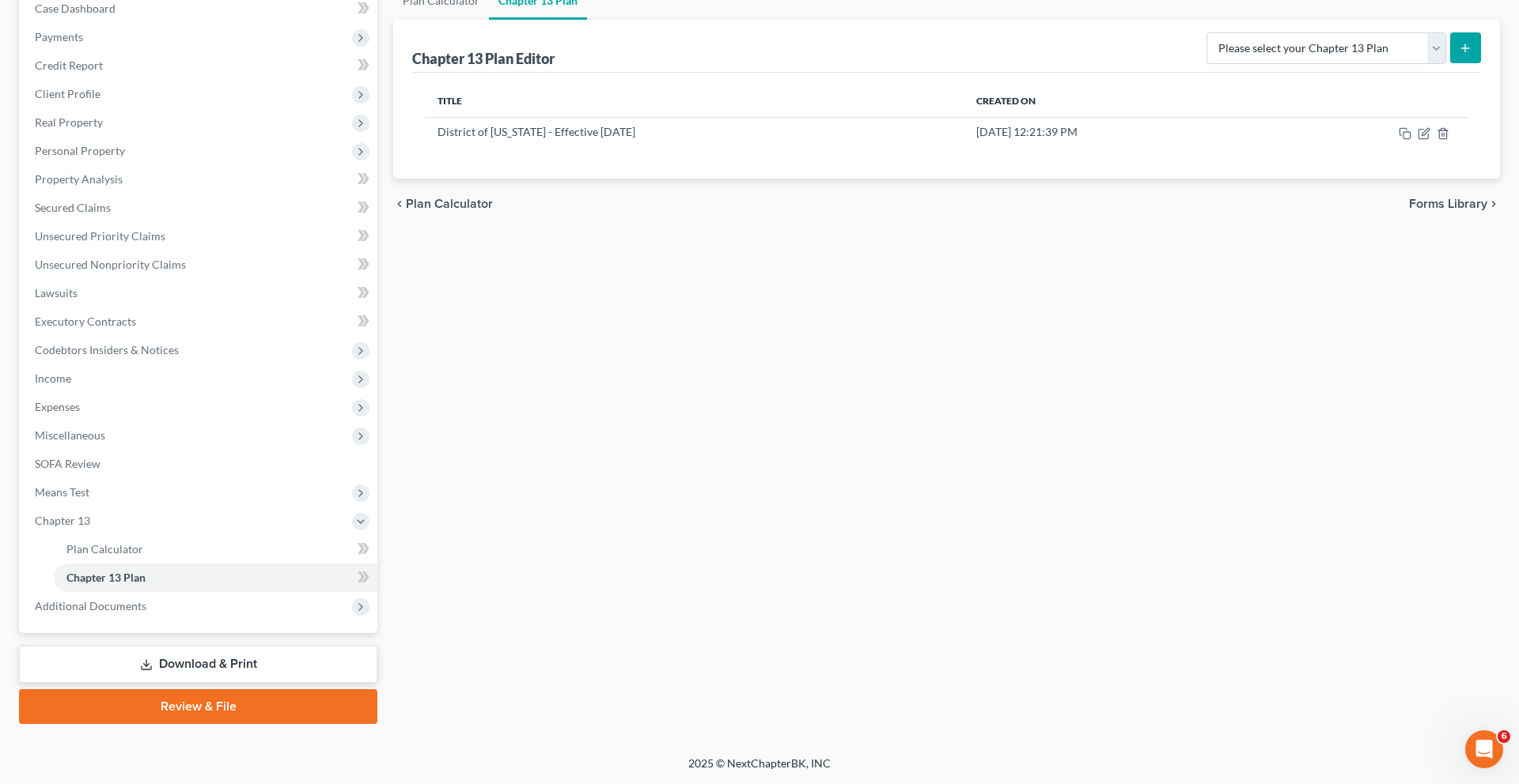
scroll to position [256, 0]
click at [90, 392] on span "Income" at bounding box center [199, 379] width 355 height 29
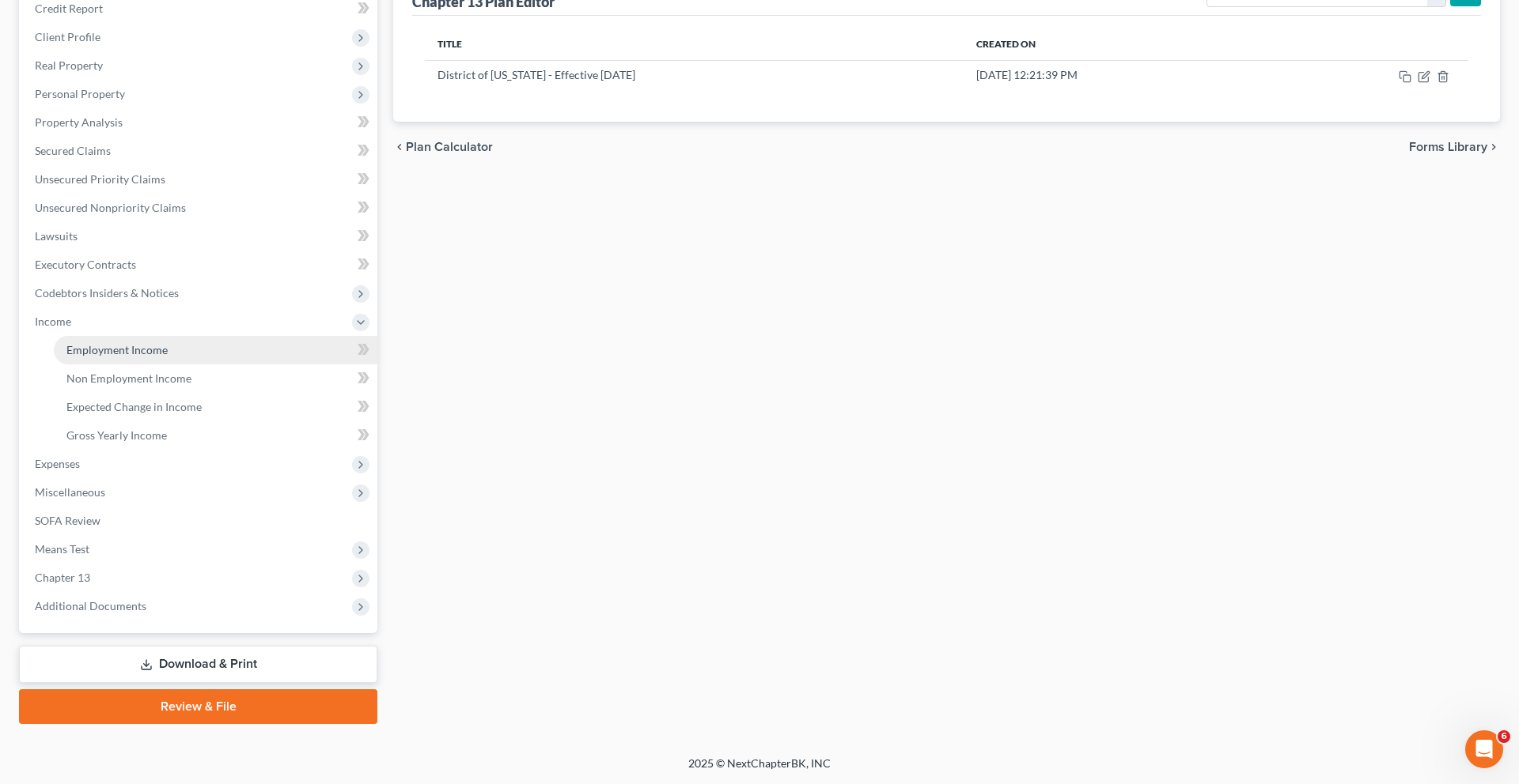
click at [167, 357] on span "Employment Income" at bounding box center [118, 349] width 102 height 13
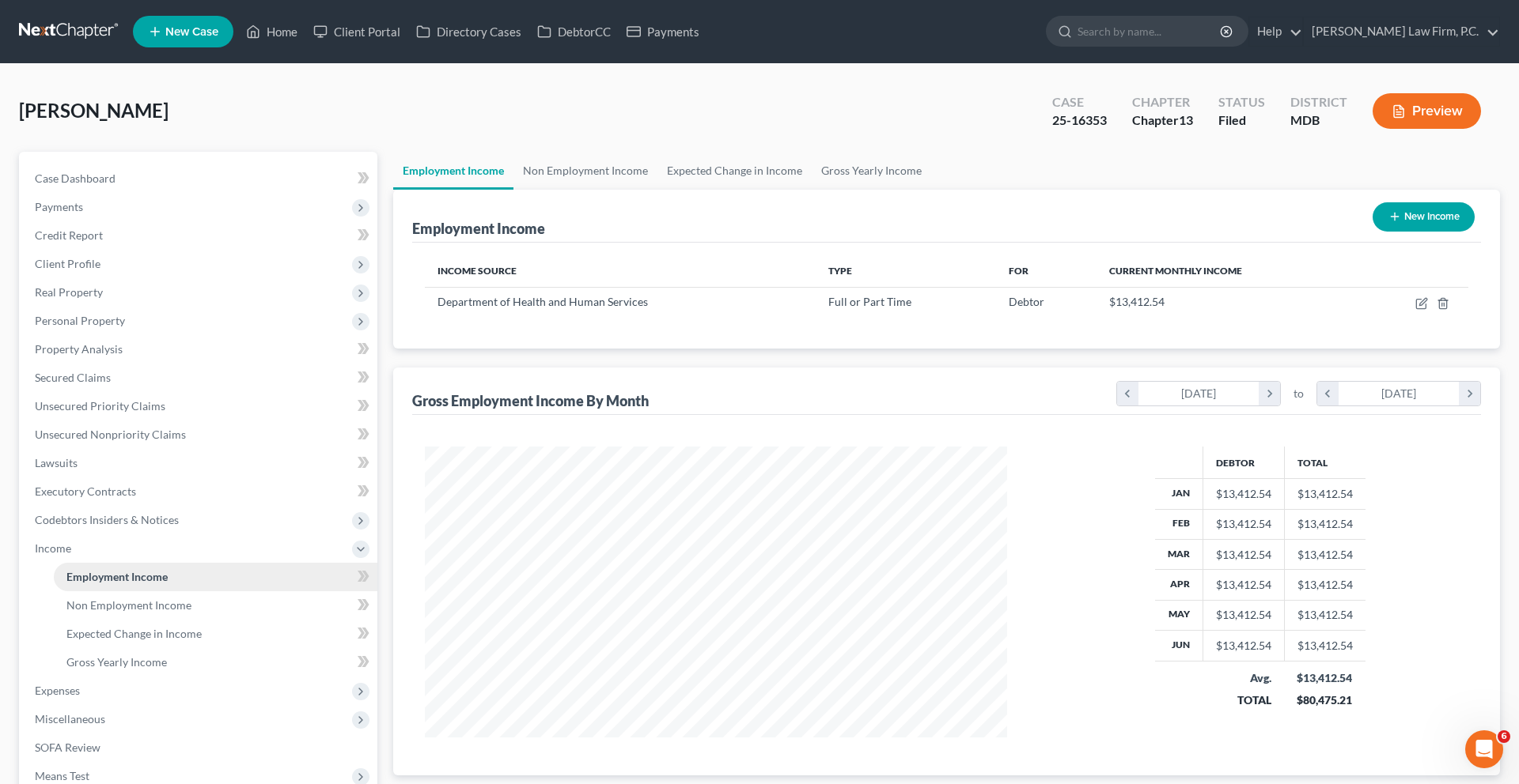
scroll to position [353, 614]
click at [166, 336] on span "Personal Property" at bounding box center [199, 321] width 355 height 29
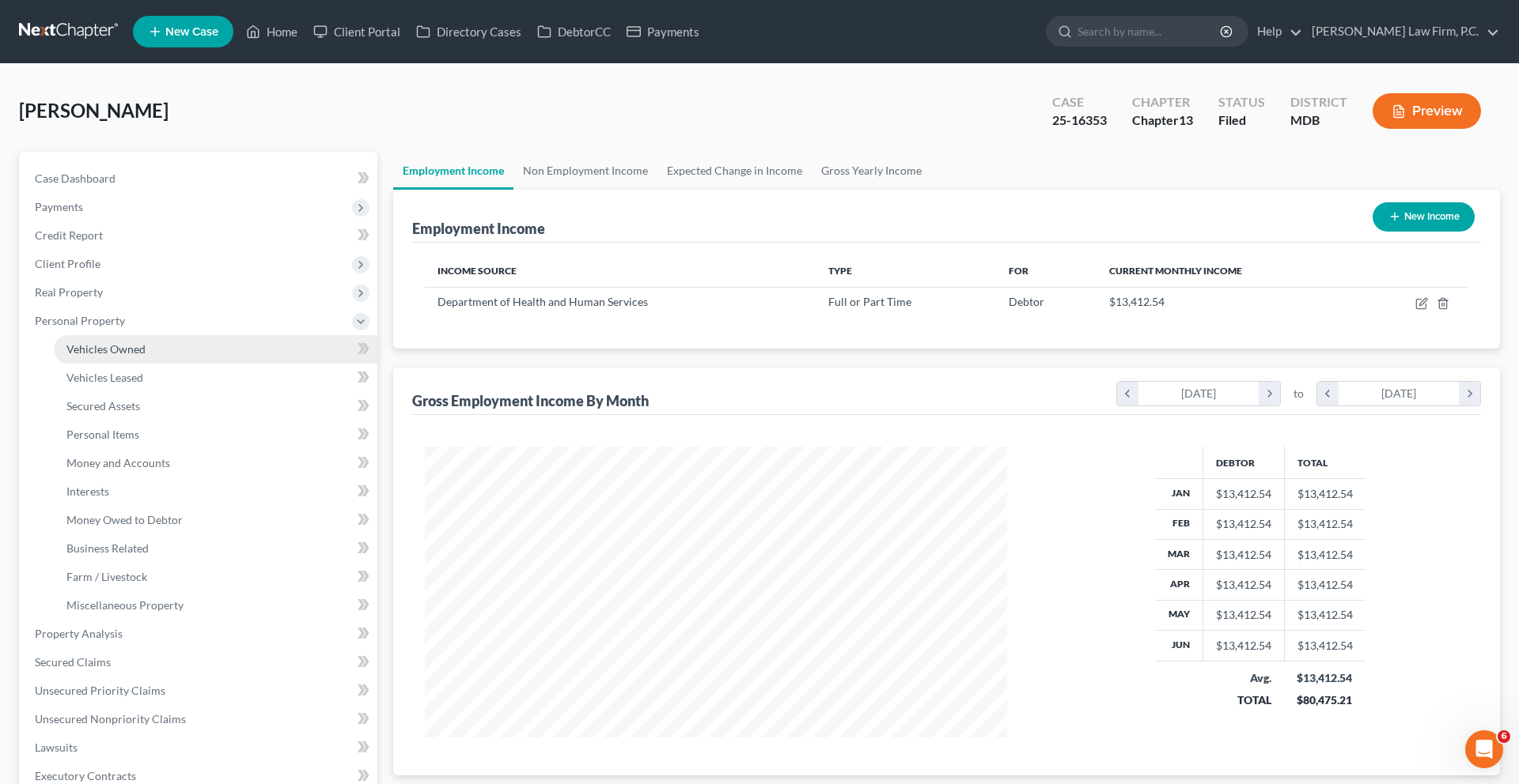
click at [183, 364] on link "Vehicles Owned" at bounding box center [215, 350] width 324 height 29
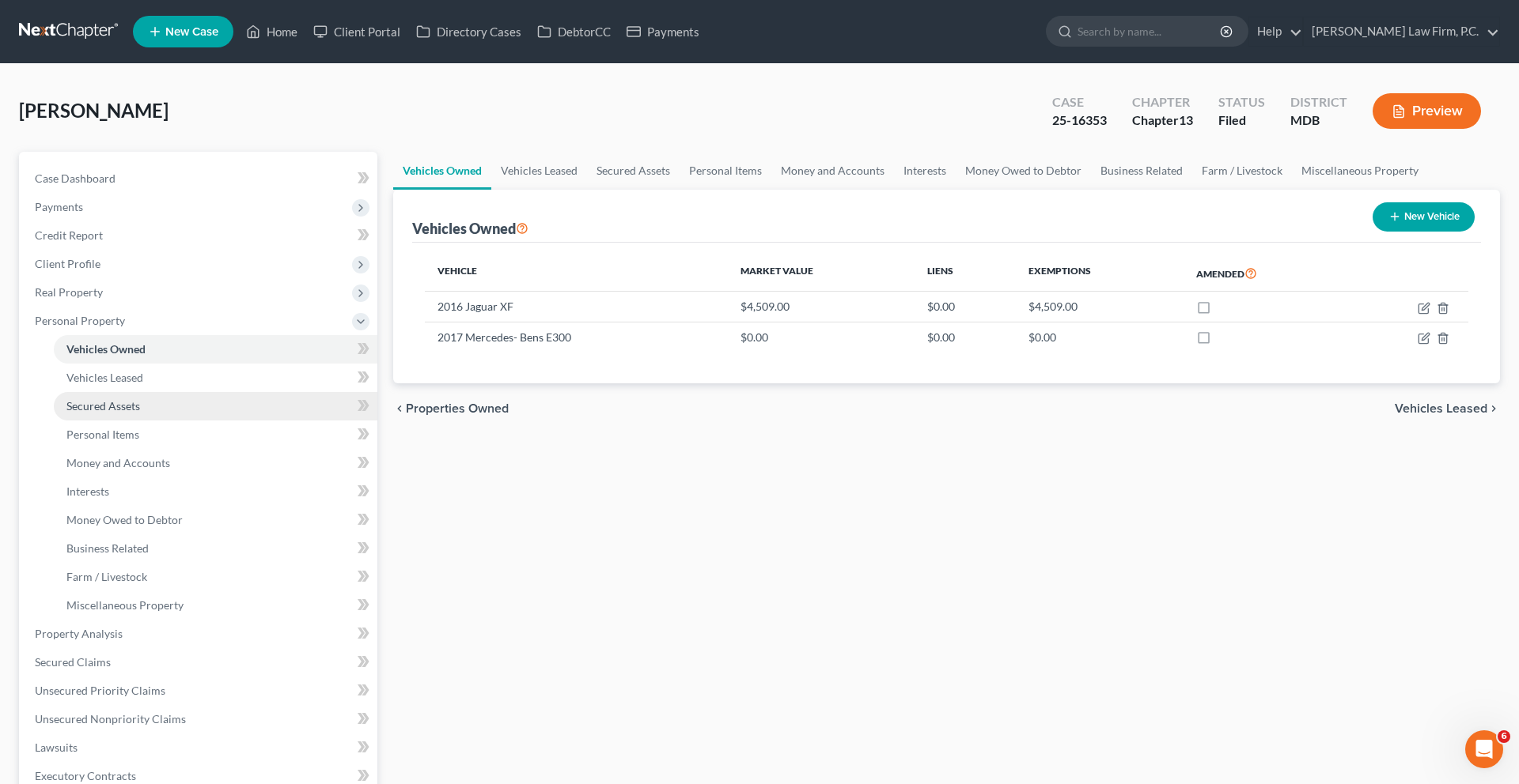
click at [182, 420] on link "Secured Assets" at bounding box center [215, 406] width 324 height 29
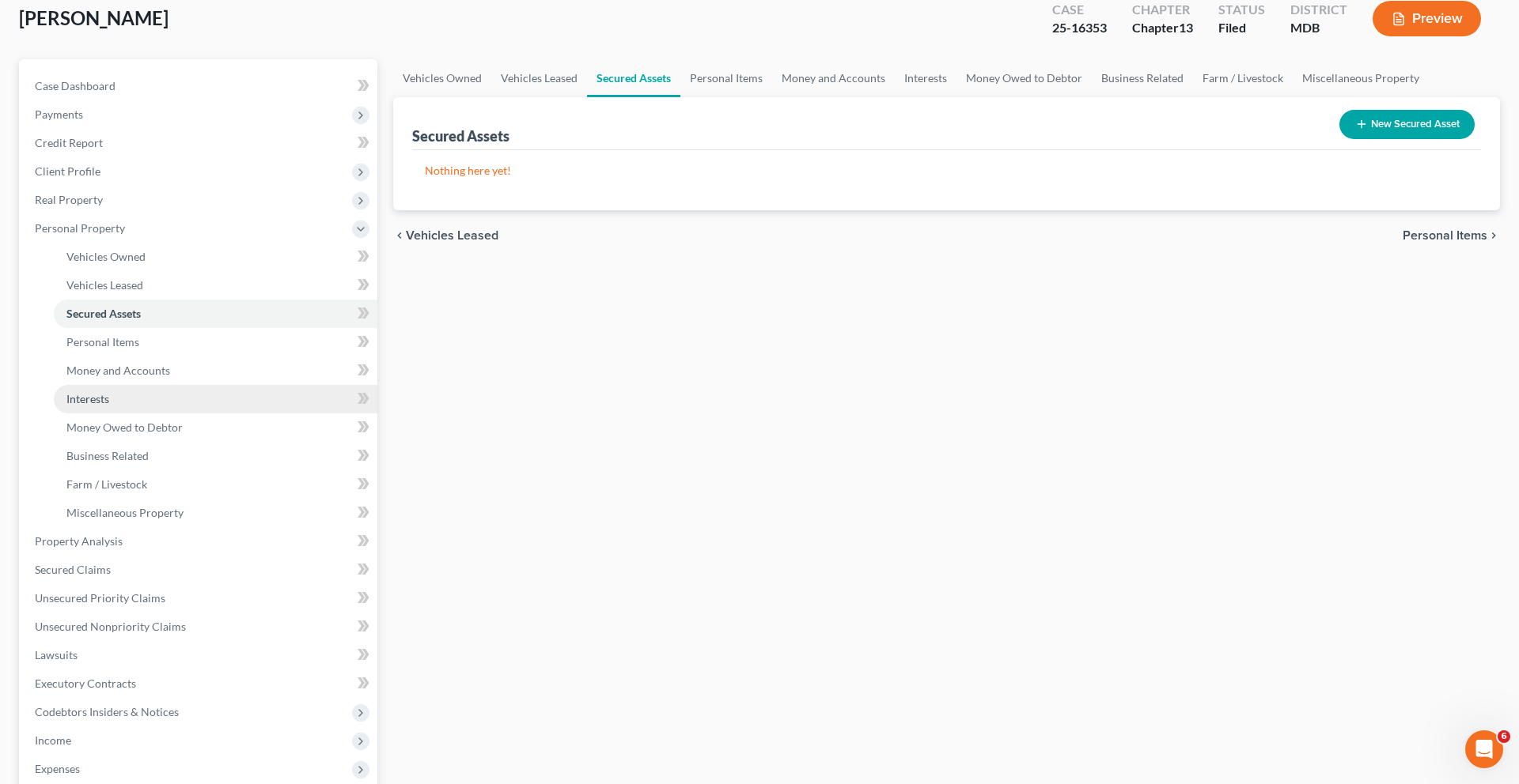
scroll to position [102, 0]
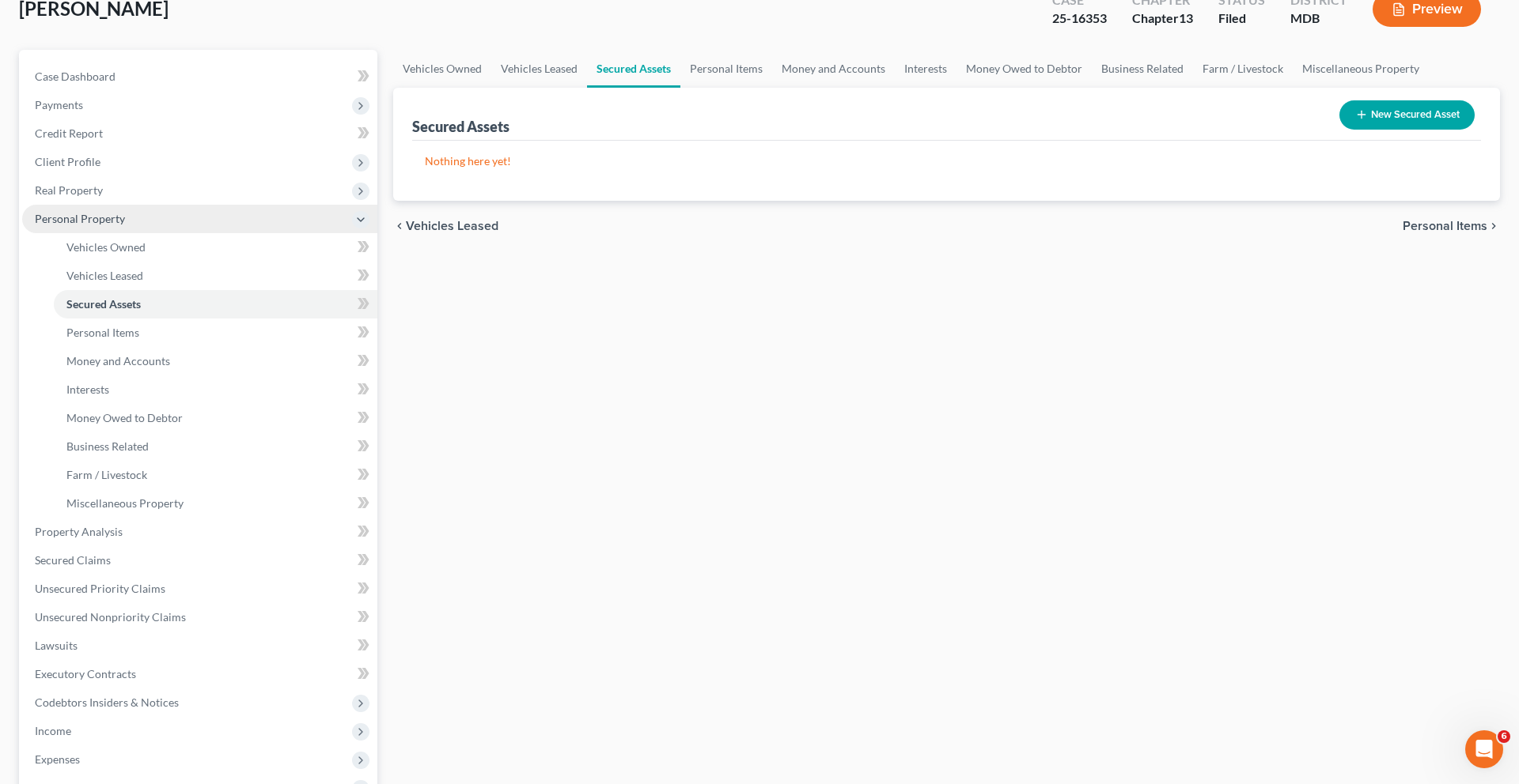
click at [125, 225] on span "Personal Property" at bounding box center [80, 218] width 90 height 13
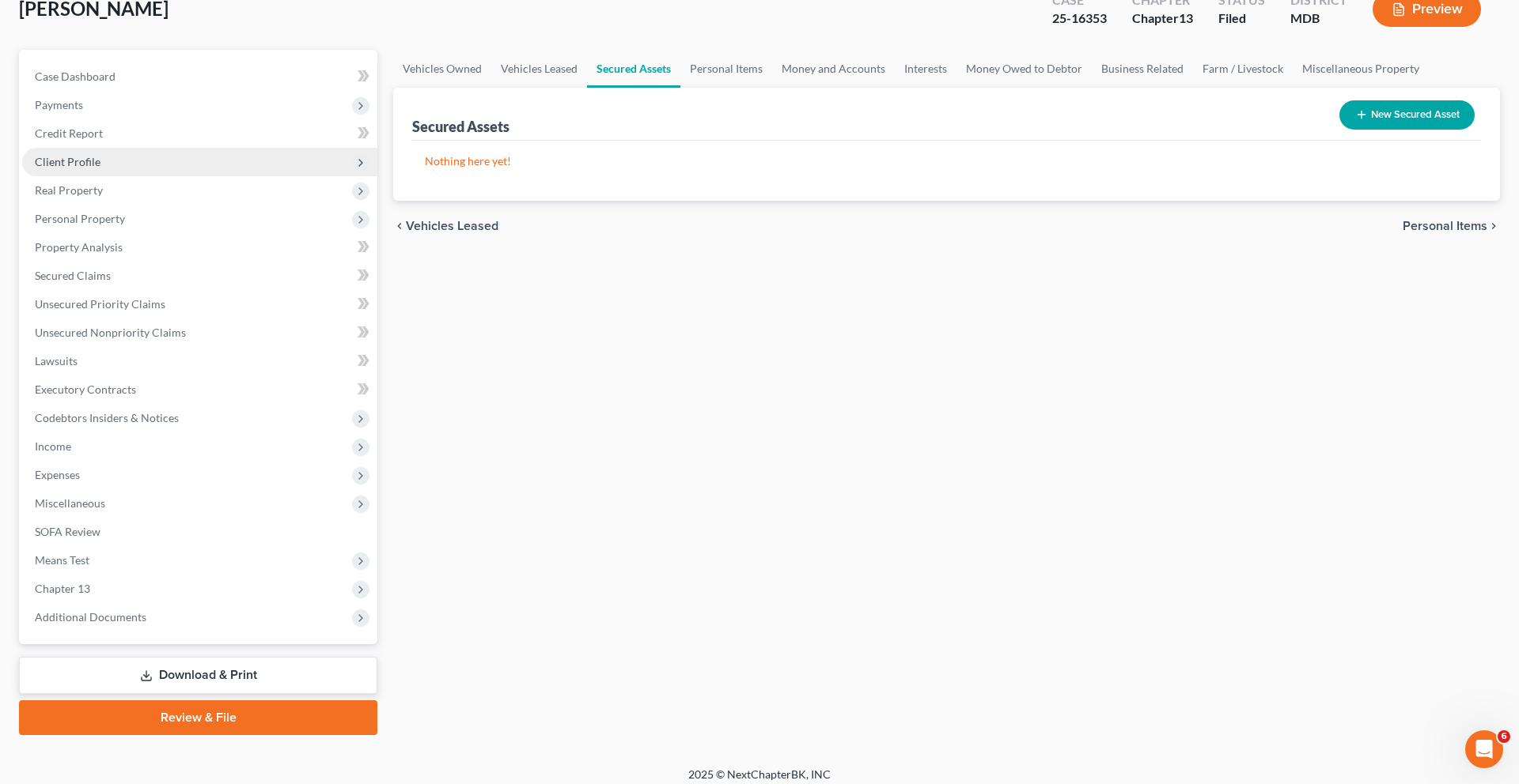
click at [101, 168] on span "Client Profile" at bounding box center [68, 161] width 66 height 13
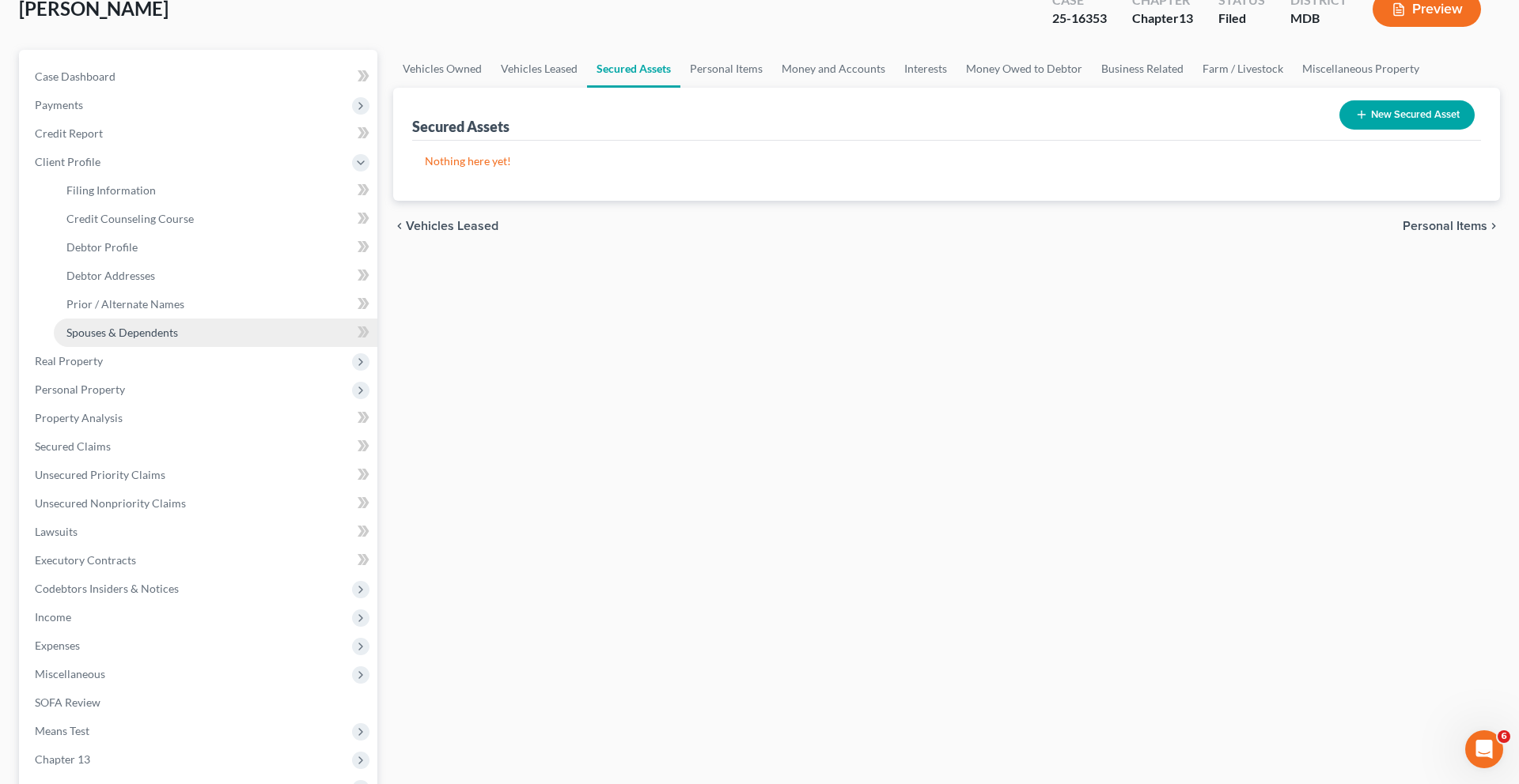
click at [154, 339] on span "Spouses & Dependents" at bounding box center [123, 332] width 112 height 13
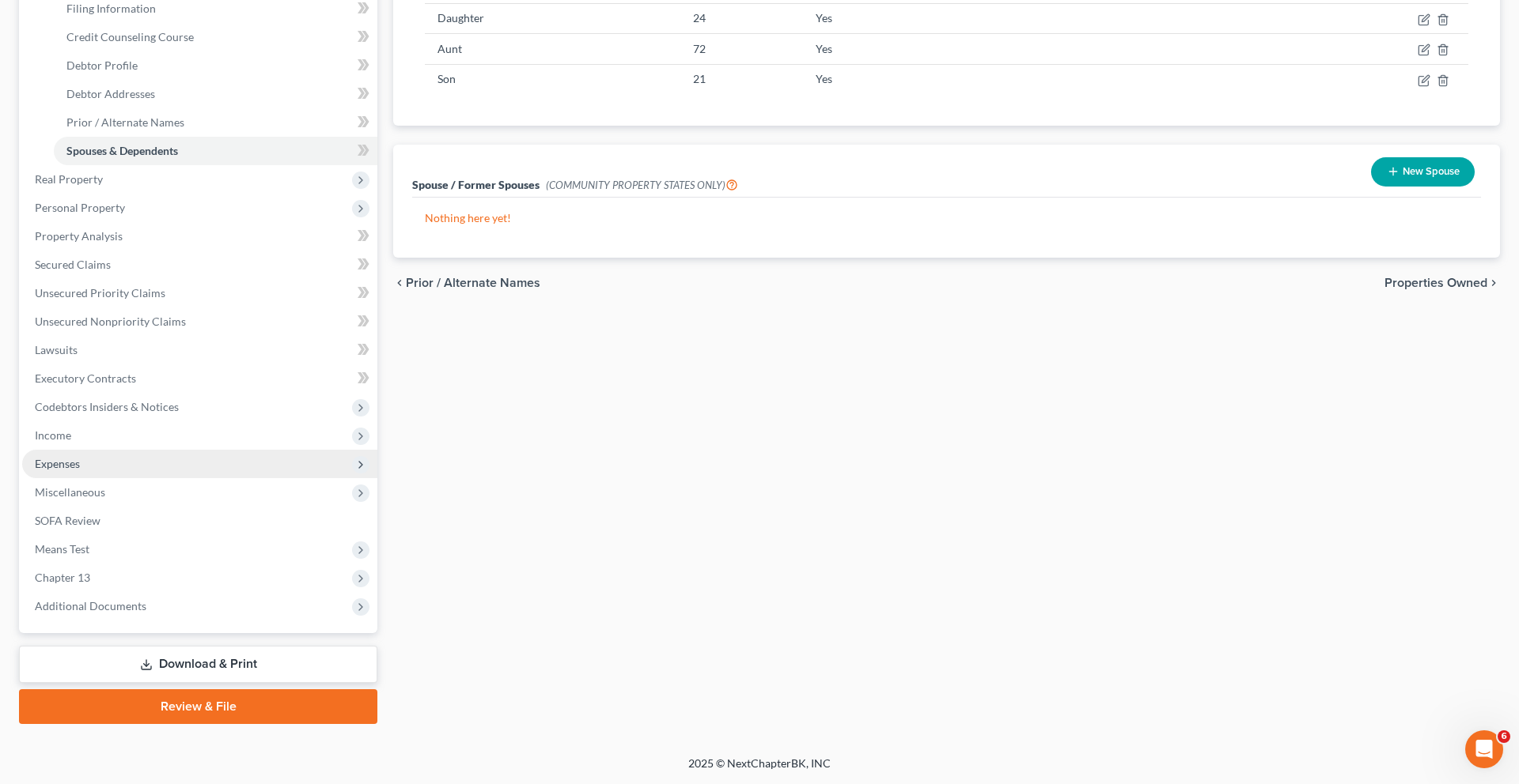
scroll to position [338, 0]
click at [169, 450] on span "Income" at bounding box center [199, 435] width 355 height 29
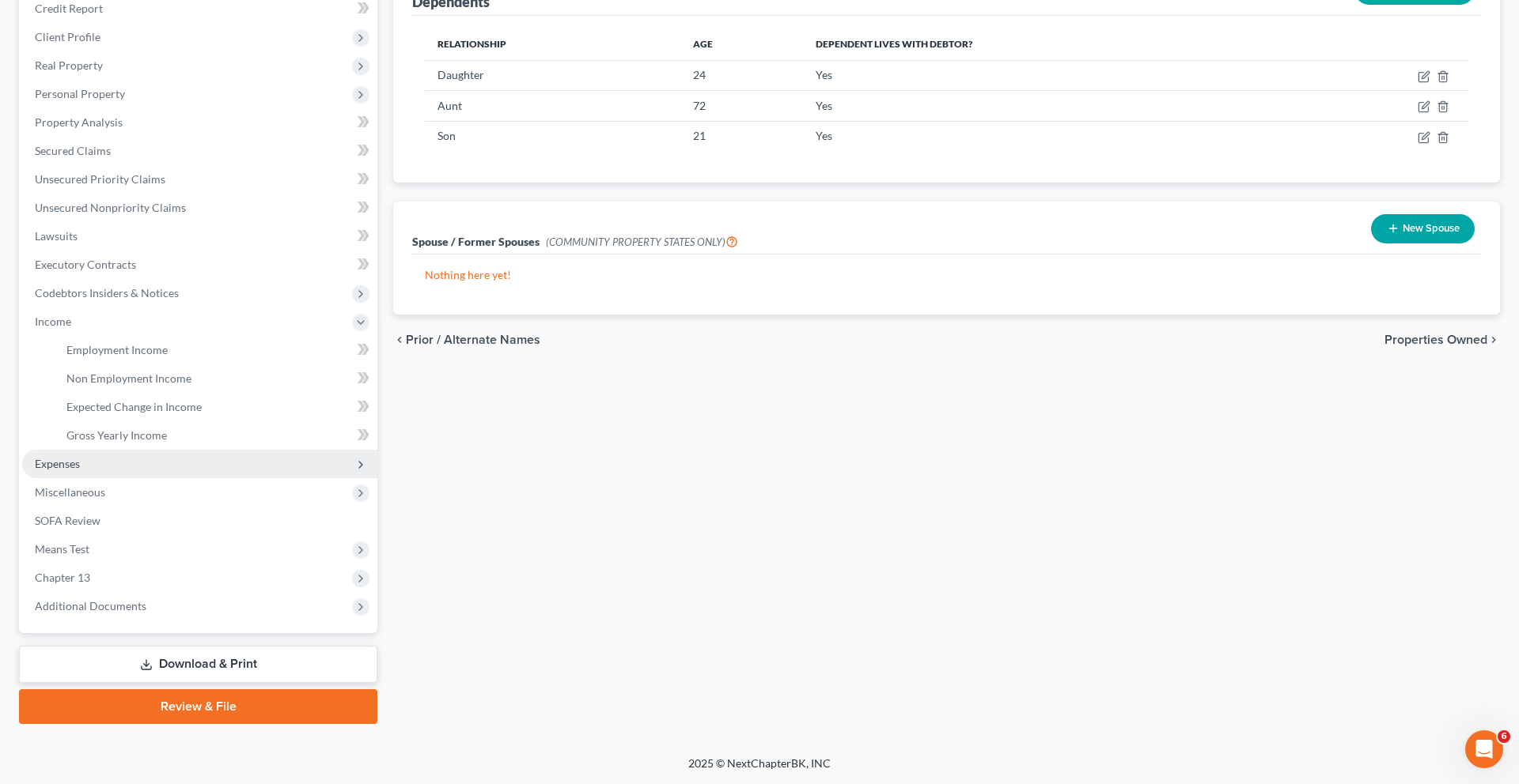
click at [140, 478] on span "Expenses" at bounding box center [199, 464] width 355 height 29
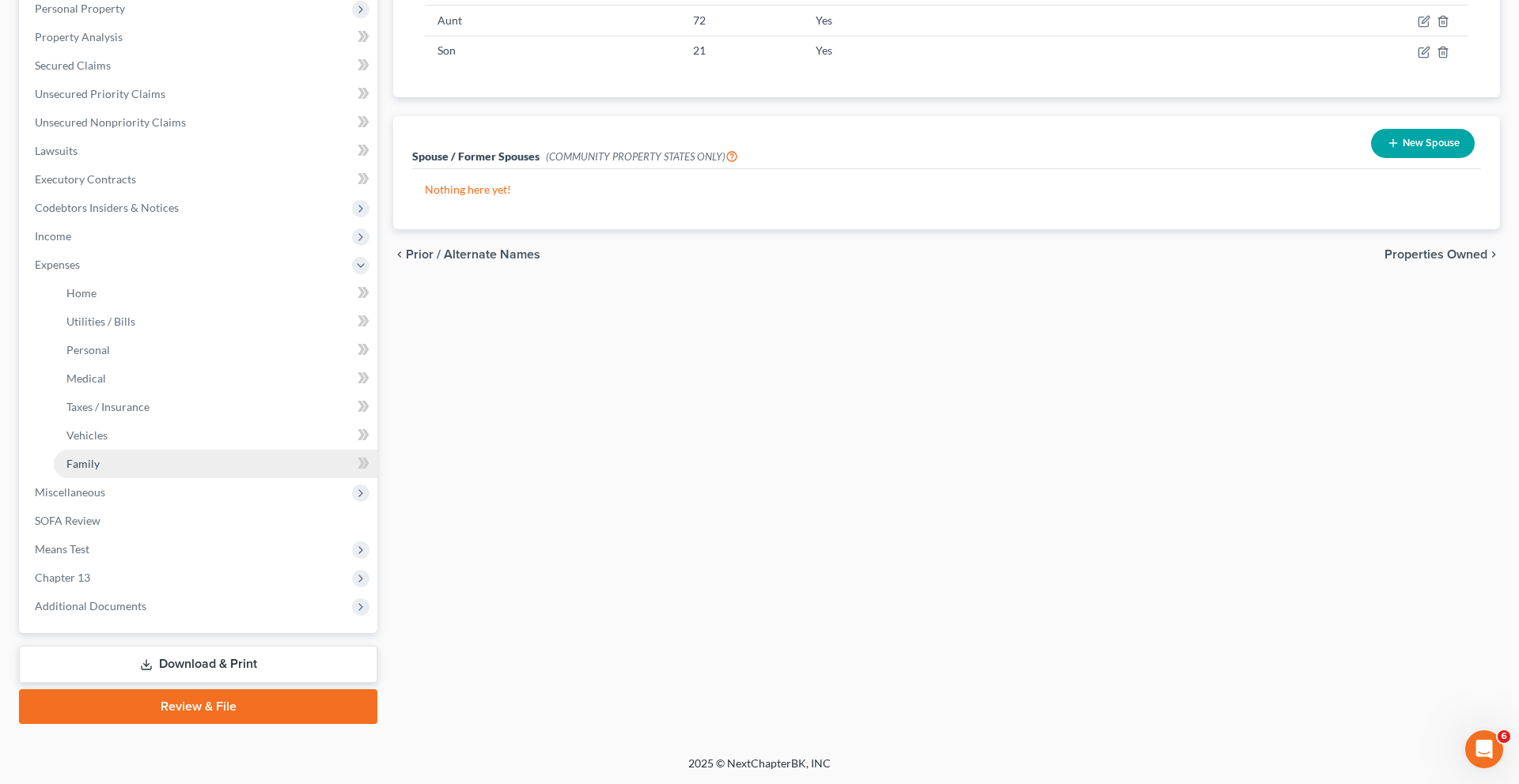
click at [149, 478] on link "Family" at bounding box center [215, 464] width 324 height 29
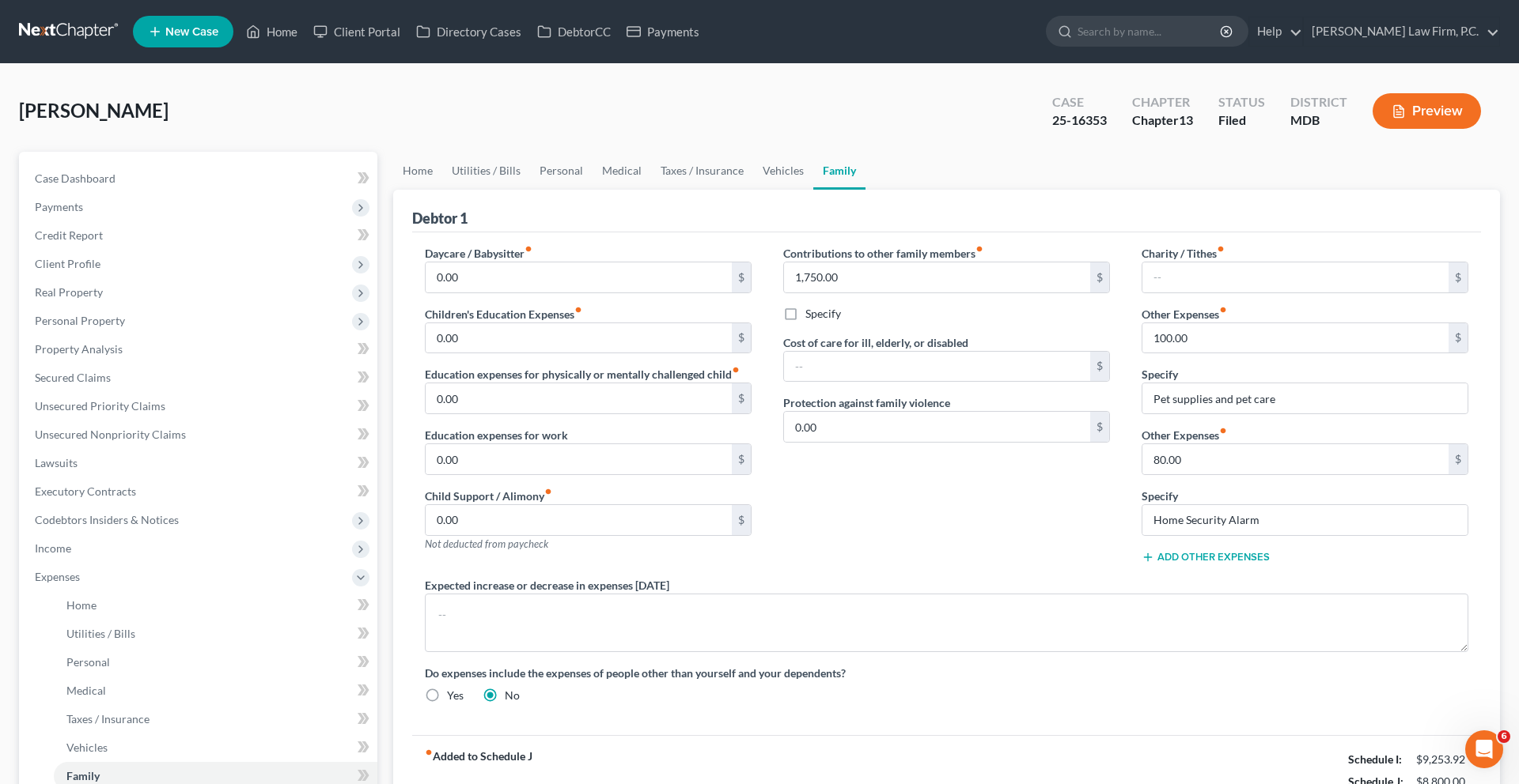
click at [933, 377] on div "Contributions to other family members fiber_manual_record 1,750.00 $ Specify Co…" at bounding box center [947, 410] width 359 height 332
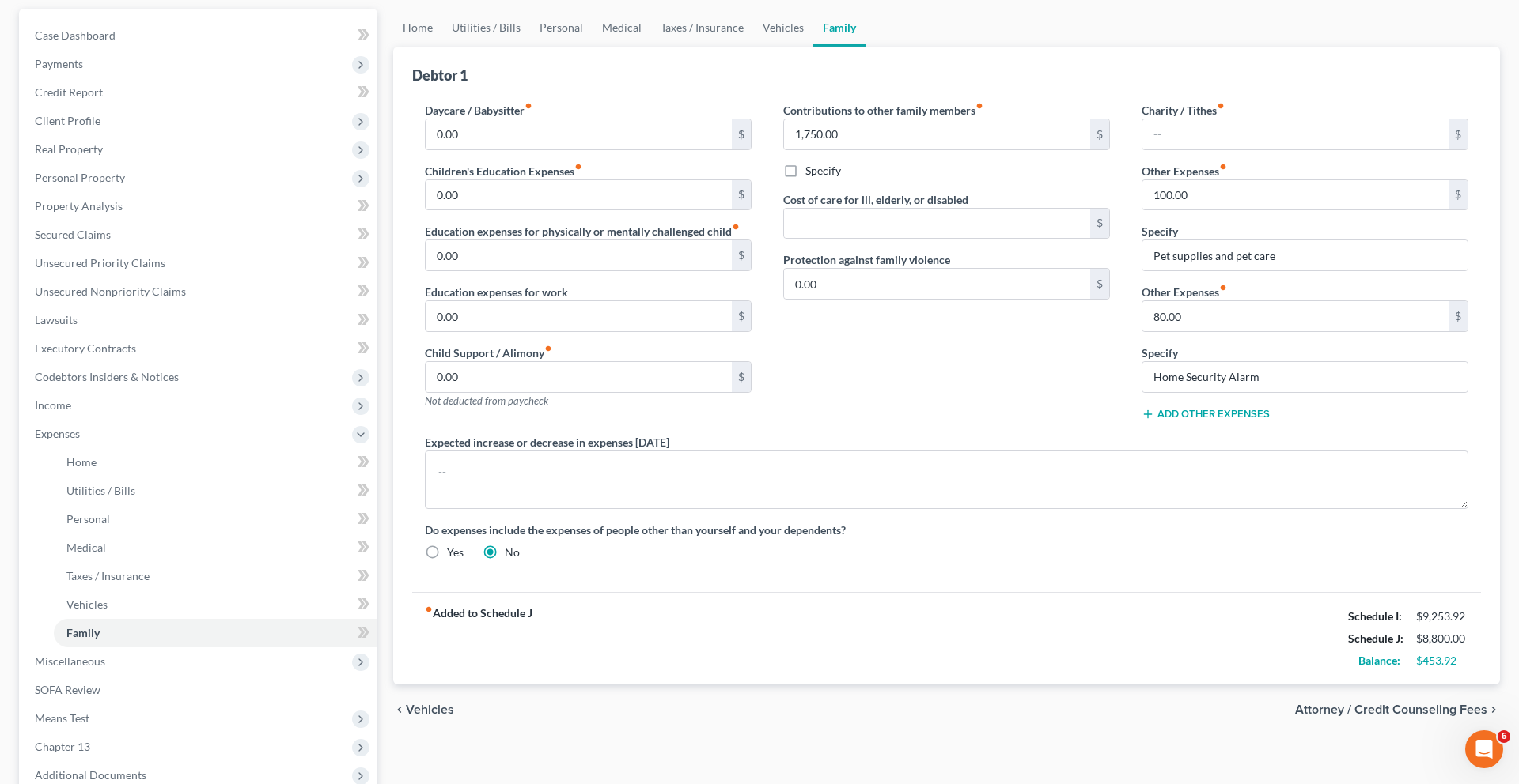
scroll to position [145, 0]
click at [895, 419] on div "Contributions to other family members fiber_manual_record 1,750.00 $ Specify Co…" at bounding box center [947, 265] width 359 height 332
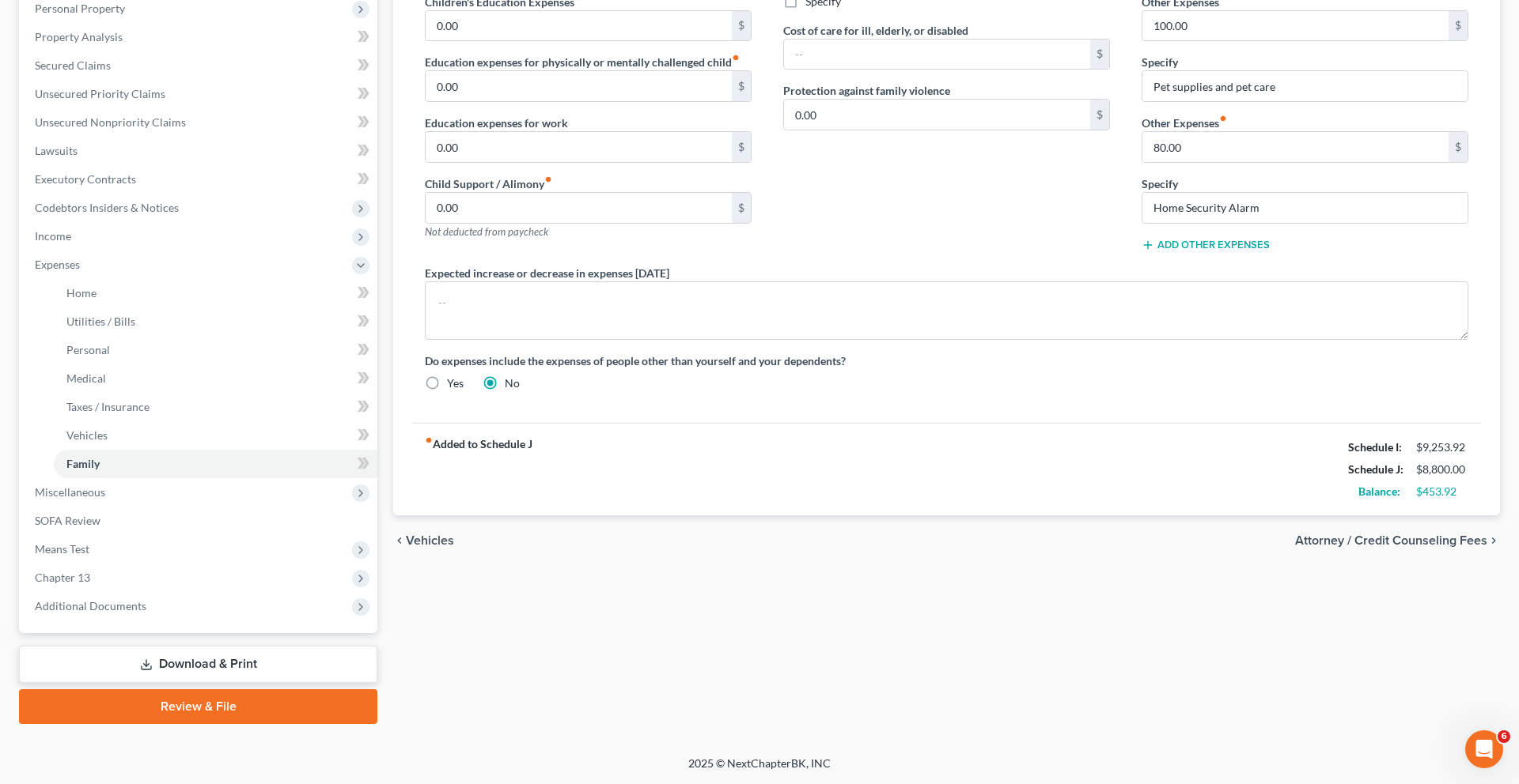
scroll to position [332, 0]
